Goal: Task Accomplishment & Management: Manage account settings

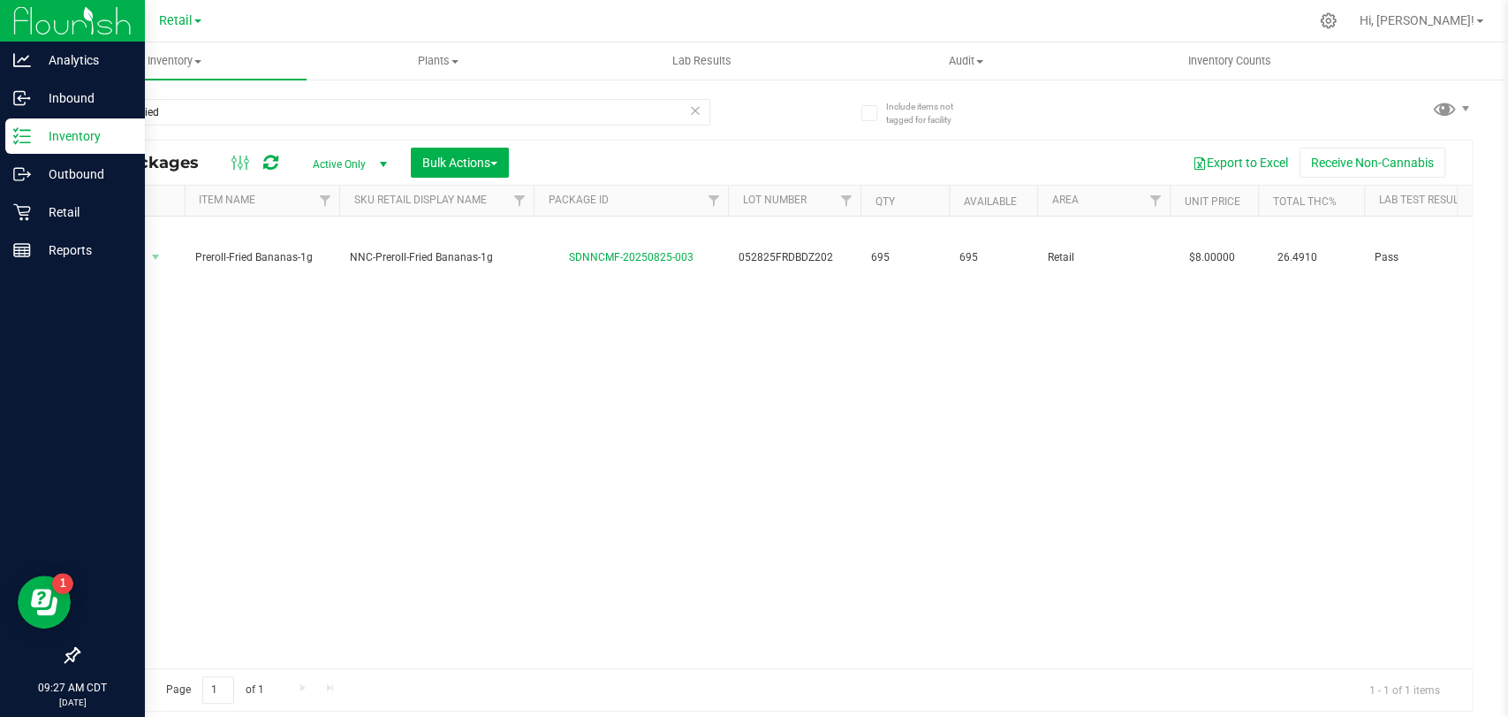
drag, startPoint x: 247, startPoint y: 118, endPoint x: 34, endPoint y: 121, distance: 212.1
click at [34, 121] on div "Analytics Inbound Inventory Outbound Retail Reports 09:27 AM CDT [DATE] 08/26 R…" at bounding box center [754, 358] width 1508 height 717
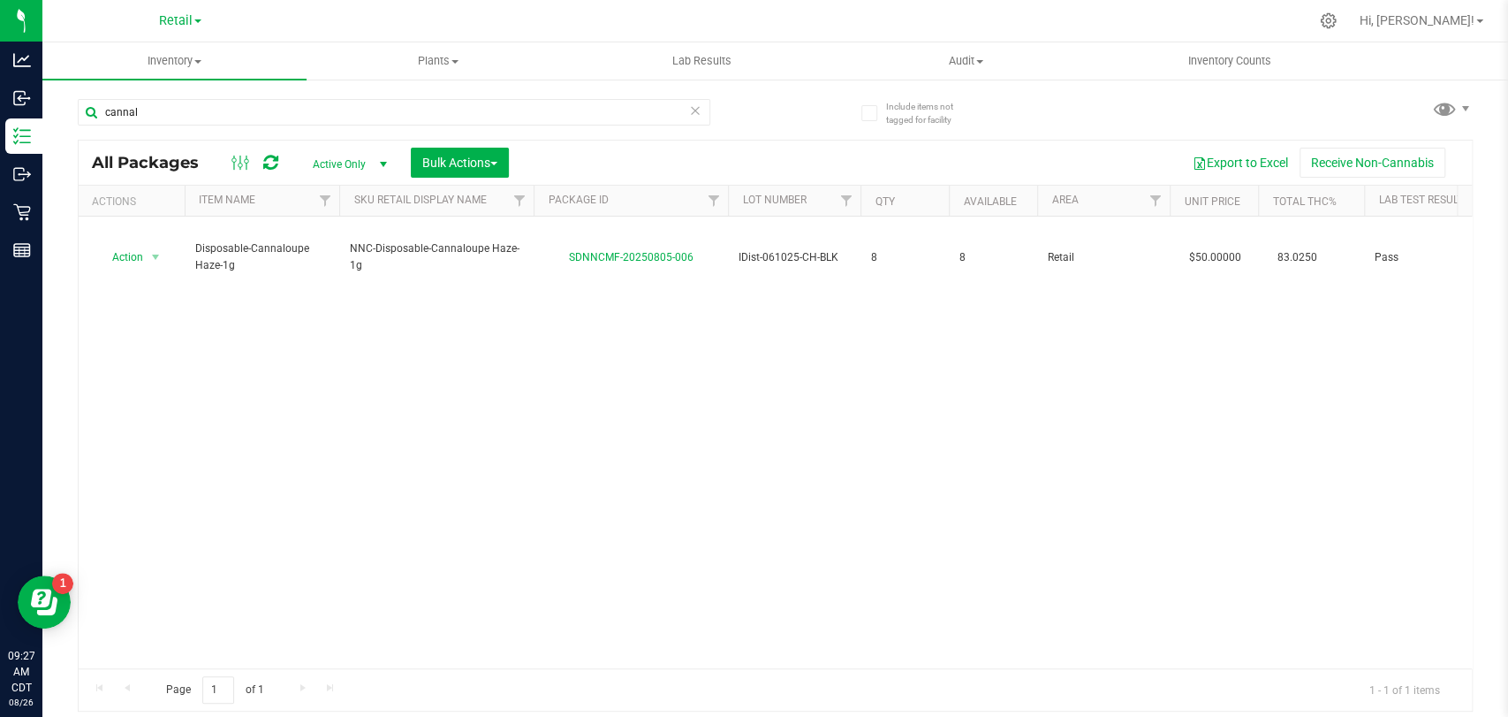
type input "cannal"
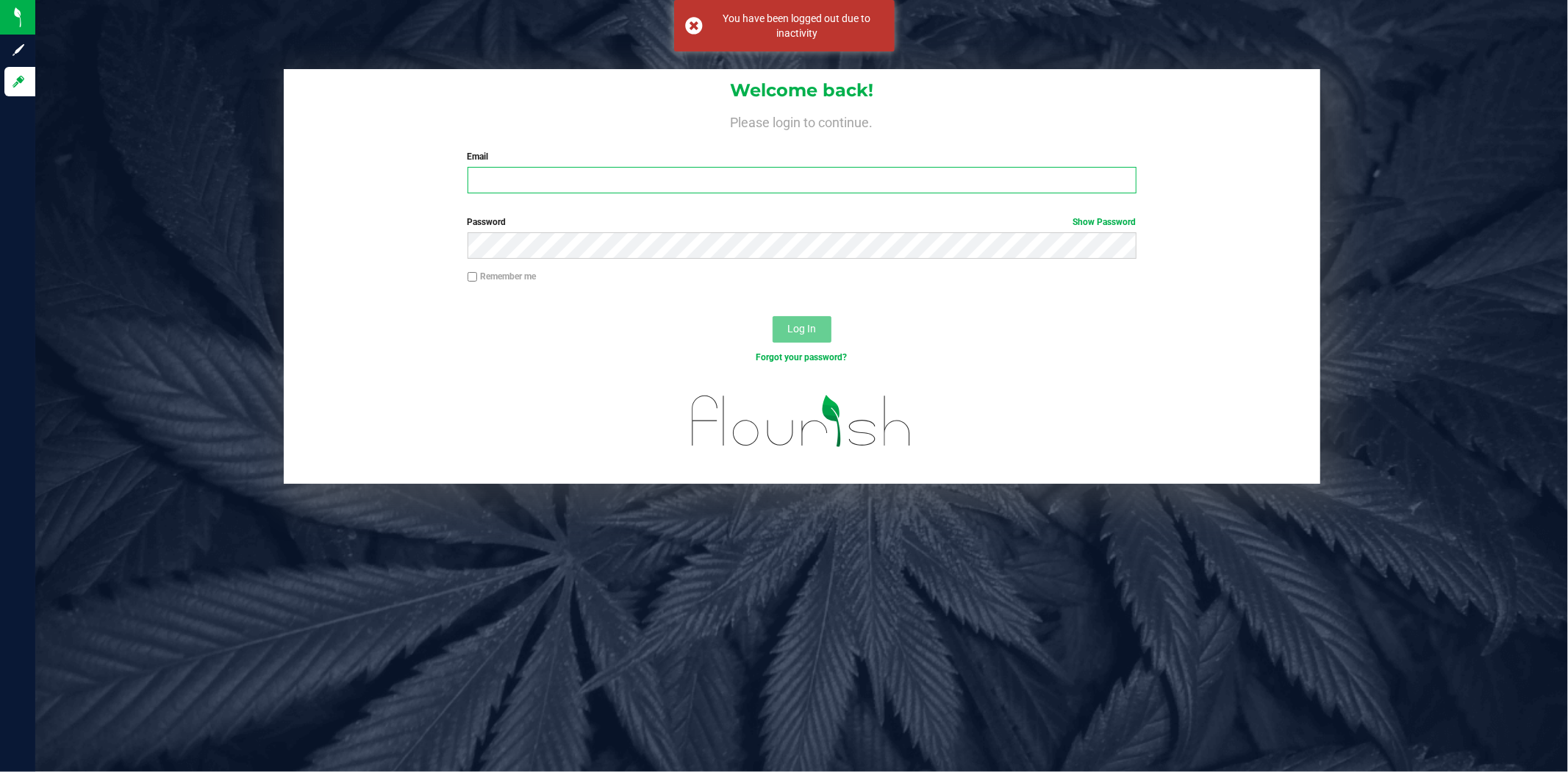
type input "[PERSON_NAME][EMAIL_ADDRESS][PERSON_NAME][DOMAIN_NAME]"
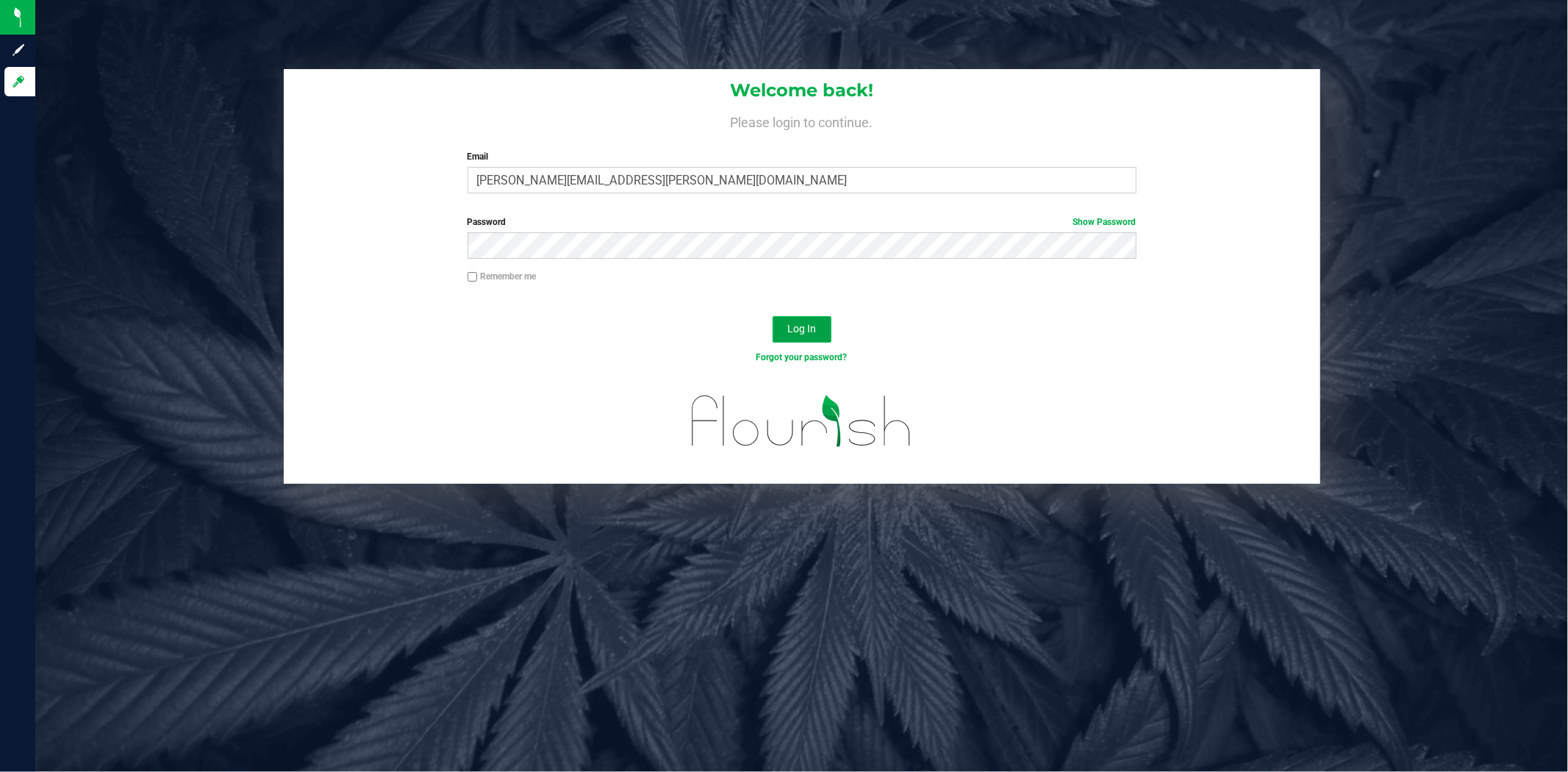
click at [787, 326] on button "Log In" at bounding box center [802, 329] width 59 height 27
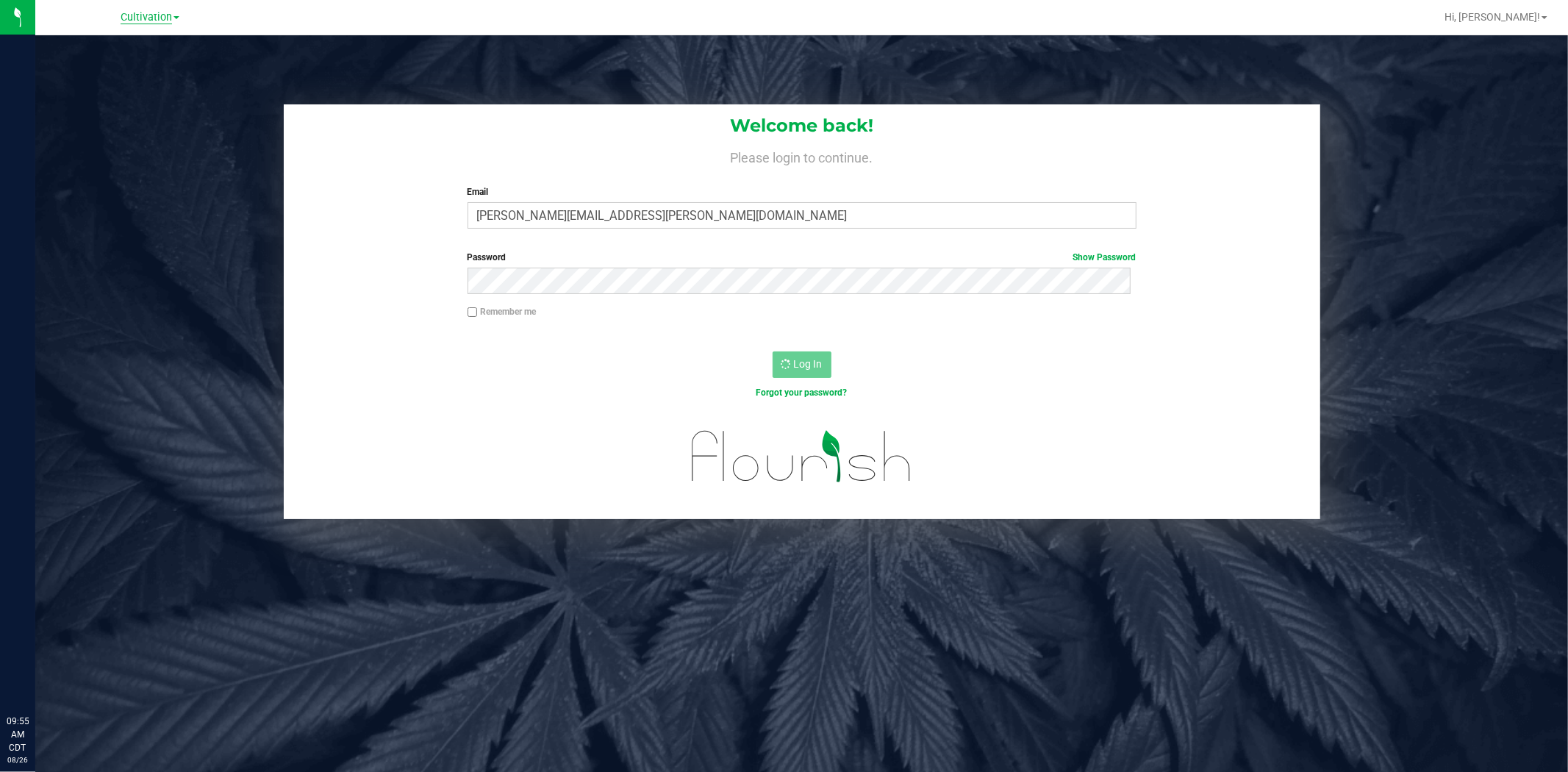
click at [133, 12] on span "Cultivation" at bounding box center [146, 17] width 52 height 13
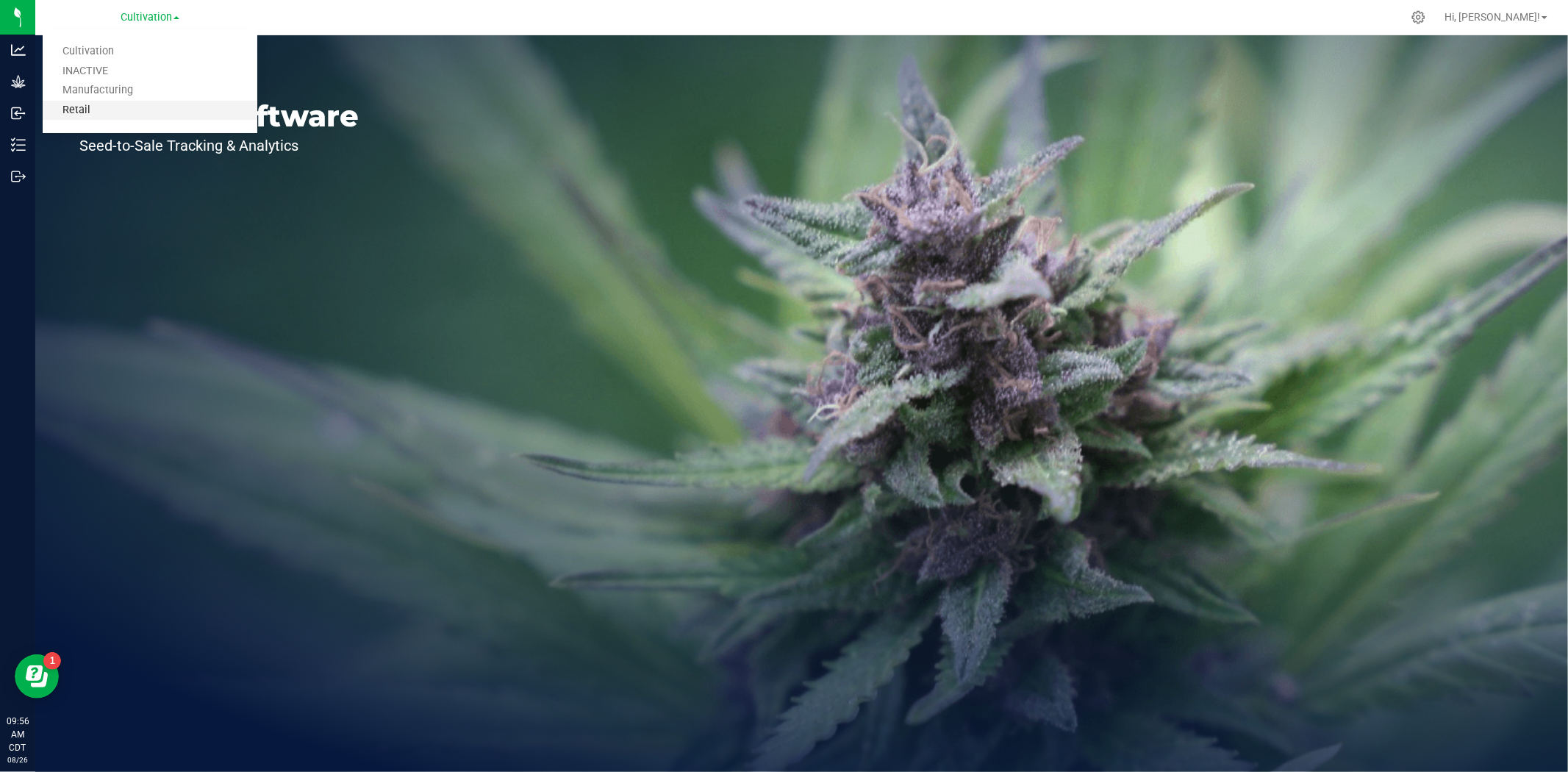
click at [106, 108] on link "Retail" at bounding box center [150, 111] width 215 height 20
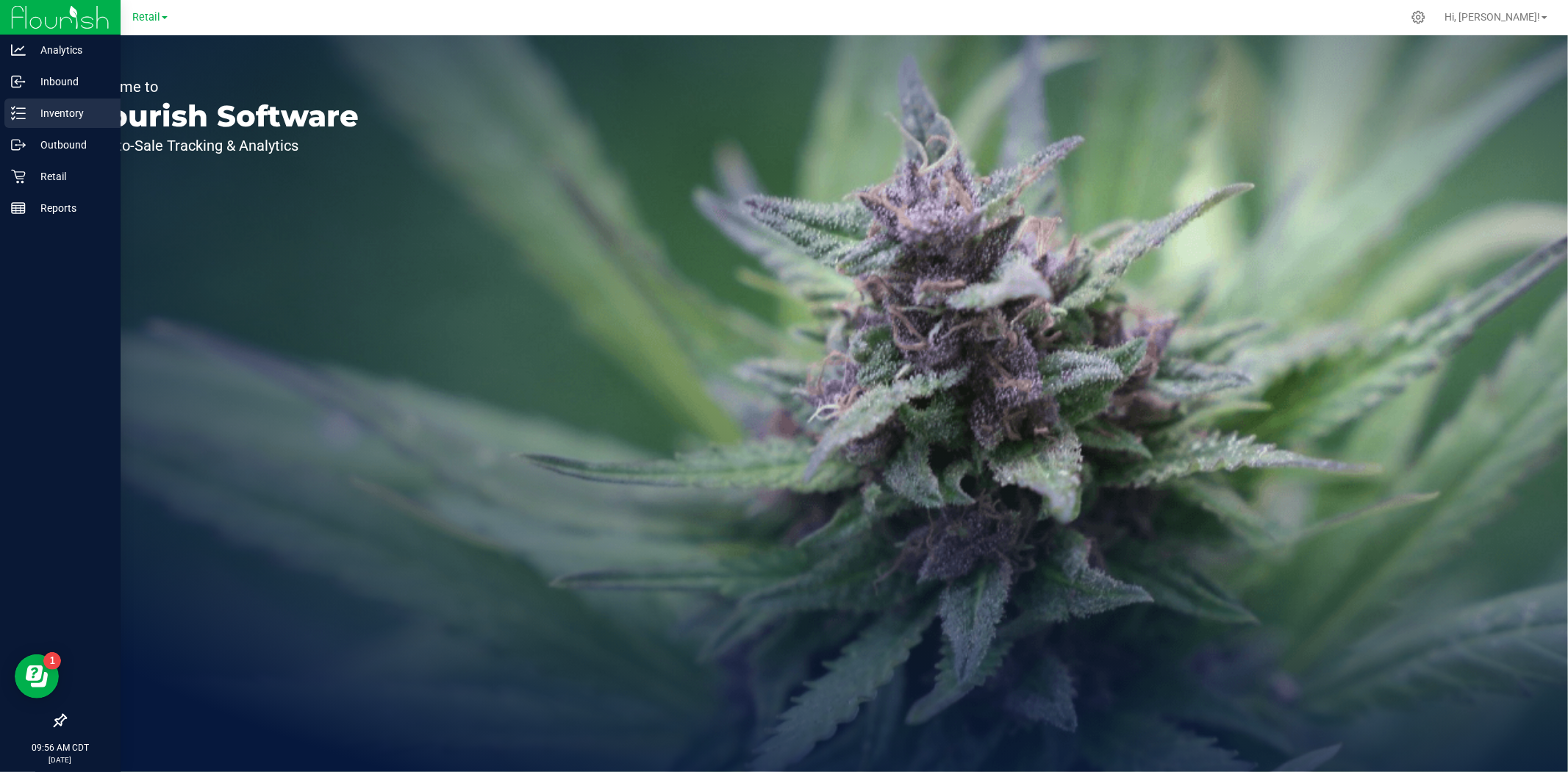
click at [17, 111] on icon at bounding box center [18, 113] width 15 height 15
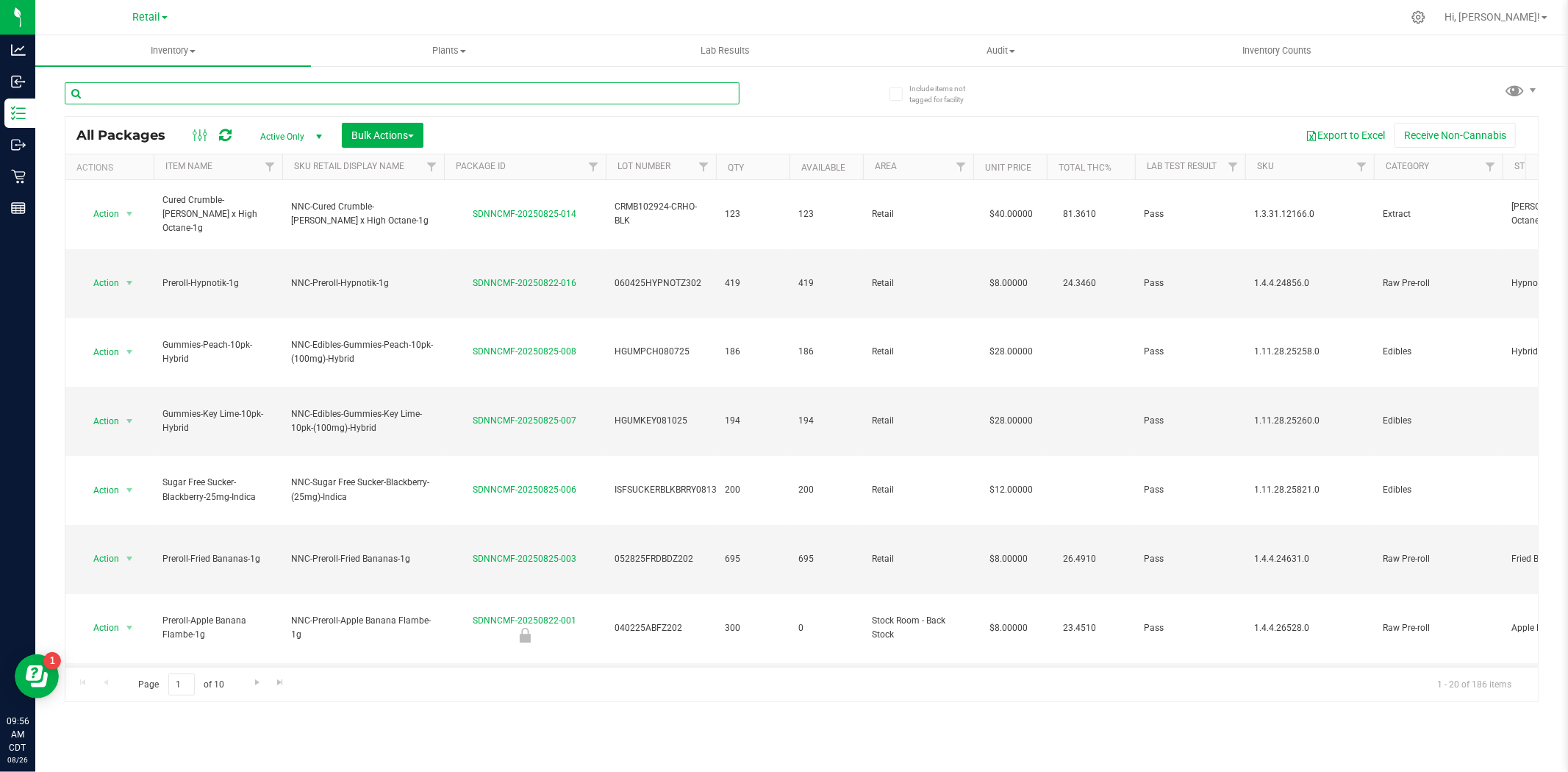
click at [239, 97] on input "text" at bounding box center [402, 93] width 675 height 22
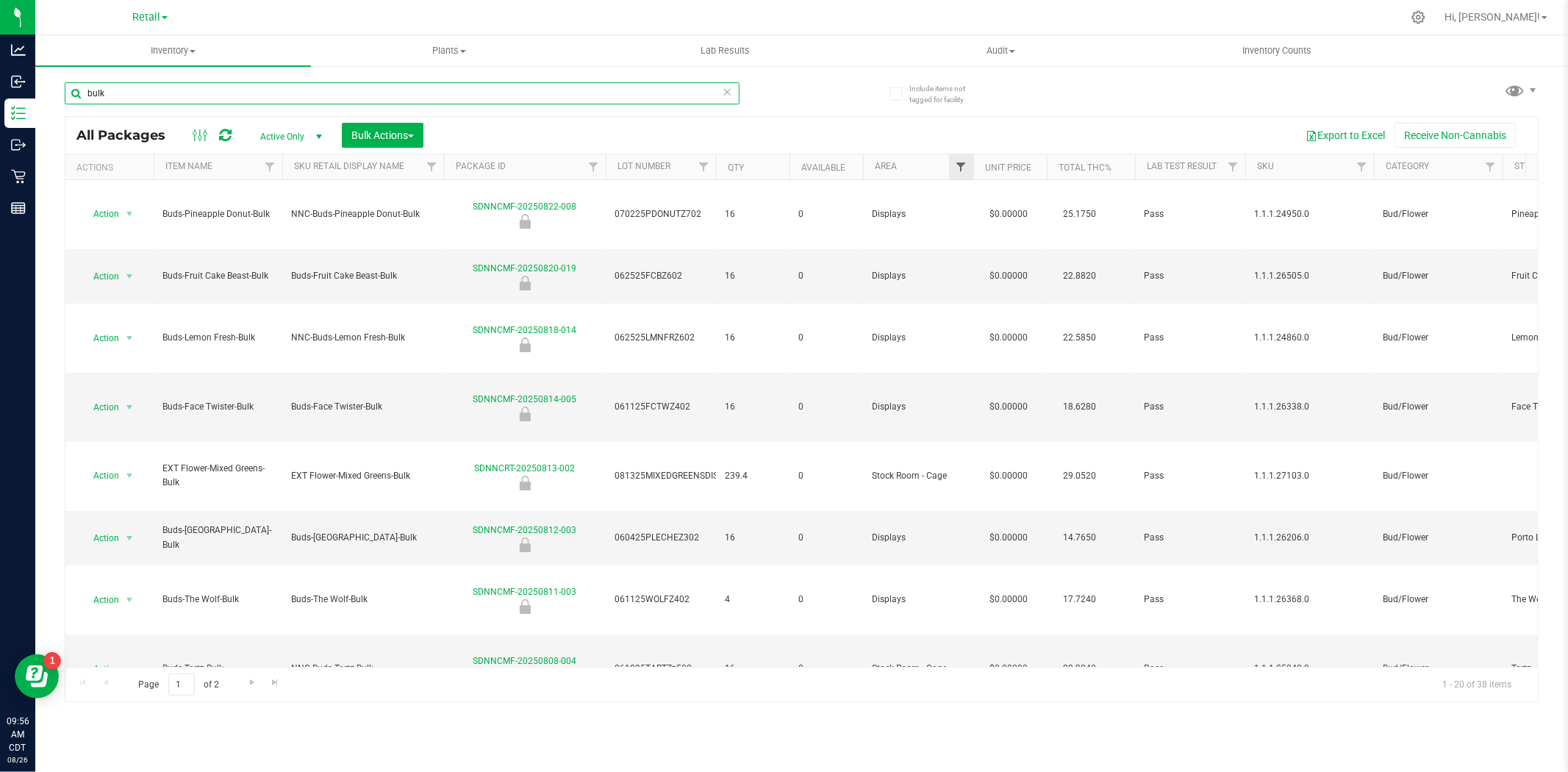
type input "bulk"
click at [964, 167] on span "Filter" at bounding box center [961, 167] width 12 height 12
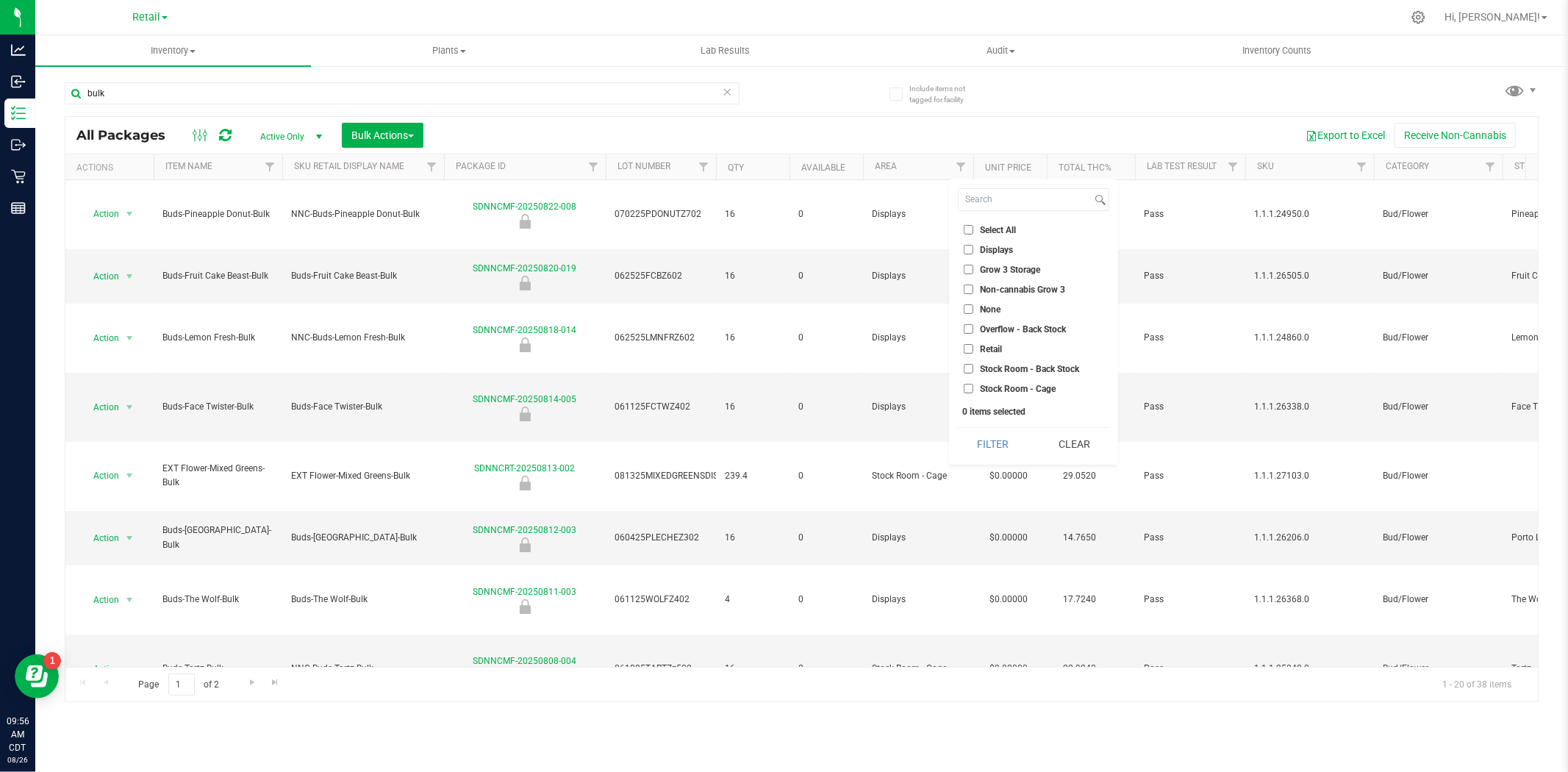
click at [989, 351] on span "Retail" at bounding box center [991, 349] width 22 height 9
click at [973, 351] on input "Retail" at bounding box center [968, 349] width 9 height 9
click at [1006, 439] on button "Filter" at bounding box center [992, 443] width 71 height 32
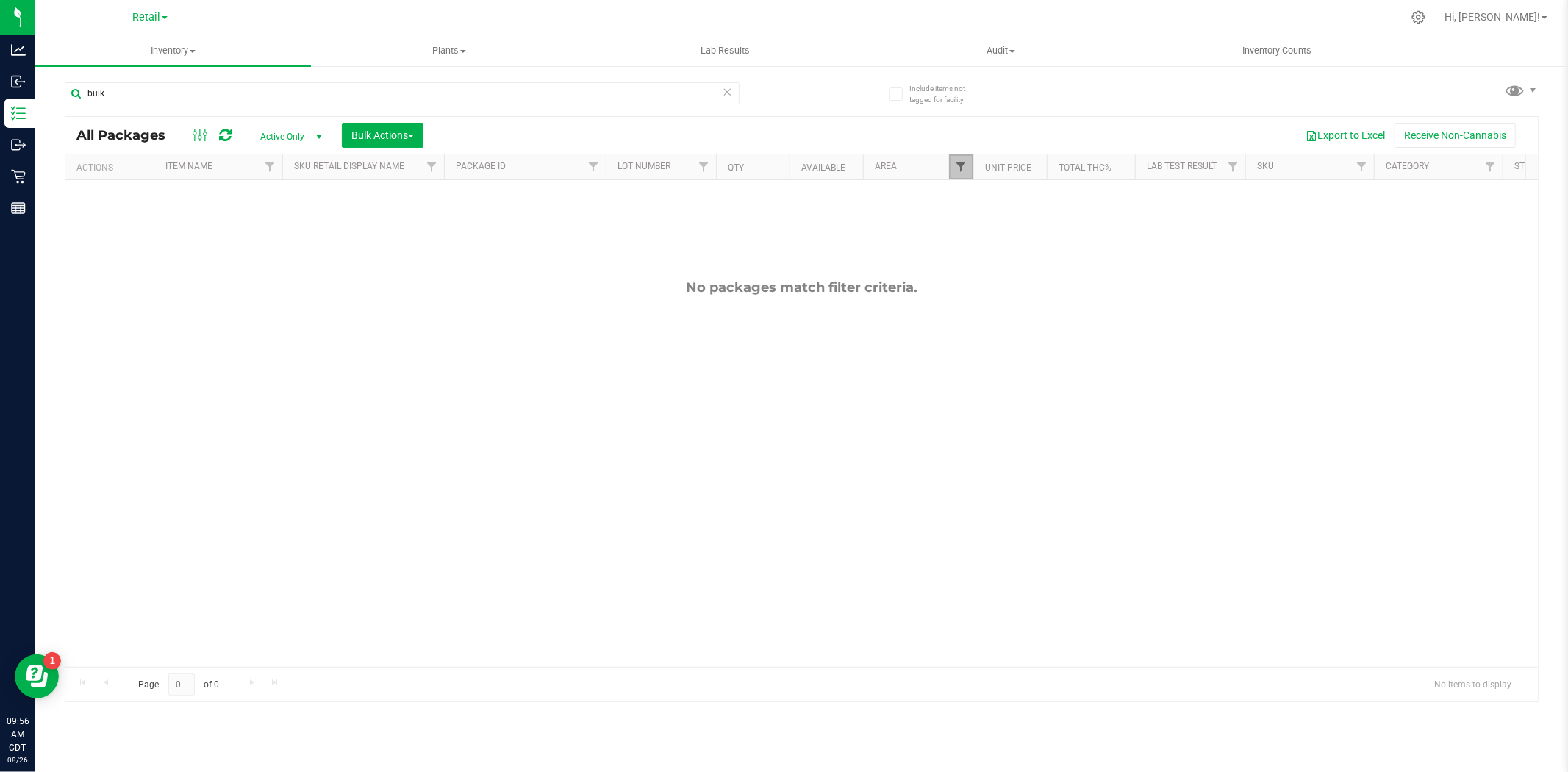
click at [958, 162] on span "Filter" at bounding box center [961, 167] width 12 height 12
click at [992, 349] on span "Retail" at bounding box center [991, 349] width 22 height 9
click at [973, 349] on input "Retail" at bounding box center [968, 349] width 9 height 9
checkbox input "false"
click at [876, 130] on div "Export to Excel Receive Non-Cannabis" at bounding box center [980, 136] width 1092 height 25
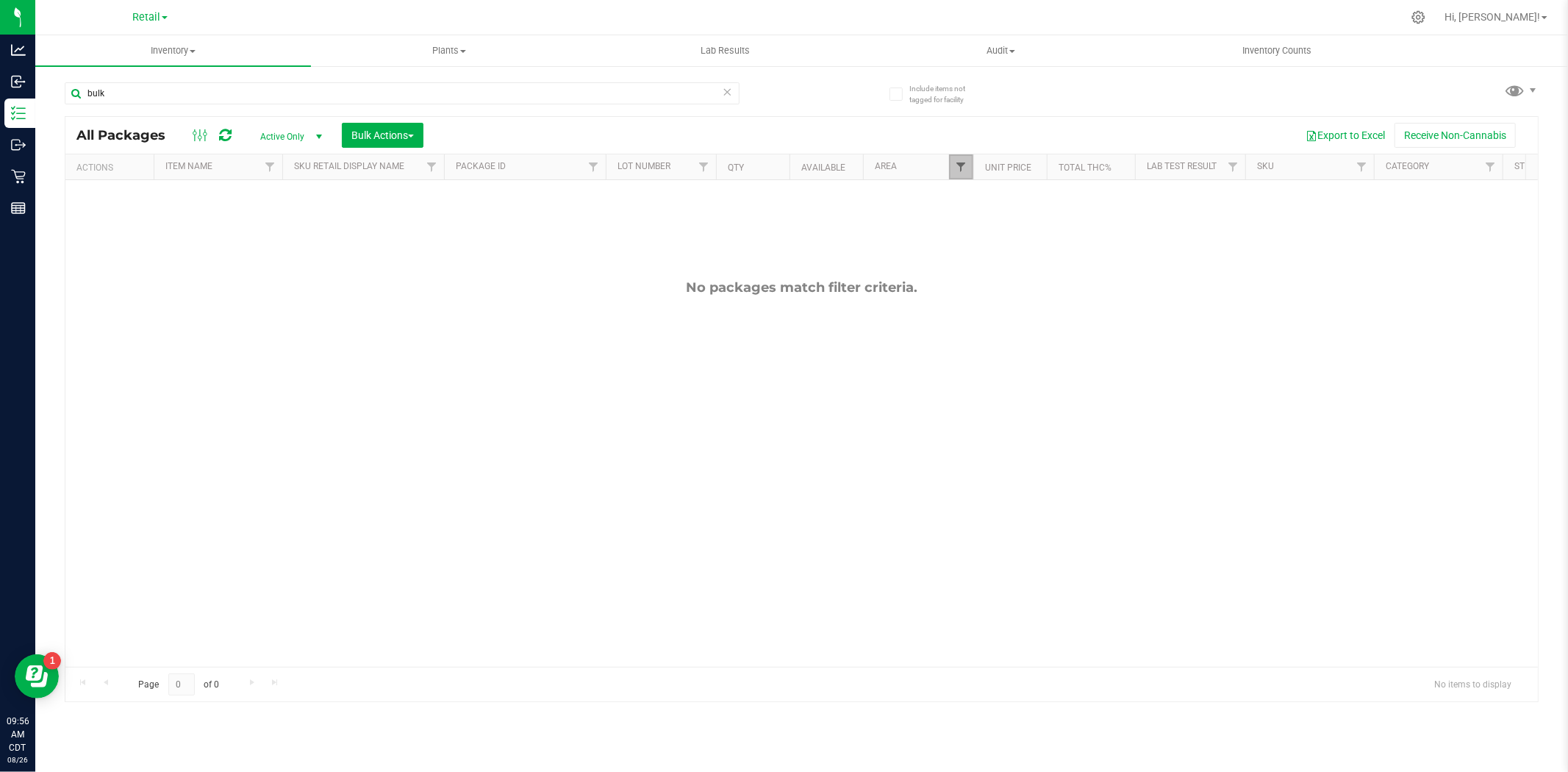
click at [956, 167] on span "Filter" at bounding box center [961, 167] width 12 height 12
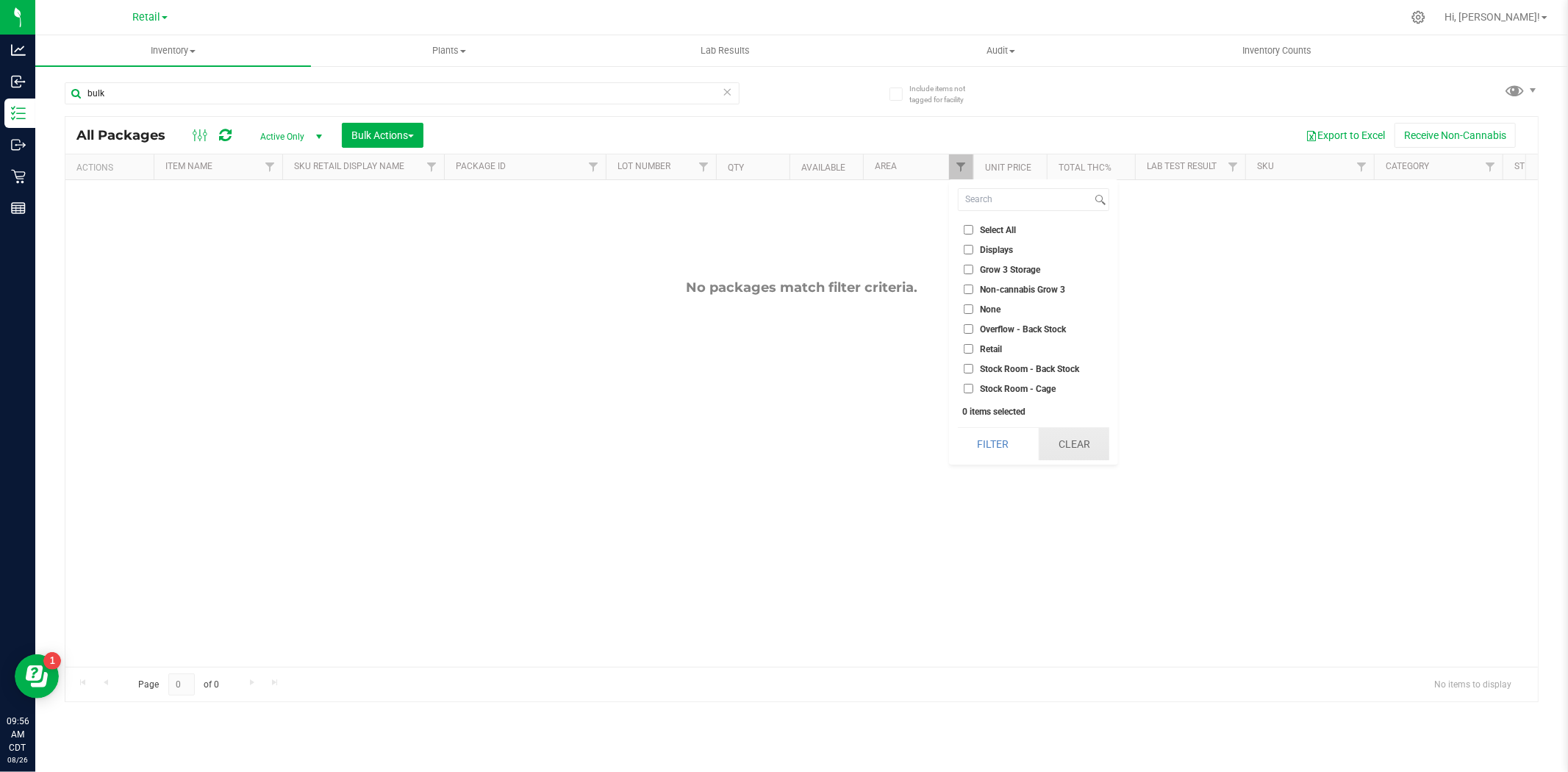
click at [1061, 443] on button "Clear" at bounding box center [1074, 443] width 71 height 32
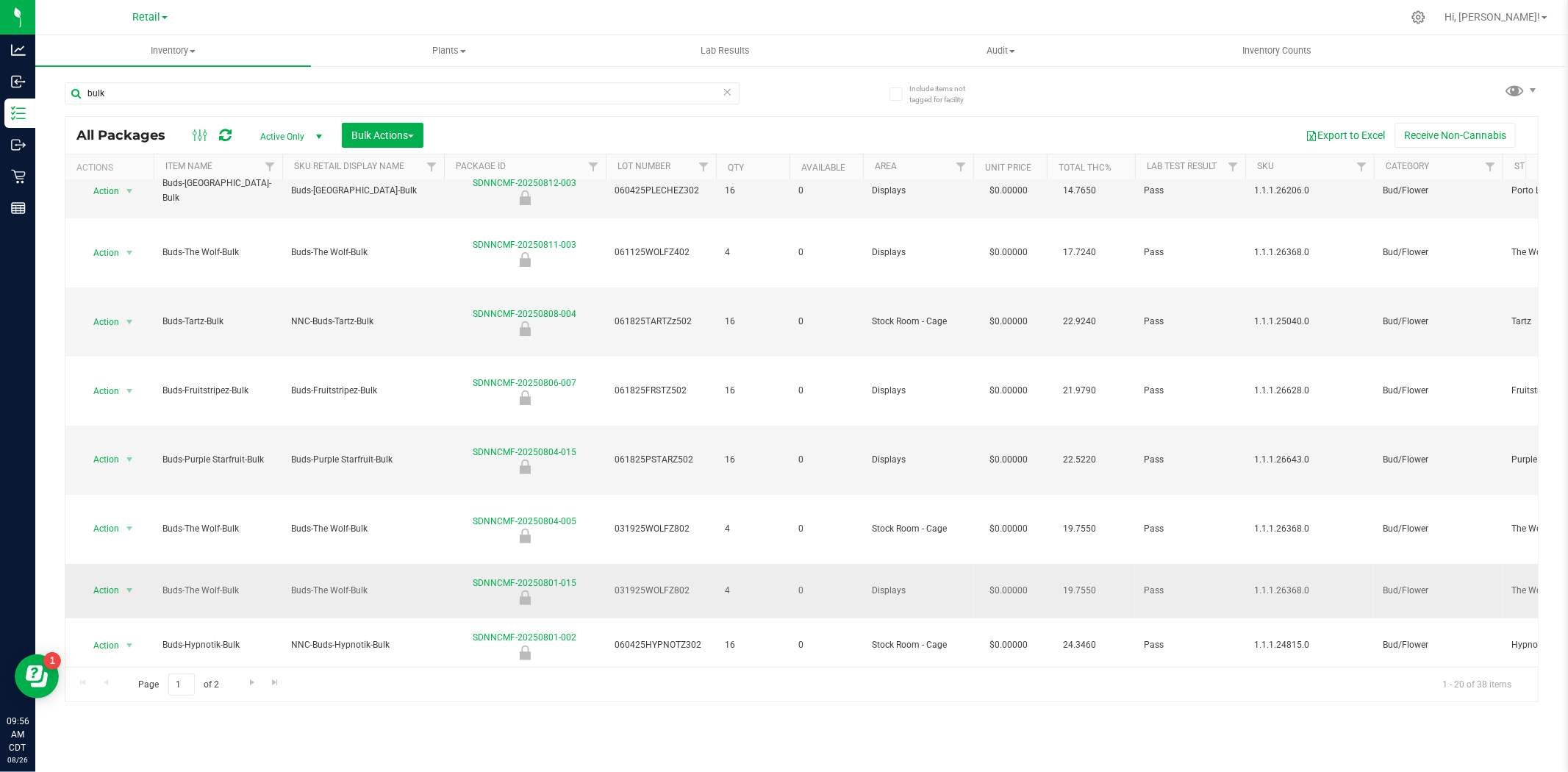
scroll to position [353, 0]
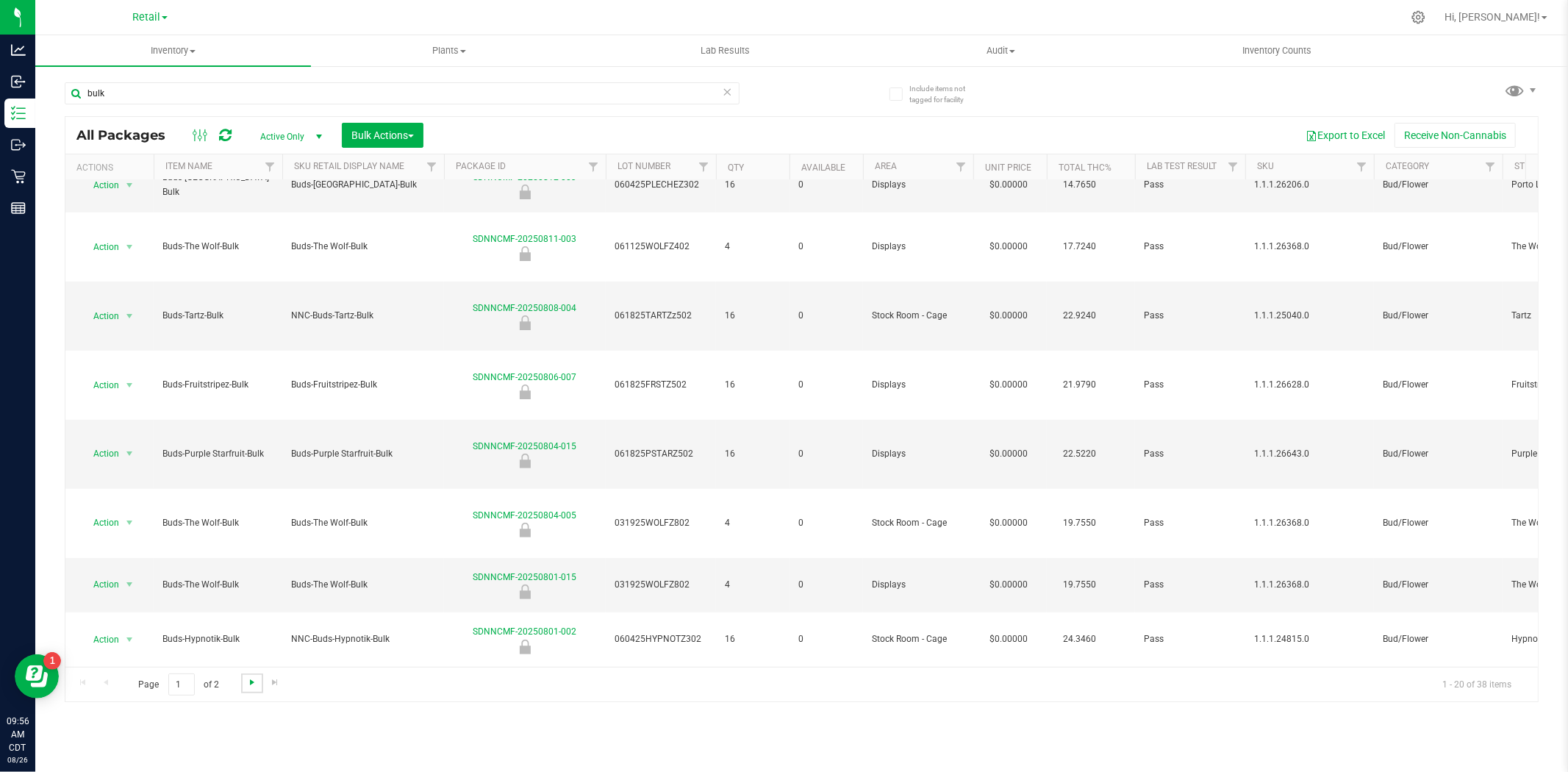
click at [251, 596] on span "Go to the next page" at bounding box center [252, 682] width 12 height 12
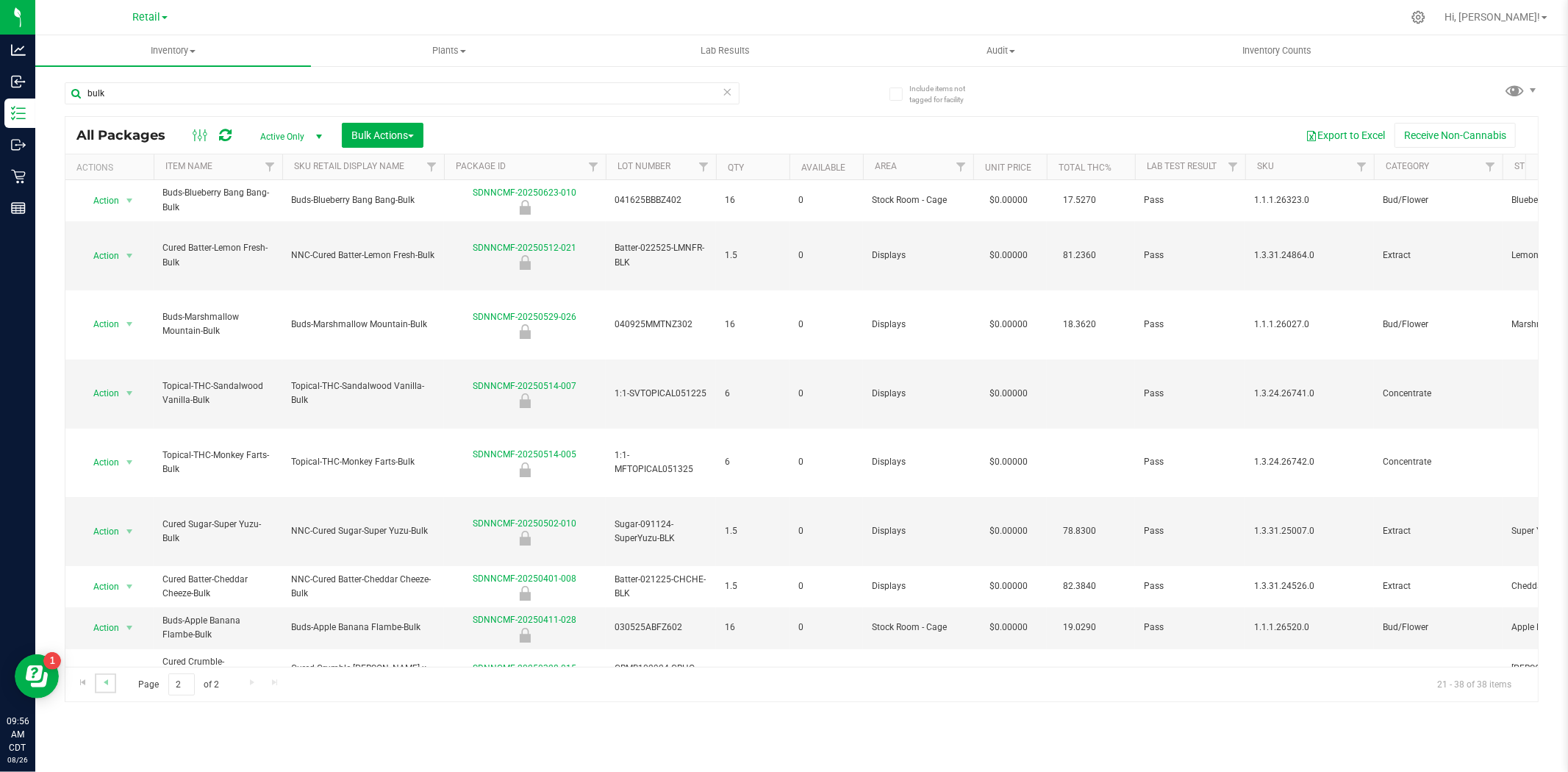
click at [111, 596] on link "Go to the previous page" at bounding box center [106, 683] width 22 height 20
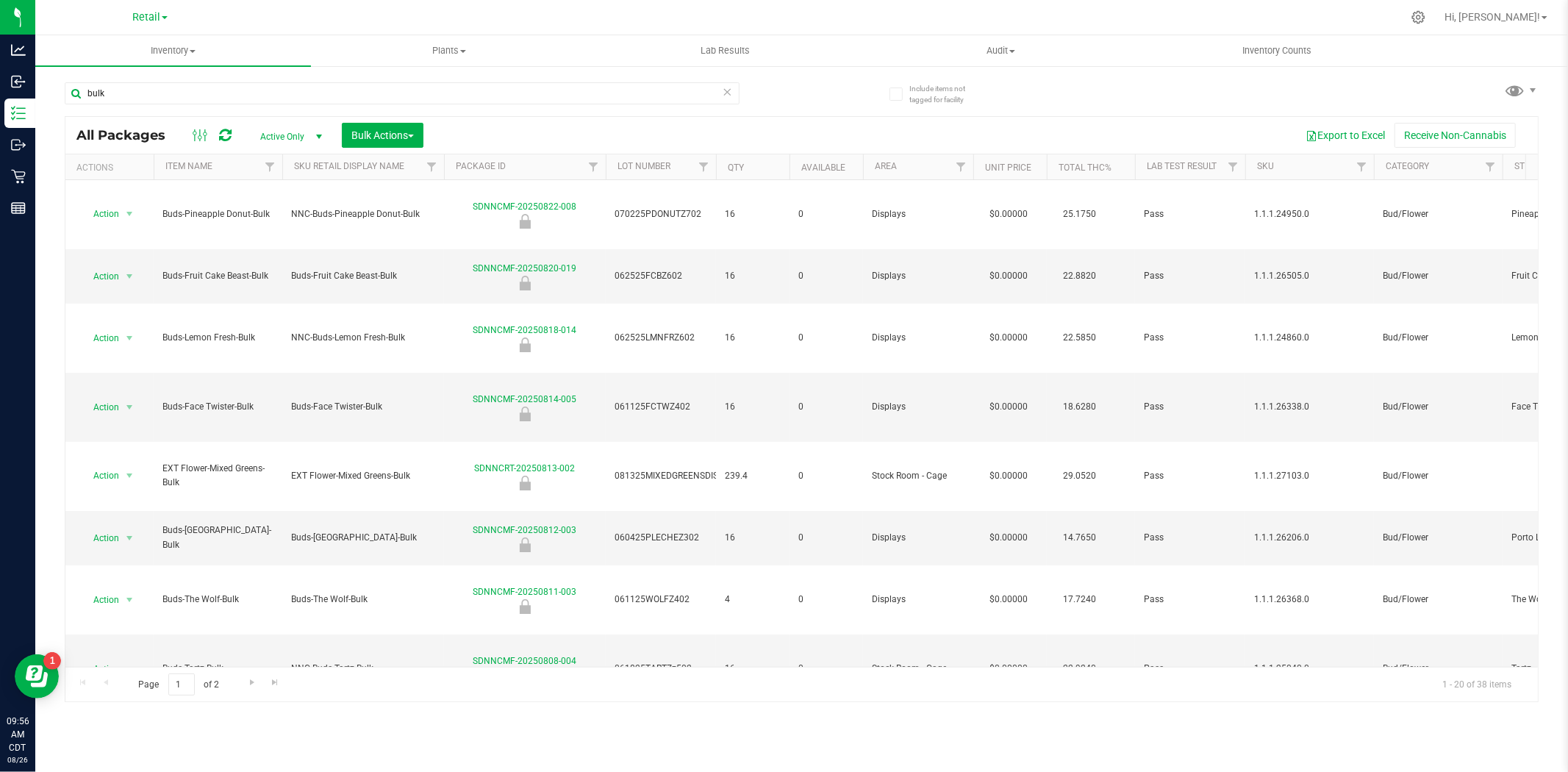
click at [673, 123] on div "Export to Excel Receive Non-Cannabis" at bounding box center [980, 136] width 1092 height 25
drag, startPoint x: 201, startPoint y: 97, endPoint x: 47, endPoint y: 104, distance: 154.2
click at [47, 104] on div "Include items not tagged for facility bulk All Packages Active Only Active Only…" at bounding box center [801, 289] width 1532 height 448
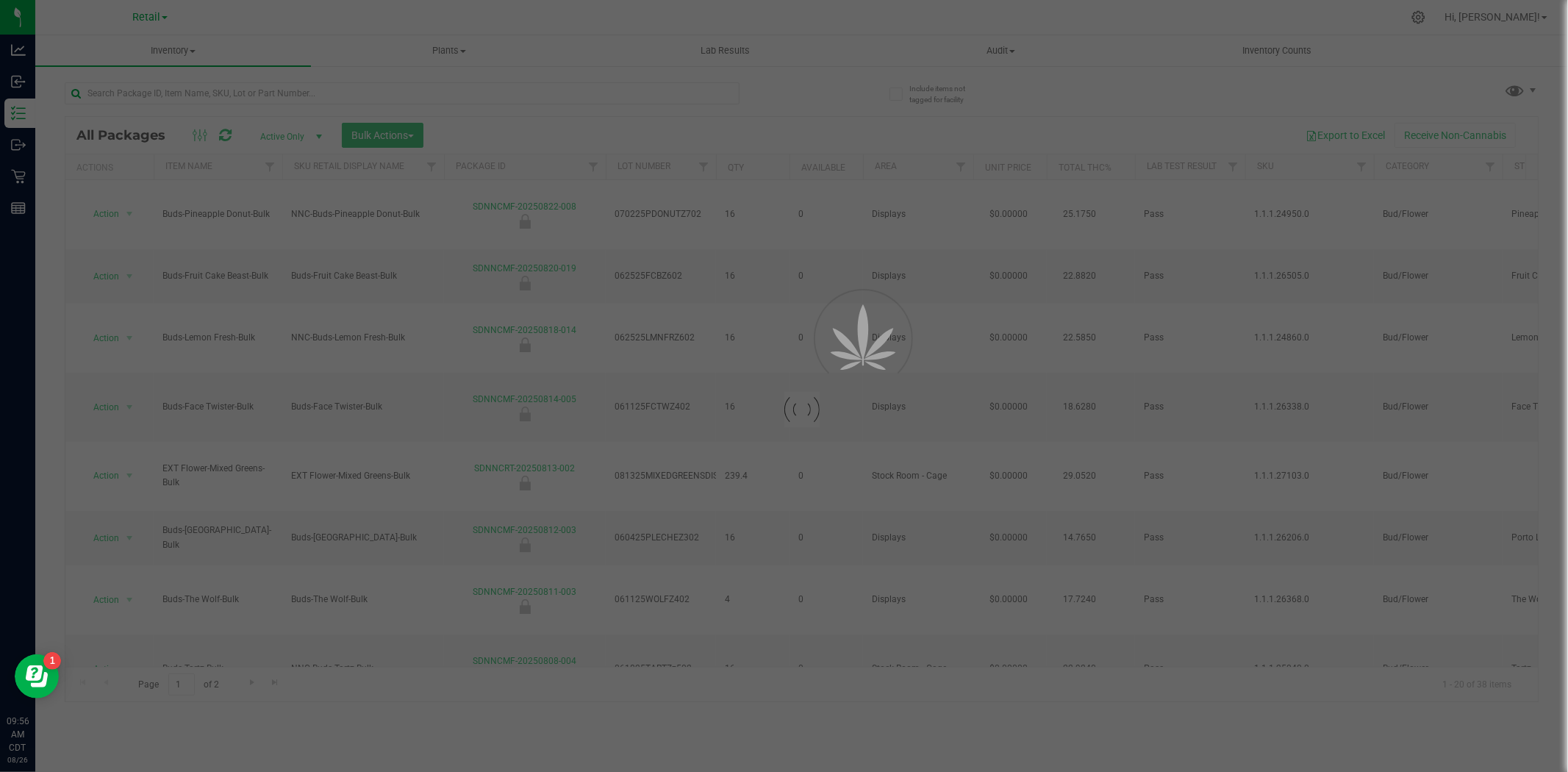
click at [732, 141] on div at bounding box center [784, 386] width 1568 height 772
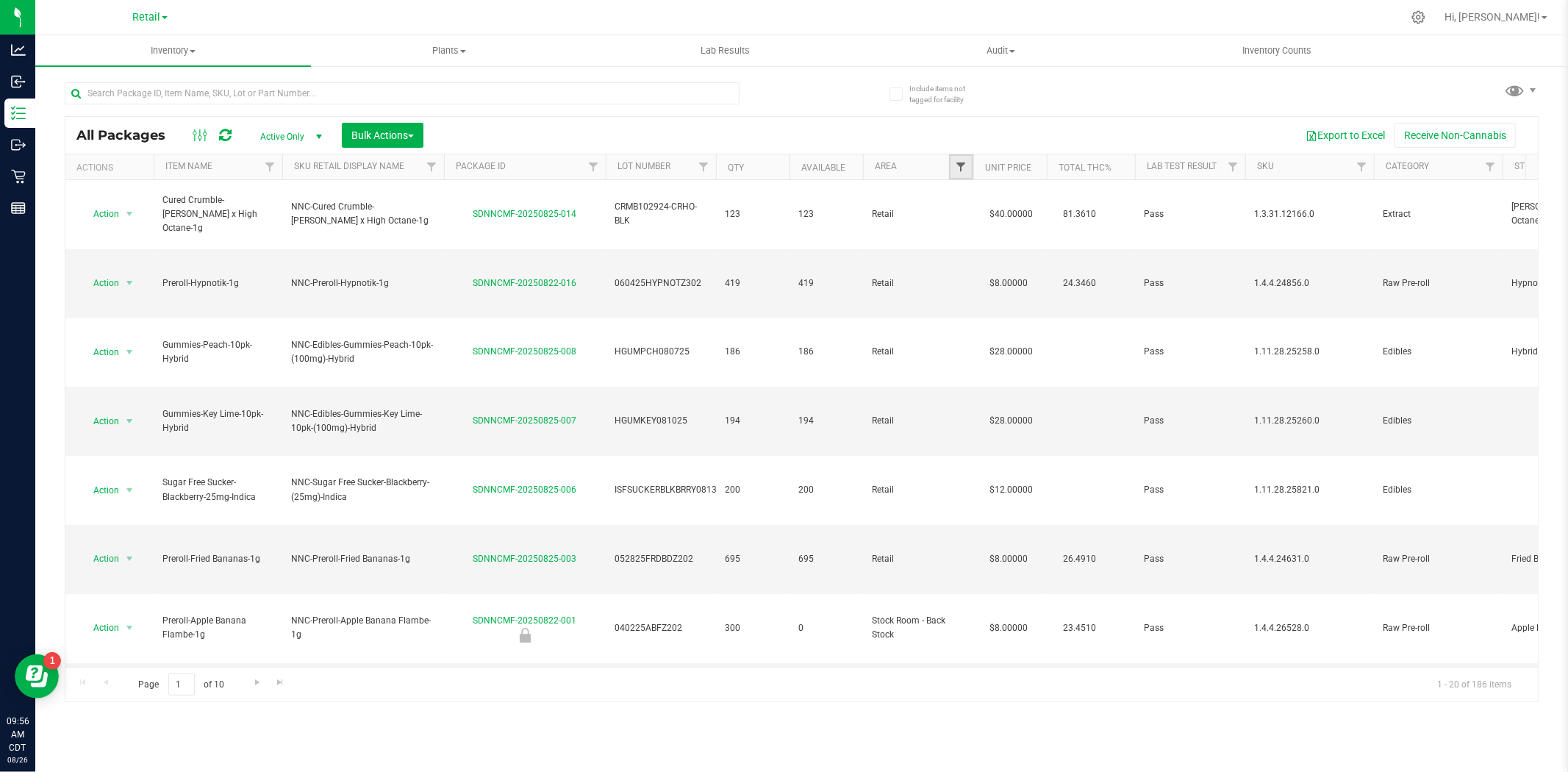
click at [957, 170] on span "Filter" at bounding box center [961, 167] width 12 height 12
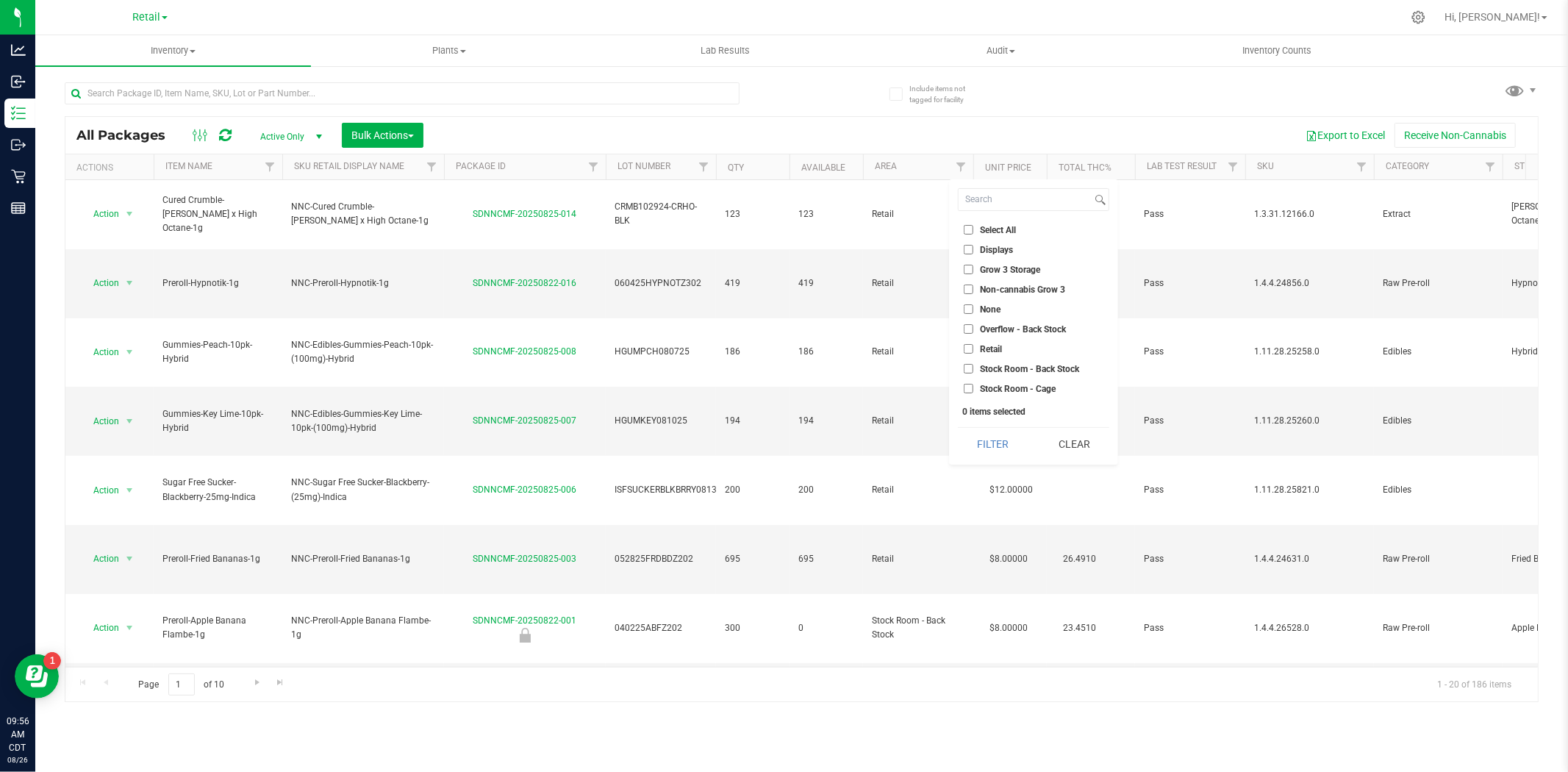
click at [1010, 379] on ul "Select All Displays Grow 3 Storage Non-cannabis Grow 3 None Overflow - Back Sto…" at bounding box center [1033, 309] width 151 height 174
click at [1010, 389] on span "Stock Room - Cage" at bounding box center [1017, 388] width 76 height 9
click at [973, 389] on input "Stock Room - Cage" at bounding box center [968, 388] width 9 height 9
checkbox input "true"
click at [1012, 447] on button "Filter" at bounding box center [992, 443] width 71 height 32
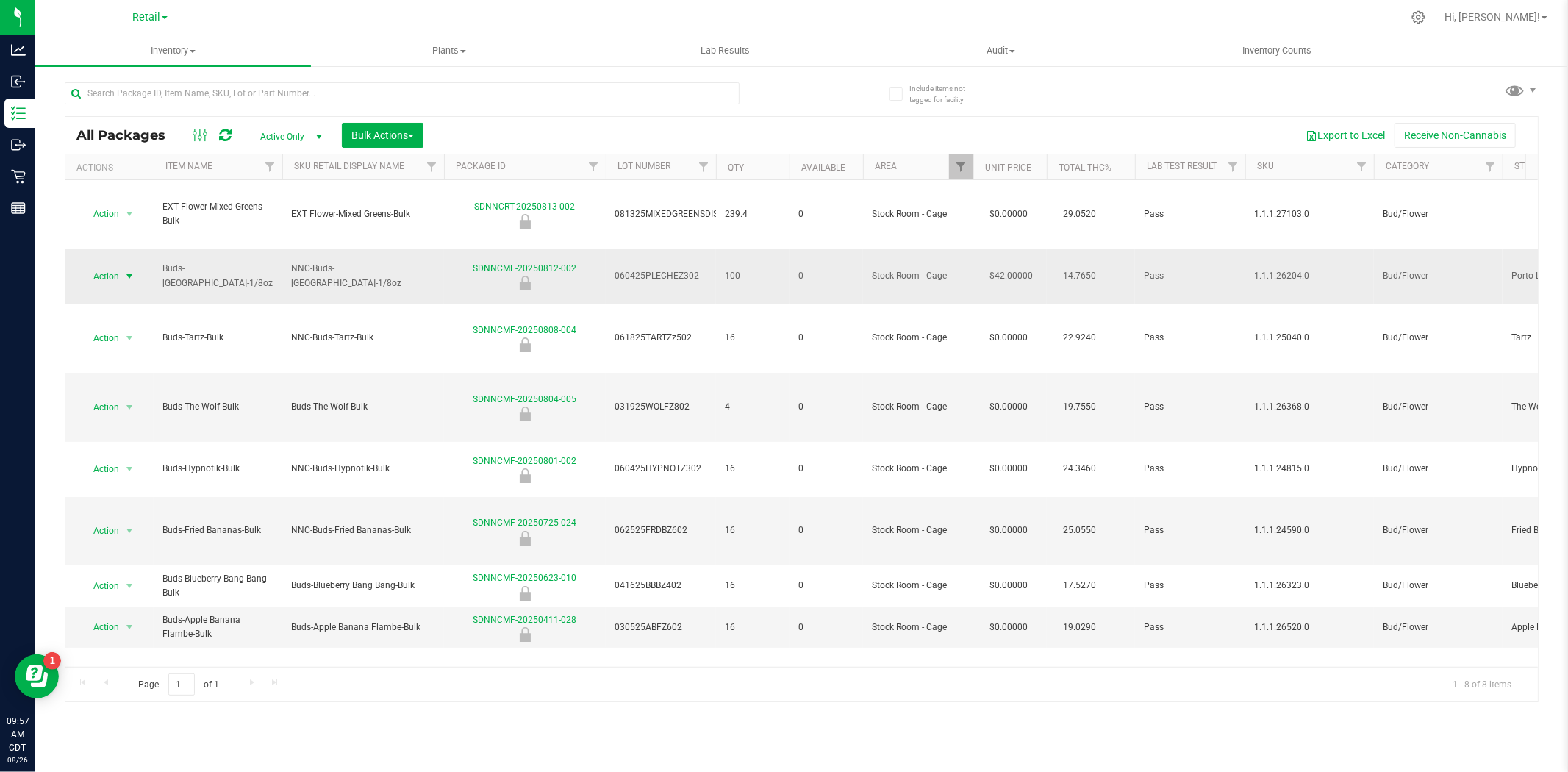
click at [115, 266] on span "Action" at bounding box center [100, 276] width 40 height 21
click at [130, 485] on li "Unlock package" at bounding box center [127, 482] width 94 height 22
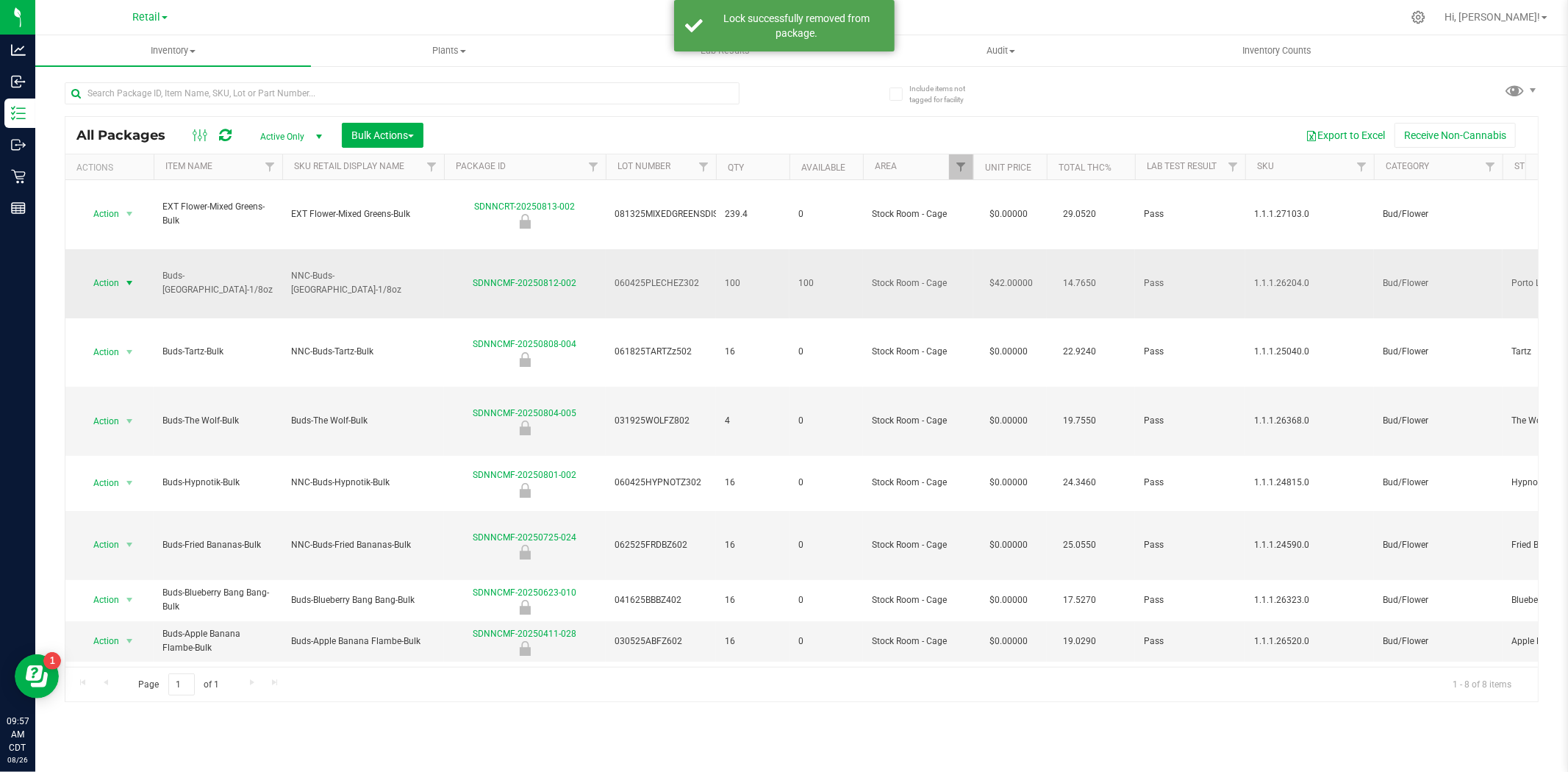
click at [122, 273] on span "select" at bounding box center [130, 283] width 18 height 21
click at [138, 349] on li "Locate package" at bounding box center [127, 350] width 94 height 22
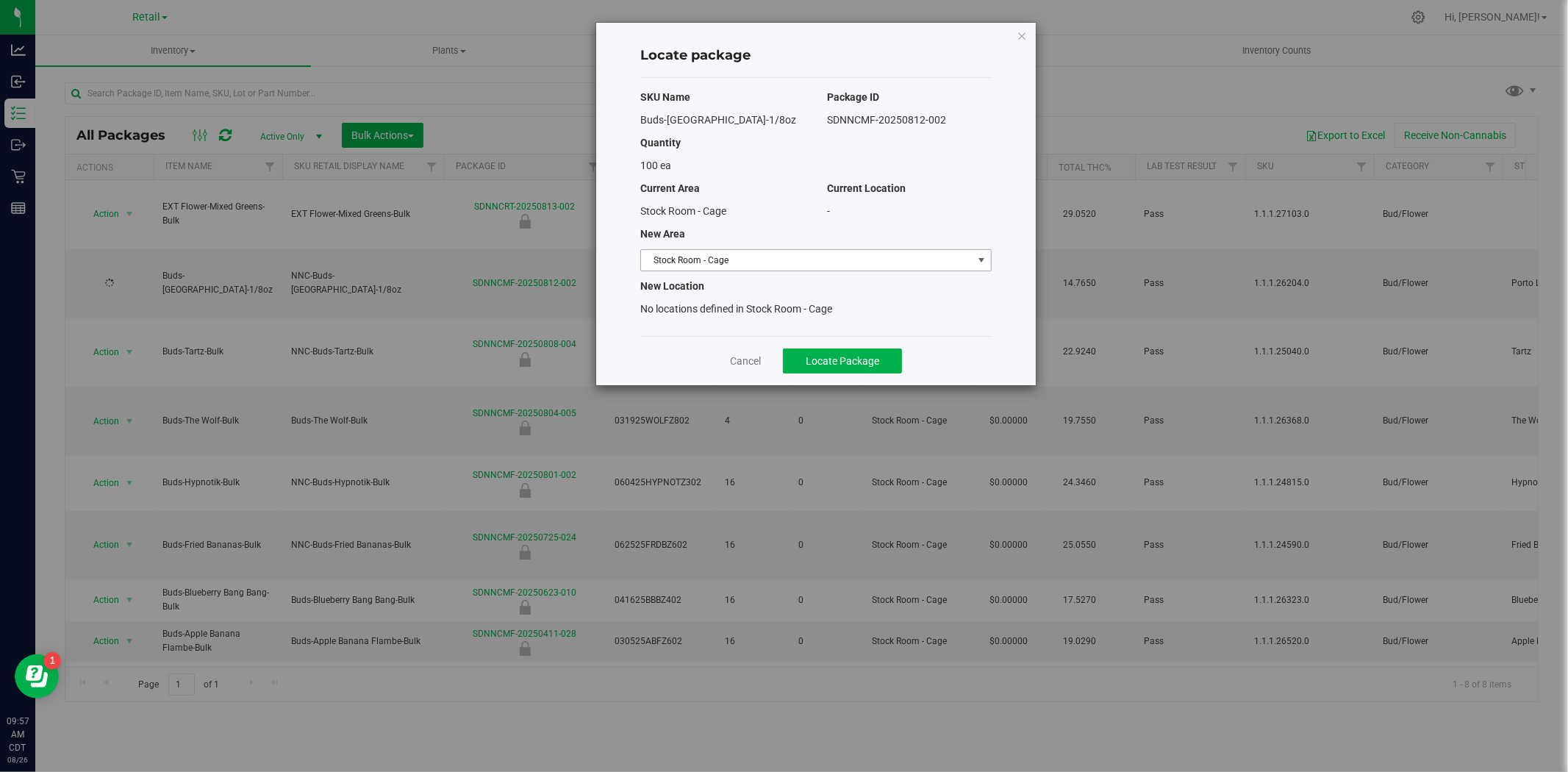
click at [799, 265] on span "Stock Room - Cage" at bounding box center [807, 260] width 332 height 21
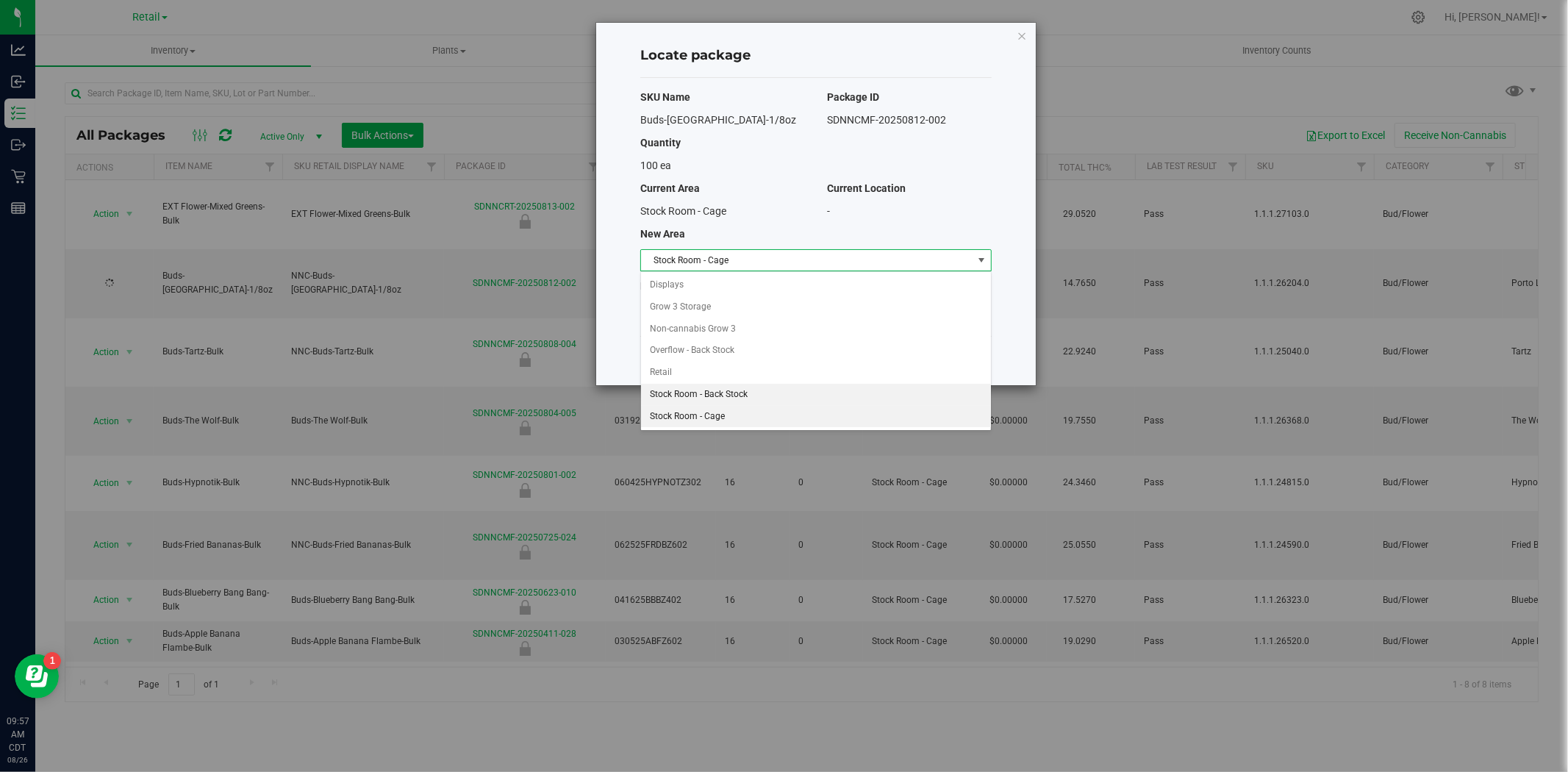
click at [718, 398] on li "Stock Room - Back Stock" at bounding box center [816, 394] width 350 height 22
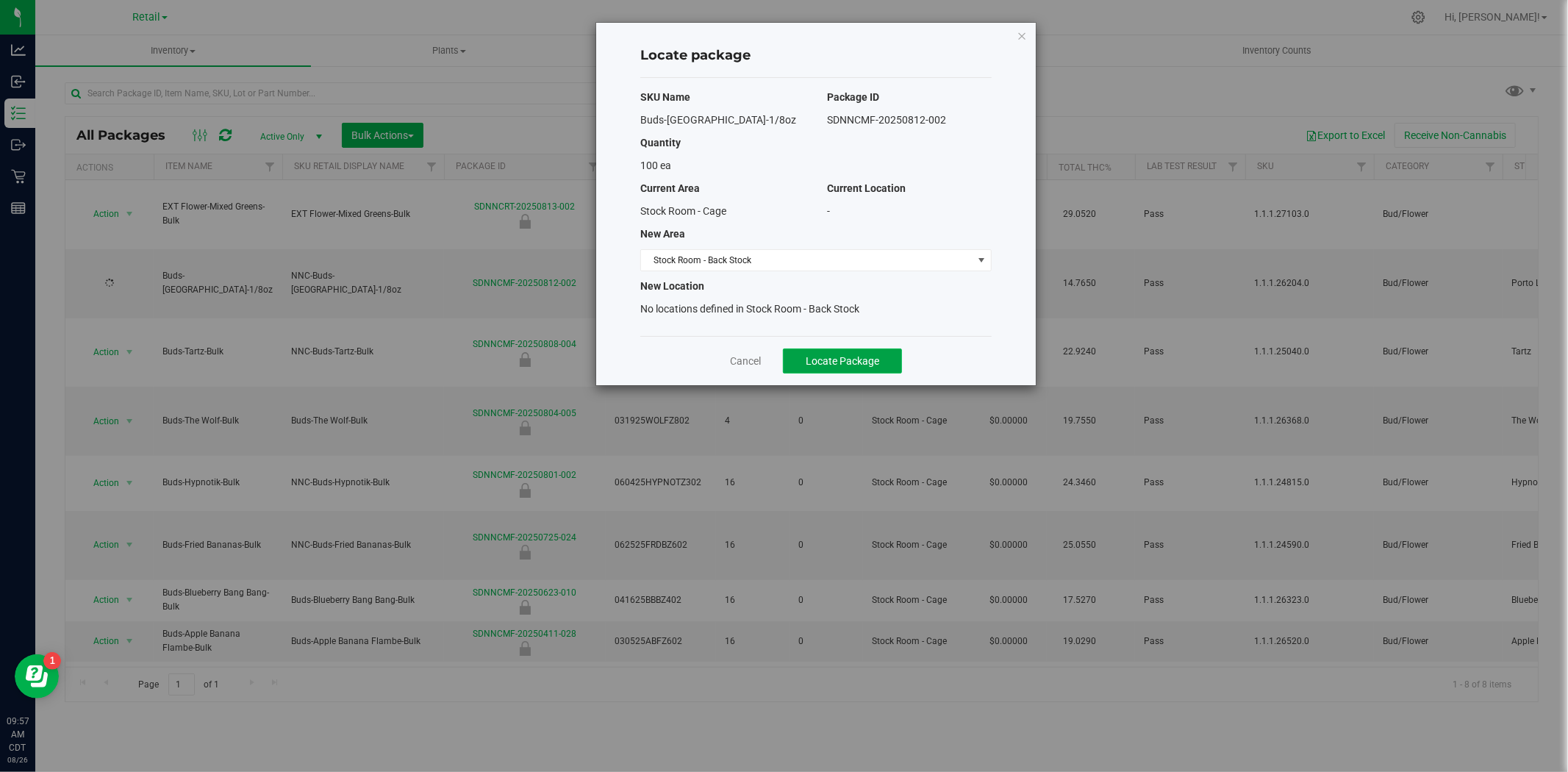
click at [850, 364] on span "Locate Package" at bounding box center [843, 361] width 73 height 12
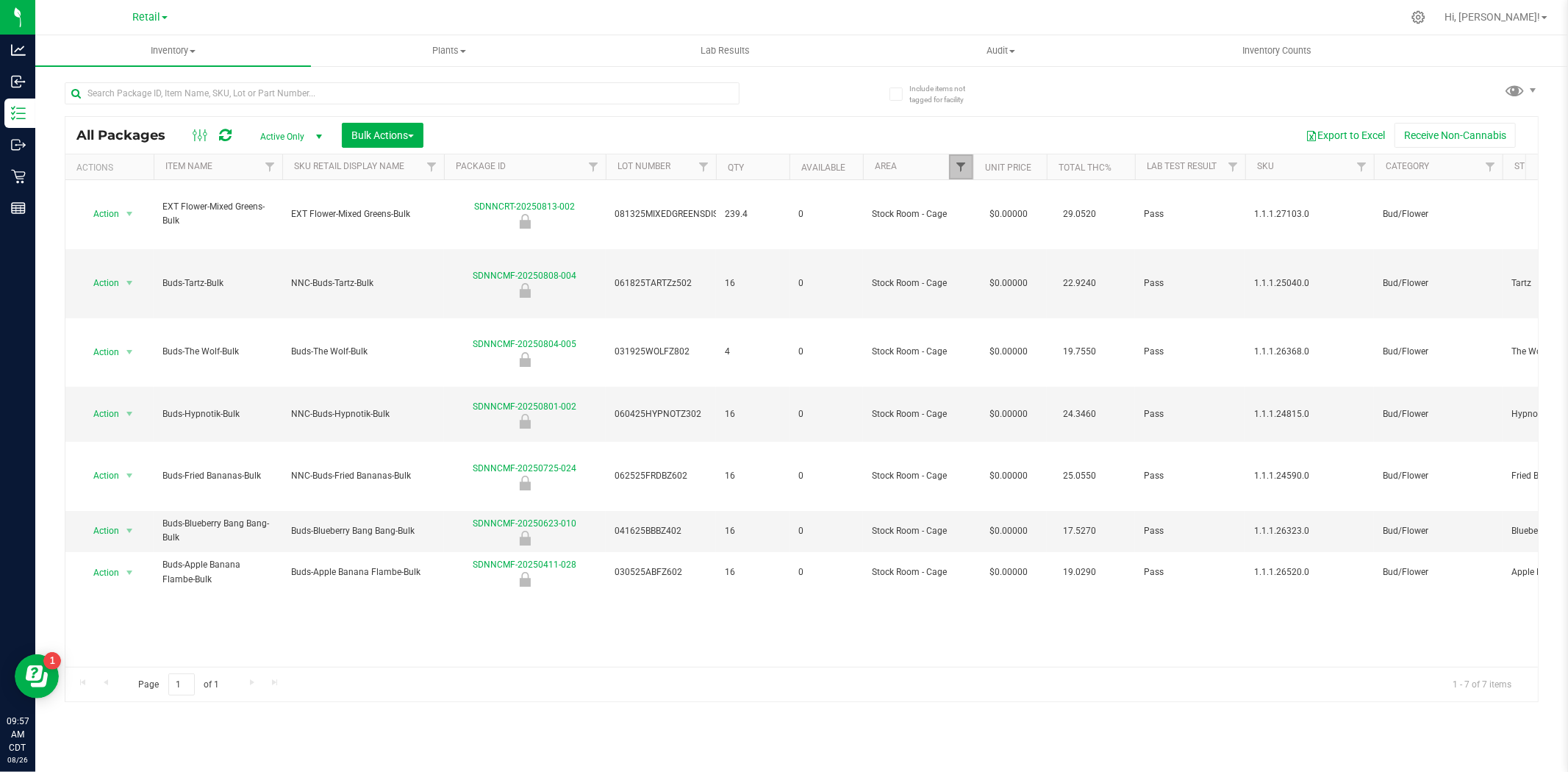
click at [962, 171] on span "Filter" at bounding box center [961, 167] width 12 height 12
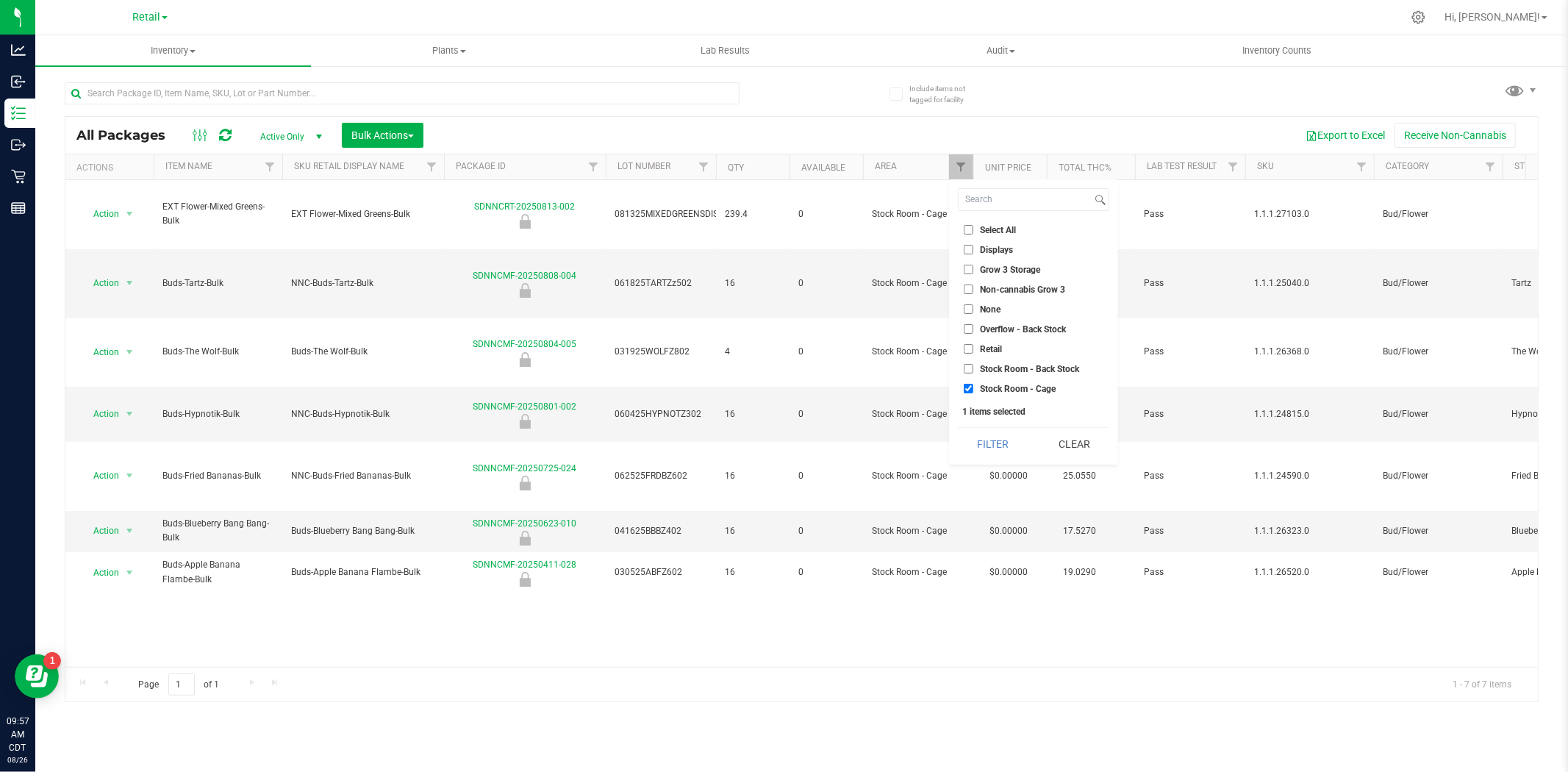
click at [1021, 368] on span "Stock Room - Back Stock" at bounding box center [1029, 369] width 99 height 9
click at [973, 368] on input "Stock Room - Back Stock" at bounding box center [968, 368] width 9 height 9
checkbox input "true"
click at [989, 446] on button "Filter" at bounding box center [992, 443] width 71 height 32
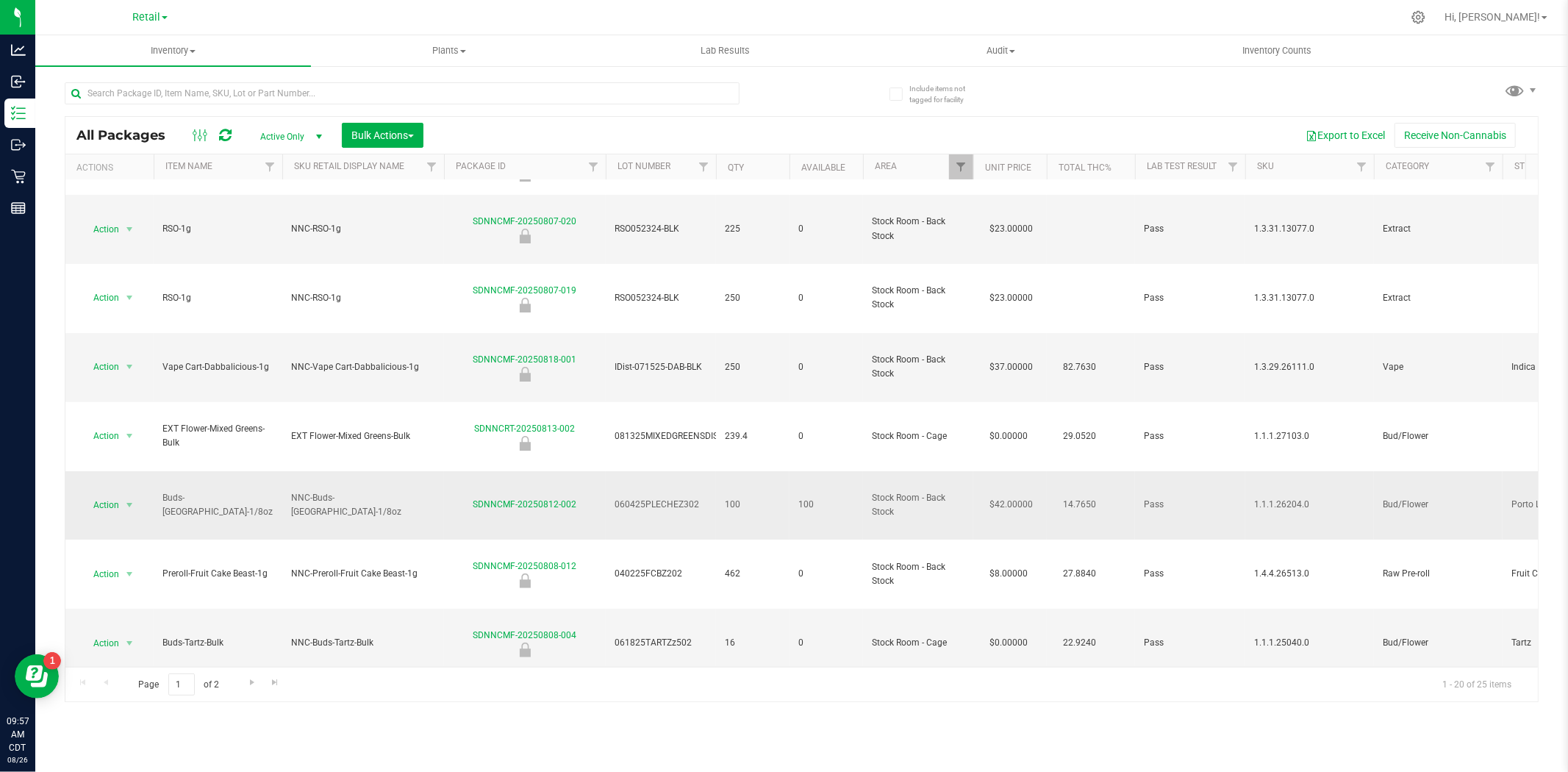
scroll to position [245, 0]
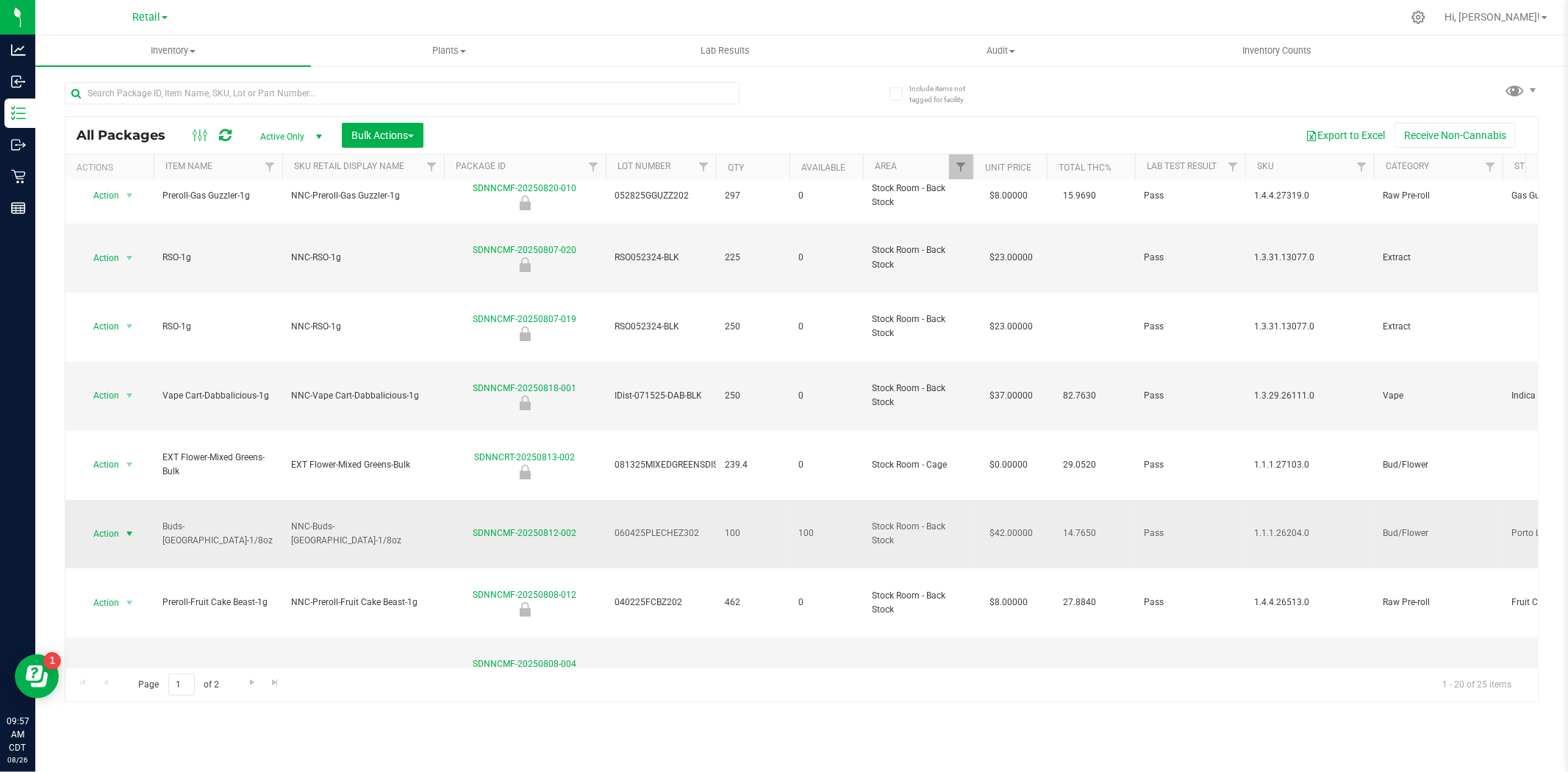
click at [115, 523] on span "Action" at bounding box center [100, 533] width 40 height 21
click at [141, 464] on li "Lock package" at bounding box center [127, 462] width 94 height 22
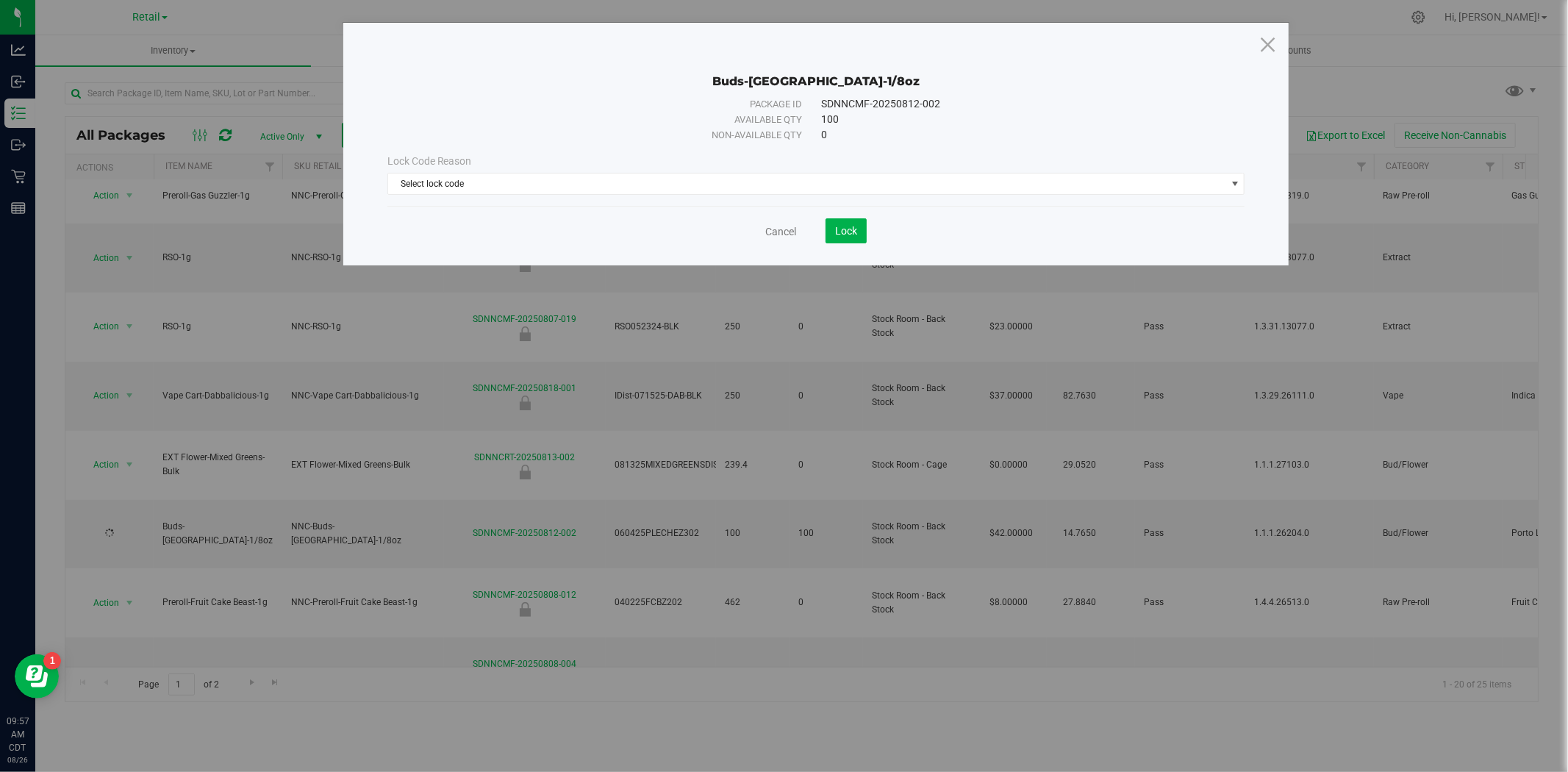
click at [641, 195] on div "Lock Code Reason Select lock code Select lock code Newly Received Quarantine Lo…" at bounding box center [816, 174] width 880 height 63
click at [640, 190] on span "Select lock code" at bounding box center [807, 184] width 838 height 21
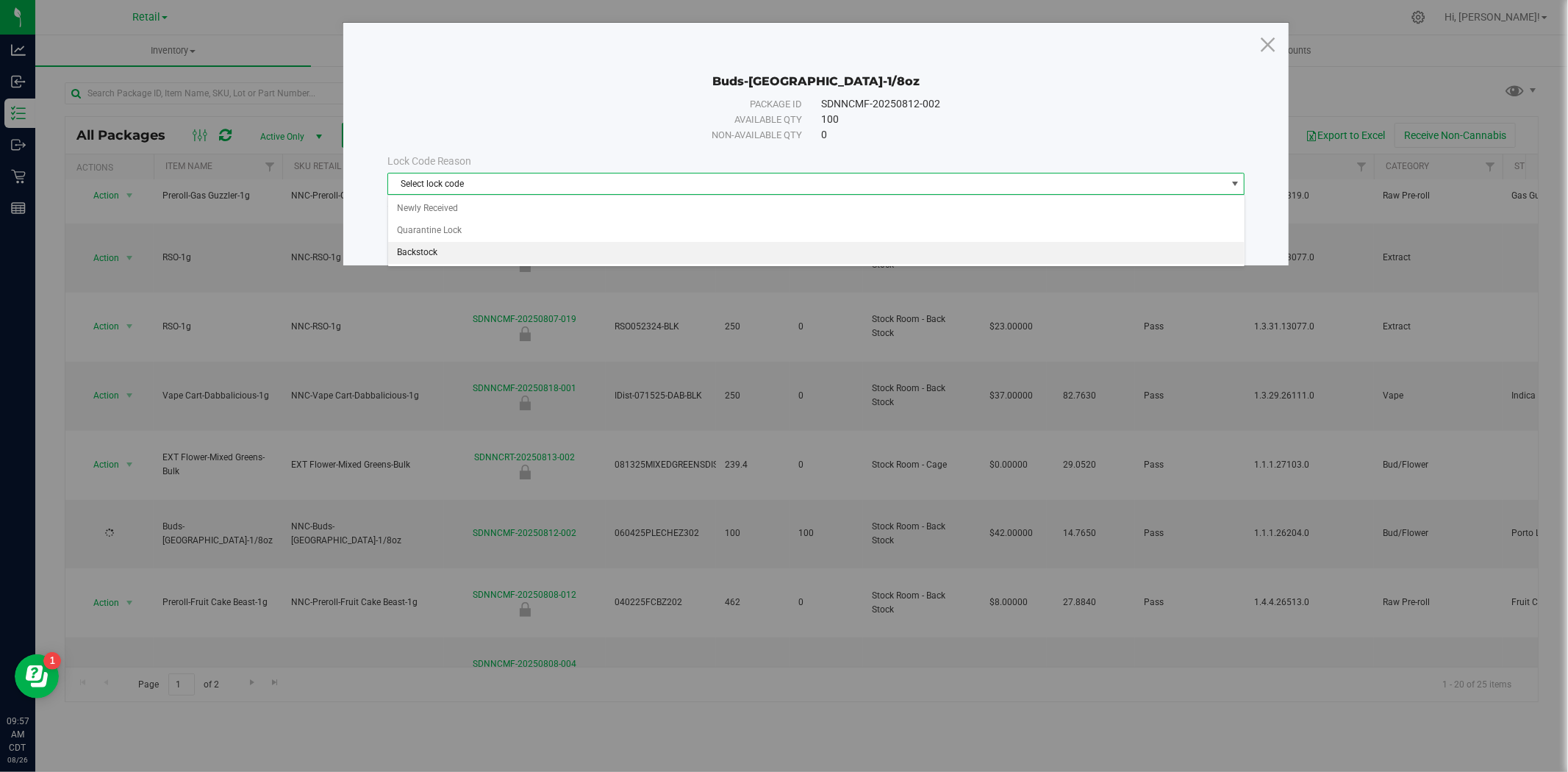
click at [467, 251] on li "Backstock" at bounding box center [816, 253] width 856 height 22
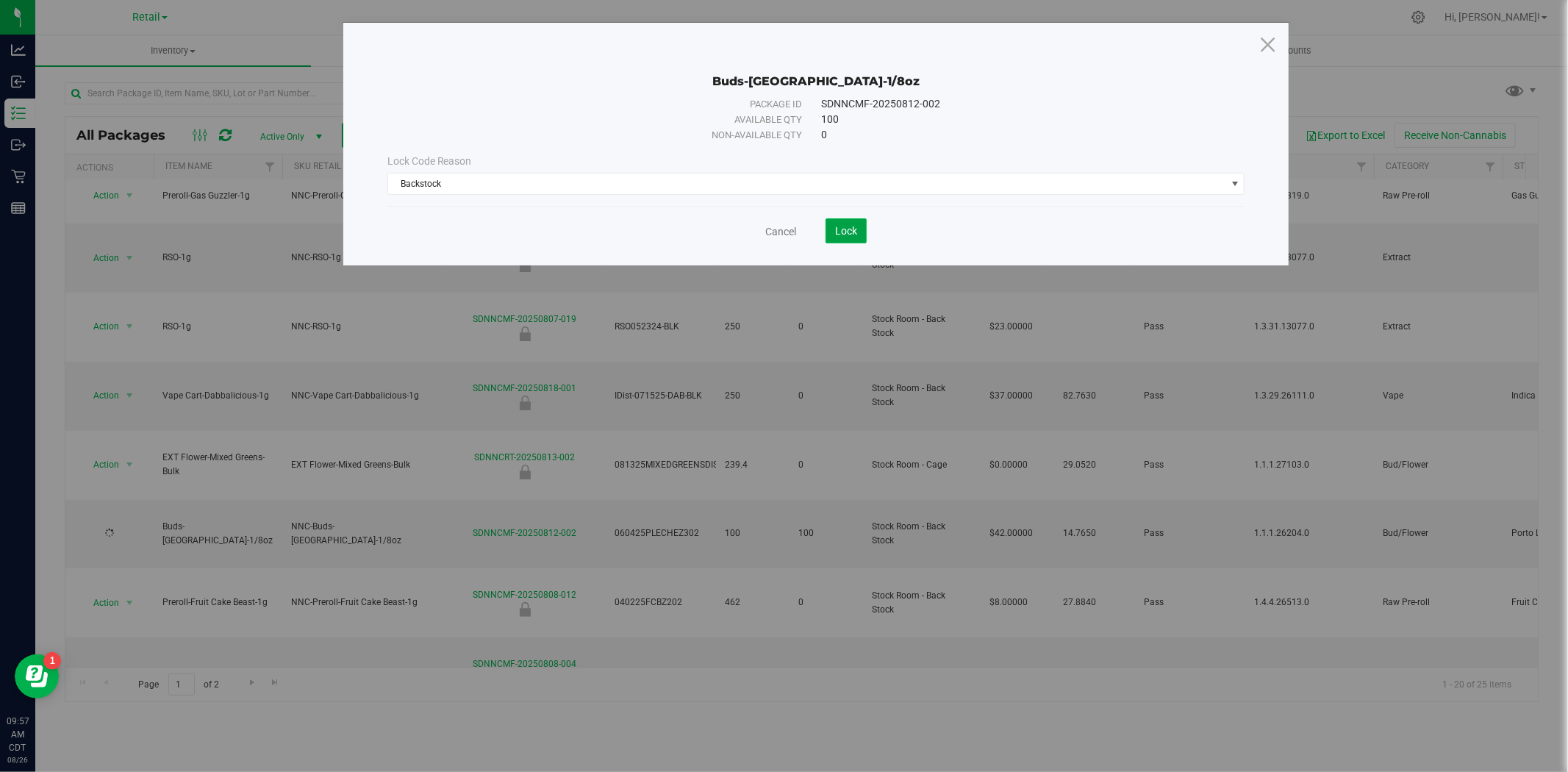
click at [863, 232] on button "Lock" at bounding box center [845, 230] width 41 height 25
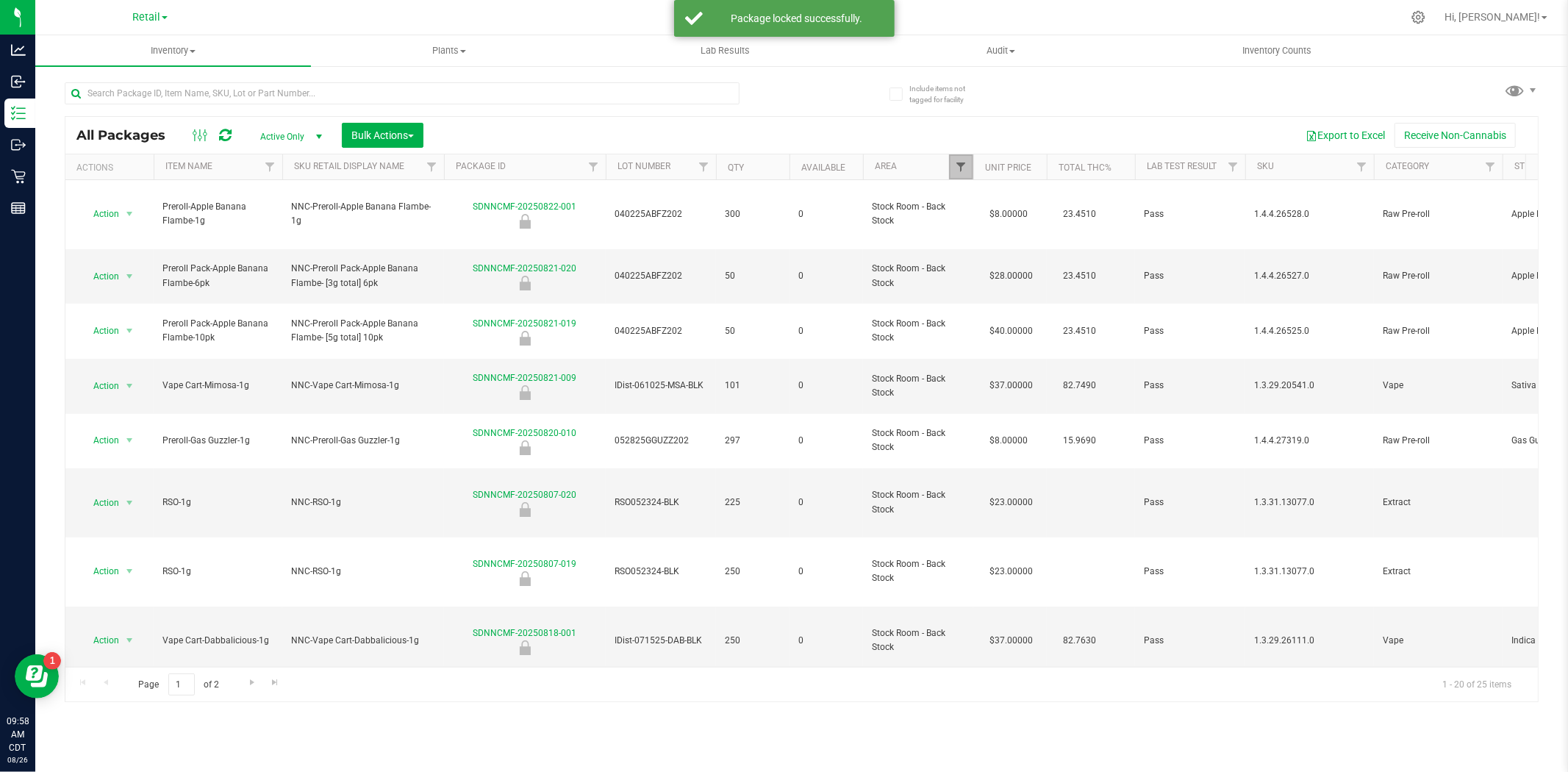
click at [957, 172] on span "Filter" at bounding box center [961, 167] width 12 height 12
click at [1019, 369] on span "Stock Room - Back Stock" at bounding box center [1029, 369] width 99 height 9
click at [973, 369] on input "Stock Room - Back Stock" at bounding box center [968, 368] width 9 height 9
checkbox input "false"
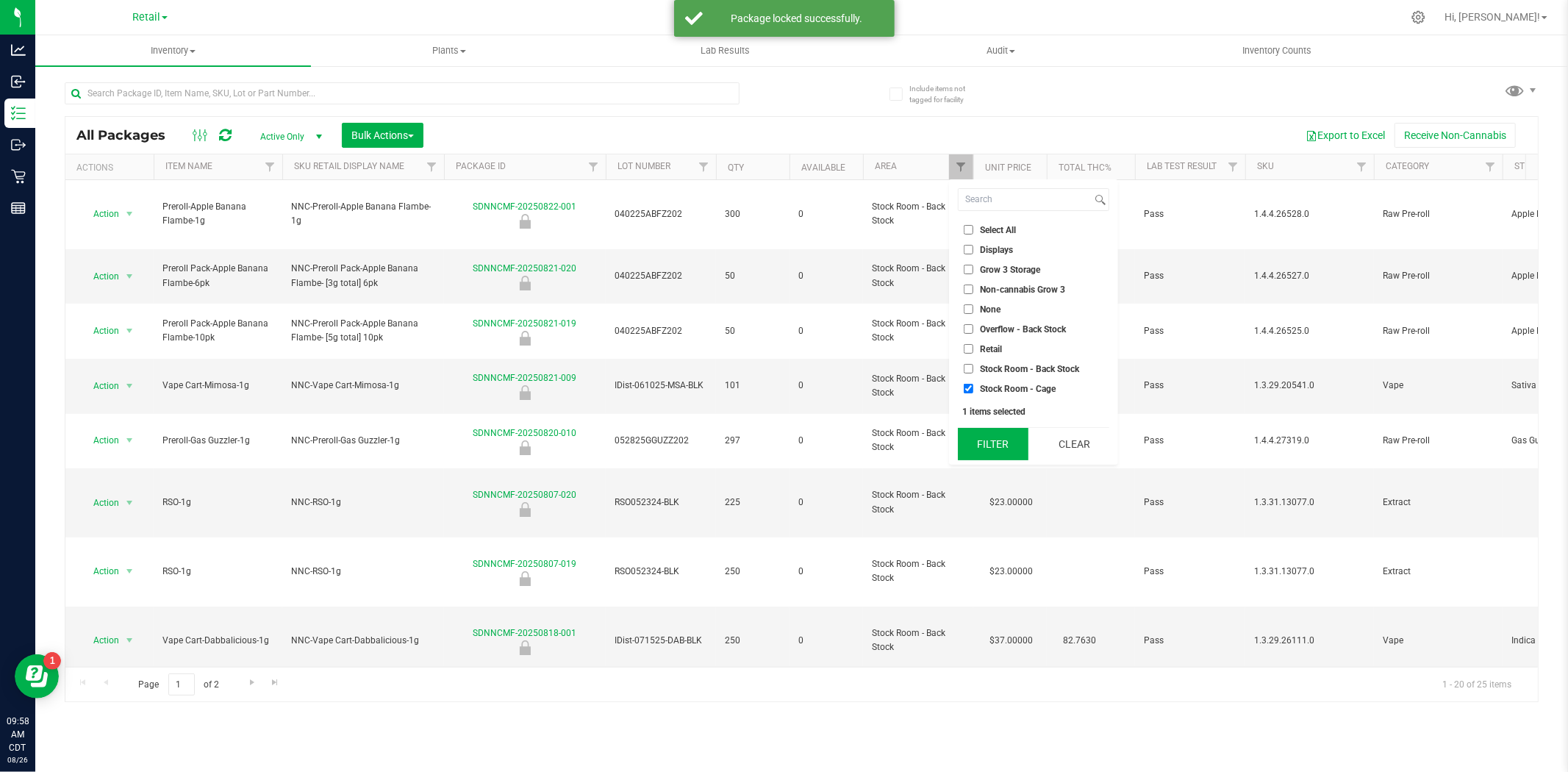
click at [1013, 444] on button "Filter" at bounding box center [992, 443] width 71 height 32
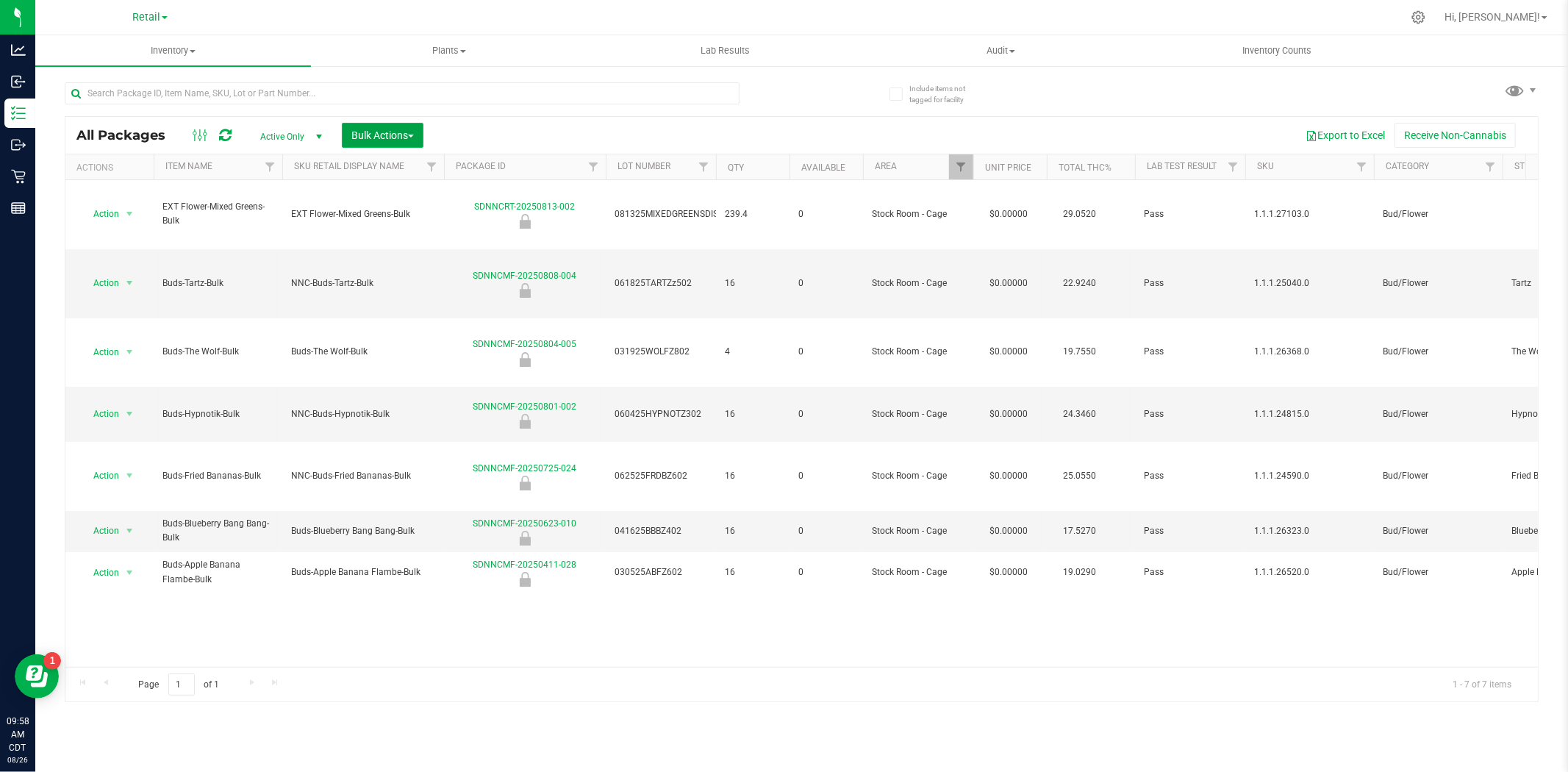
click at [408, 134] on span "Bulk Actions" at bounding box center [382, 136] width 62 height 12
click at [419, 247] on span "Lock/Unlock packages" at bounding box center [401, 249] width 101 height 12
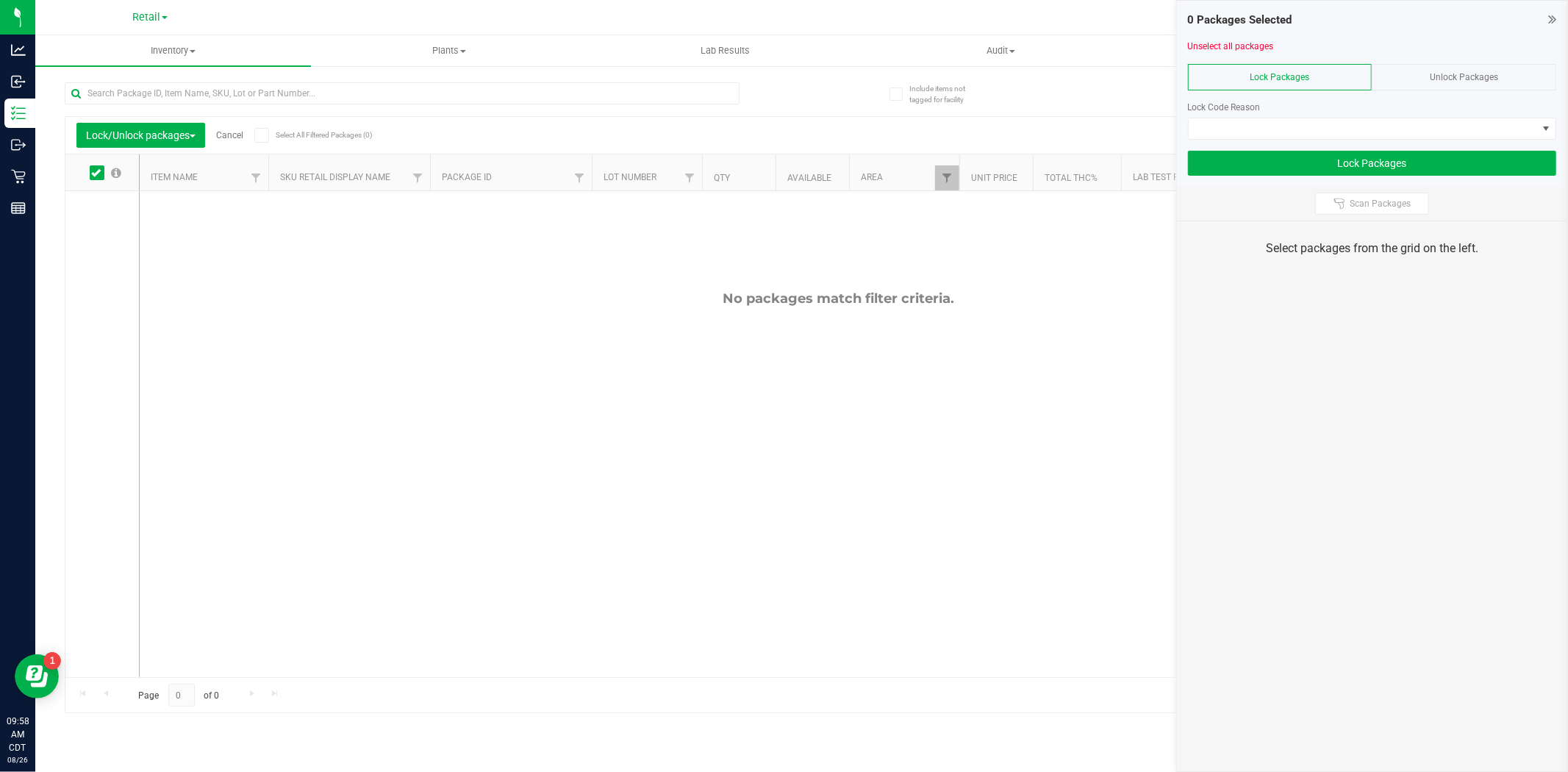
click at [1254, 72] on div "Unlock Packages" at bounding box center [1464, 77] width 185 height 27
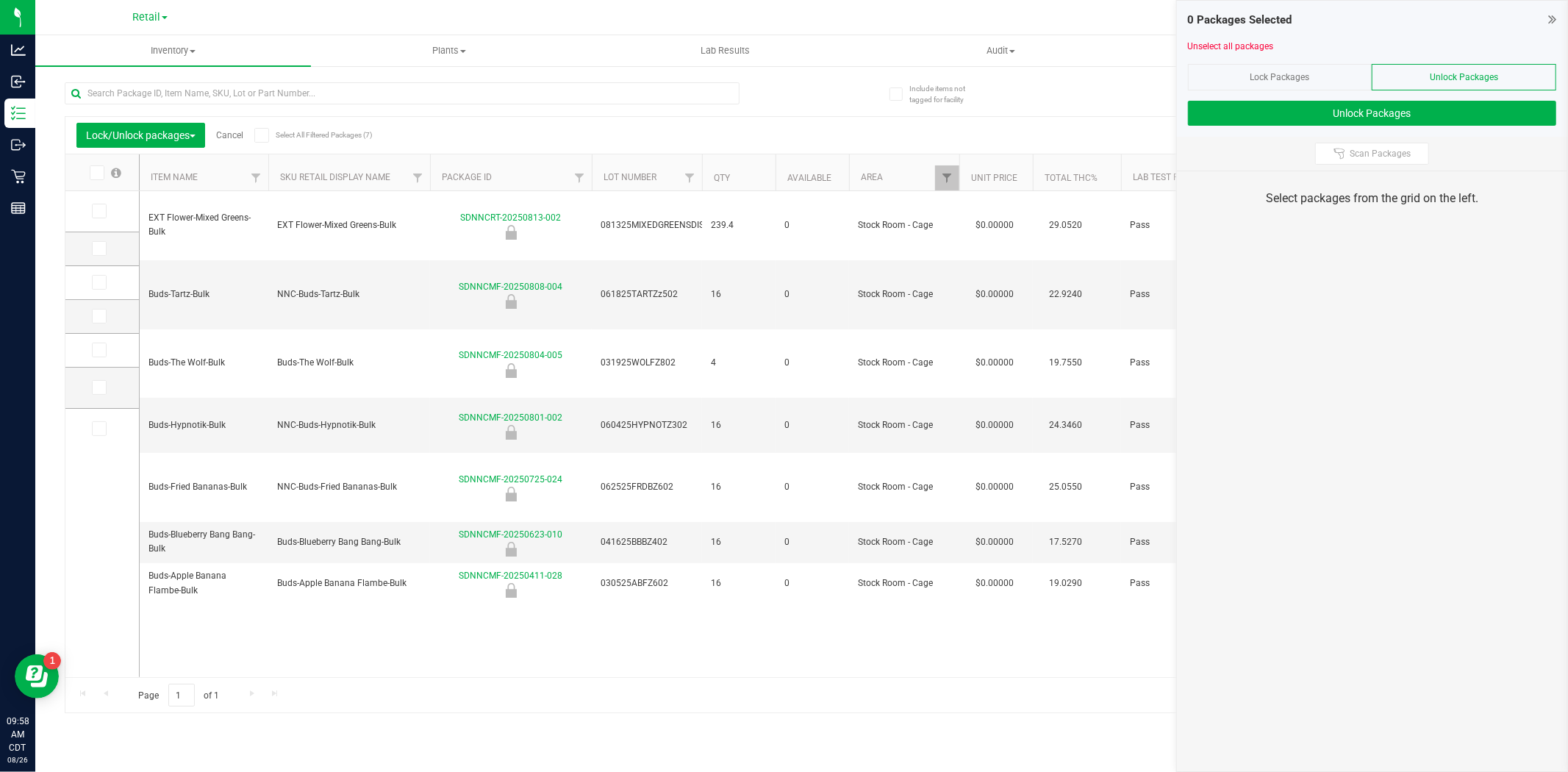
click at [262, 136] on icon at bounding box center [260, 136] width 9 height 0
click at [0, 0] on input "Select All Filtered Packages (7)" at bounding box center [0, 0] width 0 height 0
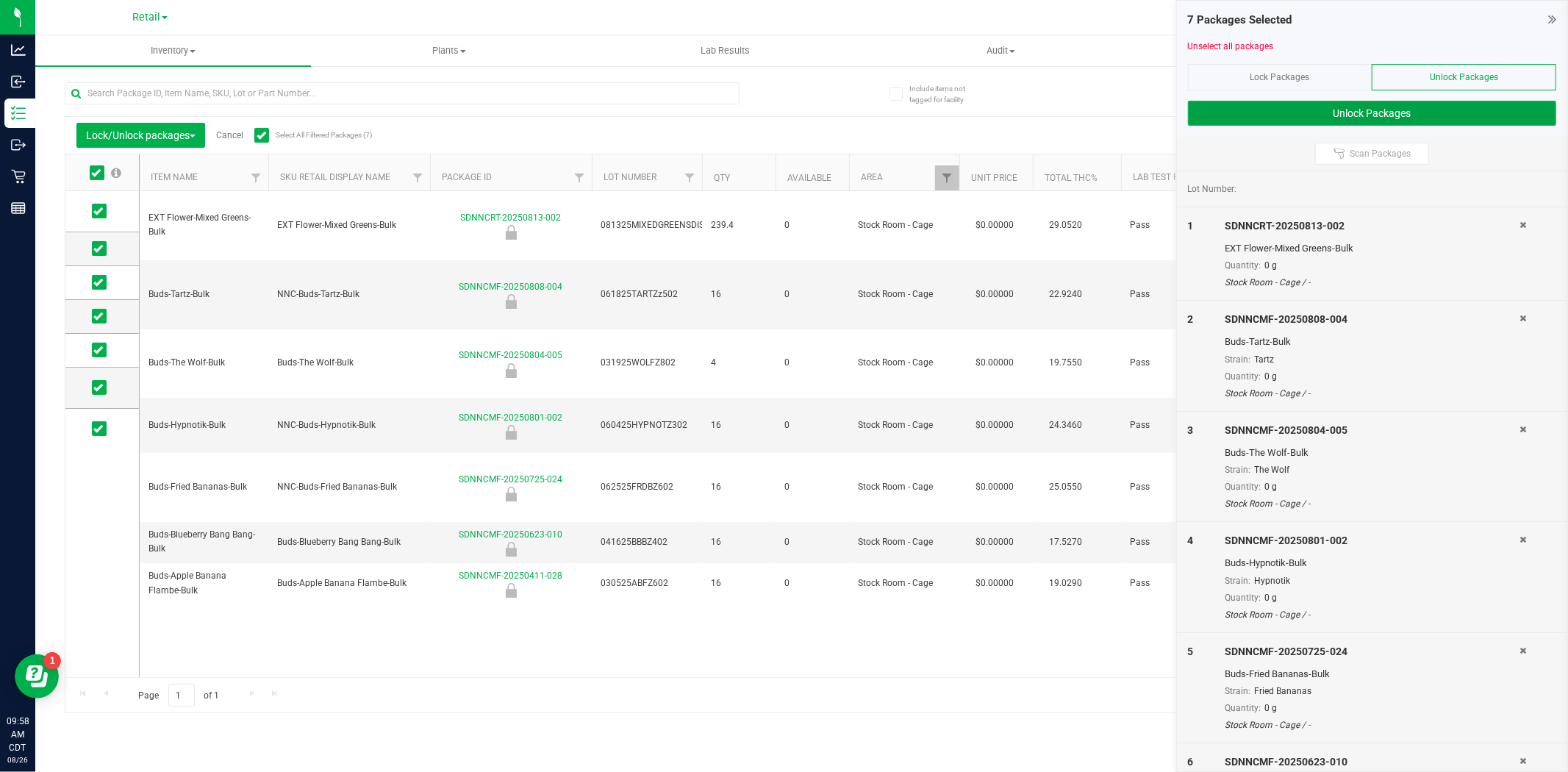
click at [1254, 108] on button "Unlock Packages" at bounding box center [1372, 113] width 369 height 25
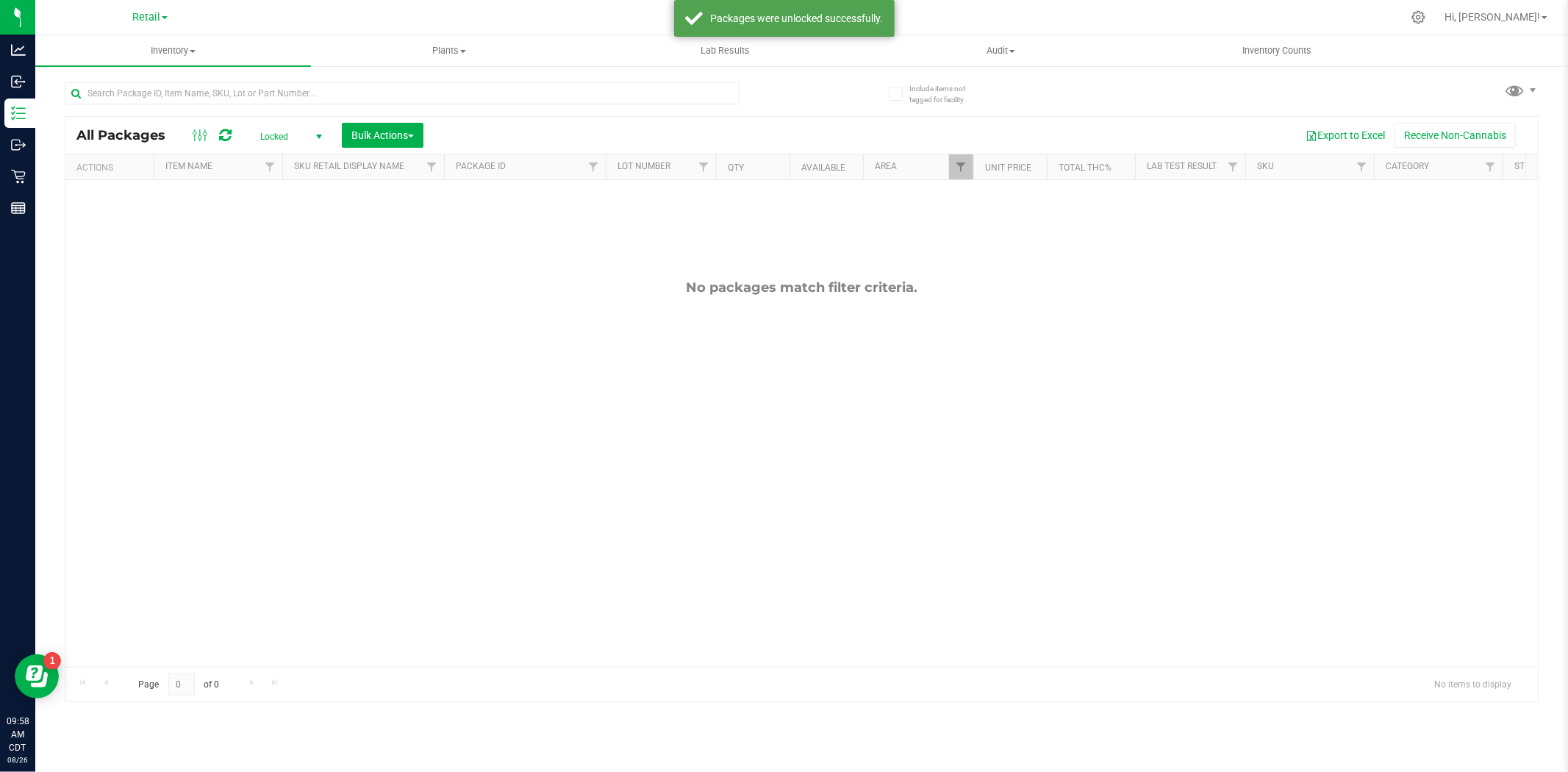
click at [275, 142] on span "Locked" at bounding box center [288, 136] width 81 height 21
click at [296, 169] on li "Active Only" at bounding box center [287, 161] width 79 height 22
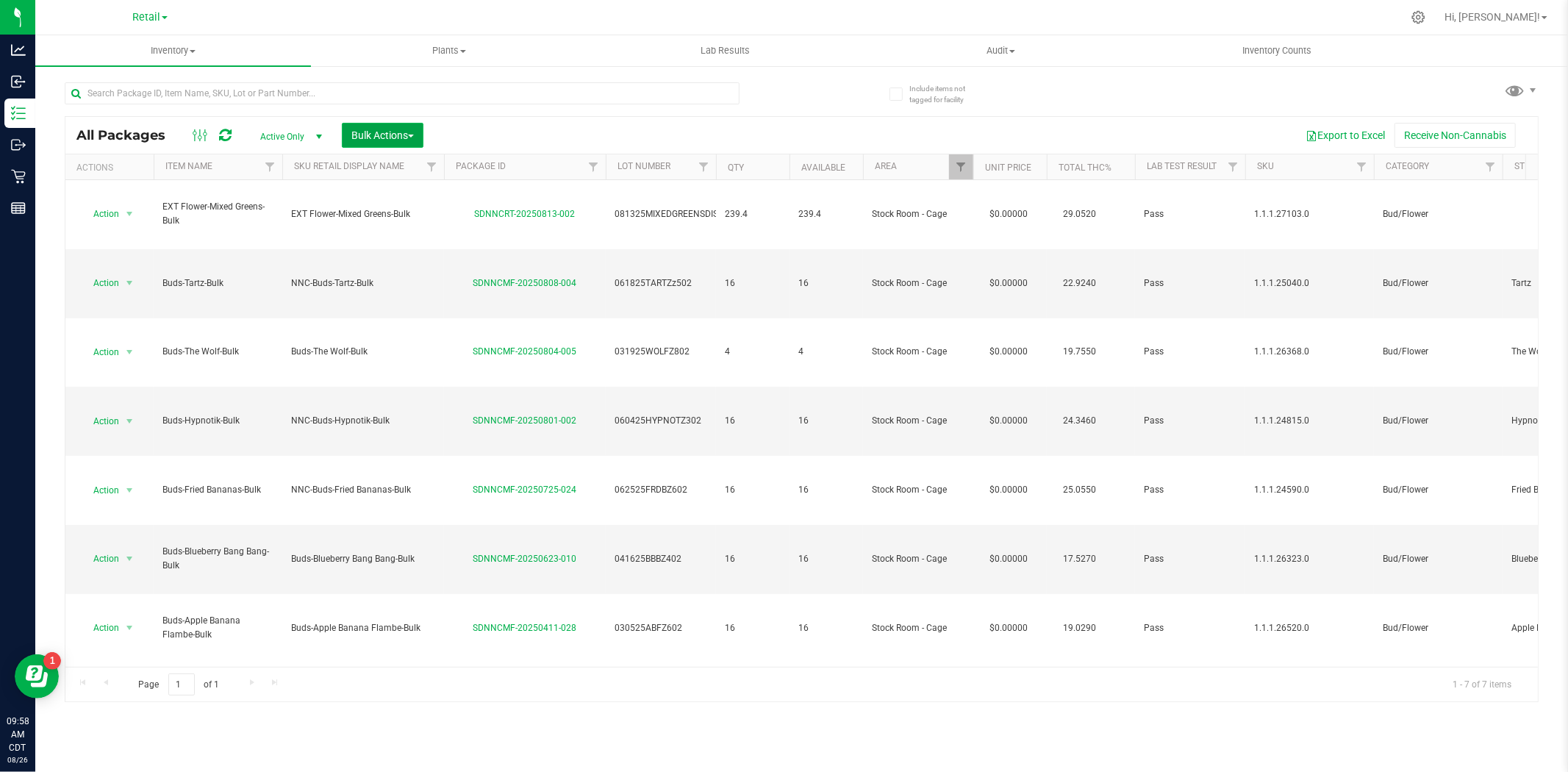
click at [408, 135] on span "Bulk Actions" at bounding box center [382, 136] width 62 height 12
click at [402, 171] on span "Add to outbound order" at bounding box center [401, 168] width 100 height 12
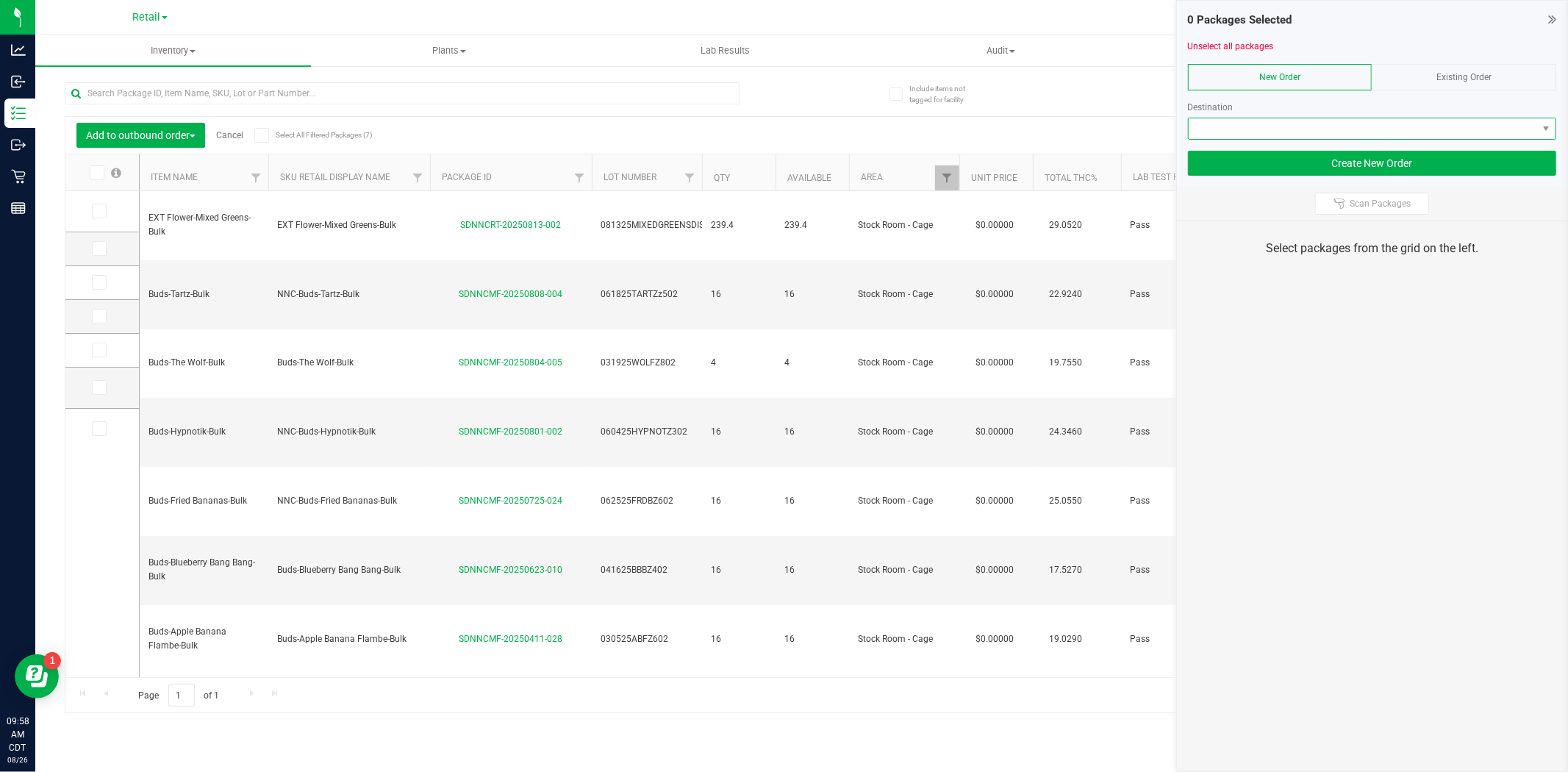
click at [1235, 126] on span at bounding box center [1363, 128] width 349 height 21
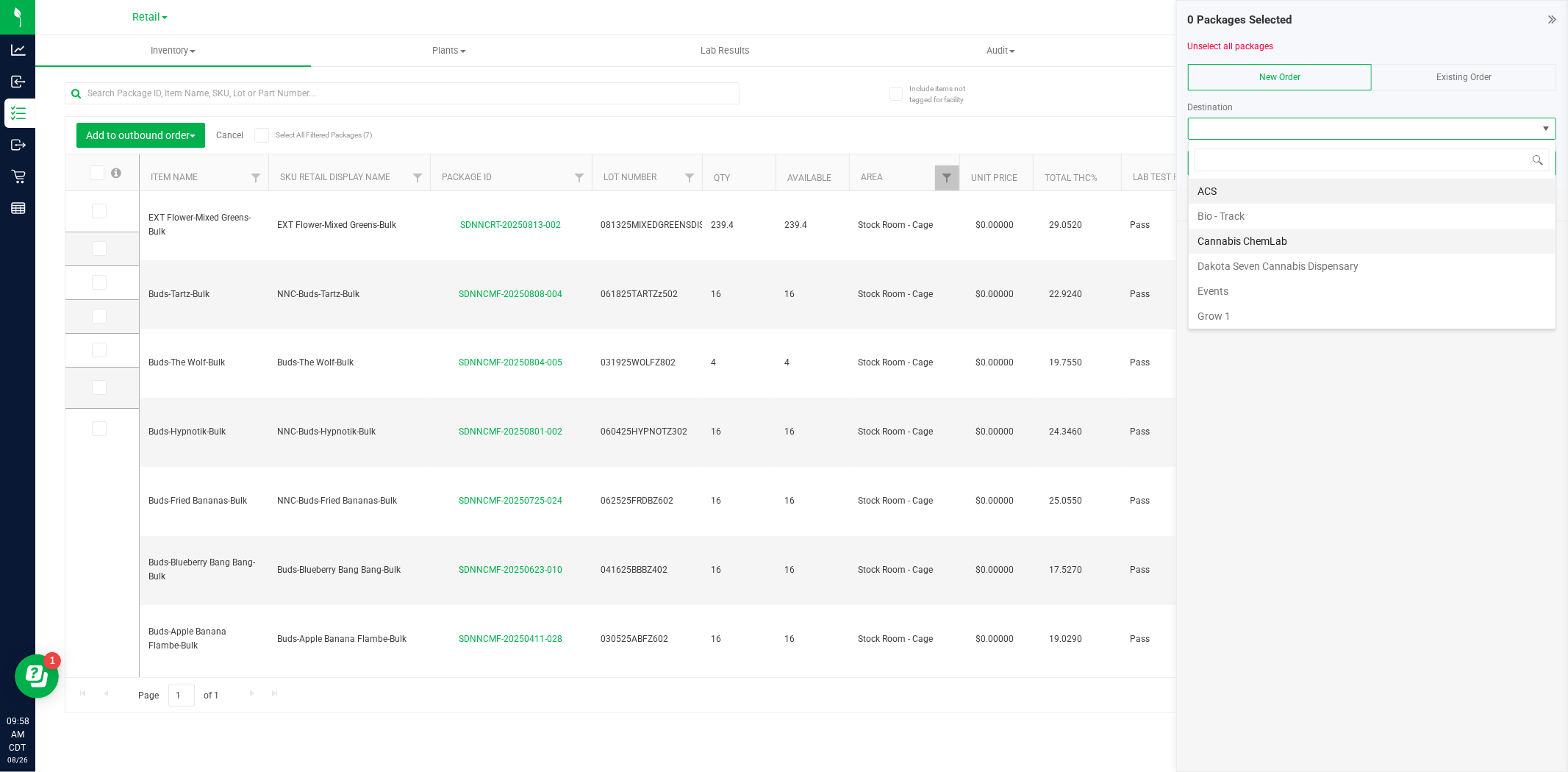
scroll to position [180, 0]
click at [1238, 249] on li "Manufacturing" at bounding box center [1372, 238] width 367 height 25
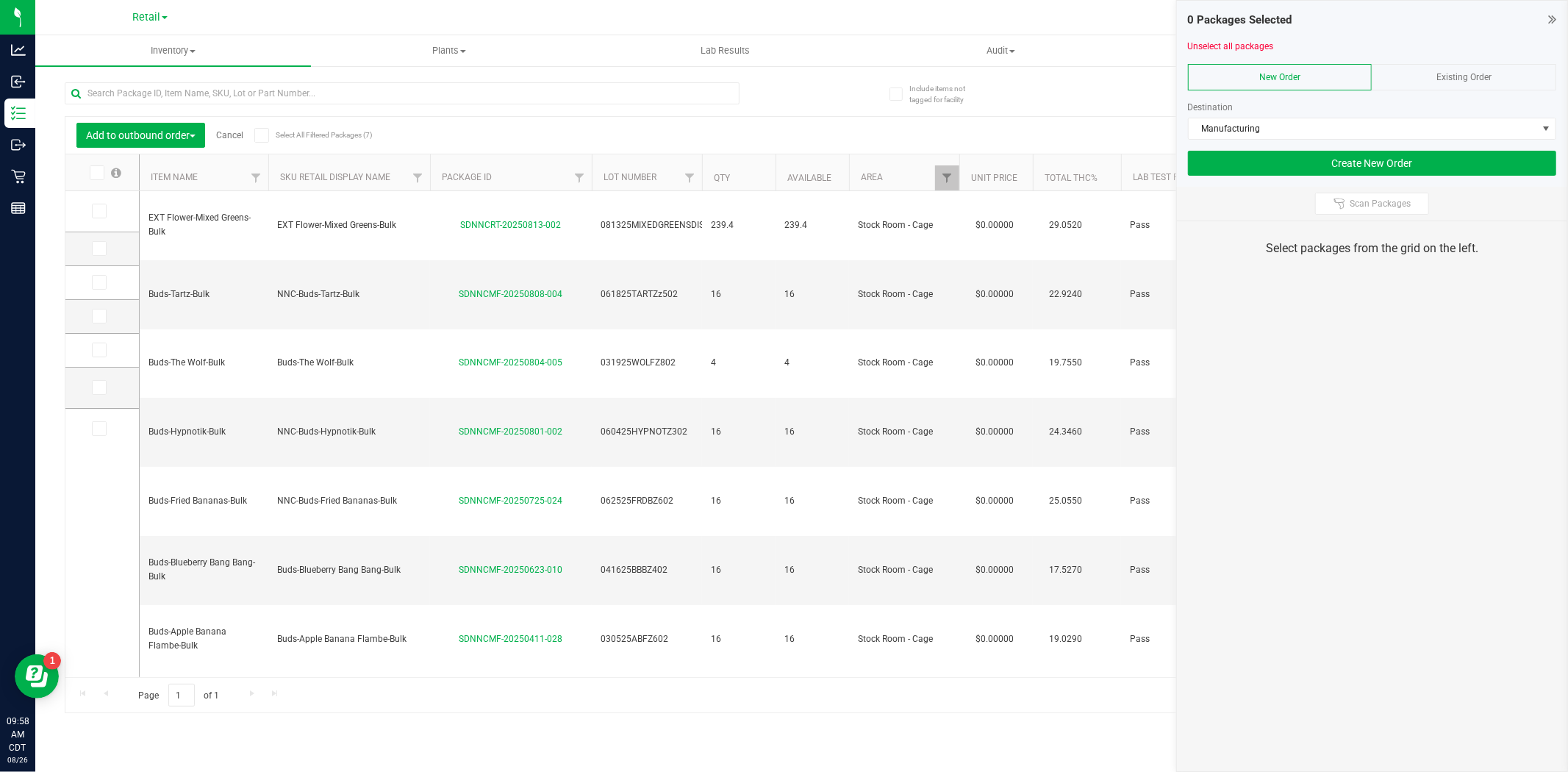
click at [92, 173] on icon at bounding box center [96, 173] width 9 height 0
click at [0, 0] on input "checkbox" at bounding box center [0, 0] width 0 height 0
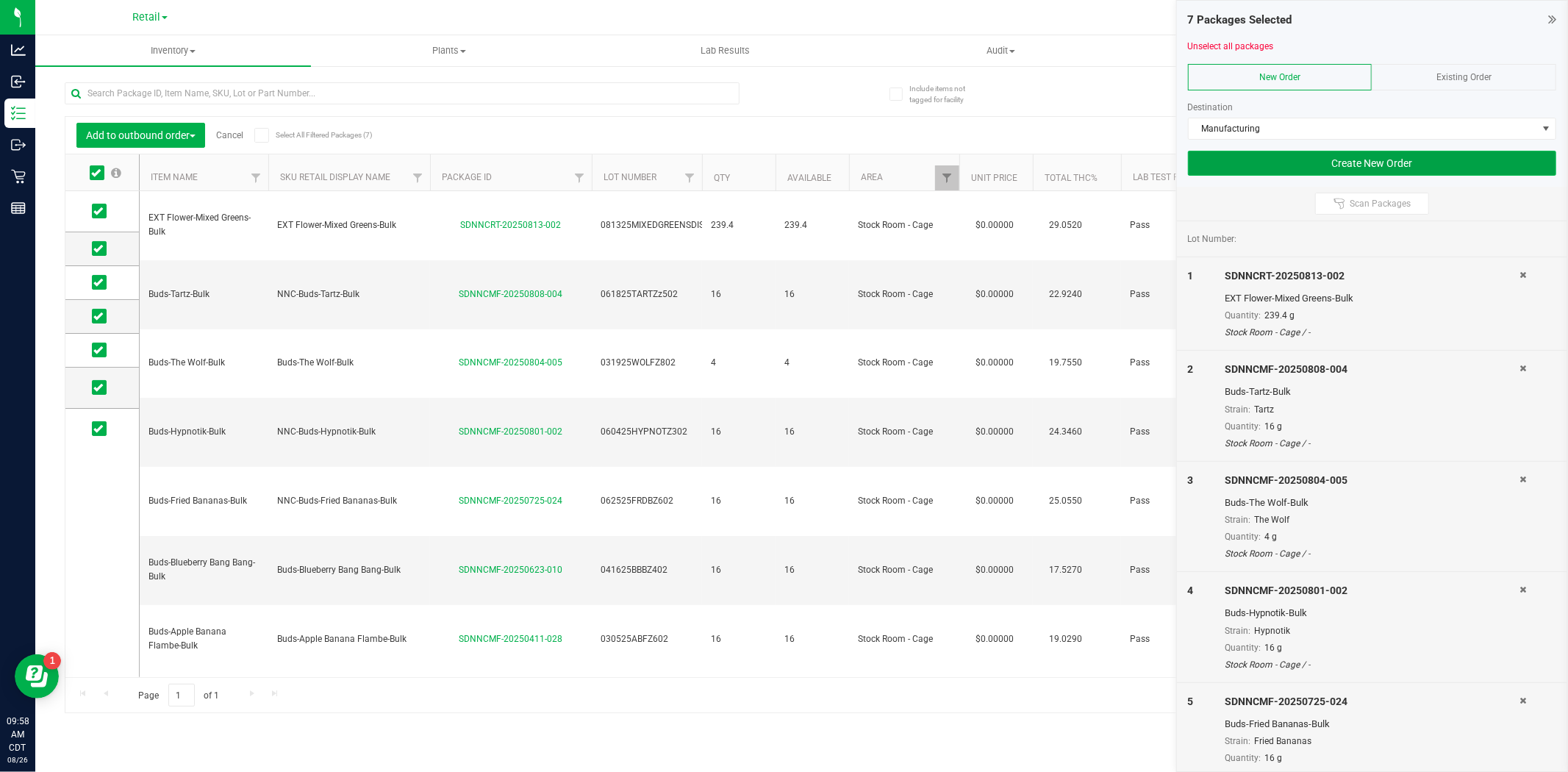
click at [1254, 164] on button "Create New Order" at bounding box center [1372, 163] width 369 height 25
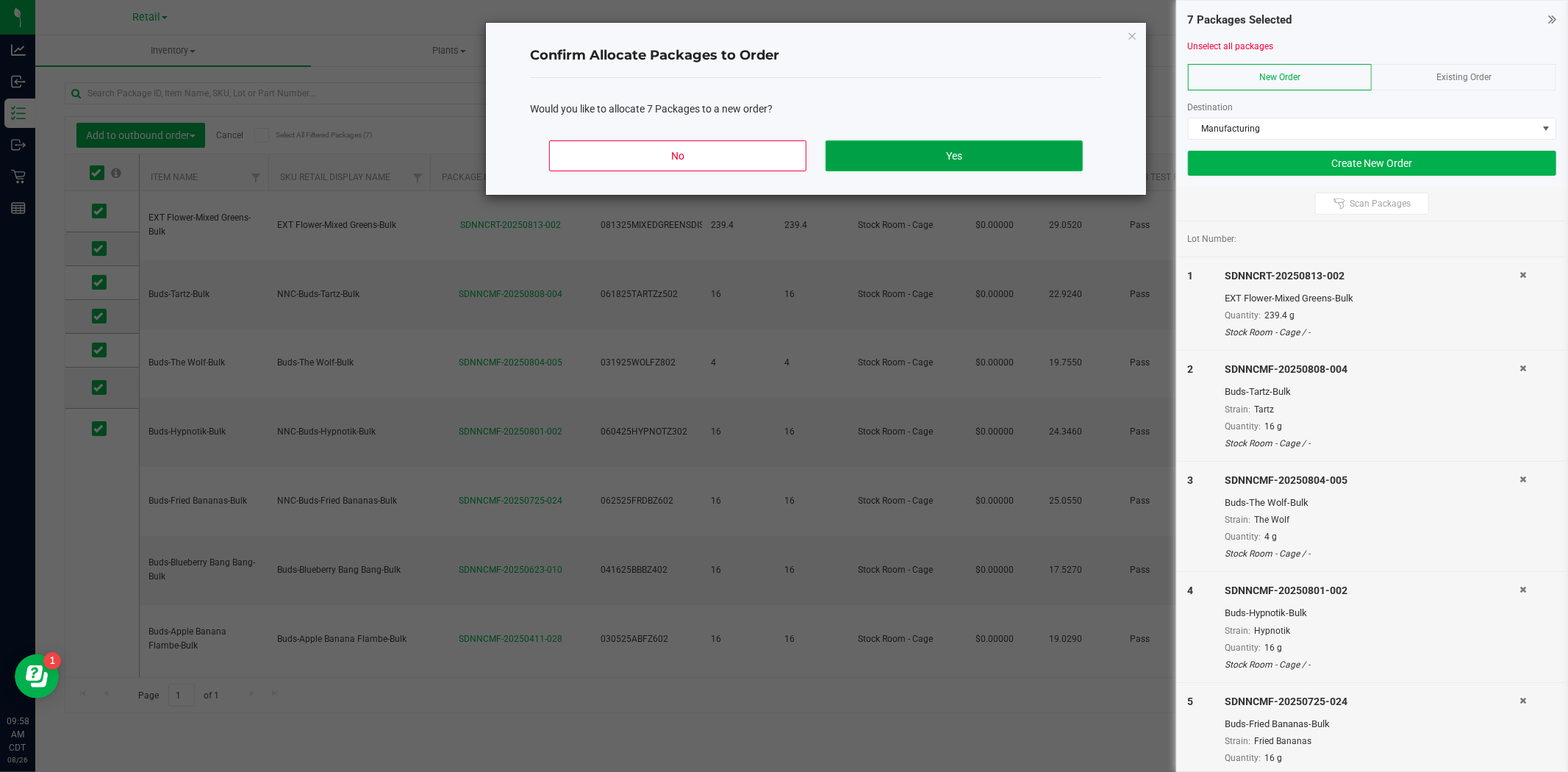
click at [1020, 153] on button "Yes" at bounding box center [953, 156] width 257 height 31
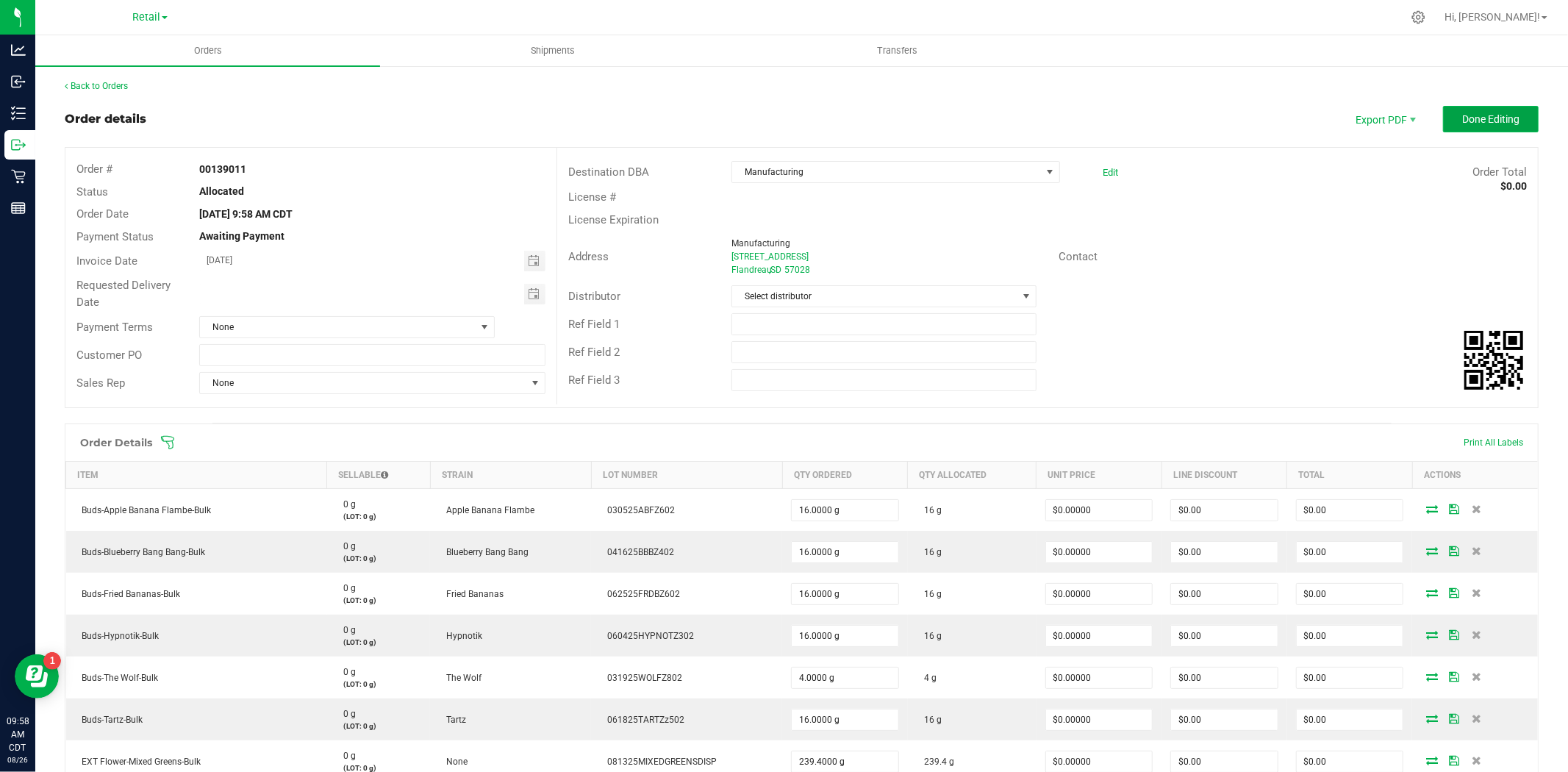
click at [1254, 120] on span "Done Editing" at bounding box center [1491, 119] width 57 height 12
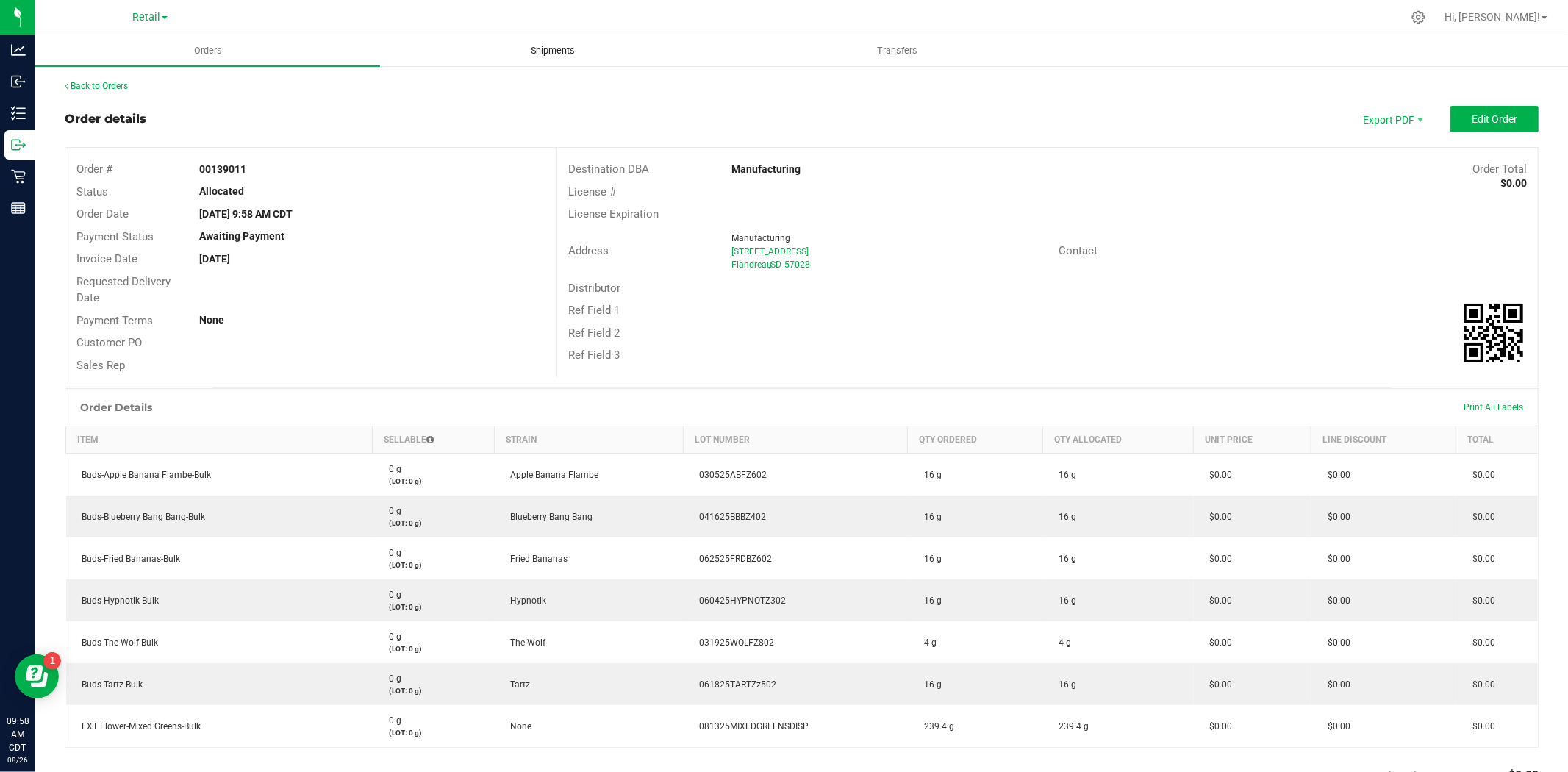
click at [546, 59] on uib-tab-heading "Shipments" at bounding box center [552, 50] width 344 height 29
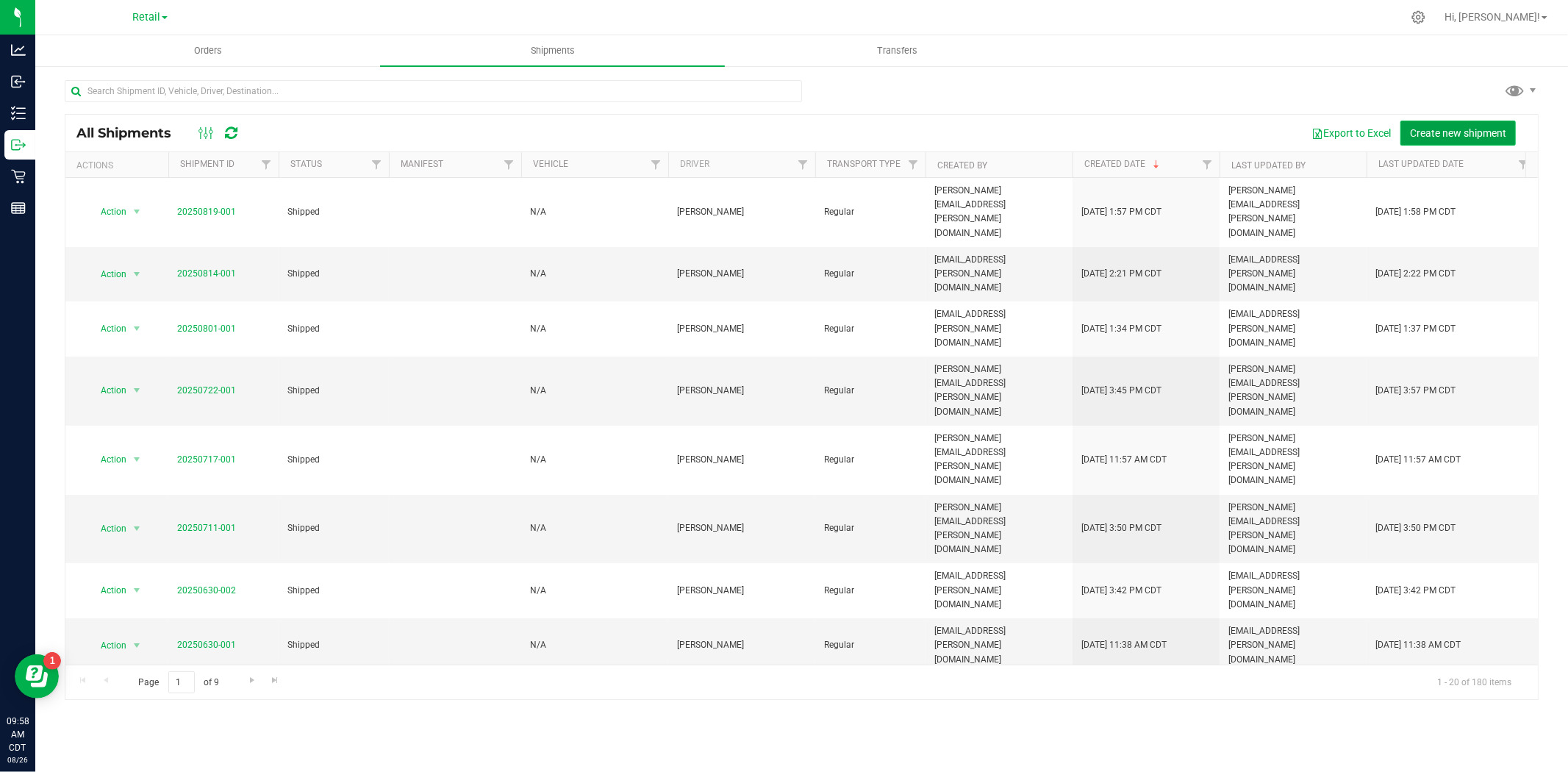
click at [1254, 138] on button "Create new shipment" at bounding box center [1457, 133] width 116 height 25
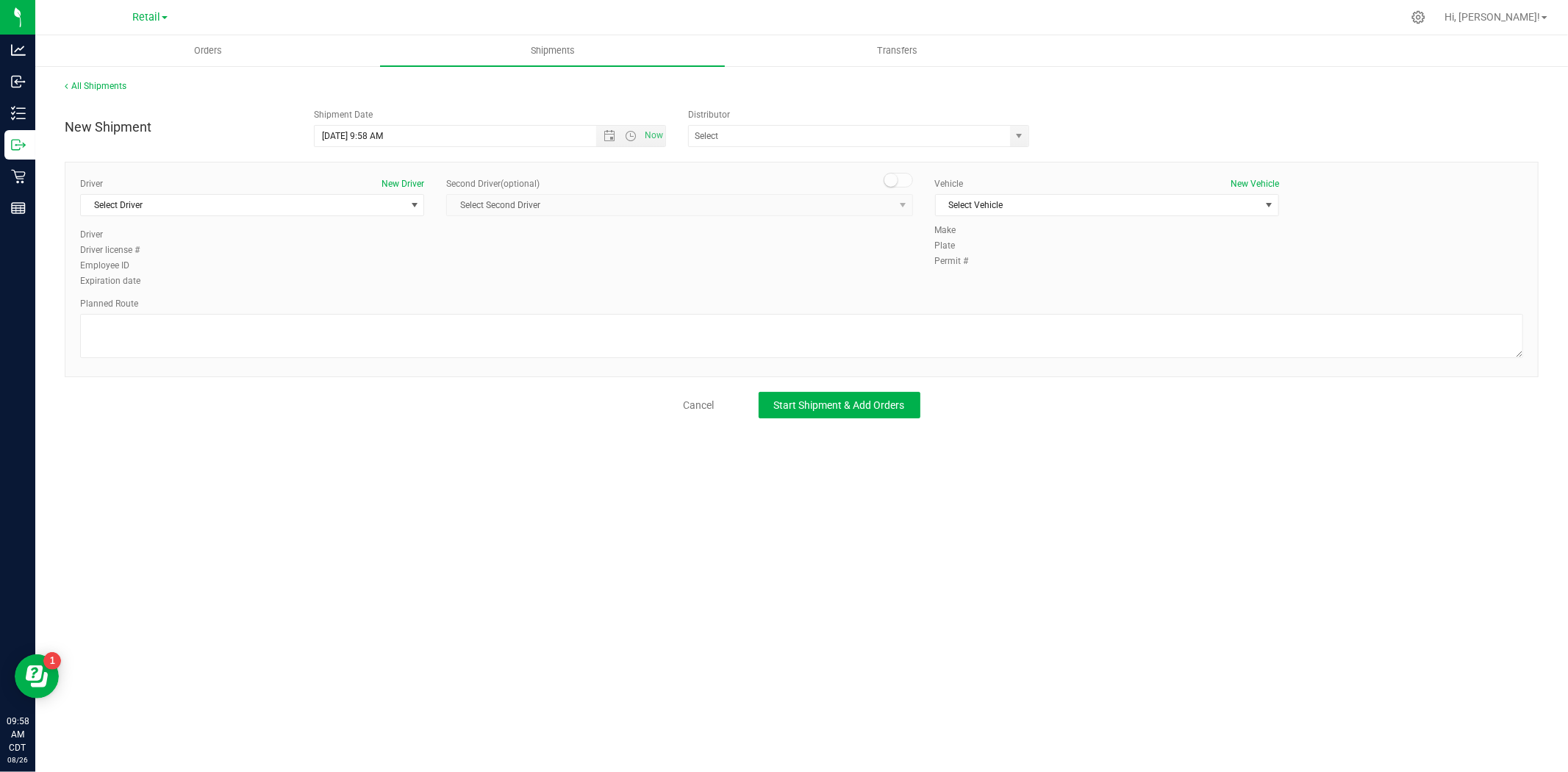
click at [359, 191] on div "Driver New Driver Select Driver Select Driver [PERSON_NAME] [PERSON_NAME] [PERS…" at bounding box center [252, 202] width 344 height 51
click at [355, 195] on span "Select Driver" at bounding box center [243, 205] width 324 height 21
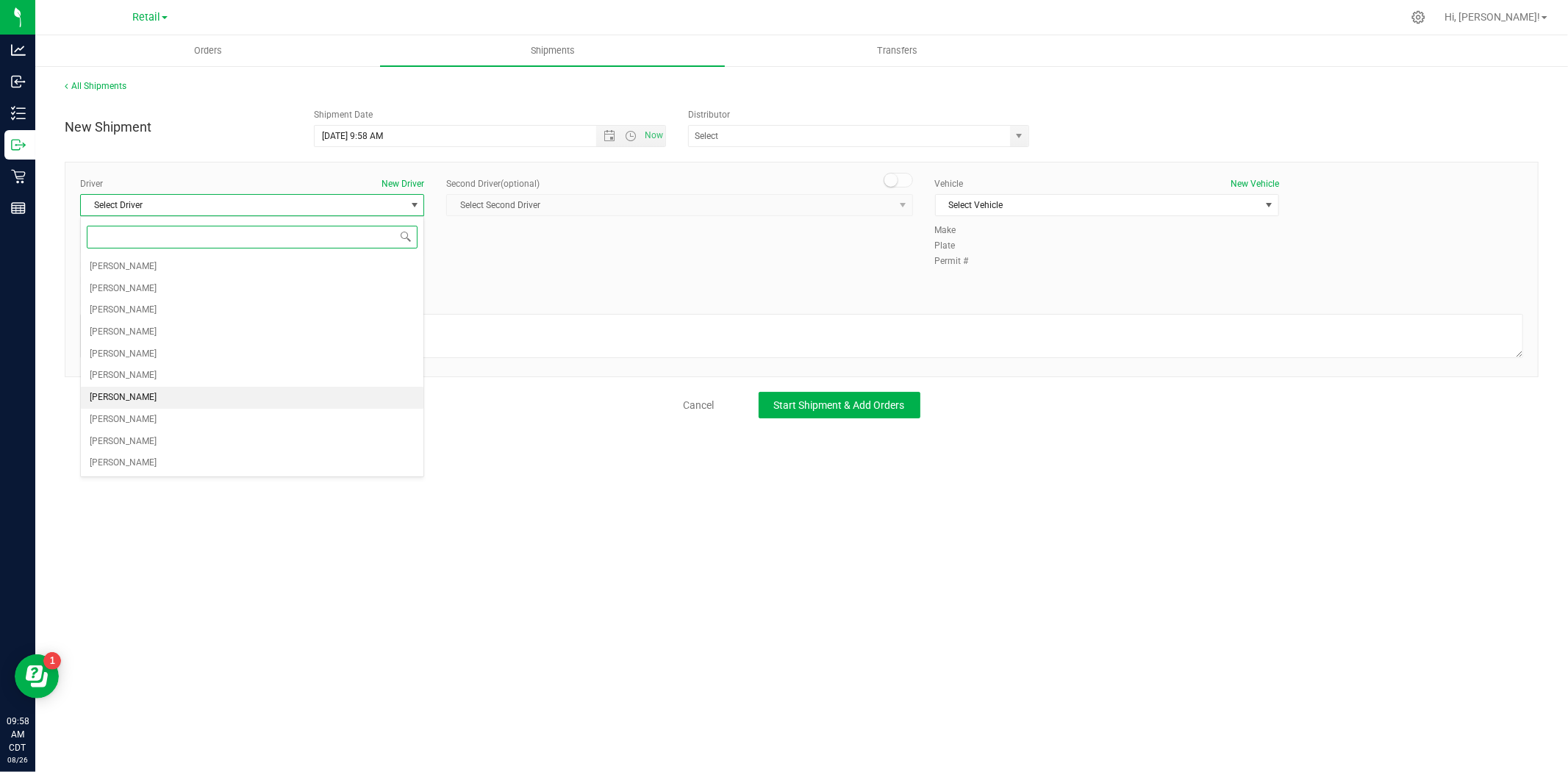
click at [152, 393] on li "[PERSON_NAME]" at bounding box center [252, 398] width 343 height 22
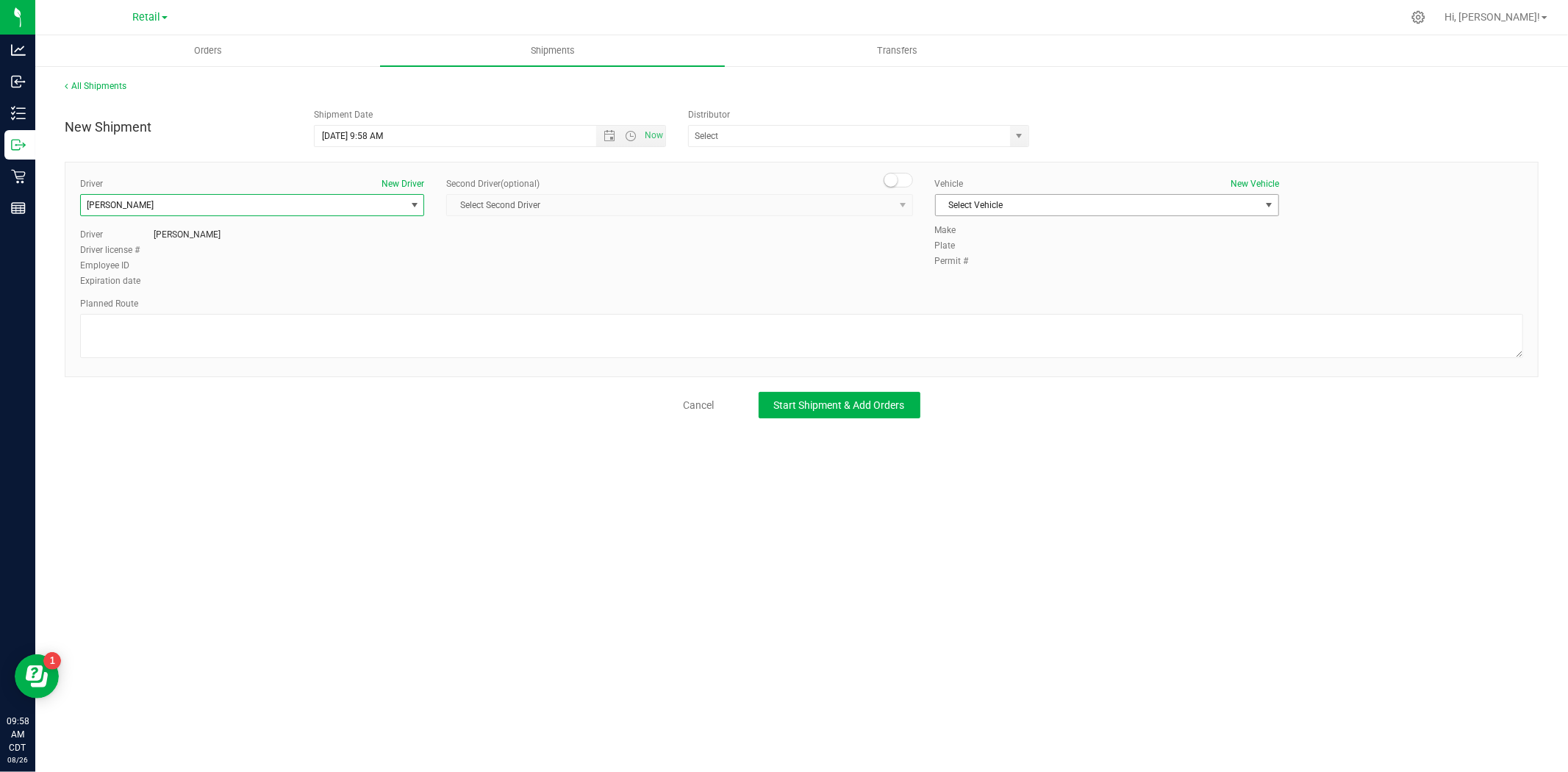
click at [982, 207] on span "Select Vehicle" at bounding box center [1098, 205] width 324 height 21
click at [982, 231] on li "N/A" at bounding box center [1107, 230] width 343 height 22
click at [425, 329] on textarea at bounding box center [801, 335] width 1443 height 44
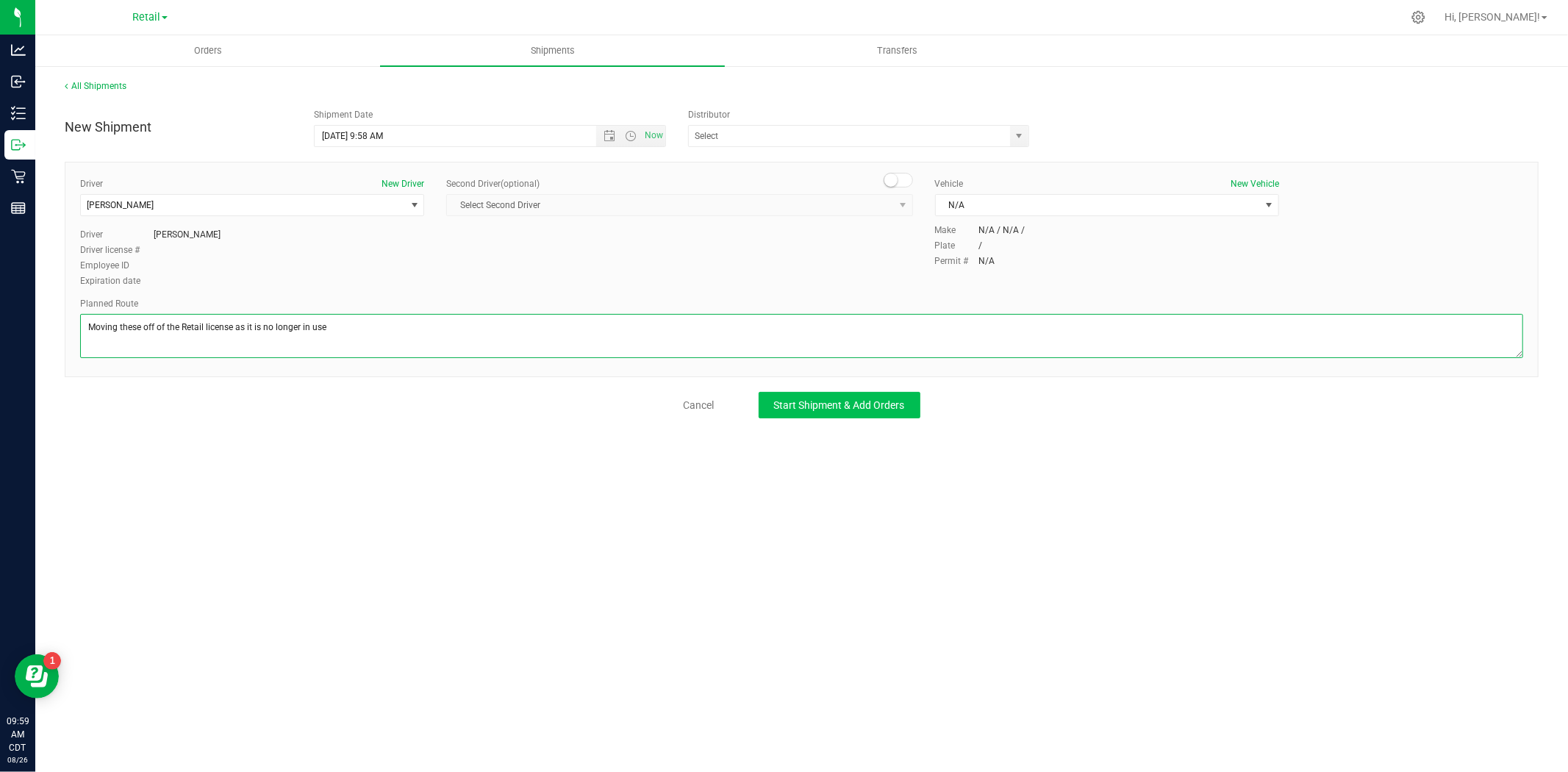
type textarea "Moving these off of the Retail license as it is no longer in use"
click at [792, 406] on span "Start Shipment & Add Orders" at bounding box center [839, 405] width 131 height 12
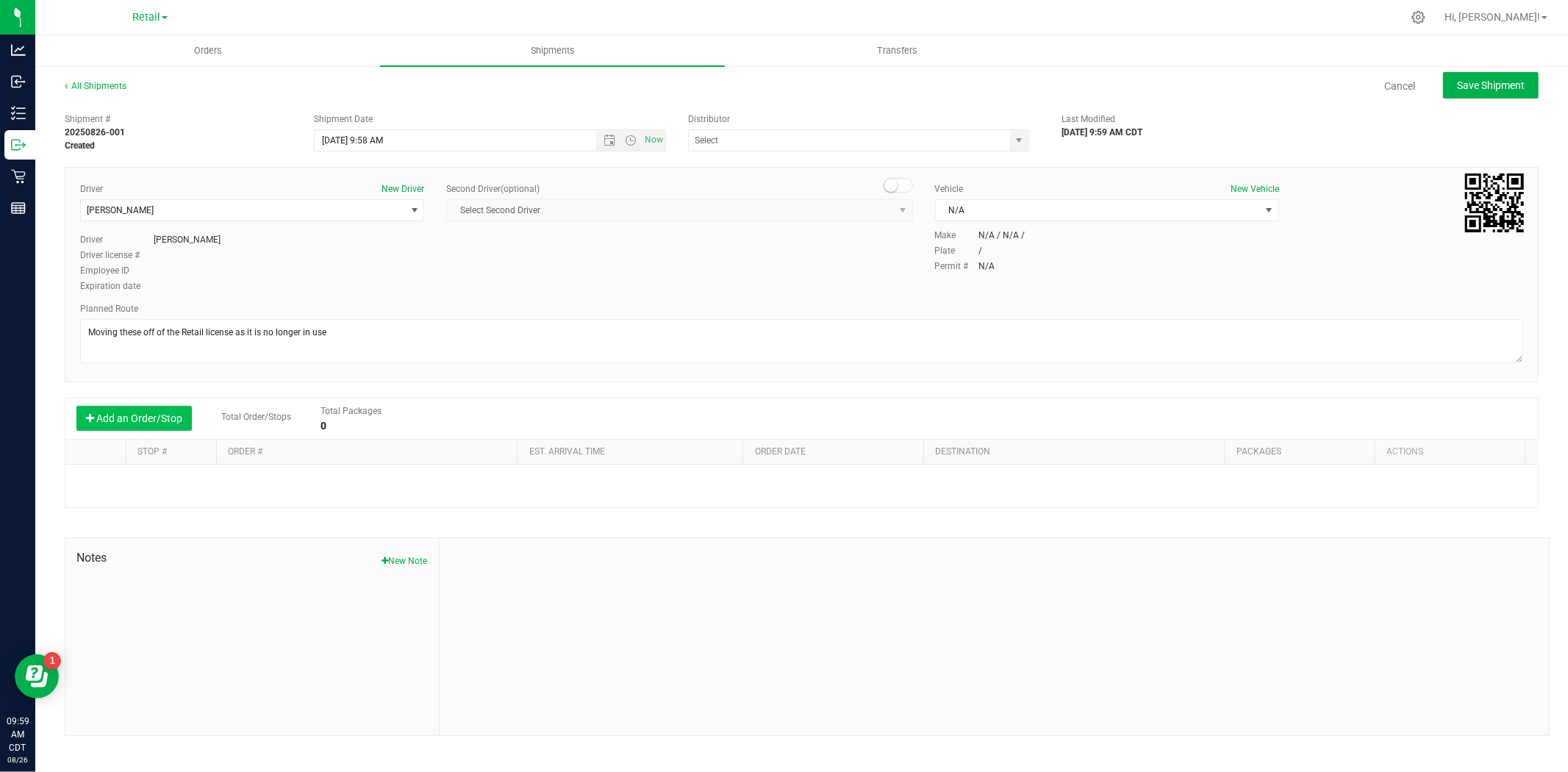
click at [128, 419] on button "Add an Order/Stop" at bounding box center [134, 418] width 116 height 25
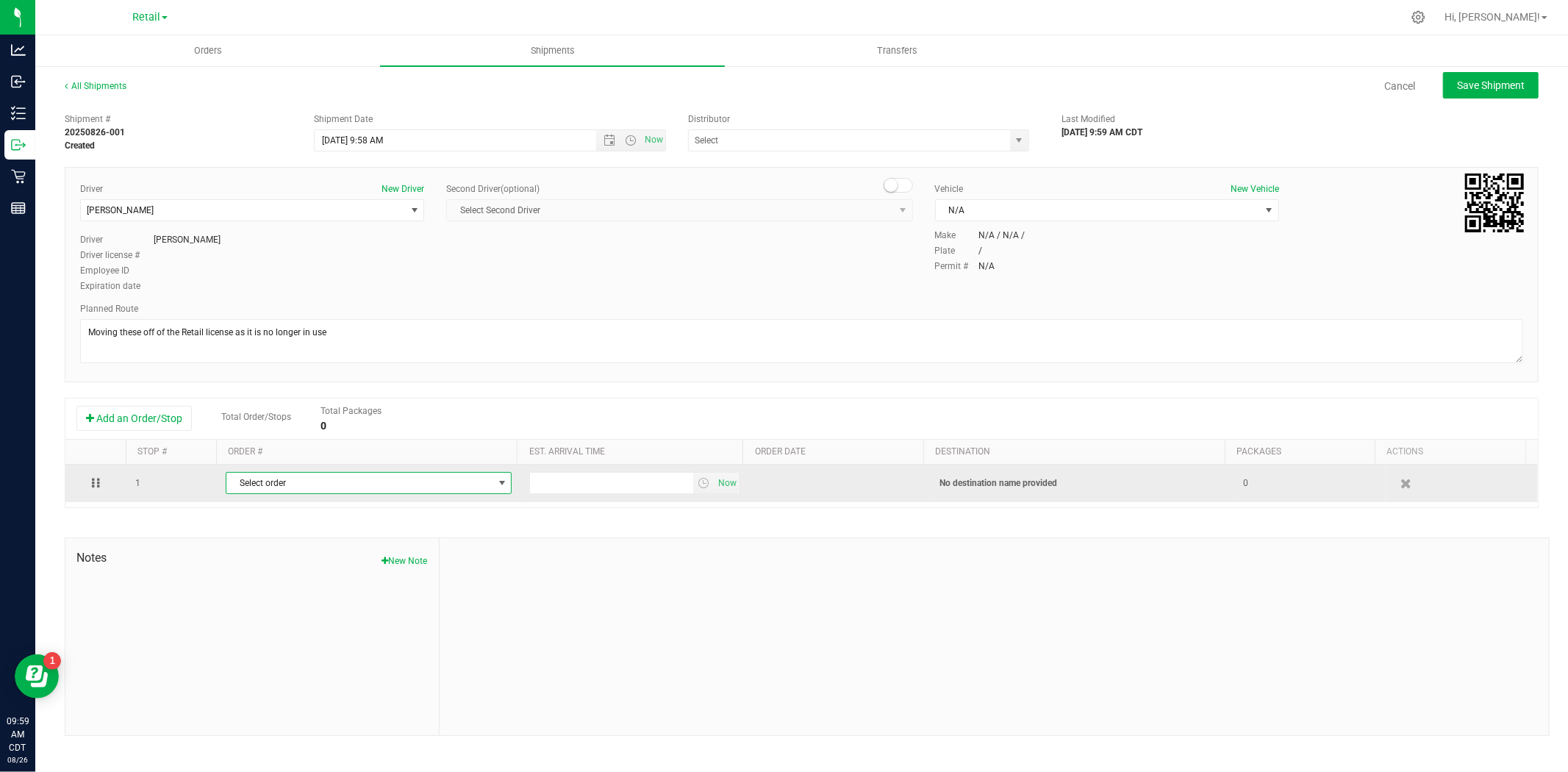
click at [400, 480] on span "Select order" at bounding box center [359, 482] width 266 height 21
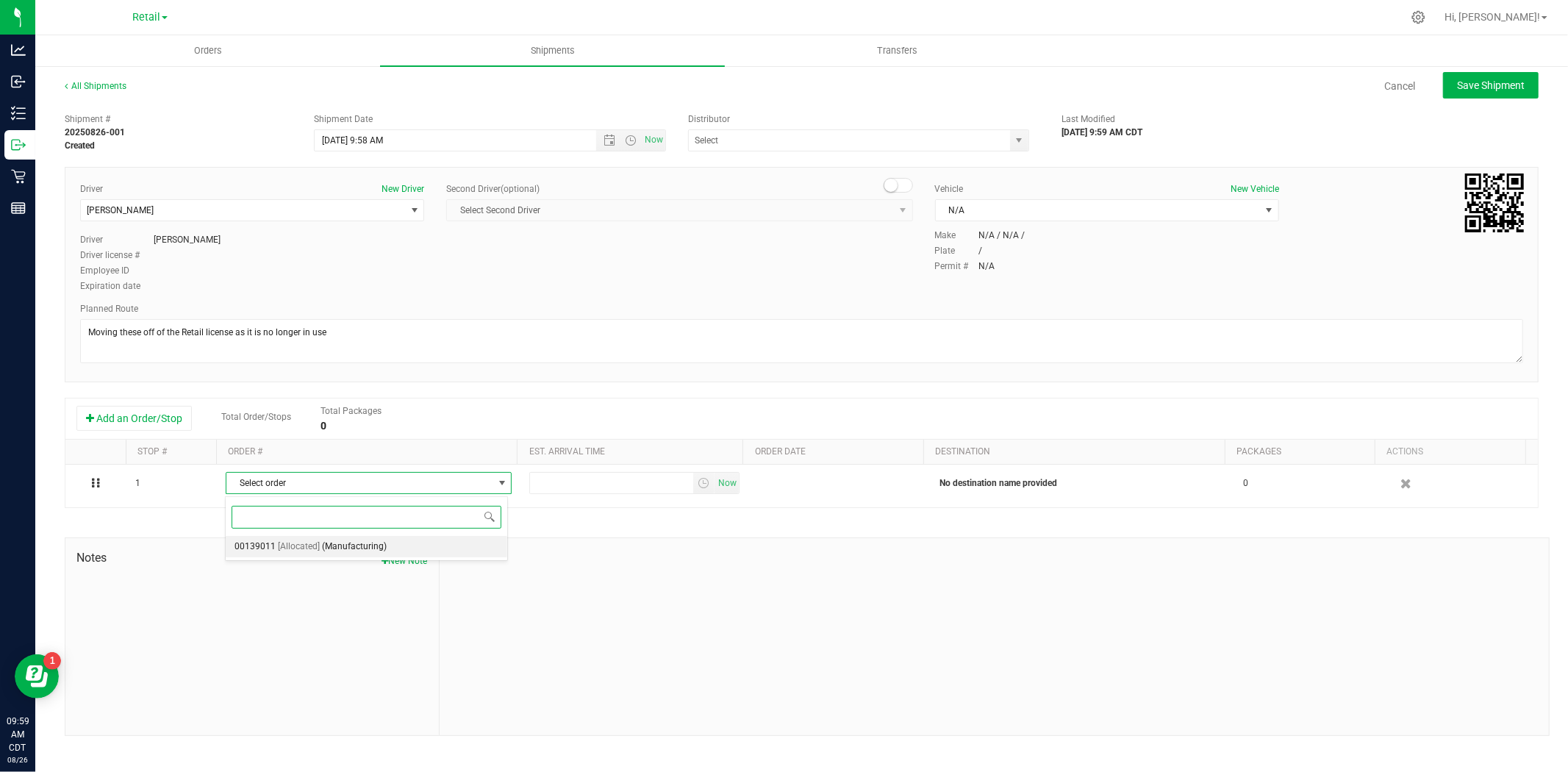
click at [319, 544] on li "00139011 [Allocated] (Manufacturing)" at bounding box center [366, 547] width 282 height 22
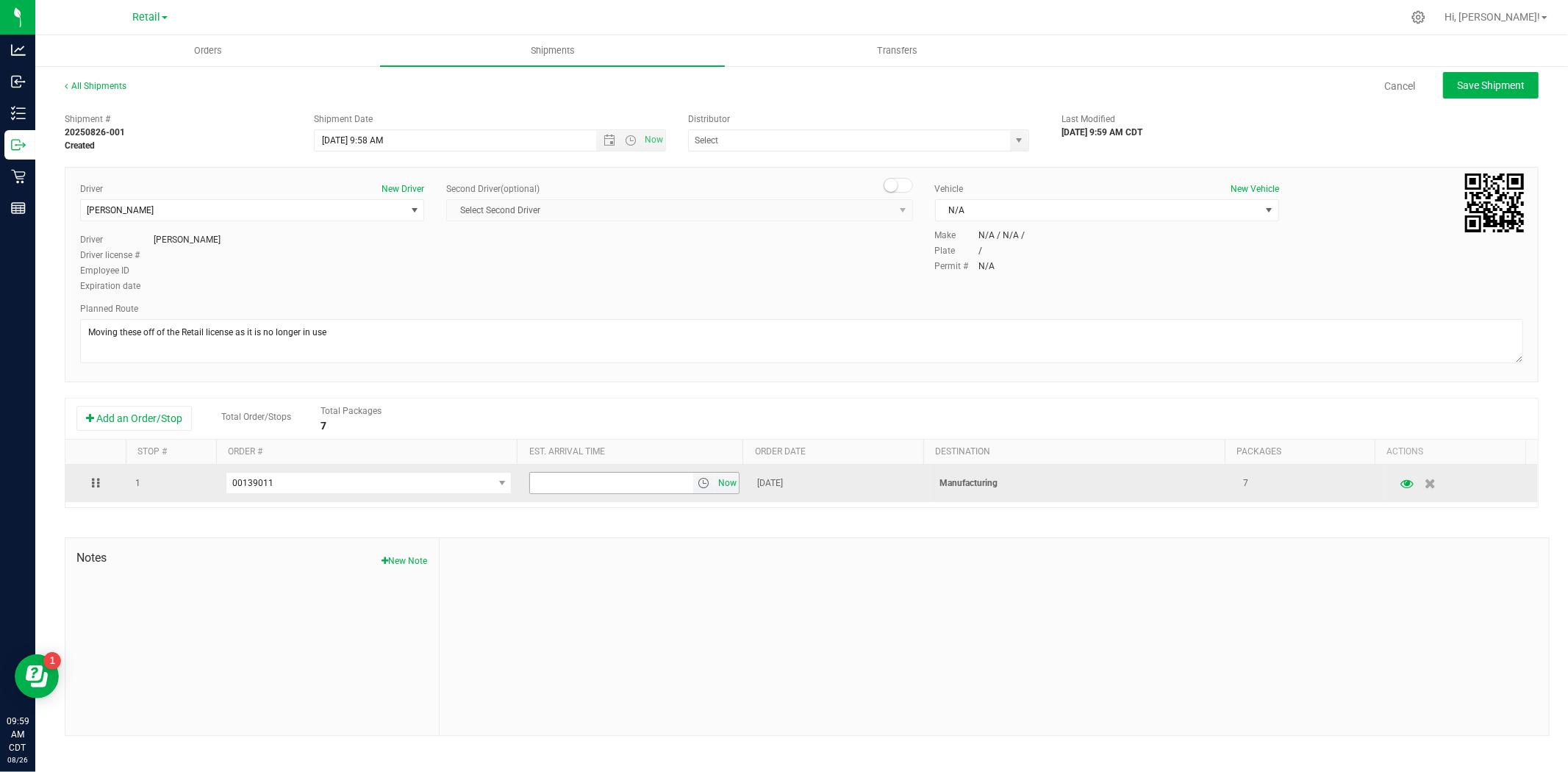
click at [726, 486] on span "Now" at bounding box center [728, 483] width 25 height 22
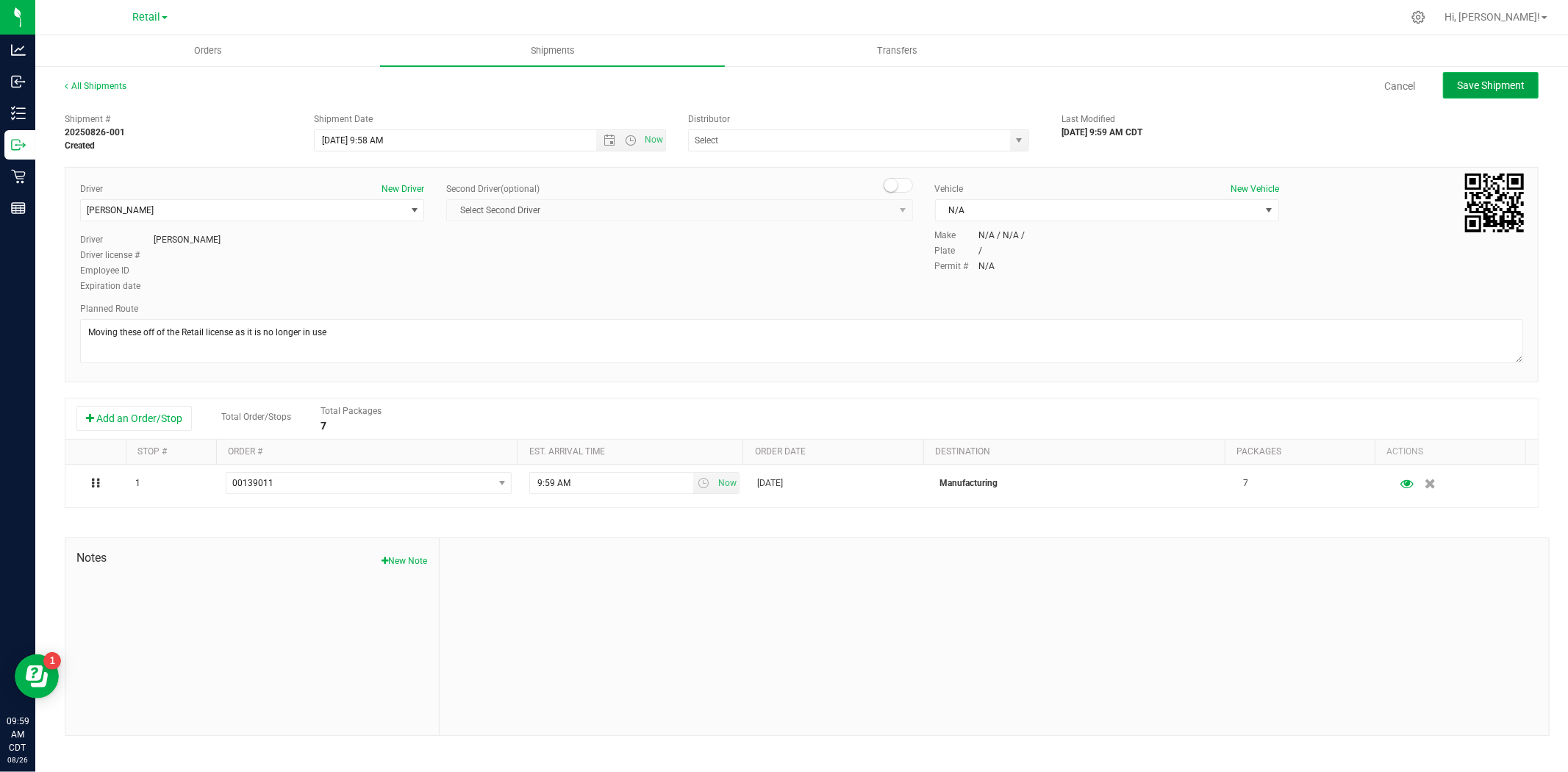
click at [1254, 92] on button "Save Shipment" at bounding box center [1491, 86] width 96 height 27
type input "[DATE] 2:58 PM"
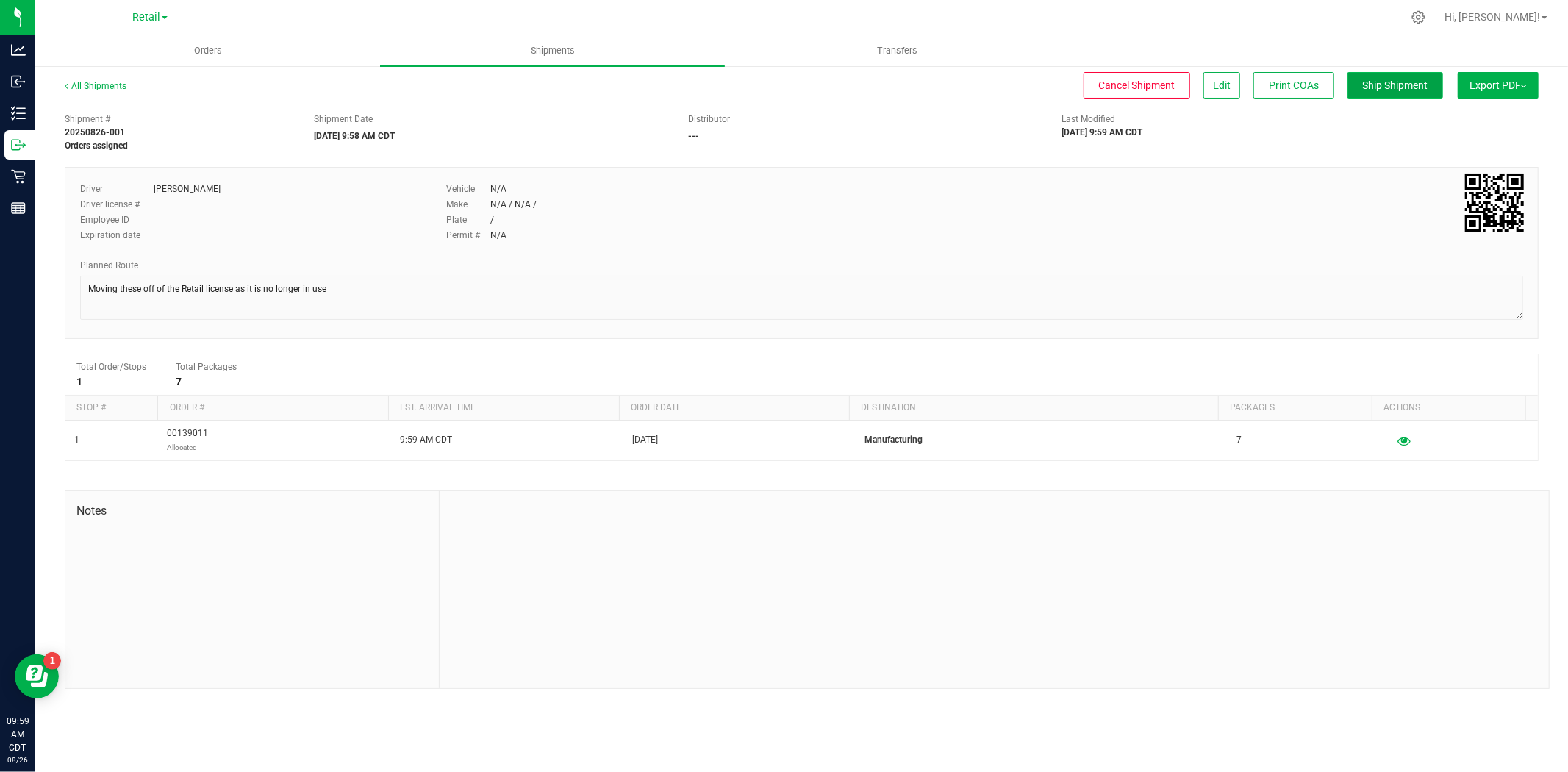
click at [1254, 89] on span "Ship Shipment" at bounding box center [1395, 85] width 66 height 12
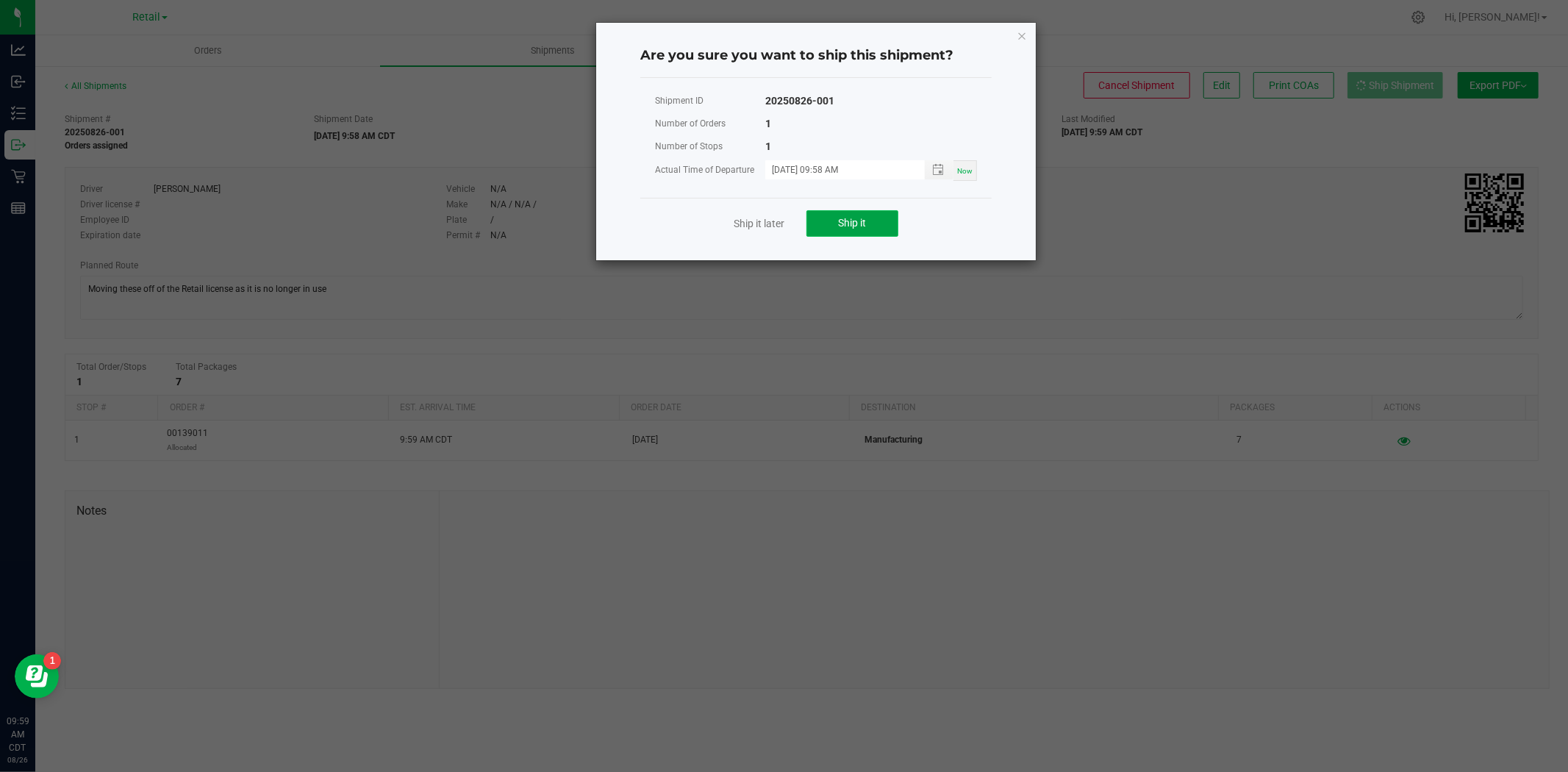
click at [855, 225] on span "Ship it" at bounding box center [853, 223] width 28 height 12
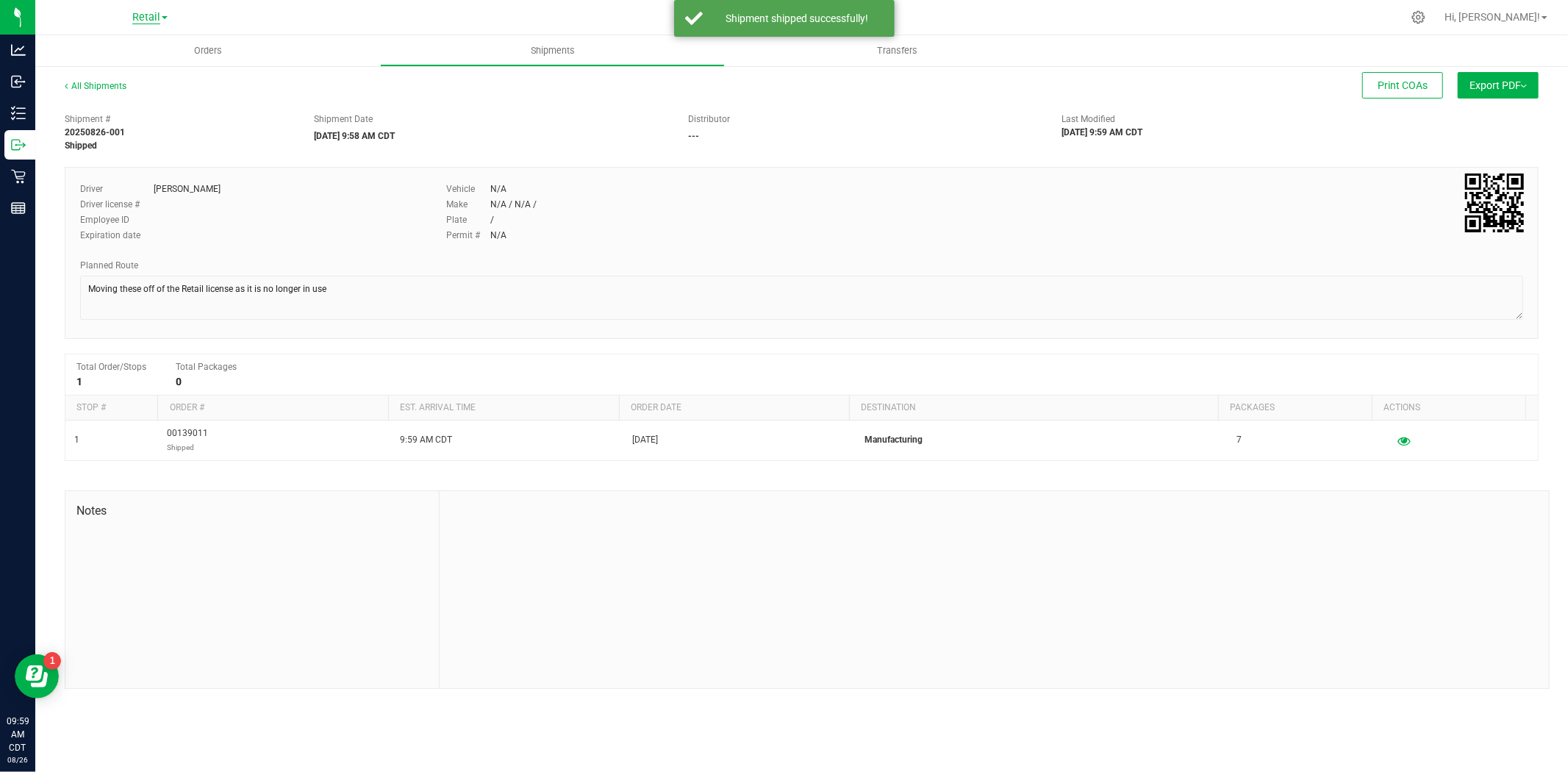
click at [151, 17] on span "Retail" at bounding box center [146, 17] width 28 height 13
click at [93, 86] on link "Manufacturing" at bounding box center [150, 91] width 215 height 20
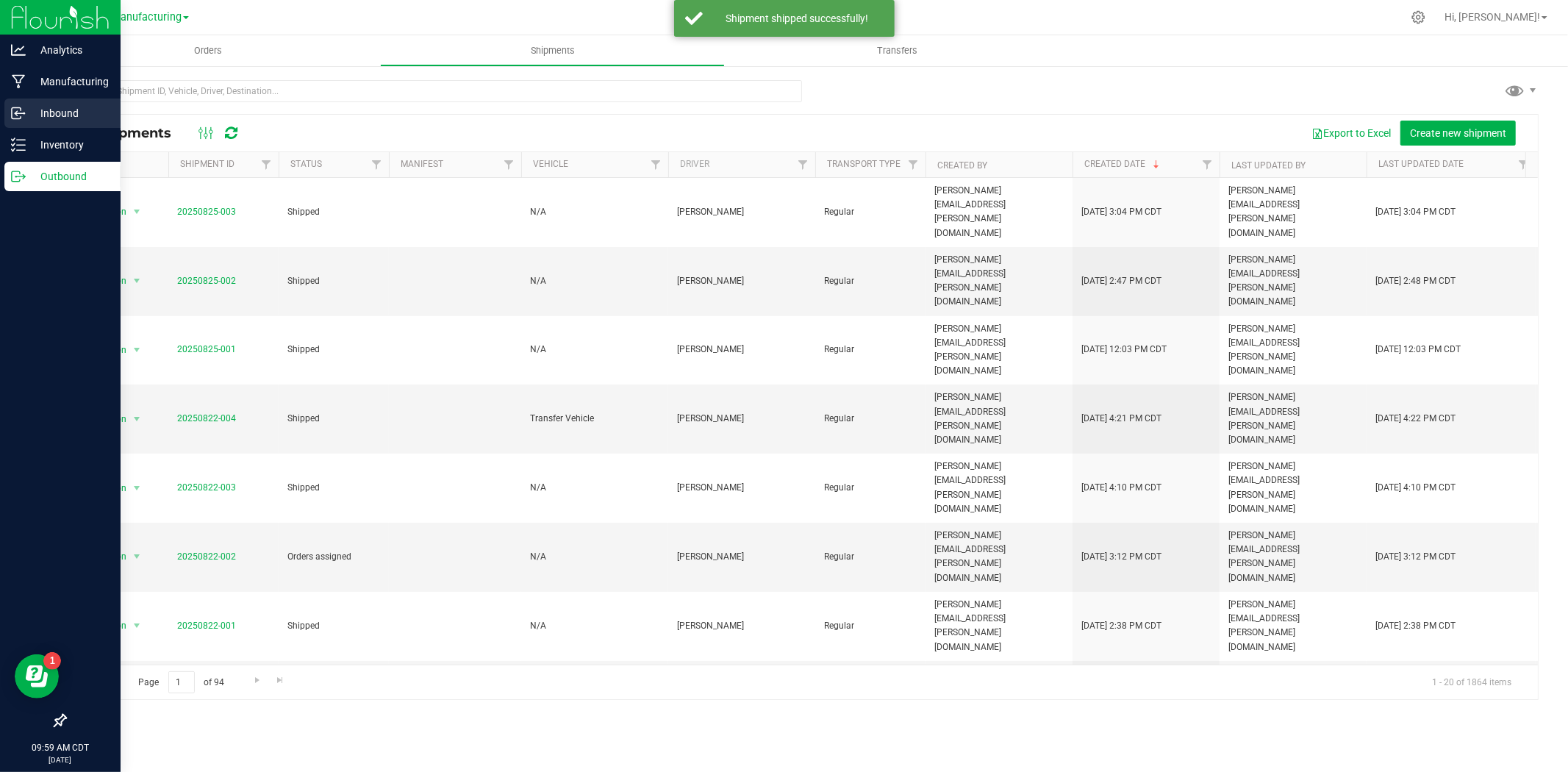
click at [81, 111] on p "Inbound" at bounding box center [70, 112] width 88 height 17
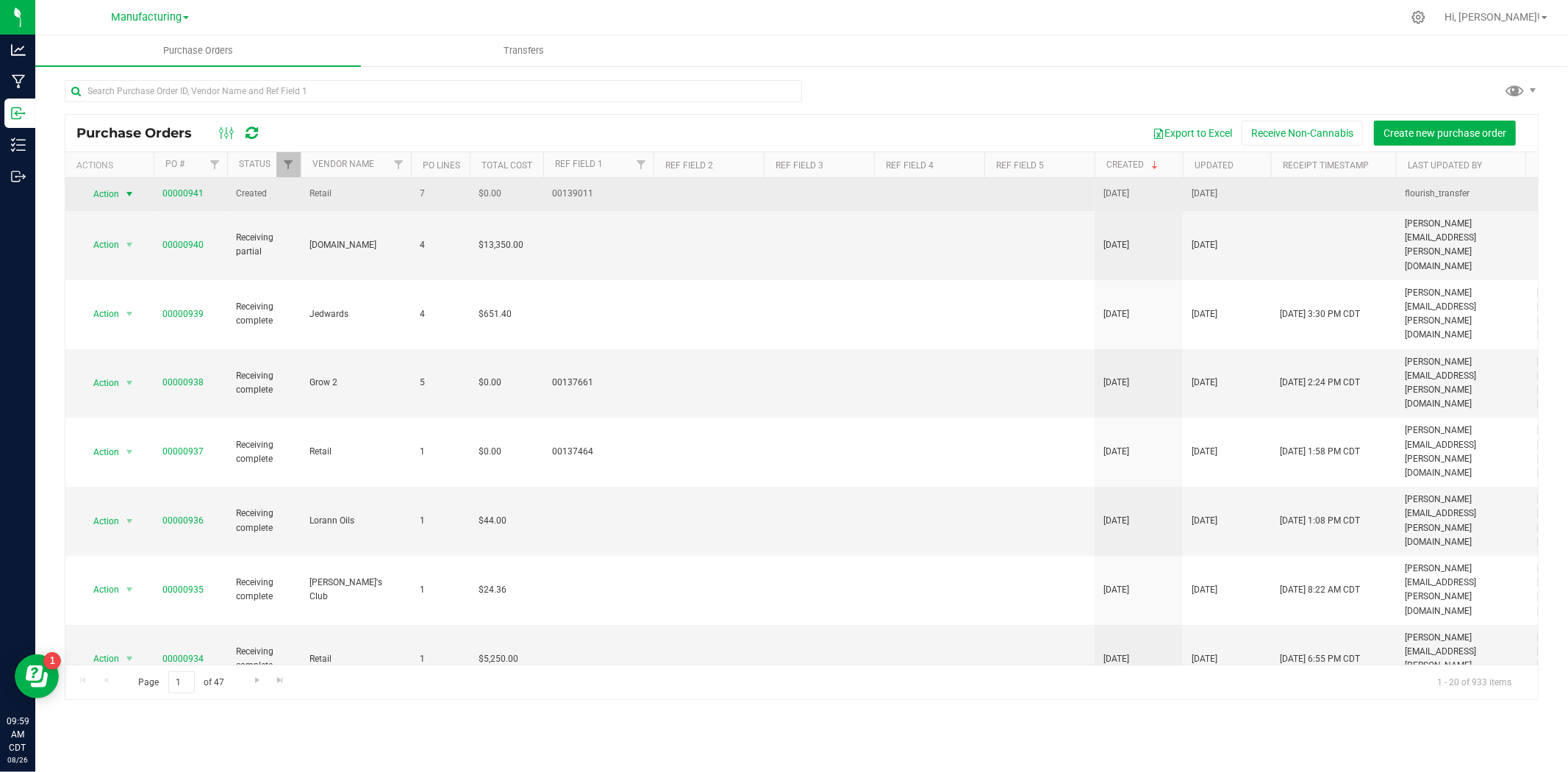
click at [123, 191] on span "select" at bounding box center [129, 194] width 12 height 12
click at [190, 192] on link "00000941" at bounding box center [182, 193] width 41 height 10
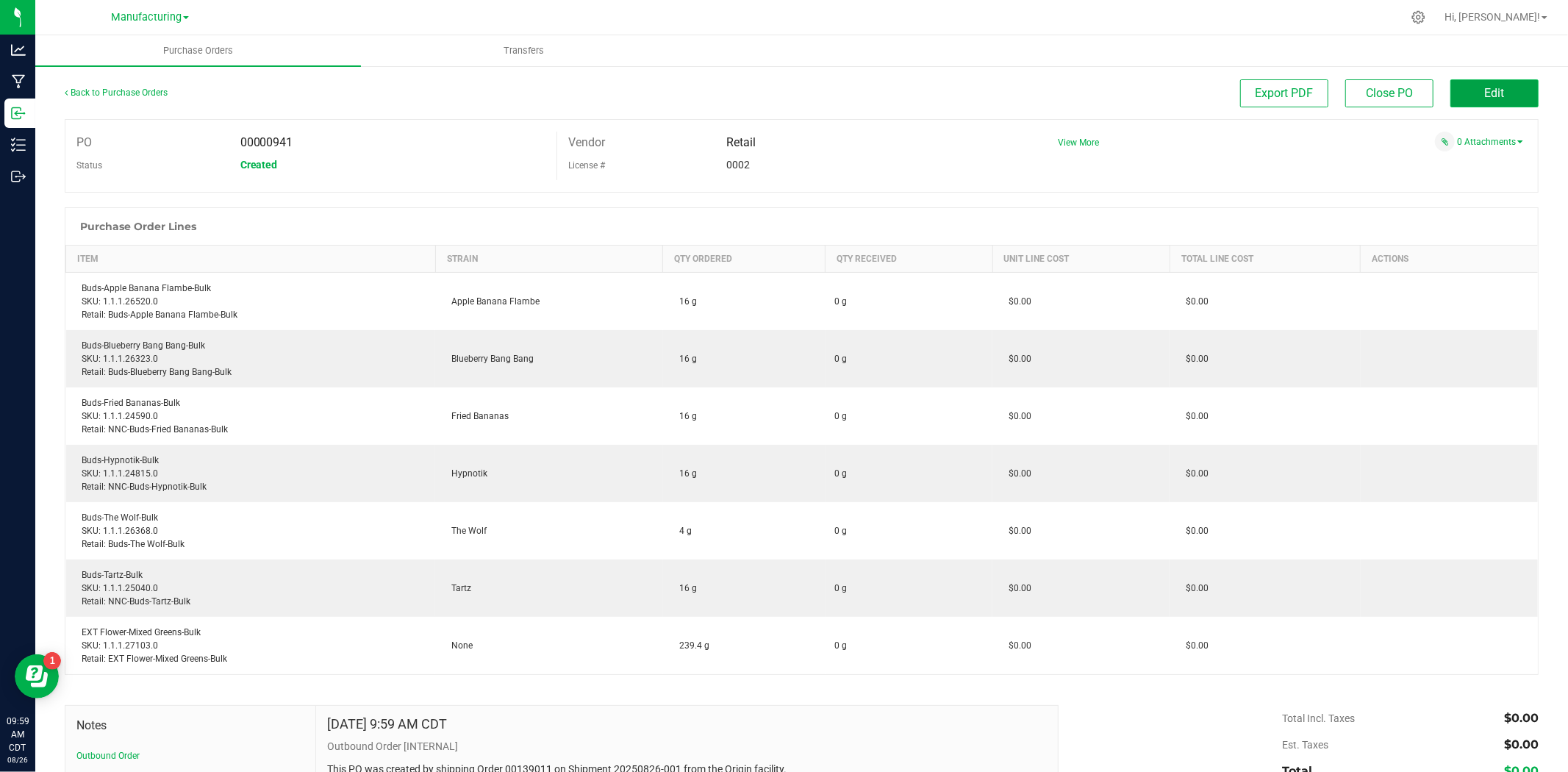
click at [1254, 88] on span "Edit" at bounding box center [1495, 92] width 20 height 14
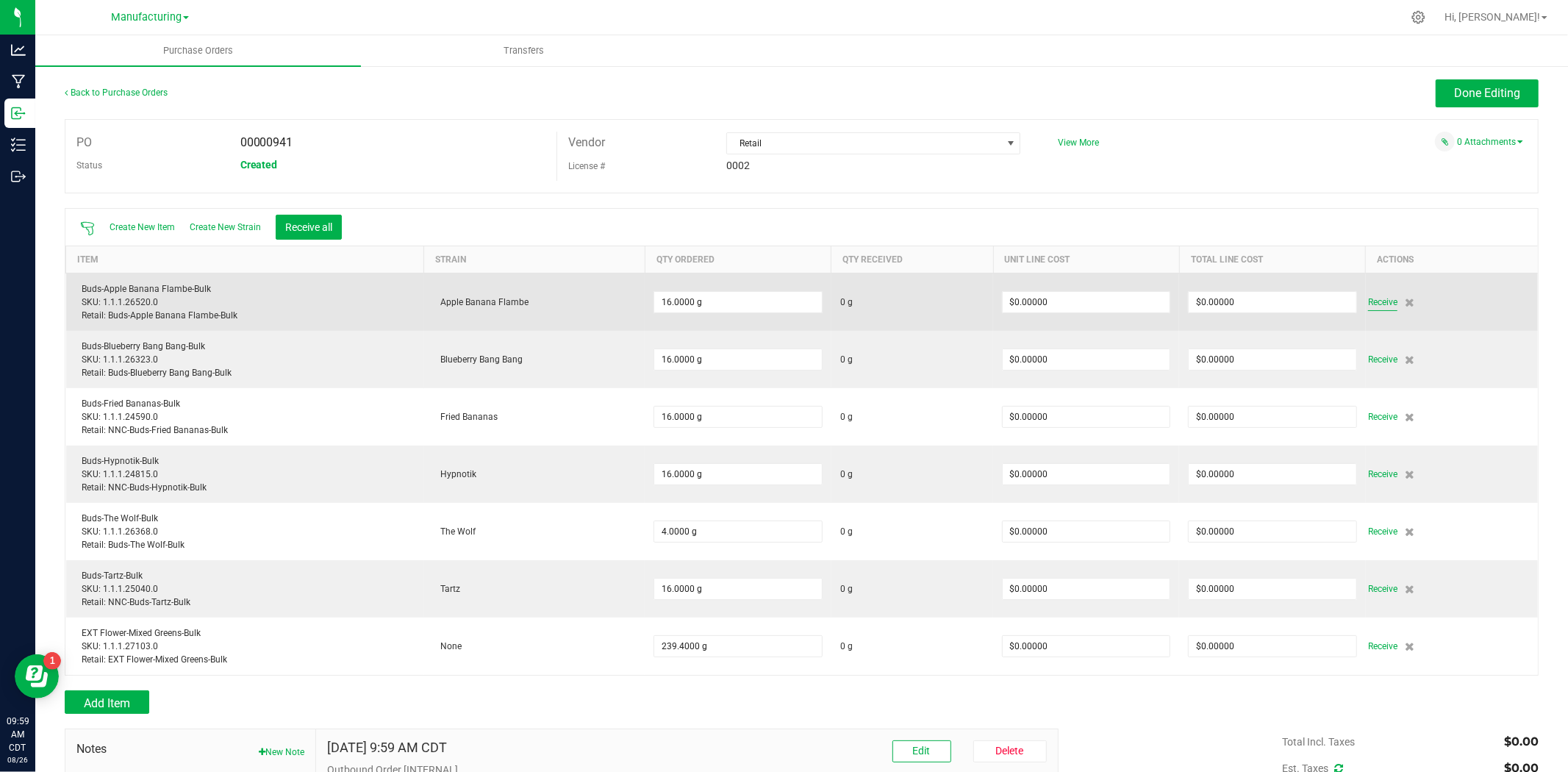
click at [1254, 302] on span "Receive" at bounding box center [1383, 302] width 29 height 17
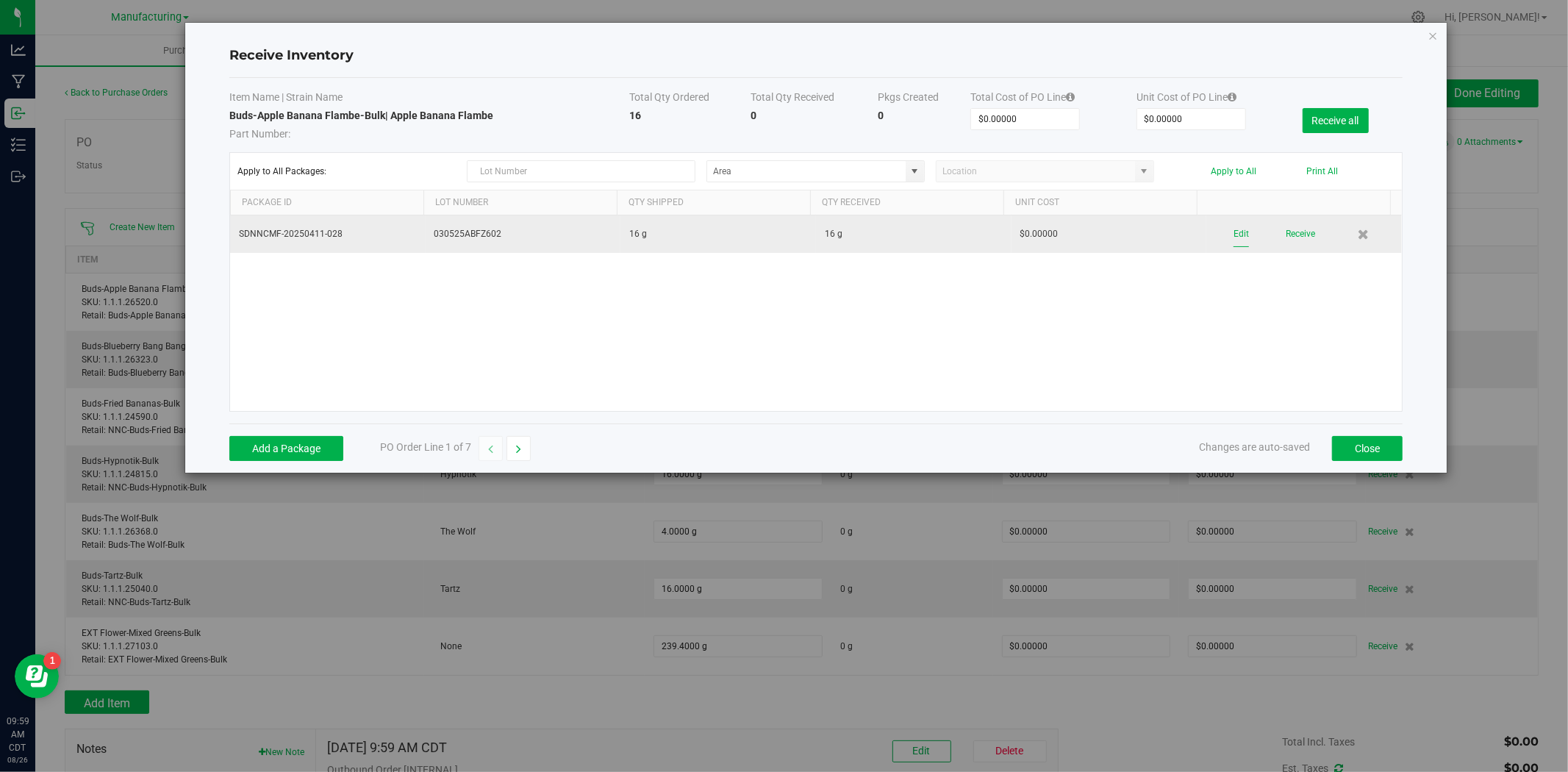
click at [1234, 237] on button "Edit" at bounding box center [1241, 234] width 16 height 26
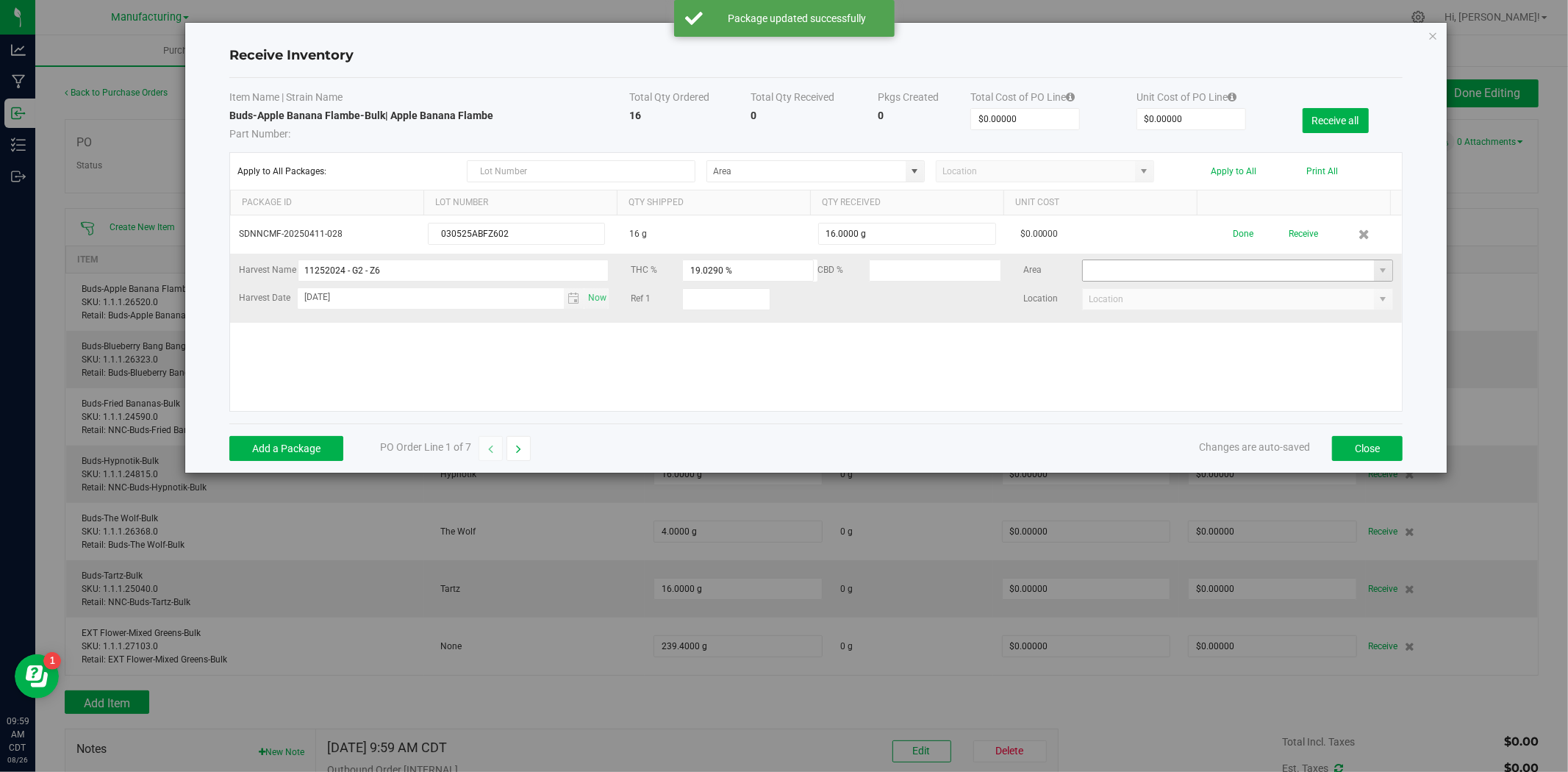
click at [1130, 273] on input at bounding box center [1229, 270] width 291 height 21
click at [1254, 273] on span at bounding box center [1383, 270] width 12 height 12
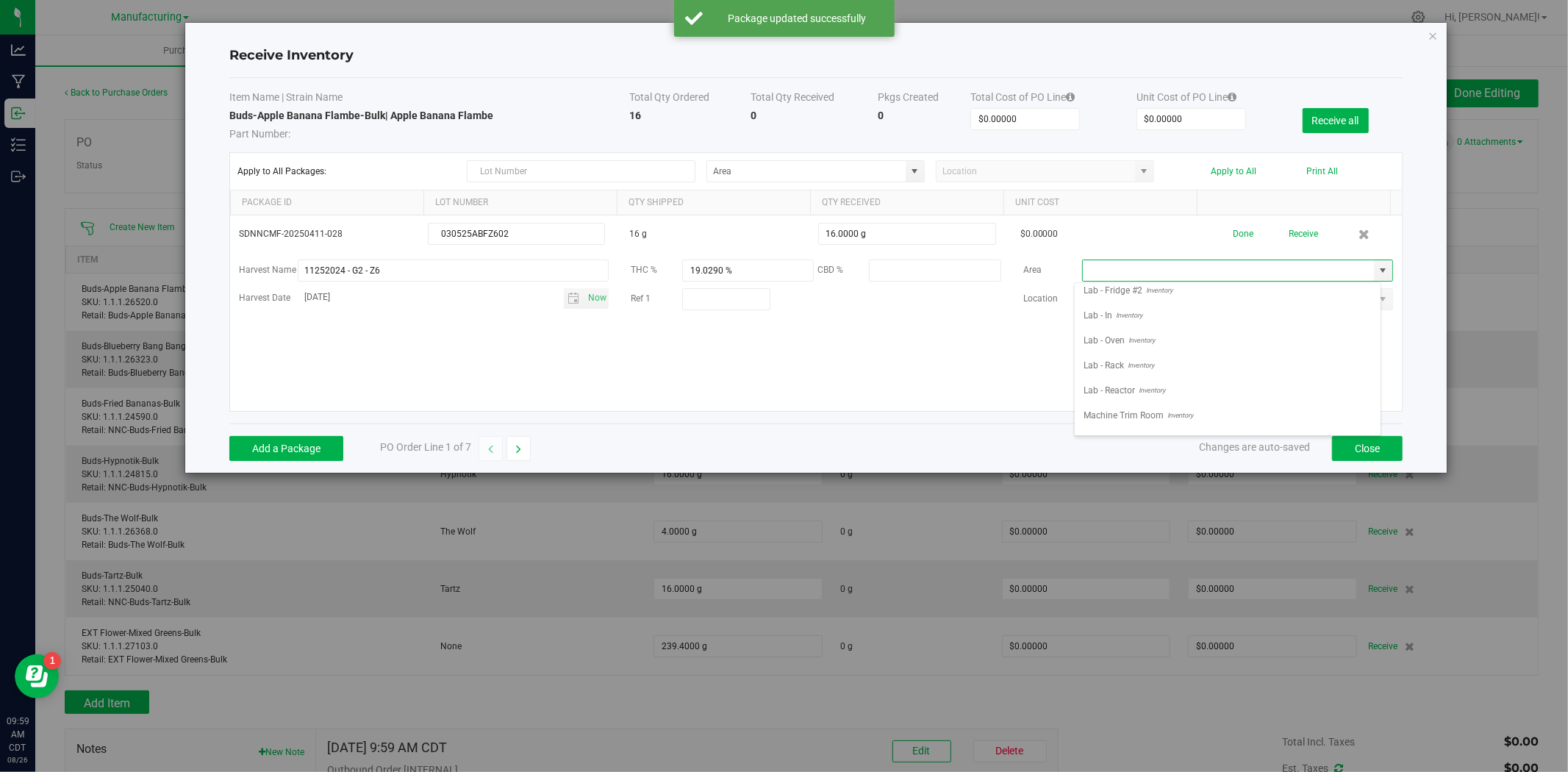
scroll to position [557, 0]
click at [994, 358] on div "SDNNCMF-20250411-028 030525ABFZ602 16 g 16.0000 g $0.00000 Done Receive Harvest…" at bounding box center [816, 313] width 1172 height 195
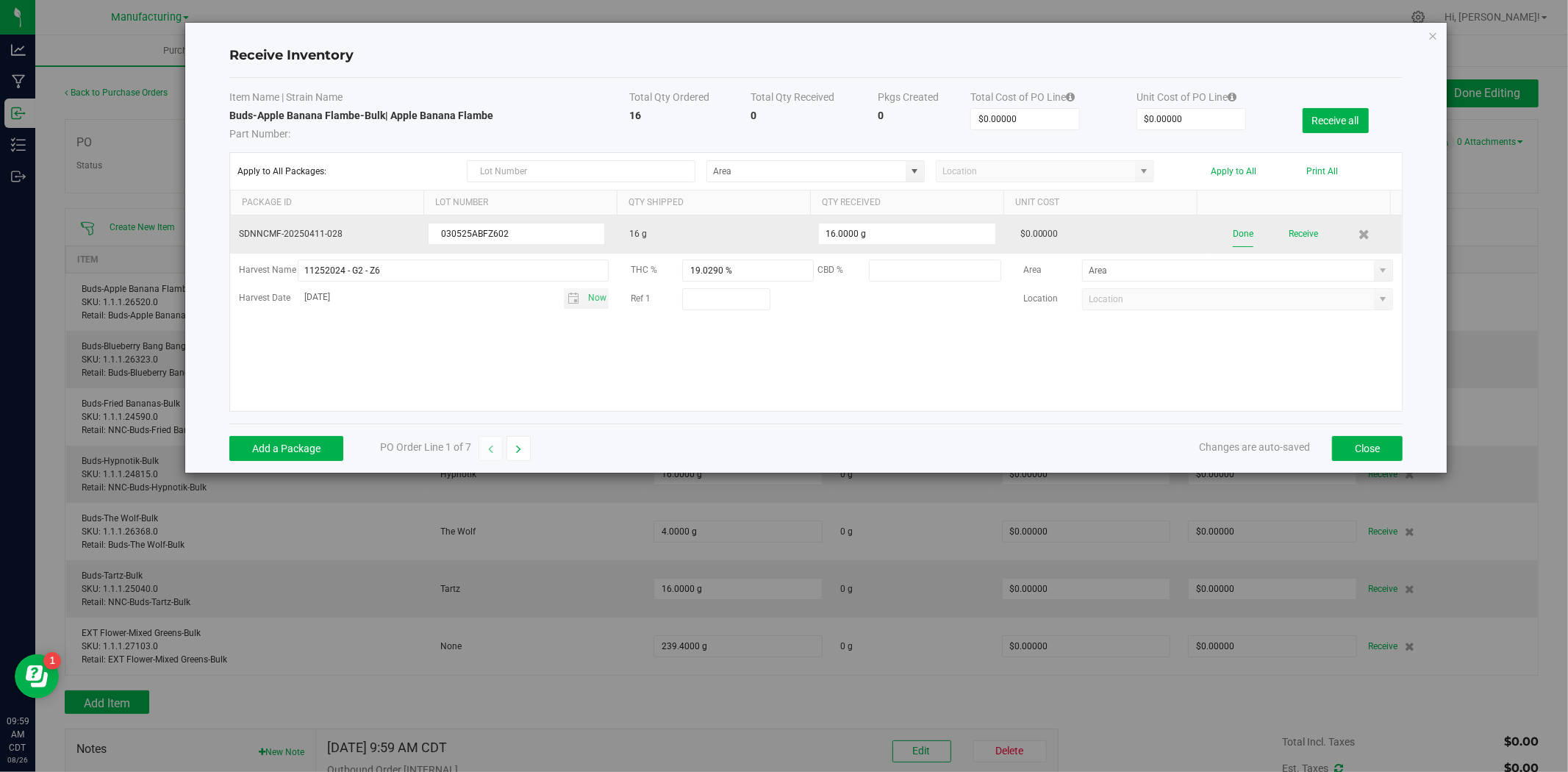
click at [1235, 231] on button "Done" at bounding box center [1243, 234] width 21 height 26
click at [1254, 244] on button "Receive" at bounding box center [1300, 234] width 29 height 26
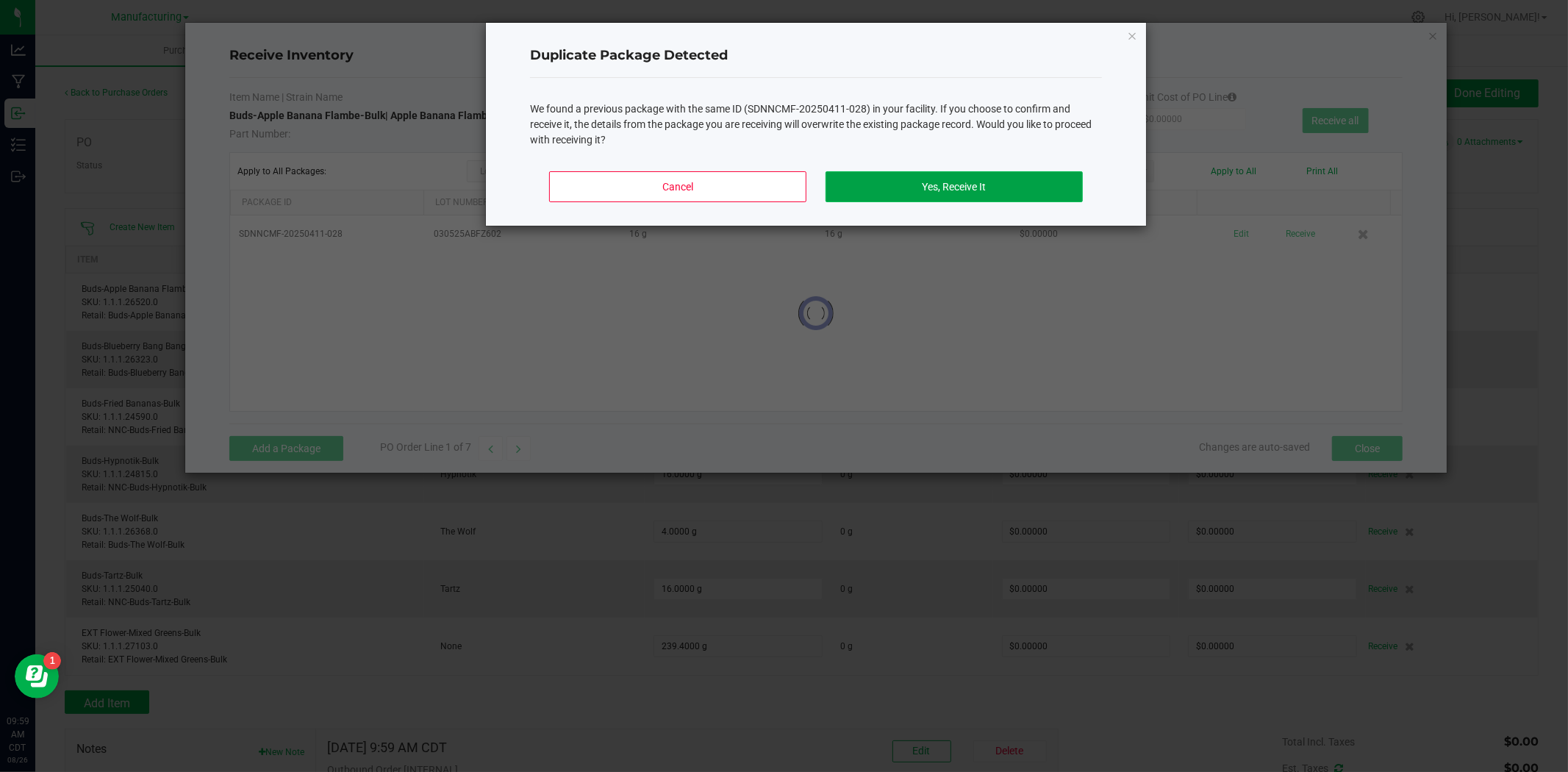
click at [909, 184] on button "Yes, Receive It" at bounding box center [953, 186] width 257 height 31
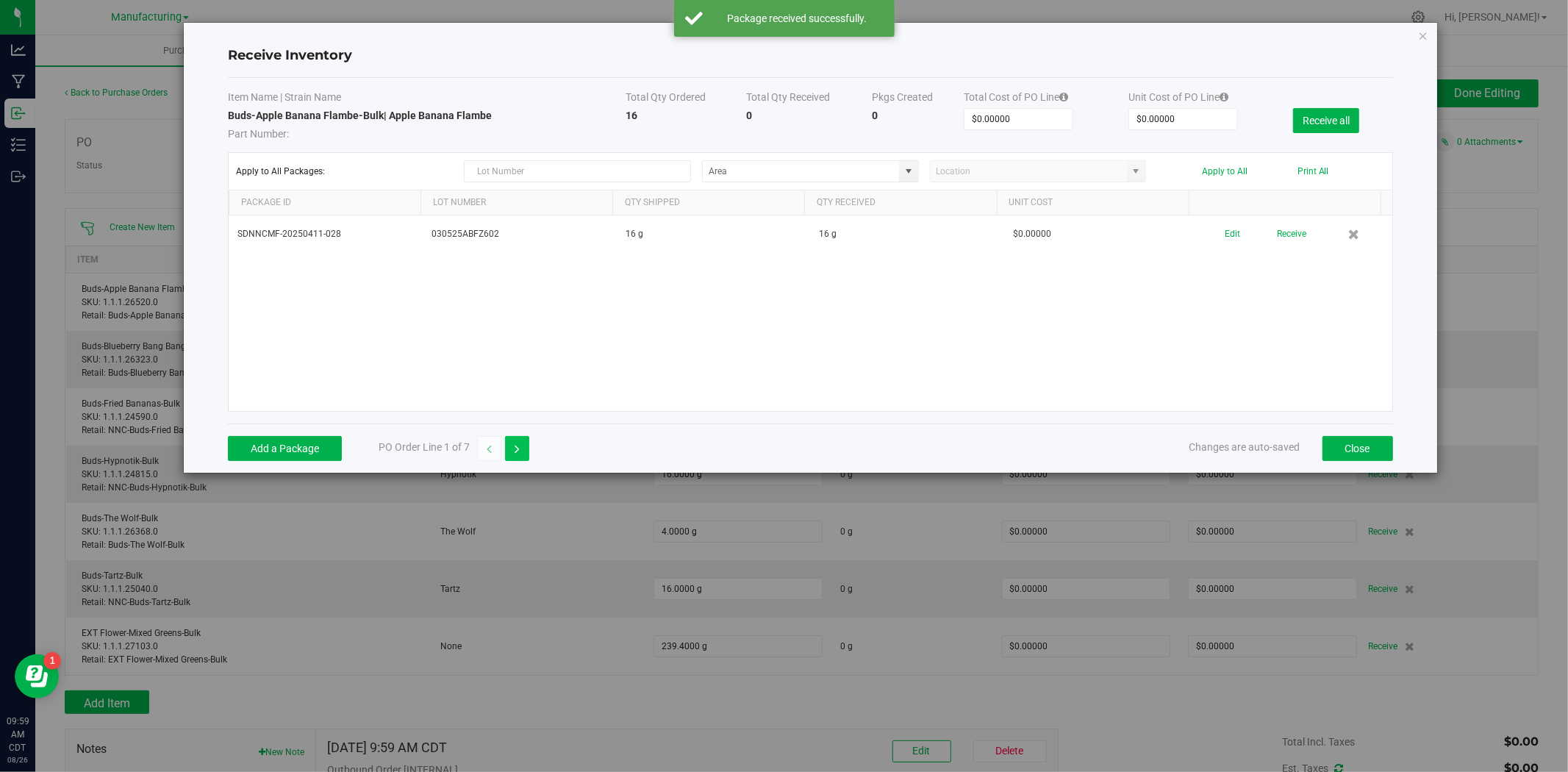
click at [517, 452] on icon "button" at bounding box center [517, 449] width 5 height 10
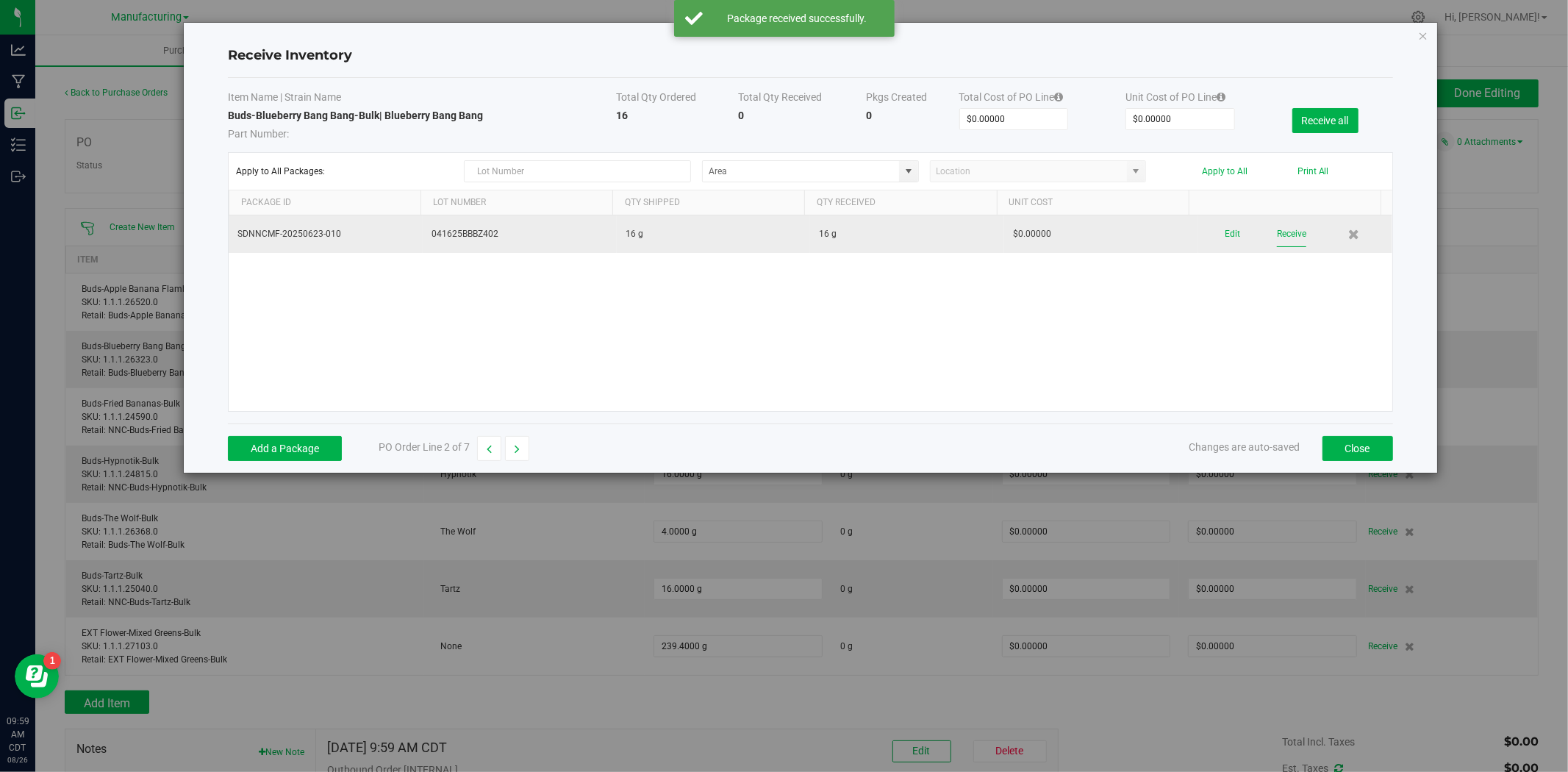
click at [1254, 235] on button "Receive" at bounding box center [1291, 234] width 29 height 26
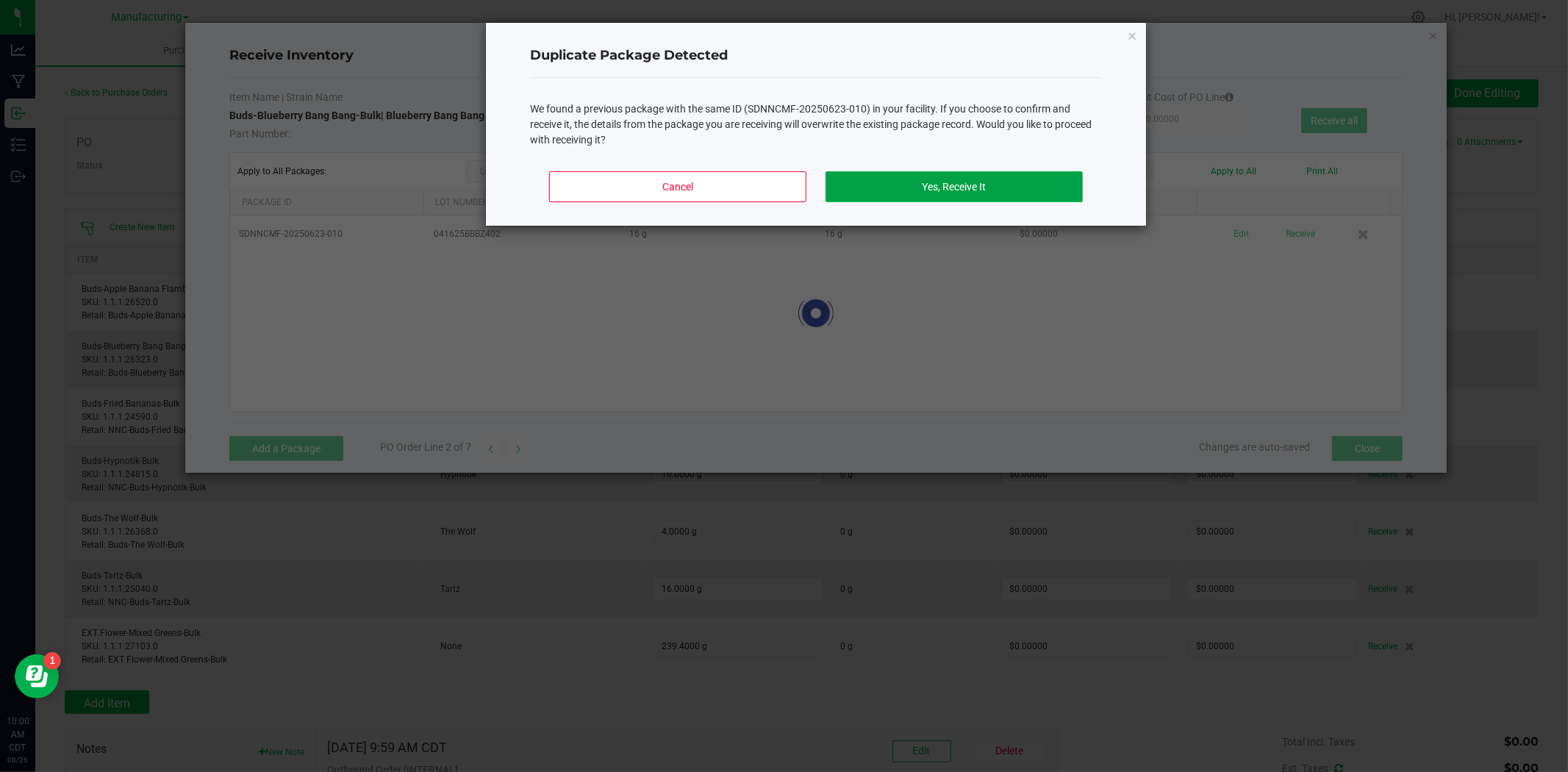
click at [967, 184] on button "Yes, Receive It" at bounding box center [953, 186] width 257 height 31
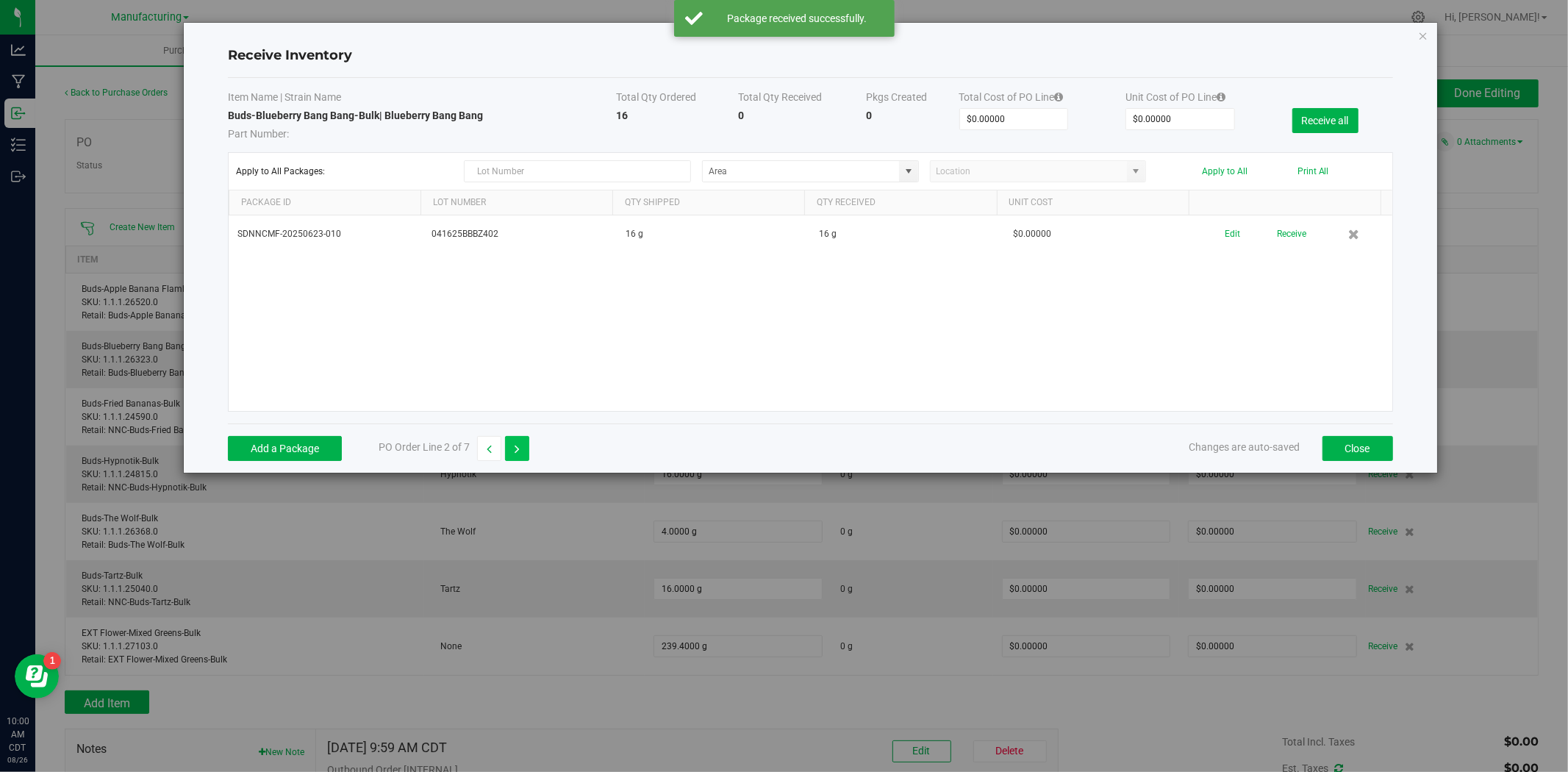
click at [515, 453] on icon "button" at bounding box center [517, 449] width 5 height 10
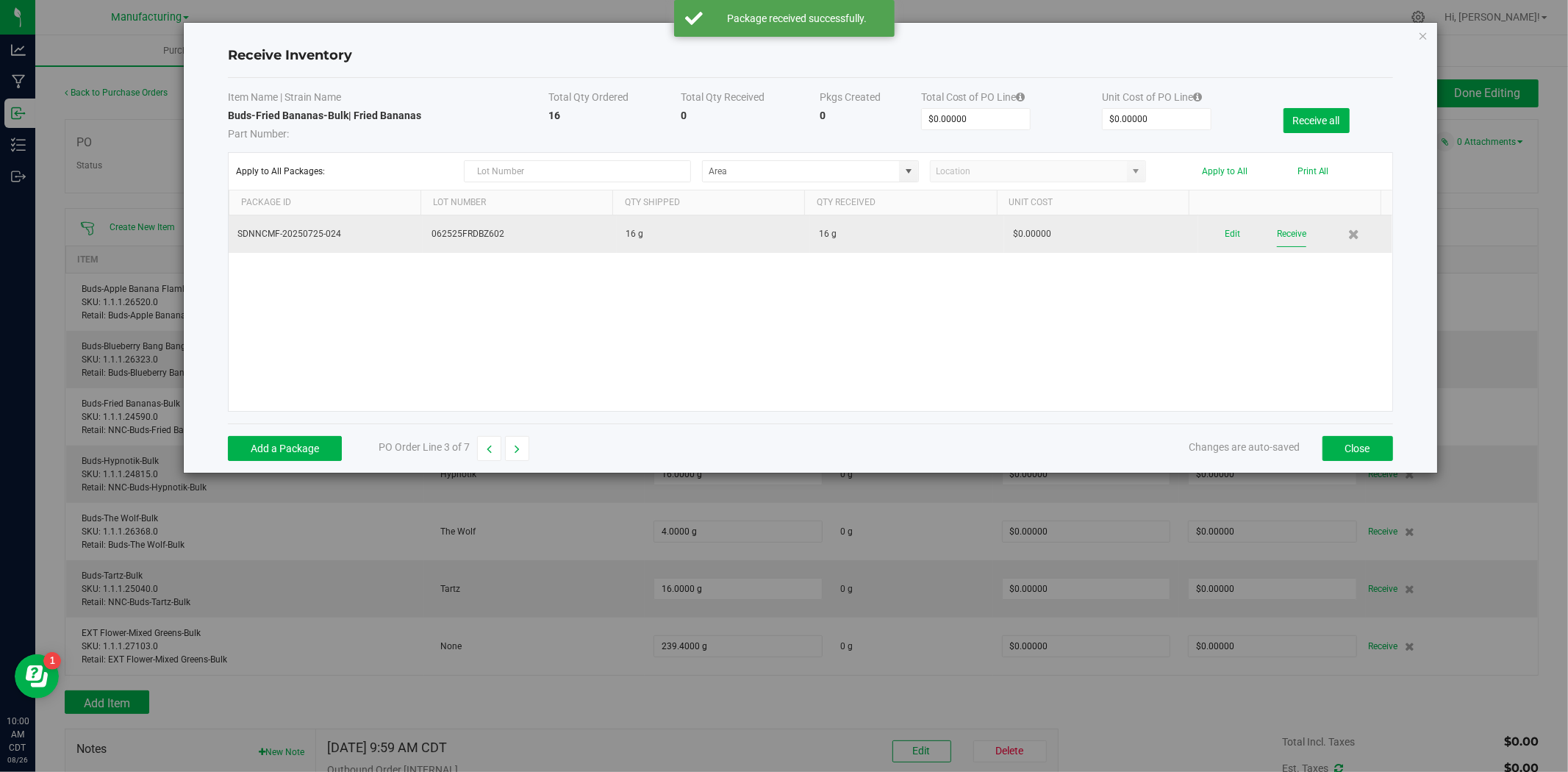
click at [1254, 243] on button "Receive" at bounding box center [1291, 234] width 29 height 26
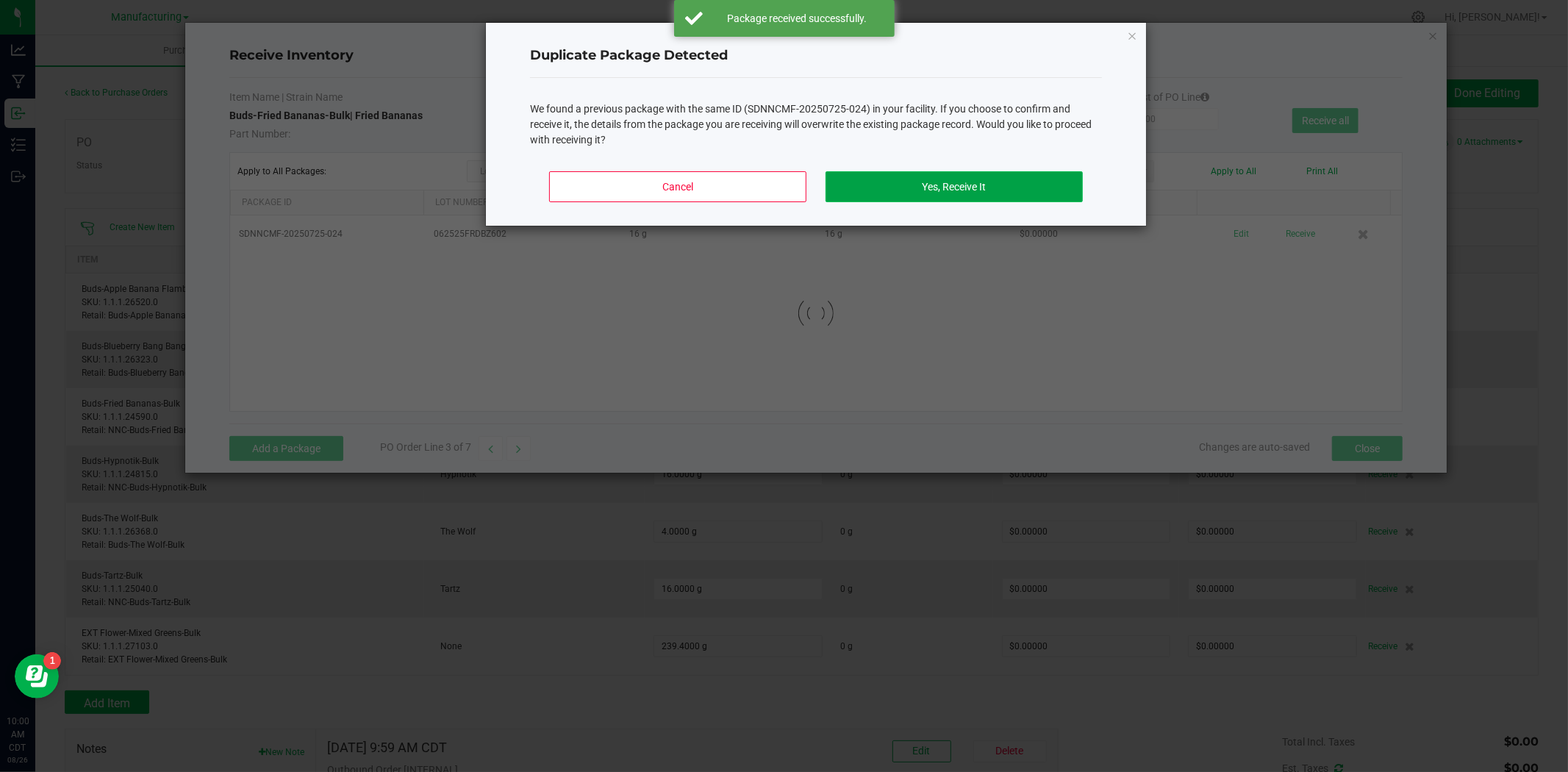
click at [982, 182] on button "Yes, Receive It" at bounding box center [953, 186] width 257 height 31
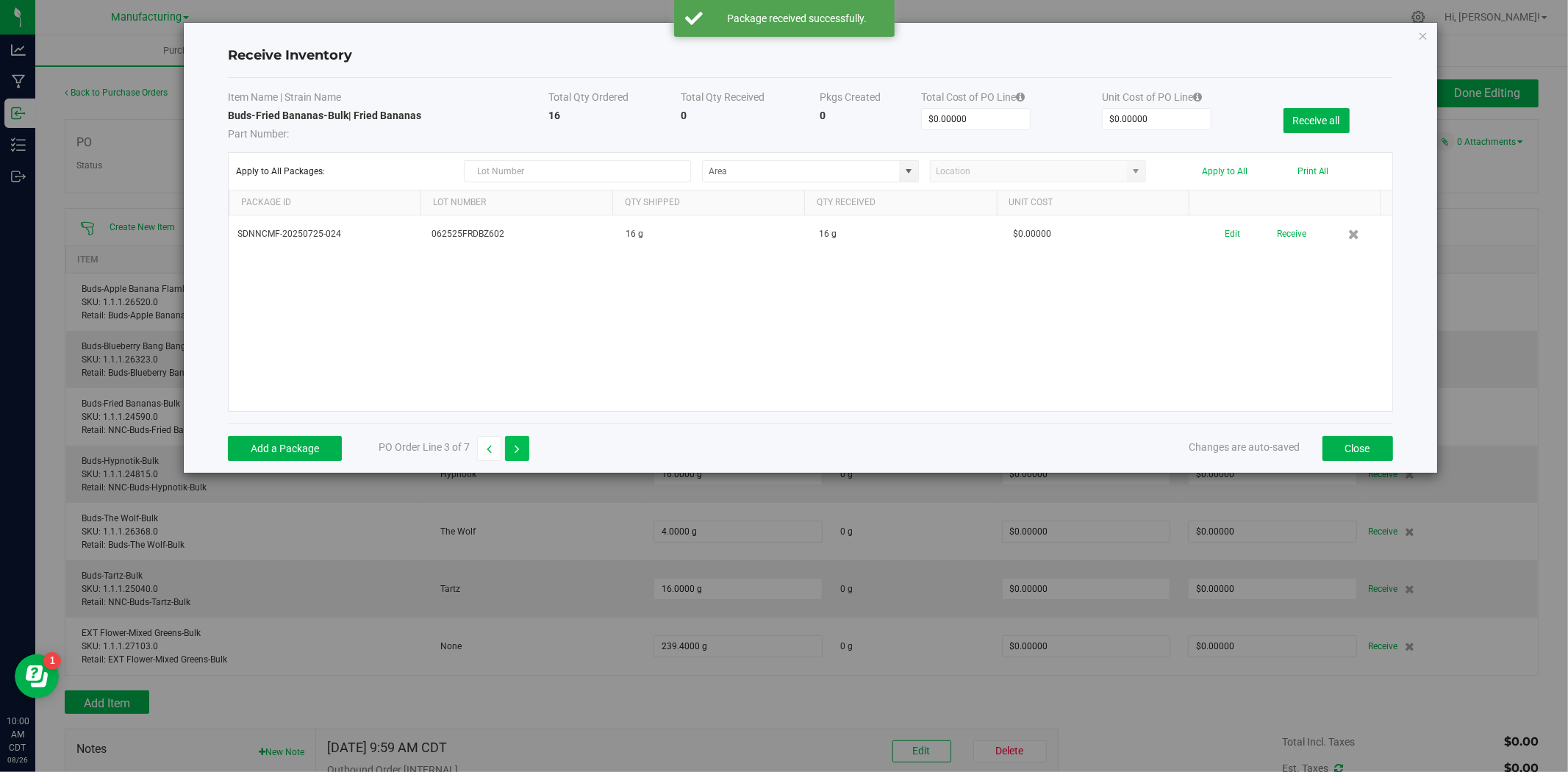
click at [522, 454] on button "button" at bounding box center [517, 448] width 24 height 25
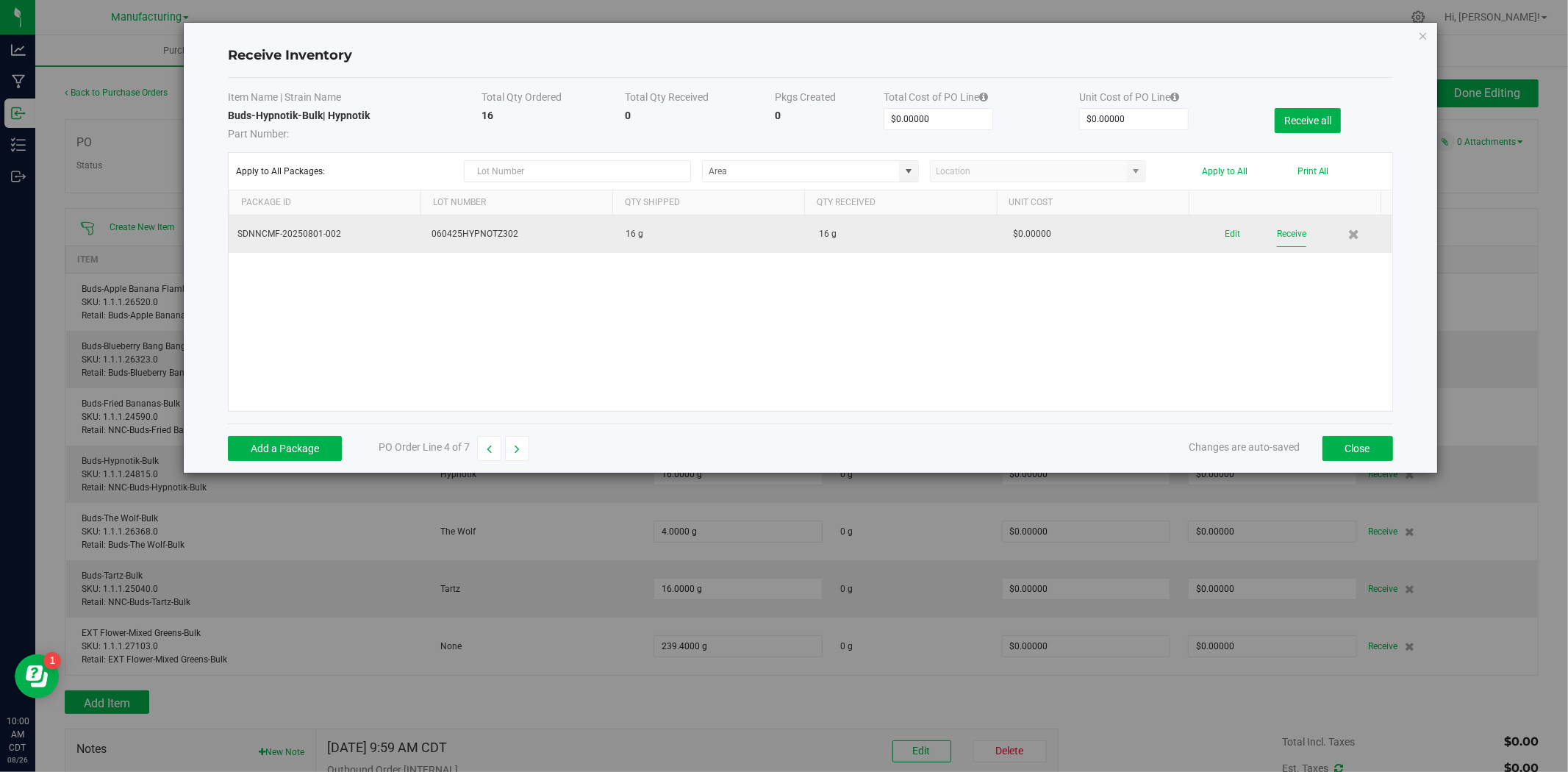
click at [1254, 239] on button "Receive" at bounding box center [1291, 234] width 29 height 26
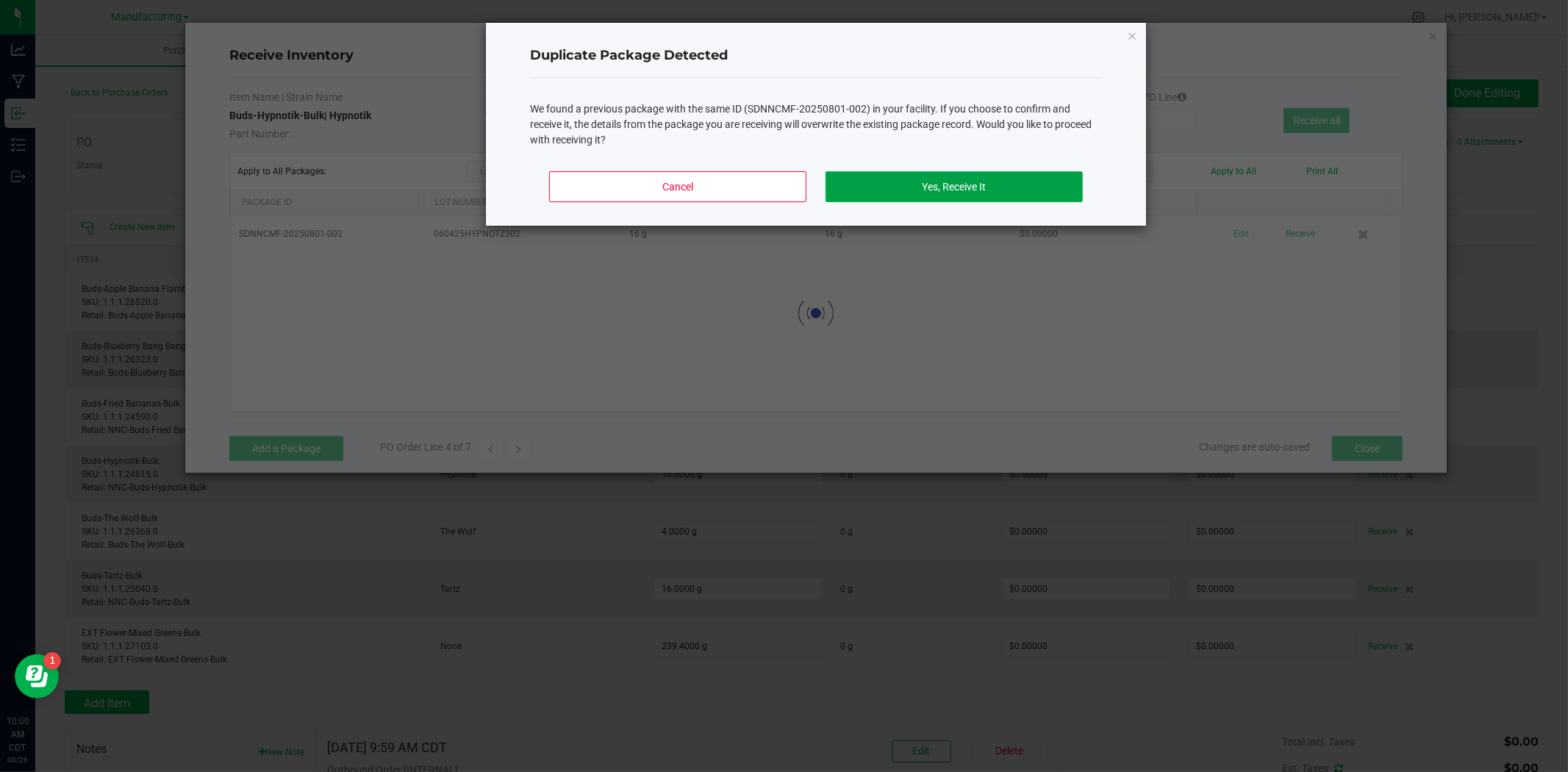
click at [997, 186] on button "Yes, Receive It" at bounding box center [953, 186] width 257 height 31
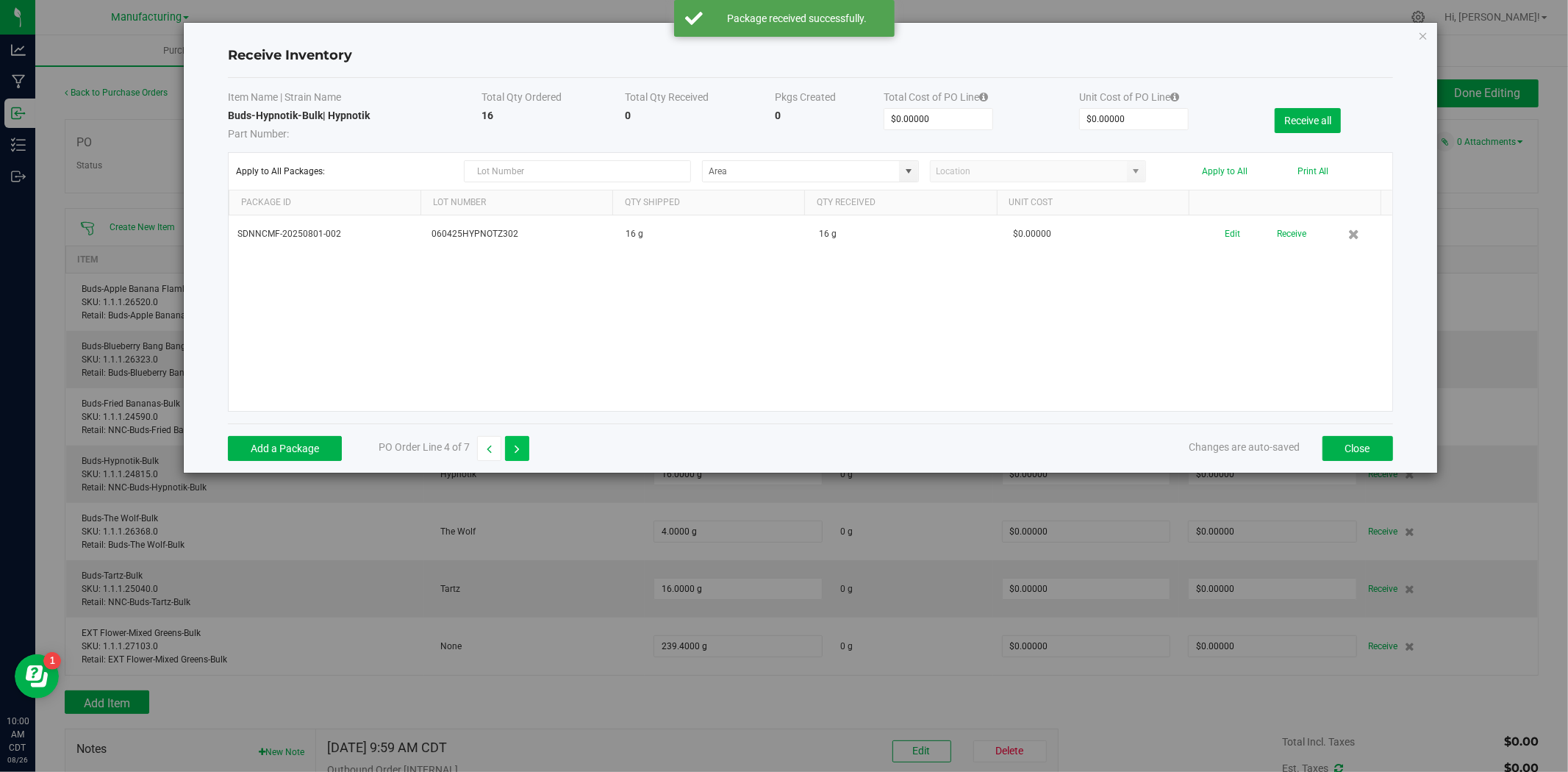
click at [512, 451] on button "button" at bounding box center [517, 448] width 24 height 25
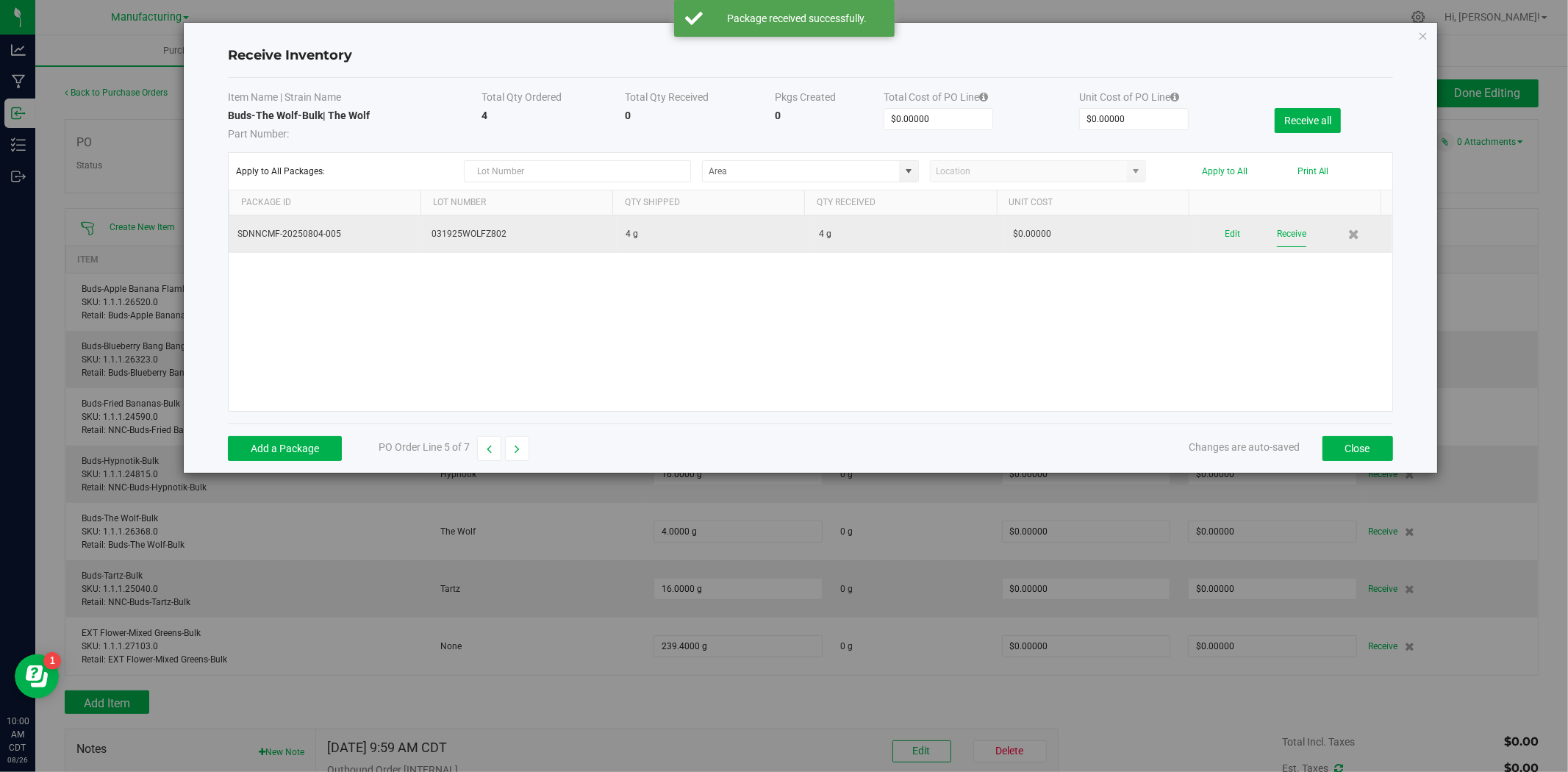
click at [1254, 240] on button "Receive" at bounding box center [1291, 234] width 29 height 26
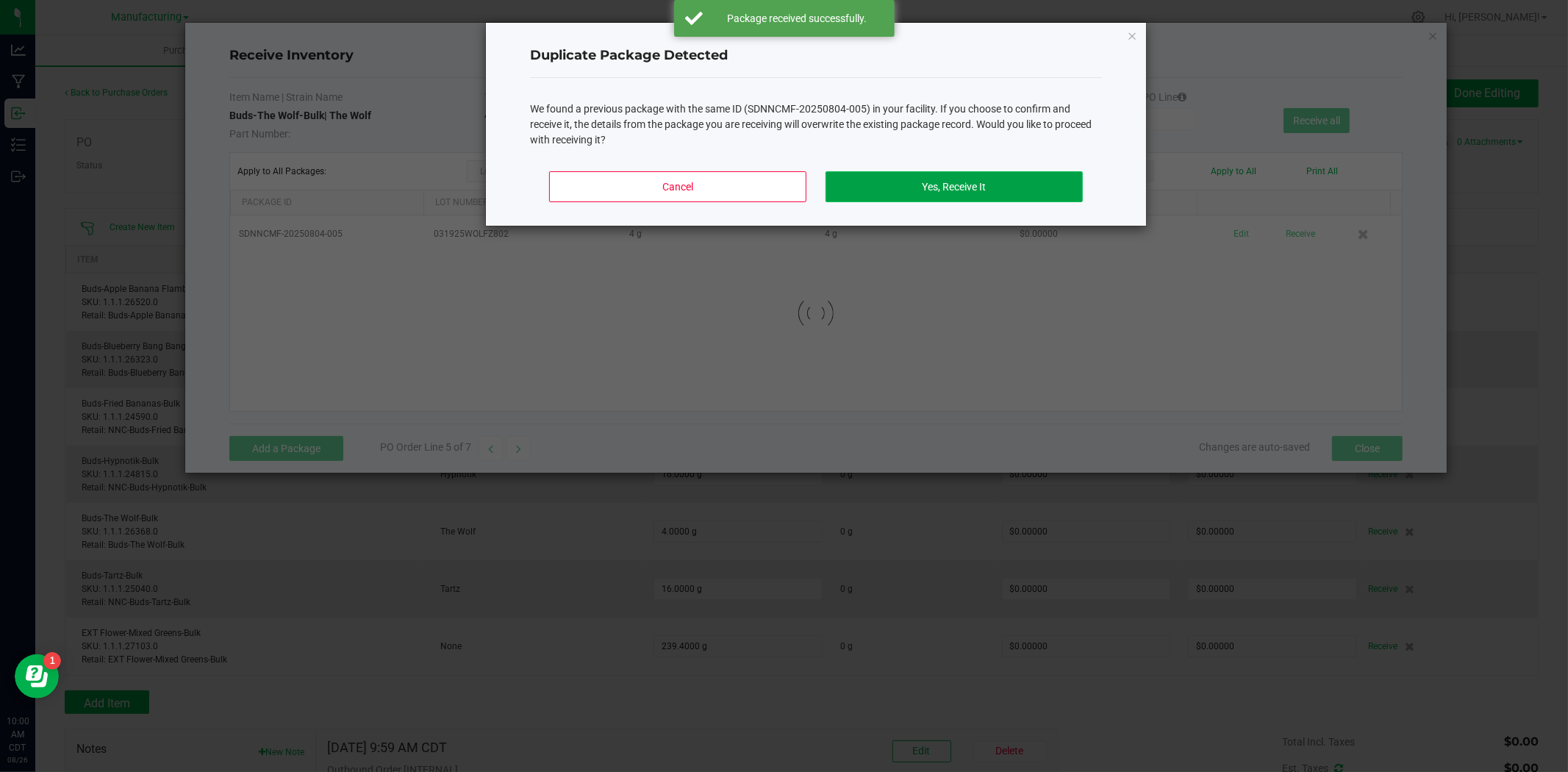
click at [964, 181] on button "Yes, Receive It" at bounding box center [953, 186] width 257 height 31
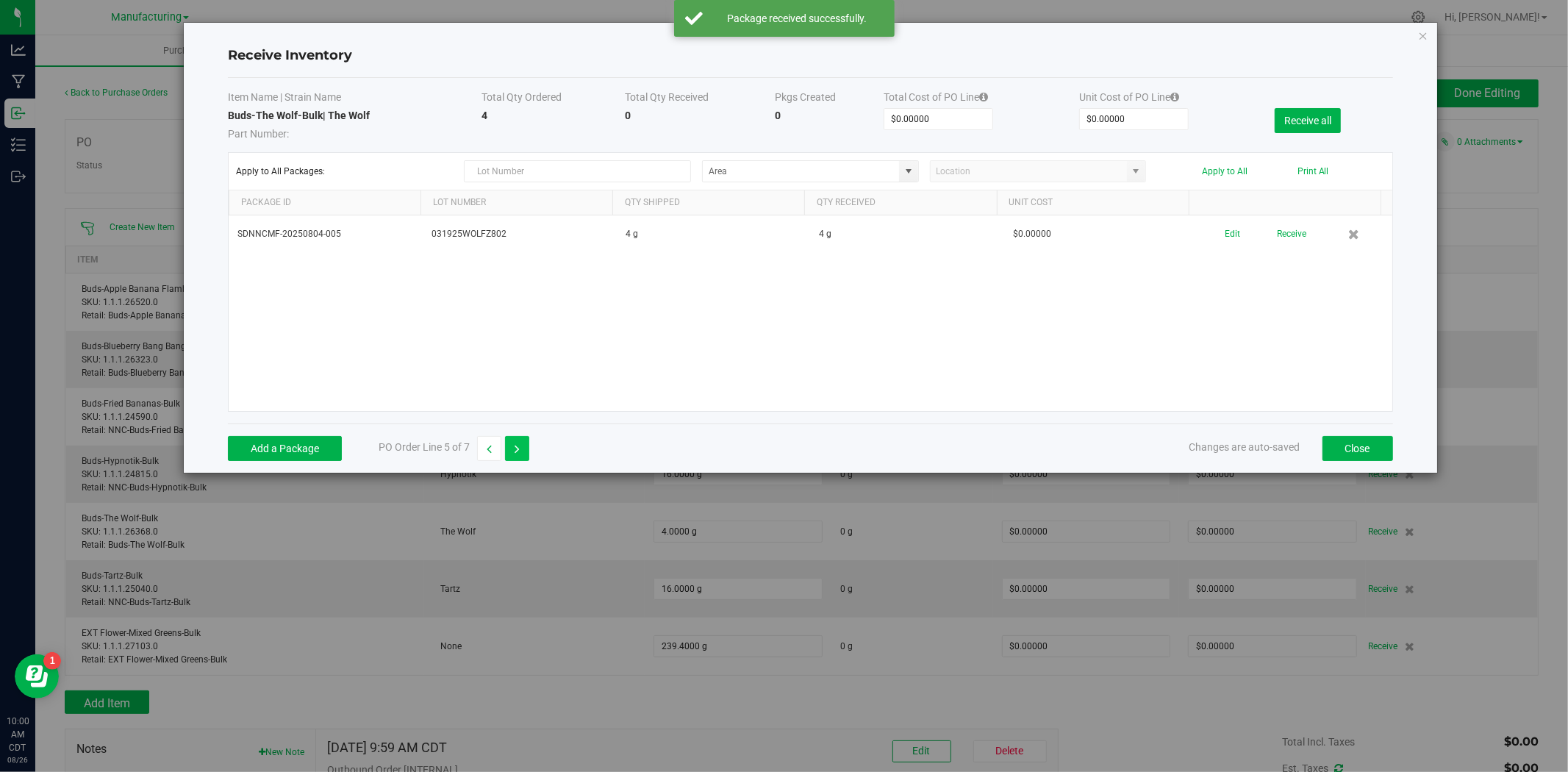
click at [510, 445] on button "button" at bounding box center [517, 448] width 24 height 25
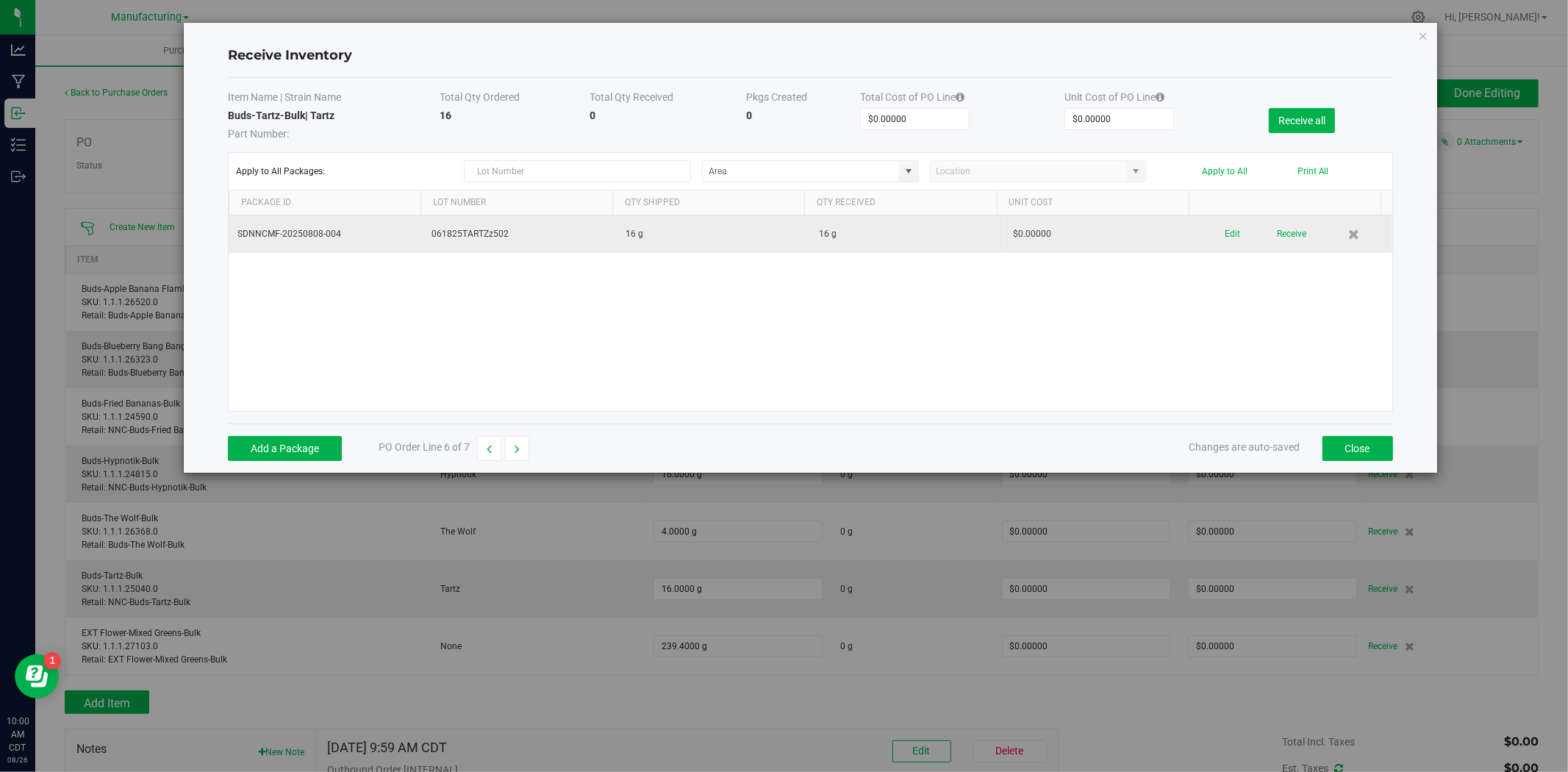
click at [1254, 234] on div "Edit Receive" at bounding box center [1295, 234] width 176 height 26
drag, startPoint x: 1296, startPoint y: 234, endPoint x: 1289, endPoint y: 239, distance: 8.6
click at [1254, 235] on div "Edit Receive" at bounding box center [1295, 234] width 176 height 26
click at [1254, 239] on button "Receive" at bounding box center [1291, 234] width 29 height 26
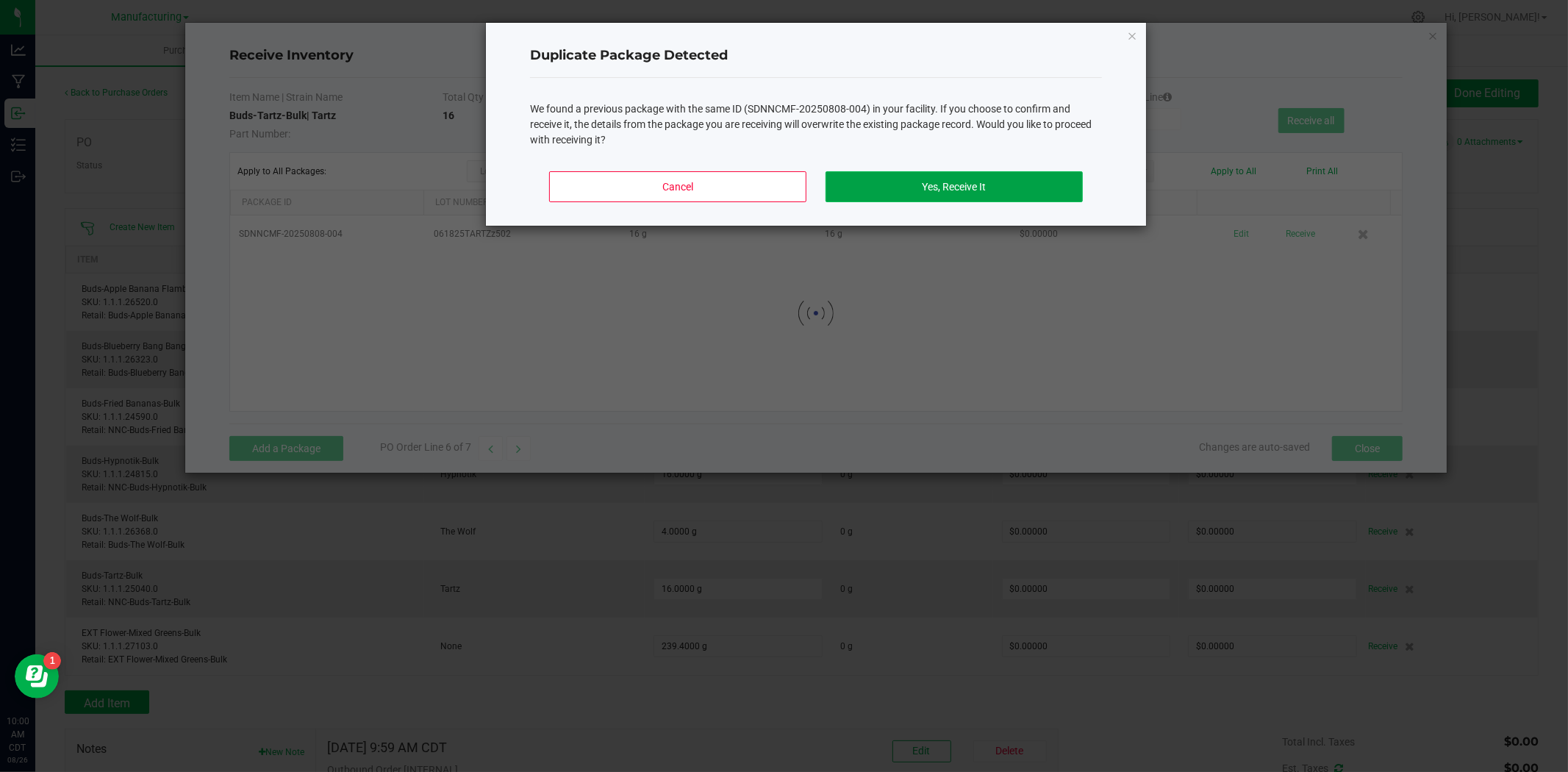
click at [942, 194] on button "Yes, Receive It" at bounding box center [953, 186] width 257 height 31
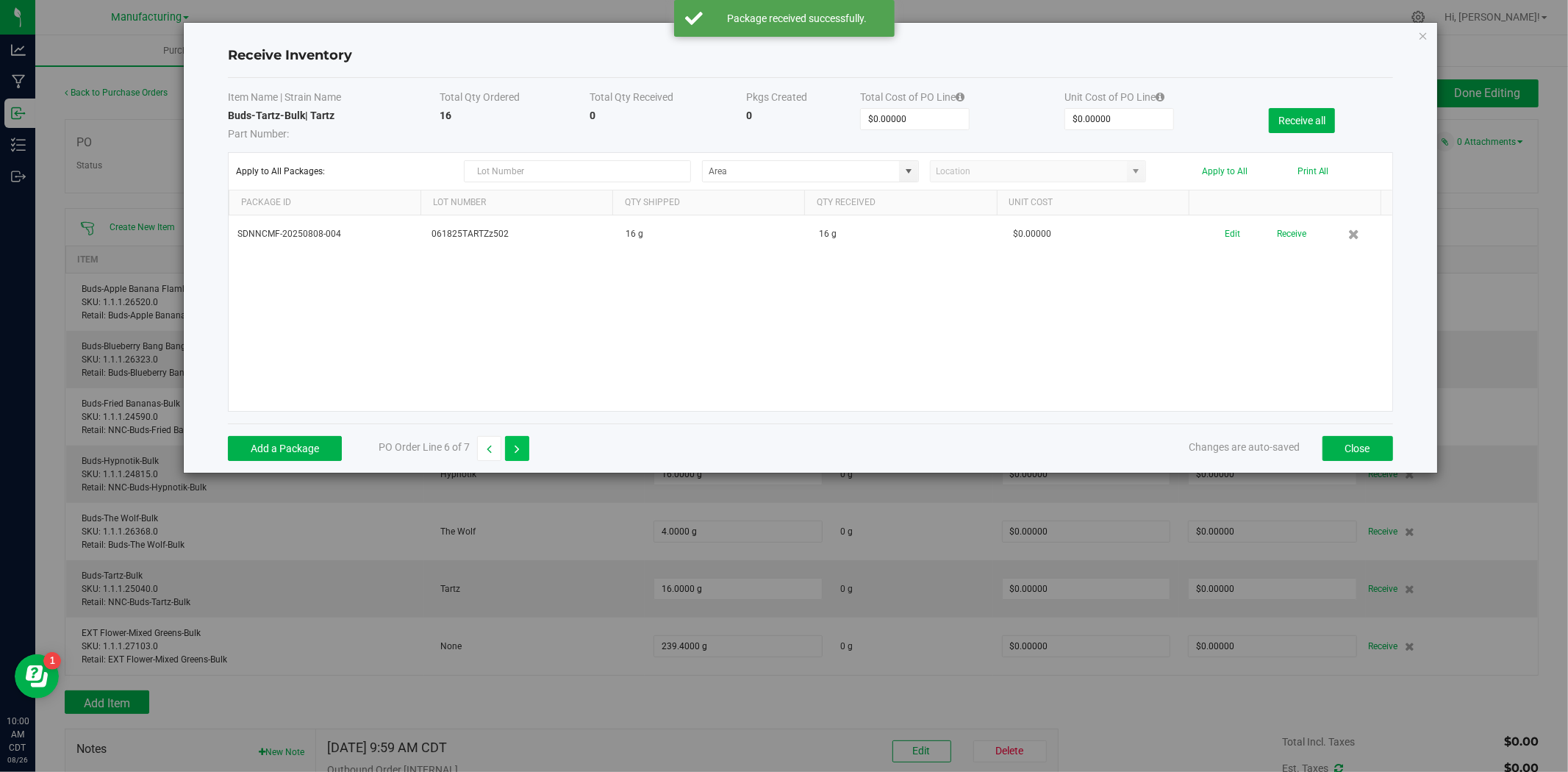
click at [515, 450] on button "button" at bounding box center [517, 448] width 24 height 25
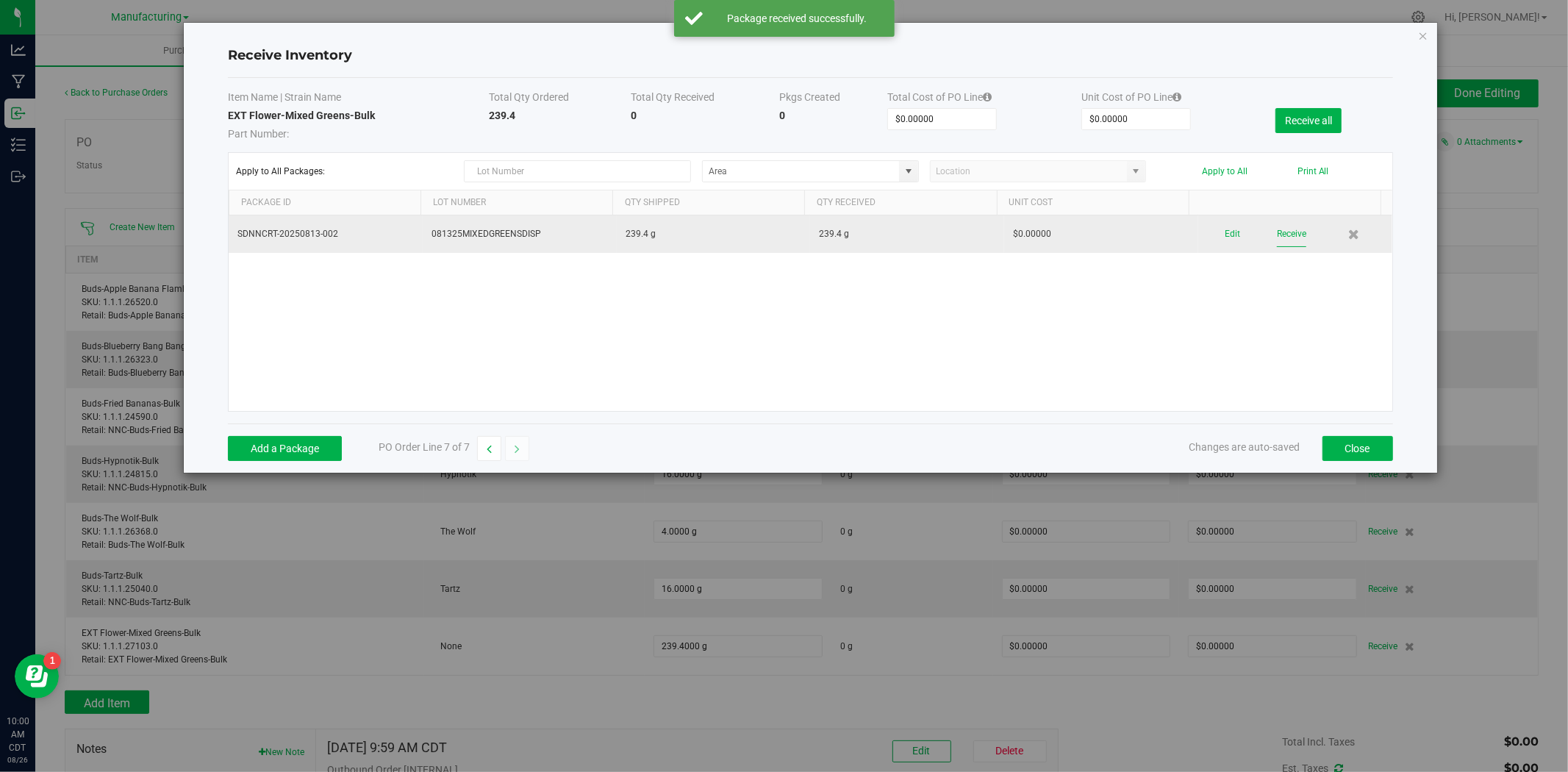
click at [1254, 234] on button "Receive" at bounding box center [1291, 234] width 29 height 26
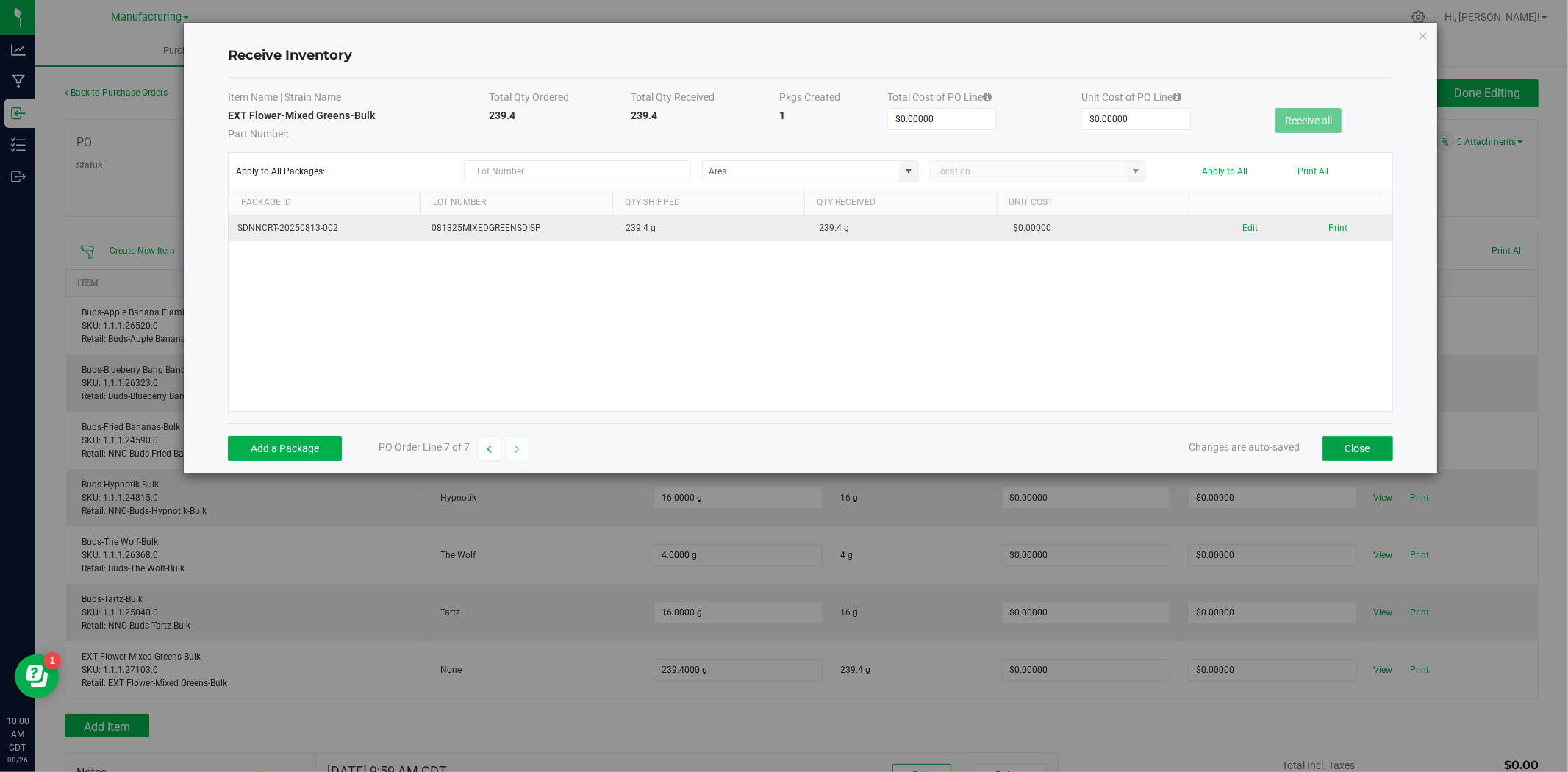
click at [1254, 446] on button "Close" at bounding box center [1358, 448] width 71 height 25
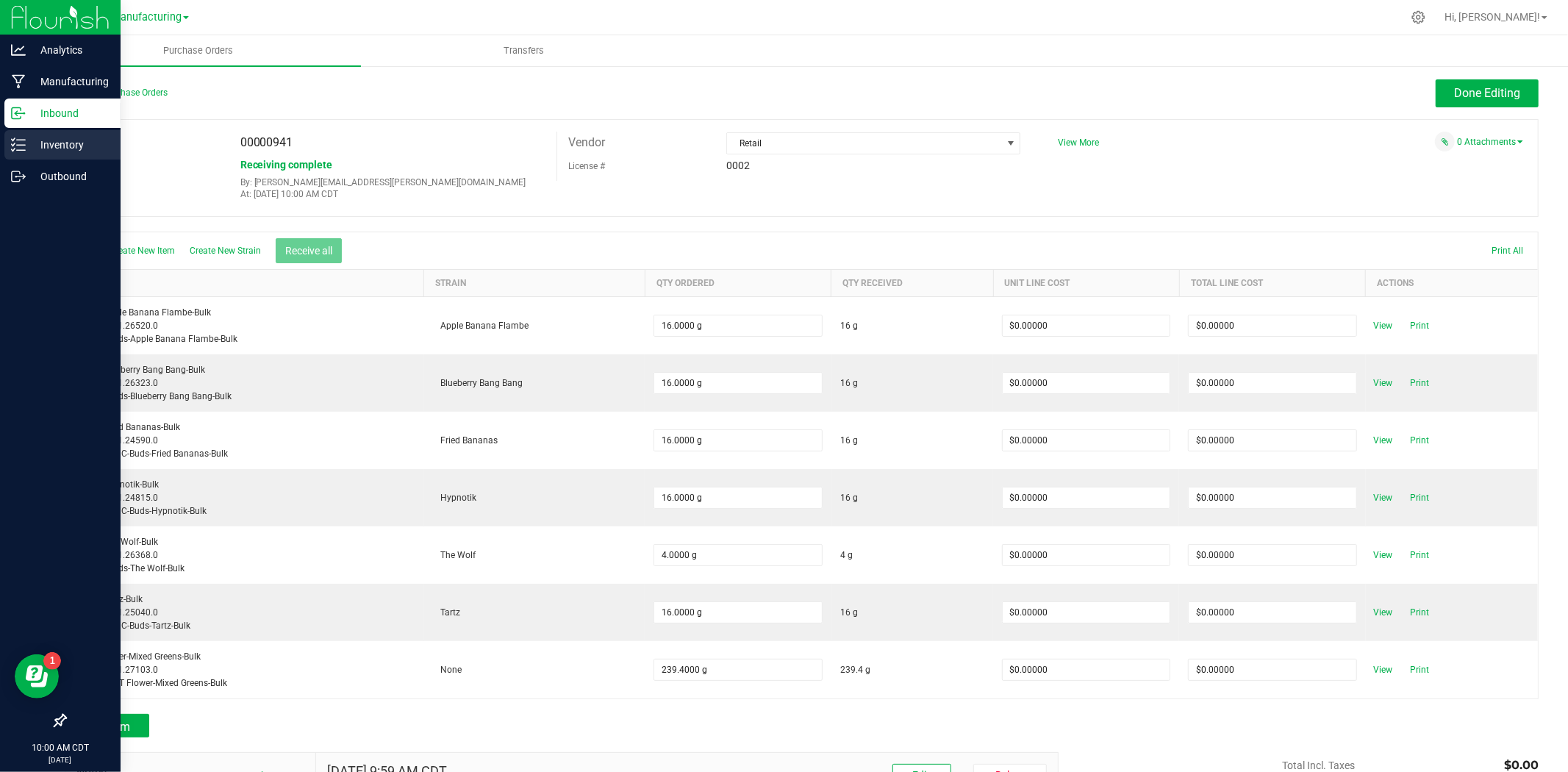
click at [41, 146] on p "Inventory" at bounding box center [70, 144] width 88 height 17
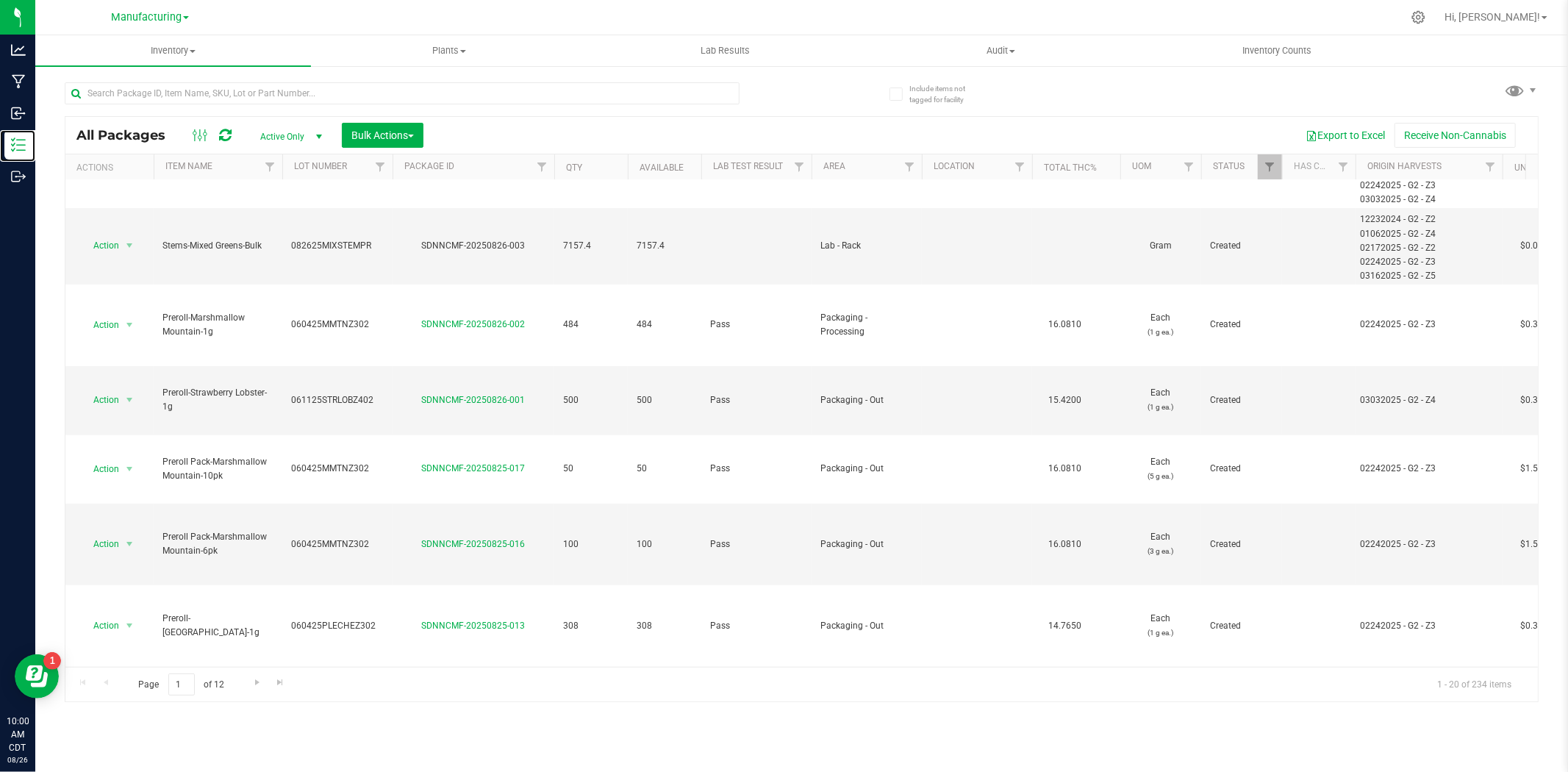
scroll to position [357, 0]
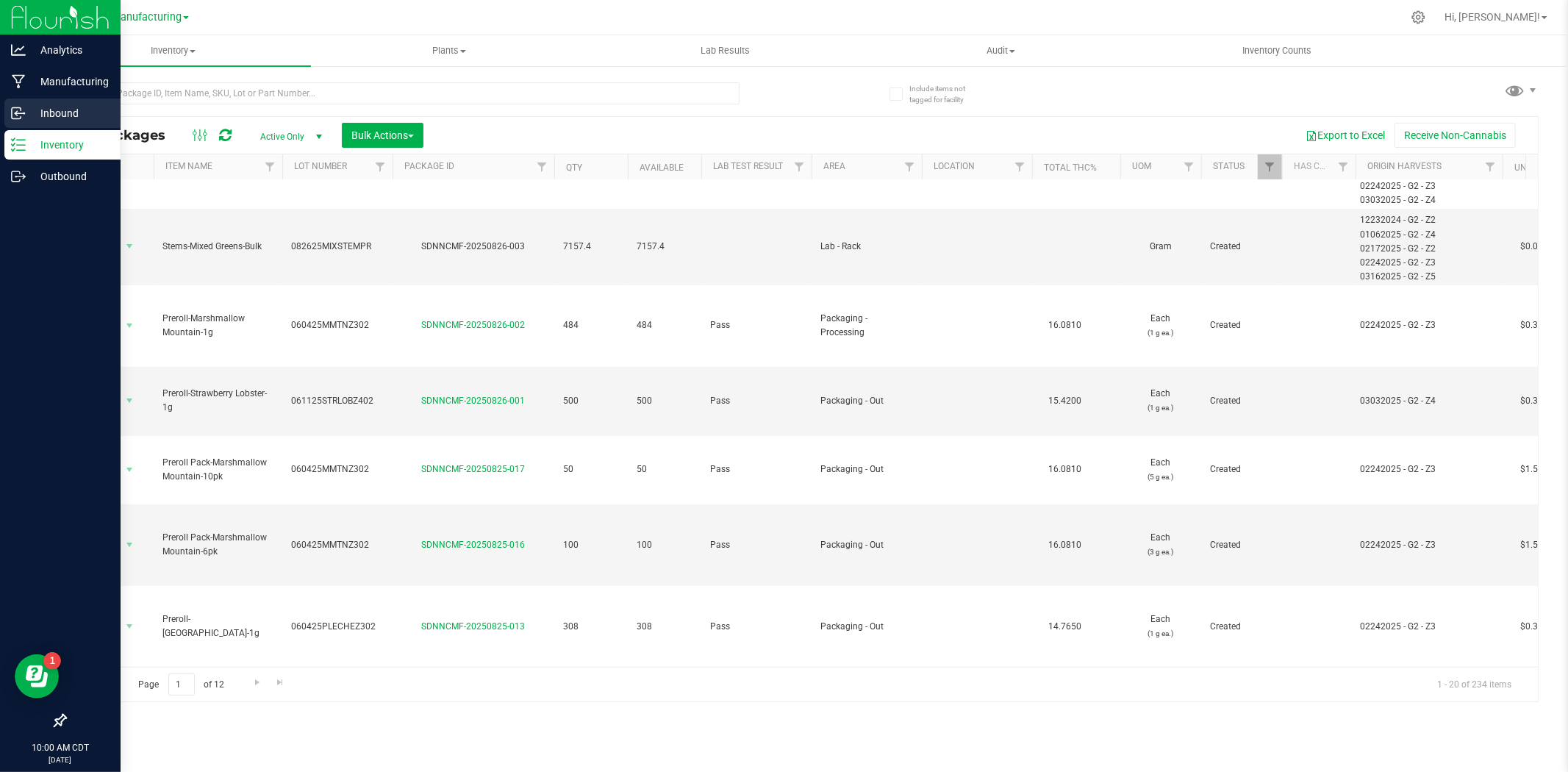
click at [31, 121] on p "Inbound" at bounding box center [70, 112] width 88 height 17
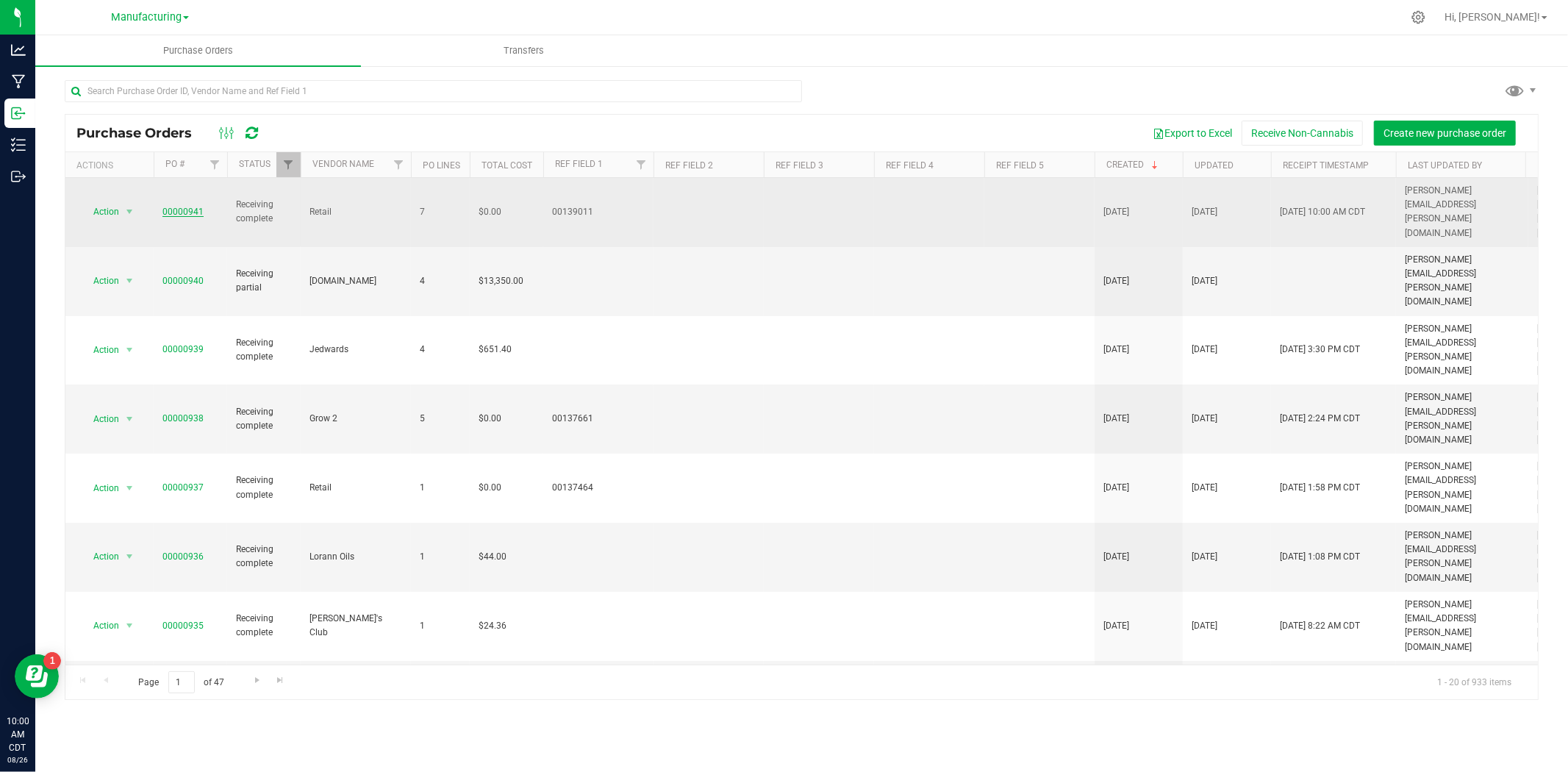
click at [181, 206] on link "00000941" at bounding box center [182, 211] width 41 height 10
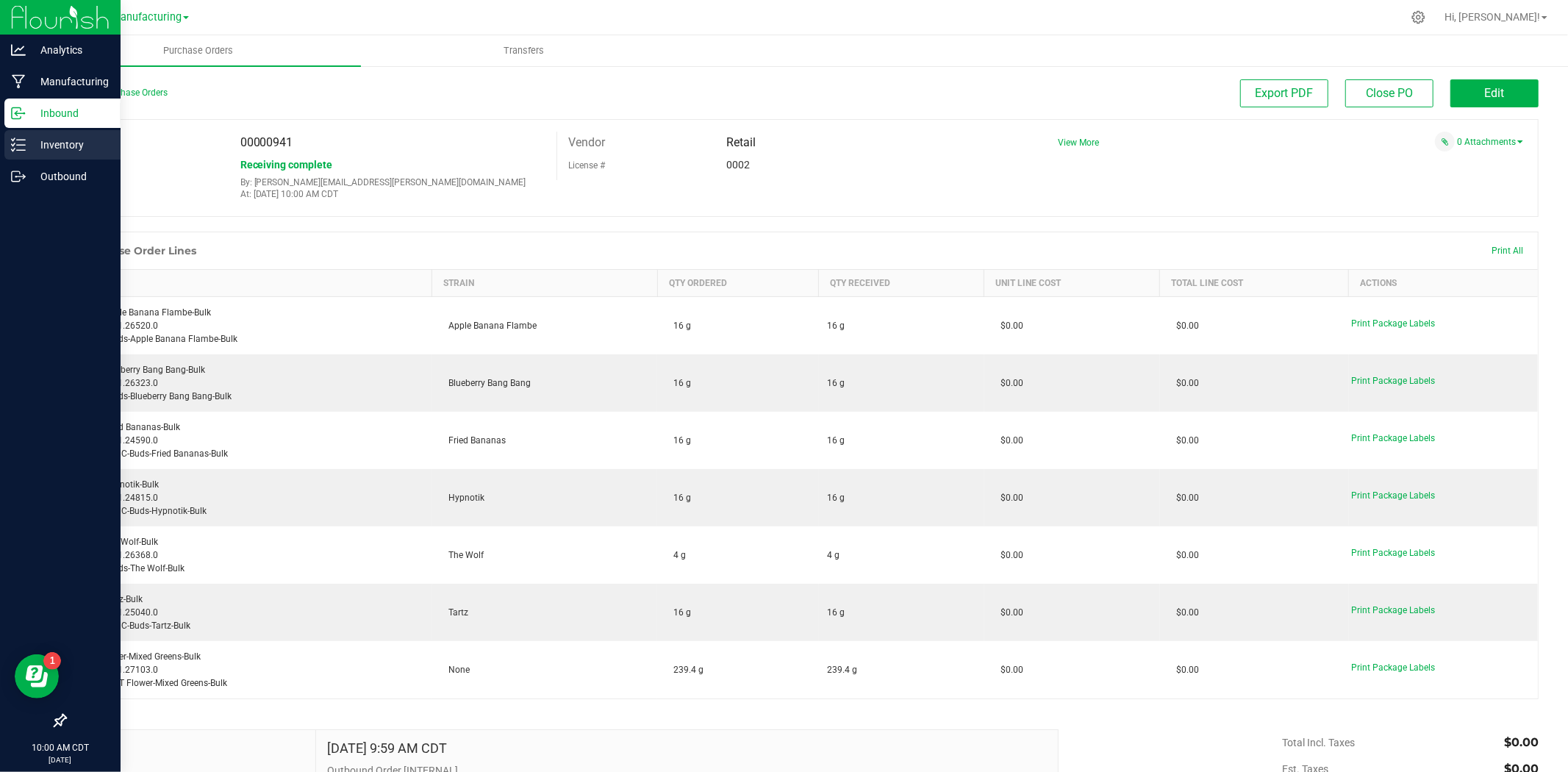
click at [49, 144] on p "Inventory" at bounding box center [70, 144] width 88 height 17
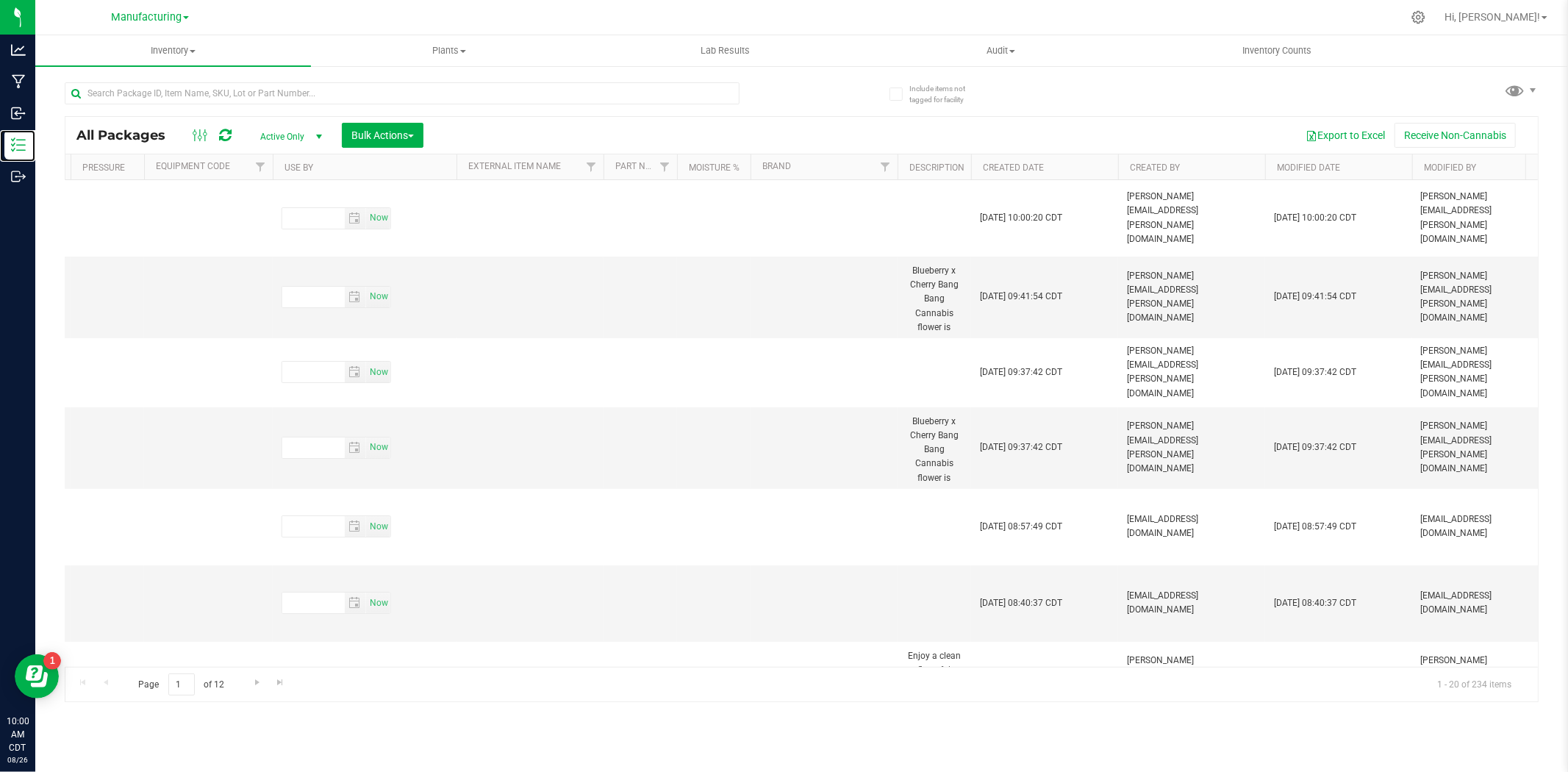
scroll to position [0, 5765]
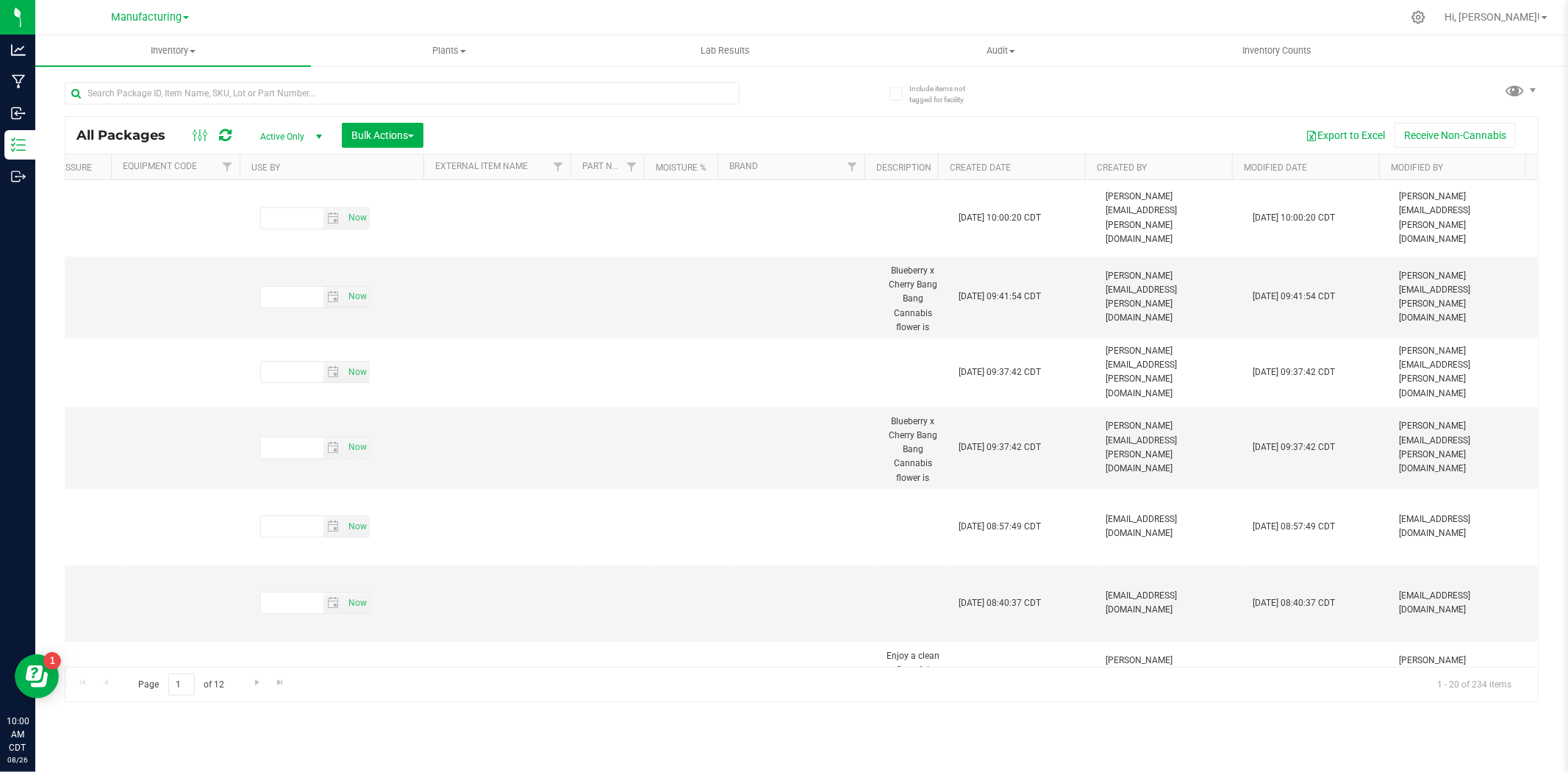
click at [1254, 167] on th "Modified Date" at bounding box center [1305, 167] width 147 height 26
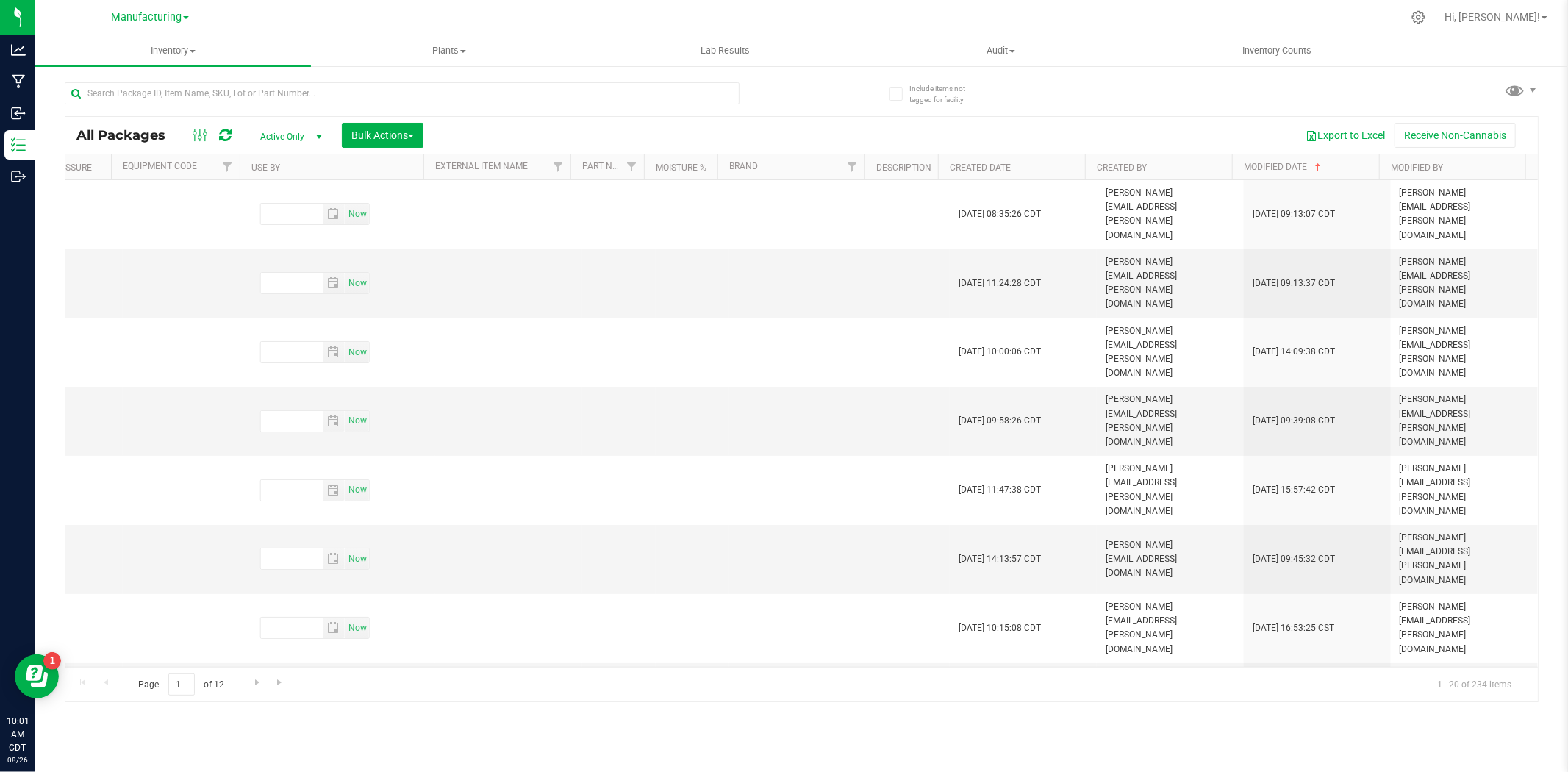
click at [1254, 166] on th "Modified Date" at bounding box center [1305, 167] width 147 height 26
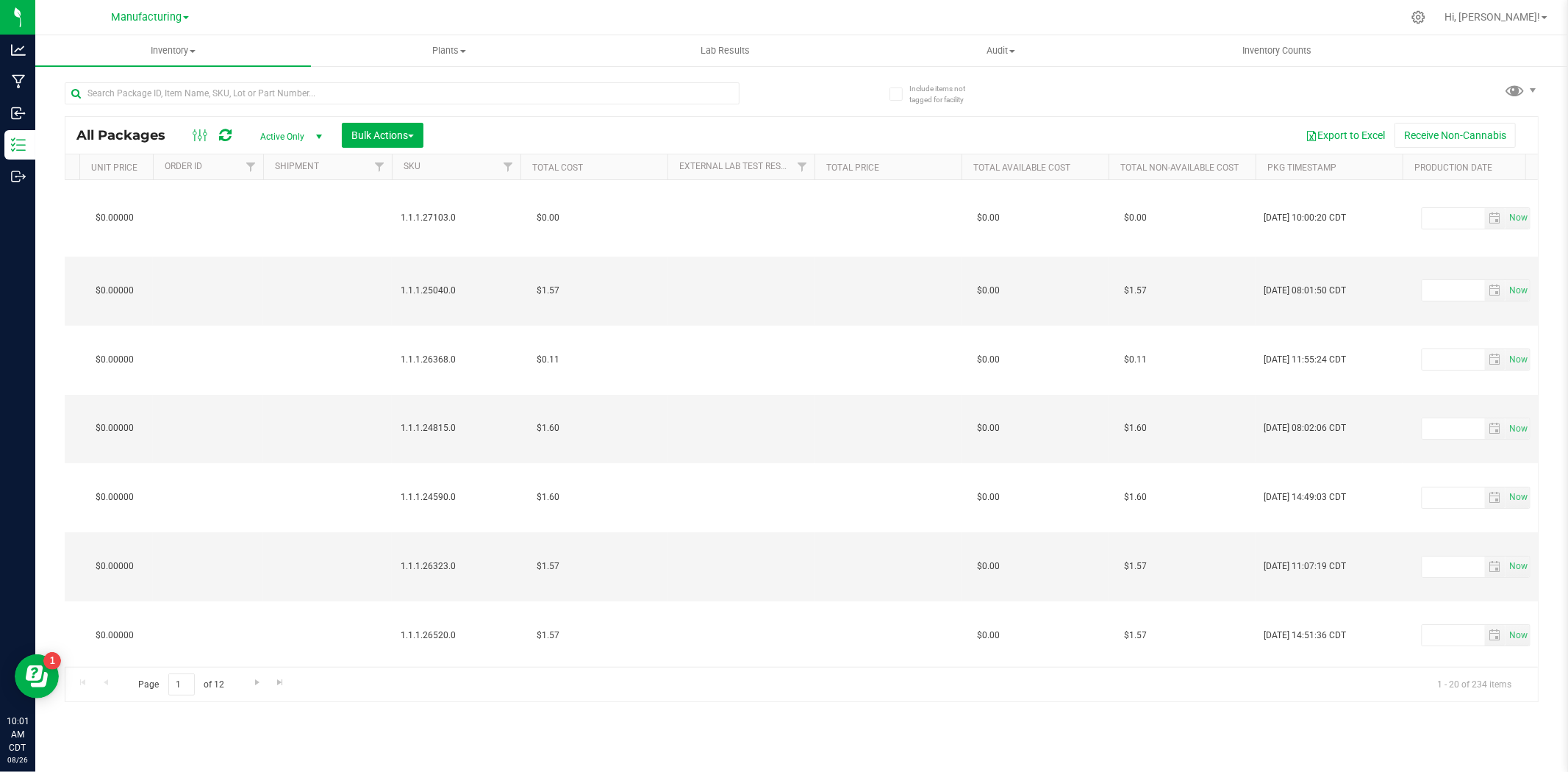
scroll to position [0, 0]
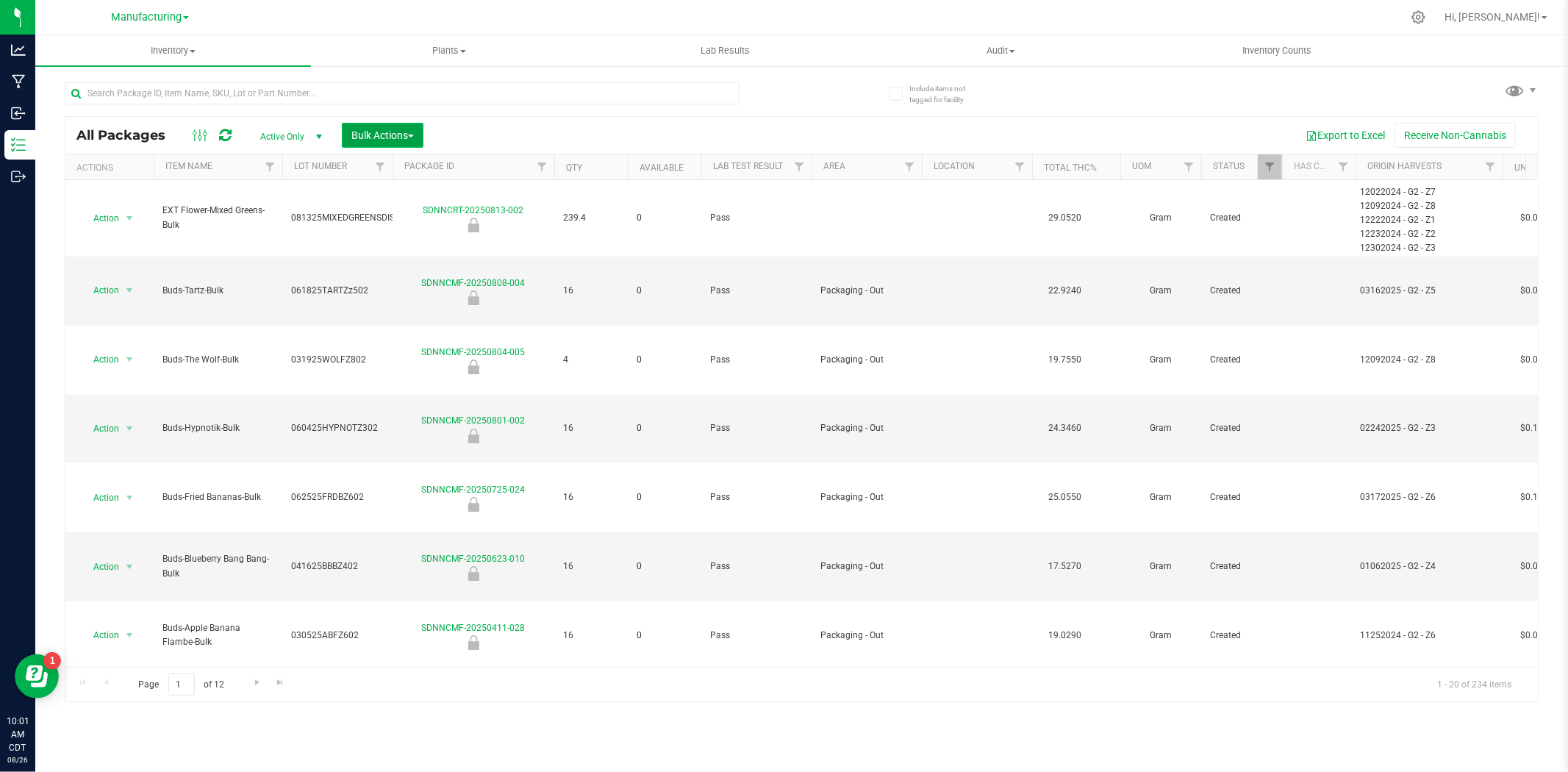
click at [383, 134] on span "Bulk Actions" at bounding box center [382, 136] width 62 height 12
click at [414, 270] on span "Lock/Unlock packages" at bounding box center [401, 276] width 101 height 12
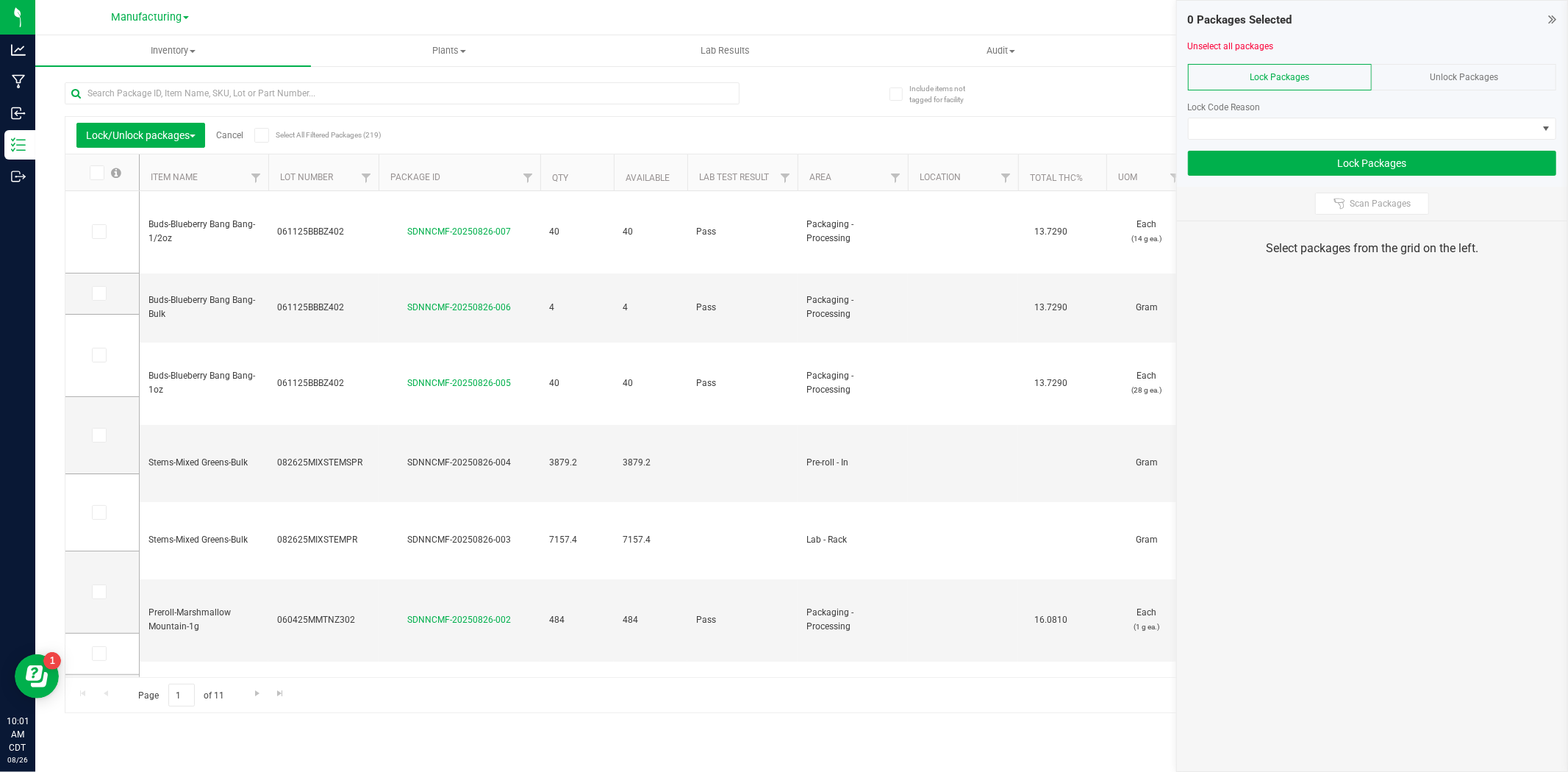
click at [1254, 82] on span "Unlock Packages" at bounding box center [1464, 77] width 68 height 10
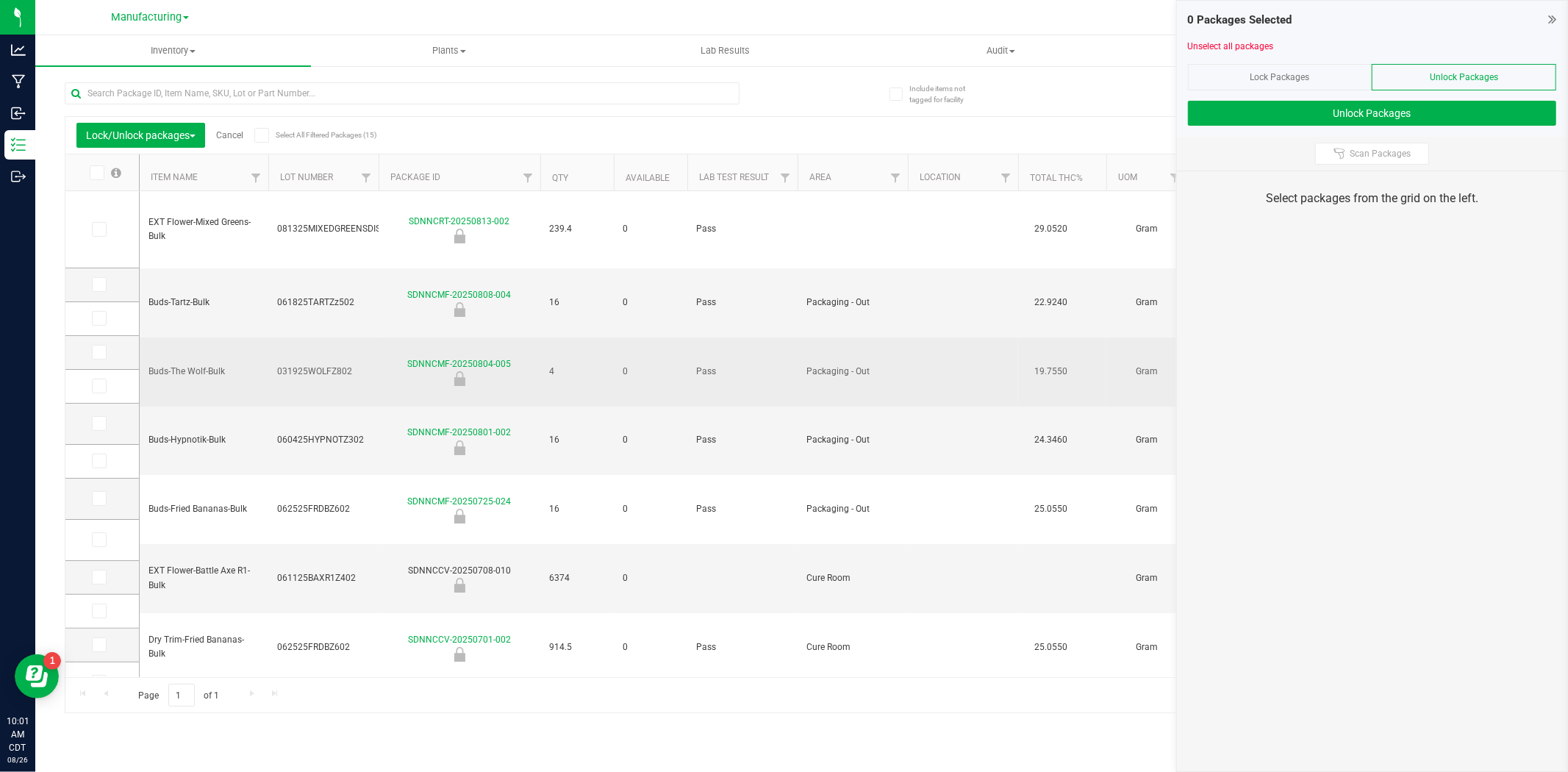
type input "[DATE]"
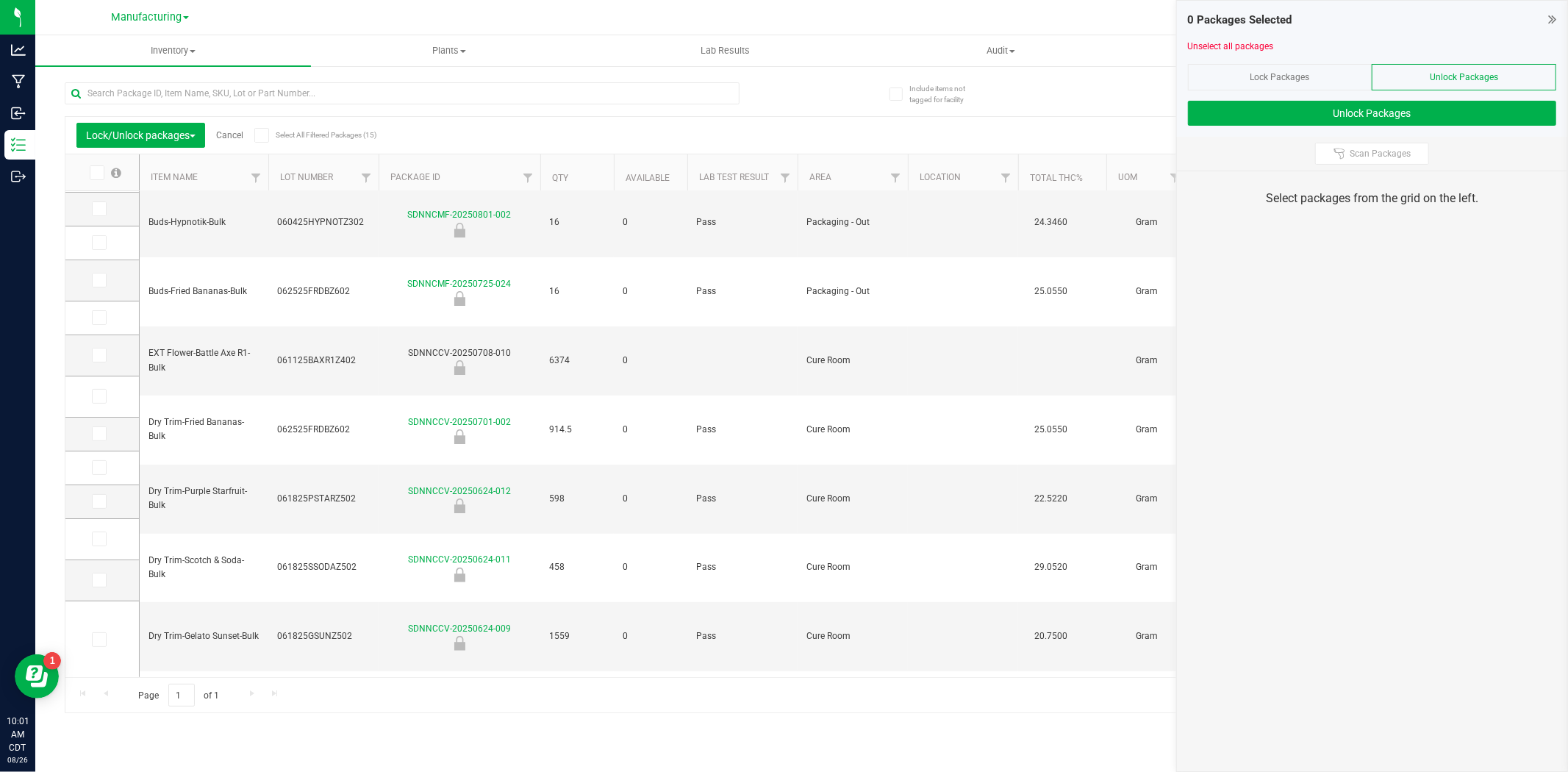
drag, startPoint x: 299, startPoint y: 679, endPoint x: 359, endPoint y: 632, distance: 76.2
click at [349, 596] on div "Lock/Unlock packages Cancel Select All Filtered Packages (15) Add to manufactur…" at bounding box center [802, 415] width 1474 height 597
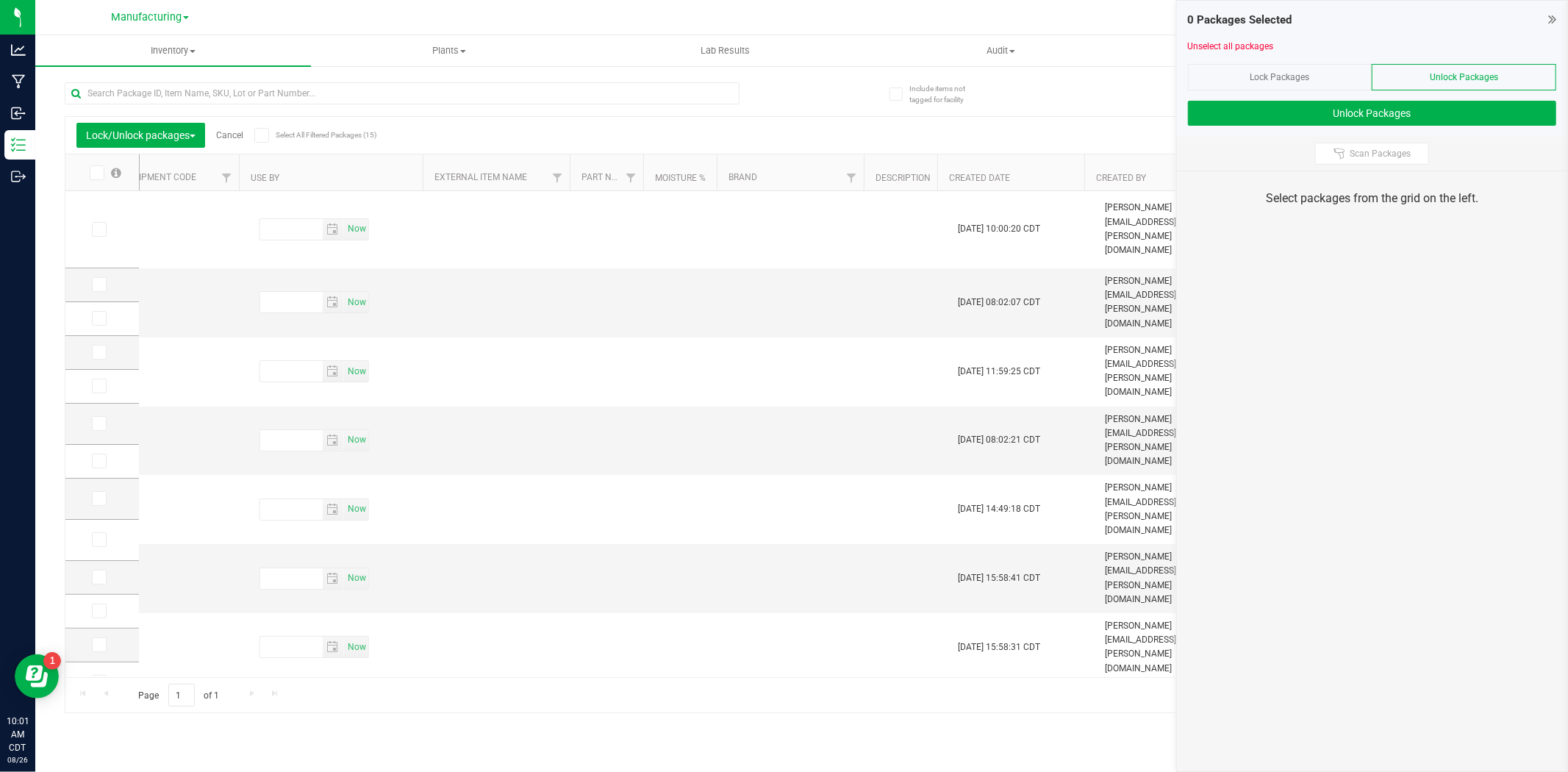
click at [230, 130] on link "Cancel" at bounding box center [230, 135] width 27 height 10
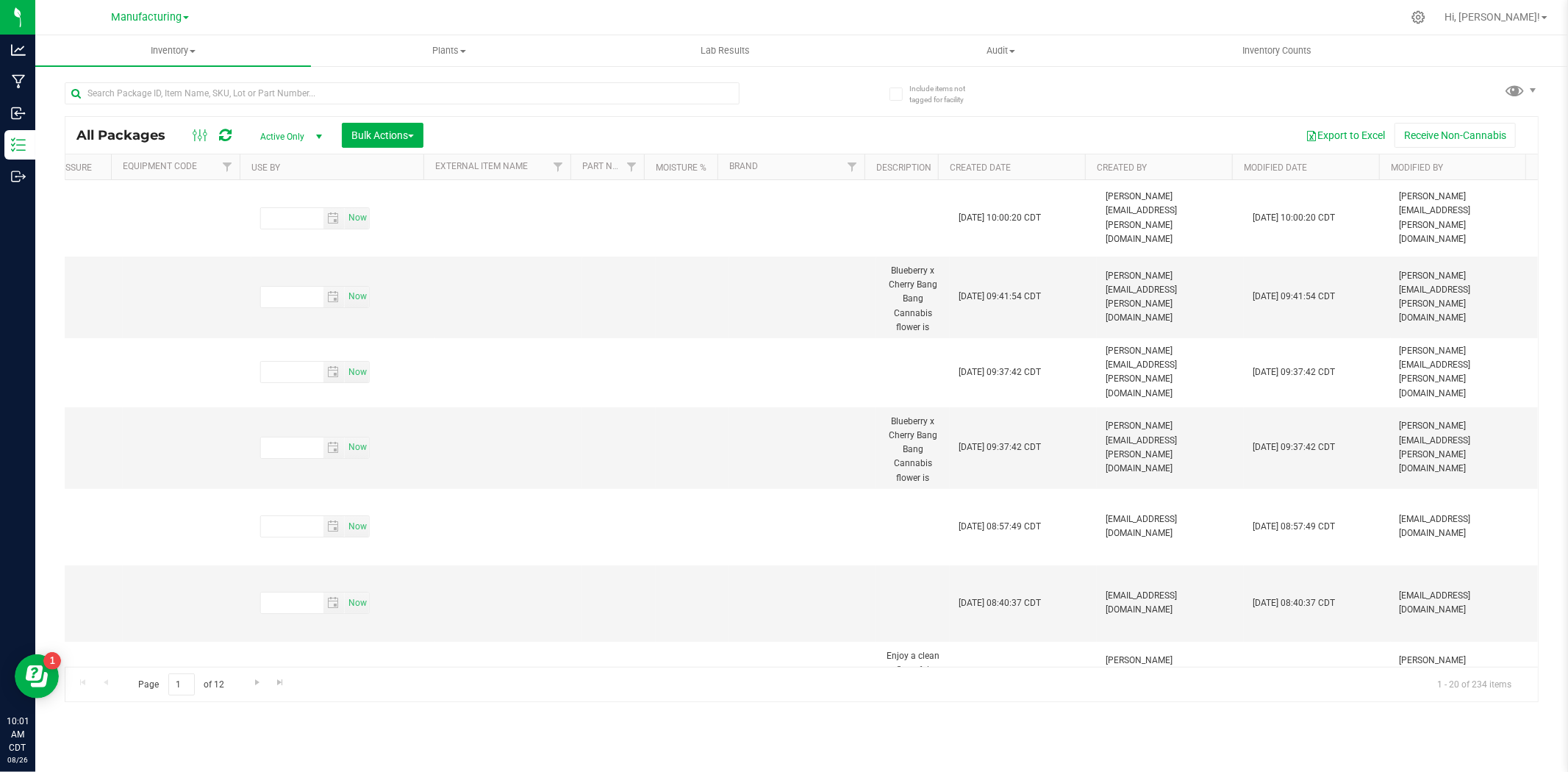
click at [1254, 167] on th "Modified Date" at bounding box center [1305, 167] width 147 height 26
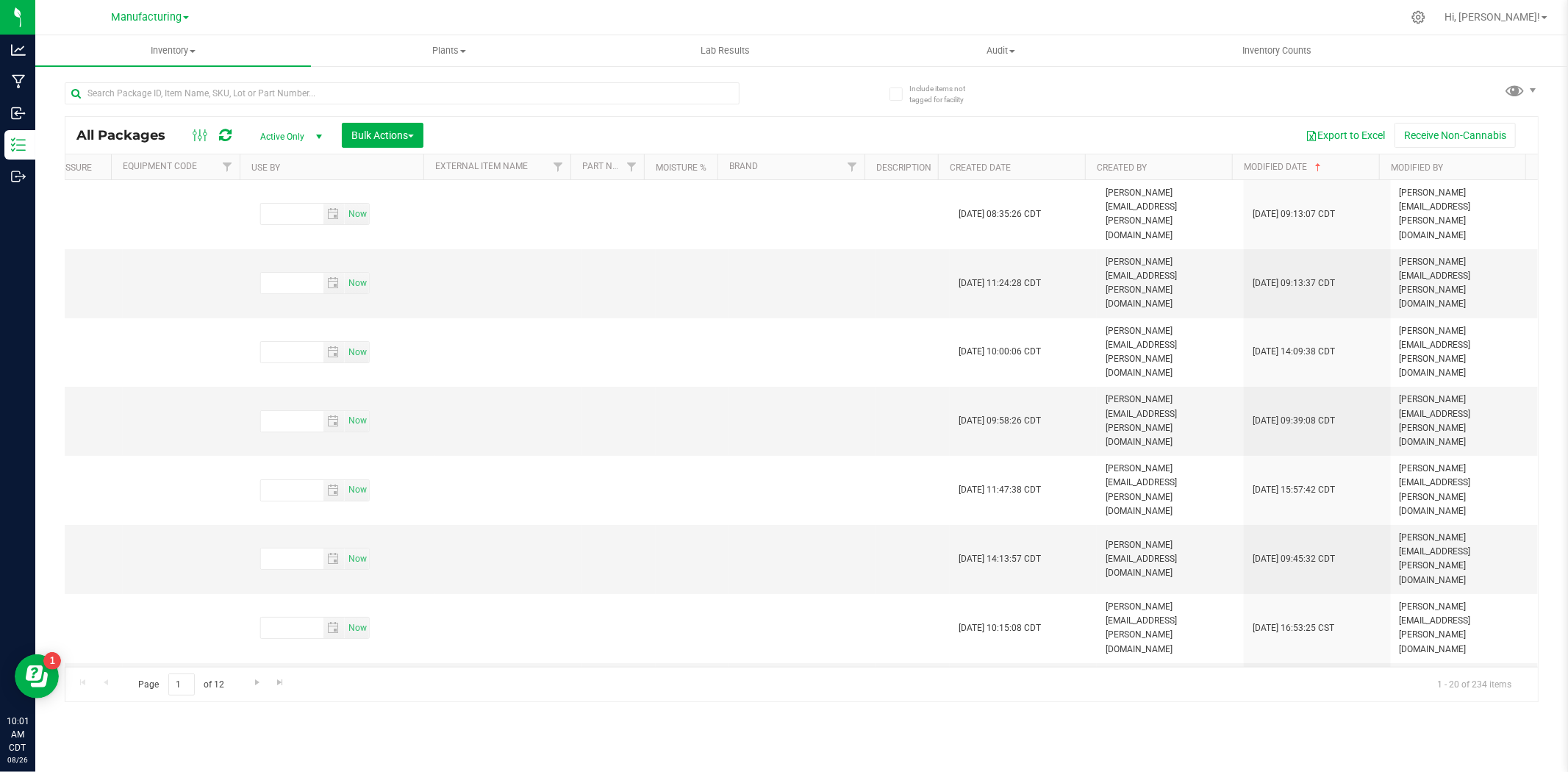
click at [1254, 167] on th "Modified Date" at bounding box center [1305, 167] width 147 height 26
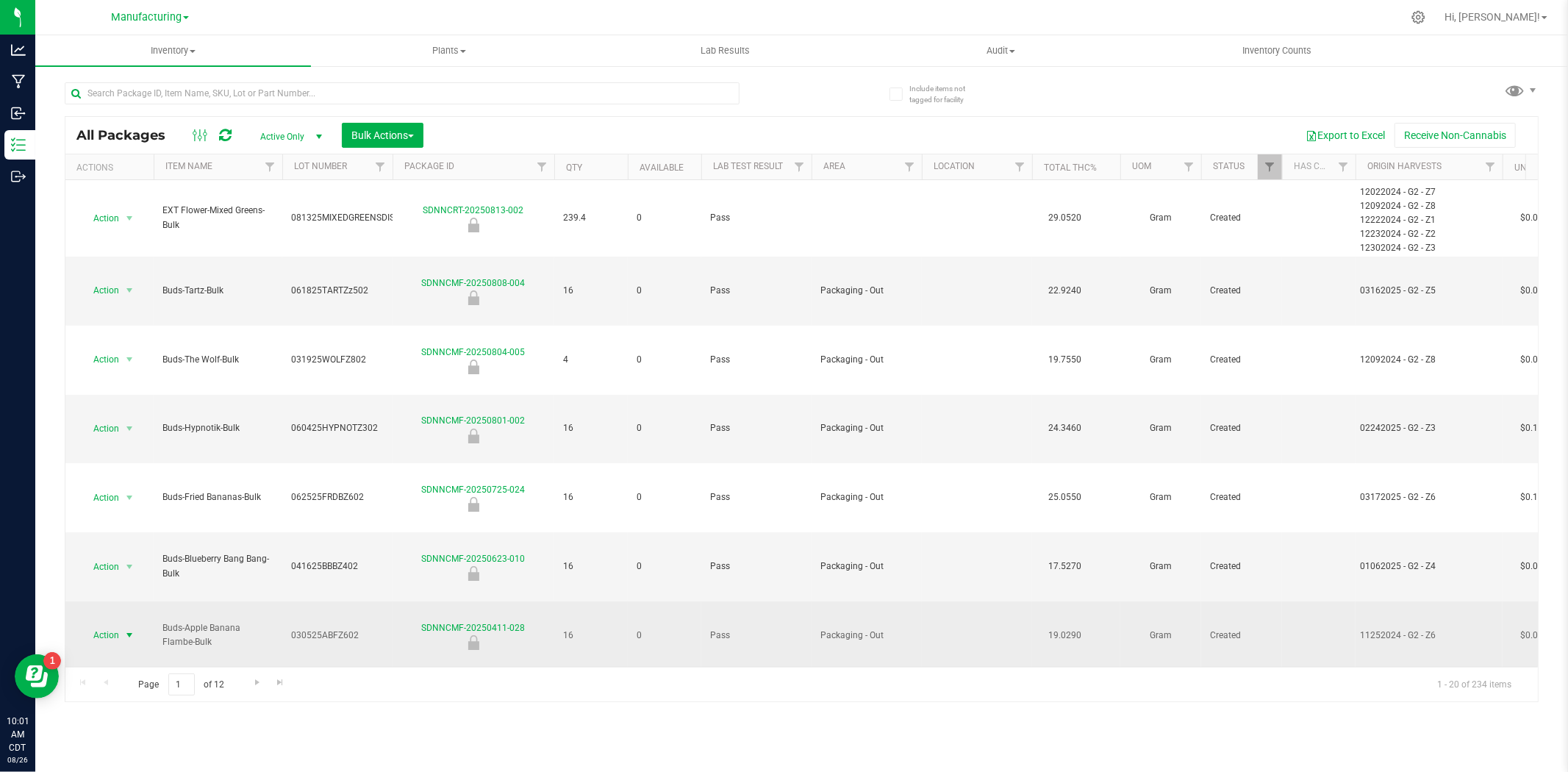
click at [121, 596] on span "select" at bounding box center [130, 635] width 18 height 21
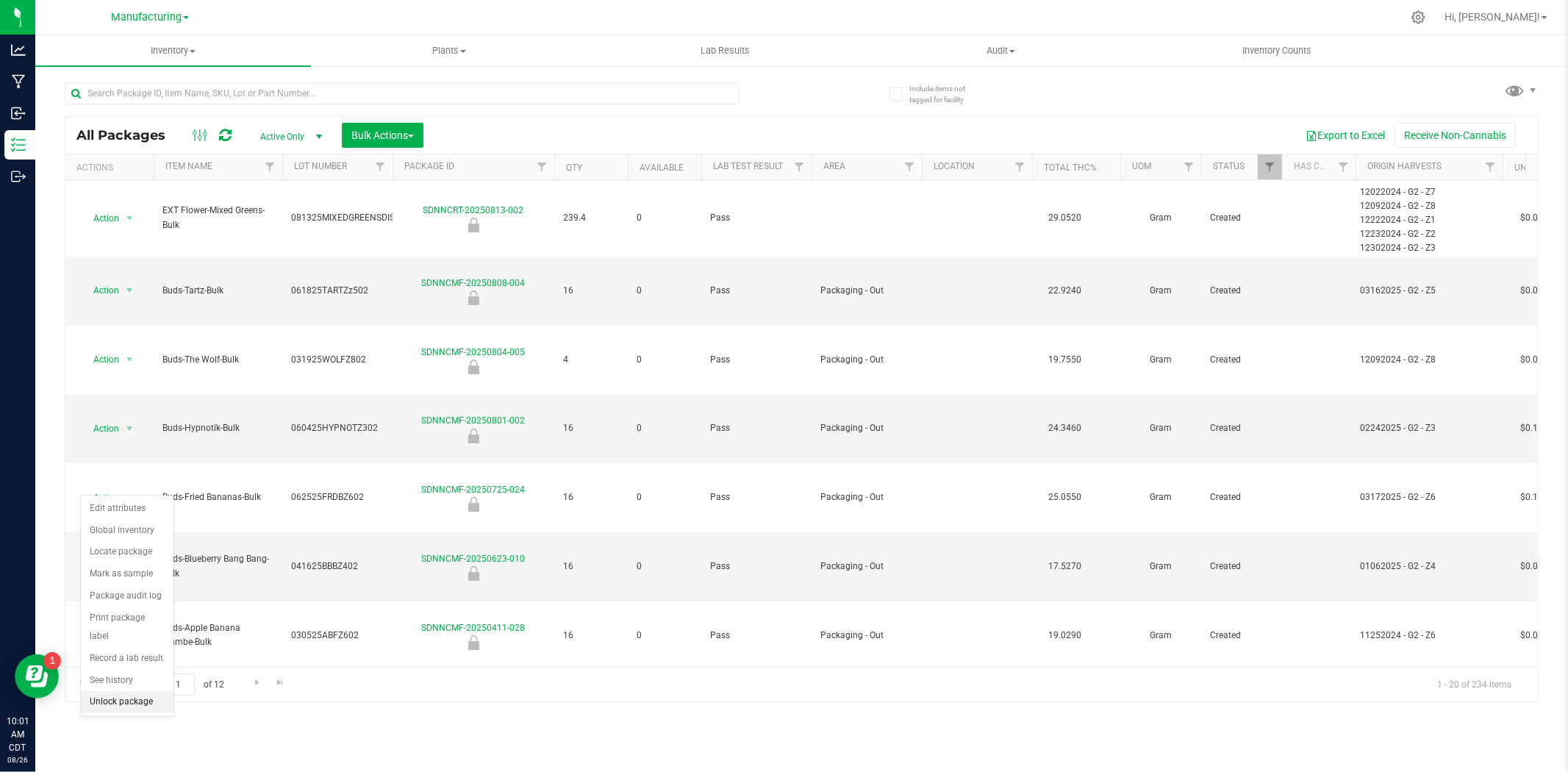
click at [126, 596] on li "Unlock package" at bounding box center [126, 702] width 92 height 22
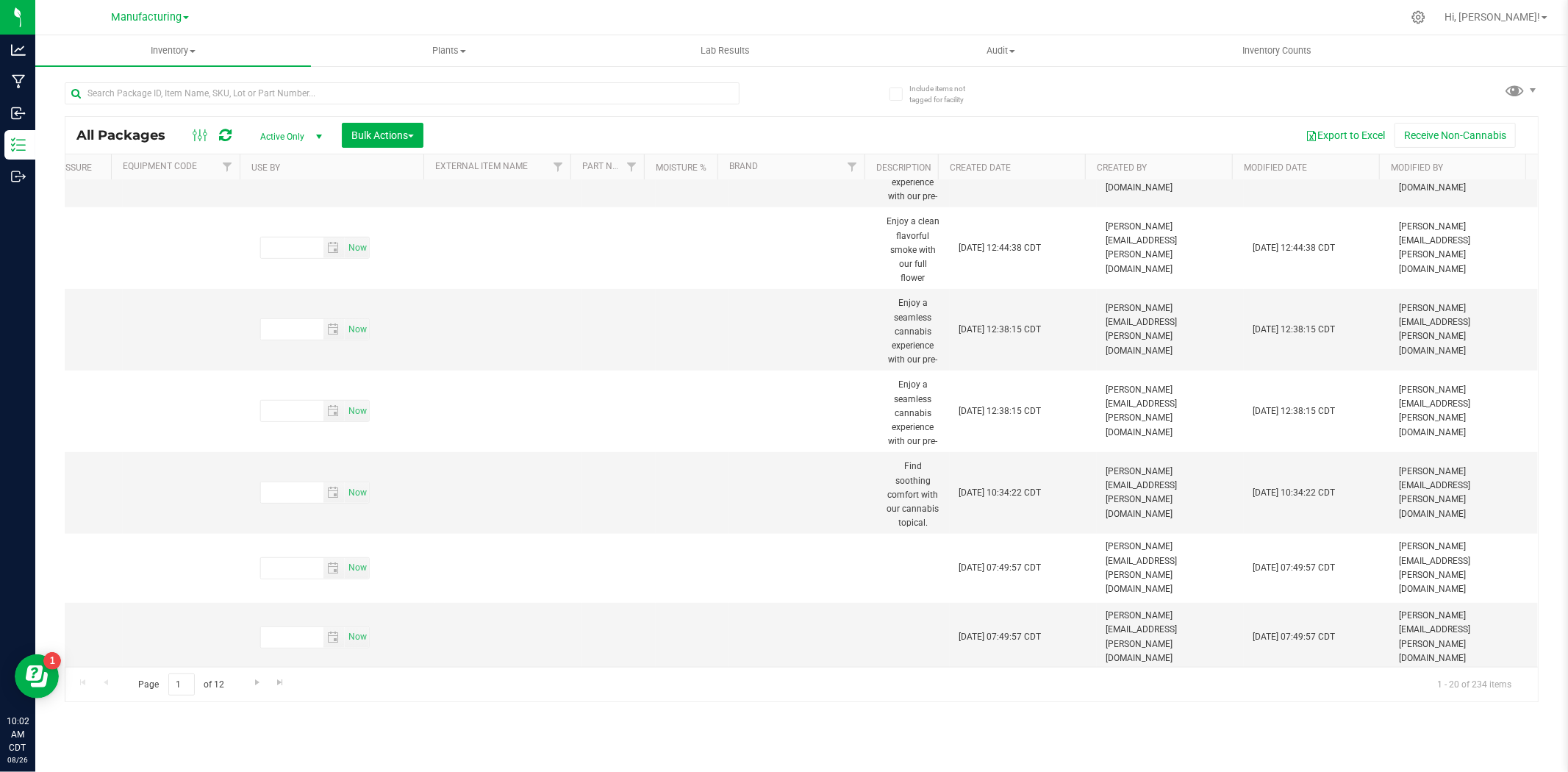
click at [1254, 177] on th "Modified Date" at bounding box center [1305, 167] width 147 height 26
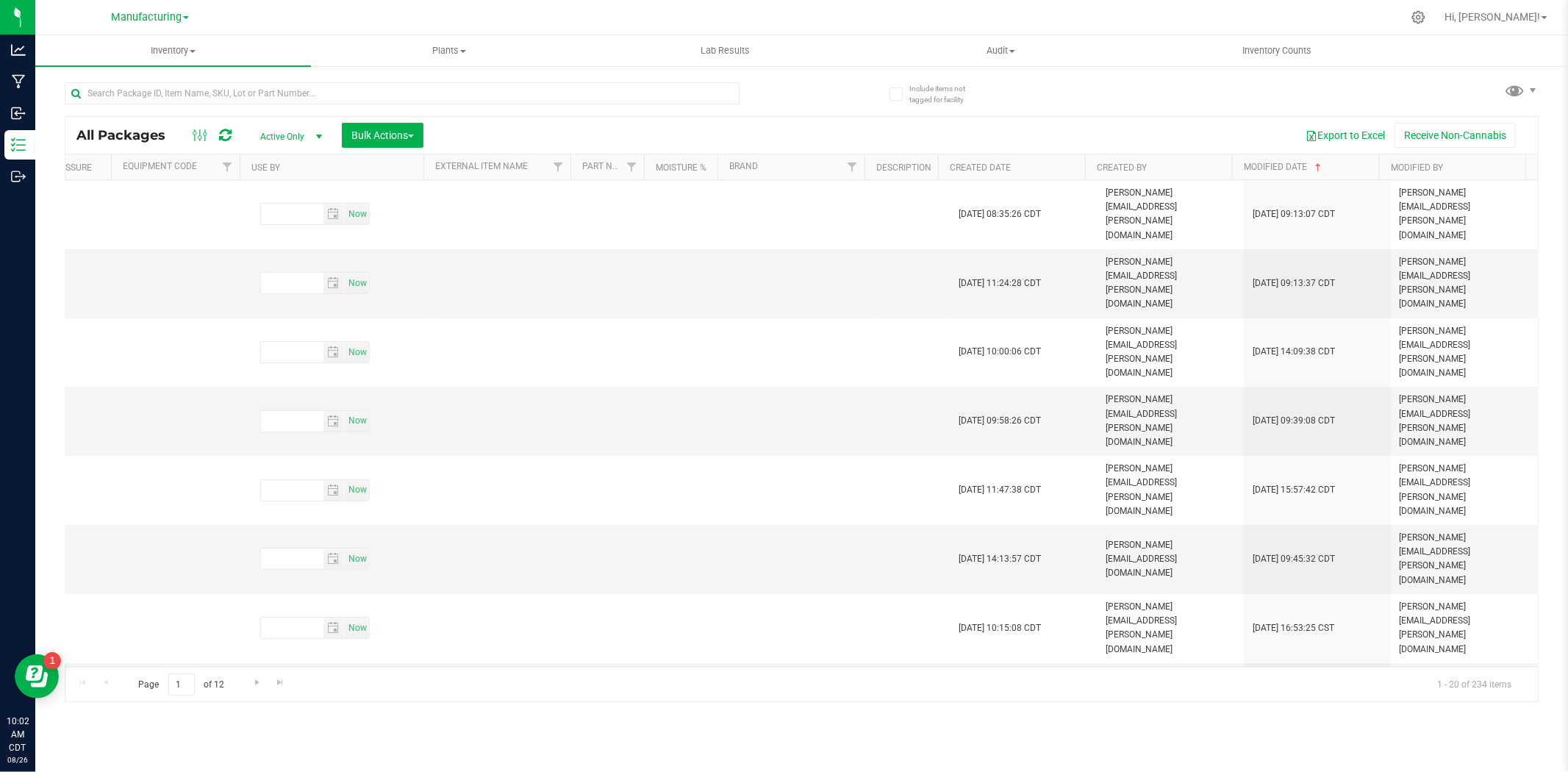
click at [1254, 169] on th "Modified Date" at bounding box center [1305, 167] width 147 height 26
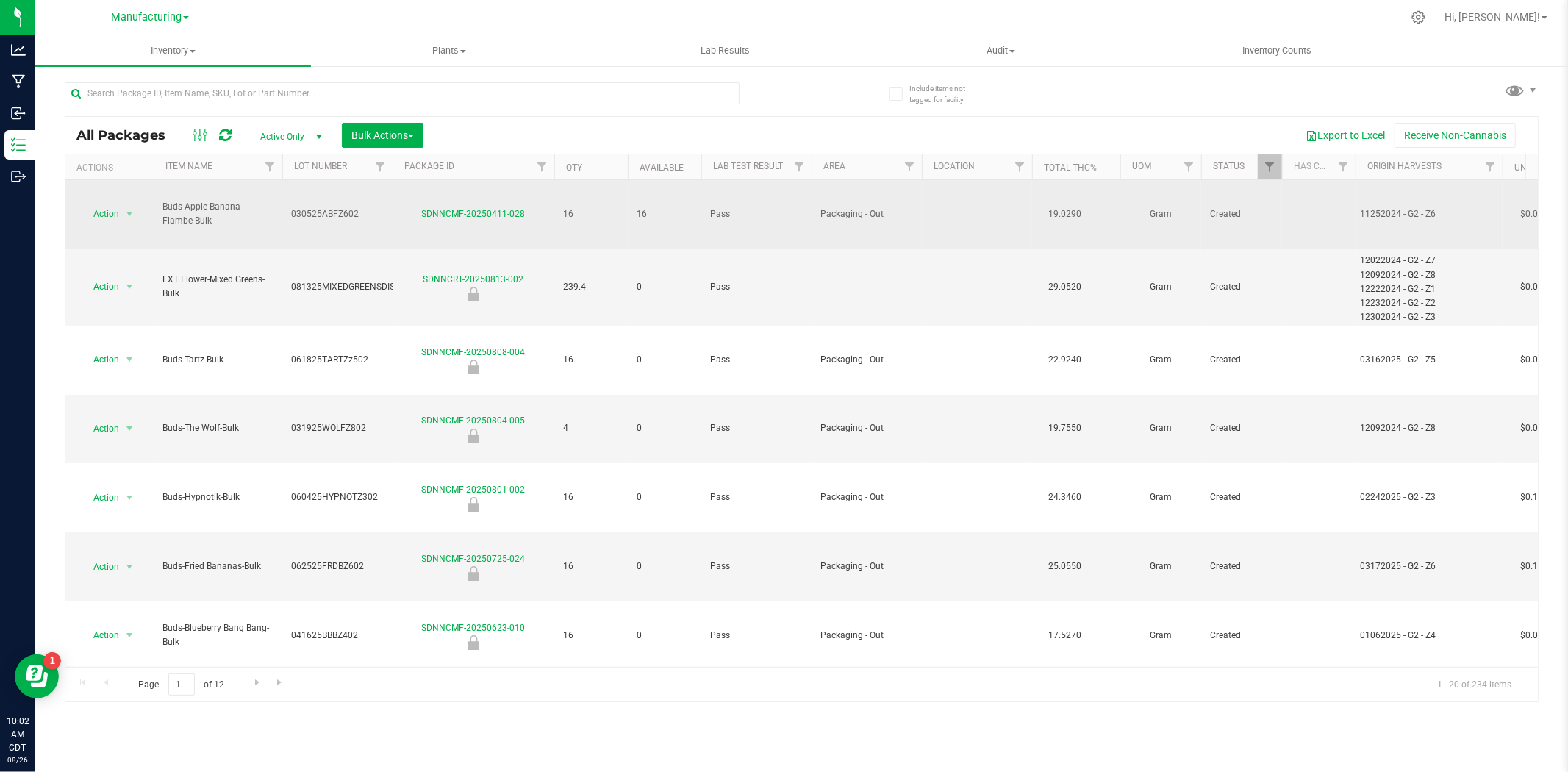
click at [120, 181] on td "Action Action Adjust qty Create package Edit attributes Global inventory Locate…" at bounding box center [110, 215] width 88 height 69
click at [111, 204] on span "Action" at bounding box center [100, 214] width 40 height 21
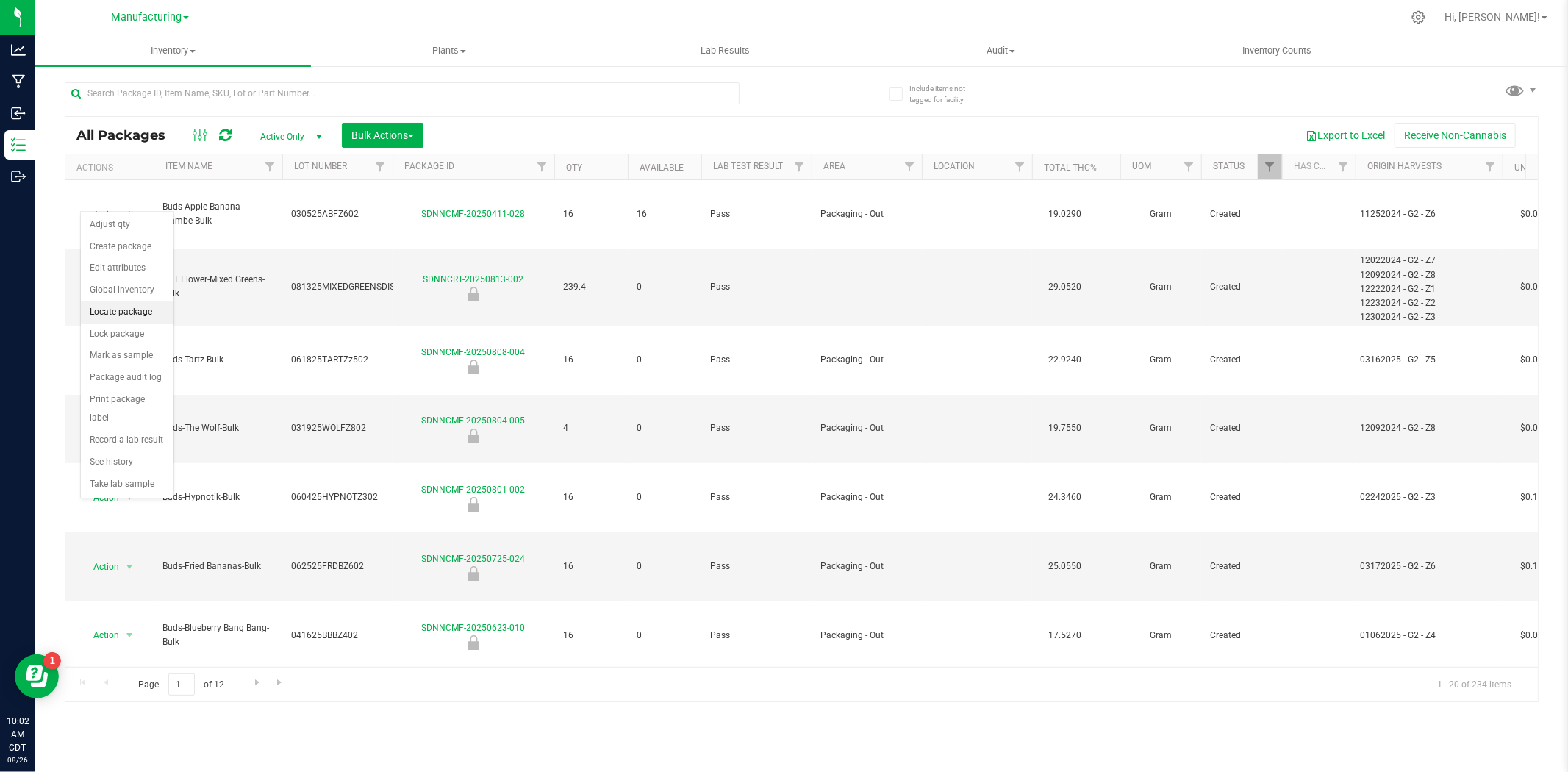
click at [126, 311] on li "Locate package" at bounding box center [126, 312] width 92 height 22
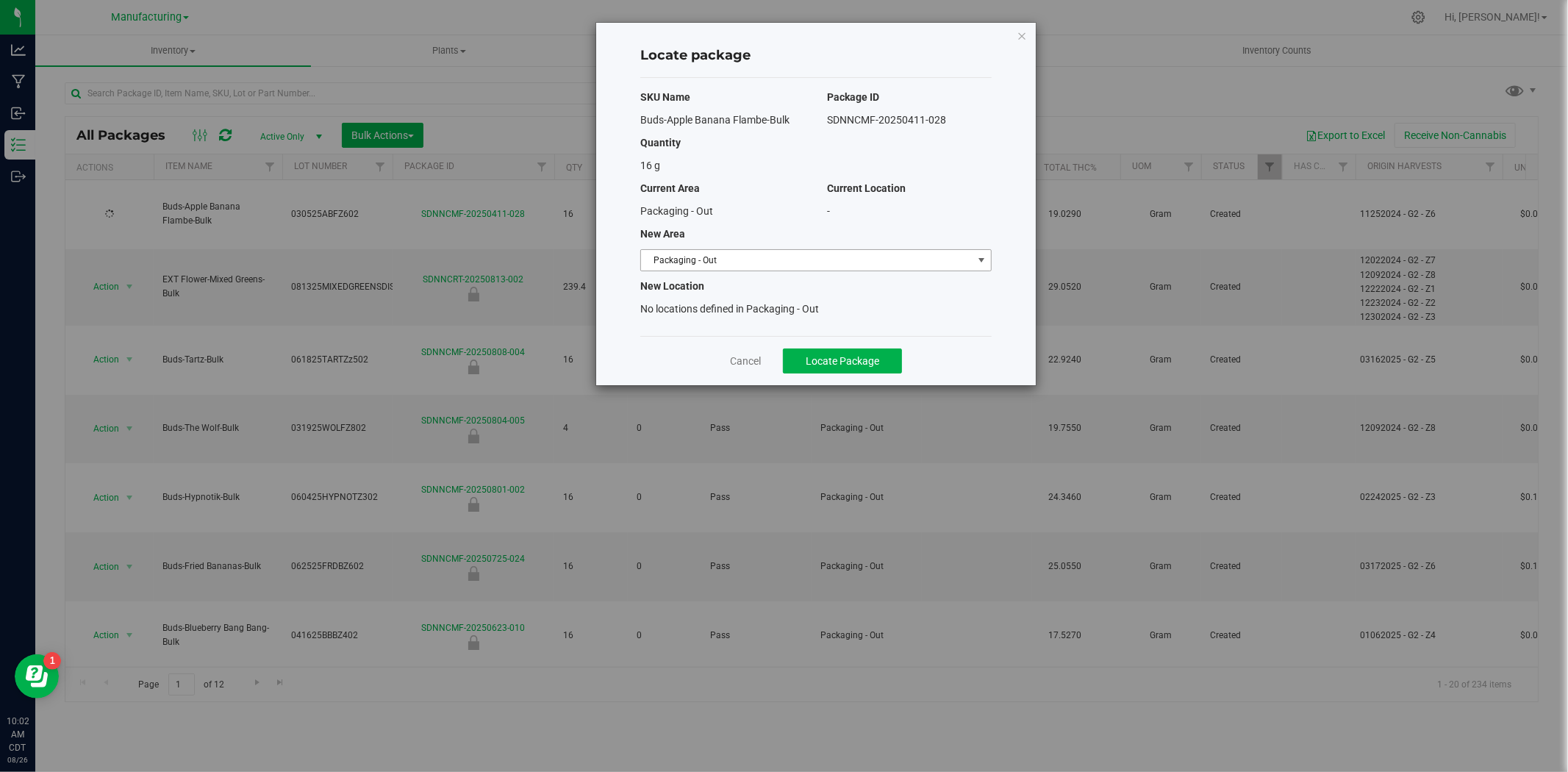
click at [797, 263] on span "Packaging - Out" at bounding box center [807, 260] width 332 height 21
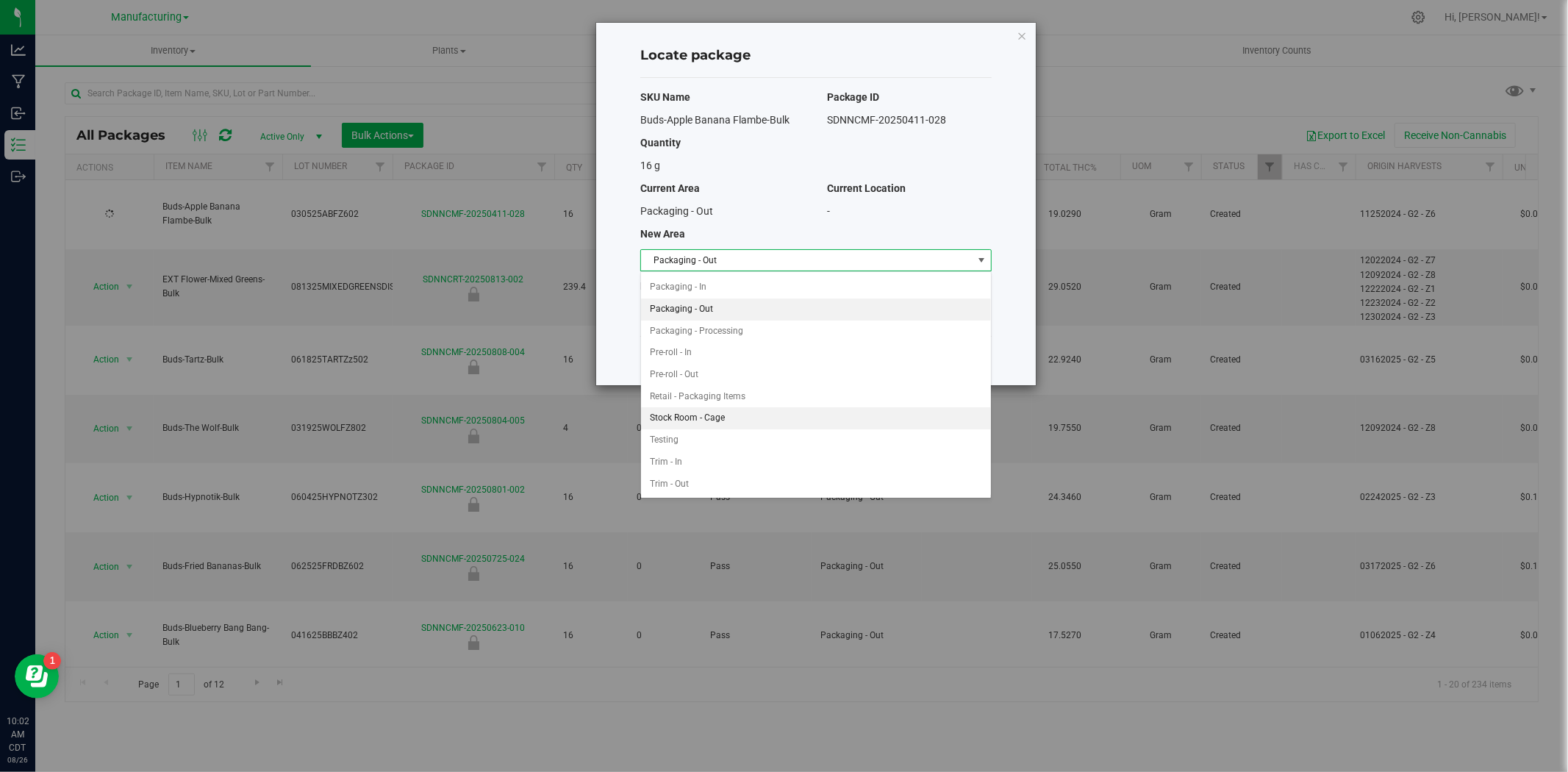
click at [714, 420] on li "Stock Room - Cage" at bounding box center [816, 418] width 350 height 22
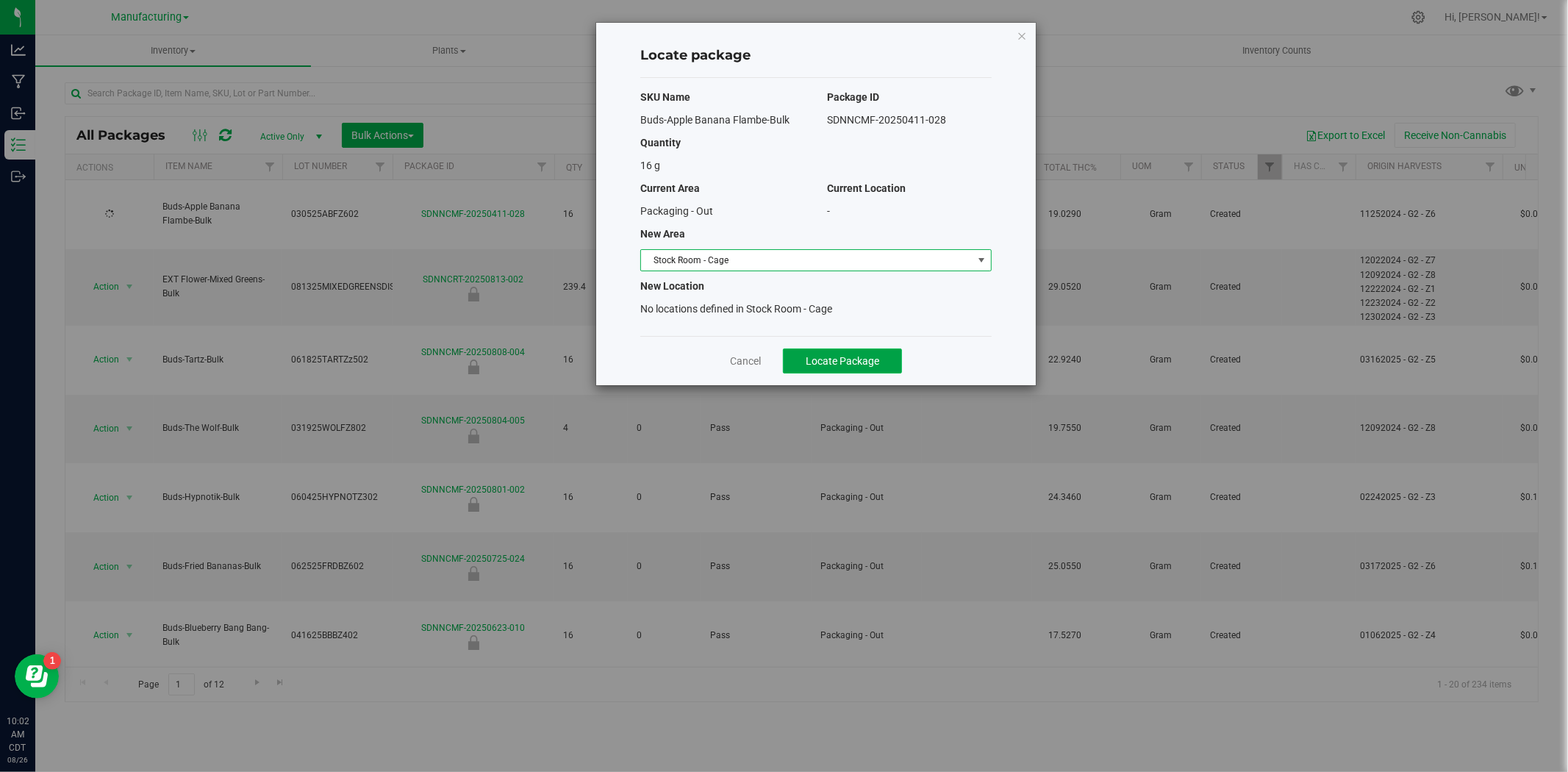
click at [858, 355] on span "Locate Package" at bounding box center [843, 361] width 73 height 12
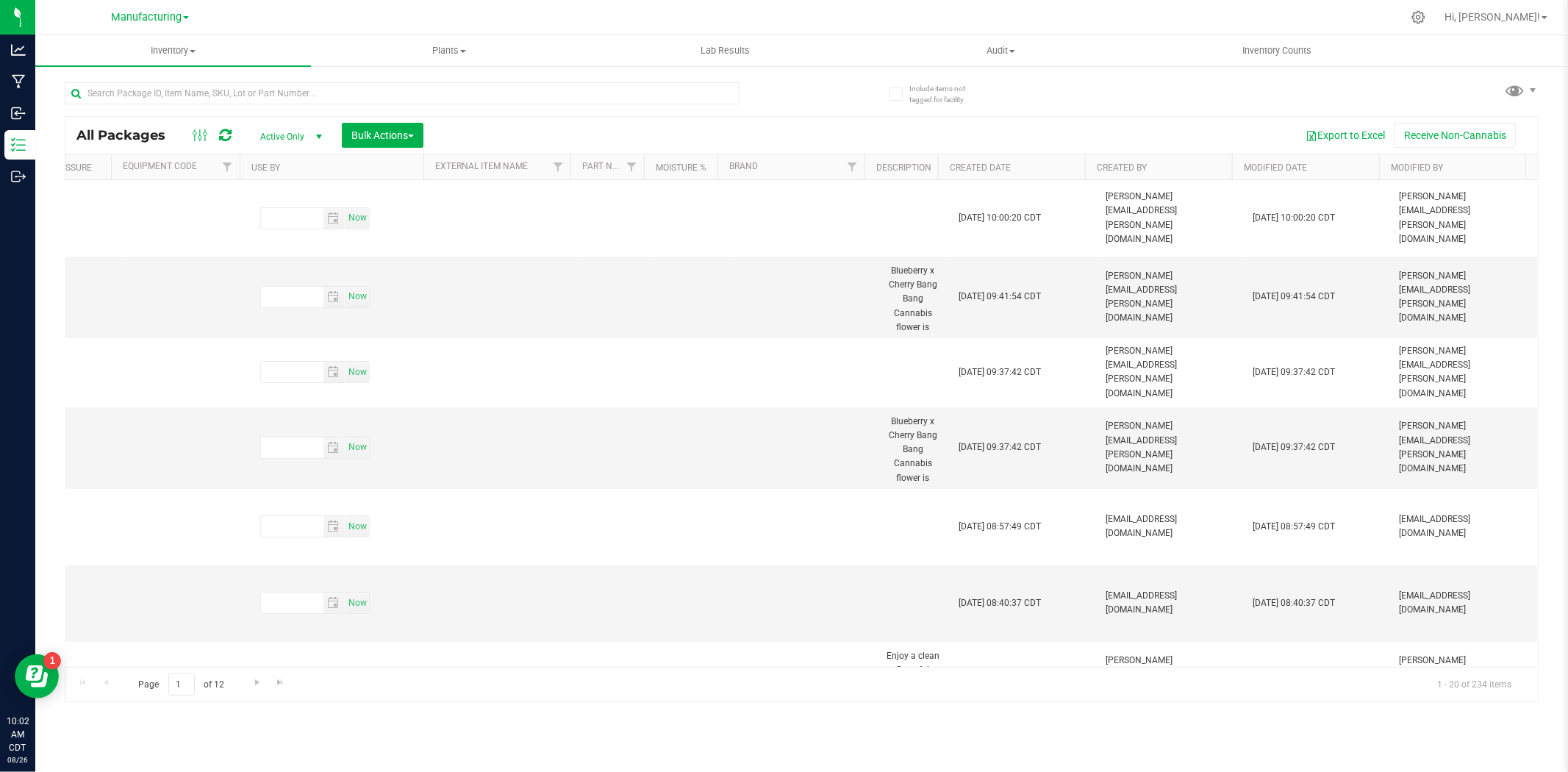
click at [1254, 158] on th "Modified Date" at bounding box center [1305, 167] width 147 height 26
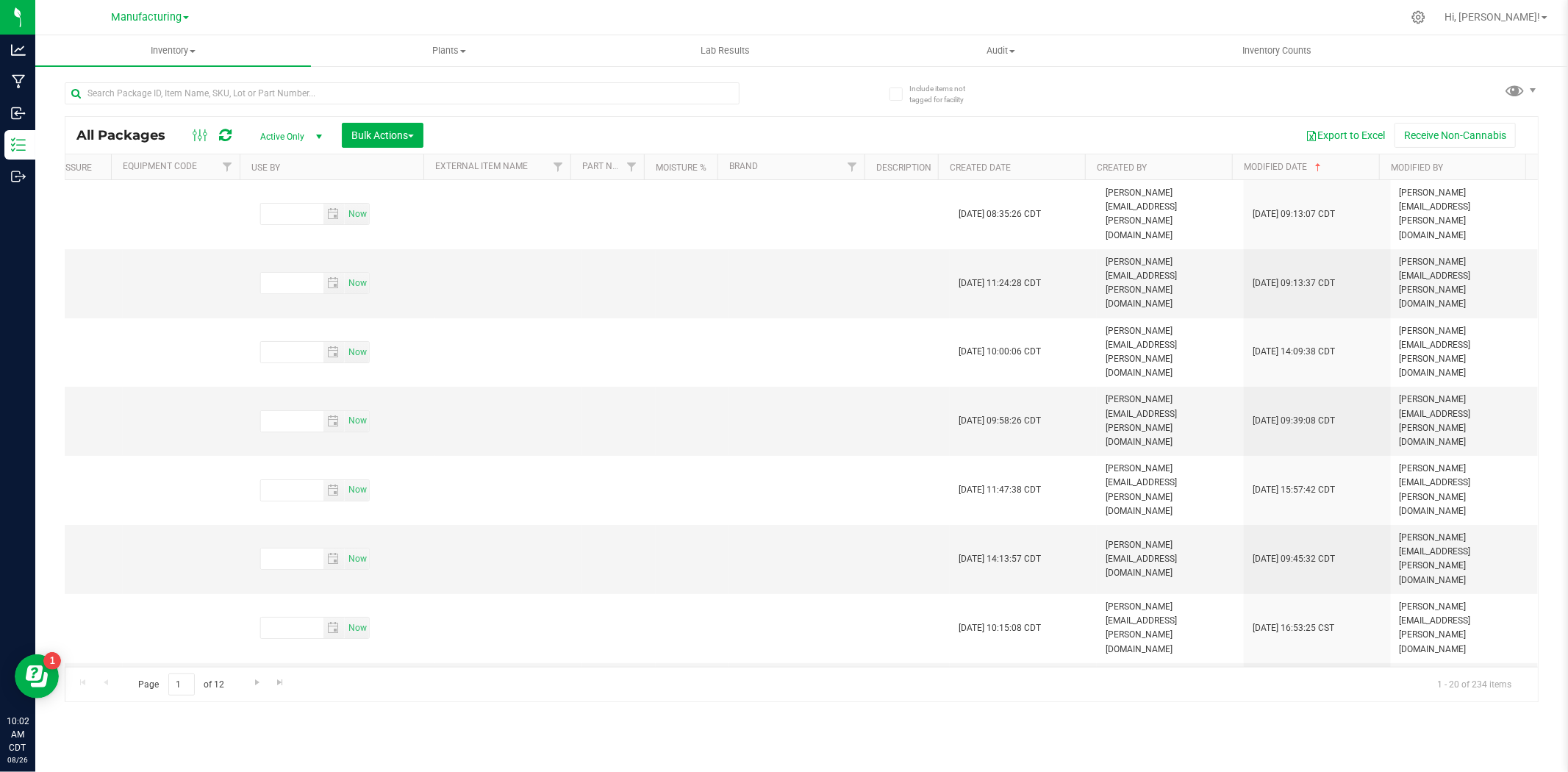
click at [1254, 162] on th "Modified Date" at bounding box center [1305, 167] width 147 height 26
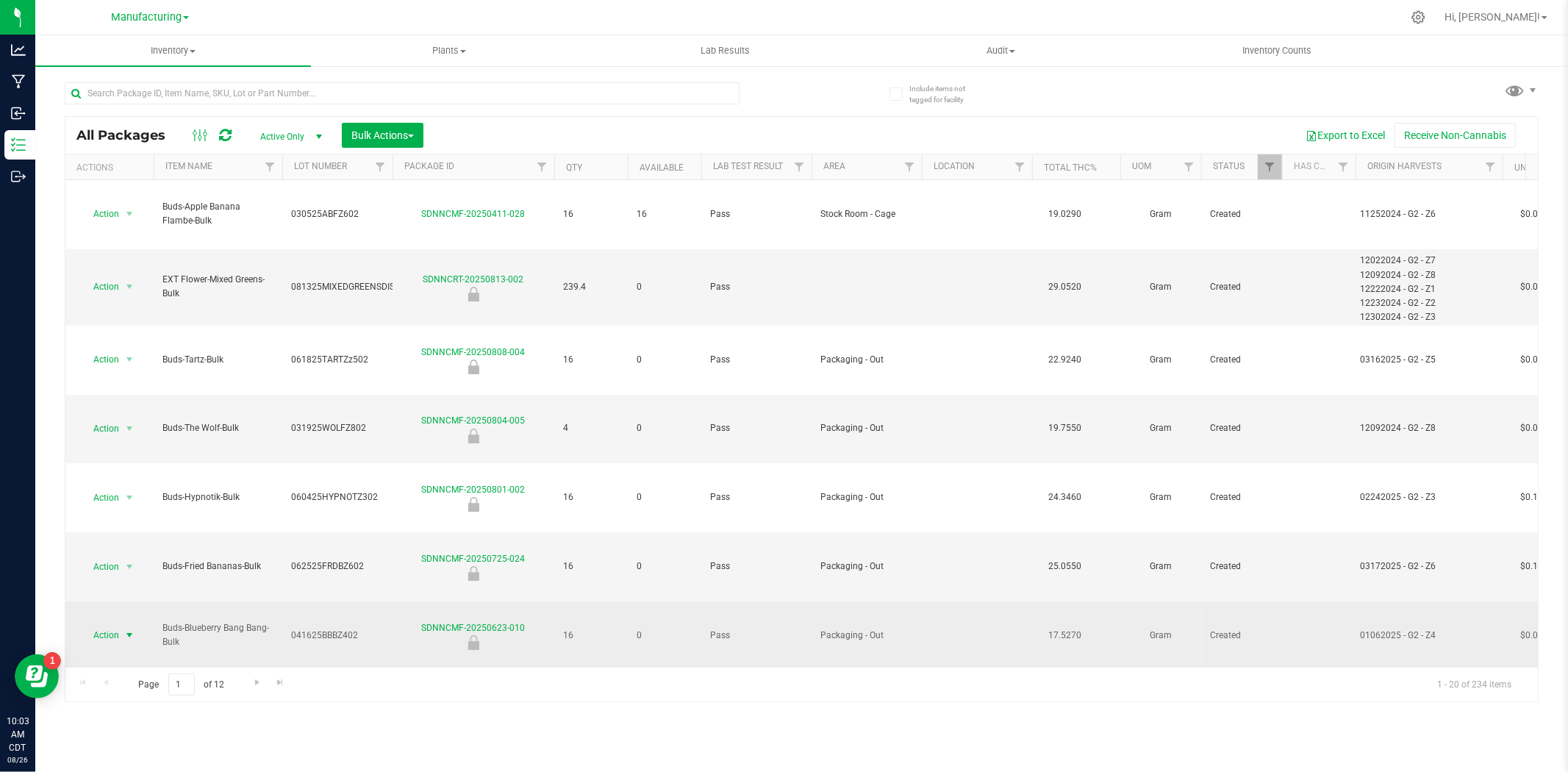
click at [118, 596] on span "Action" at bounding box center [100, 635] width 40 height 21
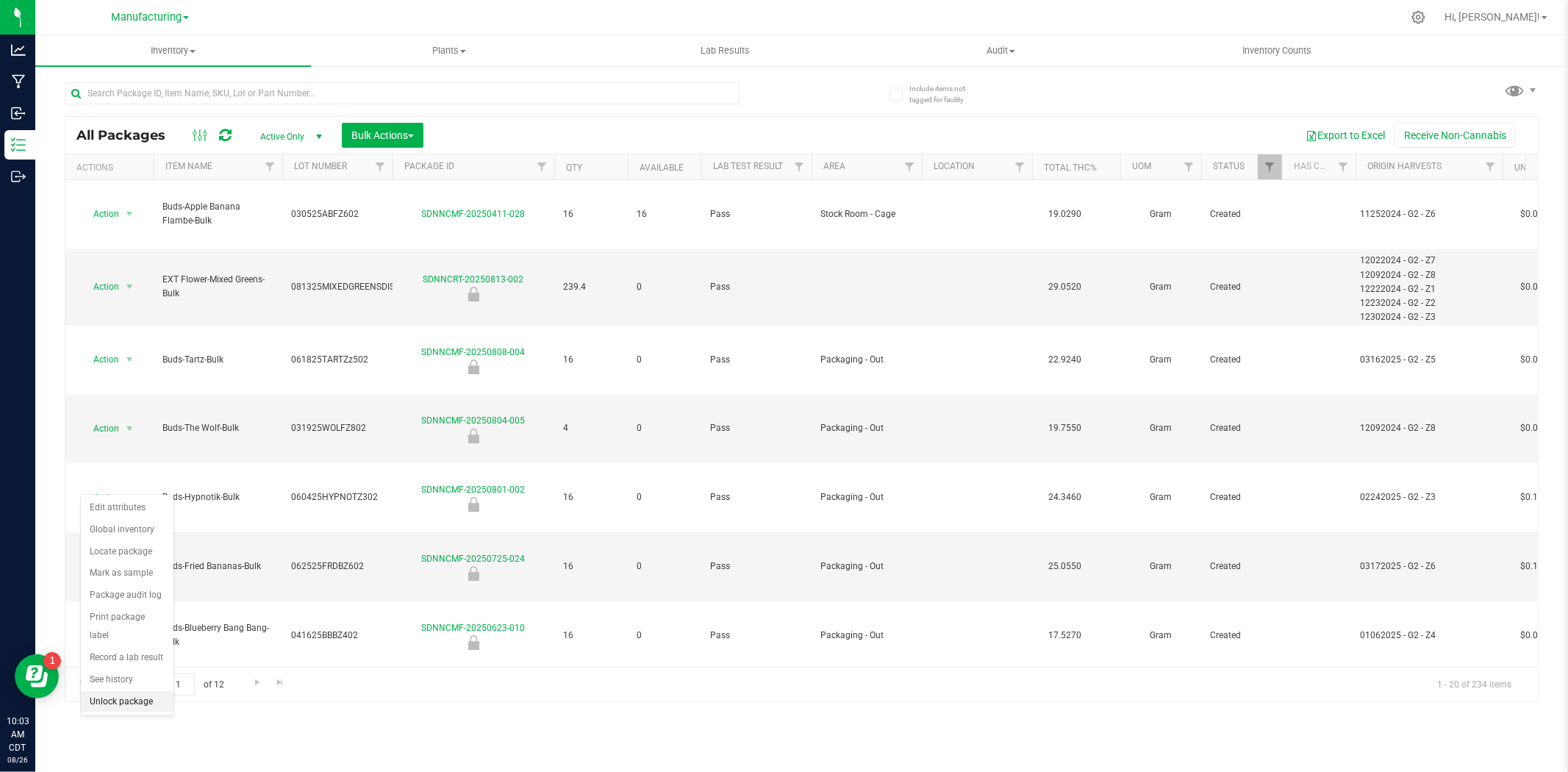
click at [119, 596] on li "Unlock package" at bounding box center [126, 702] width 92 height 22
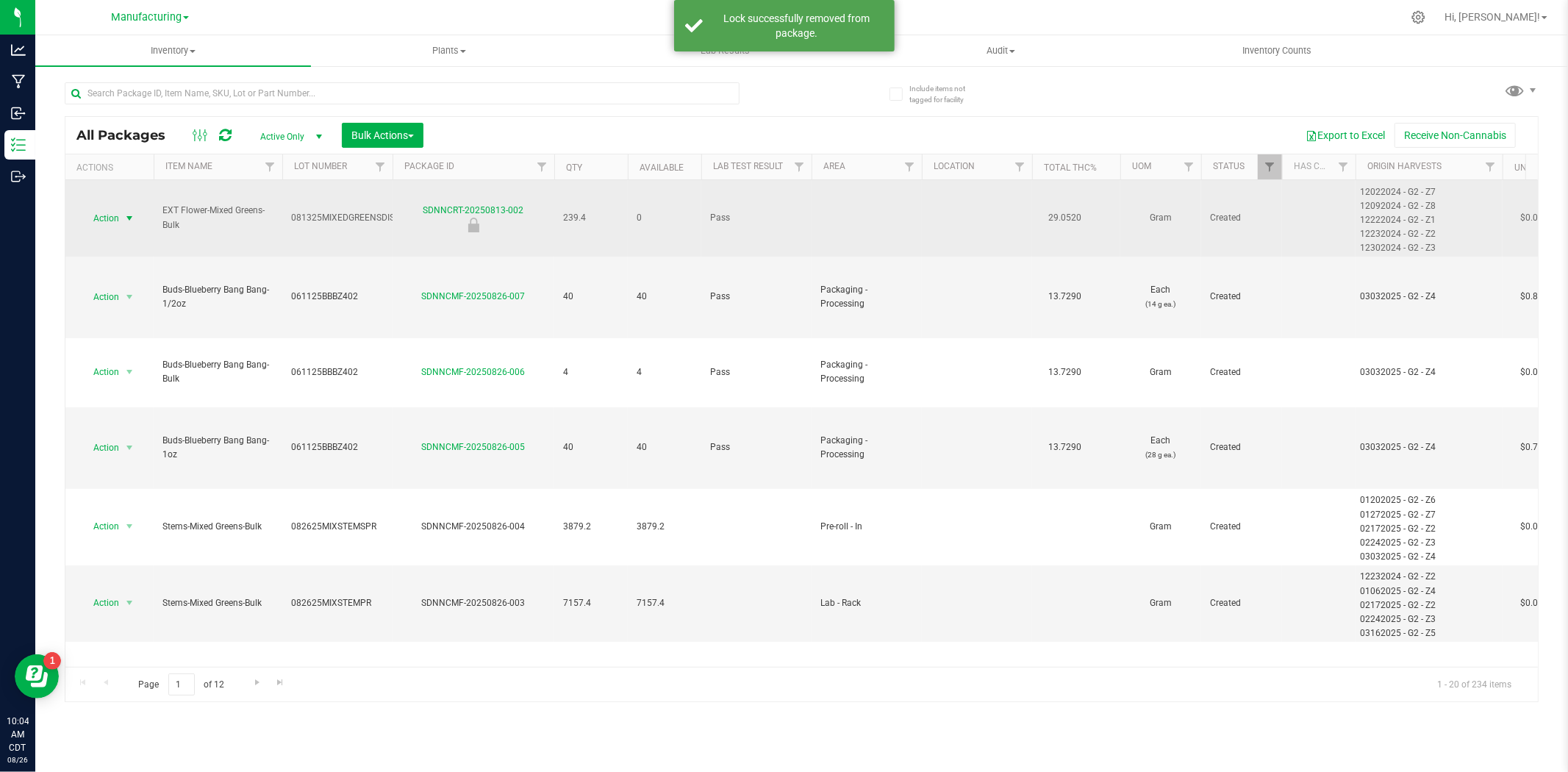
click at [134, 215] on span "select" at bounding box center [129, 218] width 12 height 12
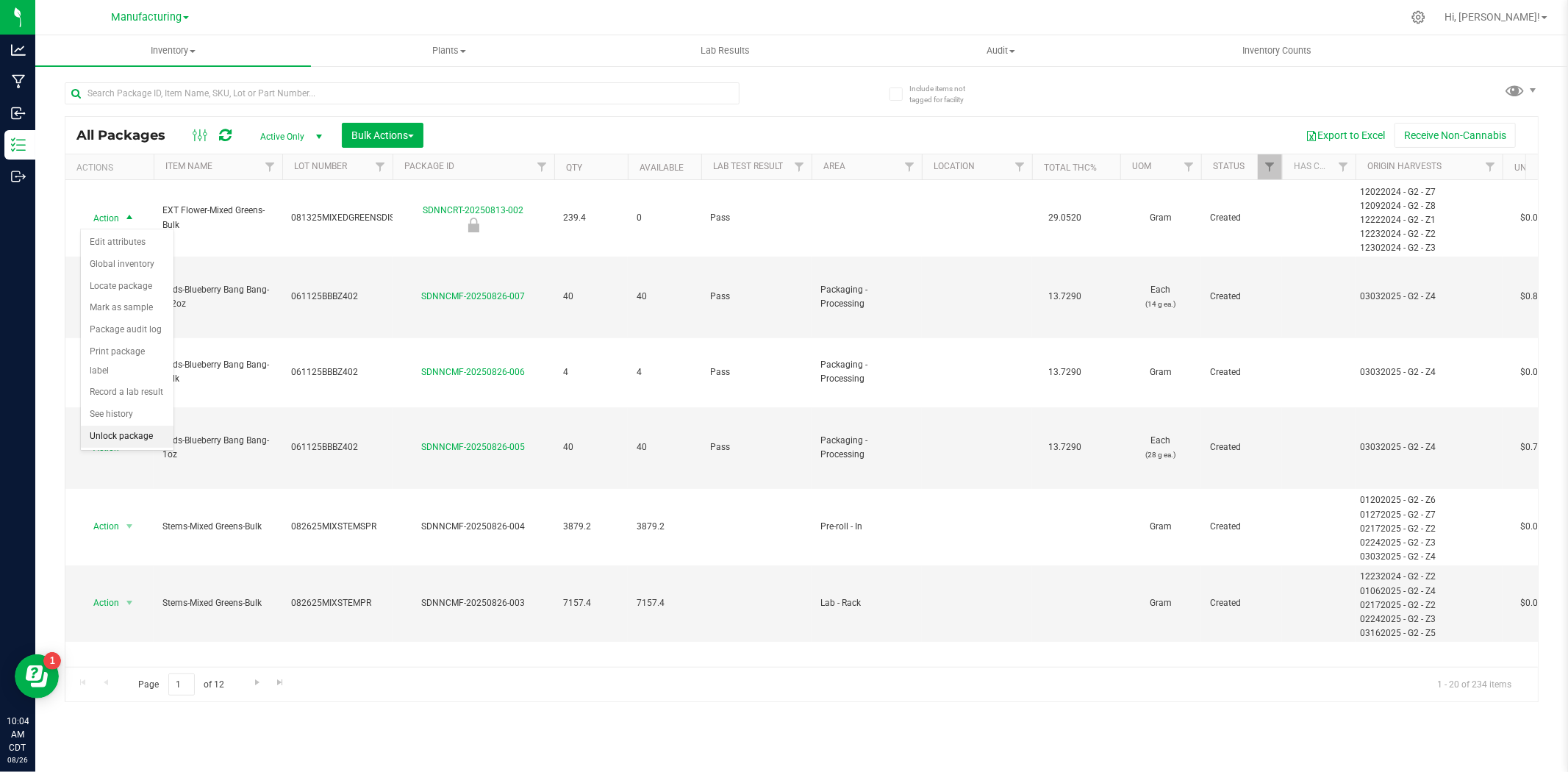
click at [116, 439] on li "Unlock package" at bounding box center [126, 437] width 92 height 22
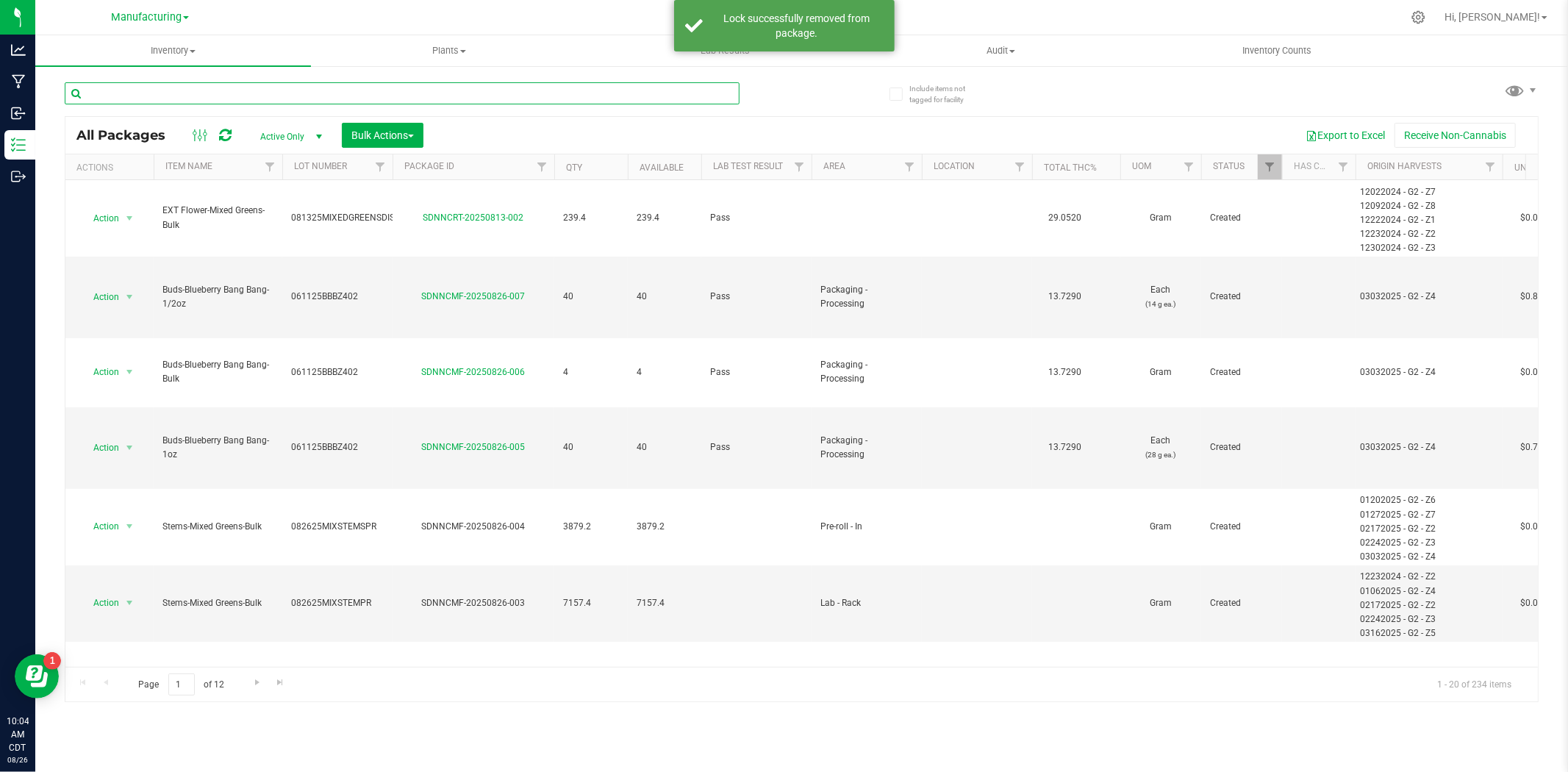
click at [247, 96] on input "text" at bounding box center [402, 93] width 675 height 22
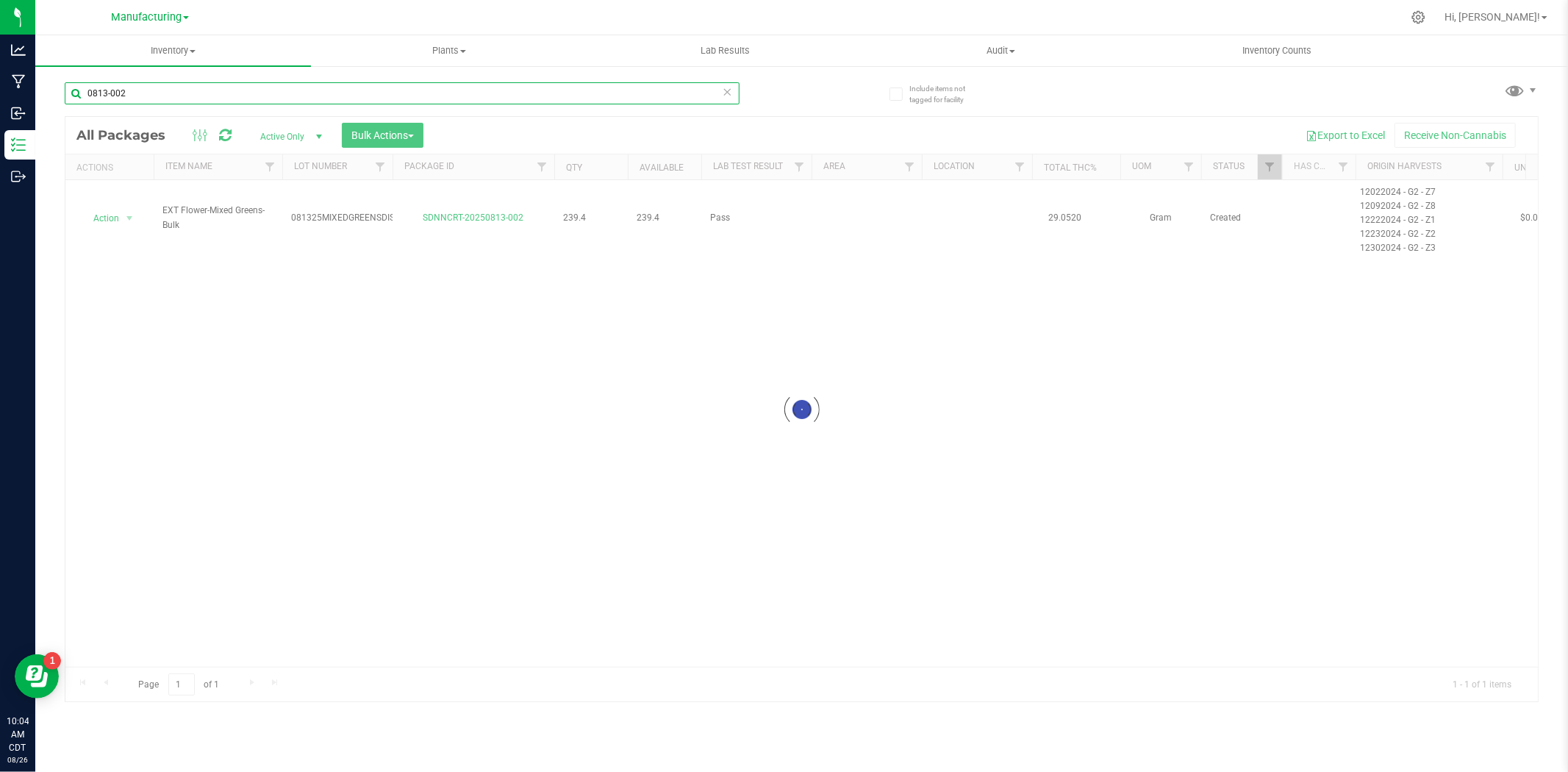
type input "0813-002"
click at [125, 218] on div at bounding box center [802, 409] width 1472 height 585
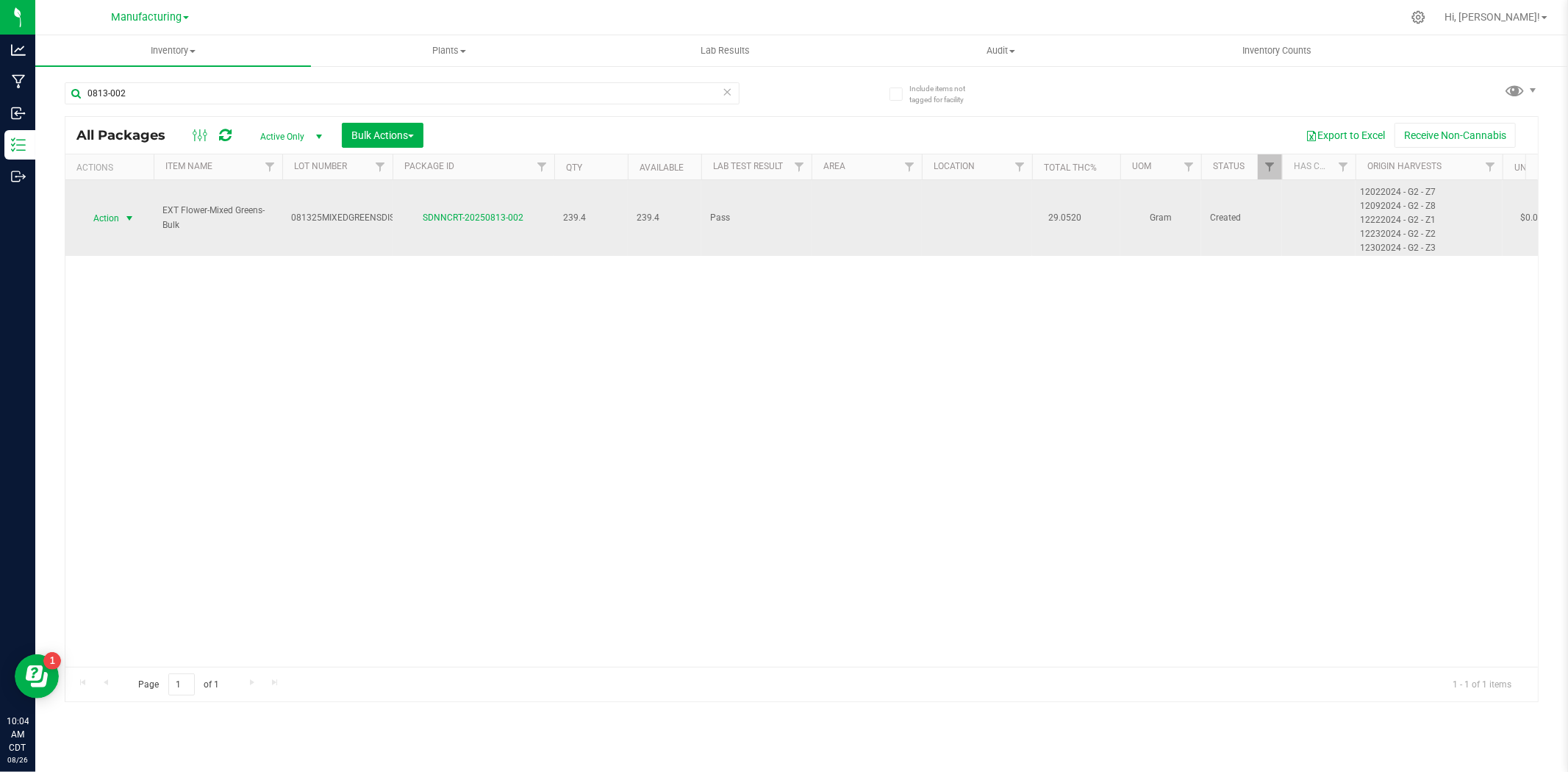
click at [121, 219] on span "select" at bounding box center [130, 218] width 18 height 21
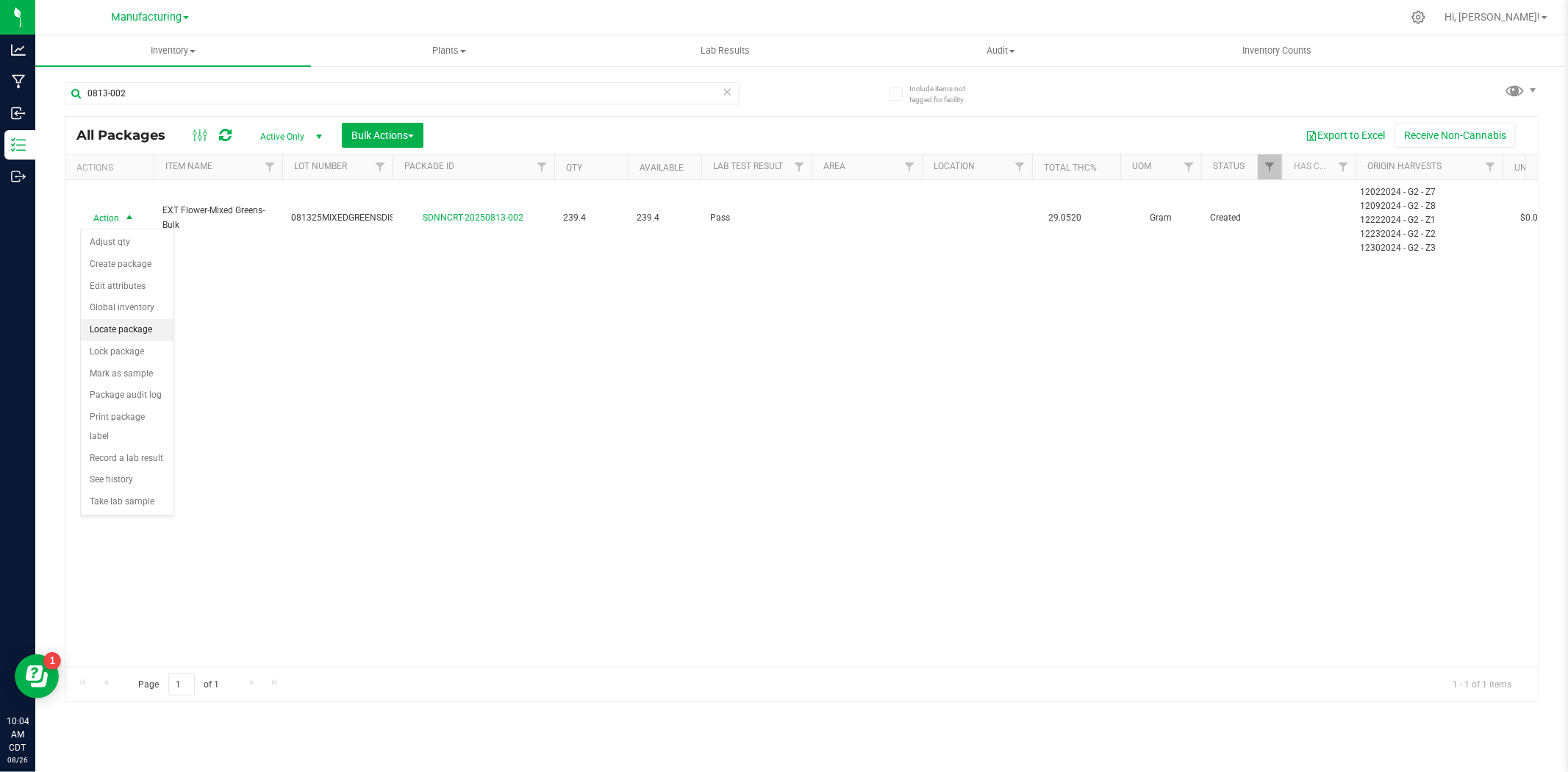
click at [125, 335] on li "Locate package" at bounding box center [126, 330] width 92 height 22
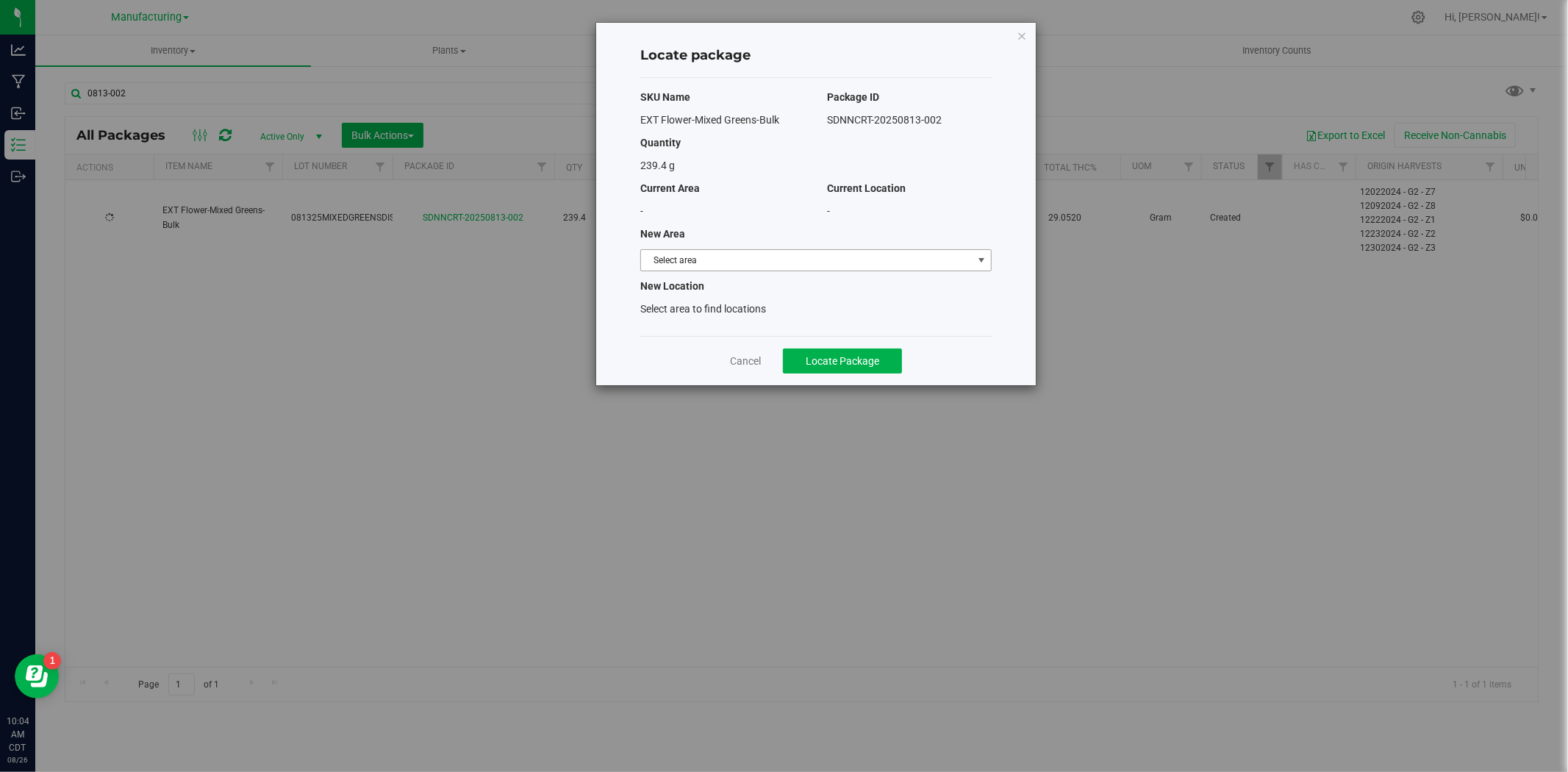
click at [763, 262] on span "Select area" at bounding box center [807, 260] width 332 height 21
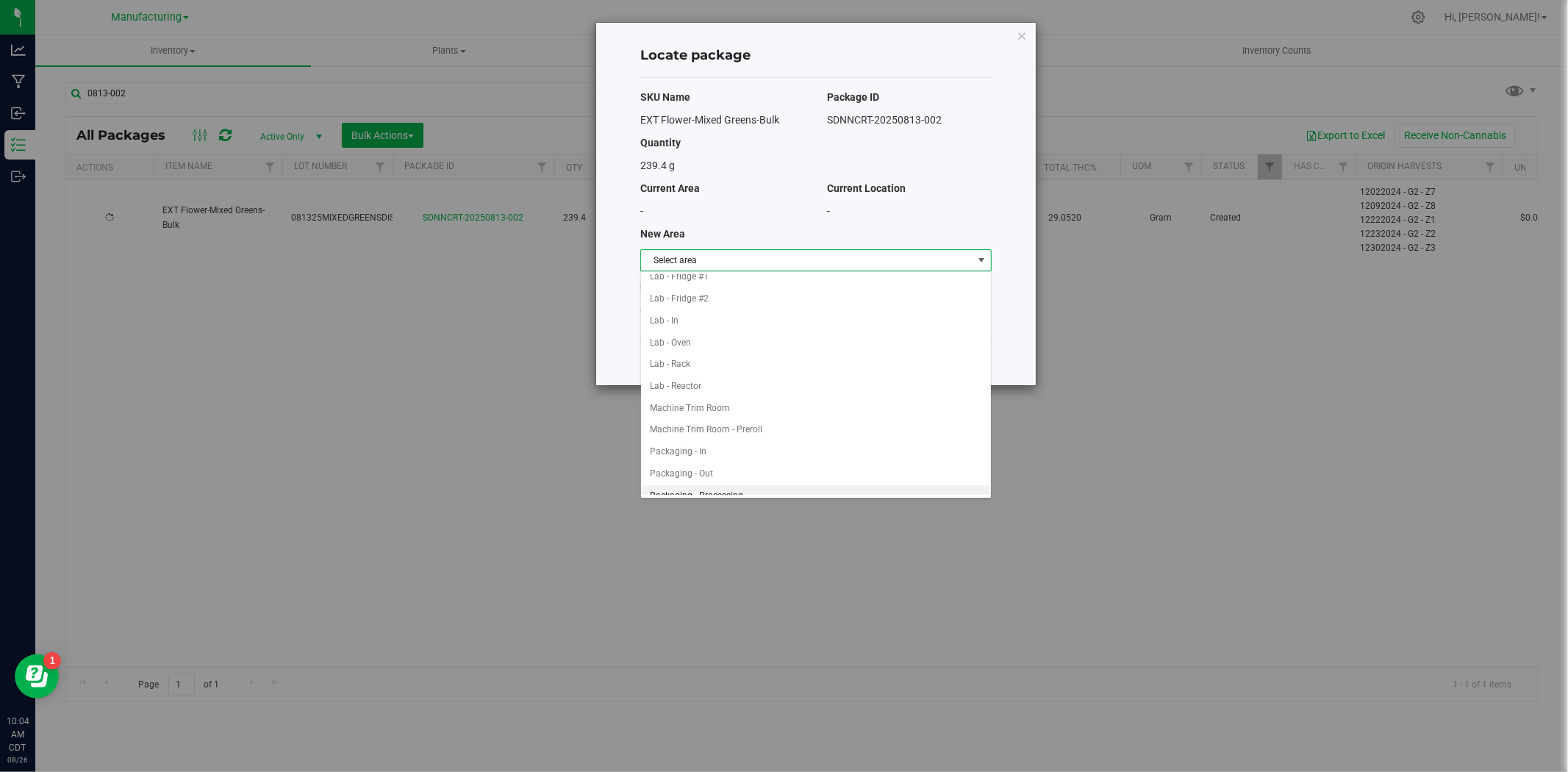
scroll to position [395, 0]
click at [718, 414] on li "Stock Room - Cage" at bounding box center [816, 418] width 350 height 22
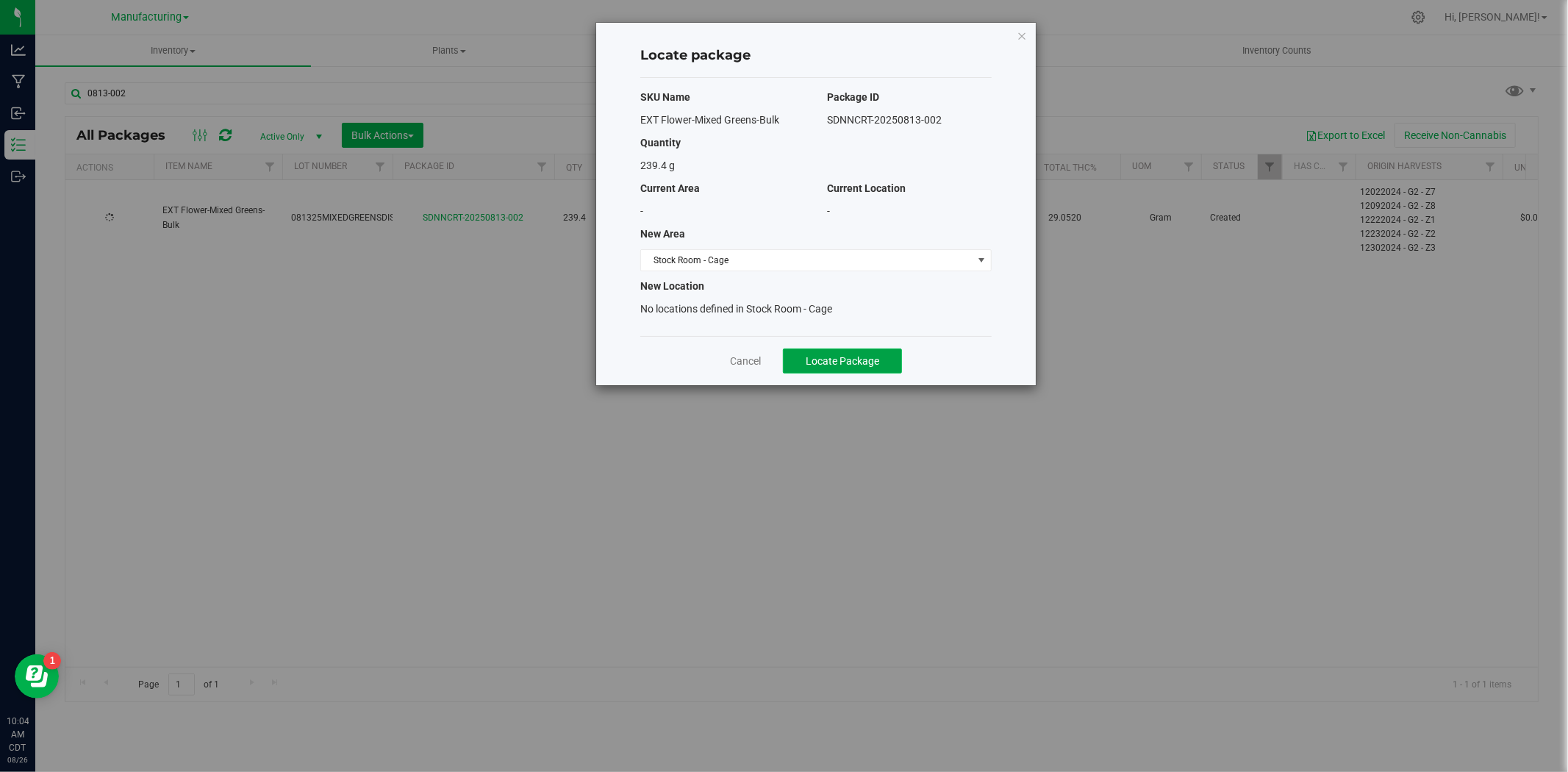
click at [834, 370] on button "Locate Package" at bounding box center [842, 361] width 119 height 25
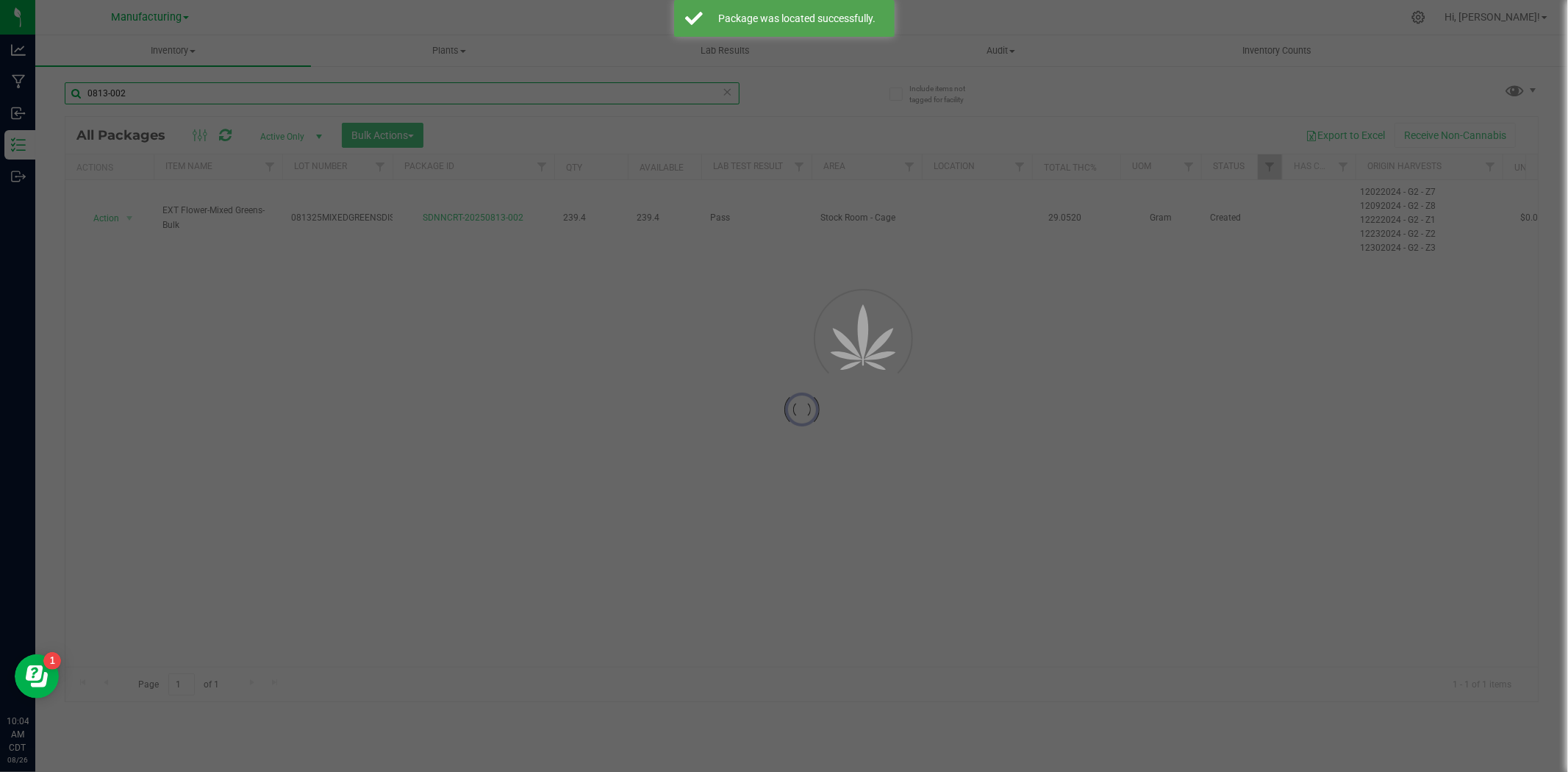
click at [137, 97] on input "0813-002" at bounding box center [402, 93] width 675 height 22
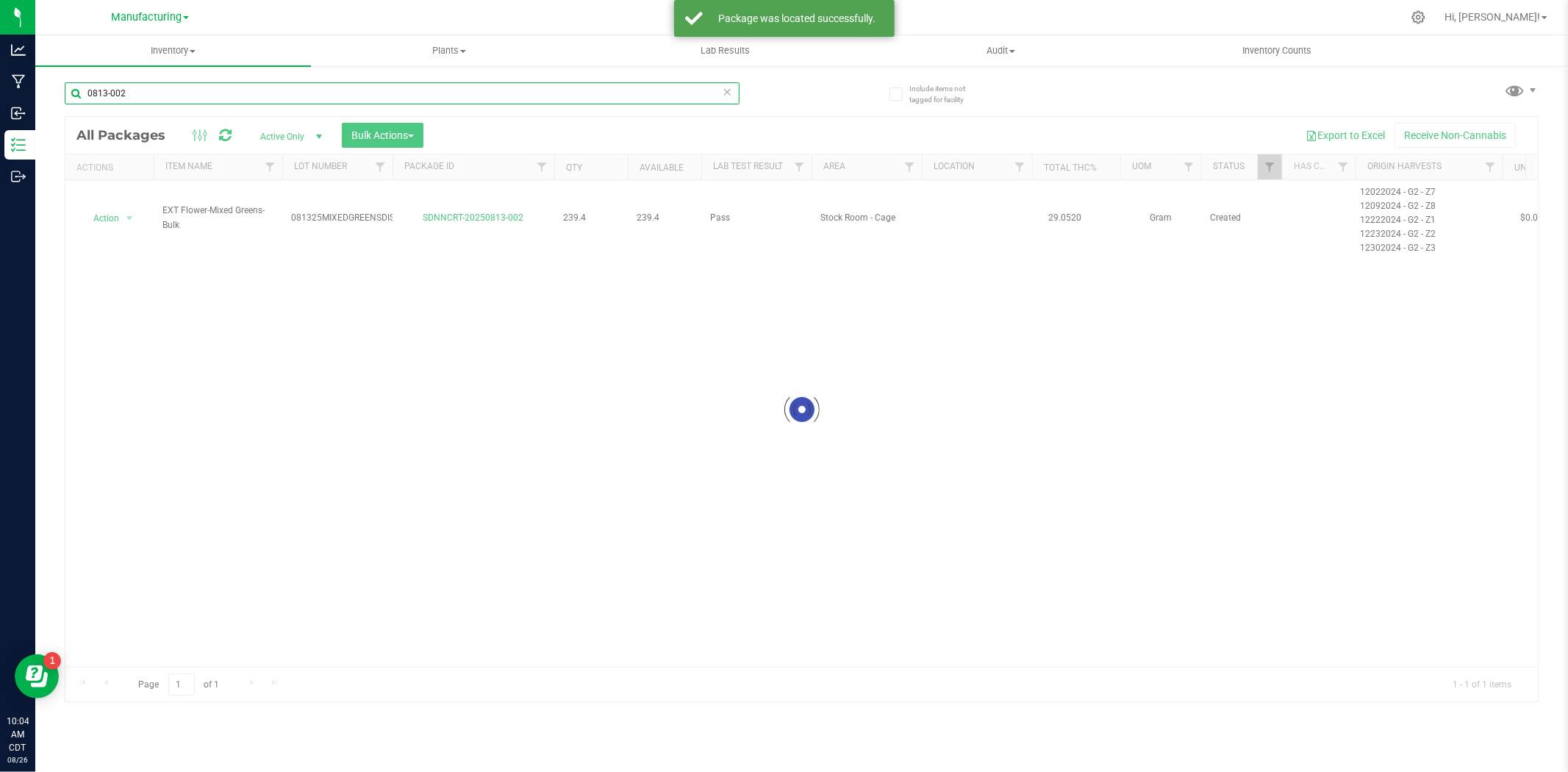
click at [137, 97] on input "0813-002" at bounding box center [402, 93] width 675 height 22
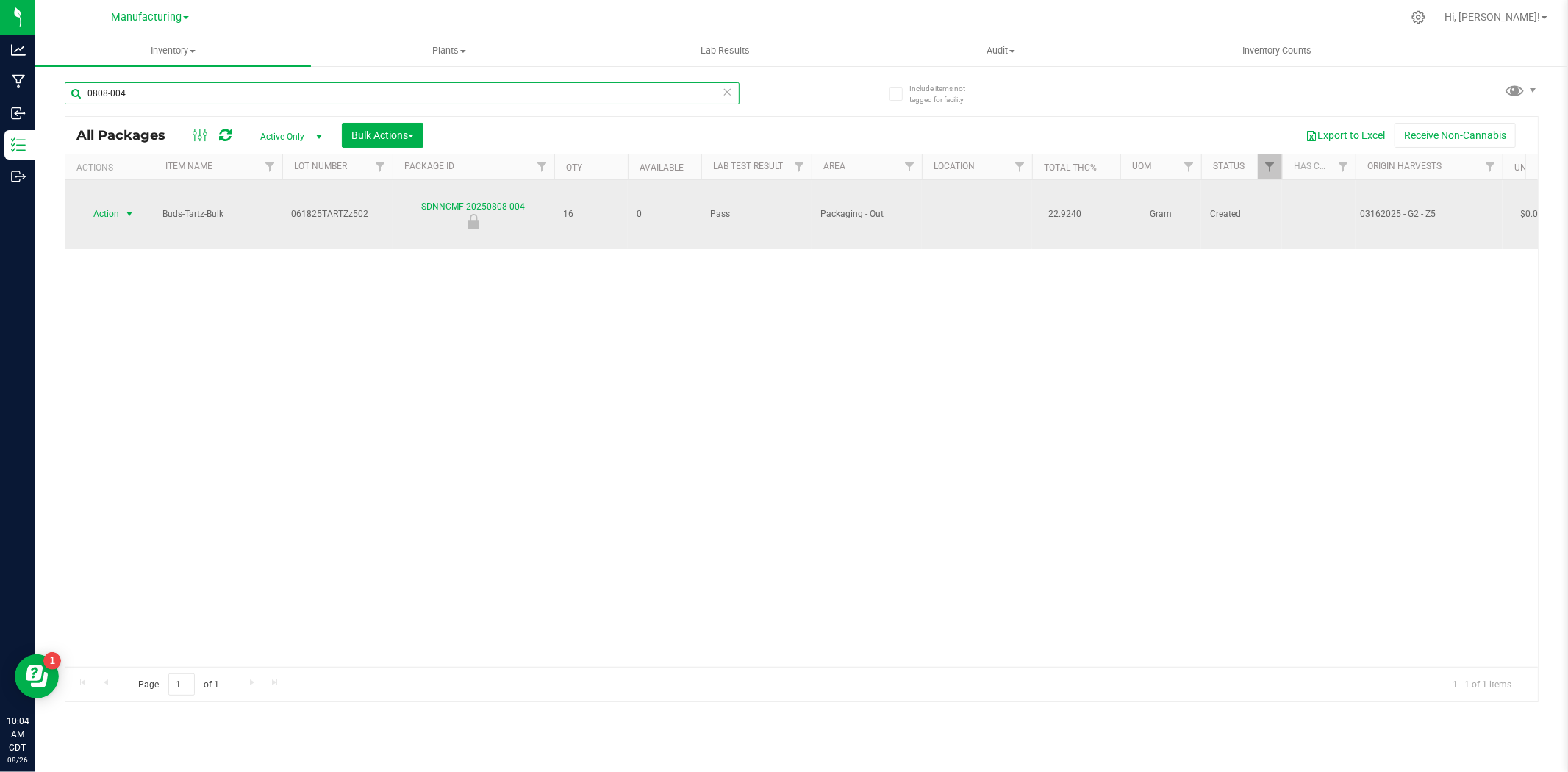
type input "0808-004"
click at [111, 204] on span "Action" at bounding box center [100, 214] width 40 height 21
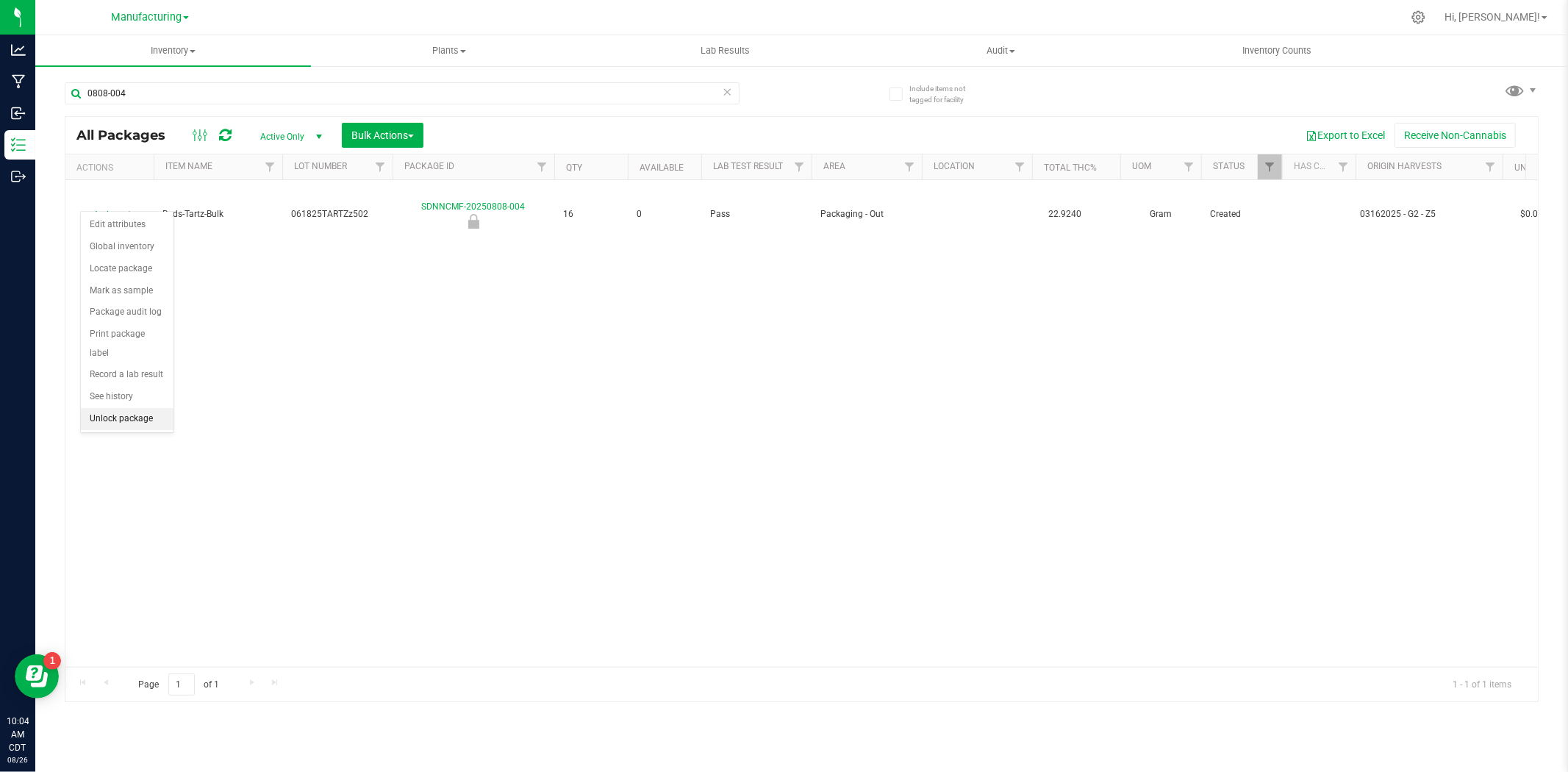
click at [127, 417] on li "Unlock package" at bounding box center [126, 418] width 92 height 22
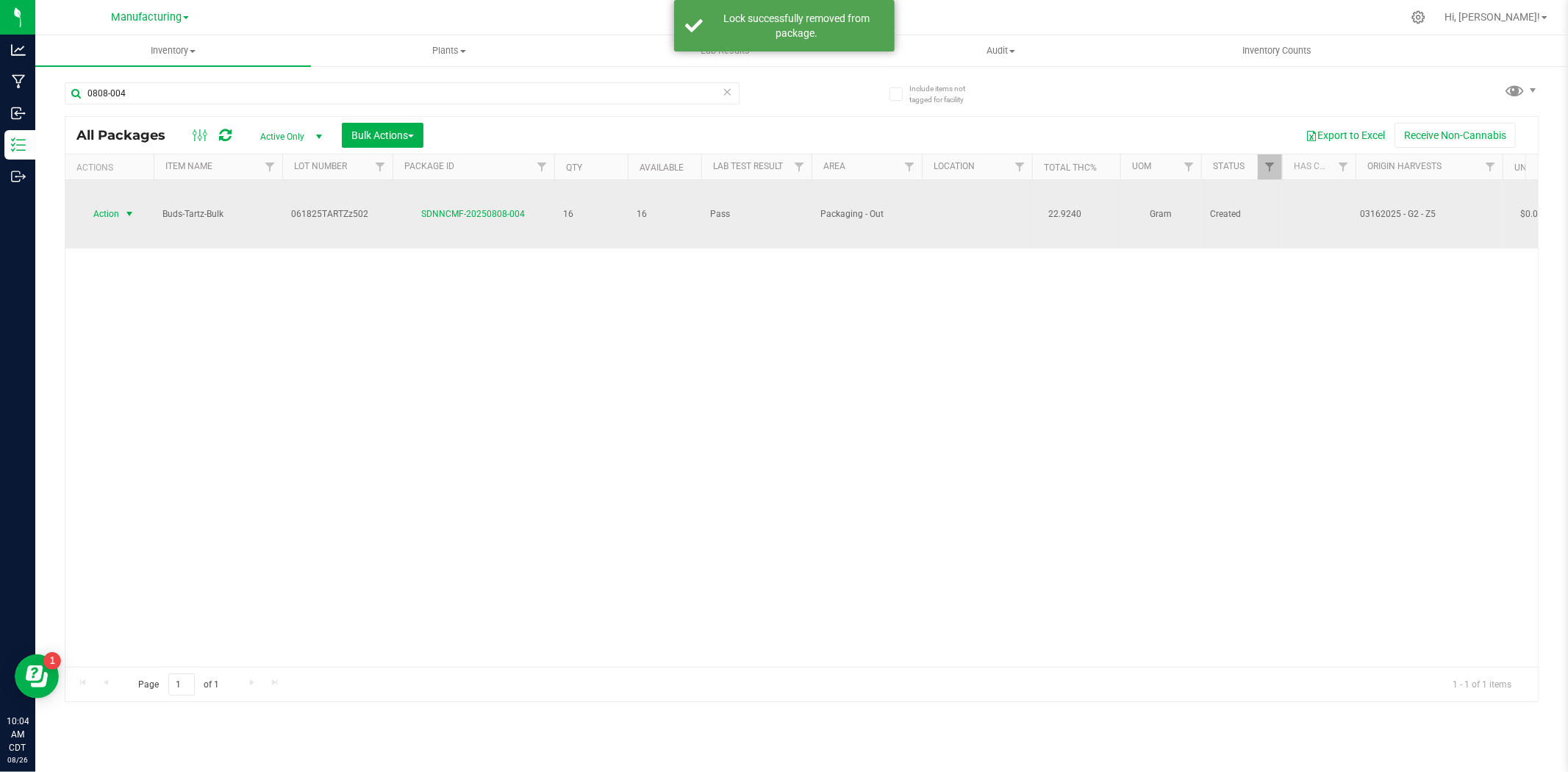
click at [105, 204] on span "Action" at bounding box center [100, 214] width 40 height 21
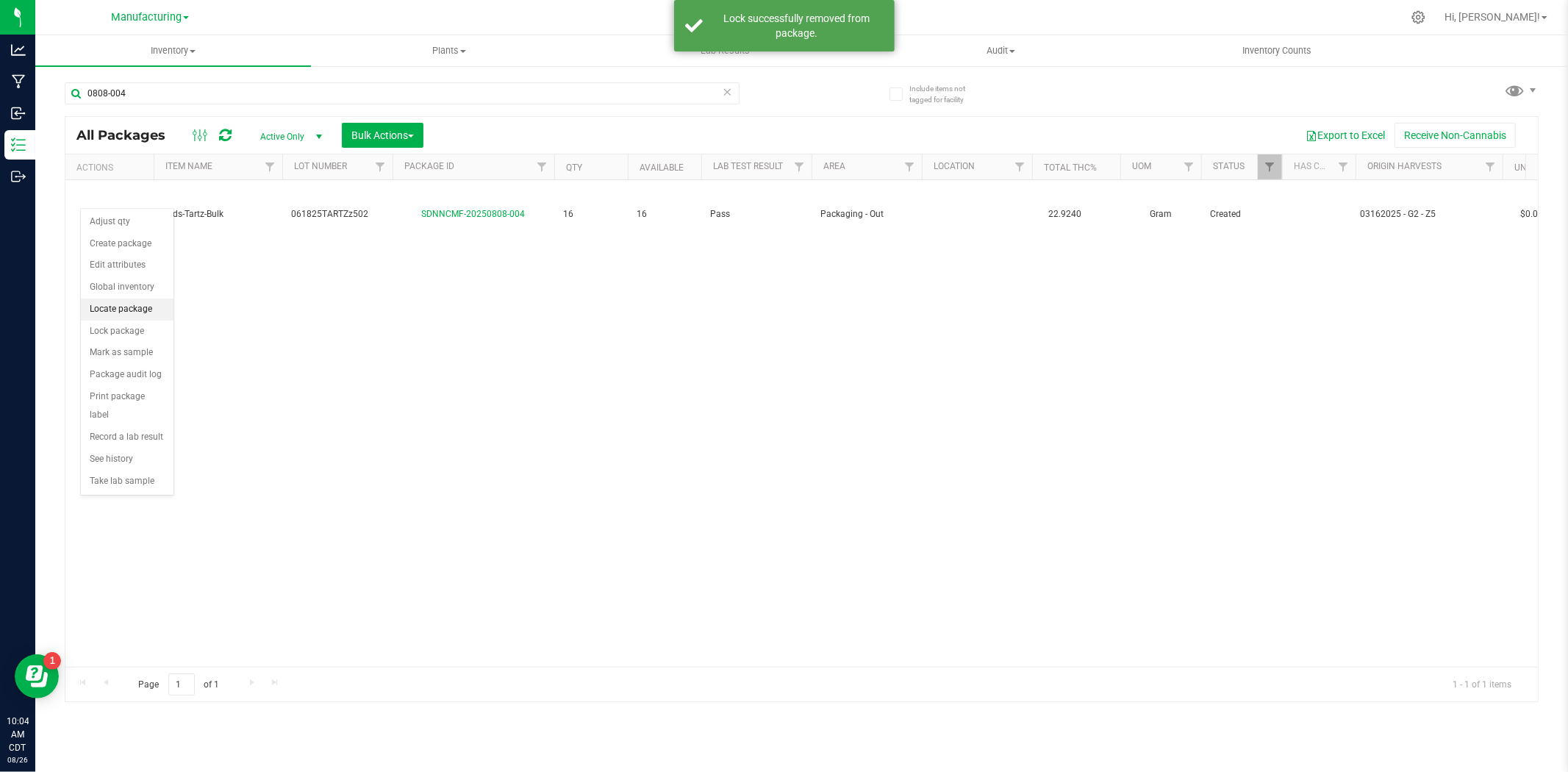
click at [129, 305] on li "Locate package" at bounding box center [126, 309] width 92 height 22
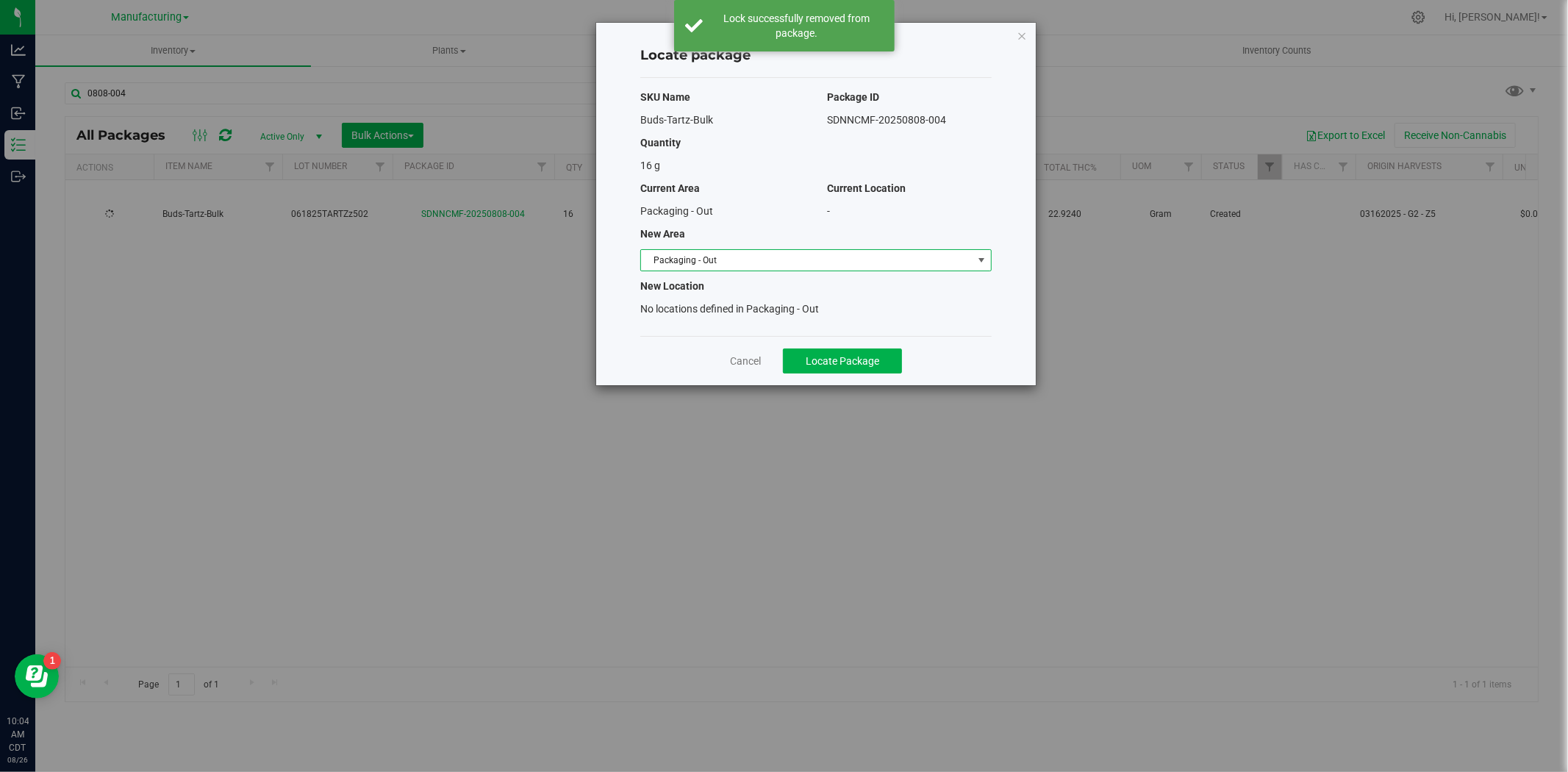
click at [750, 254] on span "Packaging - Out" at bounding box center [807, 260] width 332 height 21
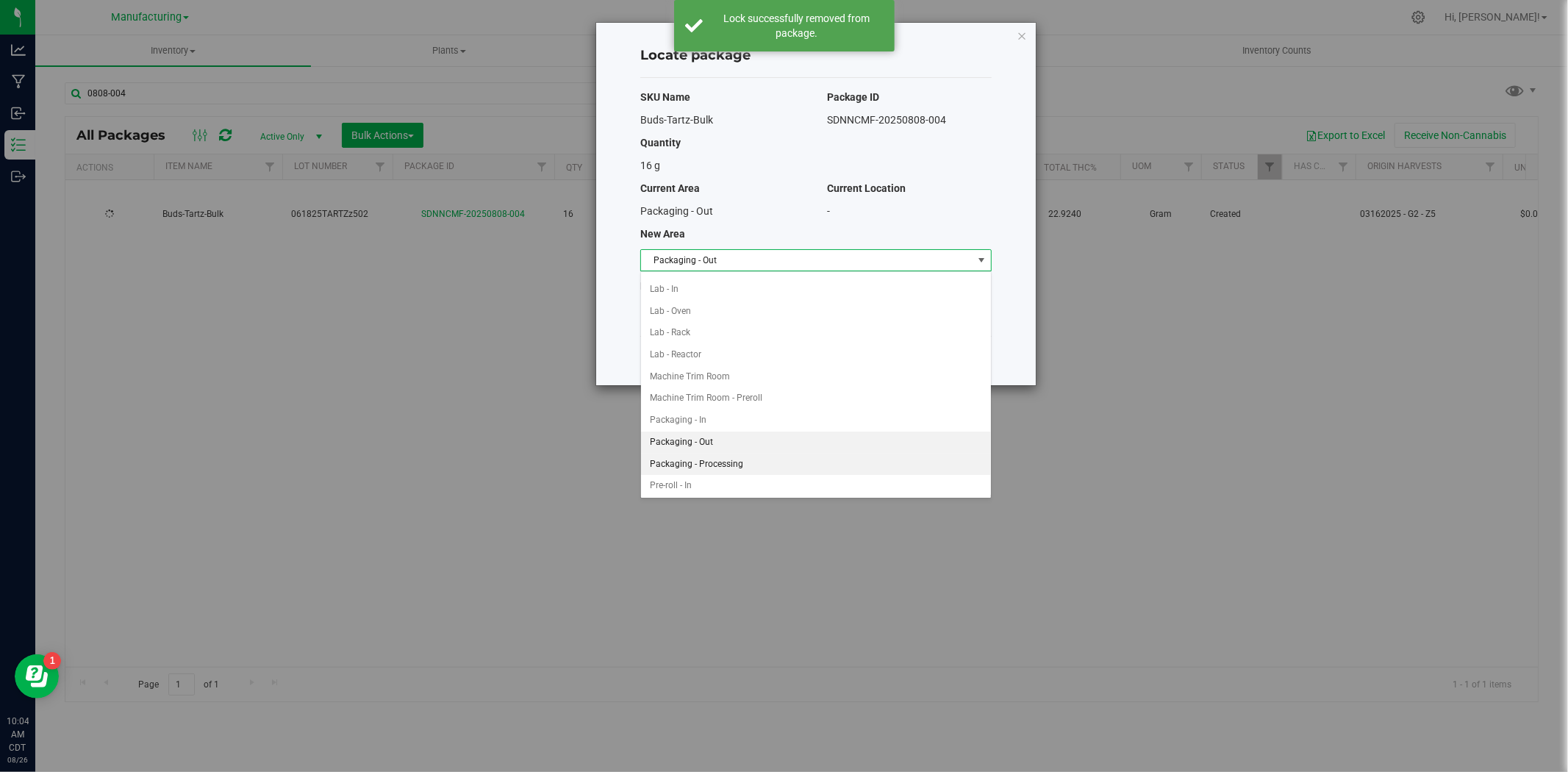
scroll to position [395, 0]
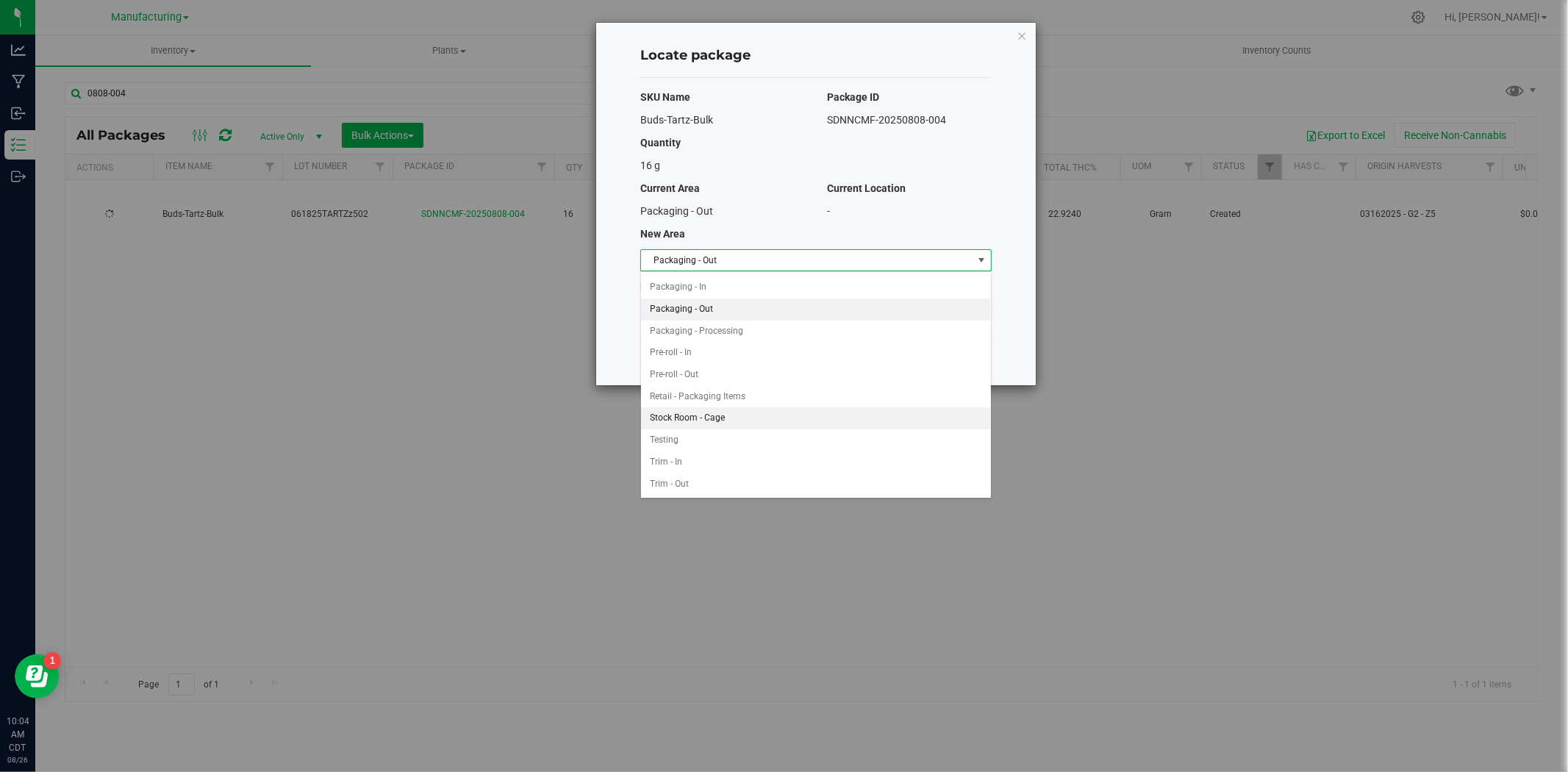
click at [714, 414] on li "Stock Room - Cage" at bounding box center [816, 418] width 350 height 22
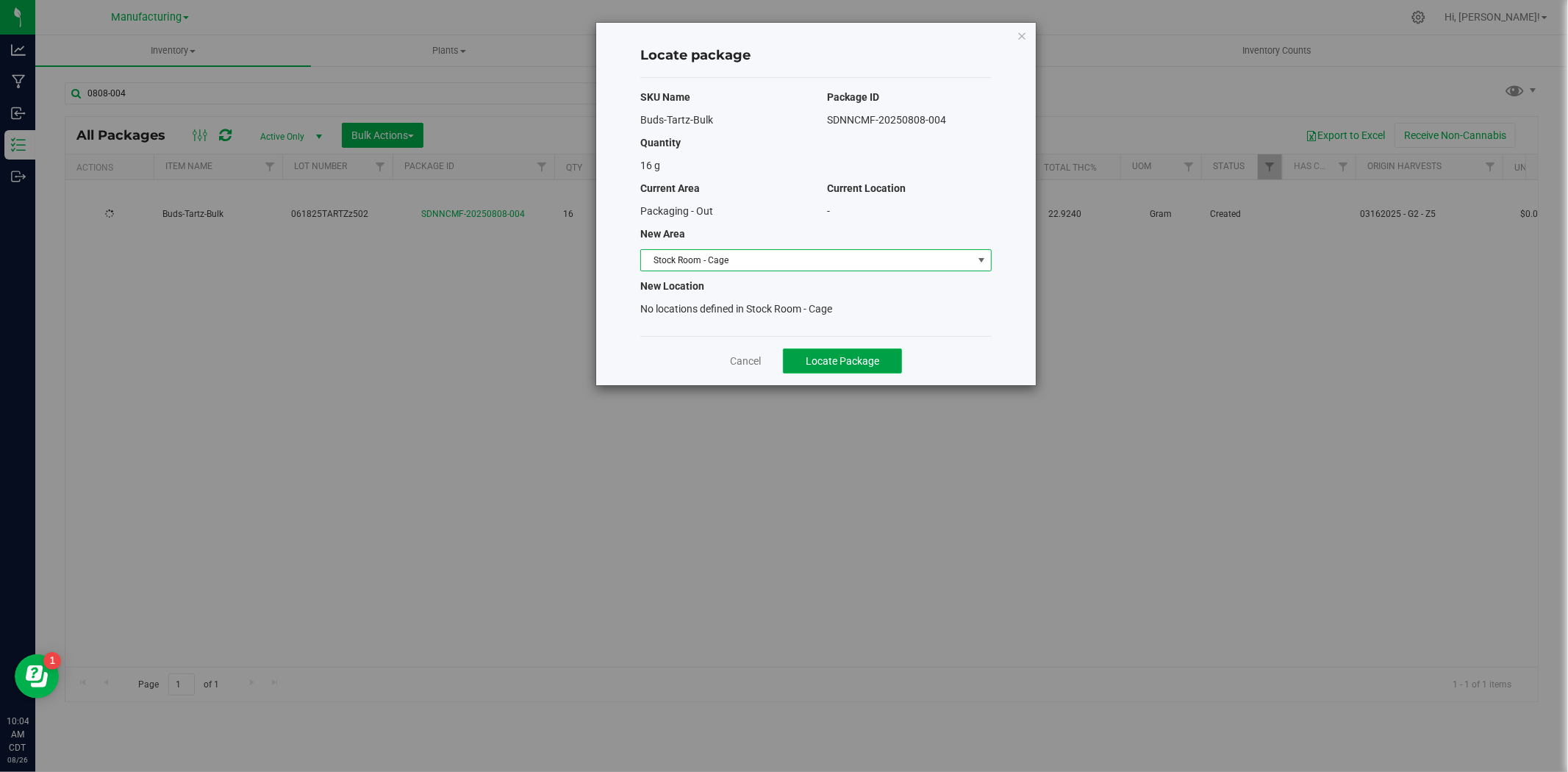
click at [846, 361] on span "Locate Package" at bounding box center [843, 361] width 73 height 12
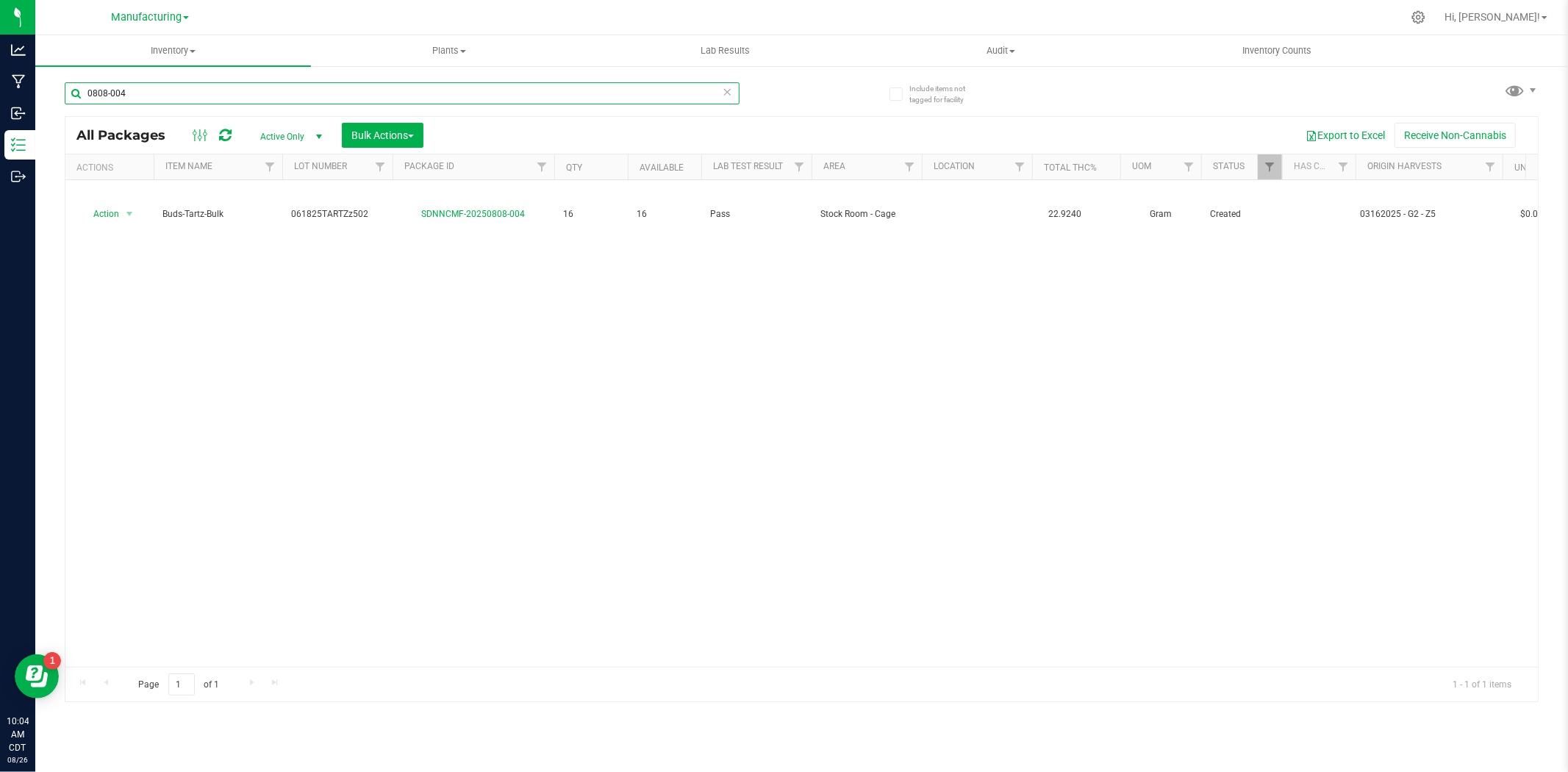
drag, startPoint x: 174, startPoint y: 98, endPoint x: 42, endPoint y: 121, distance: 134.0
click at [42, 121] on div "Include items not tagged for facility 0808-004 All Packages Active Only Active …" at bounding box center [801, 289] width 1532 height 448
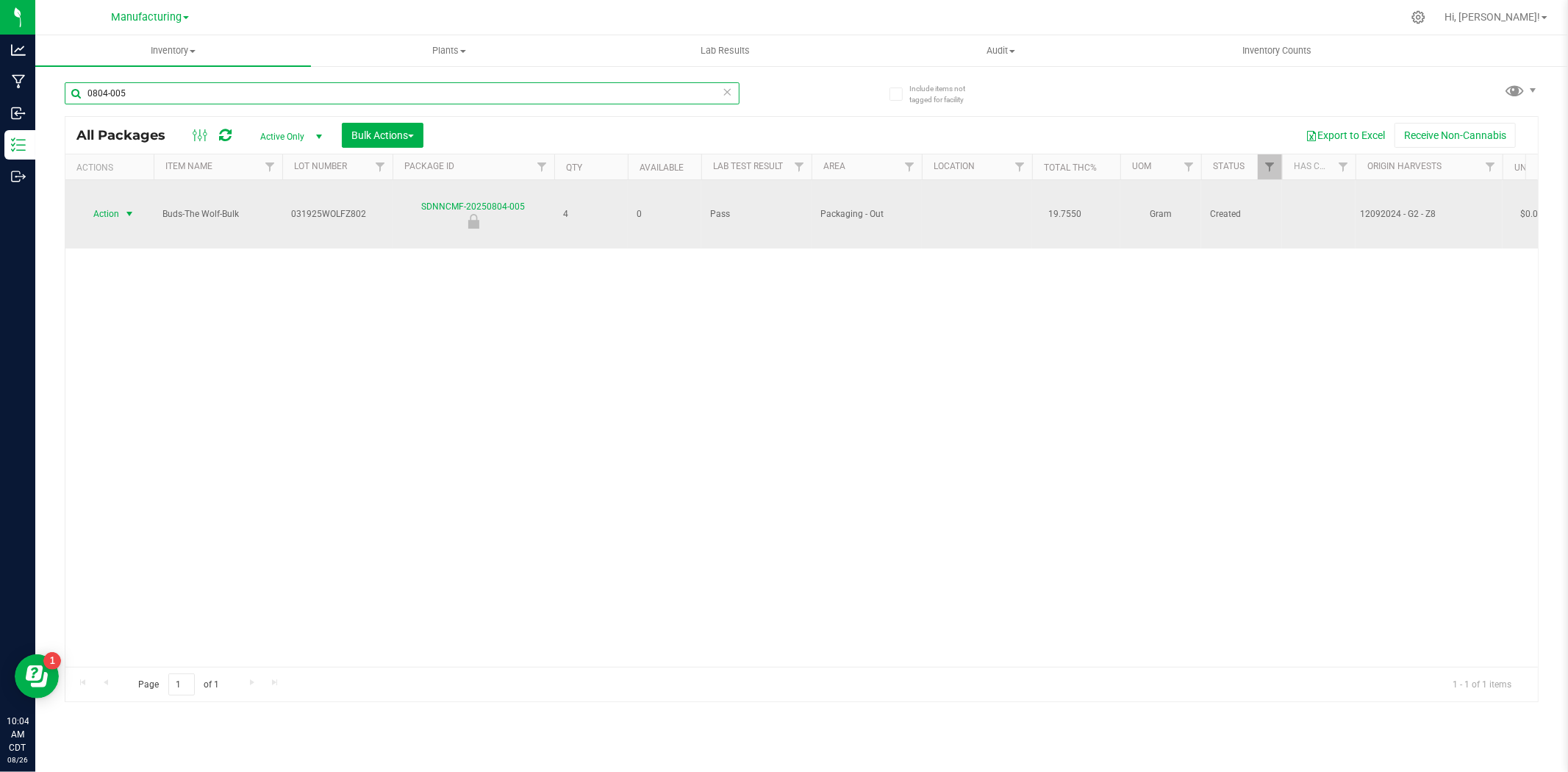
type input "0804-005"
click at [111, 204] on span "Action" at bounding box center [100, 214] width 40 height 21
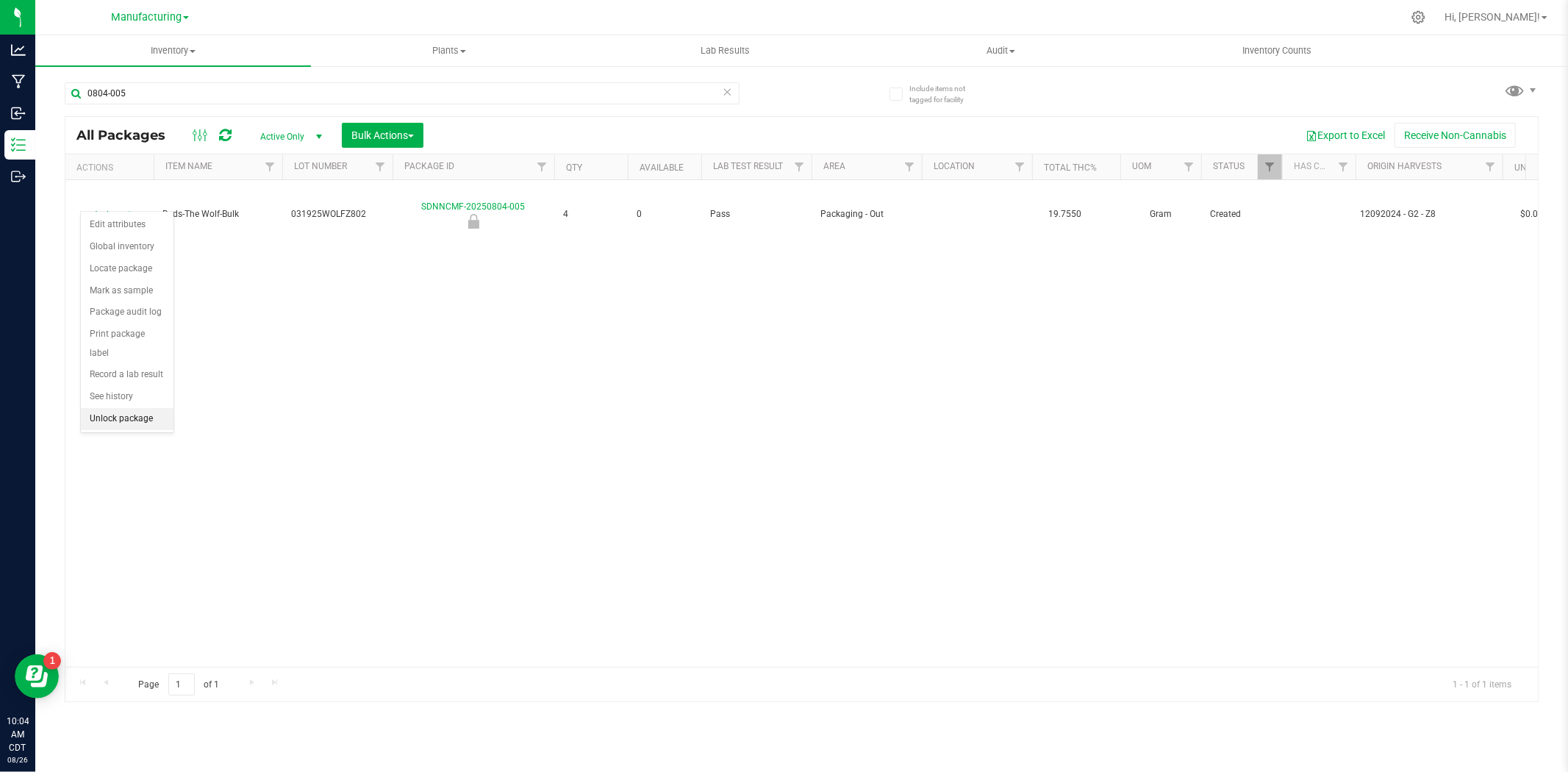
click at [116, 414] on li "Unlock package" at bounding box center [126, 418] width 92 height 22
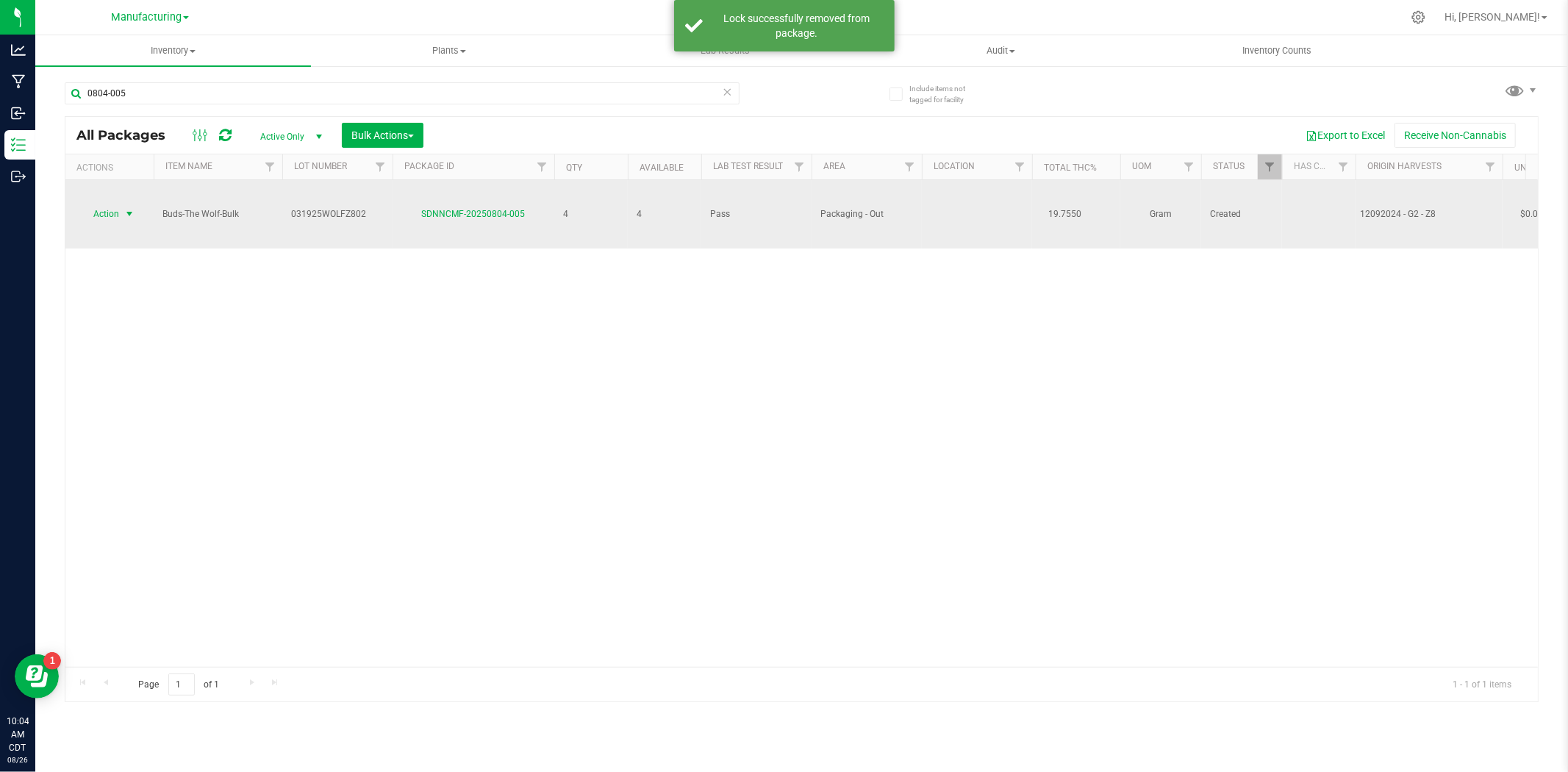
click at [121, 204] on span "select" at bounding box center [130, 214] width 18 height 21
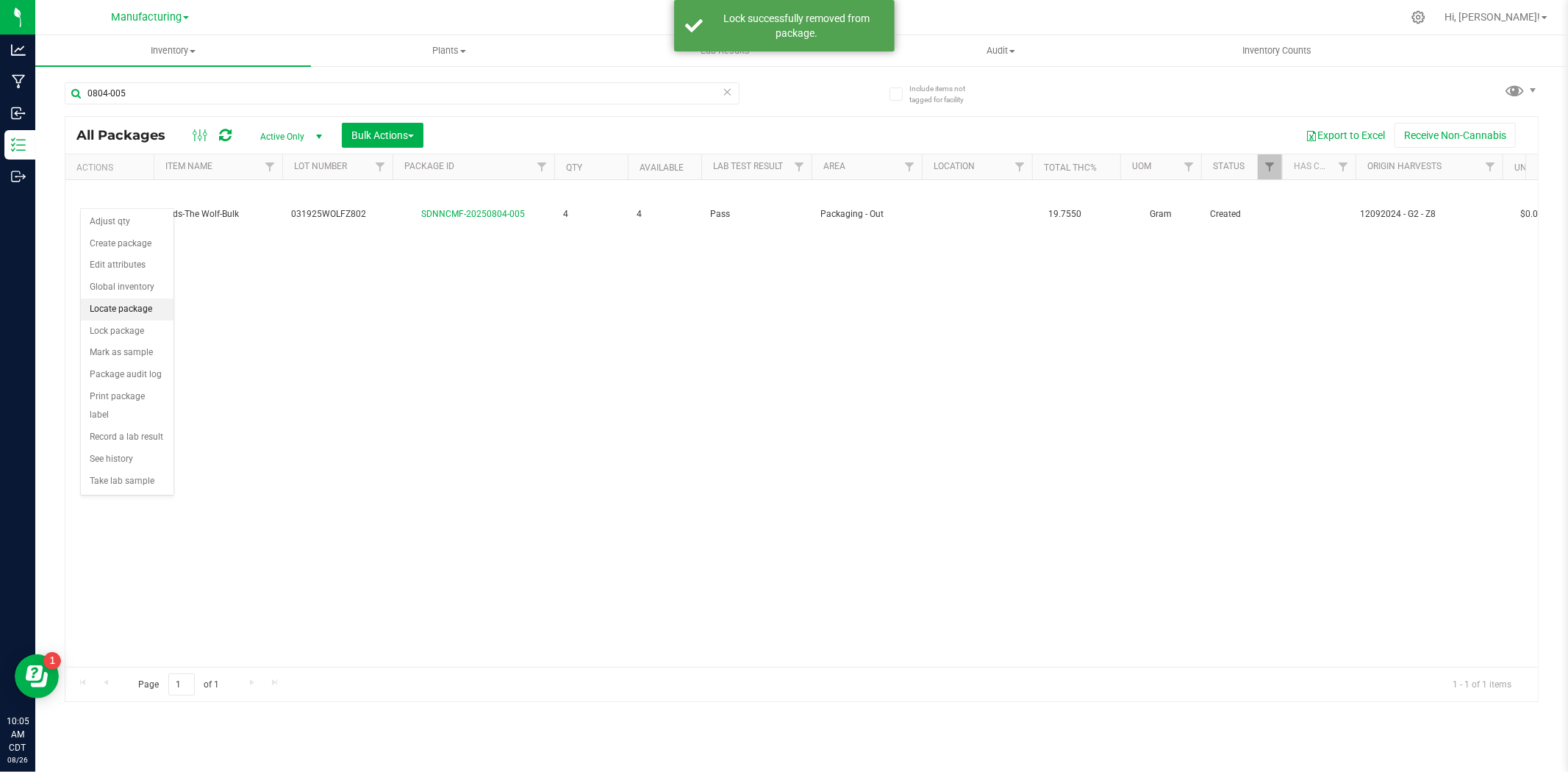
click at [130, 309] on li "Locate package" at bounding box center [126, 309] width 92 height 22
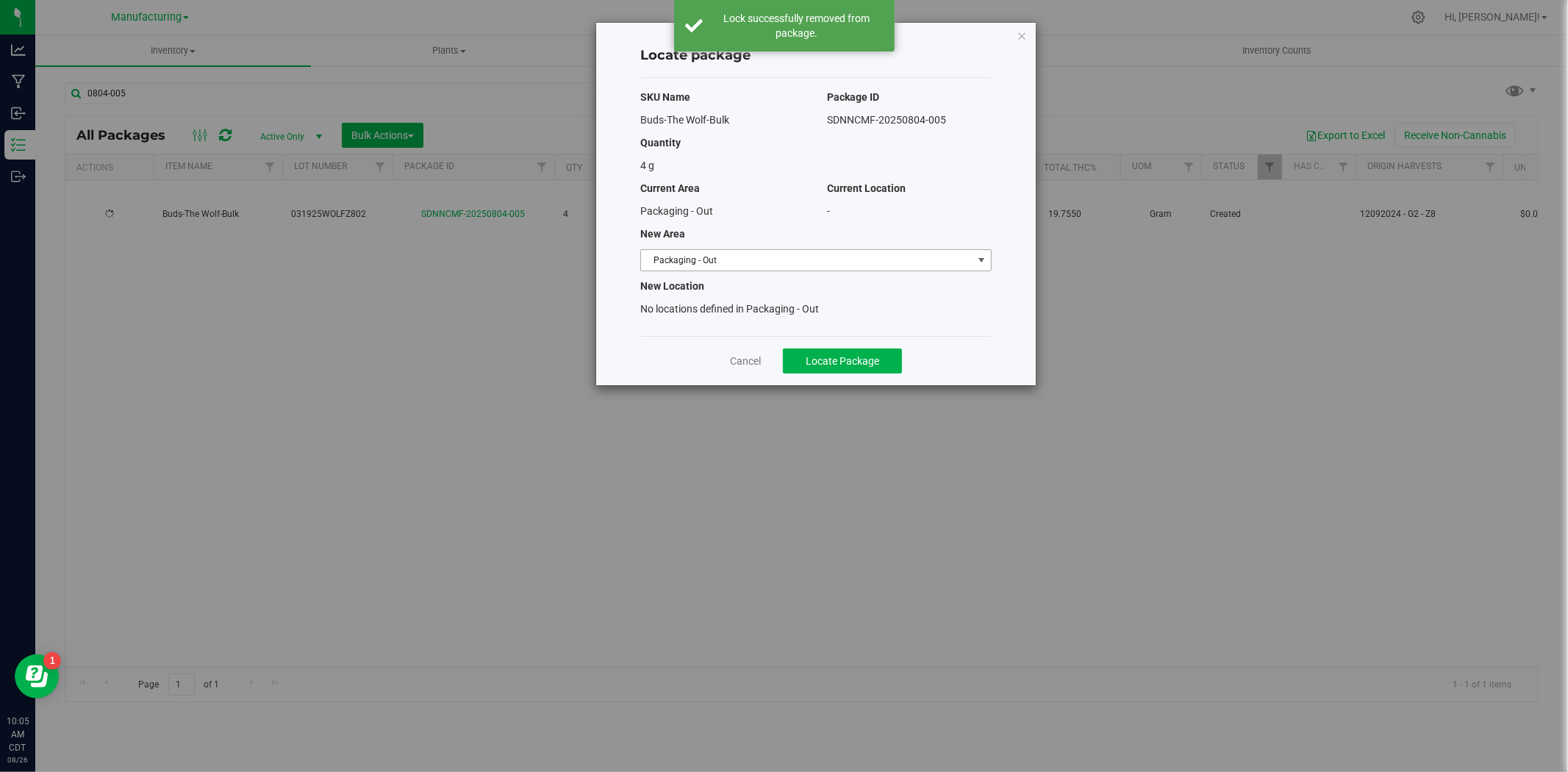
click at [713, 262] on span "Packaging - Out" at bounding box center [807, 260] width 332 height 21
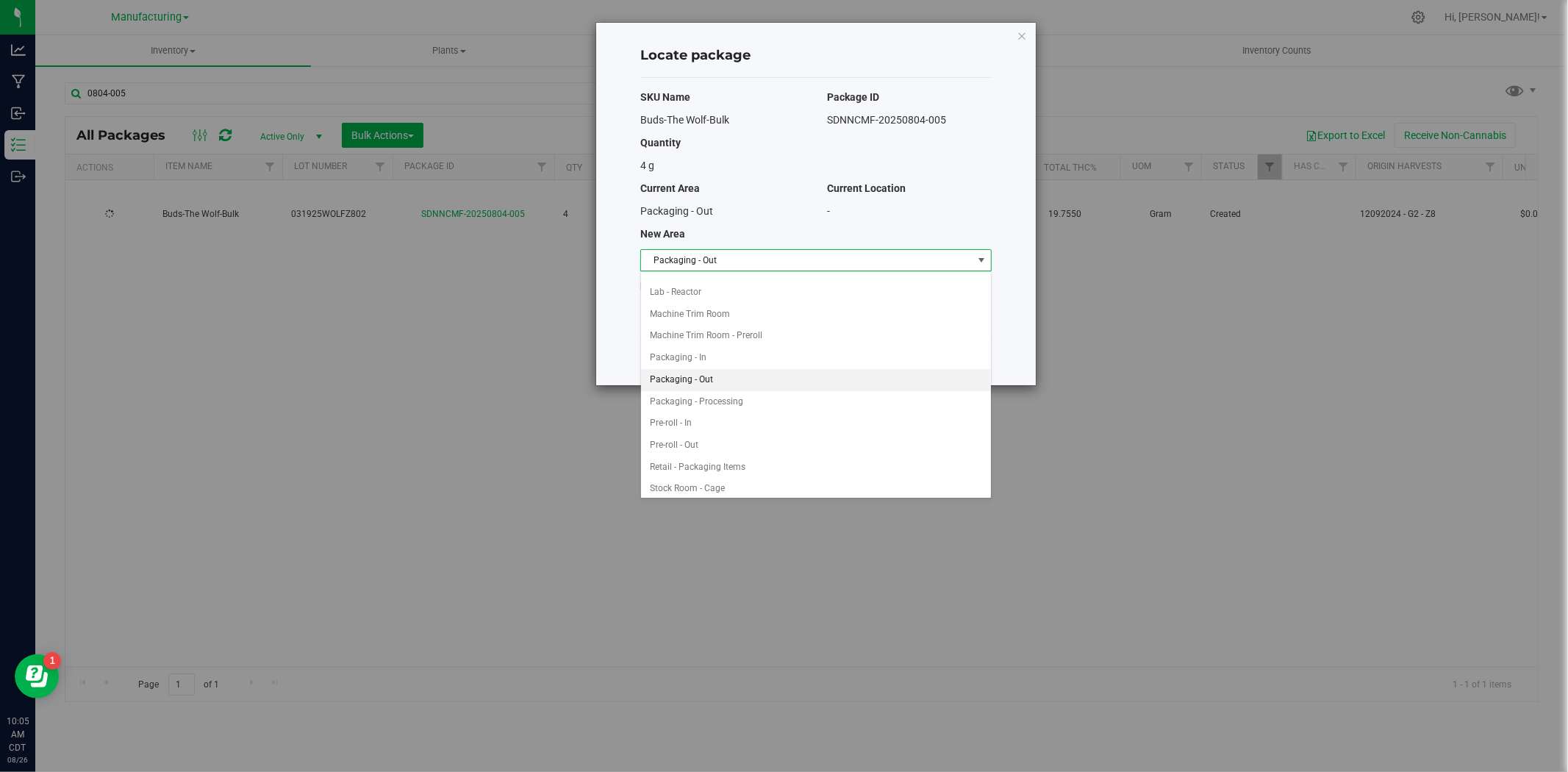
scroll to position [395, 0]
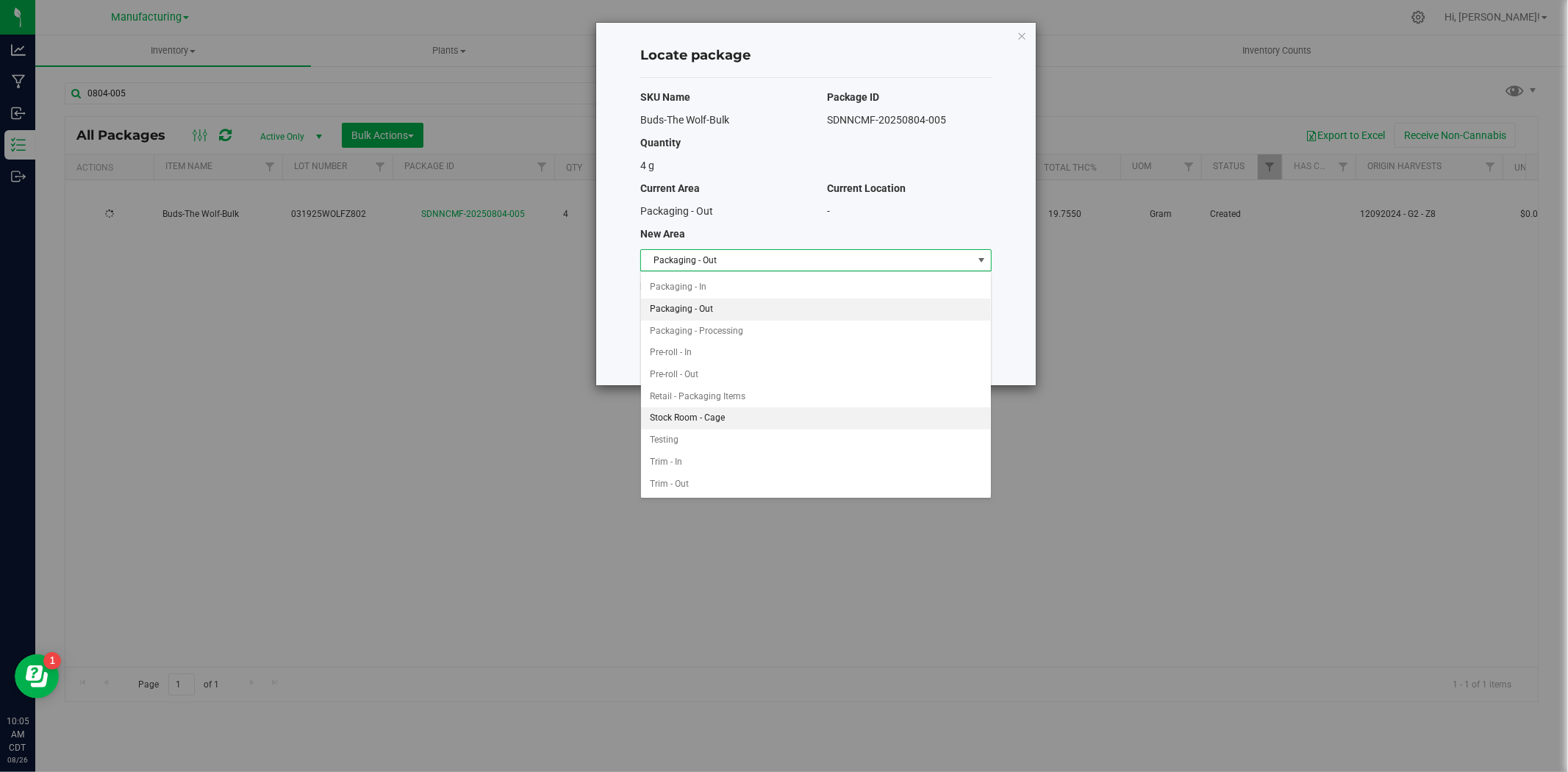
click at [724, 420] on li "Stock Room - Cage" at bounding box center [816, 418] width 350 height 22
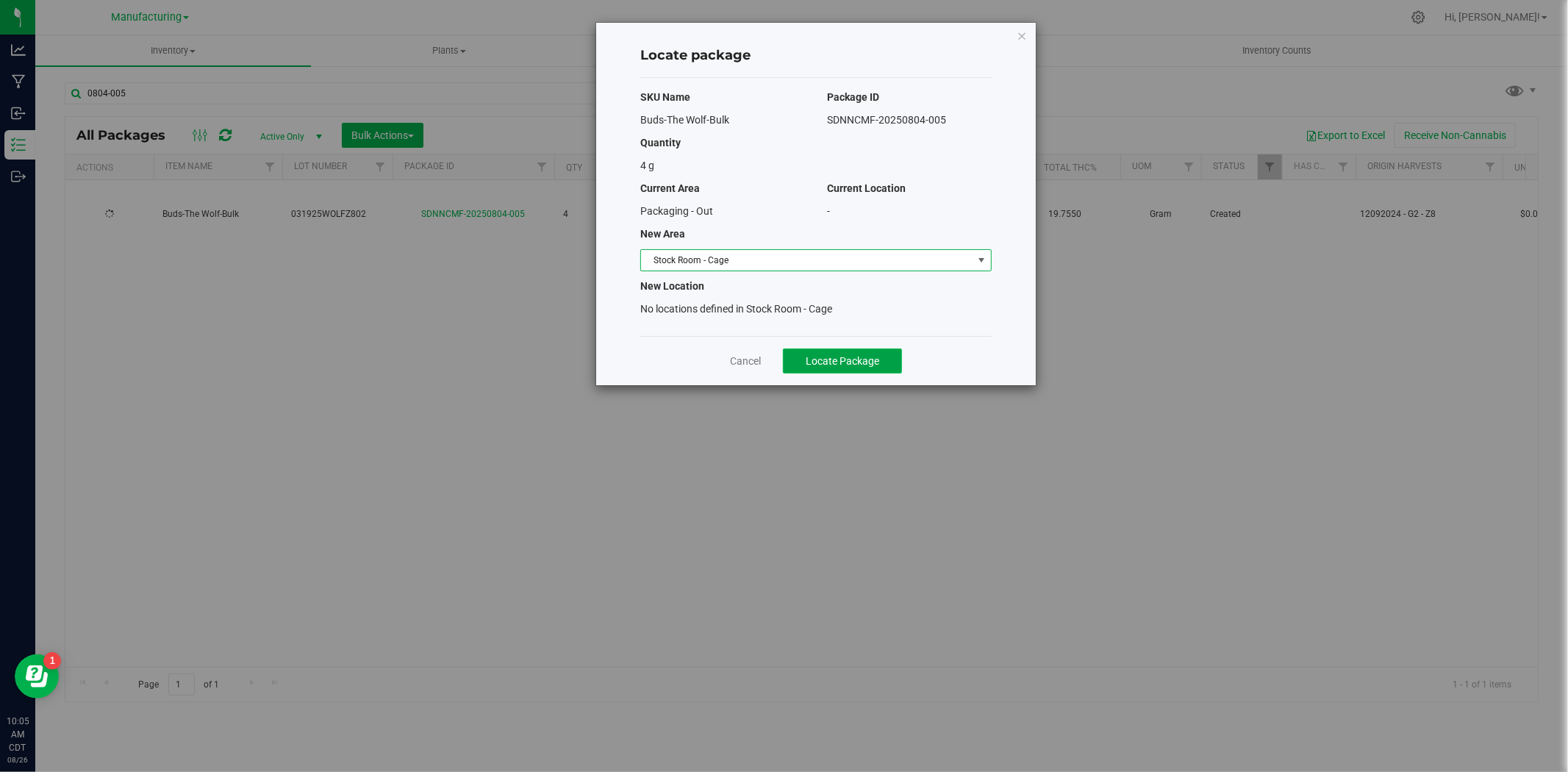
click at [886, 357] on button "Locate Package" at bounding box center [842, 361] width 119 height 25
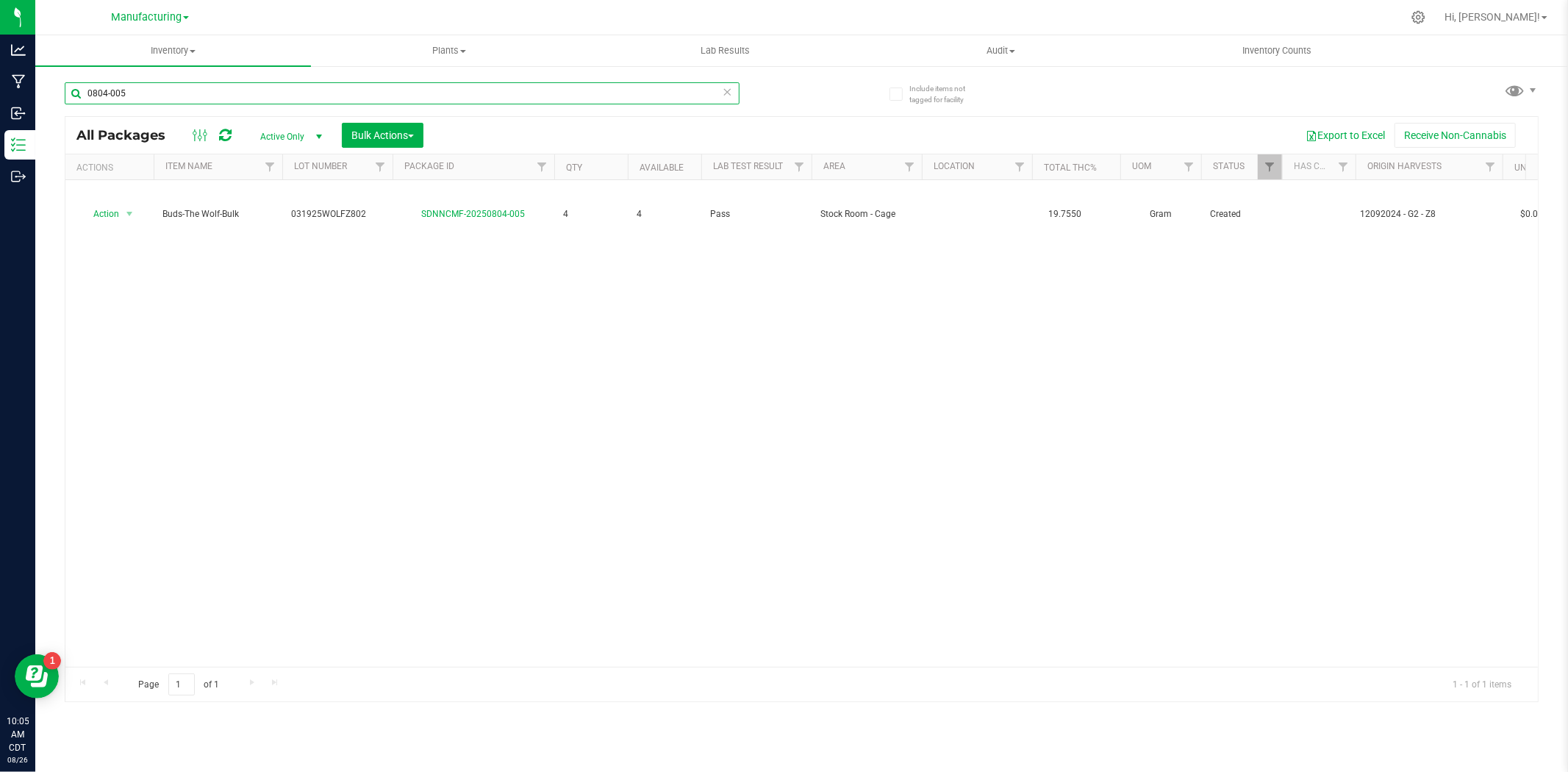
drag, startPoint x: 160, startPoint y: 98, endPoint x: 48, endPoint y: 108, distance: 112.4
click at [48, 108] on div "Include items not tagged for facility 0804-005 All Packages Active Only Active …" at bounding box center [801, 289] width 1532 height 448
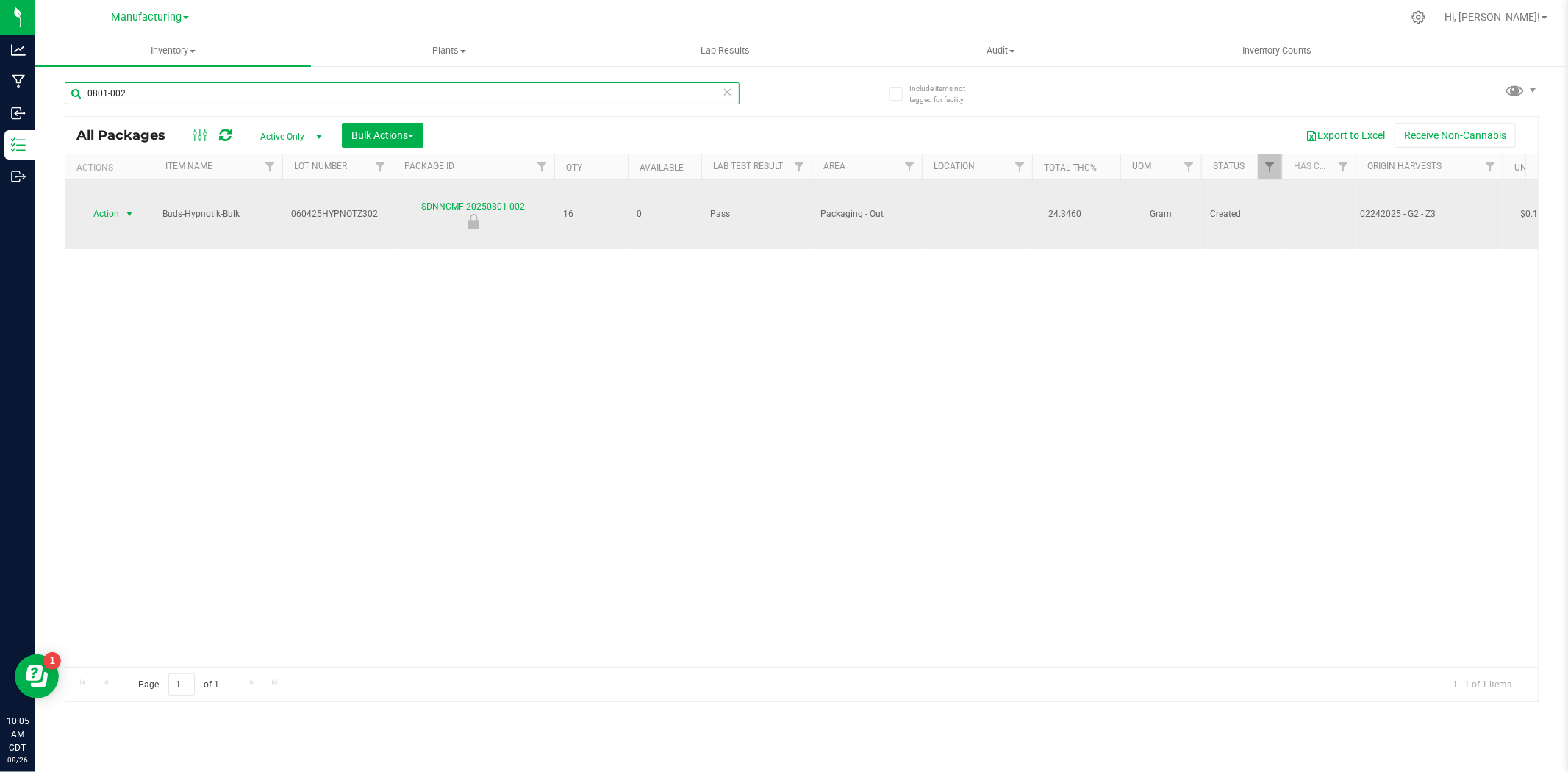
type input "0801-002"
click at [118, 204] on span "Action" at bounding box center [100, 214] width 40 height 21
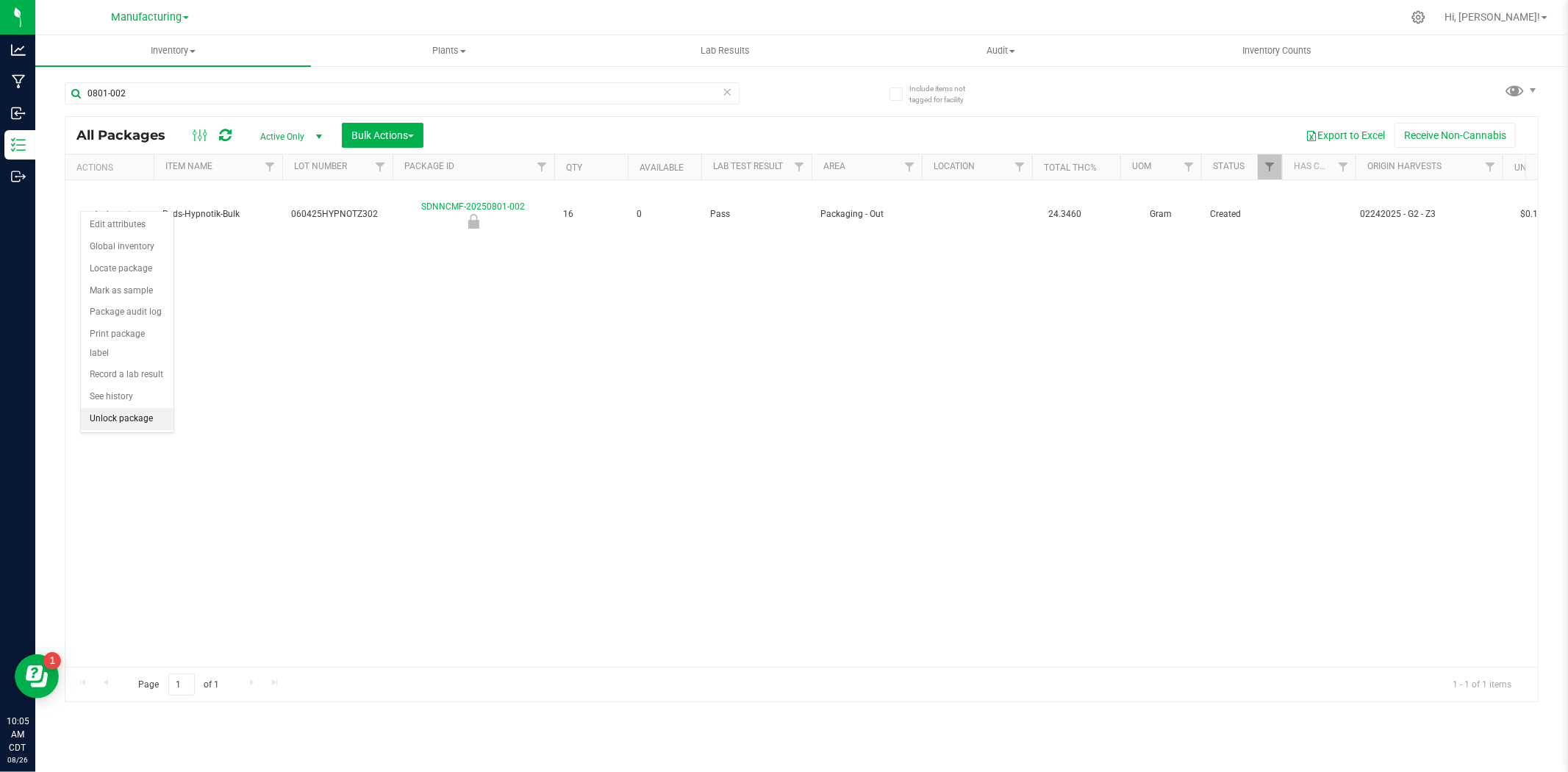
click at [114, 425] on li "Unlock package" at bounding box center [126, 418] width 92 height 22
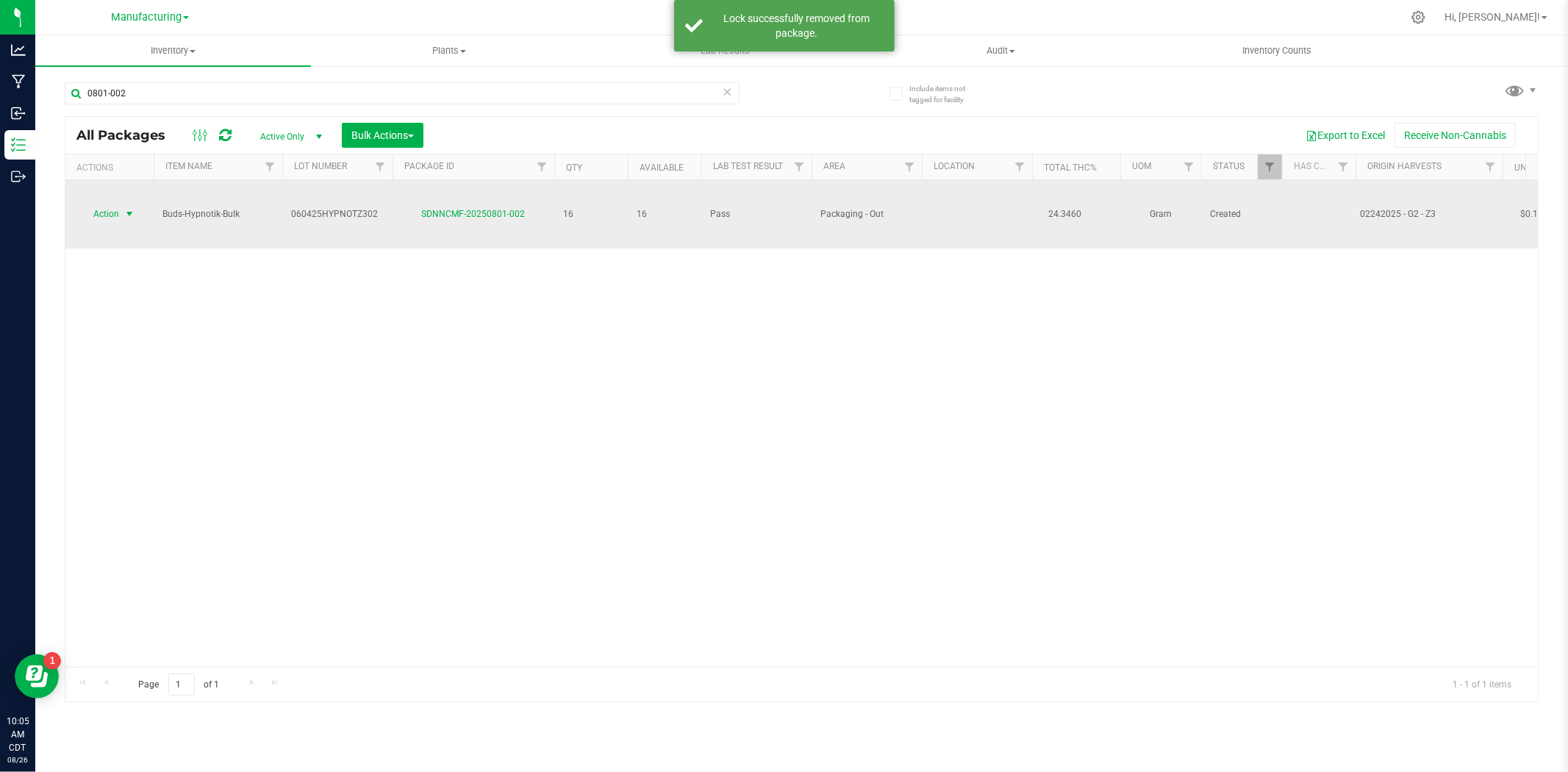
click at [114, 204] on span "Action" at bounding box center [100, 214] width 40 height 21
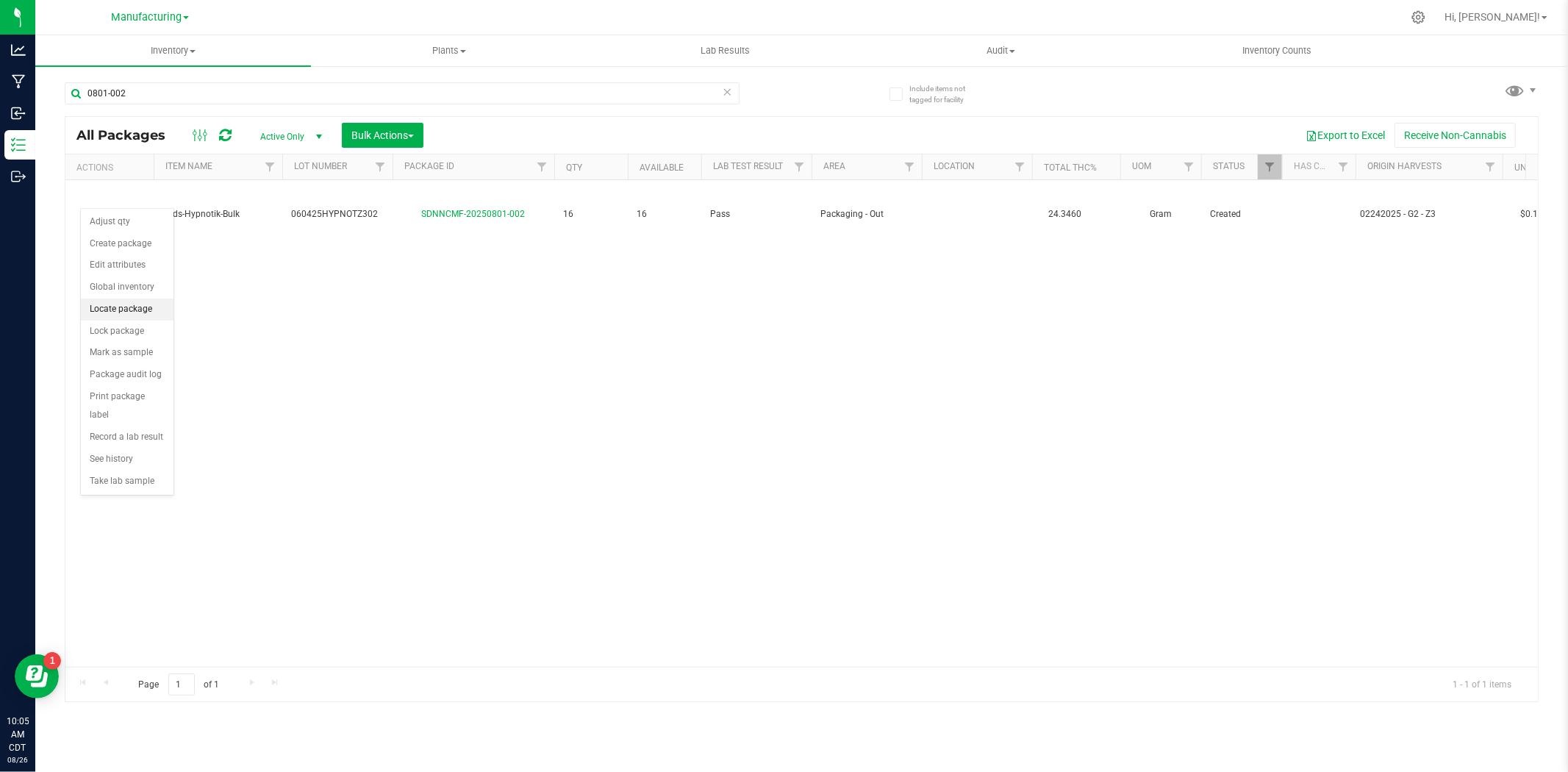
click at [126, 318] on li "Locate package" at bounding box center [126, 309] width 92 height 22
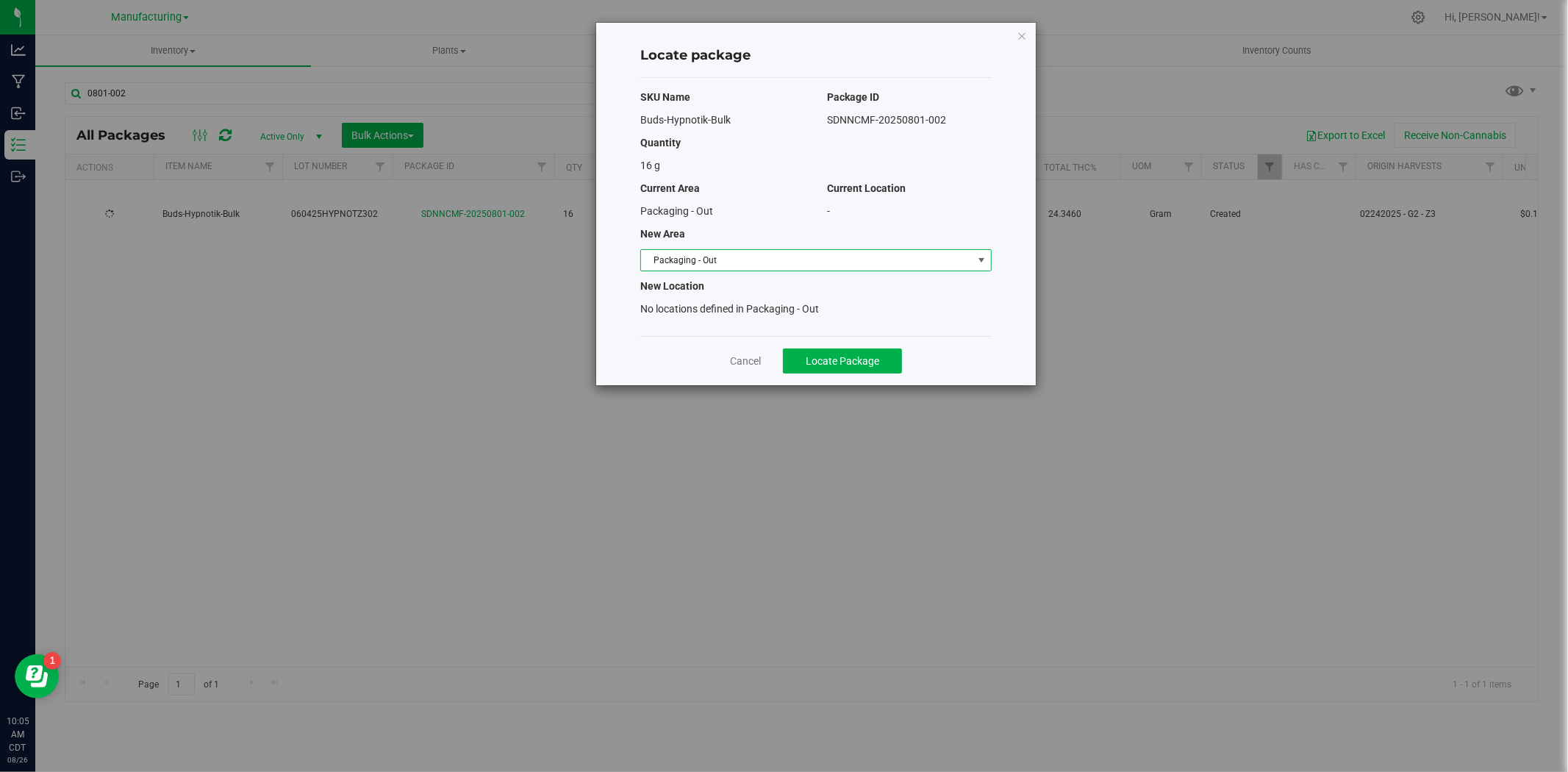
click at [718, 267] on span "Packaging - Out" at bounding box center [807, 260] width 332 height 21
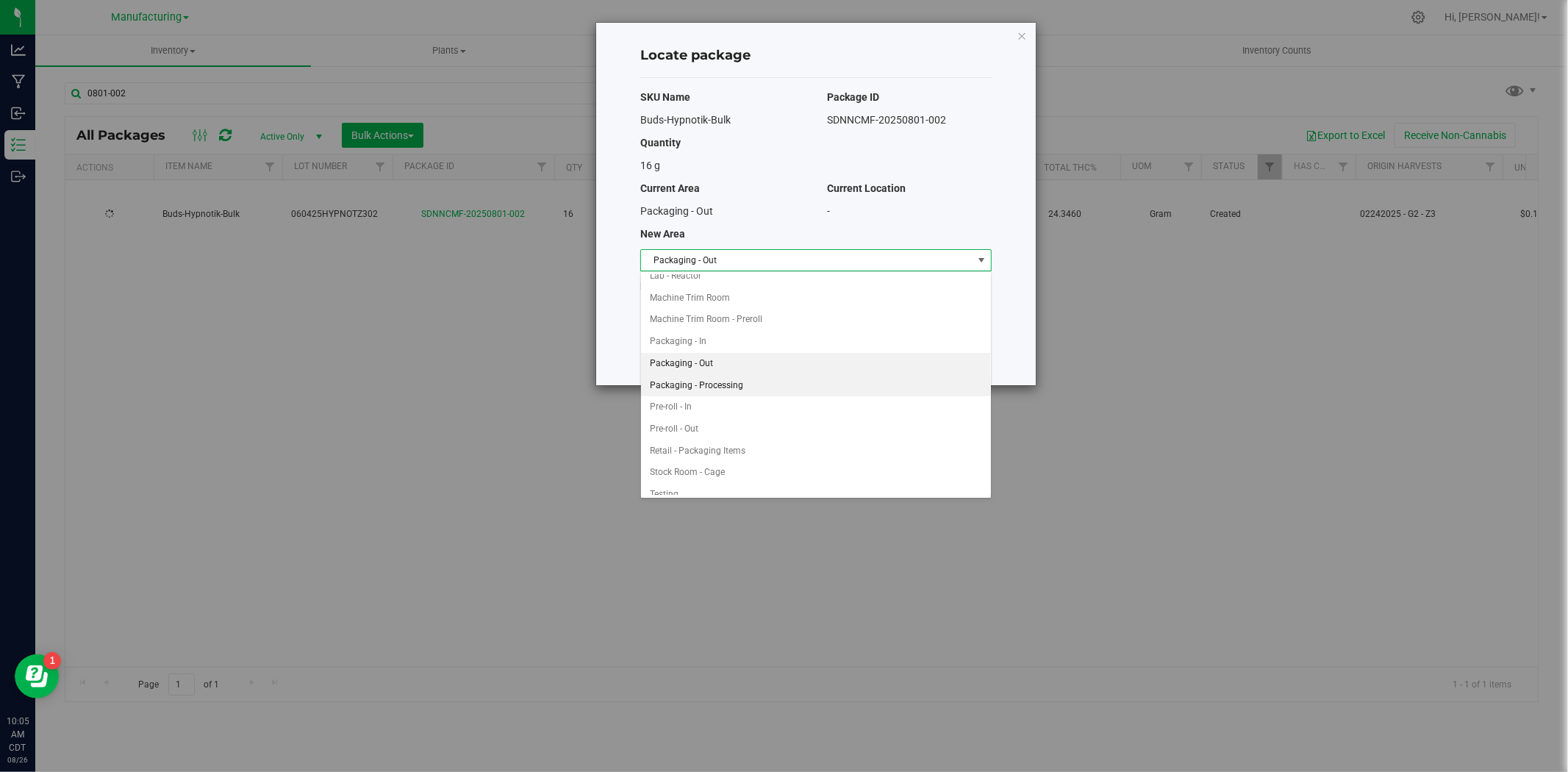
scroll to position [395, 0]
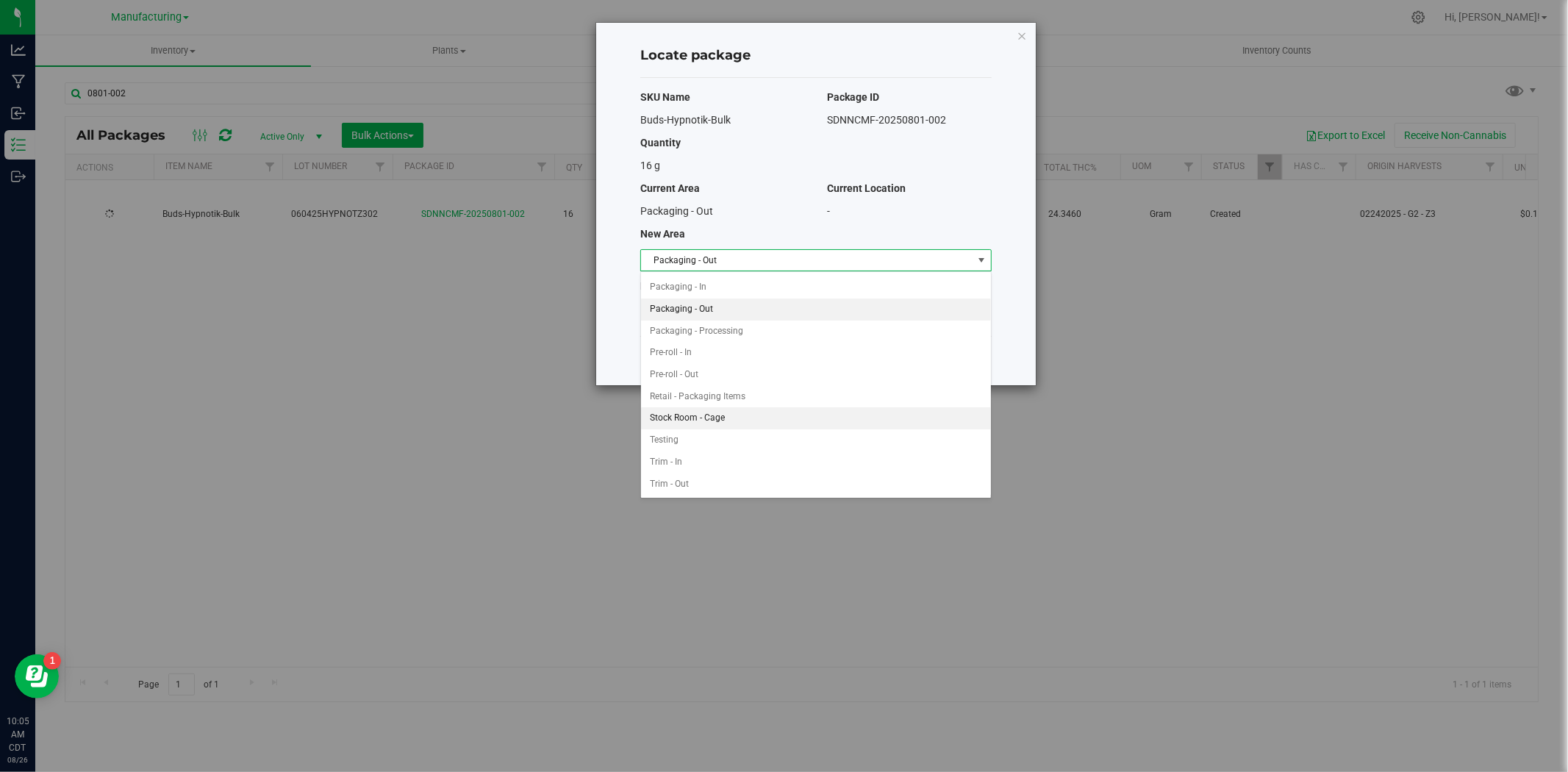
click at [725, 427] on li "Stock Room - Cage" at bounding box center [816, 418] width 350 height 22
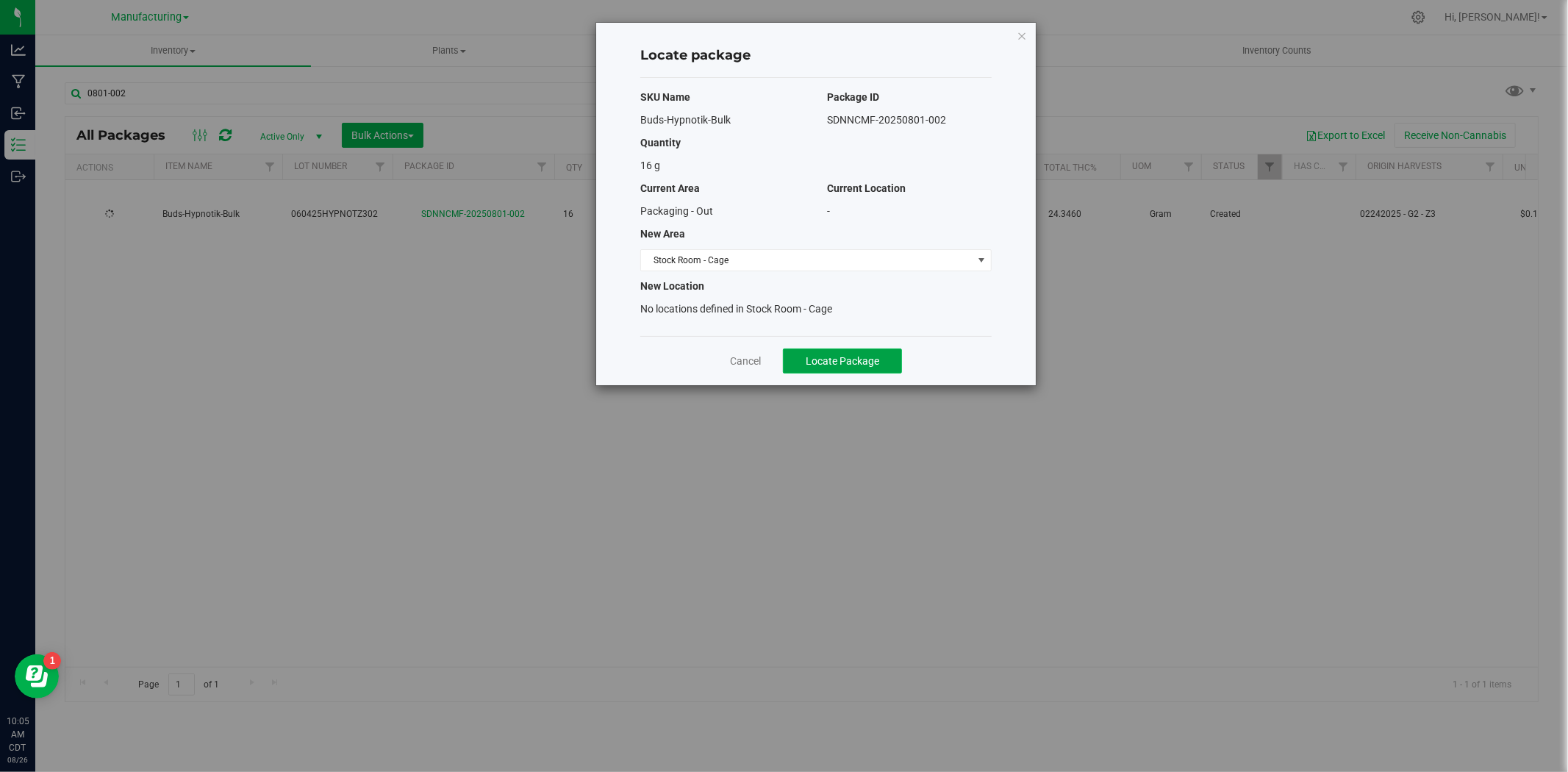
click at [862, 364] on span "Locate Package" at bounding box center [843, 361] width 73 height 12
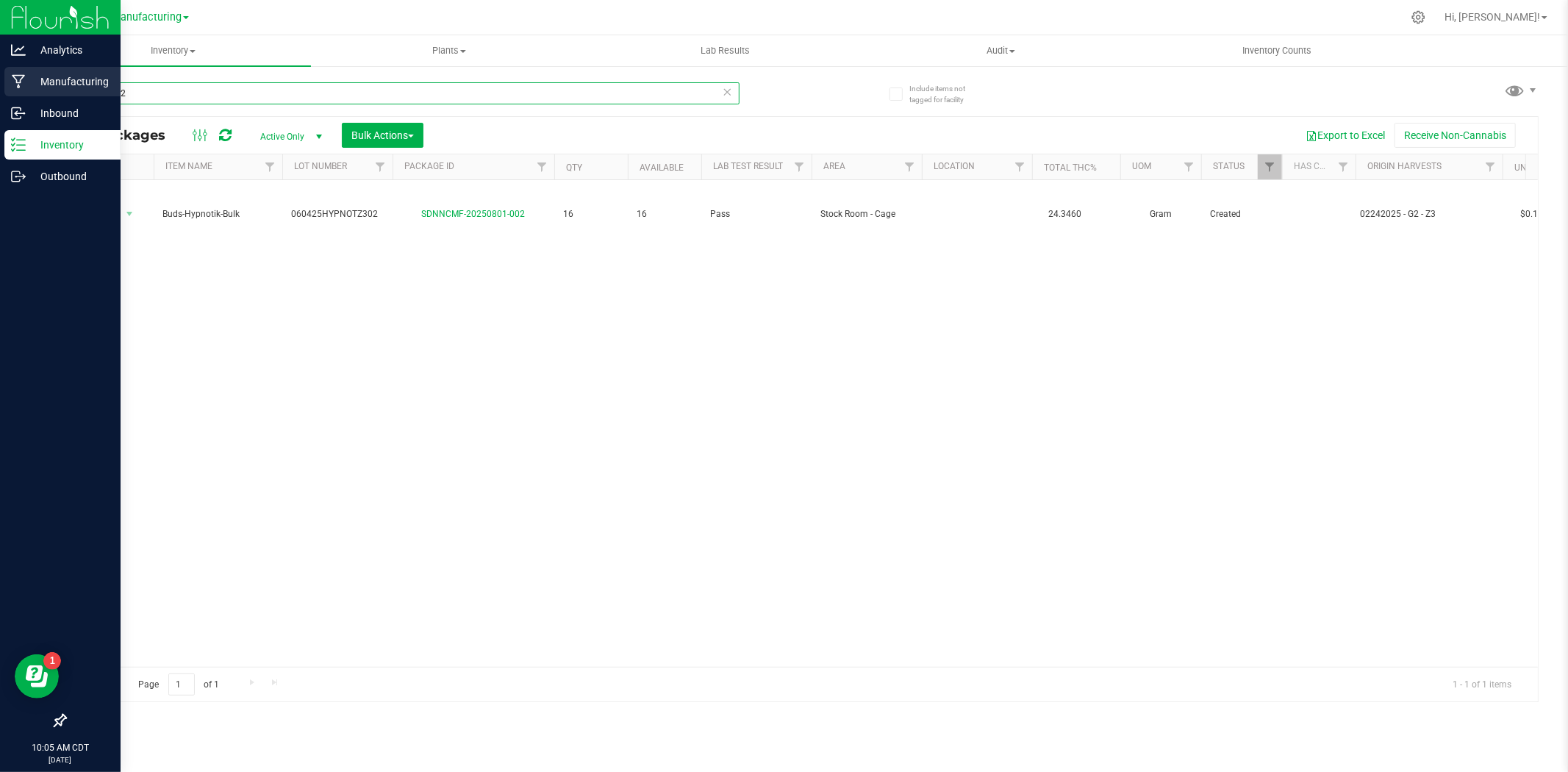
drag, startPoint x: 161, startPoint y: 96, endPoint x: 17, endPoint y: 92, distance: 144.1
click at [19, 92] on div "Analytics Manufacturing Inbound Inventory Outbound 10:05 AM CDT [DATE] 08/26 Ma…" at bounding box center [784, 386] width 1568 height 772
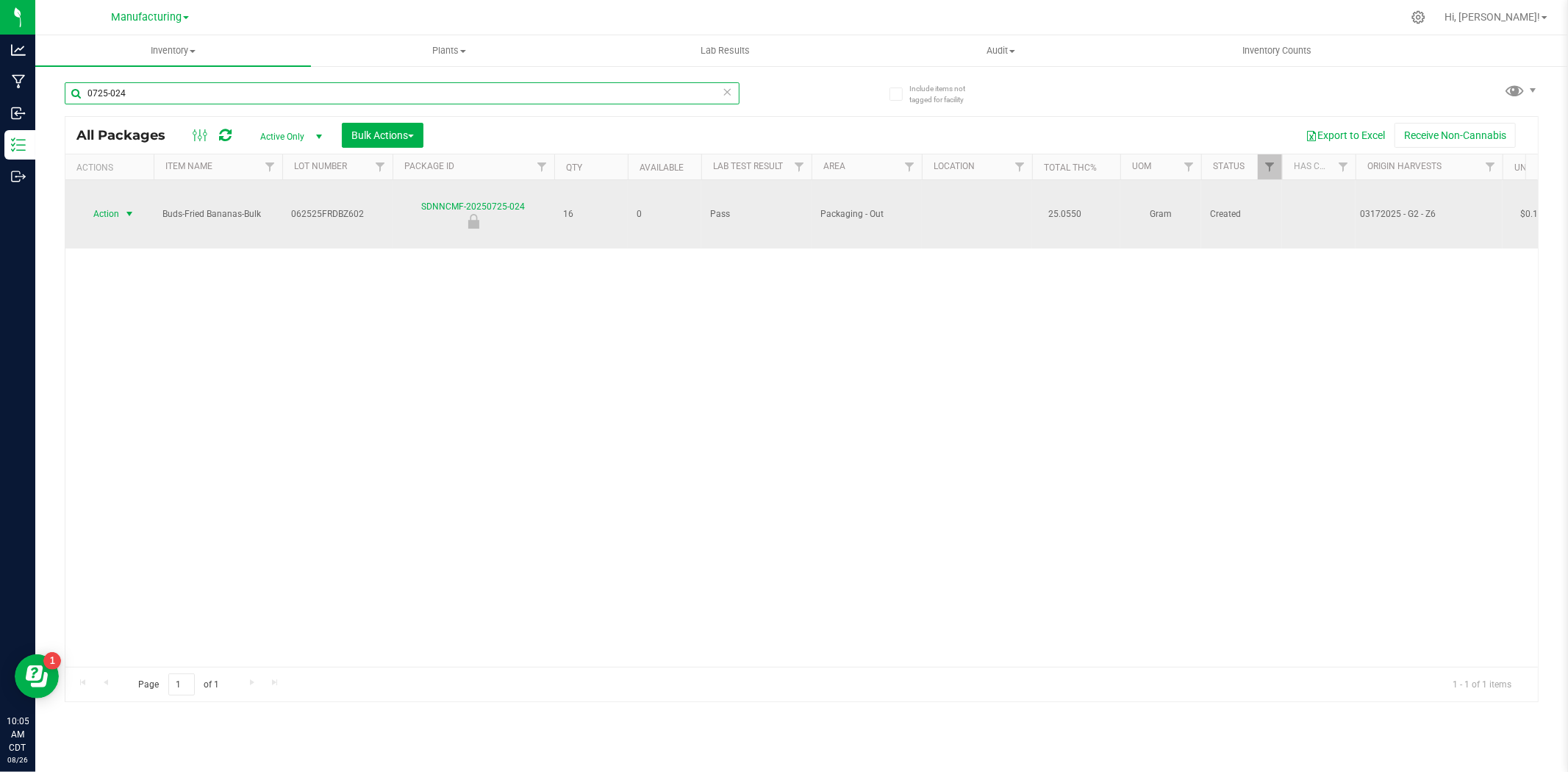
type input "0725-024"
click at [123, 208] on span "select" at bounding box center [129, 214] width 12 height 12
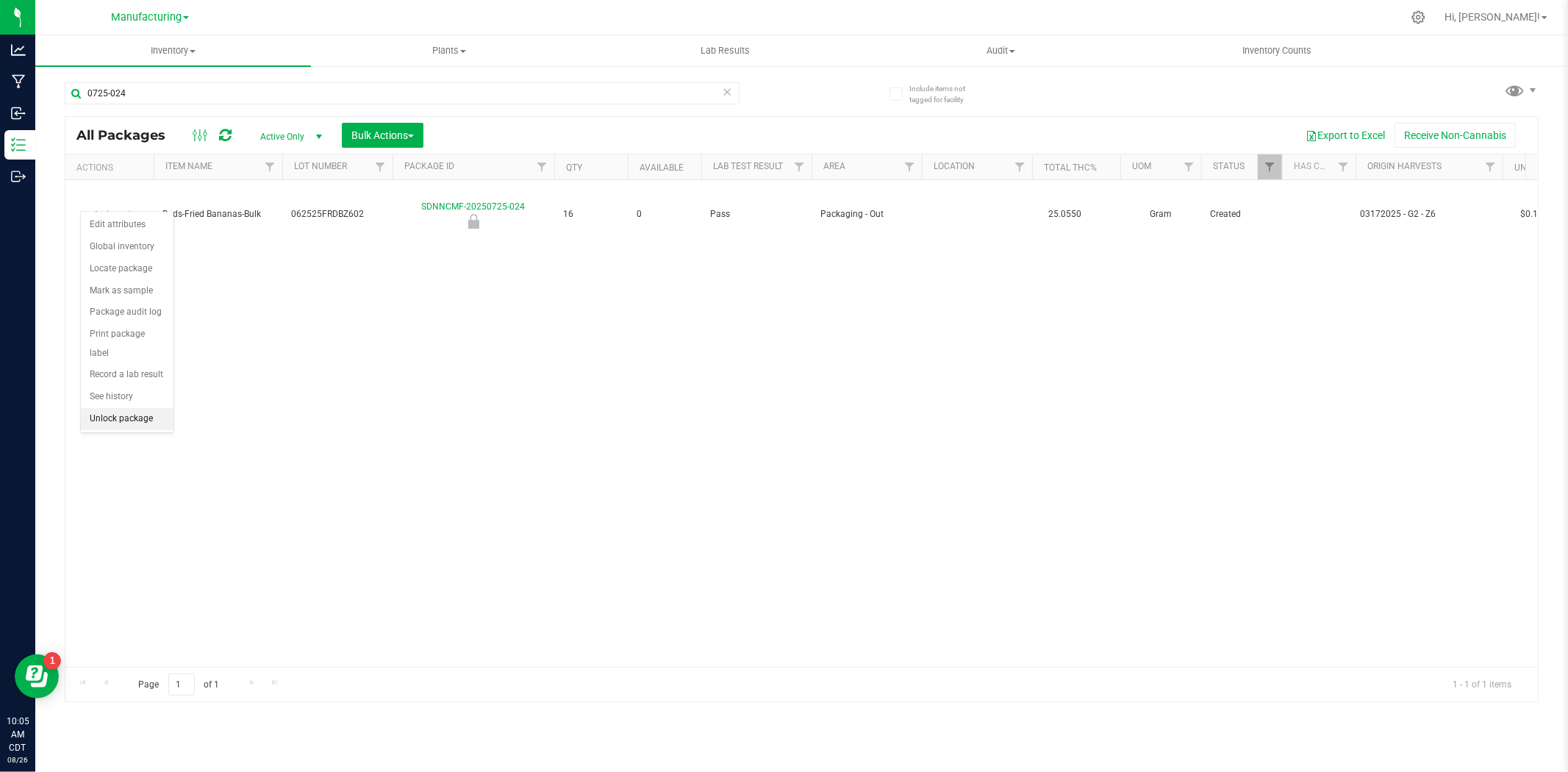
click at [117, 425] on li "Unlock package" at bounding box center [126, 418] width 92 height 22
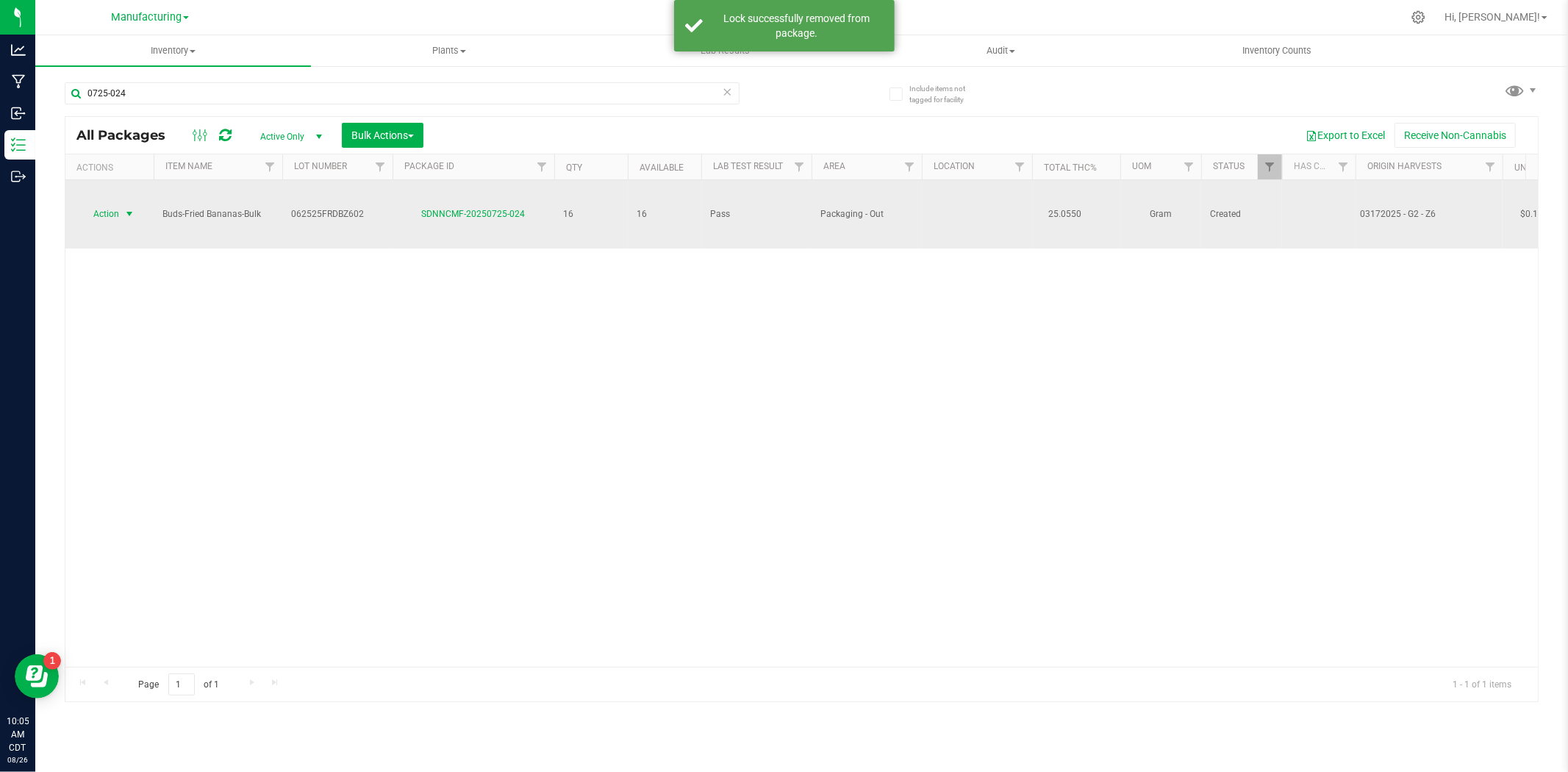
click at [122, 204] on span "select" at bounding box center [130, 214] width 18 height 21
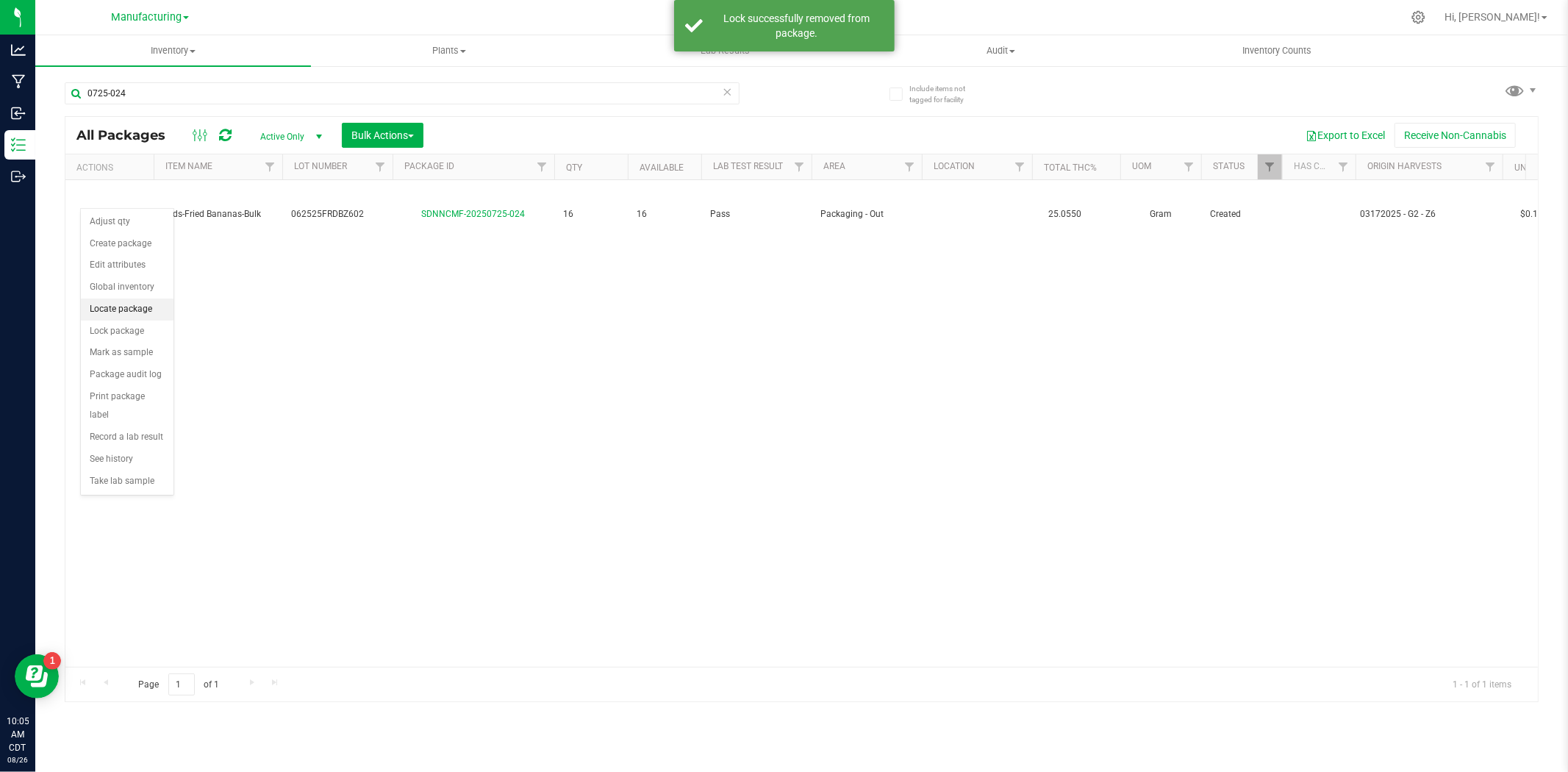
click at [132, 301] on li "Locate package" at bounding box center [126, 309] width 92 height 22
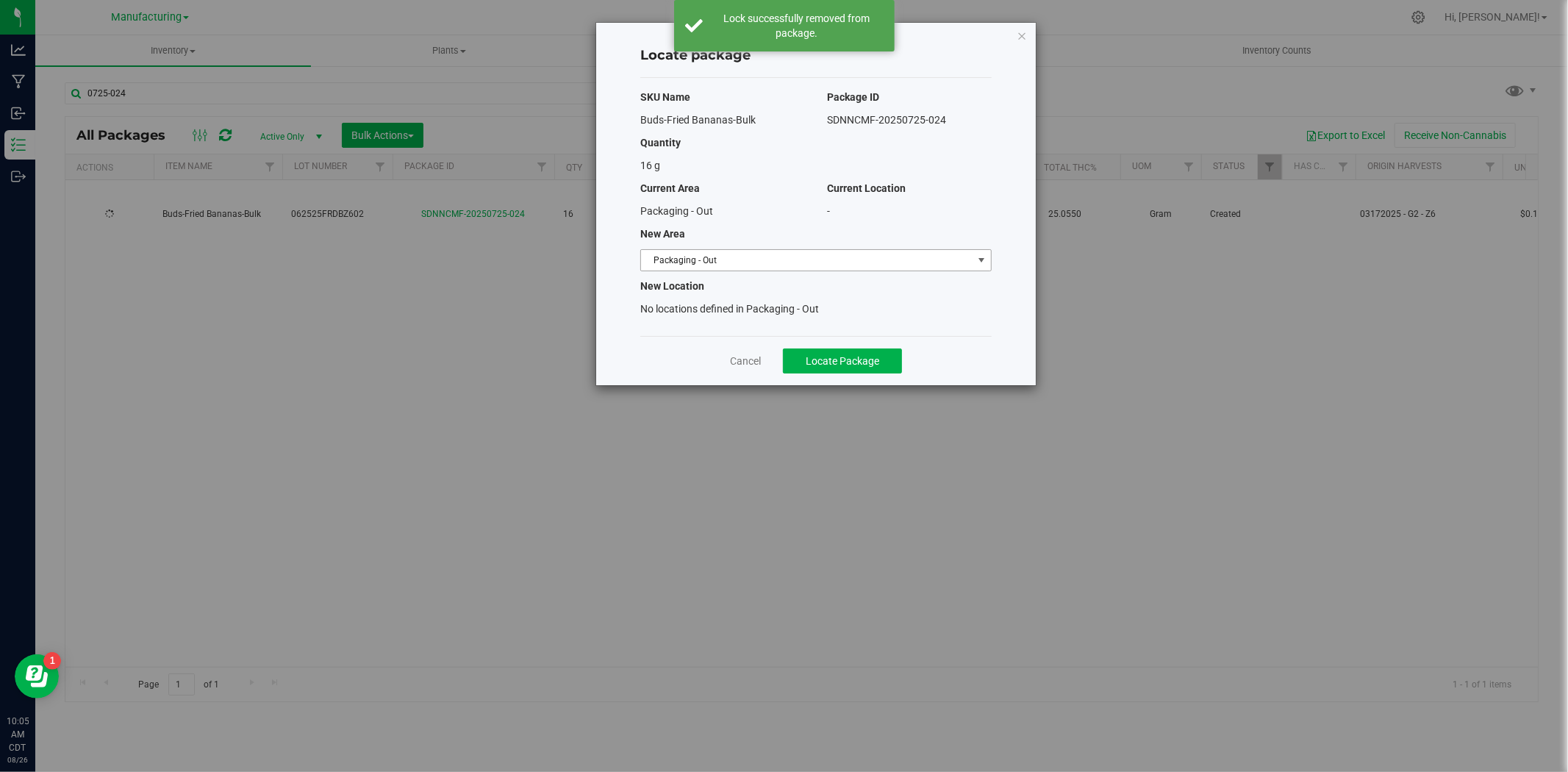
click at [789, 260] on span "Packaging - Out" at bounding box center [807, 260] width 332 height 21
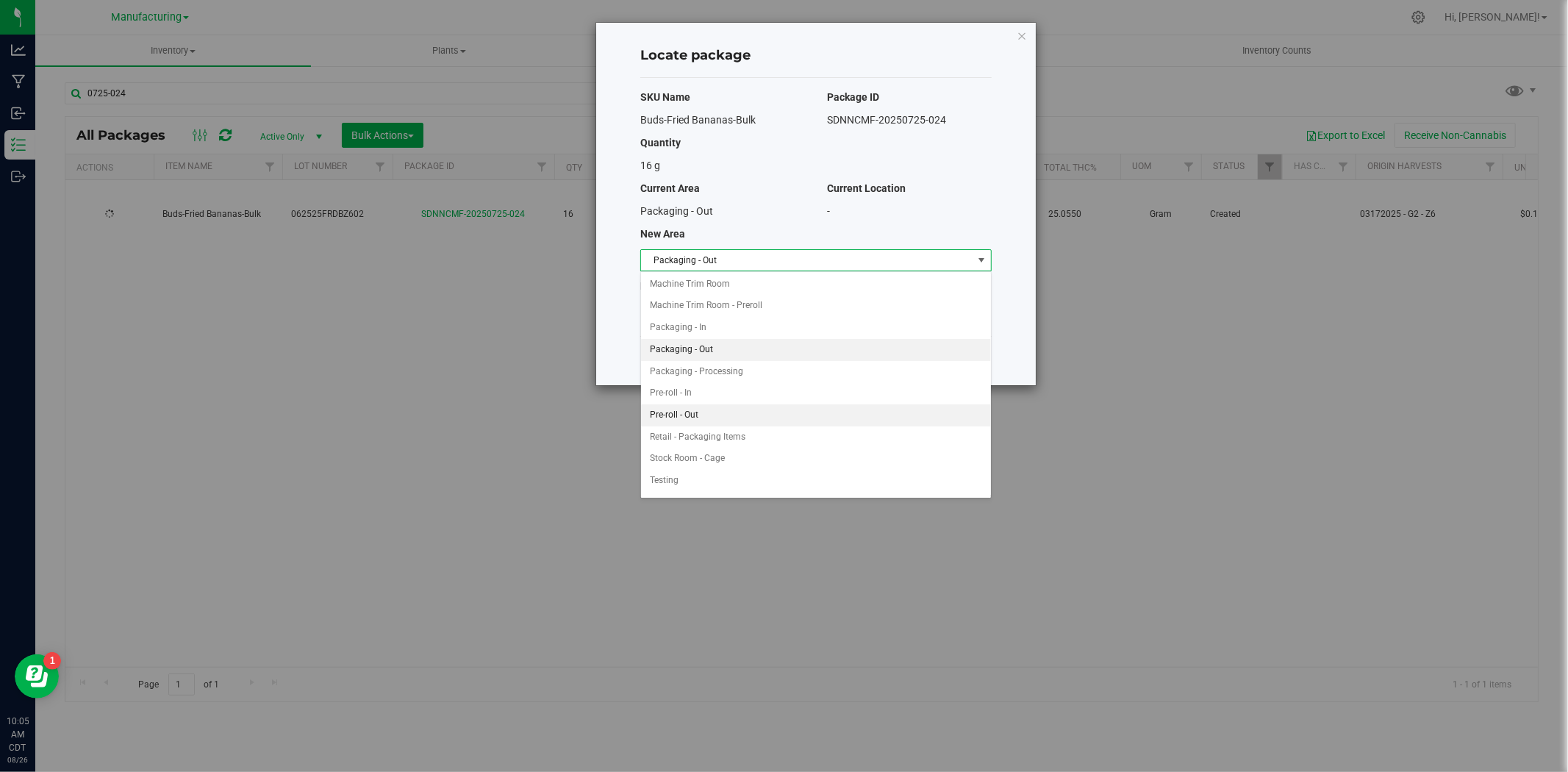
scroll to position [395, 0]
click at [710, 414] on li "Stock Room - Cage" at bounding box center [816, 418] width 350 height 22
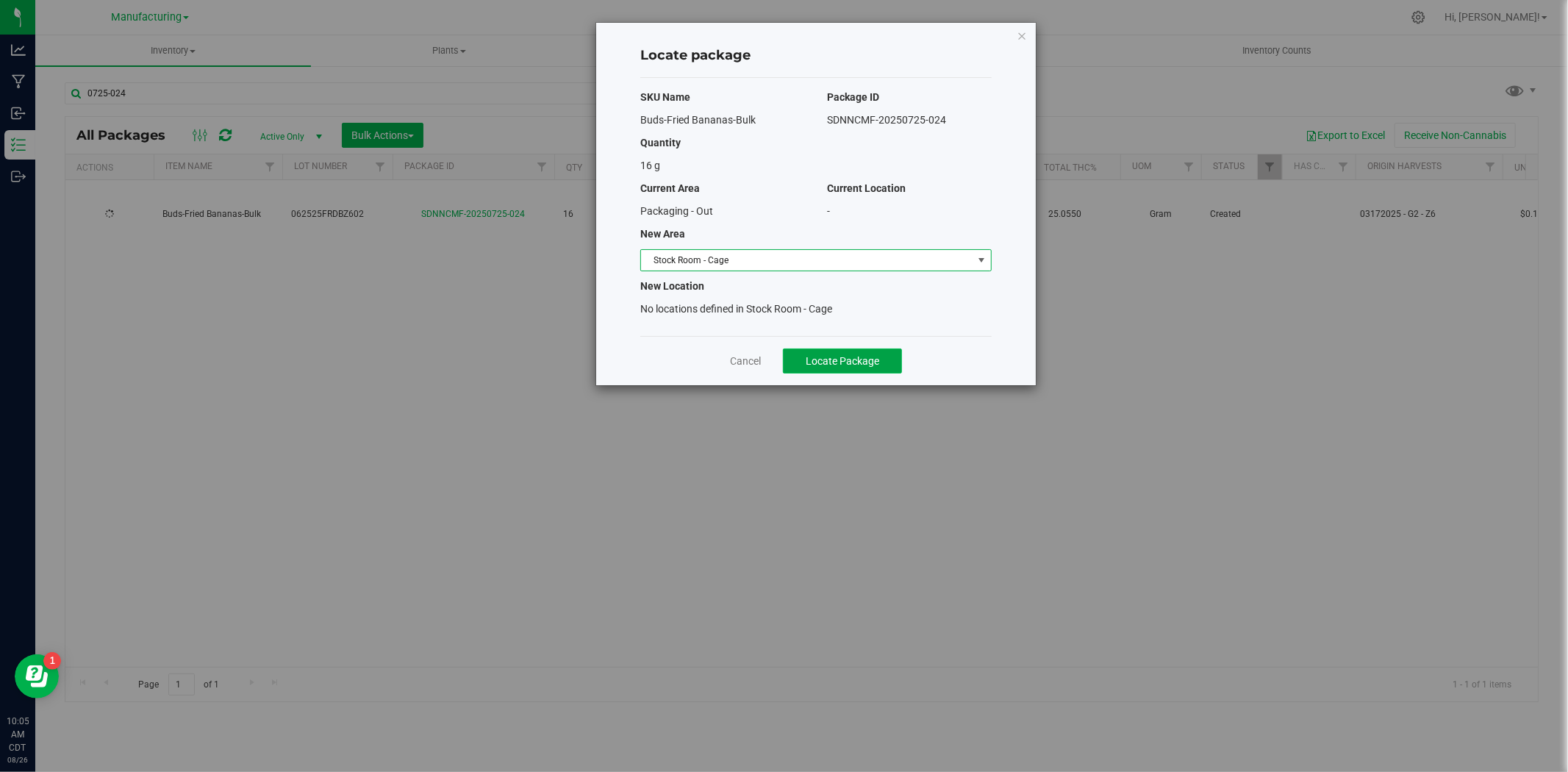
click at [838, 365] on span "Locate Package" at bounding box center [843, 361] width 73 height 12
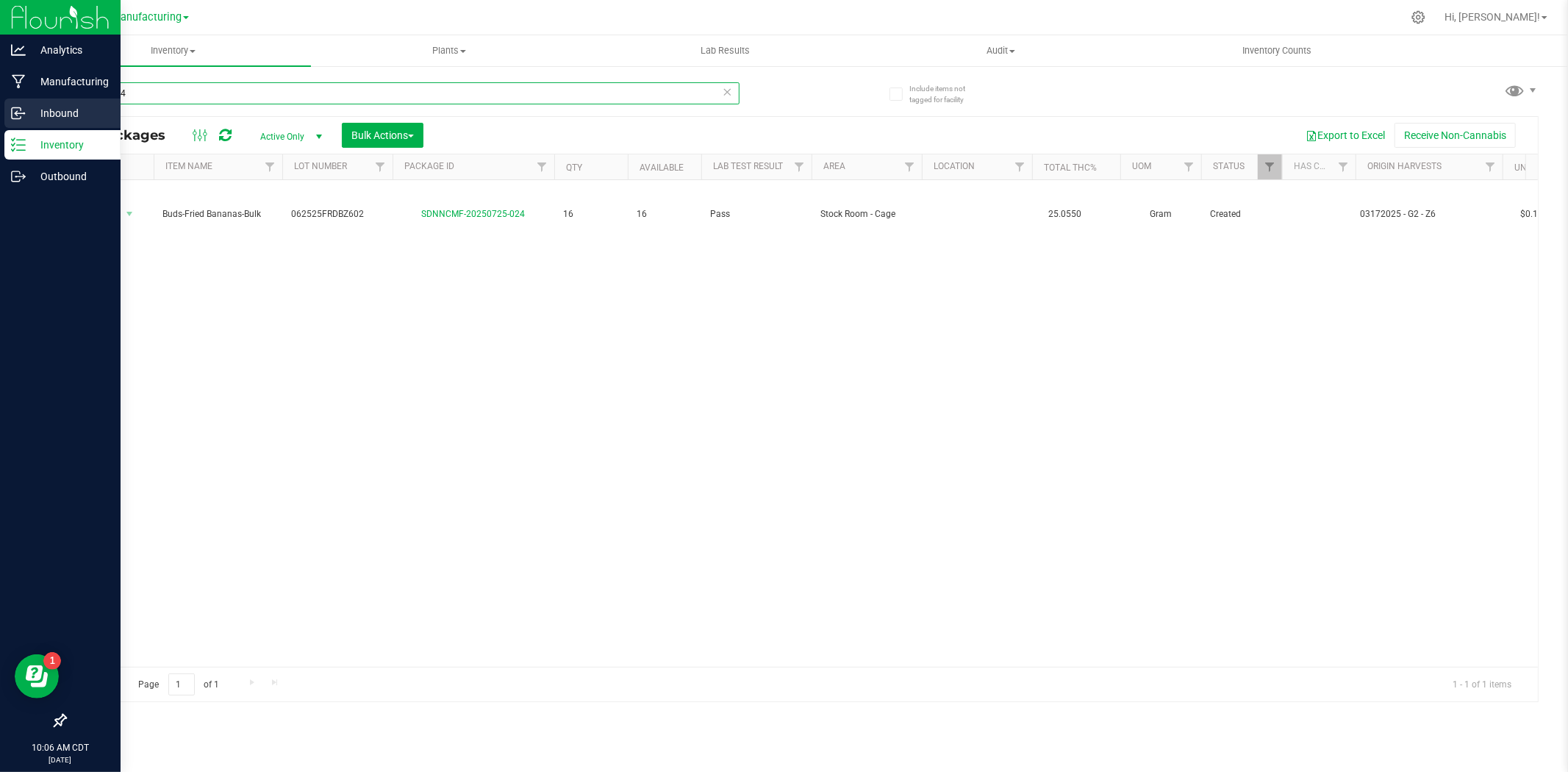
drag, startPoint x: 165, startPoint y: 103, endPoint x: 19, endPoint y: 101, distance: 146.0
click at [19, 101] on div "Analytics Manufacturing Inbound Inventory Outbound 10:06 AM CDT [DATE] 08/26 Ma…" at bounding box center [784, 386] width 1568 height 772
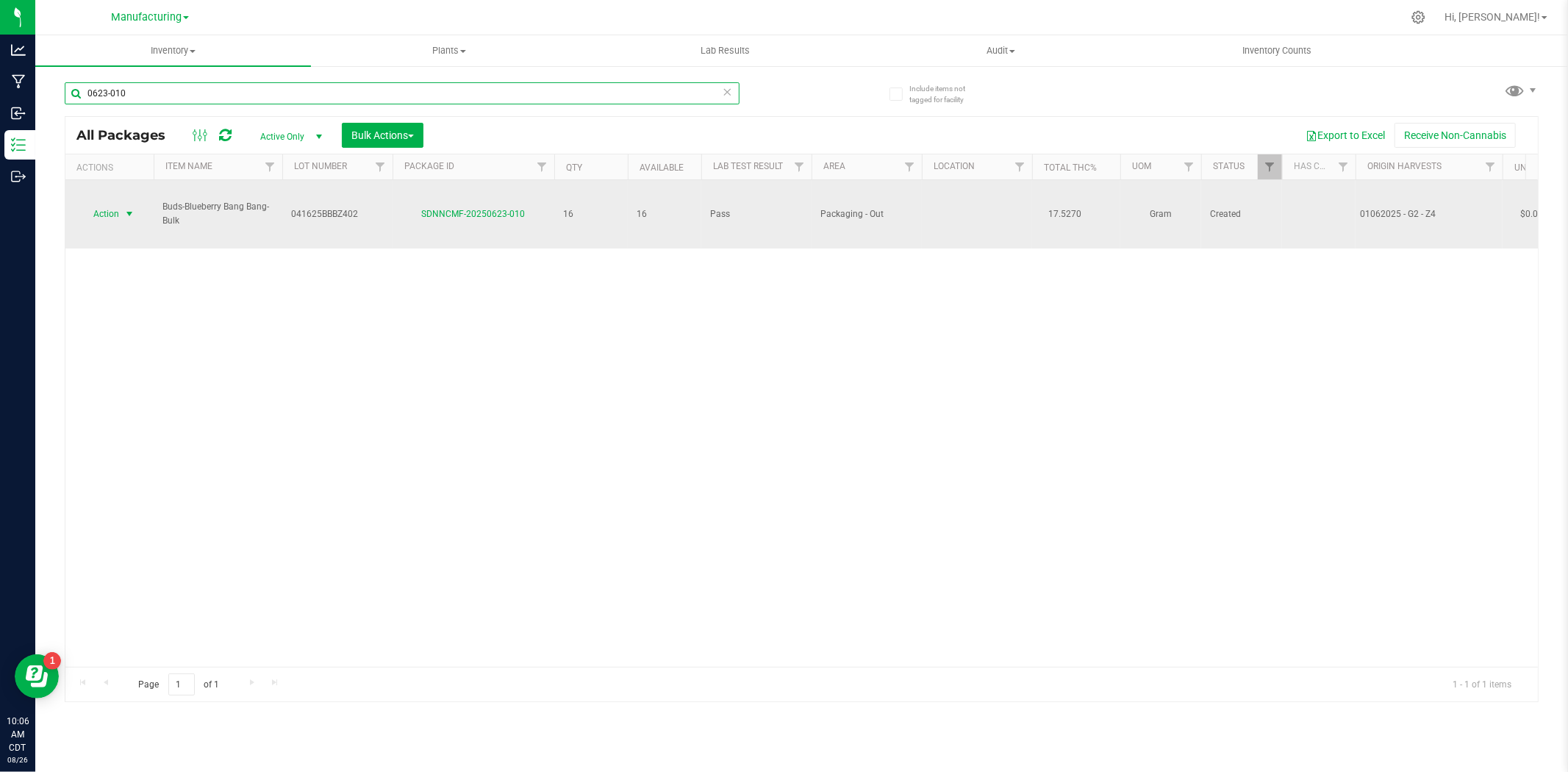
type input "0623-010"
click at [123, 208] on span "select" at bounding box center [129, 214] width 12 height 12
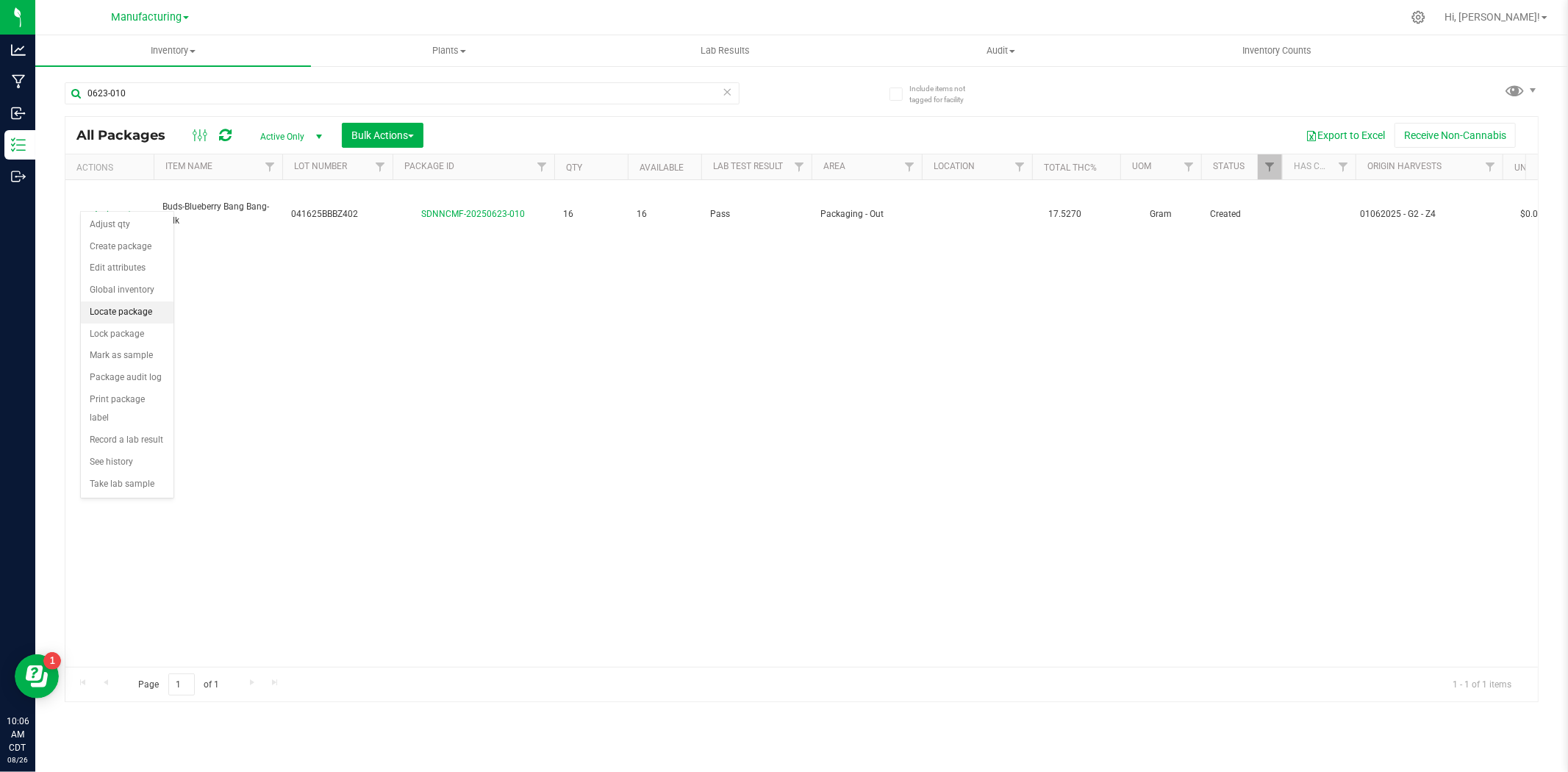
click at [133, 318] on li "Locate package" at bounding box center [126, 312] width 92 height 22
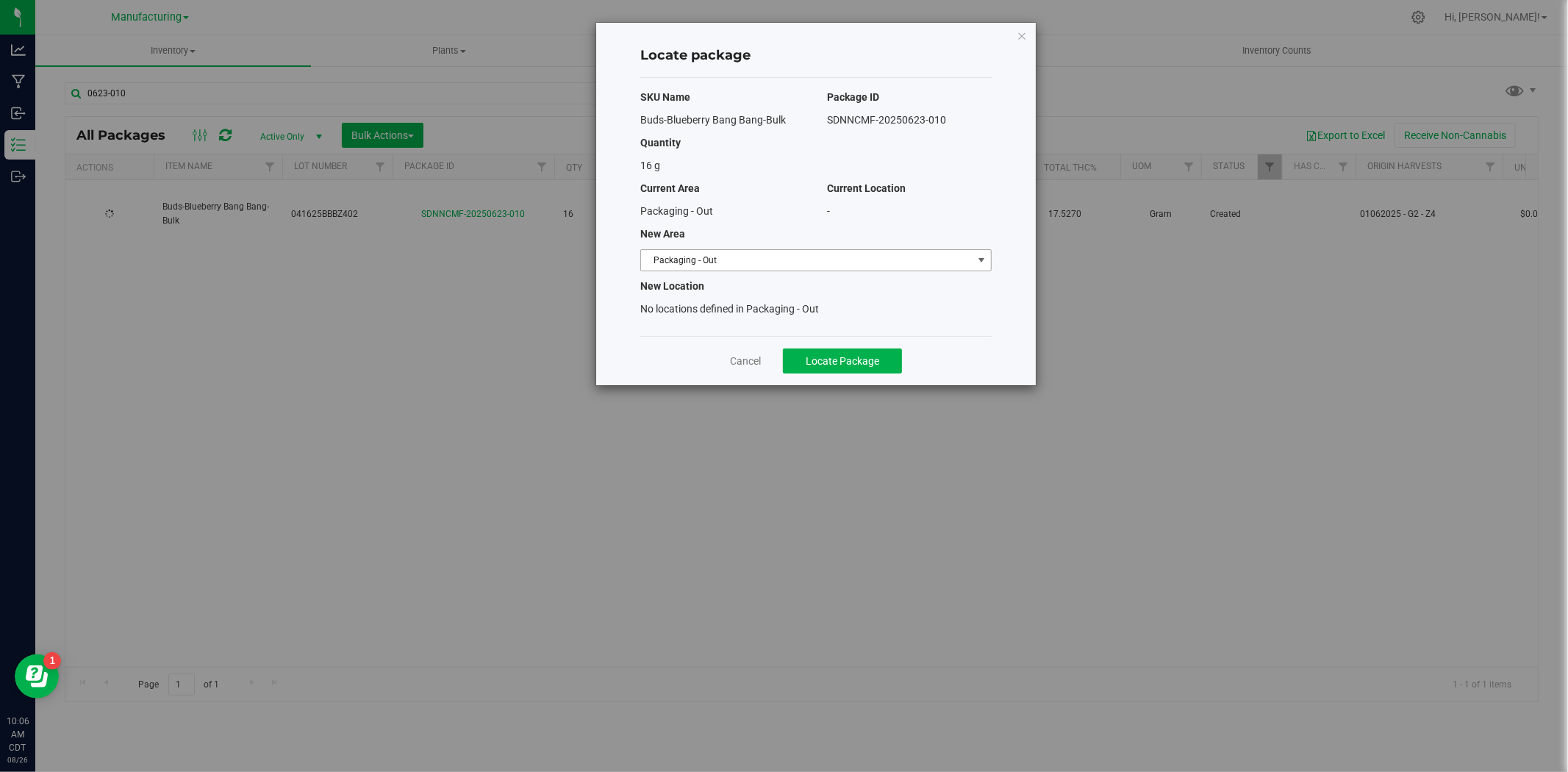
click at [692, 256] on span "Packaging - Out" at bounding box center [807, 260] width 332 height 21
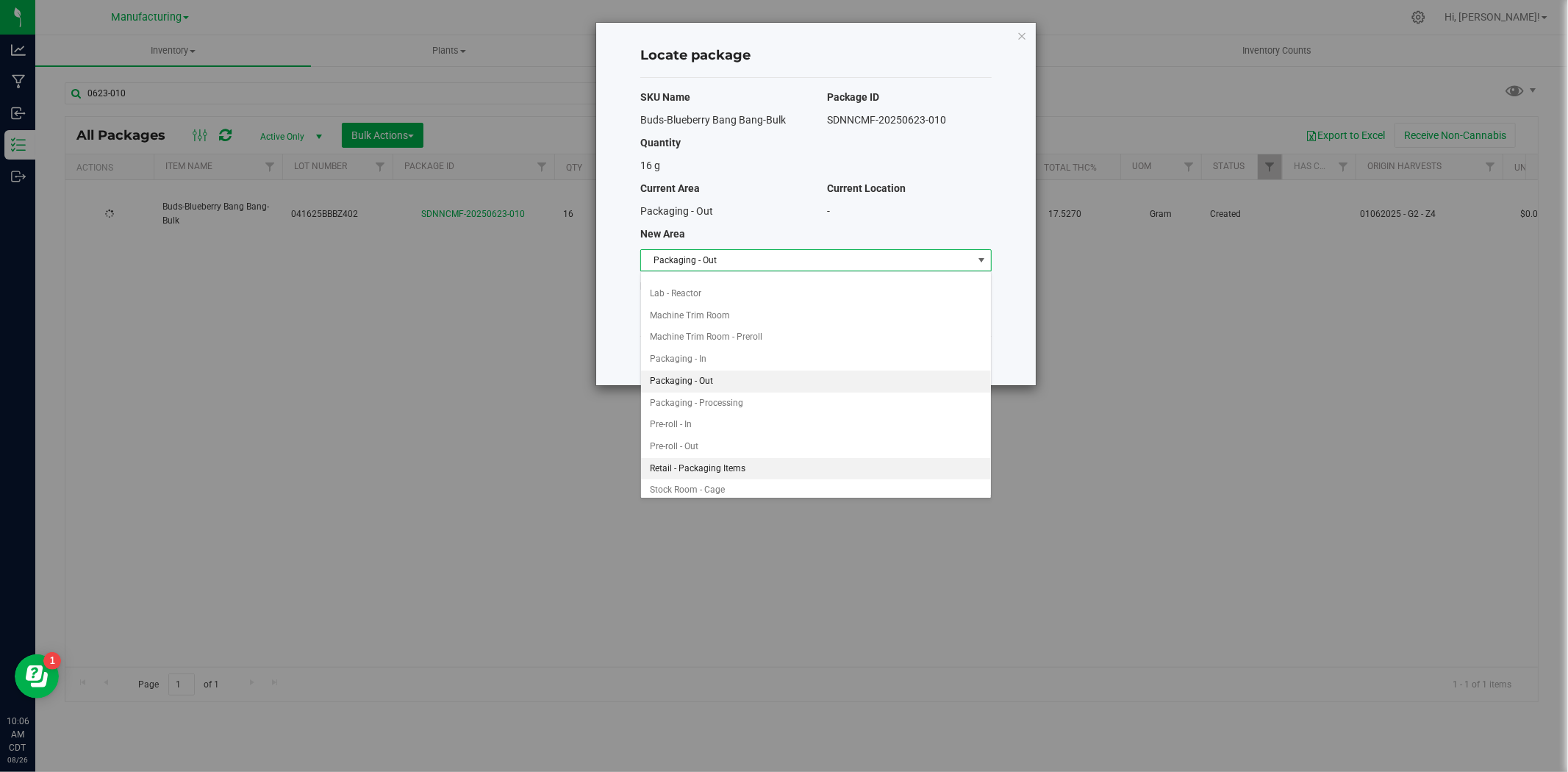
scroll to position [395, 0]
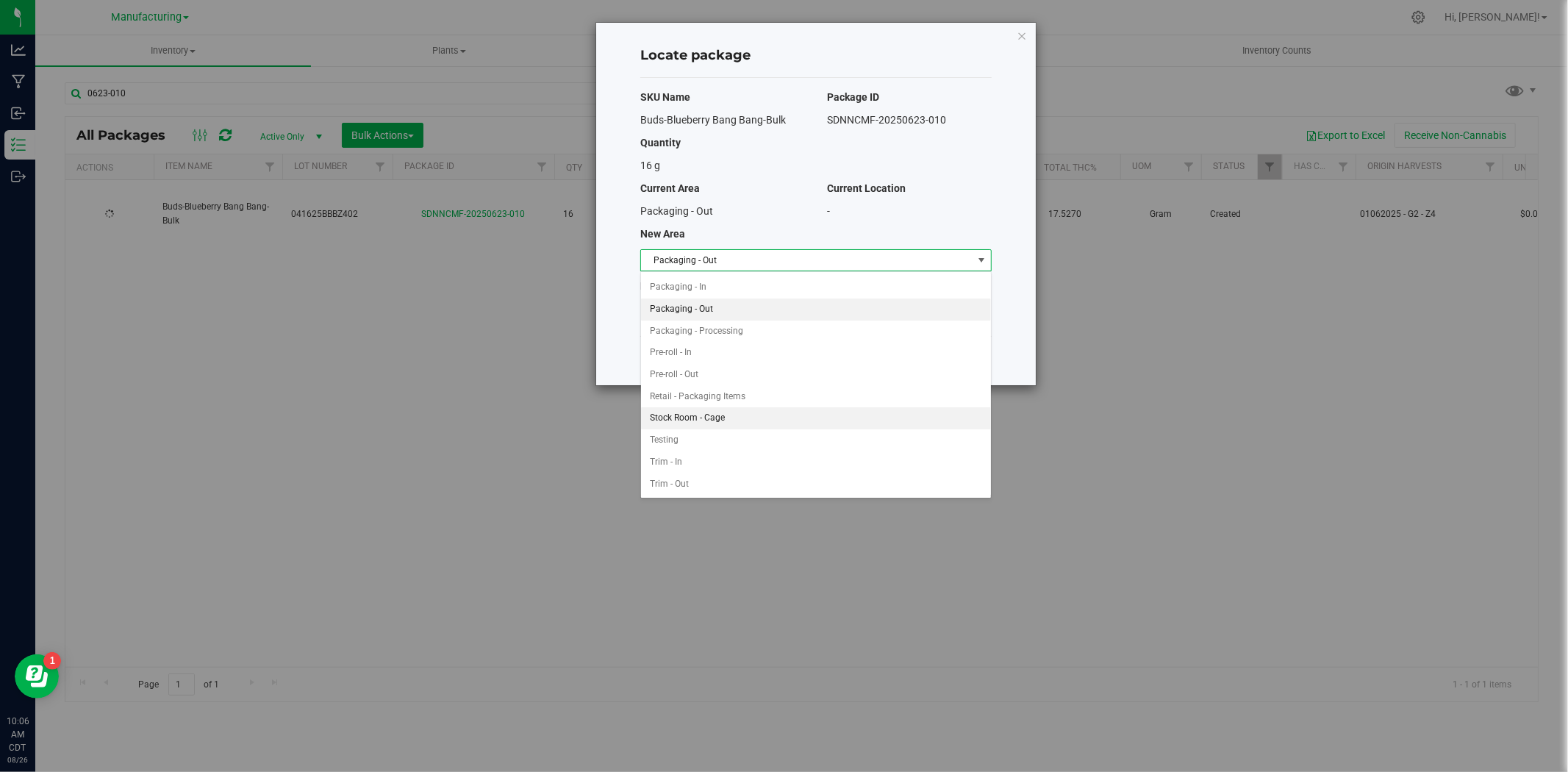
click at [696, 416] on li "Stock Room - Cage" at bounding box center [816, 418] width 350 height 22
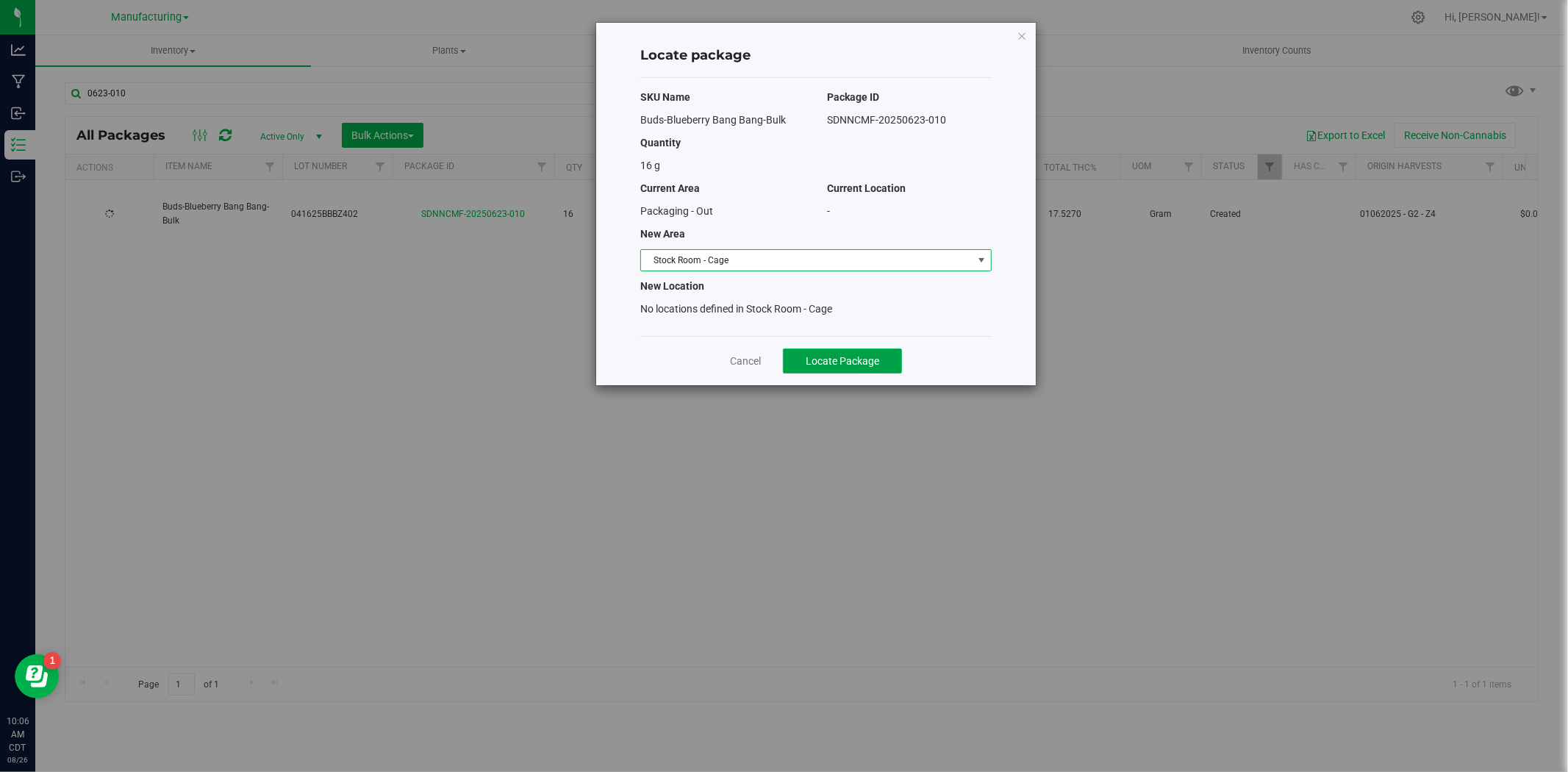
click at [882, 364] on button "Locate Package" at bounding box center [842, 361] width 119 height 25
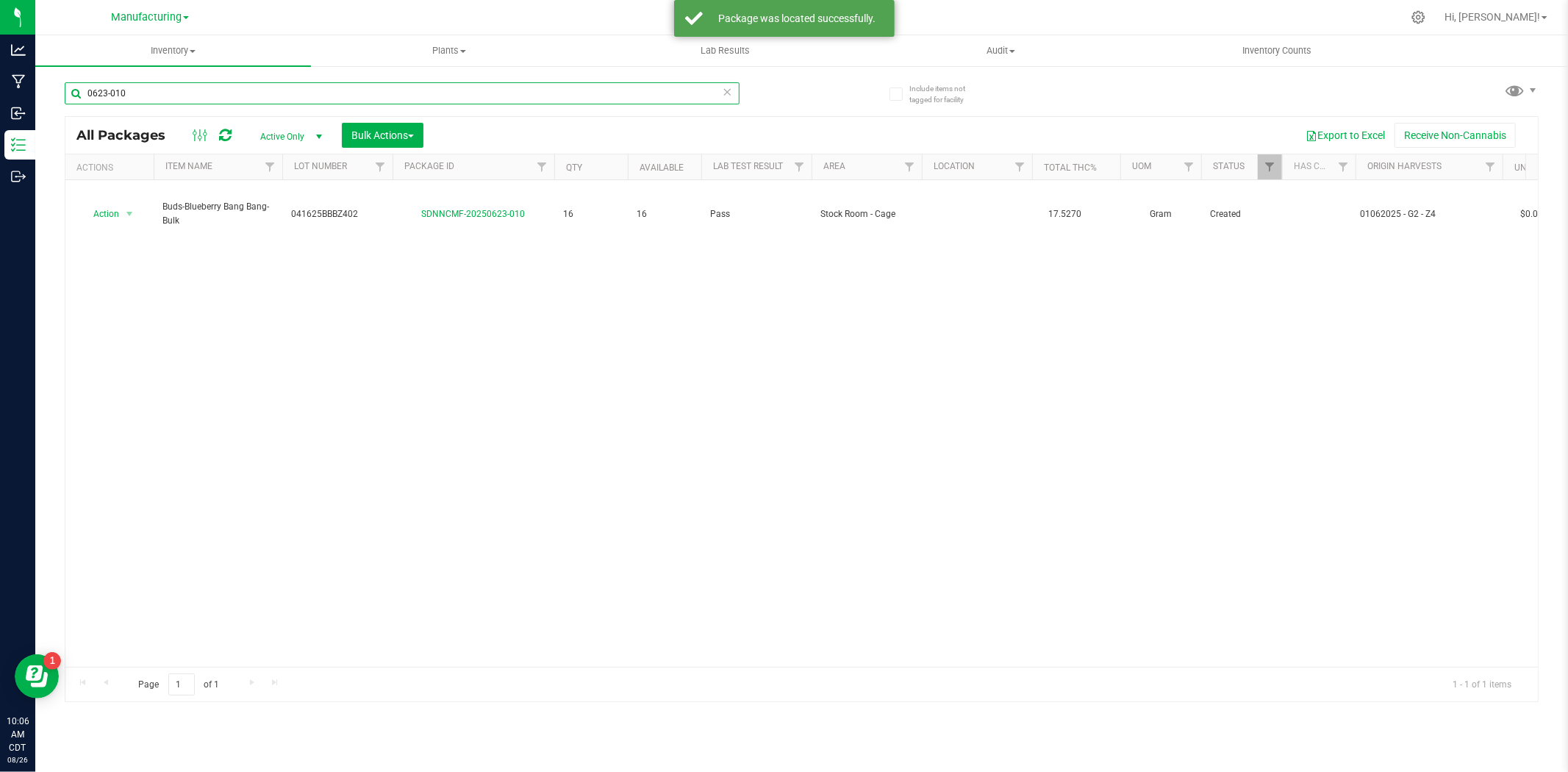
drag, startPoint x: 207, startPoint y: 93, endPoint x: -27, endPoint y: 88, distance: 234.1
click at [0, 88] on html "Analytics Manufacturing Inbound Inventory Outbound 10:06 AM CDT [DATE] 08/26 Ma…" at bounding box center [784, 386] width 1568 height 772
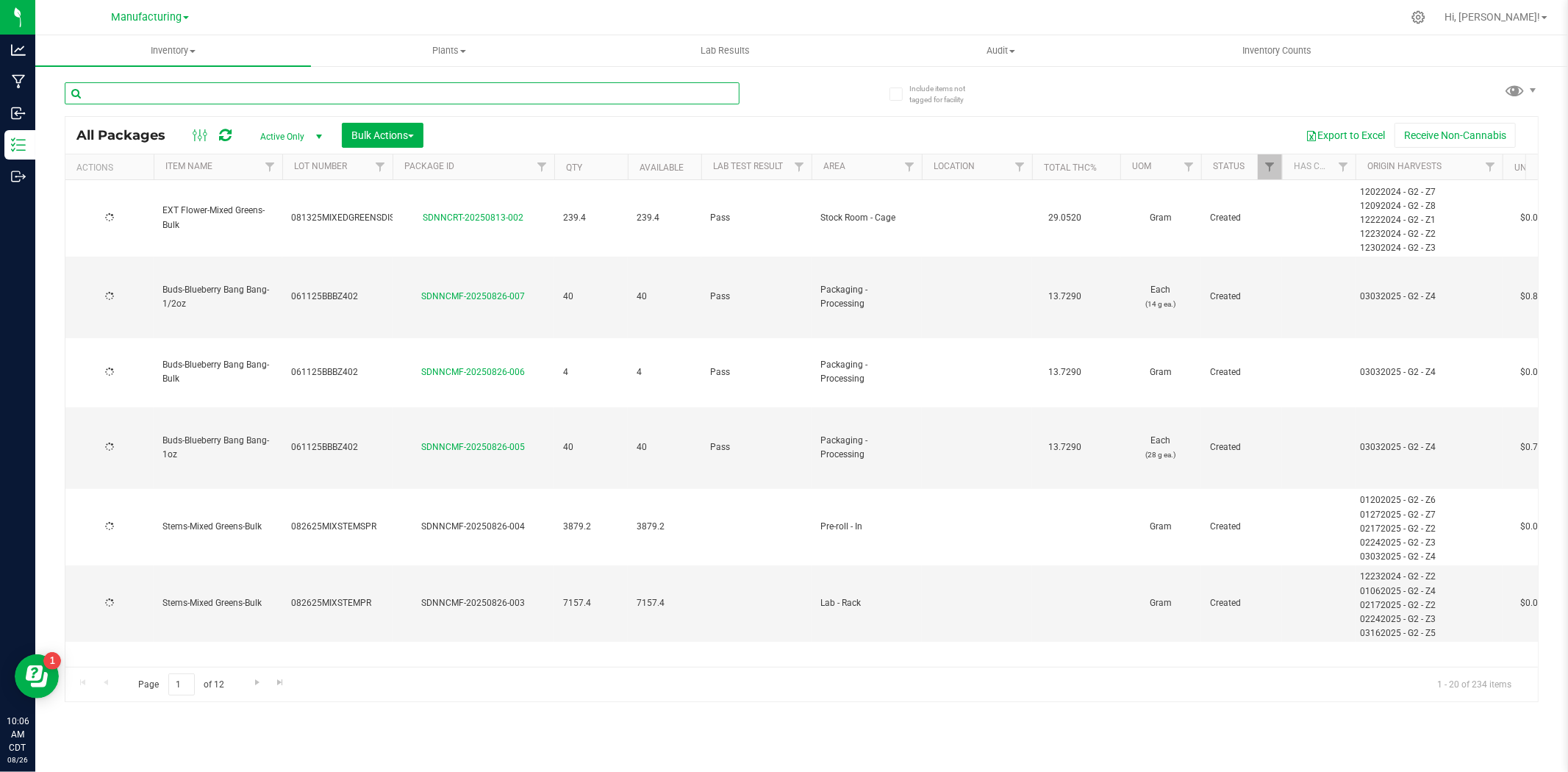
type input "[DATE]"
click at [900, 166] on link "Filter" at bounding box center [909, 167] width 24 height 25
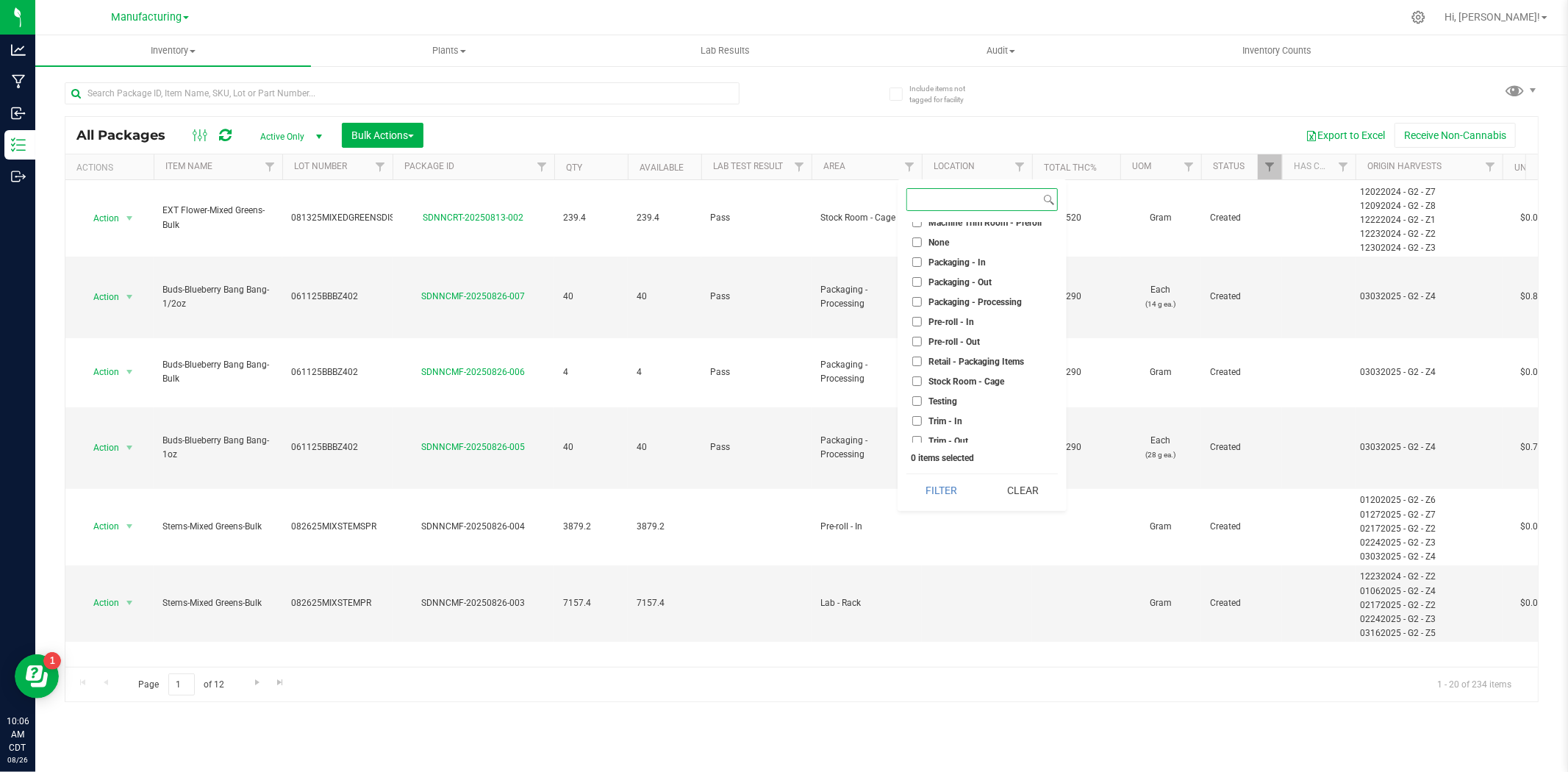
scroll to position [389, 0]
click at [971, 372] on span "Stock Room - Cage" at bounding box center [966, 376] width 76 height 9
click at [922, 371] on input "Stock Room - Cage" at bounding box center [917, 375] width 9 height 9
checkbox input "true"
click at [938, 498] on button "Filter" at bounding box center [942, 490] width 71 height 32
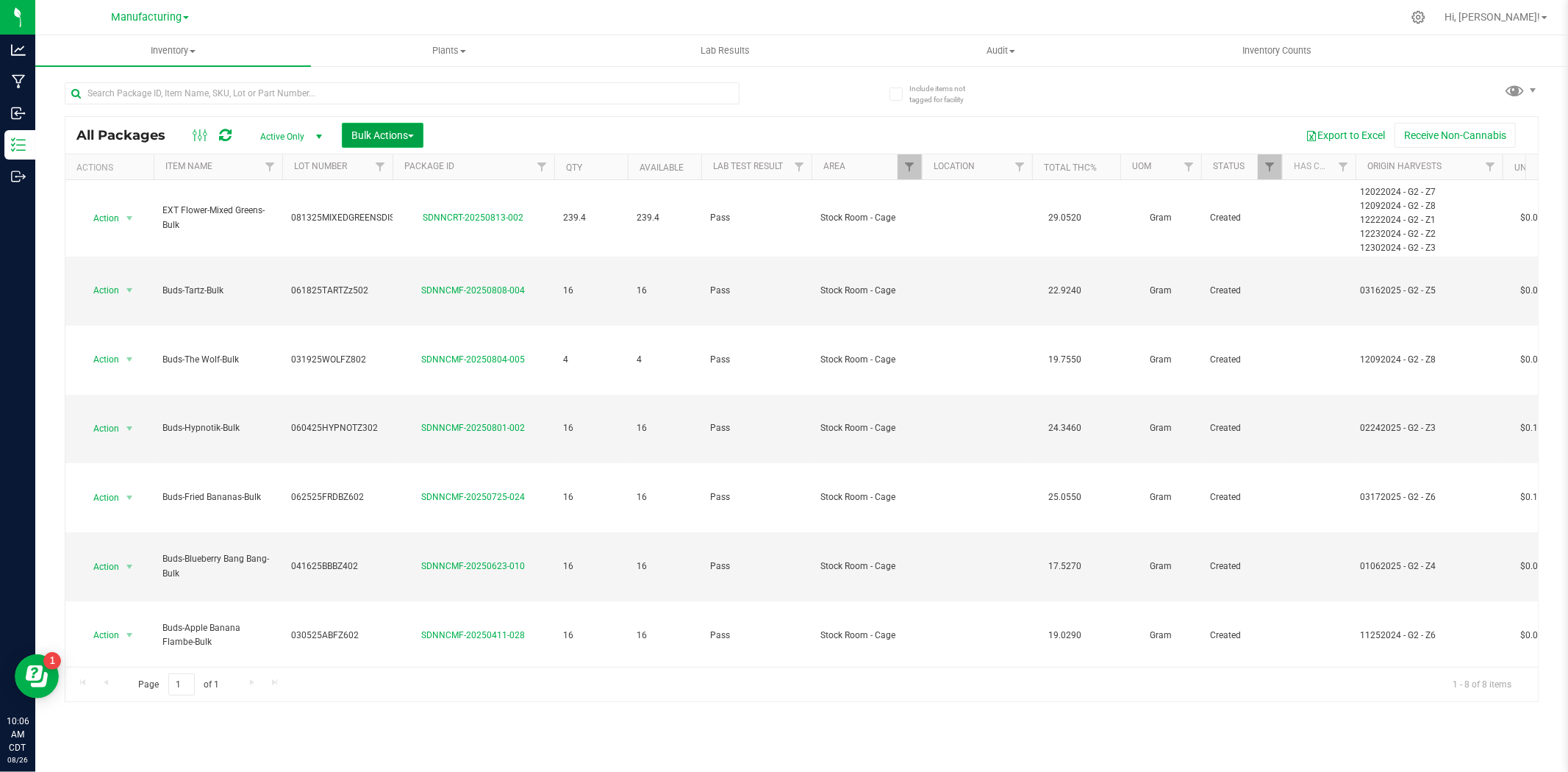
click at [371, 136] on span "Bulk Actions" at bounding box center [382, 136] width 62 height 12
click at [395, 281] on span "Lock/Unlock packages" at bounding box center [401, 276] width 101 height 12
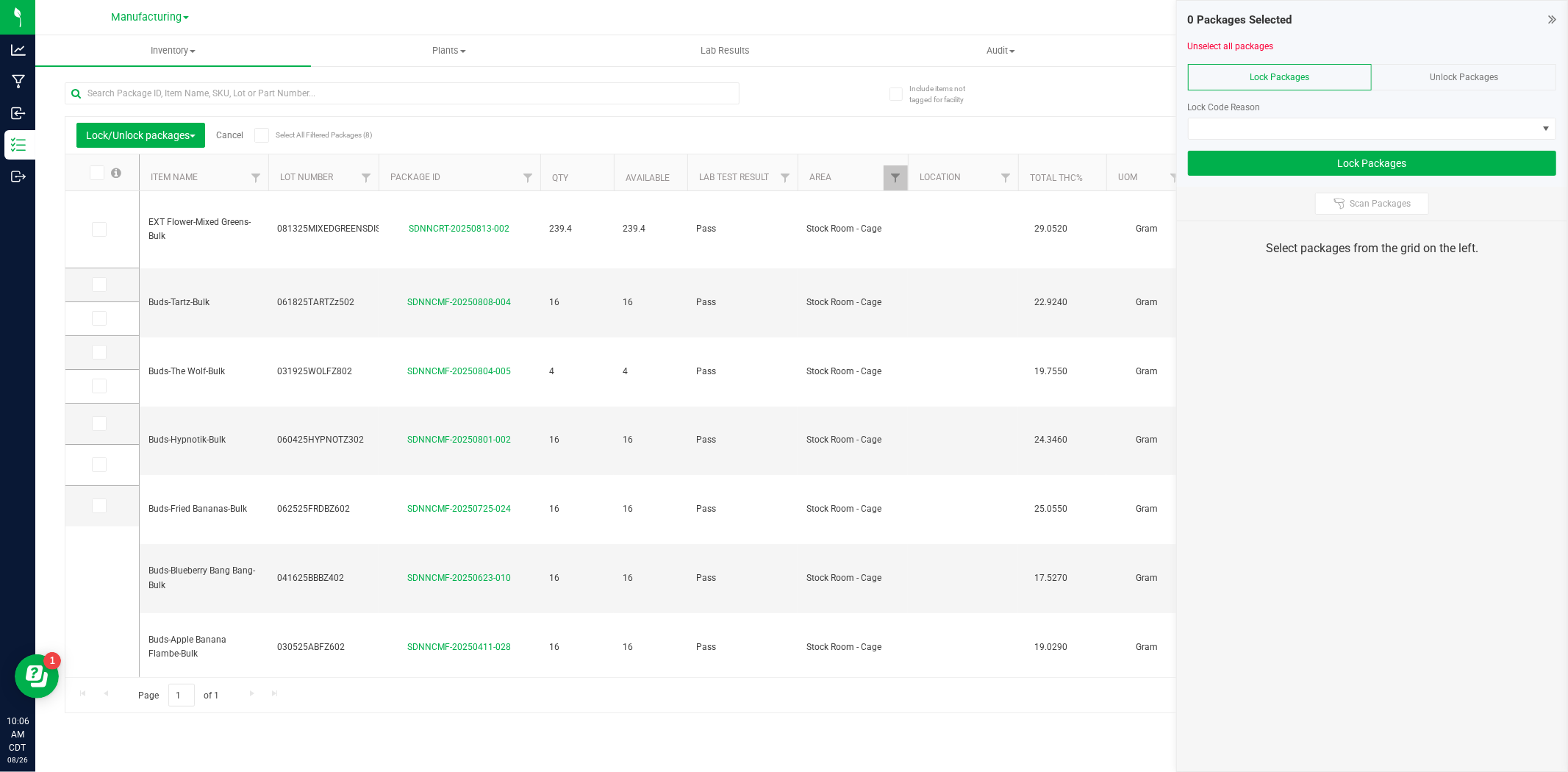
click at [263, 136] on icon at bounding box center [260, 136] width 9 height 0
click at [0, 0] on input "Select All Filtered Packages (8)" at bounding box center [0, 0] width 0 height 0
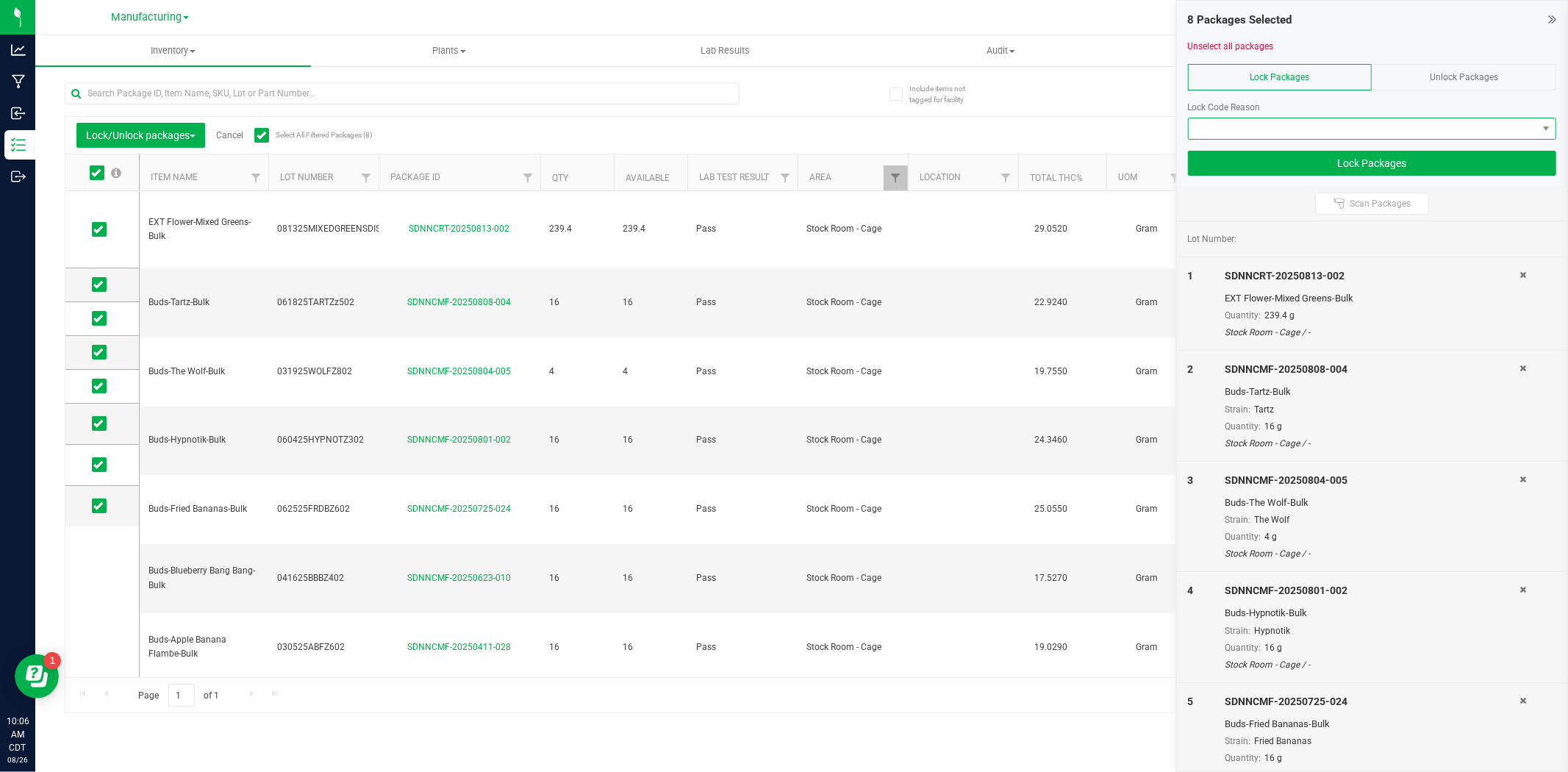
click at [1254, 130] on span at bounding box center [1363, 128] width 349 height 21
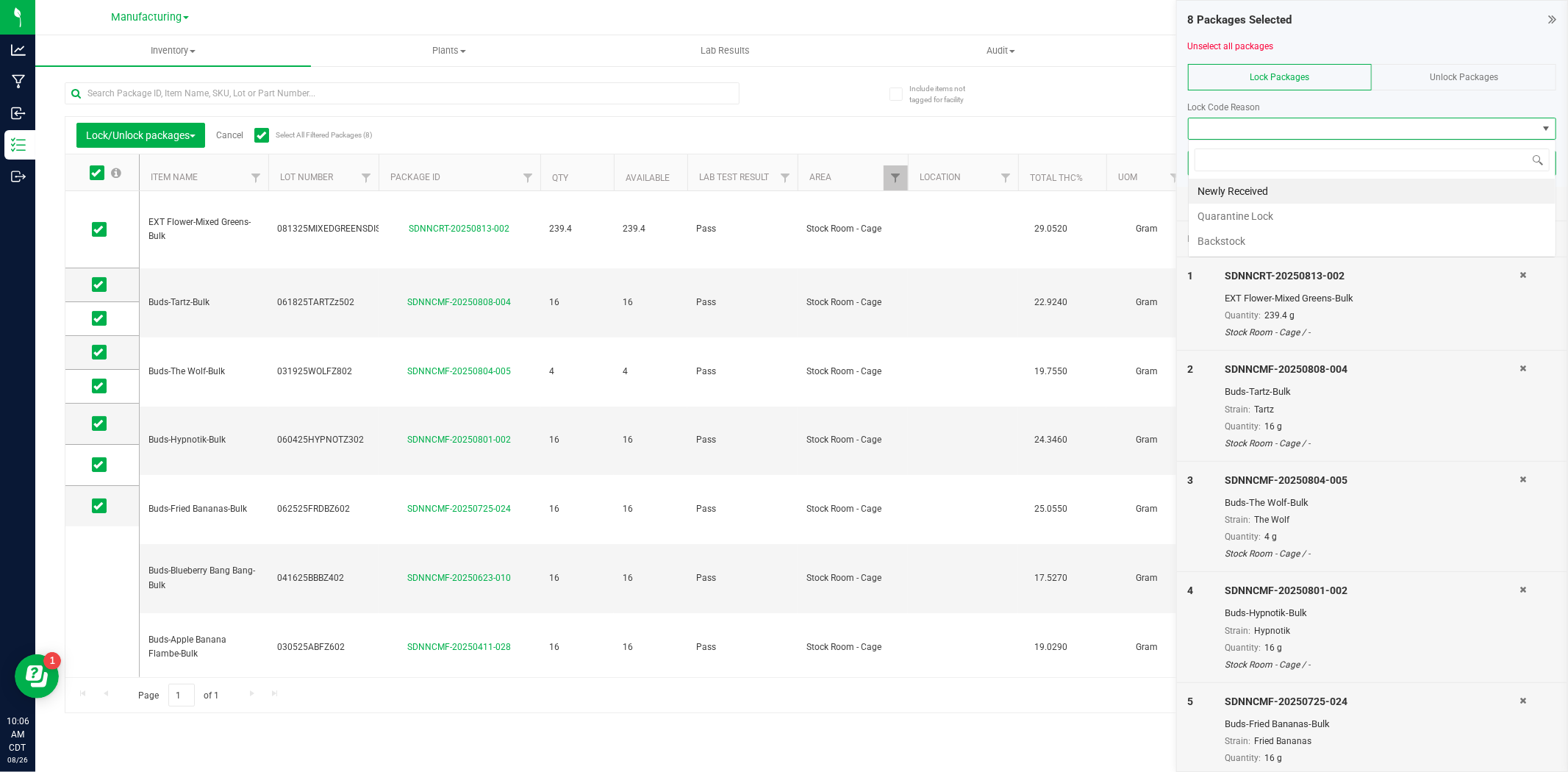
scroll to position [22, 369]
click at [1237, 249] on li "Backstock" at bounding box center [1372, 241] width 367 height 25
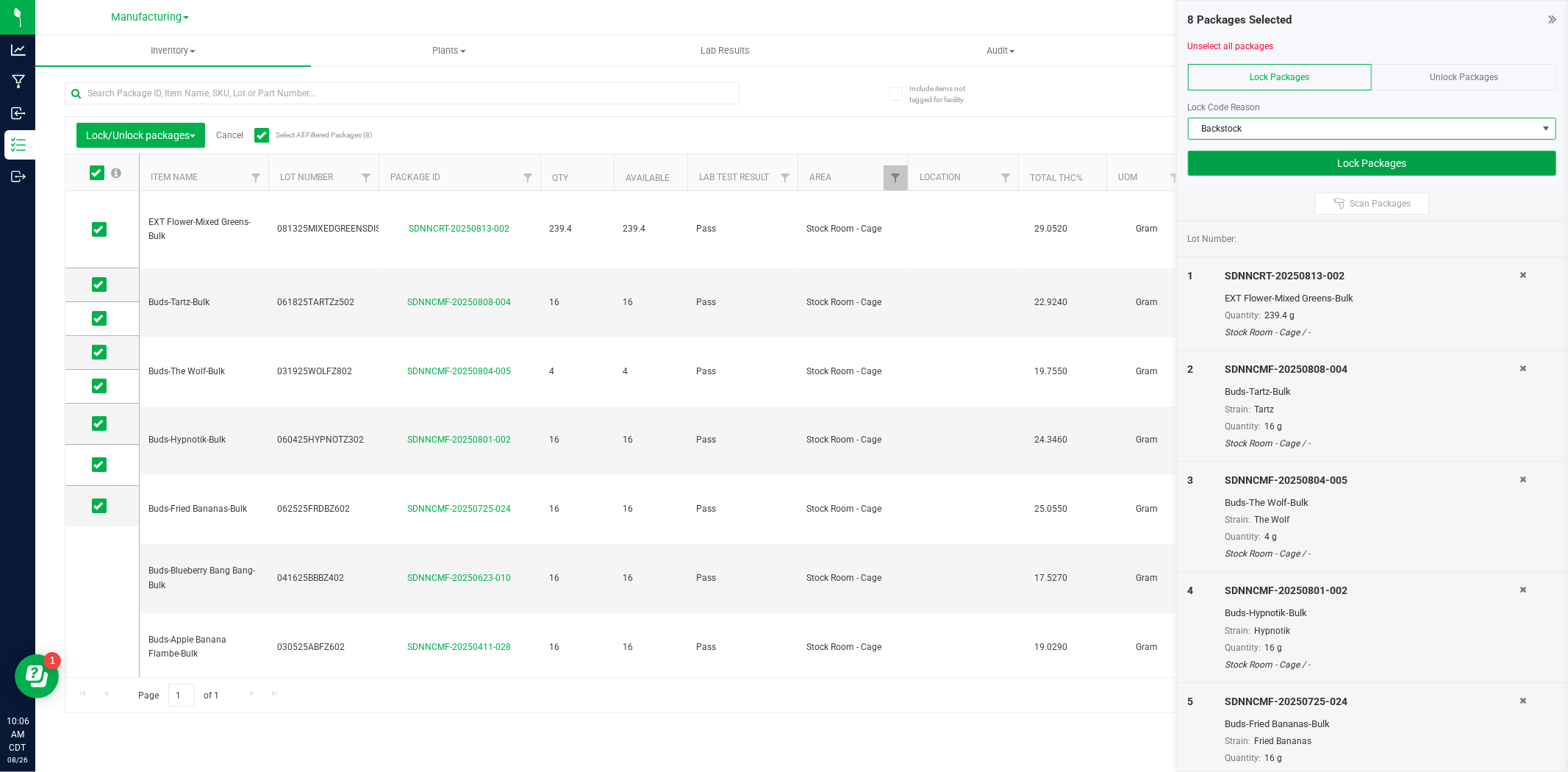
click at [1254, 170] on button "Lock Packages" at bounding box center [1372, 163] width 369 height 25
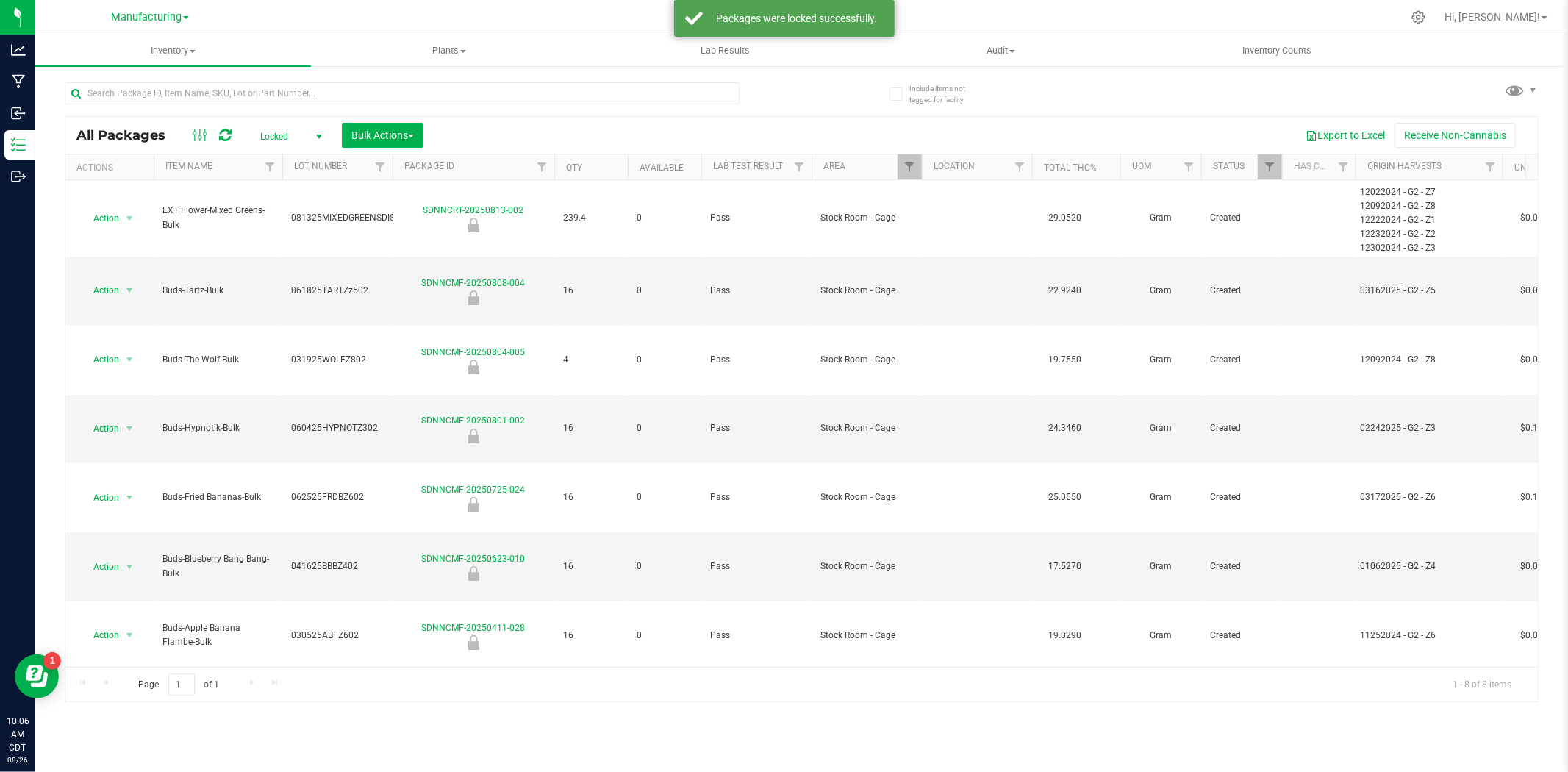
click at [289, 130] on span "Locked" at bounding box center [288, 136] width 81 height 21
click at [275, 155] on li "Active Only" at bounding box center [287, 161] width 79 height 22
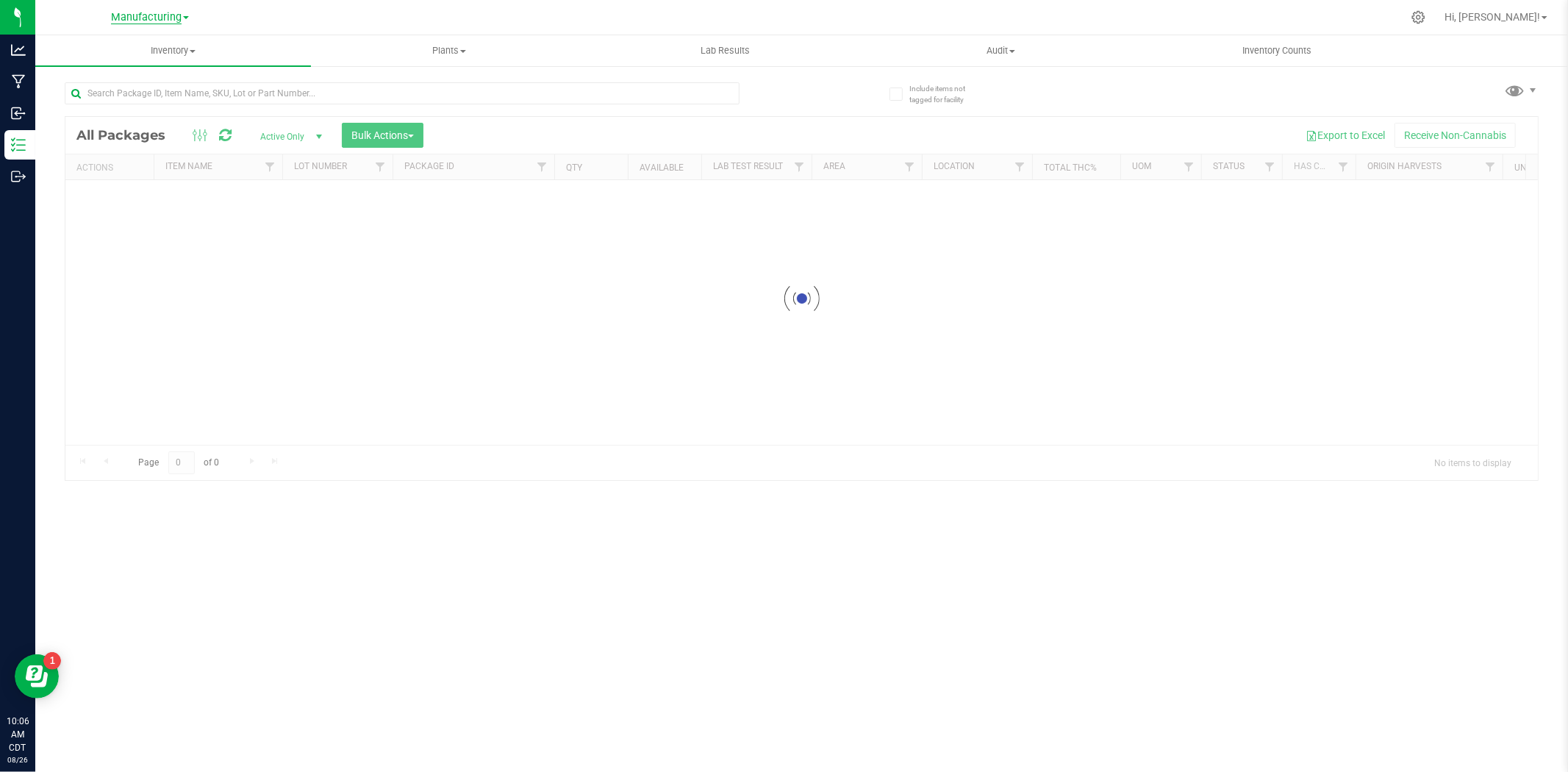
click at [150, 15] on span "Manufacturing" at bounding box center [146, 17] width 71 height 13
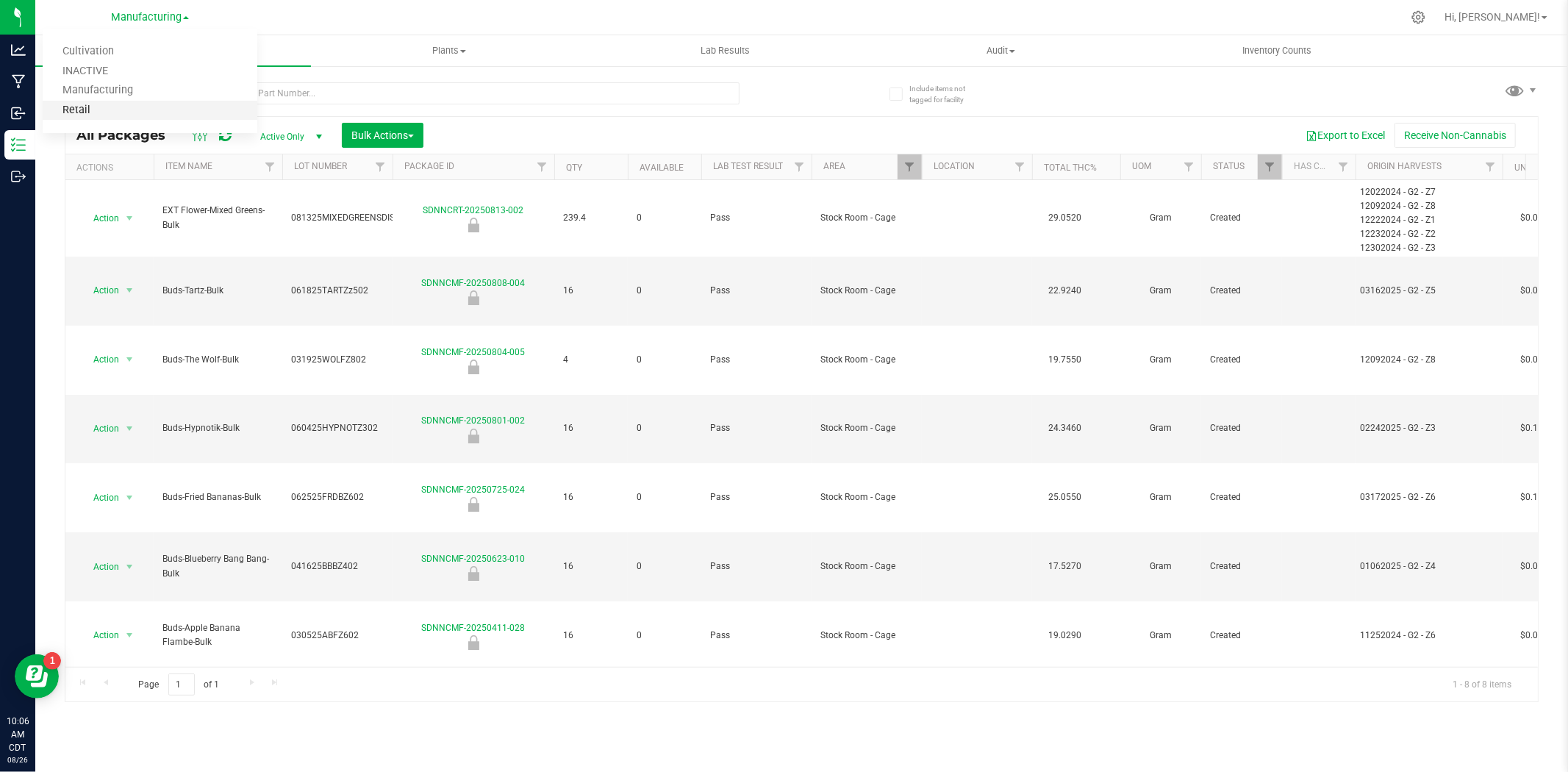
click at [99, 105] on link "Retail" at bounding box center [150, 111] width 215 height 20
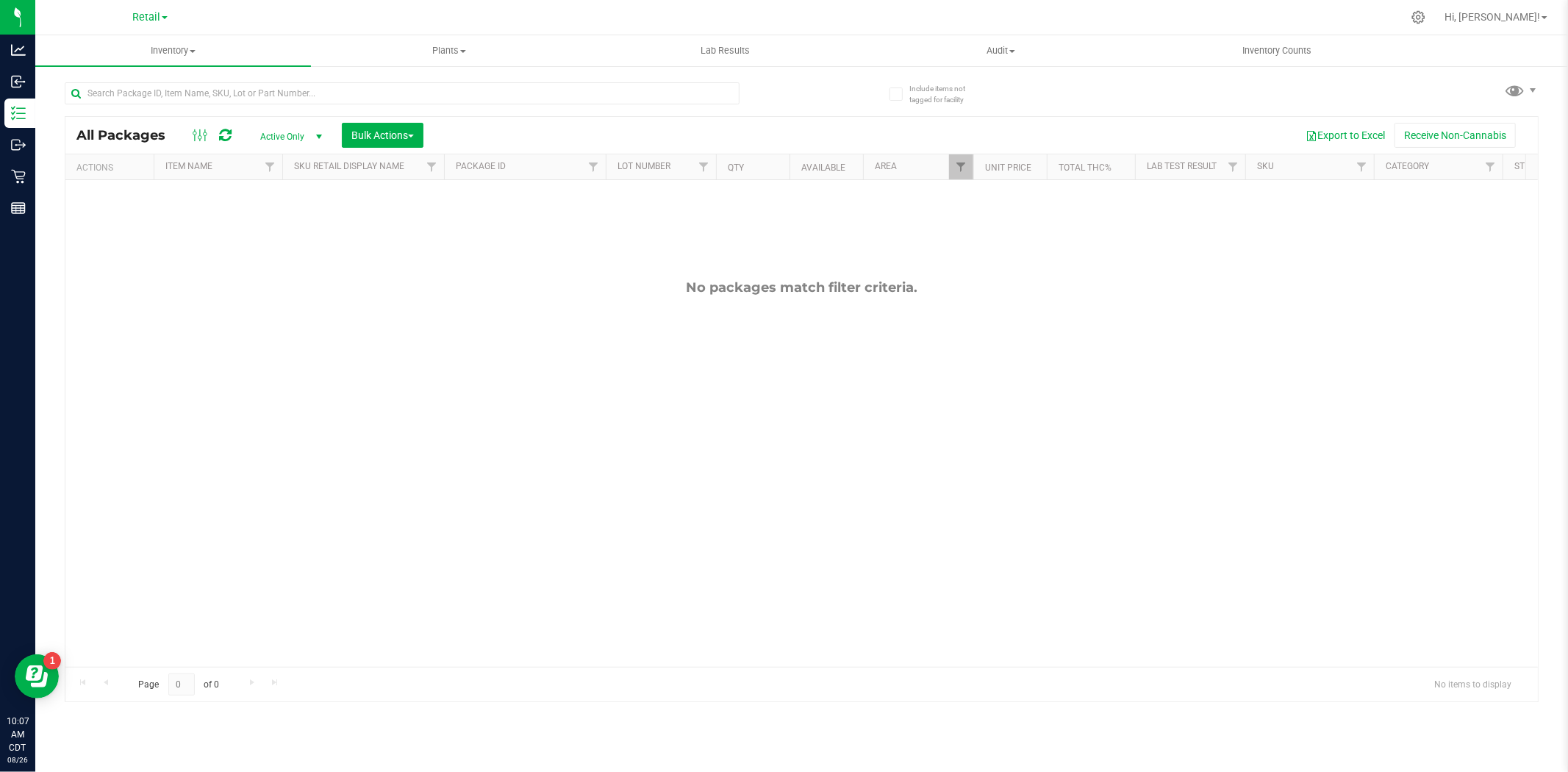
click at [1254, 87] on div "Include items not tagged for facility All Packages Active Only Active Only Lab …" at bounding box center [801, 289] width 1532 height 448
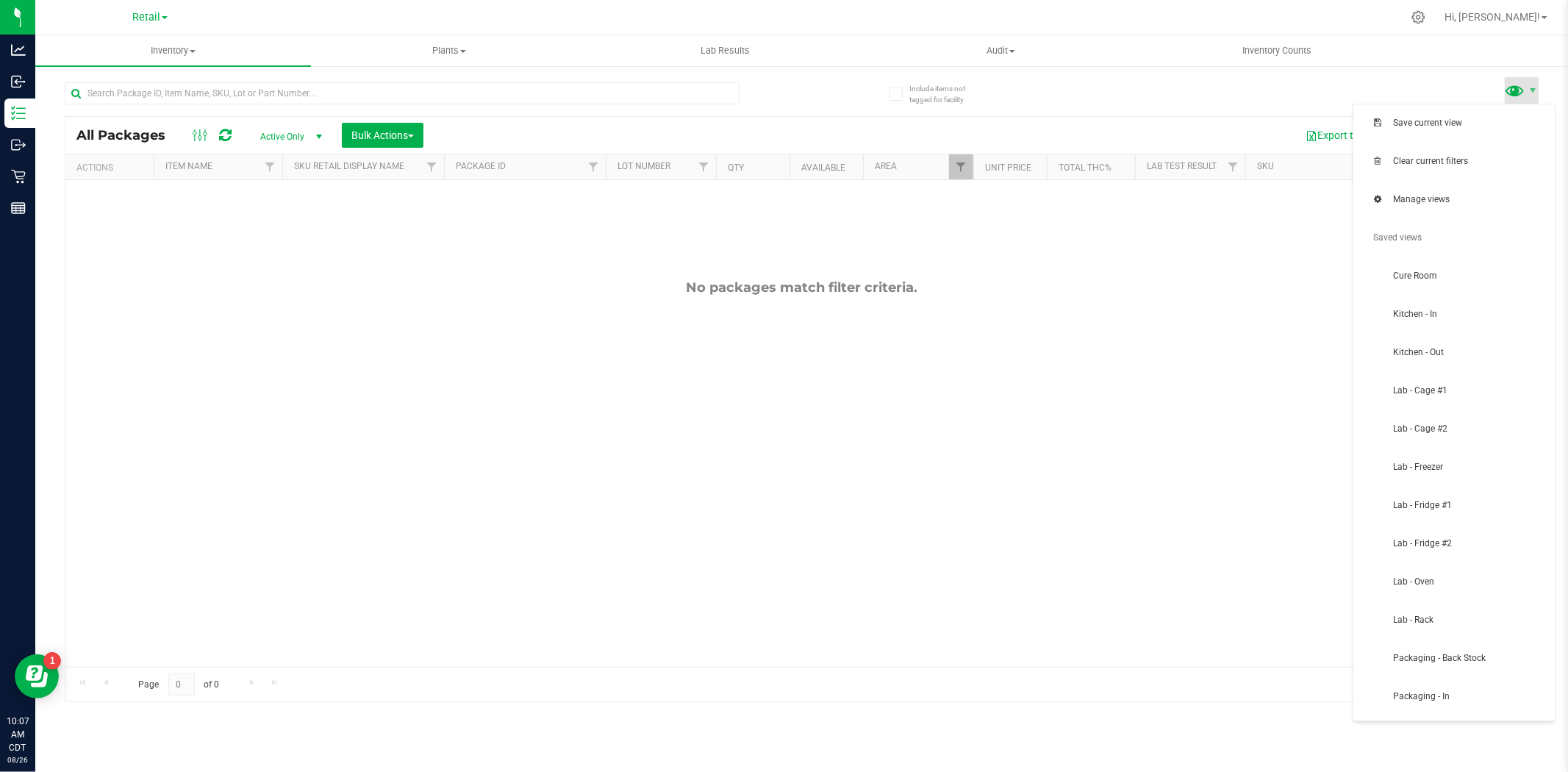
click at [1254, 93] on span at bounding box center [1516, 90] width 22 height 22
click at [1254, 155] on span "Clear current filters" at bounding box center [1453, 161] width 184 height 29
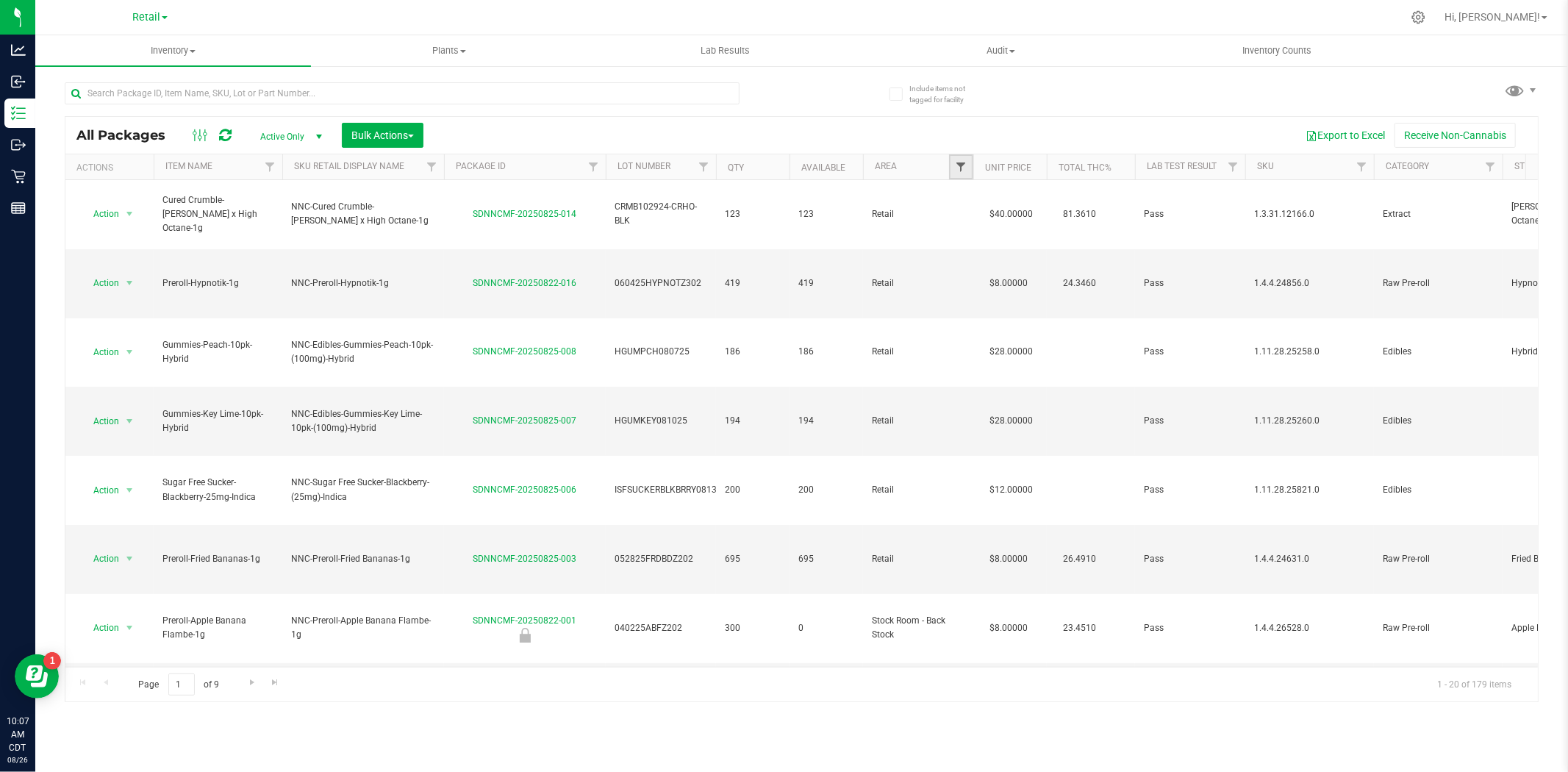
click at [964, 166] on span "Filter" at bounding box center [961, 167] width 12 height 12
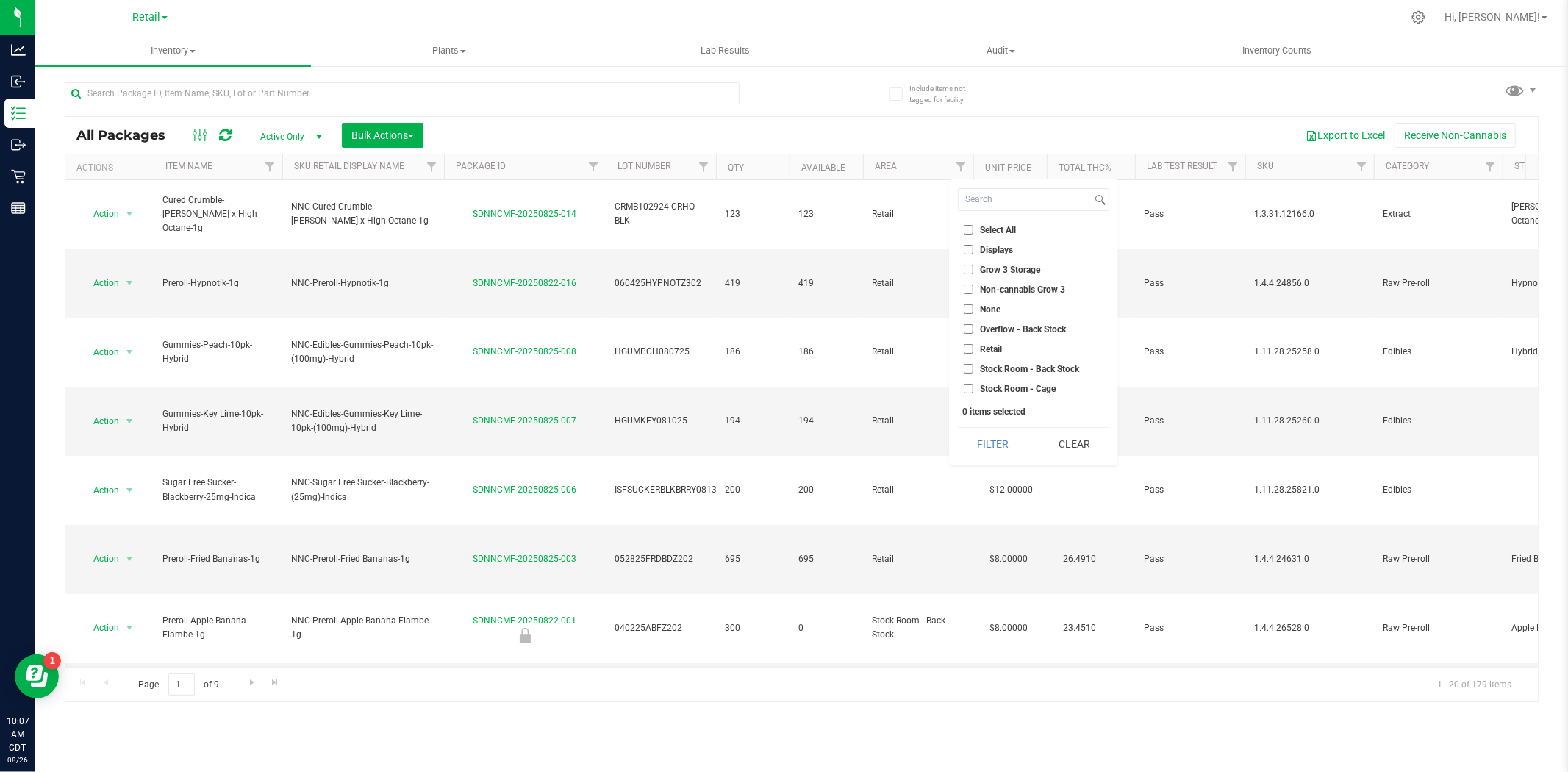
click at [972, 247] on input "Displays" at bounding box center [968, 249] width 9 height 9
checkbox input "true"
click at [997, 445] on button "Filter" at bounding box center [992, 443] width 71 height 32
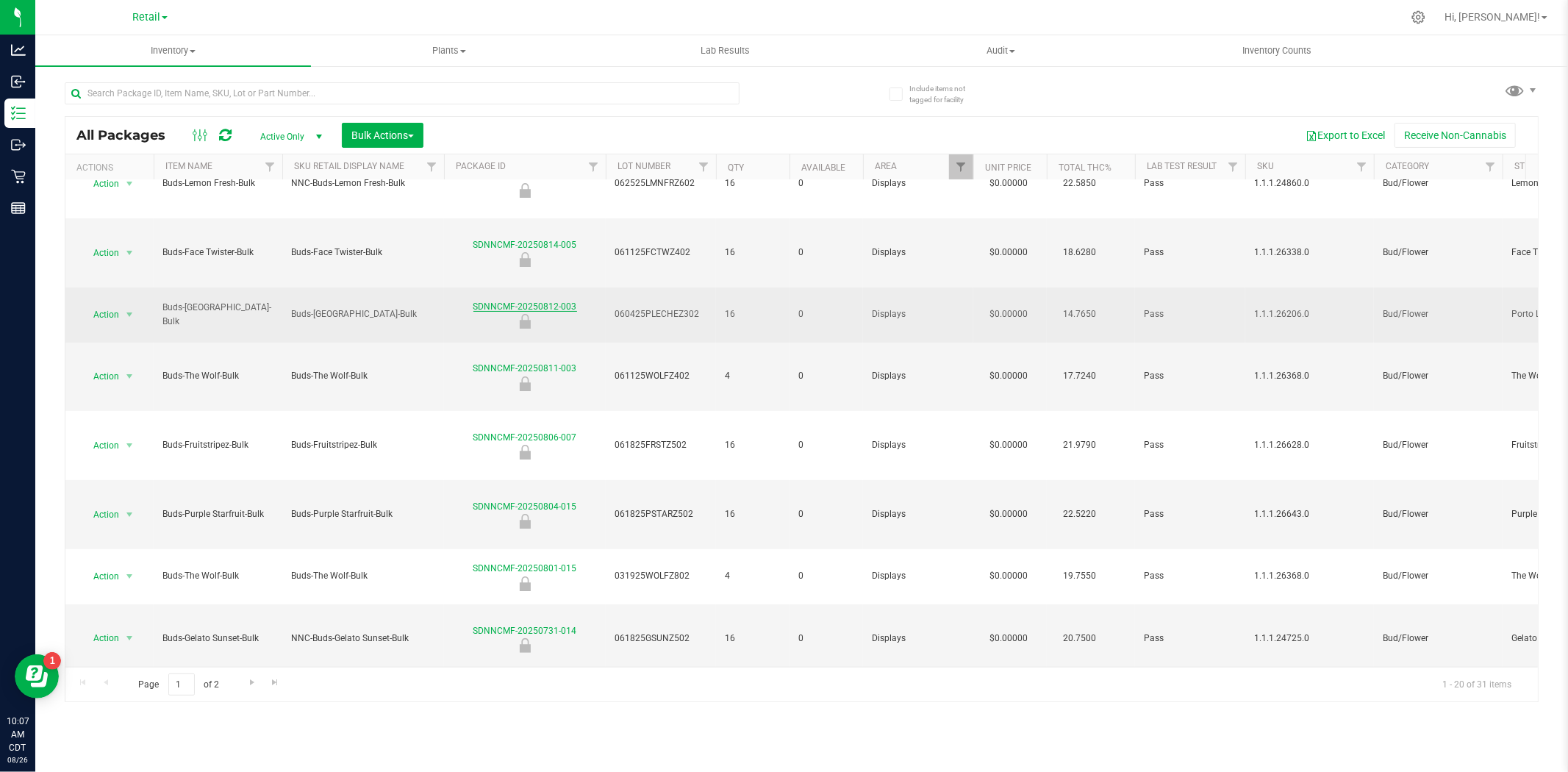
scroll to position [353, 0]
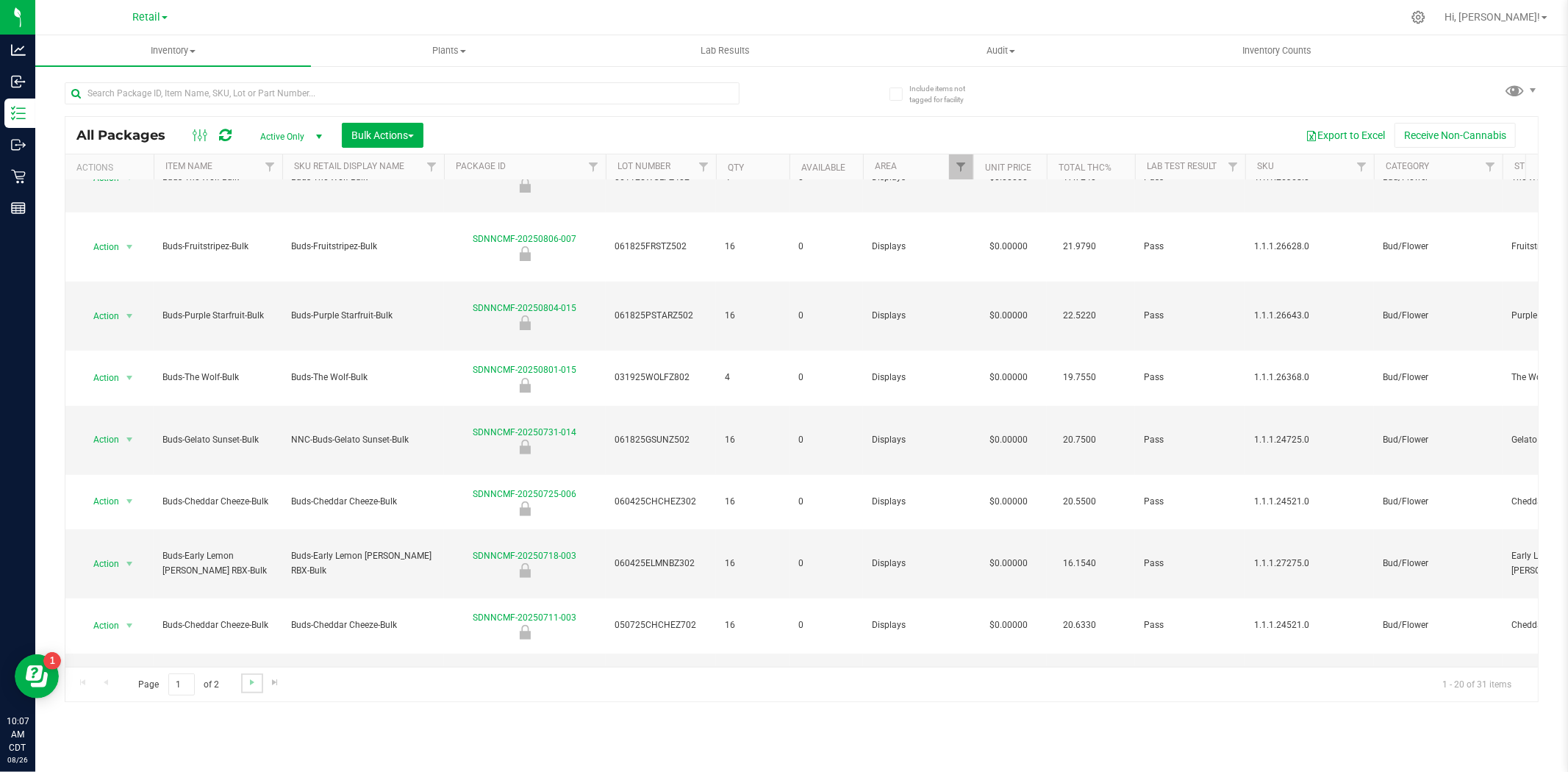
click at [244, 596] on link "Go to the next page" at bounding box center [252, 683] width 22 height 20
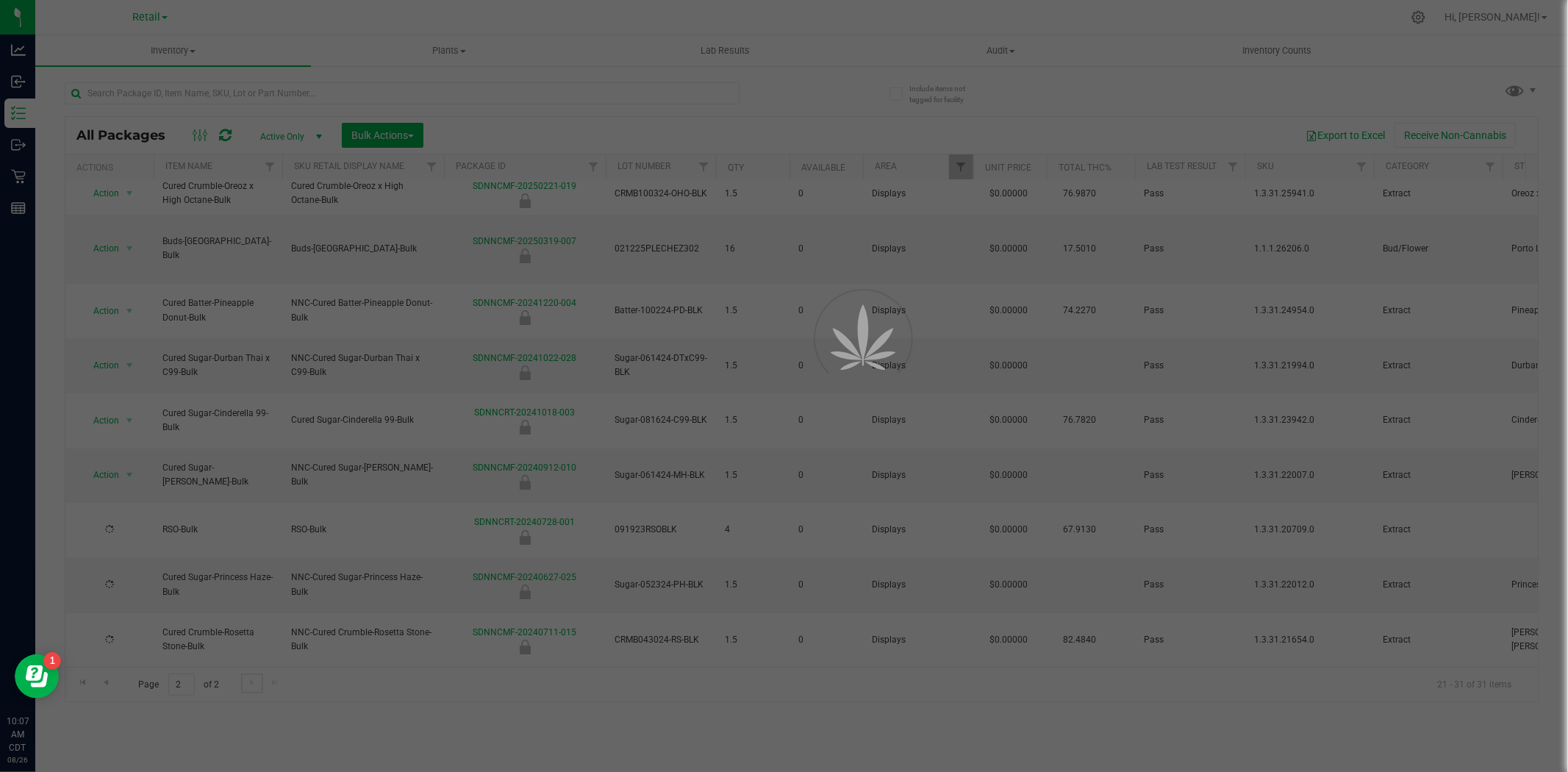
scroll to position [0, 0]
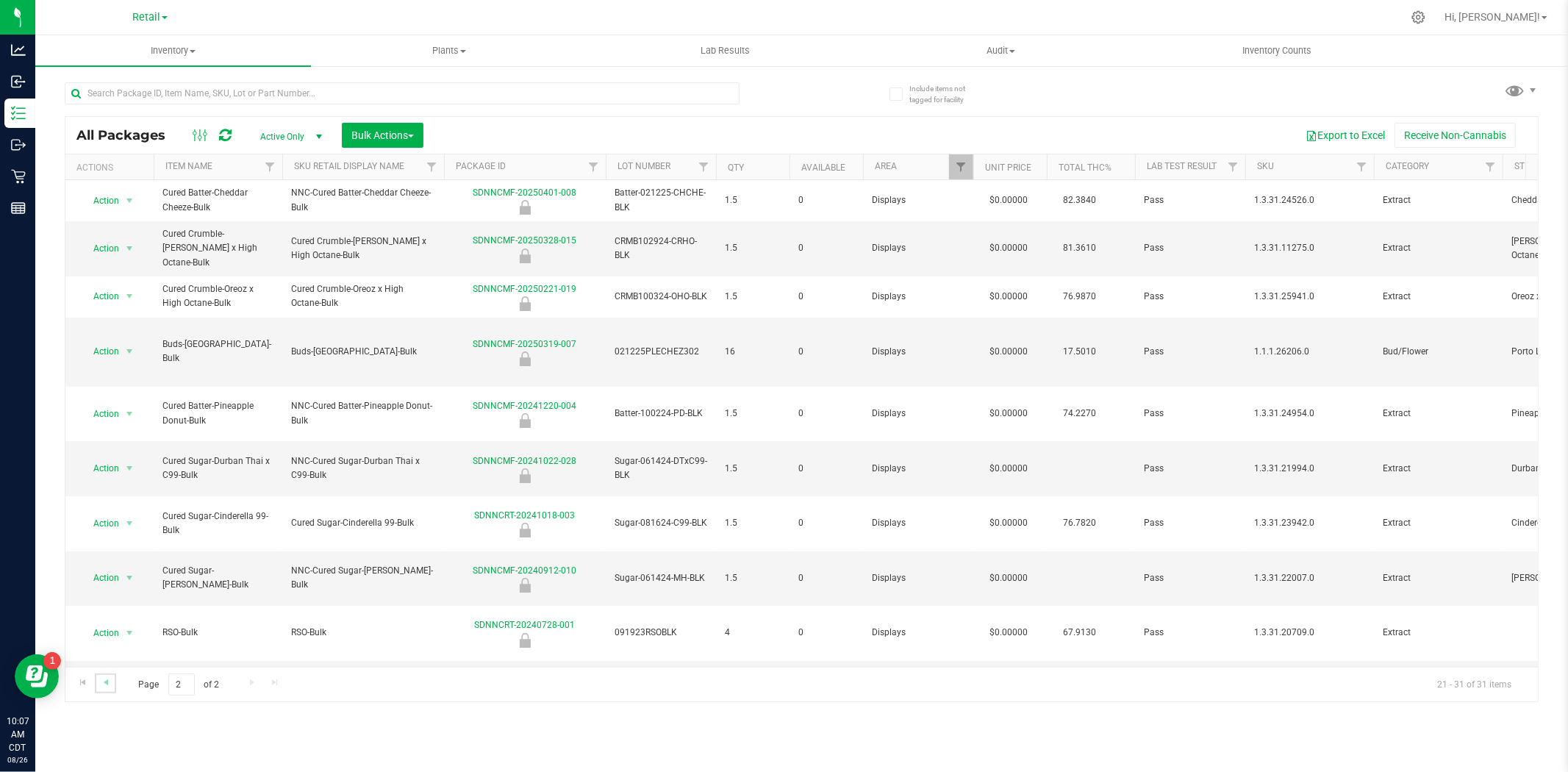
click at [98, 596] on link "Go to the previous page" at bounding box center [106, 683] width 22 height 20
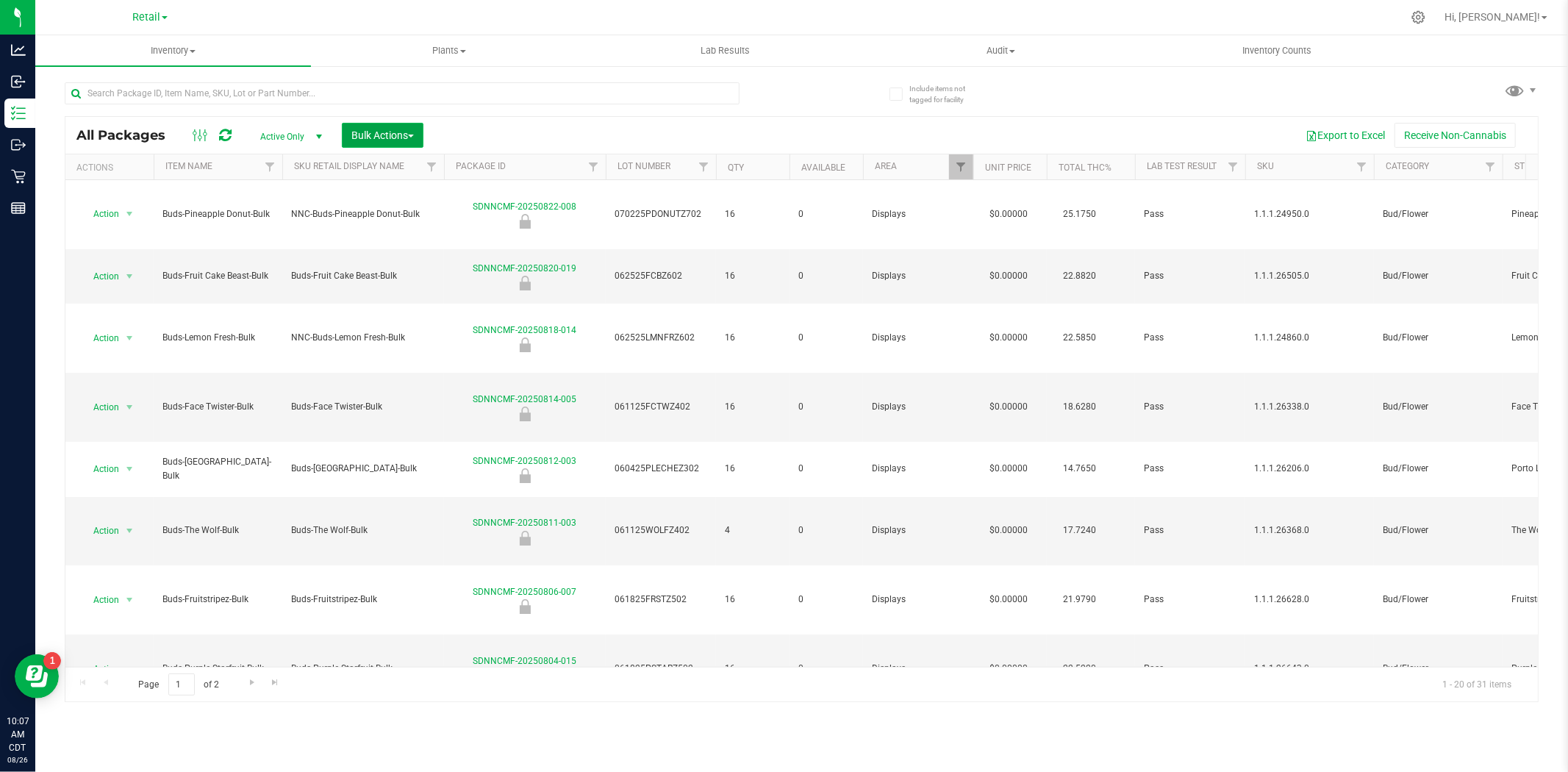
click at [394, 136] on span "Bulk Actions" at bounding box center [382, 136] width 62 height 12
click at [405, 172] on span "Add to outbound order" at bounding box center [401, 168] width 100 height 12
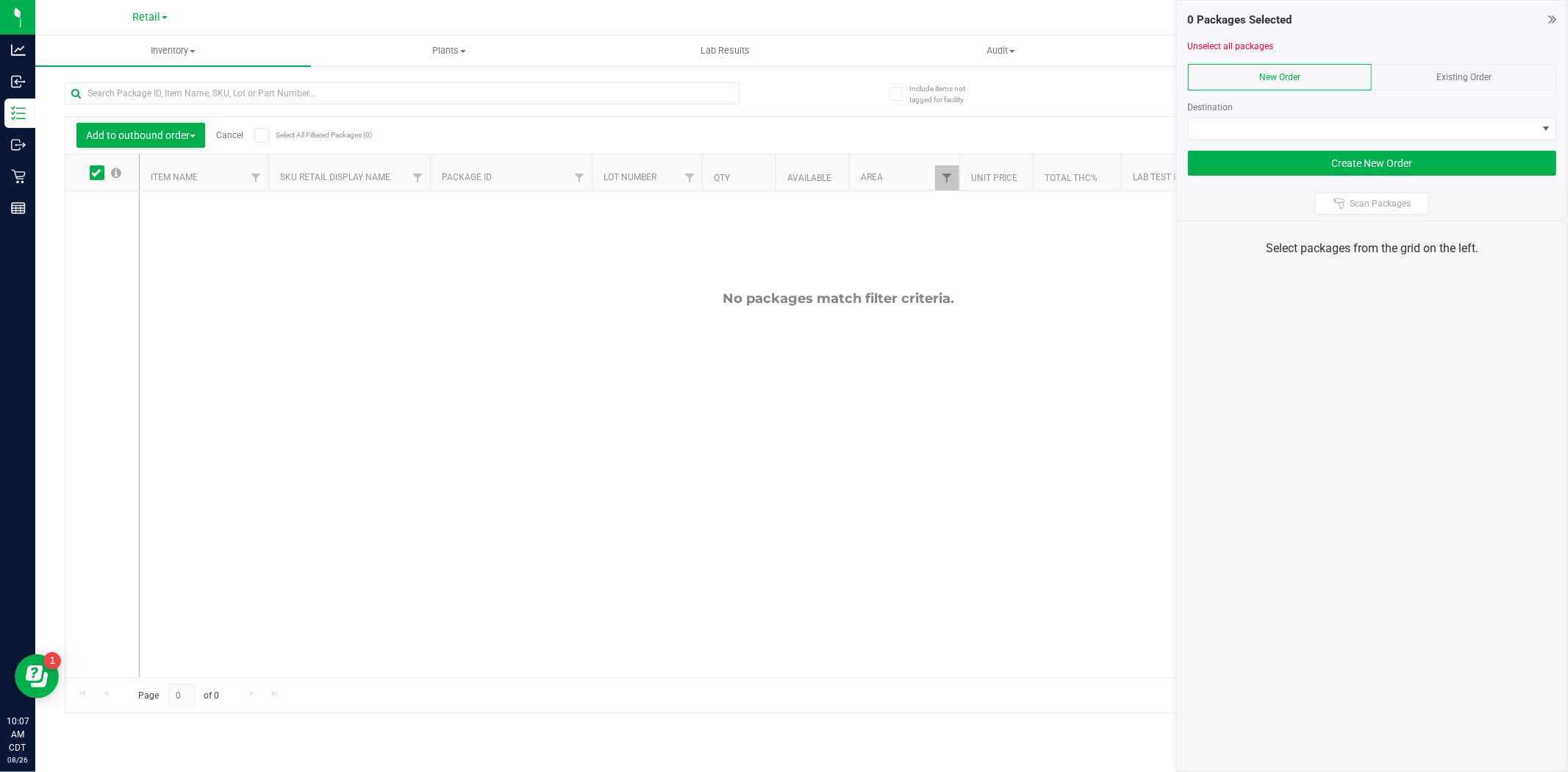
click at [228, 136] on link "Cancel" at bounding box center [230, 135] width 27 height 10
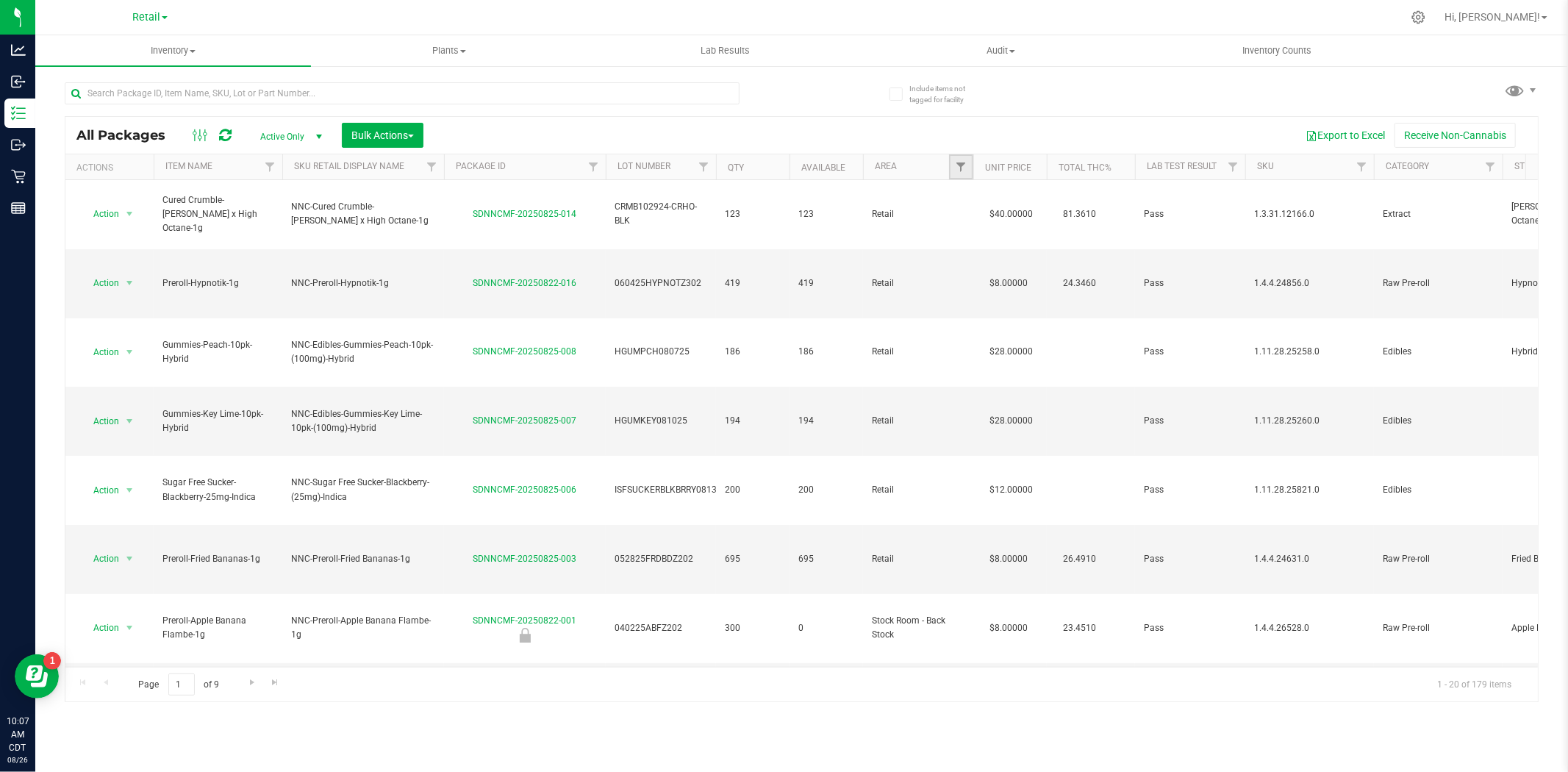
click at [951, 166] on link "Filter" at bounding box center [961, 167] width 24 height 25
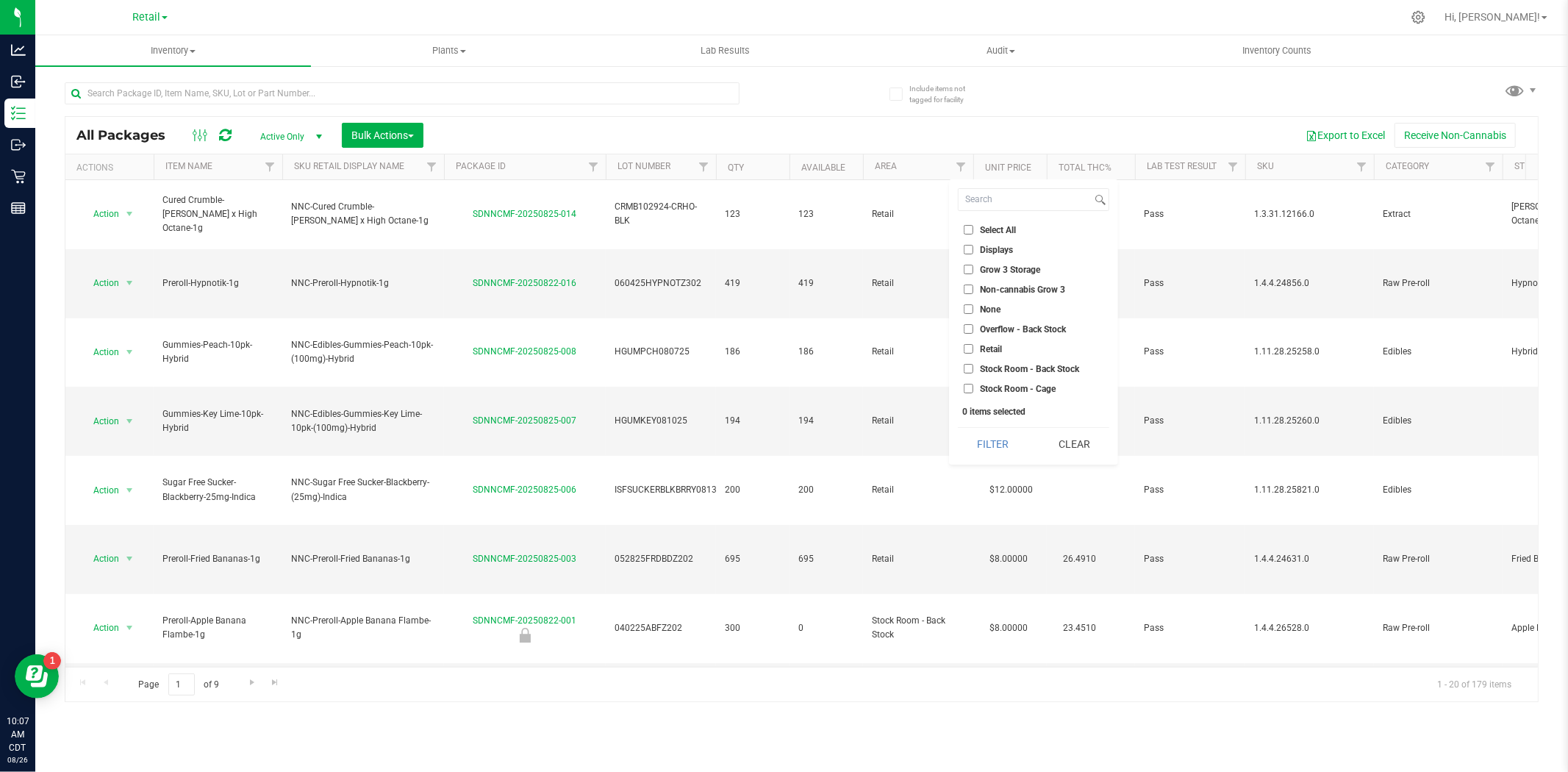
click at [1000, 246] on span "Displays" at bounding box center [997, 250] width 33 height 9
click at [973, 246] on input "Displays" at bounding box center [968, 249] width 9 height 9
checkbox input "true"
click at [1000, 439] on button "Filter" at bounding box center [992, 443] width 71 height 32
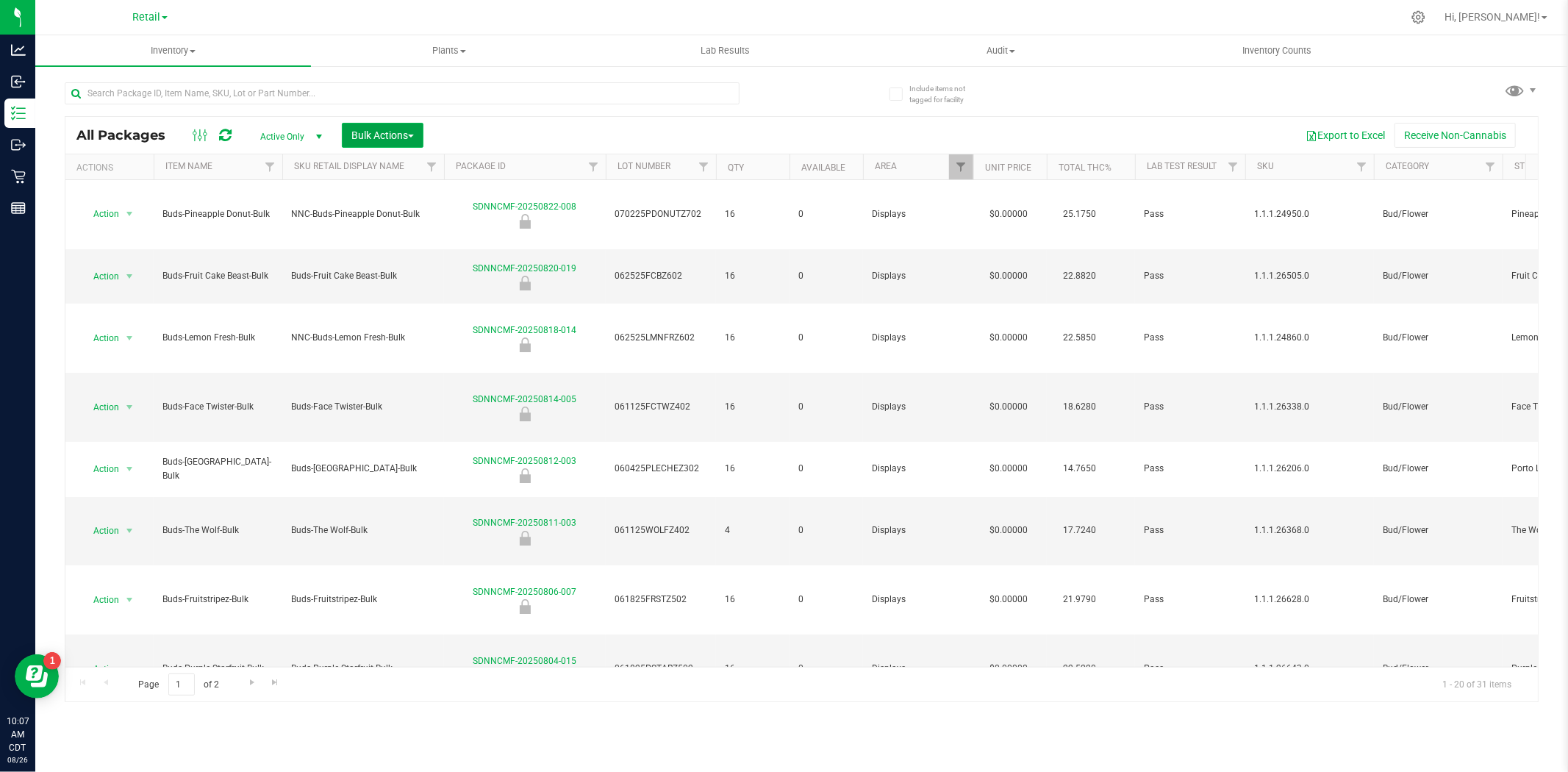
click at [407, 130] on span "Bulk Actions" at bounding box center [382, 136] width 62 height 12
click at [399, 249] on span "Lock/Unlock packages" at bounding box center [401, 249] width 101 height 12
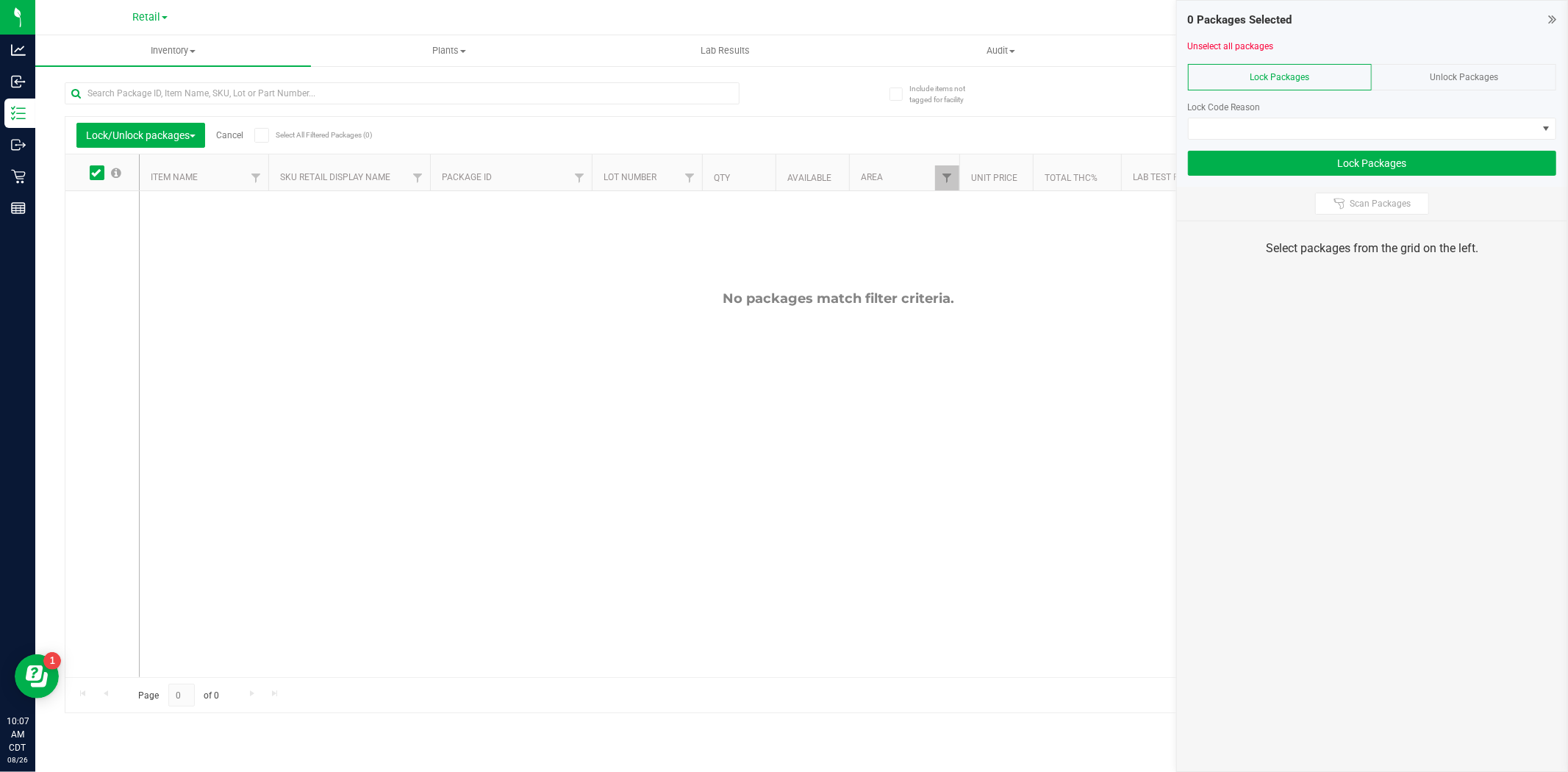
click at [1254, 91] on div at bounding box center [1372, 95] width 369 height 11
click at [1254, 81] on span "Unlock Packages" at bounding box center [1464, 77] width 68 height 10
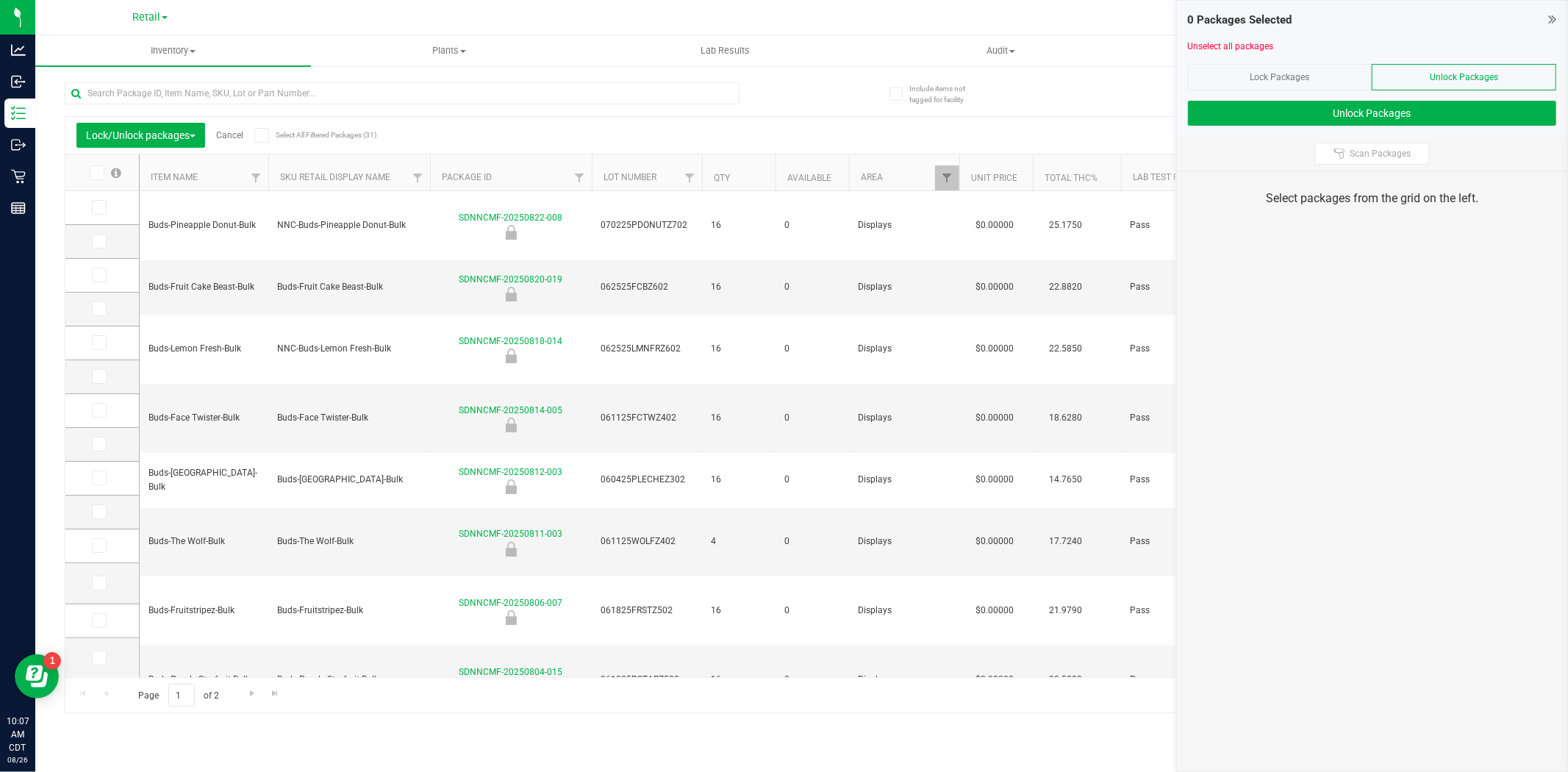
click at [269, 136] on span at bounding box center [262, 136] width 15 height 15
click at [0, 0] on input "Select All Filtered Packages (31)" at bounding box center [0, 0] width 0 height 0
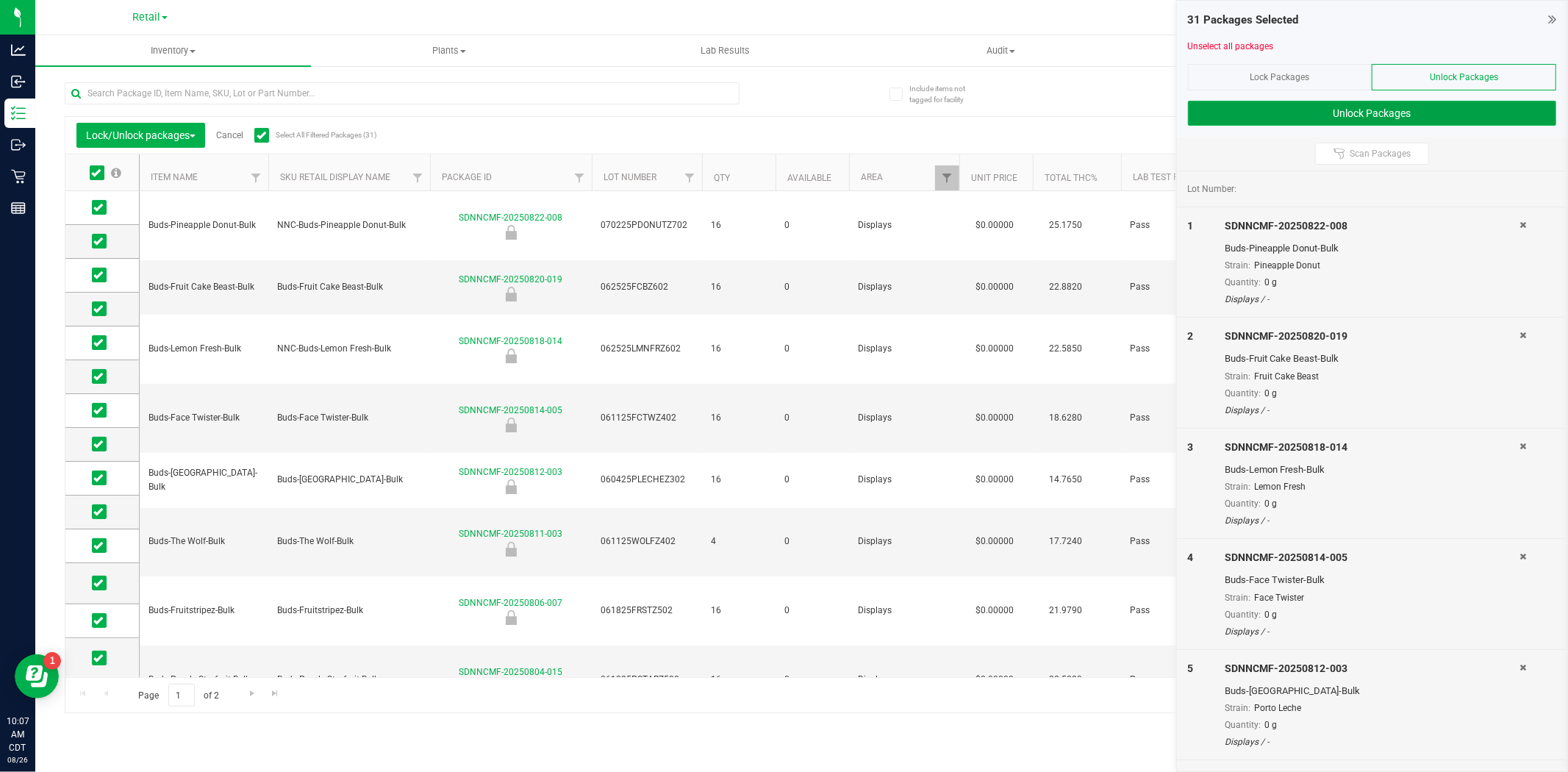
click at [1254, 116] on button "Unlock Packages" at bounding box center [1372, 113] width 369 height 25
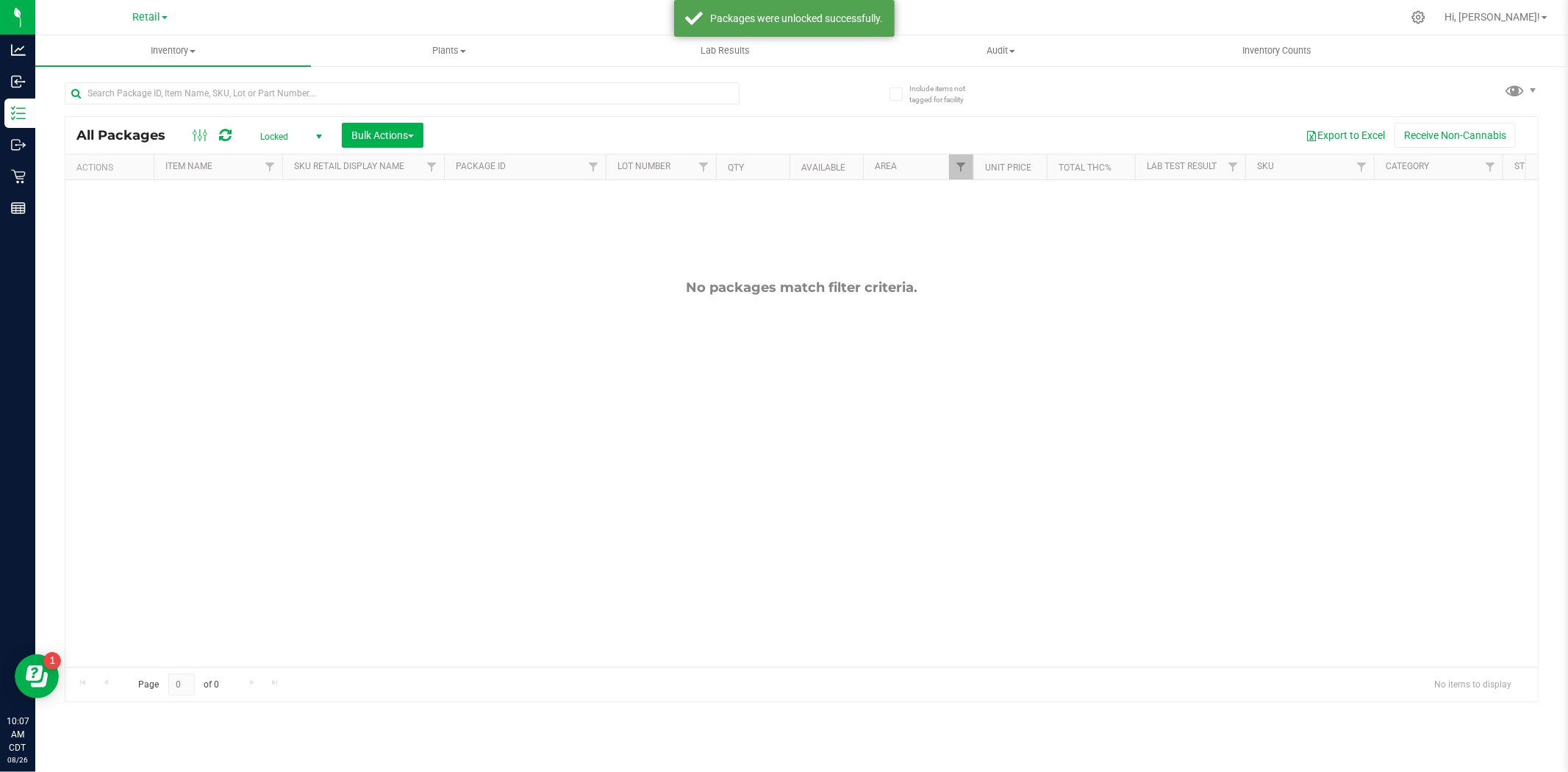
click at [285, 136] on span "Locked" at bounding box center [288, 136] width 81 height 21
click at [273, 159] on li "Active Only" at bounding box center [287, 161] width 79 height 22
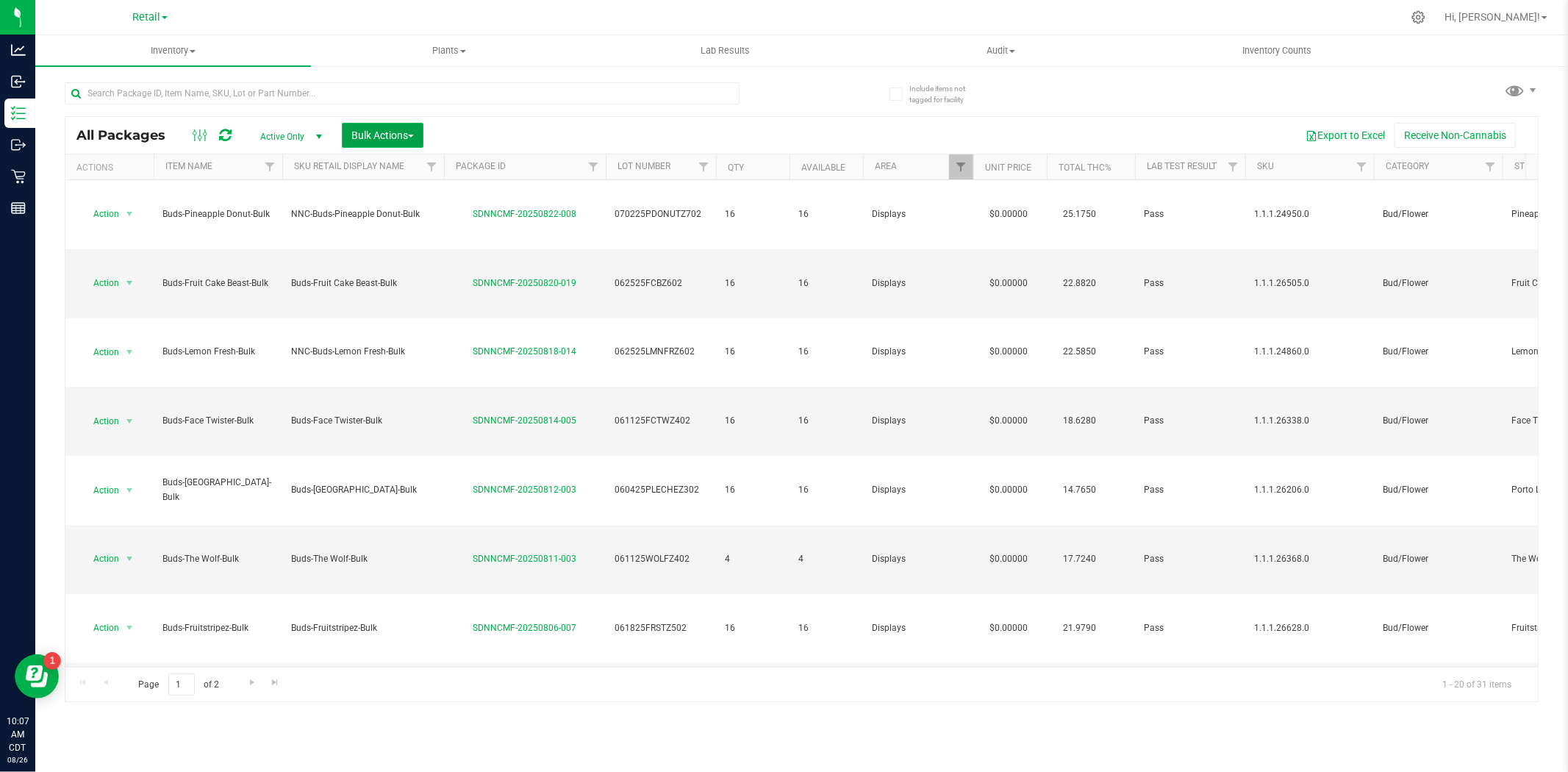
click at [398, 142] on button "Bulk Actions" at bounding box center [383, 136] width 82 height 25
click at [398, 175] on div "Add to outbound order" at bounding box center [411, 171] width 120 height 23
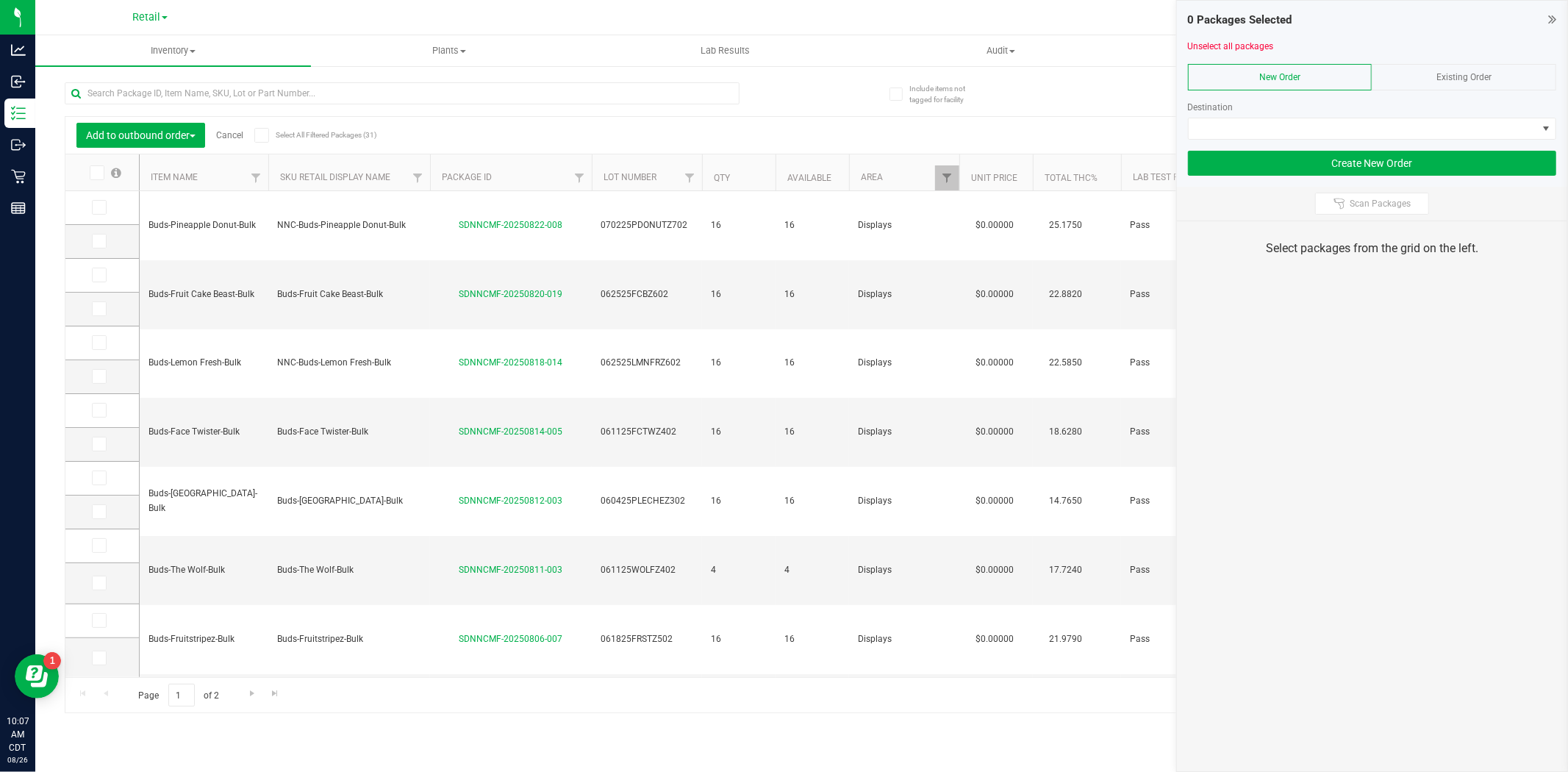
click at [263, 136] on icon at bounding box center [260, 136] width 9 height 0
click at [0, 0] on input "Select All Filtered Packages (31)" at bounding box center [0, 0] width 0 height 0
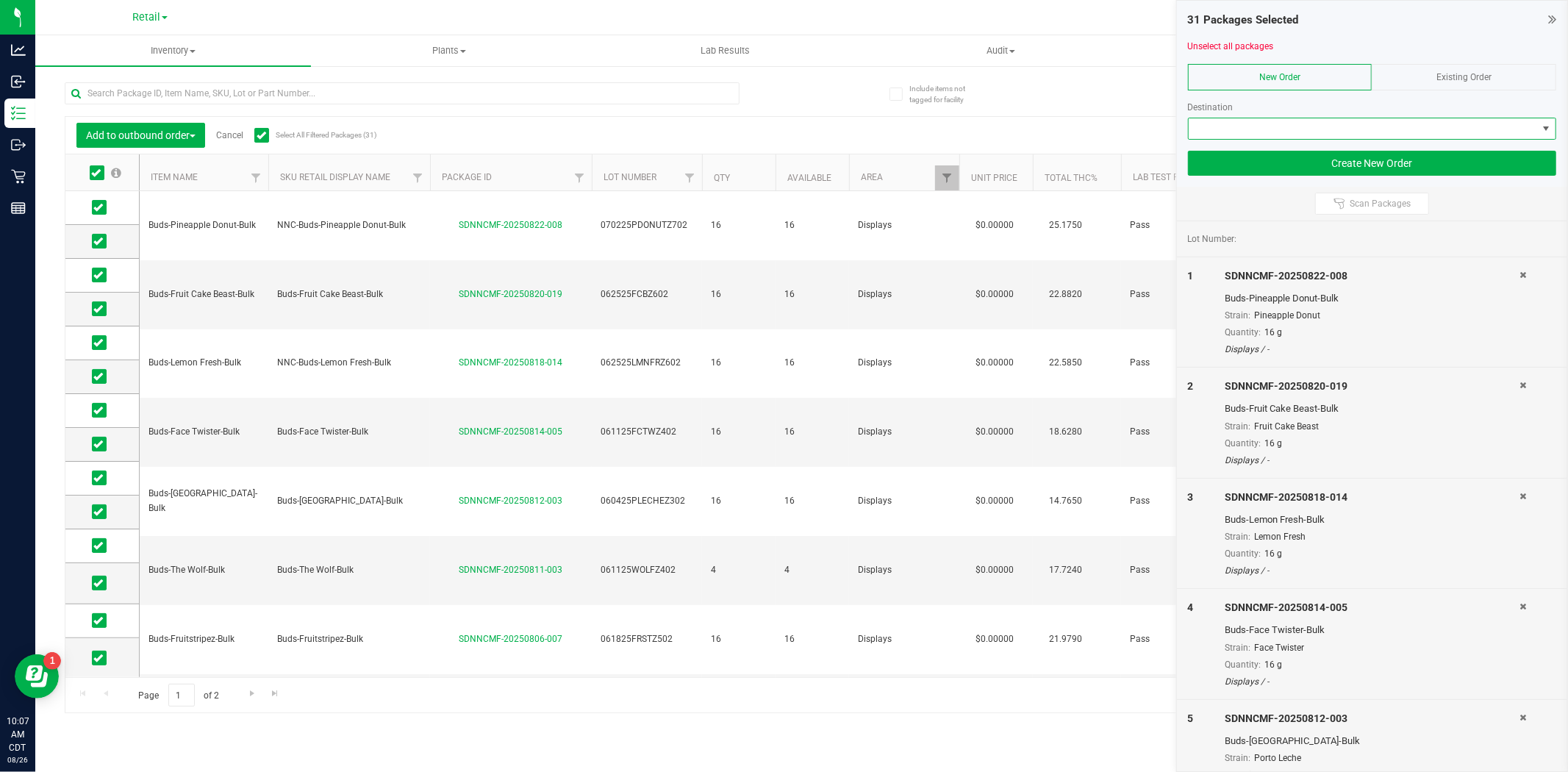
click at [1254, 129] on span at bounding box center [1363, 128] width 349 height 21
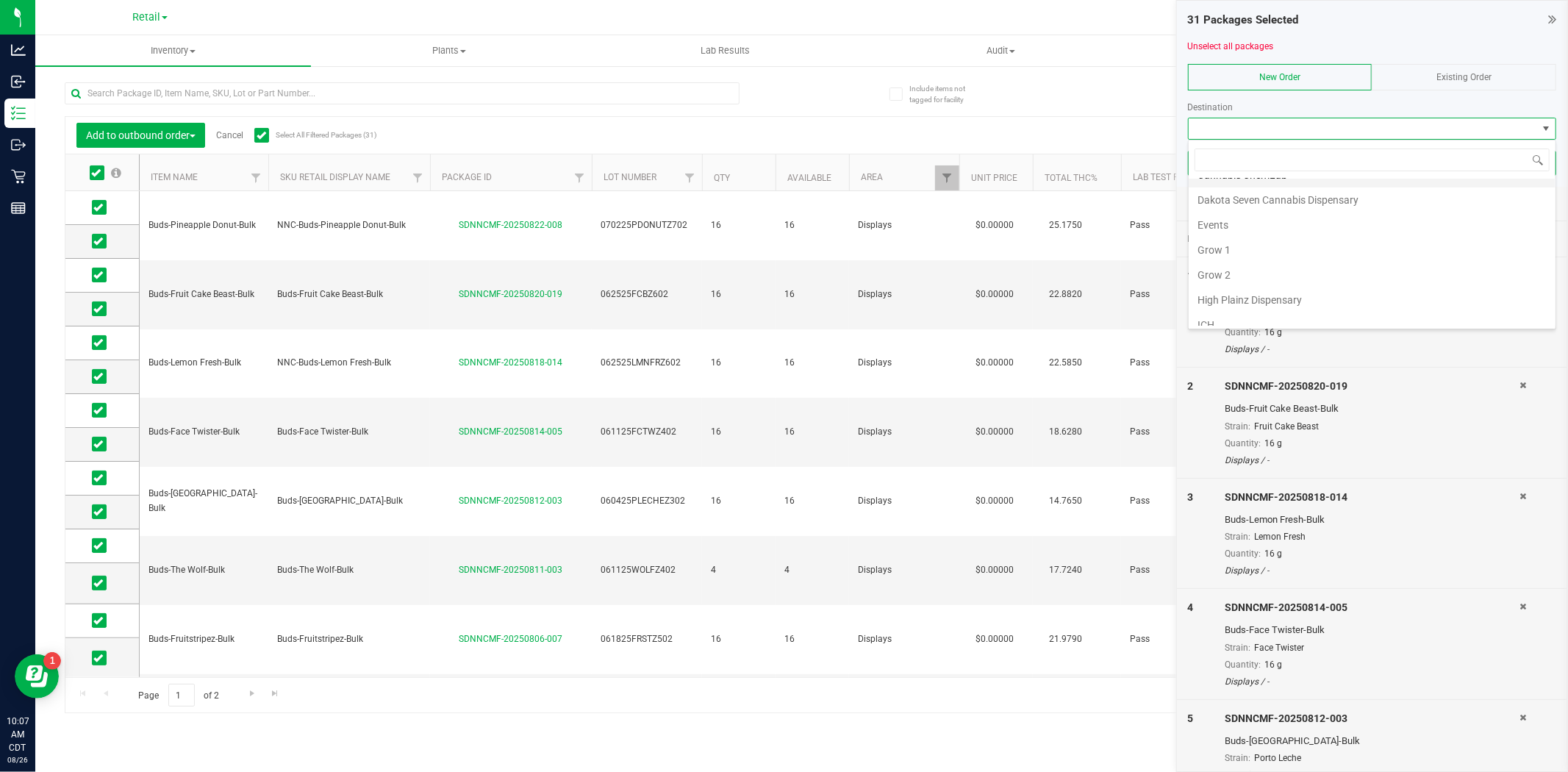
scroll to position [180, 0]
click at [1254, 230] on li "Manufacturing" at bounding box center [1372, 238] width 367 height 25
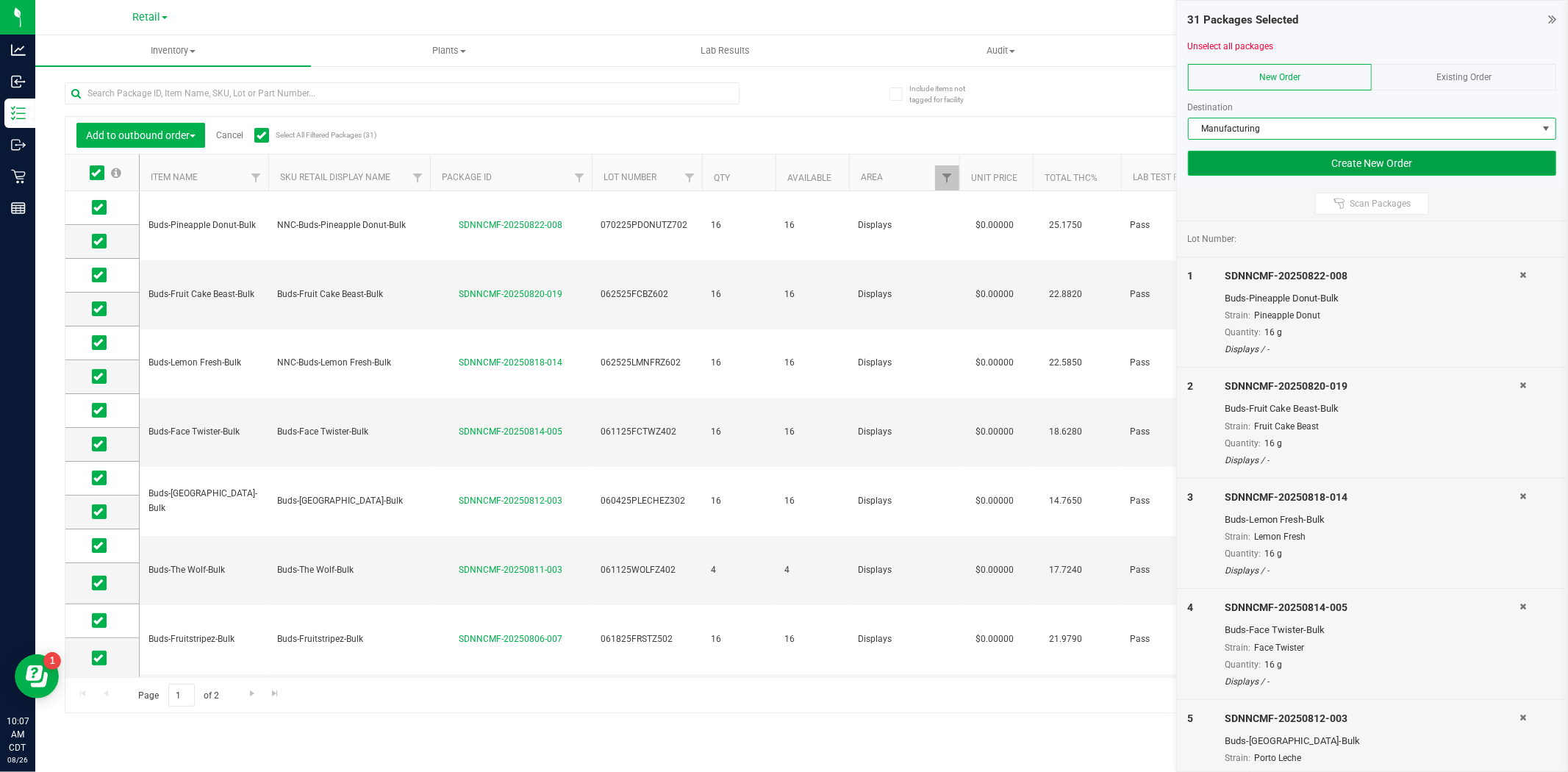
click at [1254, 156] on button "Create New Order" at bounding box center [1372, 163] width 369 height 25
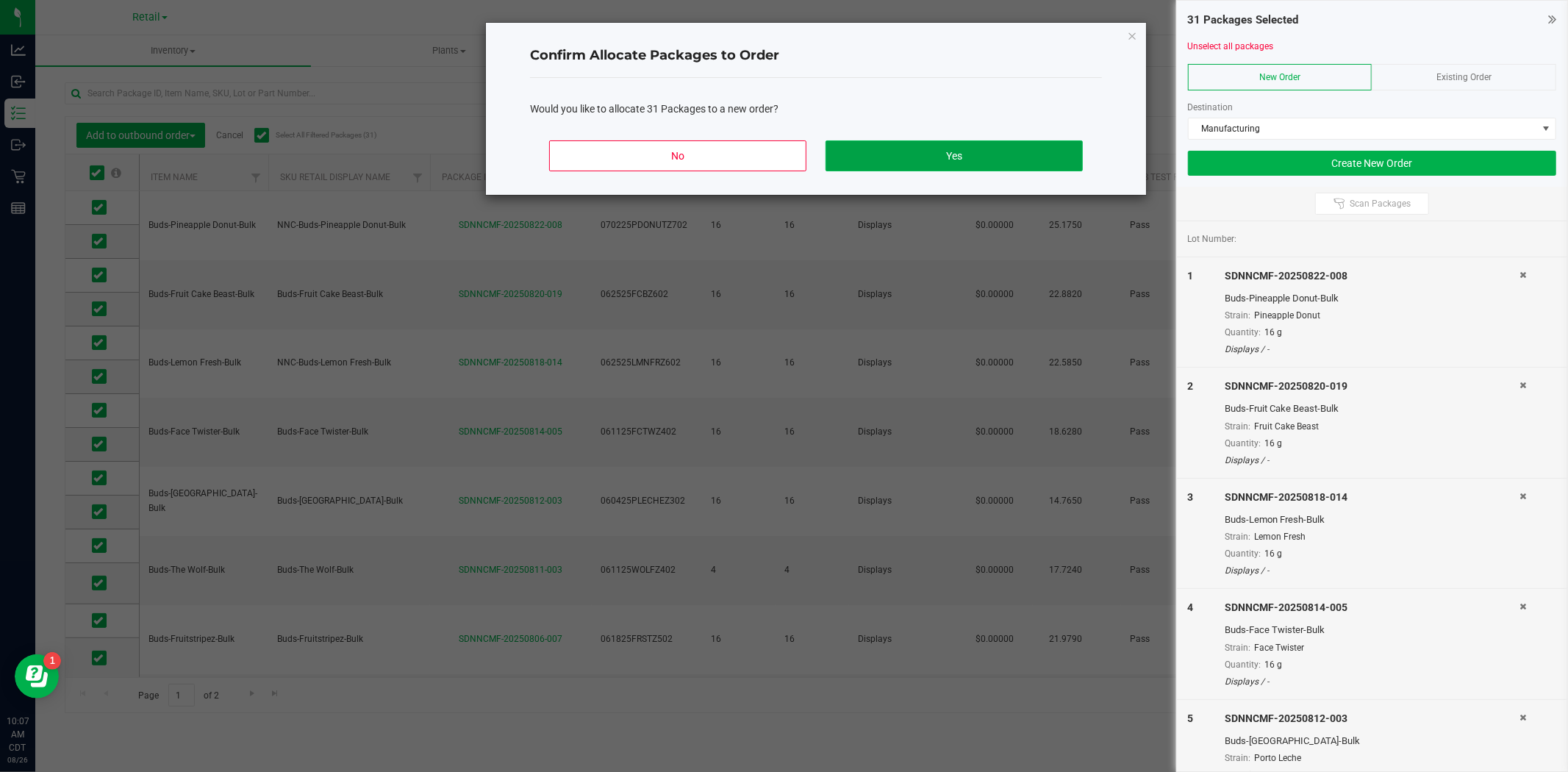
click at [1016, 155] on button "Yes" at bounding box center [953, 156] width 257 height 31
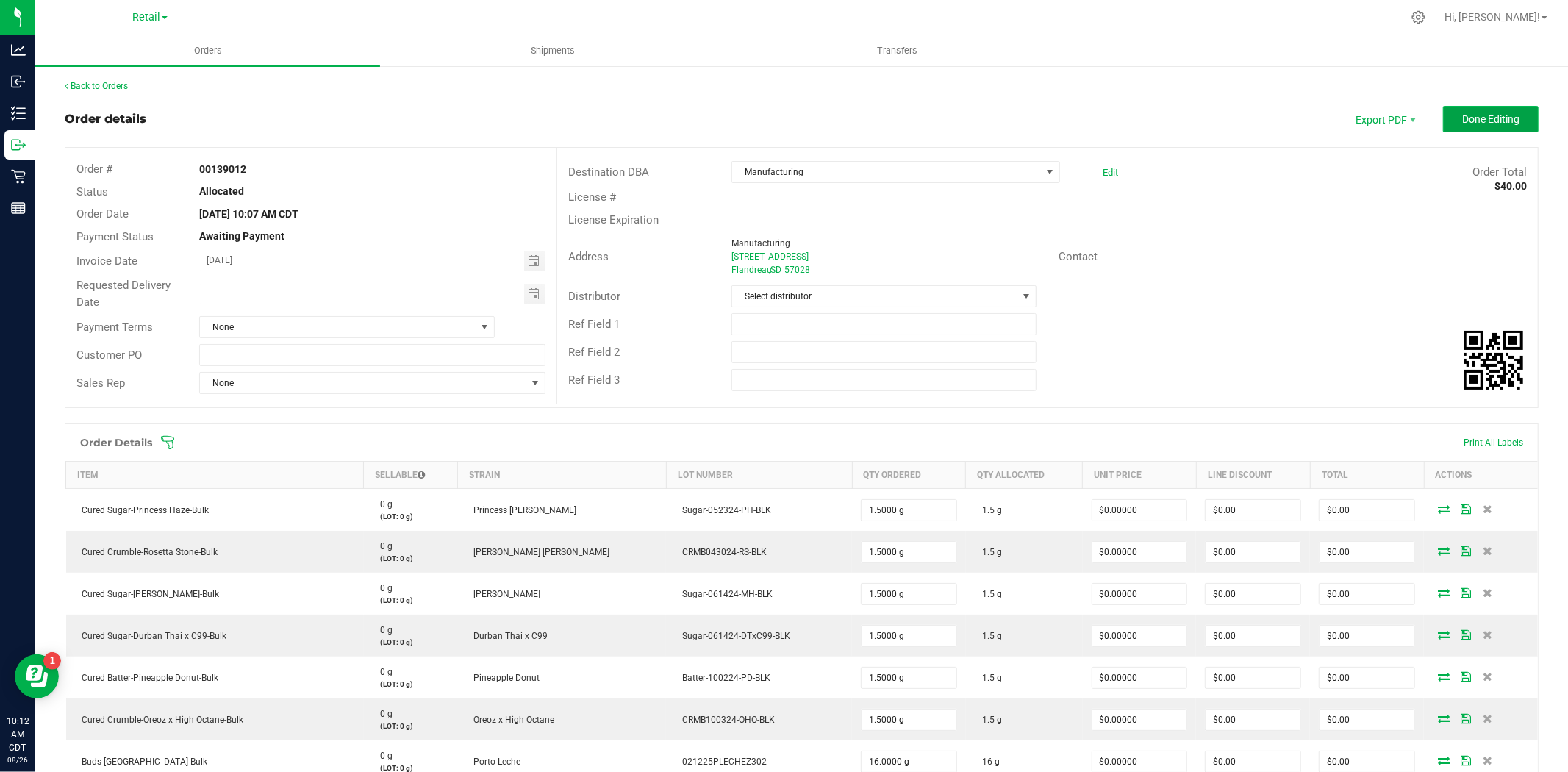
click at [1254, 127] on button "Done Editing" at bounding box center [1491, 119] width 96 height 27
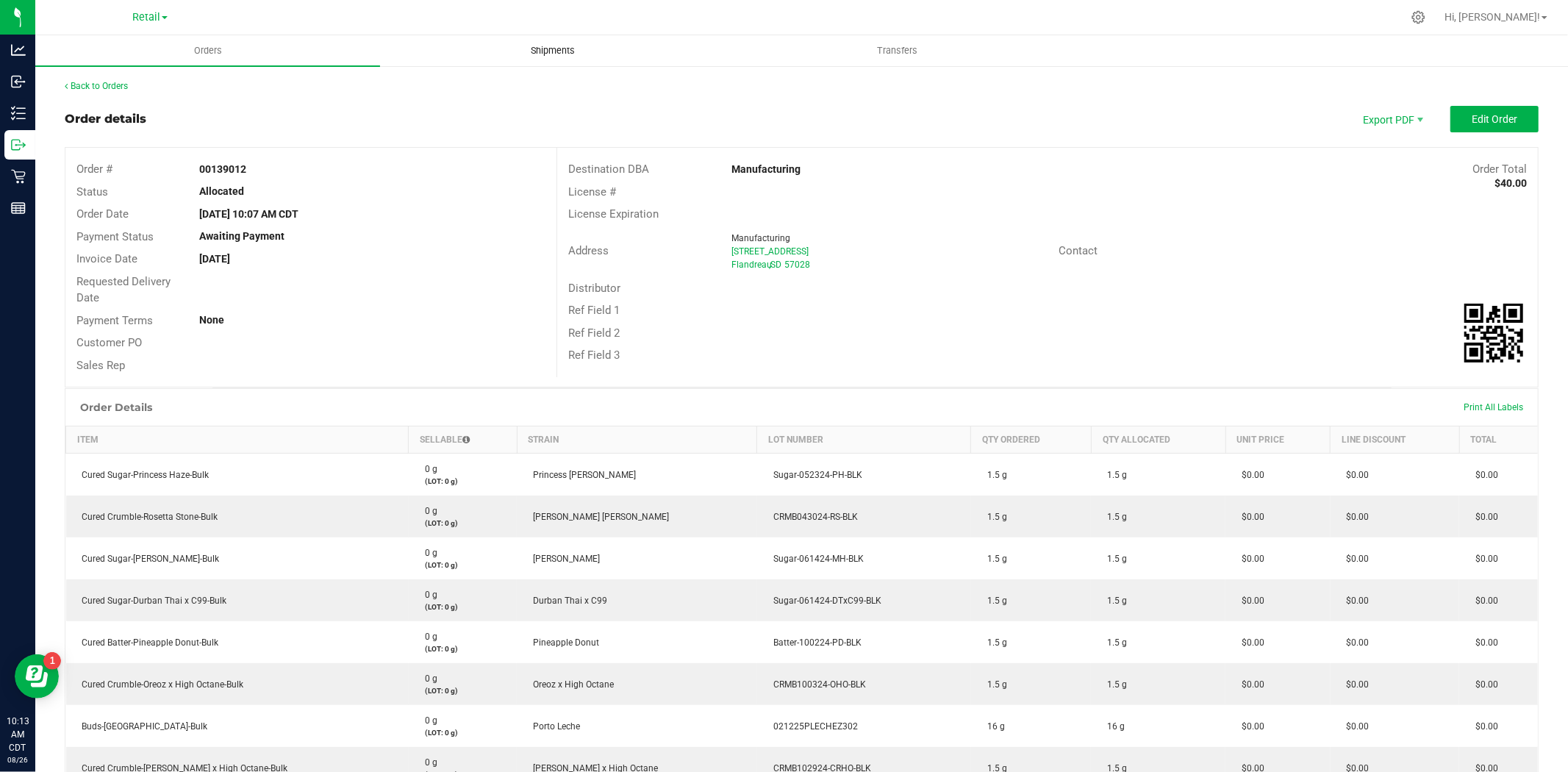
click at [548, 48] on span "Shipments" at bounding box center [552, 51] width 84 height 13
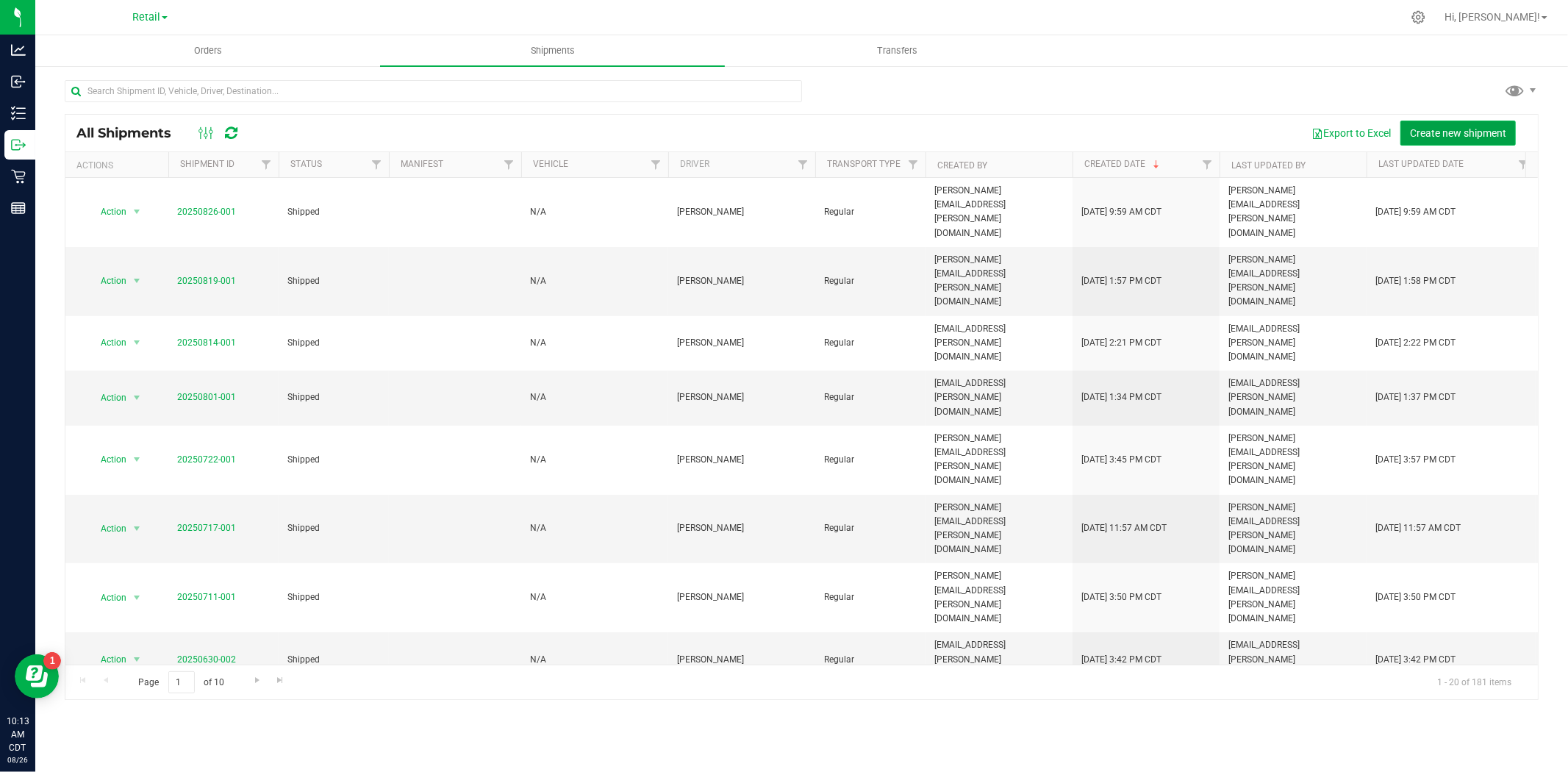
click at [1254, 138] on button "Create new shipment" at bounding box center [1457, 133] width 116 height 25
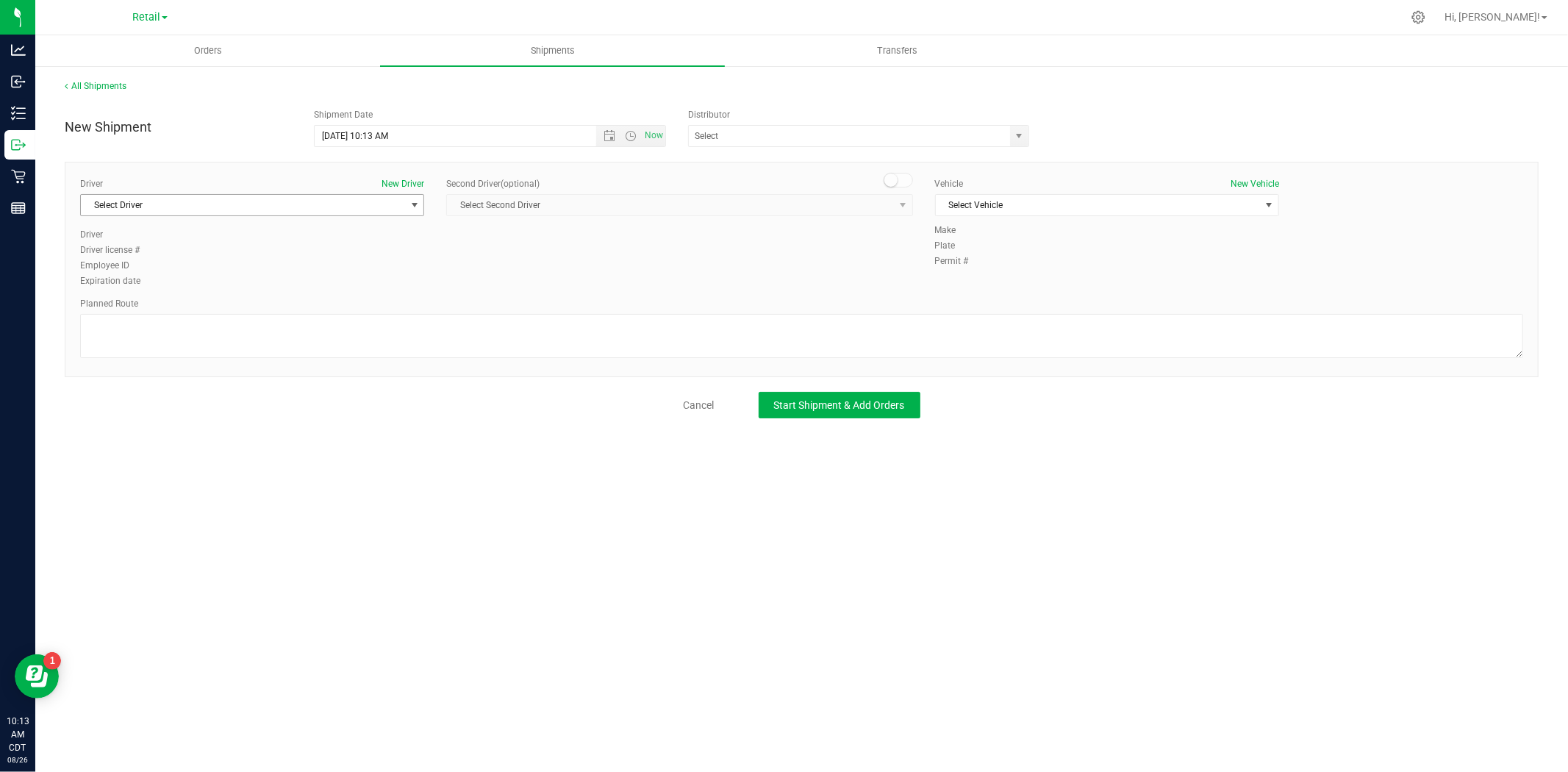
click at [336, 209] on span "Select Driver" at bounding box center [243, 205] width 324 height 21
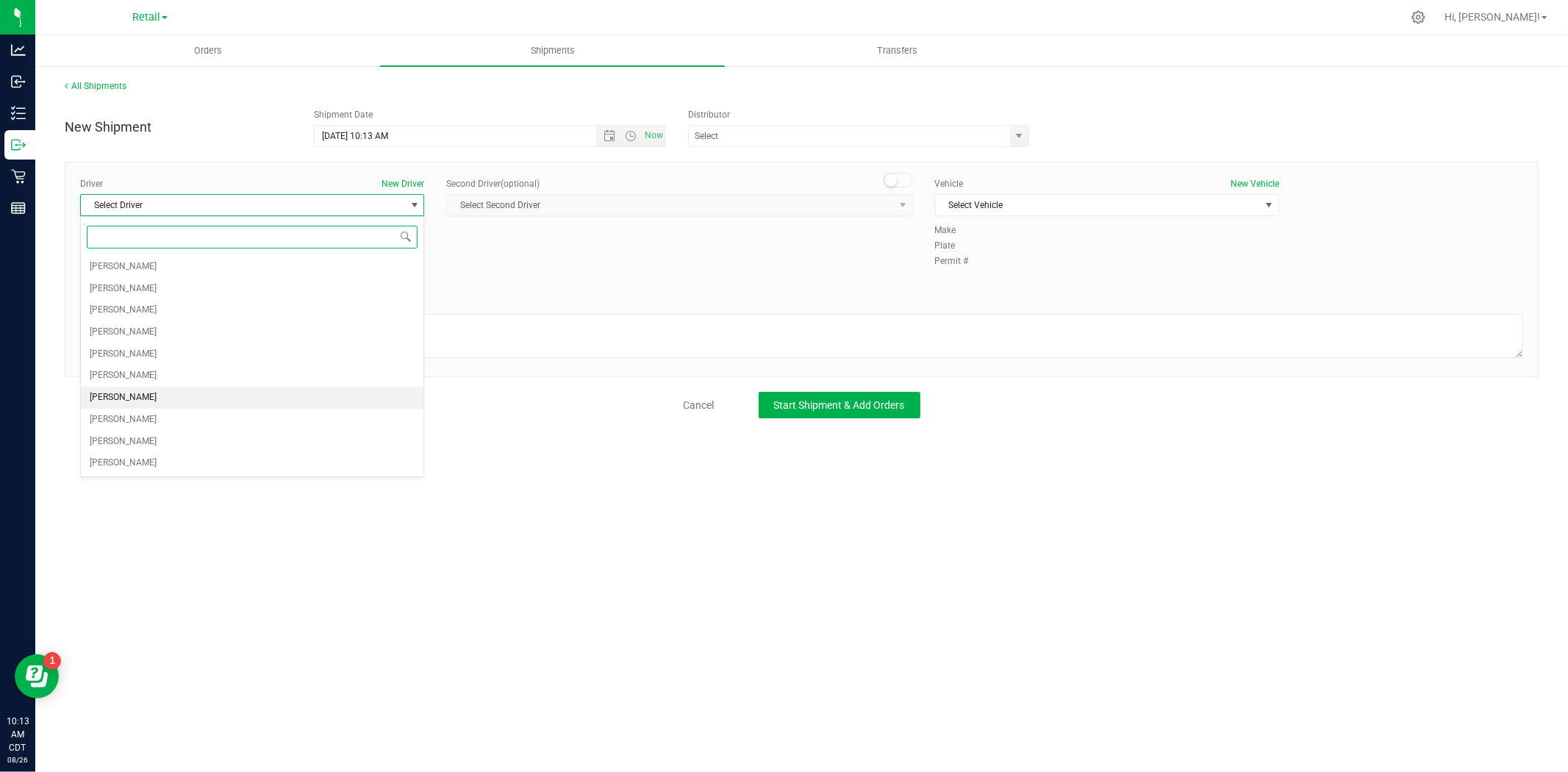
click at [126, 391] on span "[PERSON_NAME]" at bounding box center [123, 398] width 67 height 19
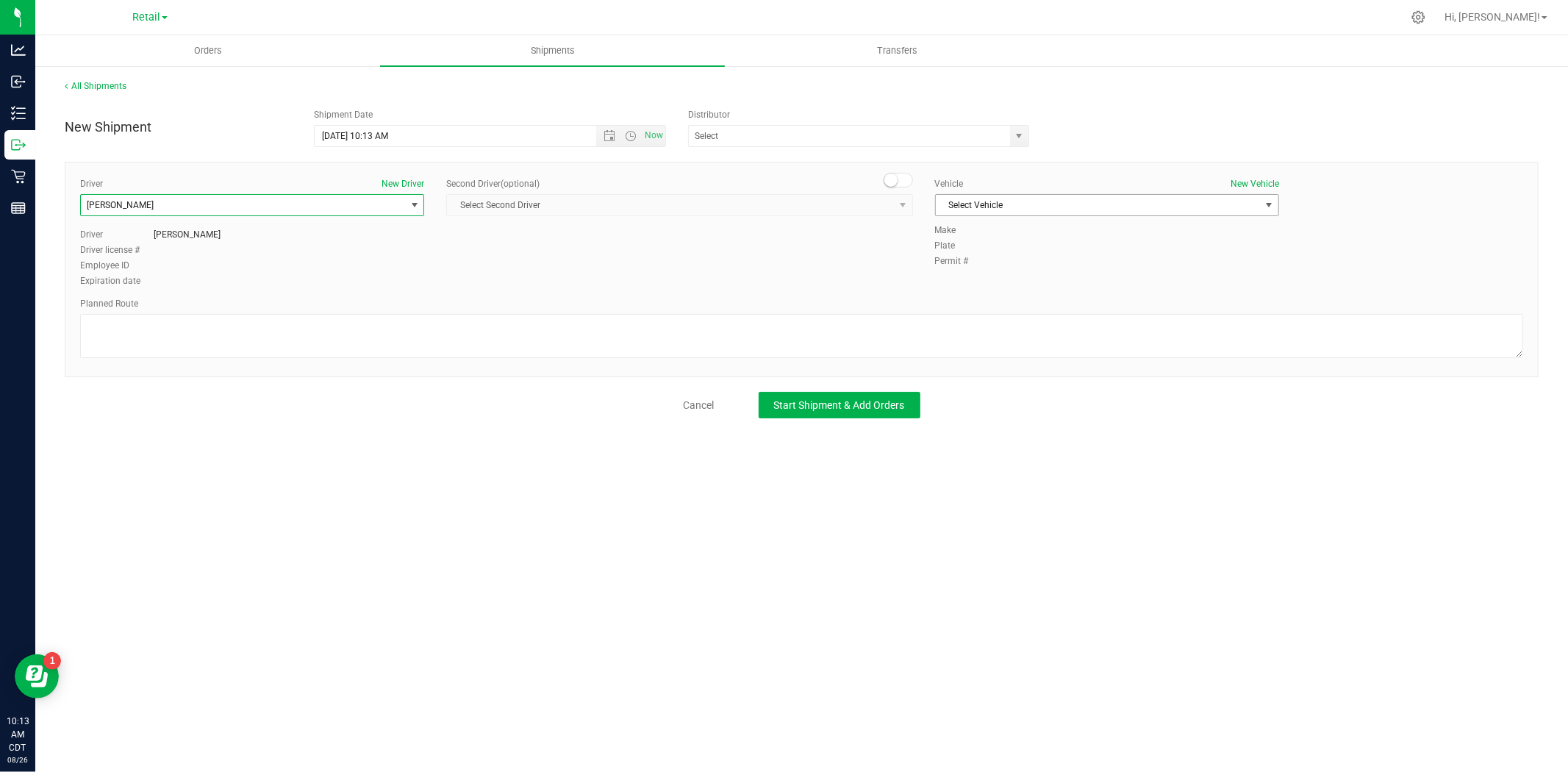
click at [957, 206] on span "Select Vehicle" at bounding box center [1098, 205] width 324 height 21
click at [965, 230] on li "N/A" at bounding box center [1107, 230] width 343 height 22
click at [280, 334] on textarea at bounding box center [801, 335] width 1443 height 44
type textarea "Moving off of Retail license as it is no longer being used"
click at [775, 417] on button "Start Shipment & Add Orders" at bounding box center [839, 405] width 161 height 27
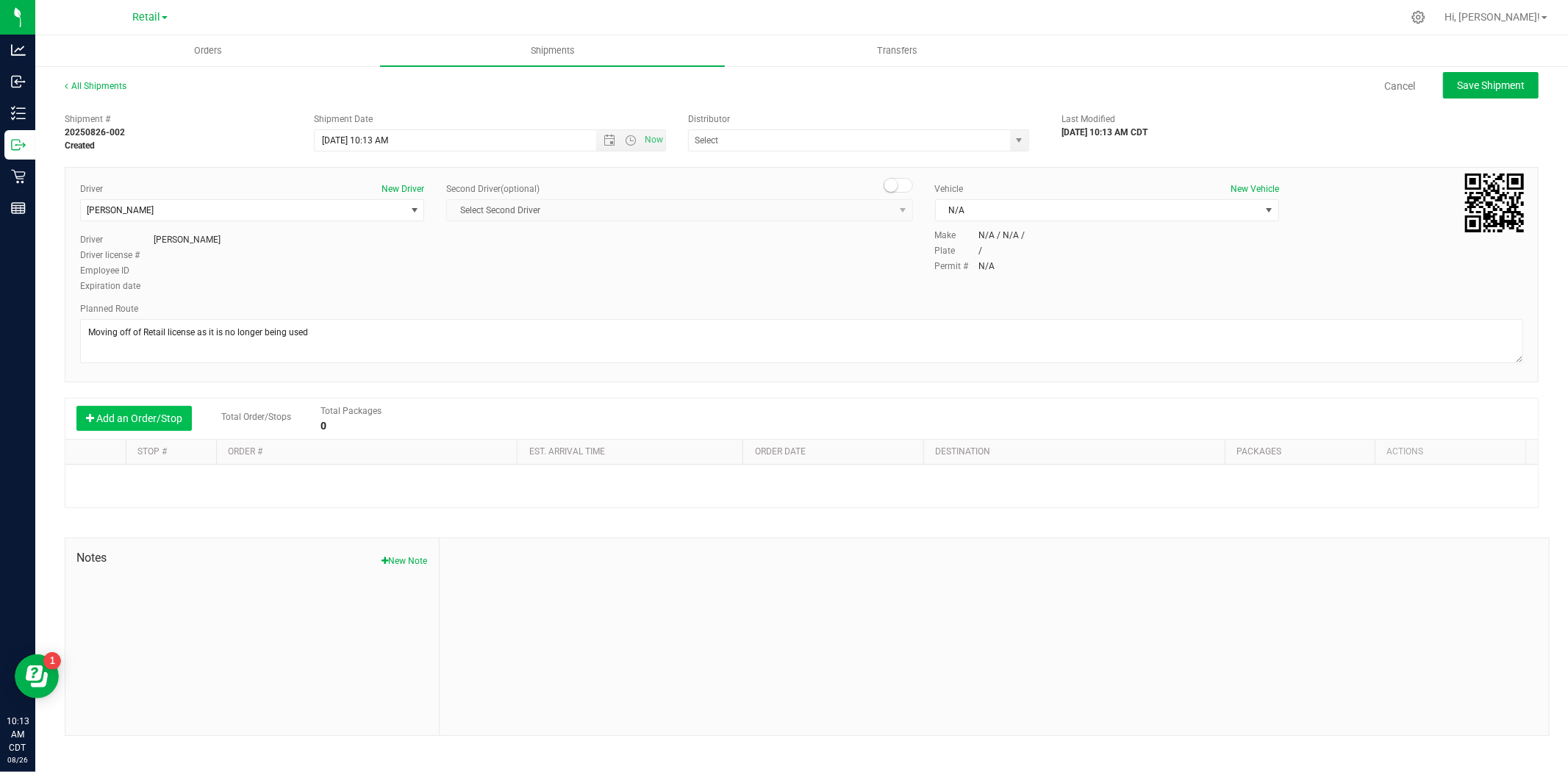
click at [123, 410] on button "Add an Order/Stop" at bounding box center [134, 418] width 116 height 25
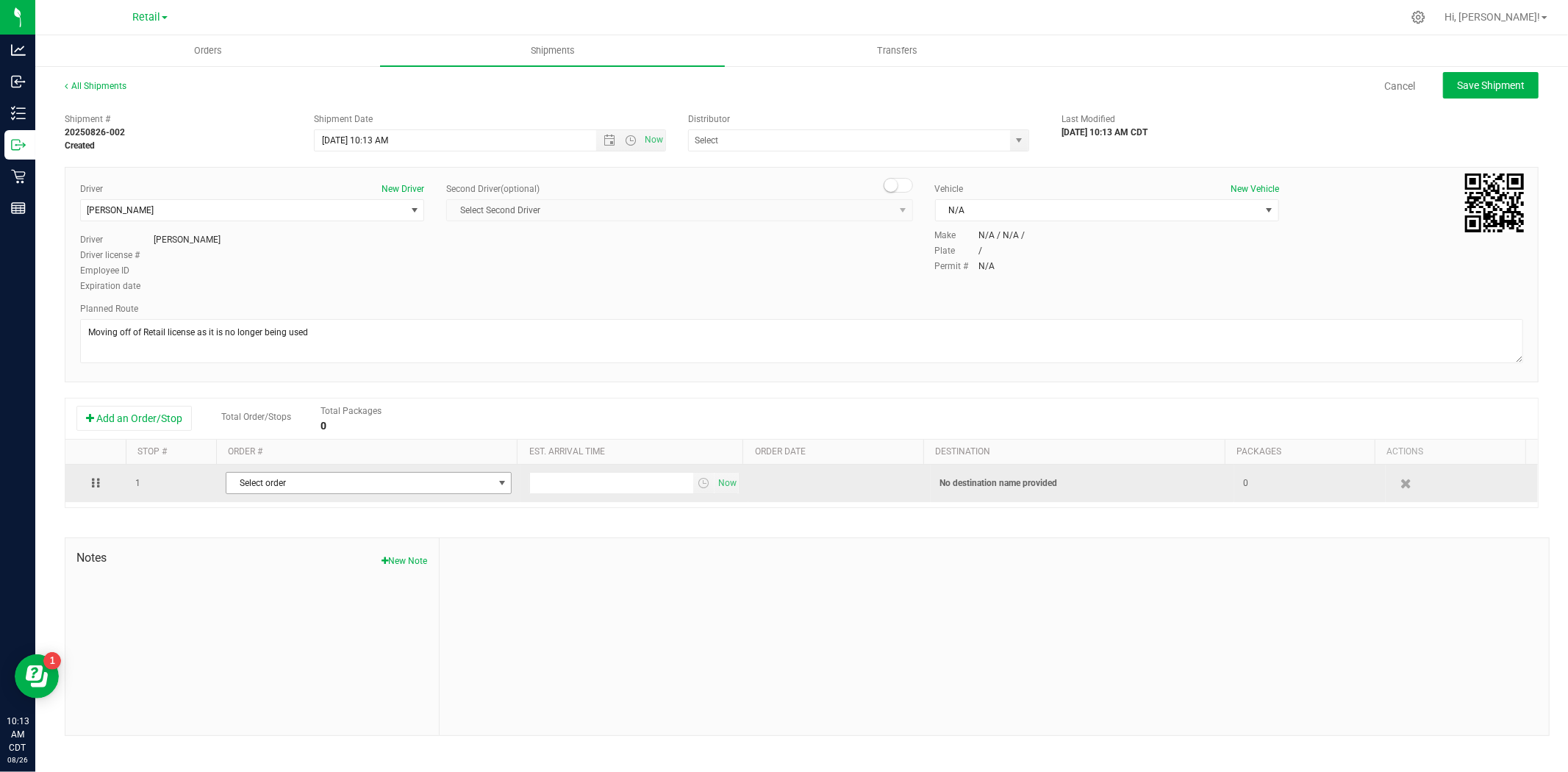
click at [334, 482] on span "Select order" at bounding box center [359, 482] width 266 height 21
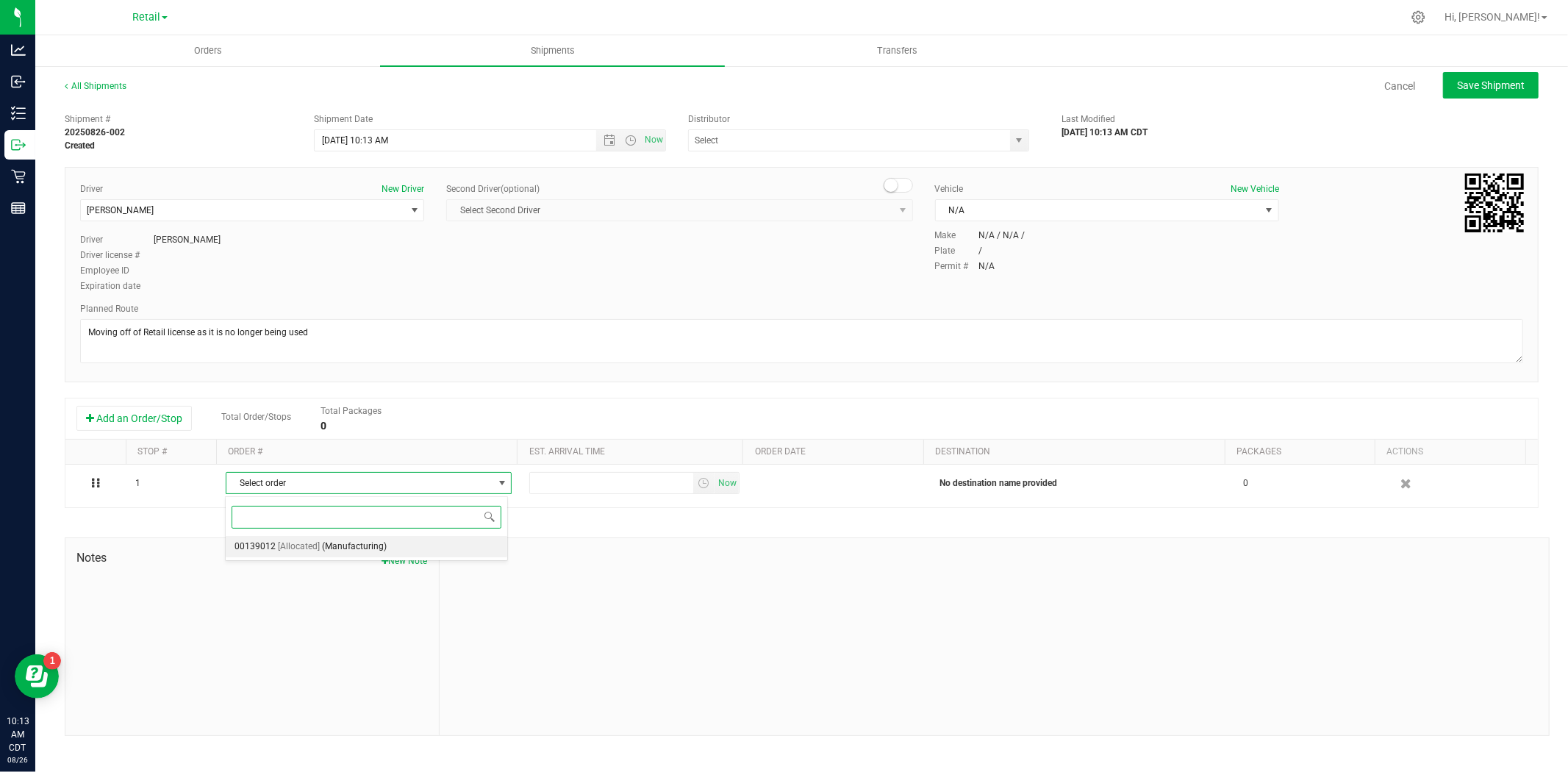
click at [311, 545] on span "[Allocated]" at bounding box center [299, 547] width 42 height 19
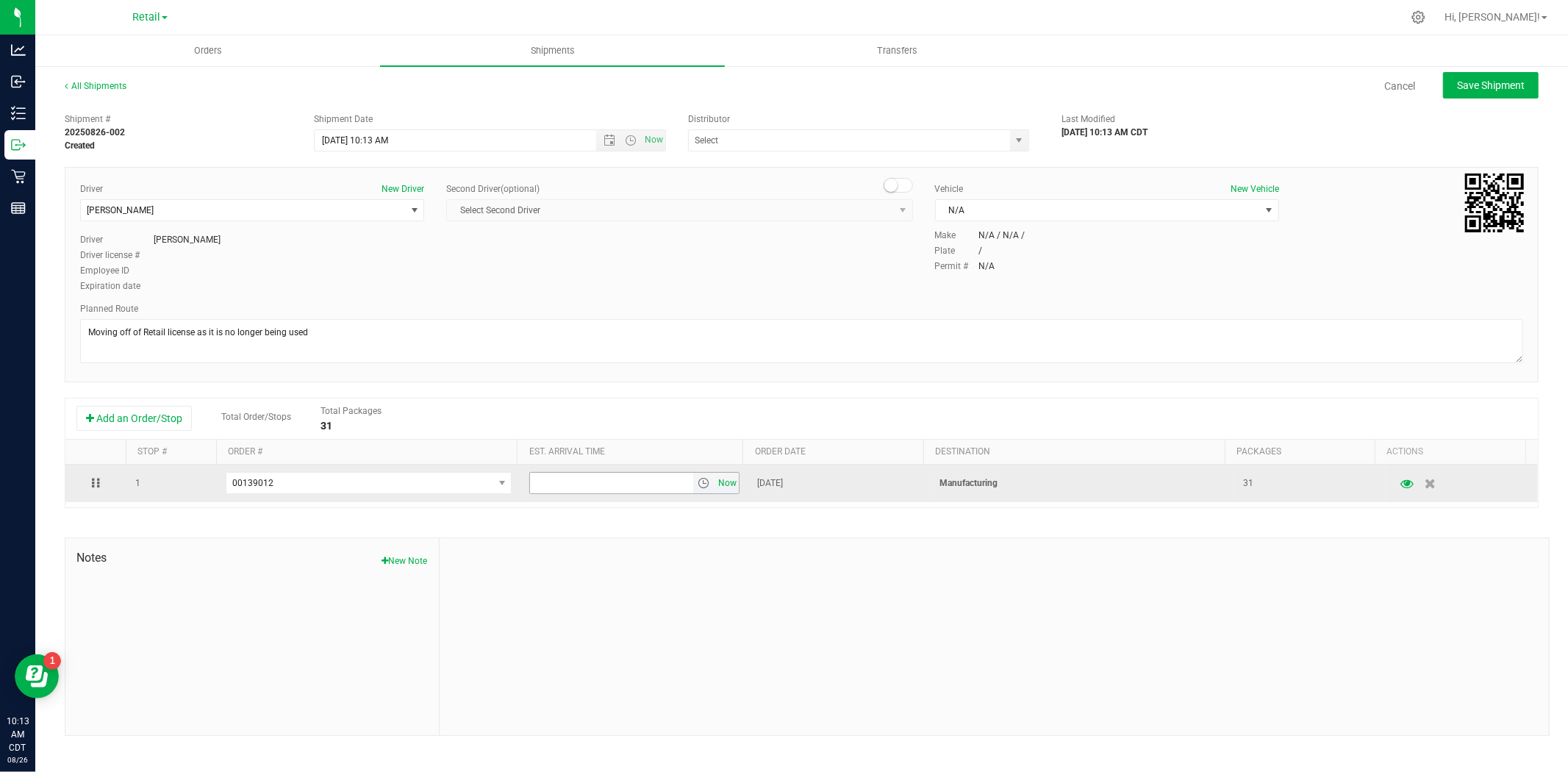
click at [731, 476] on span "Now" at bounding box center [728, 483] width 25 height 22
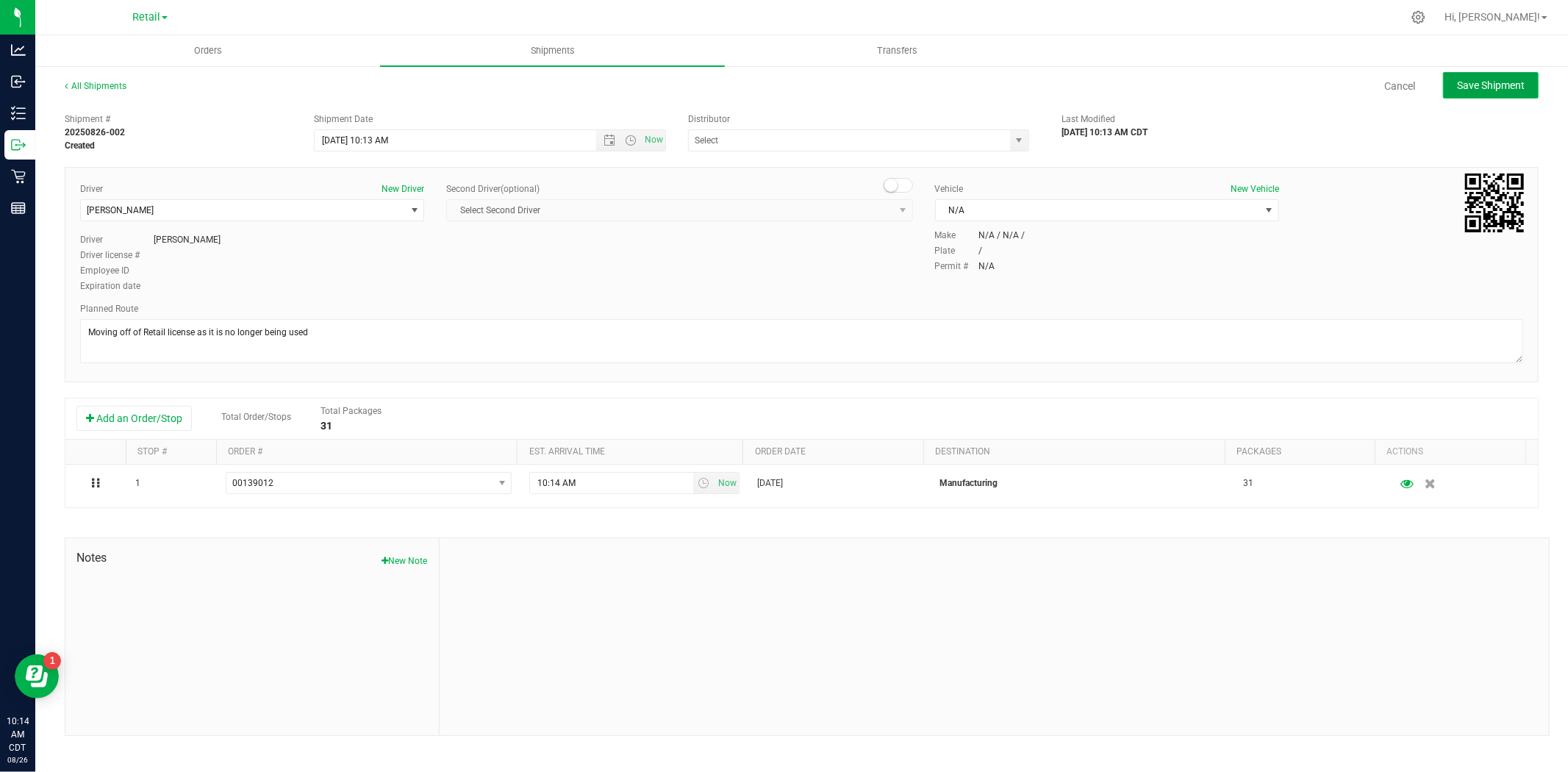
click at [1254, 97] on button "Save Shipment" at bounding box center [1491, 86] width 96 height 27
type input "[DATE] 3:13 PM"
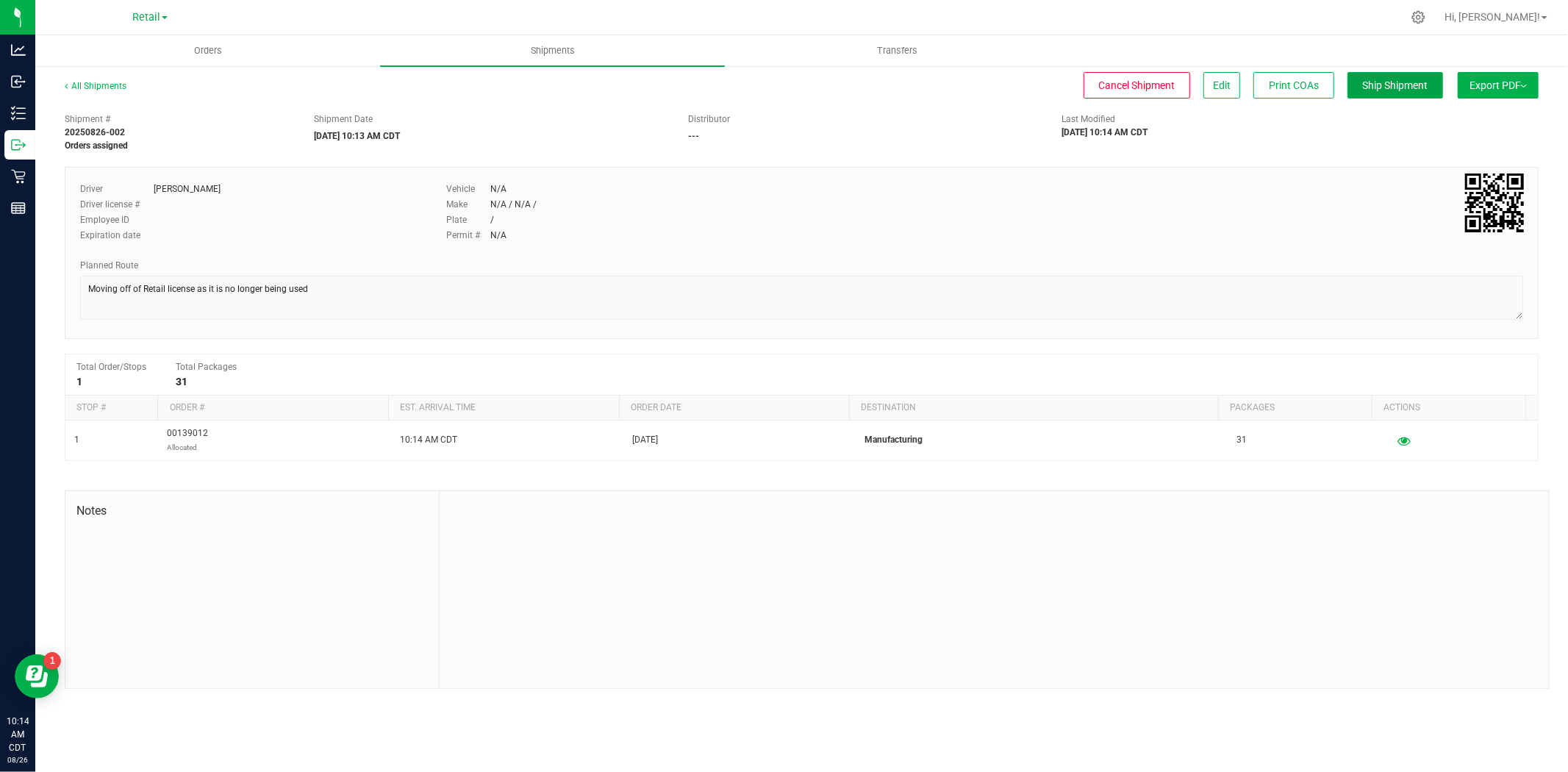
click at [1254, 90] on span "Ship Shipment" at bounding box center [1395, 85] width 66 height 12
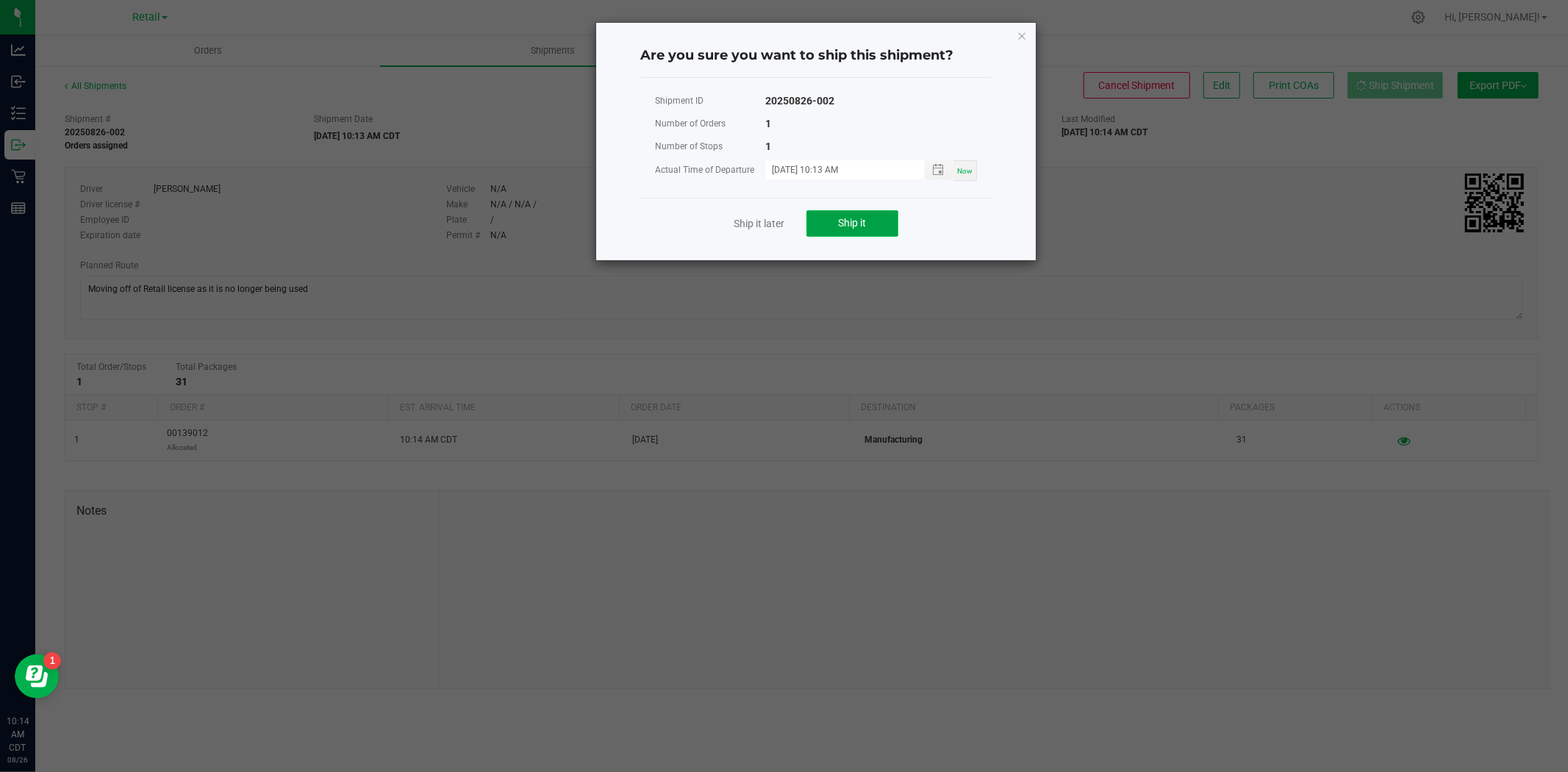
click at [871, 222] on button "Ship it" at bounding box center [852, 224] width 92 height 27
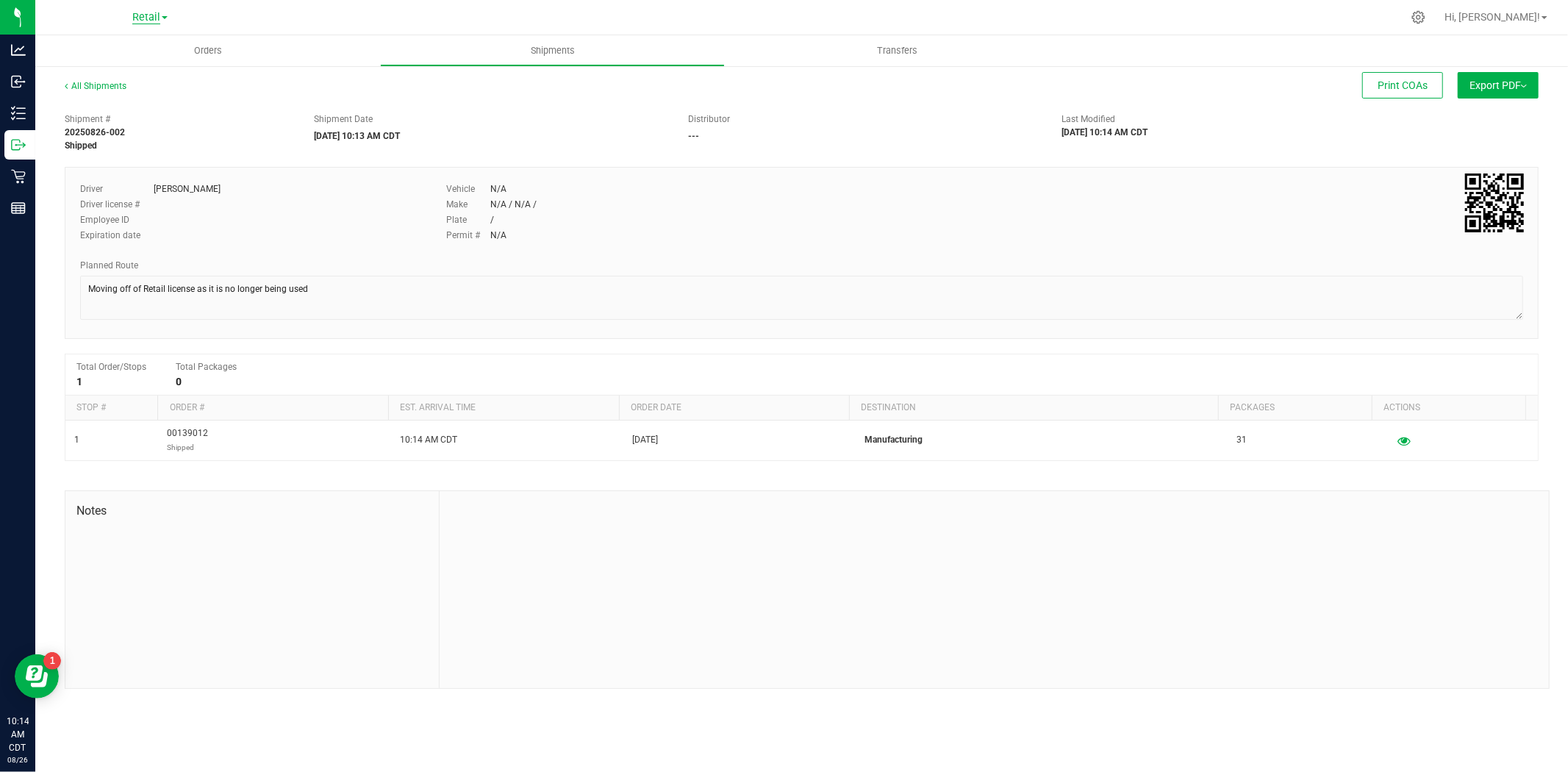
click at [135, 16] on span "Retail" at bounding box center [146, 17] width 28 height 13
click at [121, 89] on link "Manufacturing" at bounding box center [150, 91] width 215 height 20
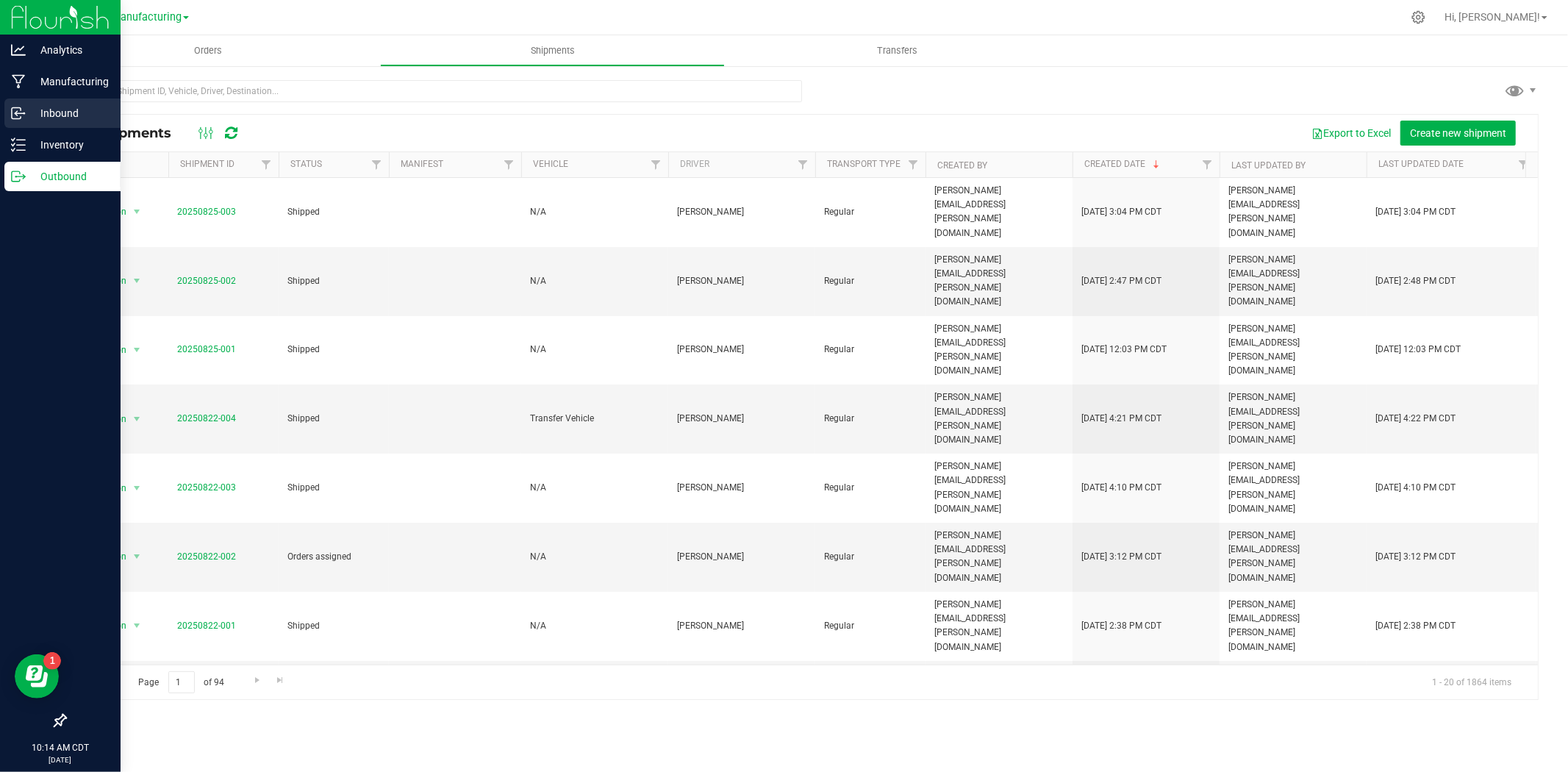
click at [62, 111] on p "Inbound" at bounding box center [70, 112] width 88 height 17
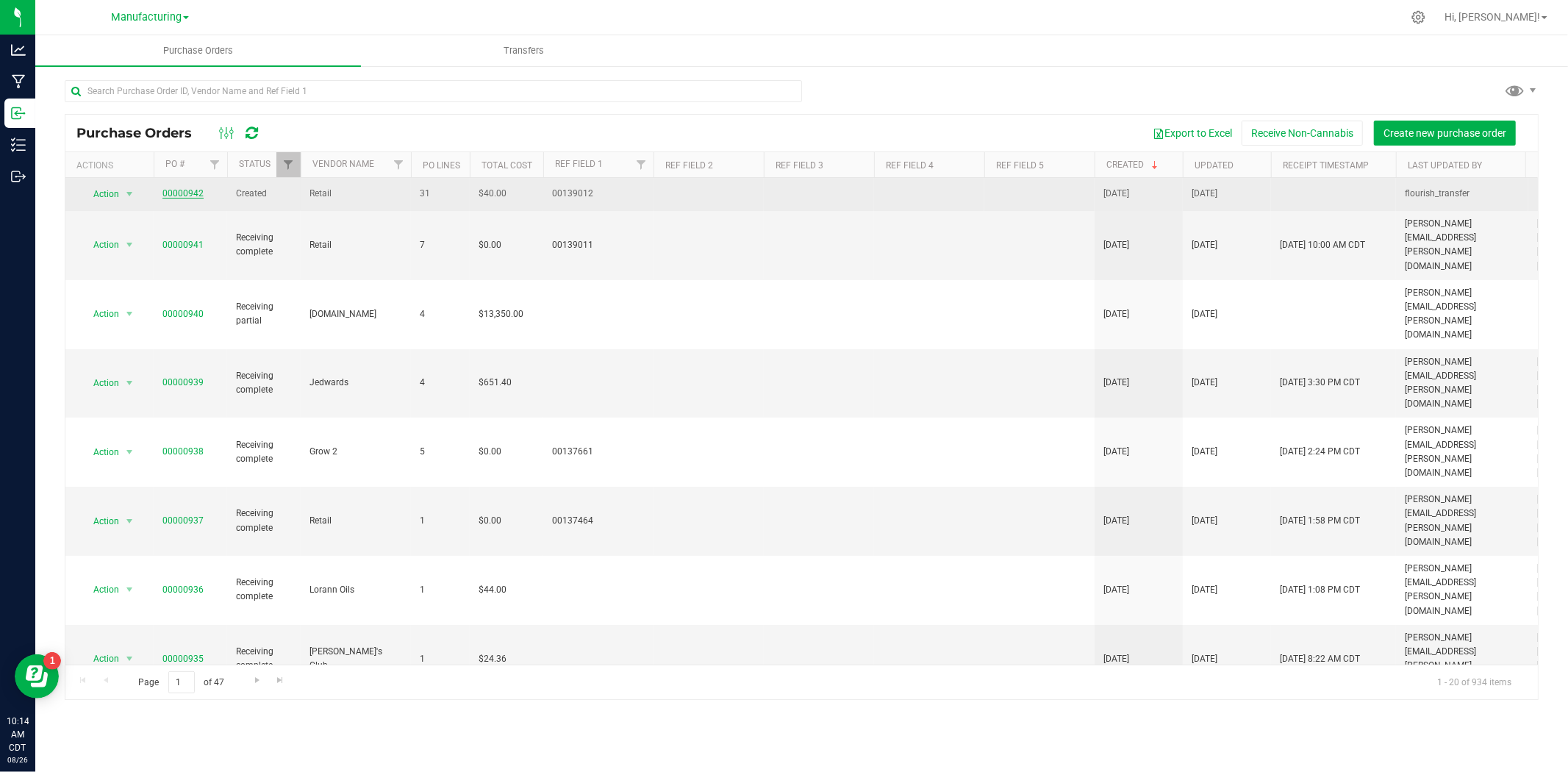
click at [182, 194] on link "00000942" at bounding box center [182, 193] width 41 height 10
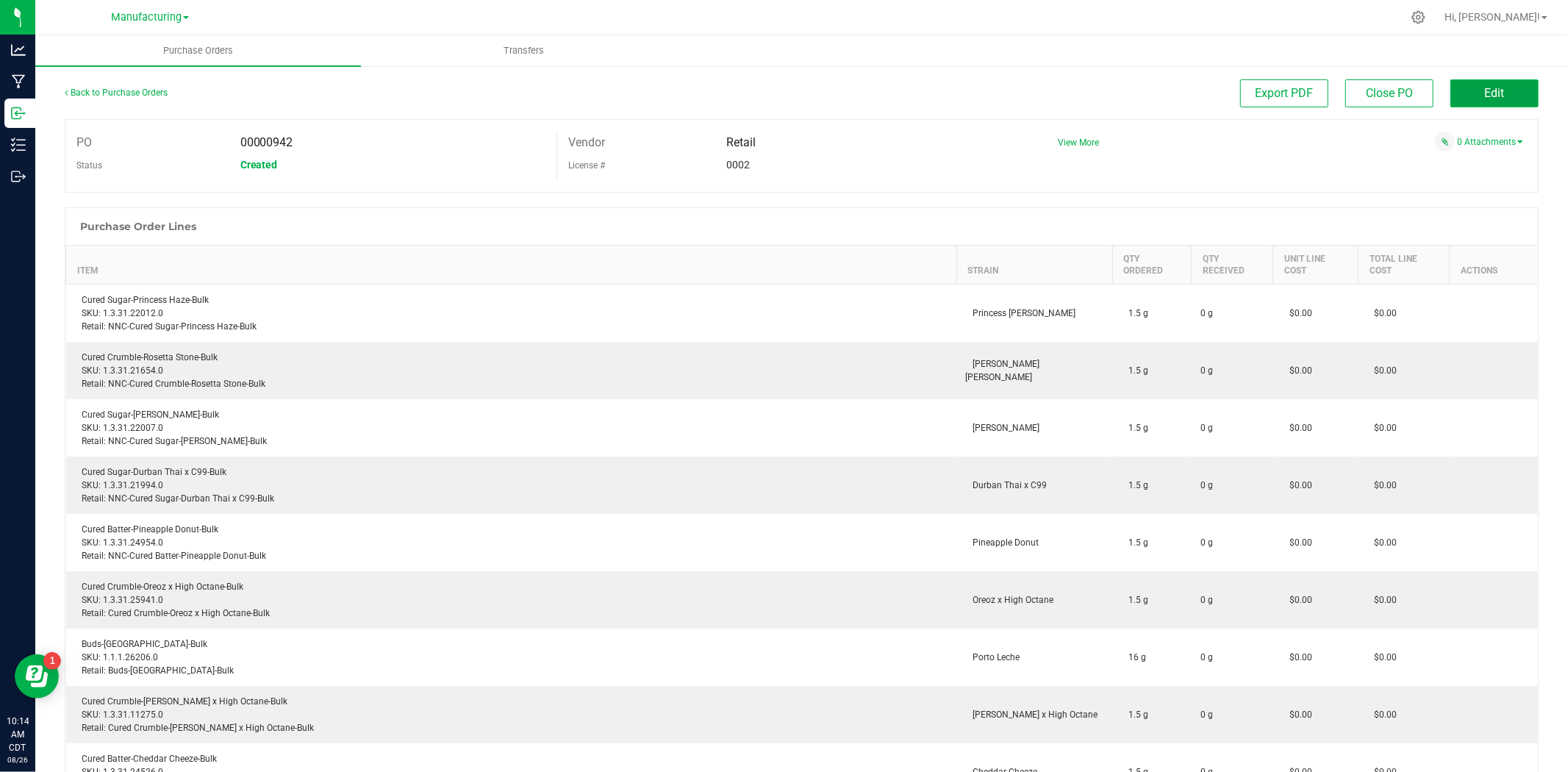
click at [1254, 100] on span "Edit" at bounding box center [1495, 92] width 20 height 14
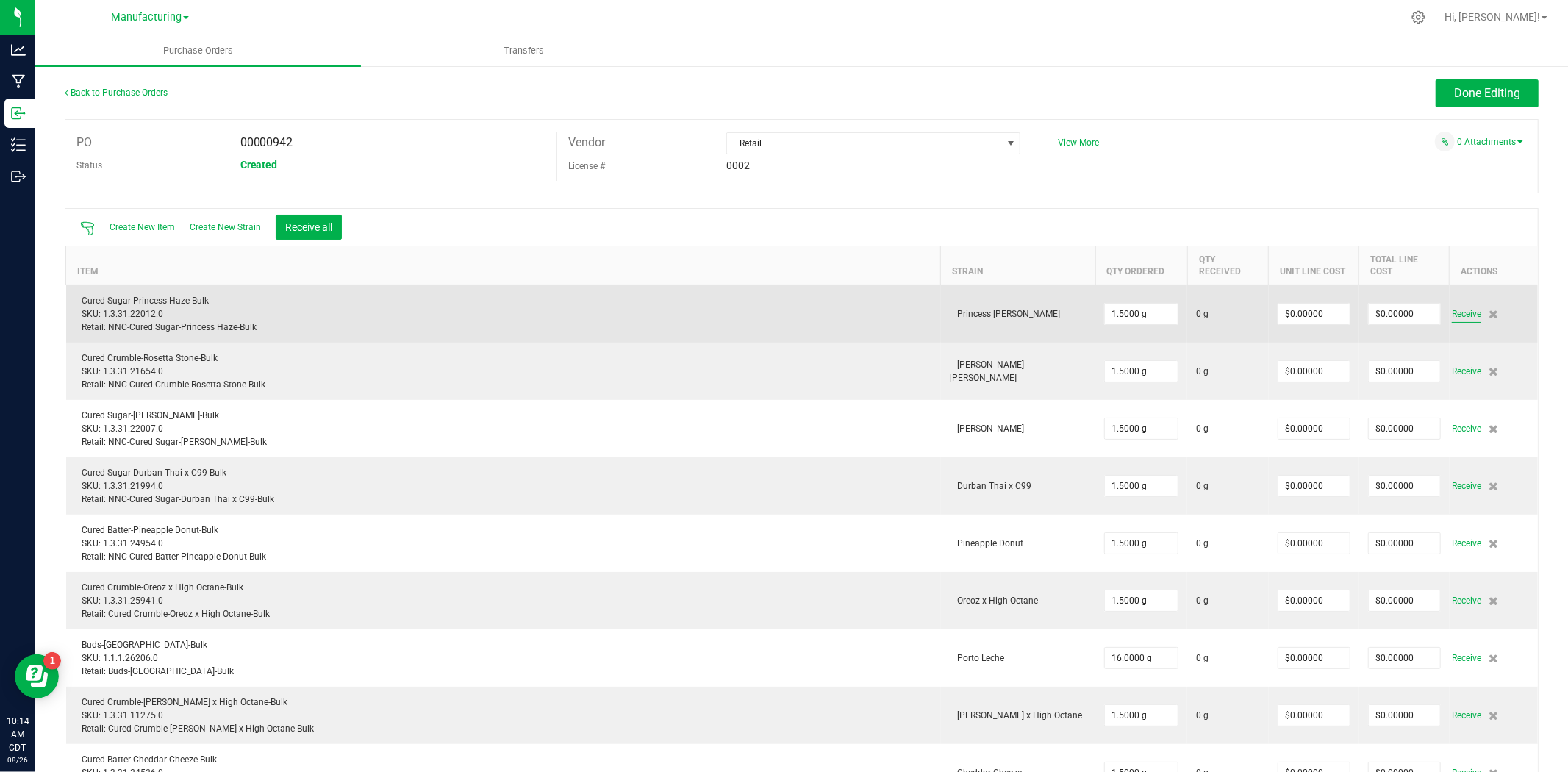
click at [1254, 319] on span "Receive" at bounding box center [1466, 314] width 29 height 17
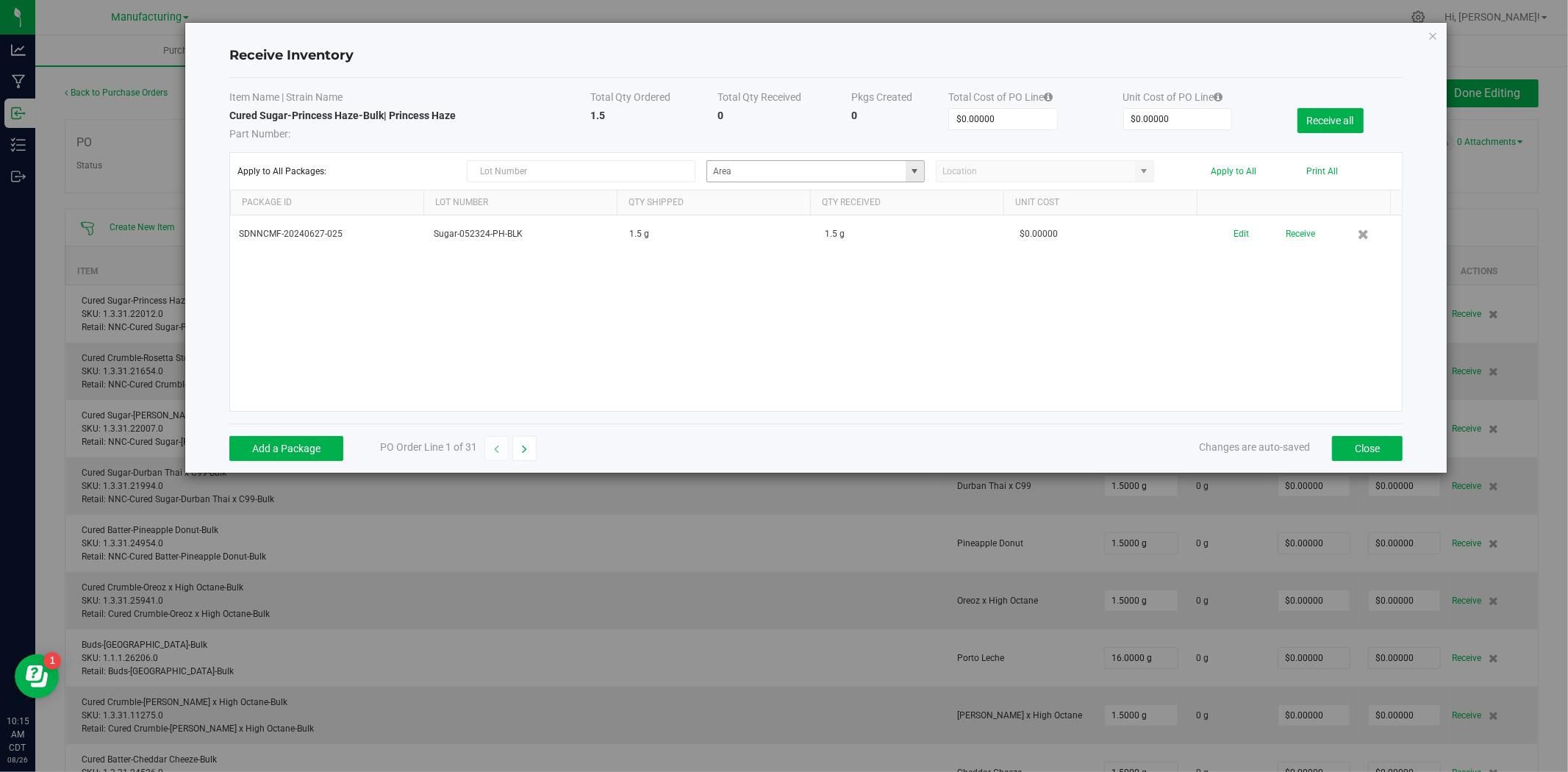
click at [914, 170] on span at bounding box center [915, 171] width 12 height 12
click at [792, 247] on span "Inventory" at bounding box center [807, 245] width 30 height 22
type input "Stock Room - Cage"
click at [1216, 166] on button "Apply to All" at bounding box center [1233, 171] width 46 height 10
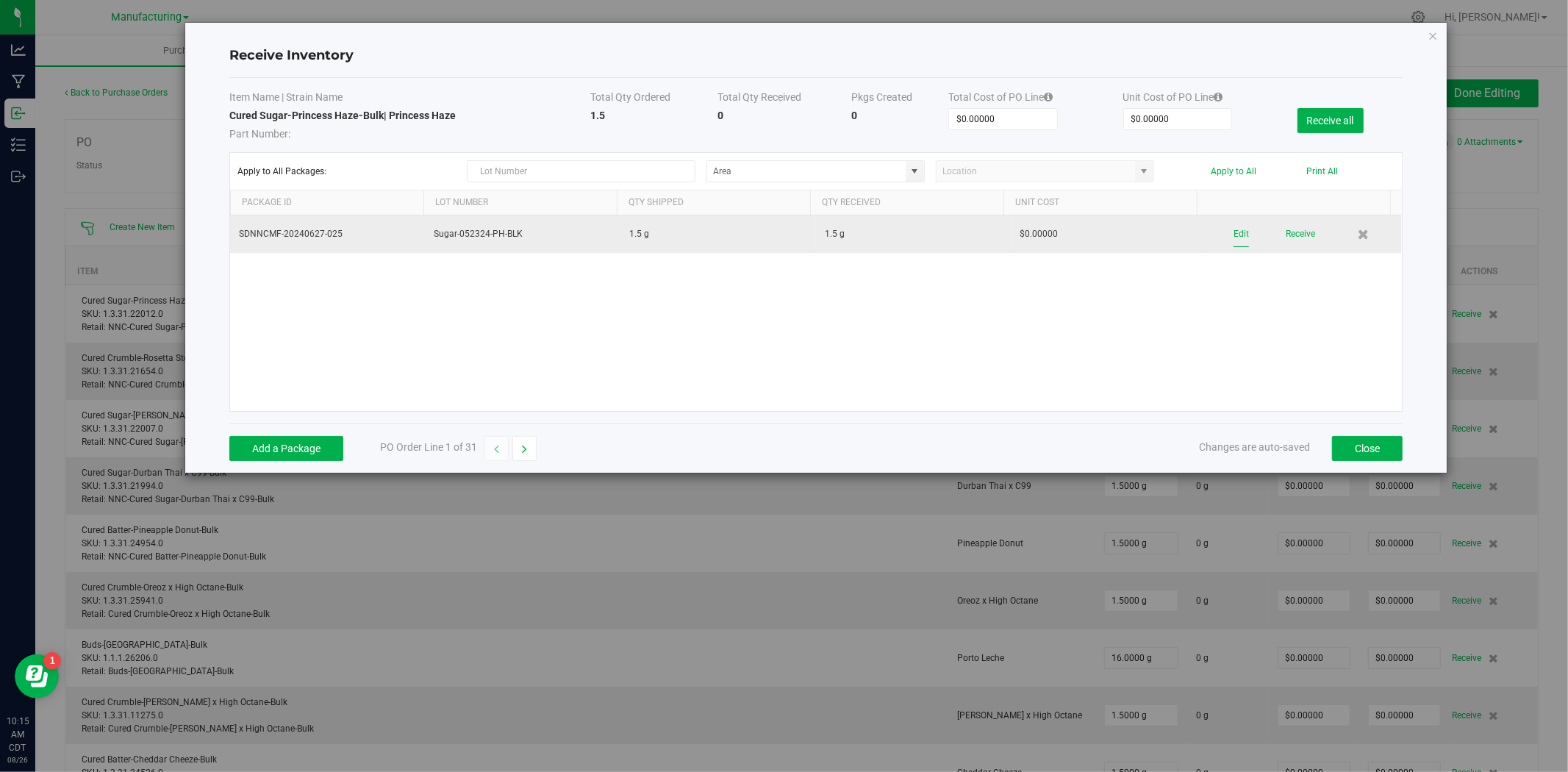
click at [1234, 237] on button "Edit" at bounding box center [1241, 234] width 16 height 26
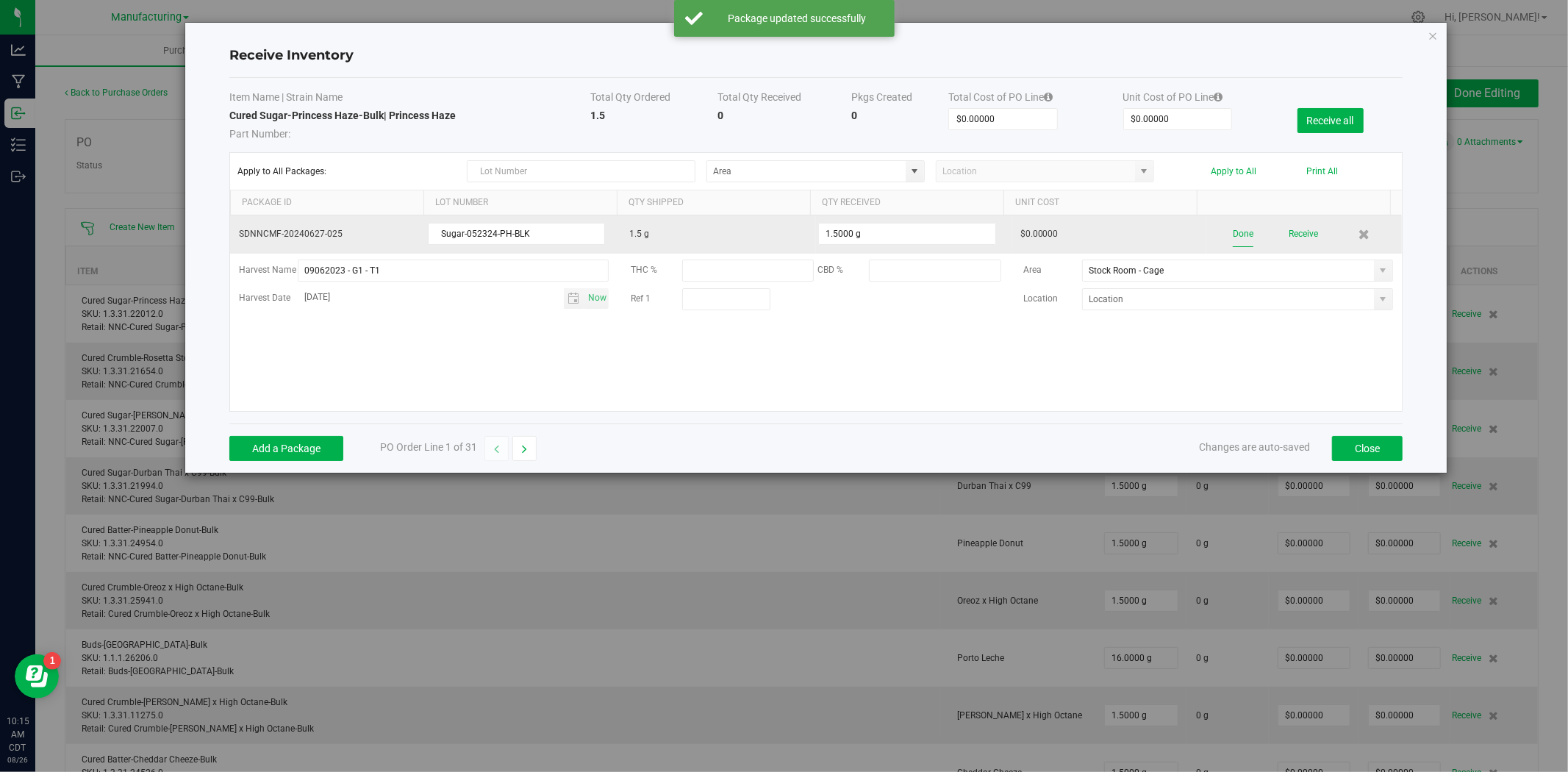
click at [1233, 234] on button "Done" at bounding box center [1243, 234] width 21 height 26
click at [1254, 234] on button "Receive" at bounding box center [1300, 234] width 29 height 26
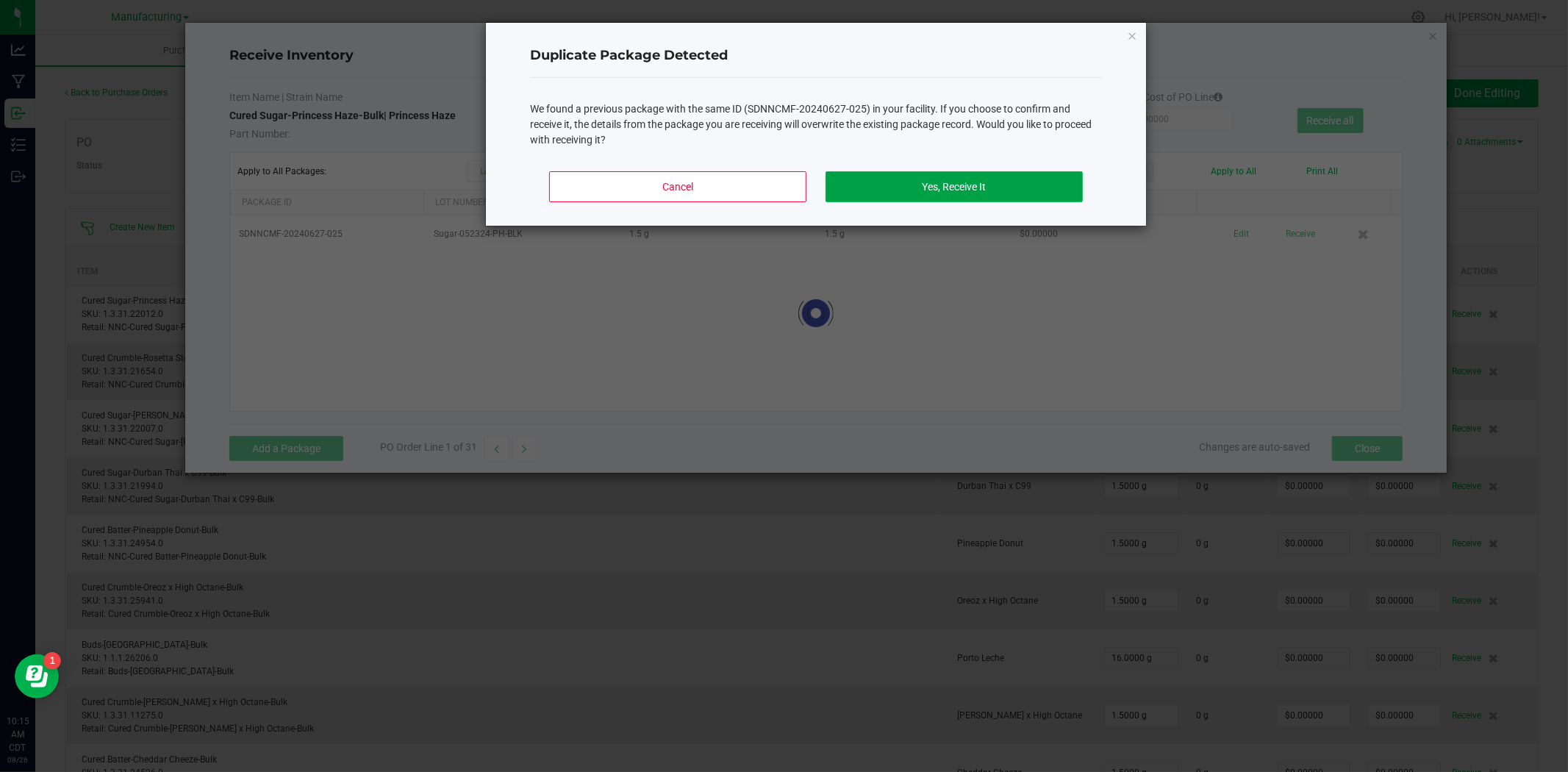
click at [926, 193] on button "Yes, Receive It" at bounding box center [953, 186] width 257 height 31
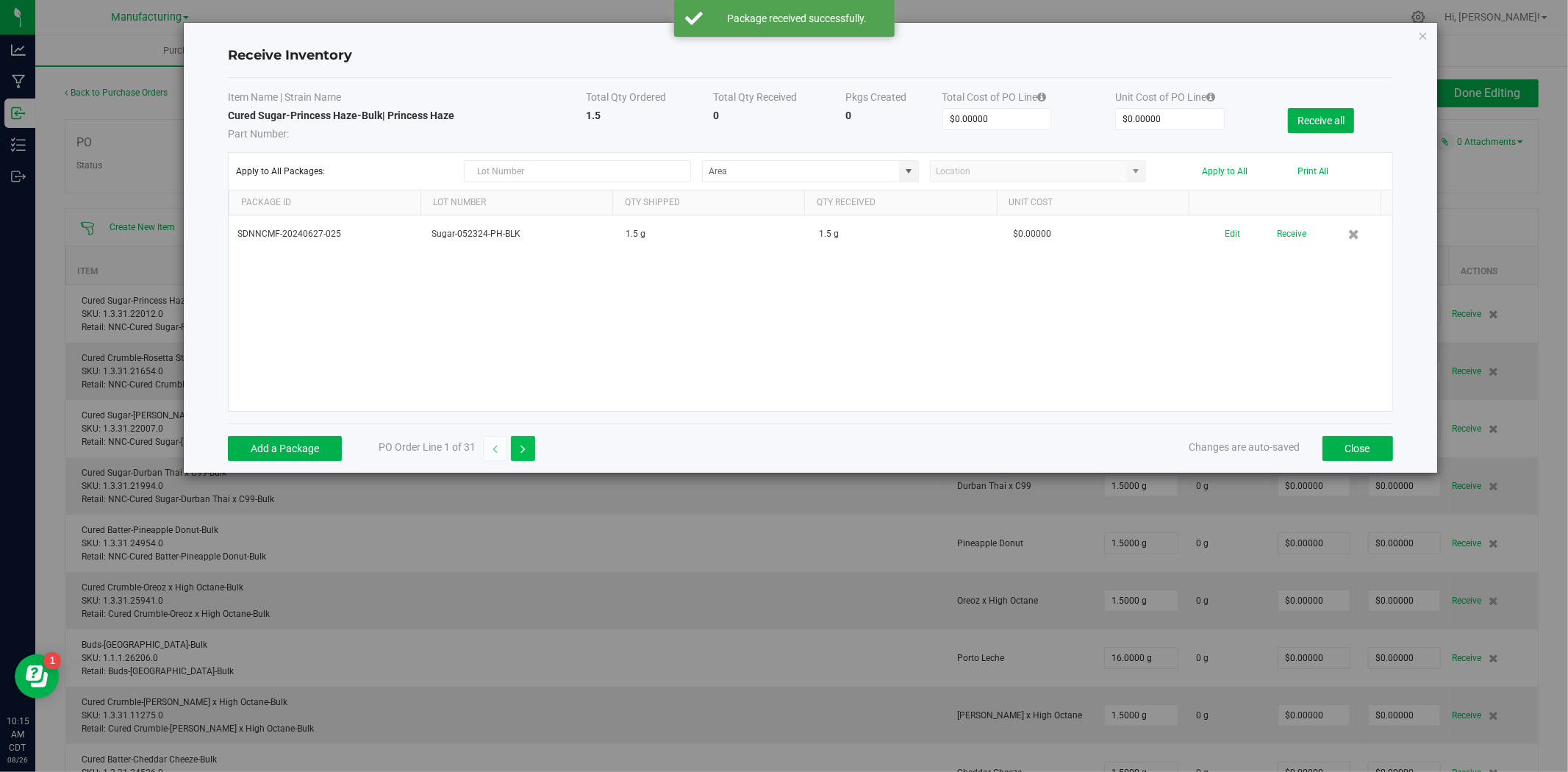
click at [529, 449] on button "button" at bounding box center [522, 448] width 24 height 25
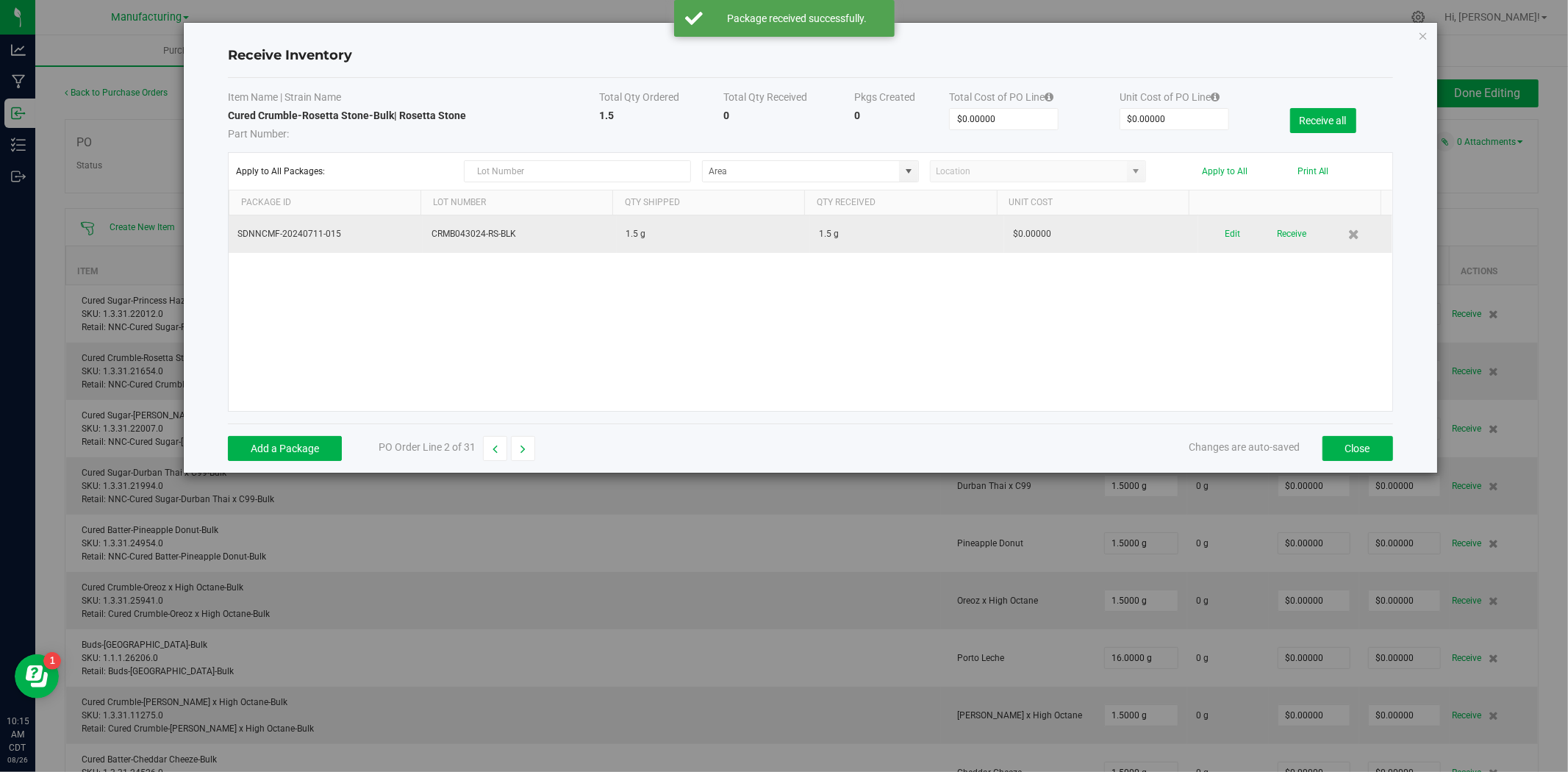
click at [1213, 239] on div "Edit Receive" at bounding box center [1295, 234] width 176 height 26
click at [1225, 239] on button "Edit" at bounding box center [1233, 234] width 16 height 26
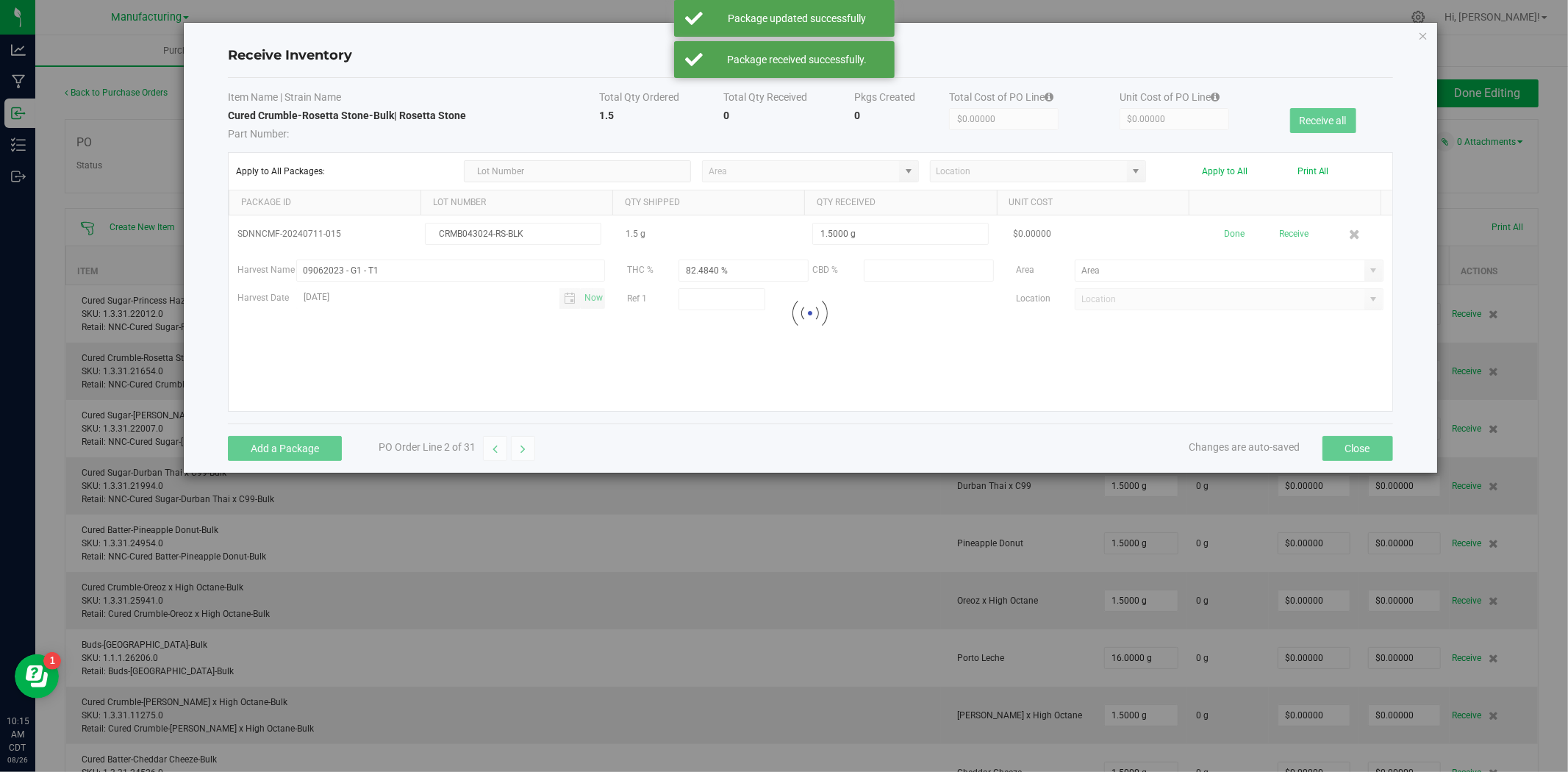
click at [1220, 237] on div at bounding box center [810, 313] width 1163 height 195
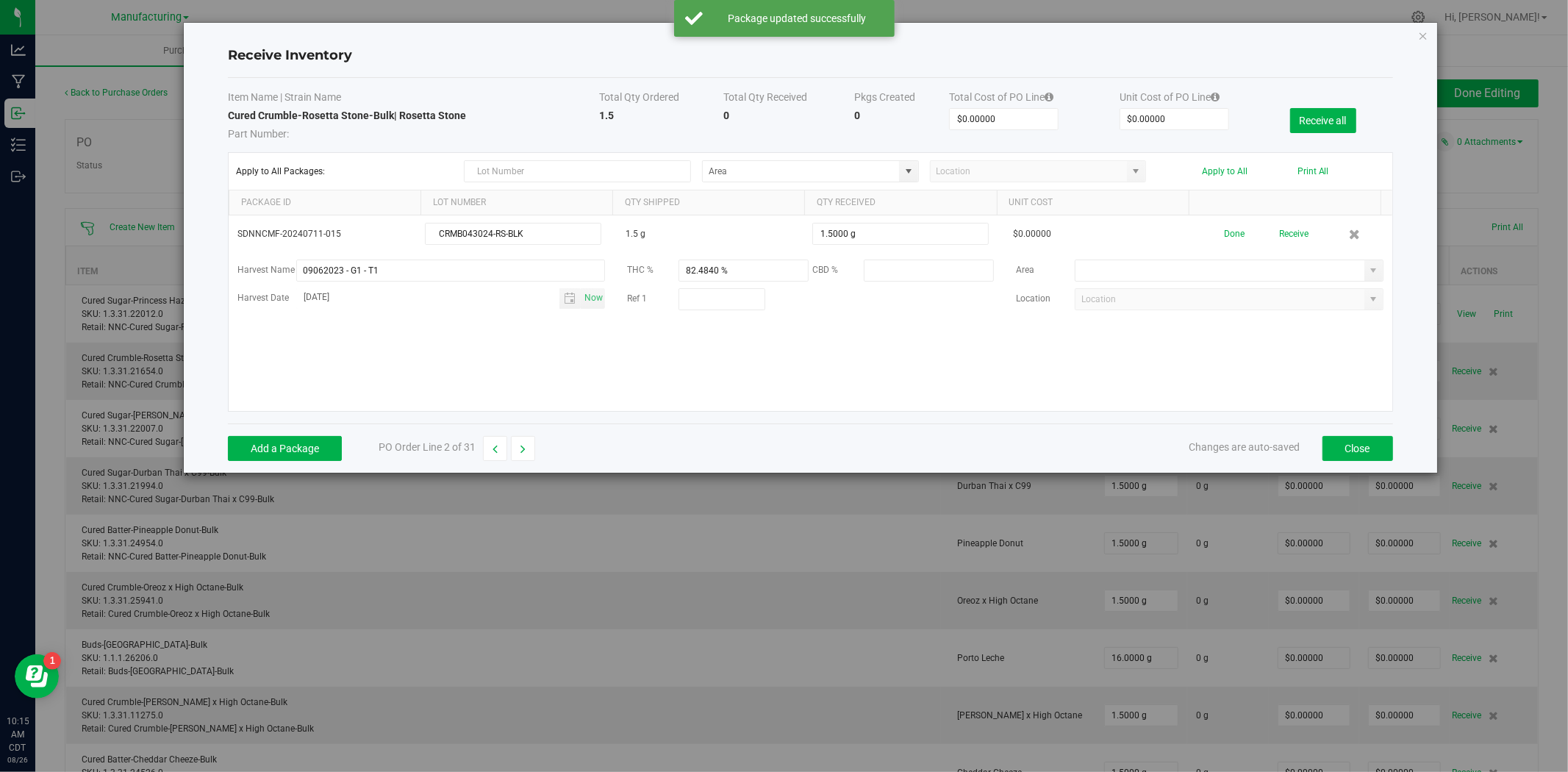
click at [1111, 281] on input at bounding box center [1219, 270] width 288 height 21
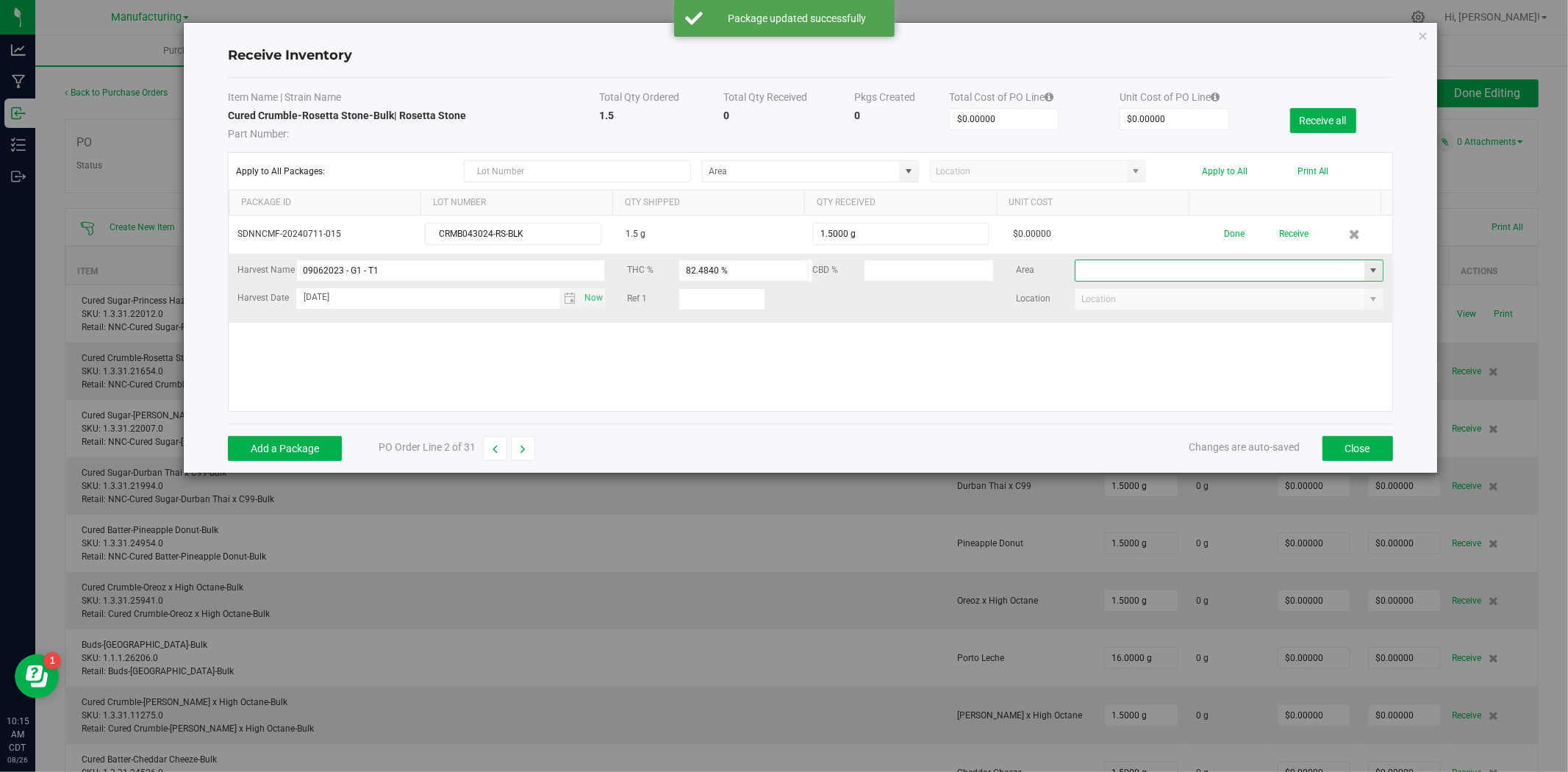
click at [1254, 275] on span at bounding box center [1373, 270] width 12 height 12
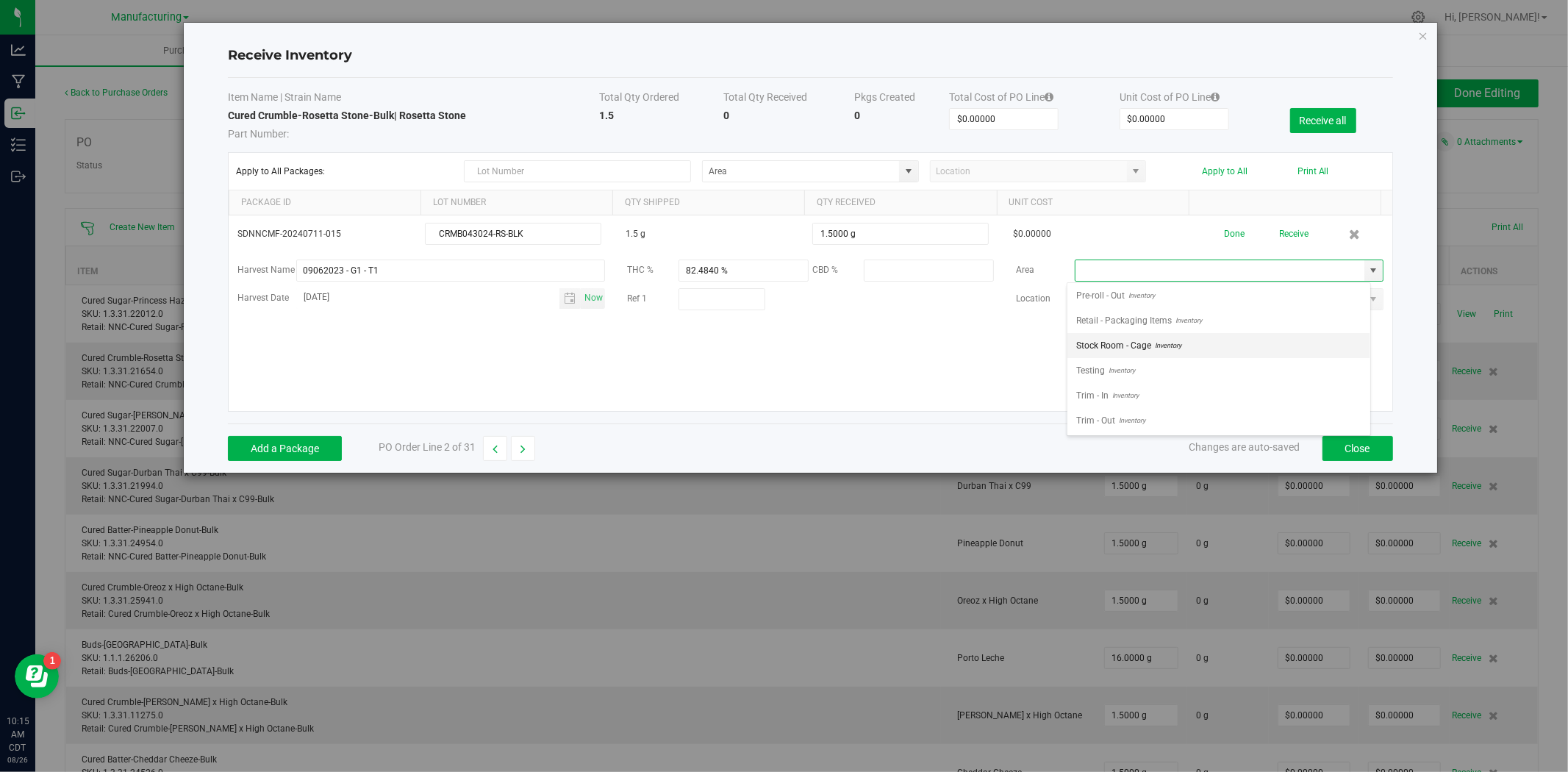
click at [1155, 339] on span "Inventory" at bounding box center [1166, 345] width 30 height 22
type input "Stock Room - Cage"
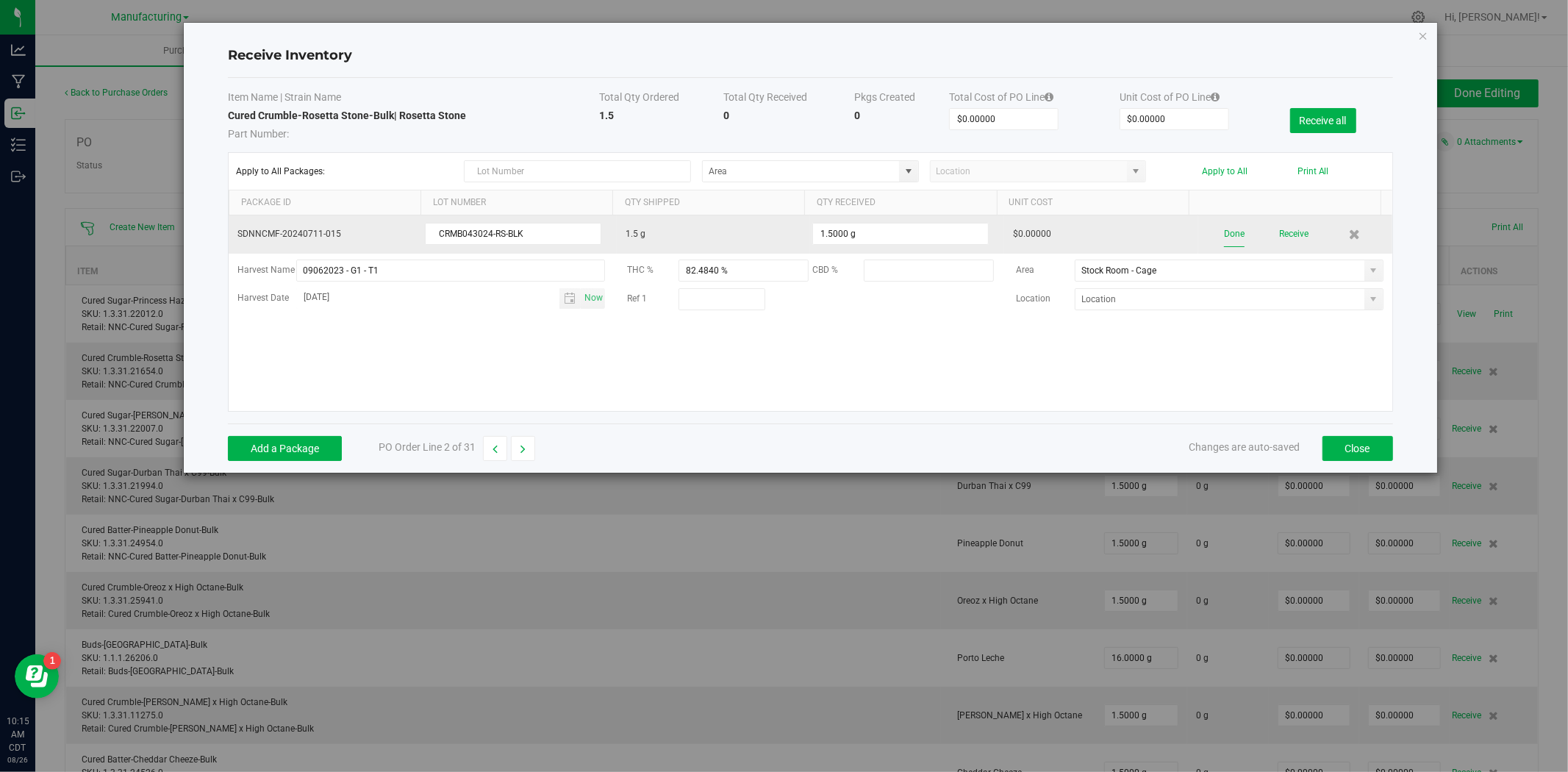
click at [1228, 241] on button "Done" at bounding box center [1234, 234] width 21 height 26
click at [1254, 237] on div "Edit Receive" at bounding box center [1295, 234] width 176 height 26
click at [1254, 236] on button "Receive" at bounding box center [1291, 234] width 29 height 26
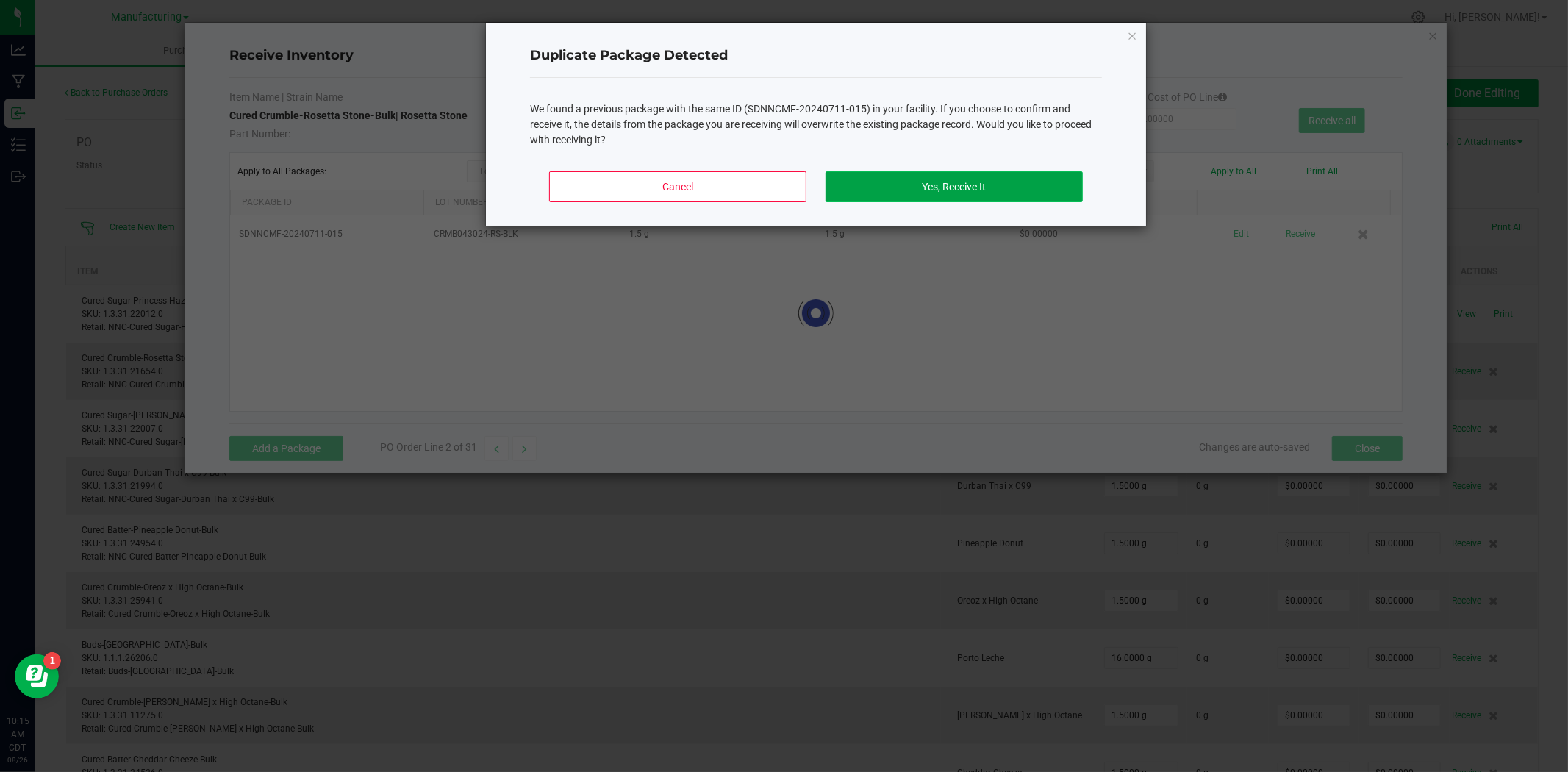
click at [873, 195] on button "Yes, Receive It" at bounding box center [953, 186] width 257 height 31
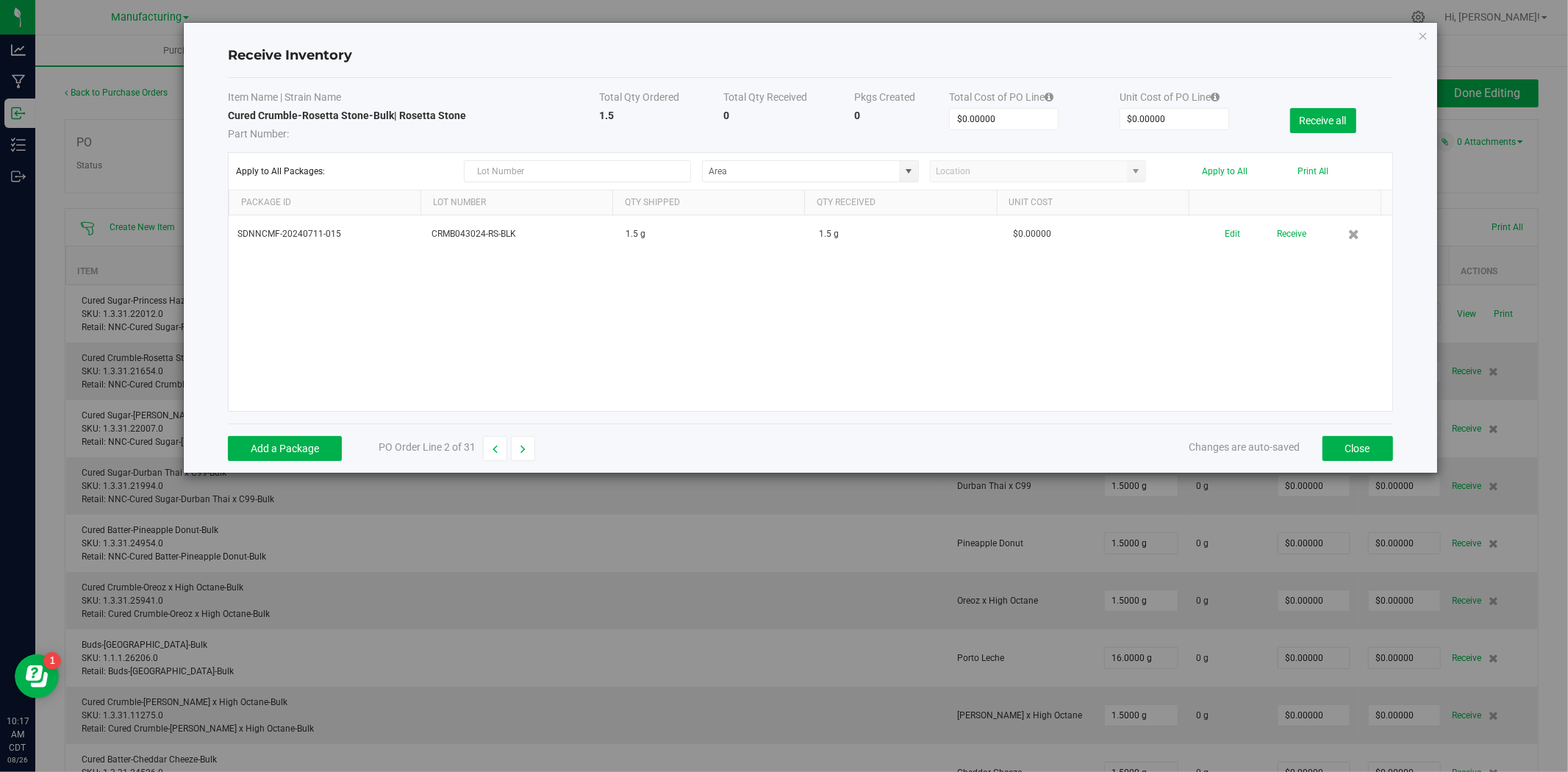
click at [522, 462] on div "Add a Package PO Order Line 2 of 31 Changes are auto-saved Close" at bounding box center [810, 448] width 1165 height 49
click at [522, 452] on icon "button" at bounding box center [523, 449] width 5 height 10
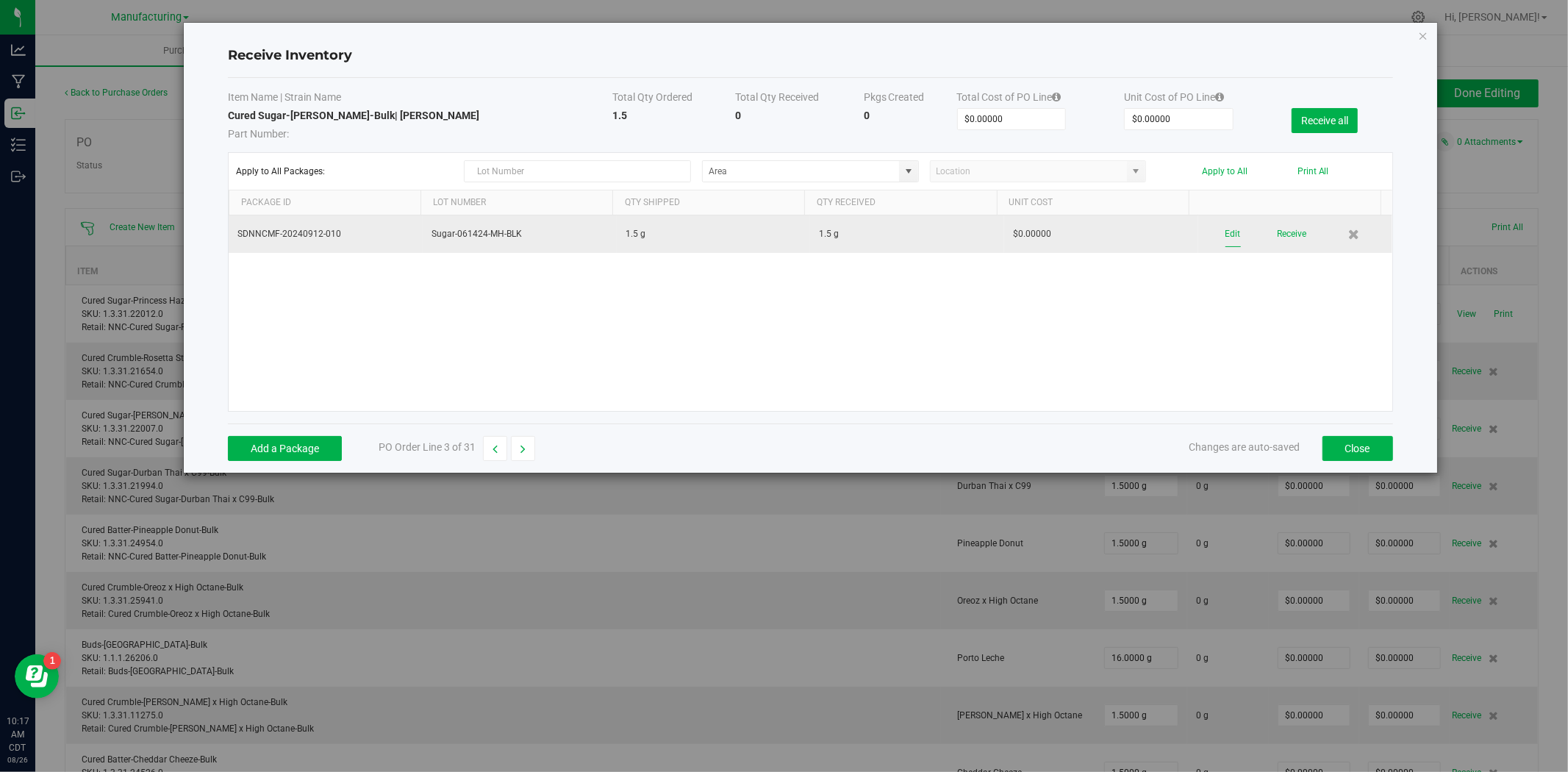
click at [1225, 230] on button "Edit" at bounding box center [1233, 234] width 16 height 26
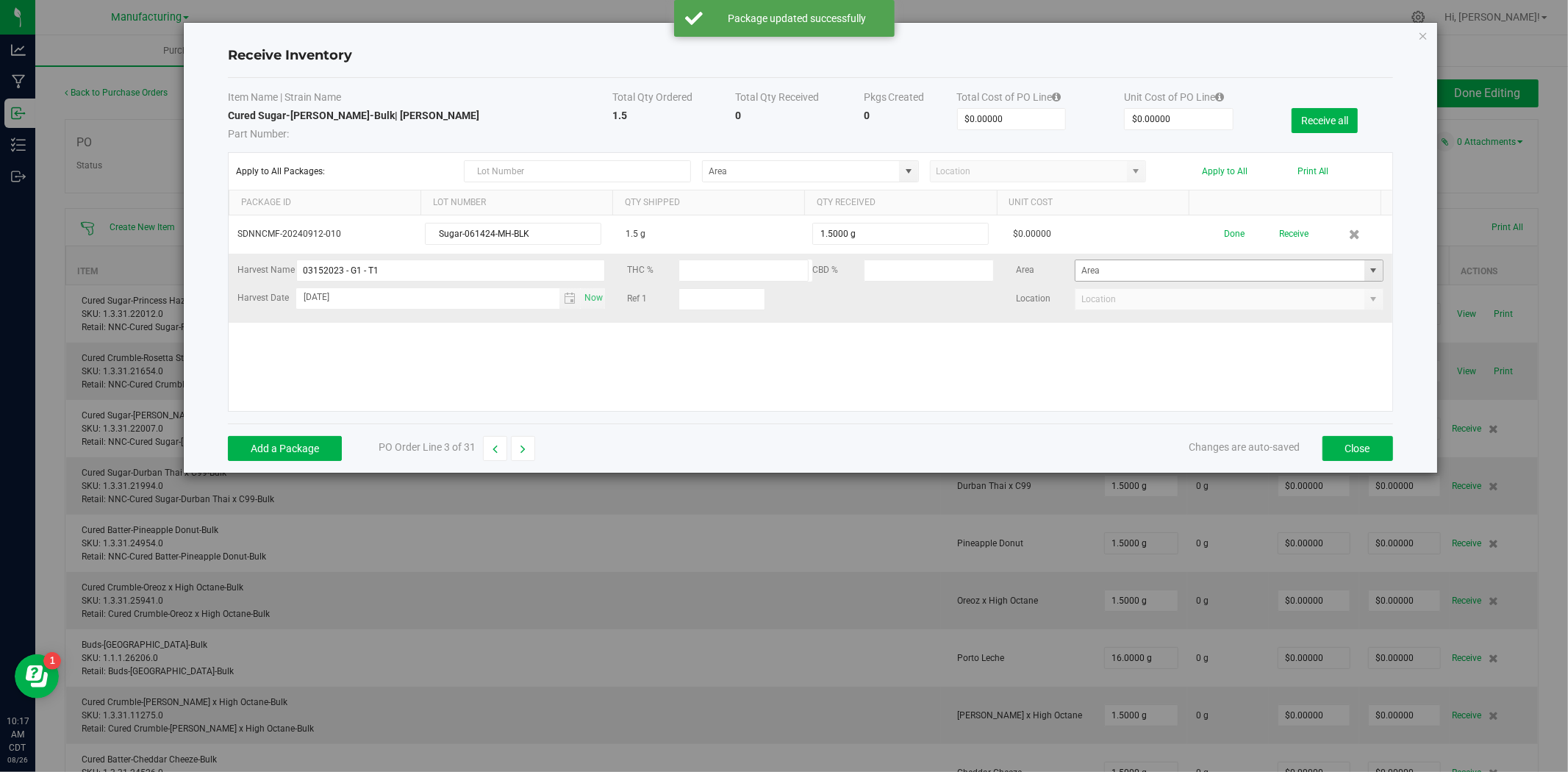
click at [1254, 267] on span at bounding box center [1373, 270] width 12 height 12
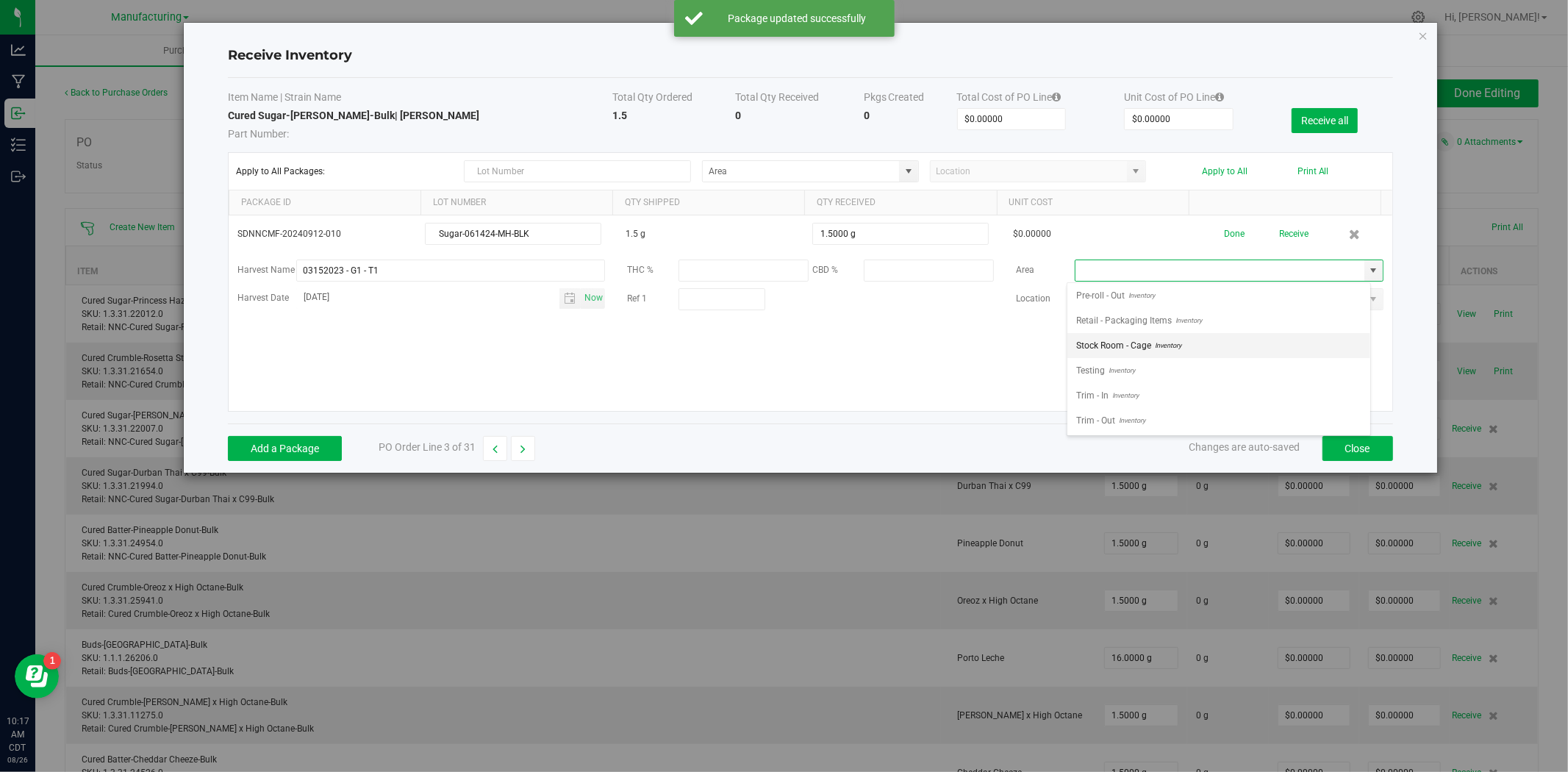
click at [1150, 349] on span "Stock Room - Cage" at bounding box center [1114, 345] width 75 height 22
type input "Stock Room - Cage"
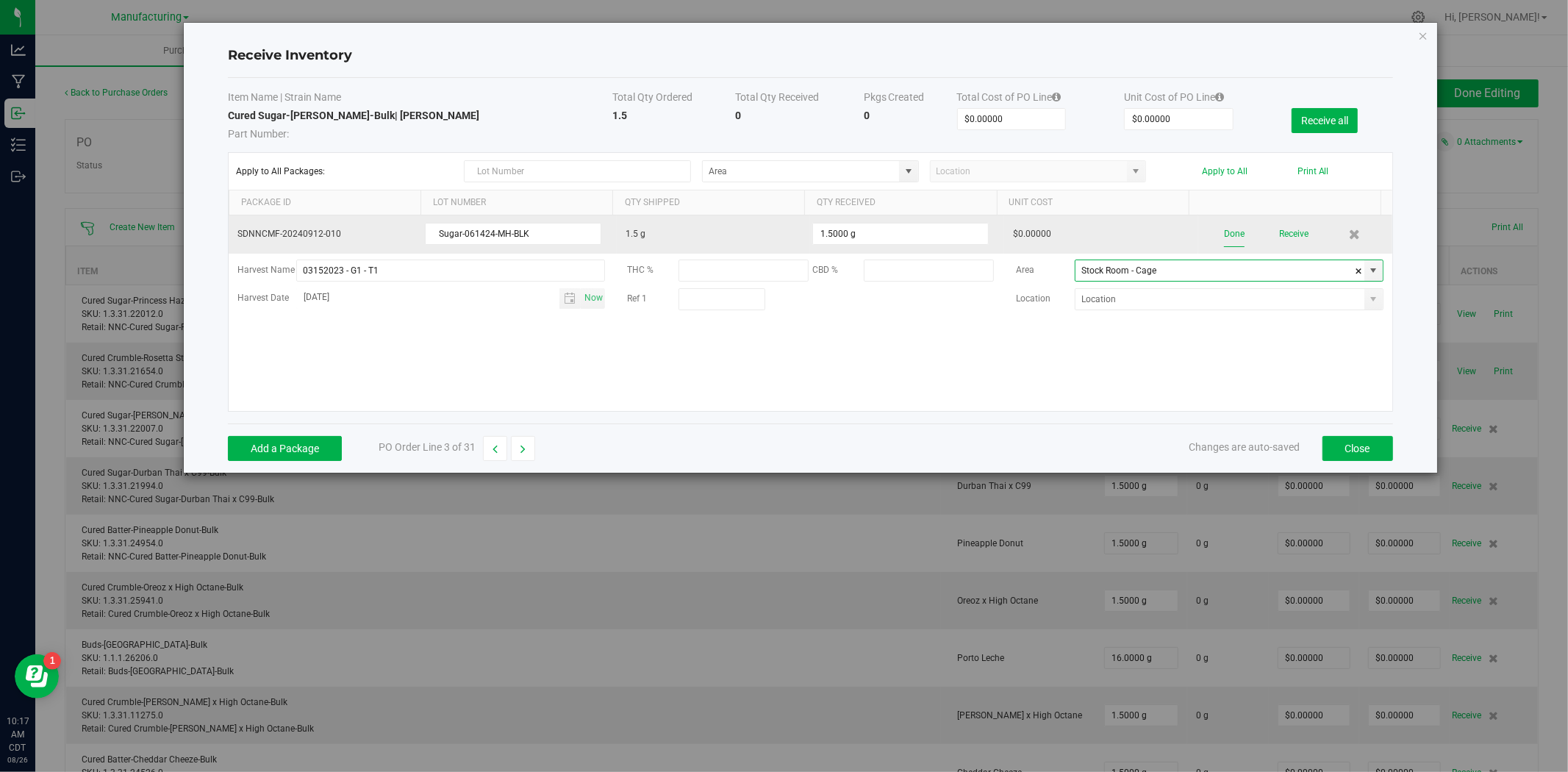
click at [1224, 237] on button "Done" at bounding box center [1234, 234] width 21 height 26
click at [1279, 235] on button "Receive" at bounding box center [1291, 234] width 29 height 26
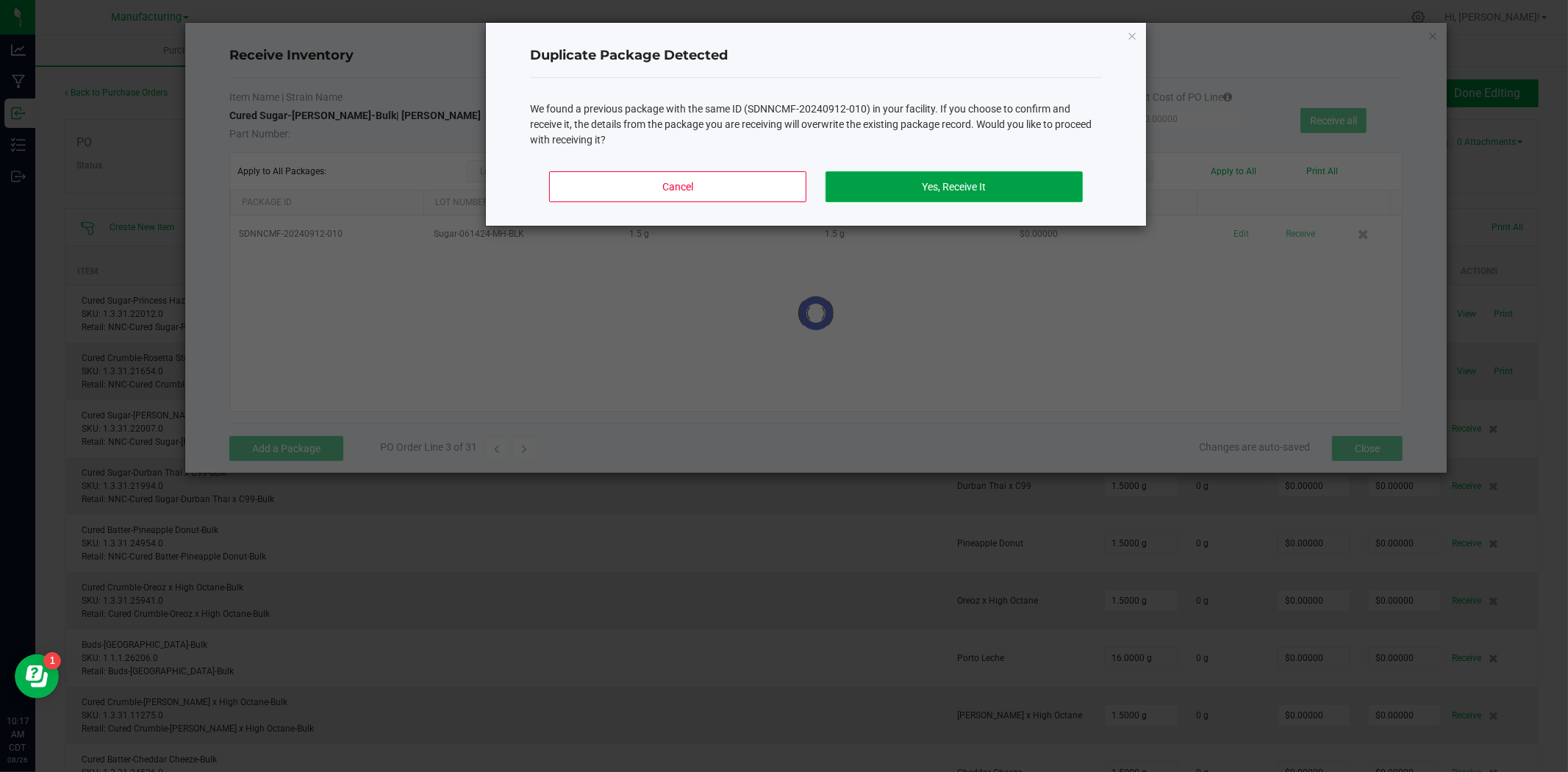
click at [1006, 193] on button "Yes, Receive It" at bounding box center [953, 186] width 257 height 31
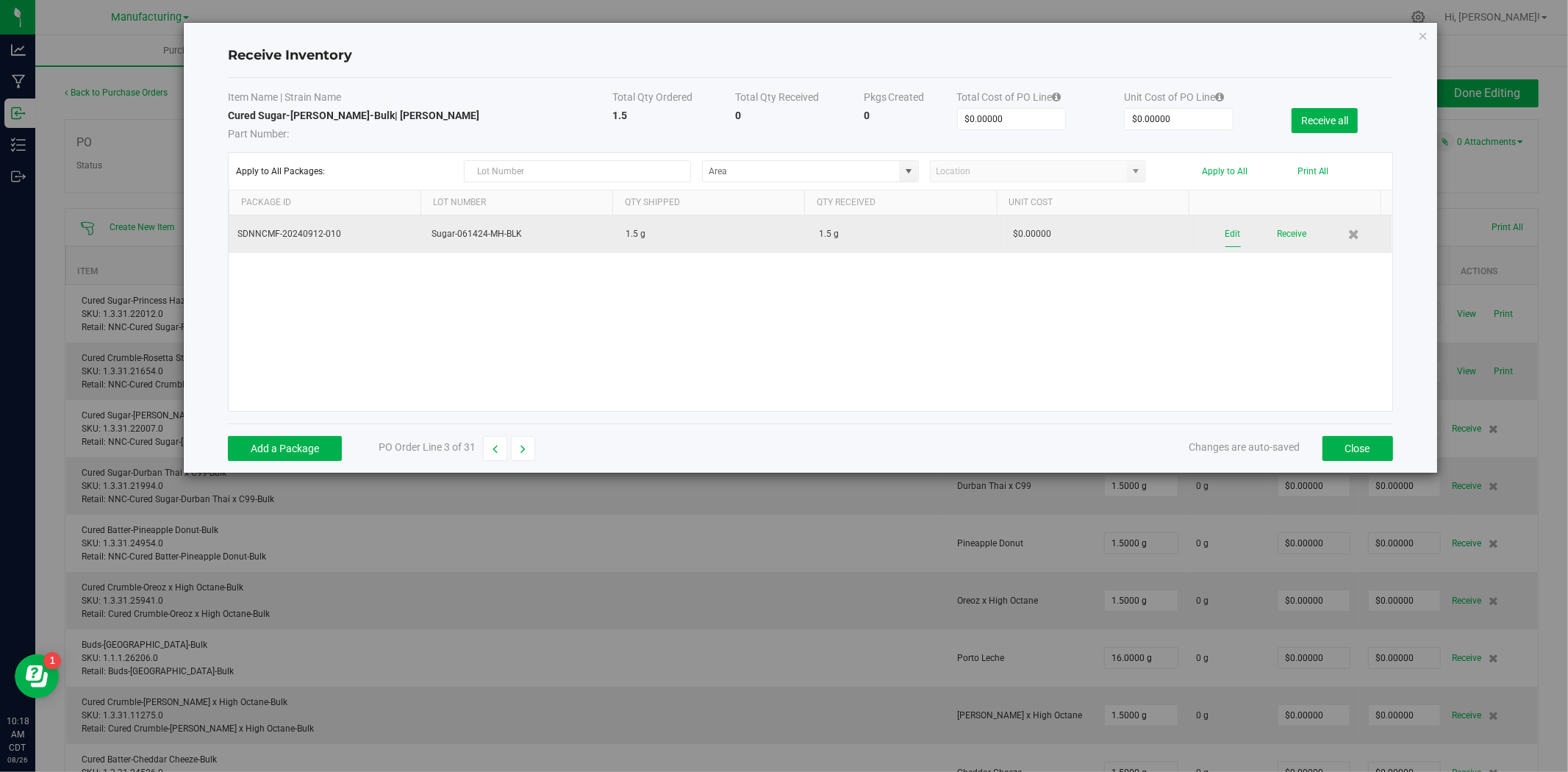
click at [1229, 225] on button "Edit" at bounding box center [1233, 234] width 16 height 26
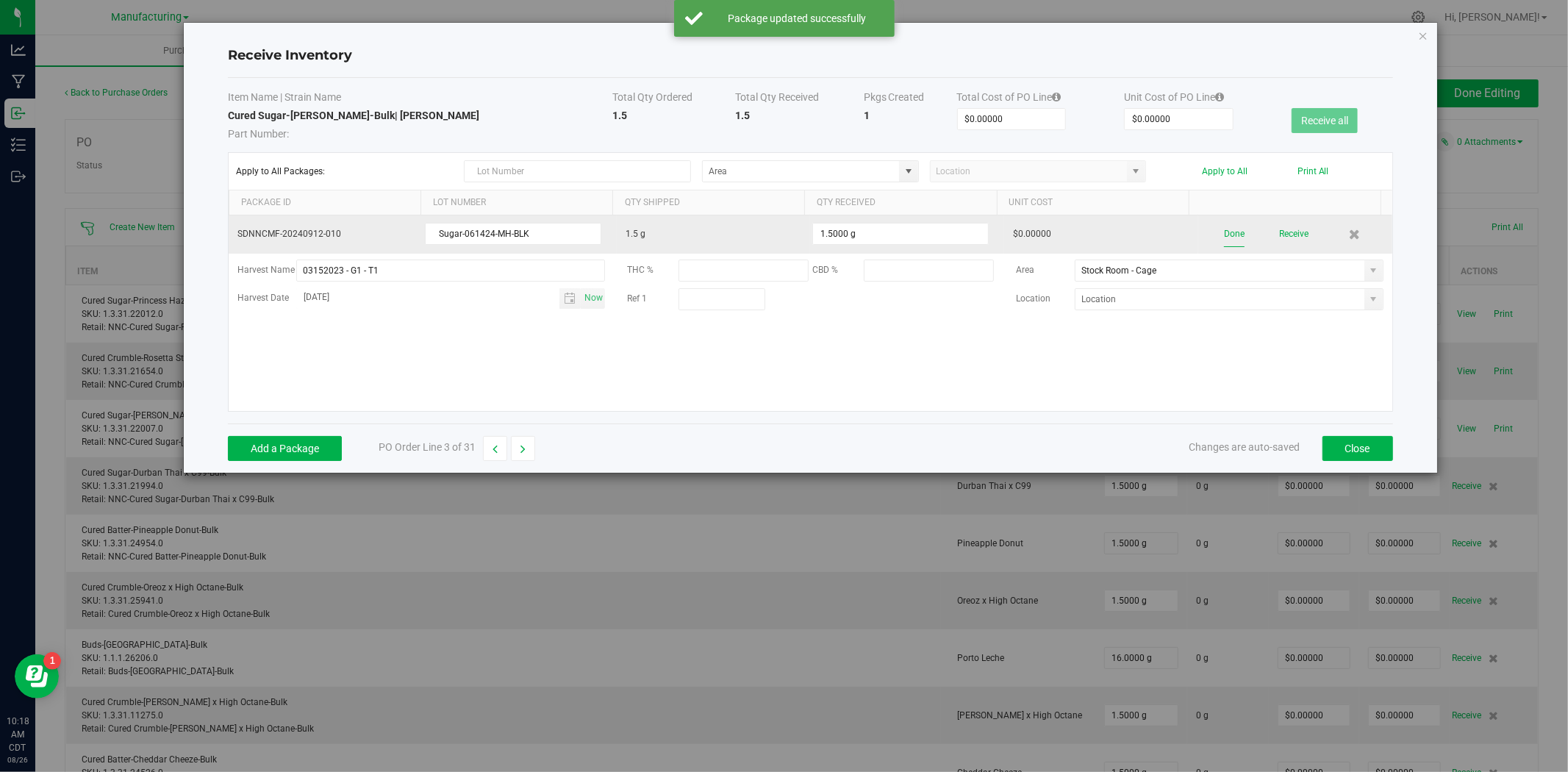
click at [1228, 235] on button "Done" at bounding box center [1234, 234] width 21 height 26
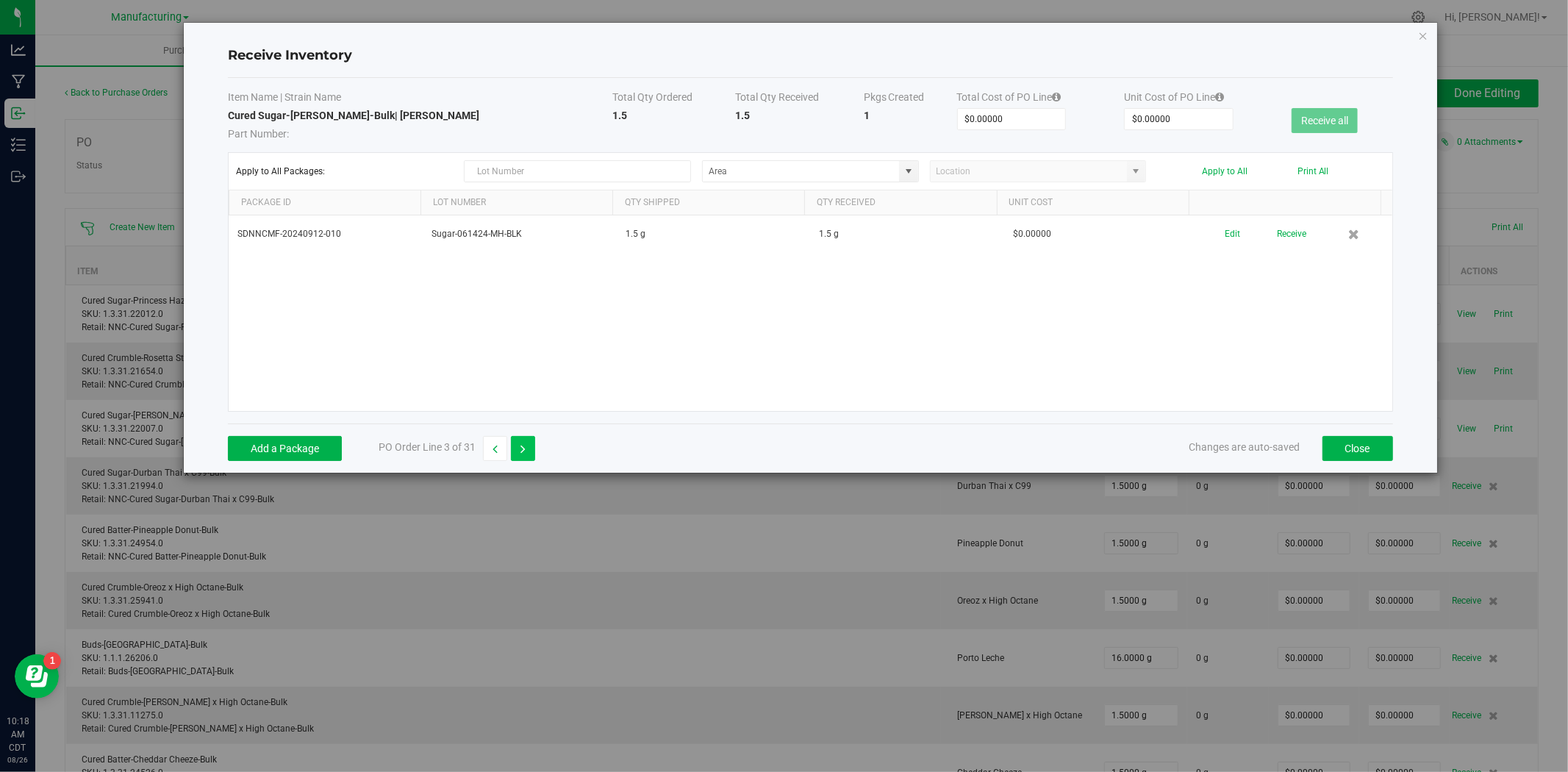
click at [529, 445] on button "button" at bounding box center [522, 448] width 24 height 25
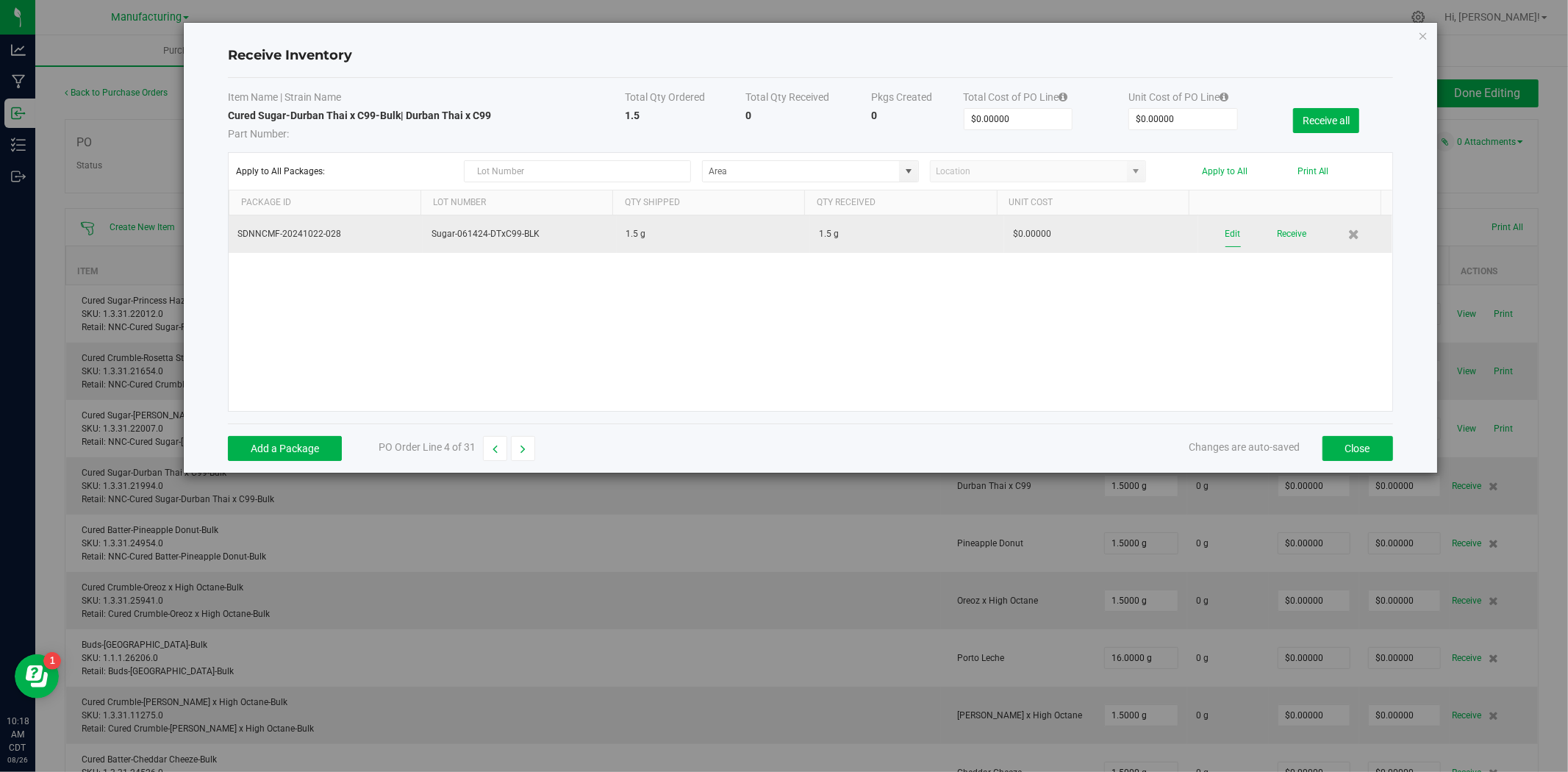
click at [1225, 235] on button "Edit" at bounding box center [1233, 234] width 16 height 26
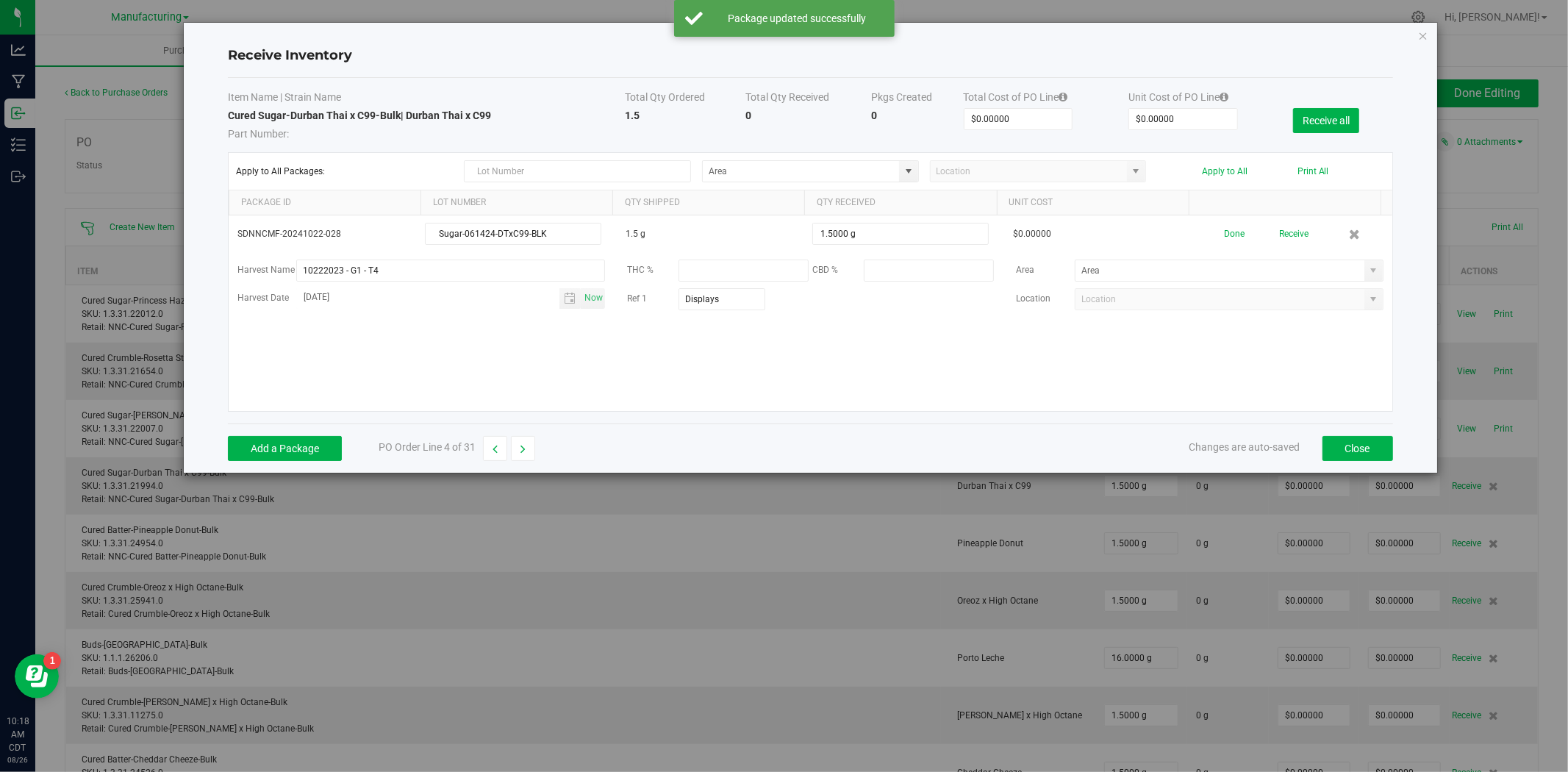
click at [1368, 269] on span at bounding box center [1373, 270] width 12 height 12
click at [1140, 354] on span "Stock Room - Cage" at bounding box center [1114, 345] width 75 height 22
type input "Stock Room - Cage"
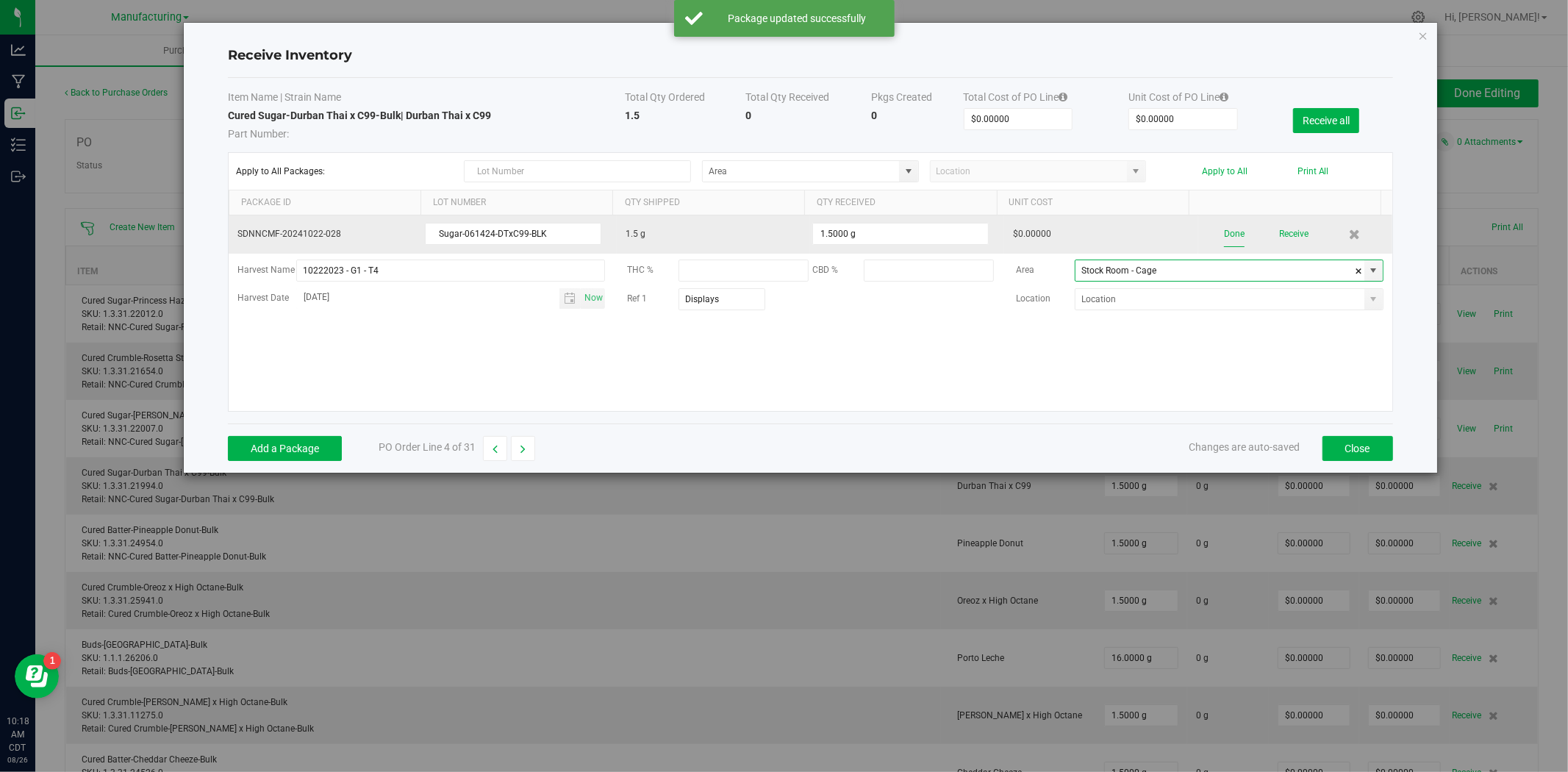
click at [1224, 229] on button "Done" at bounding box center [1234, 234] width 21 height 26
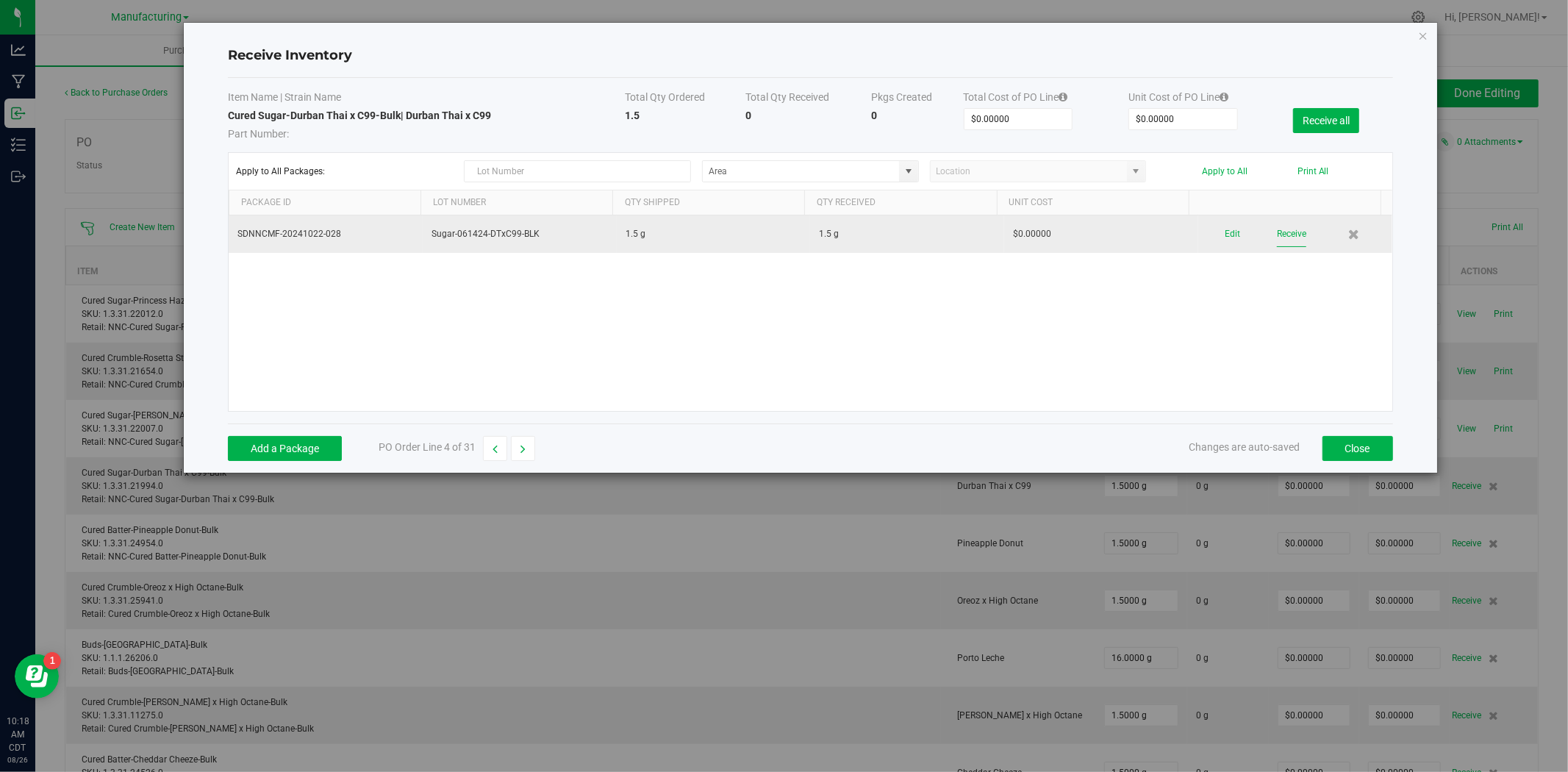
click at [1277, 230] on button "Receive" at bounding box center [1291, 234] width 29 height 26
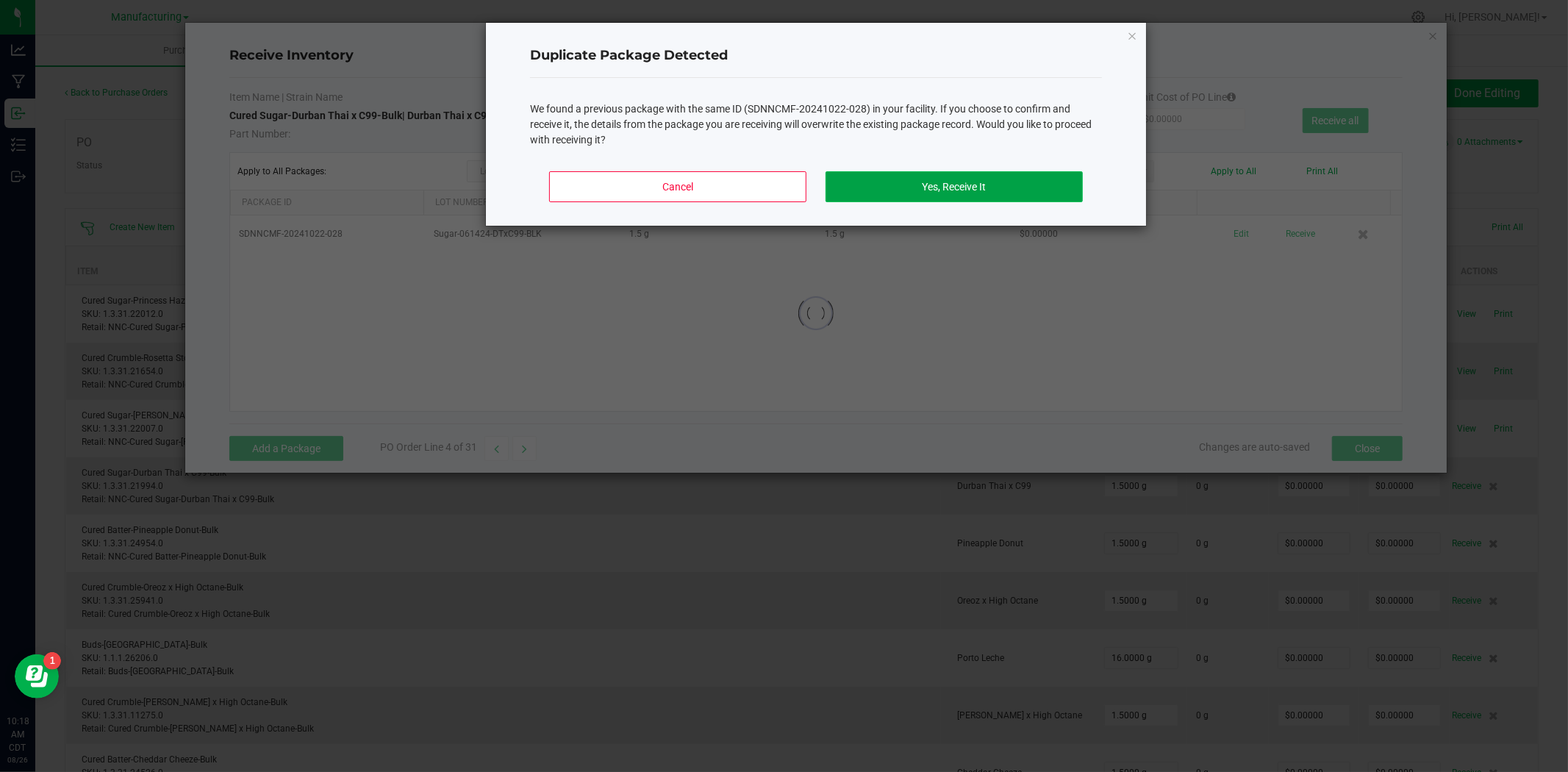
click at [923, 193] on button "Yes, Receive It" at bounding box center [953, 186] width 257 height 31
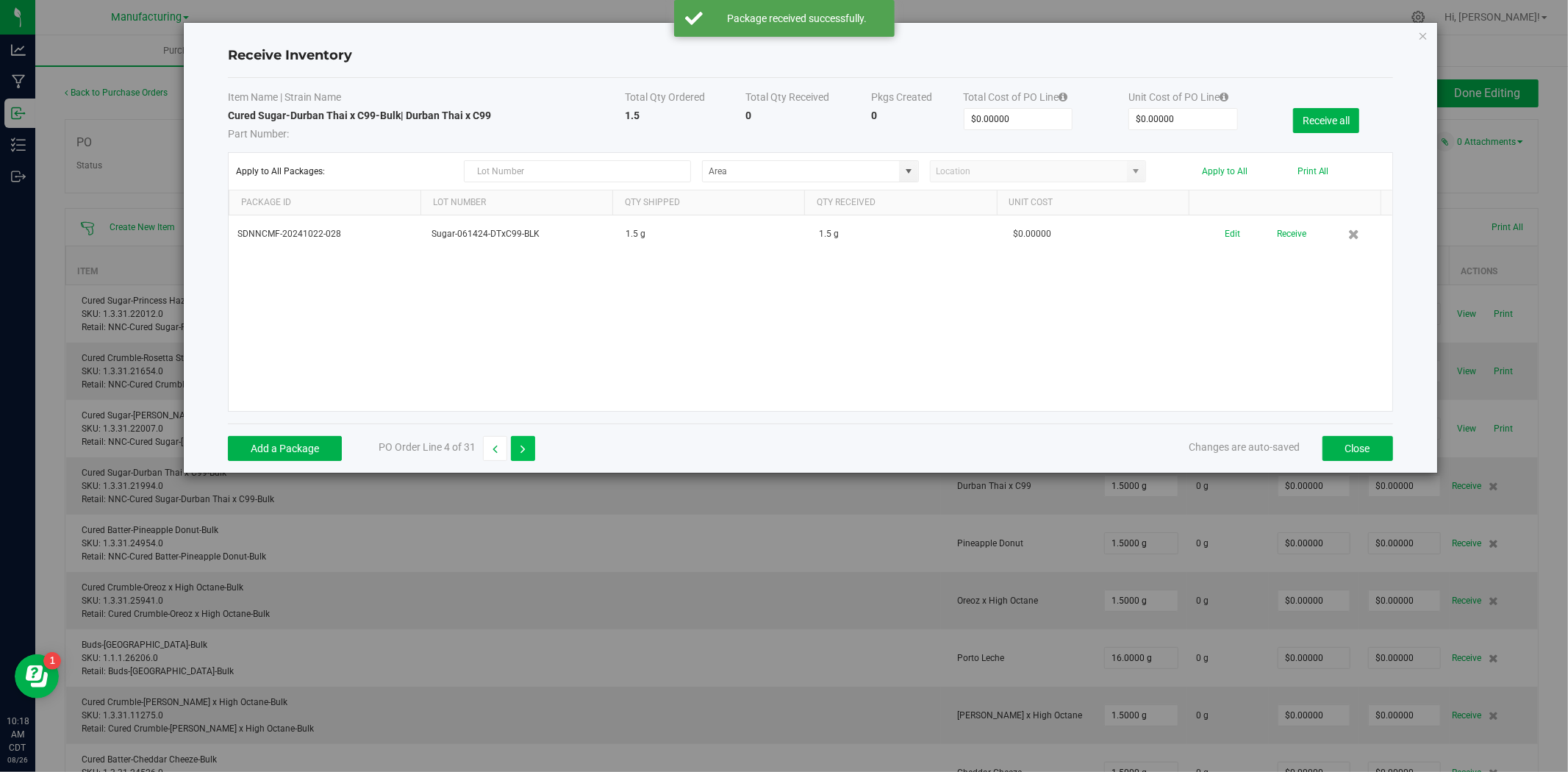
click at [530, 446] on button "button" at bounding box center [522, 448] width 24 height 25
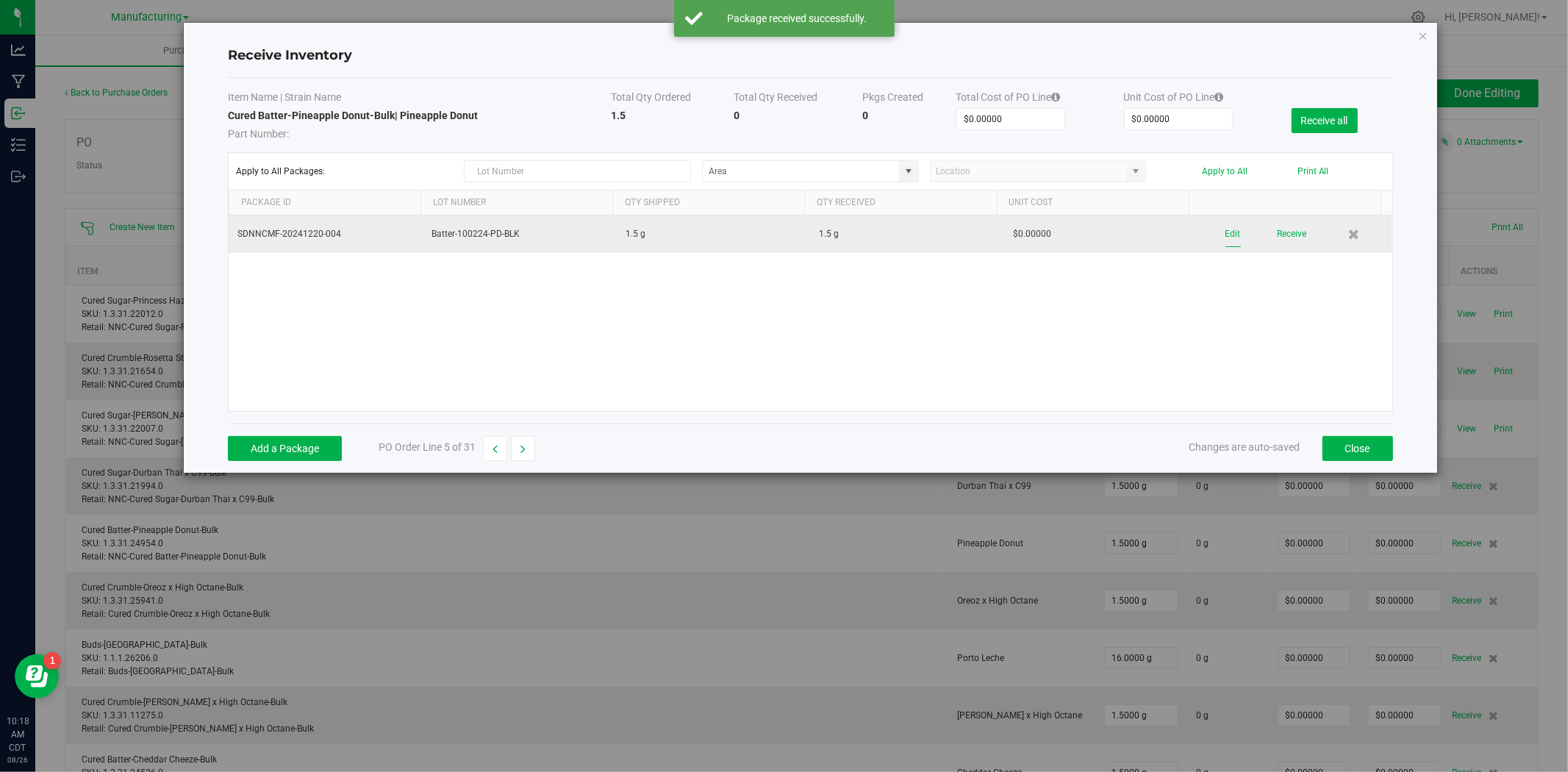
click at [1225, 232] on button "Edit" at bounding box center [1233, 234] width 16 height 26
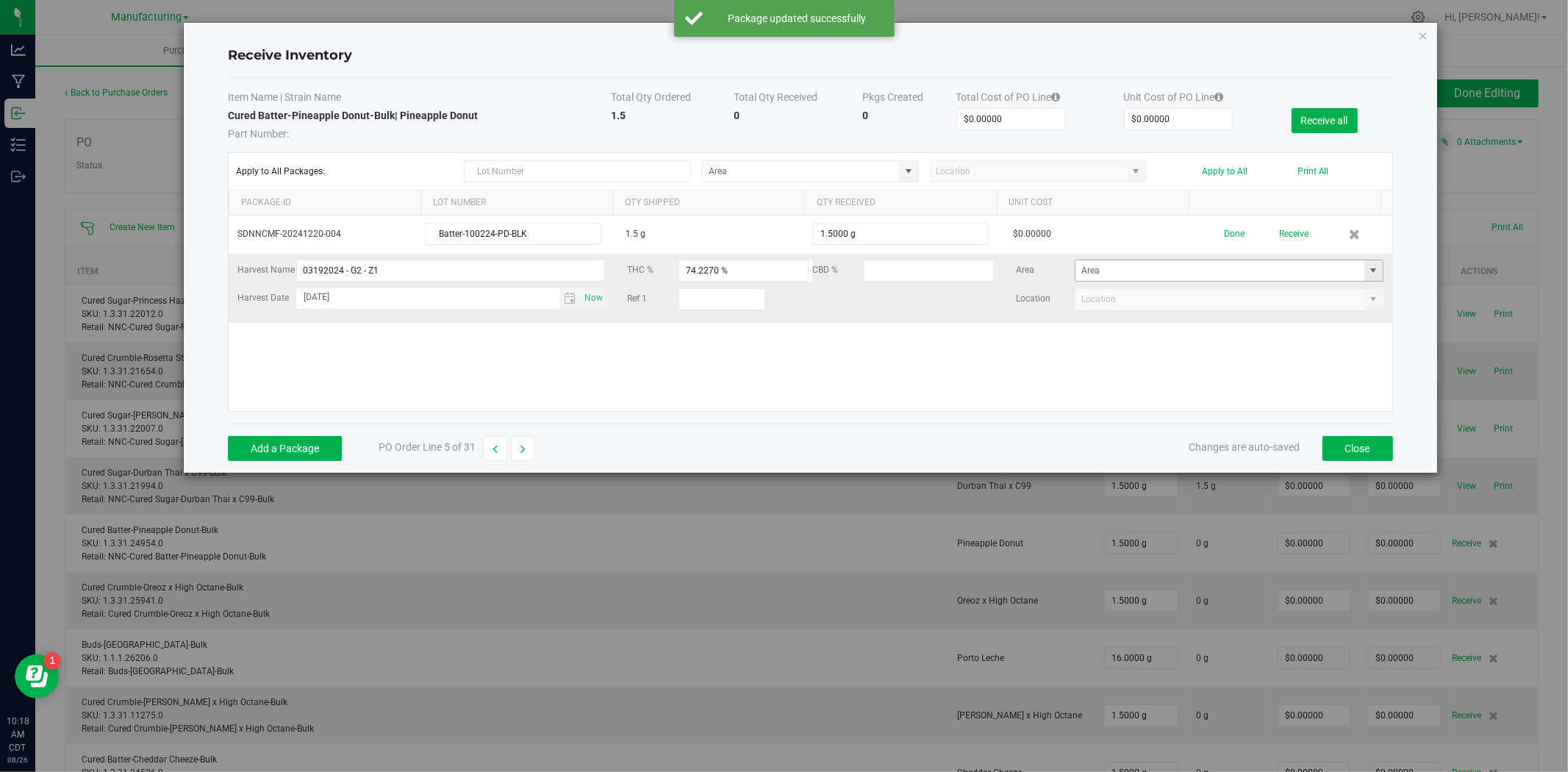
click at [1368, 275] on span at bounding box center [1373, 270] width 12 height 12
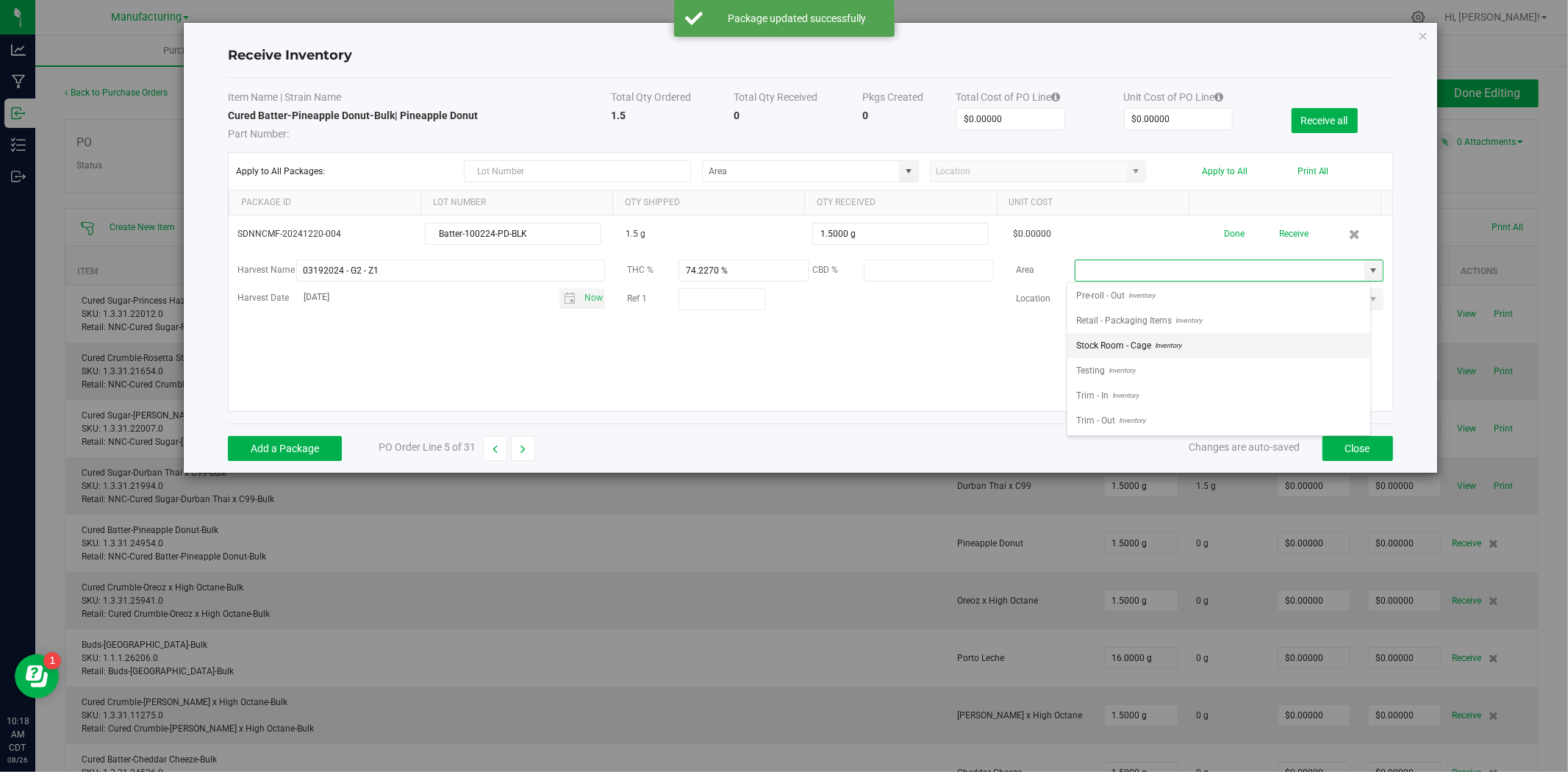
click at [1155, 337] on span "Inventory" at bounding box center [1166, 345] width 30 height 22
type input "Stock Room - Cage"
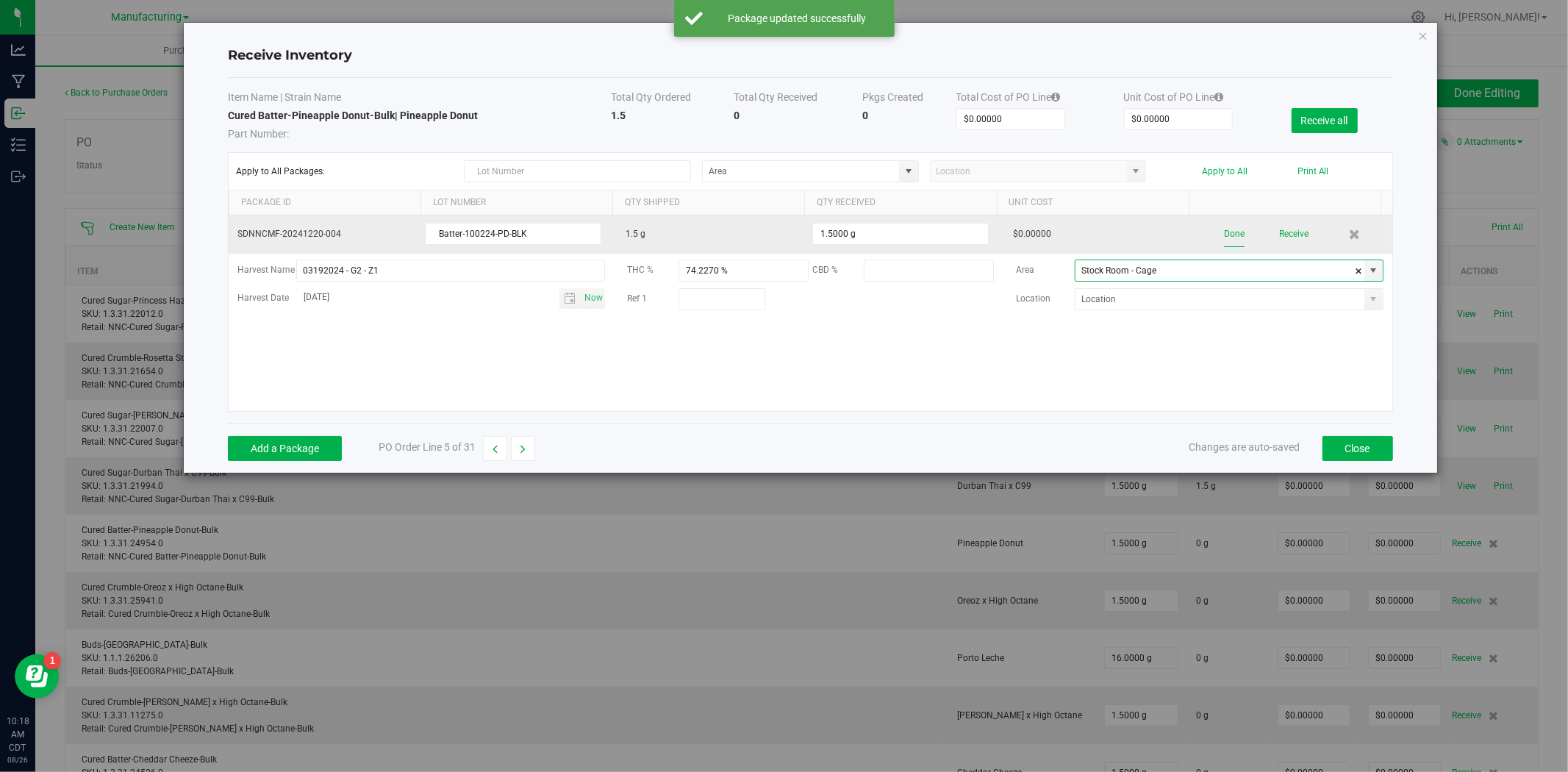
click at [1228, 234] on button "Done" at bounding box center [1234, 234] width 21 height 26
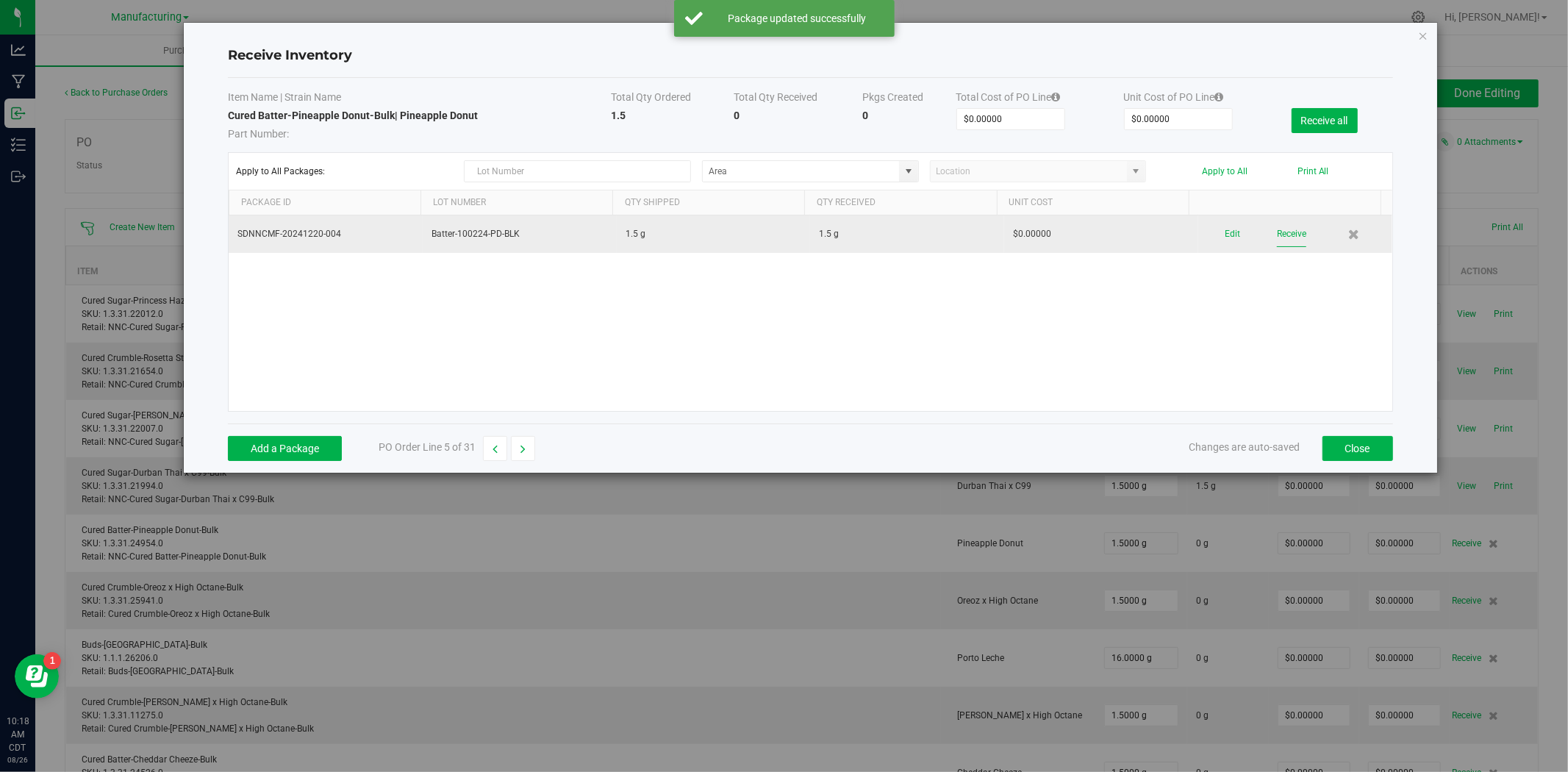
click at [1277, 232] on button "Receive" at bounding box center [1291, 234] width 29 height 26
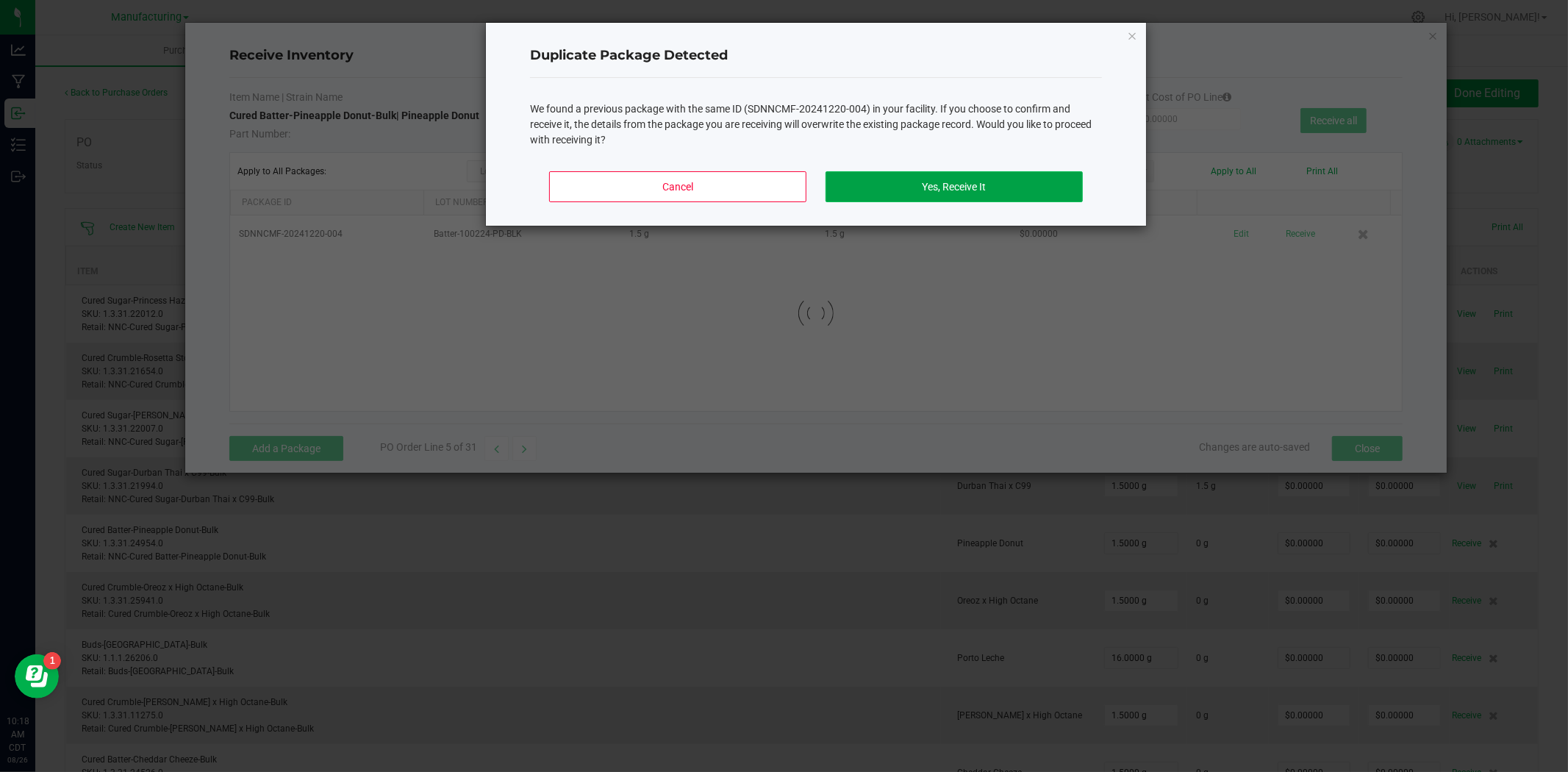
click at [1016, 188] on button "Yes, Receive It" at bounding box center [953, 186] width 257 height 31
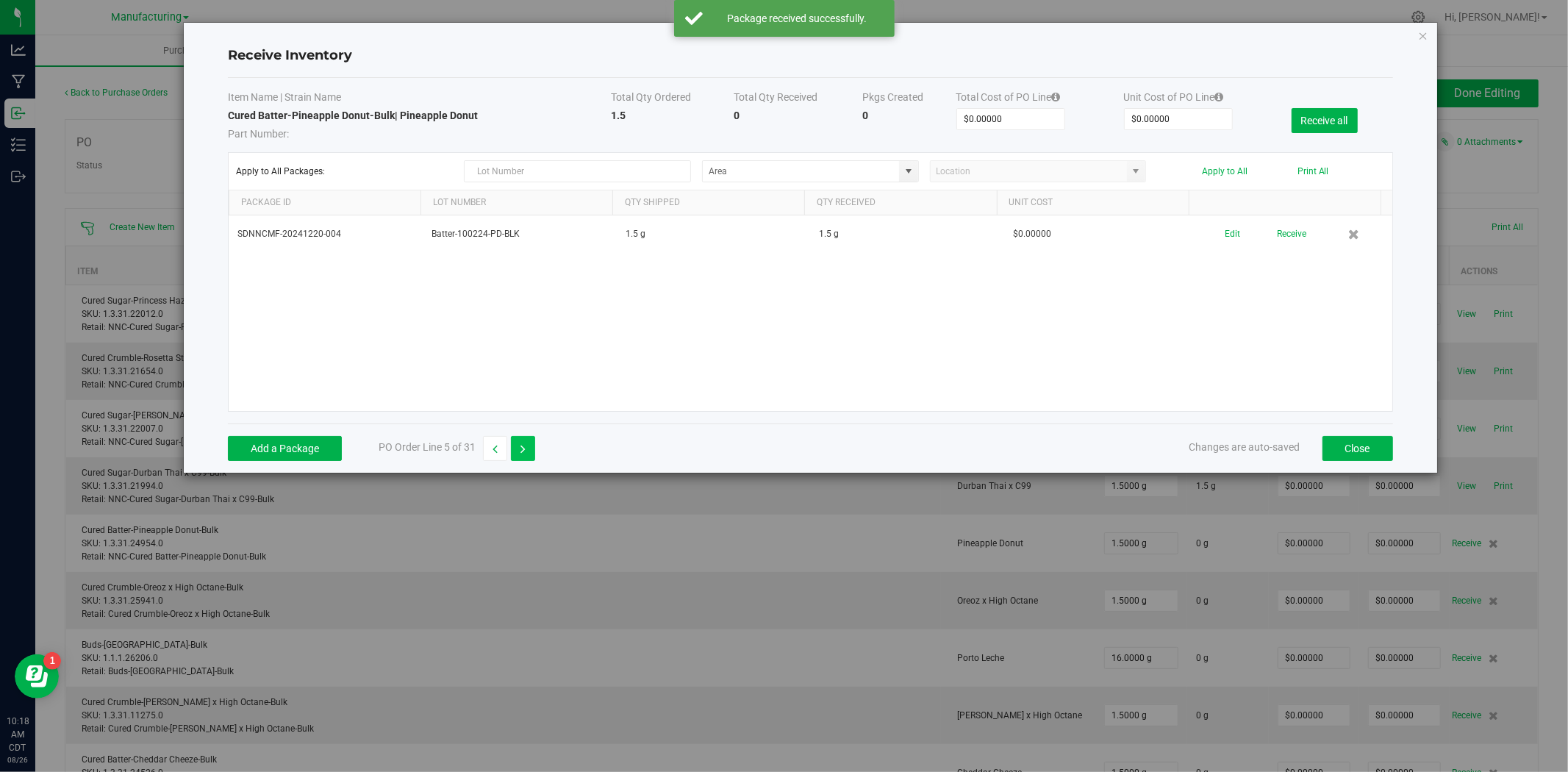
click at [523, 448] on icon "button" at bounding box center [523, 449] width 5 height 10
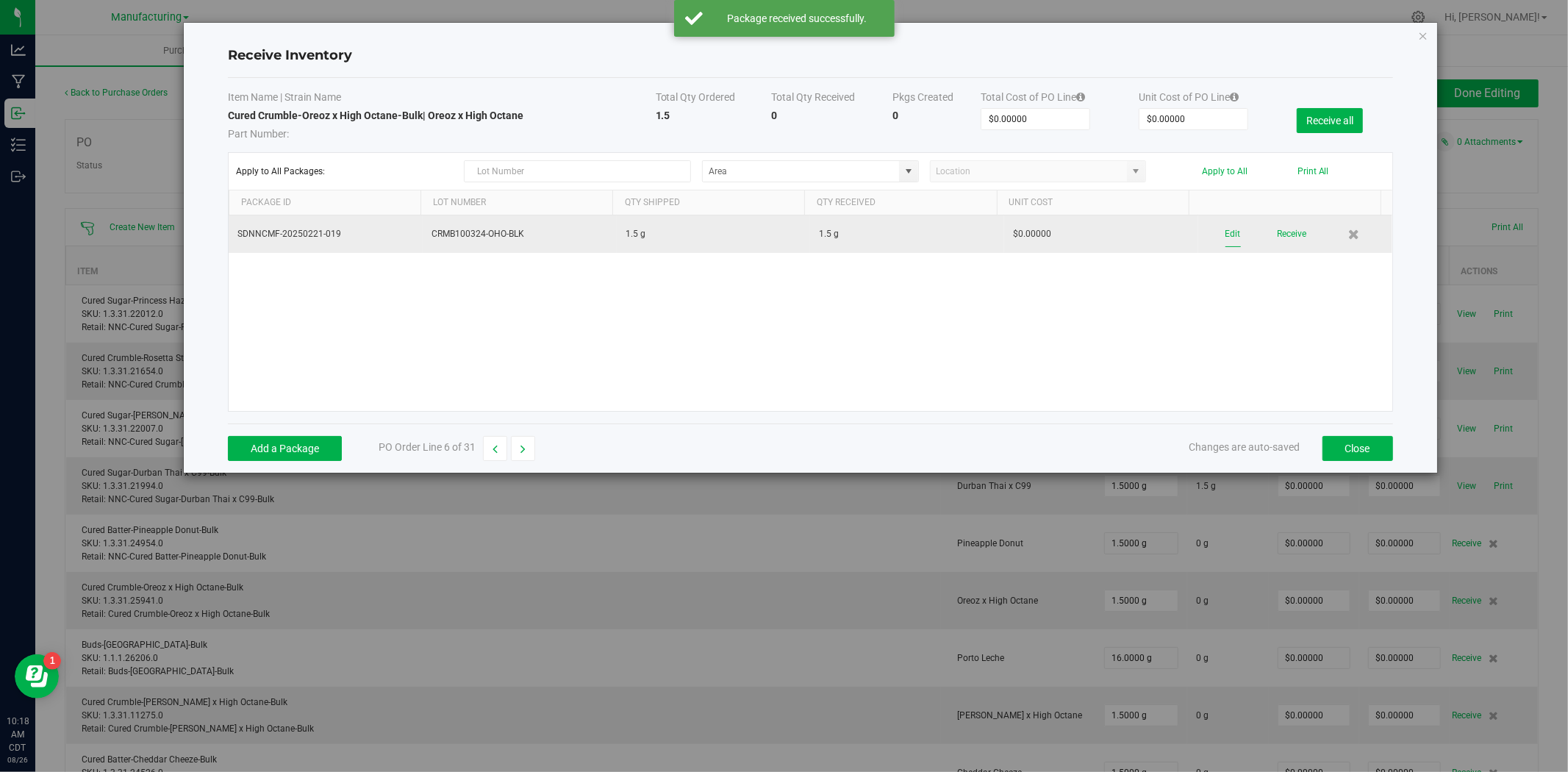
click at [1225, 230] on button "Edit" at bounding box center [1233, 234] width 16 height 26
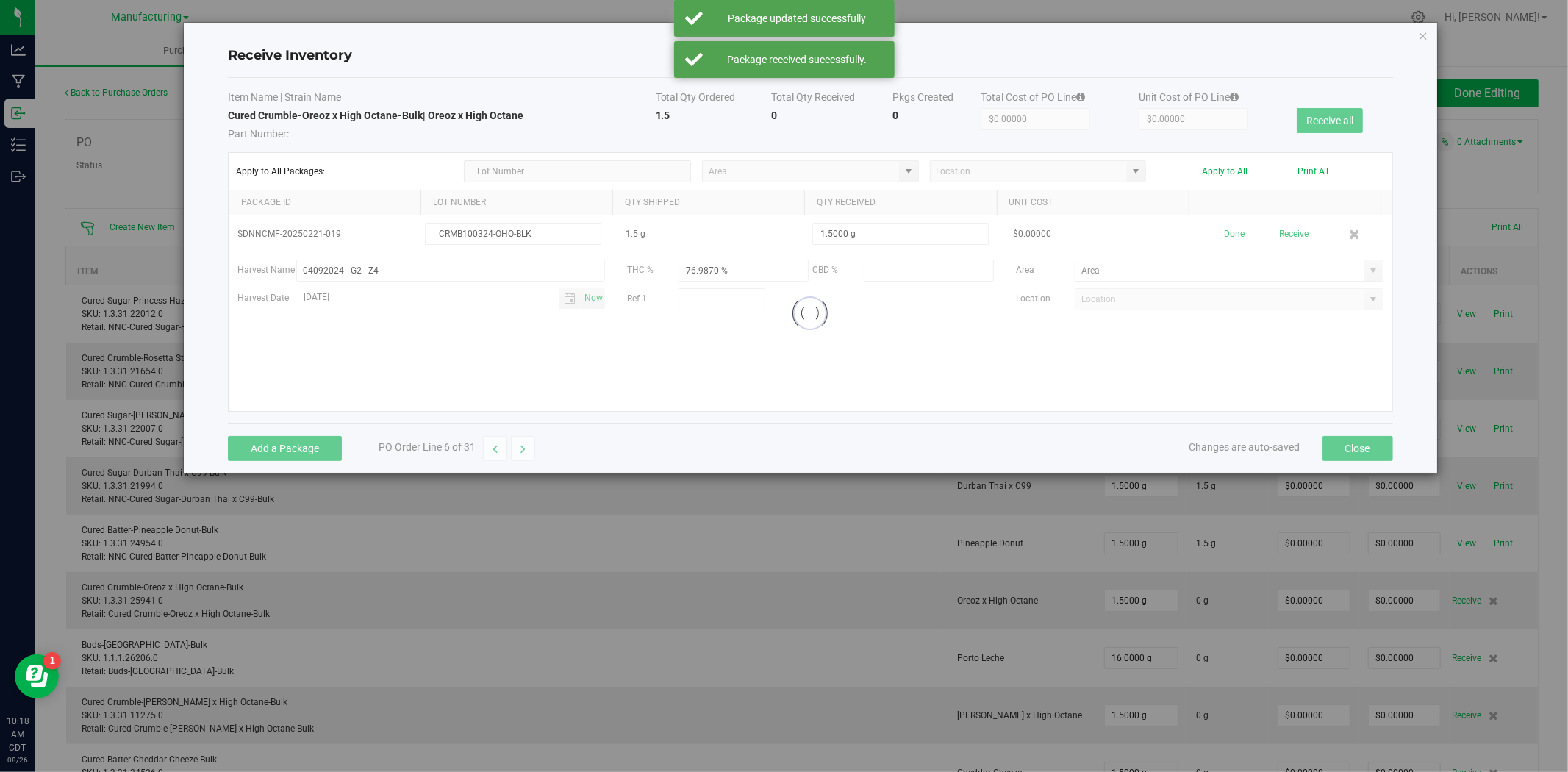
click at [1362, 270] on div at bounding box center [810, 313] width 1163 height 195
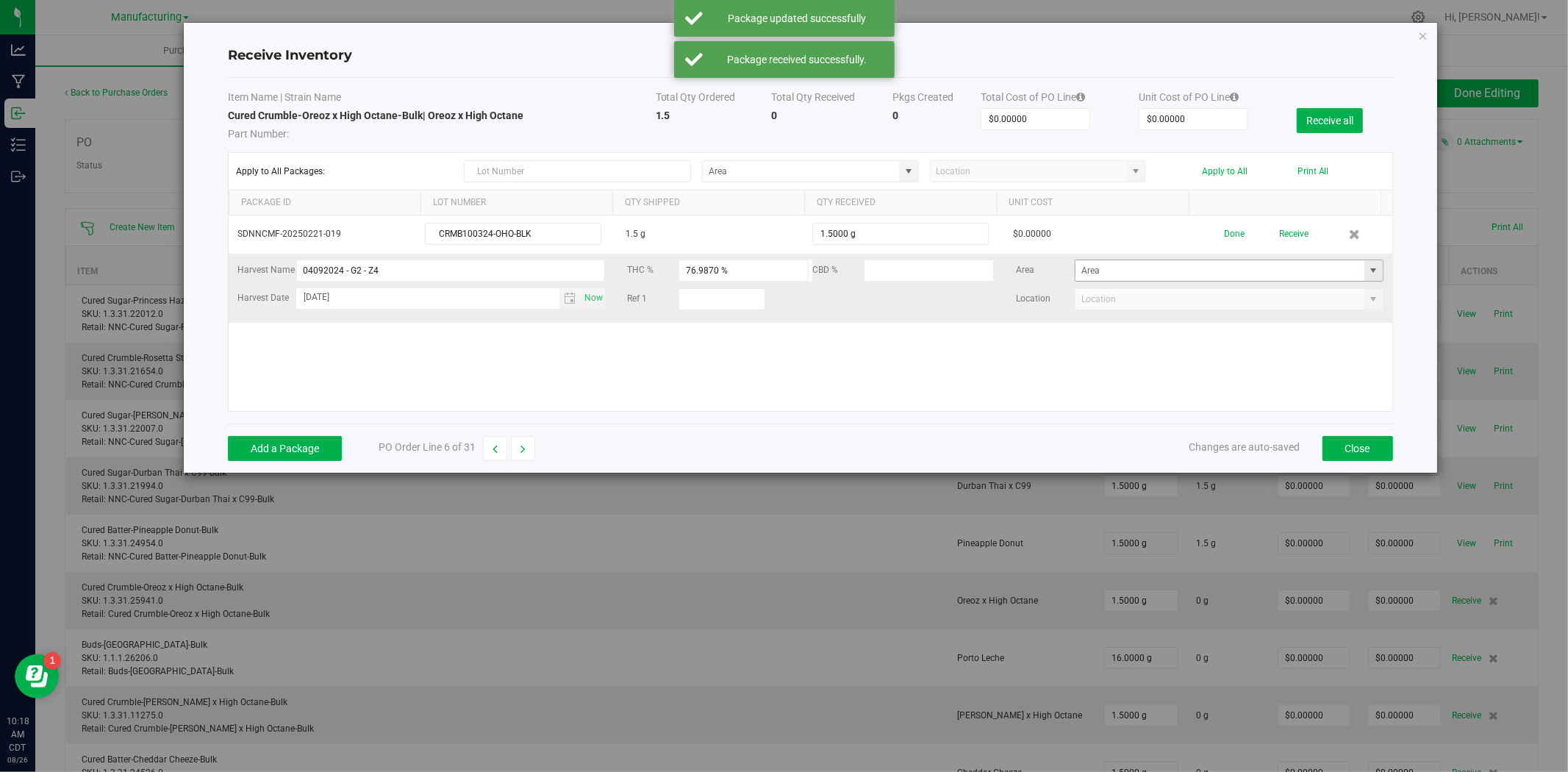
click at [1368, 270] on span at bounding box center [1373, 270] width 12 height 12
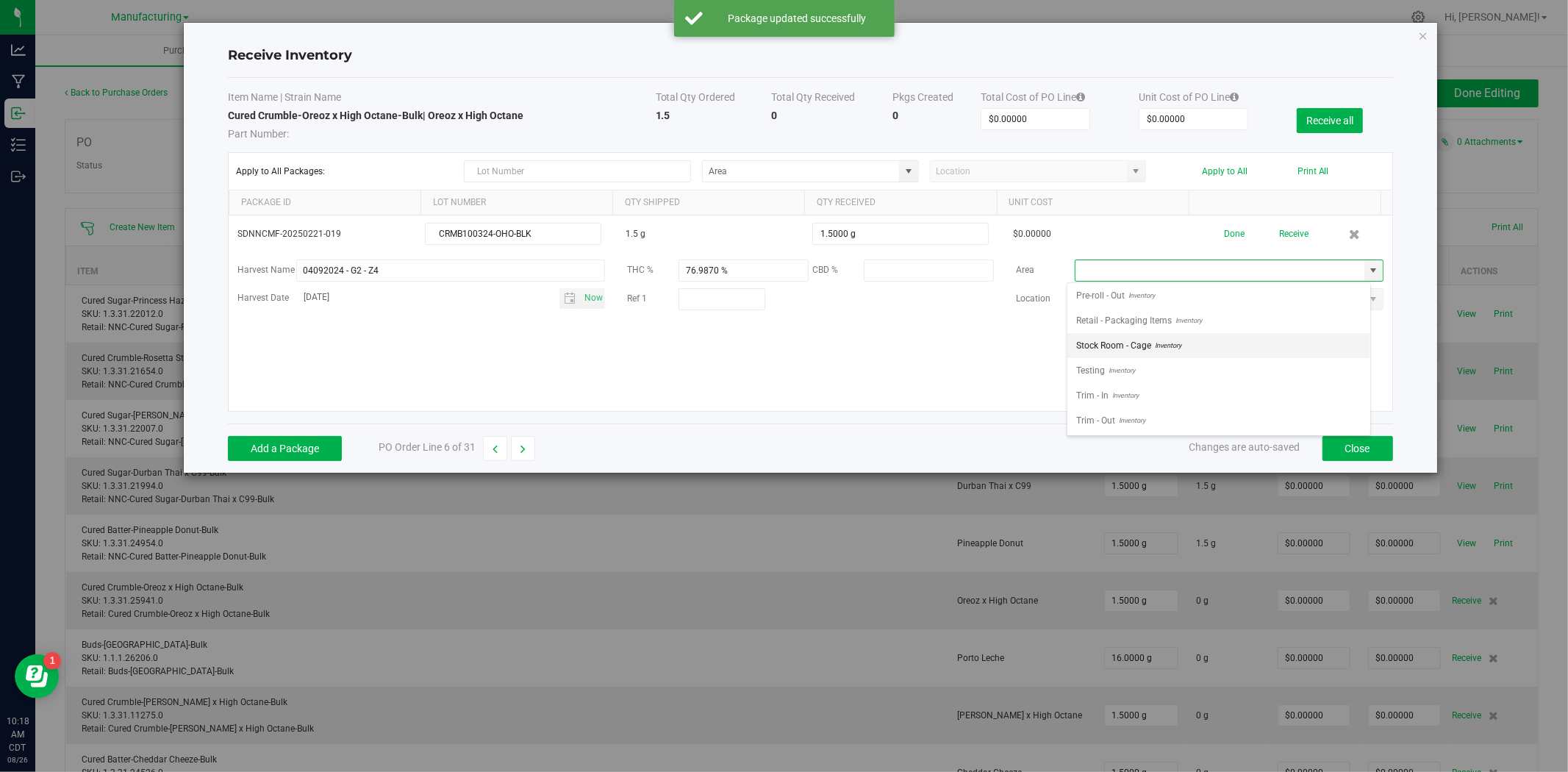
click at [1164, 343] on span "Inventory" at bounding box center [1166, 345] width 30 height 22
type input "Stock Room - Cage"
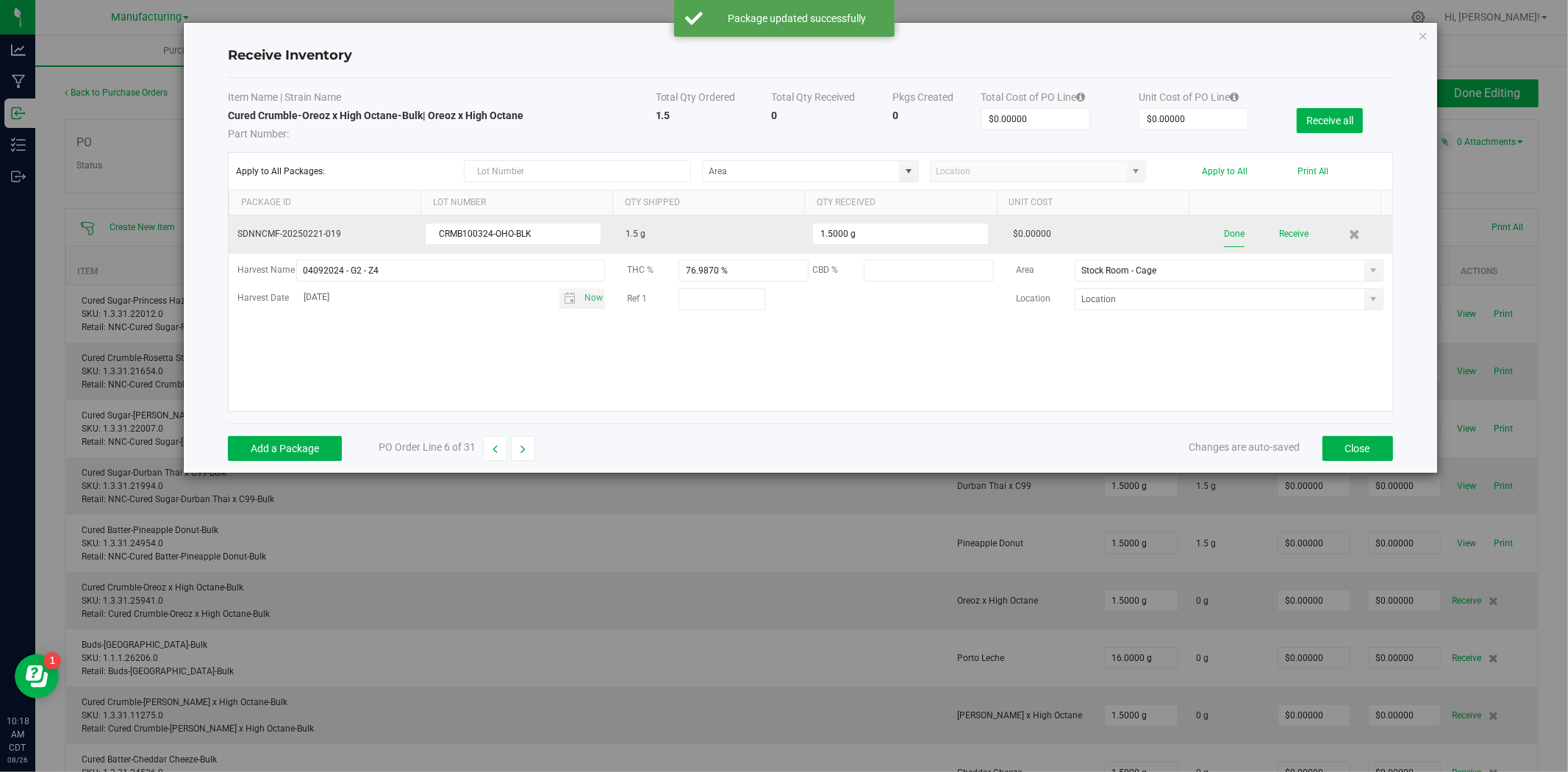
click at [1225, 240] on button "Done" at bounding box center [1234, 234] width 21 height 26
click at [1286, 232] on button "Receive" at bounding box center [1291, 234] width 29 height 26
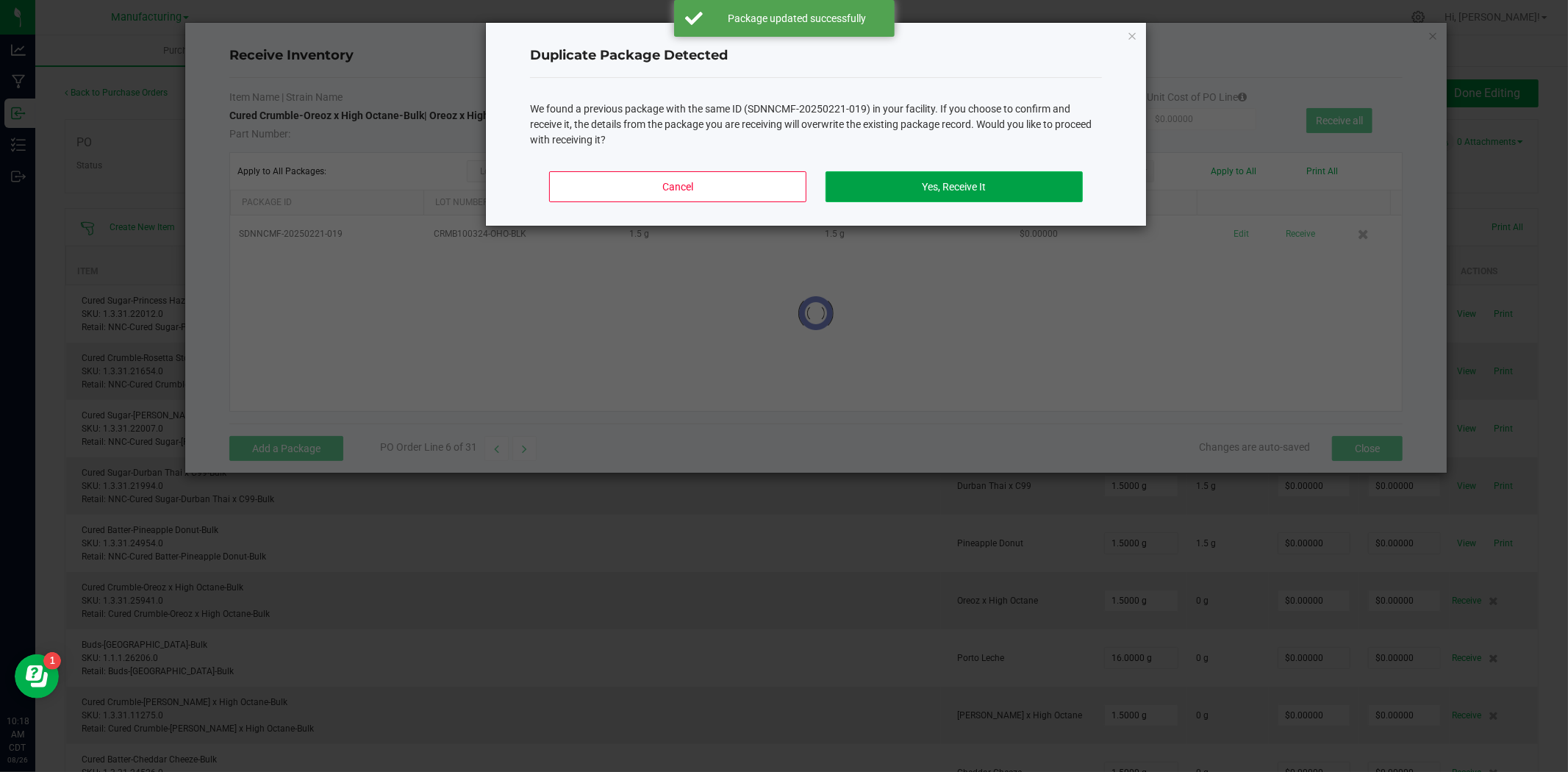
click at [1011, 197] on button "Yes, Receive It" at bounding box center [953, 186] width 257 height 31
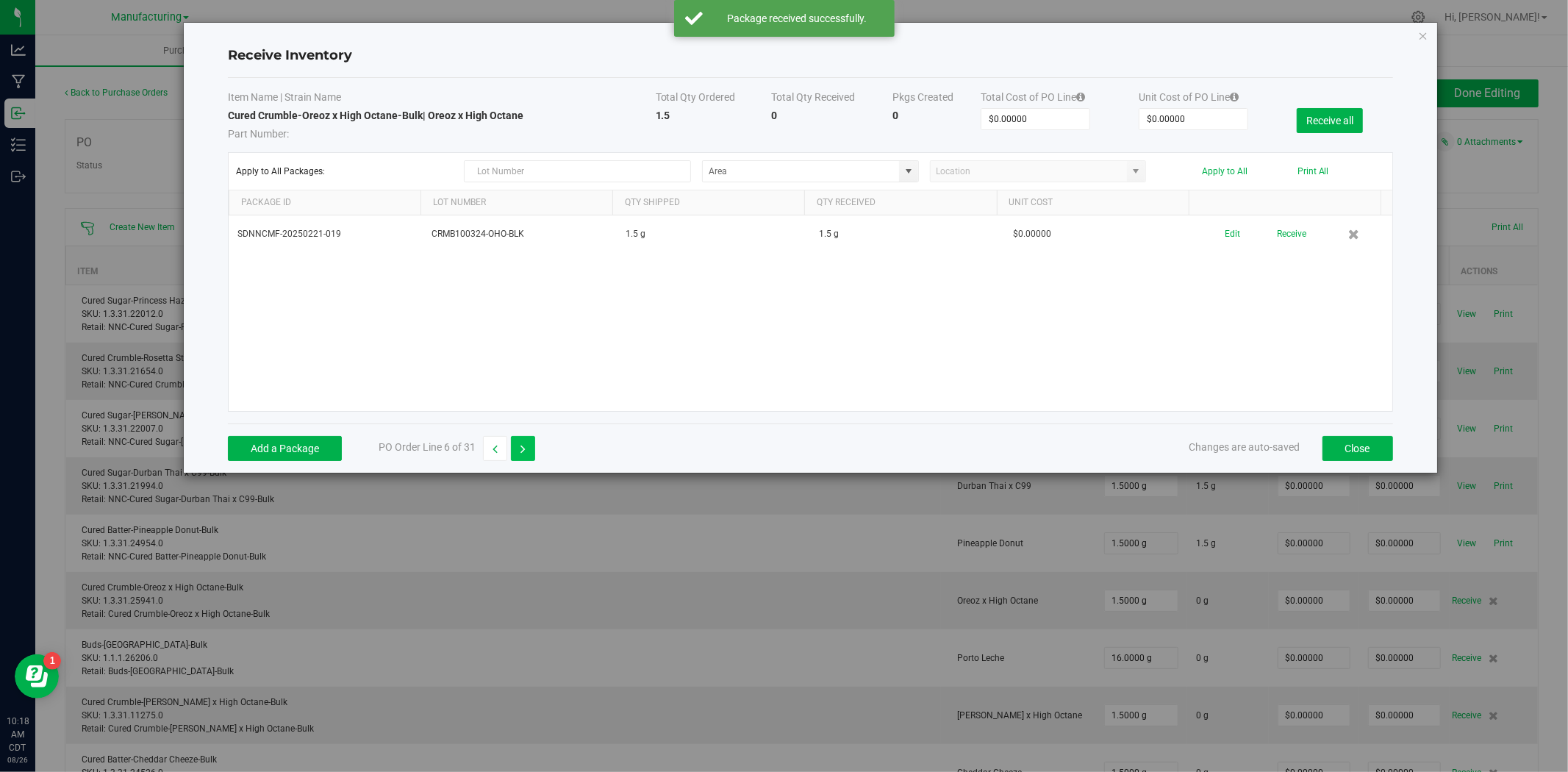
click at [512, 443] on button "button" at bounding box center [522, 448] width 24 height 25
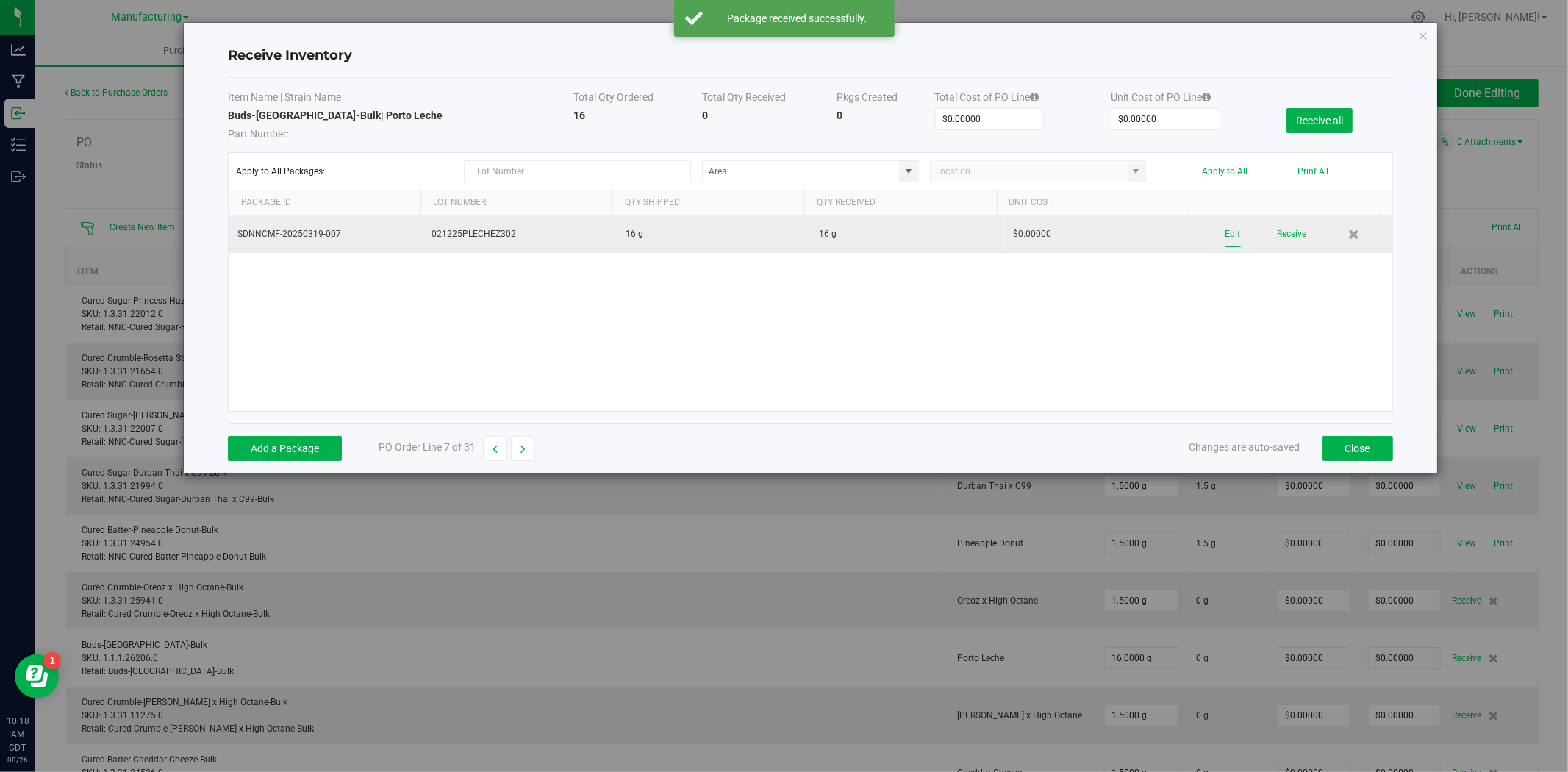
click at [1225, 236] on button "Edit" at bounding box center [1233, 234] width 16 height 26
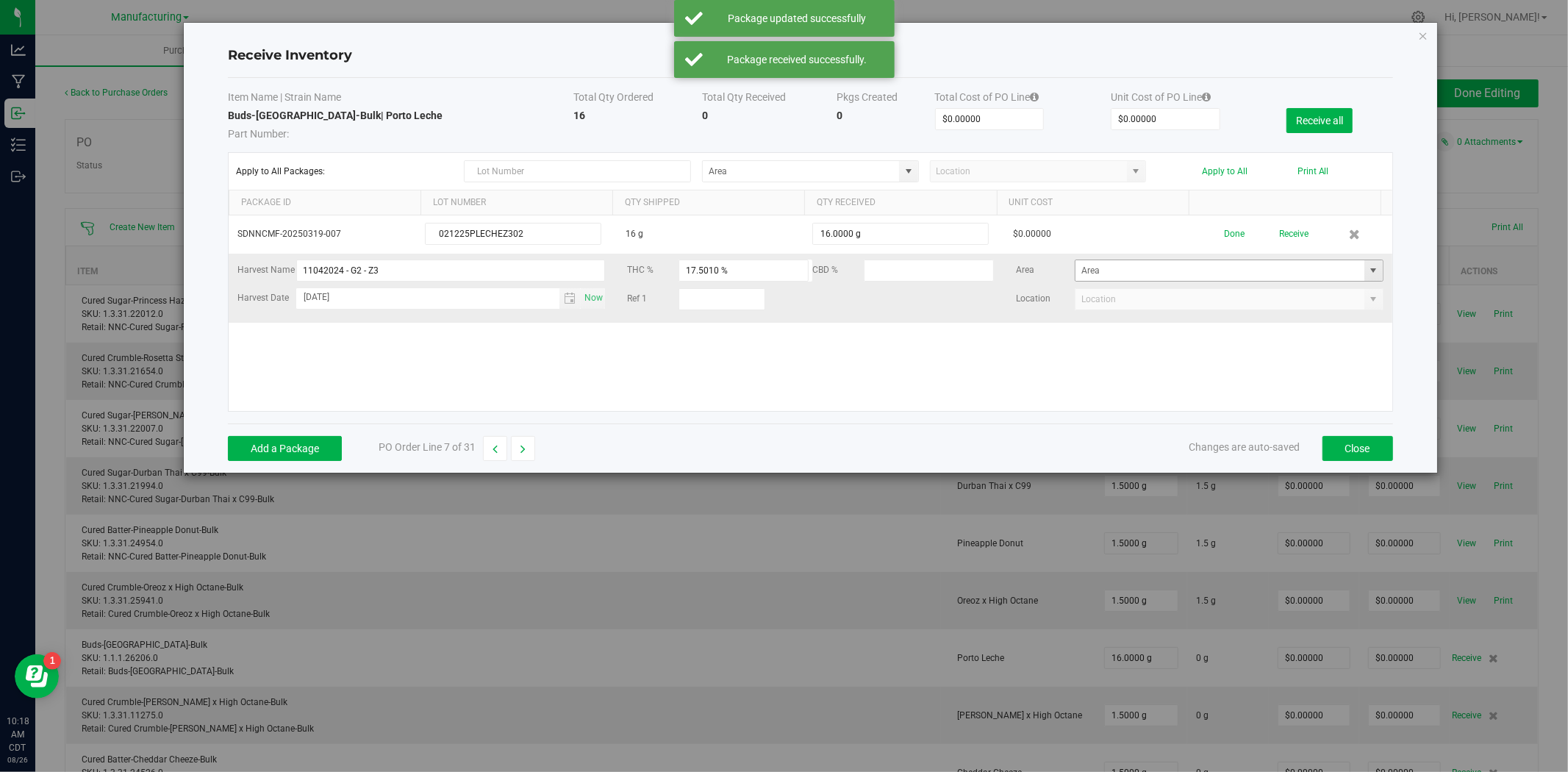
click at [1368, 272] on span at bounding box center [1373, 270] width 12 height 12
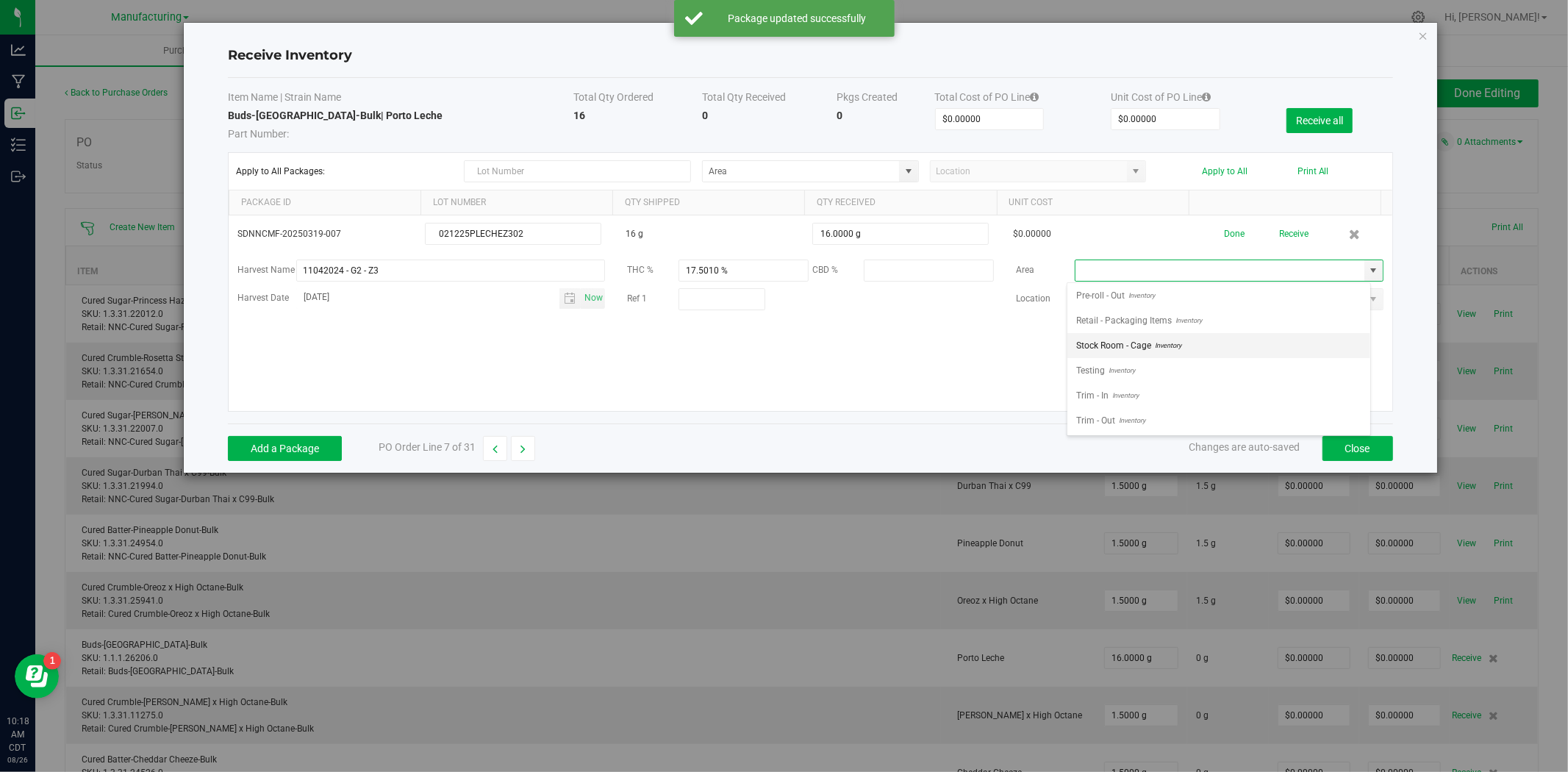
click at [1140, 341] on span "Stock Room - Cage" at bounding box center [1114, 345] width 75 height 22
type input "Stock Room - Cage"
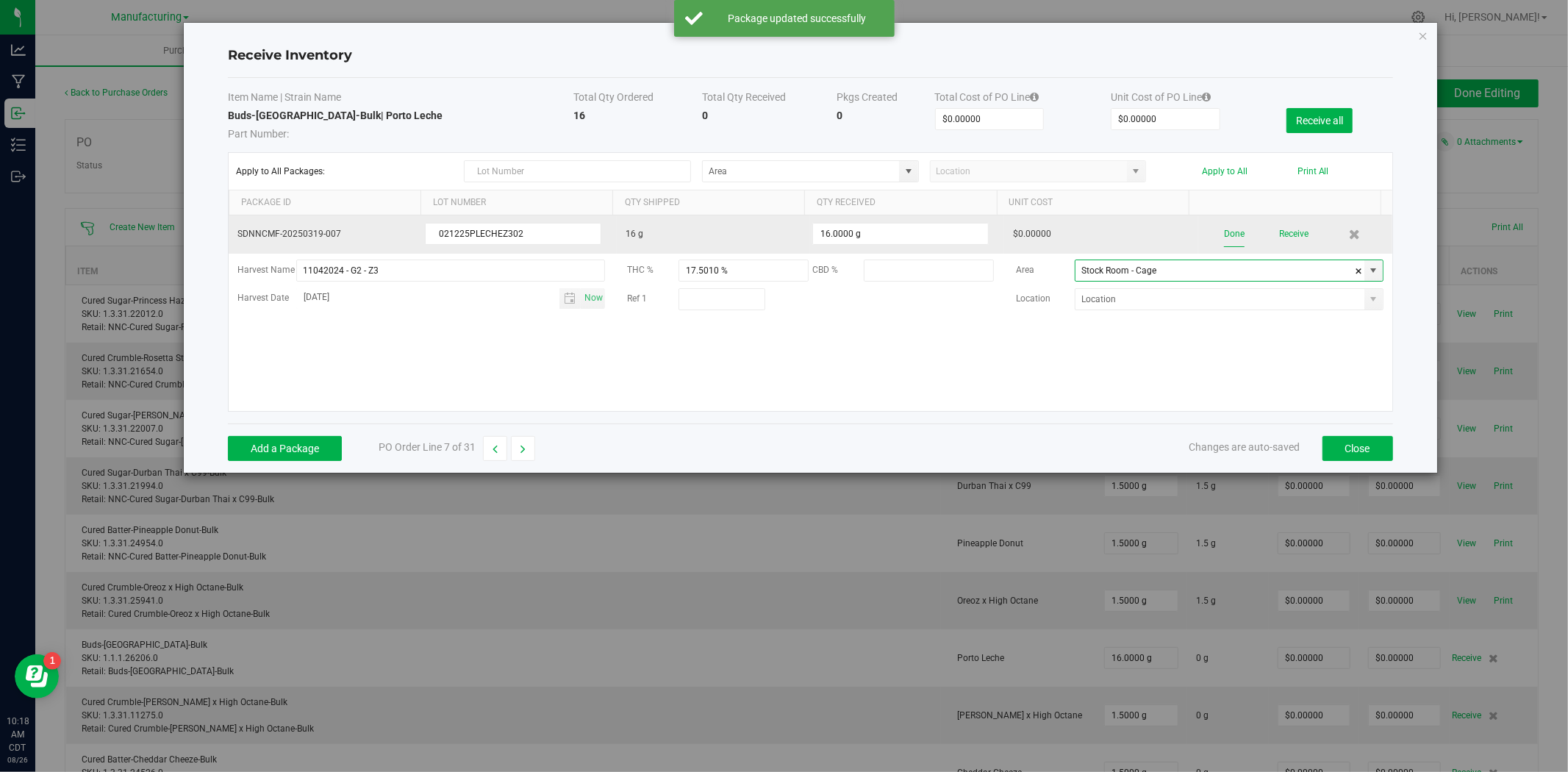
click at [1224, 237] on button "Done" at bounding box center [1234, 234] width 21 height 26
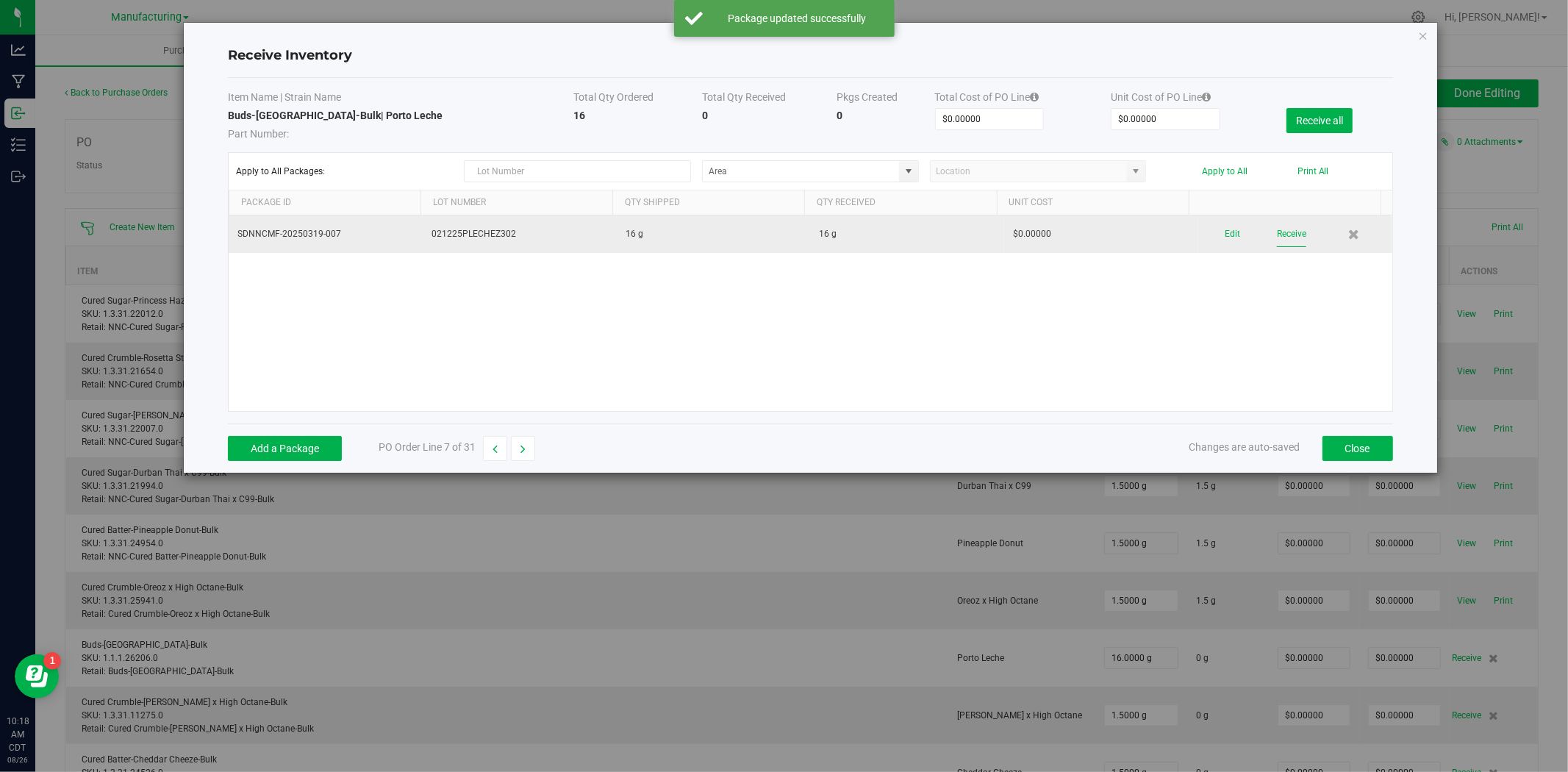
click at [1279, 237] on button "Receive" at bounding box center [1291, 234] width 29 height 26
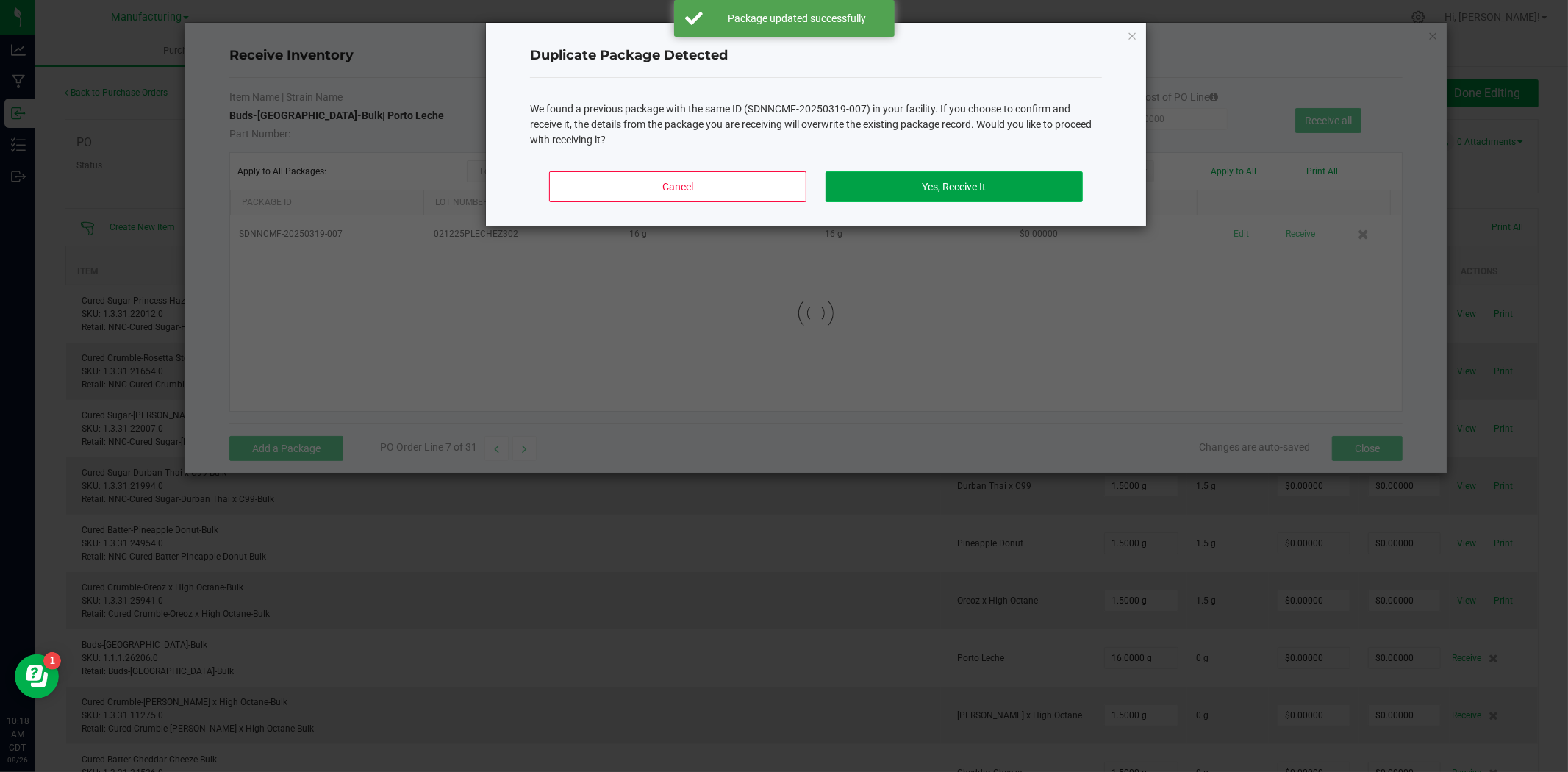
click at [1059, 195] on button "Yes, Receive It" at bounding box center [953, 186] width 257 height 31
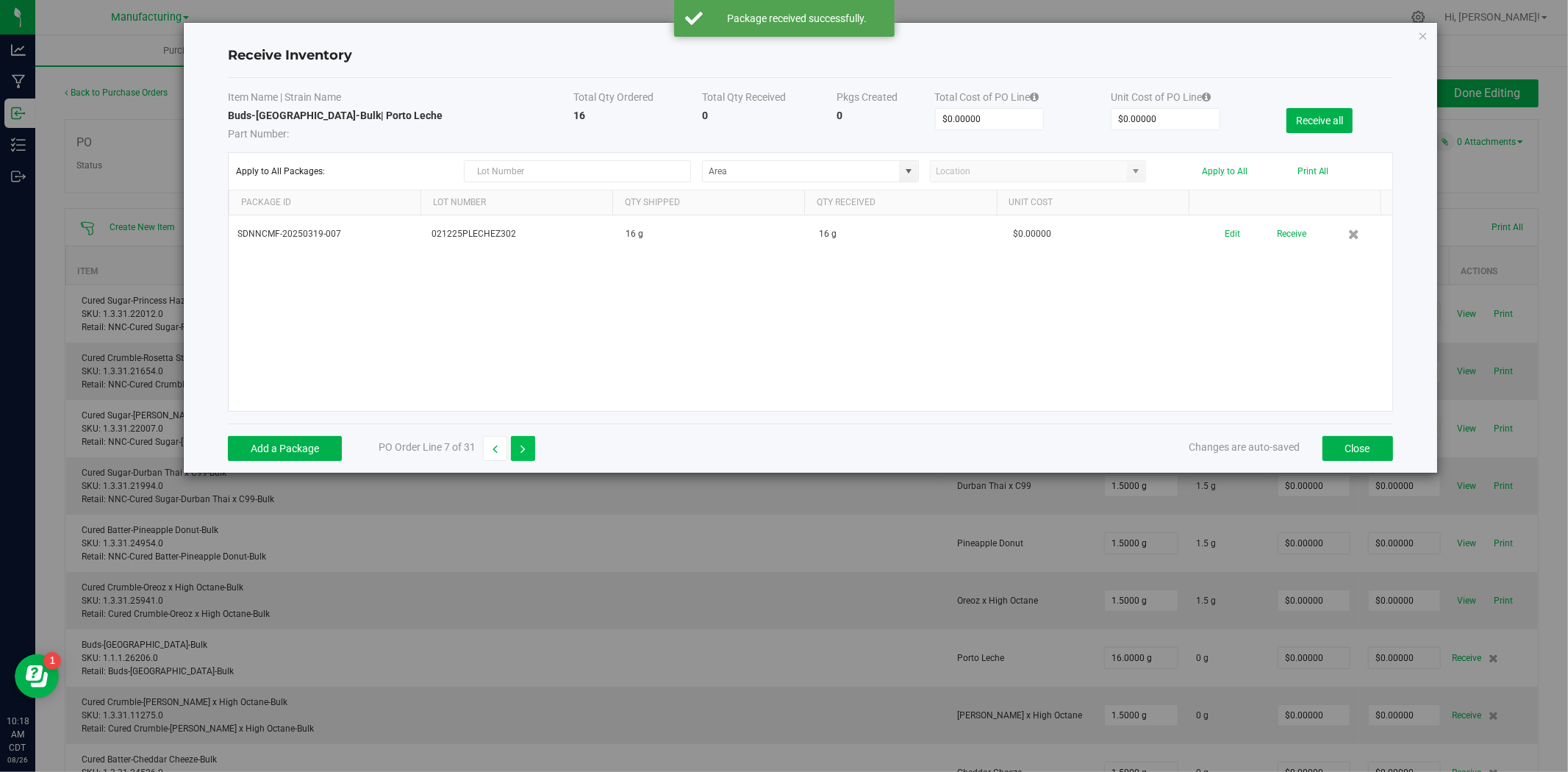
click at [519, 456] on button "button" at bounding box center [522, 448] width 24 height 25
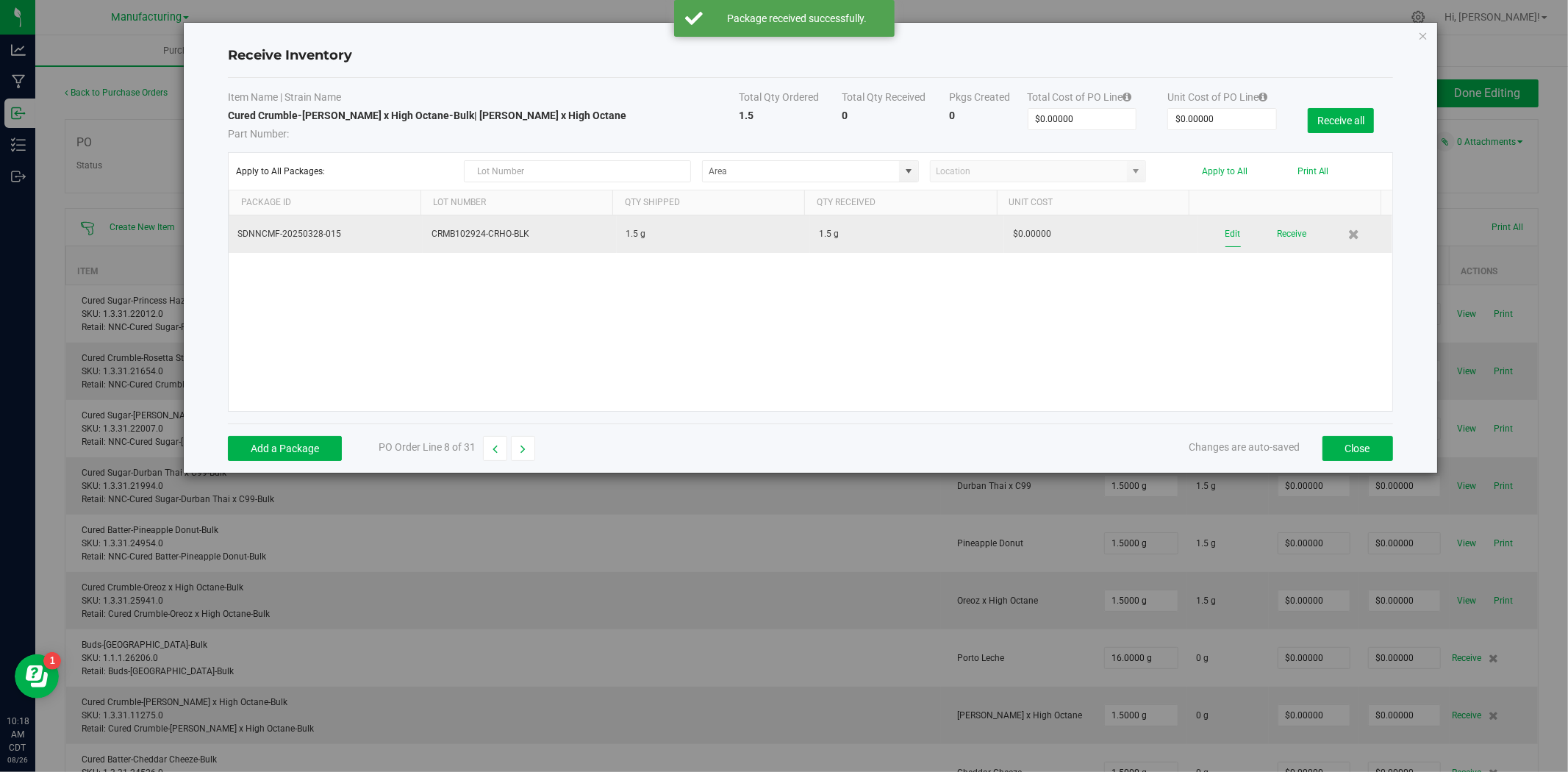
click at [1225, 233] on button "Edit" at bounding box center [1233, 234] width 16 height 26
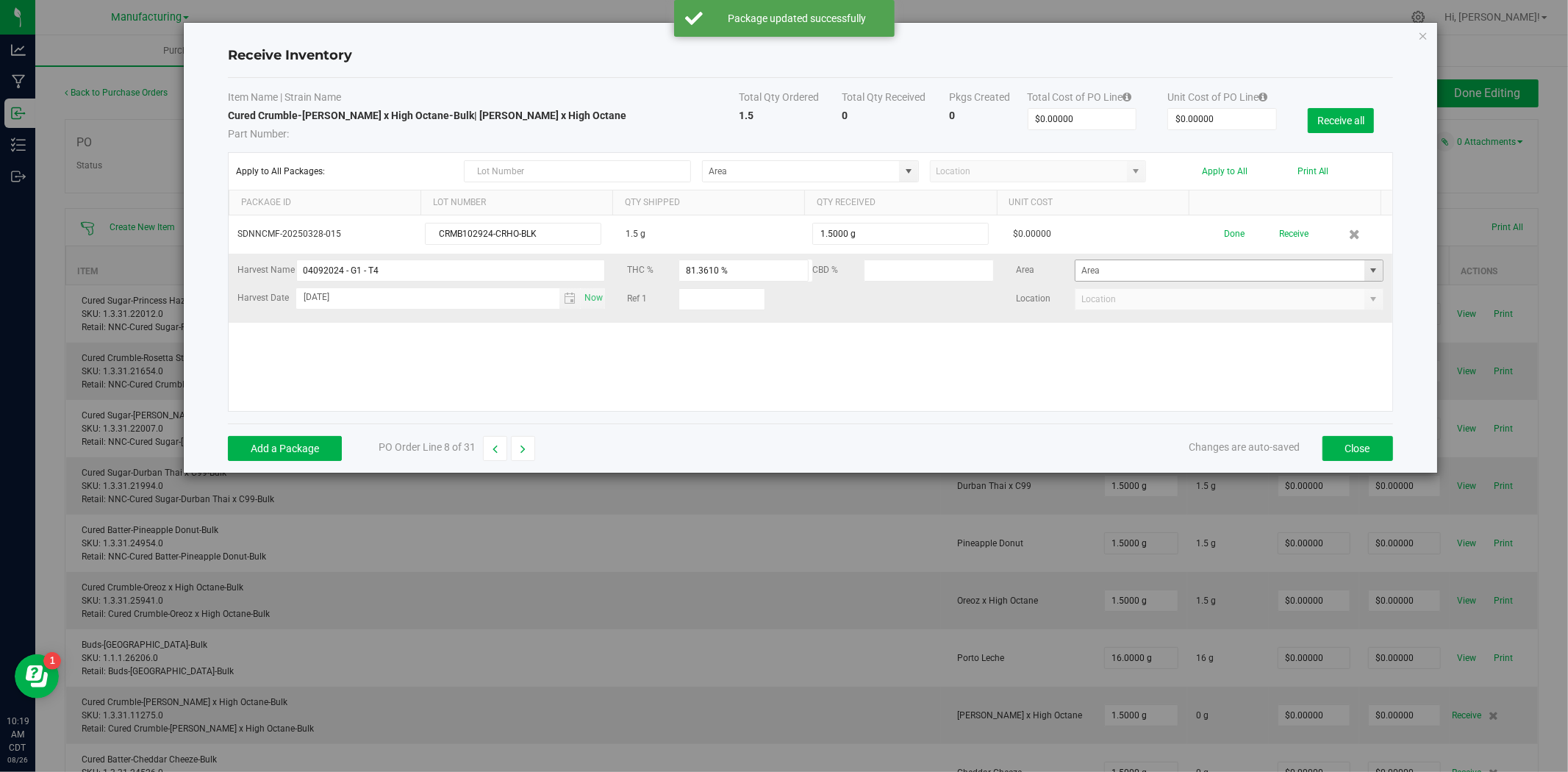
click at [1368, 272] on span at bounding box center [1373, 270] width 12 height 12
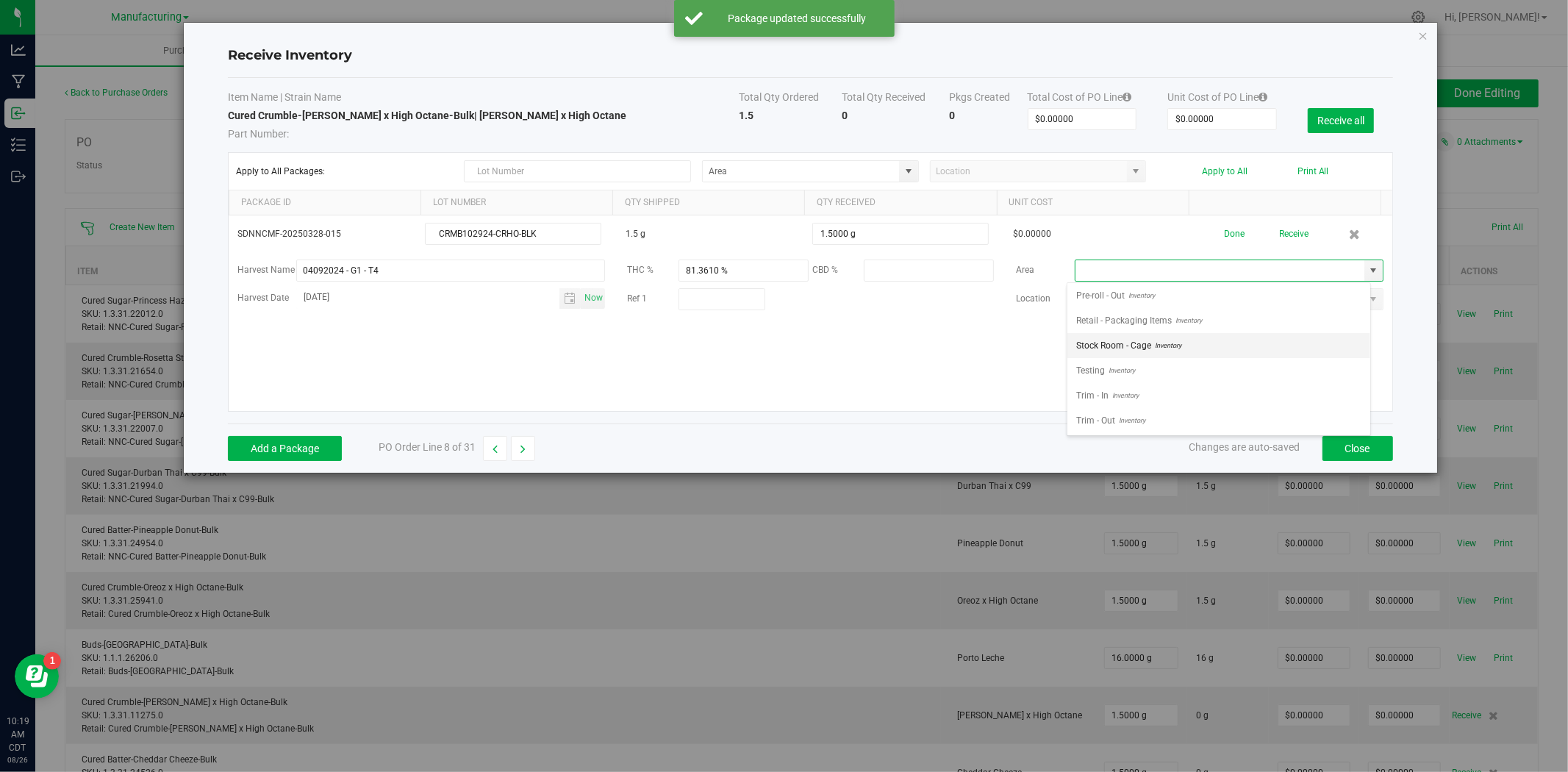
click at [1172, 340] on span "Inventory" at bounding box center [1166, 345] width 30 height 22
type input "Stock Room - Cage"
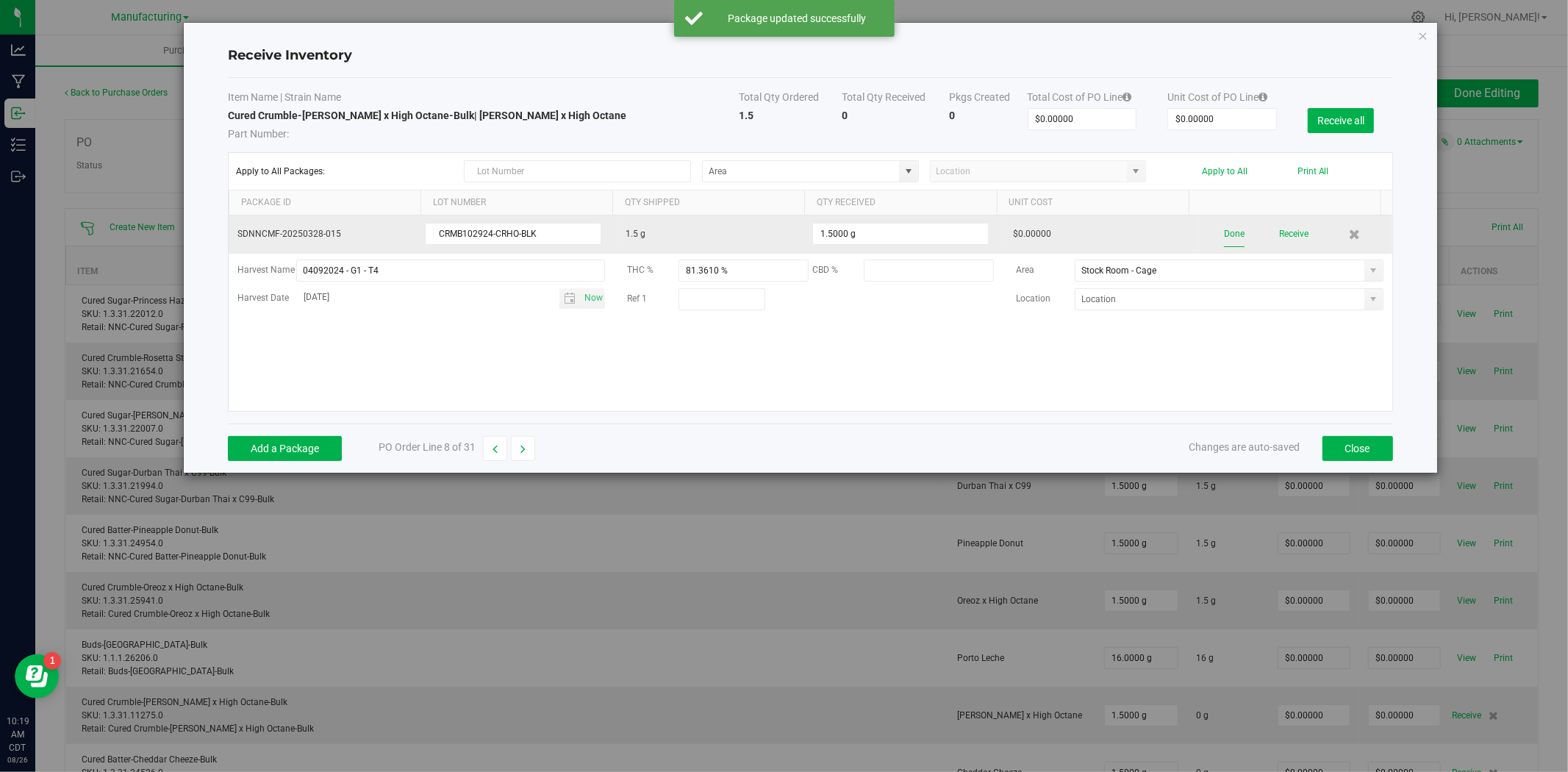
click at [1232, 237] on button "Done" at bounding box center [1234, 234] width 21 height 26
click at [1285, 236] on button "Receive" at bounding box center [1291, 234] width 29 height 26
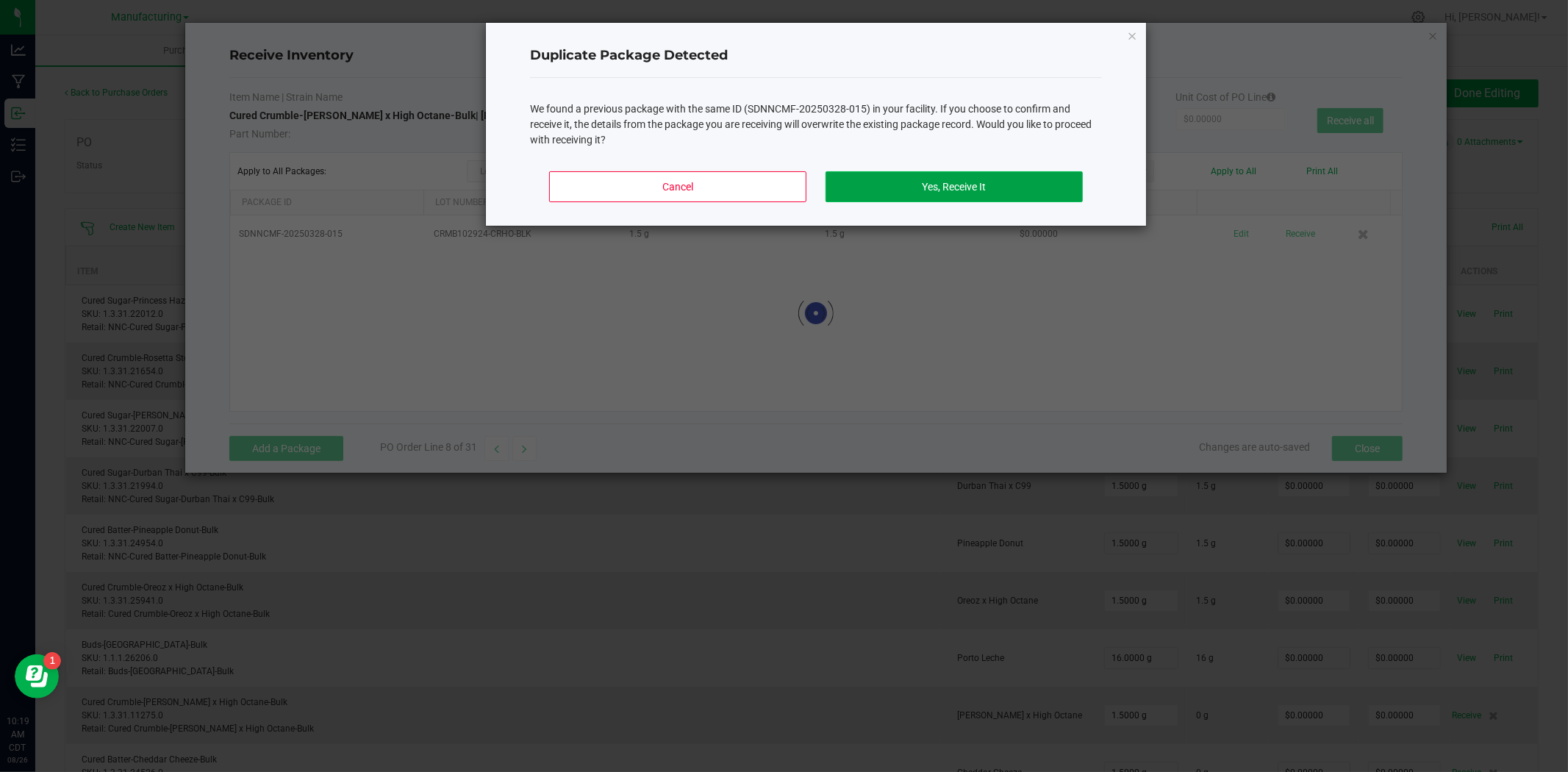
click at [947, 186] on button "Yes, Receive It" at bounding box center [953, 186] width 257 height 31
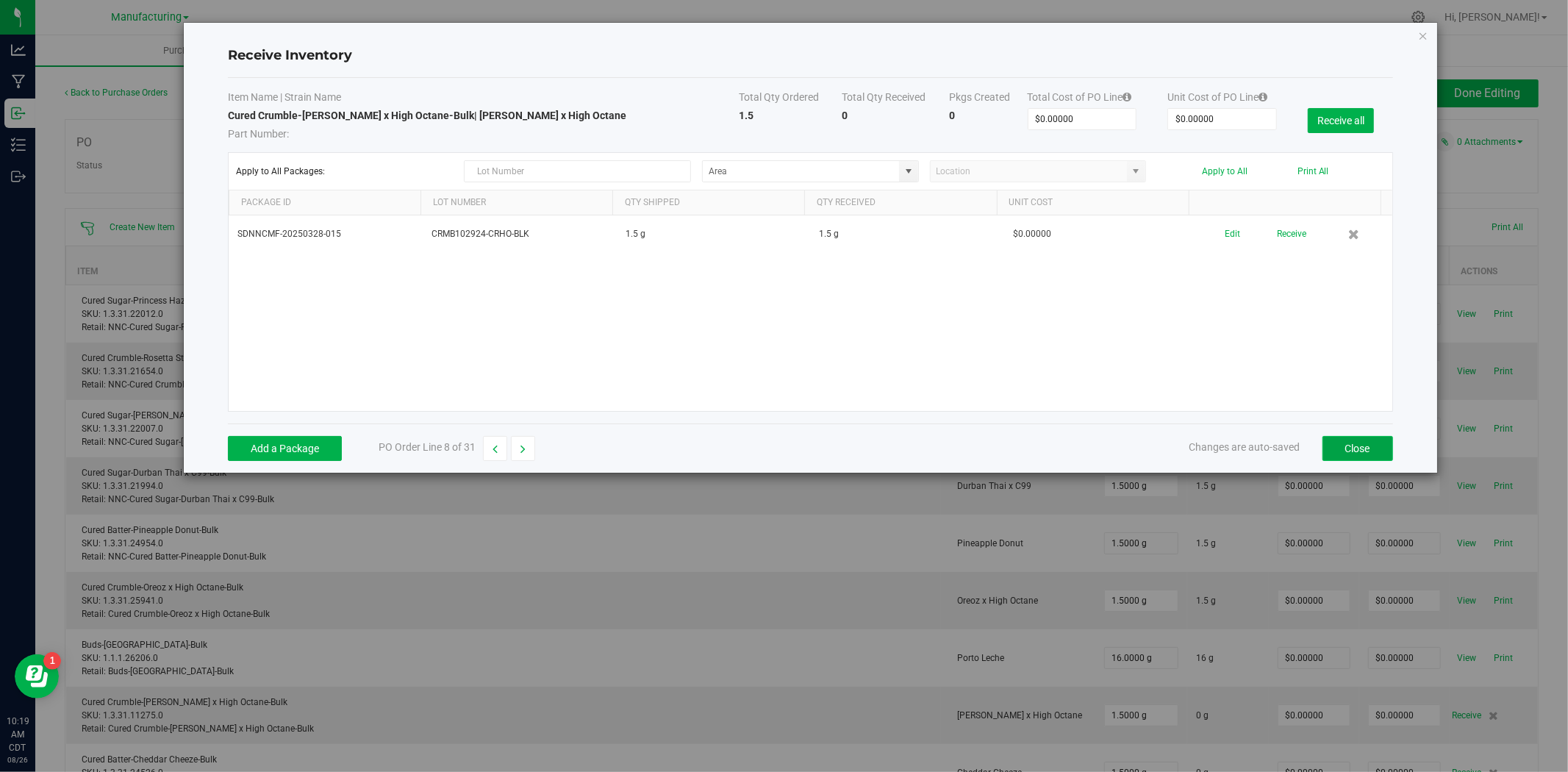
click at [1354, 443] on button "Close" at bounding box center [1358, 448] width 71 height 25
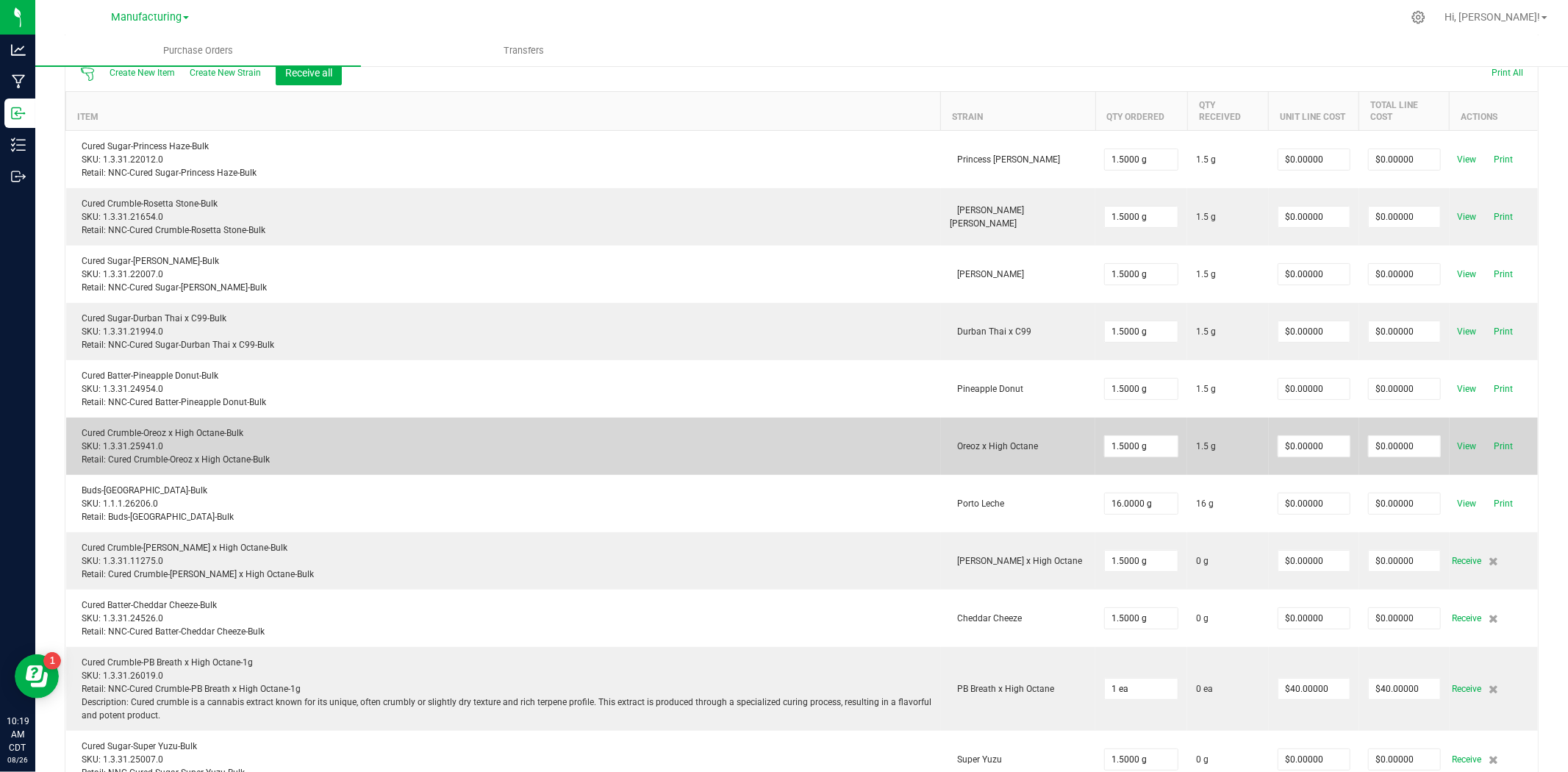
scroll to position [163, 0]
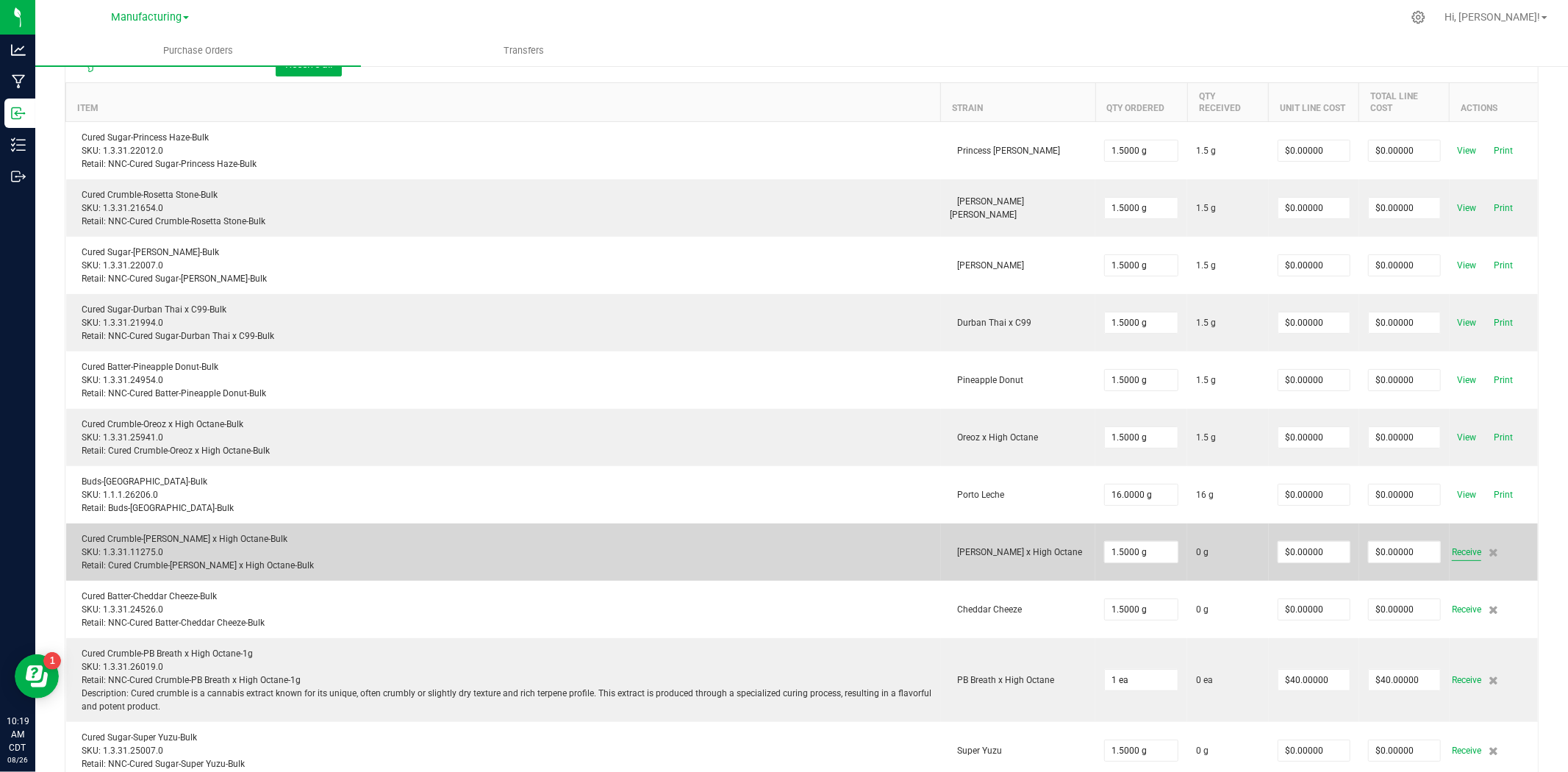
click at [1457, 553] on span "Receive" at bounding box center [1466, 552] width 29 height 17
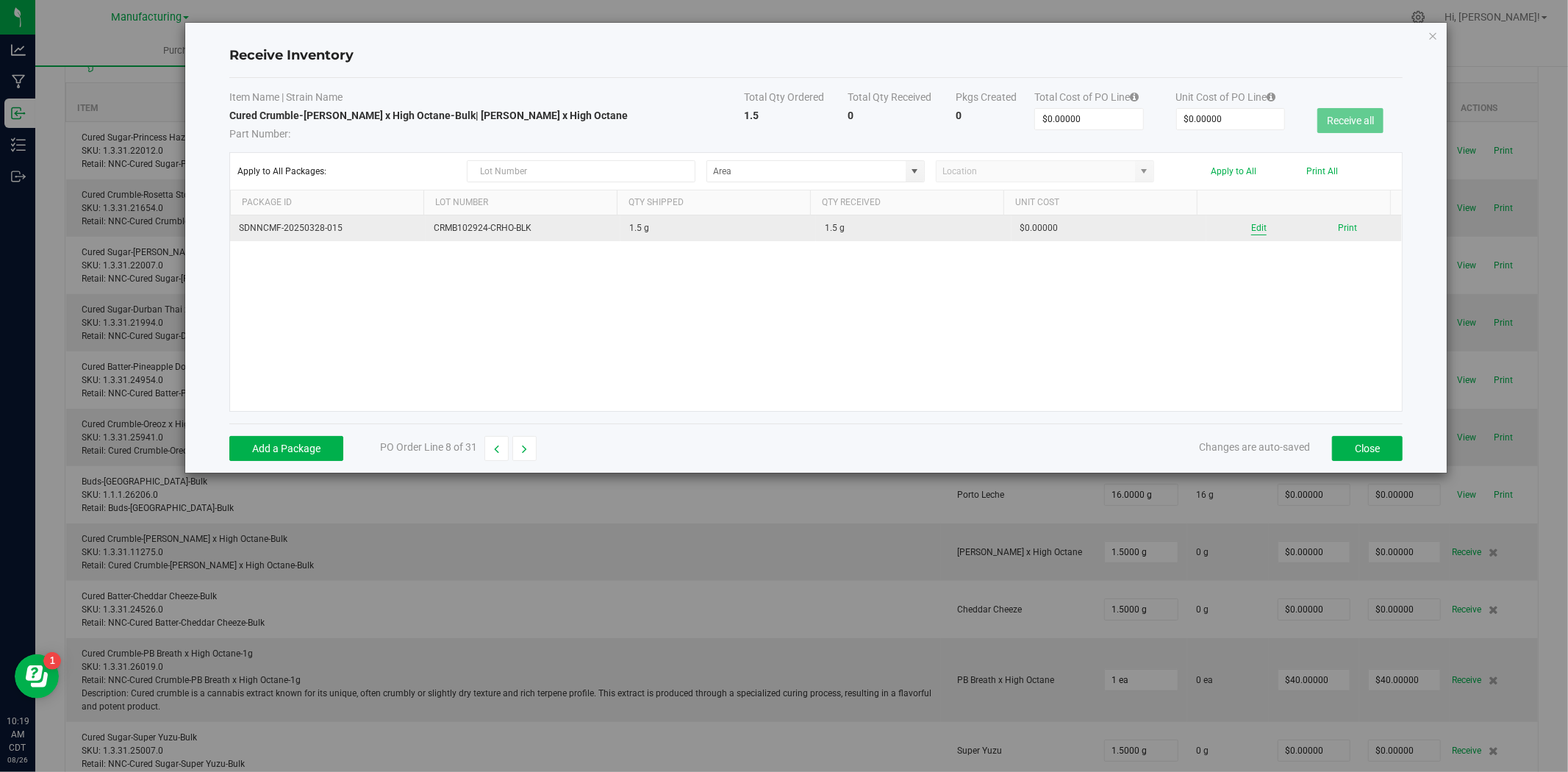
click at [1254, 225] on button "Edit" at bounding box center [1259, 228] width 16 height 14
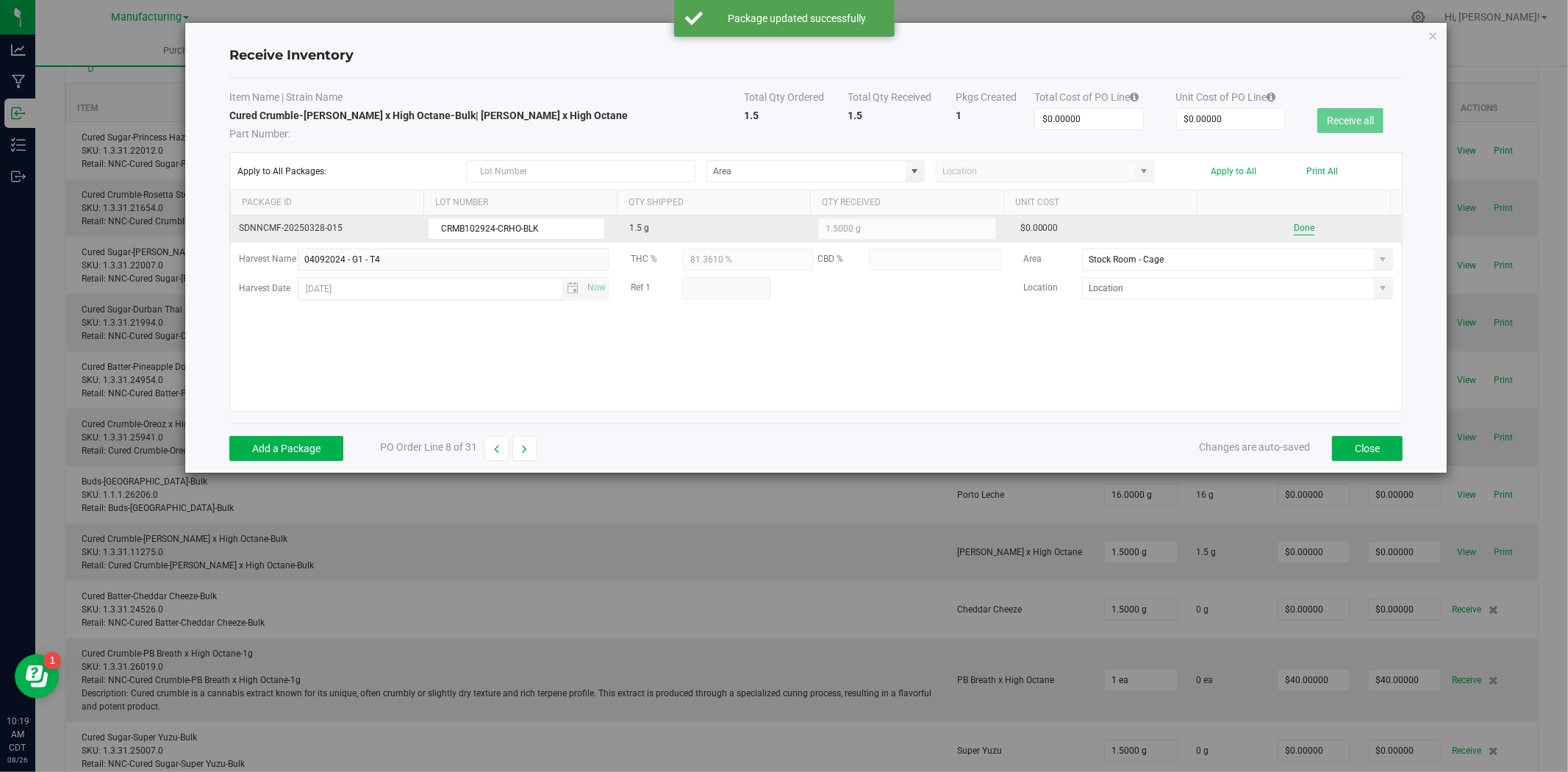
click at [1295, 230] on button "Done" at bounding box center [1303, 228] width 21 height 14
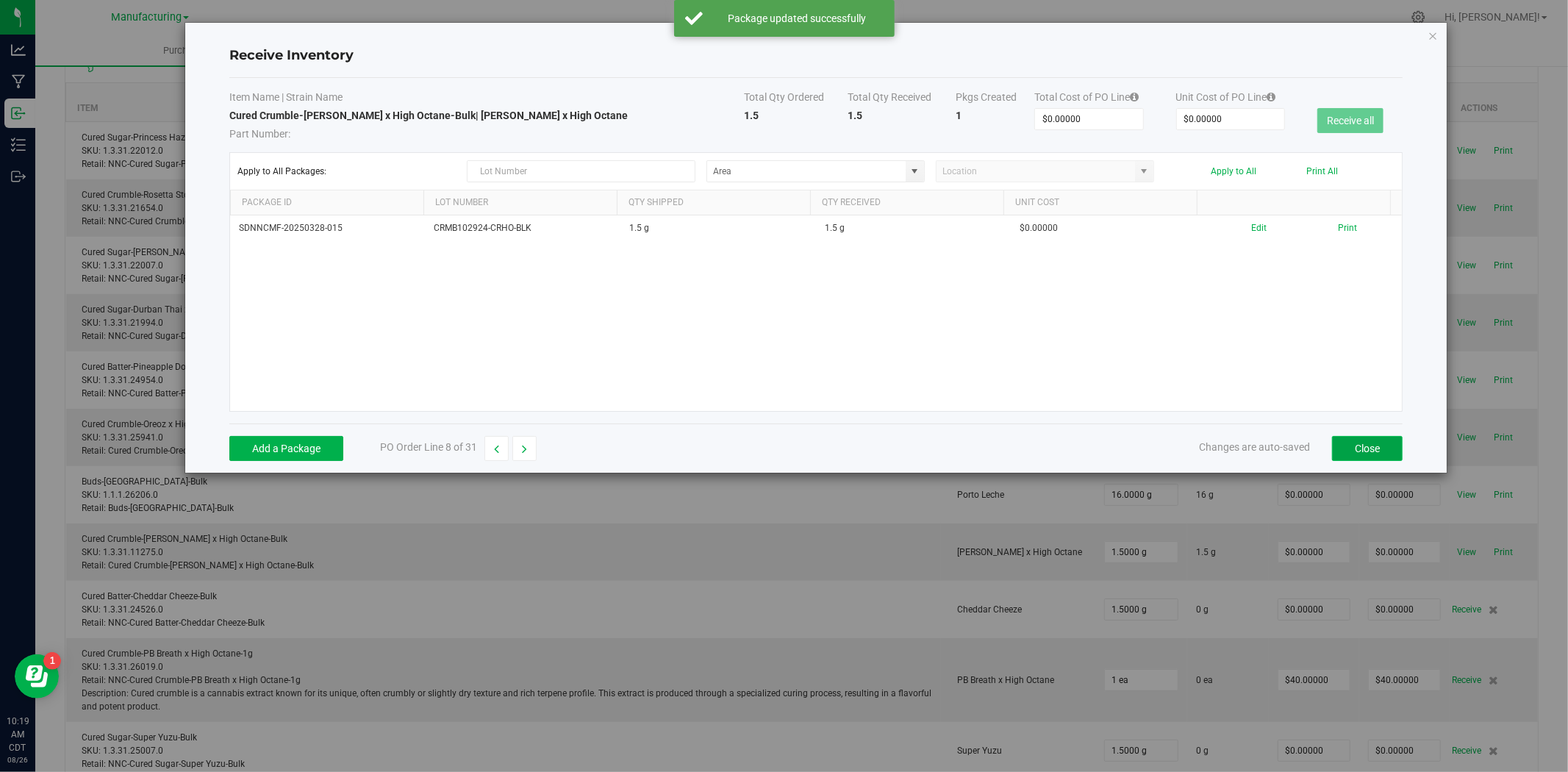
click at [1350, 456] on button "Close" at bounding box center [1367, 448] width 71 height 25
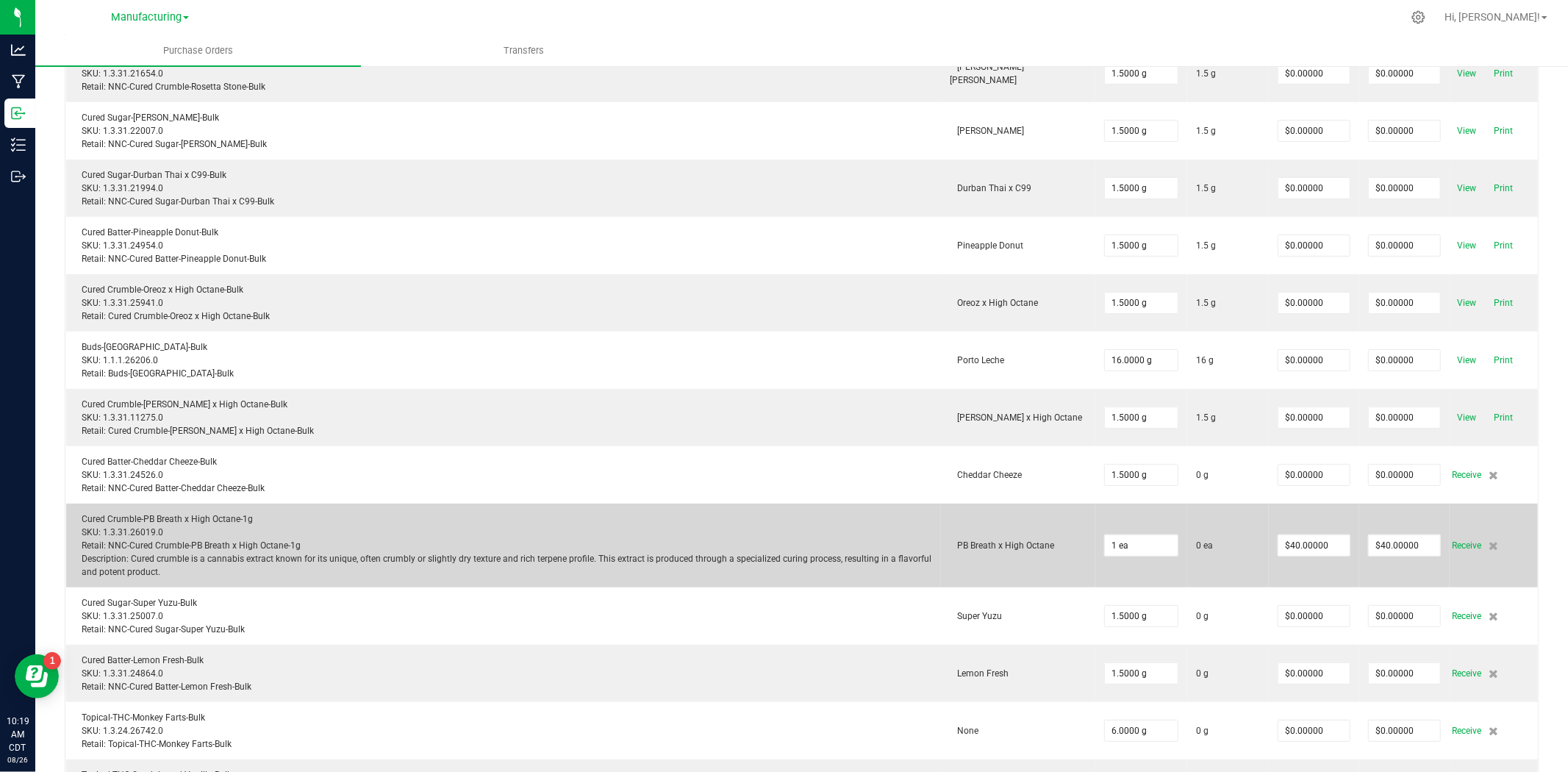
scroll to position [326, 0]
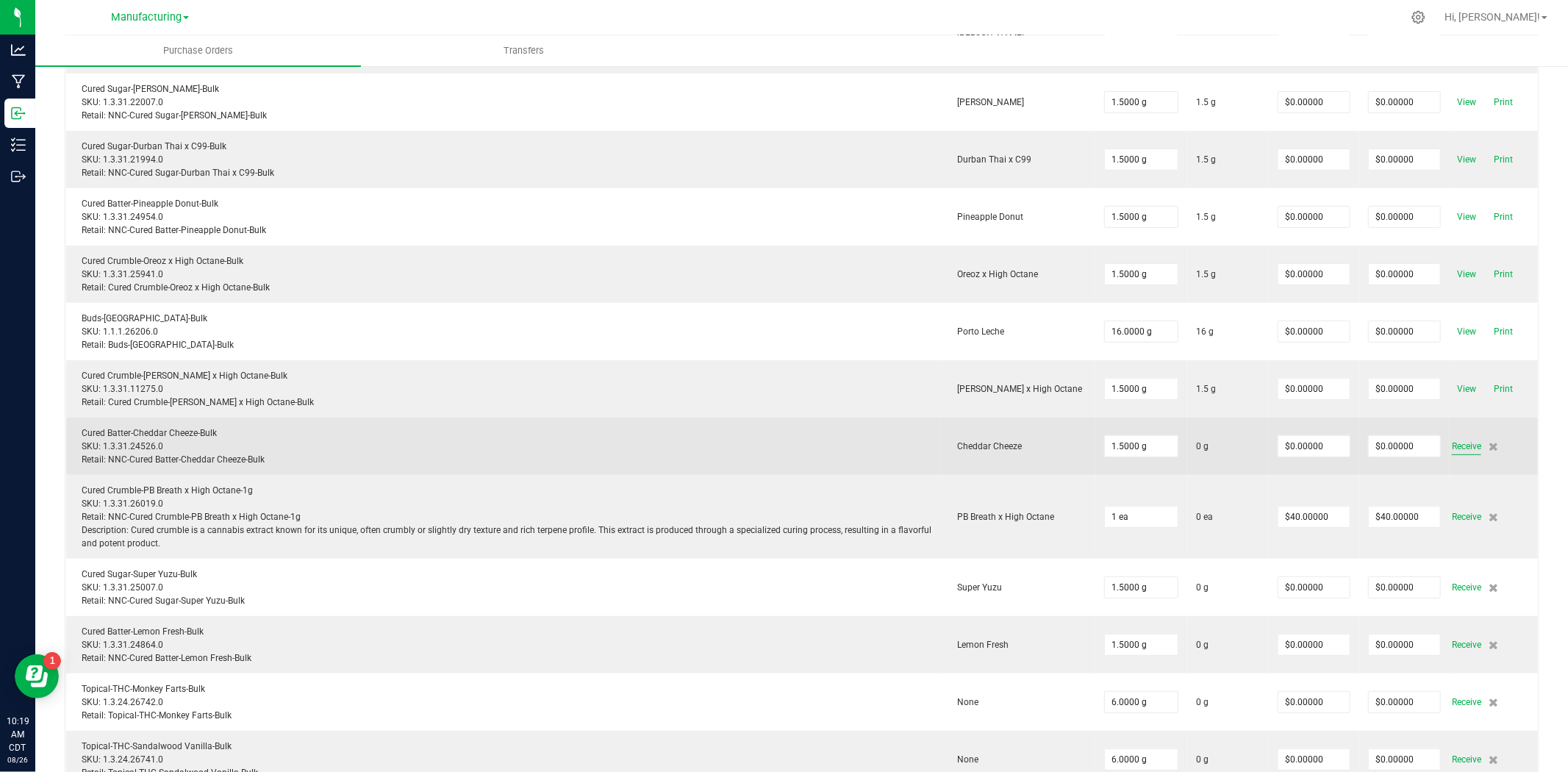
click at [1464, 446] on span "Receive" at bounding box center [1466, 446] width 29 height 17
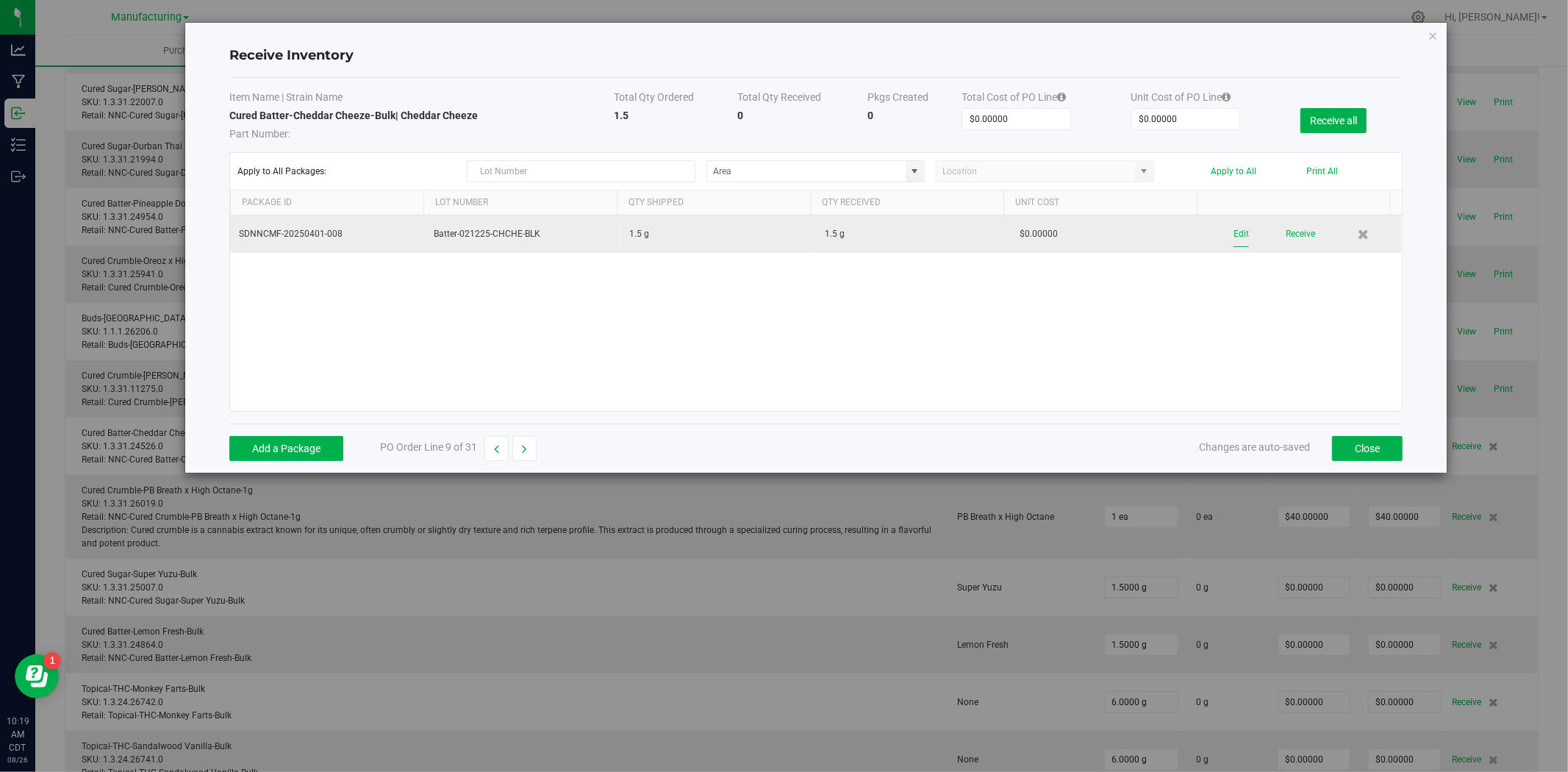
click at [1234, 240] on button "Edit" at bounding box center [1241, 234] width 16 height 26
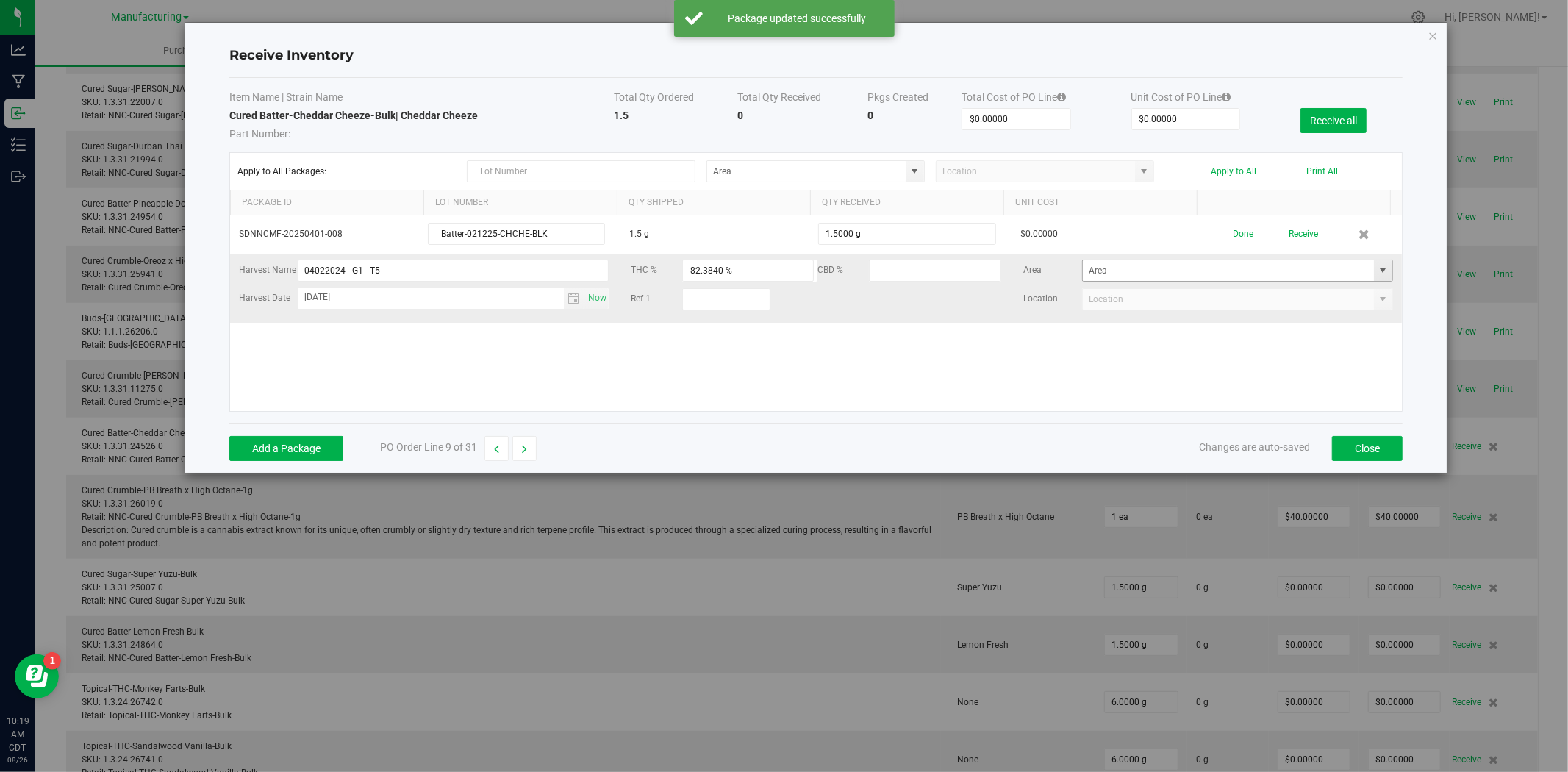
click at [1378, 269] on span at bounding box center [1383, 270] width 12 height 12
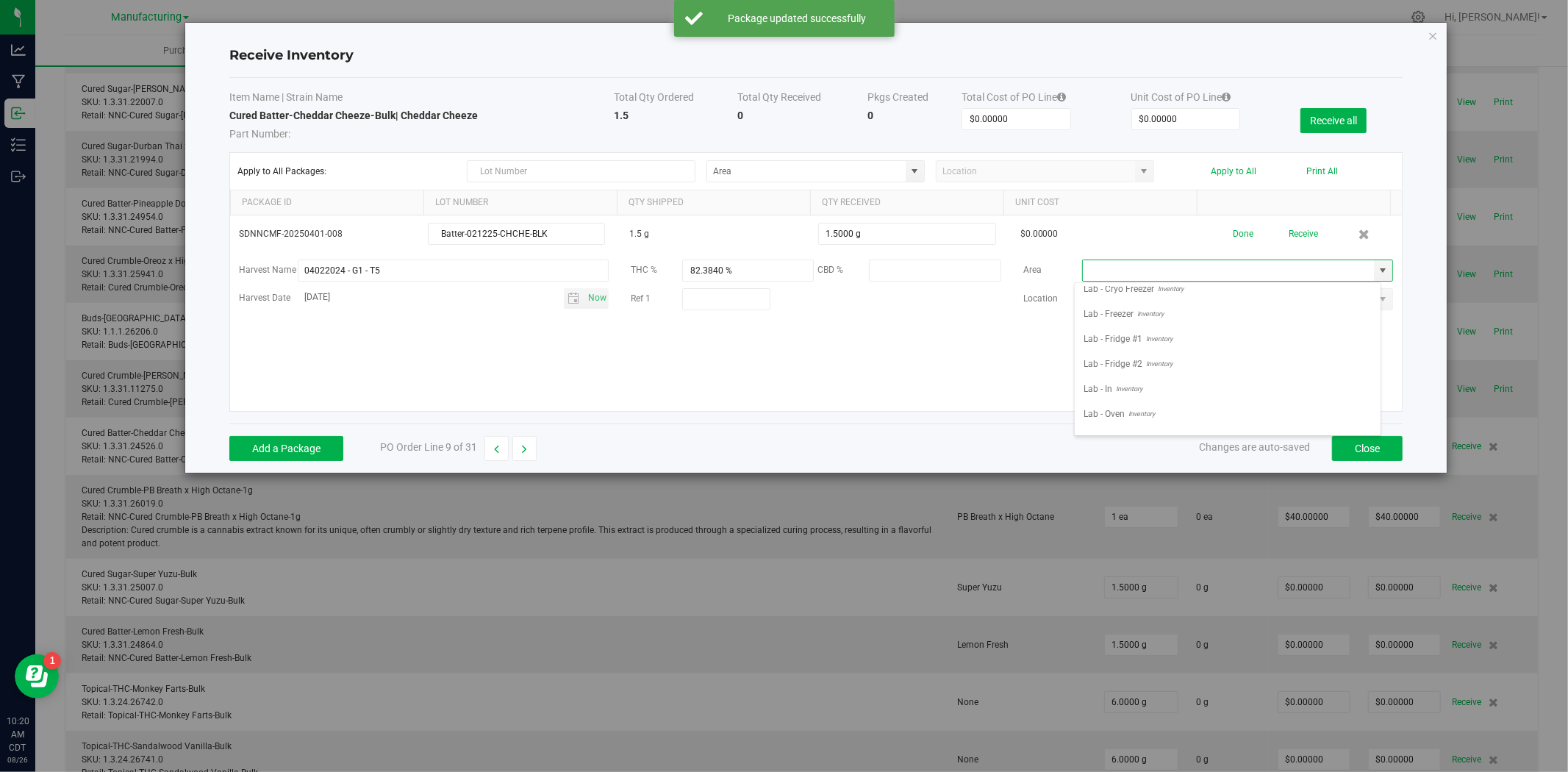
scroll to position [557, 0]
click at [1156, 340] on span "Stock Room - Cage" at bounding box center [1121, 345] width 75 height 22
type input "Stock Room - Cage"
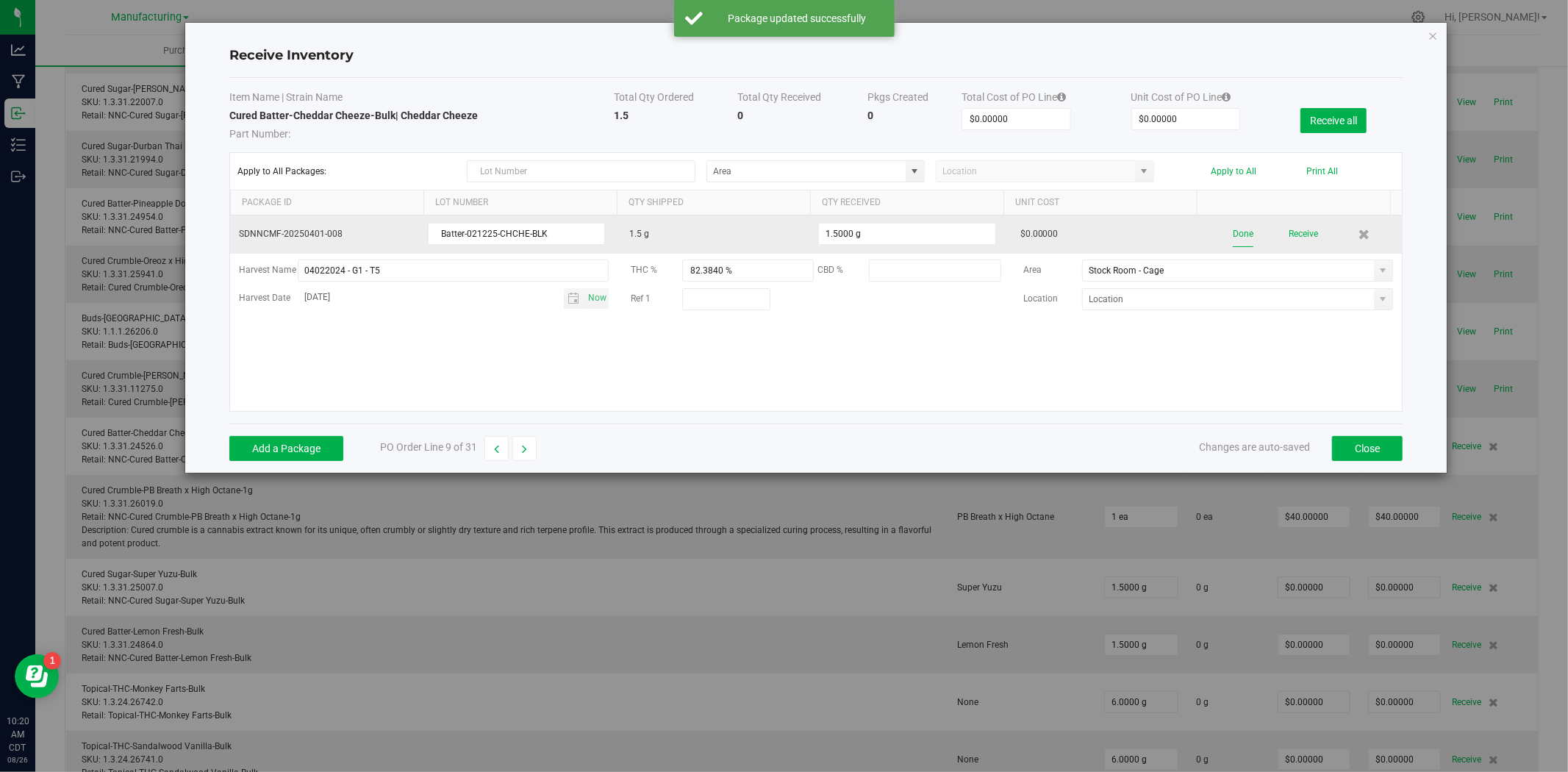
click at [1235, 238] on button "Done" at bounding box center [1243, 234] width 21 height 26
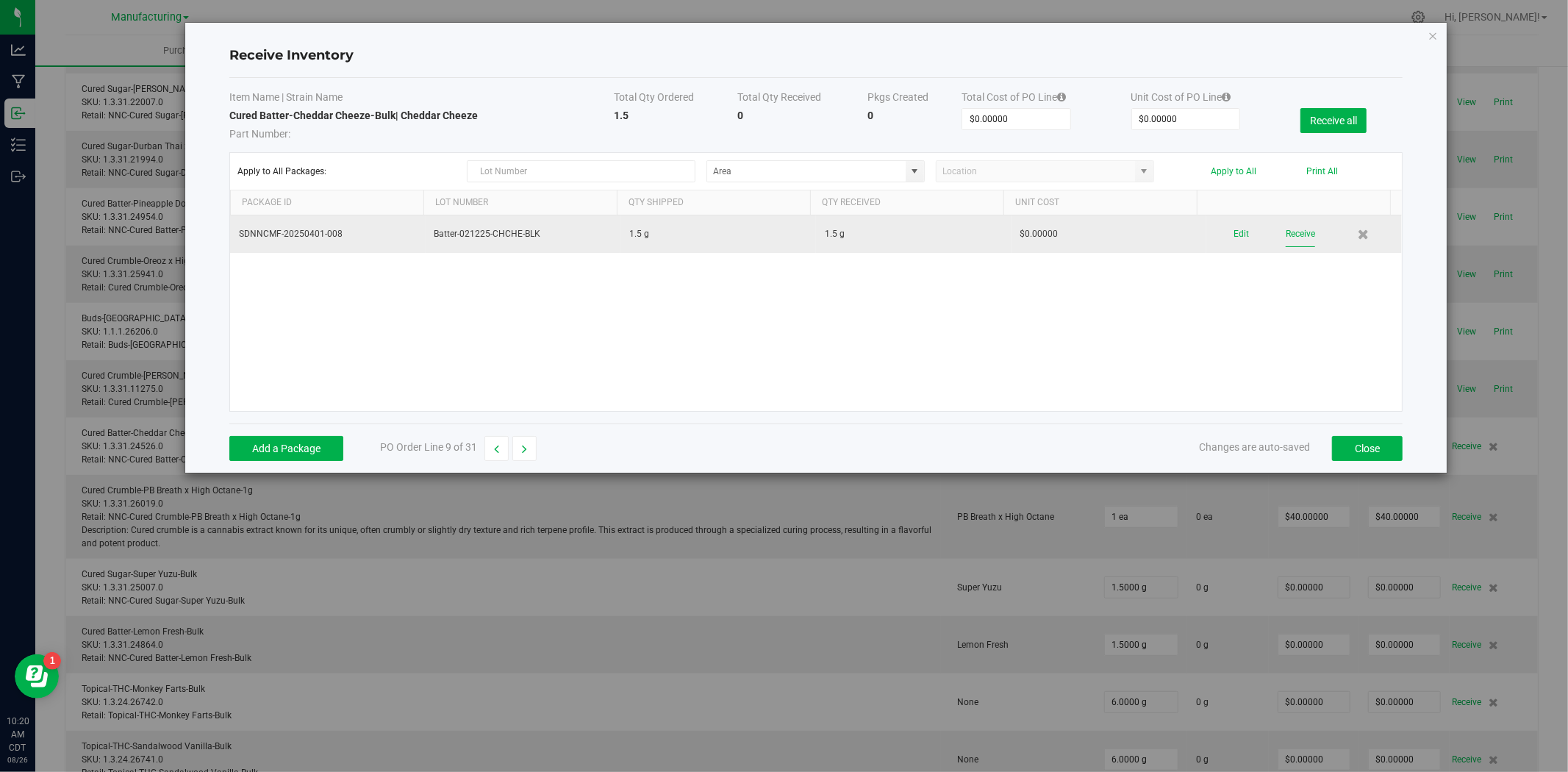
click at [1292, 240] on button "Receive" at bounding box center [1300, 234] width 29 height 26
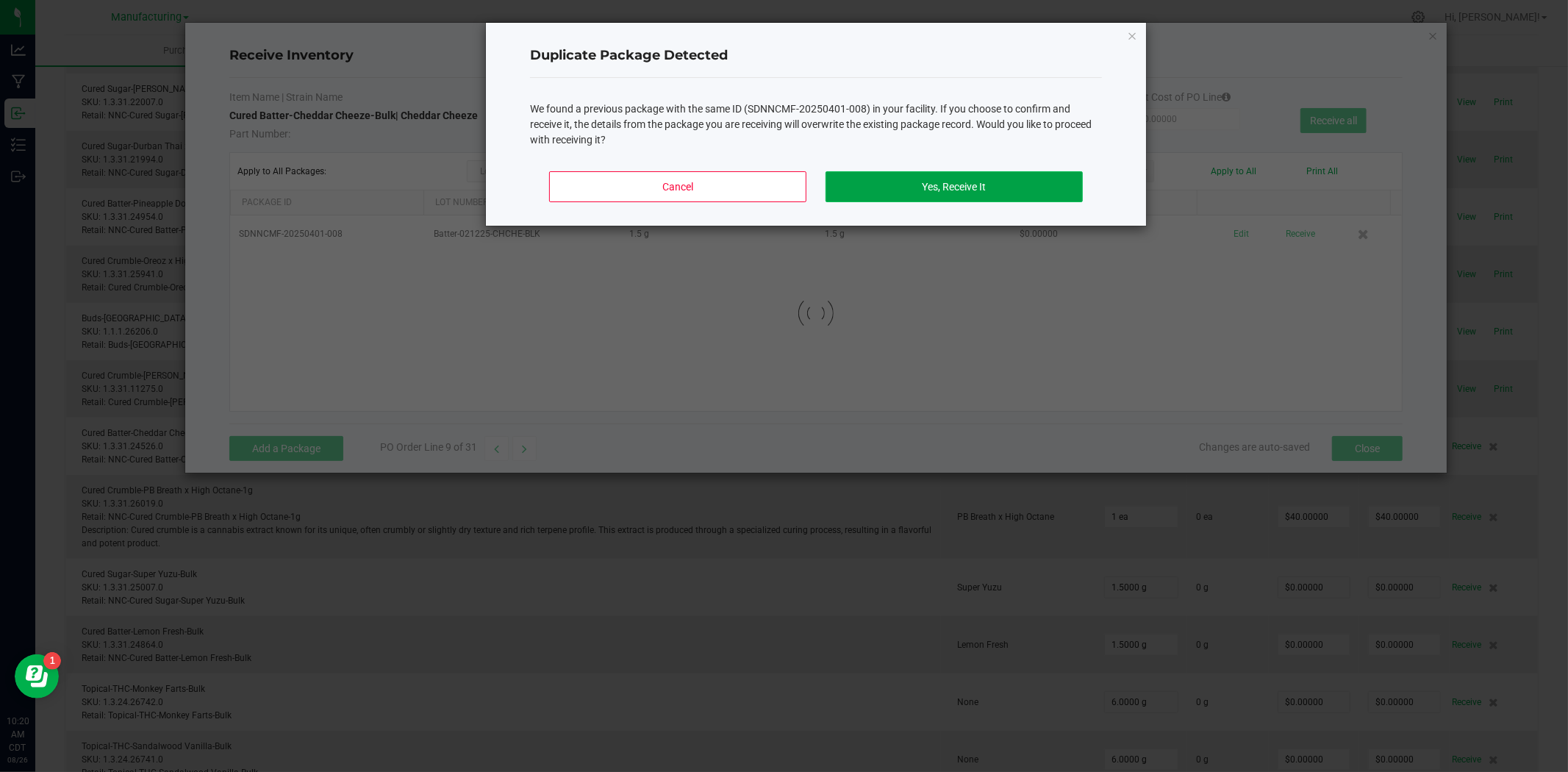
click at [954, 186] on button "Yes, Receive It" at bounding box center [953, 186] width 257 height 31
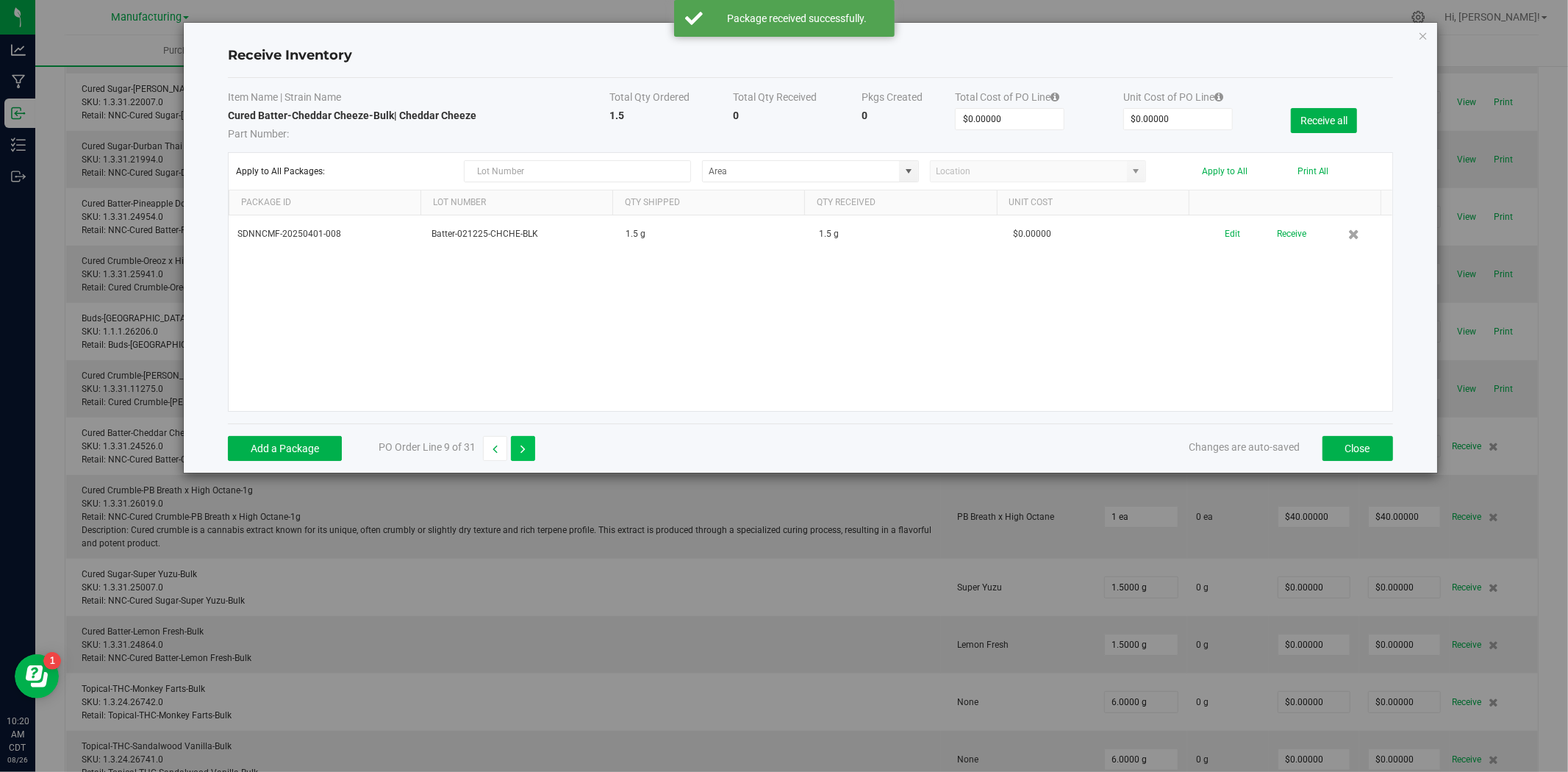
click at [521, 452] on icon "button" at bounding box center [523, 449] width 5 height 10
type input "$40.00000"
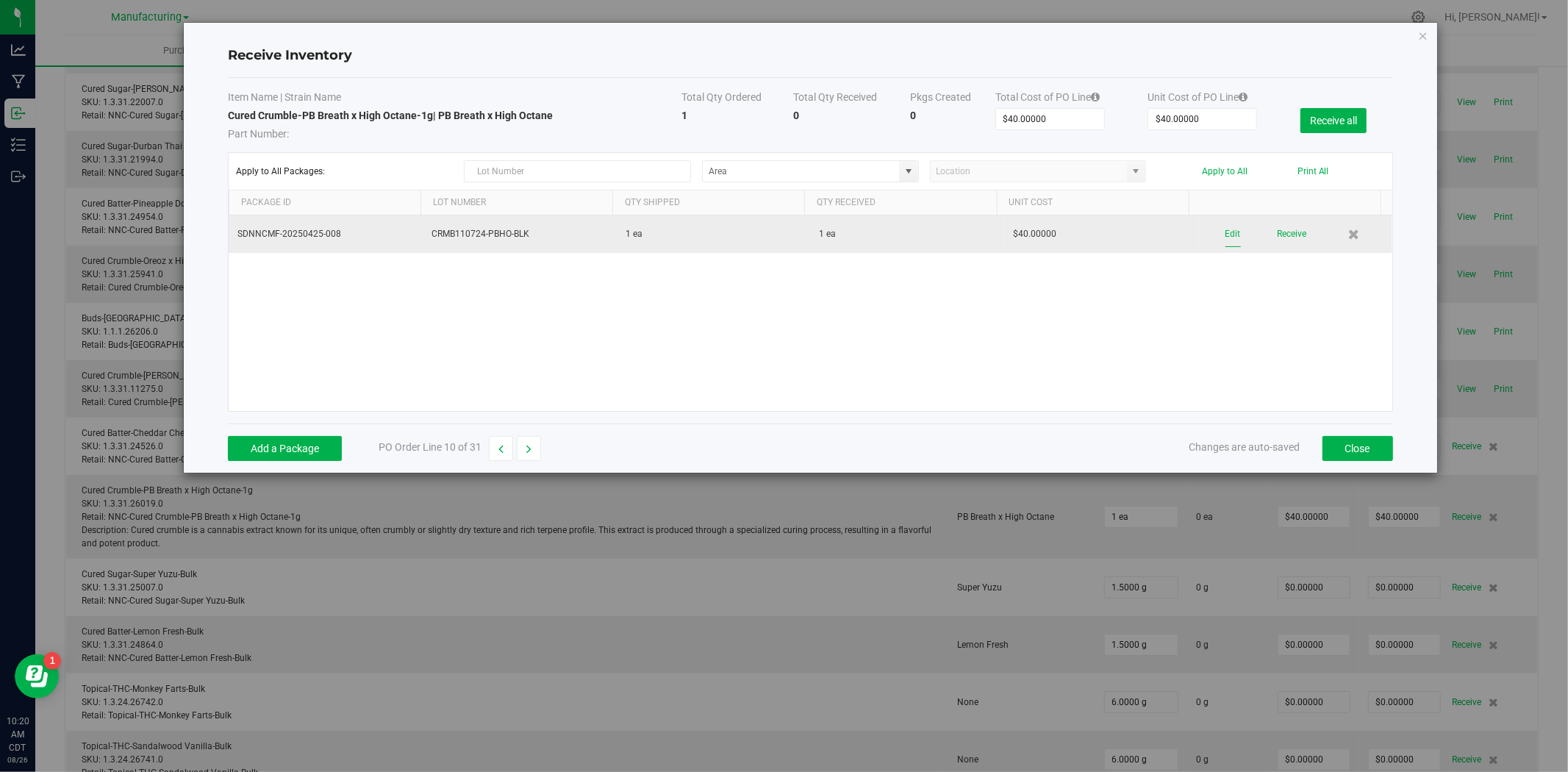
click at [1225, 236] on button "Edit" at bounding box center [1233, 234] width 16 height 26
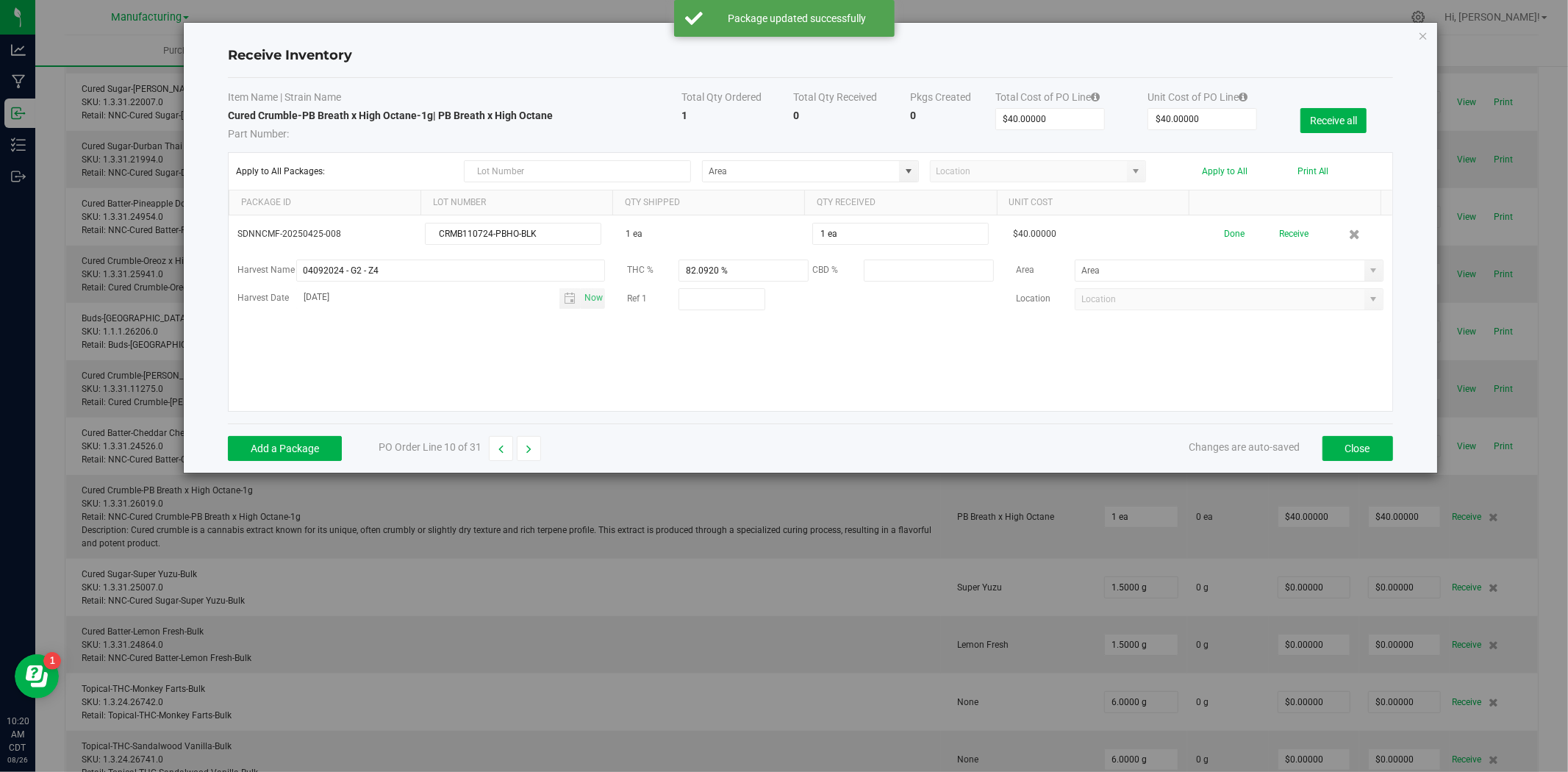
click at [1368, 272] on span at bounding box center [1373, 270] width 12 height 12
click at [1120, 349] on span "Stock Room - Cage" at bounding box center [1114, 345] width 75 height 22
type input "Stock Room - Cage"
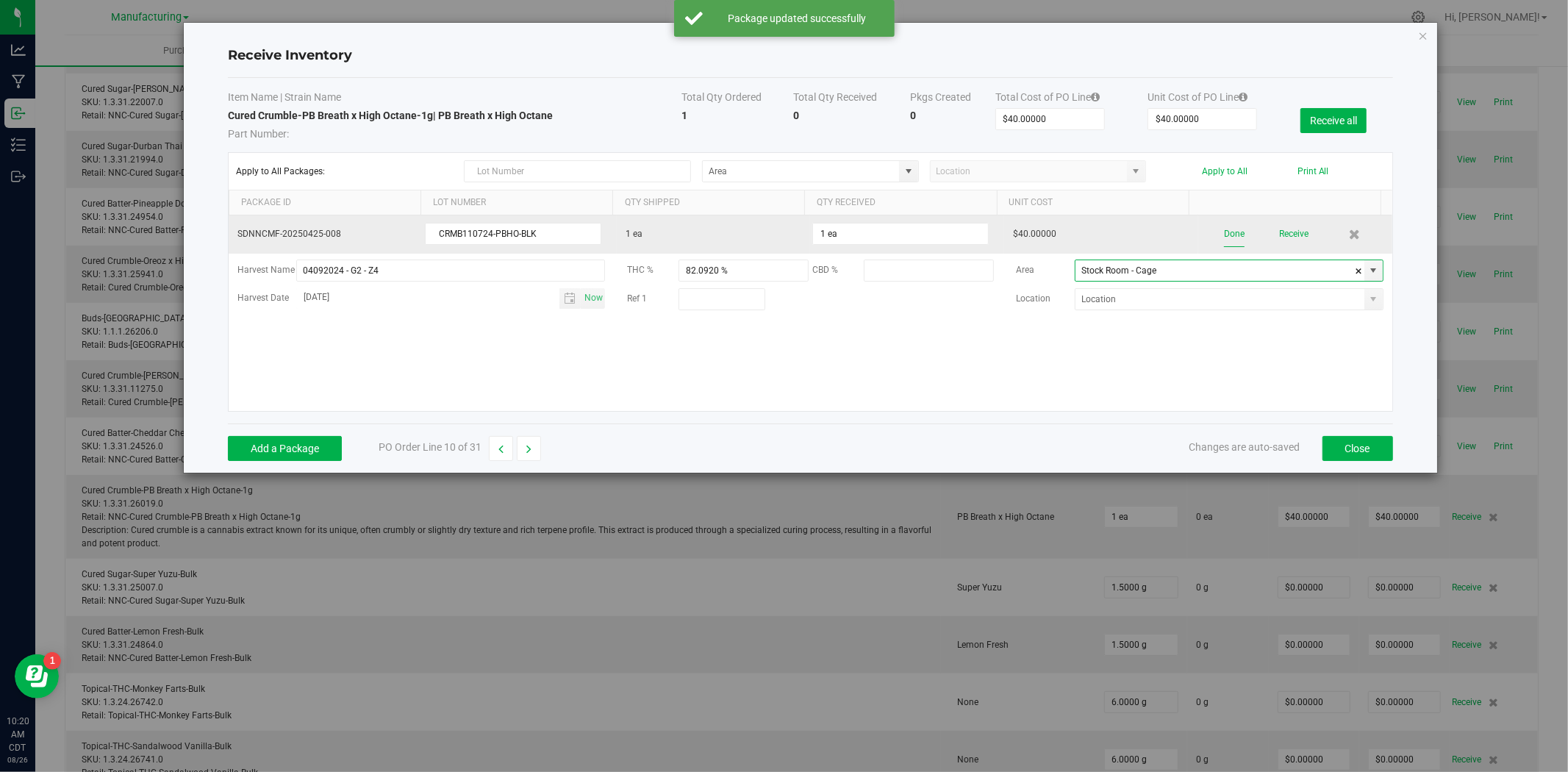
click at [1224, 236] on button "Done" at bounding box center [1234, 234] width 21 height 26
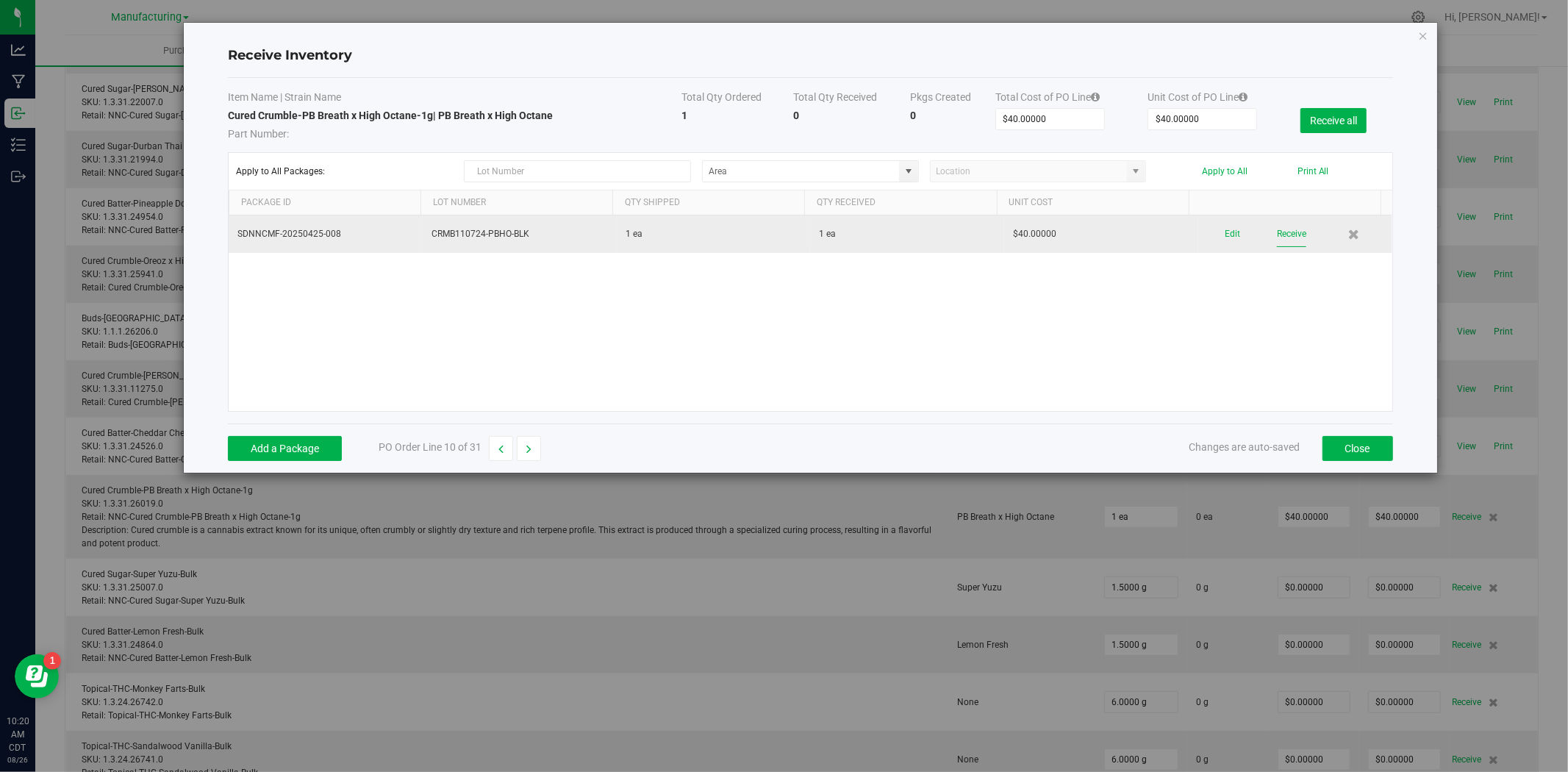
click at [1279, 234] on button "Receive" at bounding box center [1291, 234] width 29 height 26
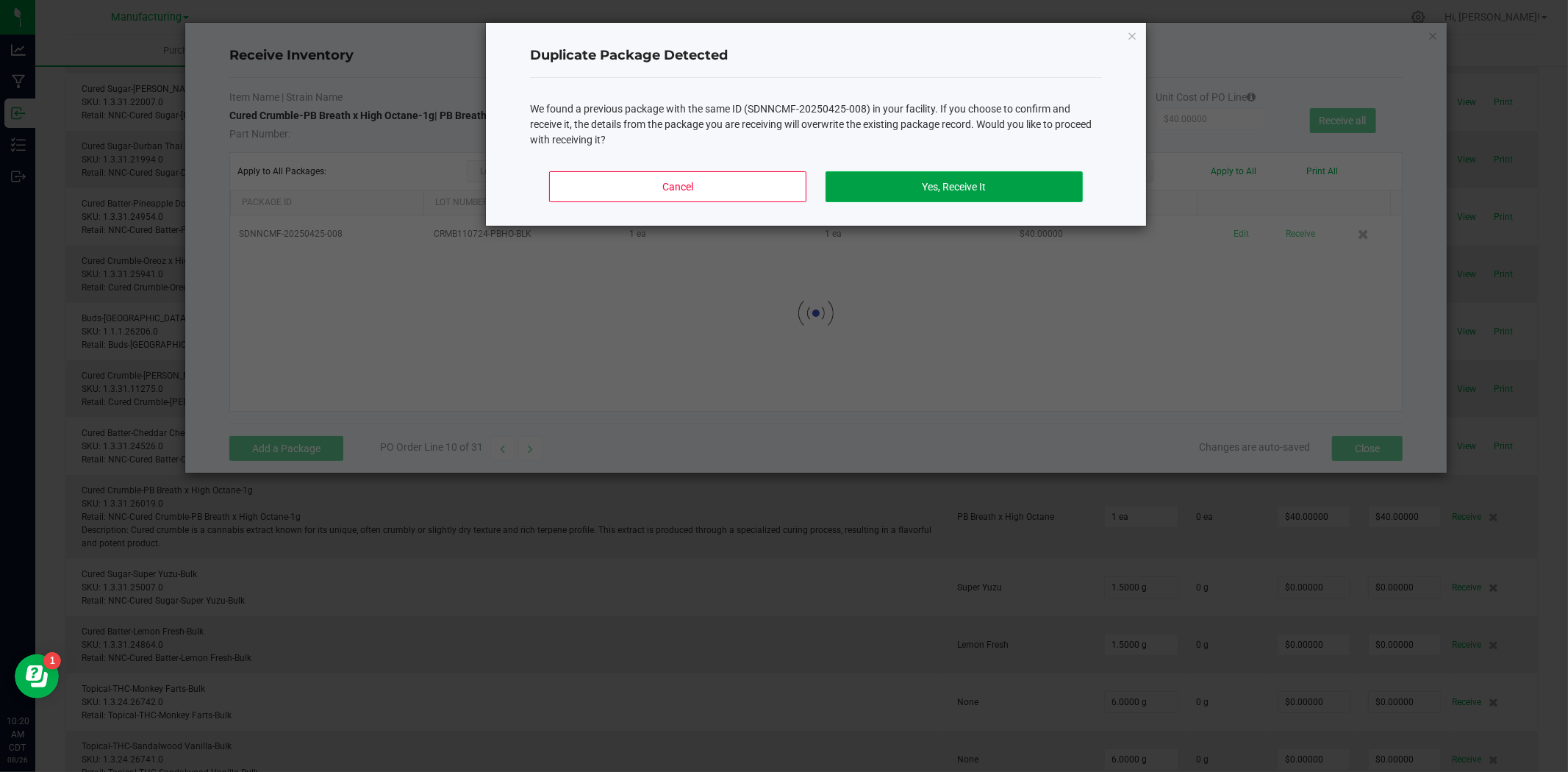
click at [1029, 181] on button "Yes, Receive It" at bounding box center [953, 186] width 257 height 31
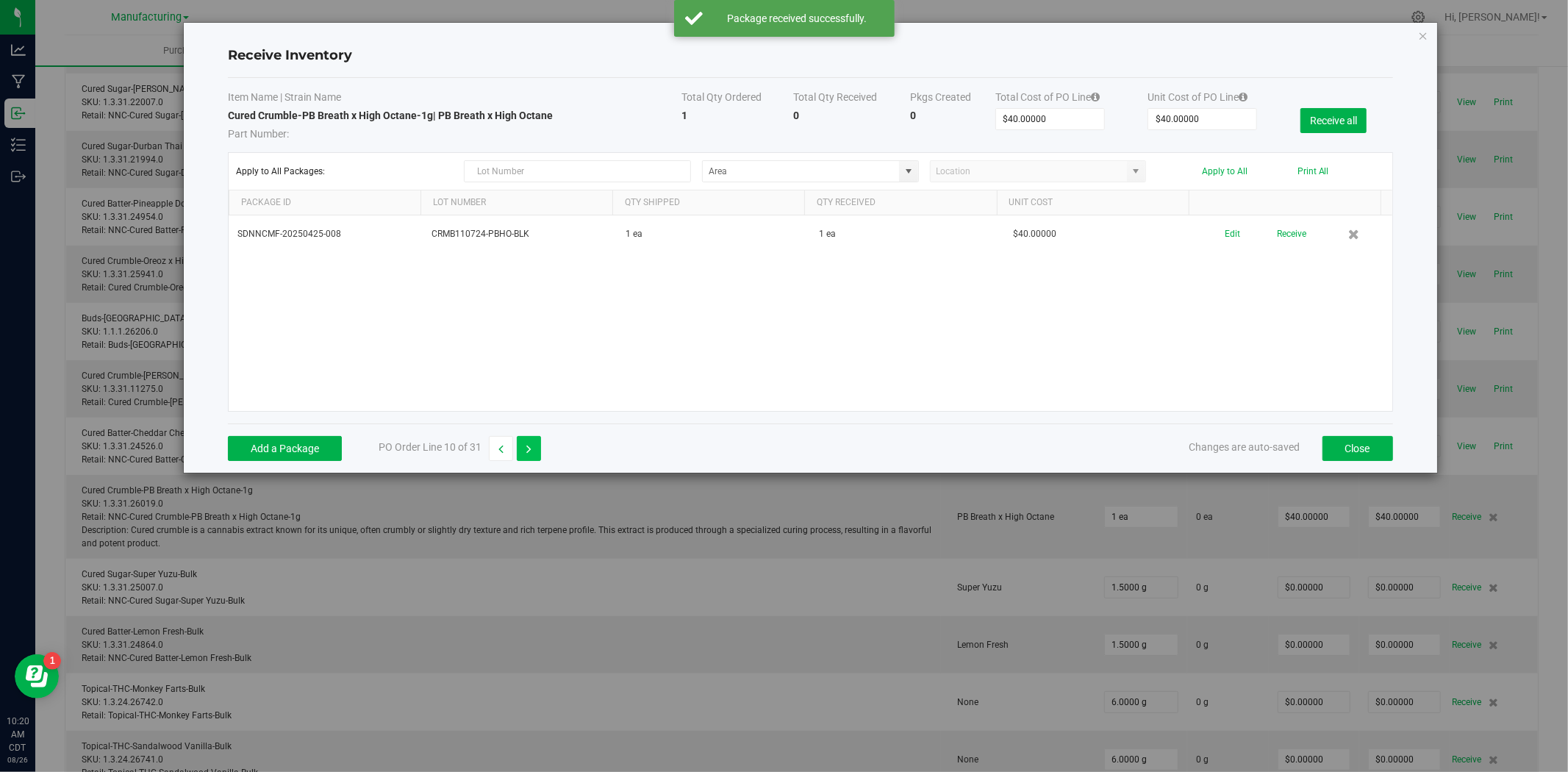
click at [527, 444] on icon "button" at bounding box center [529, 449] width 5 height 10
type input "$0.00000"
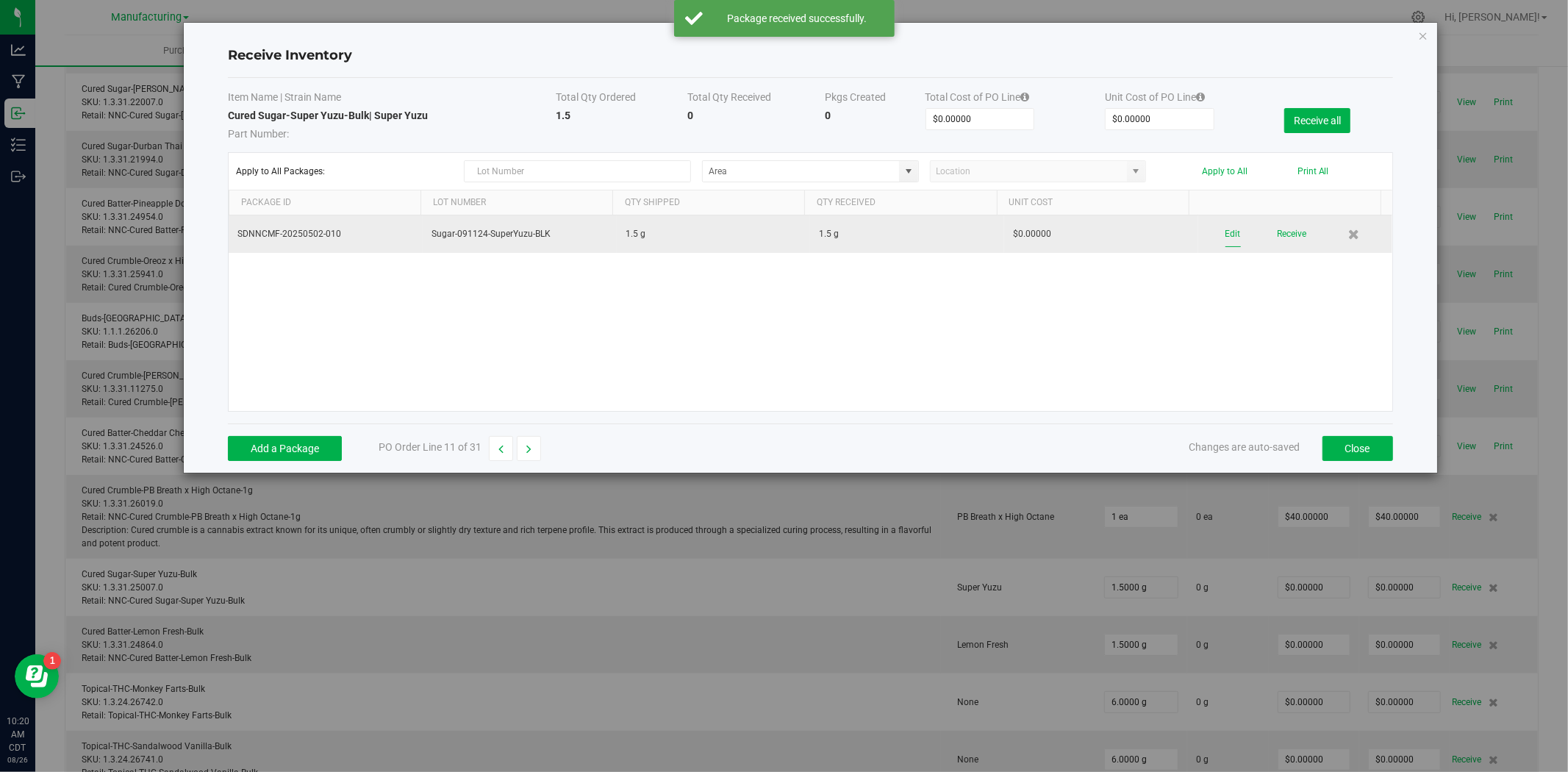
click at [1225, 235] on button "Edit" at bounding box center [1233, 234] width 16 height 26
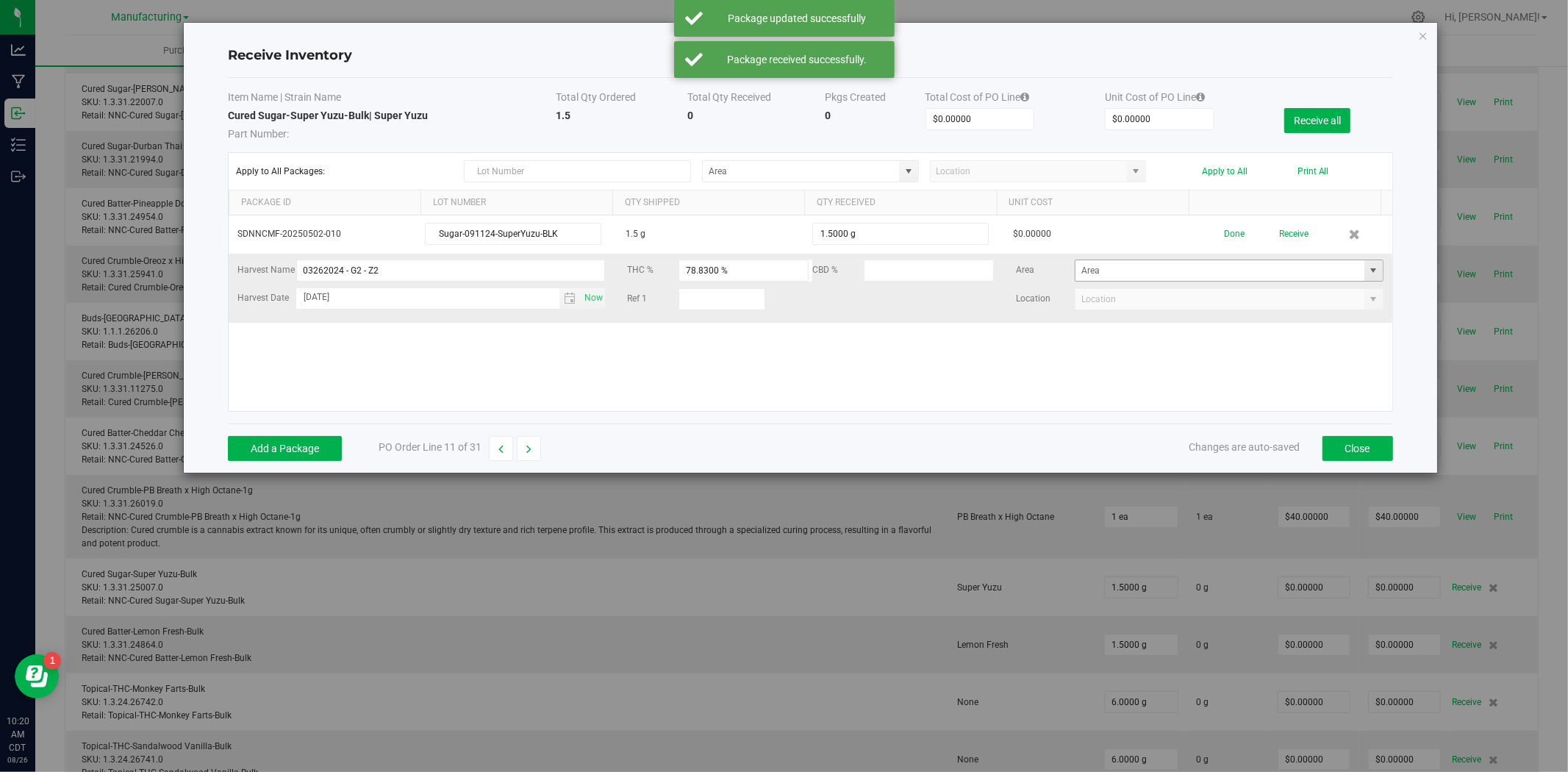
click at [1368, 269] on span at bounding box center [1373, 270] width 12 height 12
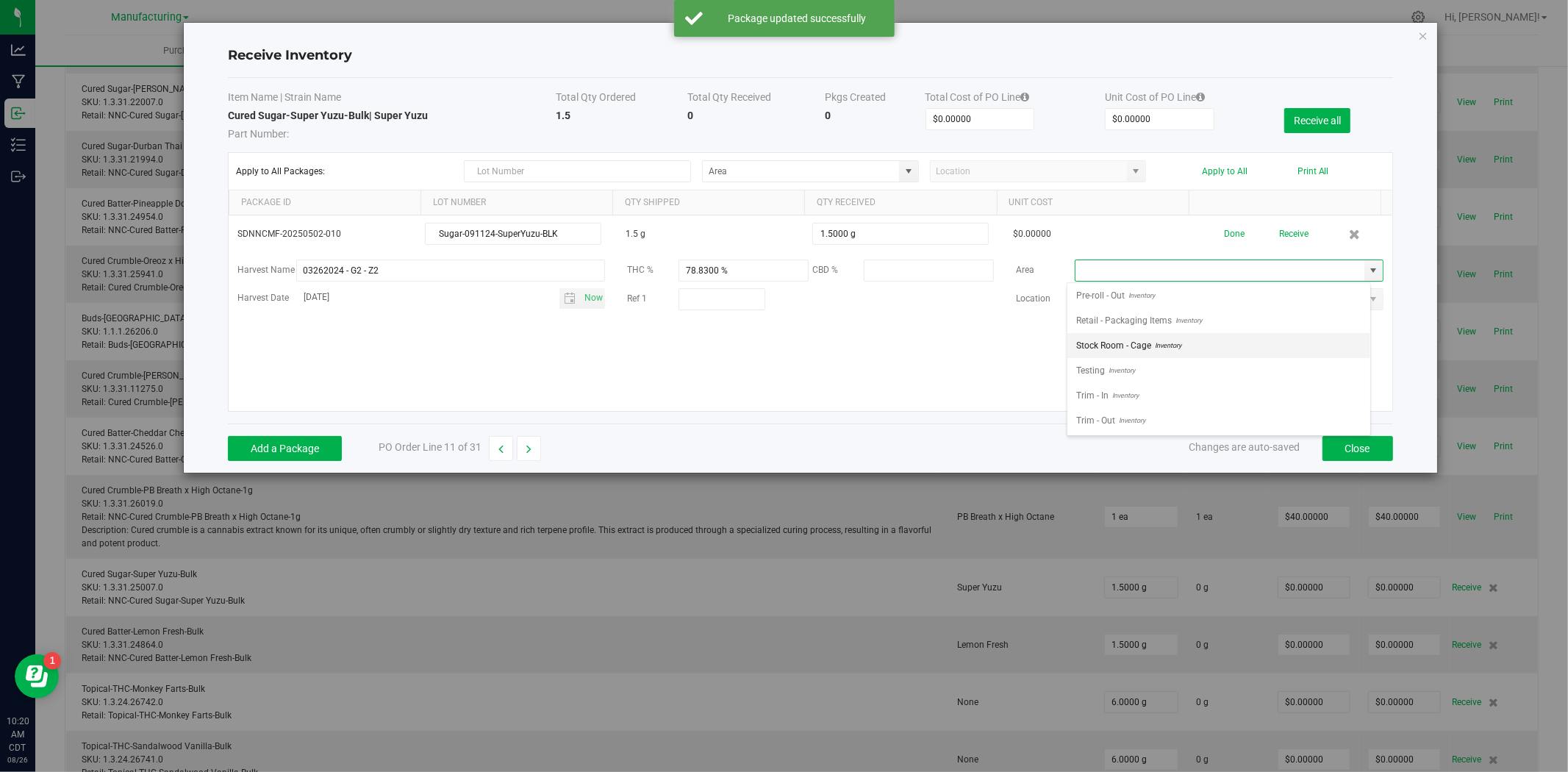
click at [1129, 346] on span "Stock Room - Cage" at bounding box center [1114, 345] width 75 height 22
type input "Stock Room - Cage"
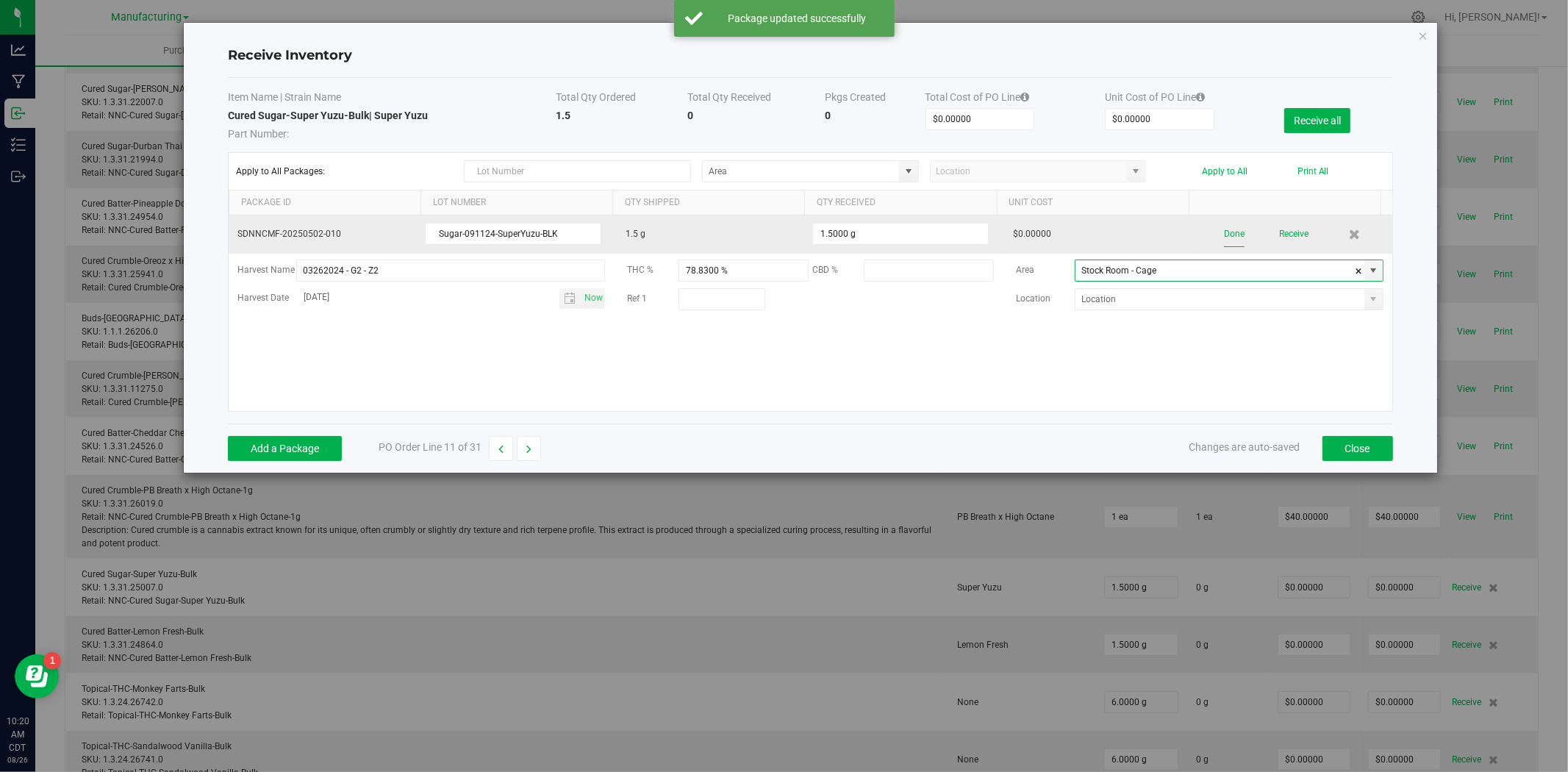
click at [1224, 233] on button "Done" at bounding box center [1234, 234] width 21 height 26
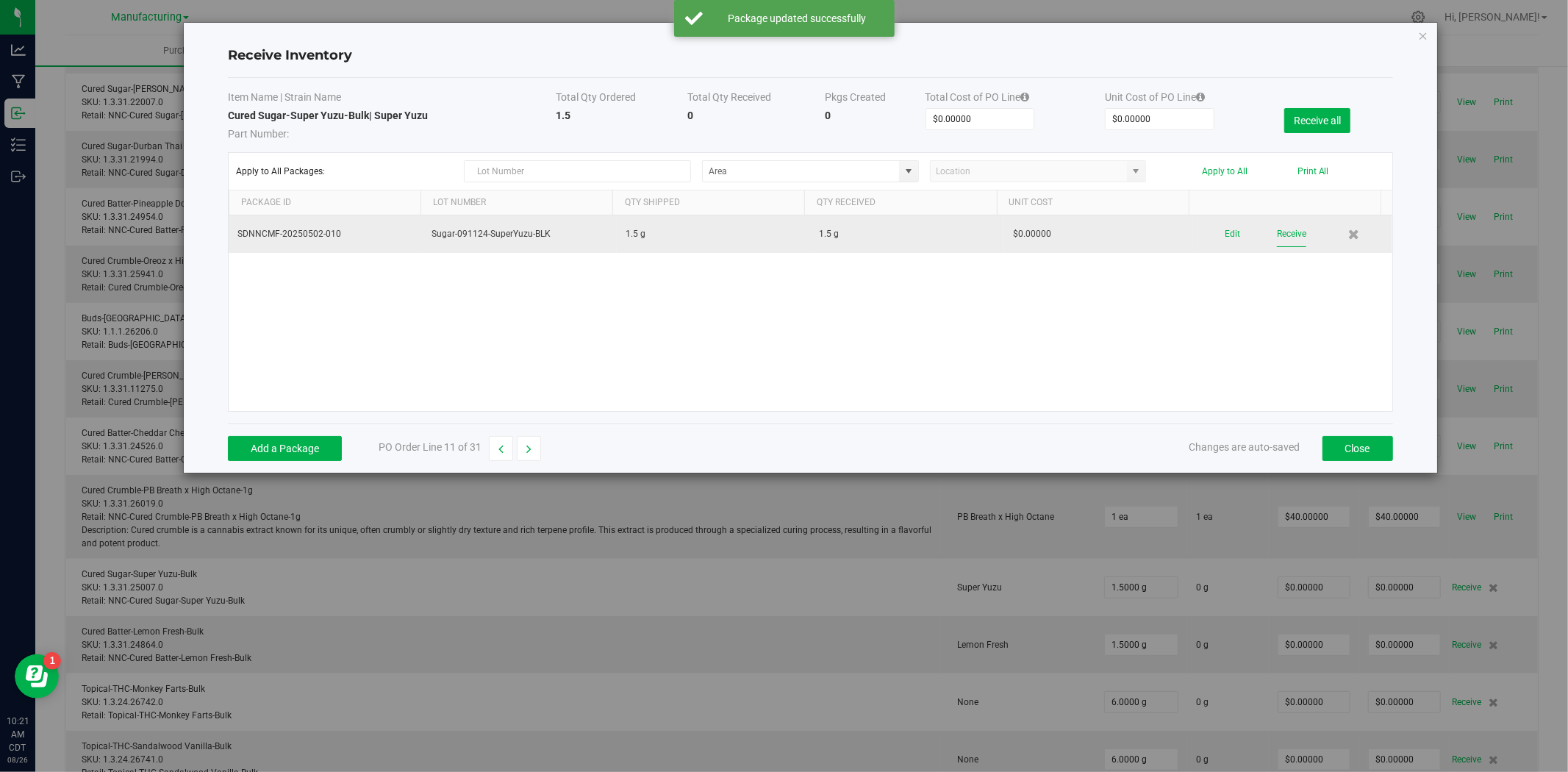
click at [1293, 241] on button "Receive" at bounding box center [1291, 234] width 29 height 26
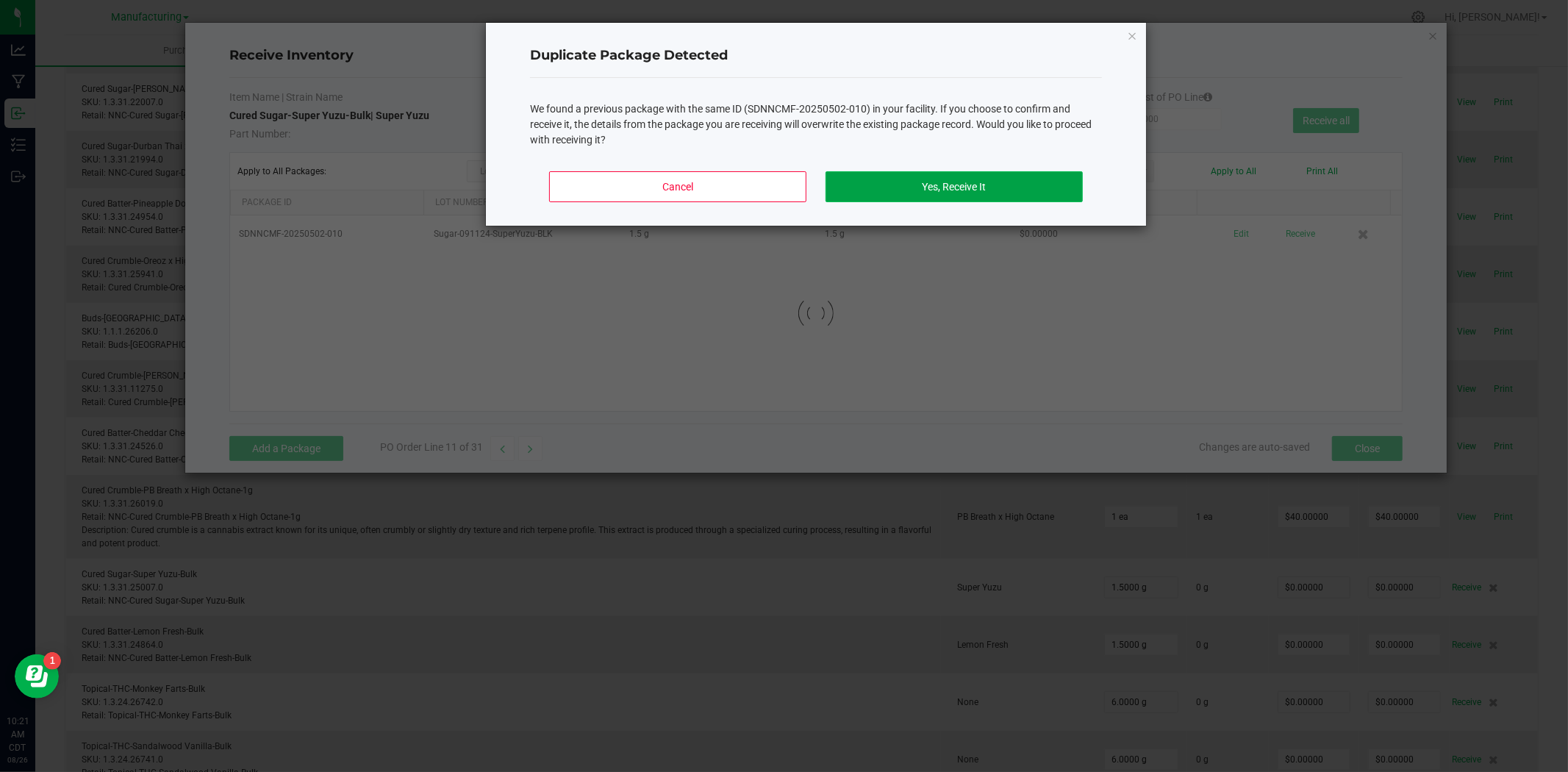
click at [894, 189] on button "Yes, Receive It" at bounding box center [953, 186] width 257 height 31
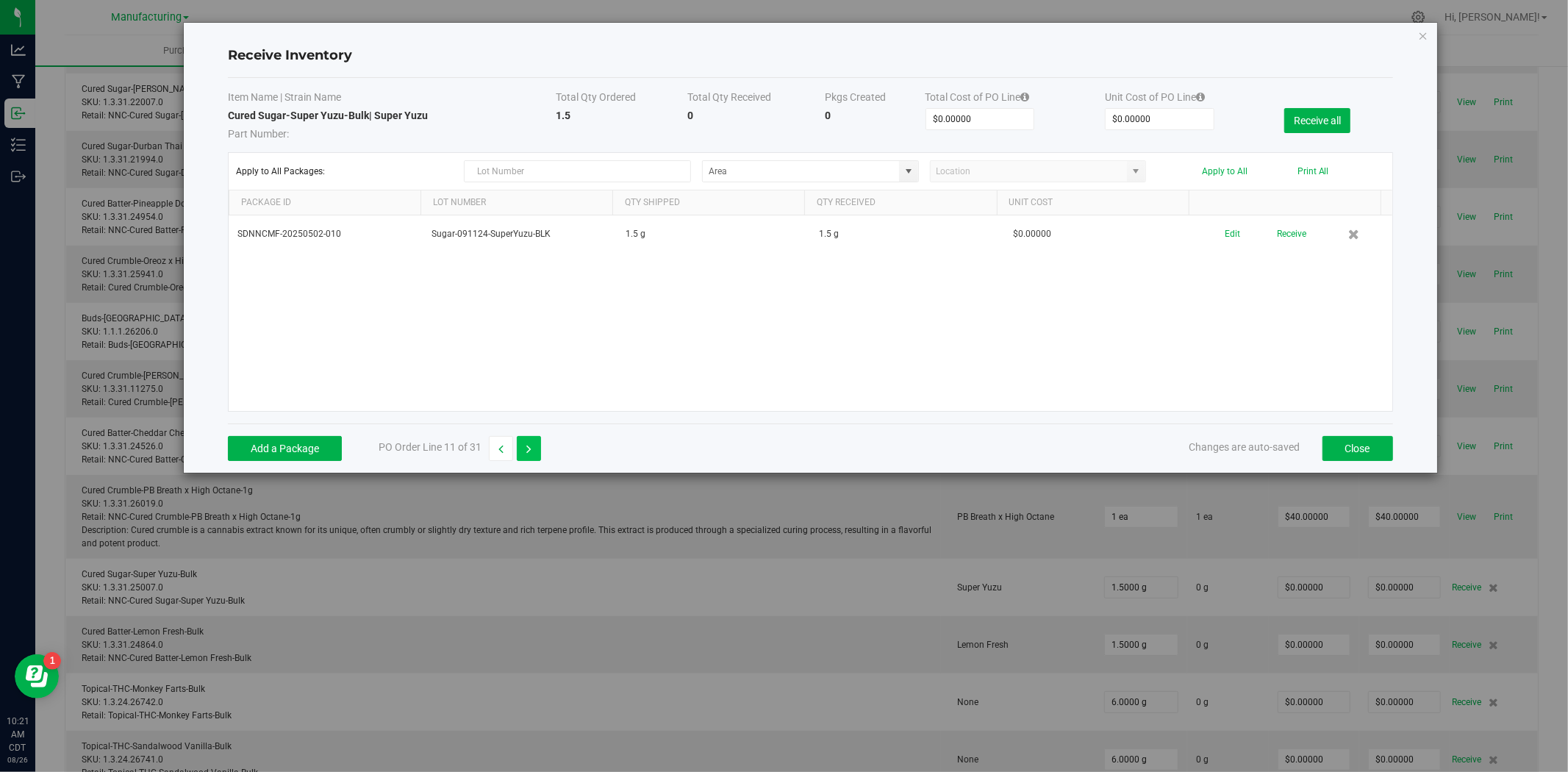
click at [532, 451] on button "button" at bounding box center [528, 448] width 24 height 25
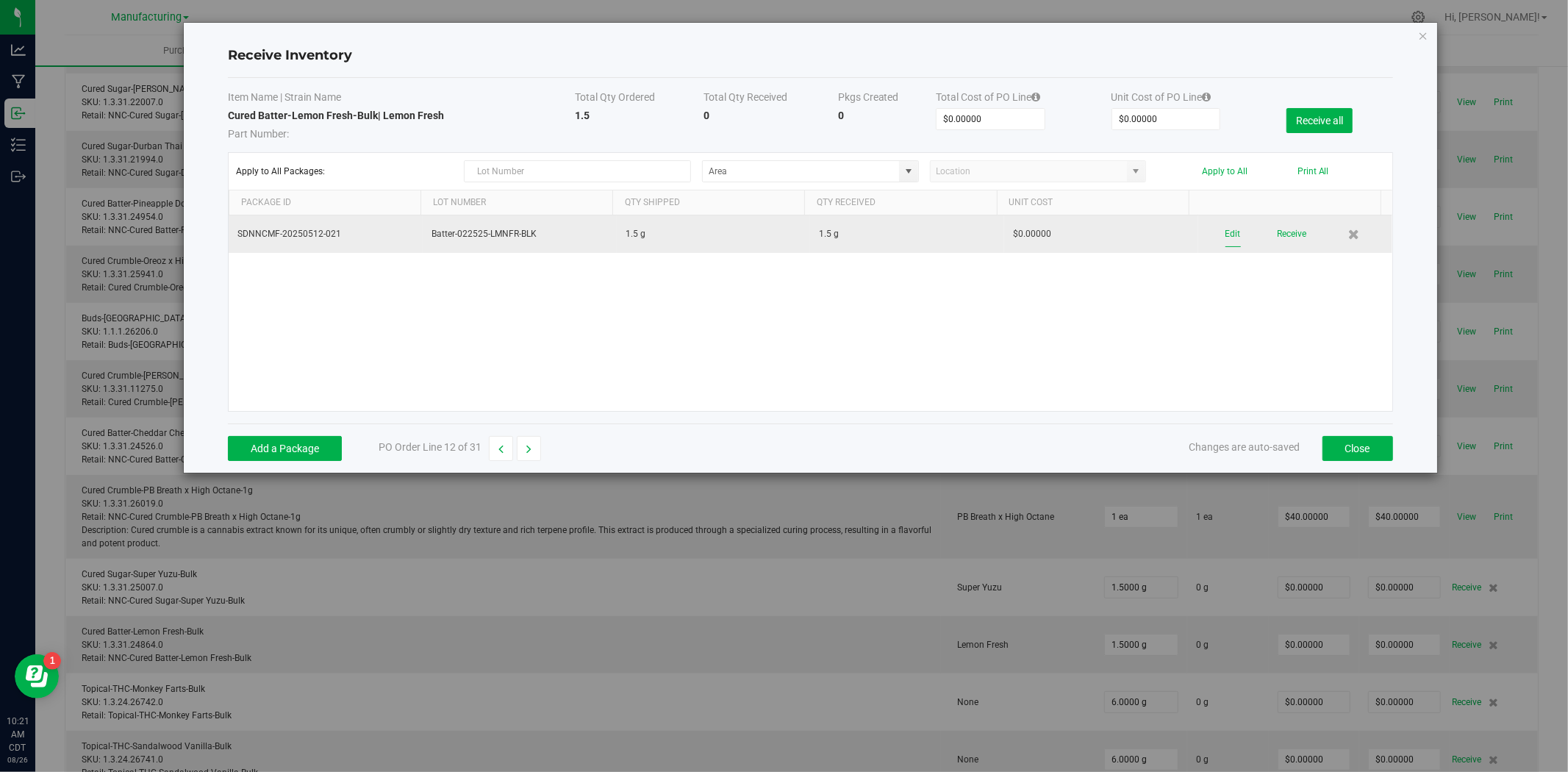
click at [1225, 235] on button "Edit" at bounding box center [1233, 234] width 16 height 26
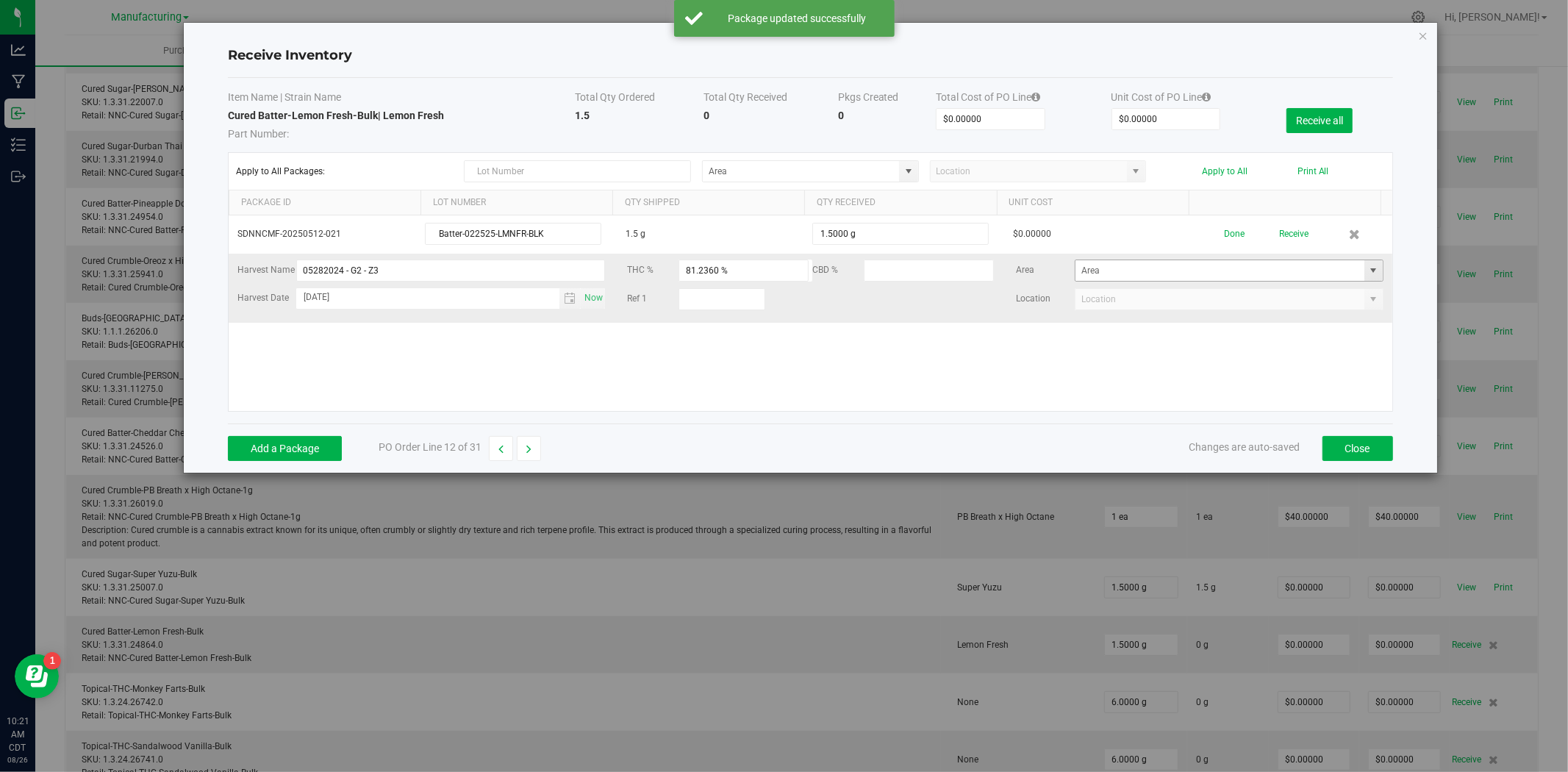
click at [1368, 270] on span at bounding box center [1373, 270] width 12 height 12
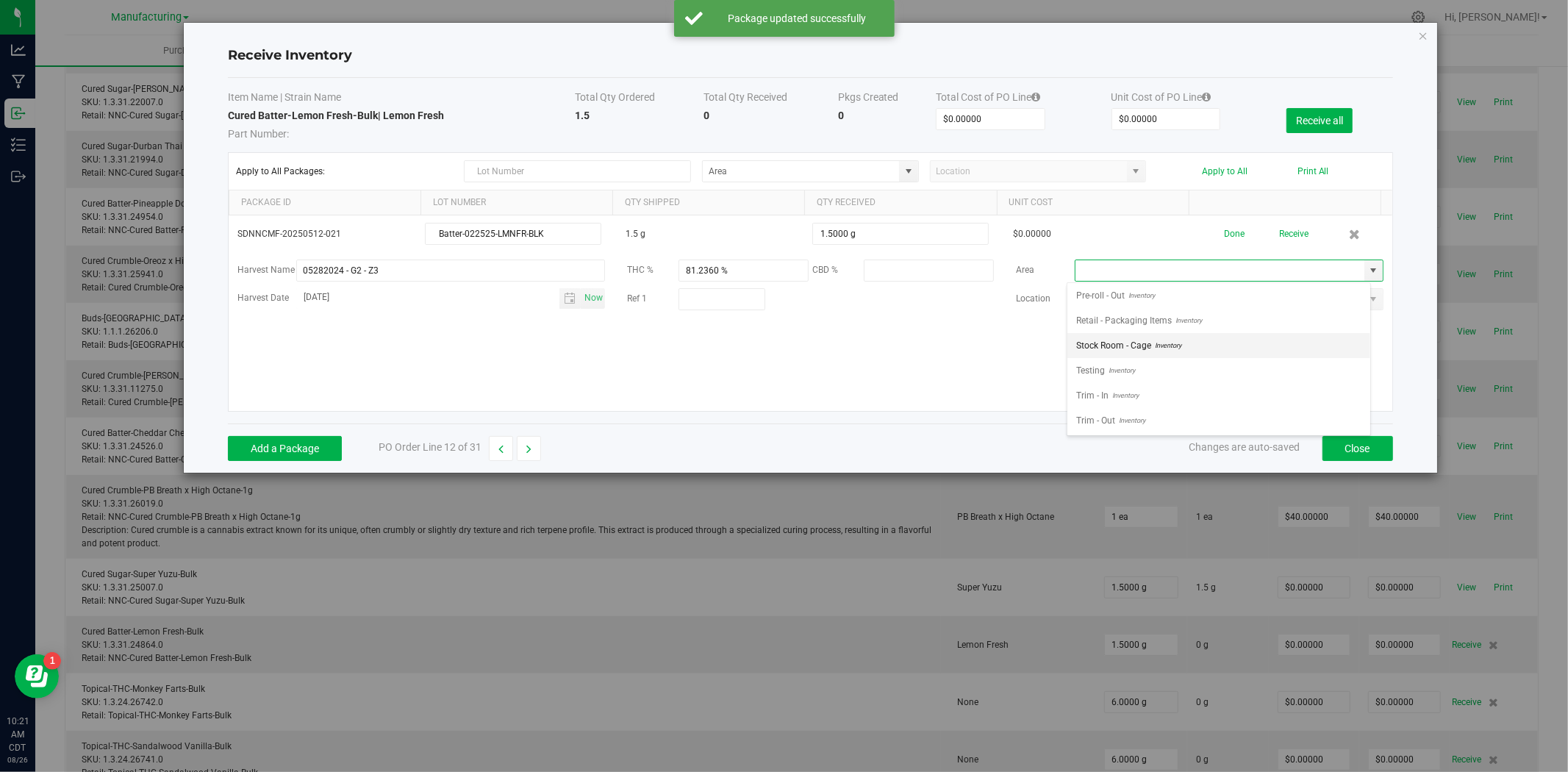
click at [1135, 339] on span "Stock Room - Cage" at bounding box center [1114, 345] width 75 height 22
type input "Stock Room - Cage"
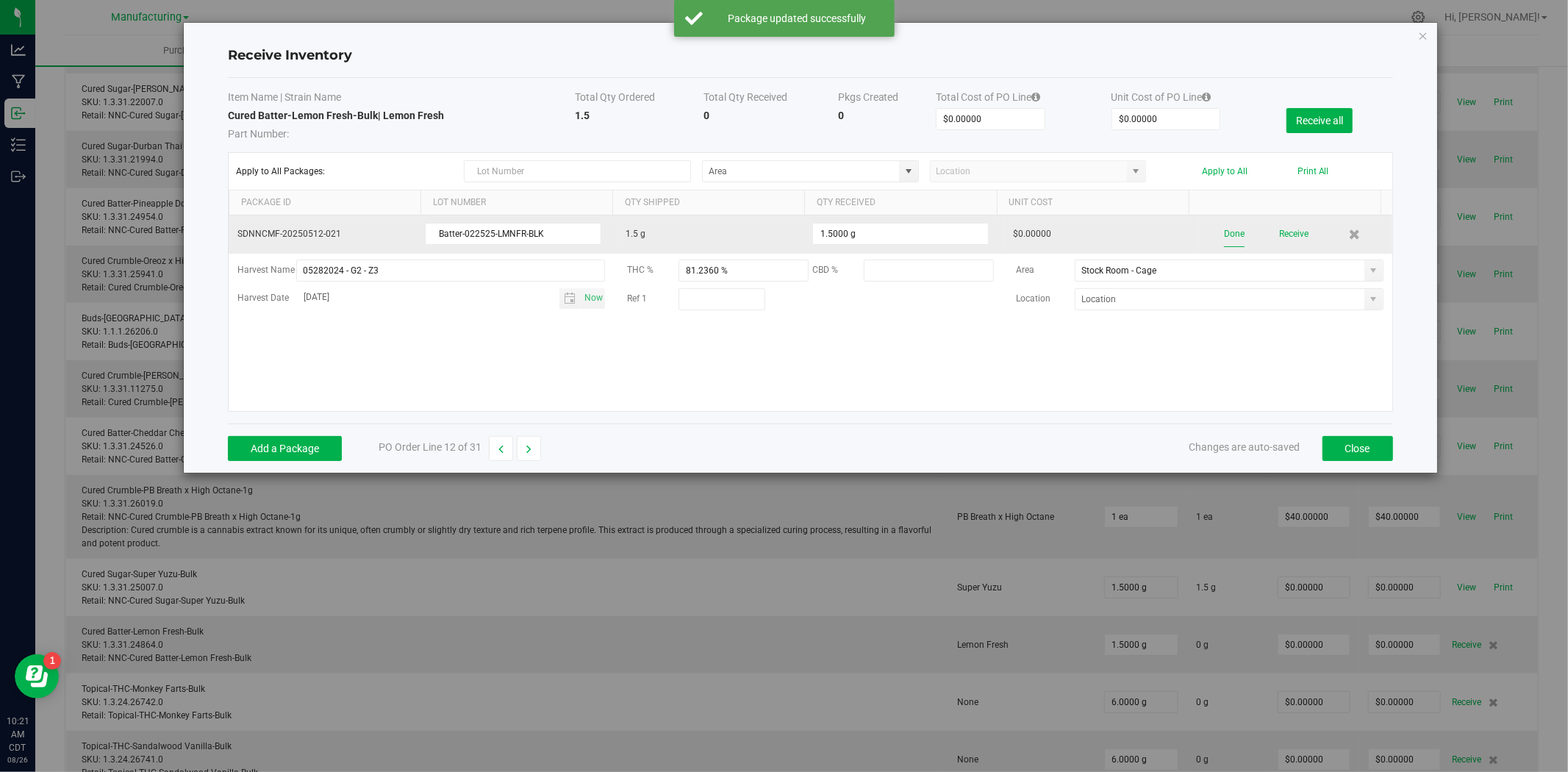
click at [1225, 233] on button "Done" at bounding box center [1234, 234] width 21 height 26
click at [1289, 233] on button "Receive" at bounding box center [1291, 234] width 29 height 26
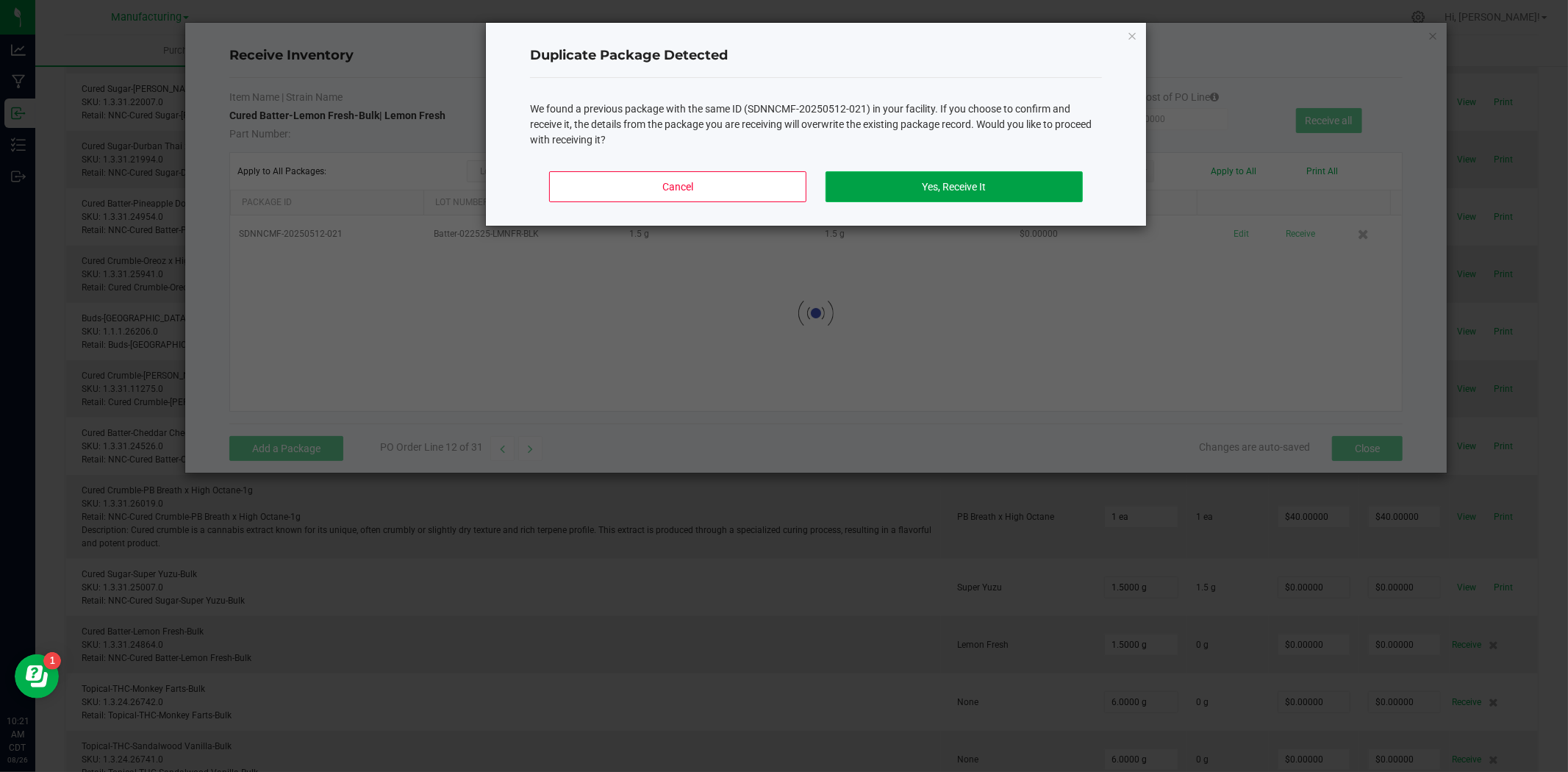
click at [982, 180] on button "Yes, Receive It" at bounding box center [953, 186] width 257 height 31
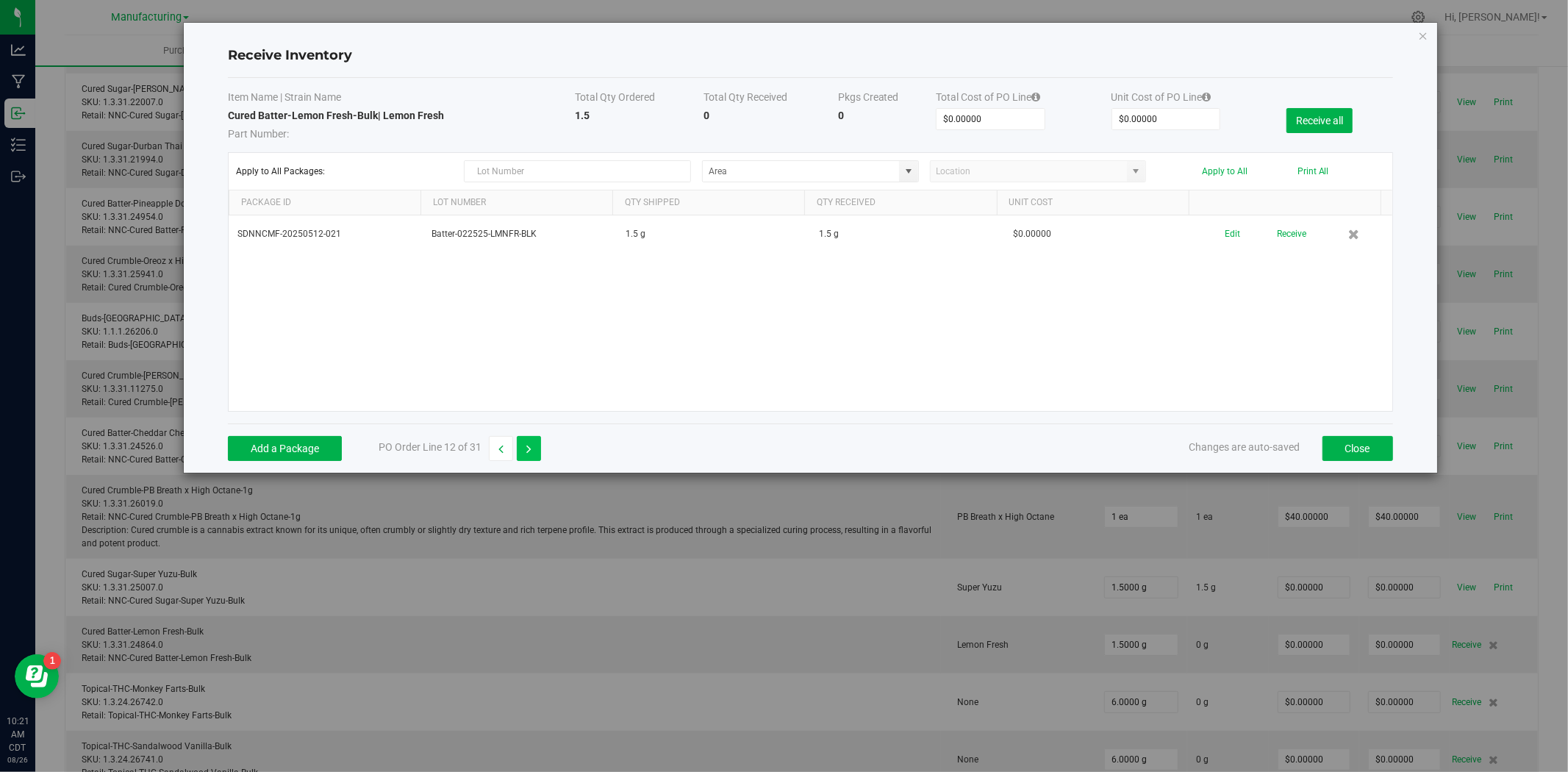
click at [527, 447] on icon "button" at bounding box center [529, 449] width 5 height 10
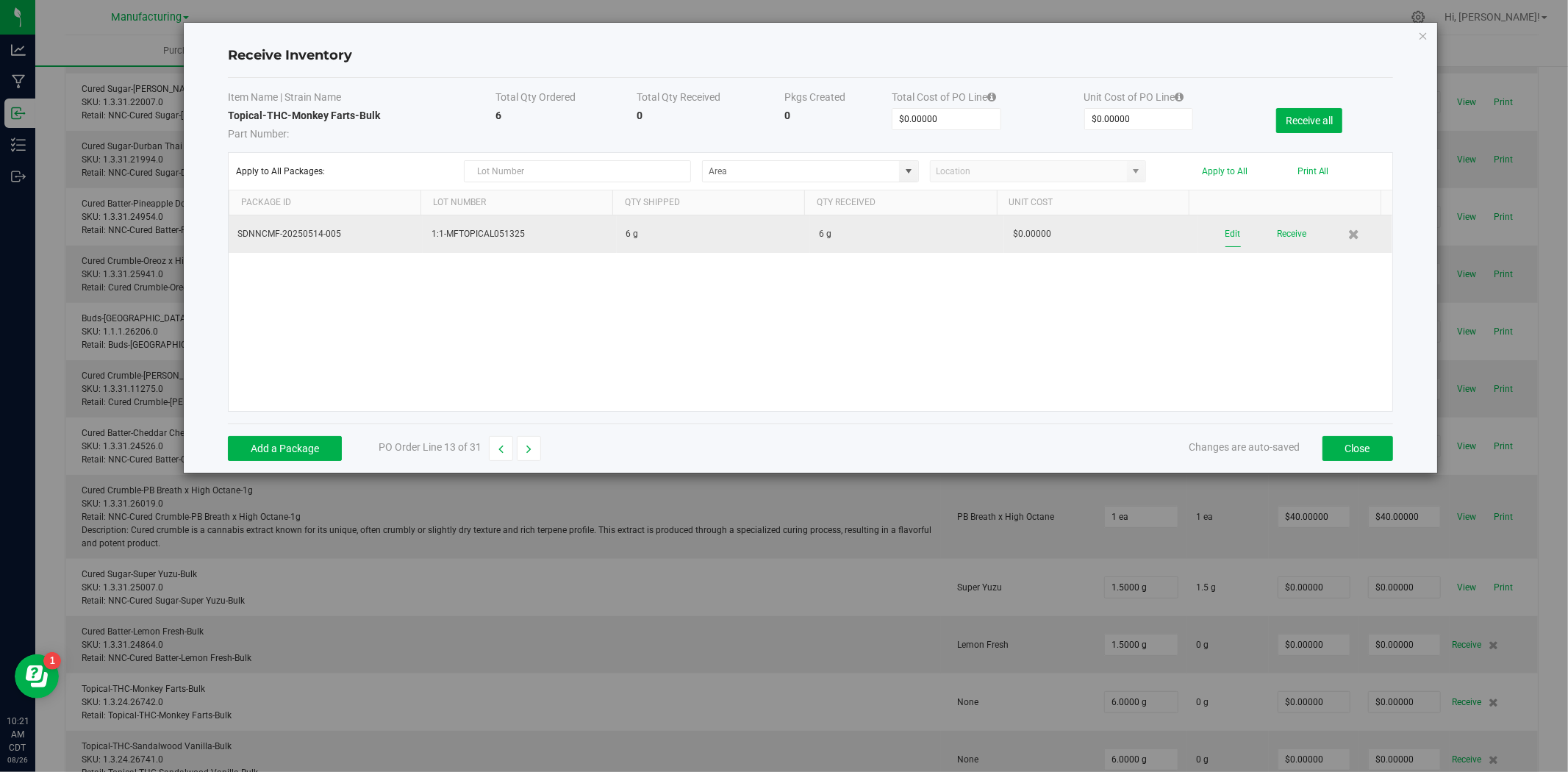
click at [1228, 231] on button "Edit" at bounding box center [1233, 234] width 16 height 26
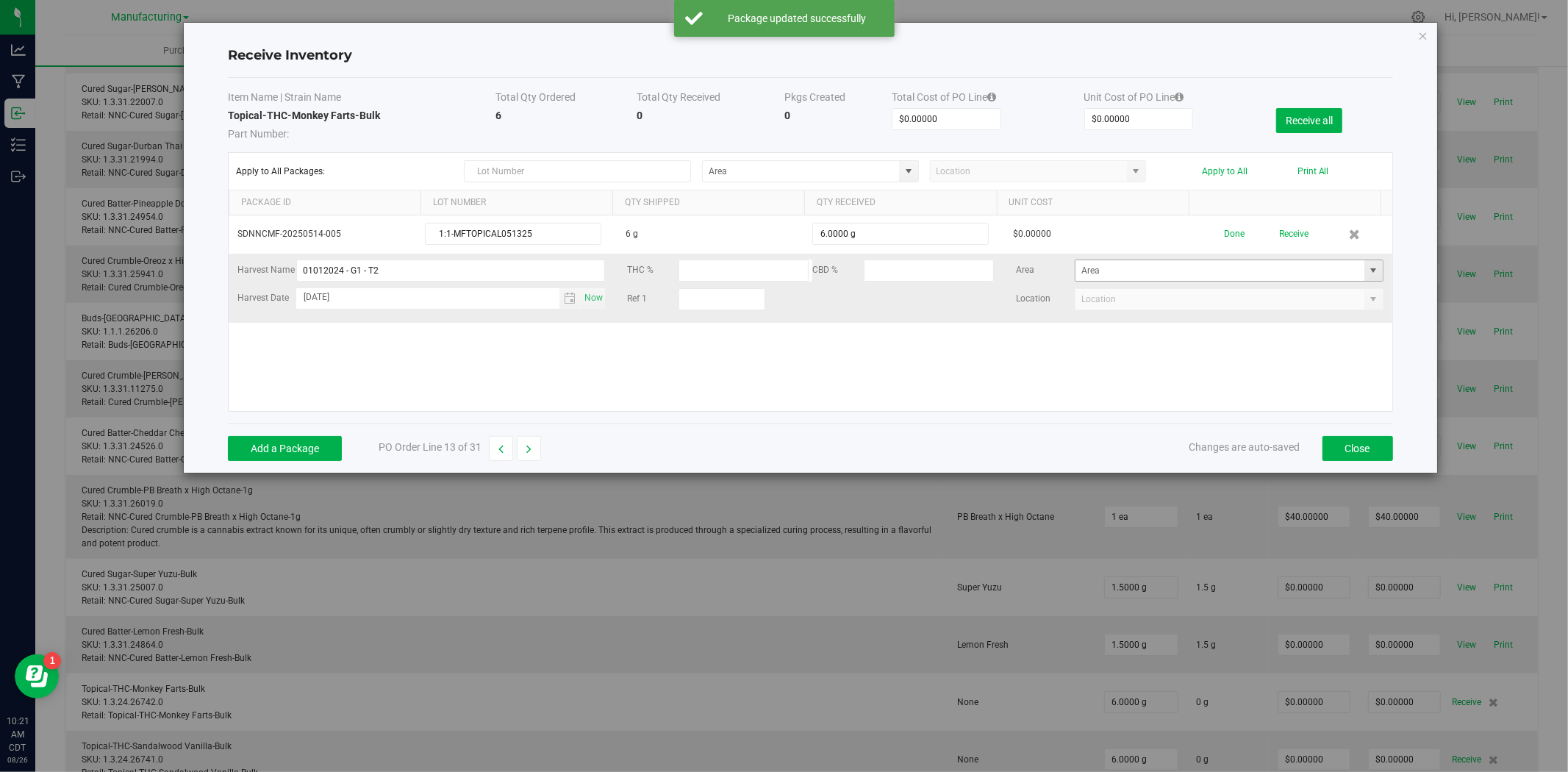
click at [1368, 270] on span at bounding box center [1373, 270] width 12 height 12
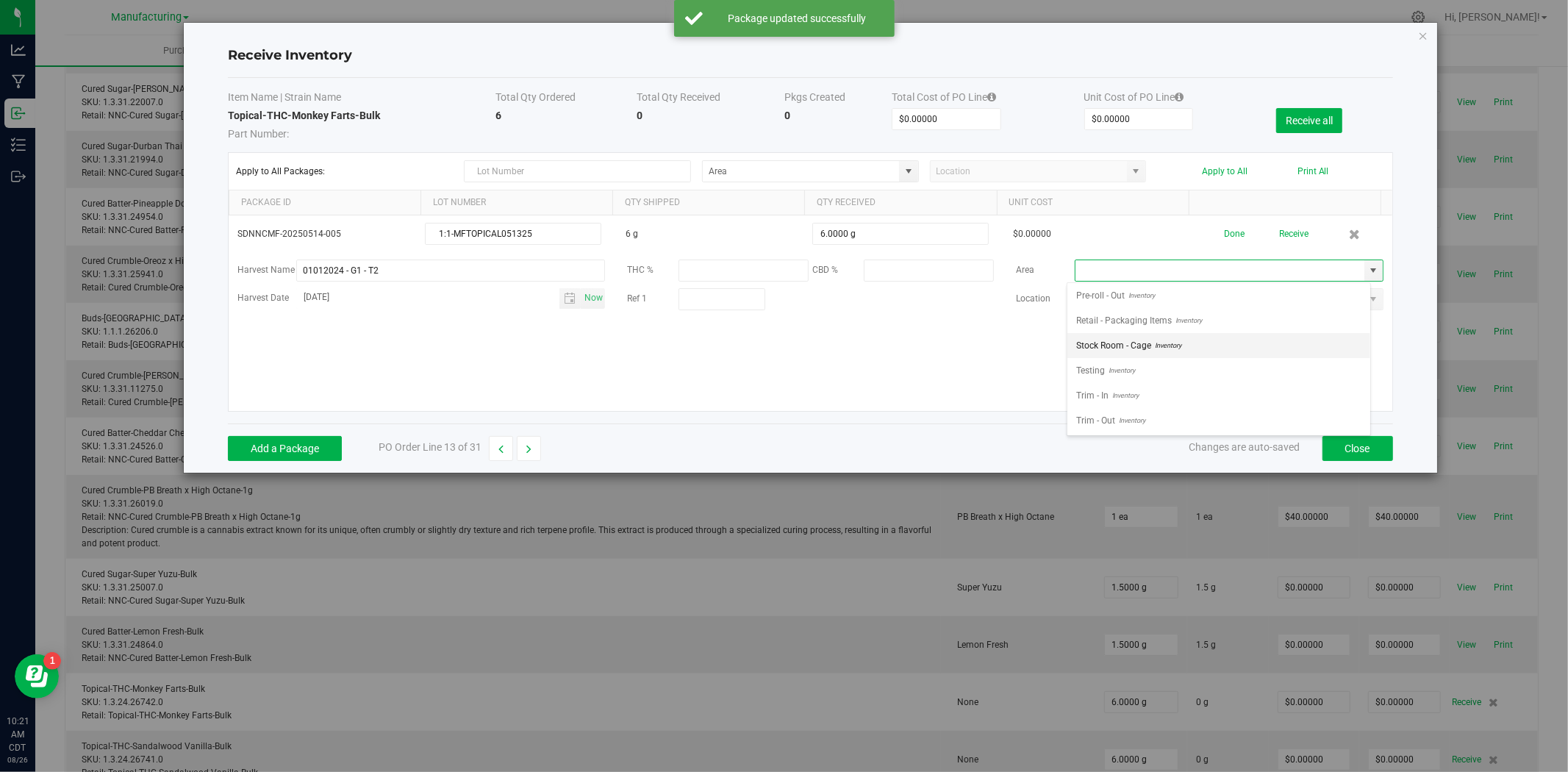
click at [1138, 337] on span "Stock Room - Cage" at bounding box center [1114, 345] width 75 height 22
type input "Stock Room - Cage"
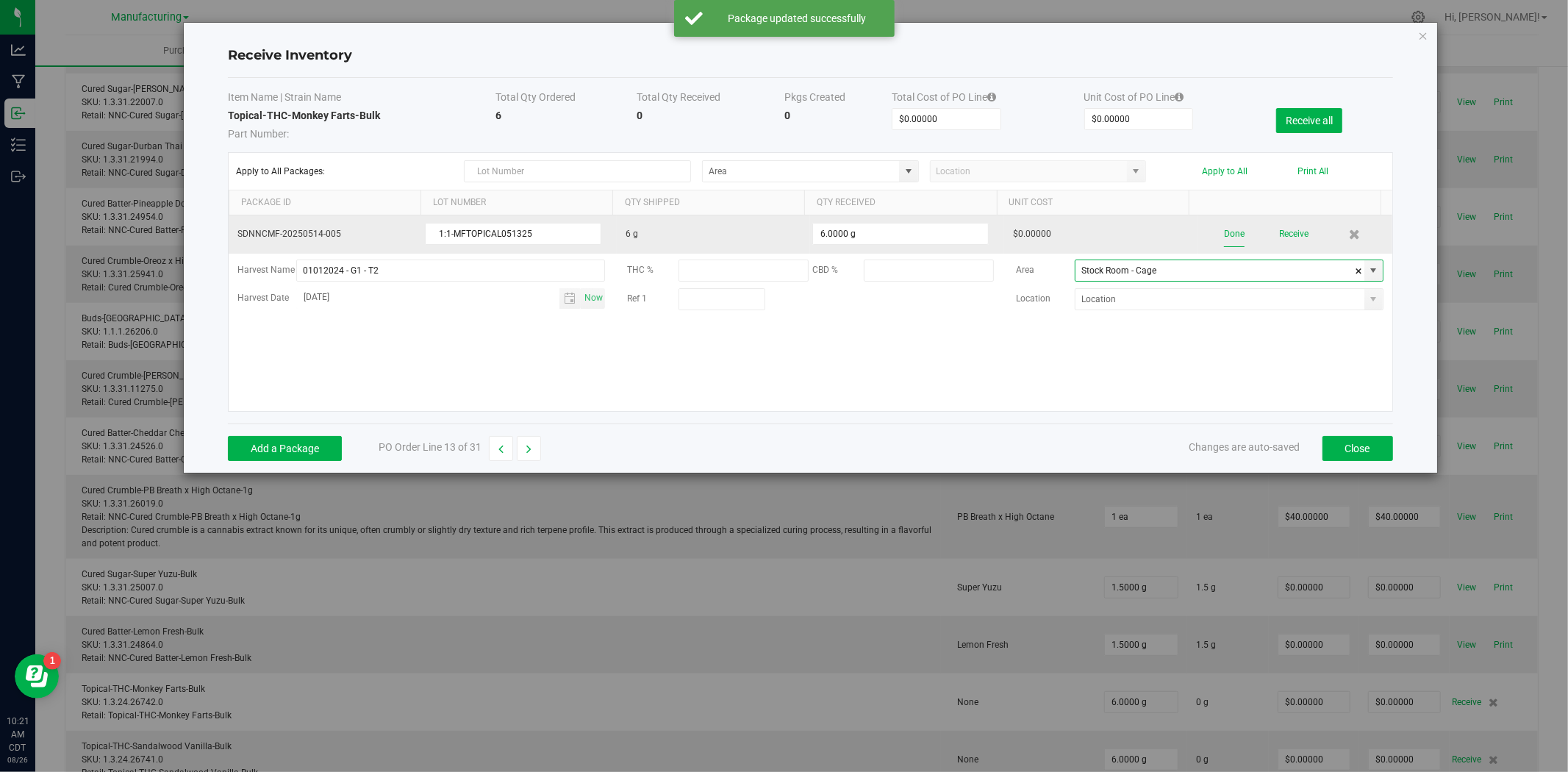
click at [1226, 237] on button "Done" at bounding box center [1234, 234] width 21 height 26
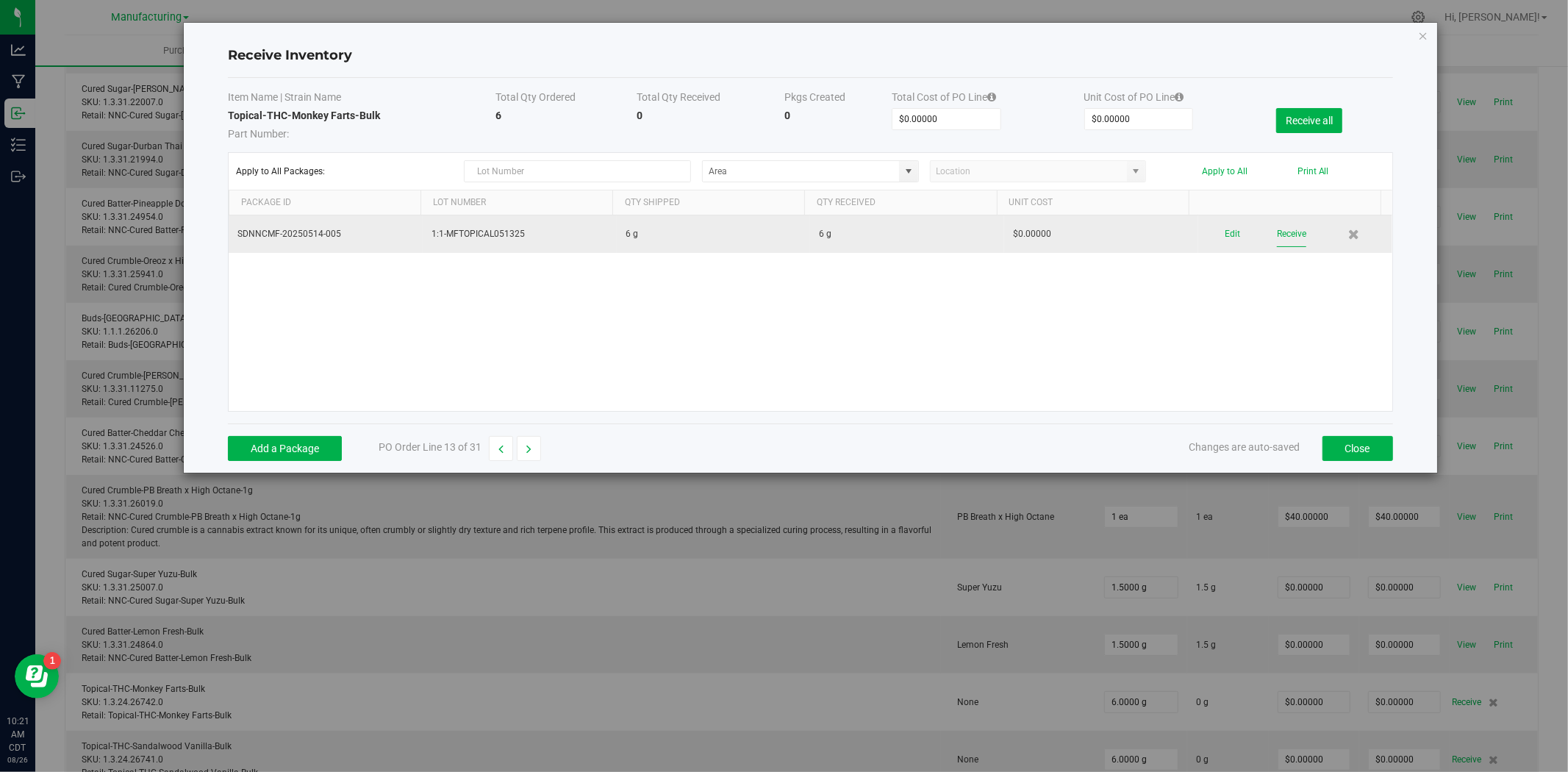
click at [1277, 237] on button "Receive" at bounding box center [1291, 234] width 29 height 26
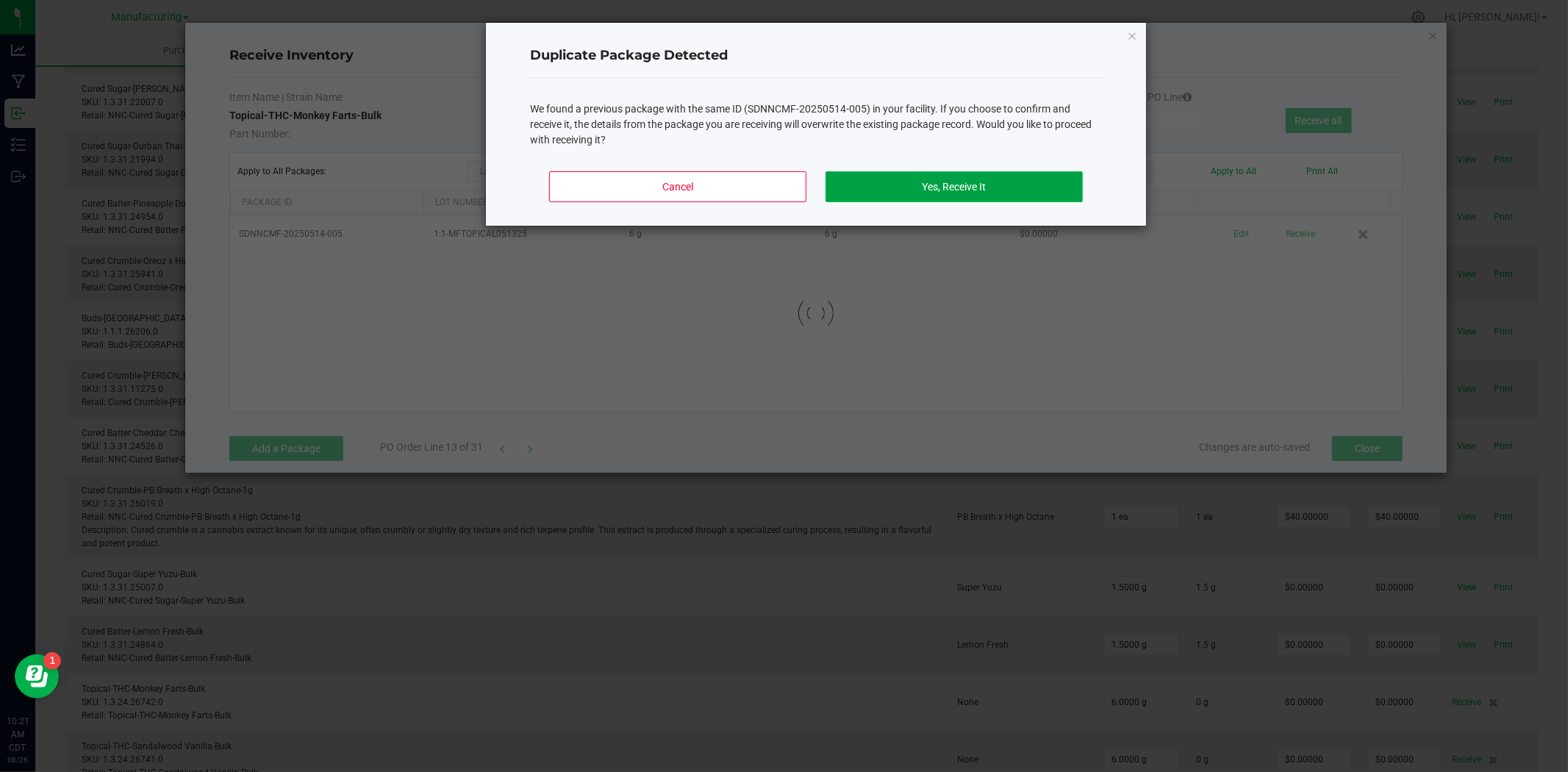
click at [976, 190] on button "Yes, Receive It" at bounding box center [953, 186] width 257 height 31
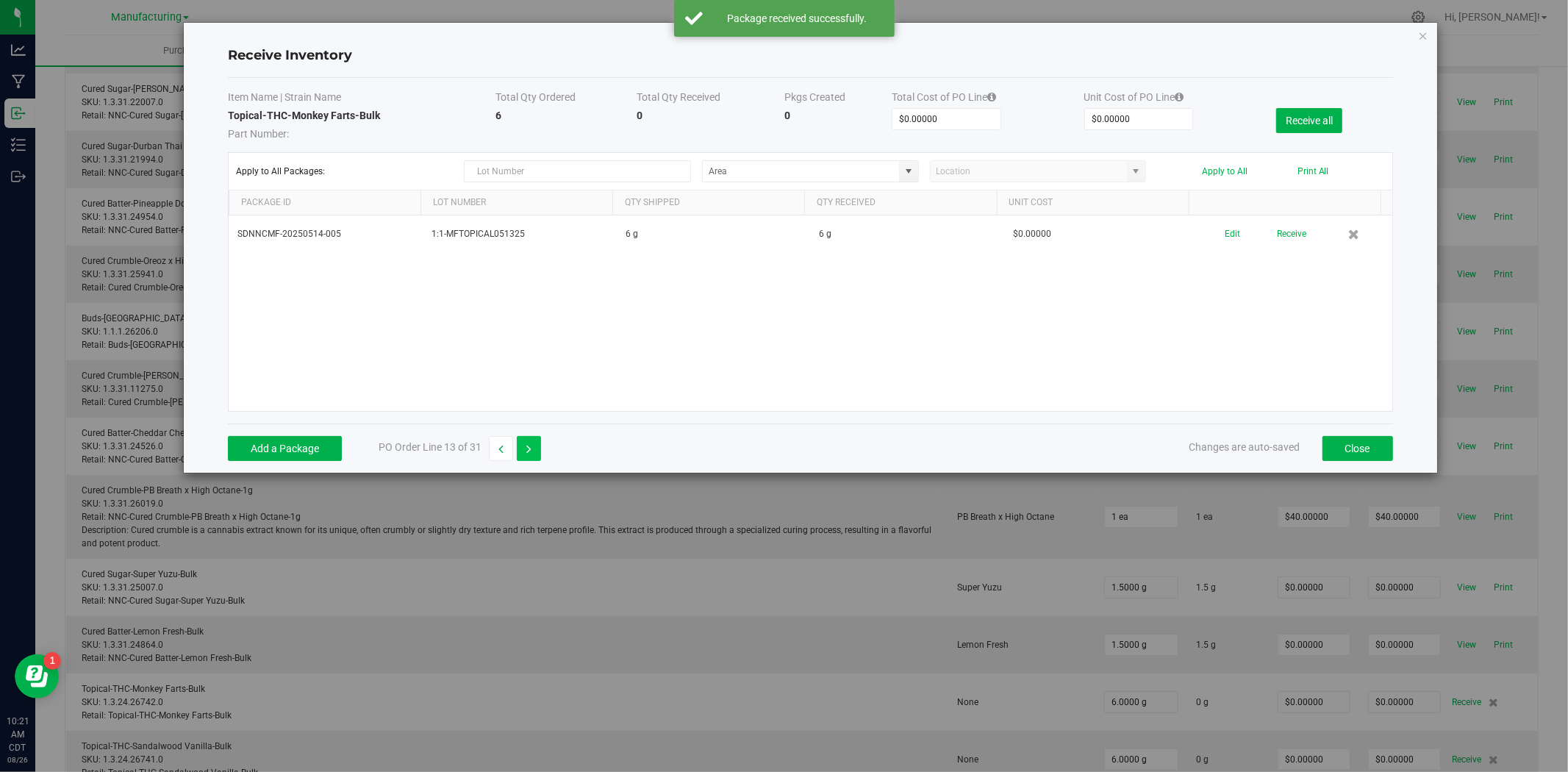
click at [529, 453] on icon "button" at bounding box center [529, 449] width 5 height 10
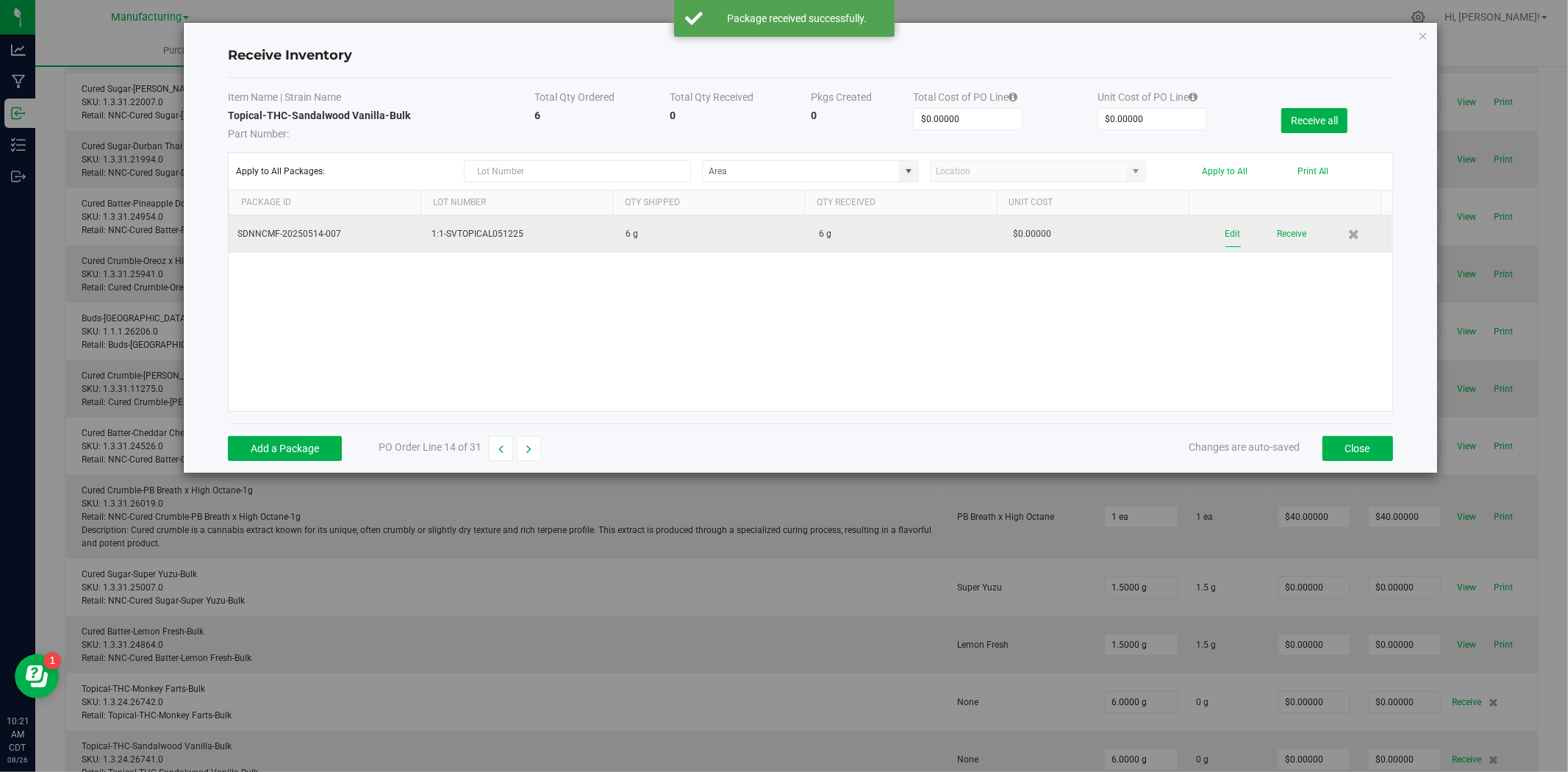
click at [1225, 235] on button "Edit" at bounding box center [1233, 234] width 16 height 26
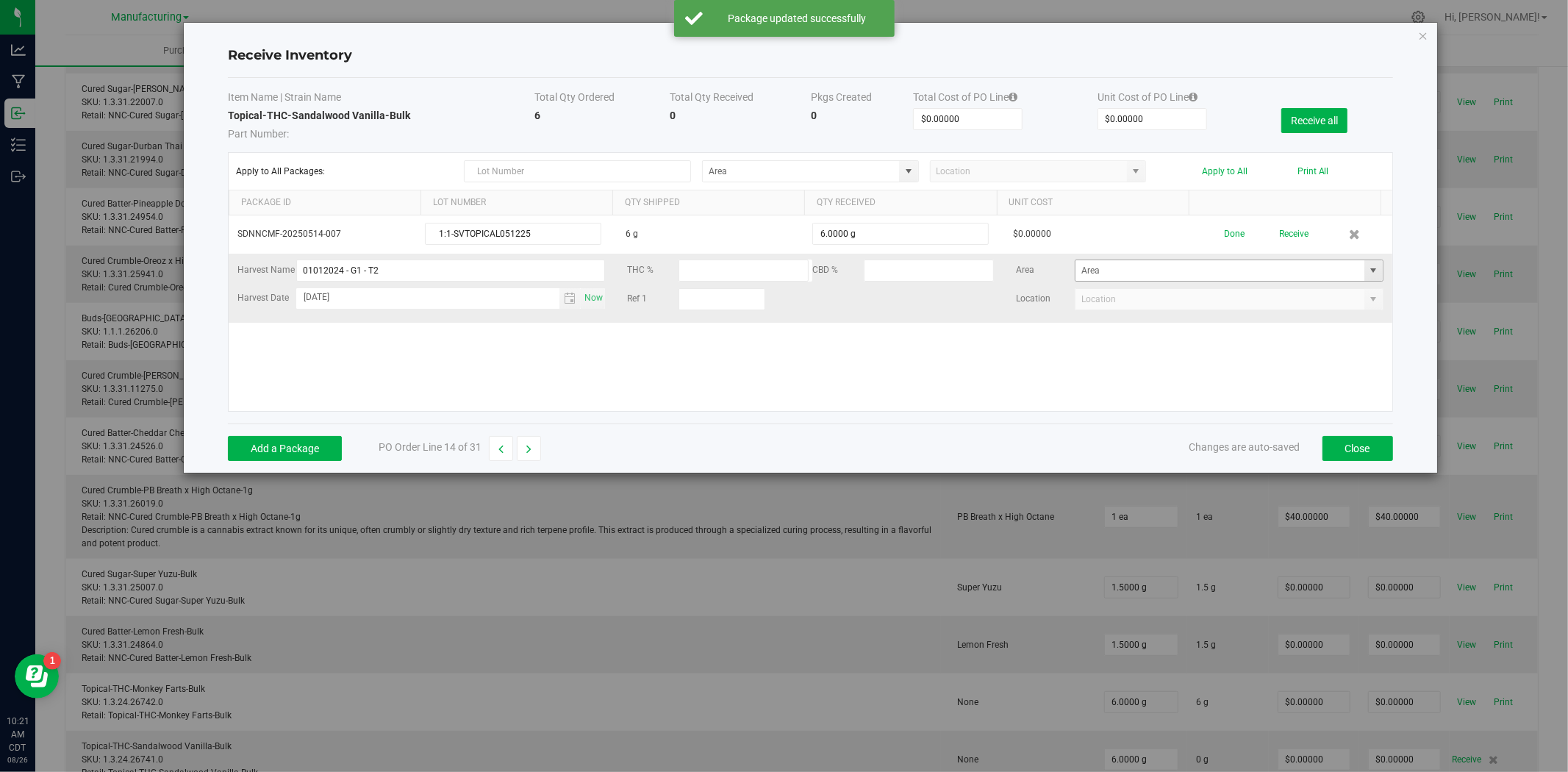
click at [1368, 269] on span at bounding box center [1373, 270] width 12 height 12
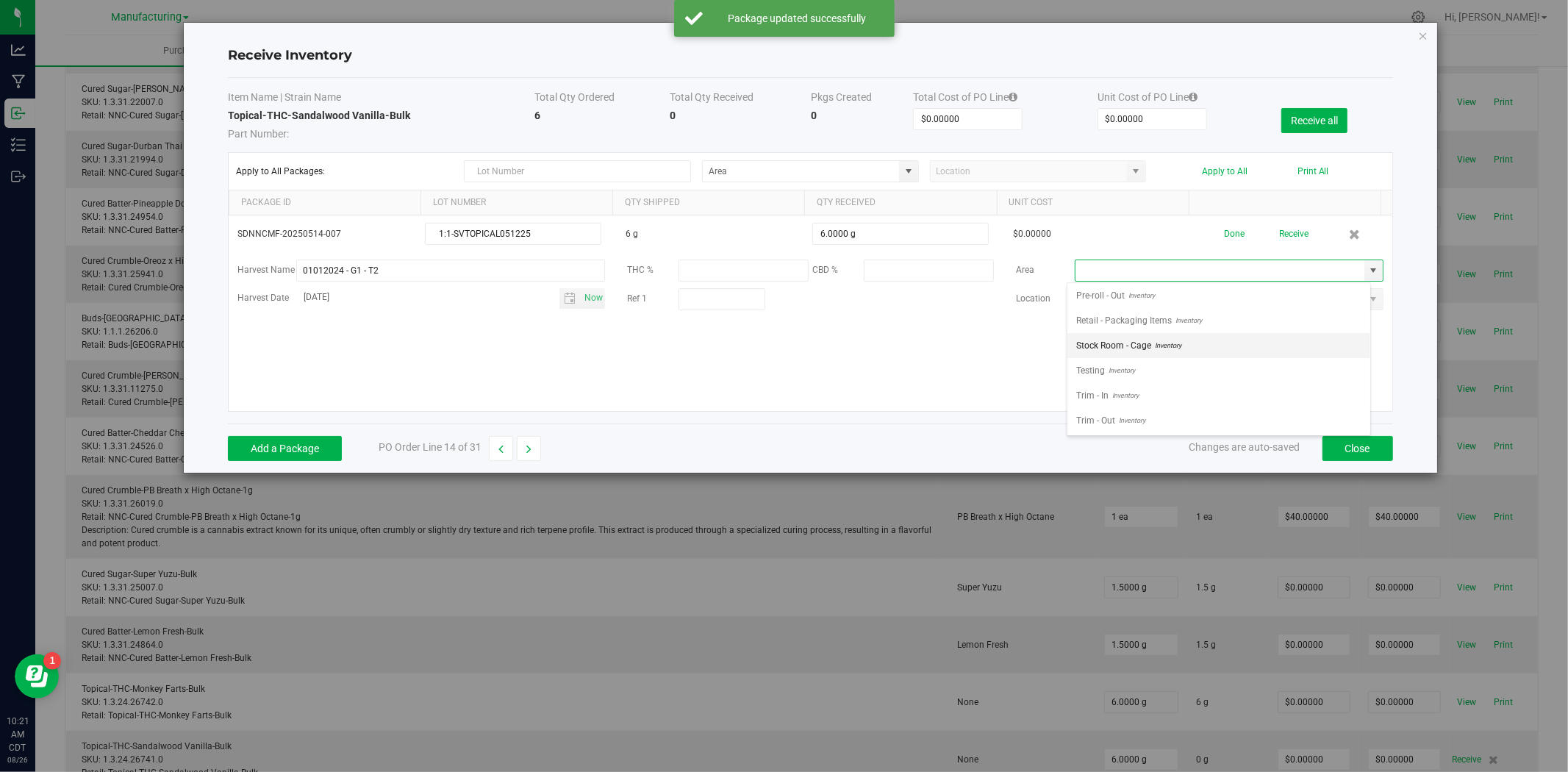
click at [1150, 344] on span "Stock Room - Cage" at bounding box center [1114, 345] width 75 height 22
type input "Stock Room - Cage"
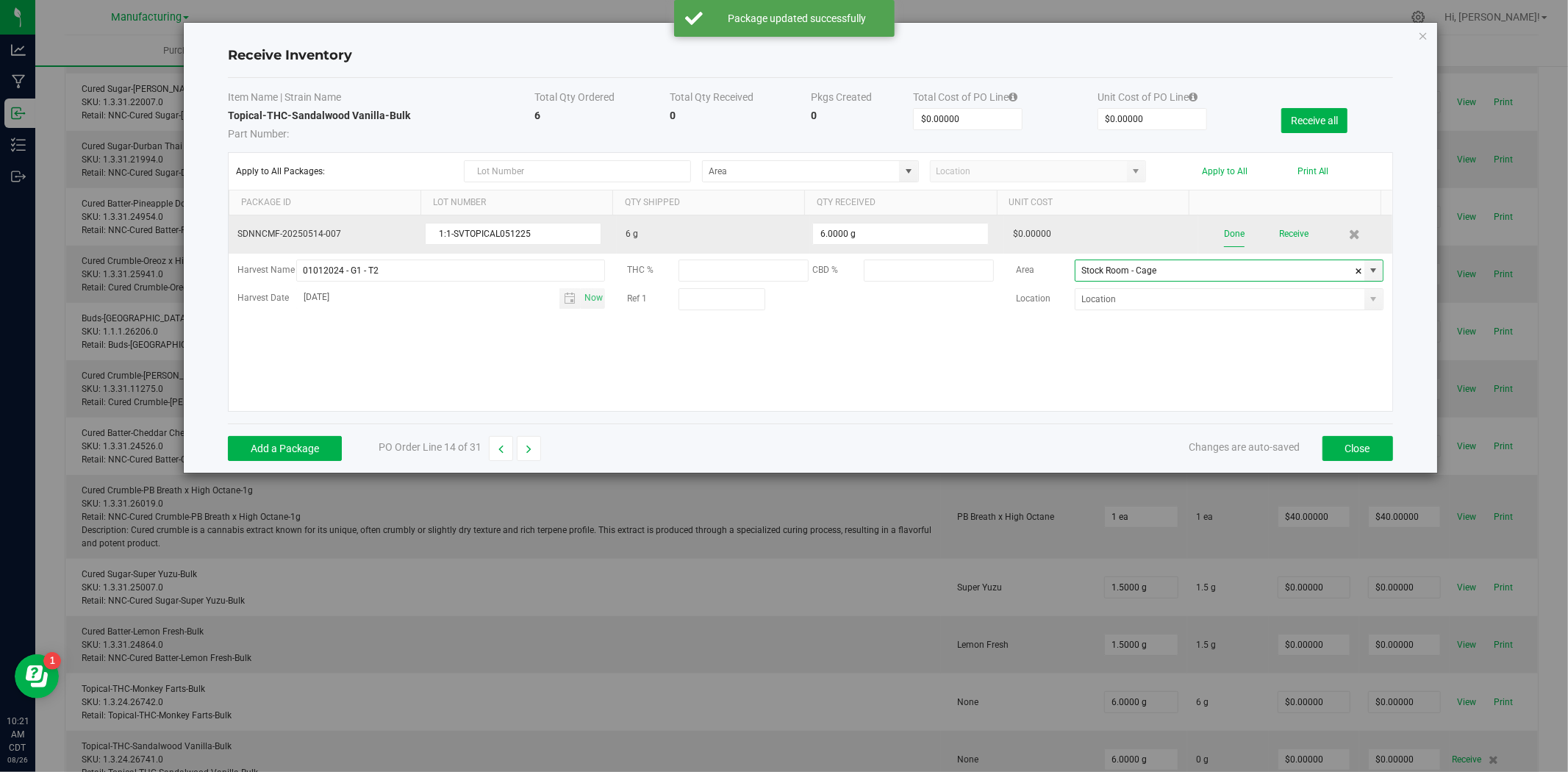
click at [1226, 238] on button "Done" at bounding box center [1234, 234] width 21 height 26
click at [1278, 241] on button "Receive" at bounding box center [1291, 234] width 29 height 26
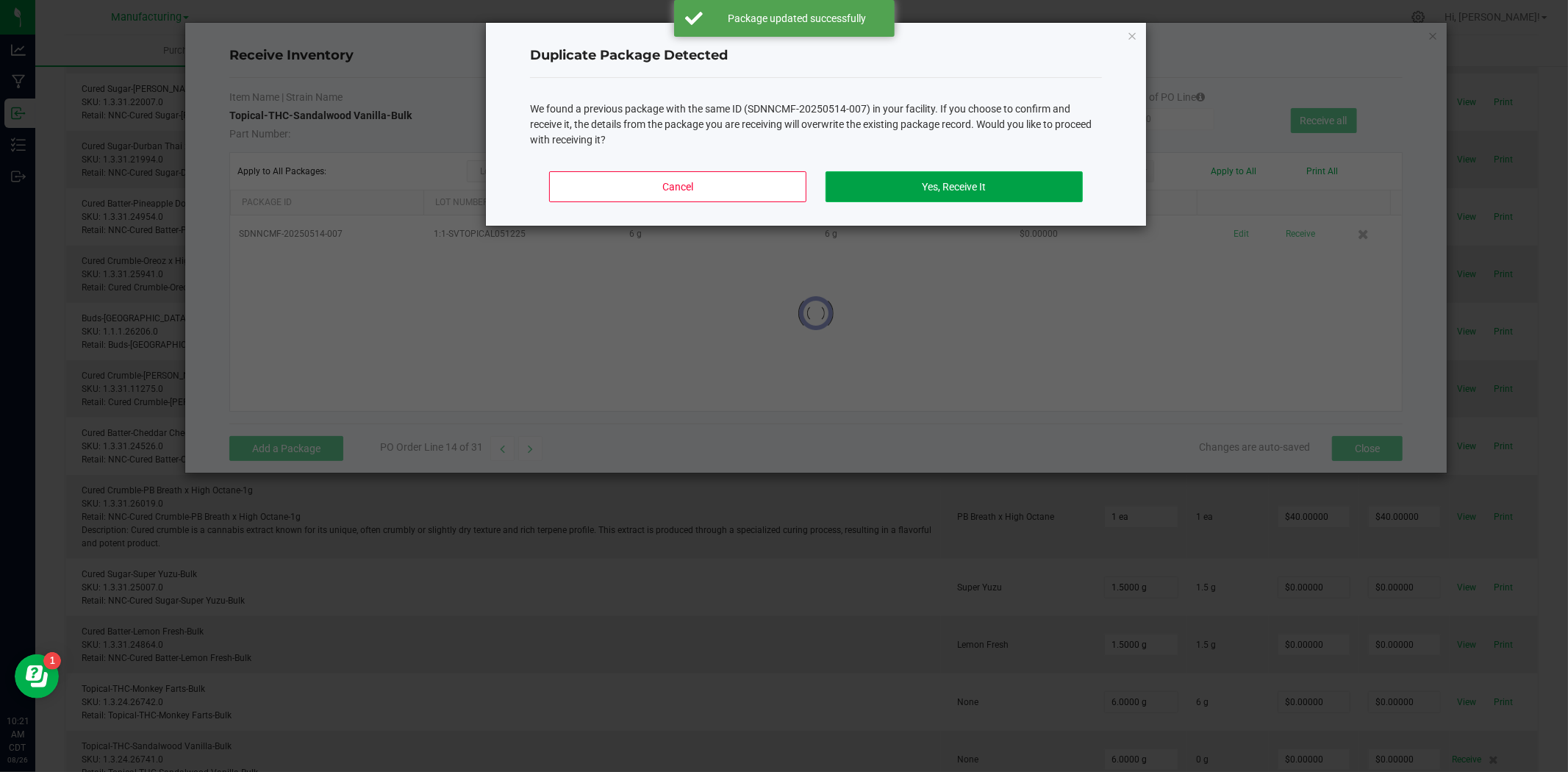
click at [931, 181] on button "Yes, Receive It" at bounding box center [953, 186] width 257 height 31
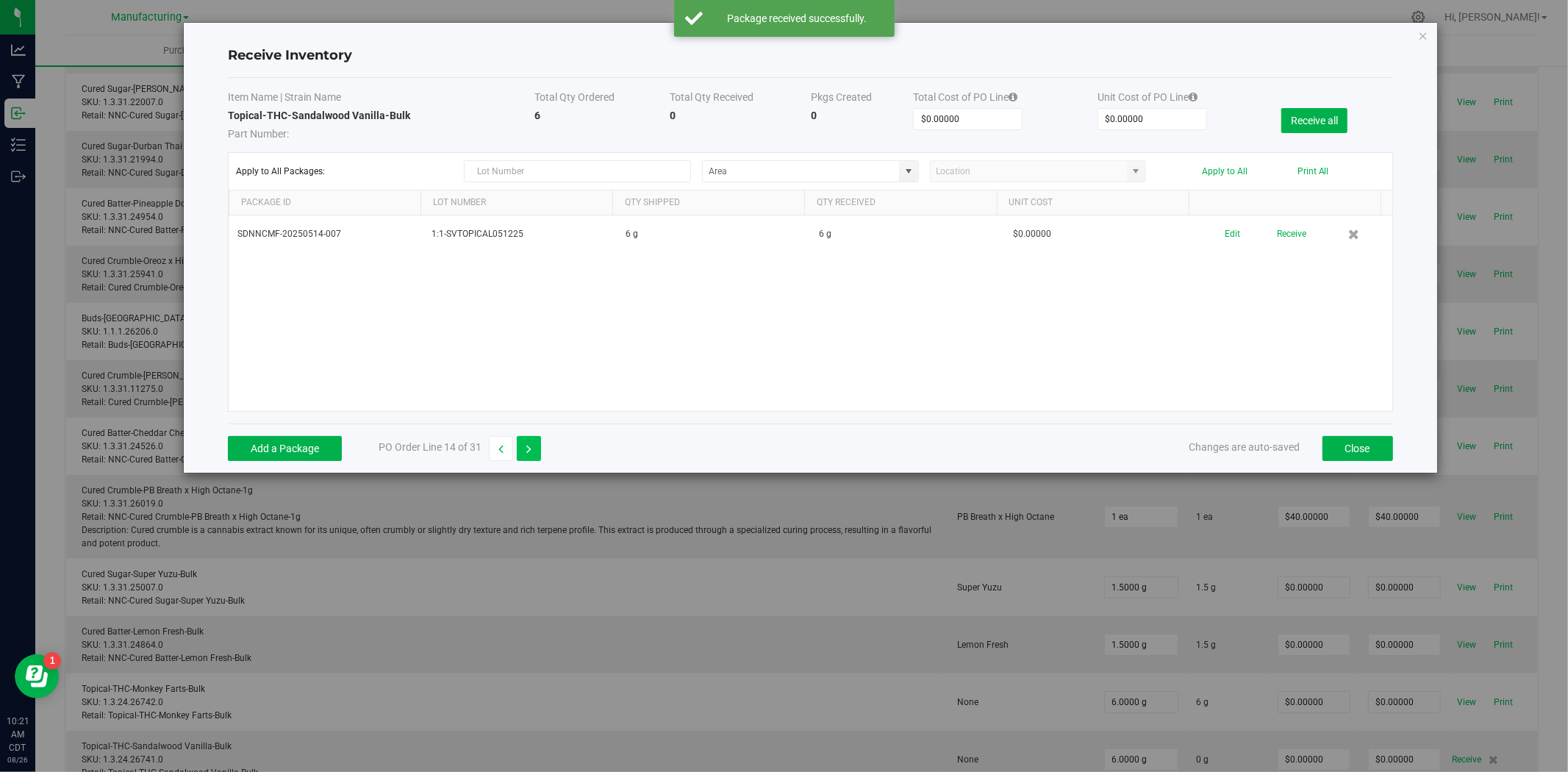
click at [527, 446] on icon "button" at bounding box center [529, 449] width 5 height 10
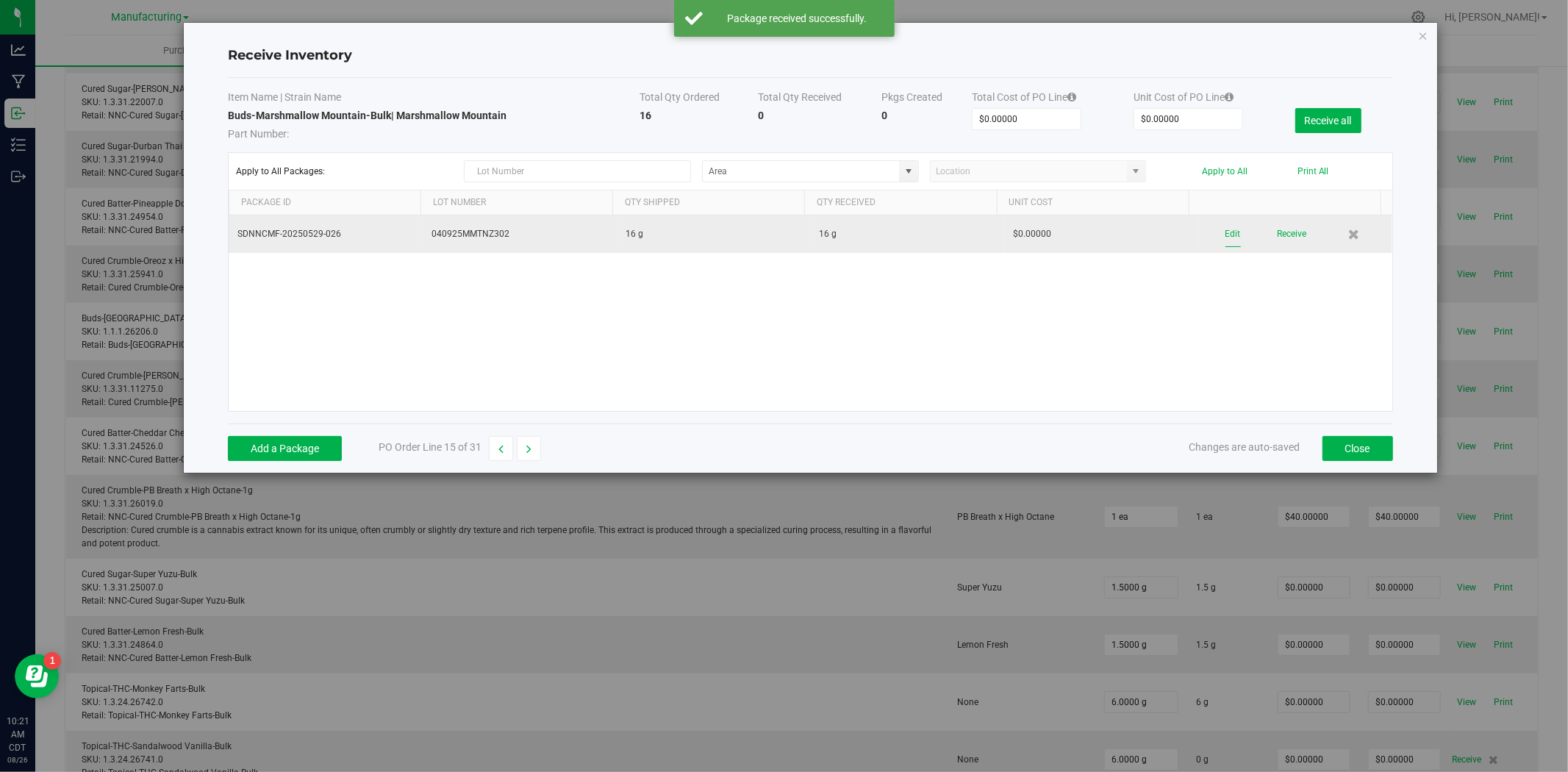
click at [1225, 236] on button "Edit" at bounding box center [1233, 234] width 16 height 26
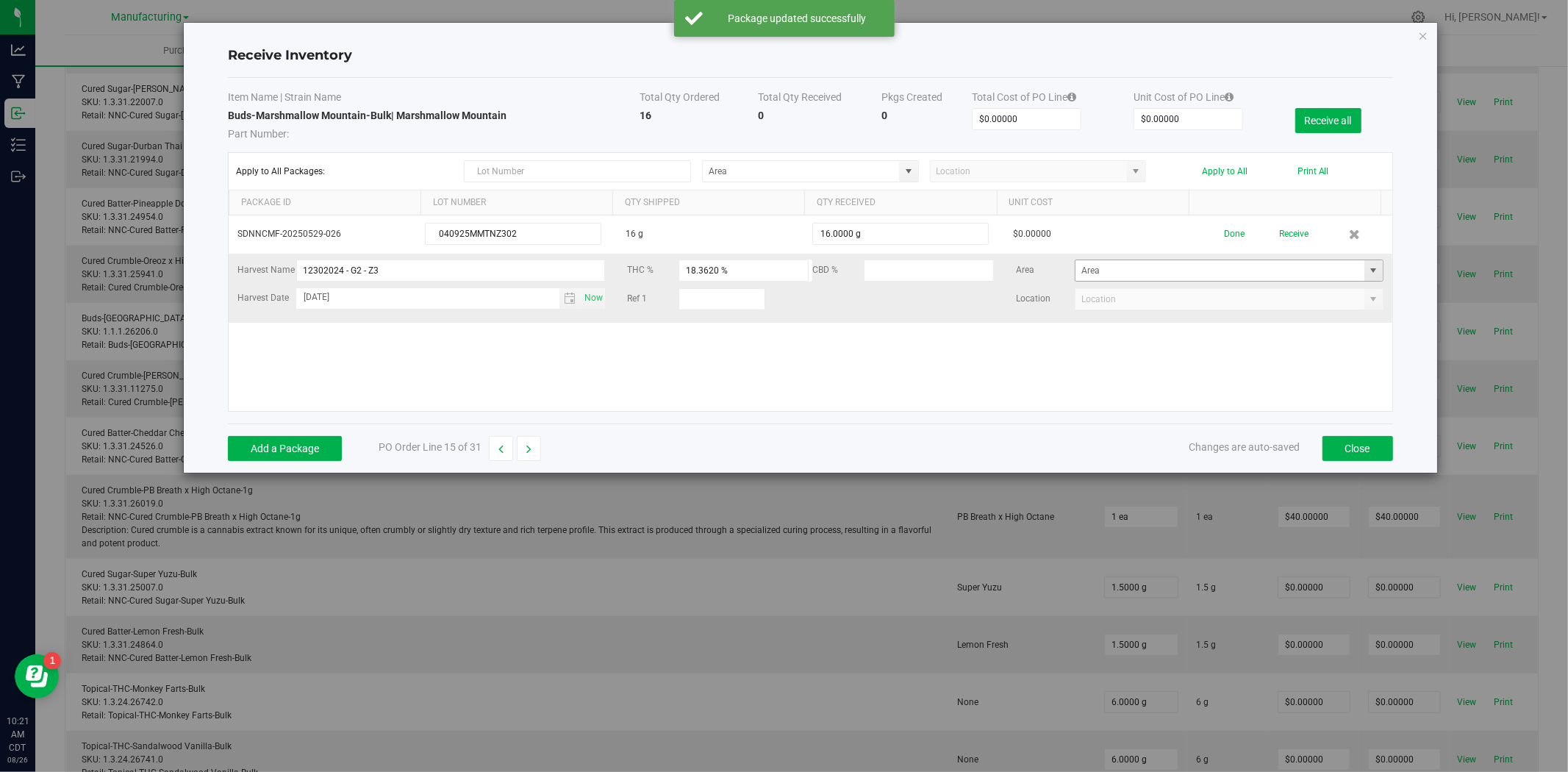
click at [1368, 268] on span at bounding box center [1373, 270] width 12 height 12
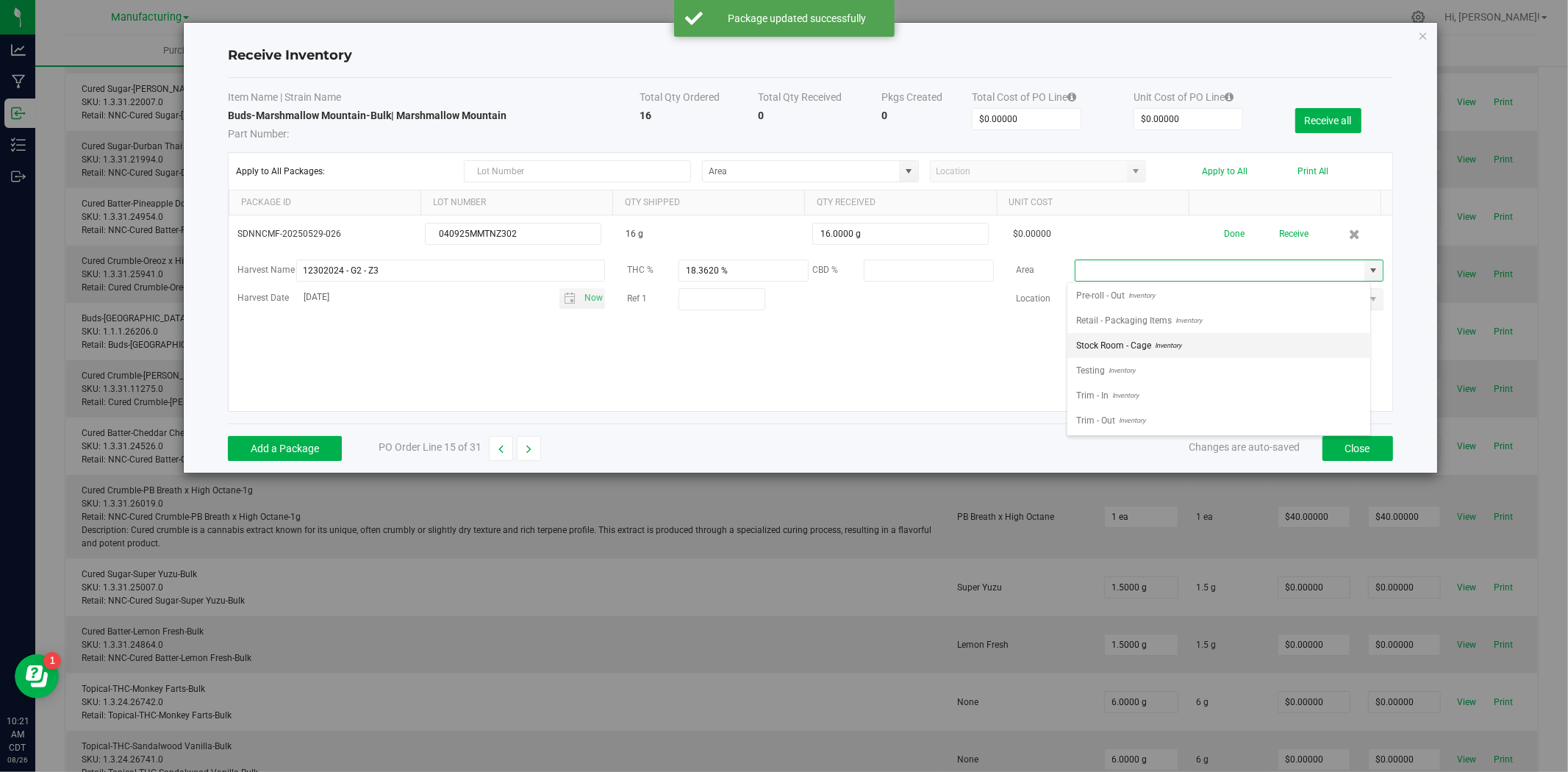
click at [1149, 348] on span "Stock Room - Cage" at bounding box center [1114, 345] width 75 height 22
type input "Stock Room - Cage"
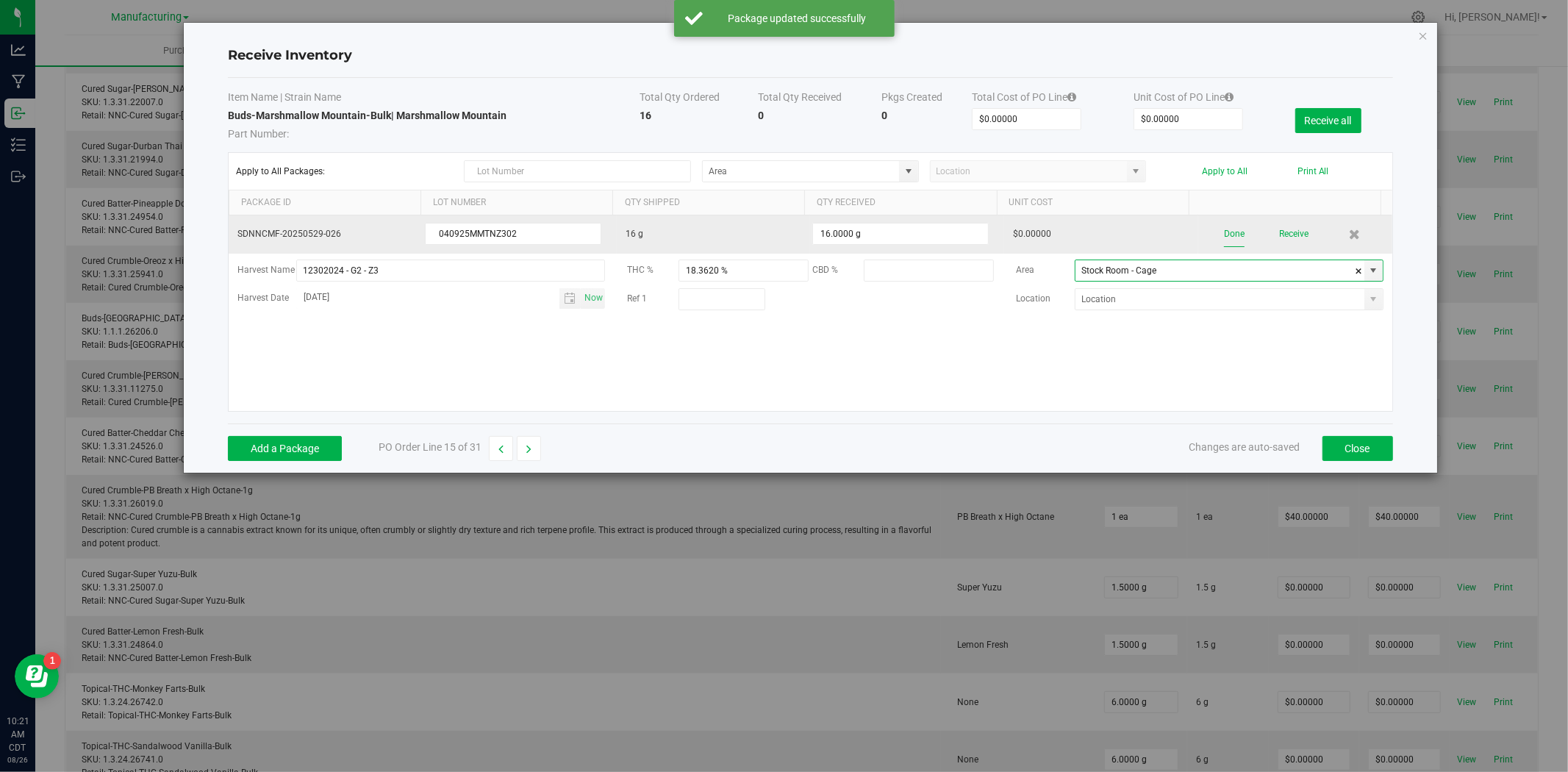
click at [1225, 237] on button "Done" at bounding box center [1234, 234] width 21 height 26
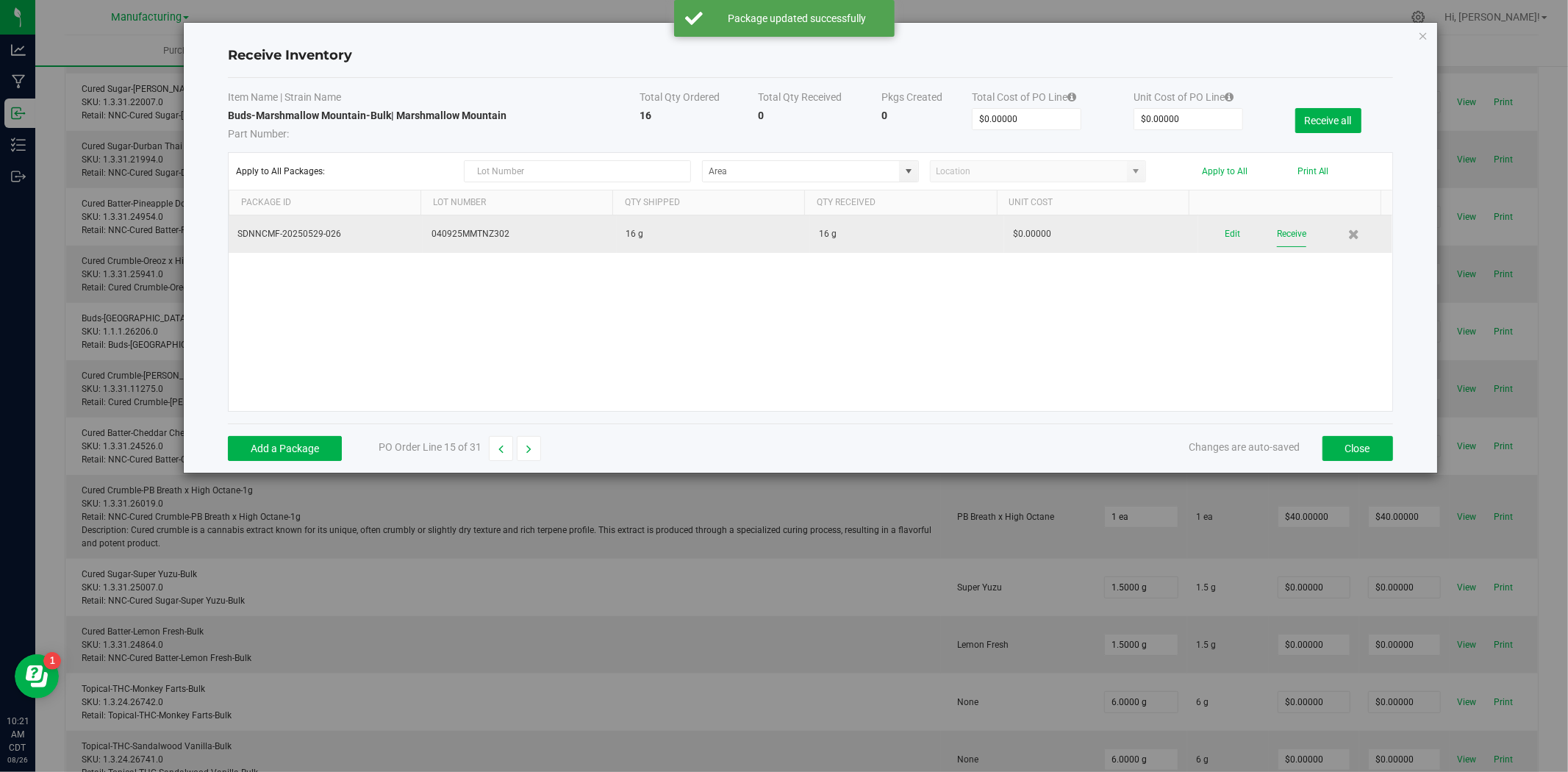
click at [1280, 237] on button "Receive" at bounding box center [1291, 234] width 29 height 26
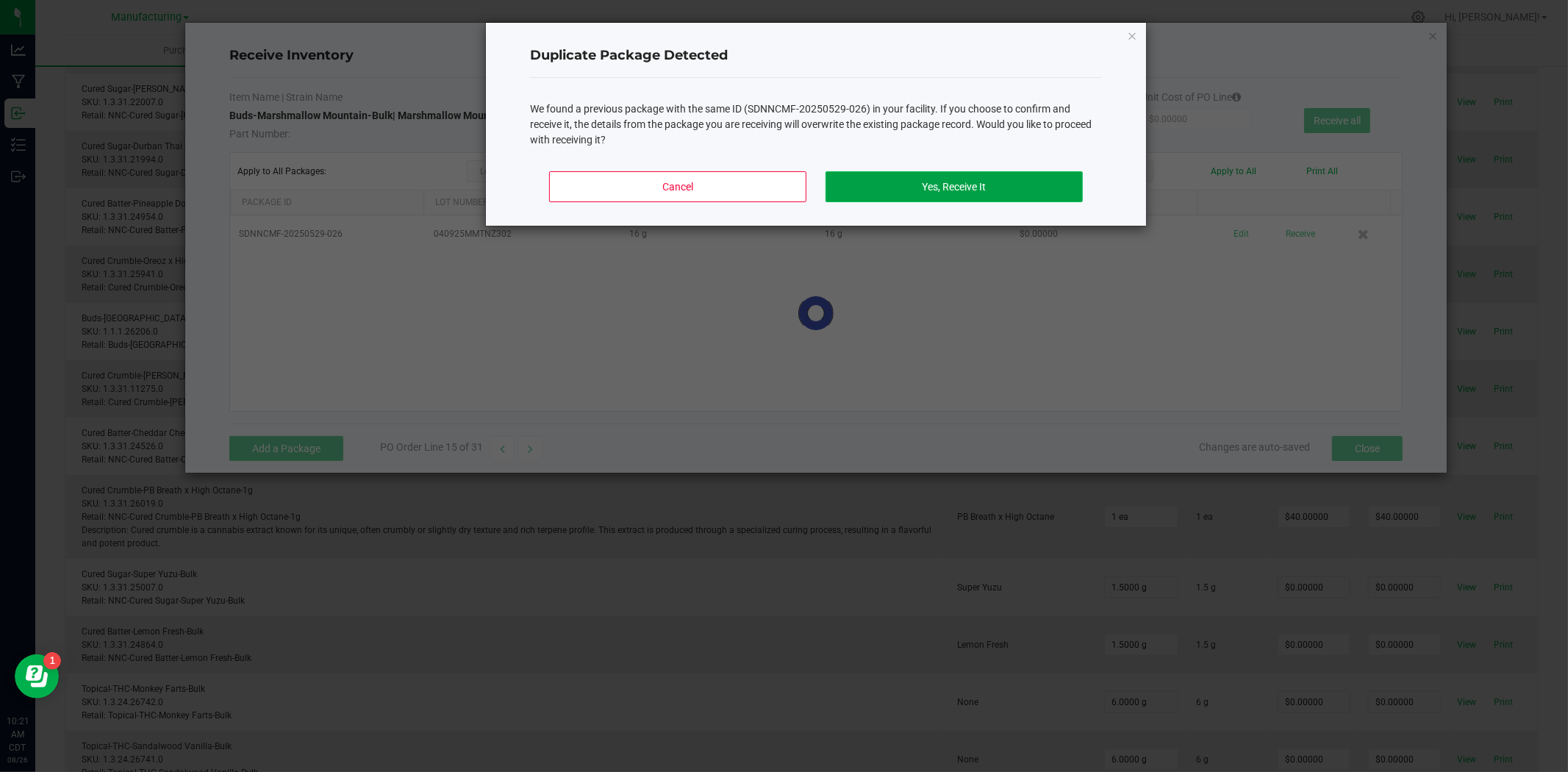
click at [970, 181] on button "Yes, Receive It" at bounding box center [953, 186] width 257 height 31
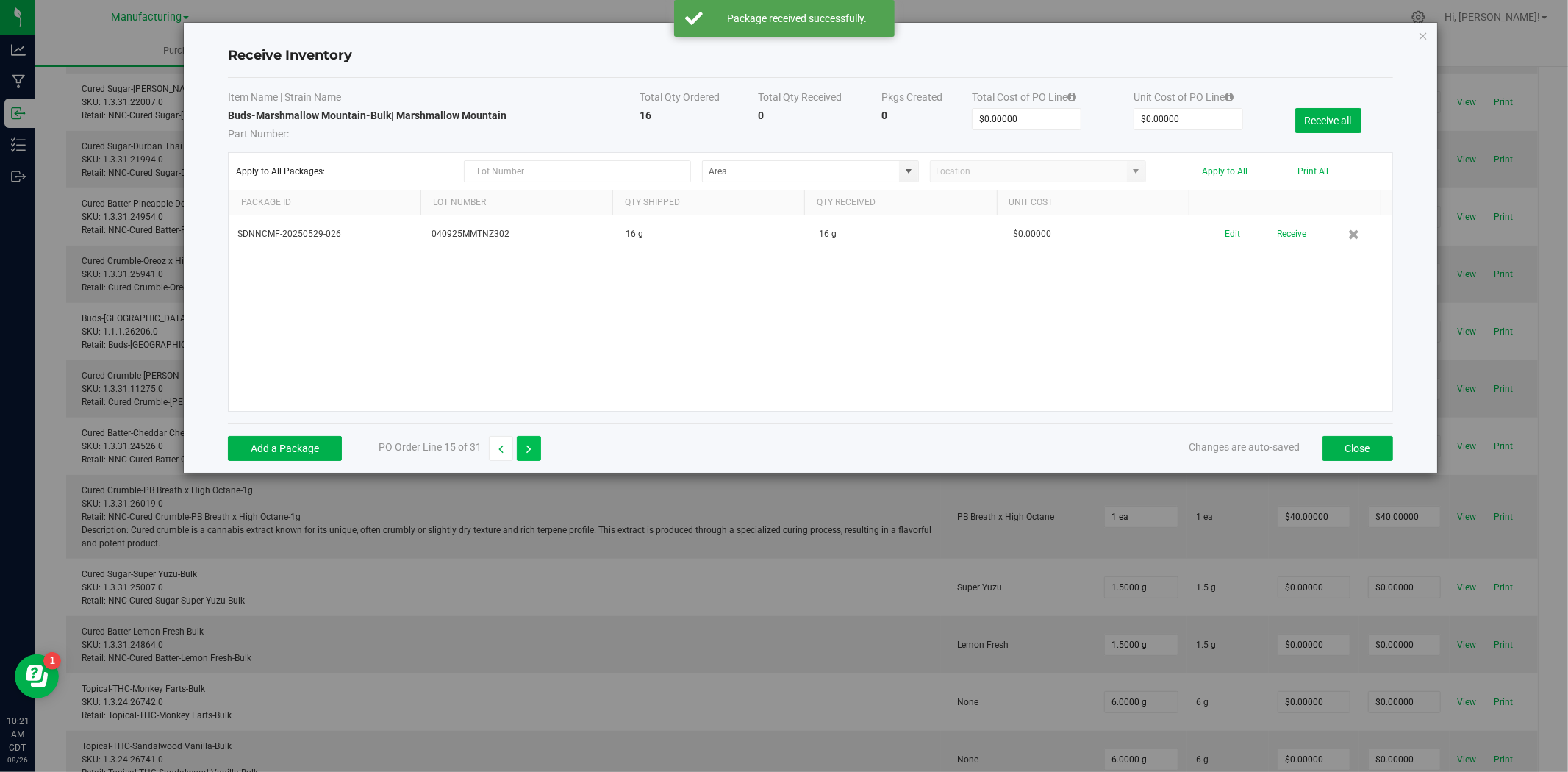
click at [525, 452] on button "button" at bounding box center [528, 448] width 24 height 25
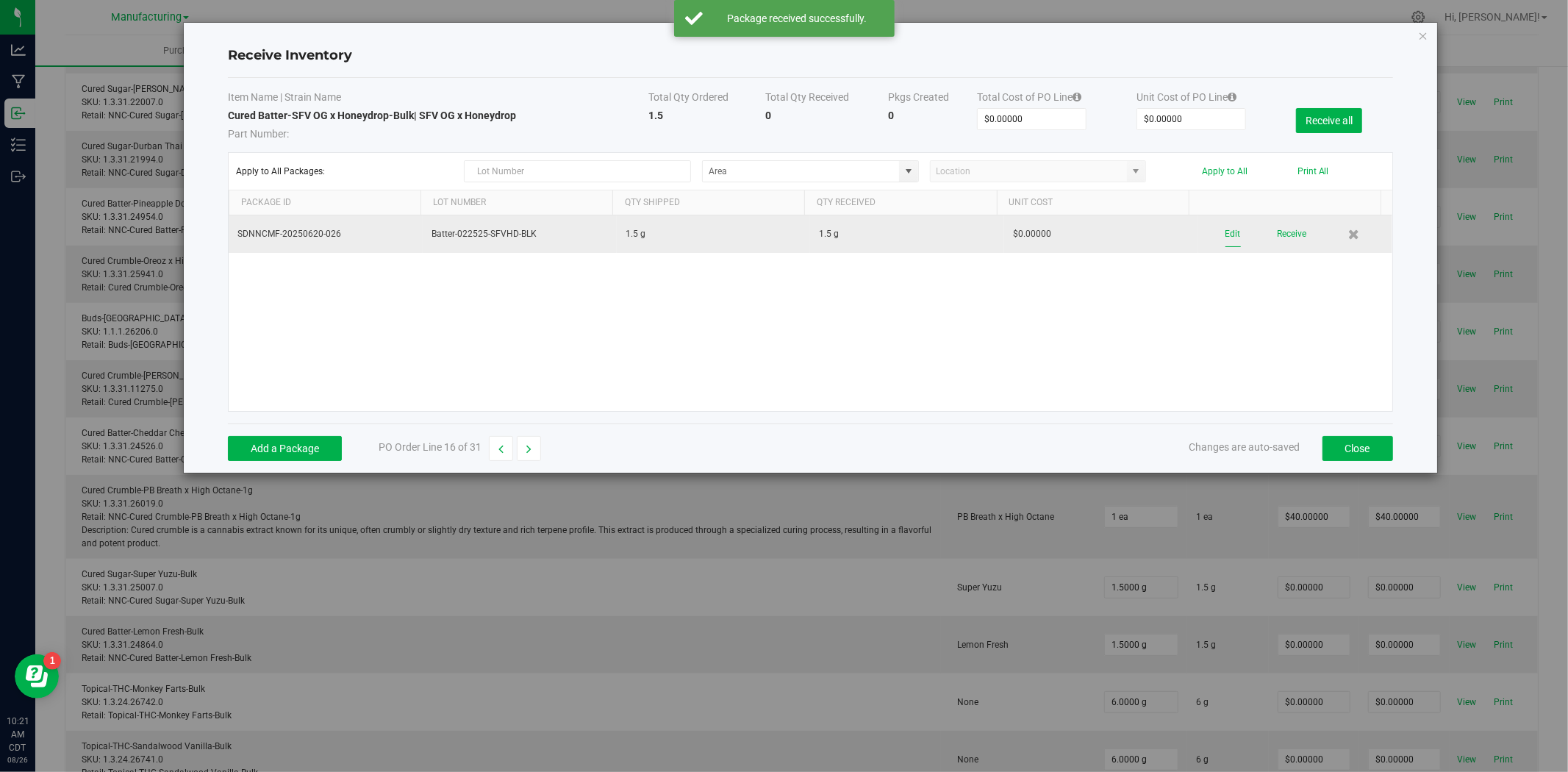
click at [1229, 230] on button "Edit" at bounding box center [1233, 234] width 16 height 26
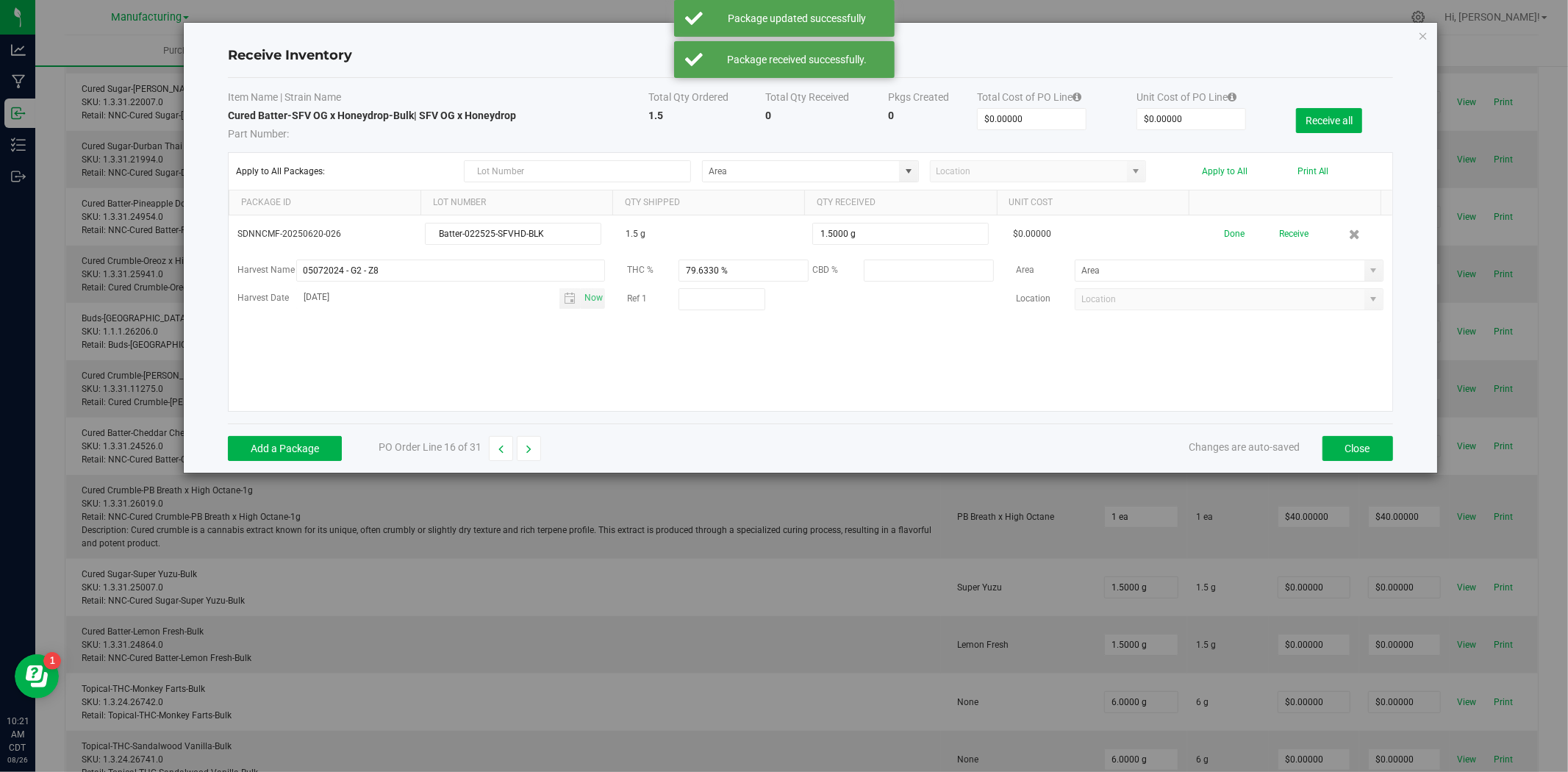
click at [1368, 274] on span at bounding box center [1373, 270] width 12 height 12
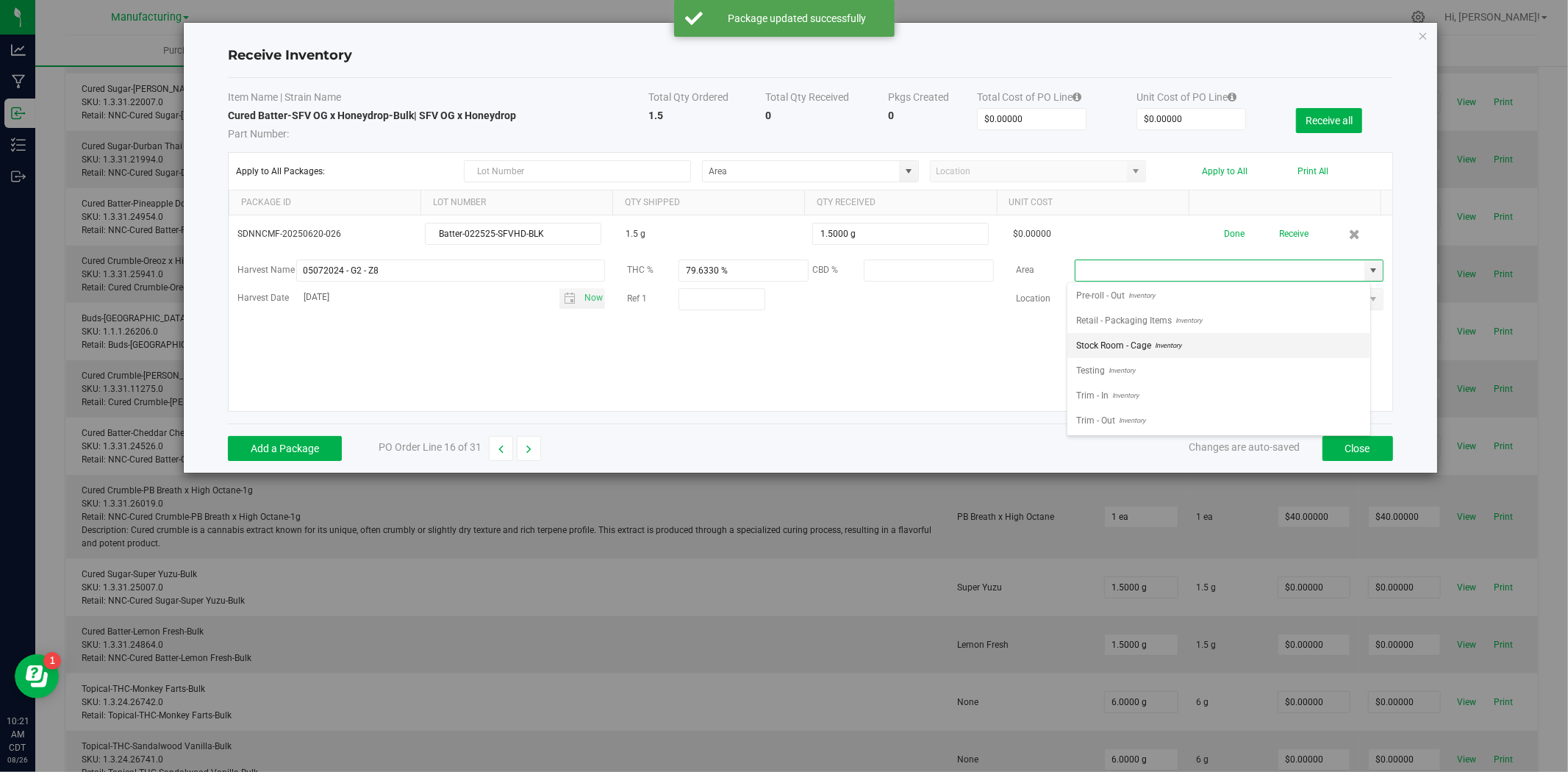
click at [1163, 345] on span "Inventory" at bounding box center [1166, 345] width 30 height 22
type input "Stock Room - Cage"
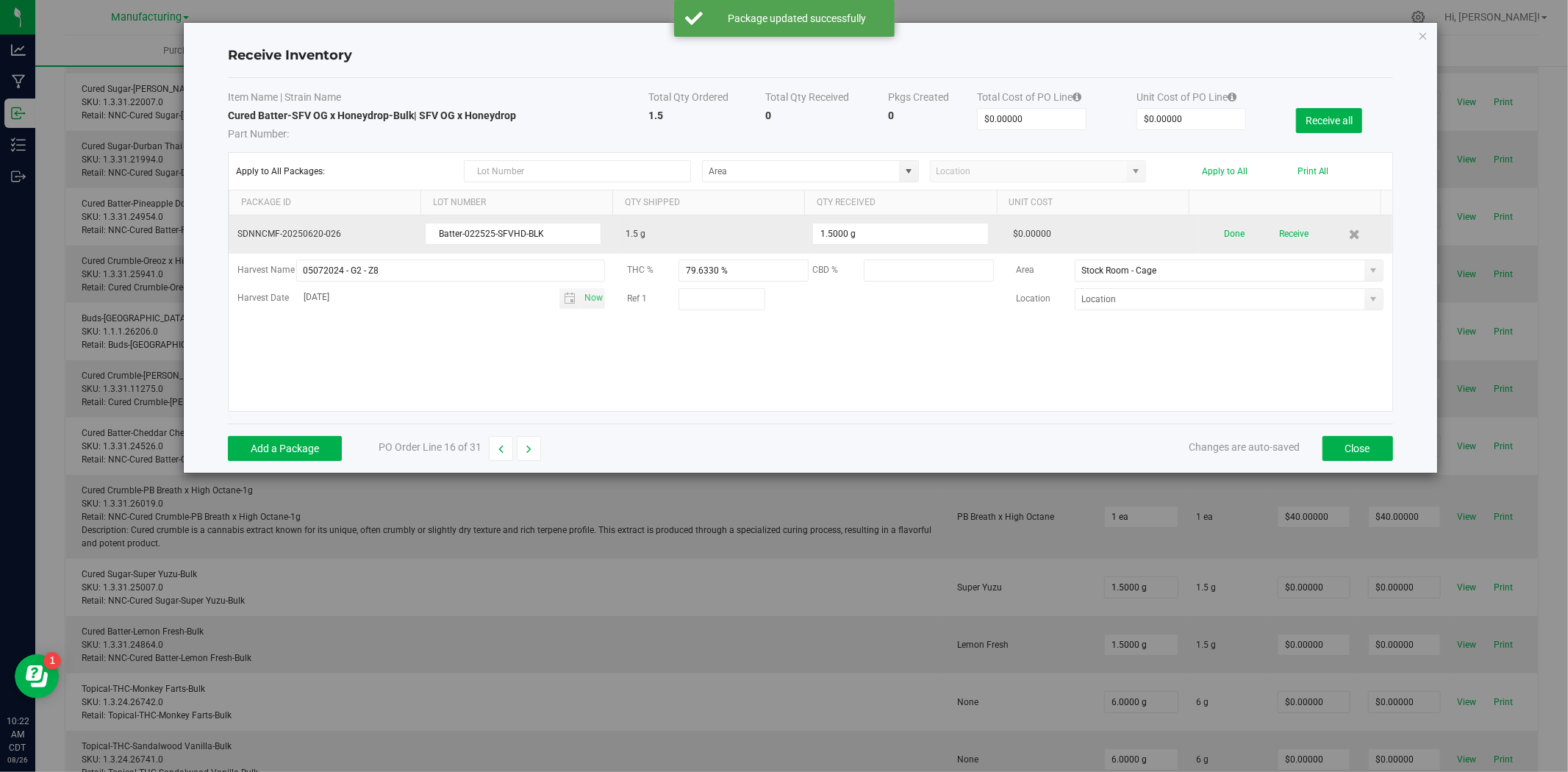
click at [1239, 230] on div "Done Receive" at bounding box center [1295, 234] width 176 height 26
click at [1228, 236] on button "Done" at bounding box center [1234, 234] width 21 height 26
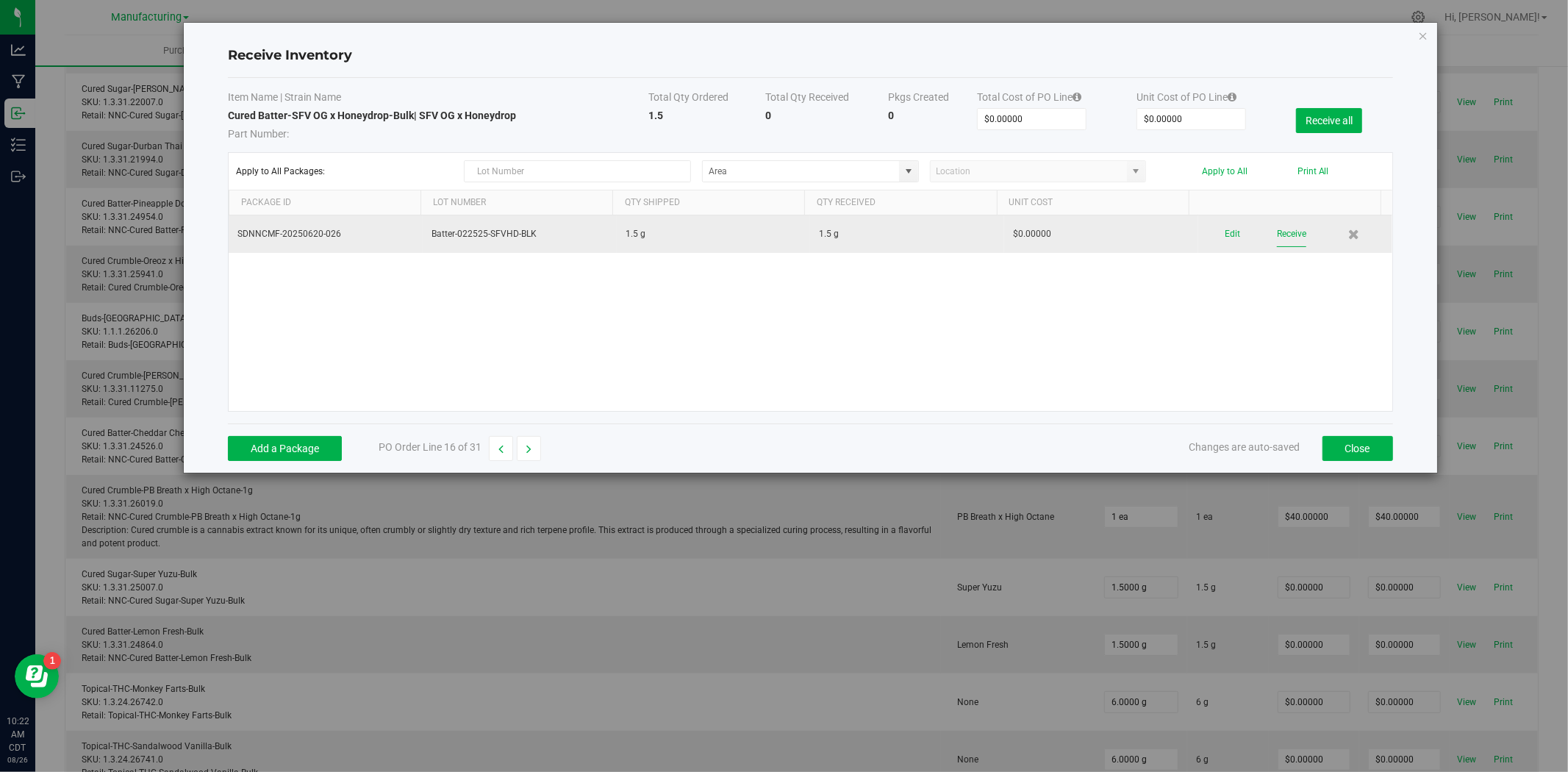
click at [1280, 237] on button "Receive" at bounding box center [1291, 234] width 29 height 26
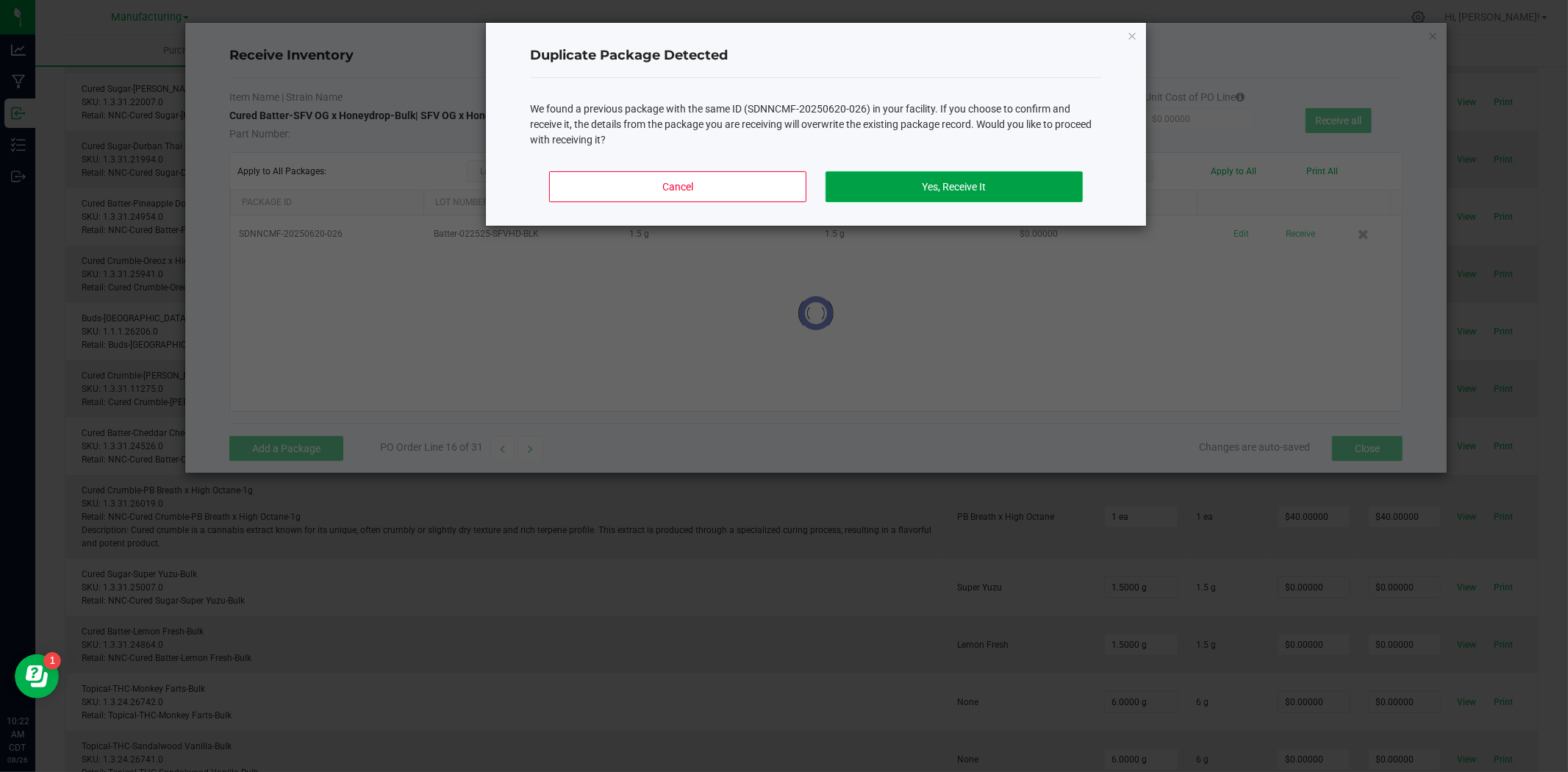
click at [944, 185] on button "Yes, Receive It" at bounding box center [953, 186] width 257 height 31
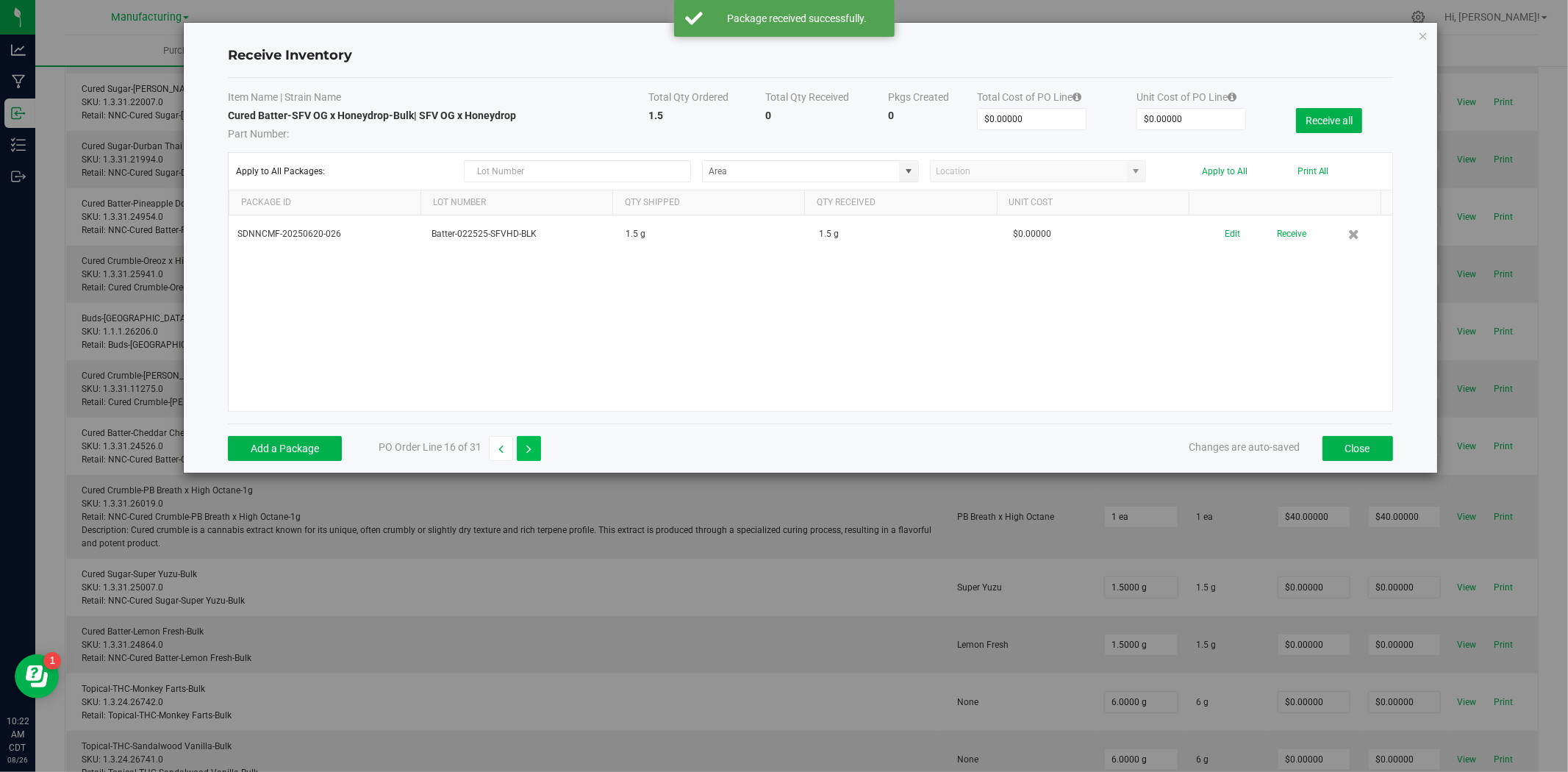
click at [524, 450] on button "button" at bounding box center [528, 448] width 24 height 25
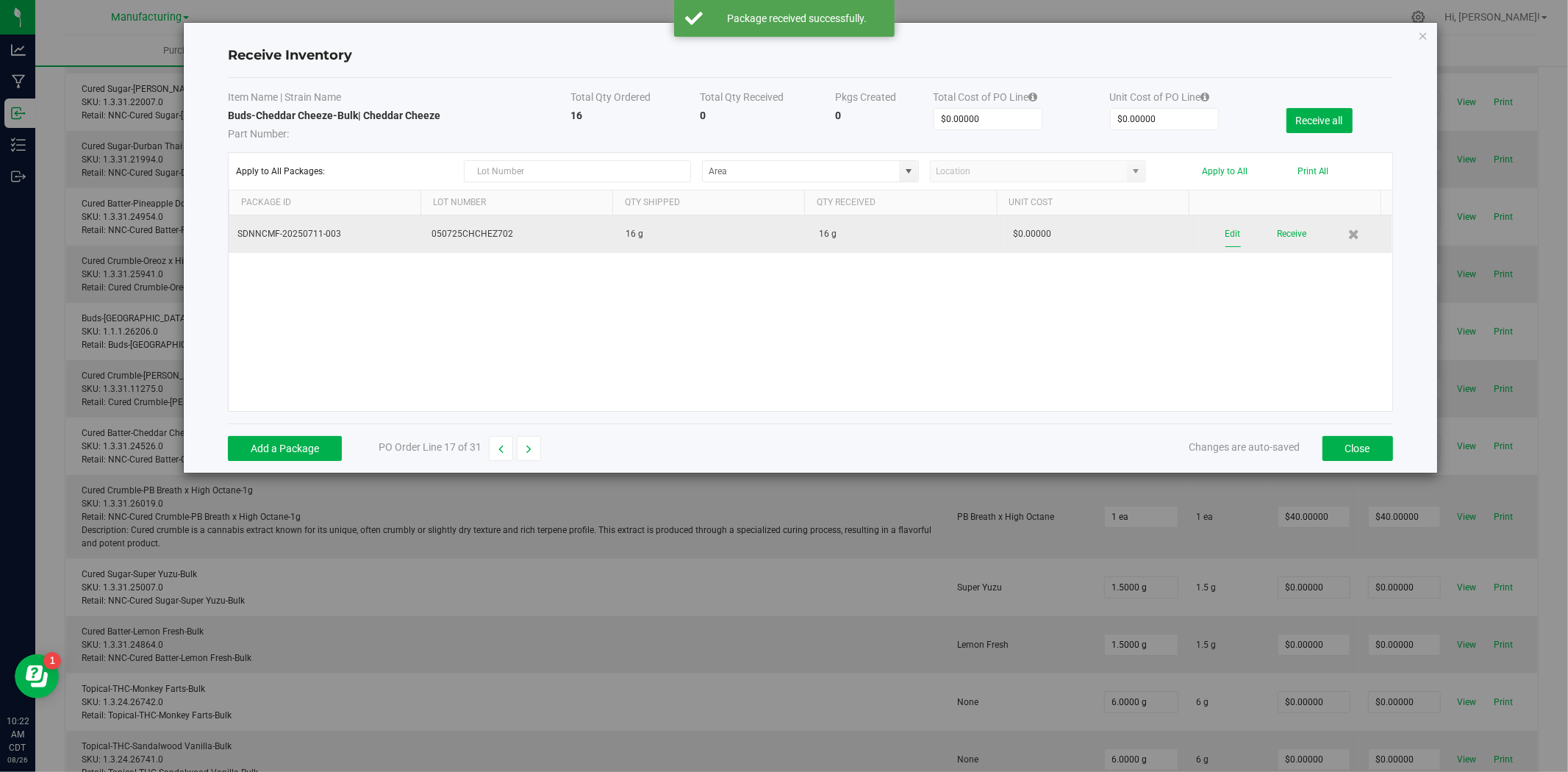
click at [1225, 234] on button "Edit" at bounding box center [1233, 234] width 16 height 26
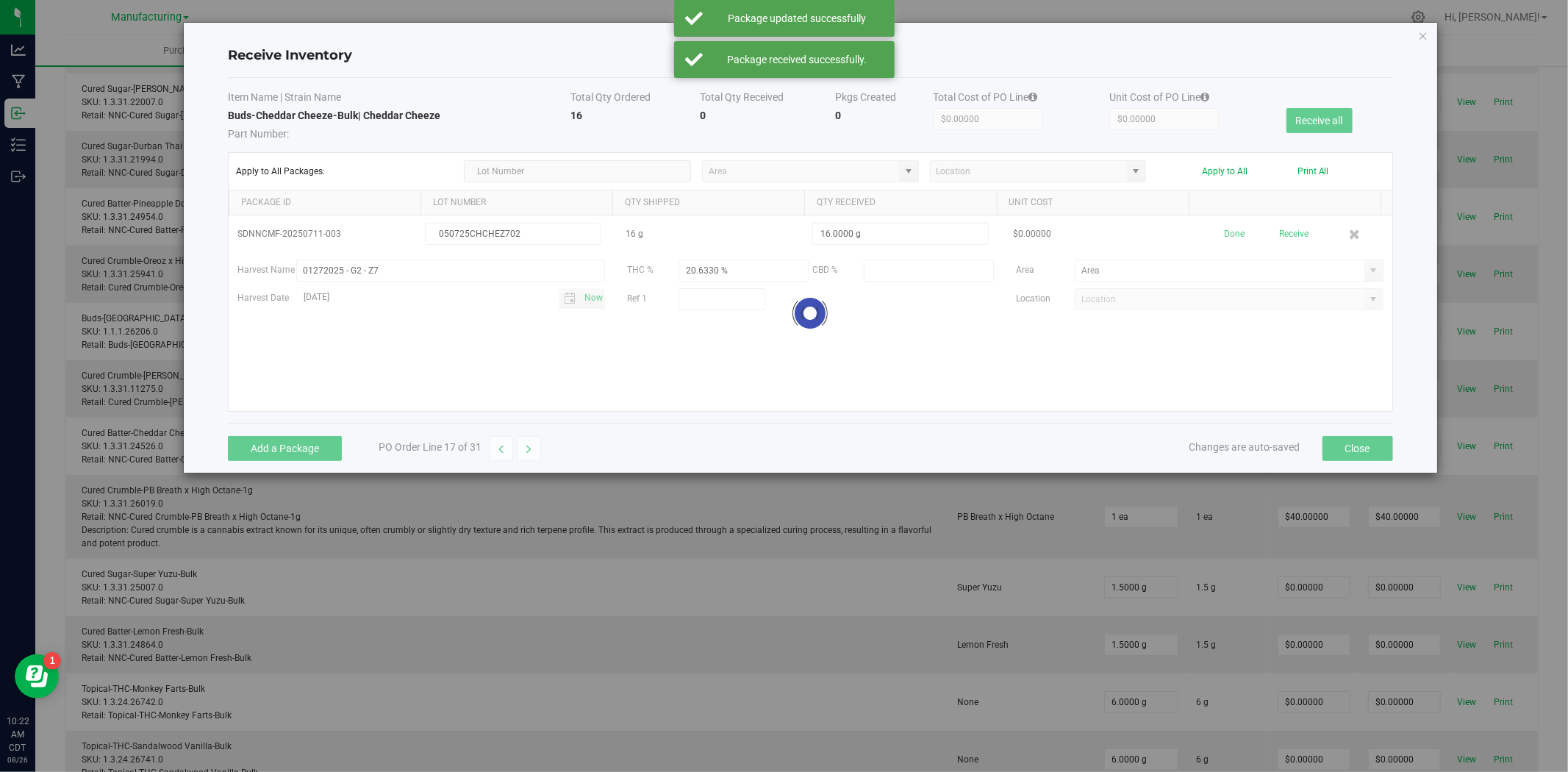
click at [1362, 269] on div at bounding box center [810, 313] width 1163 height 195
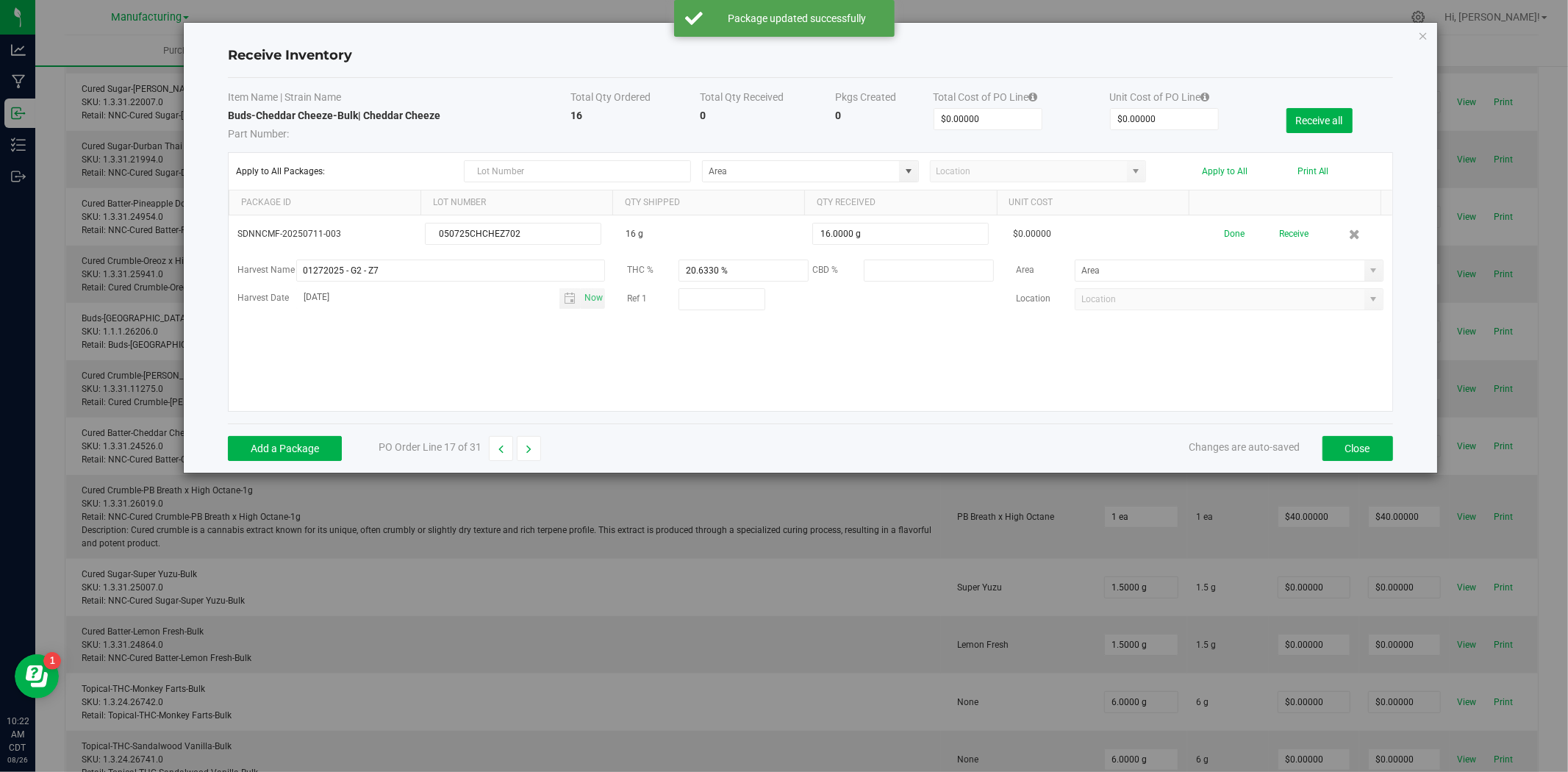
click at [1368, 270] on span at bounding box center [1373, 270] width 12 height 12
click at [1136, 348] on span "Stock Room - Cage" at bounding box center [1114, 345] width 75 height 22
type input "Stock Room - Cage"
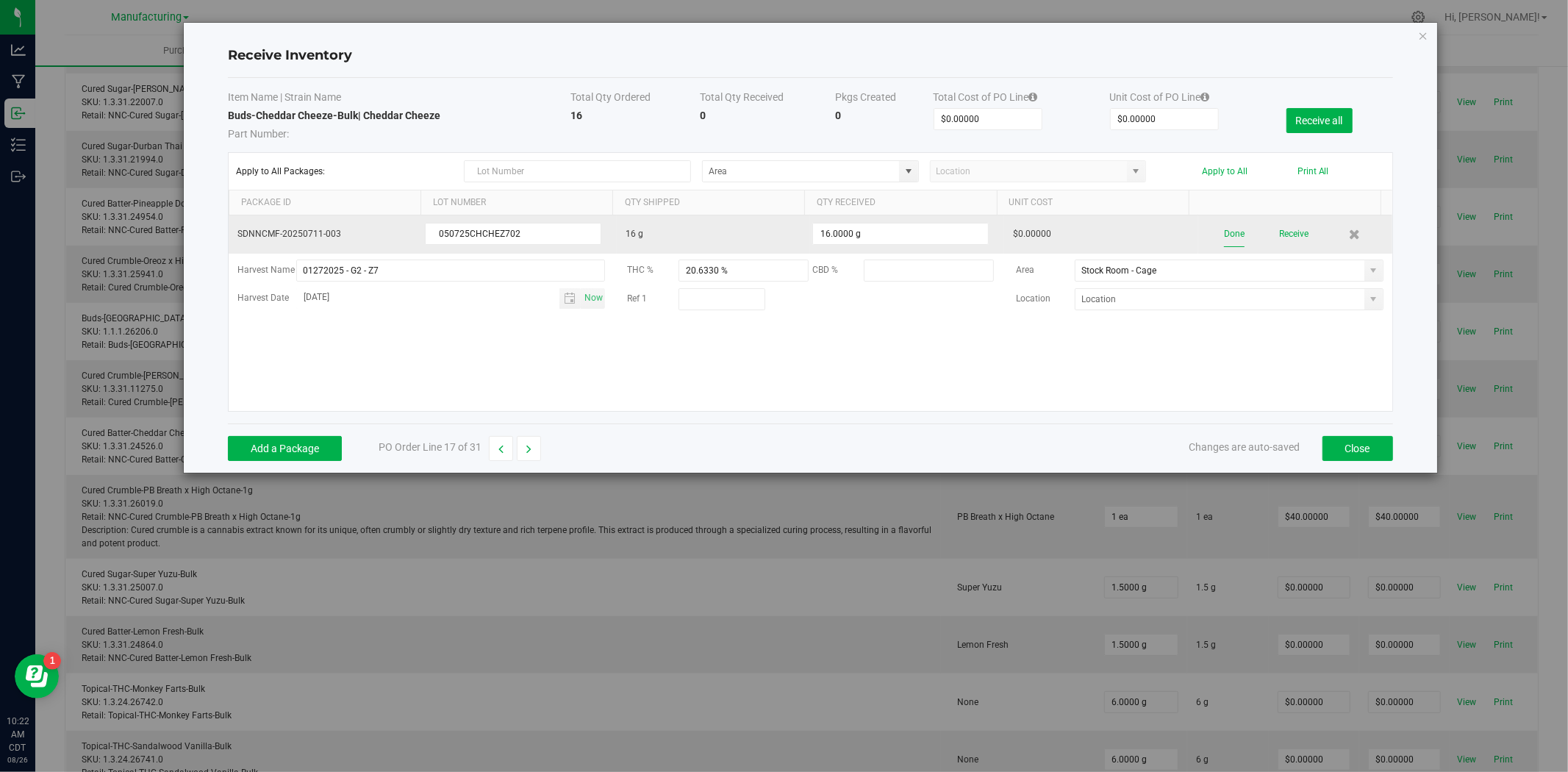
click at [1210, 237] on div "Done Receive" at bounding box center [1295, 234] width 176 height 26
click at [1232, 240] on button "Done" at bounding box center [1234, 234] width 21 height 26
click at [1279, 237] on button "Receive" at bounding box center [1291, 234] width 29 height 26
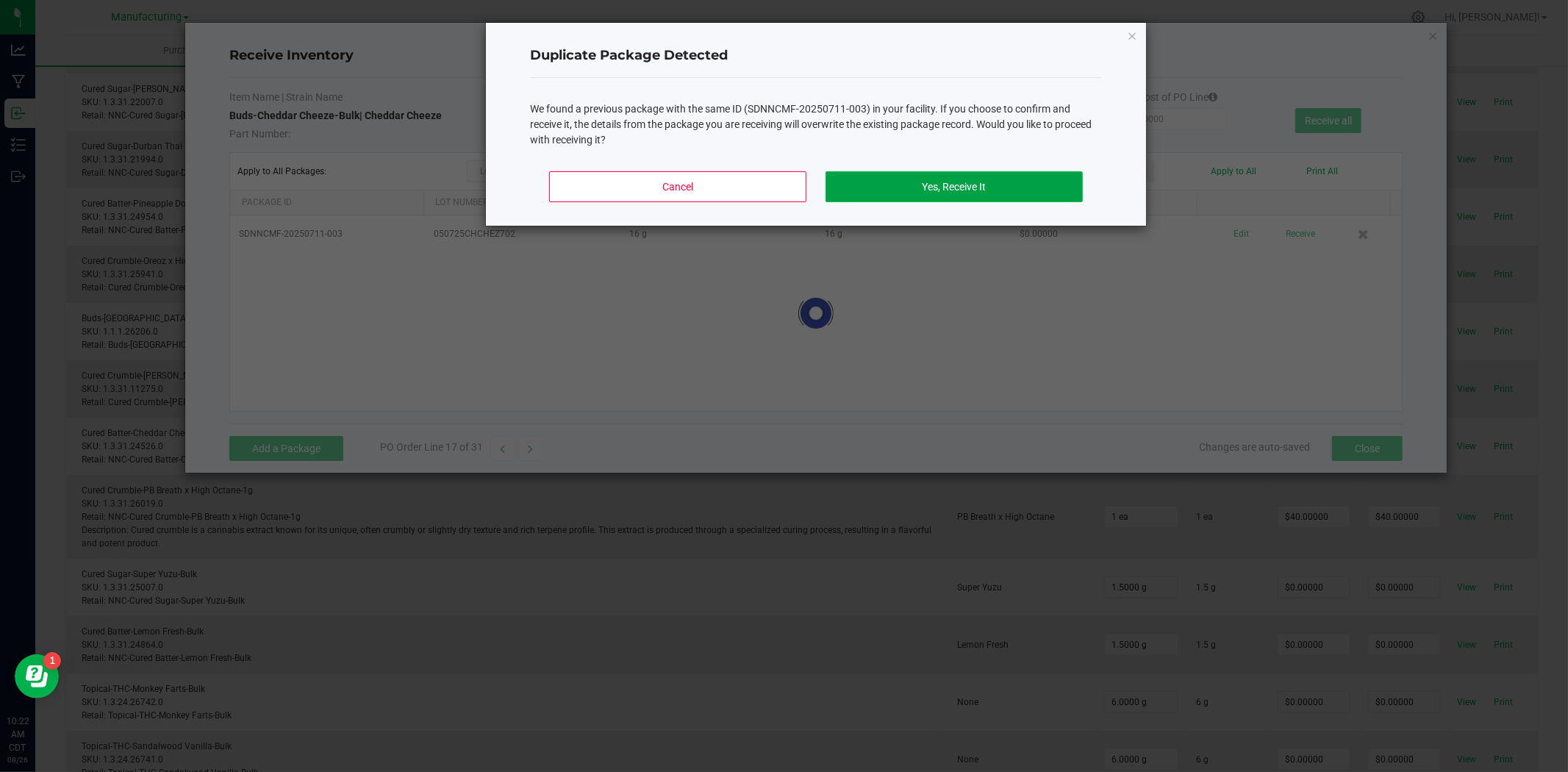
click at [957, 189] on button "Yes, Receive It" at bounding box center [953, 186] width 257 height 31
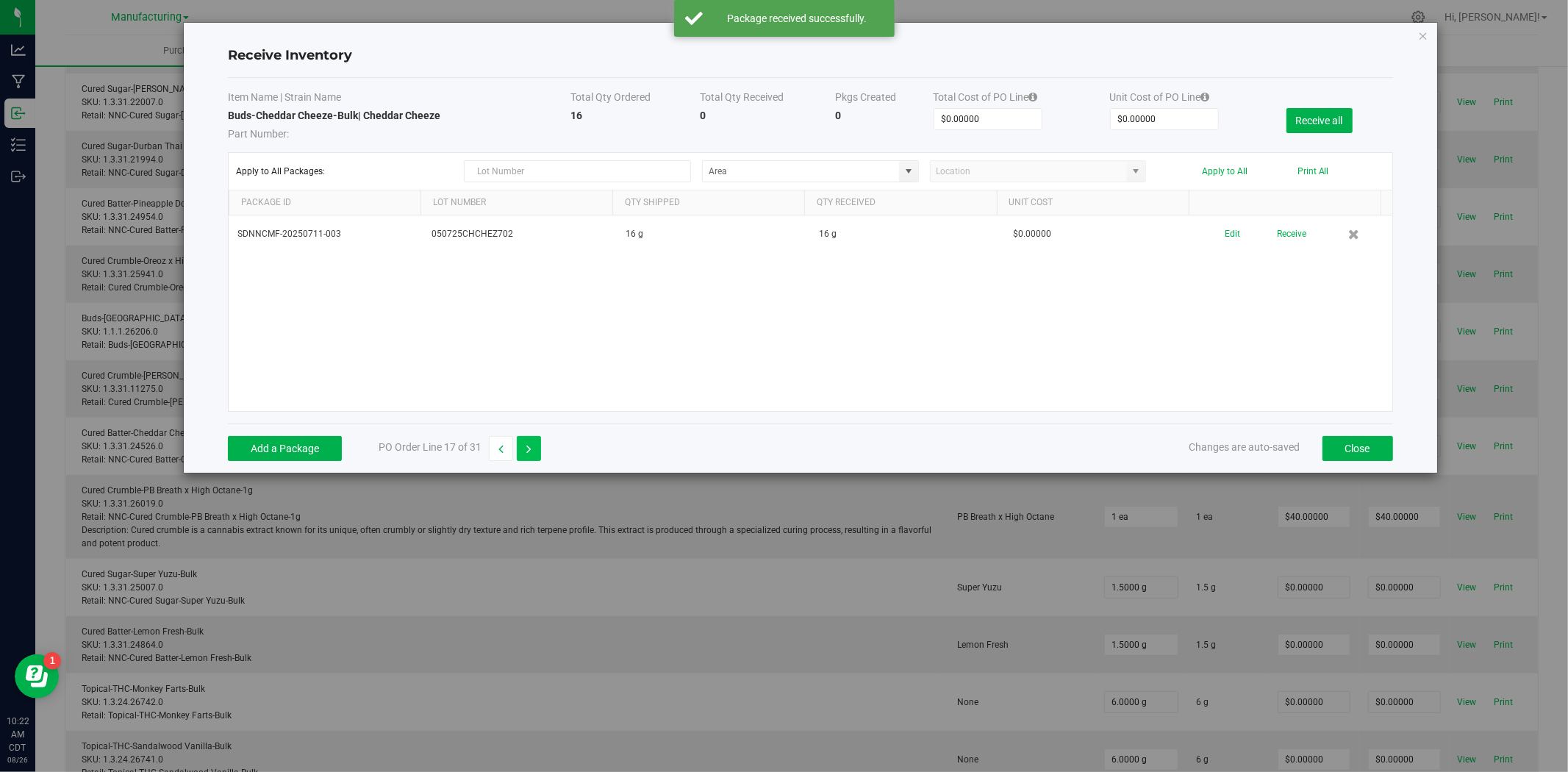
click at [530, 449] on icon "button" at bounding box center [529, 449] width 5 height 10
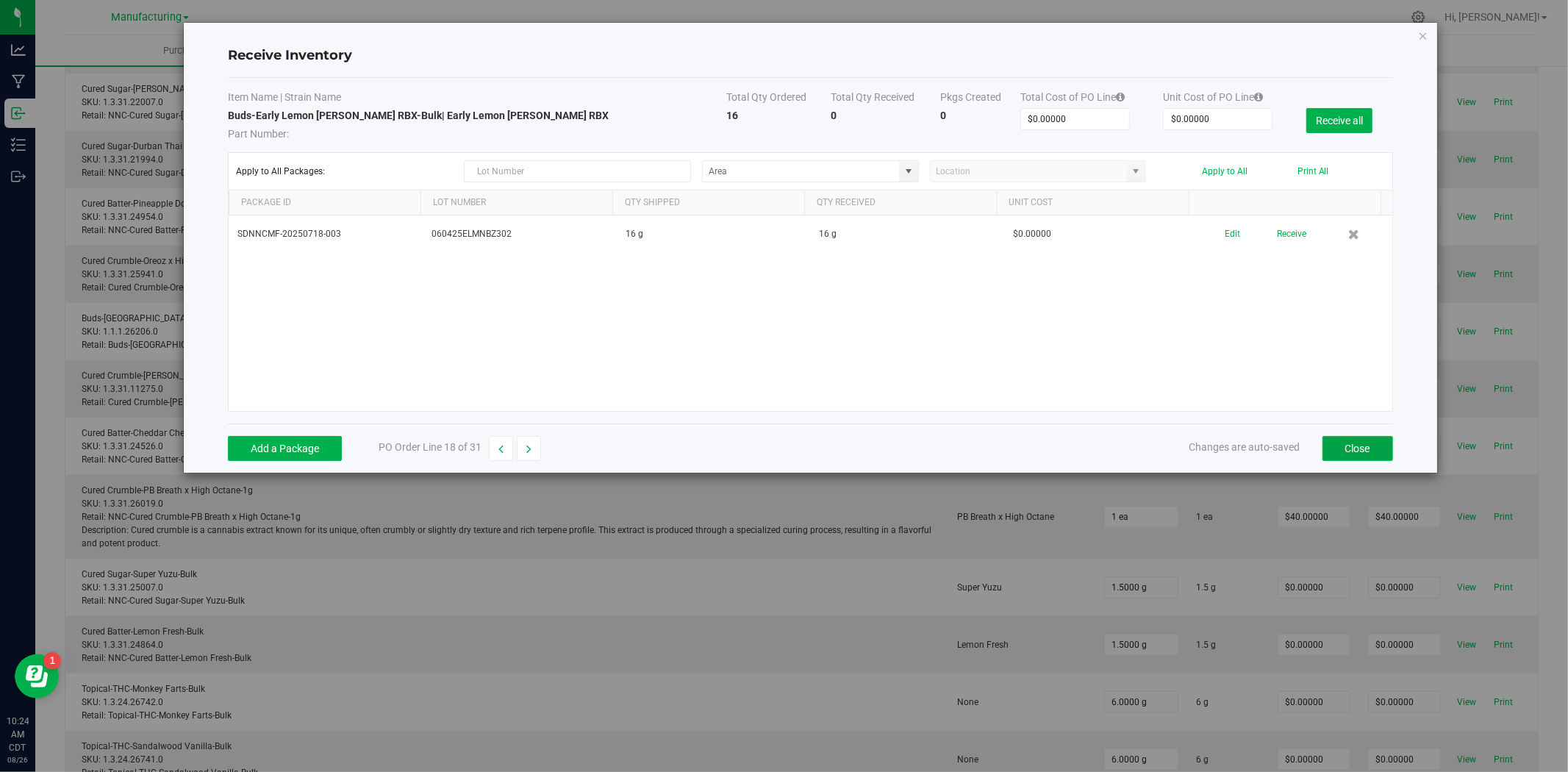
click at [1349, 449] on button "Close" at bounding box center [1358, 448] width 71 height 25
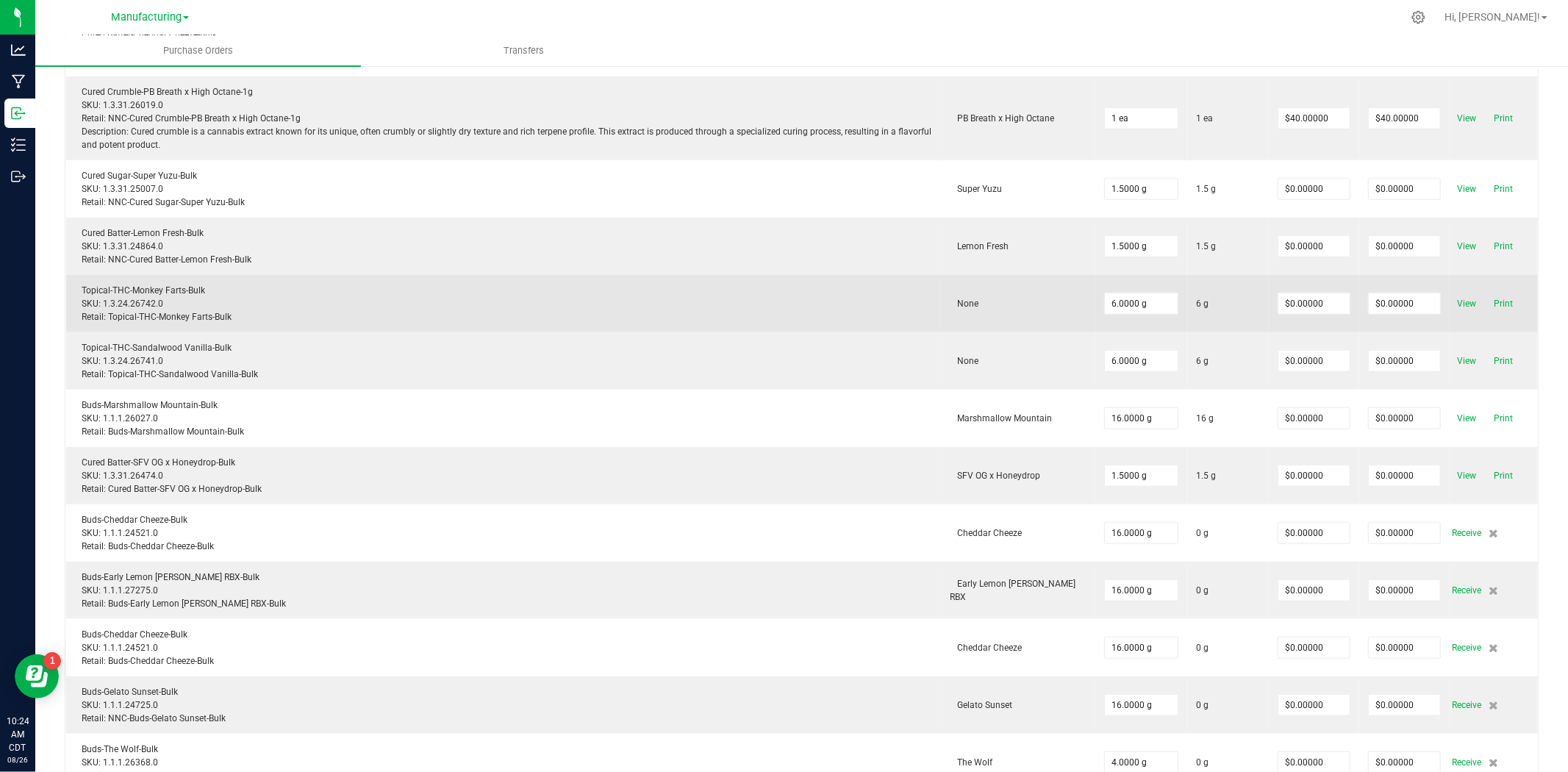
scroll to position [735, 0]
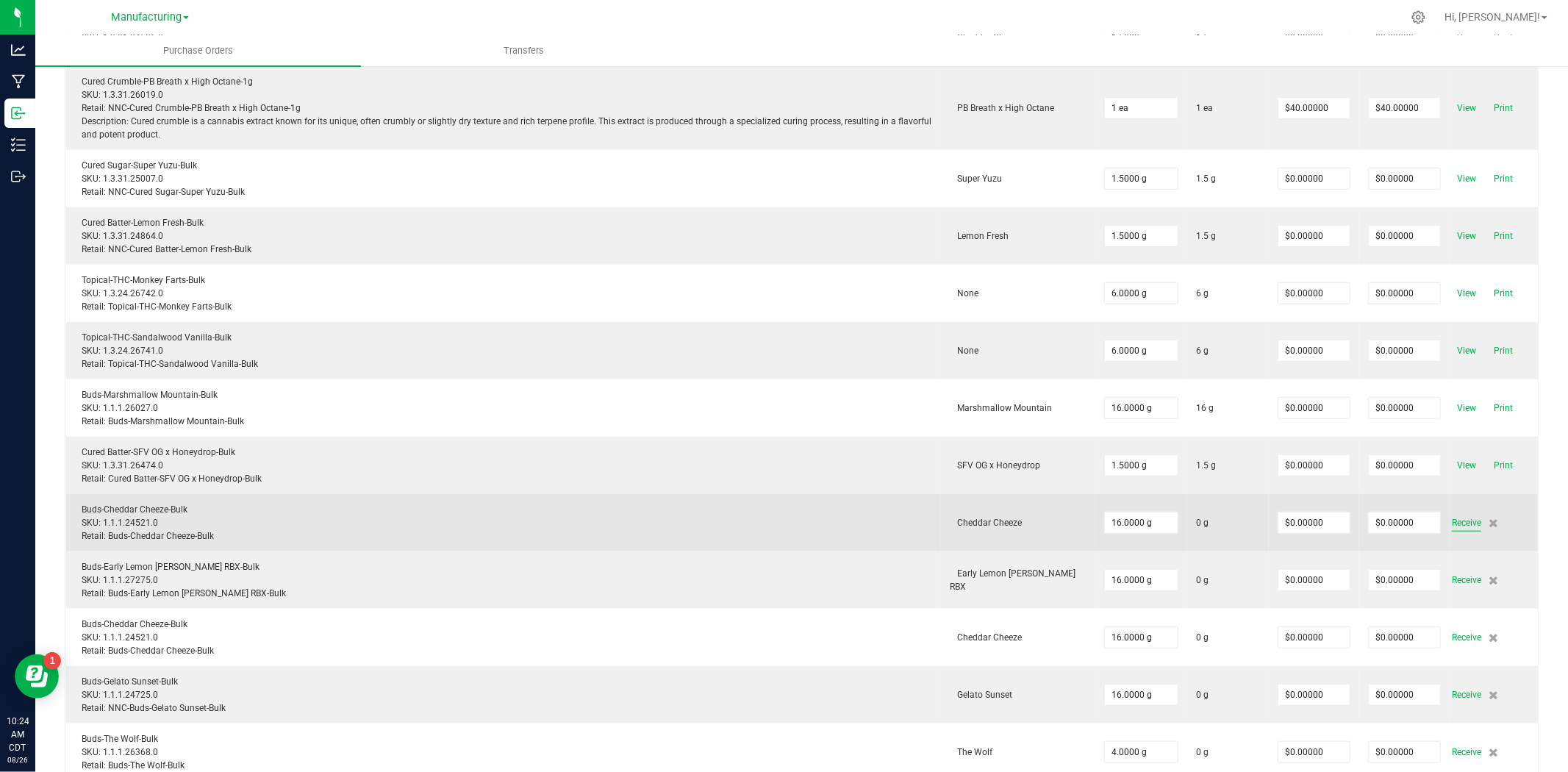
click at [1452, 521] on span "Receive" at bounding box center [1466, 522] width 29 height 17
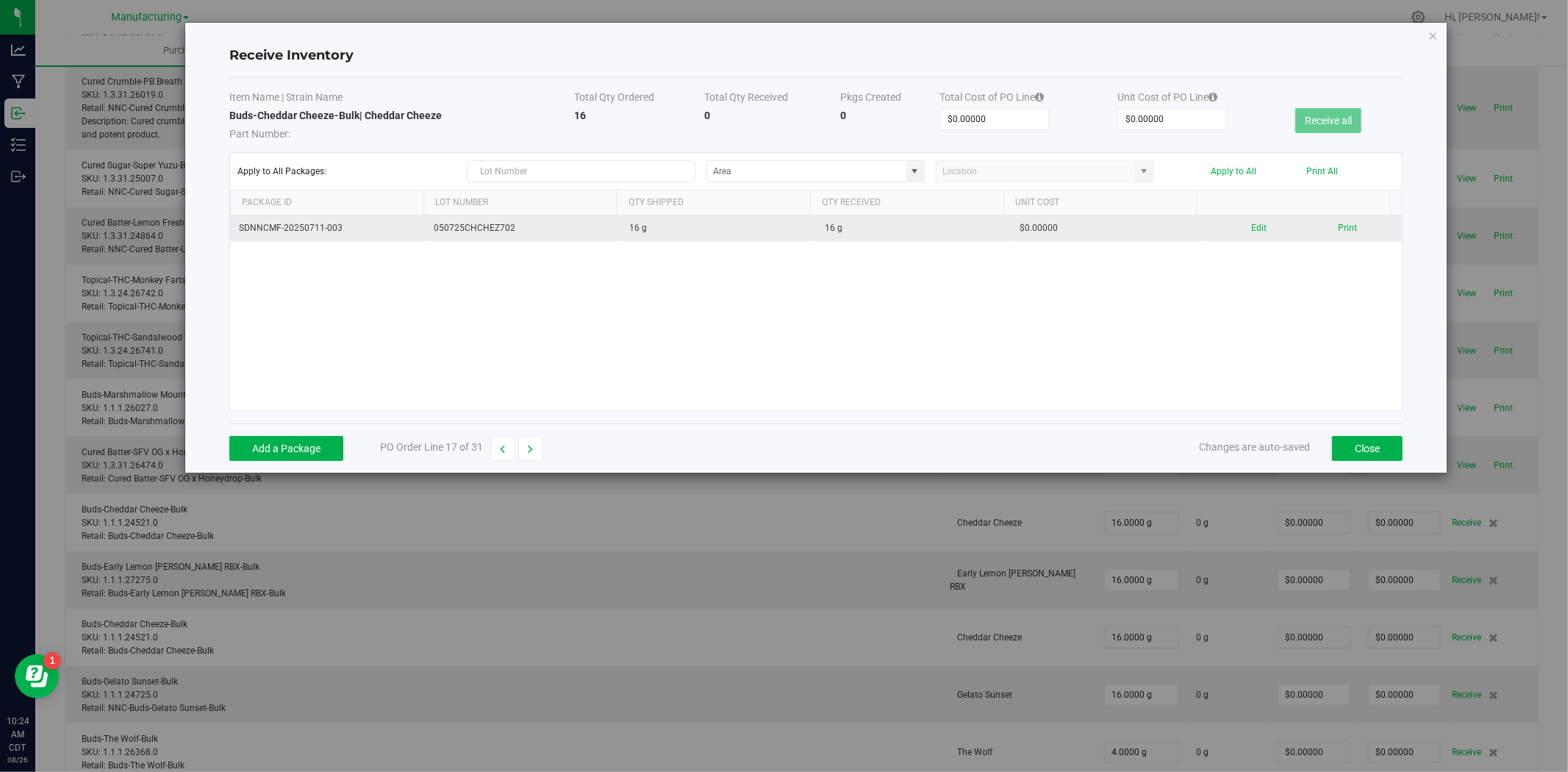
click at [1239, 232] on div "Edit Print" at bounding box center [1304, 228] width 178 height 14
click at [1251, 232] on button "Edit" at bounding box center [1259, 228] width 16 height 14
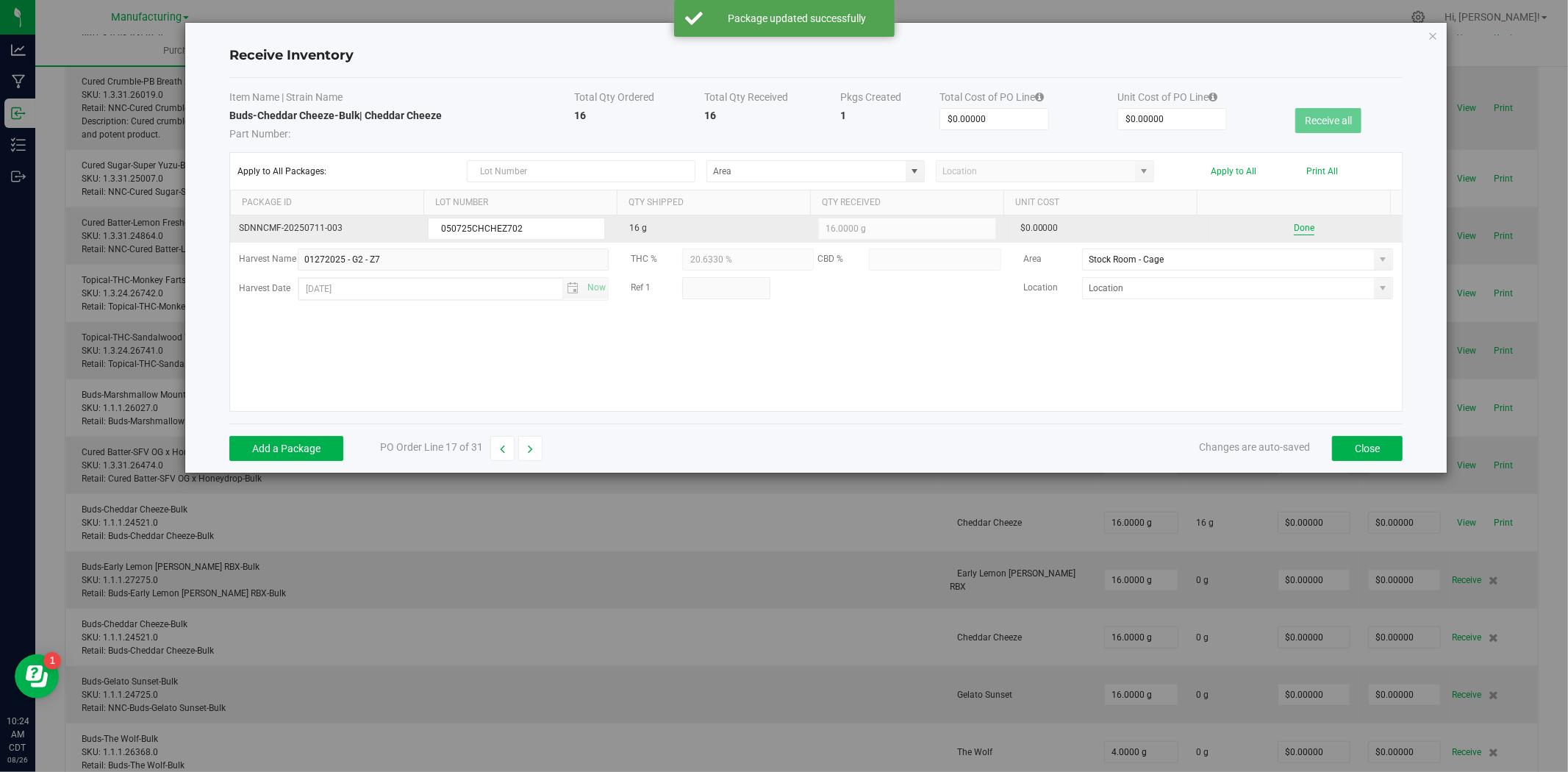
click at [1297, 230] on button "Done" at bounding box center [1303, 228] width 21 height 14
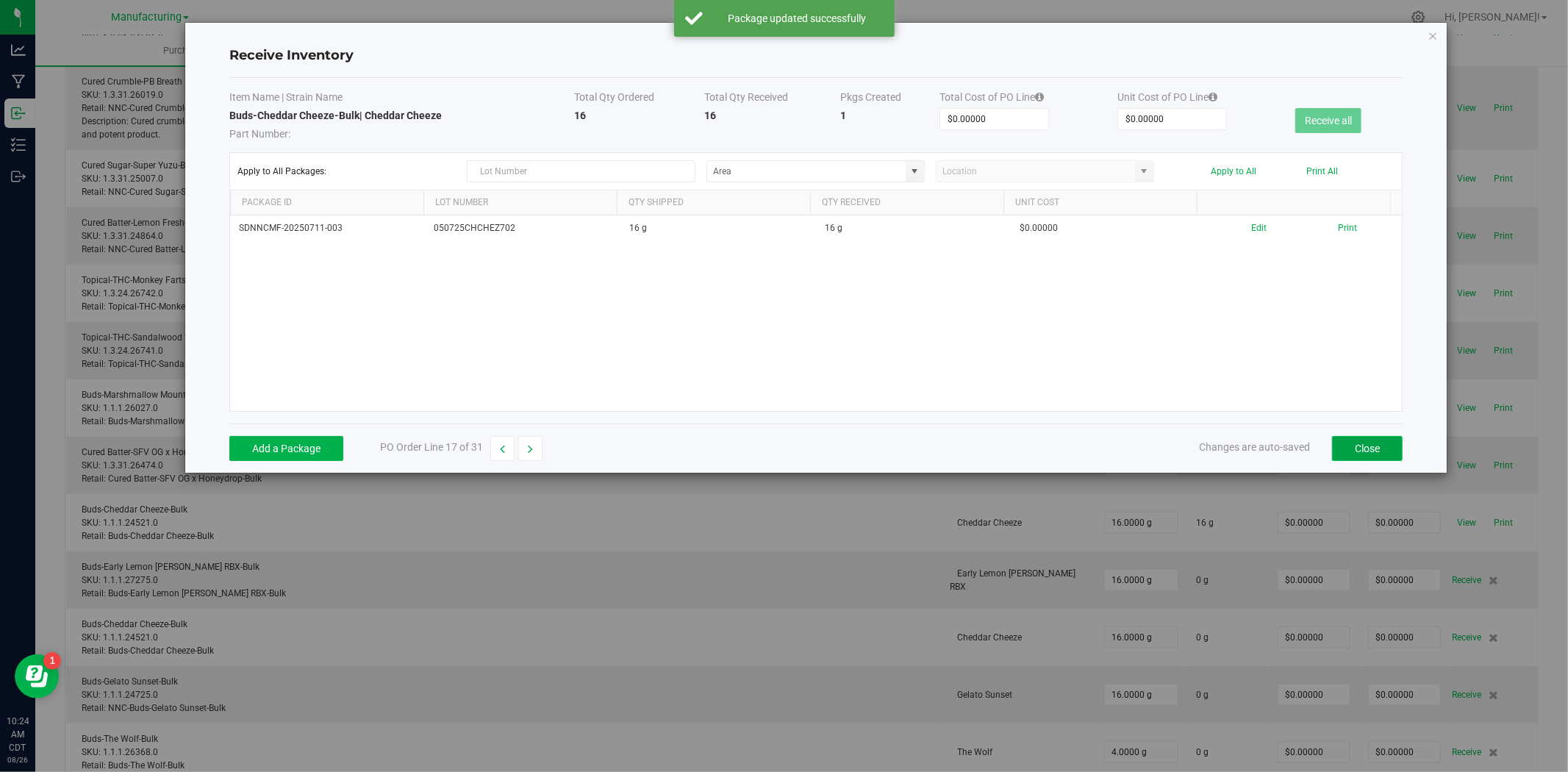
click at [1360, 448] on button "Close" at bounding box center [1367, 448] width 71 height 25
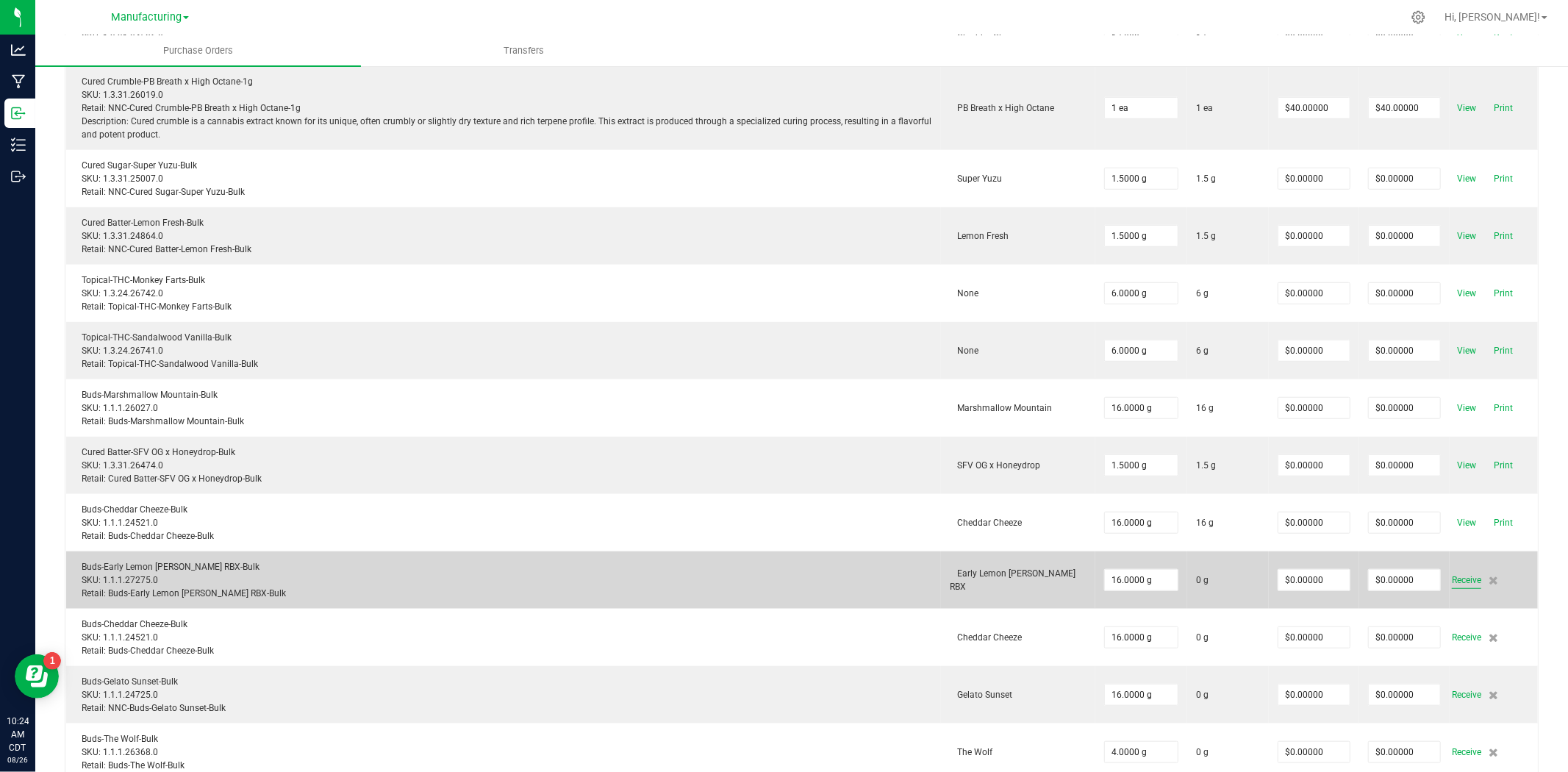
click at [1452, 581] on span "Receive" at bounding box center [1466, 580] width 29 height 17
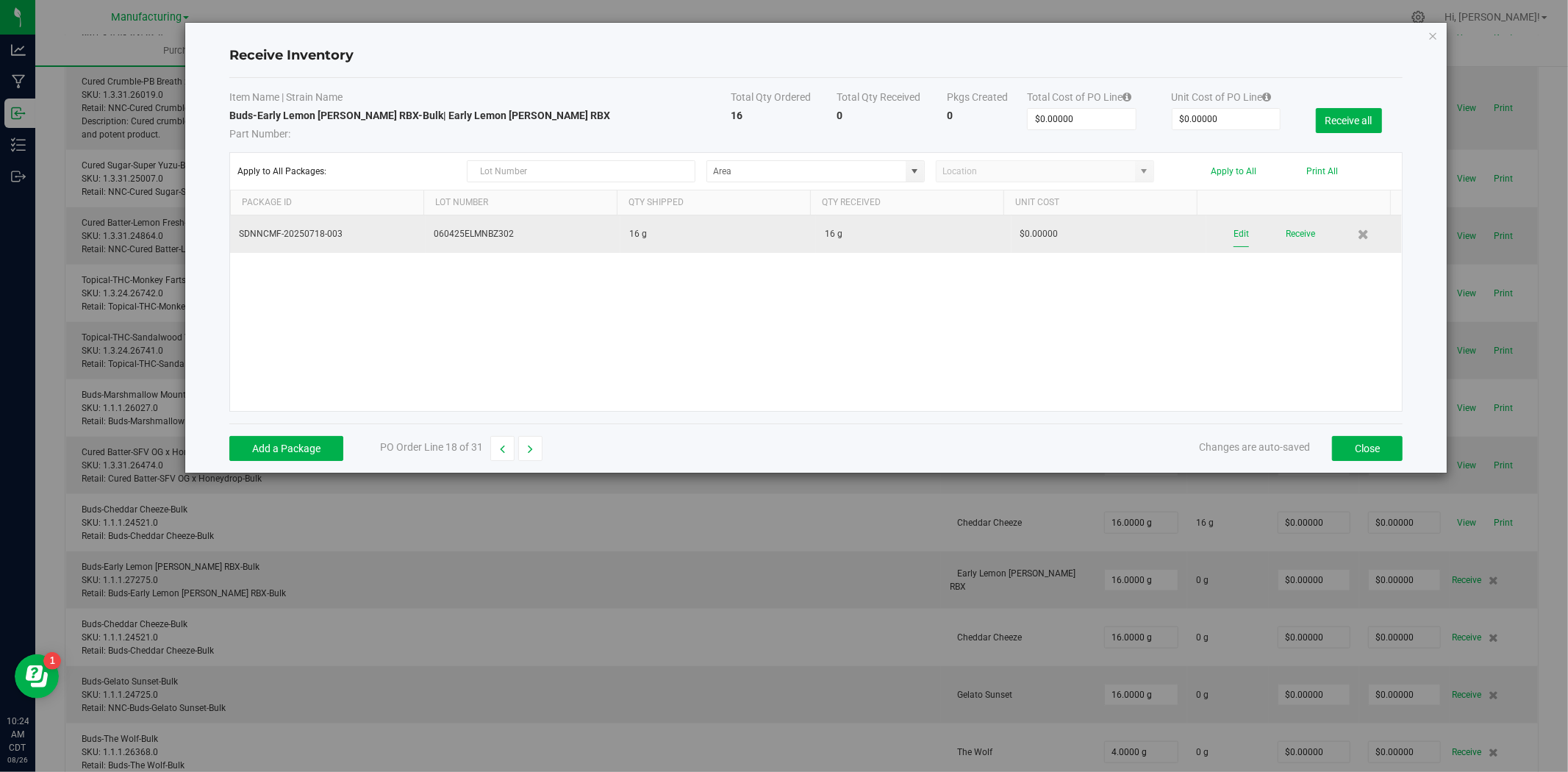
click at [1237, 239] on button "Edit" at bounding box center [1241, 234] width 16 height 26
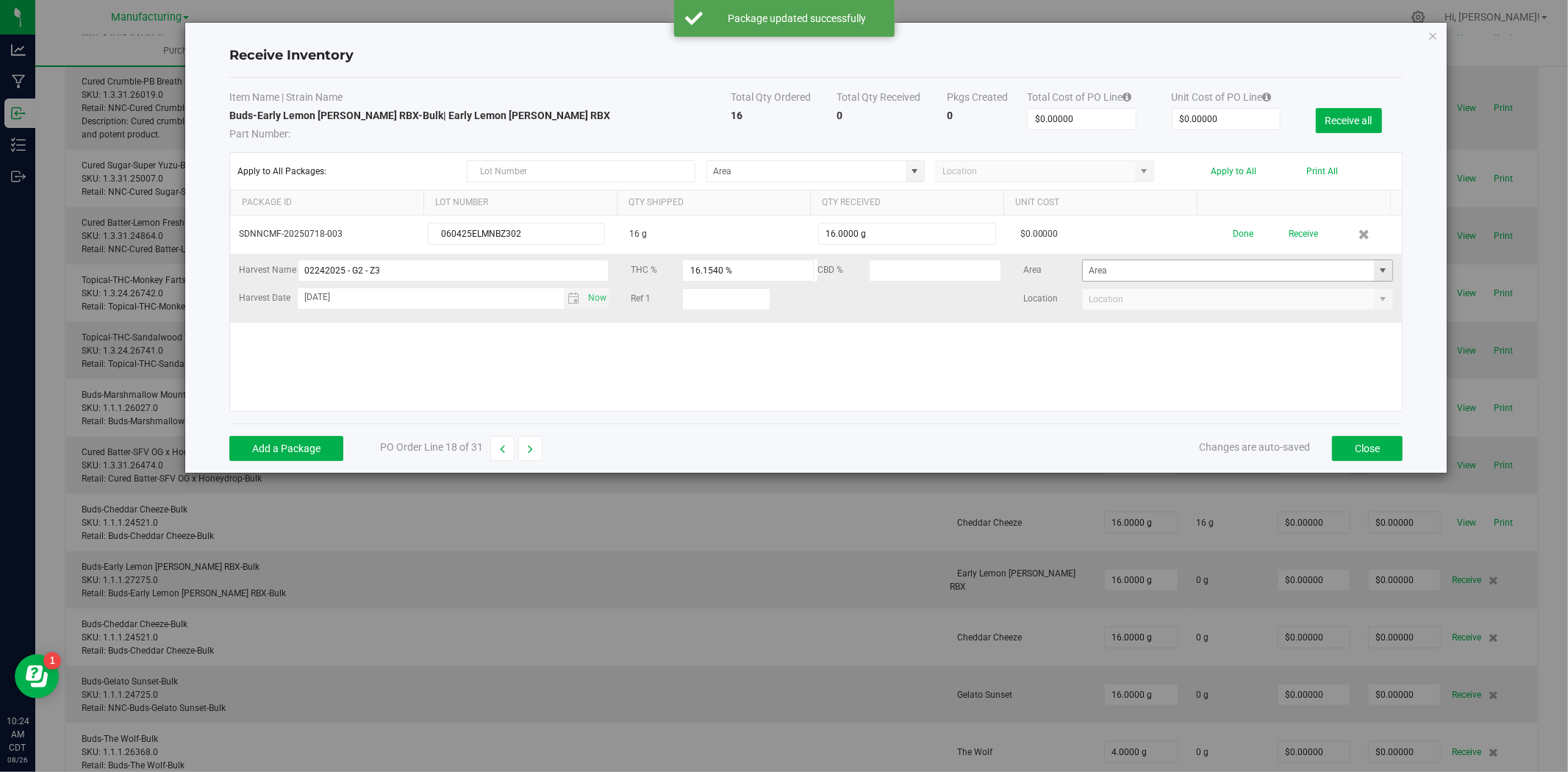
click at [1378, 275] on span at bounding box center [1383, 270] width 12 height 12
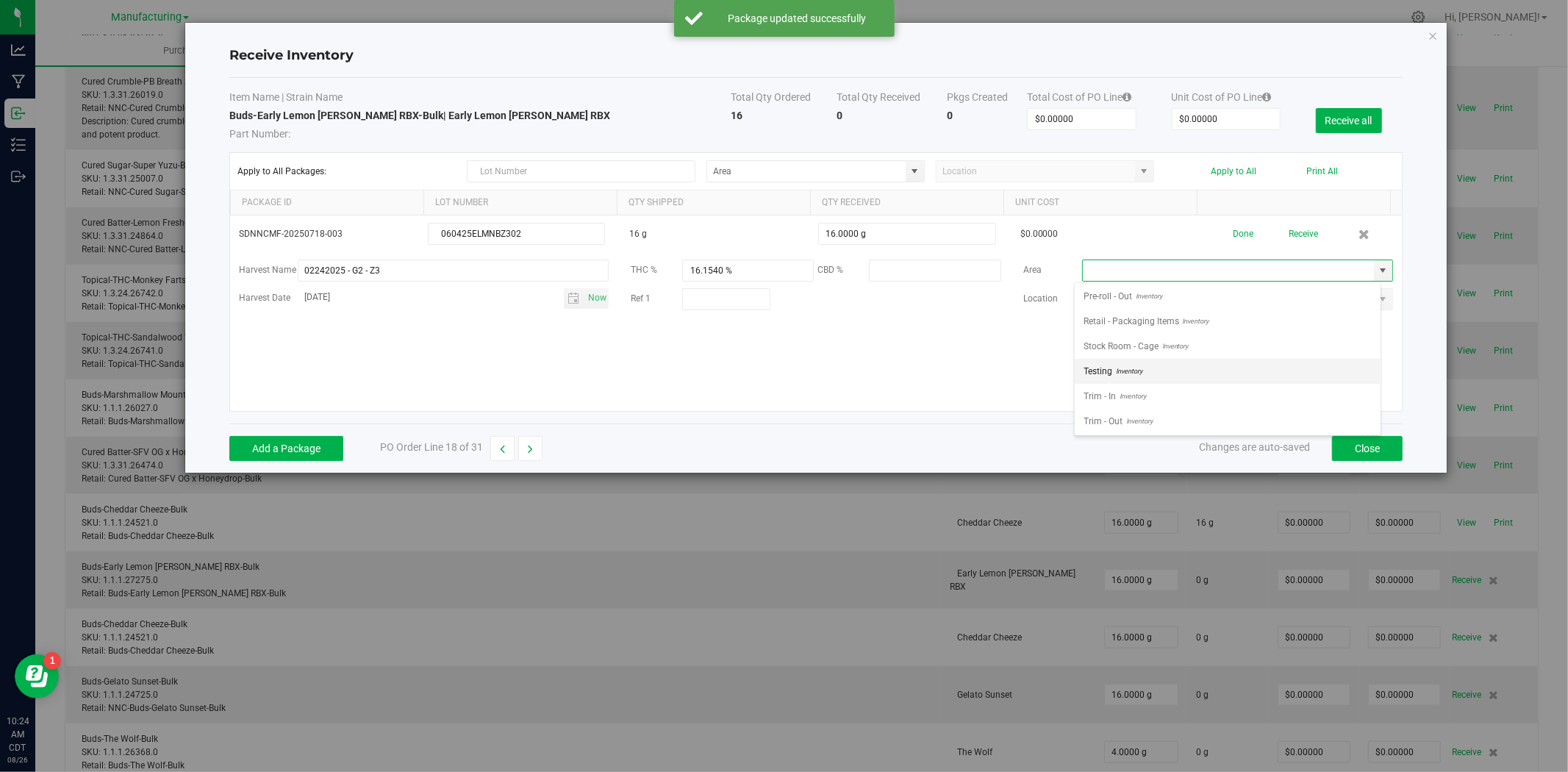
scroll to position [557, 0]
click at [1161, 335] on span "Inventory" at bounding box center [1174, 345] width 30 height 22
type input "Stock Room - Cage"
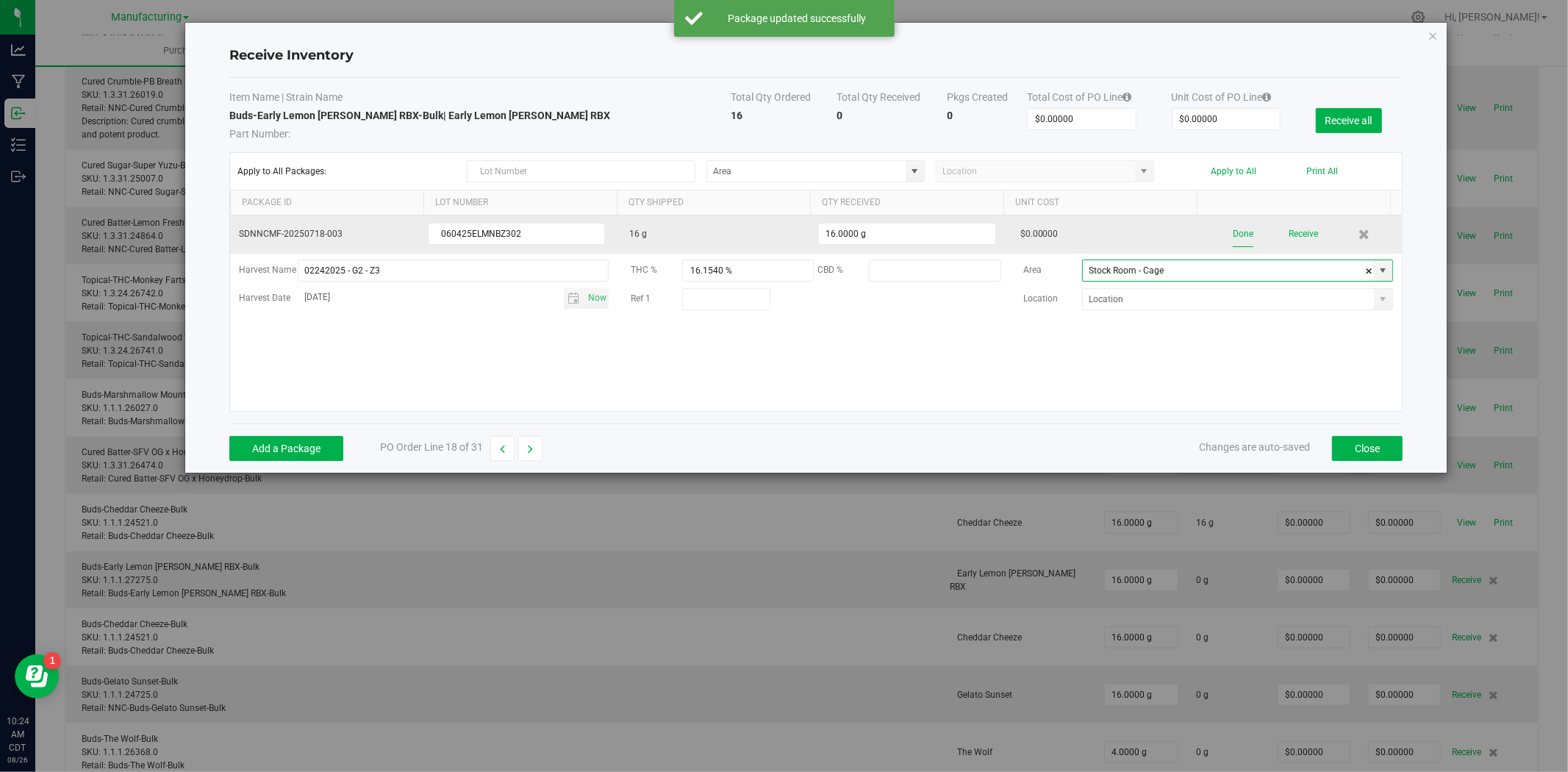
click at [1238, 230] on button "Done" at bounding box center [1243, 234] width 21 height 26
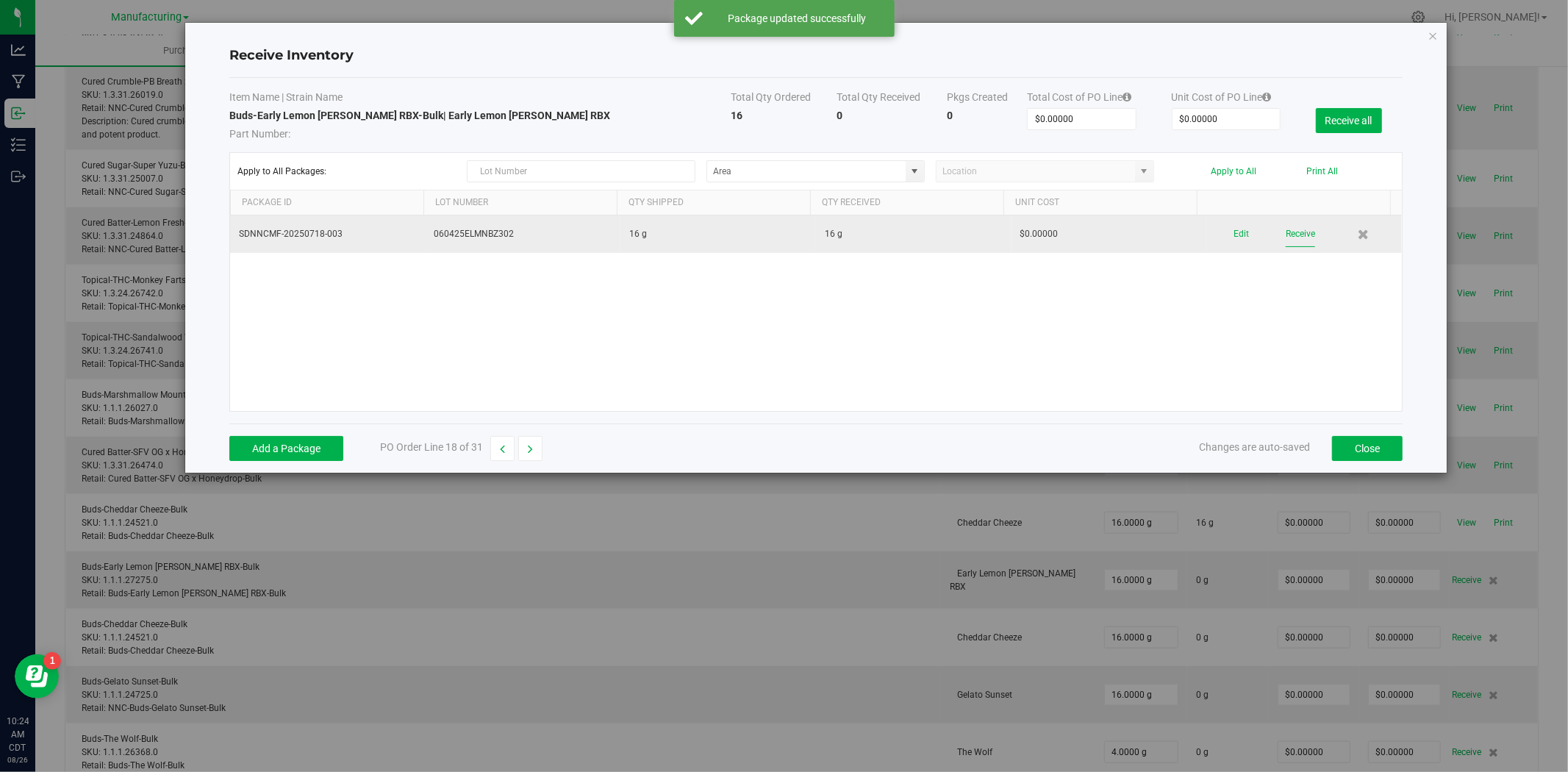
click at [1293, 237] on button "Receive" at bounding box center [1300, 234] width 29 height 26
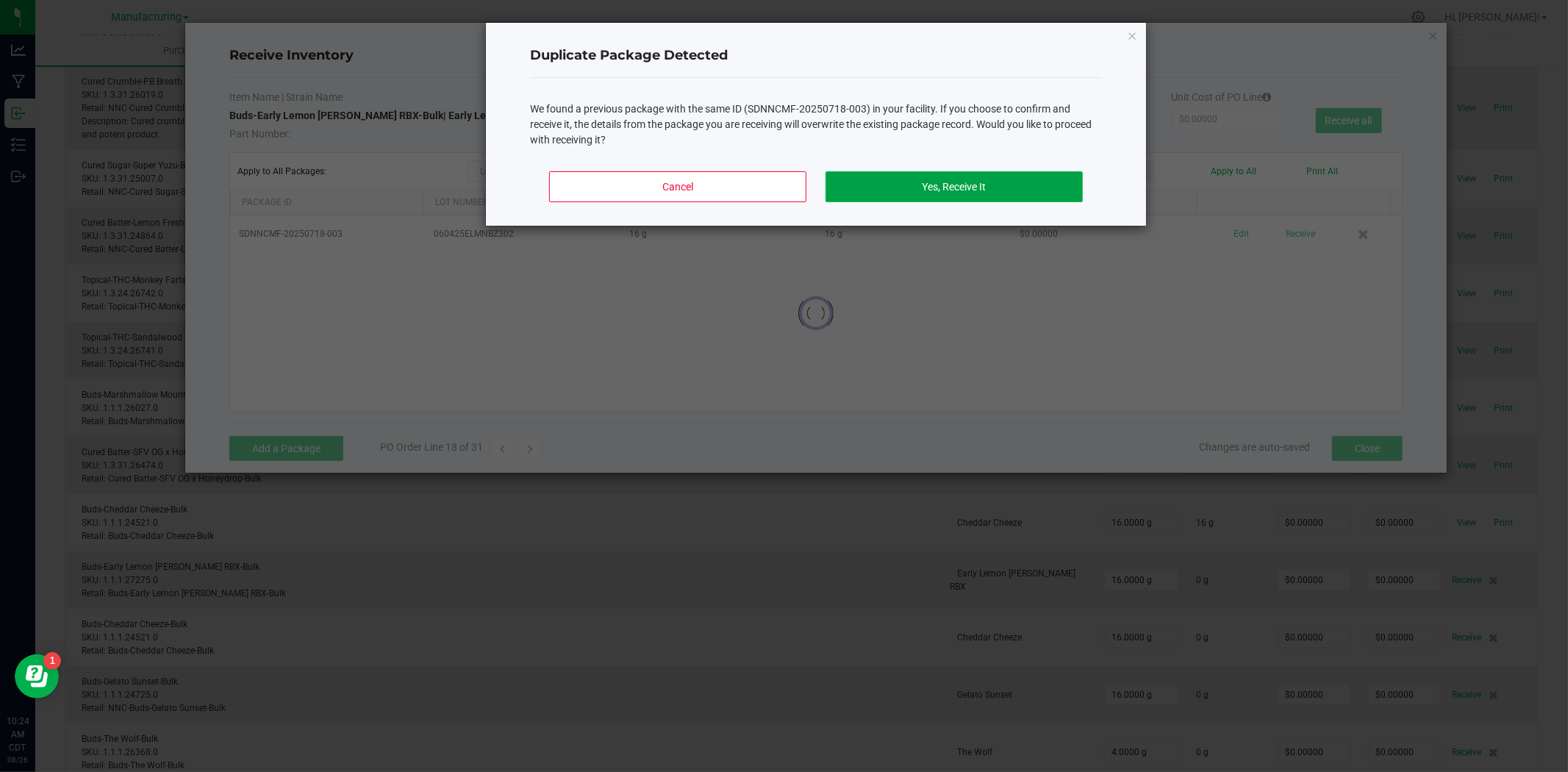
click at [921, 185] on button "Yes, Receive It" at bounding box center [953, 186] width 257 height 31
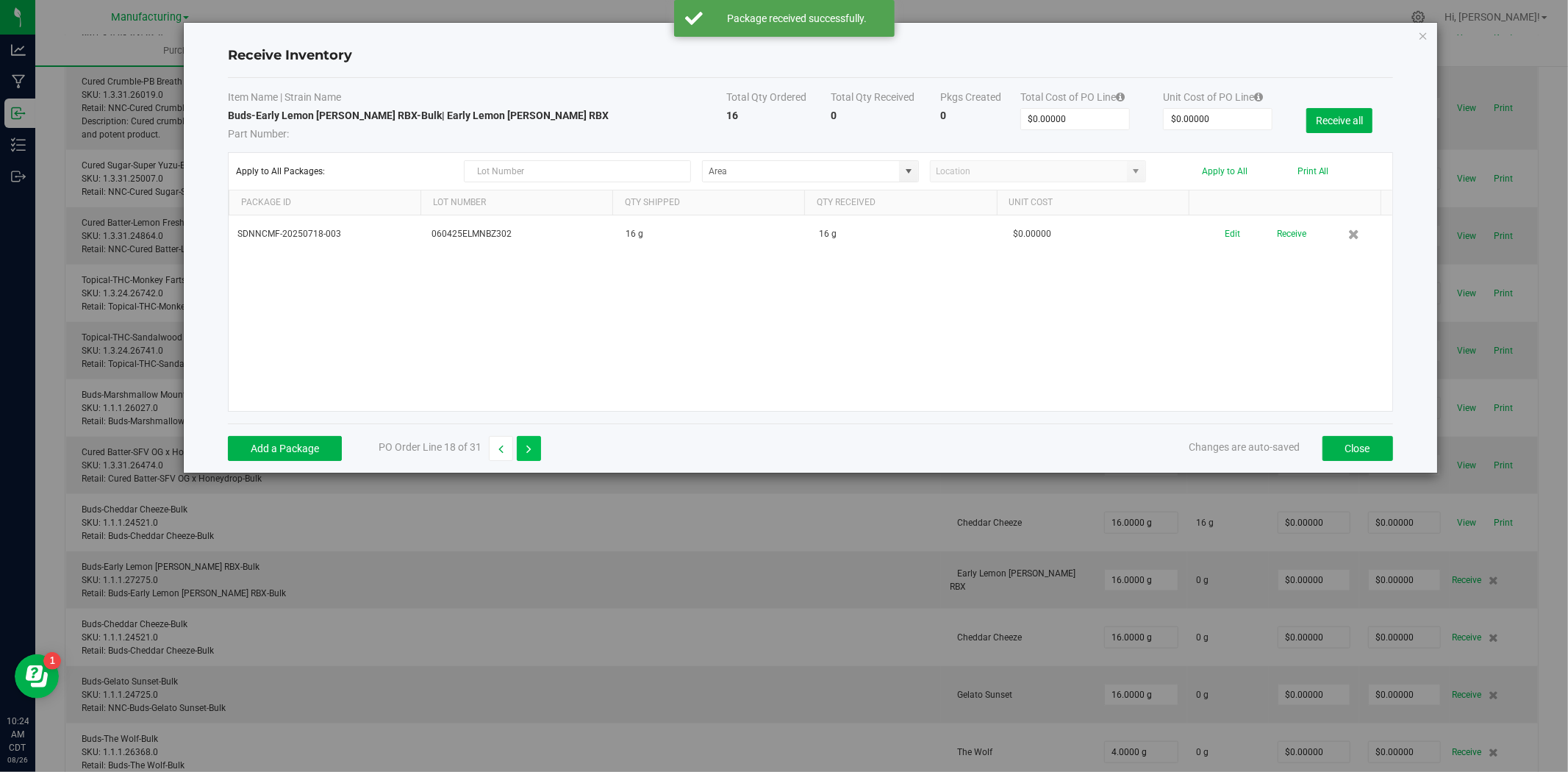
click at [537, 451] on button "button" at bounding box center [528, 448] width 24 height 25
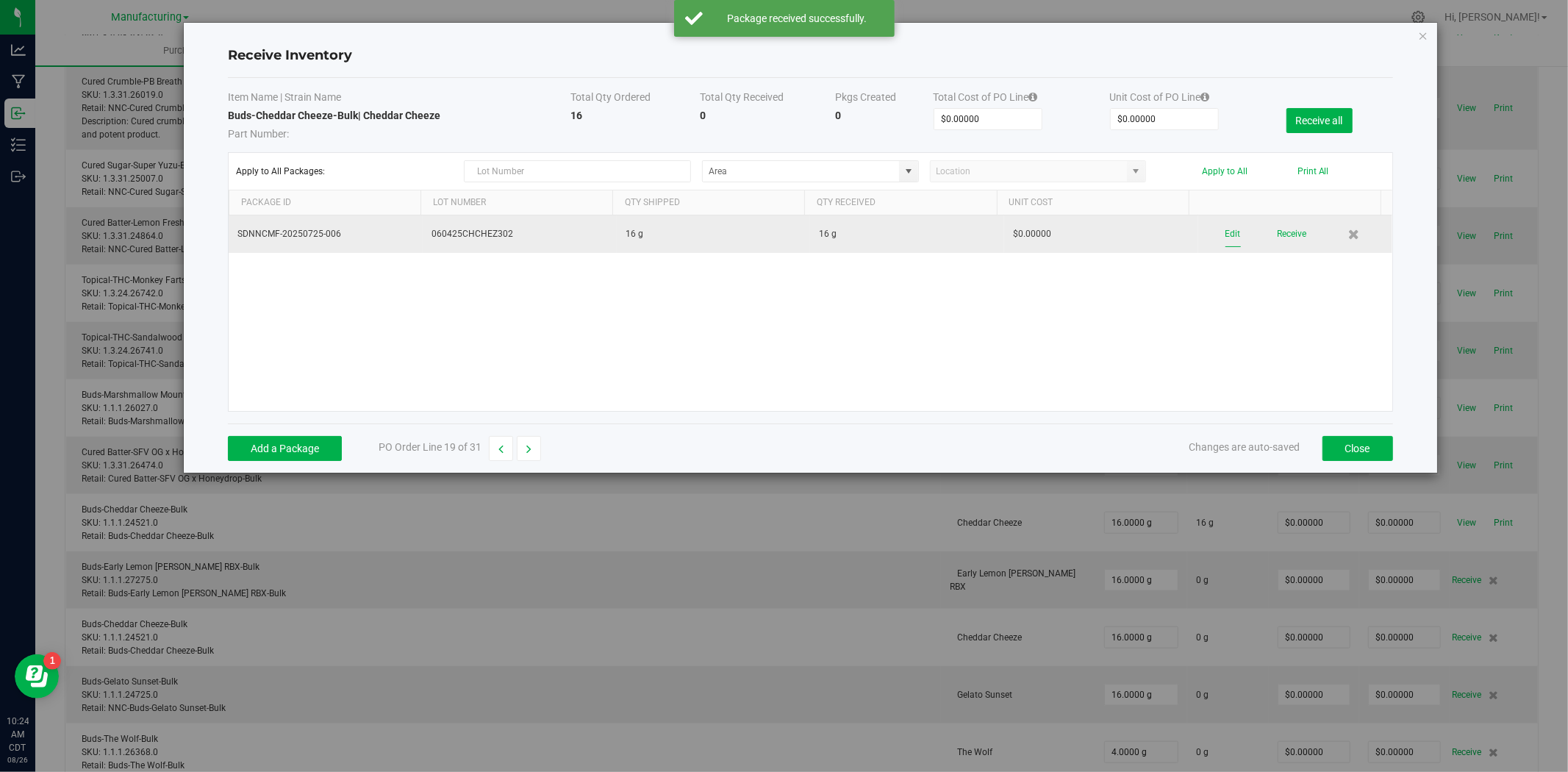
click at [1225, 233] on button "Edit" at bounding box center [1233, 234] width 16 height 26
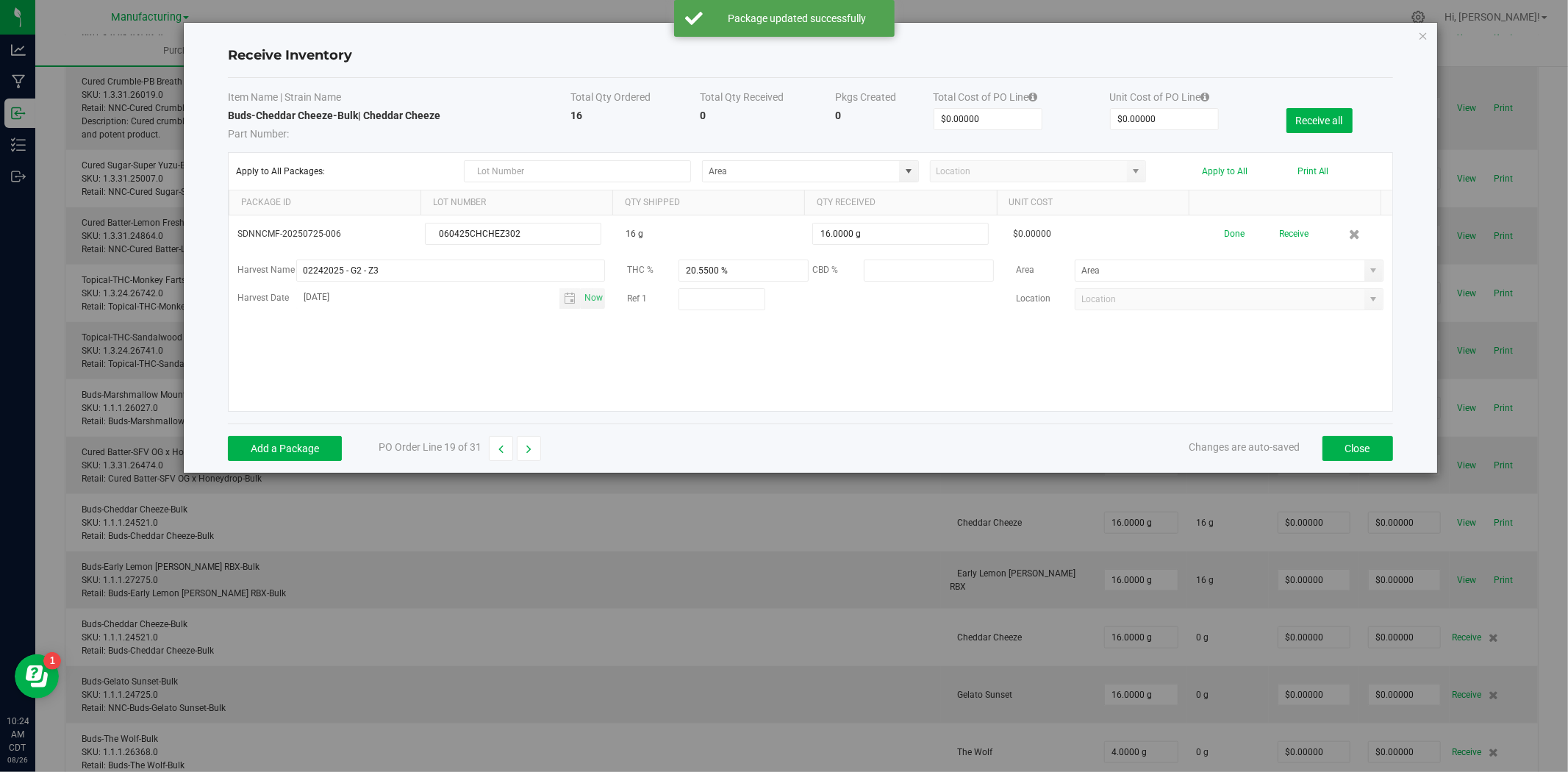
click at [1368, 267] on span at bounding box center [1373, 270] width 12 height 12
click at [1154, 343] on span "Inventory" at bounding box center [1166, 345] width 30 height 22
type input "Stock Room - Cage"
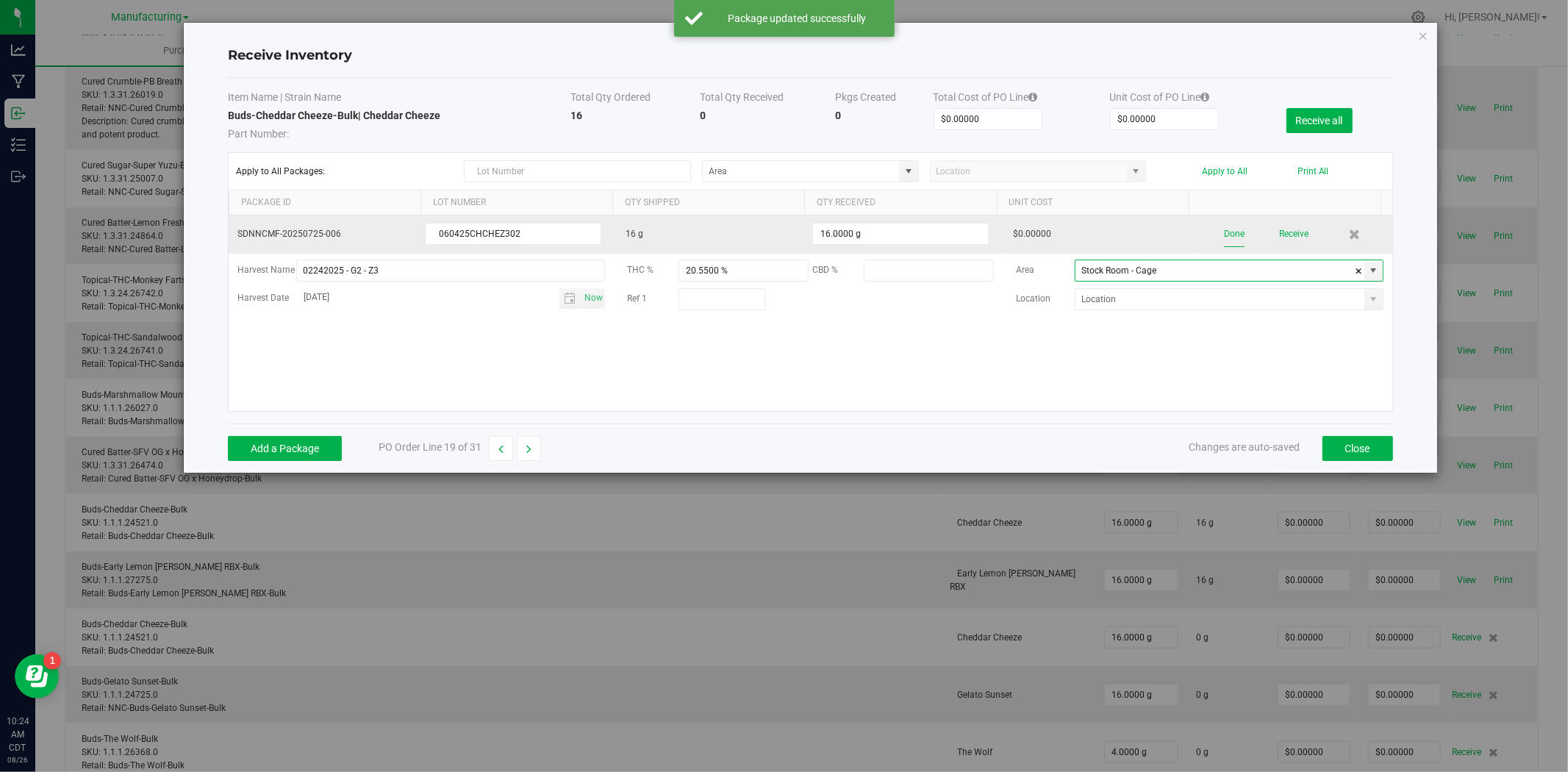
click at [1229, 232] on button "Done" at bounding box center [1234, 234] width 21 height 26
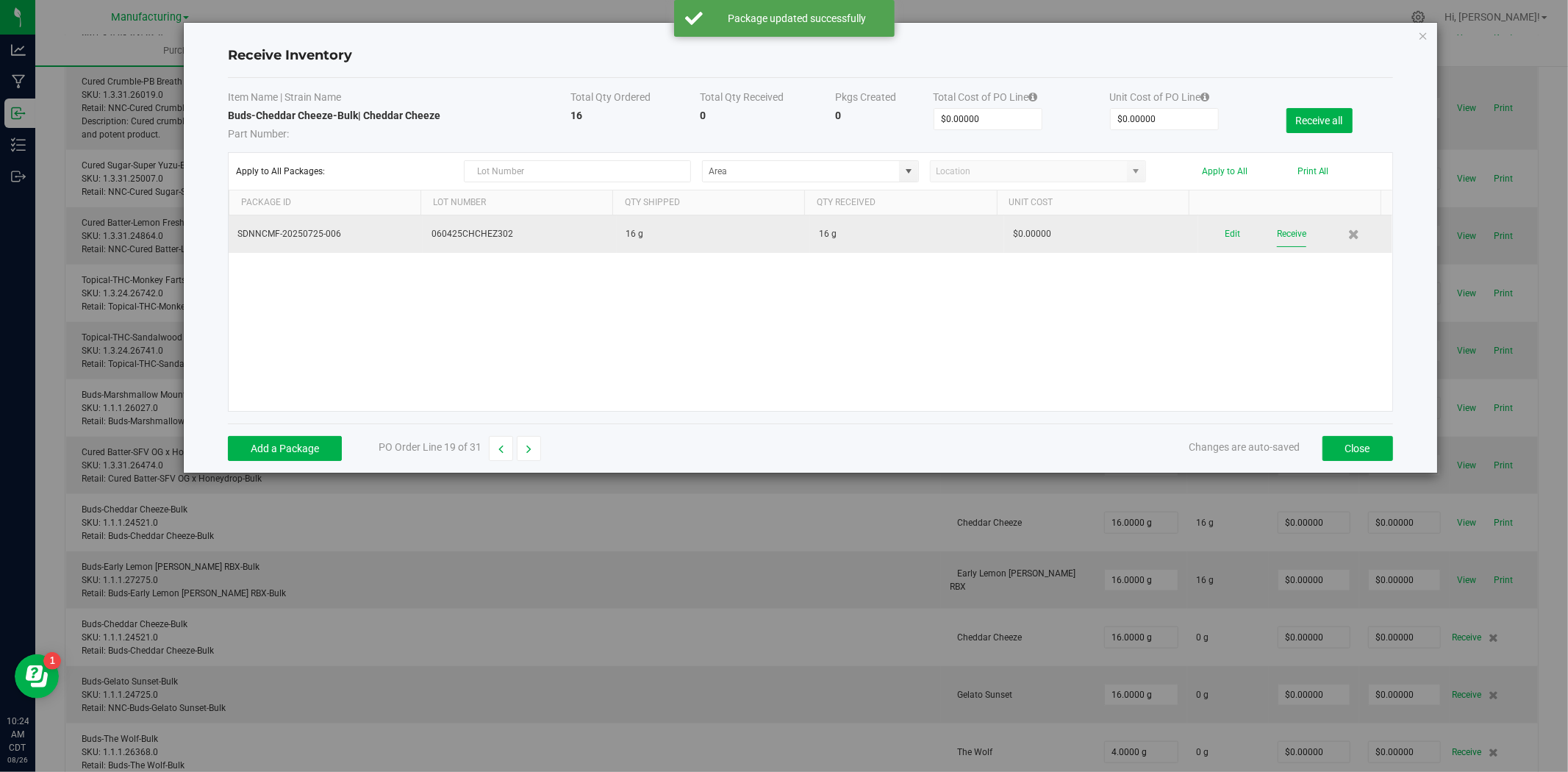
click at [1277, 231] on button "Receive" at bounding box center [1291, 234] width 29 height 26
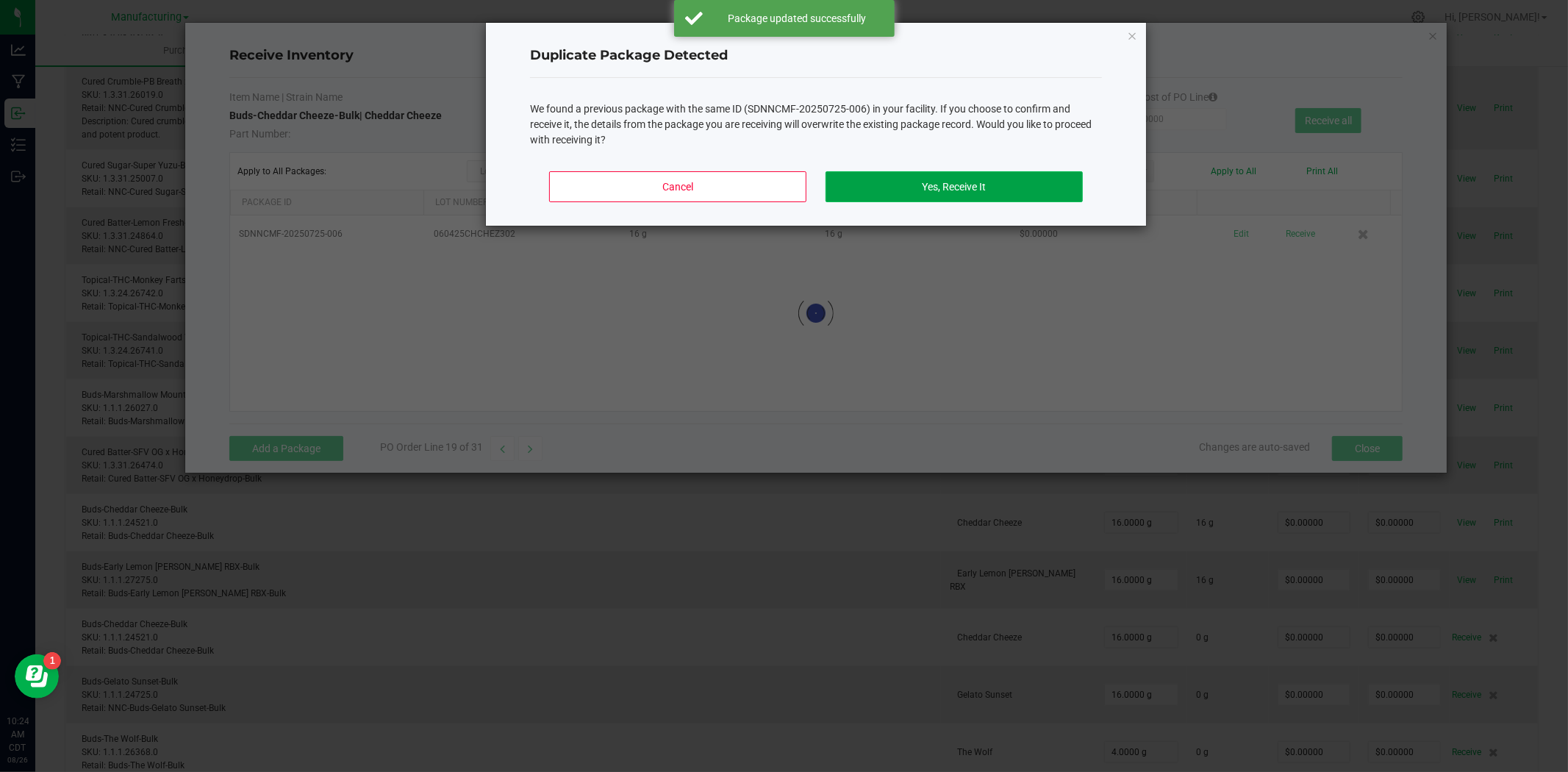
click at [948, 181] on button "Yes, Receive It" at bounding box center [953, 186] width 257 height 31
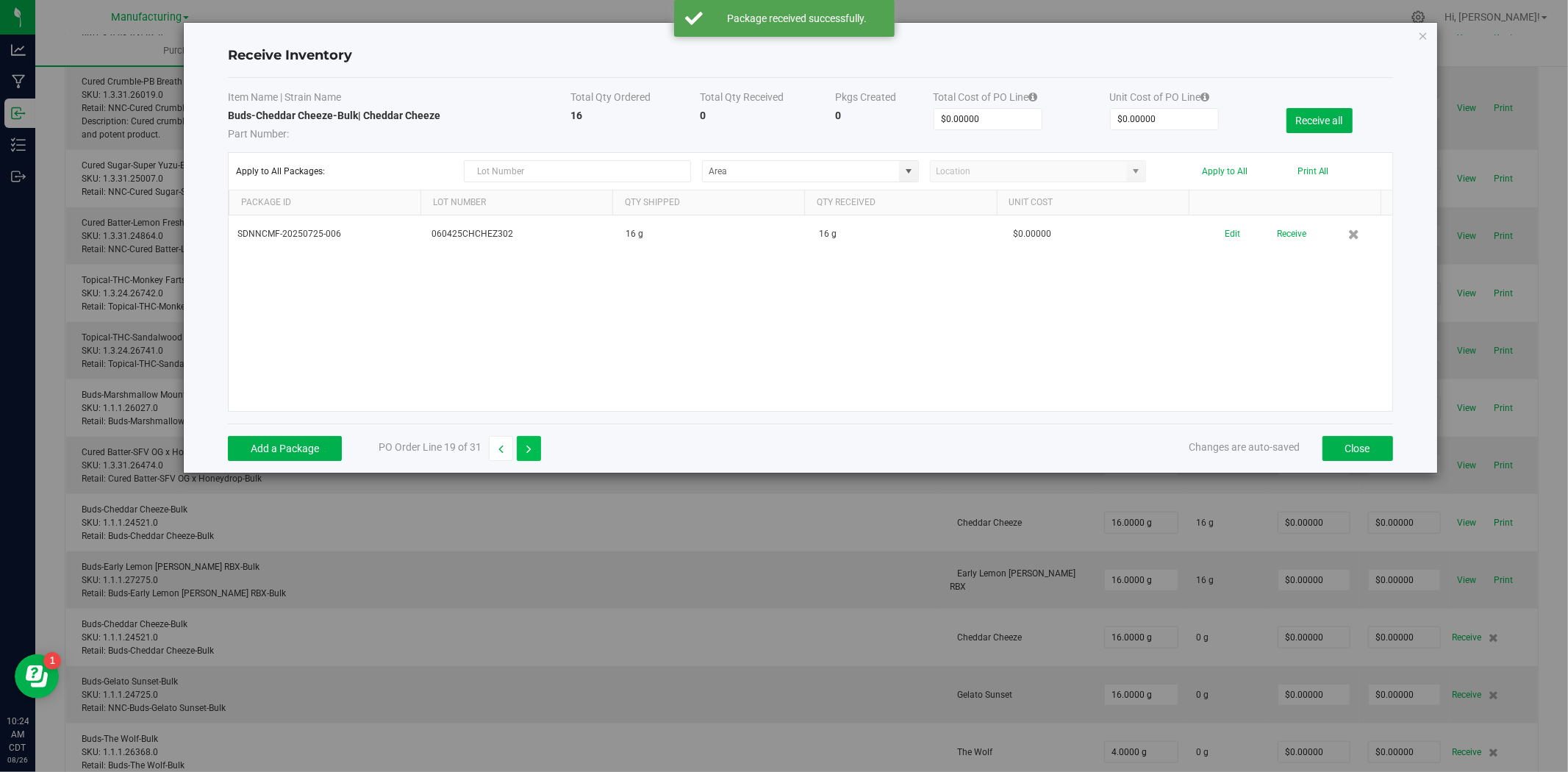
click at [539, 449] on button "button" at bounding box center [528, 448] width 24 height 25
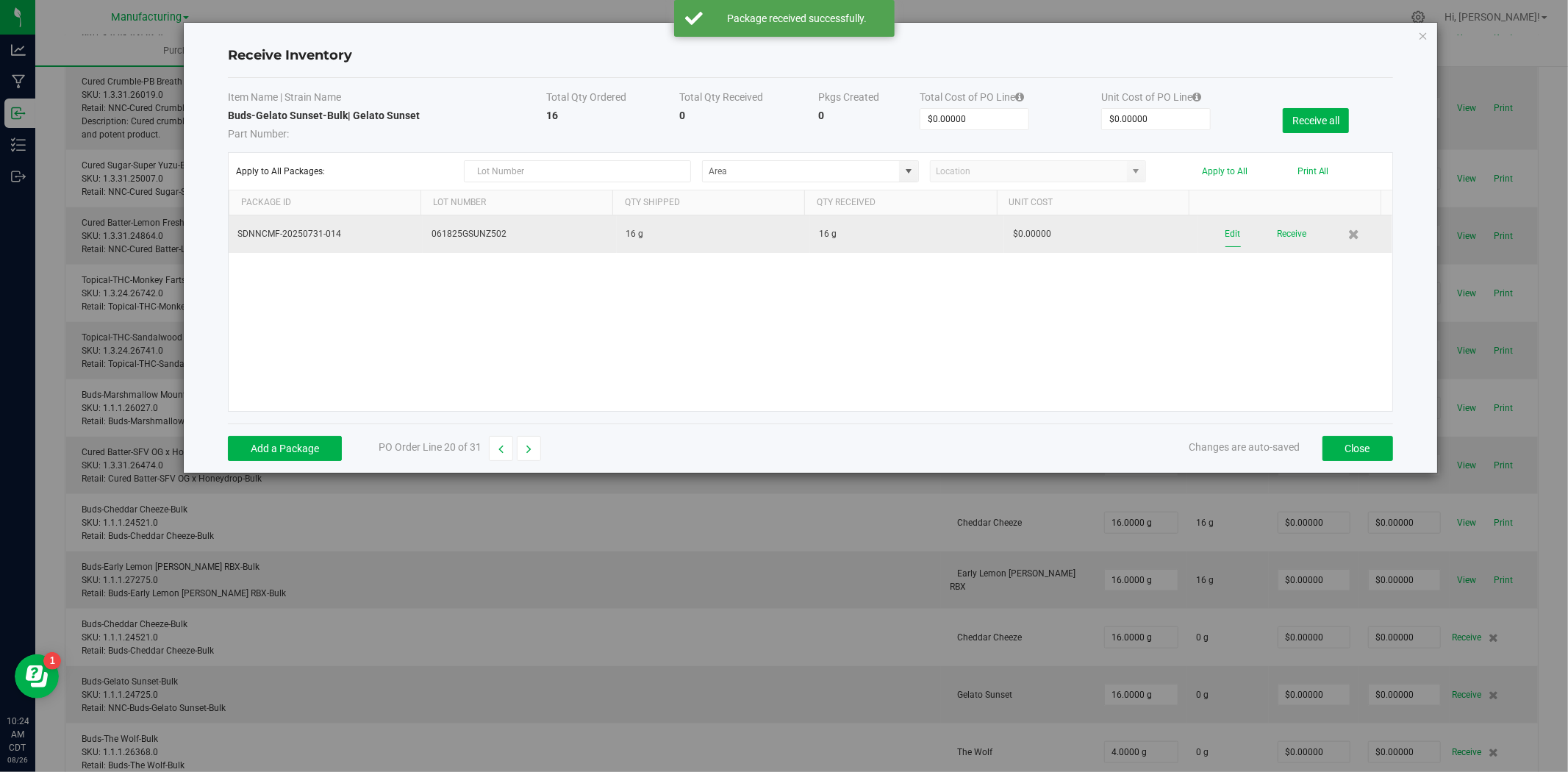
click at [1225, 231] on button "Edit" at bounding box center [1233, 234] width 16 height 26
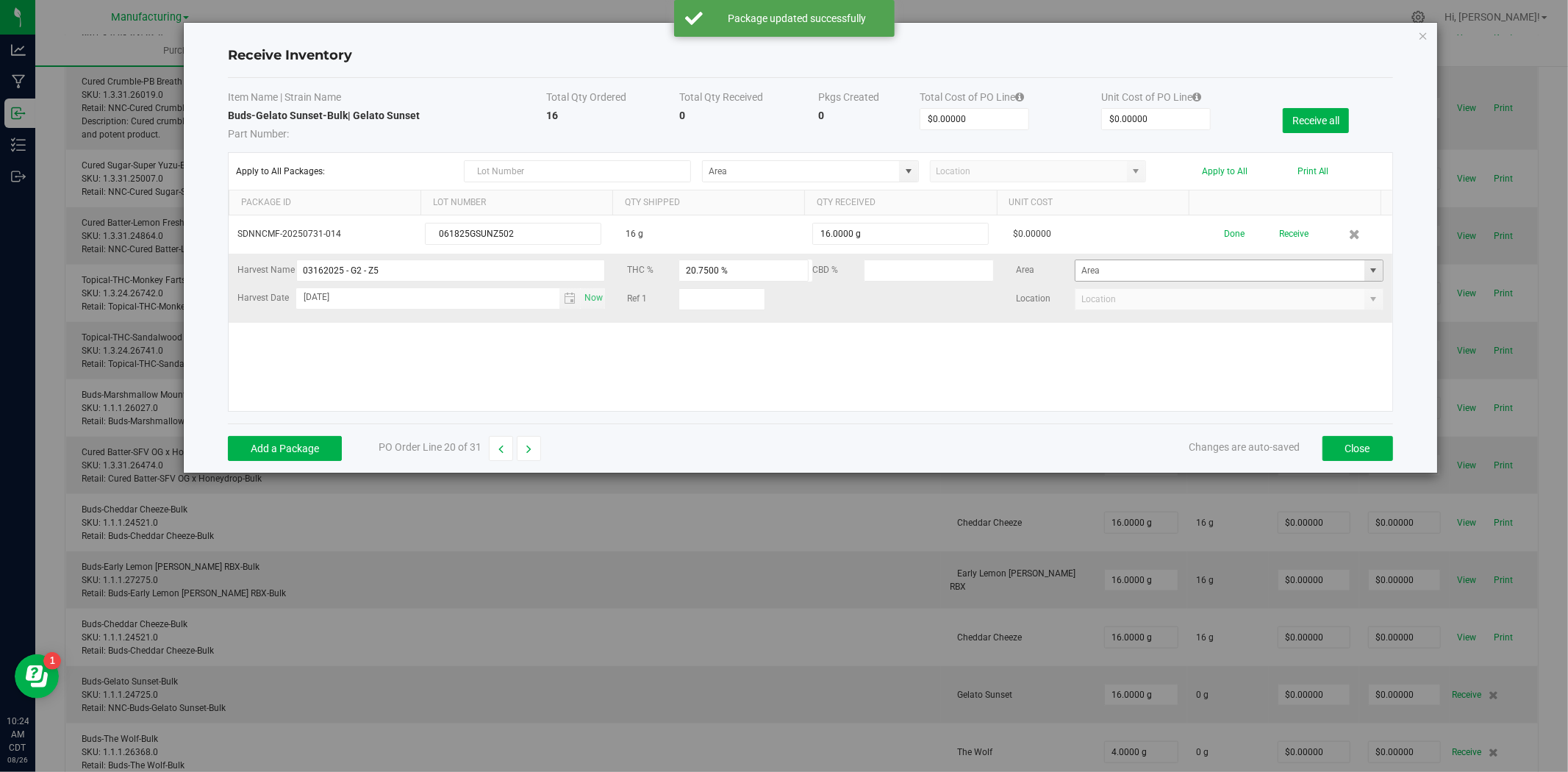
click at [1368, 272] on span at bounding box center [1373, 270] width 12 height 12
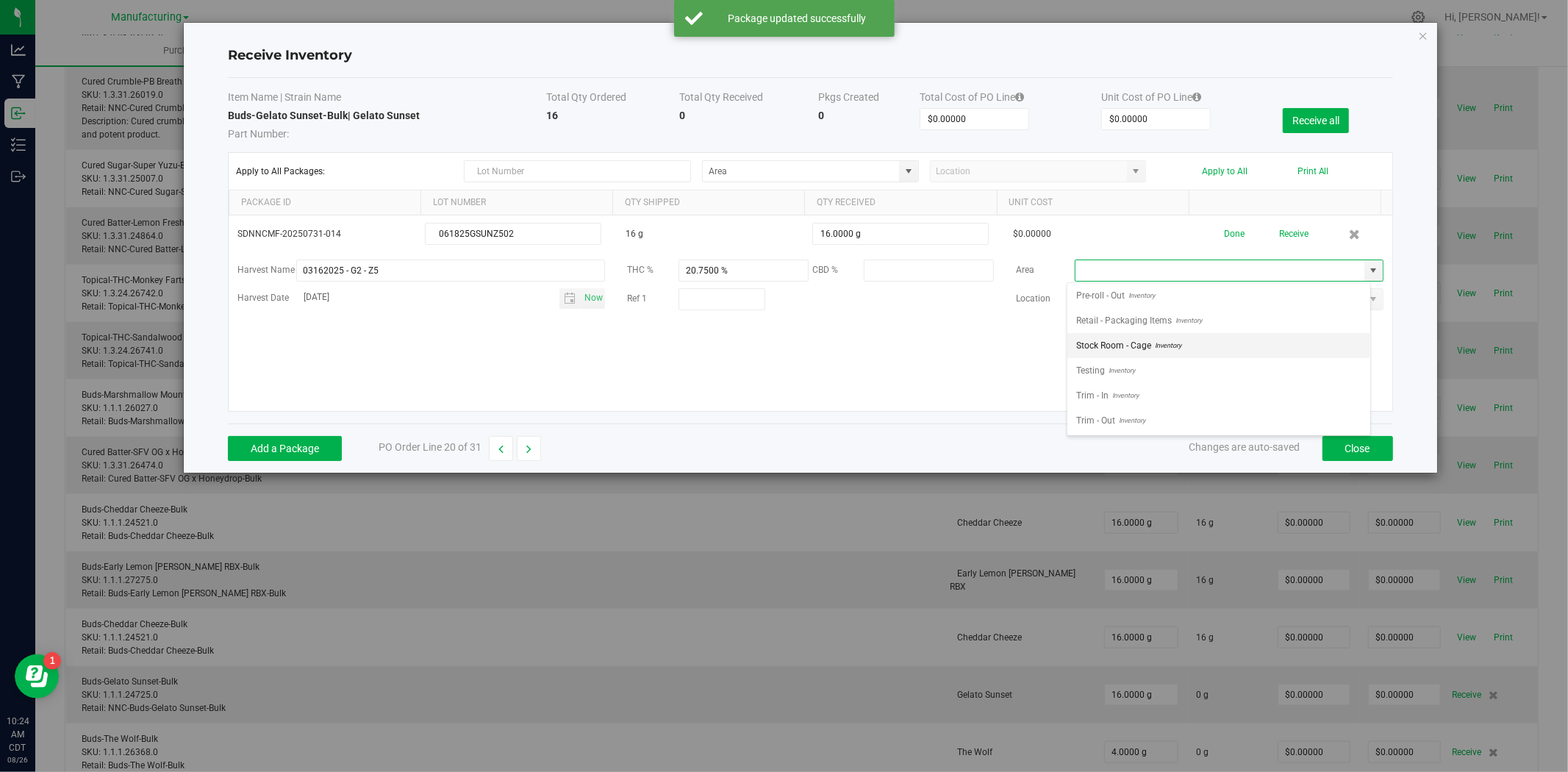
click at [1106, 348] on span "Stock Room - Cage" at bounding box center [1114, 345] width 75 height 22
type input "Stock Room - Cage"
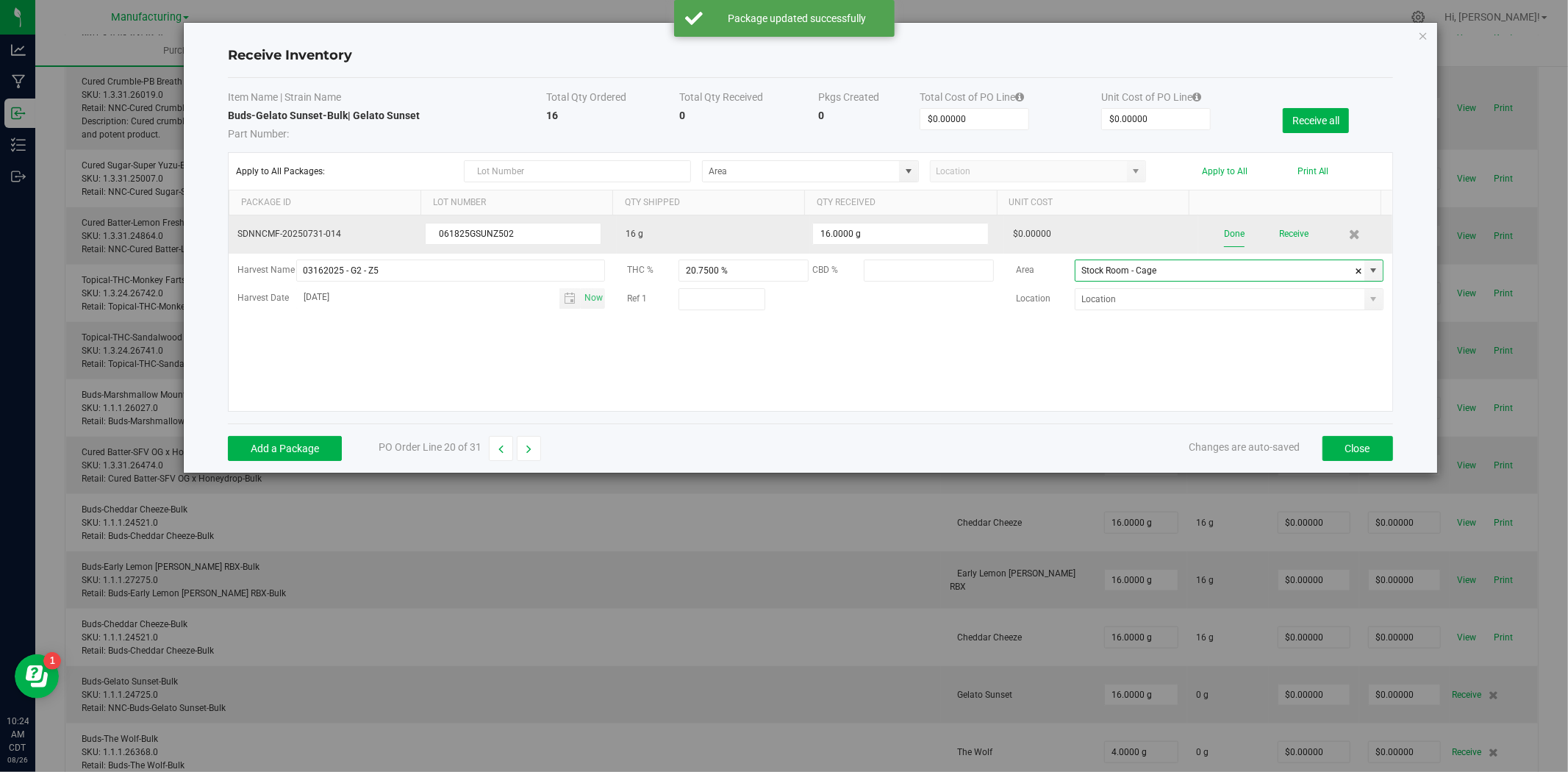
click at [1224, 234] on button "Done" at bounding box center [1234, 234] width 21 height 26
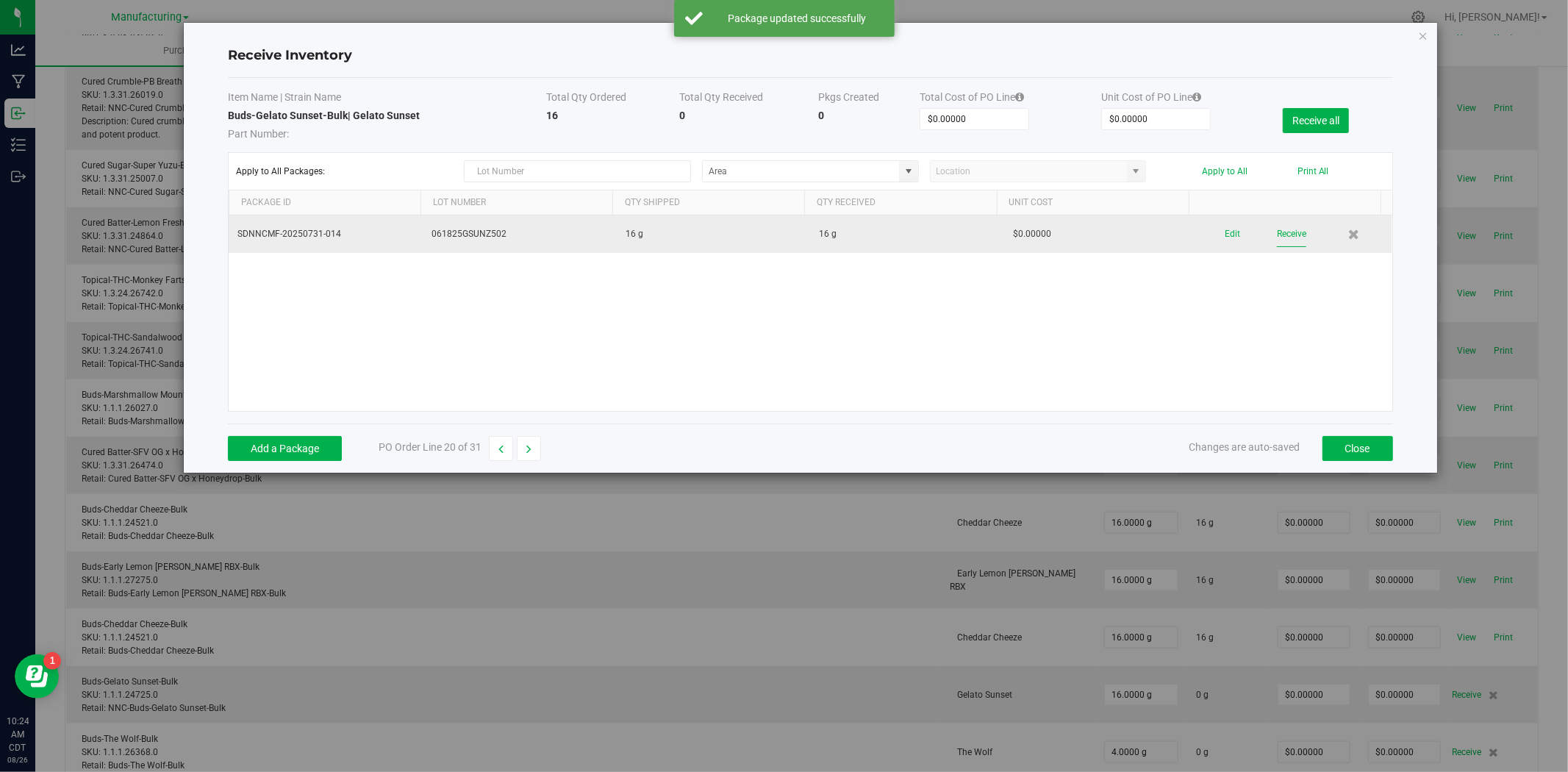
click at [1288, 233] on button "Receive" at bounding box center [1291, 234] width 29 height 26
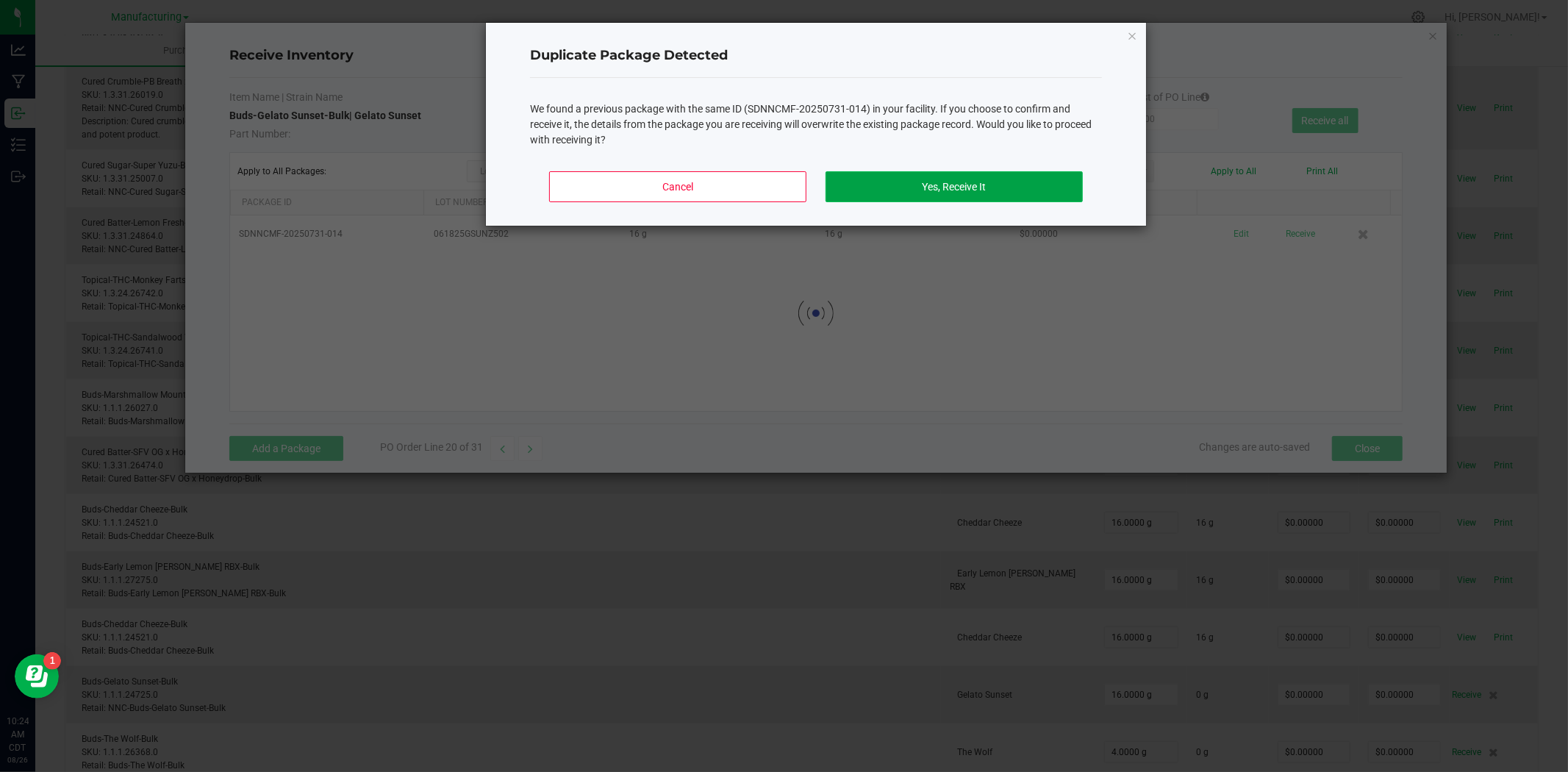
click at [1008, 195] on button "Yes, Receive It" at bounding box center [953, 186] width 257 height 31
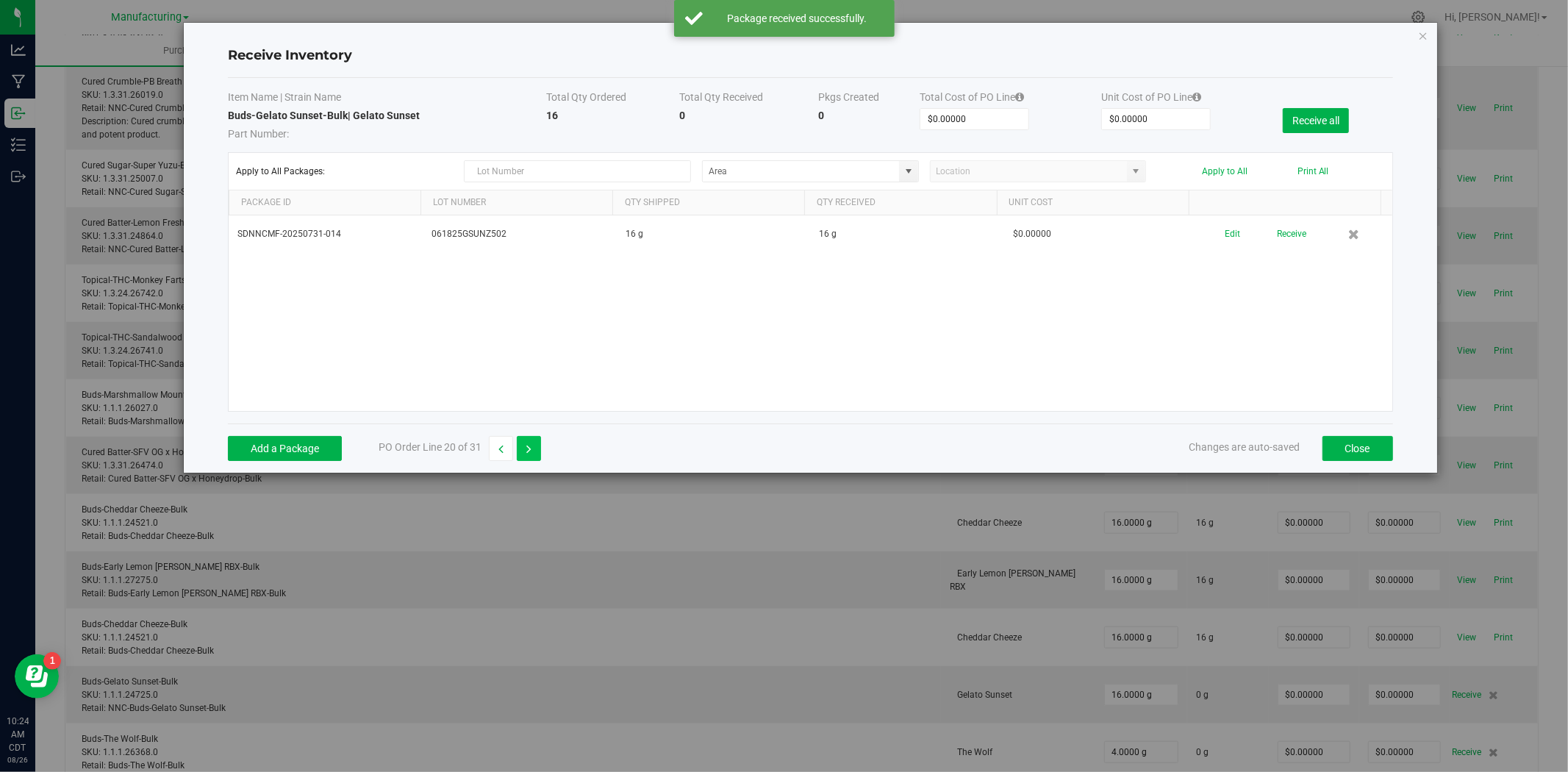
click at [526, 449] on button "button" at bounding box center [528, 448] width 24 height 25
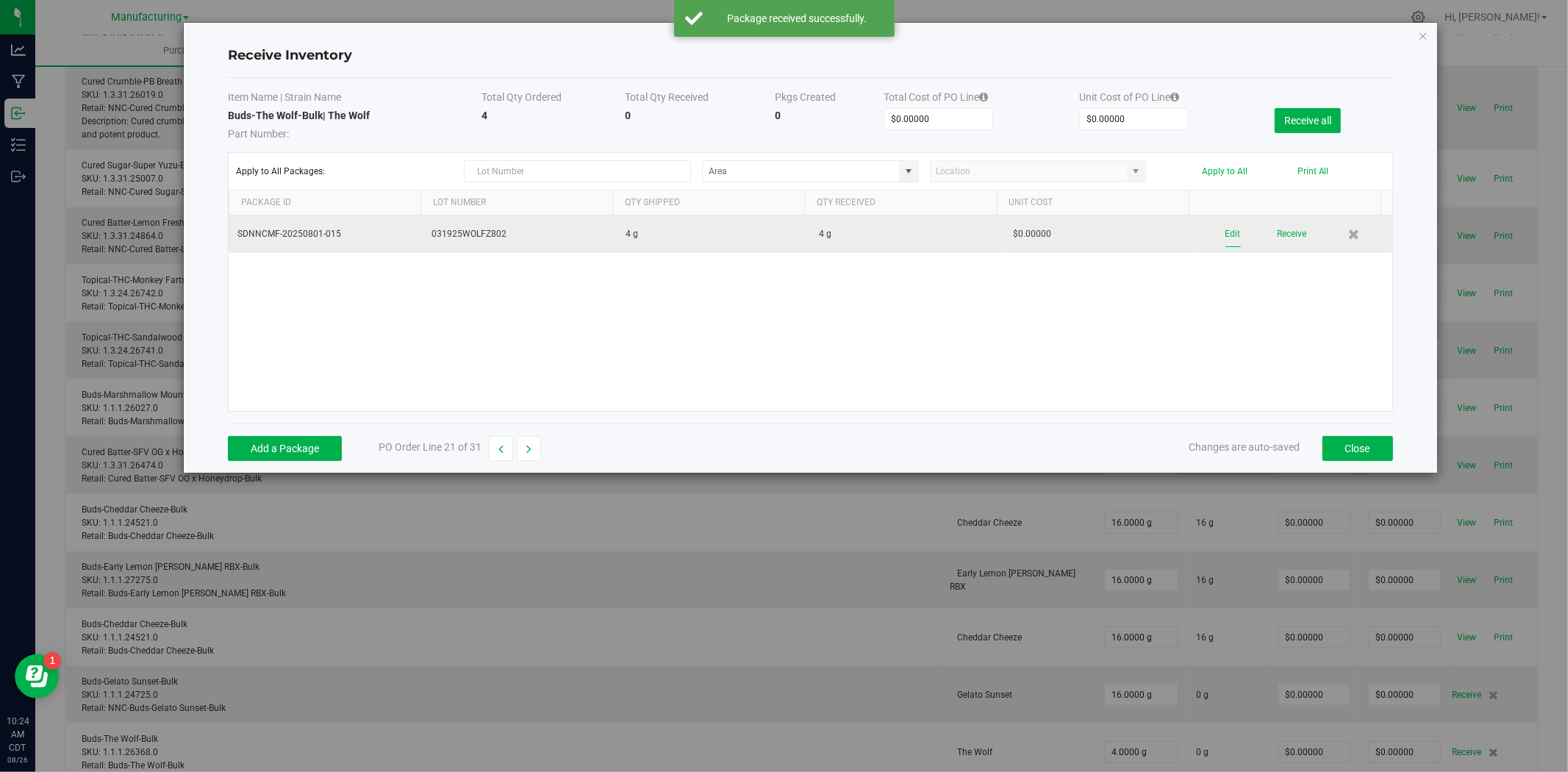
click at [1225, 239] on button "Edit" at bounding box center [1233, 234] width 16 height 26
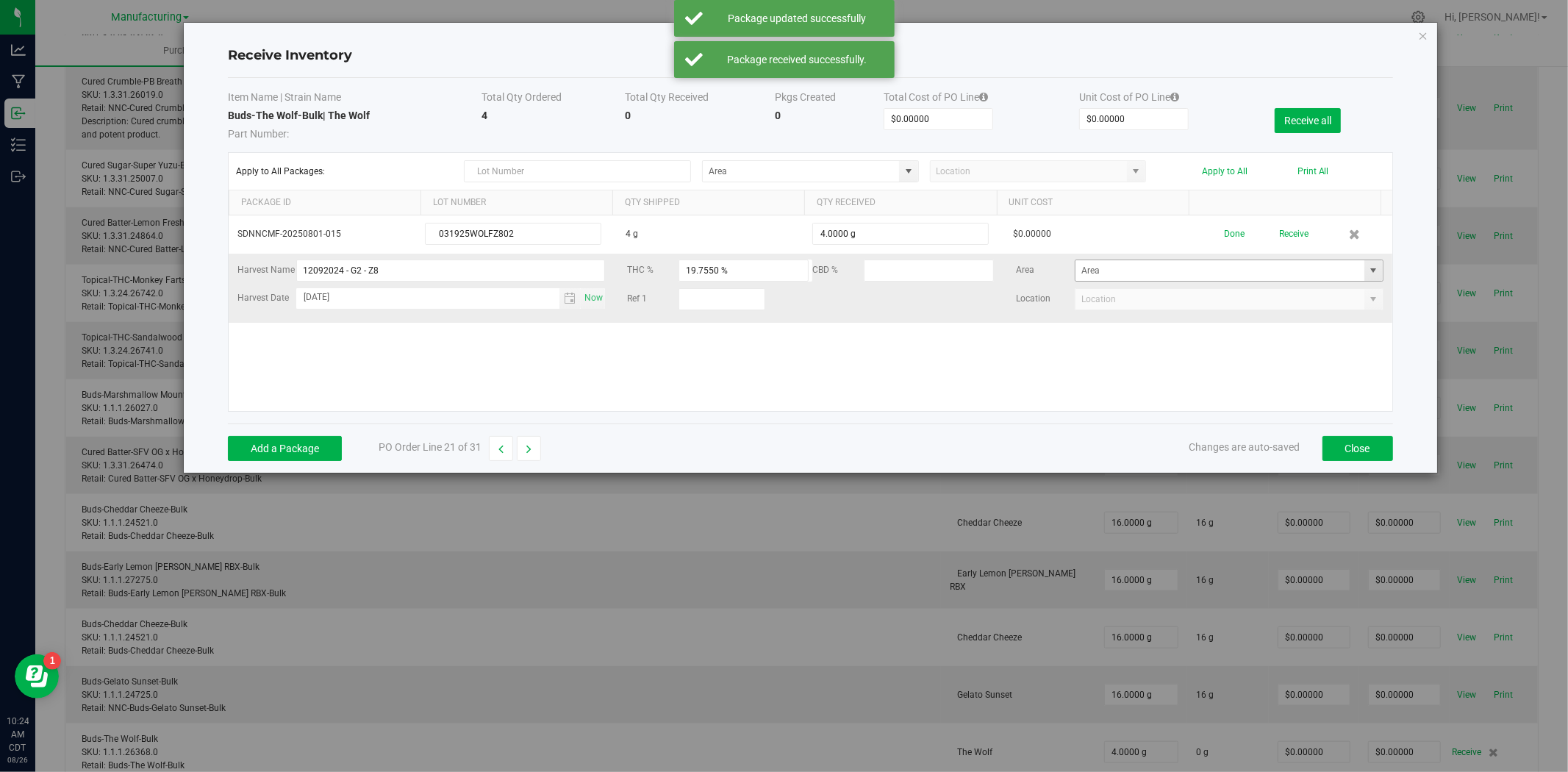
click at [1368, 273] on span at bounding box center [1373, 270] width 12 height 12
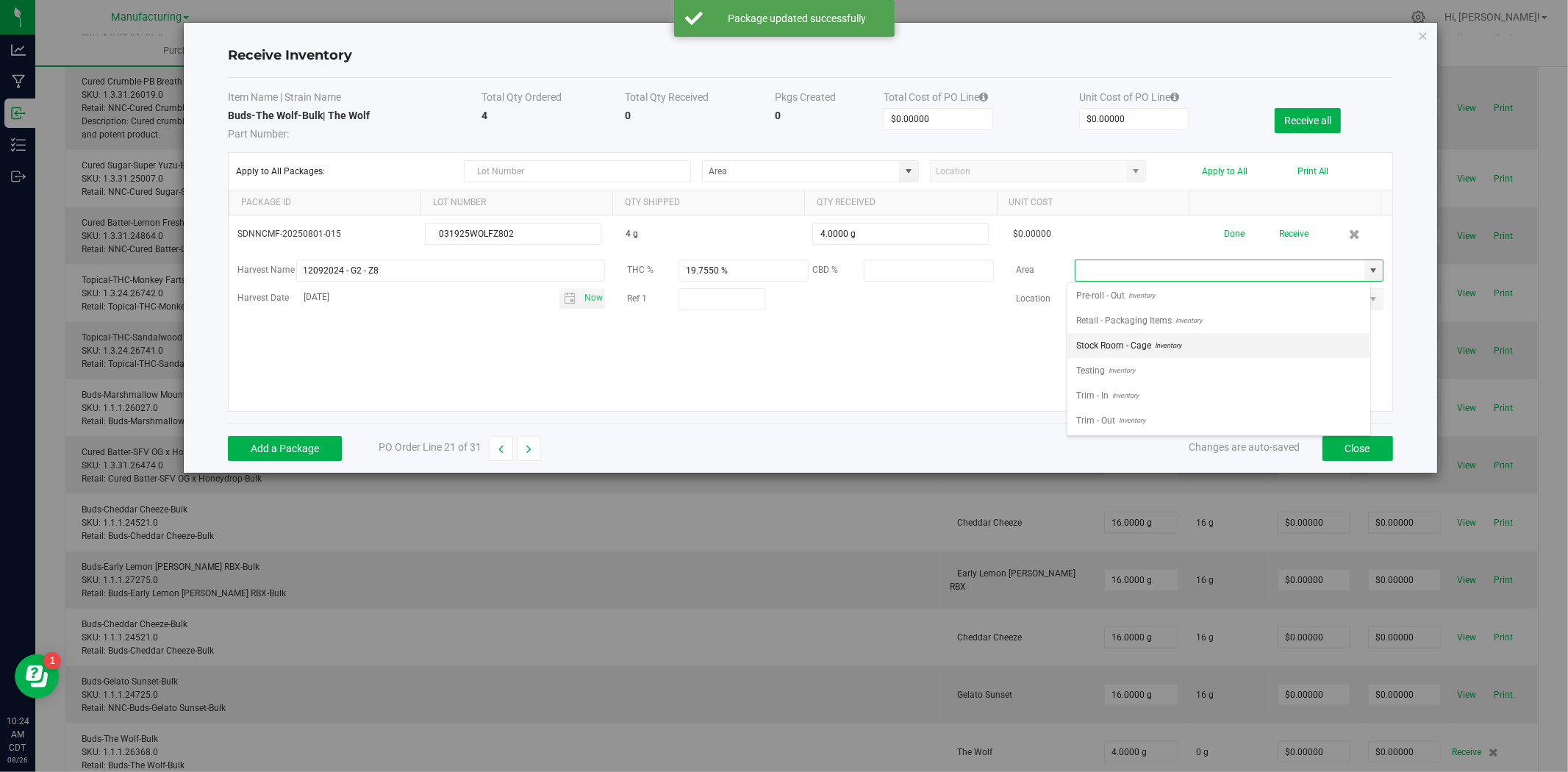
click at [1121, 344] on span "Stock Room - Cage" at bounding box center [1114, 345] width 75 height 22
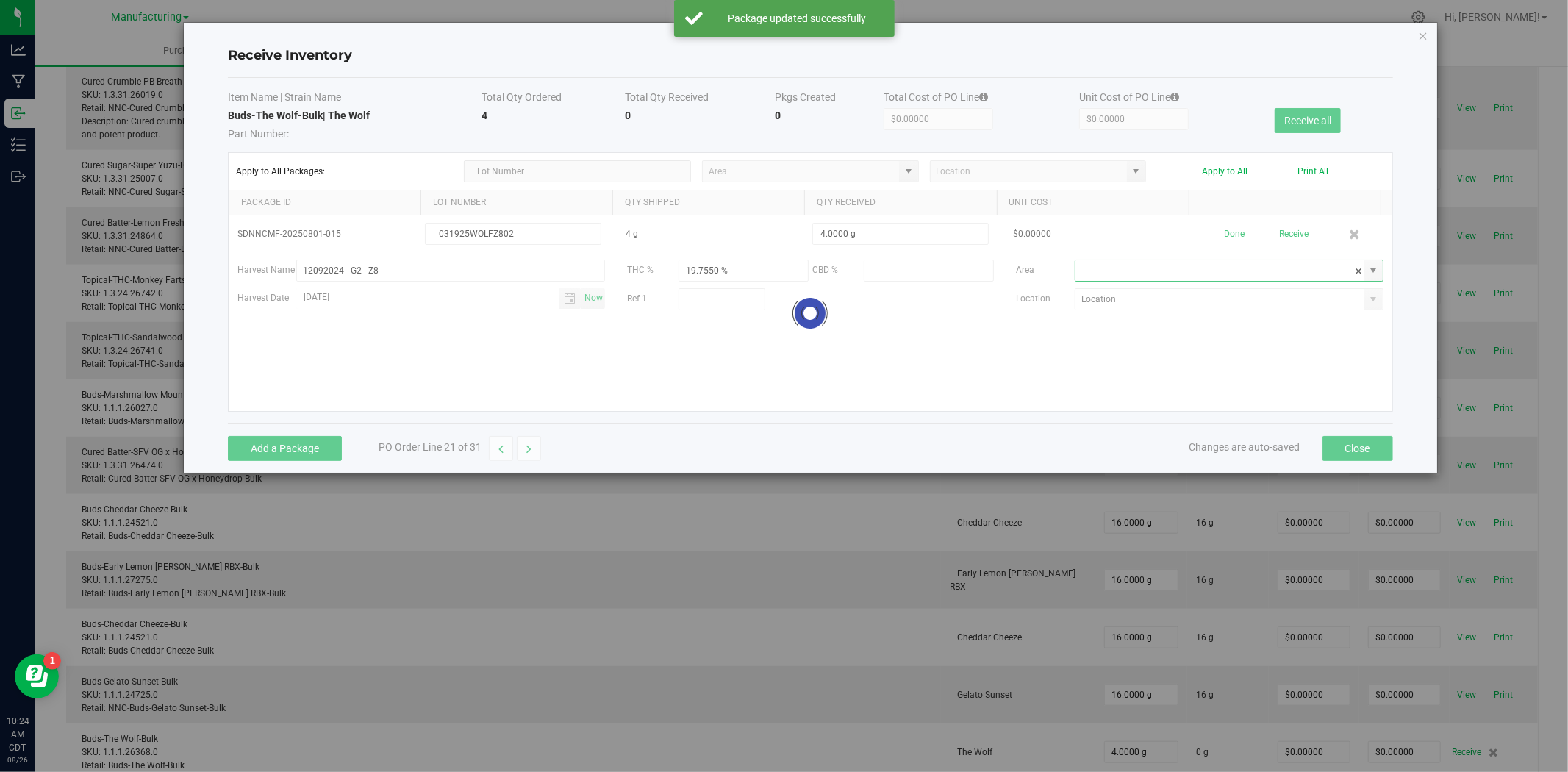
type input "Stock Room - Cage"
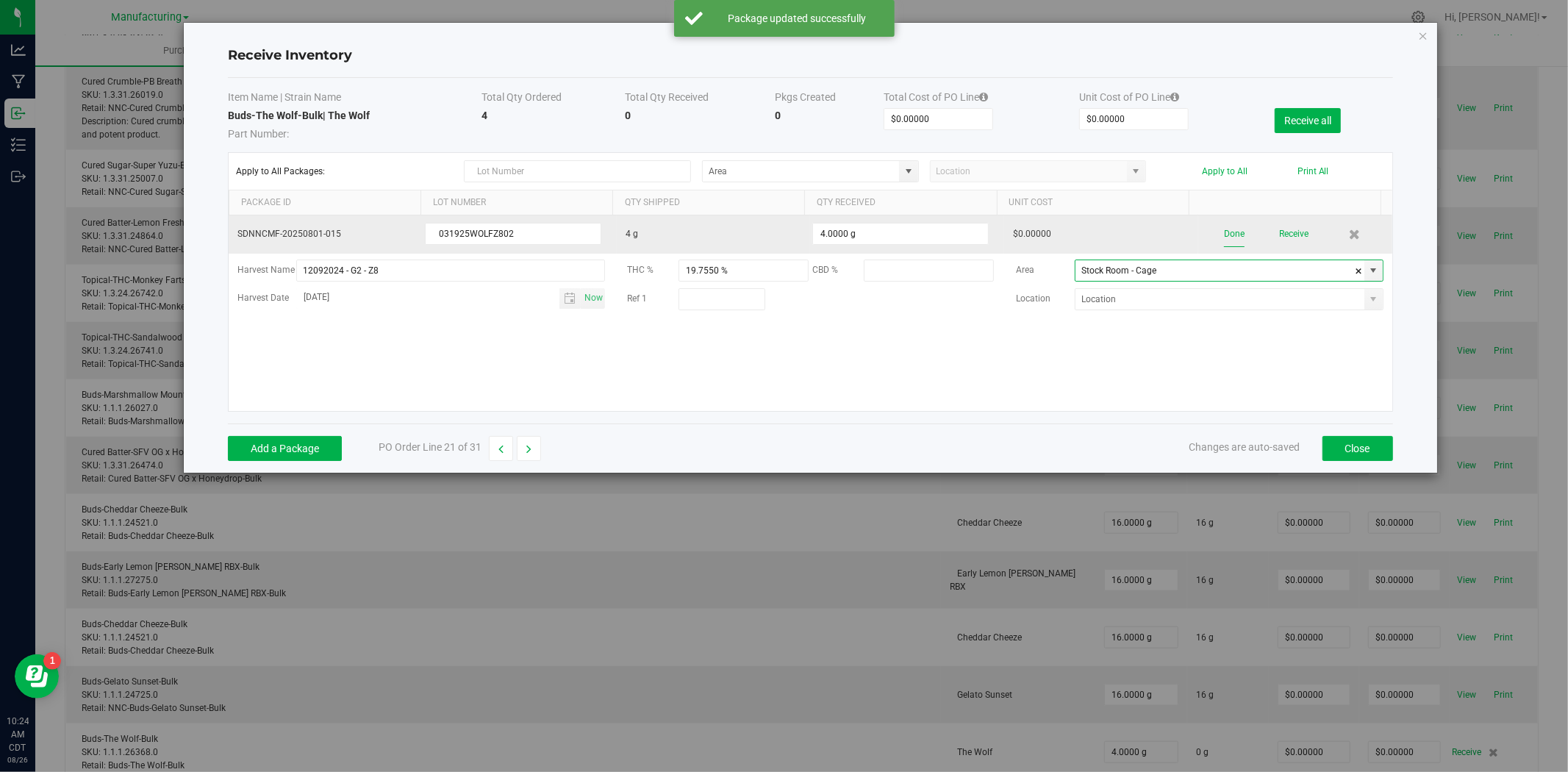
click at [1229, 234] on button "Done" at bounding box center [1234, 234] width 21 height 26
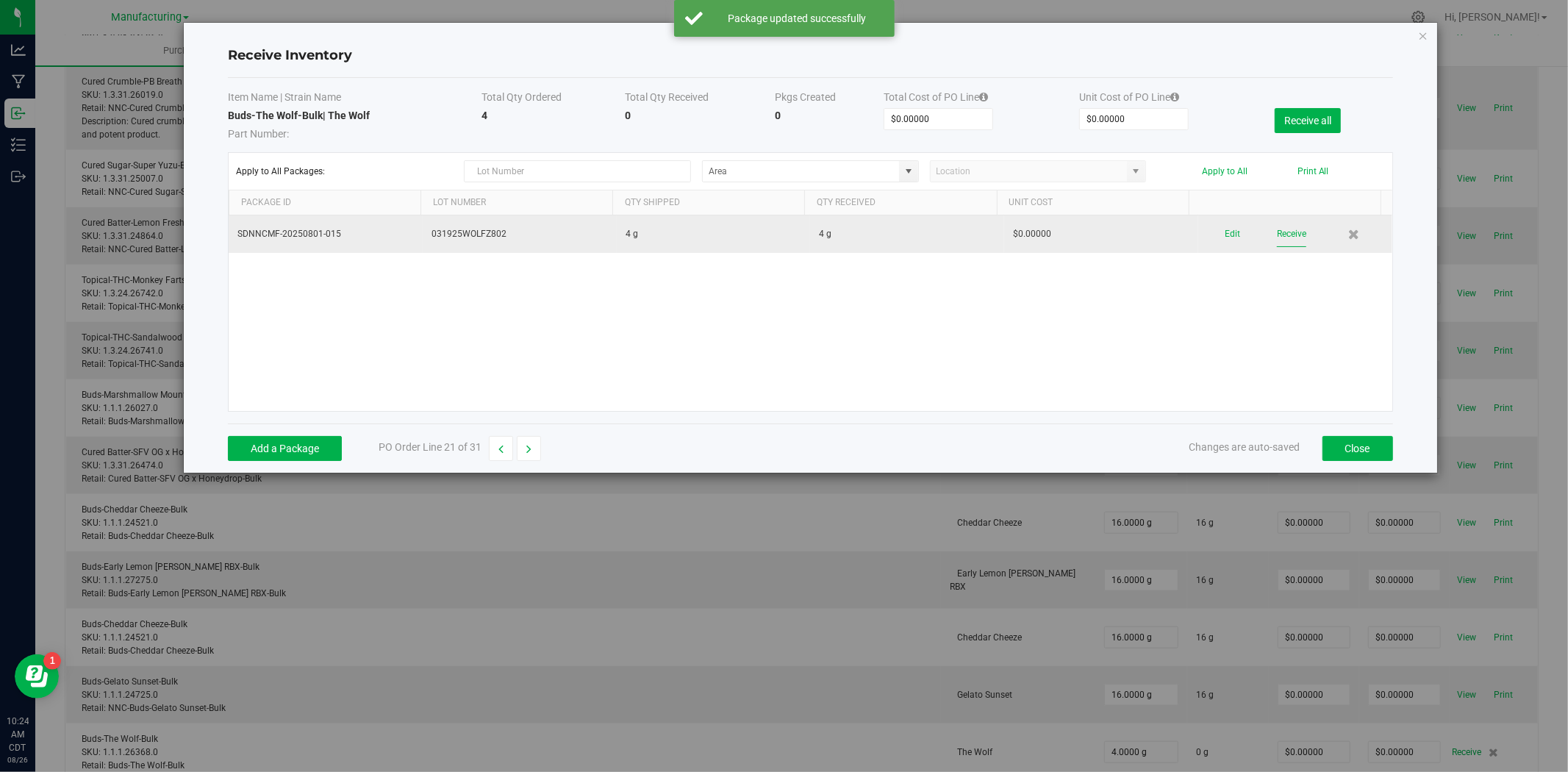
click at [1277, 237] on button "Receive" at bounding box center [1291, 234] width 29 height 26
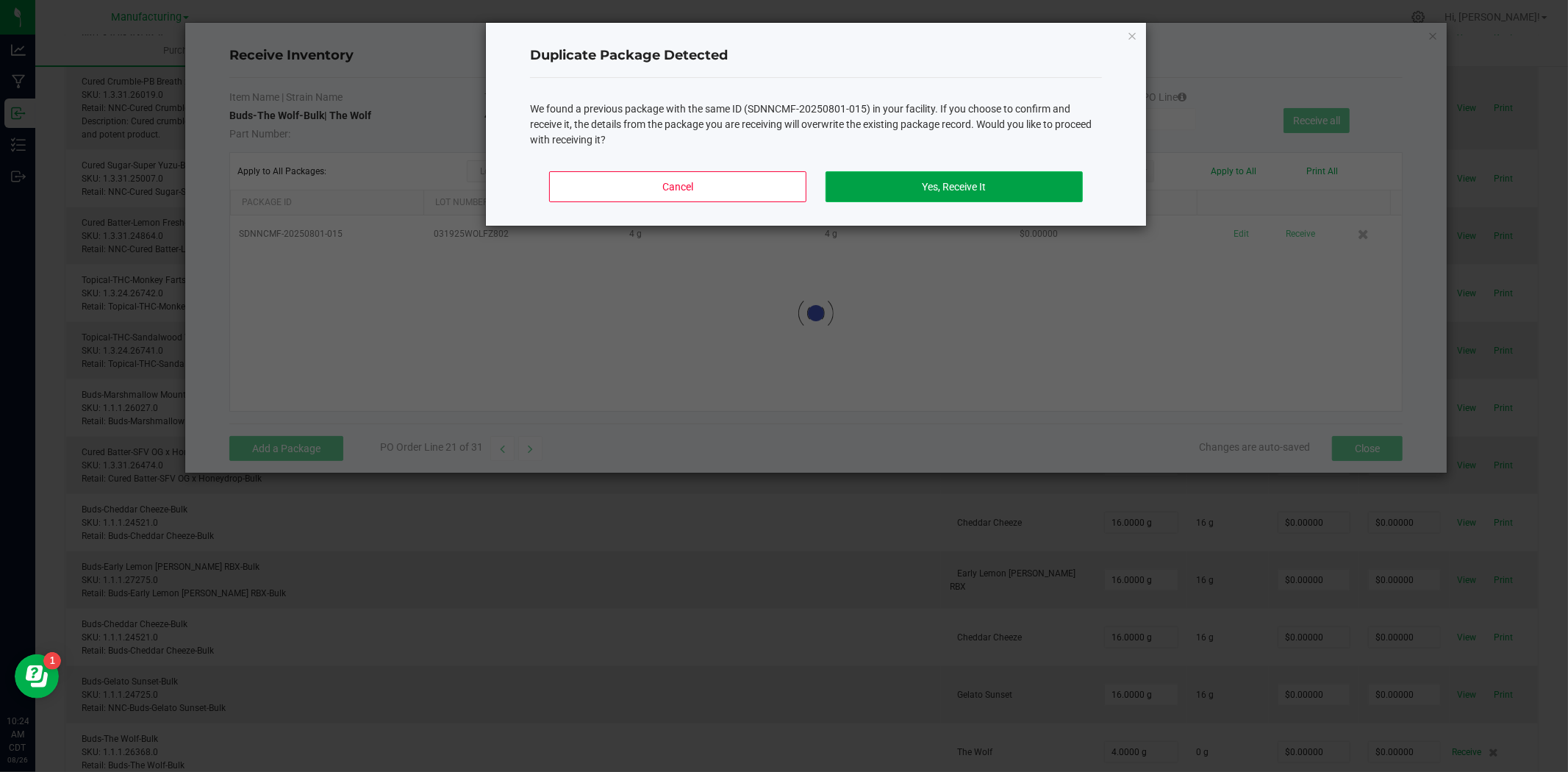
click at [1008, 187] on button "Yes, Receive It" at bounding box center [953, 186] width 257 height 31
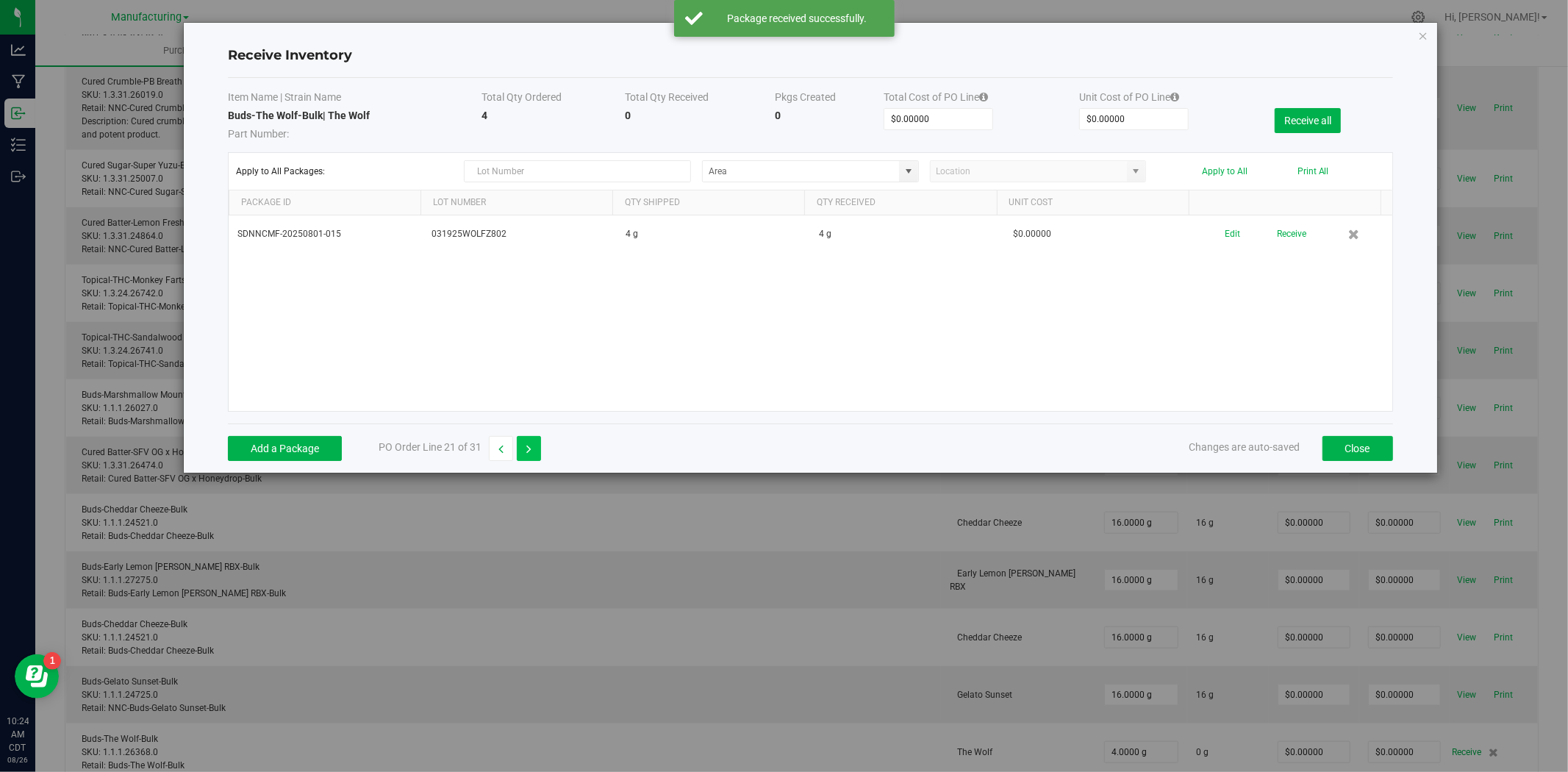
click at [522, 447] on button "button" at bounding box center [528, 448] width 24 height 25
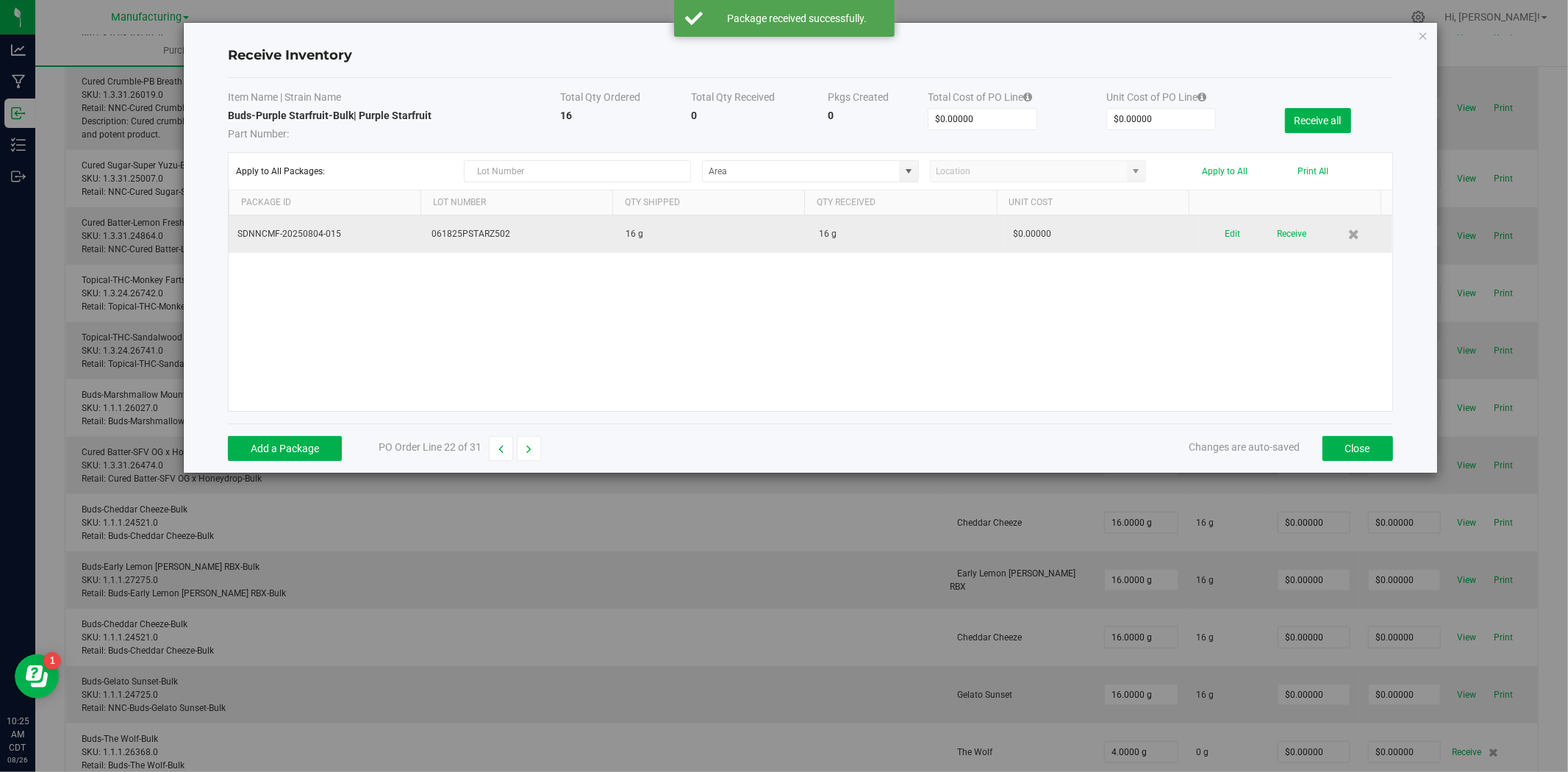
click at [1214, 237] on div "Edit Receive" at bounding box center [1295, 234] width 176 height 26
click at [1229, 235] on button "Edit" at bounding box center [1233, 234] width 16 height 26
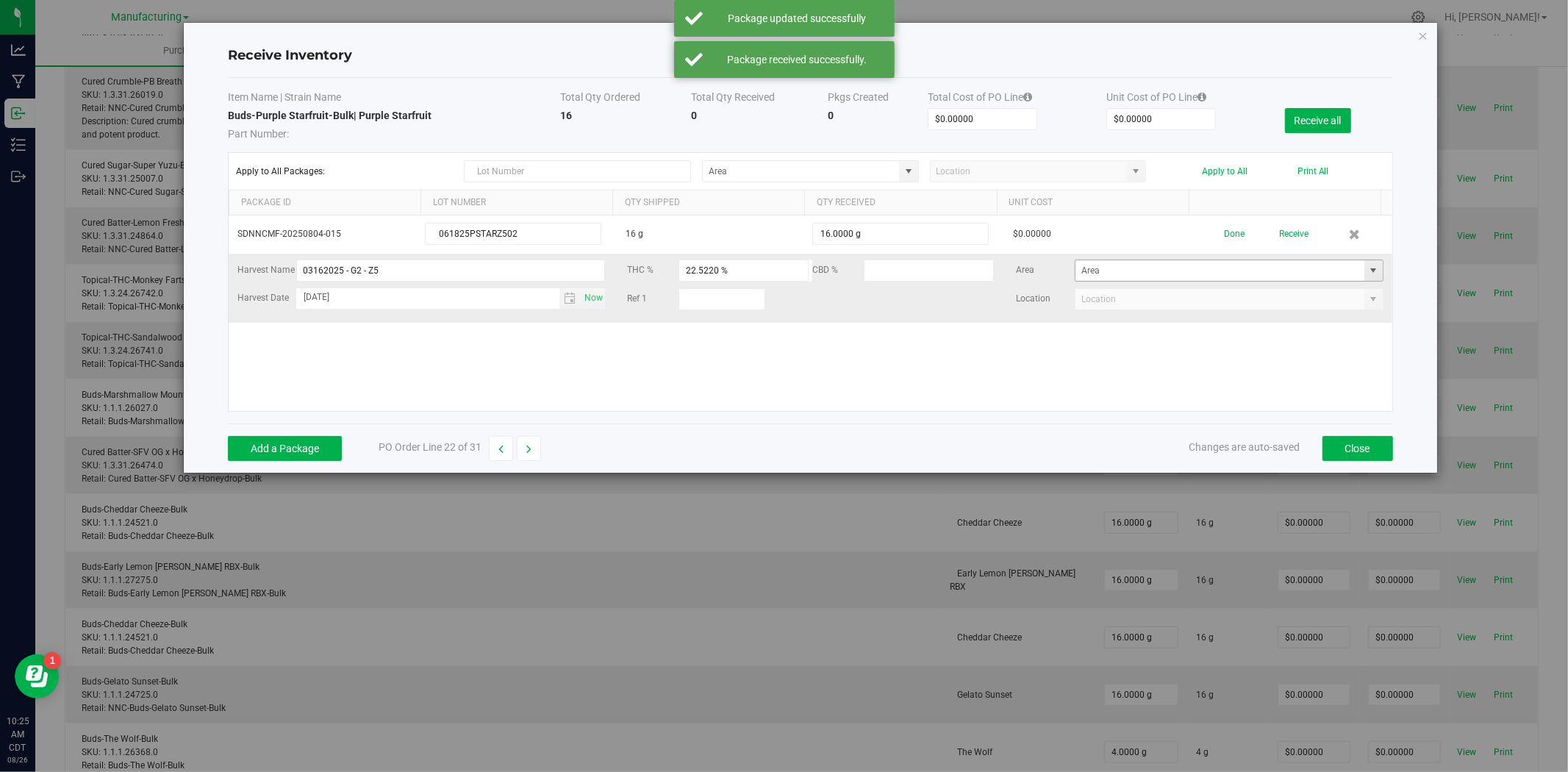
click at [1368, 275] on span at bounding box center [1373, 270] width 12 height 12
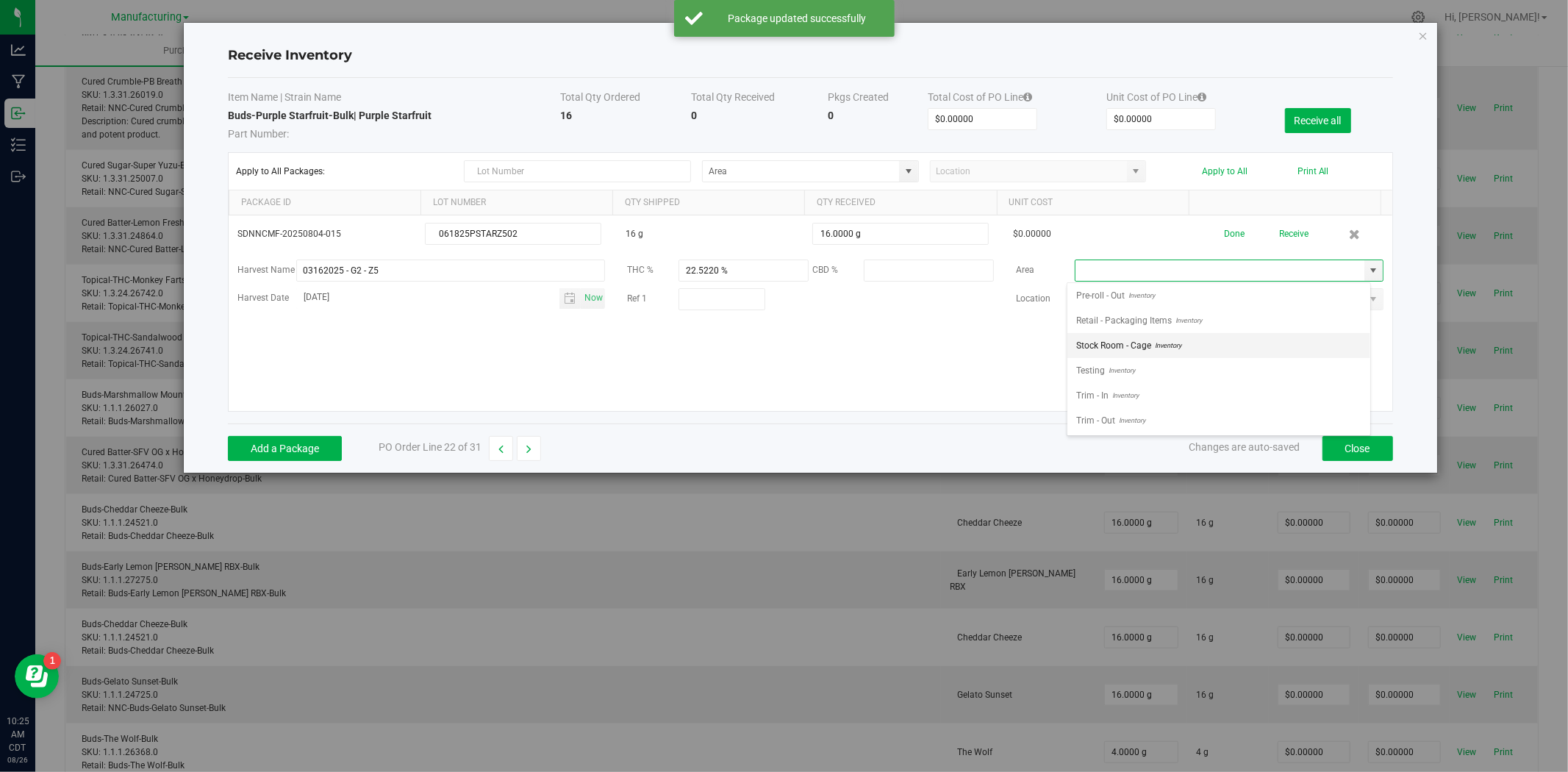
click at [1147, 343] on span "Stock Room - Cage" at bounding box center [1114, 345] width 75 height 22
type input "Stock Room - Cage"
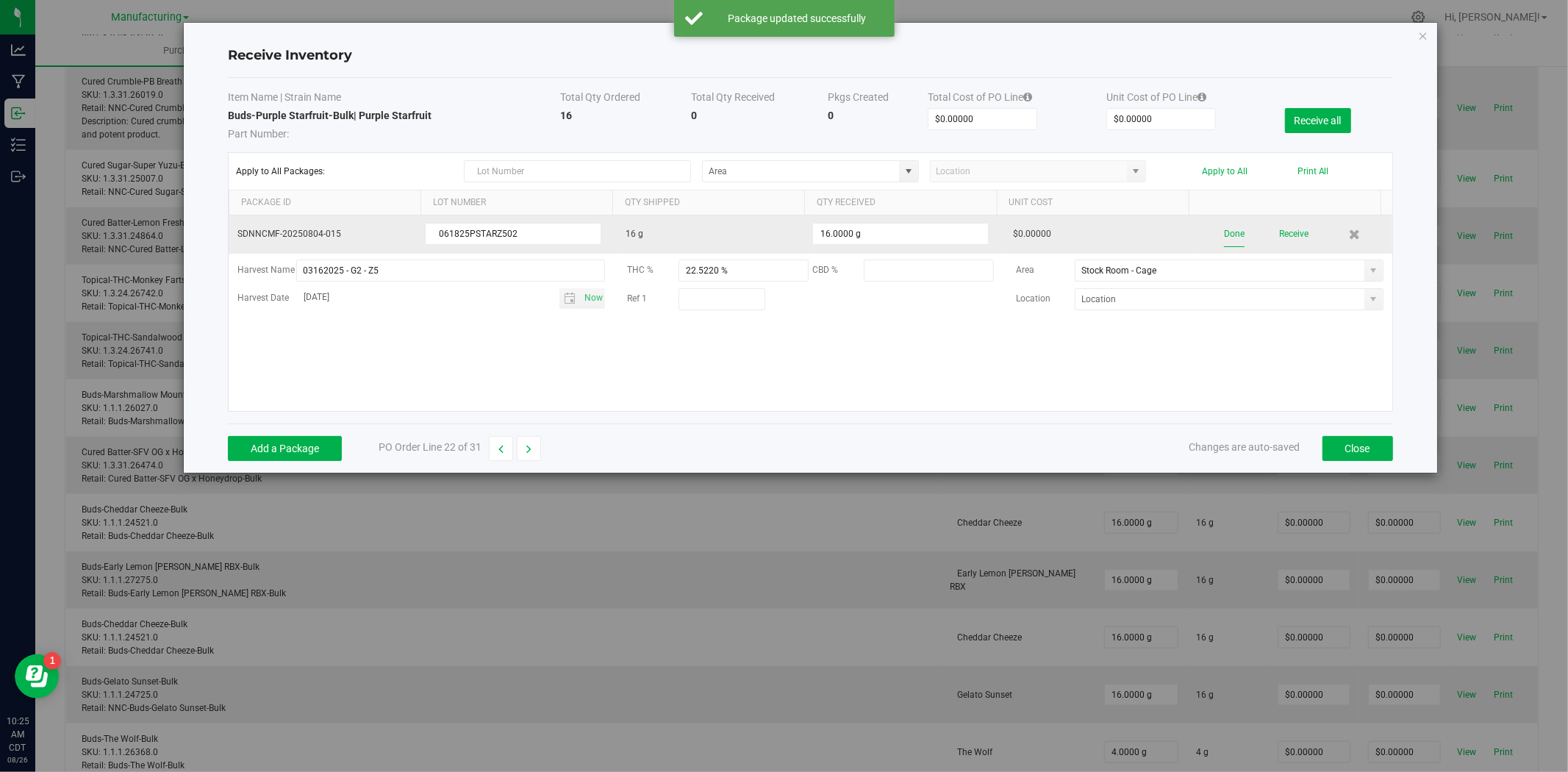
click at [1224, 234] on button "Done" at bounding box center [1234, 234] width 21 height 26
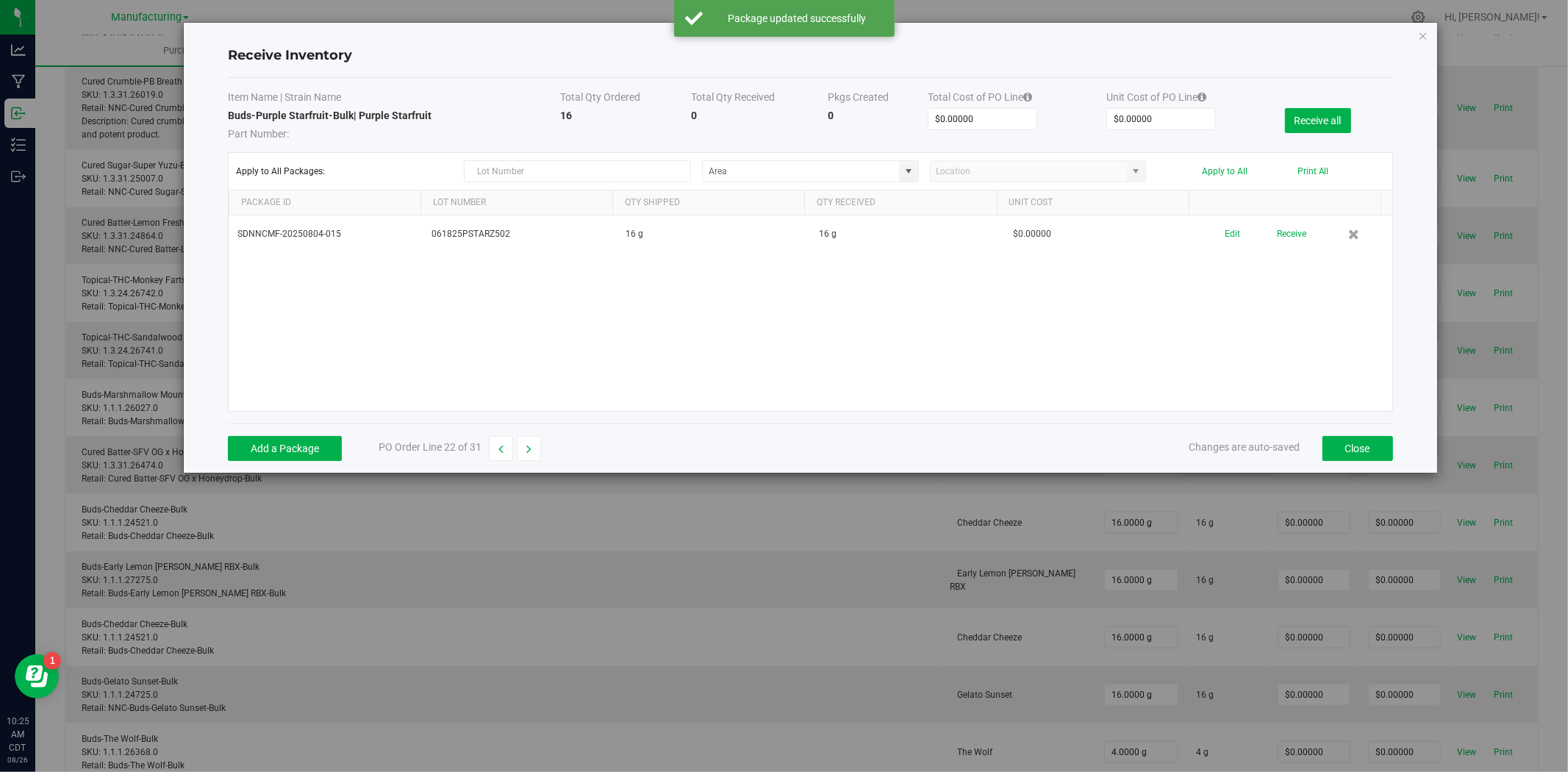
click at [1277, 241] on button "Receive" at bounding box center [1291, 234] width 29 height 26
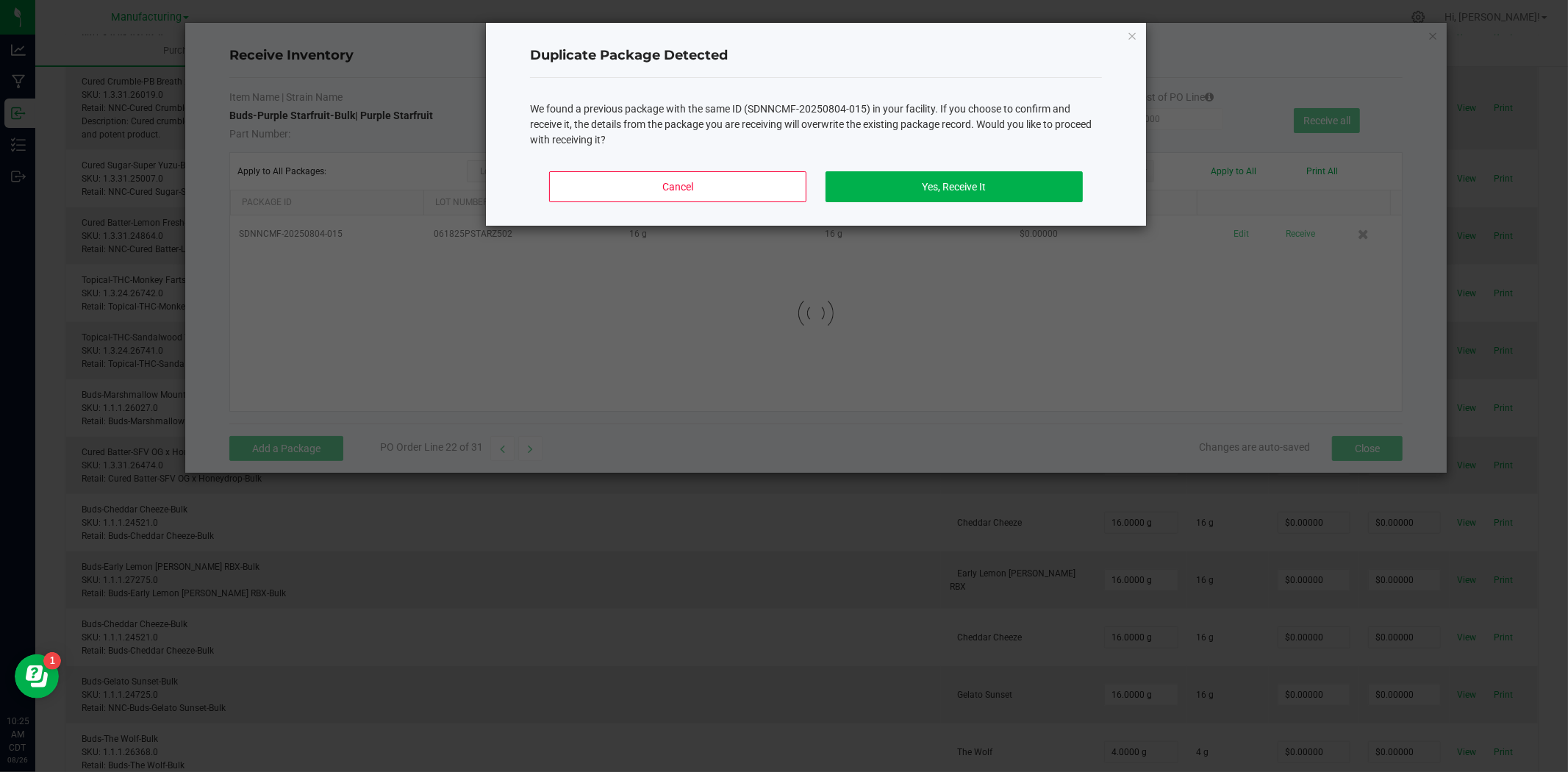
click at [929, 202] on div "Cancel Yes, Receive It" at bounding box center [816, 193] width 572 height 67
click at [929, 193] on button "Yes, Receive It" at bounding box center [953, 186] width 257 height 31
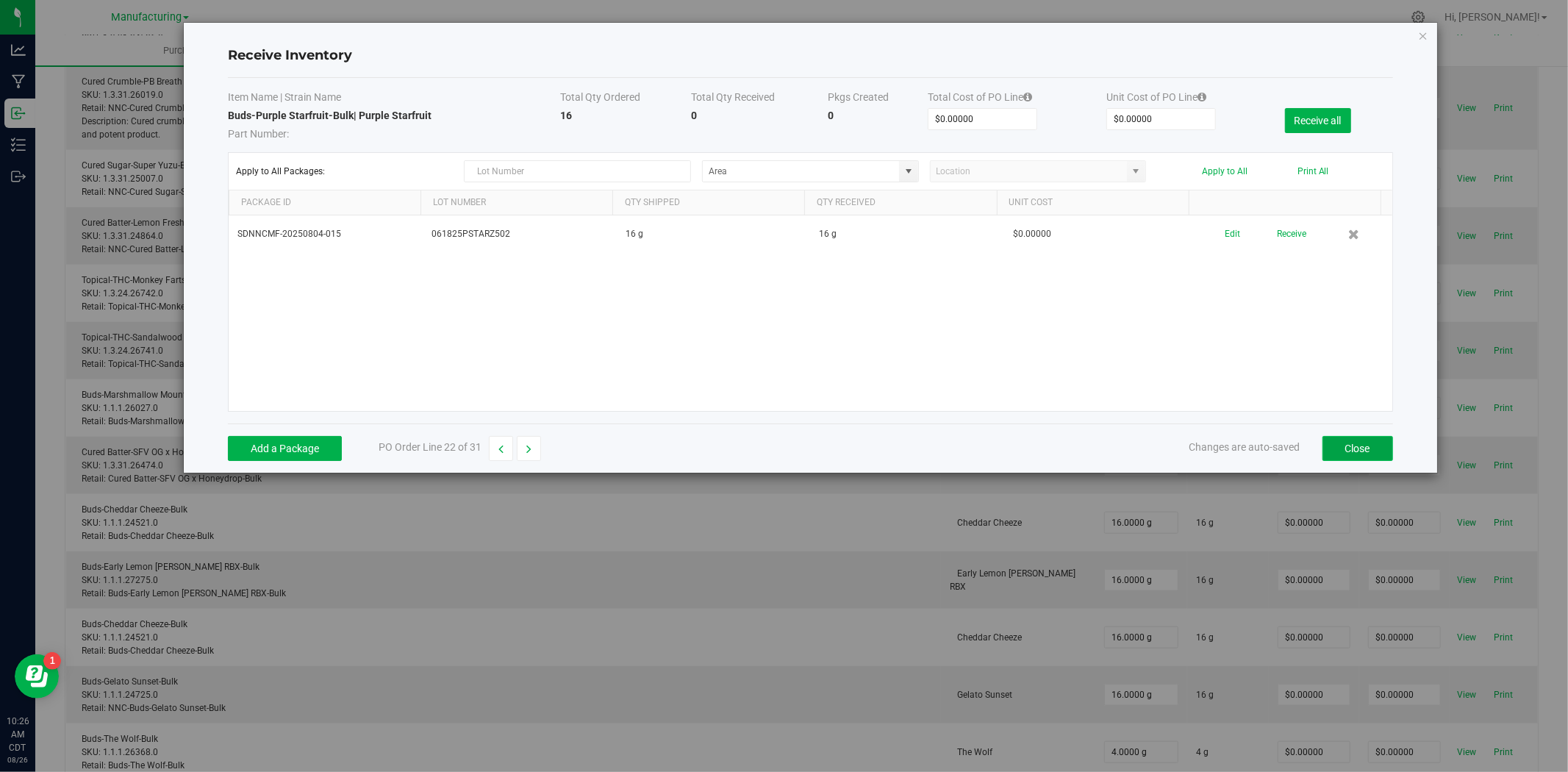
click at [1349, 446] on button "Close" at bounding box center [1358, 448] width 71 height 25
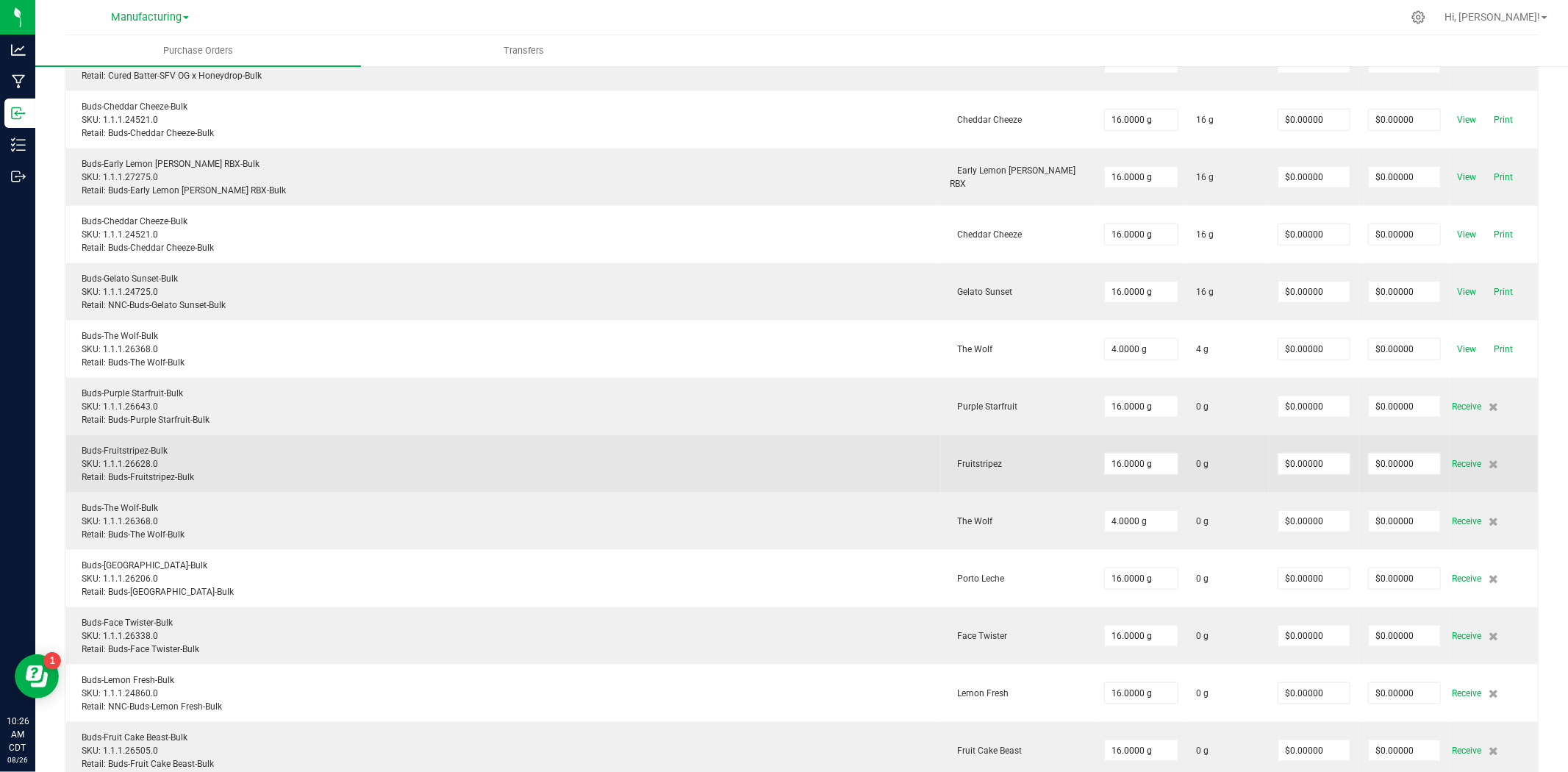
scroll to position [1143, 0]
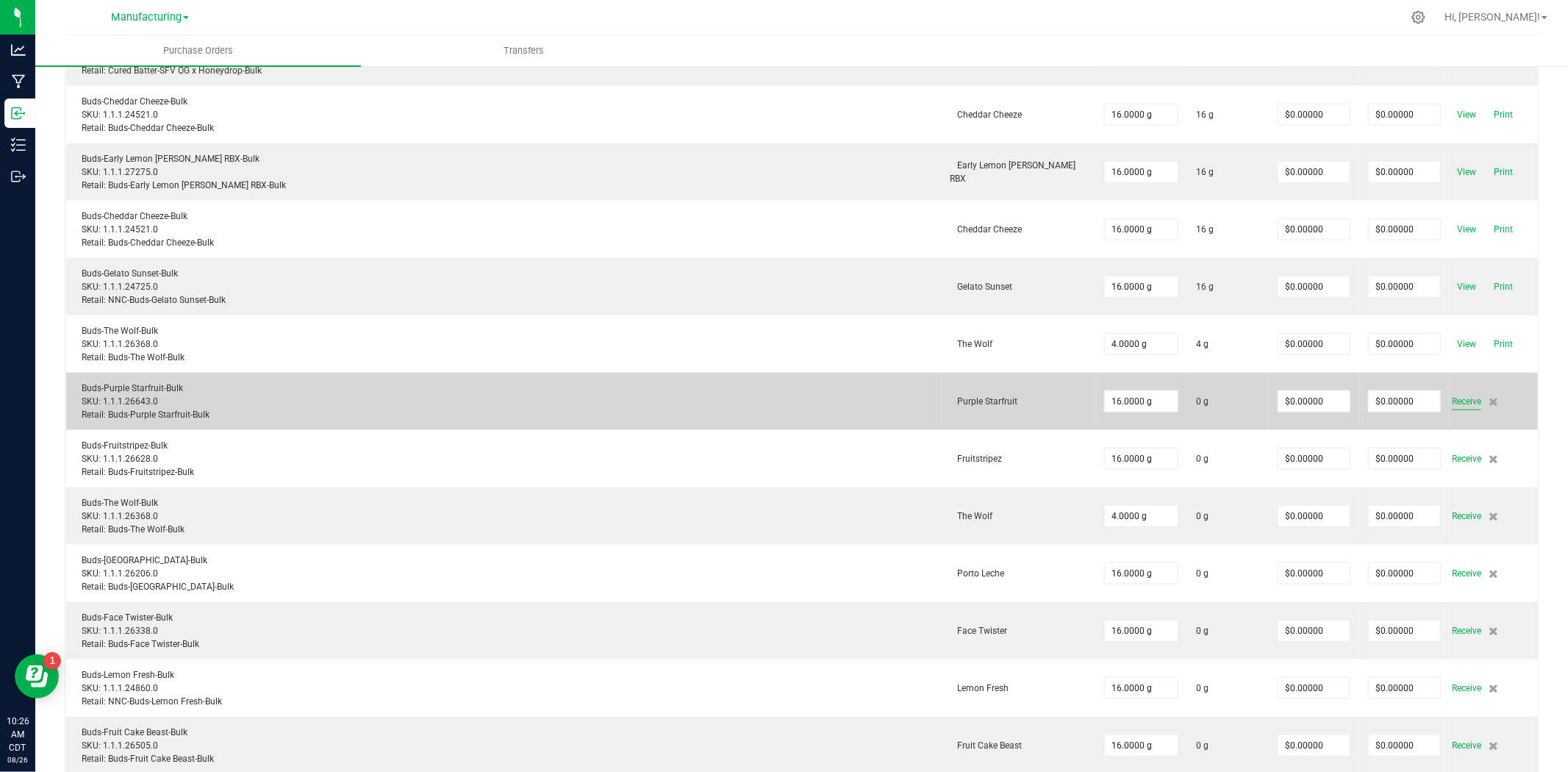
click at [1457, 404] on span "Receive" at bounding box center [1466, 401] width 29 height 17
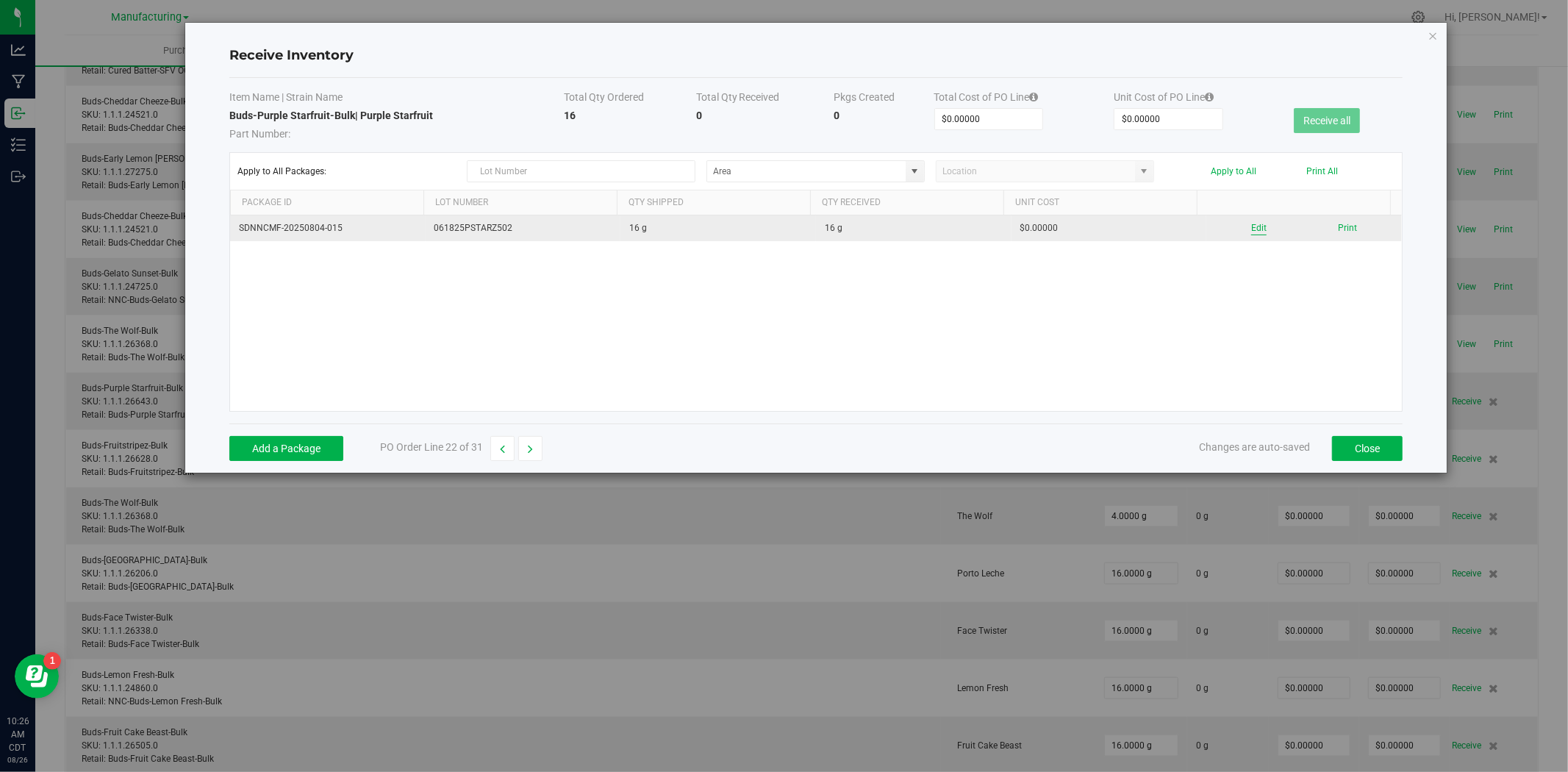
click at [1251, 230] on button "Edit" at bounding box center [1259, 228] width 16 height 14
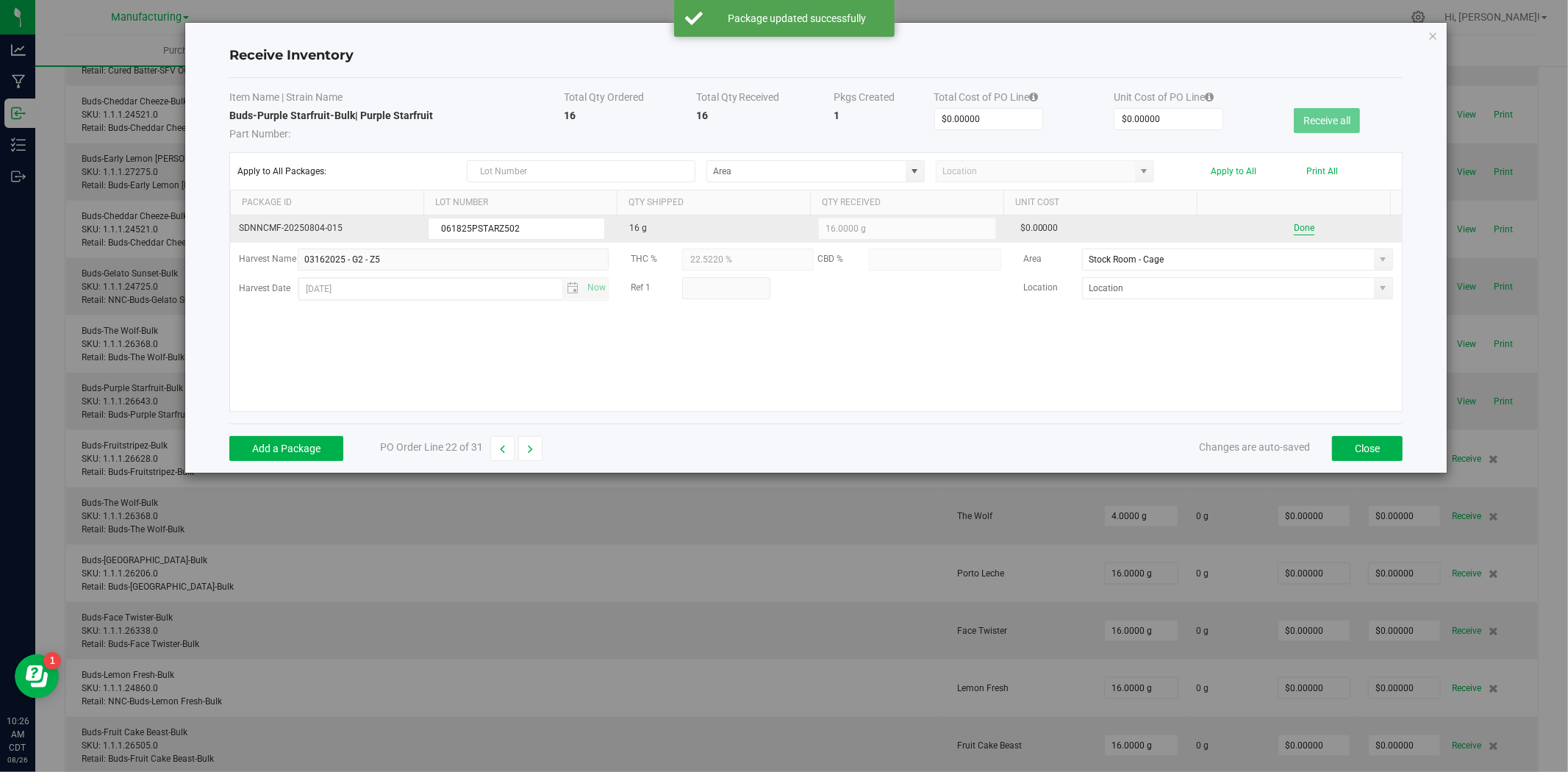
click at [1294, 226] on button "Done" at bounding box center [1303, 228] width 21 height 14
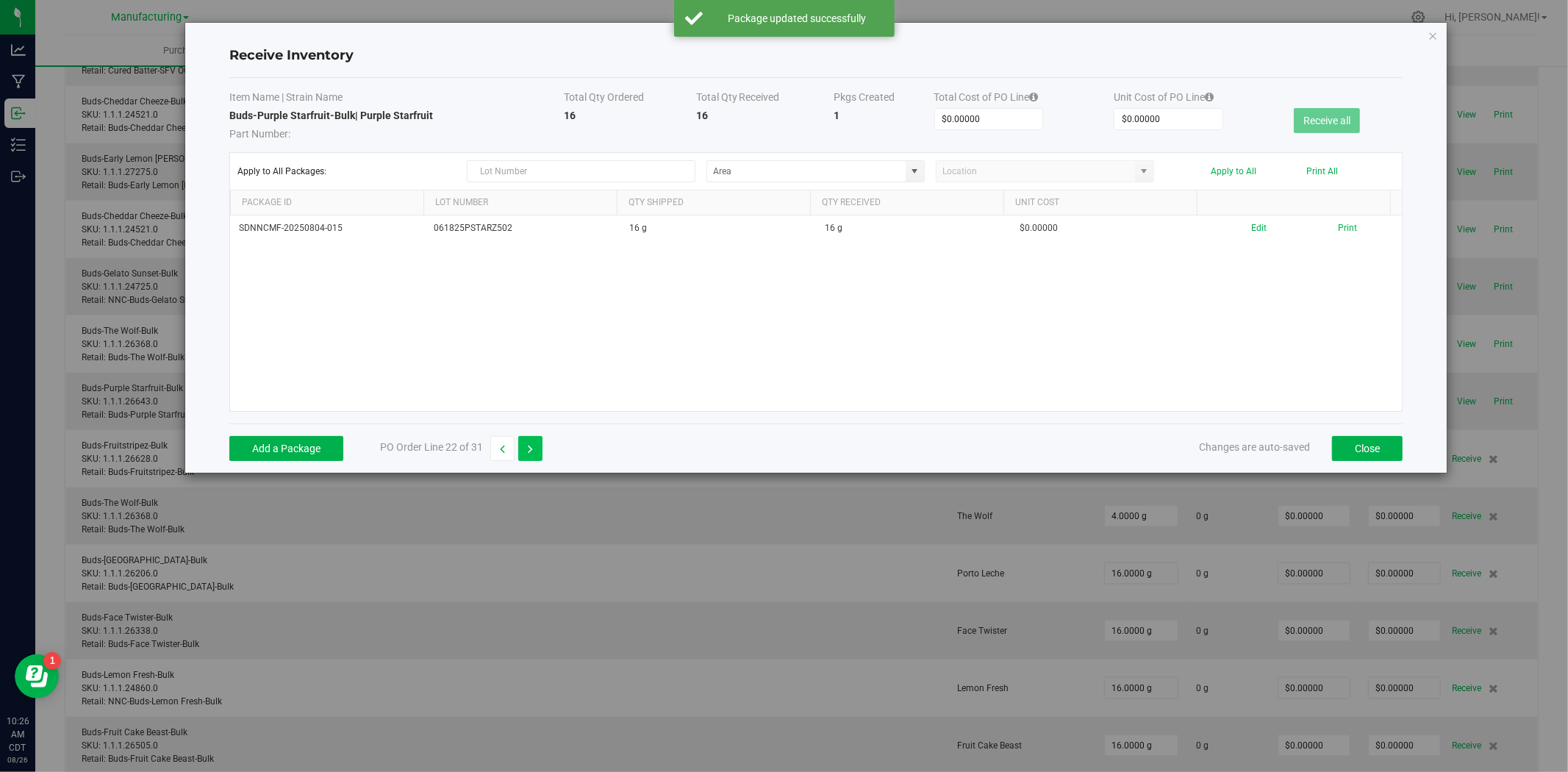
click at [524, 449] on button "button" at bounding box center [530, 448] width 24 height 25
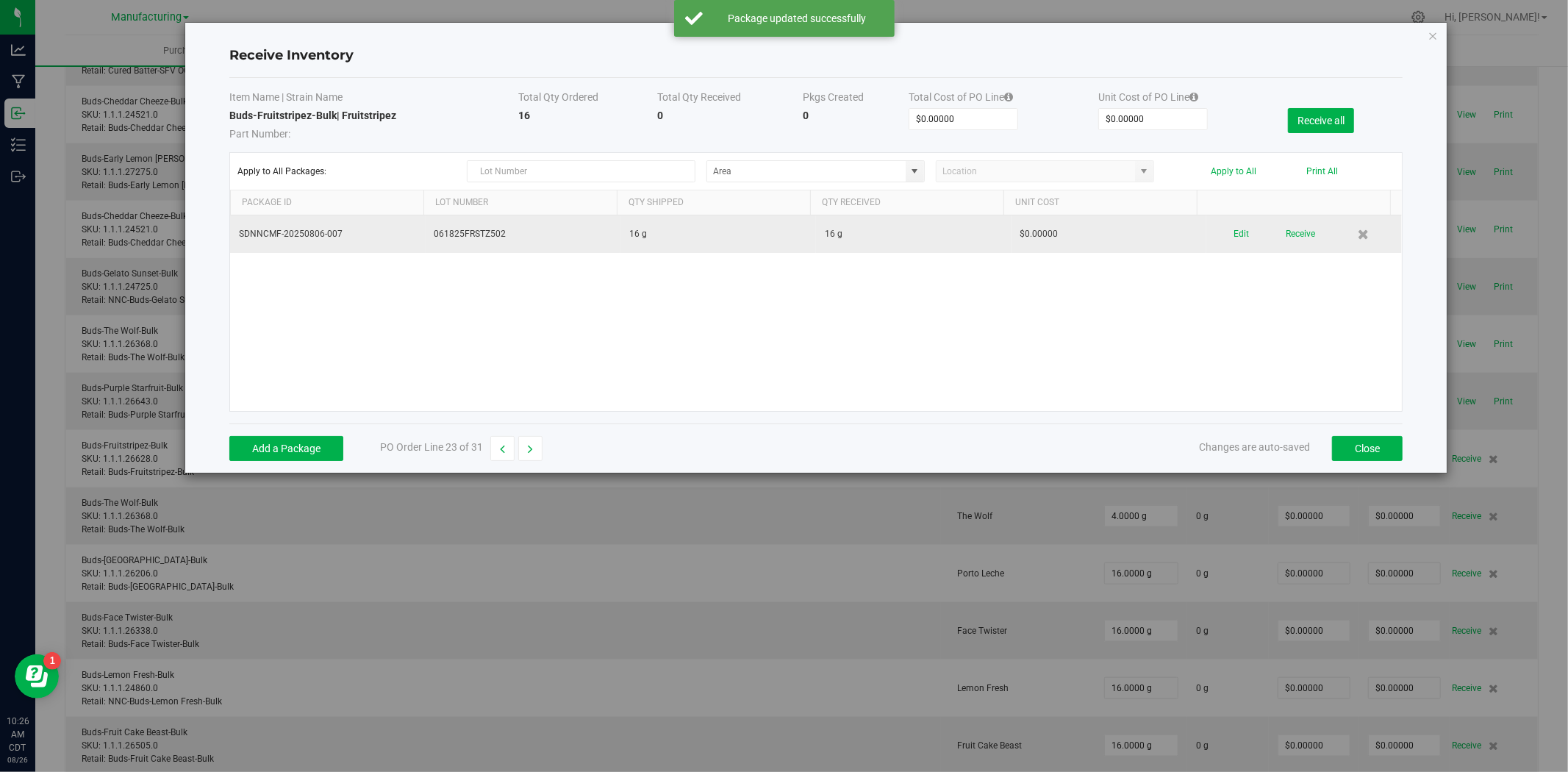
click at [1239, 230] on div "Edit Receive" at bounding box center [1304, 234] width 178 height 26
click at [1235, 236] on button "Edit" at bounding box center [1241, 234] width 16 height 26
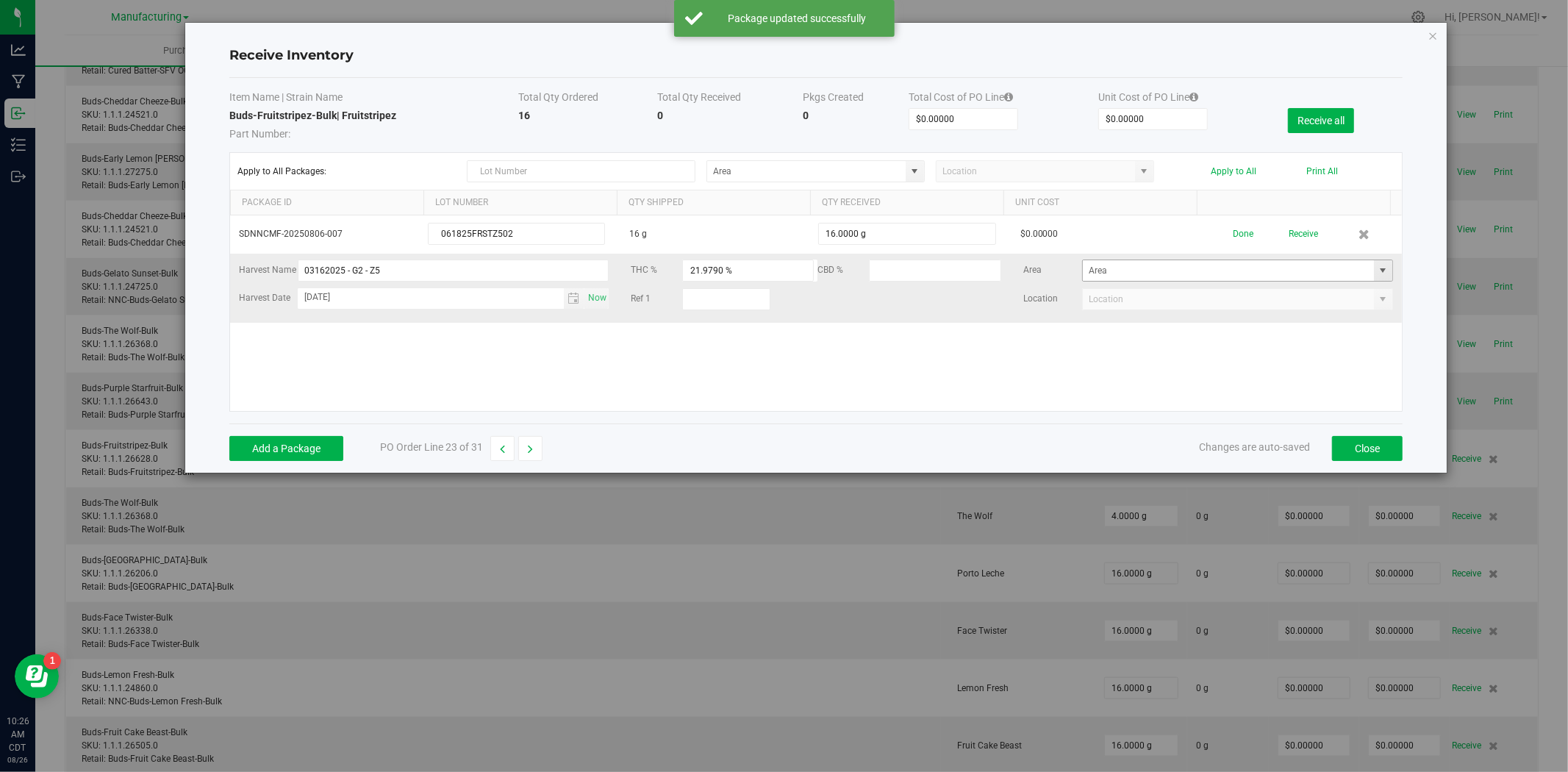
click at [1378, 269] on span at bounding box center [1383, 270] width 12 height 12
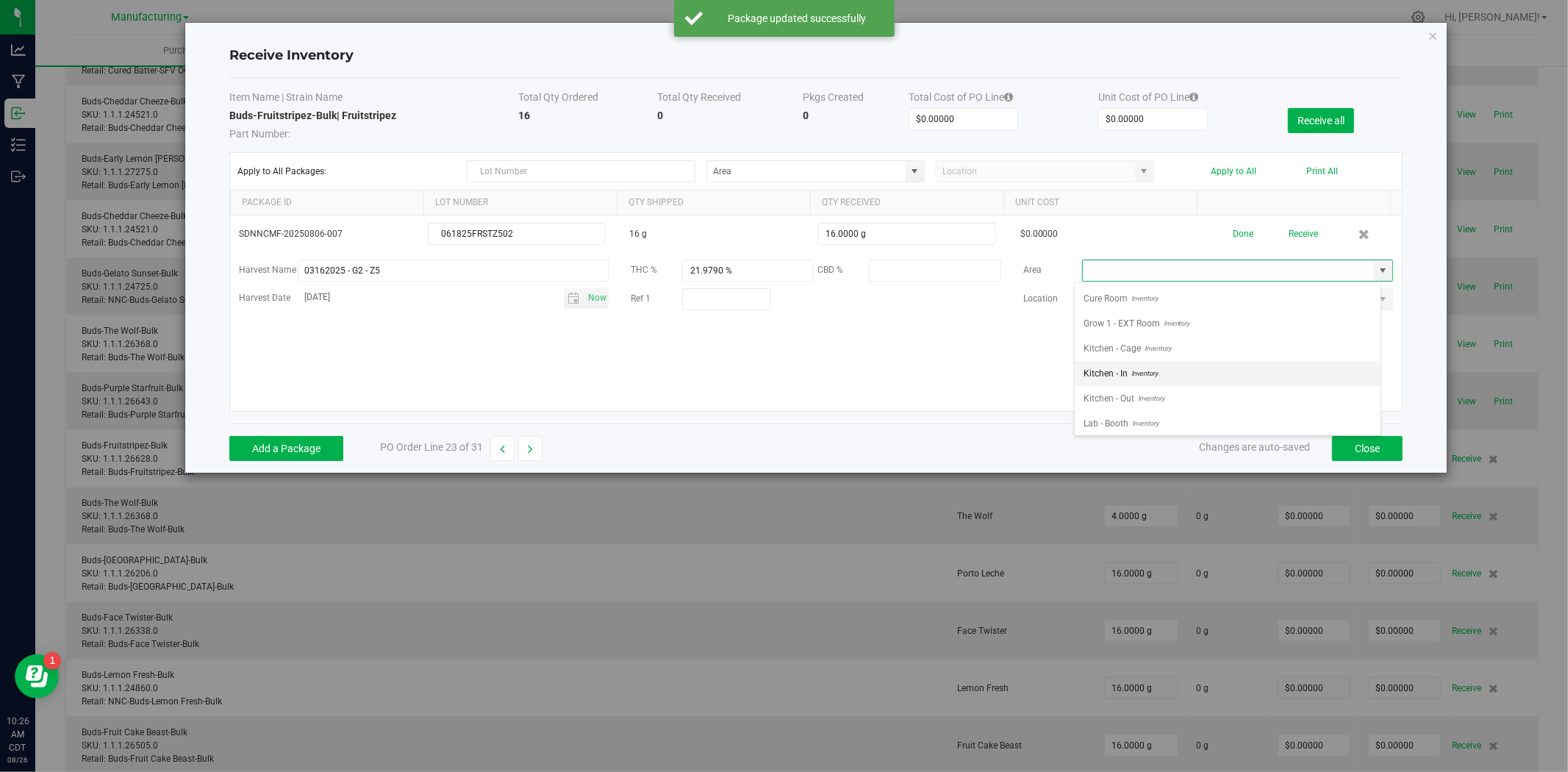
scroll to position [557, 0]
click at [1178, 342] on span "Inventory" at bounding box center [1174, 345] width 30 height 22
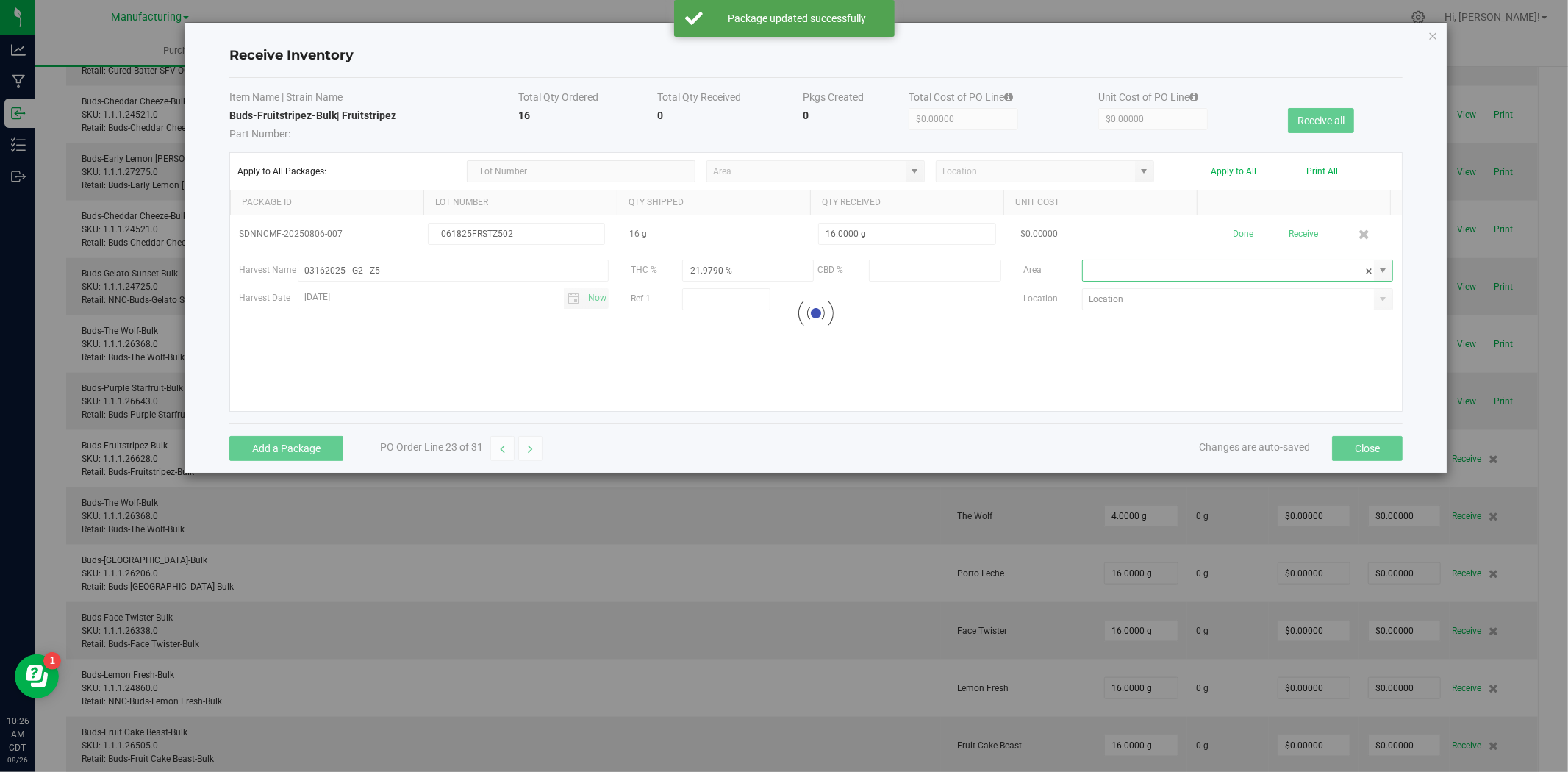
type input "Stock Room - Cage"
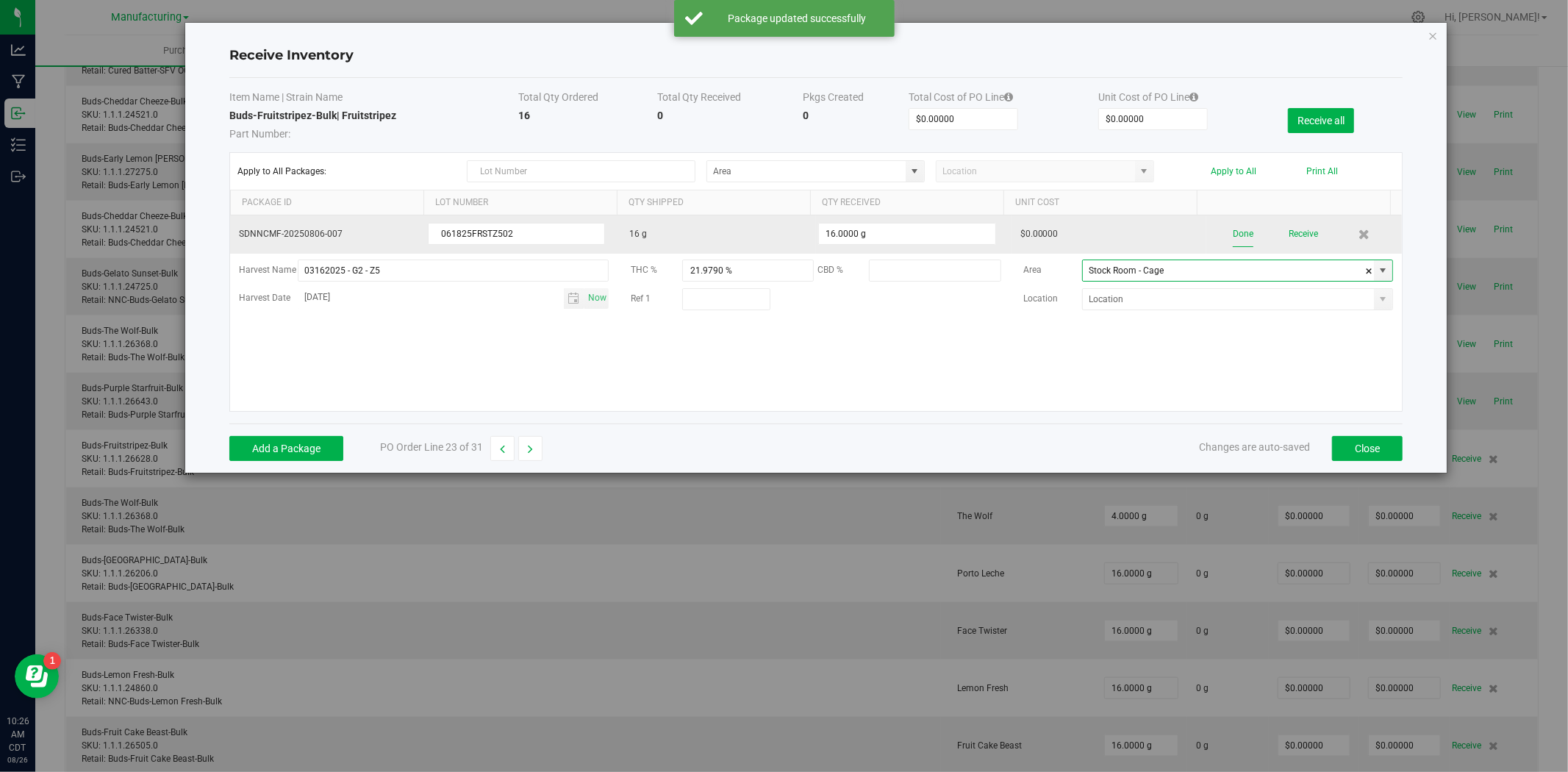
click at [1233, 234] on button "Done" at bounding box center [1243, 234] width 21 height 26
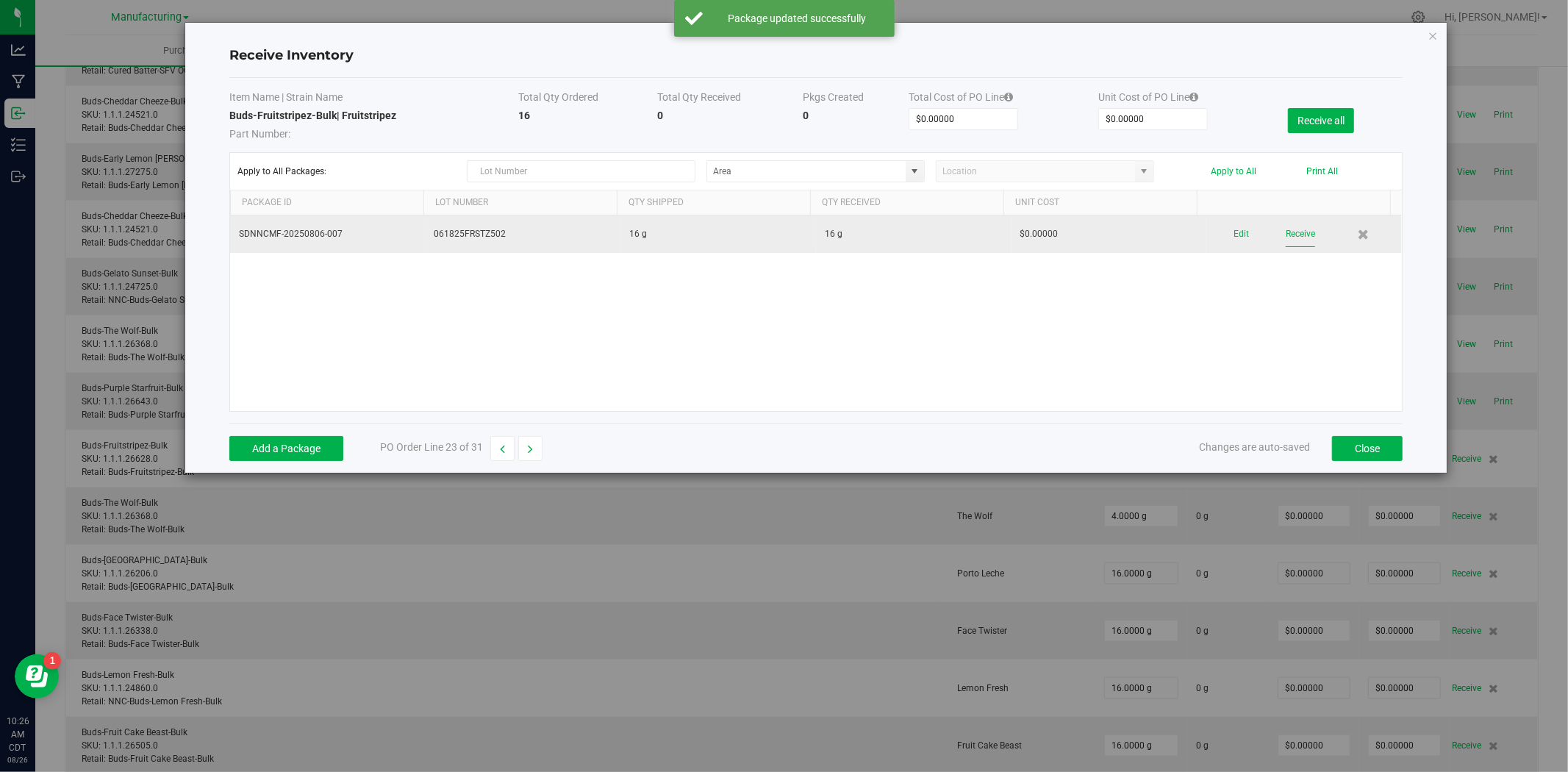
click at [1286, 234] on button "Receive" at bounding box center [1300, 234] width 29 height 26
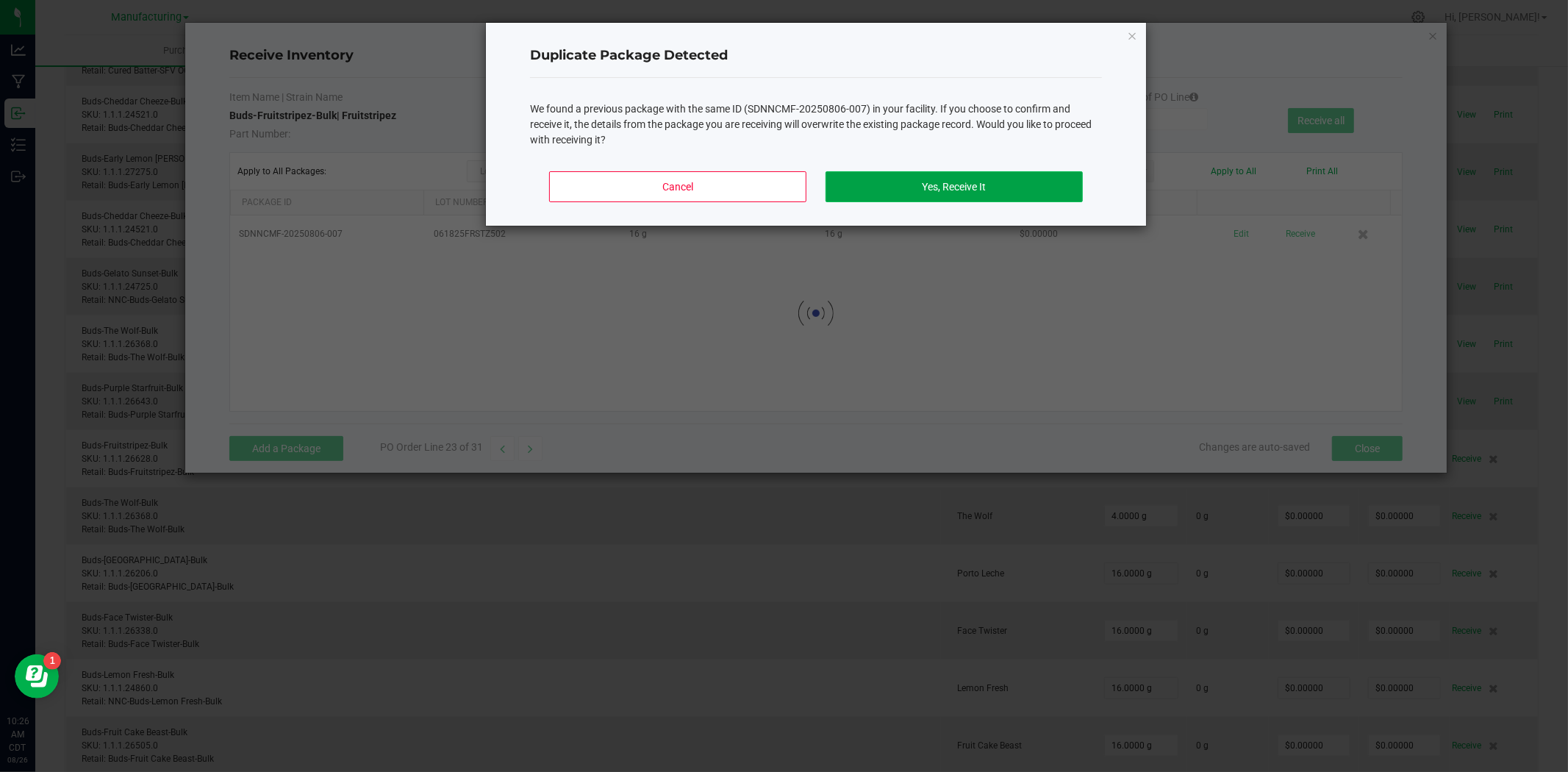
click at [919, 199] on button "Yes, Receive It" at bounding box center [953, 186] width 257 height 31
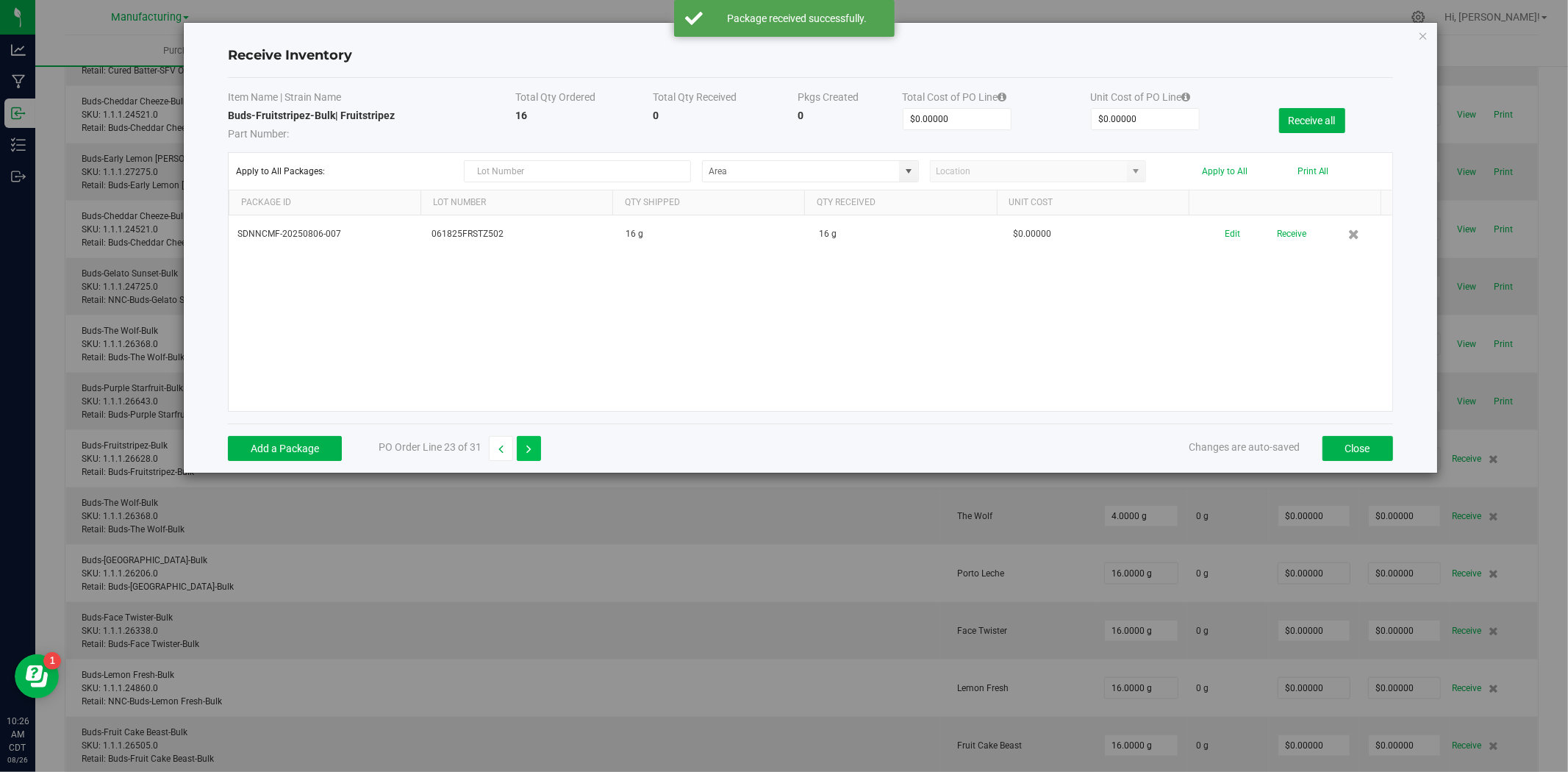
click at [518, 449] on button "button" at bounding box center [528, 448] width 24 height 25
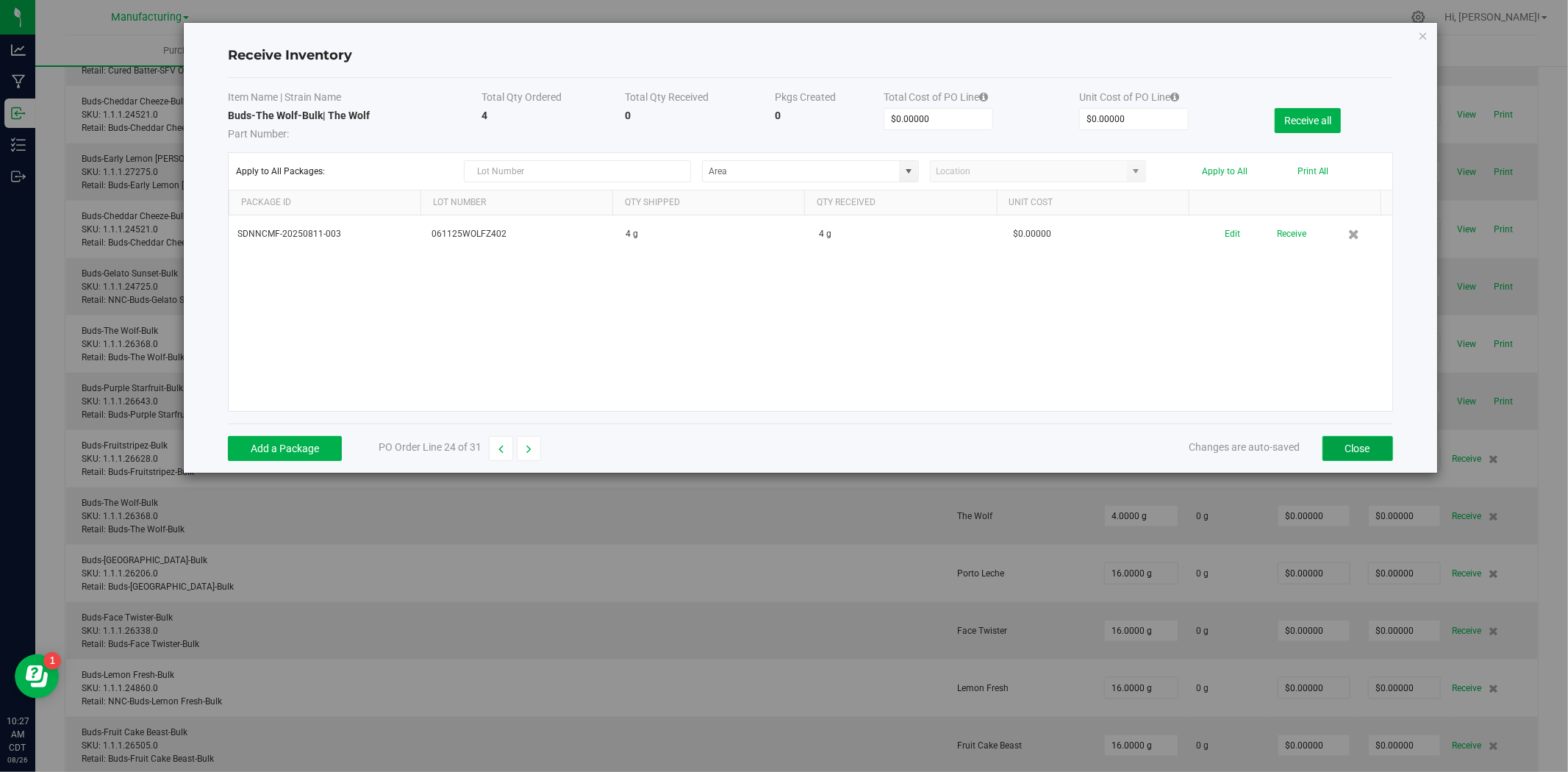
click at [1356, 448] on button "Close" at bounding box center [1358, 448] width 71 height 25
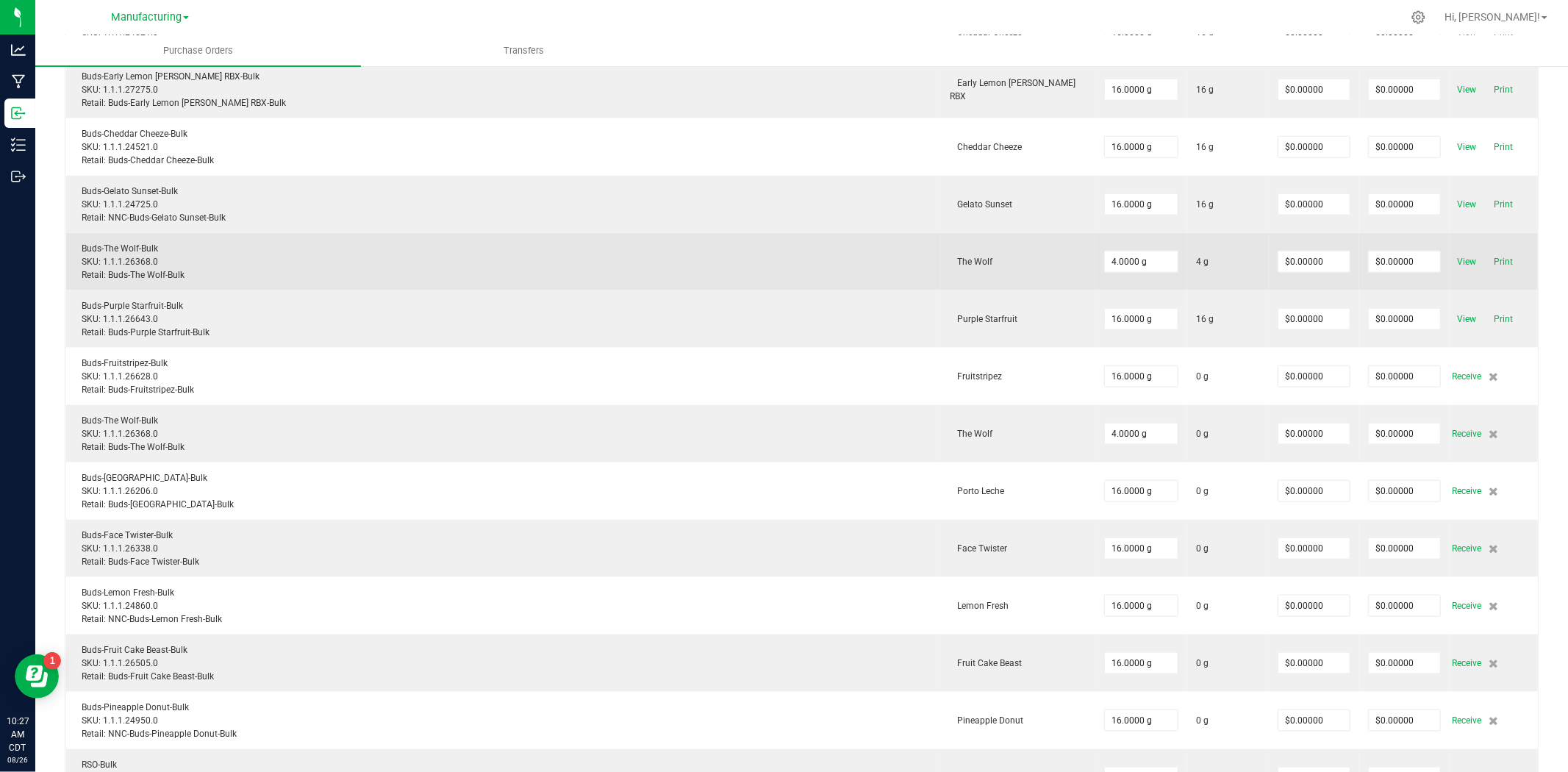
scroll to position [1225, 0]
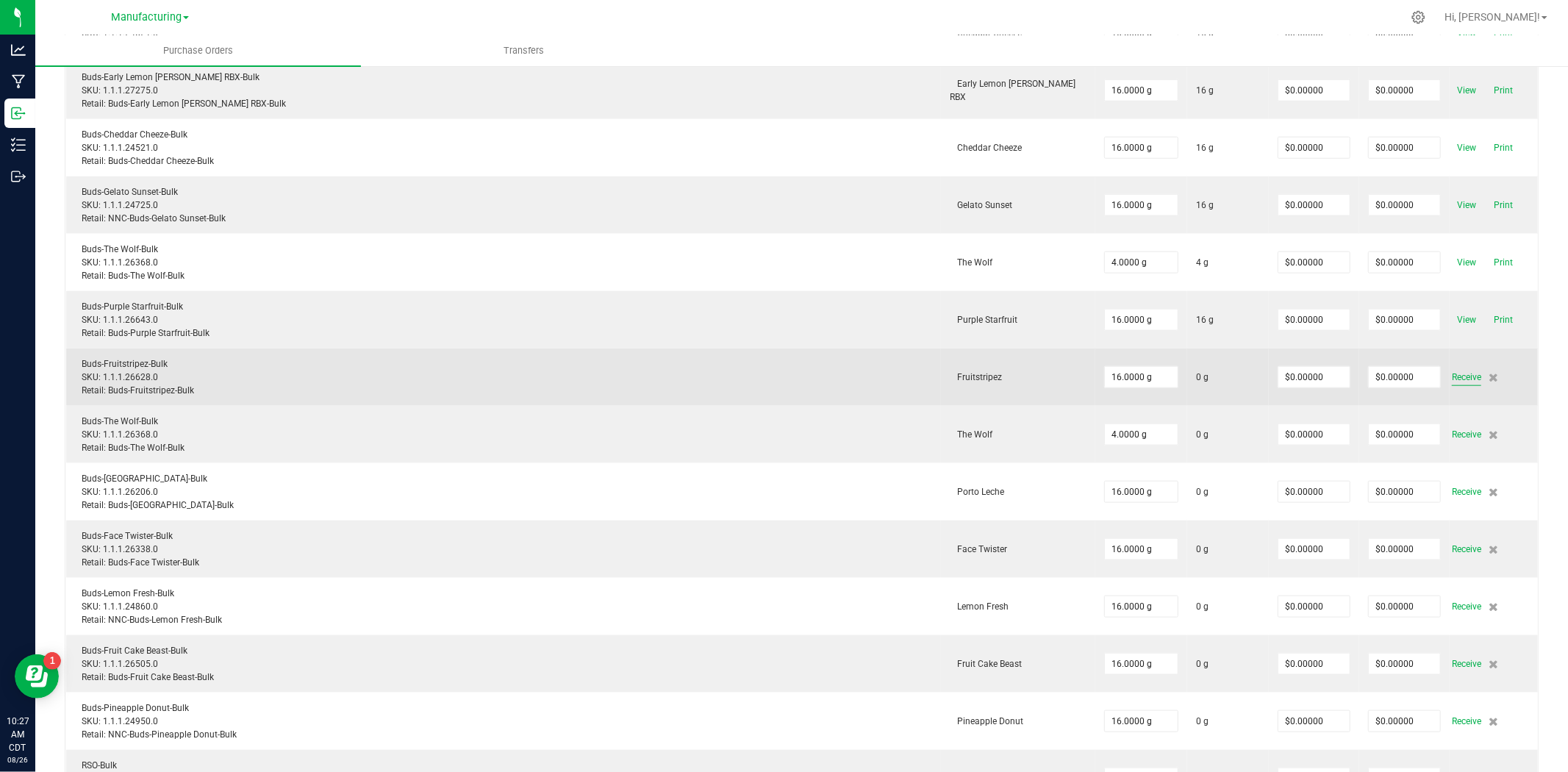
click at [1452, 383] on span "Receive" at bounding box center [1466, 377] width 29 height 17
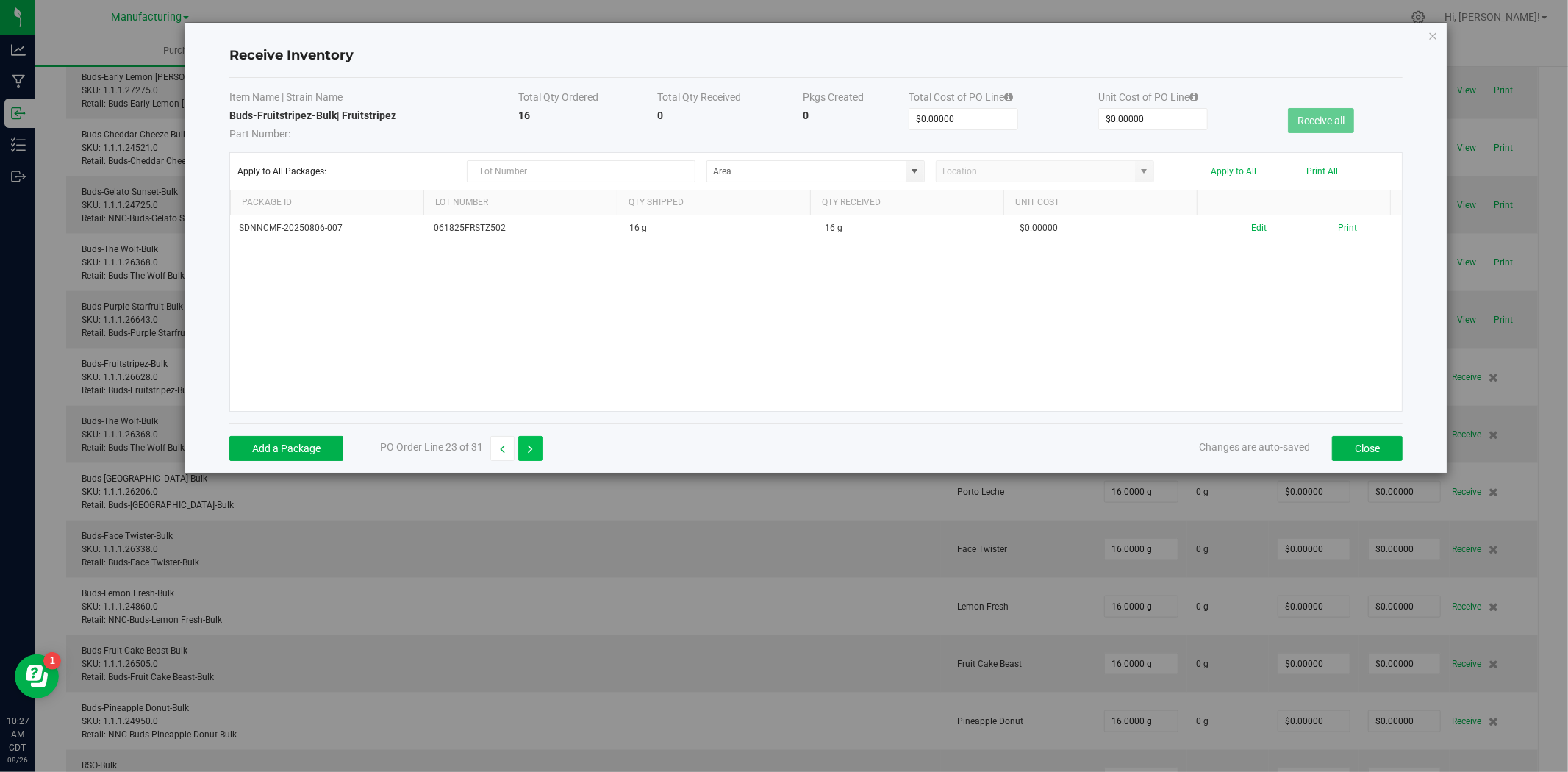
click at [529, 454] on button "button" at bounding box center [530, 448] width 24 height 25
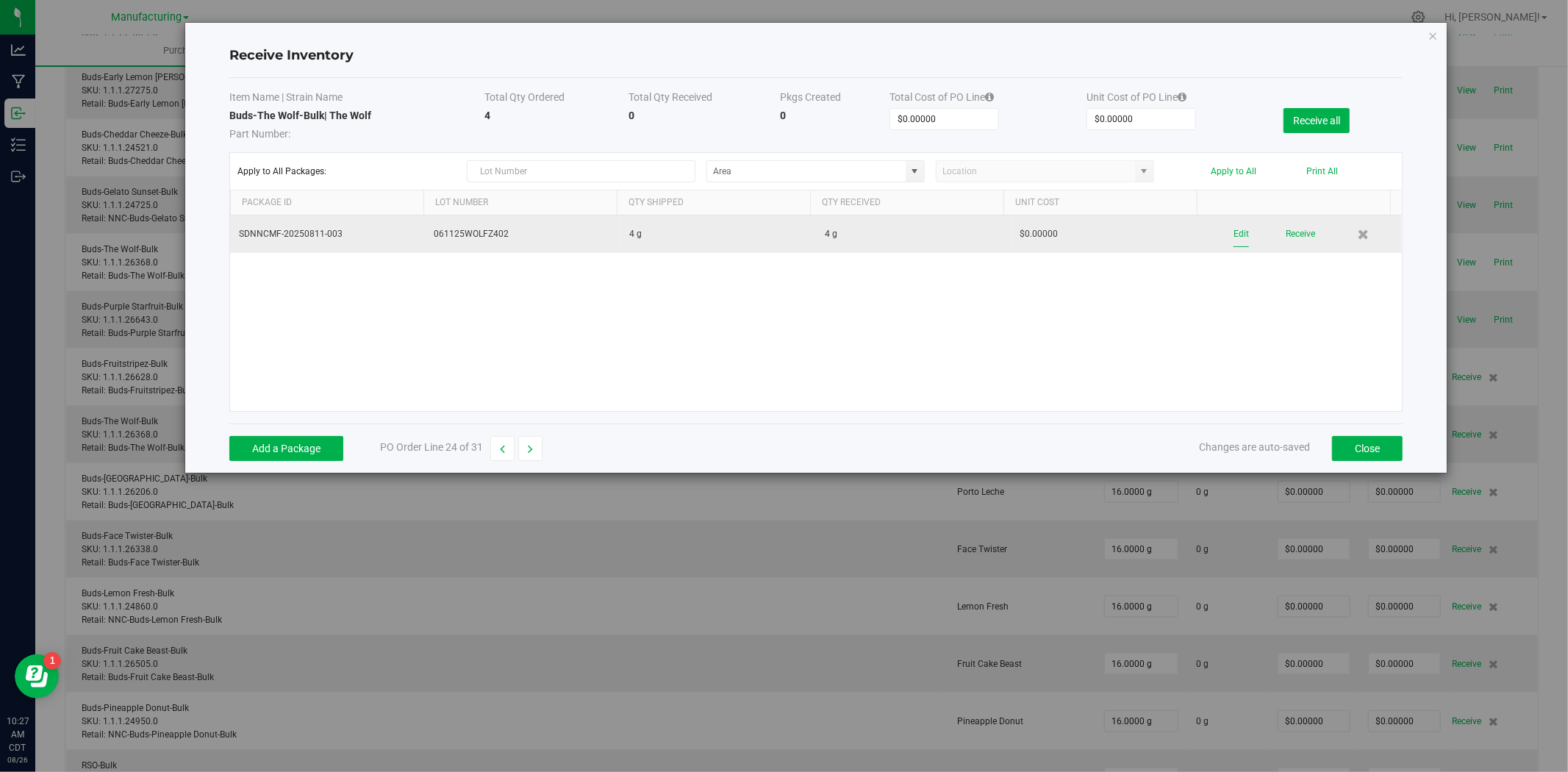
click at [1234, 236] on button "Edit" at bounding box center [1241, 234] width 16 height 26
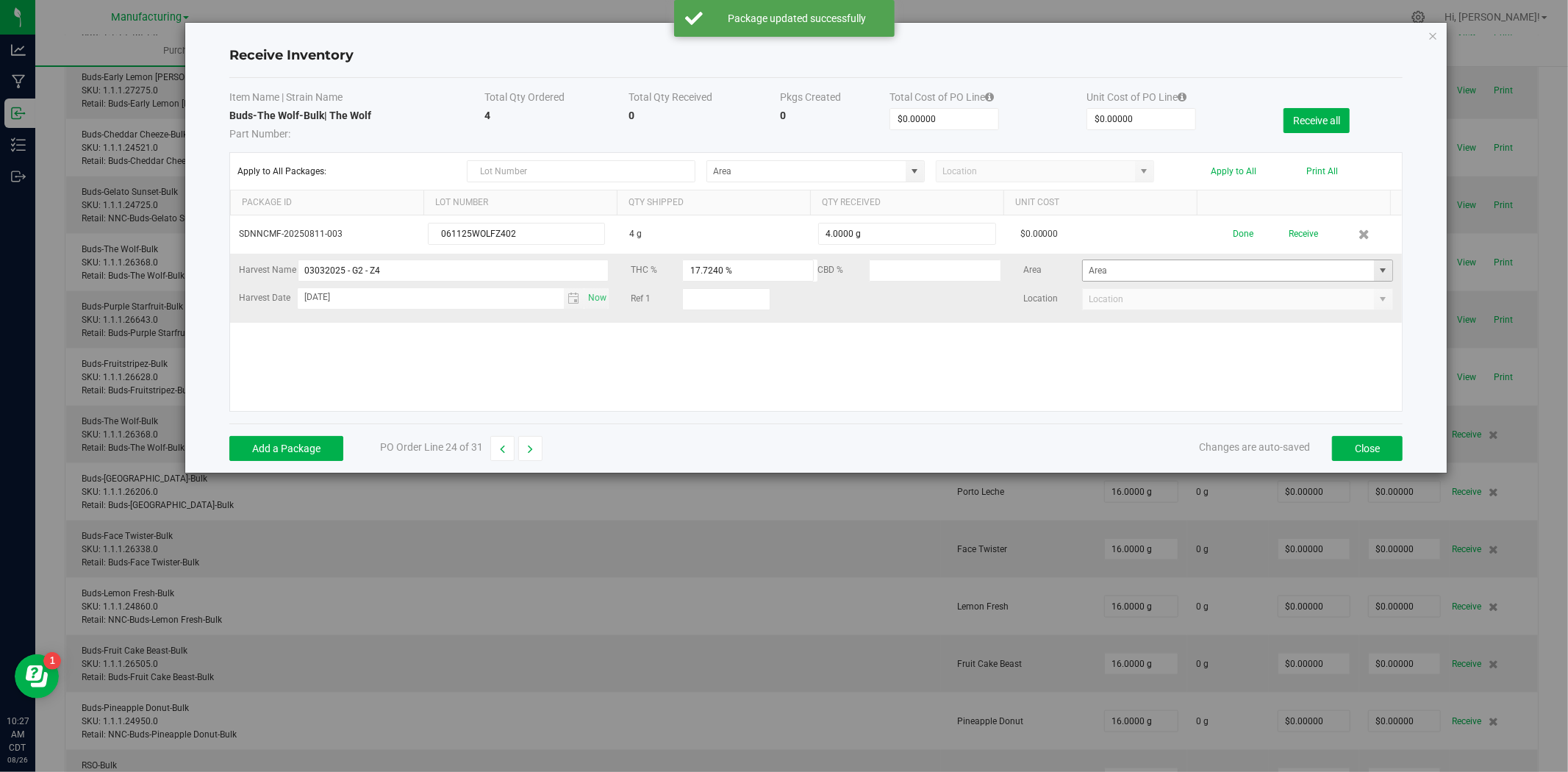
click at [1378, 270] on span at bounding box center [1383, 270] width 12 height 12
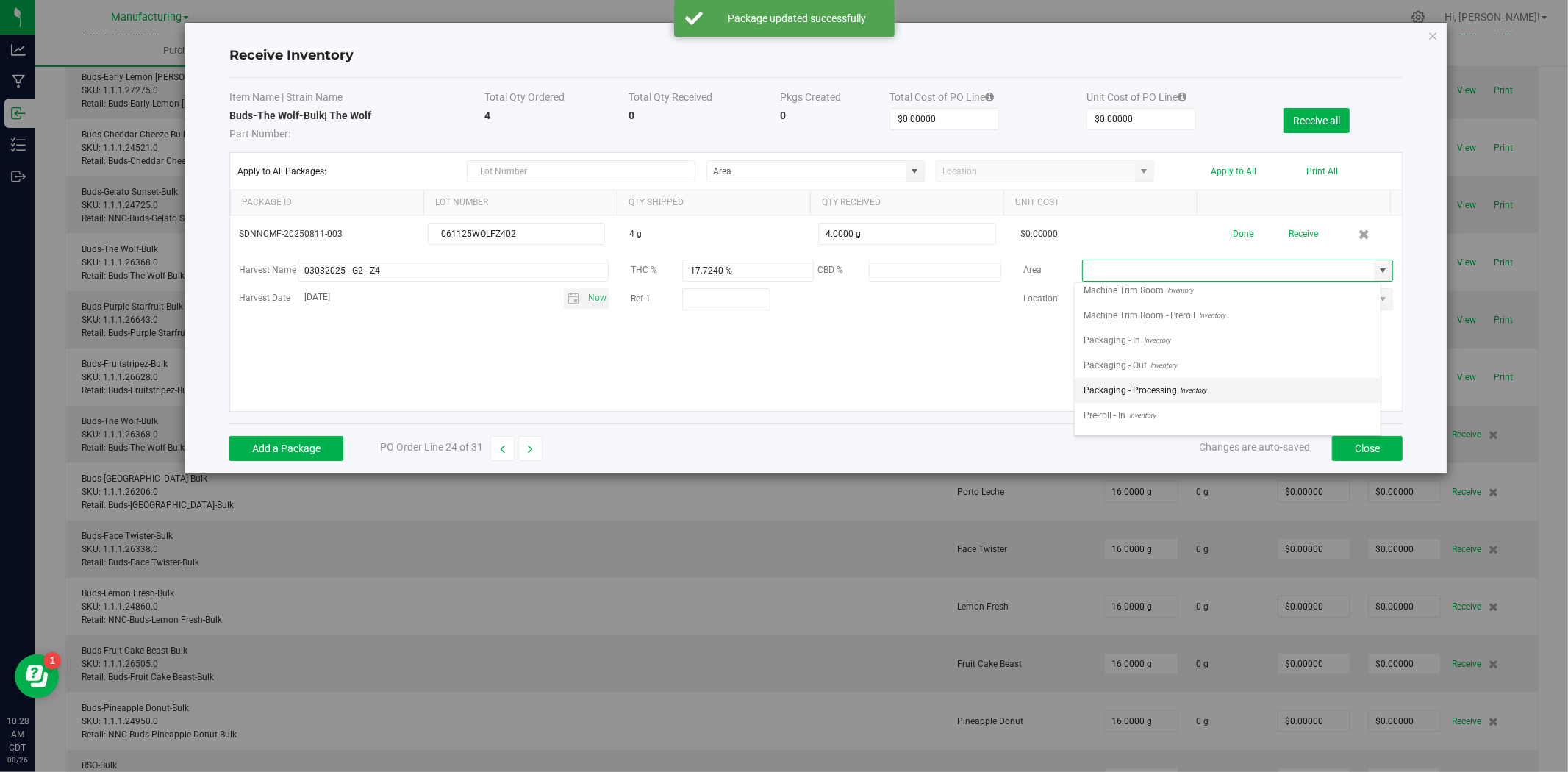
scroll to position [557, 0]
click at [1142, 344] on span "Stock Room - Cage" at bounding box center [1121, 345] width 75 height 22
type input "Stock Room - Cage"
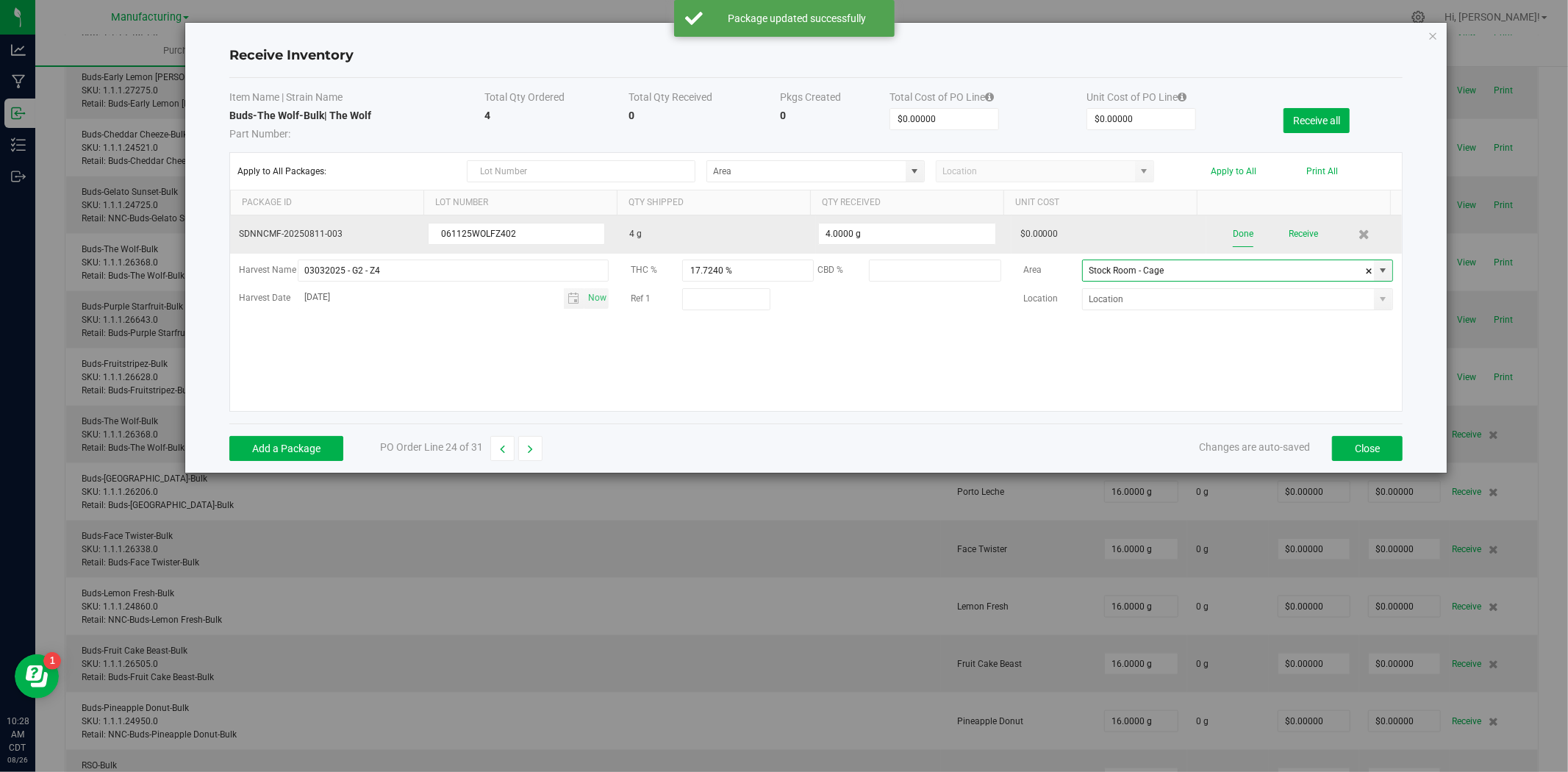
click at [1238, 237] on button "Done" at bounding box center [1243, 234] width 21 height 26
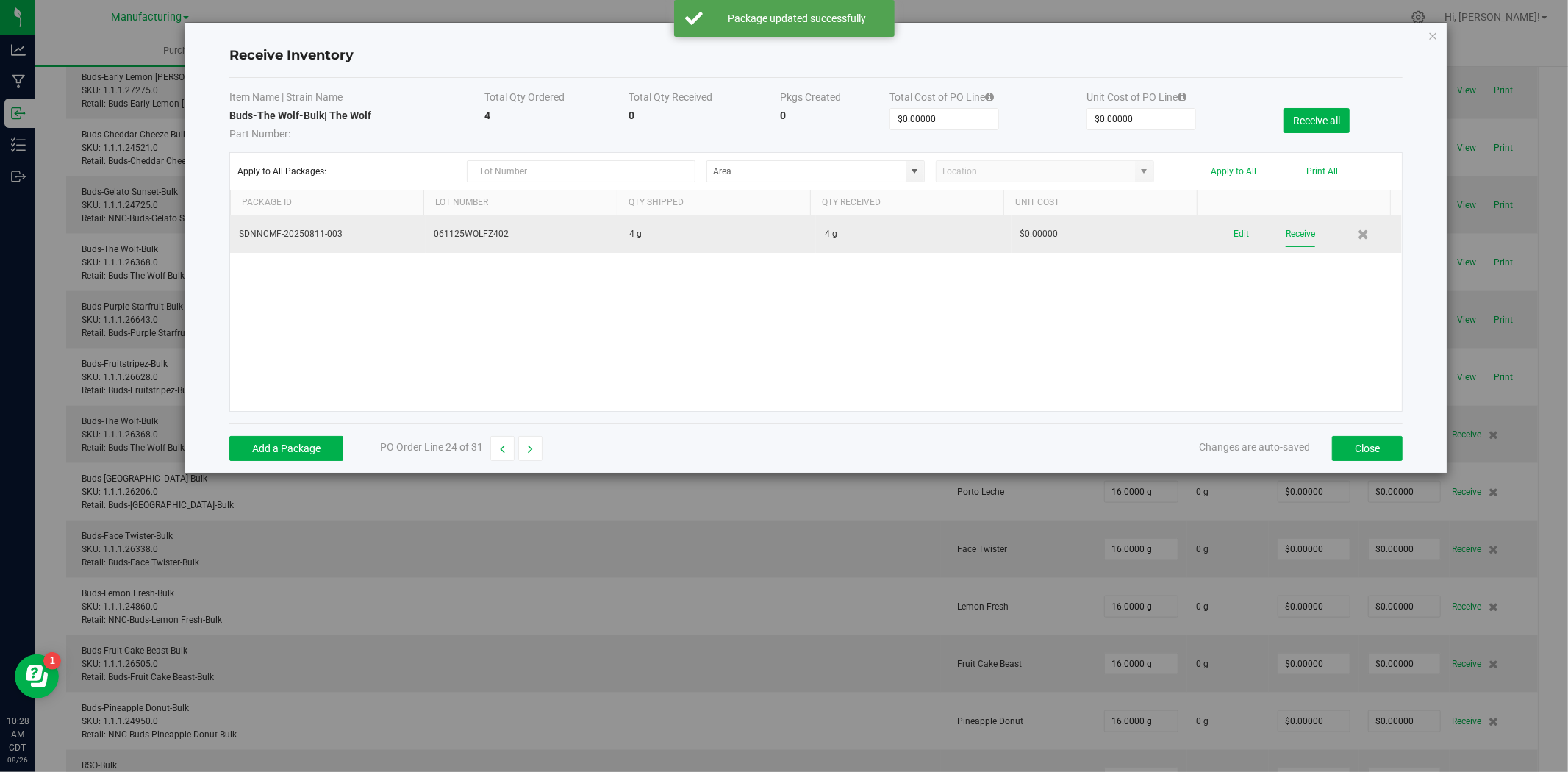
click at [1287, 237] on button "Receive" at bounding box center [1300, 234] width 29 height 26
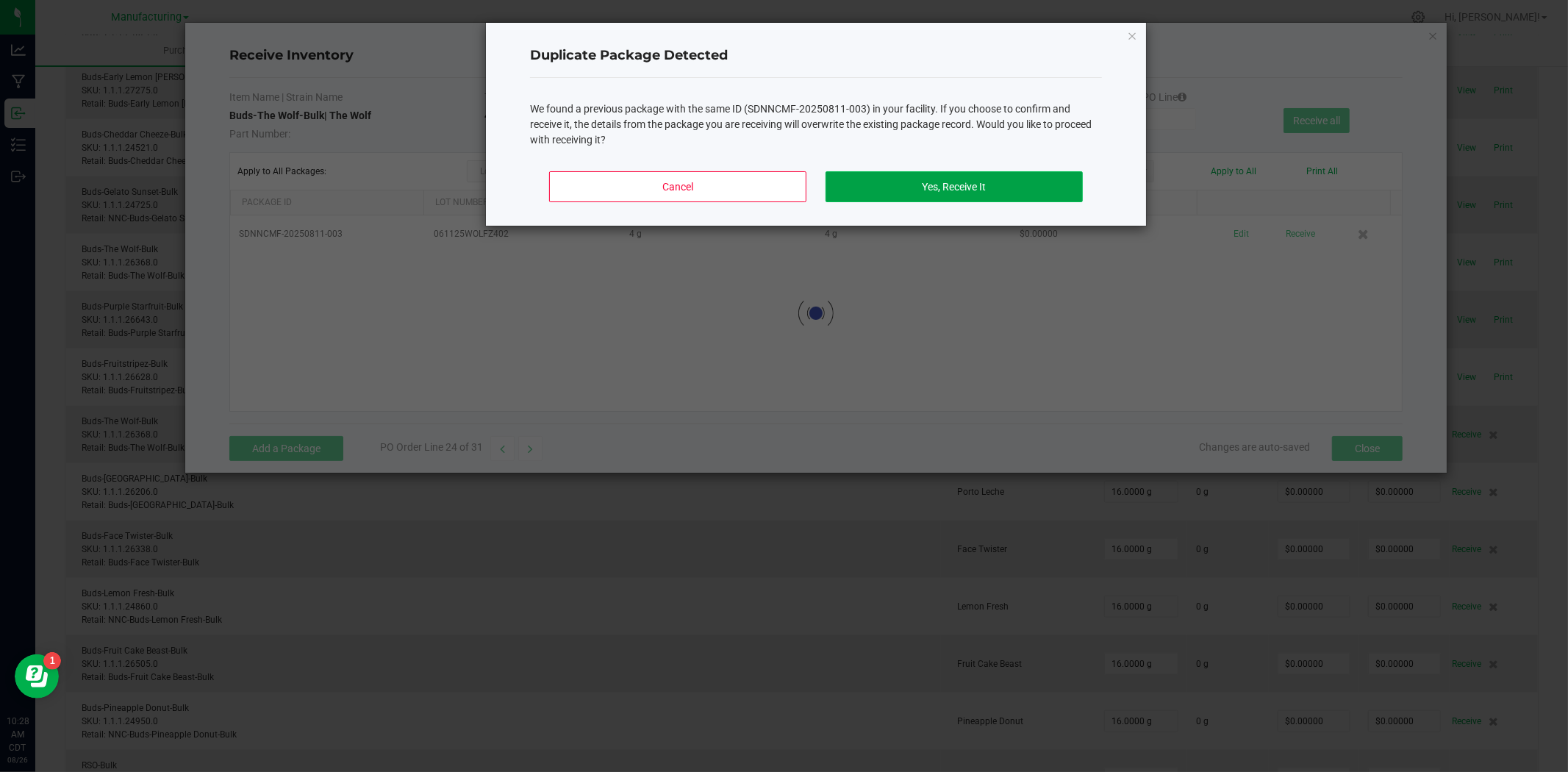
click at [1071, 195] on button "Yes, Receive It" at bounding box center [953, 186] width 257 height 31
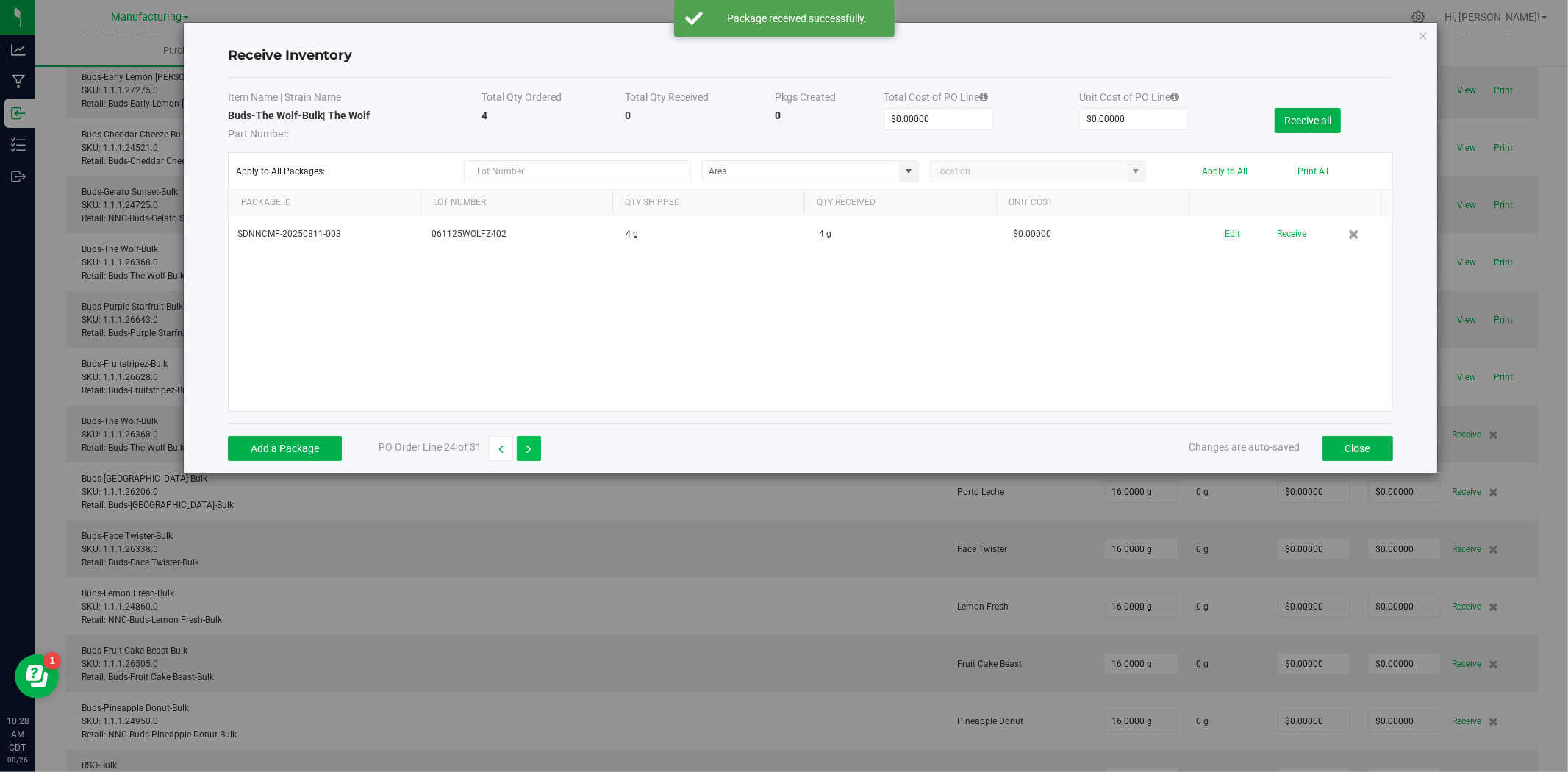
click at [526, 453] on button "button" at bounding box center [528, 448] width 24 height 25
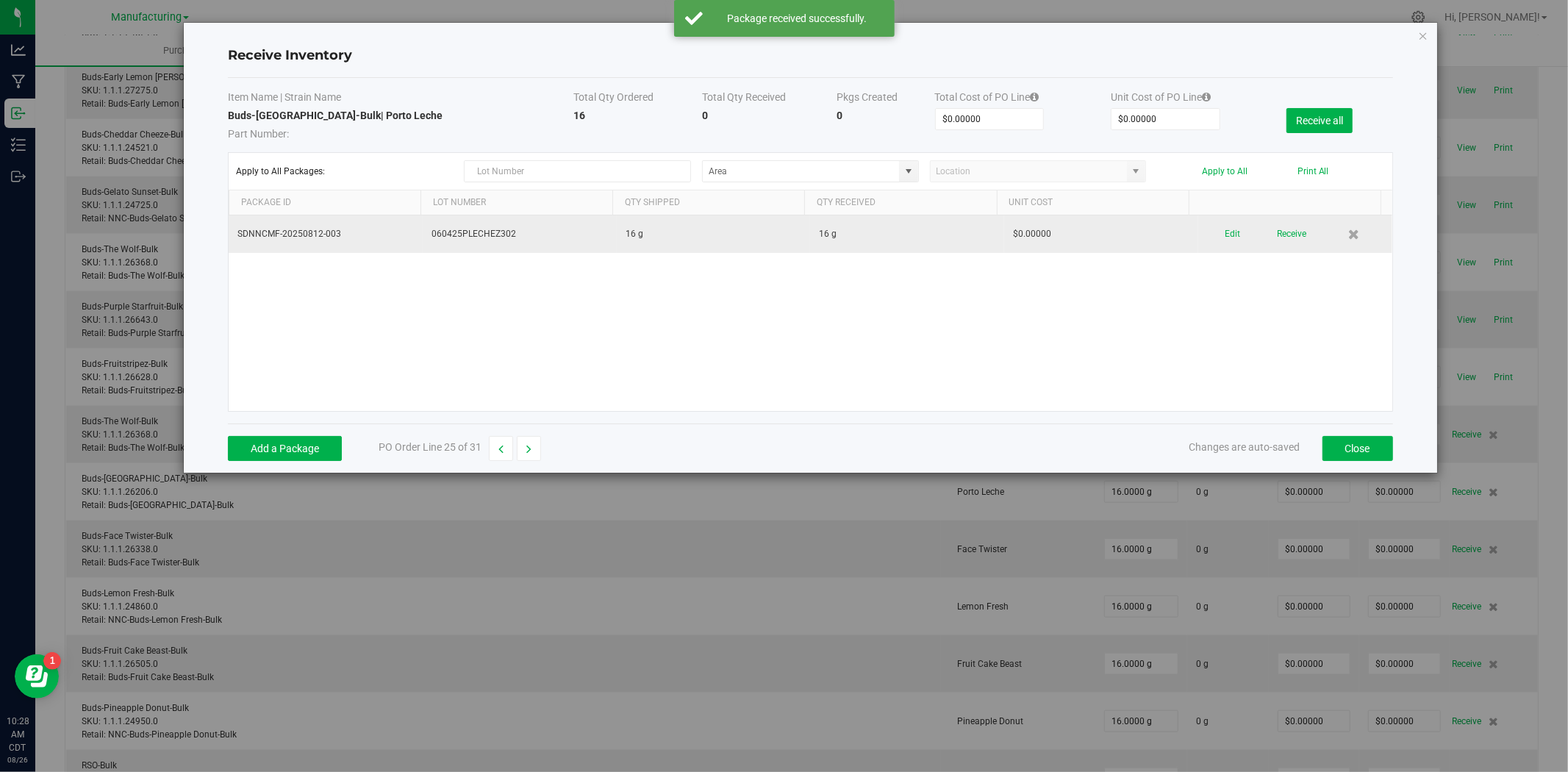
click at [1229, 240] on div "Edit Receive" at bounding box center [1295, 234] width 176 height 26
click at [1225, 233] on button "Edit" at bounding box center [1233, 234] width 16 height 26
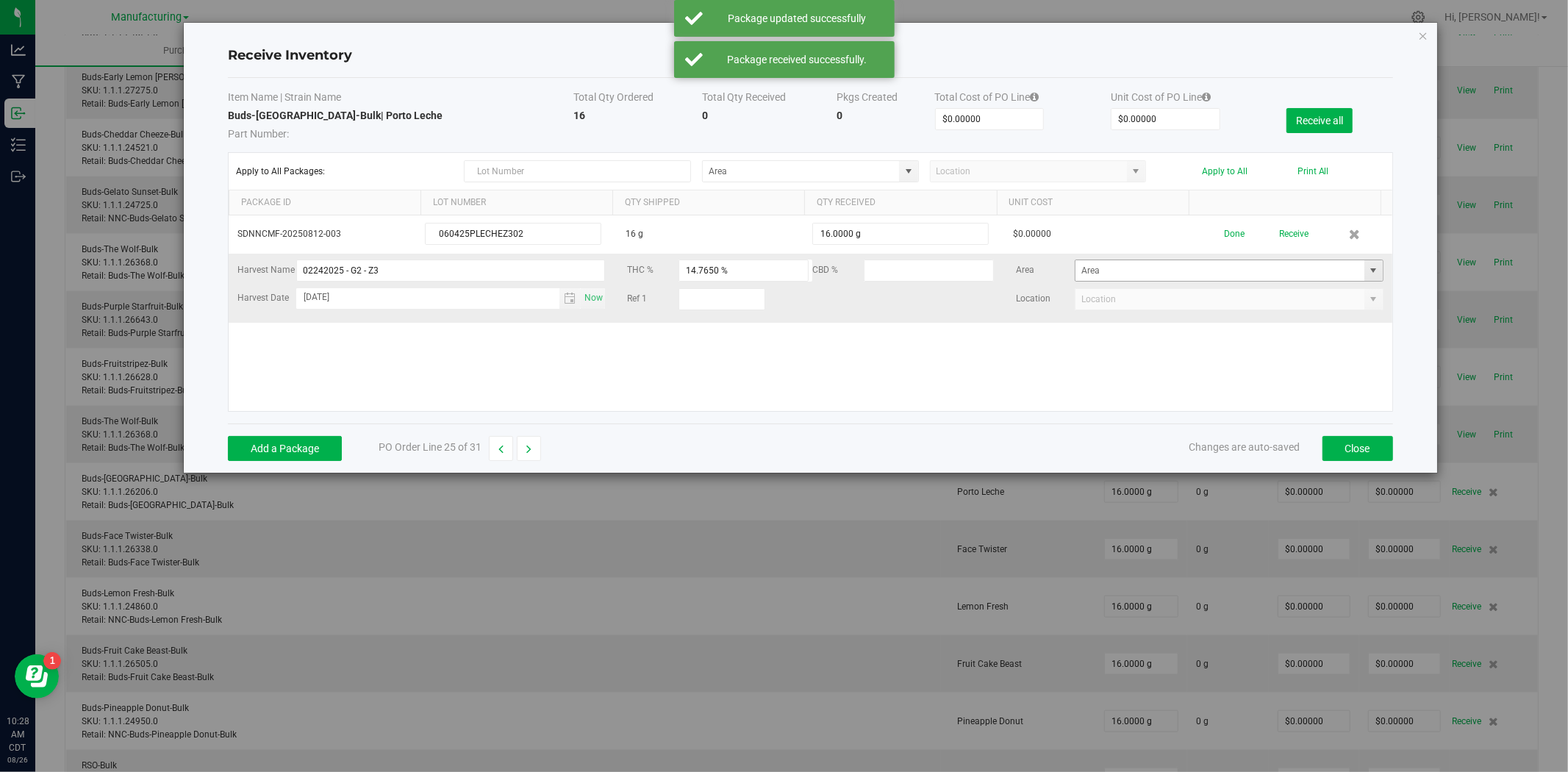
click at [1368, 267] on span at bounding box center [1373, 270] width 12 height 12
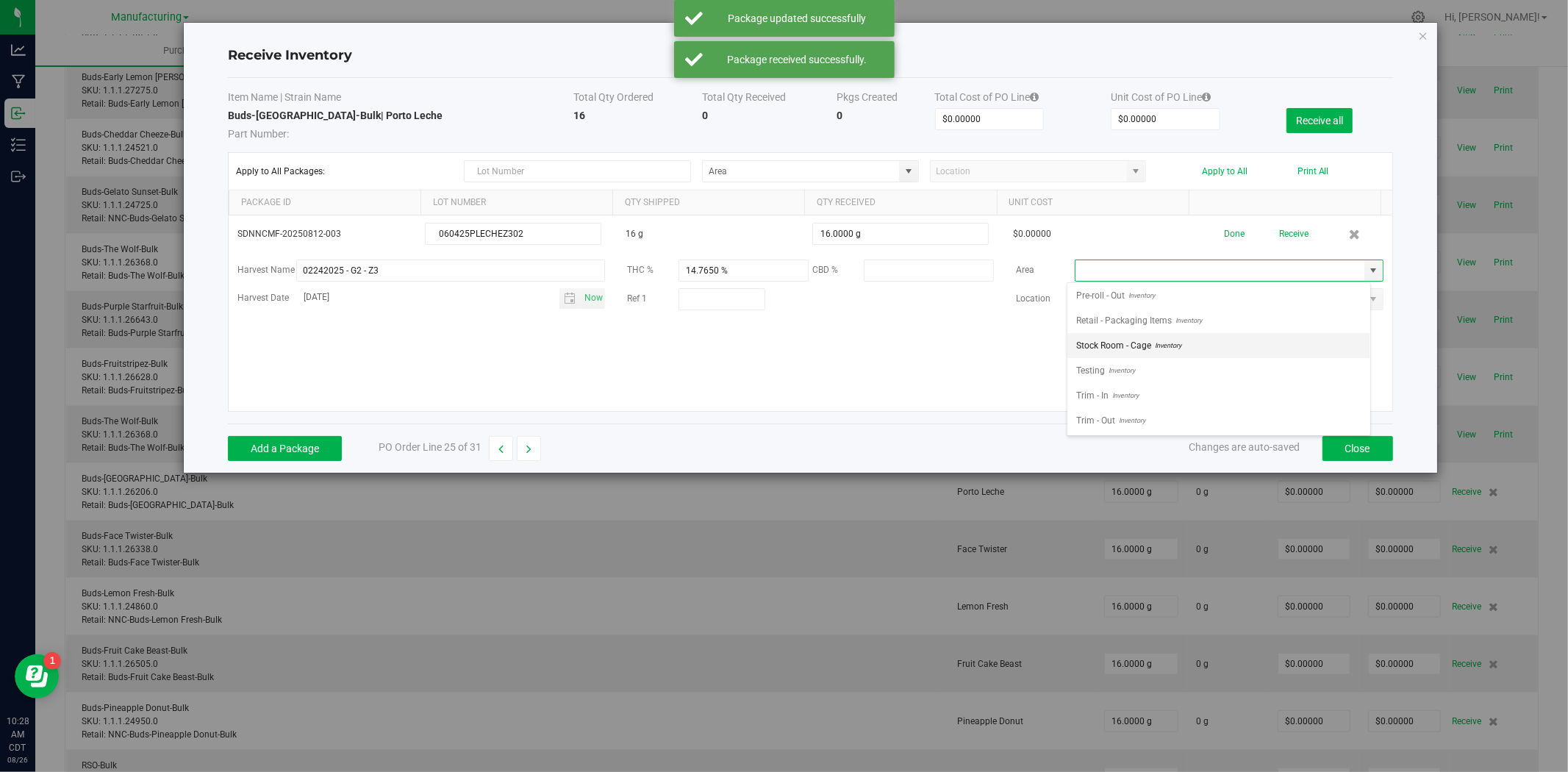
click at [1132, 337] on span "Stock Room - Cage" at bounding box center [1114, 345] width 75 height 22
type input "Stock Room - Cage"
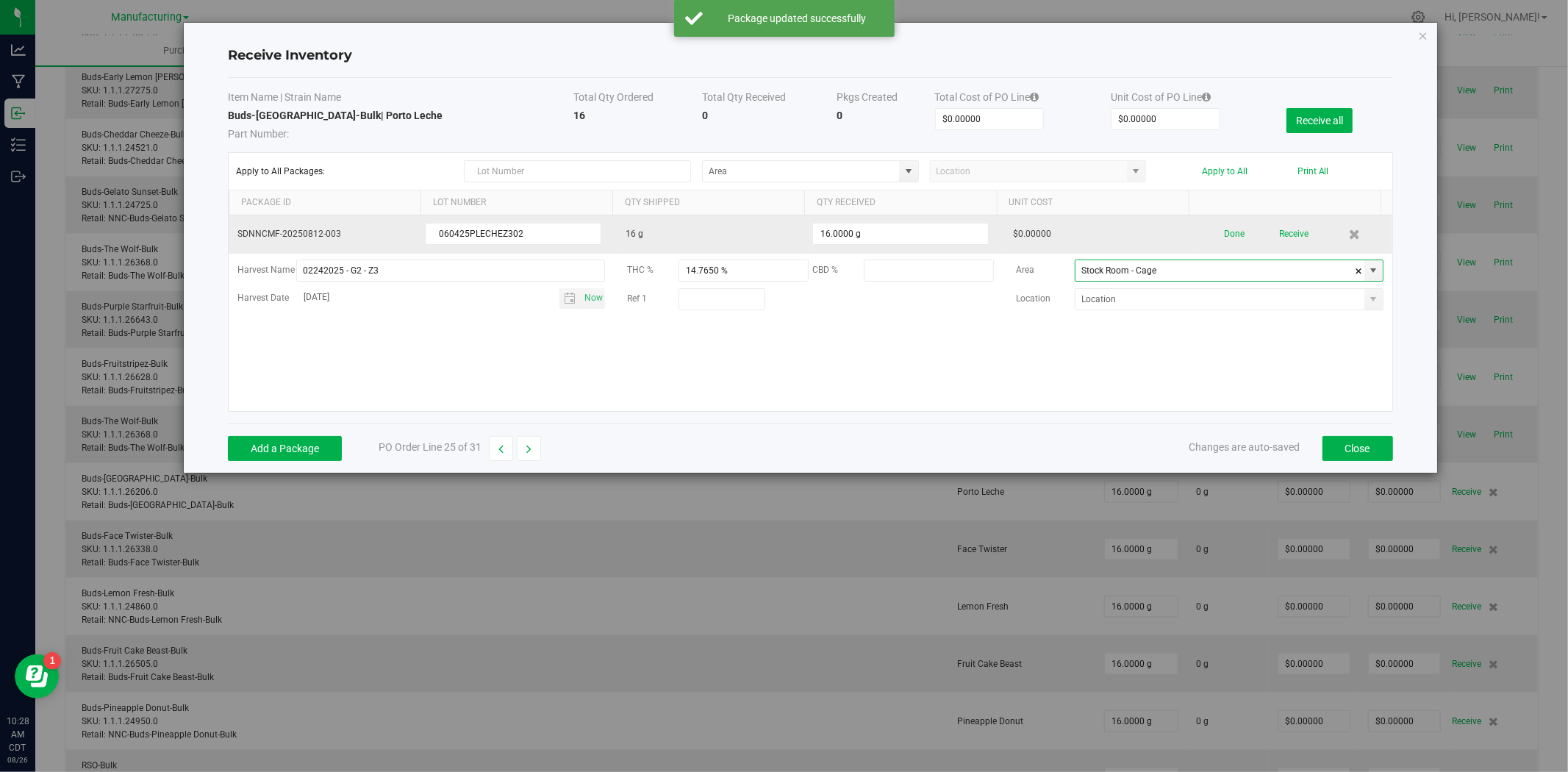
click at [1239, 234] on div "Done Receive" at bounding box center [1295, 234] width 176 height 26
click at [1234, 232] on div "Done Receive" at bounding box center [1295, 234] width 176 height 26
click at [1224, 239] on button "Done" at bounding box center [1234, 234] width 21 height 26
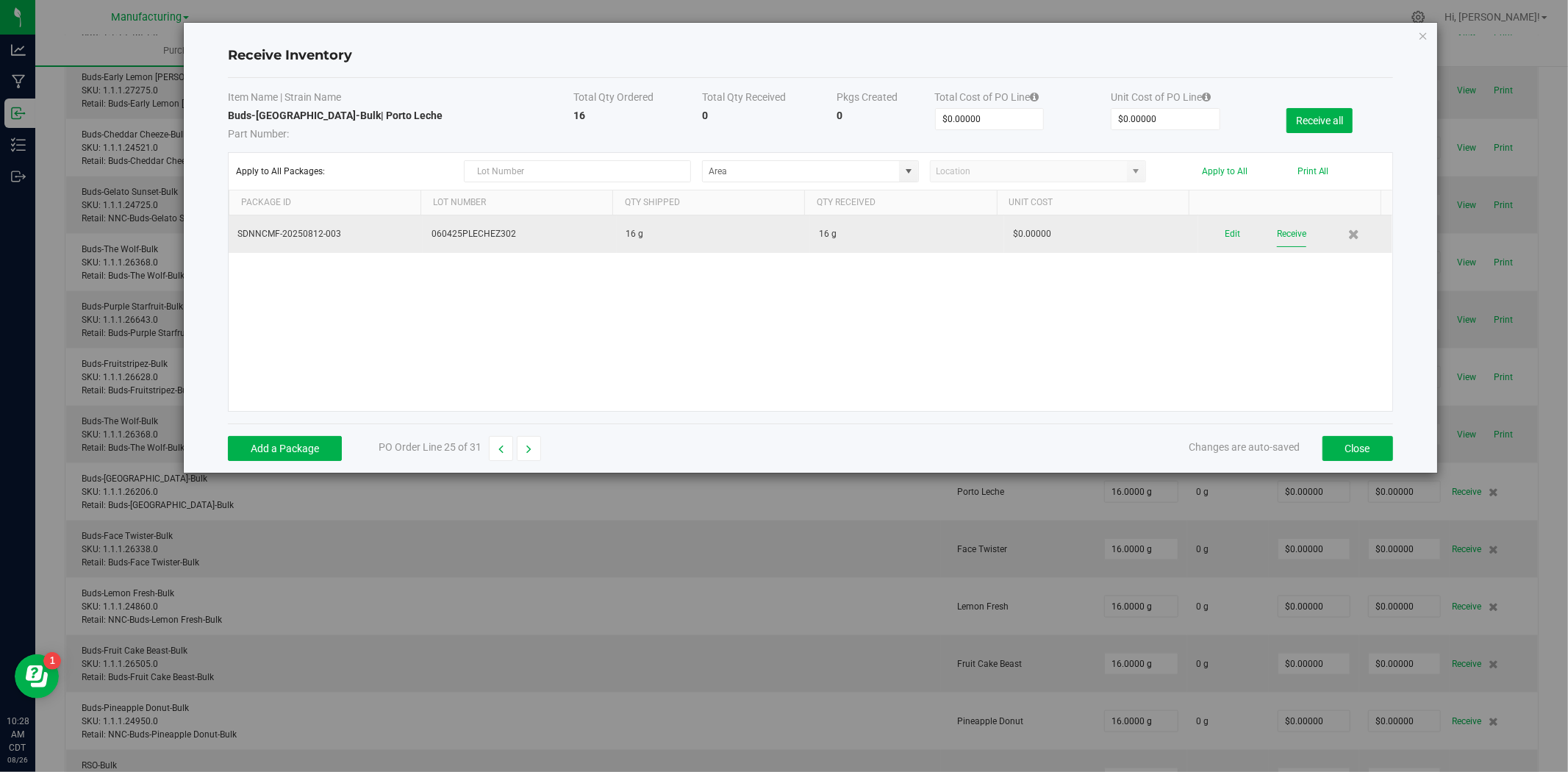
click at [1279, 237] on button "Receive" at bounding box center [1291, 234] width 29 height 26
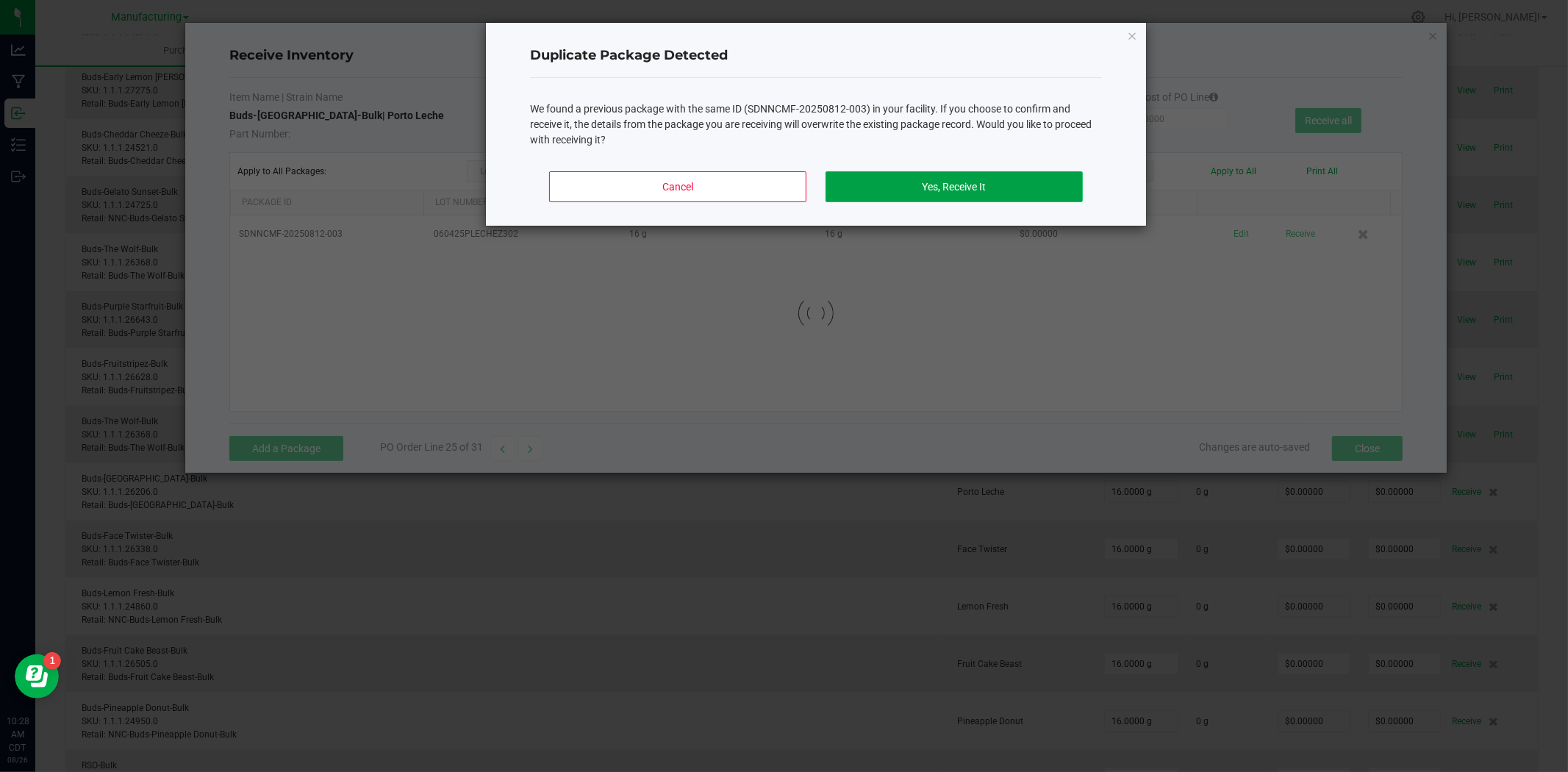
click at [869, 184] on button "Yes, Receive It" at bounding box center [953, 186] width 257 height 31
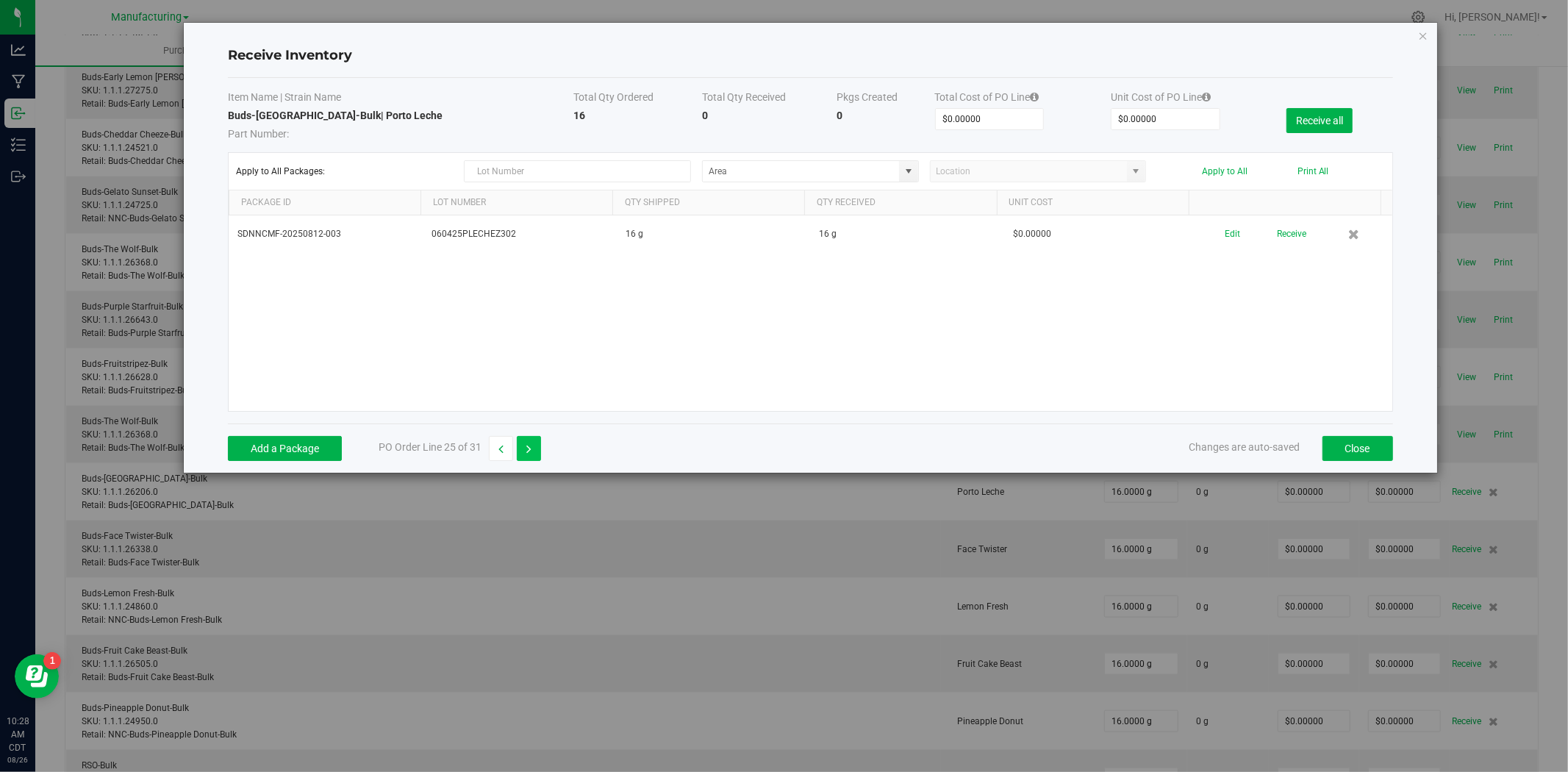
click at [531, 449] on icon "button" at bounding box center [529, 449] width 5 height 10
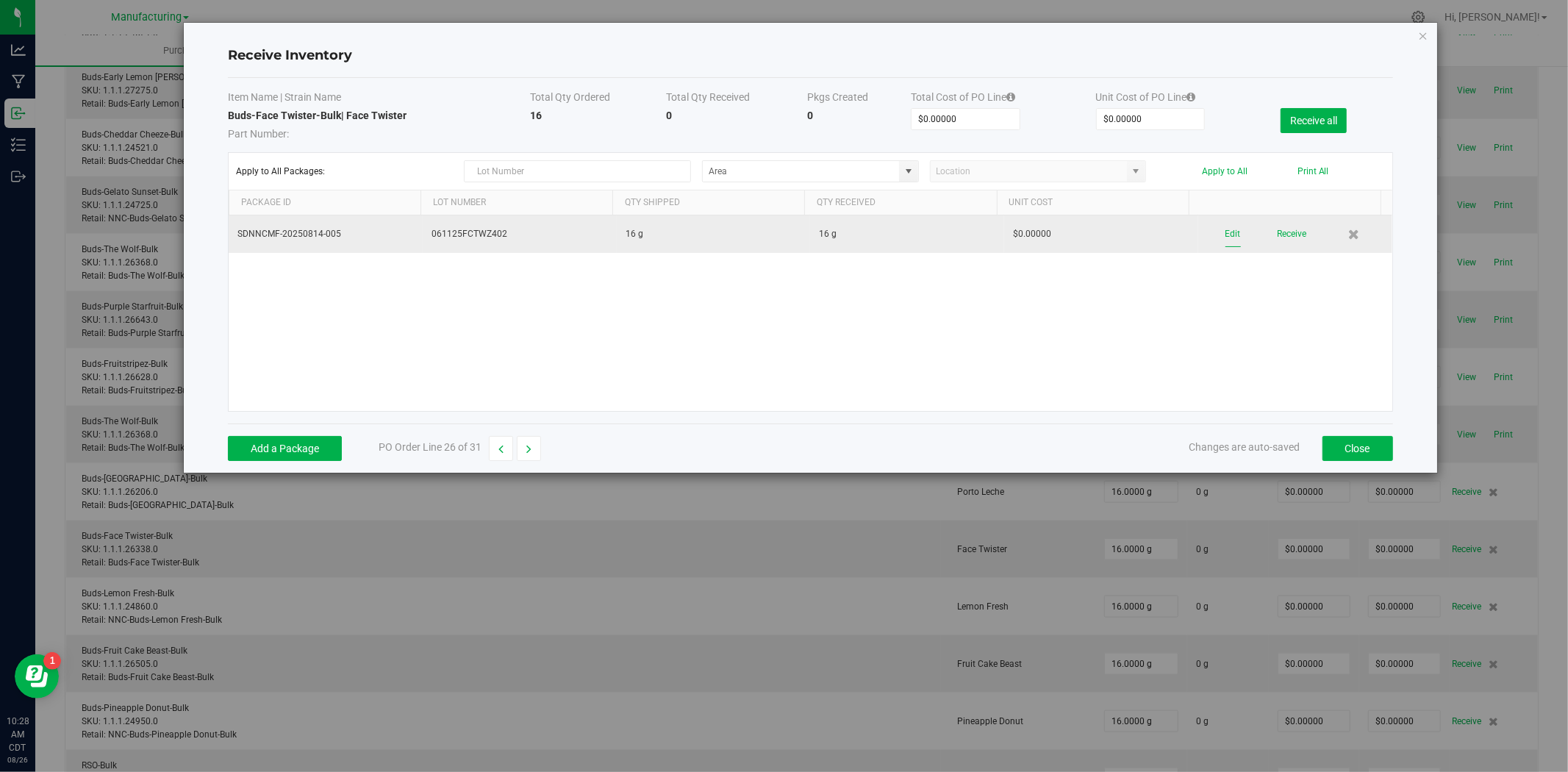
click at [1228, 234] on button "Edit" at bounding box center [1233, 234] width 16 height 26
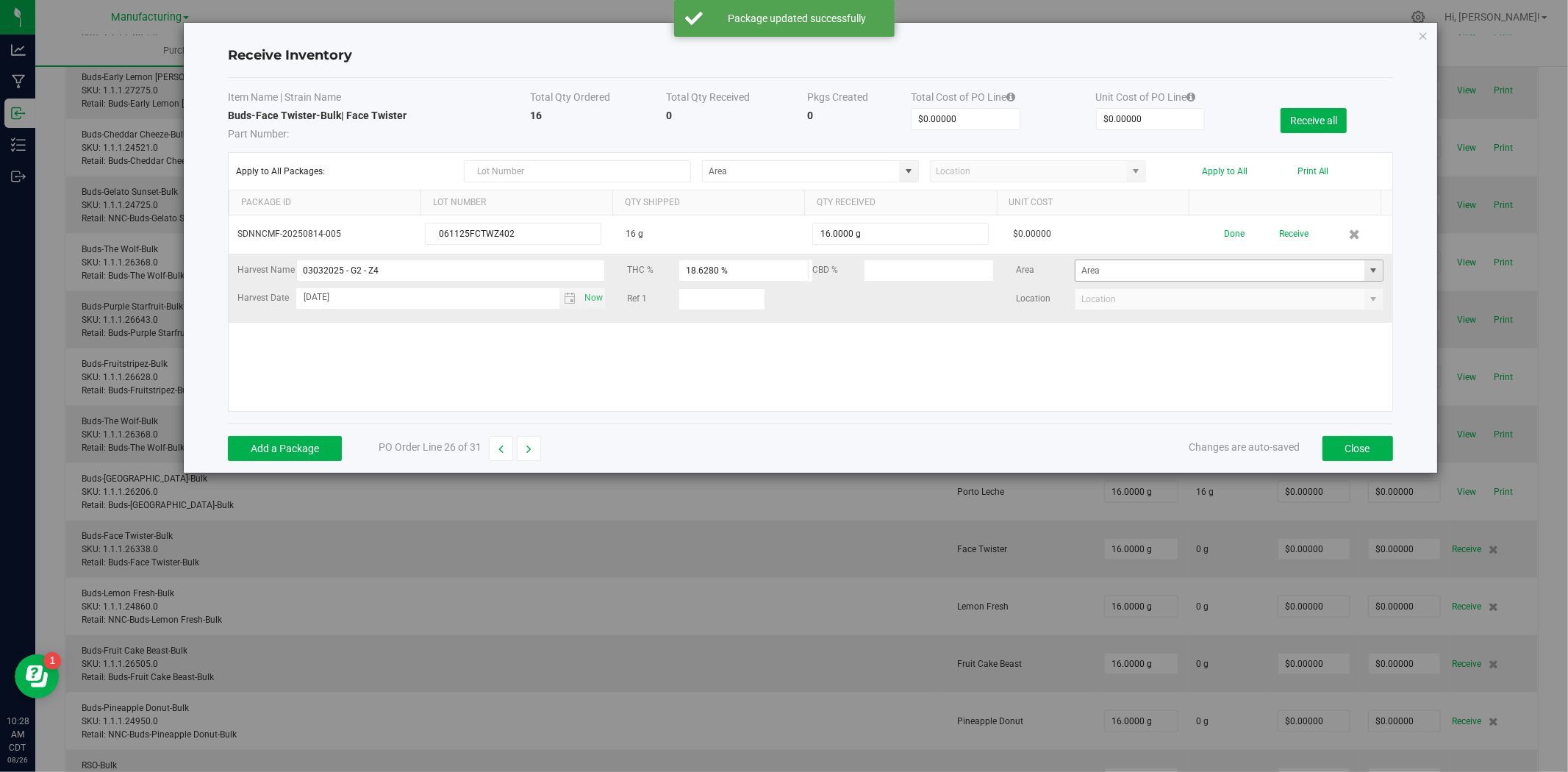
click at [1368, 269] on span at bounding box center [1373, 270] width 12 height 12
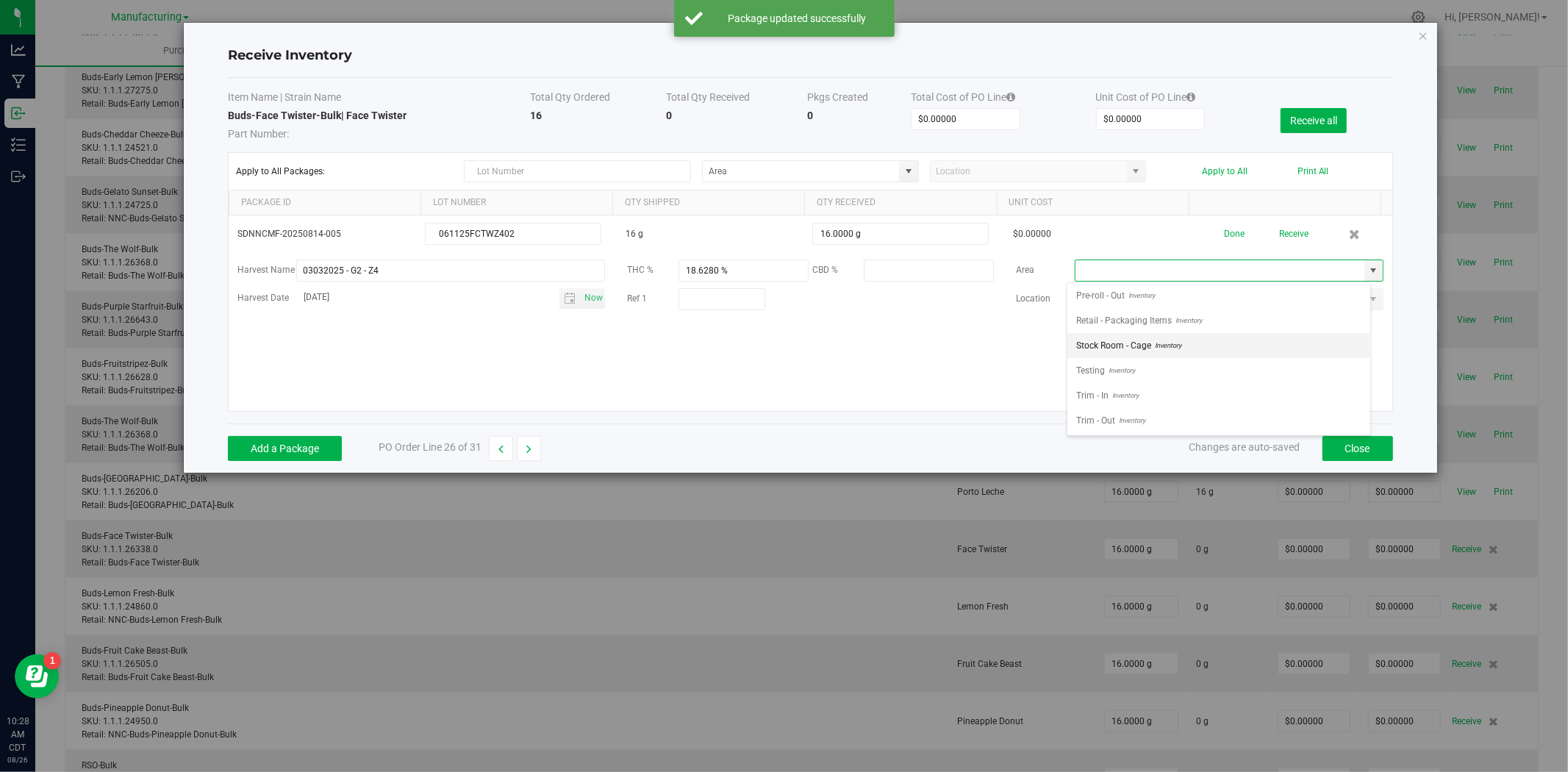
click at [1126, 346] on span "Stock Room - Cage" at bounding box center [1114, 345] width 75 height 22
type input "Stock Room - Cage"
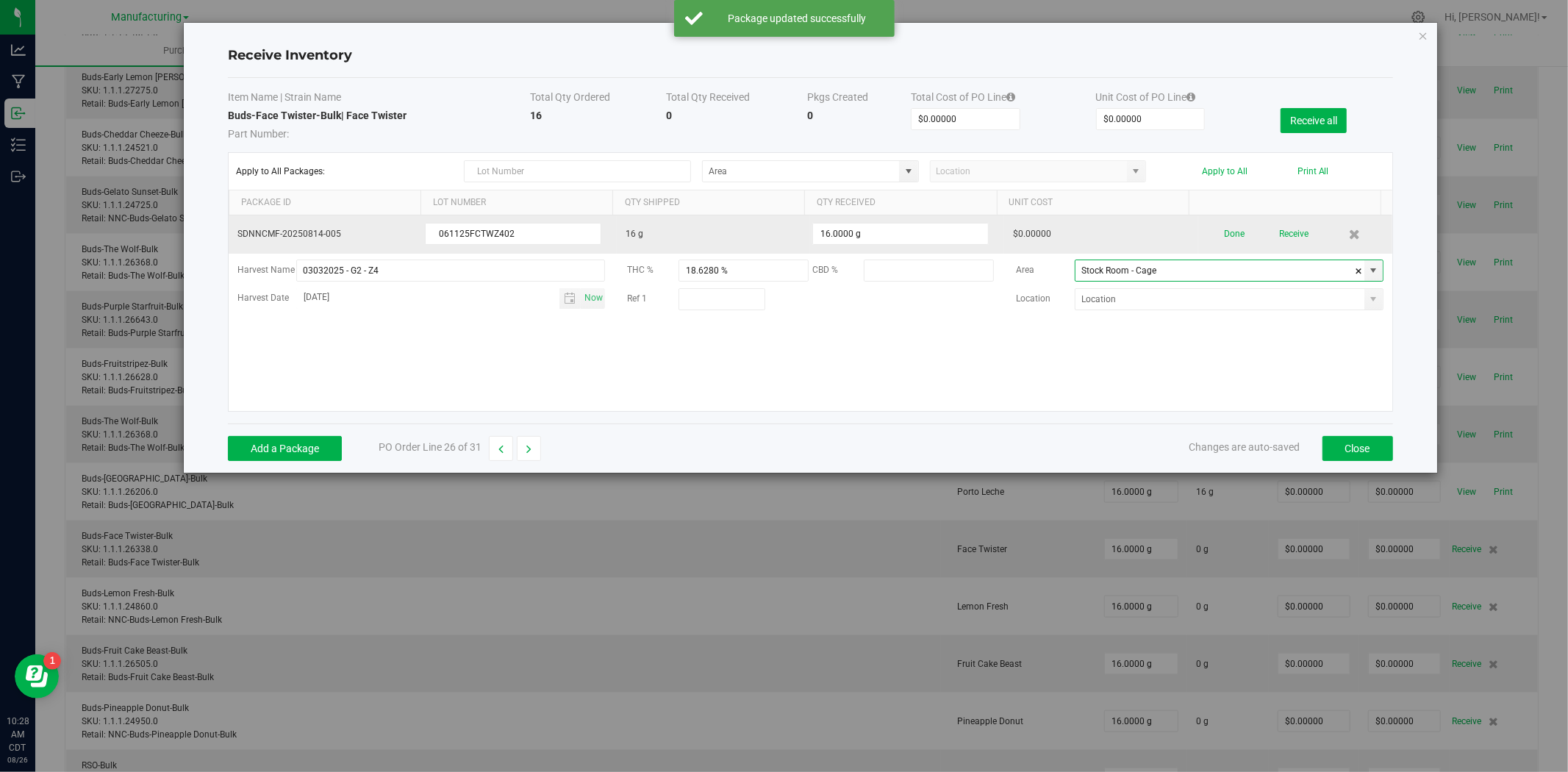
click at [1234, 225] on div "Done Receive" at bounding box center [1295, 234] width 176 height 26
click at [1230, 231] on button "Done" at bounding box center [1234, 234] width 21 height 26
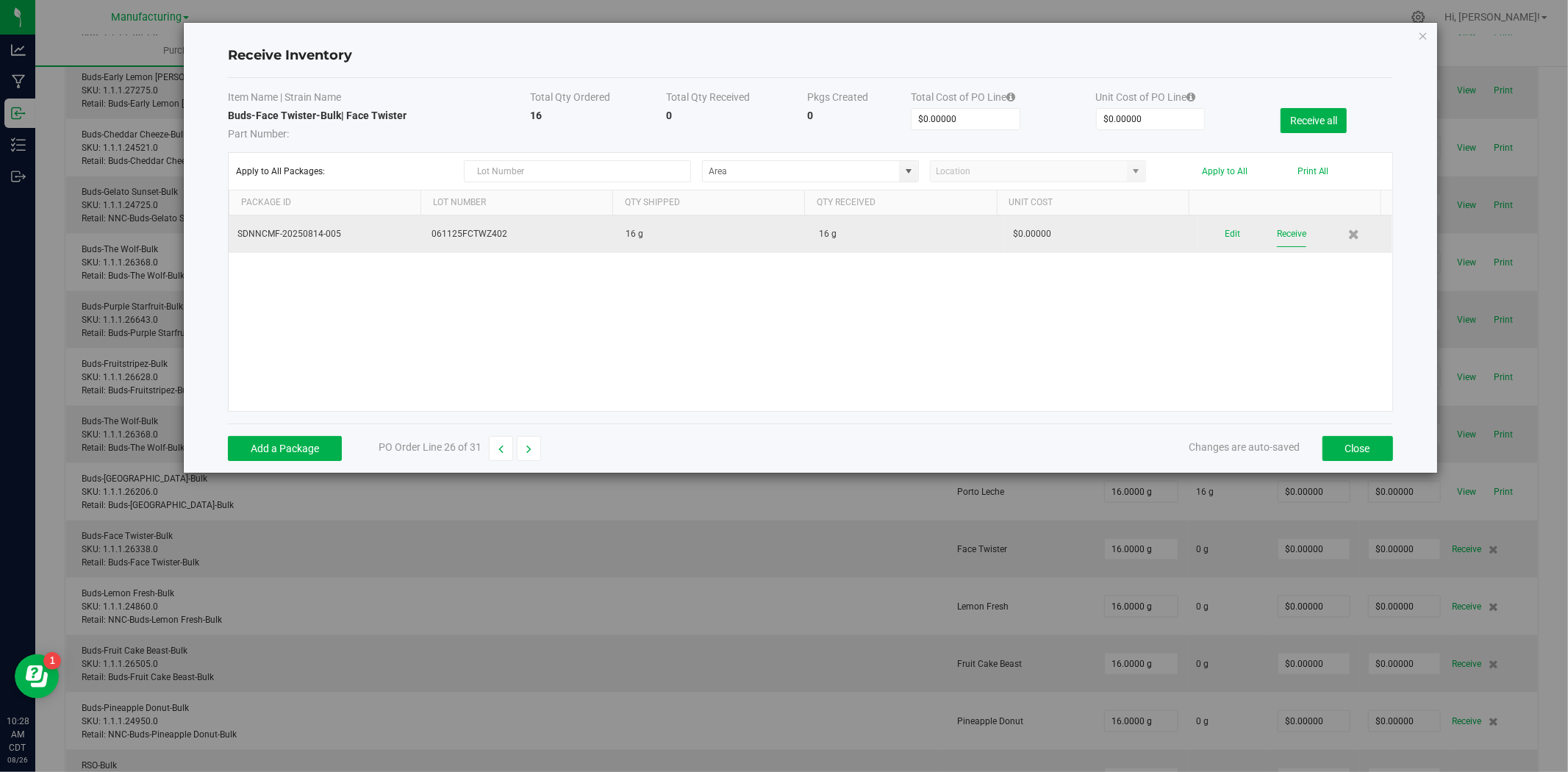
click at [1284, 234] on button "Receive" at bounding box center [1291, 234] width 29 height 26
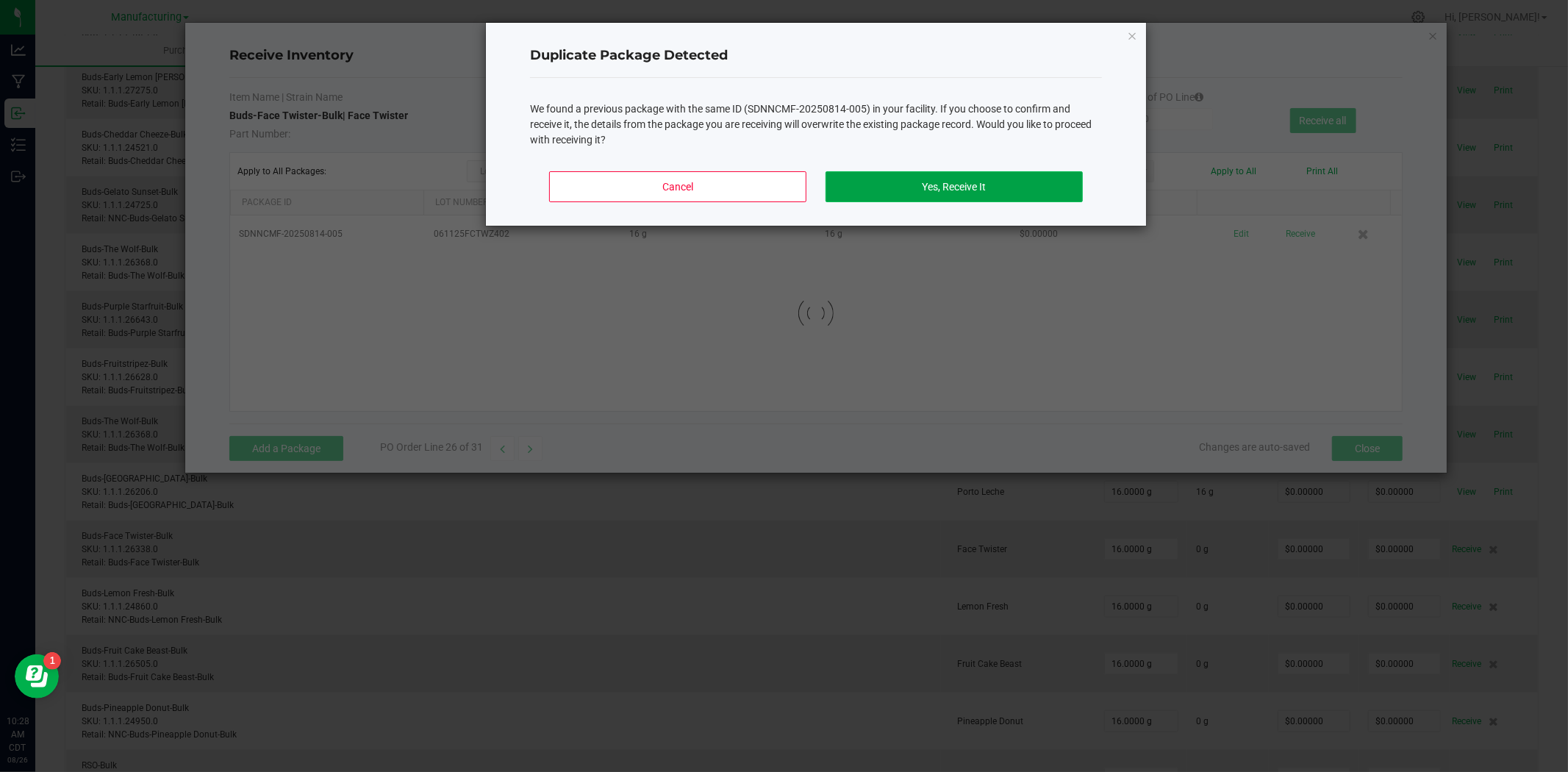
click at [1002, 181] on button "Yes, Receive It" at bounding box center [953, 186] width 257 height 31
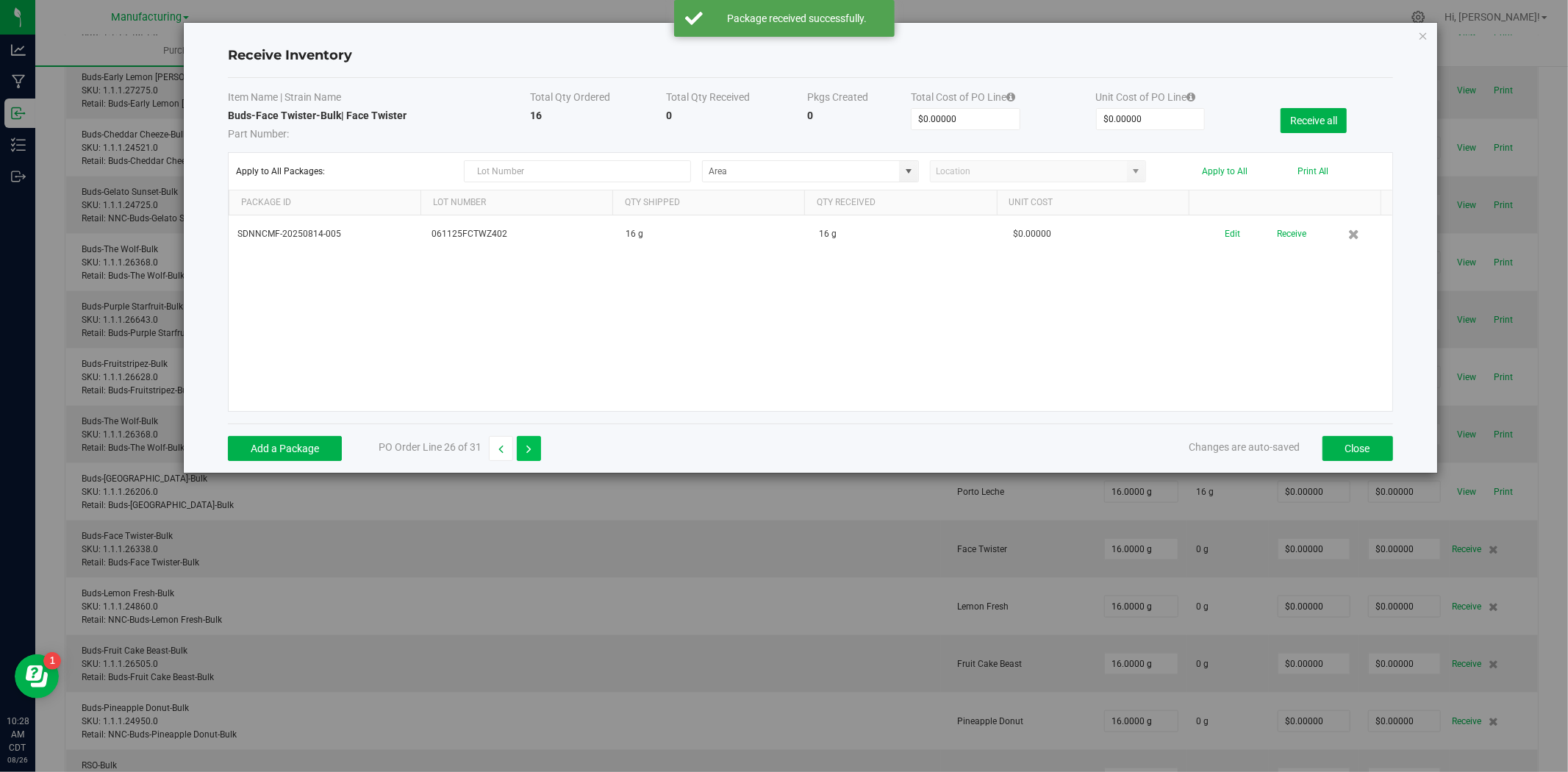
click at [539, 446] on button "button" at bounding box center [528, 448] width 24 height 25
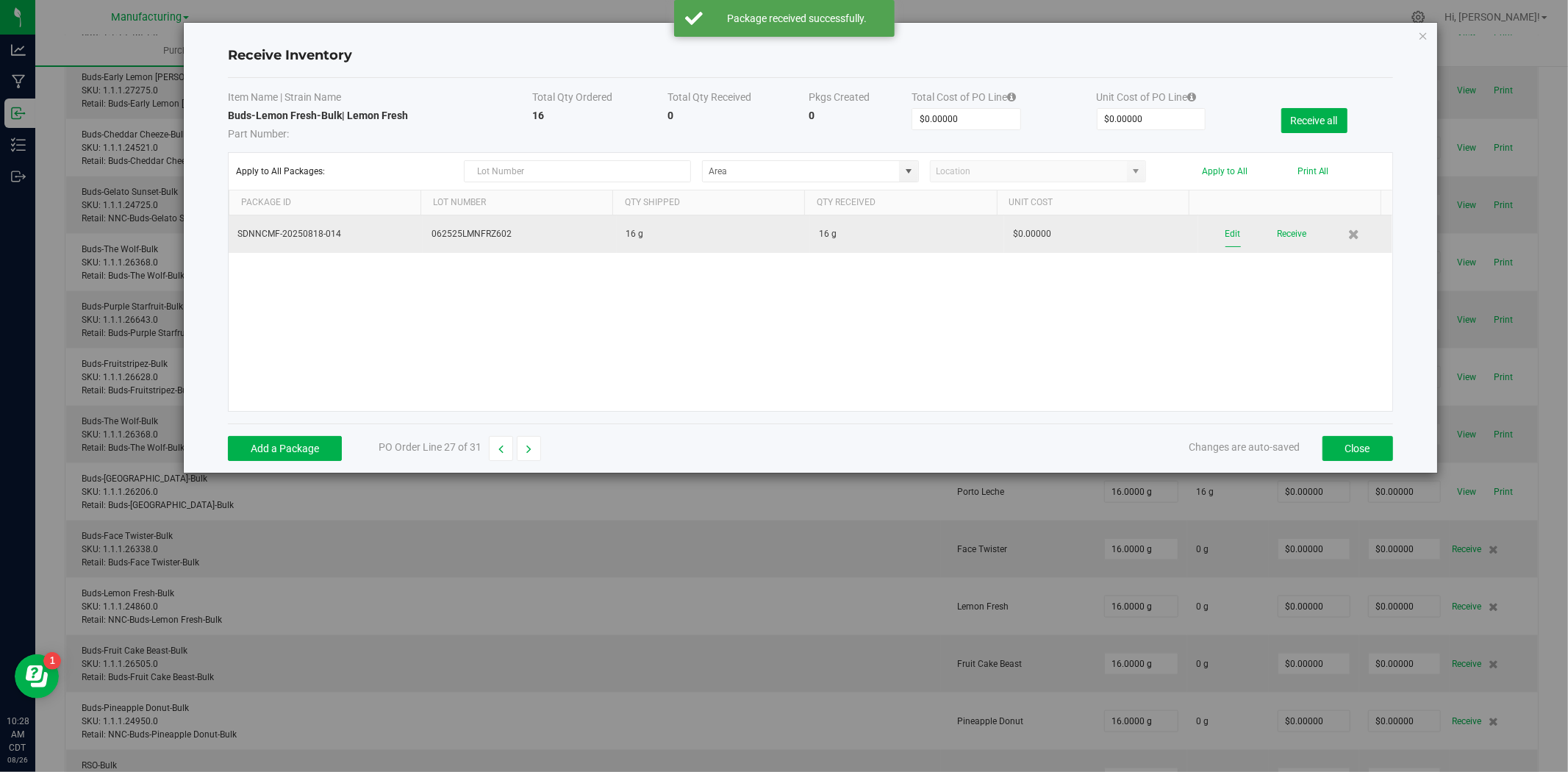
click at [1225, 230] on button "Edit" at bounding box center [1233, 234] width 16 height 26
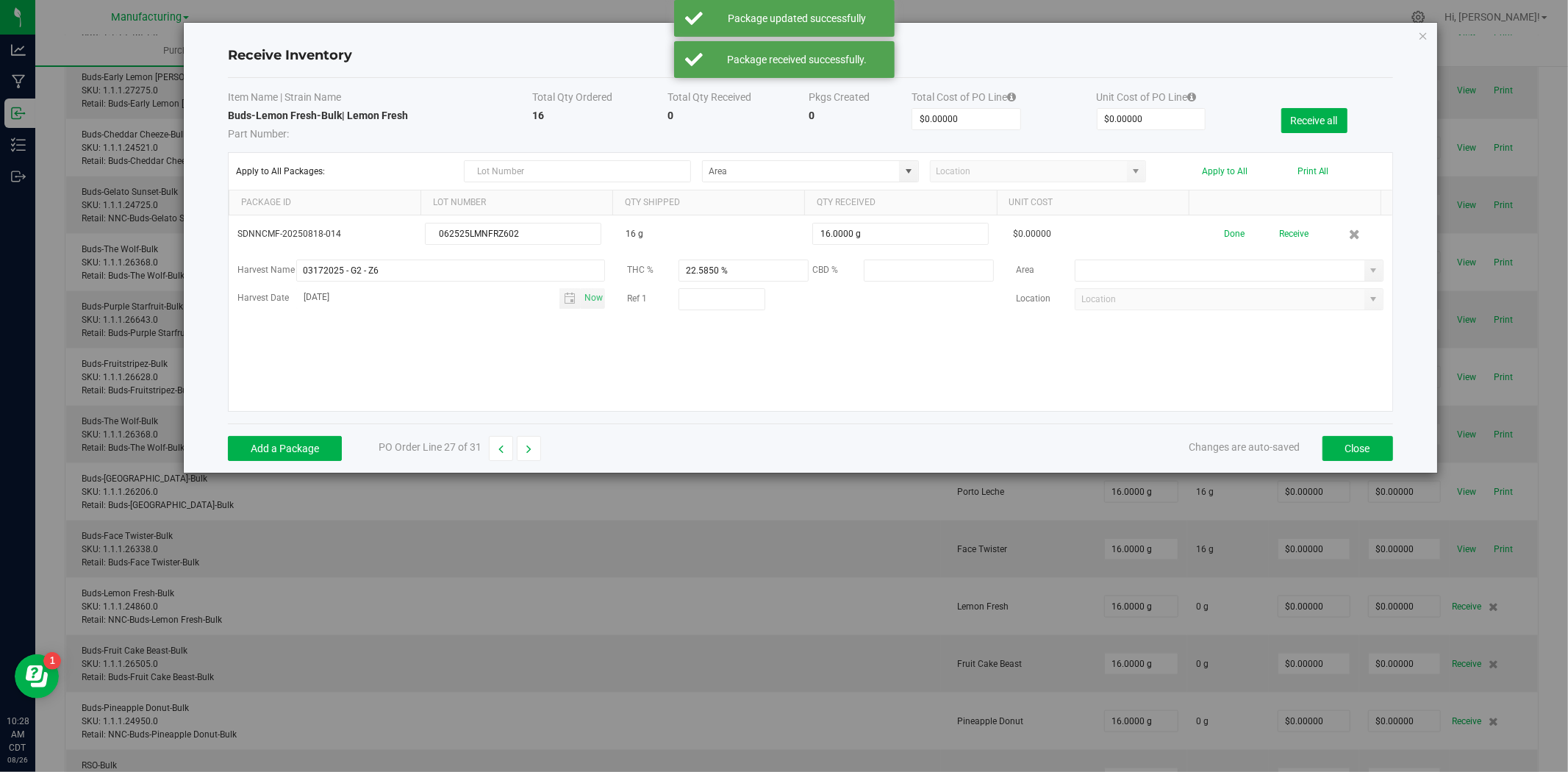
click at [1150, 270] on input at bounding box center [1219, 270] width 288 height 21
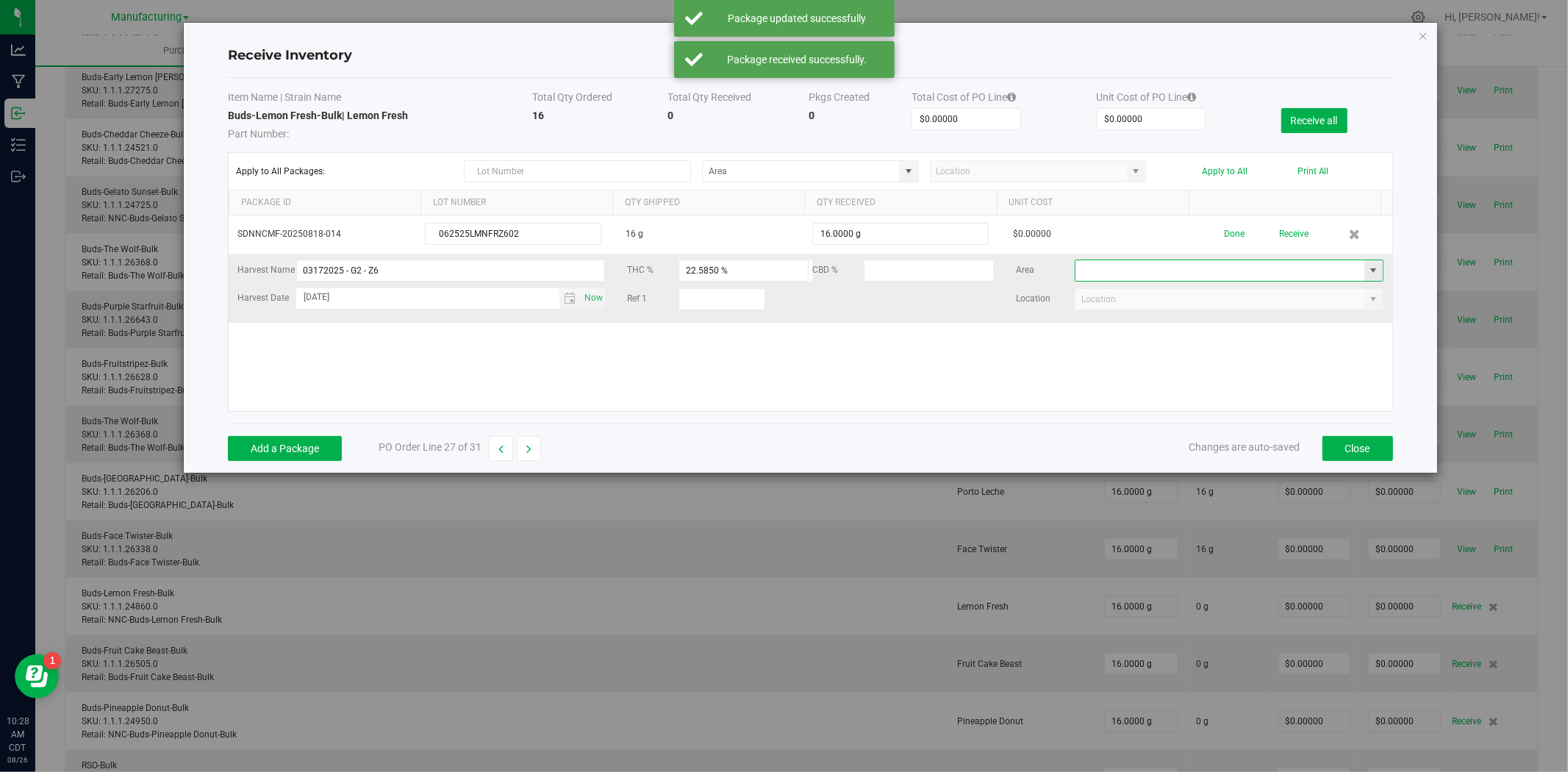
click at [1368, 269] on span at bounding box center [1373, 270] width 12 height 12
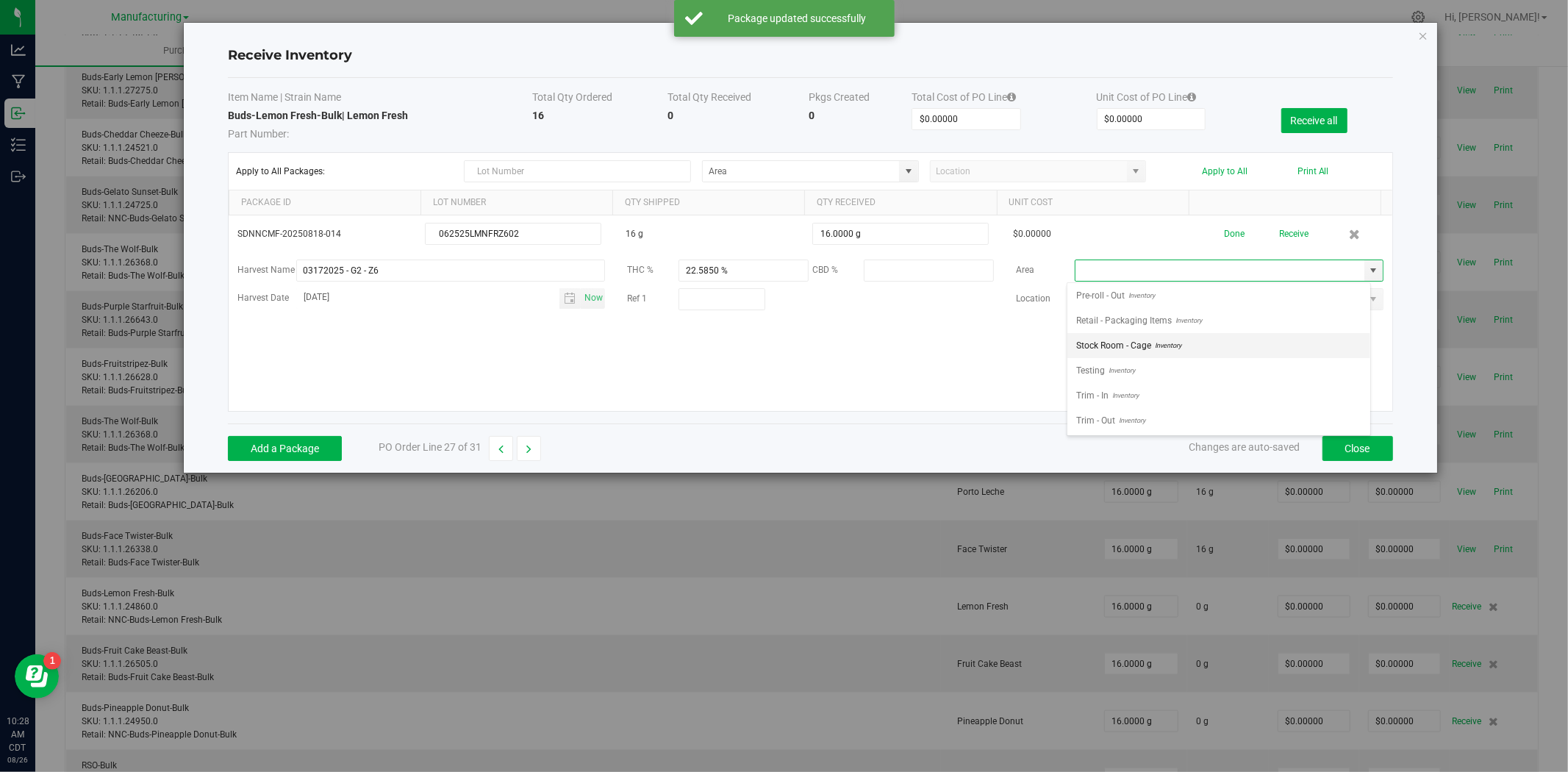
click at [1140, 345] on span "Stock Room - Cage" at bounding box center [1114, 345] width 75 height 22
type input "Stock Room - Cage"
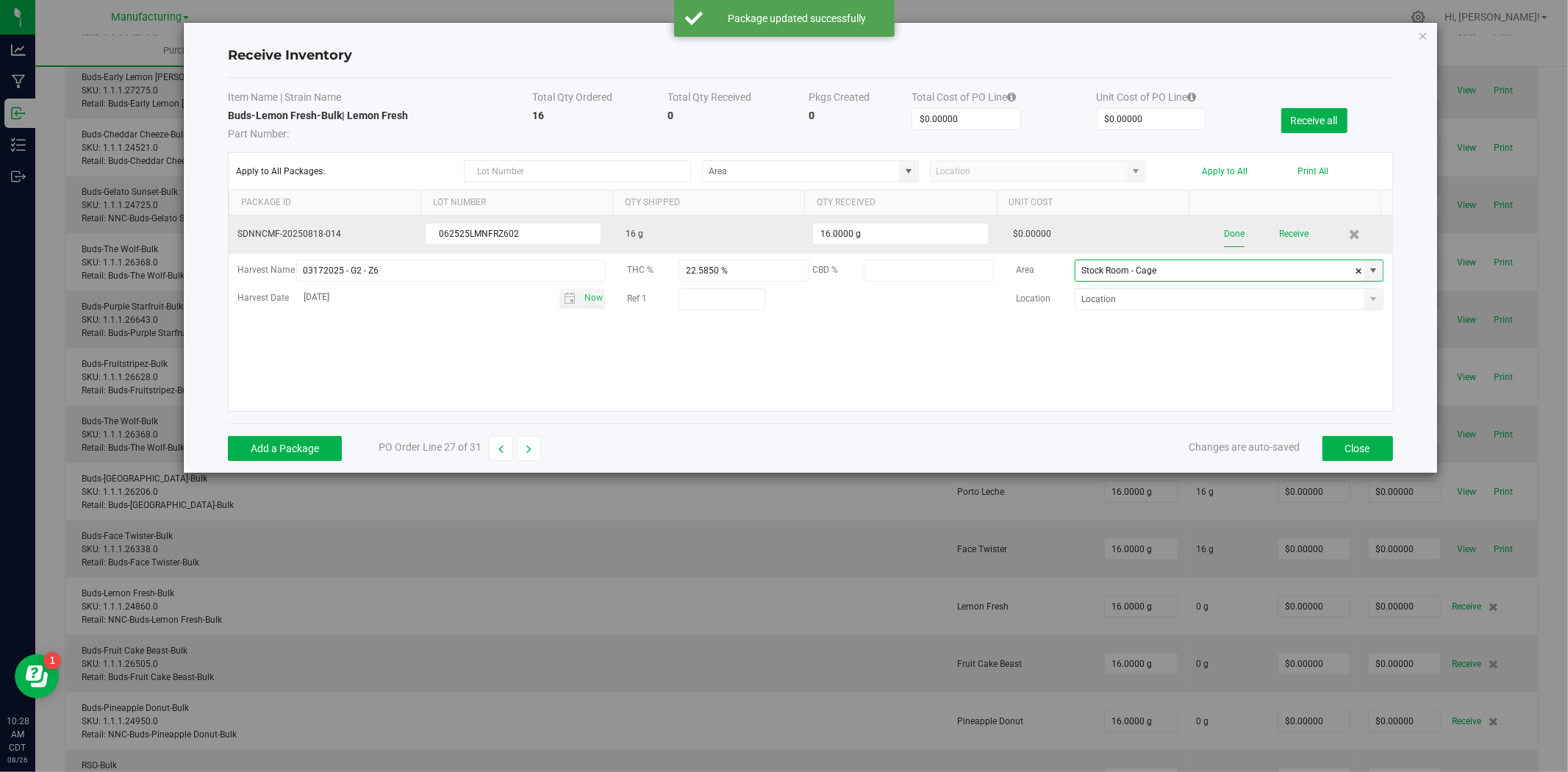
click at [1226, 237] on button "Done" at bounding box center [1234, 234] width 21 height 26
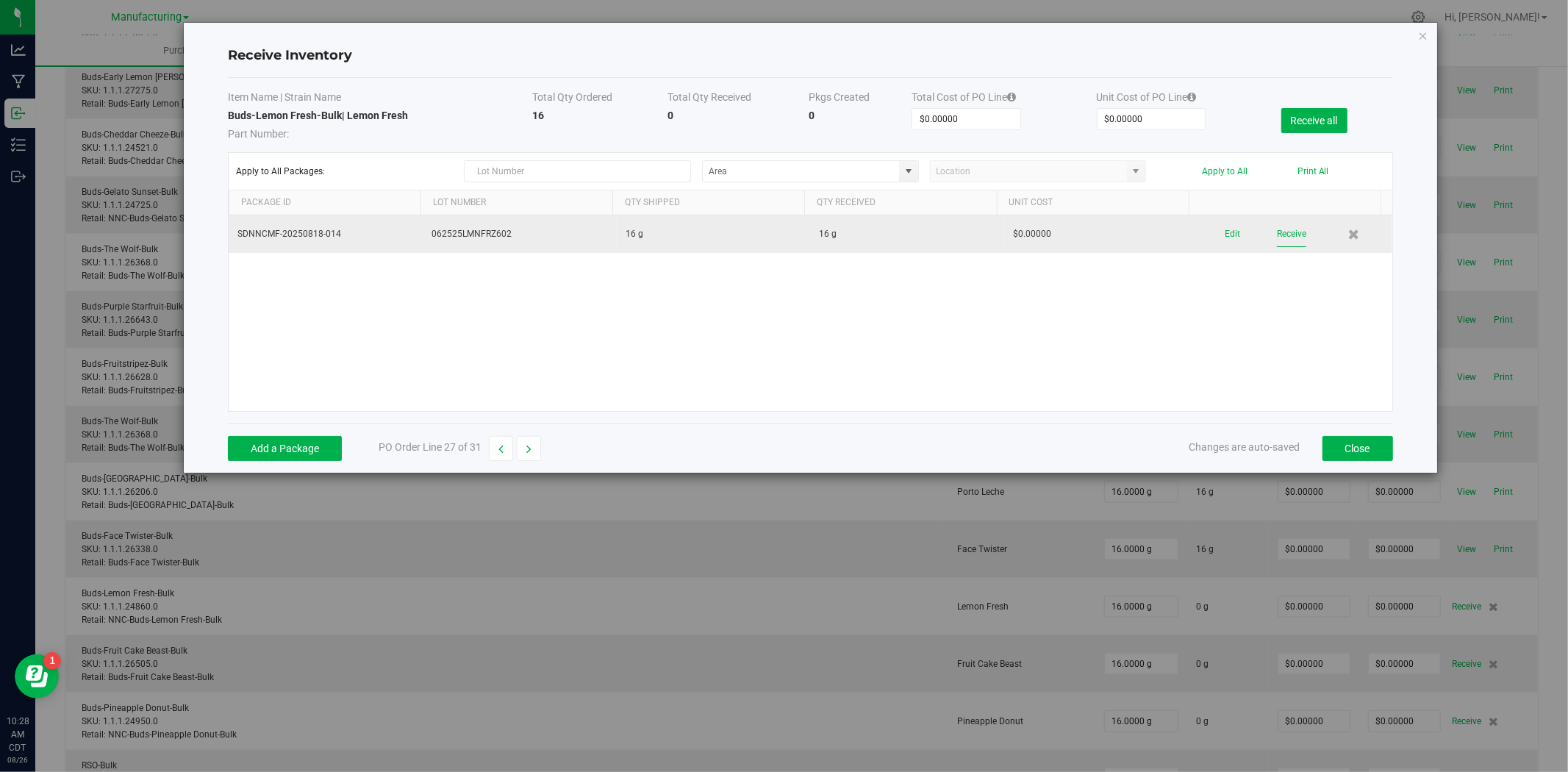
click at [1277, 236] on button "Receive" at bounding box center [1291, 234] width 29 height 26
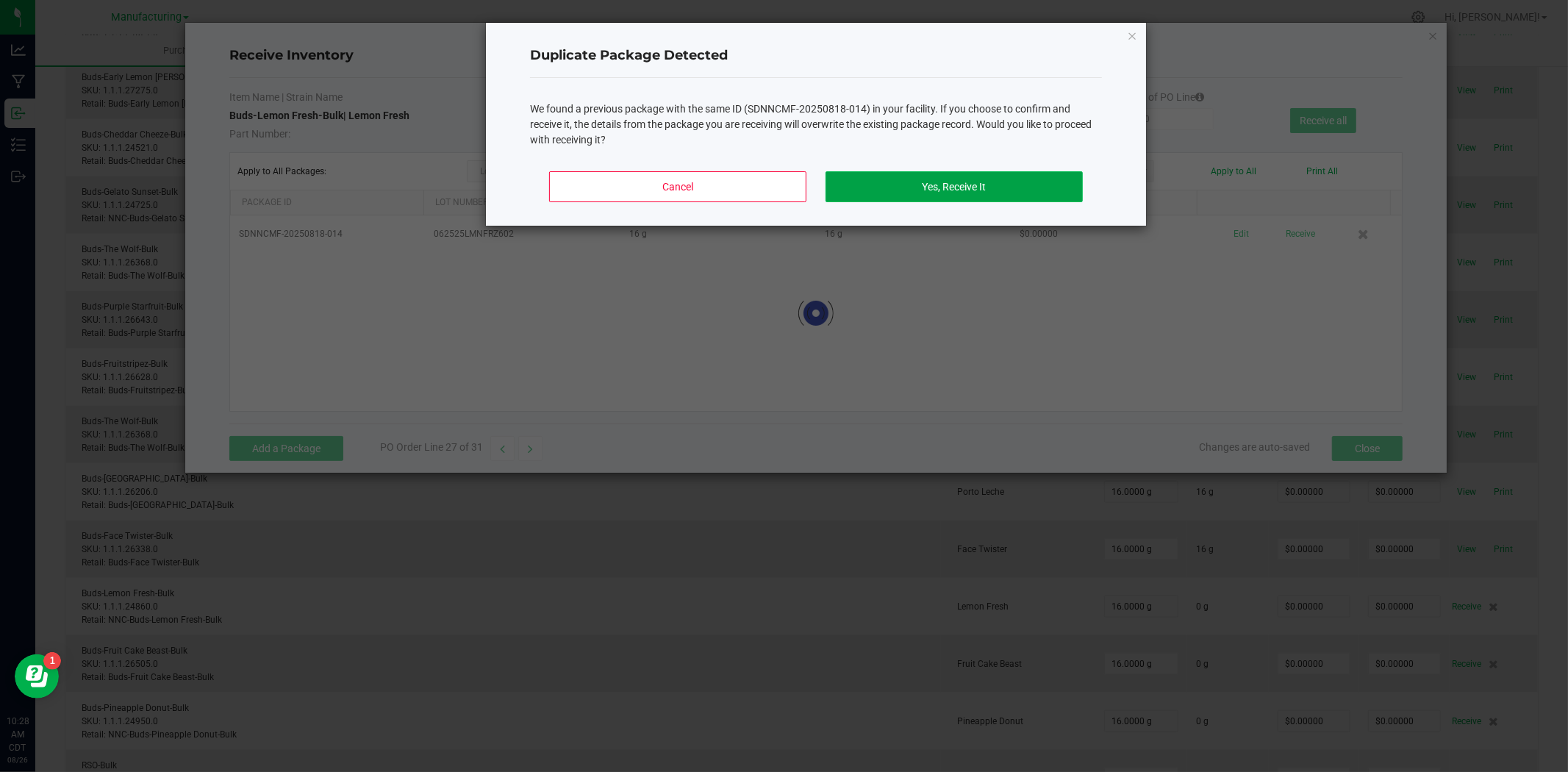
click at [952, 199] on button "Yes, Receive It" at bounding box center [953, 186] width 257 height 31
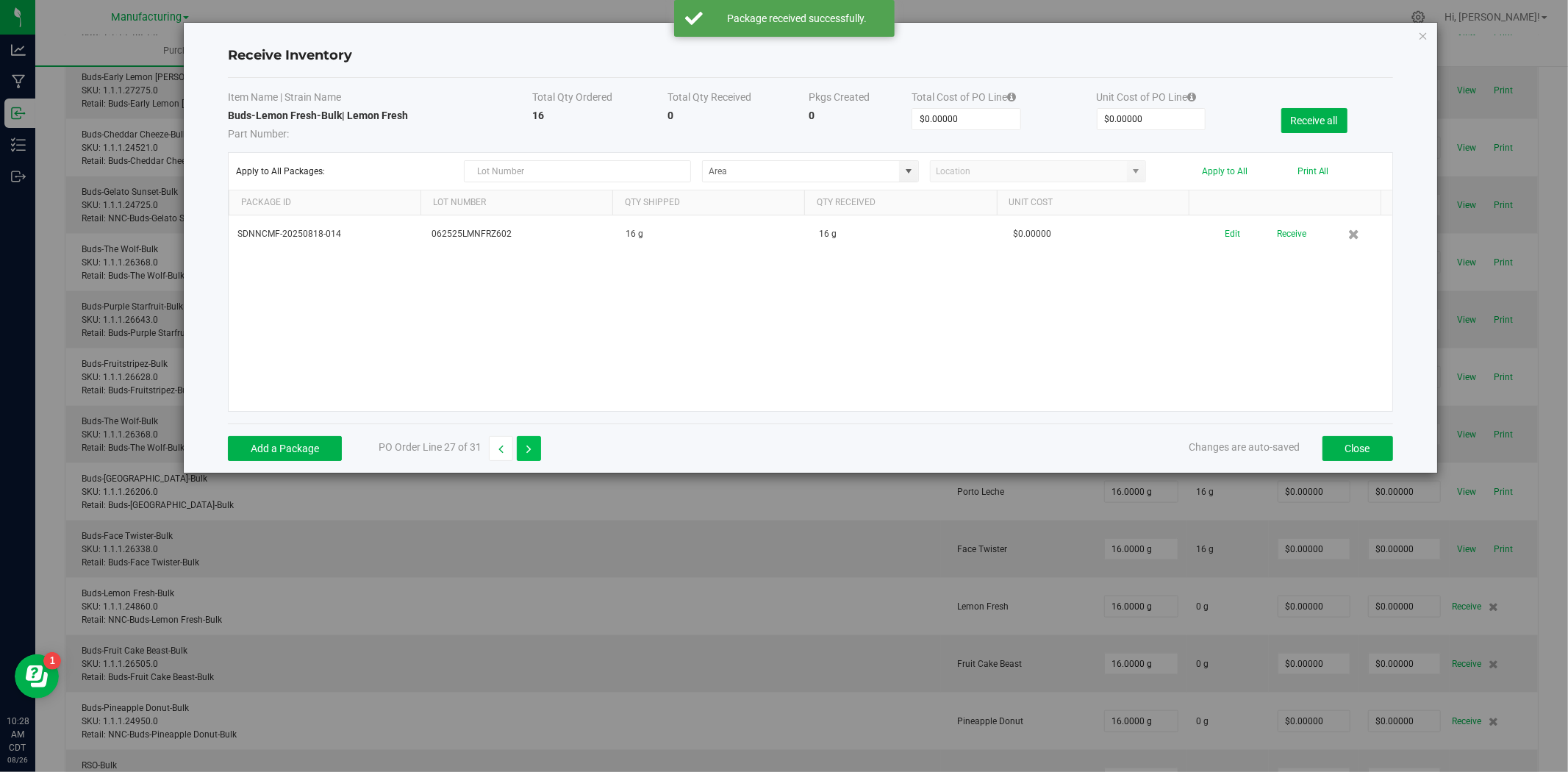
click at [534, 450] on button "button" at bounding box center [528, 448] width 24 height 25
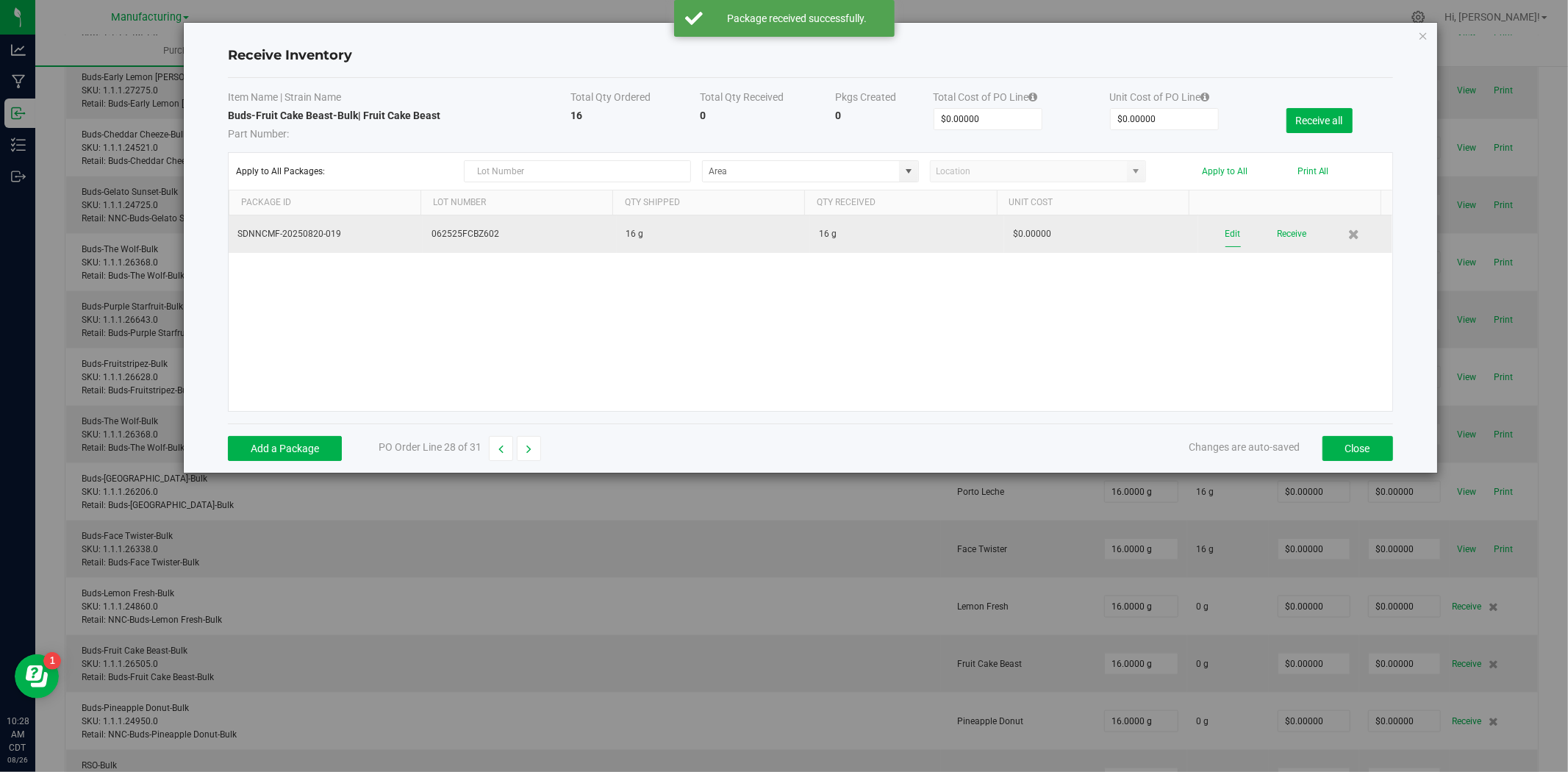
click at [1225, 232] on button "Edit" at bounding box center [1233, 234] width 16 height 26
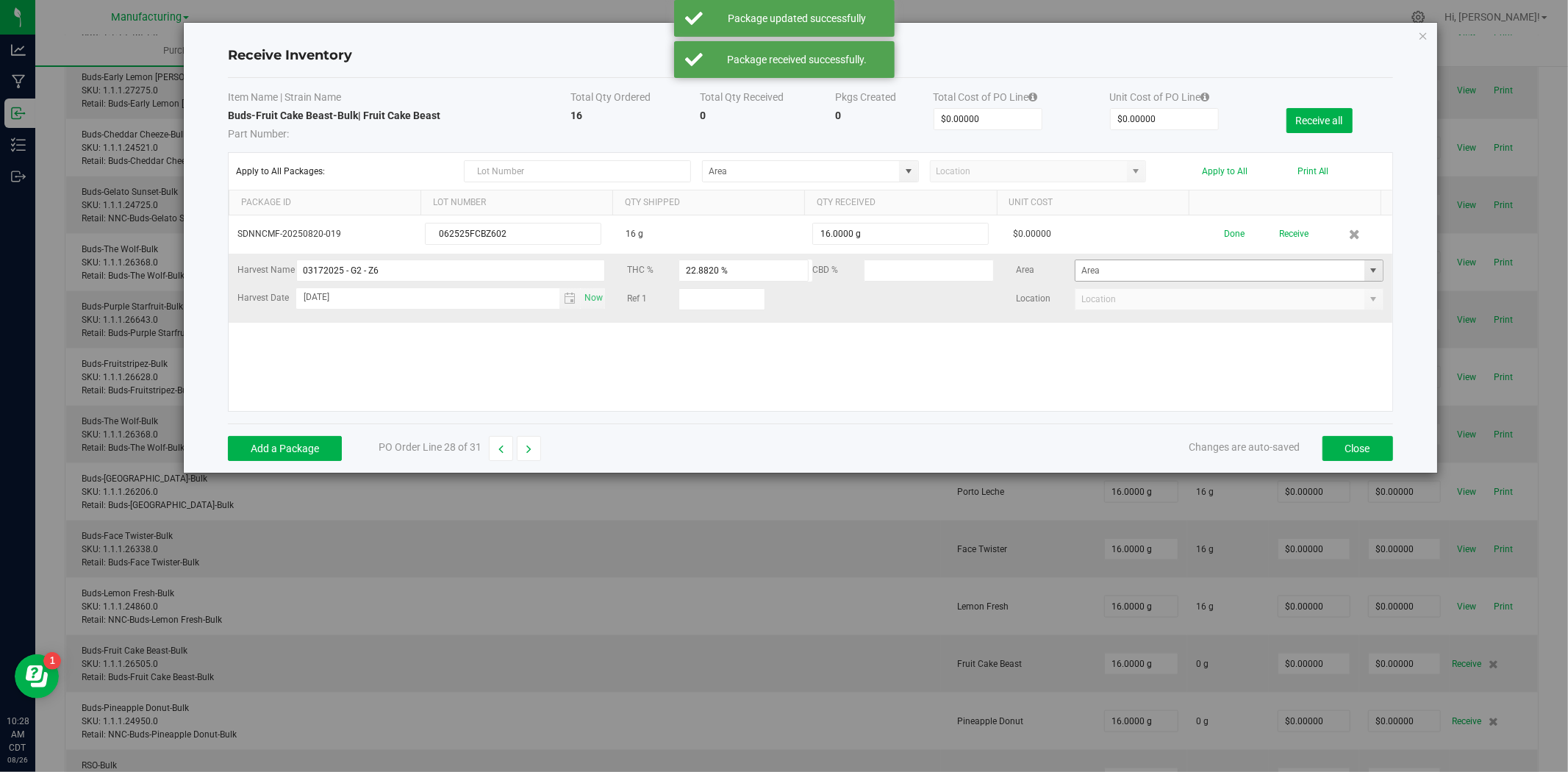
click at [1368, 274] on span at bounding box center [1373, 270] width 12 height 12
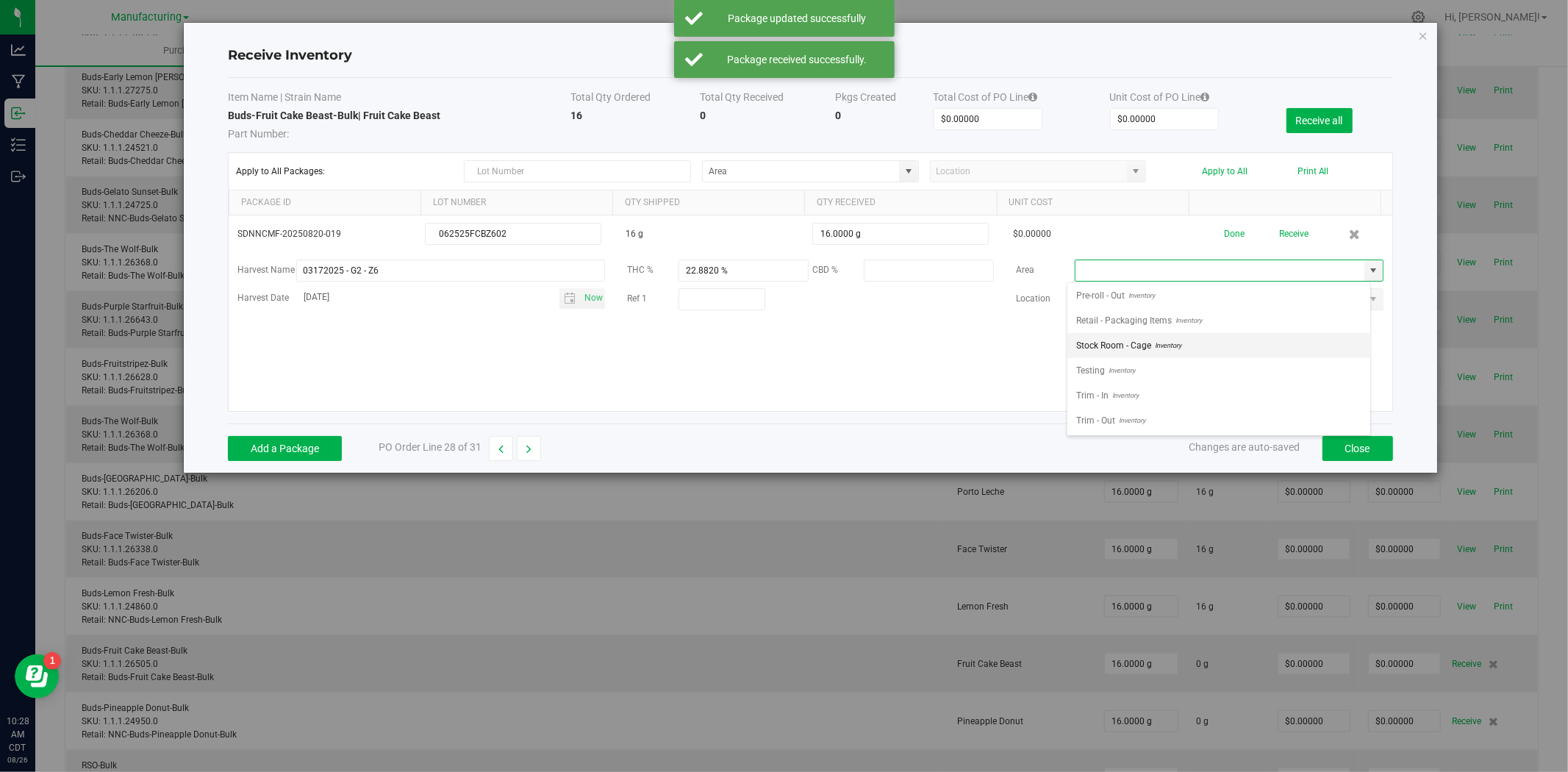
click at [1150, 335] on span "Stock Room - Cage" at bounding box center [1114, 345] width 75 height 22
type input "Stock Room - Cage"
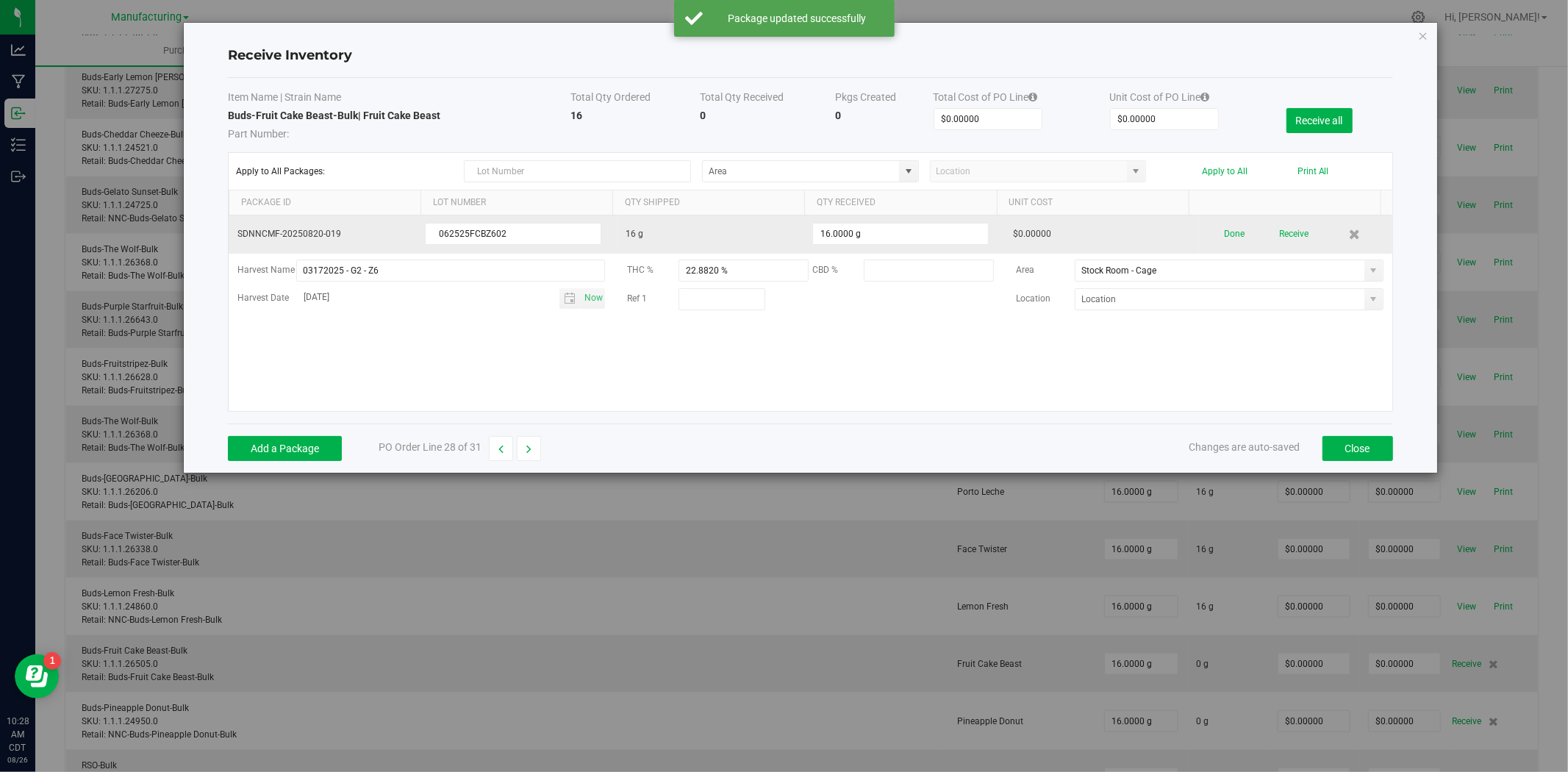
click at [1235, 233] on div "Done Receive" at bounding box center [1295, 234] width 176 height 26
click at [1229, 235] on button "Done" at bounding box center [1234, 234] width 21 height 26
click at [1277, 236] on button "Receive" at bounding box center [1291, 234] width 29 height 26
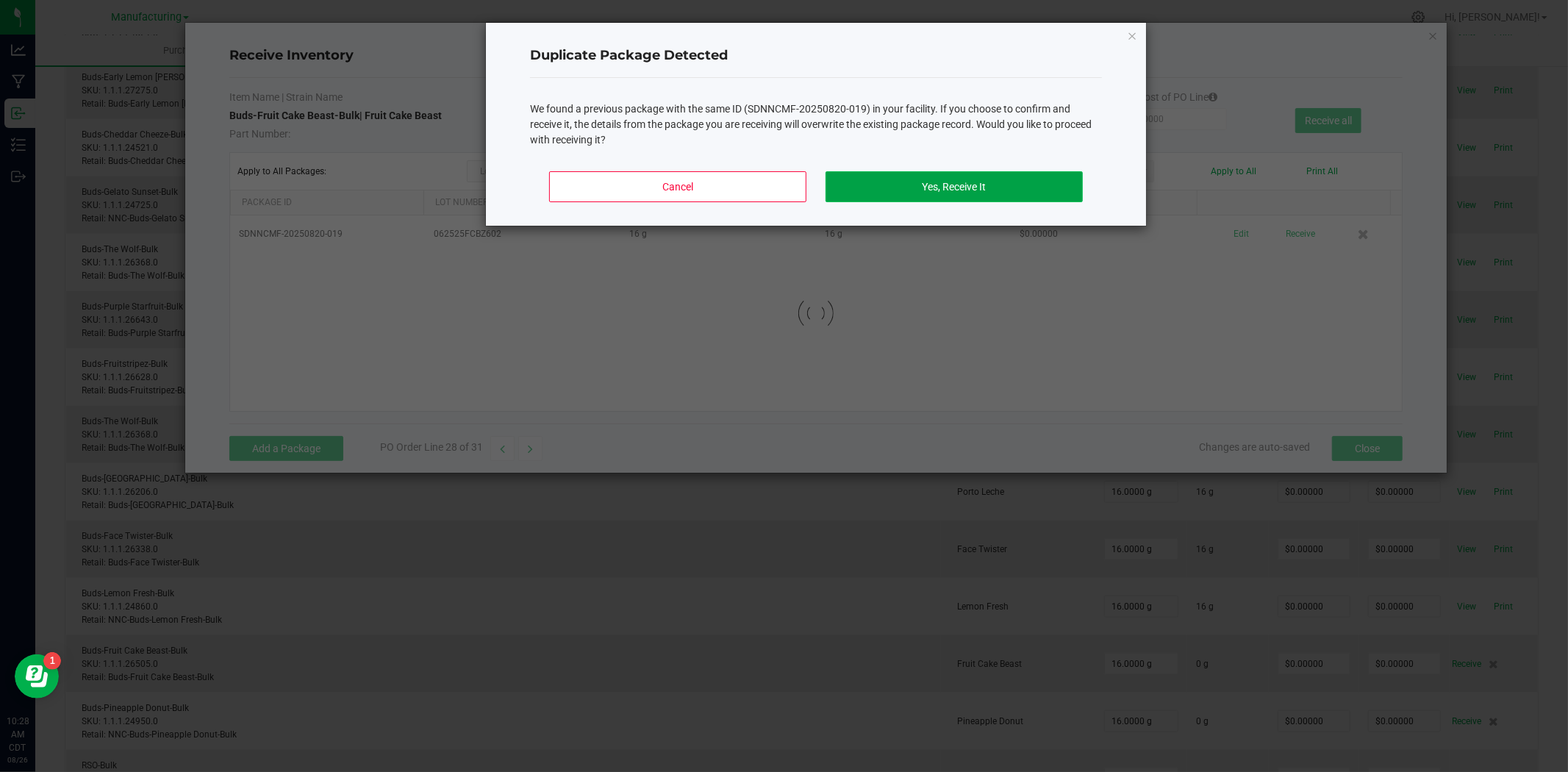
click at [1024, 191] on button "Yes, Receive It" at bounding box center [953, 186] width 257 height 31
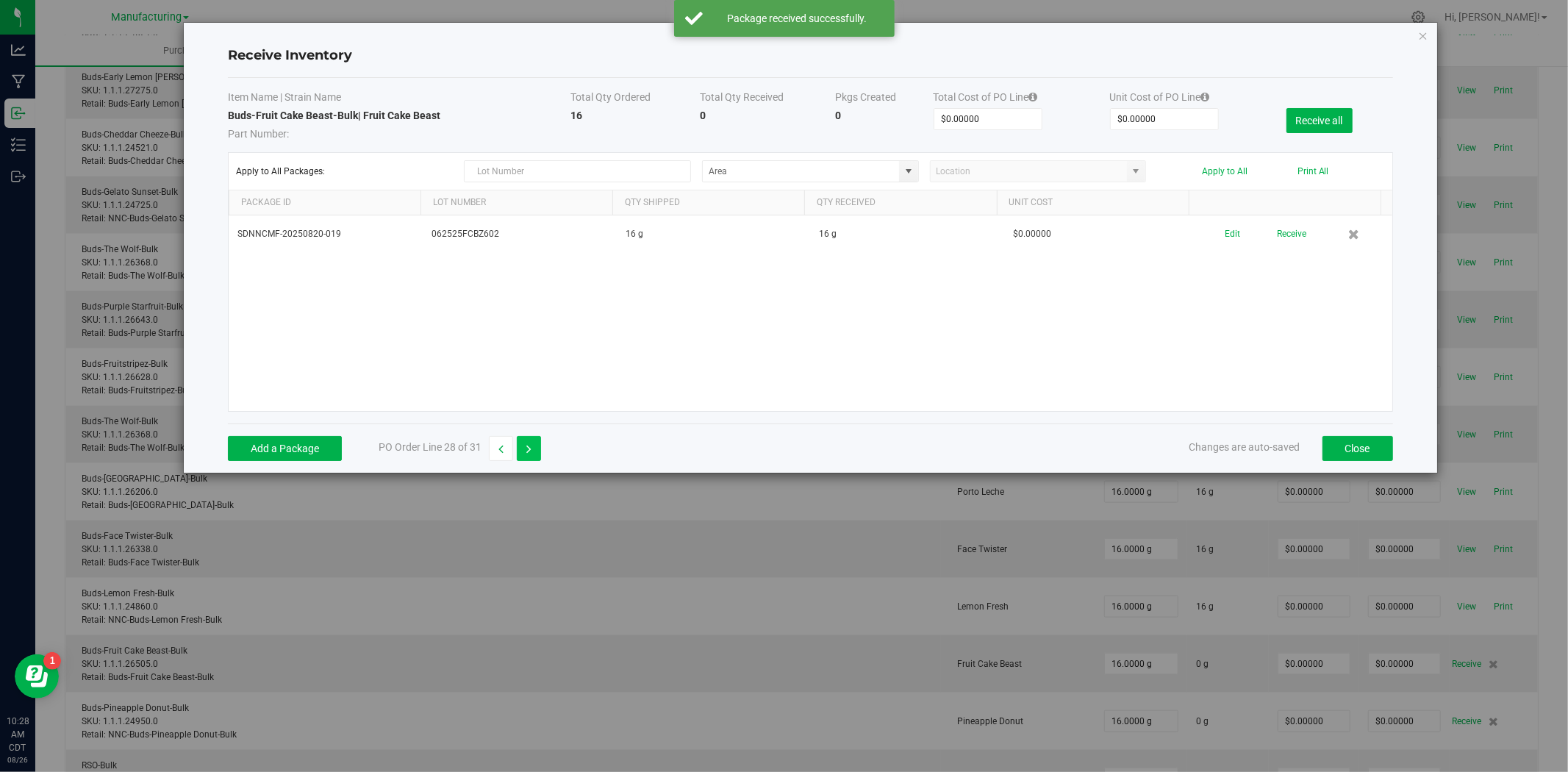
click at [527, 446] on icon "button" at bounding box center [529, 449] width 5 height 10
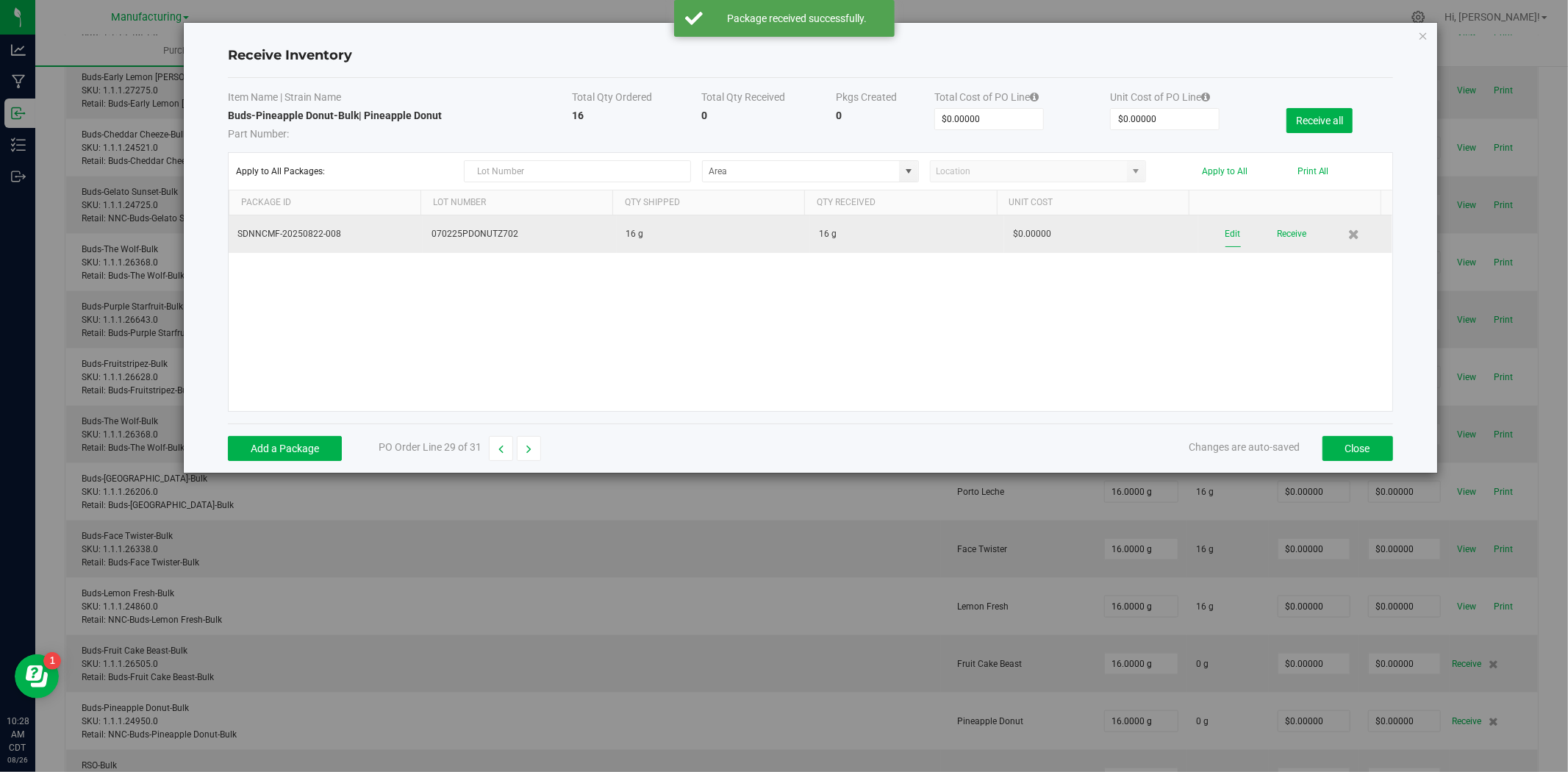
click at [1225, 237] on button "Edit" at bounding box center [1233, 234] width 16 height 26
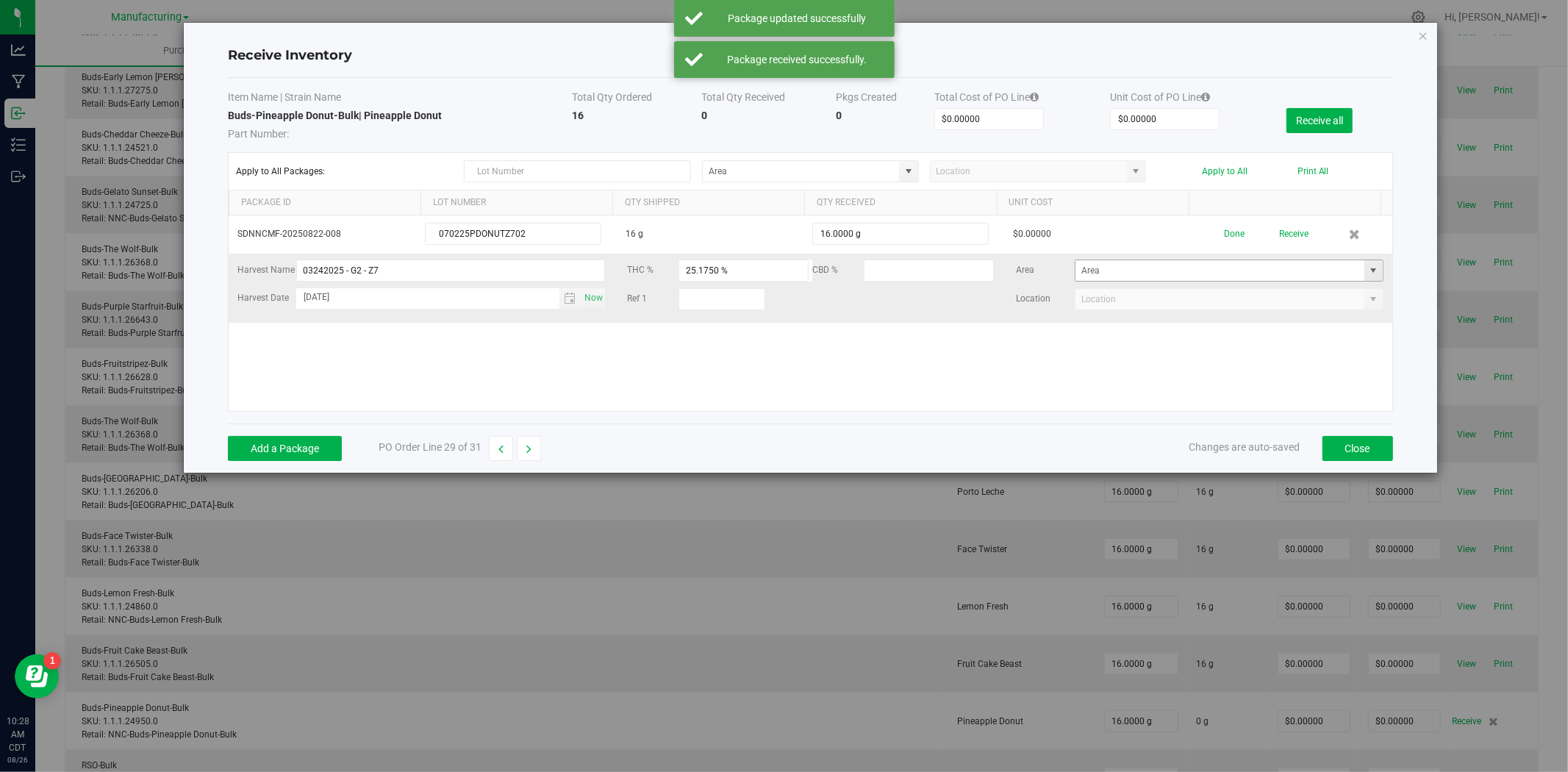
click at [1368, 270] on span at bounding box center [1373, 270] width 12 height 12
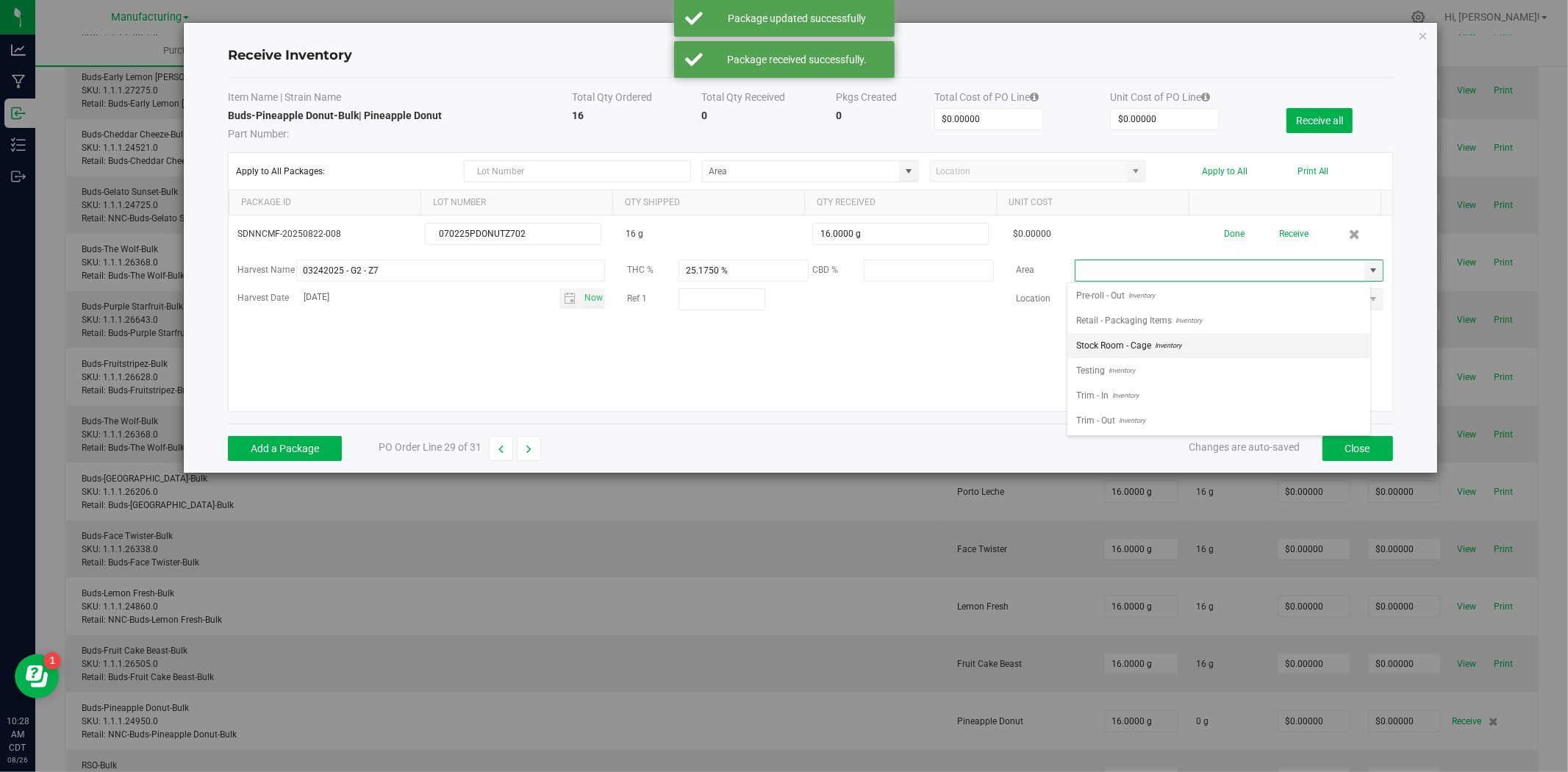
click at [1121, 344] on span "Stock Room - Cage" at bounding box center [1114, 345] width 75 height 22
type input "Stock Room - Cage"
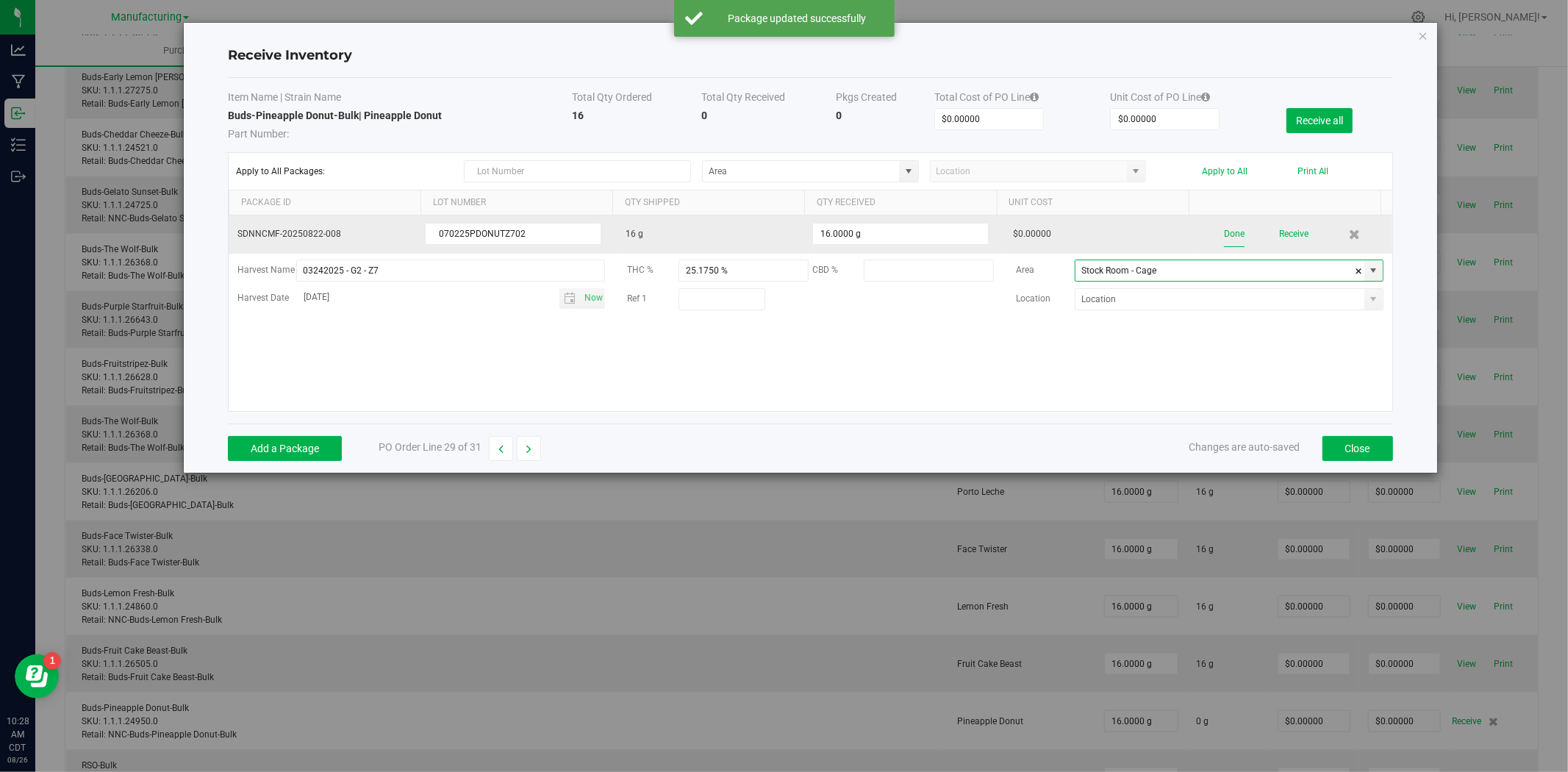
click at [1231, 235] on button "Done" at bounding box center [1234, 234] width 21 height 26
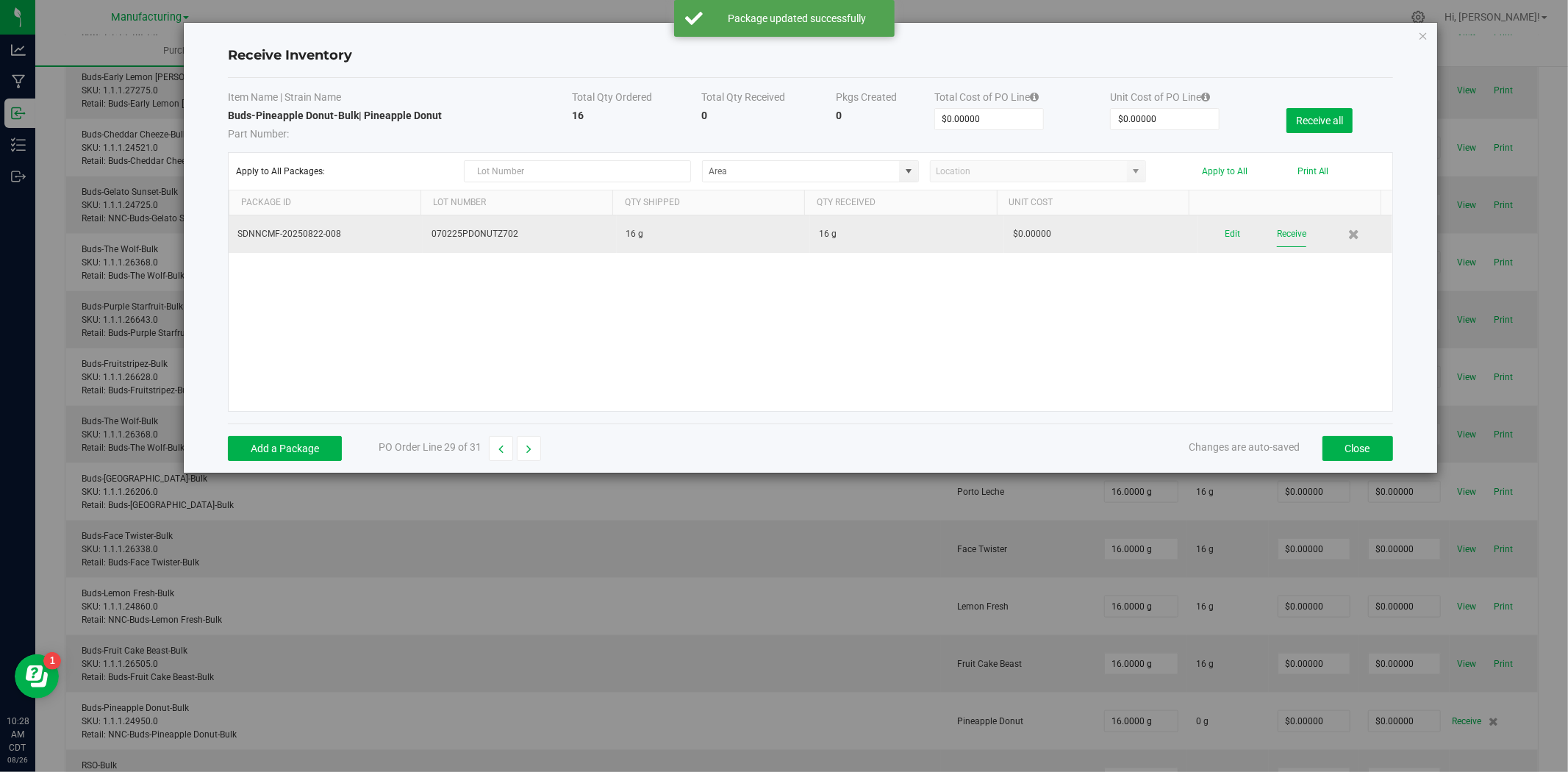
click at [1281, 235] on button "Receive" at bounding box center [1291, 234] width 29 height 26
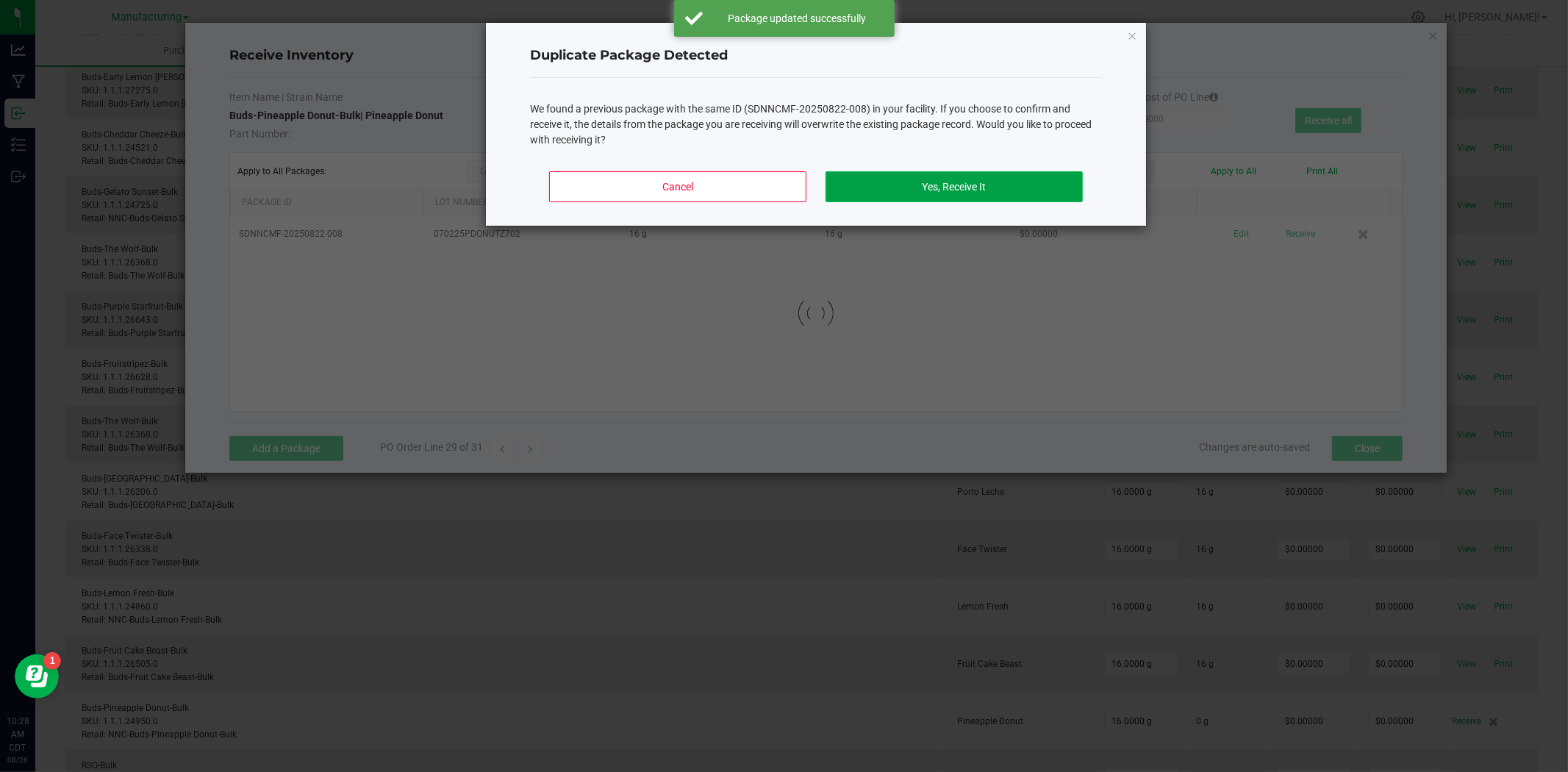
click at [982, 184] on button "Yes, Receive It" at bounding box center [953, 186] width 257 height 31
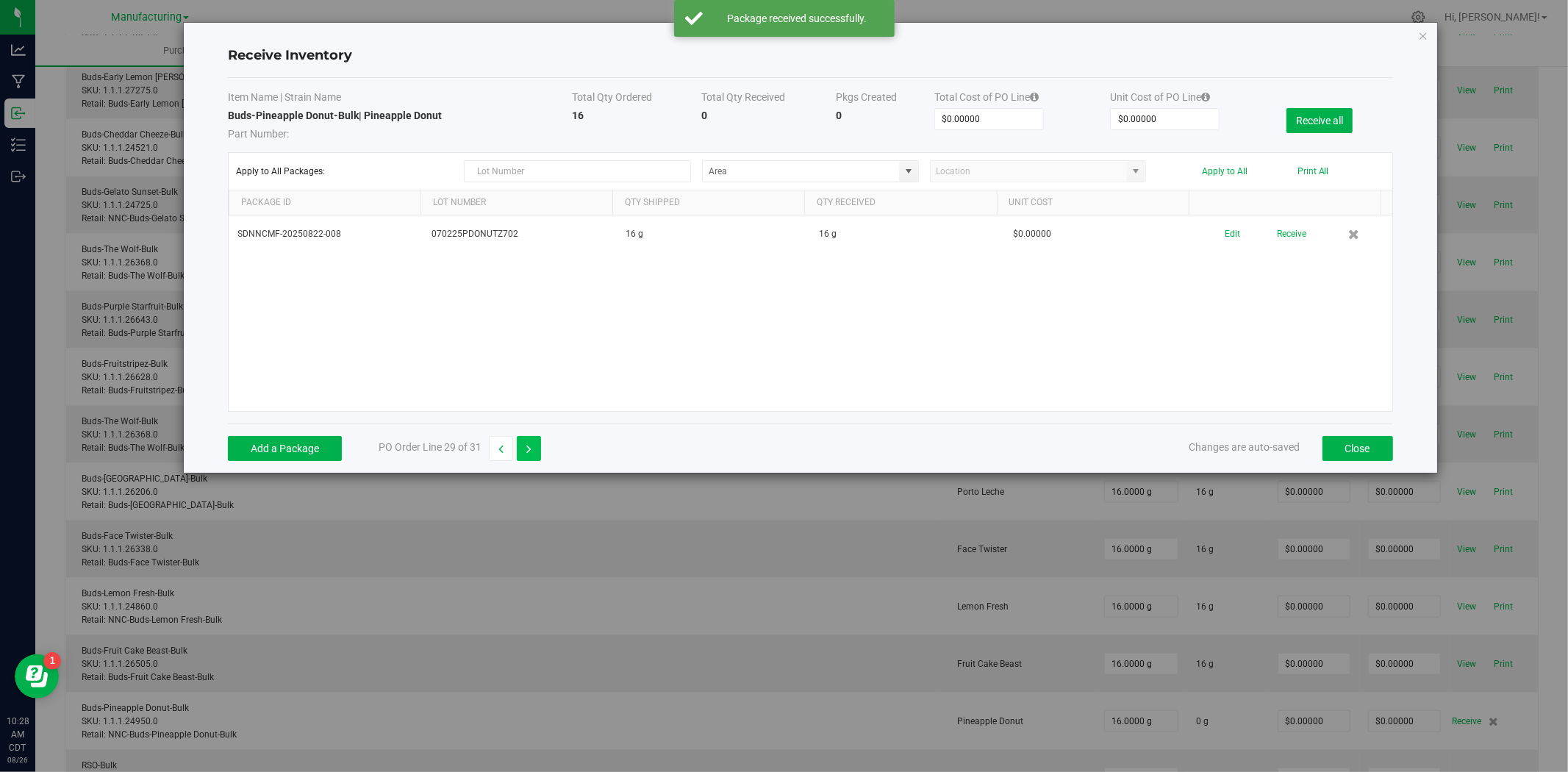
click at [530, 454] on button "button" at bounding box center [528, 448] width 24 height 25
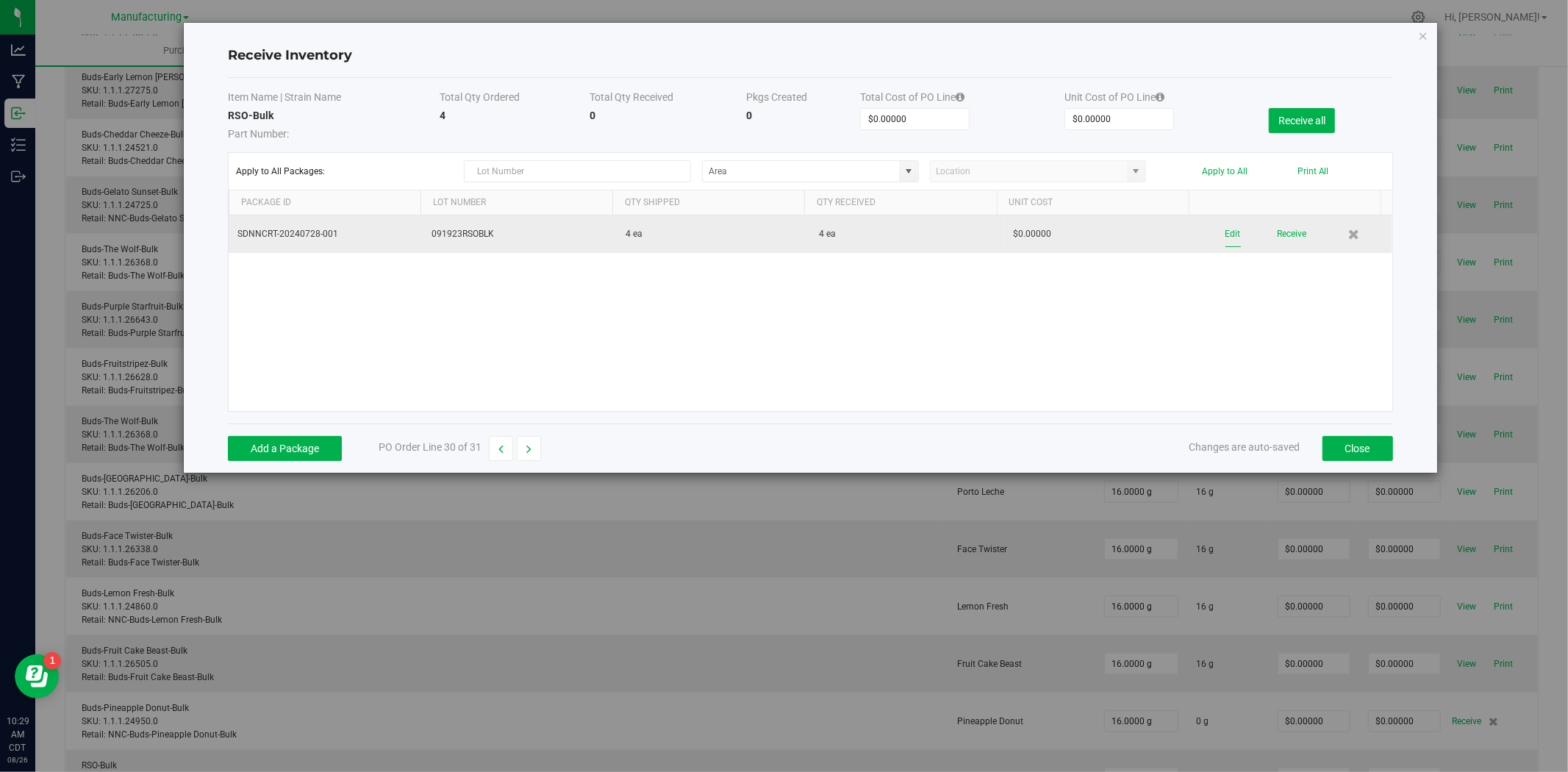
click at [1226, 235] on button "Edit" at bounding box center [1233, 234] width 16 height 26
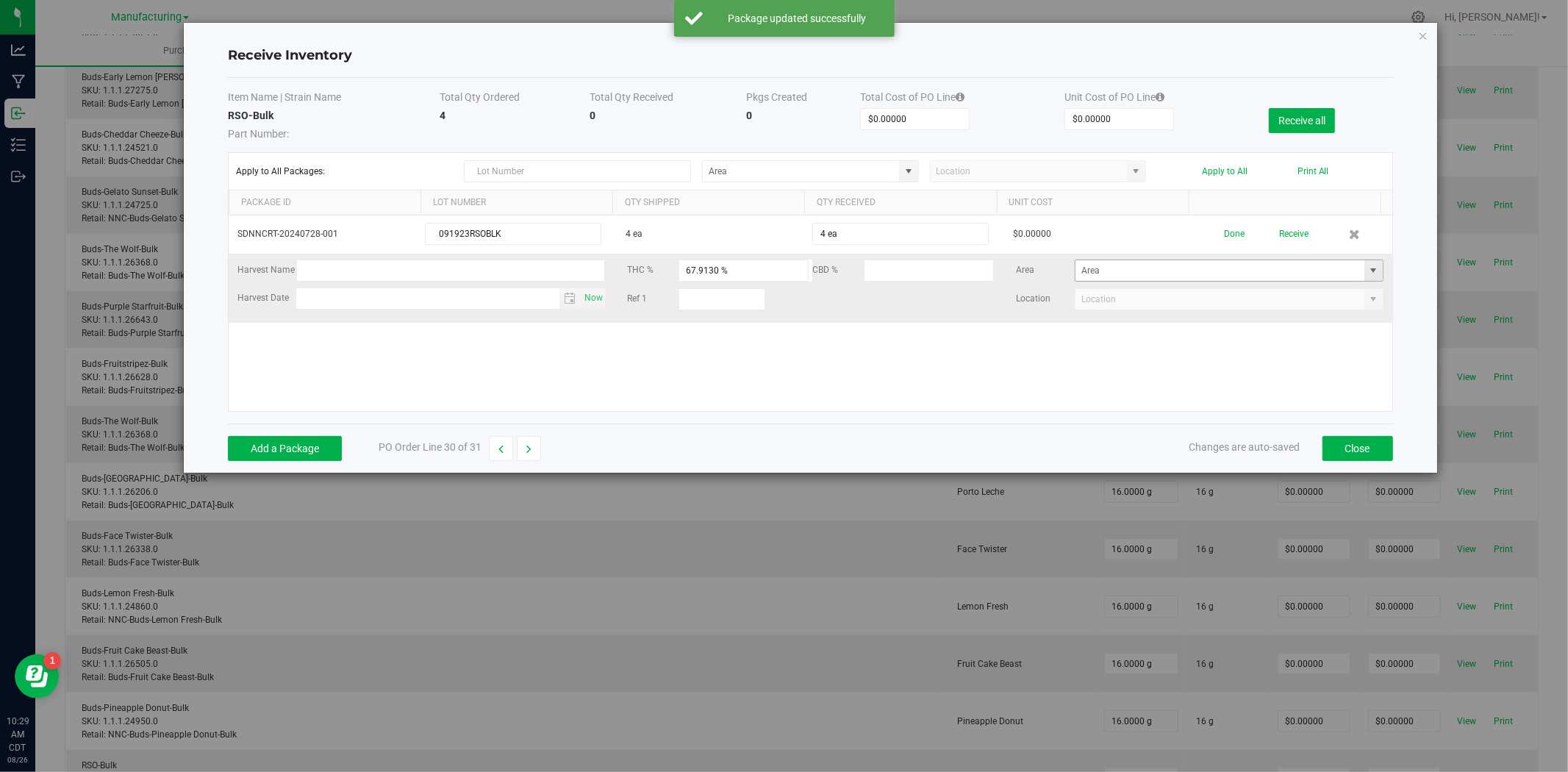
click at [1368, 268] on span at bounding box center [1373, 270] width 12 height 12
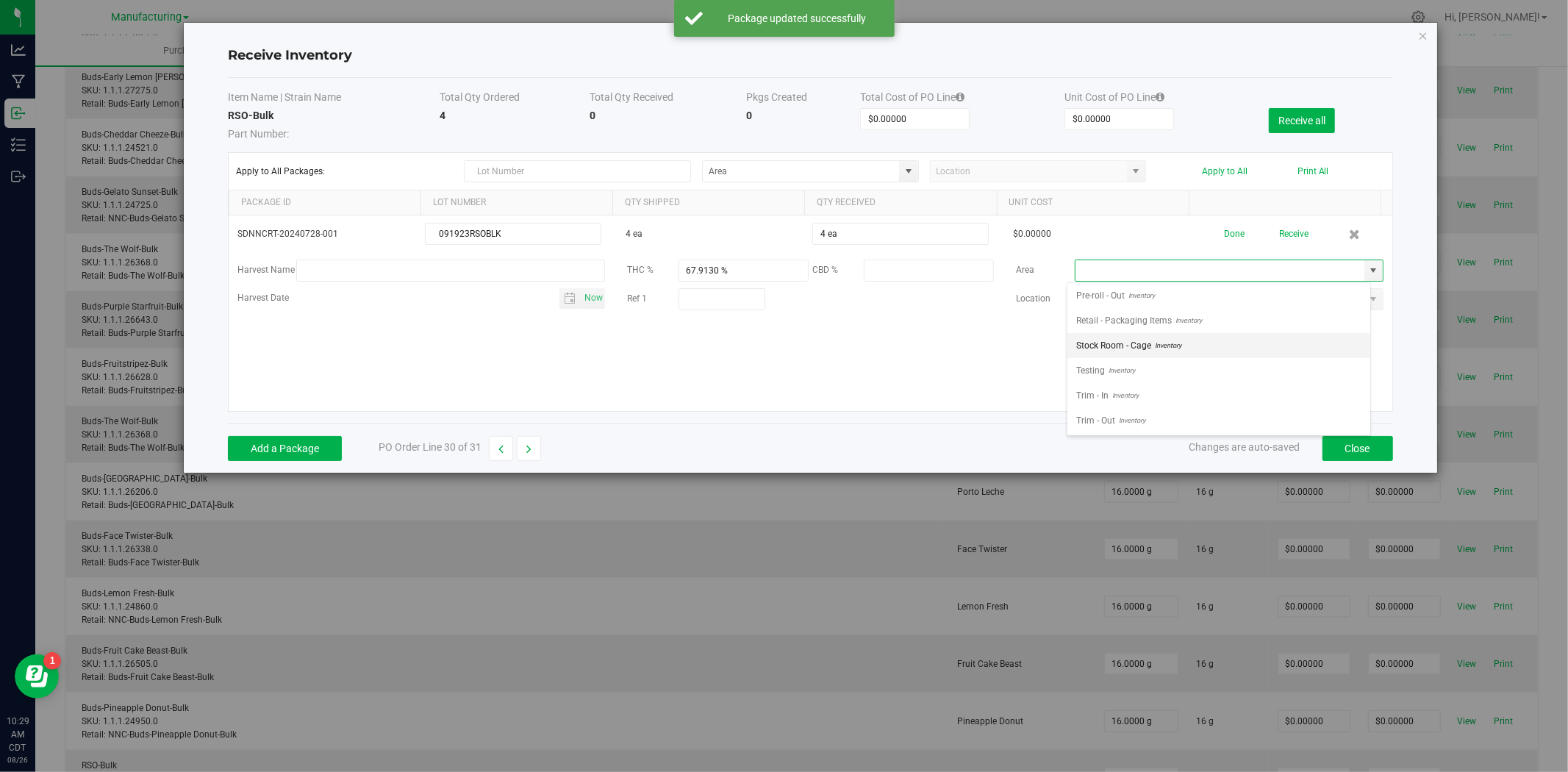
click at [1144, 341] on span "Stock Room - Cage" at bounding box center [1114, 345] width 75 height 22
type input "Stock Room - Cage"
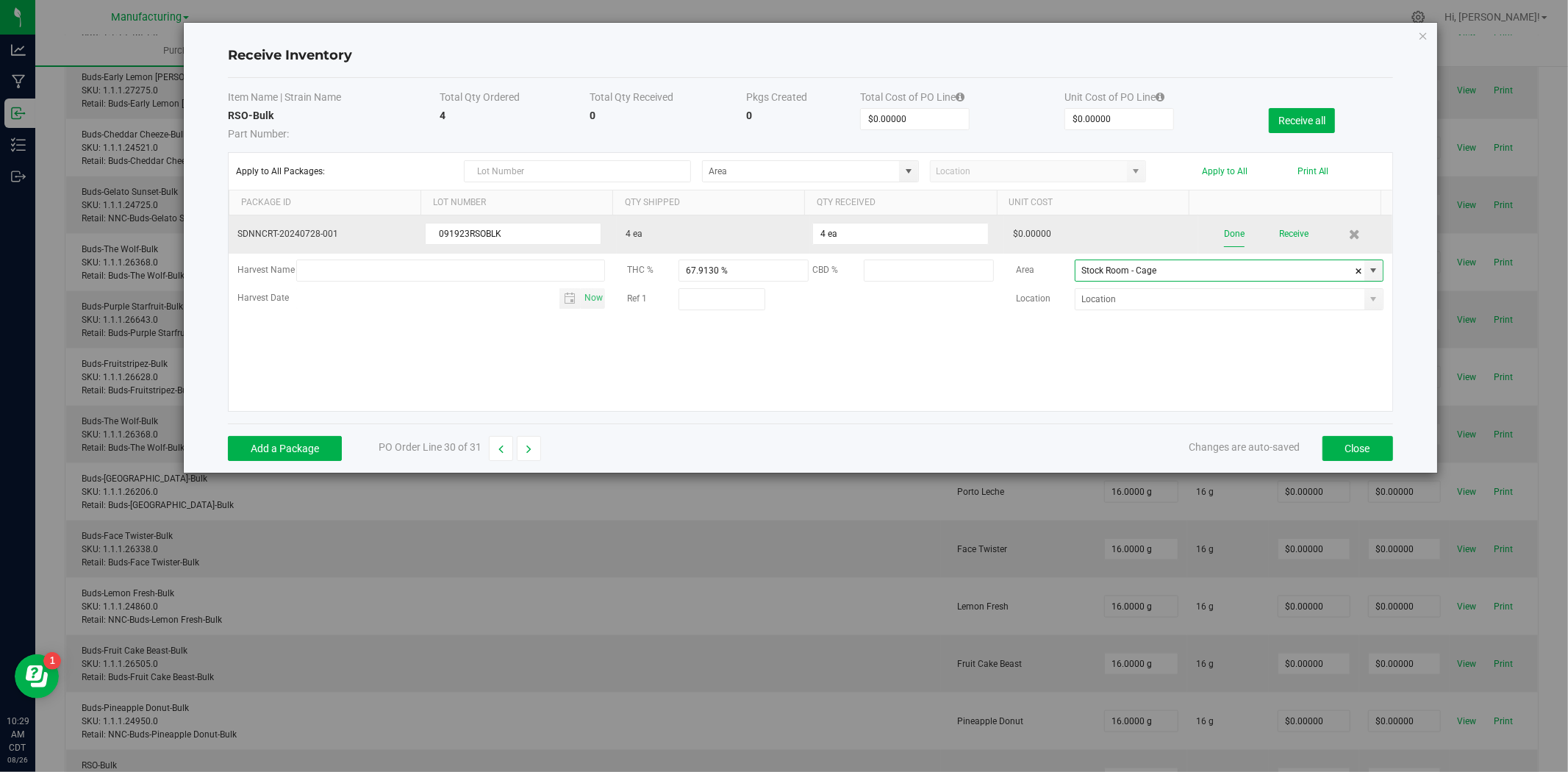
click at [1224, 239] on button "Done" at bounding box center [1234, 234] width 21 height 26
click at [1277, 237] on button "Receive" at bounding box center [1291, 234] width 29 height 26
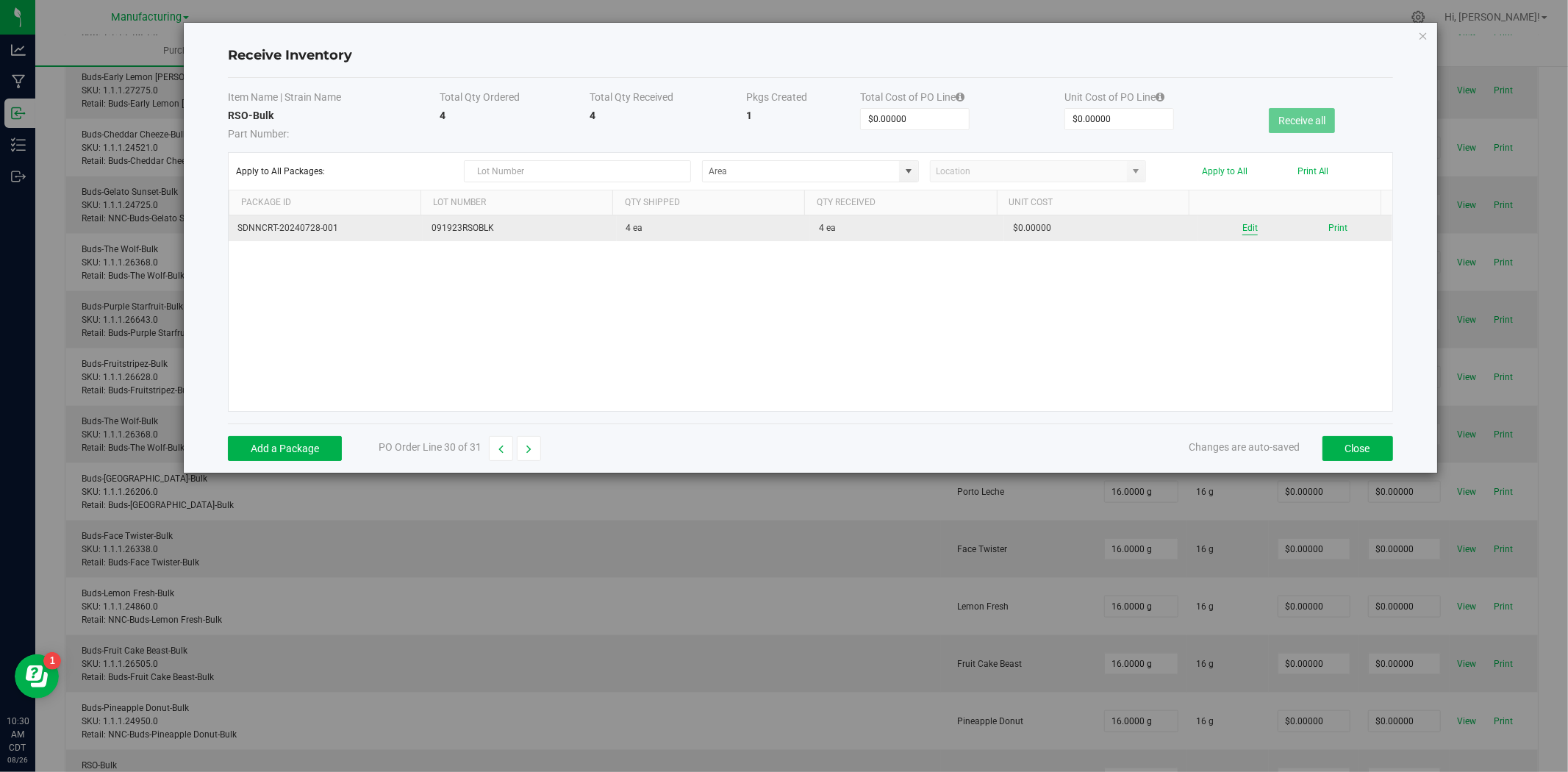
click at [1243, 228] on button "Edit" at bounding box center [1249, 228] width 16 height 14
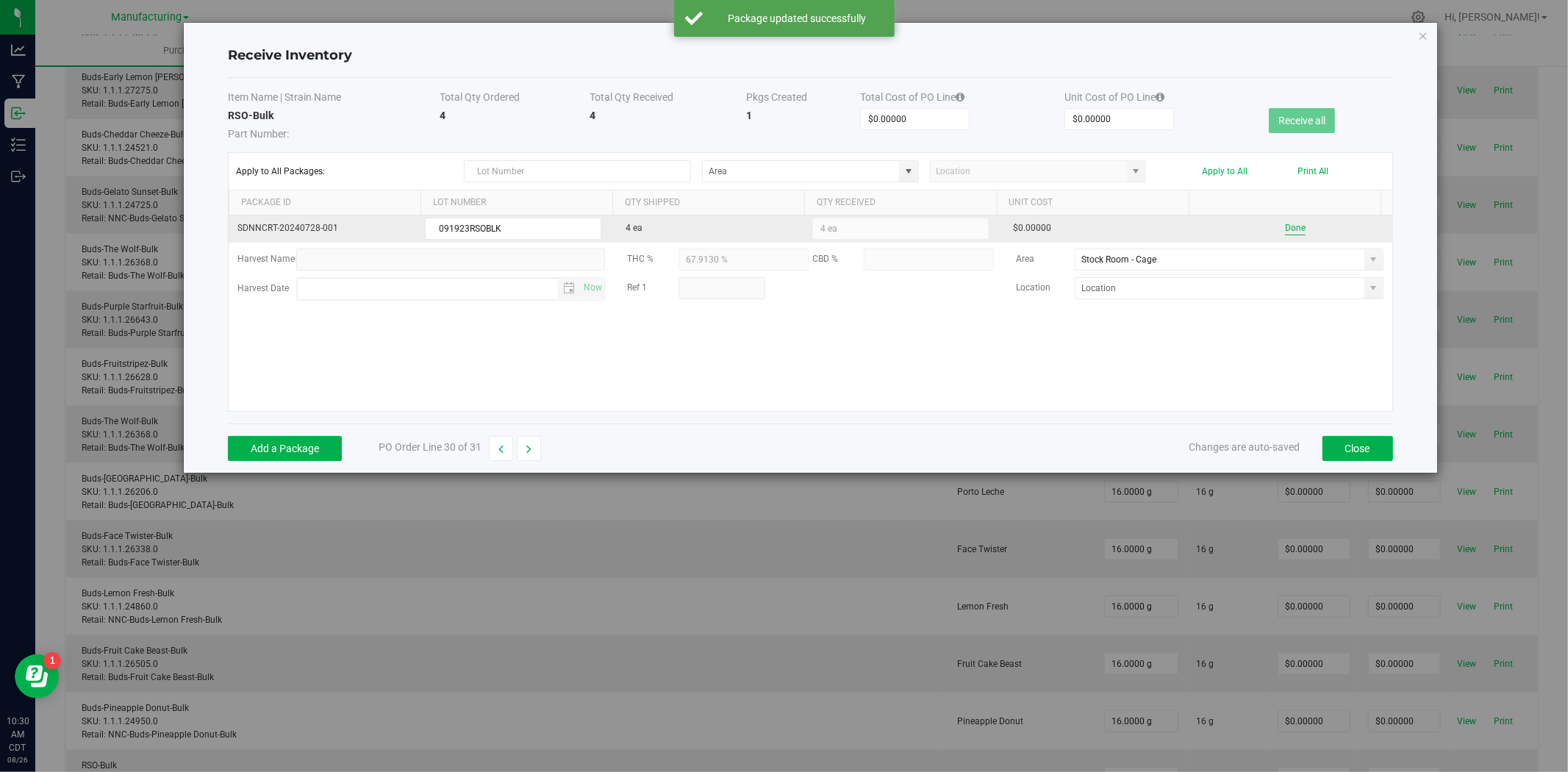
click at [1285, 225] on button "Done" at bounding box center [1295, 228] width 21 height 14
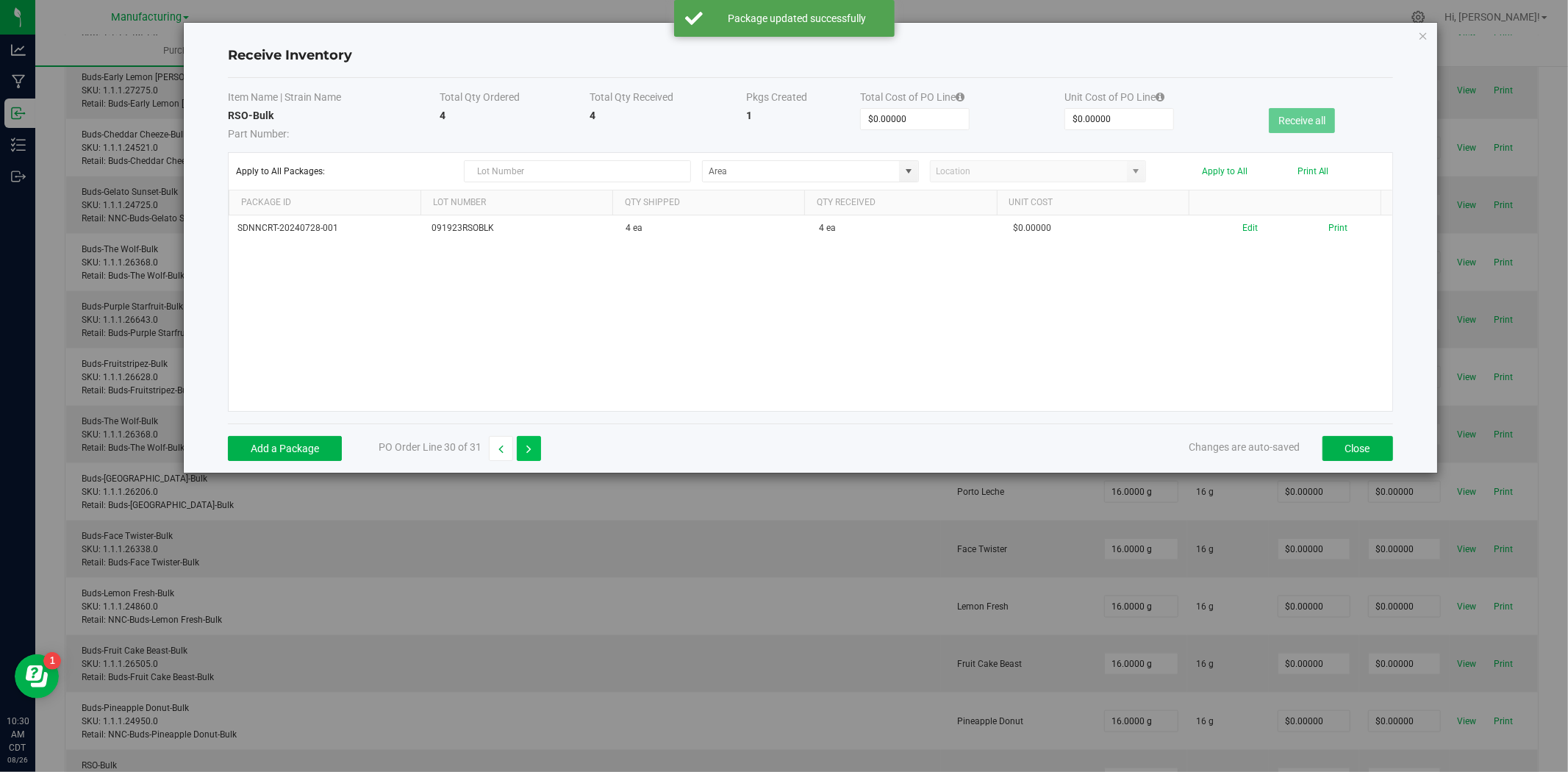
click at [540, 445] on button "button" at bounding box center [528, 448] width 24 height 25
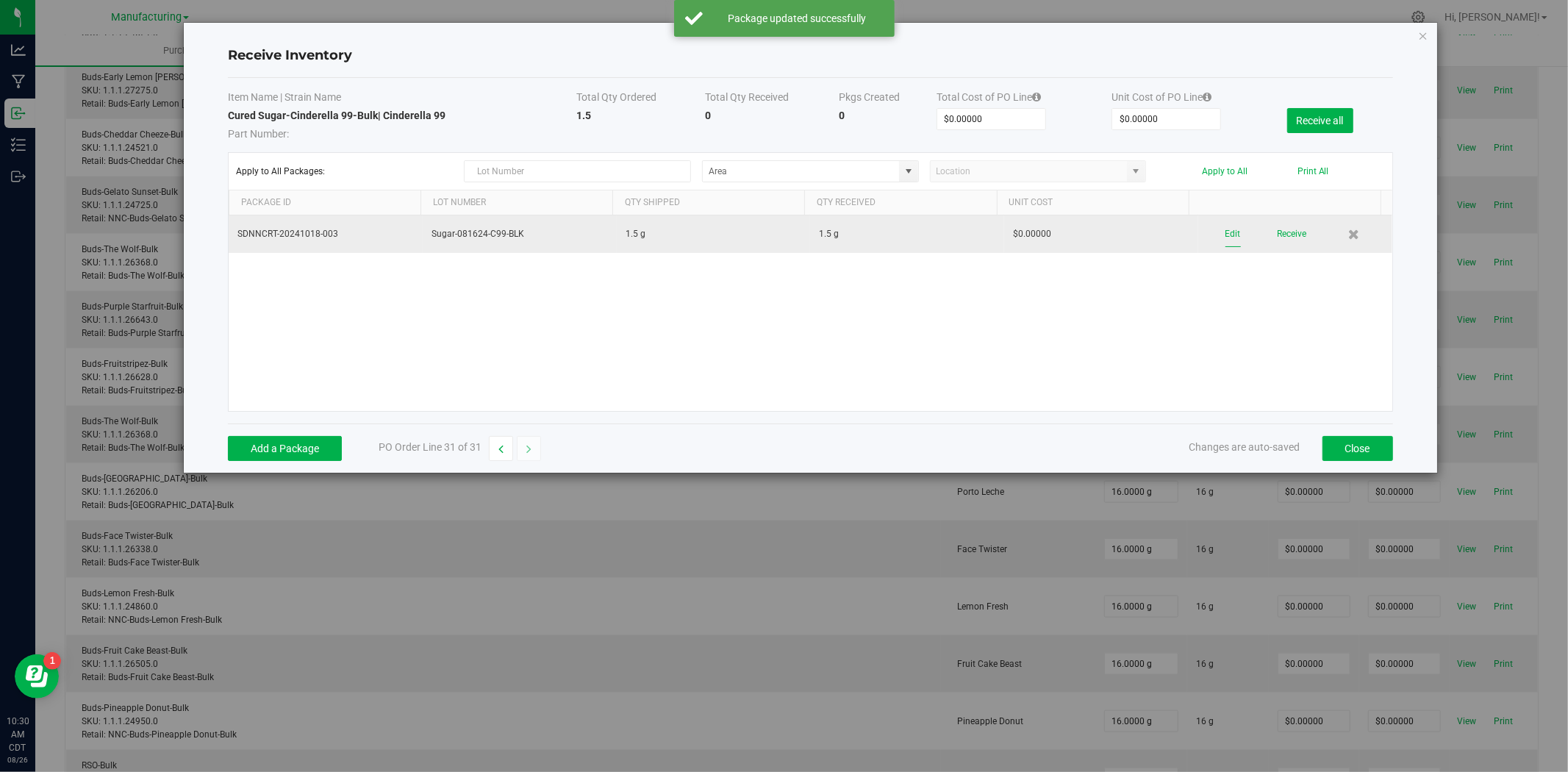
click at [1228, 230] on button "Edit" at bounding box center [1233, 234] width 16 height 26
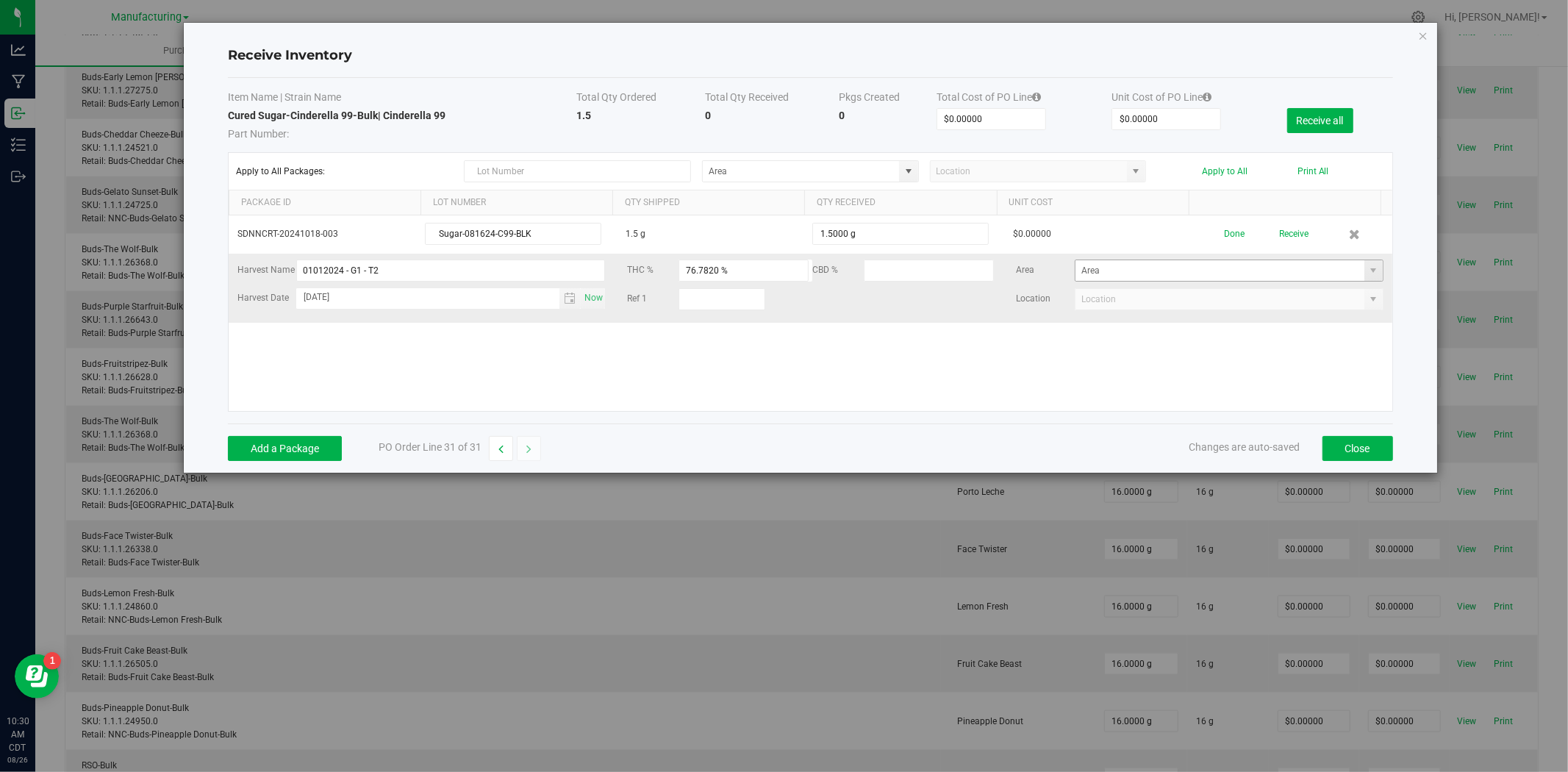
click at [1364, 270] on span at bounding box center [1373, 270] width 18 height 21
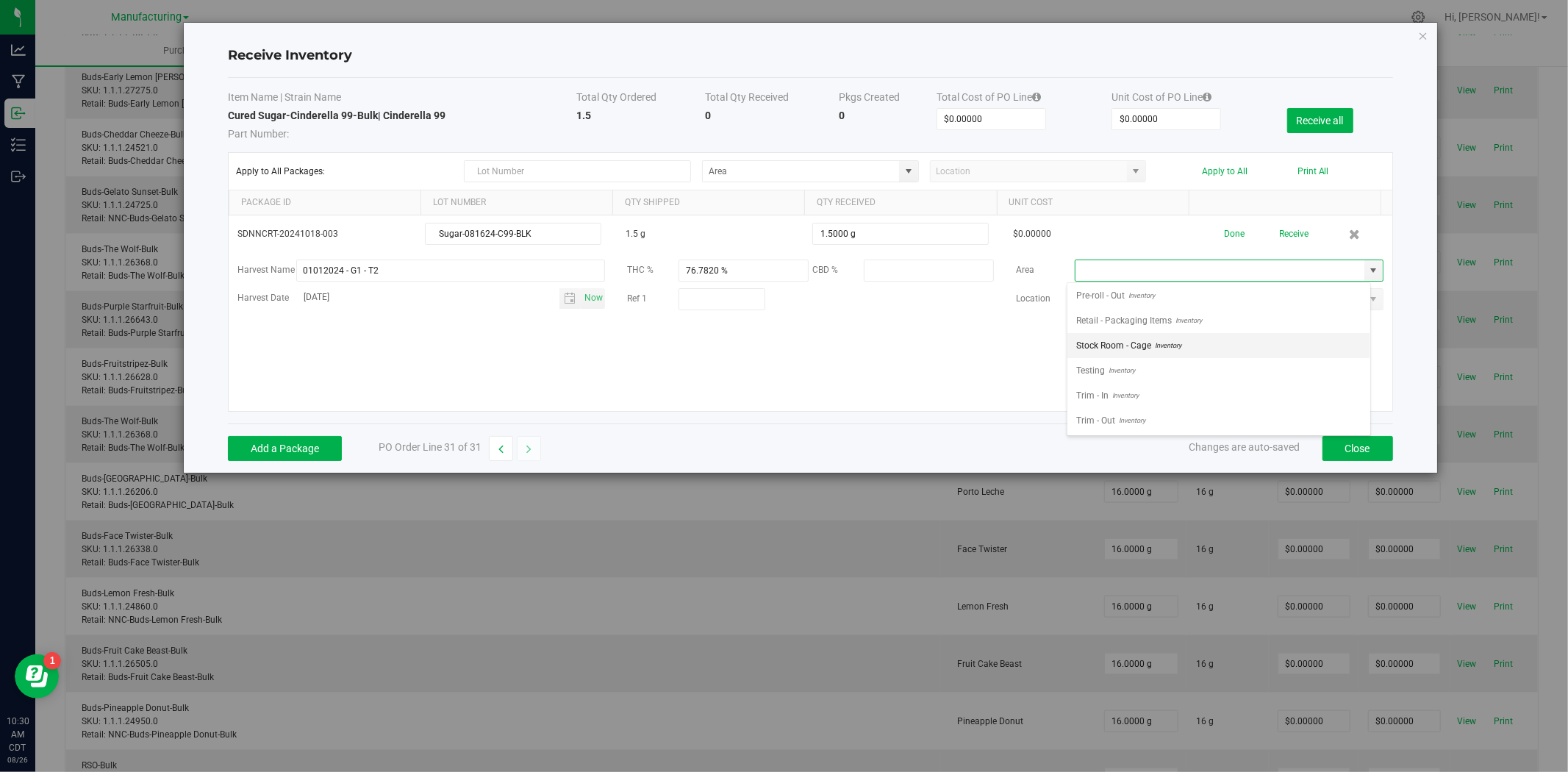
click at [1150, 342] on span "Stock Room - Cage" at bounding box center [1114, 345] width 75 height 22
type input "Stock Room - Cage"
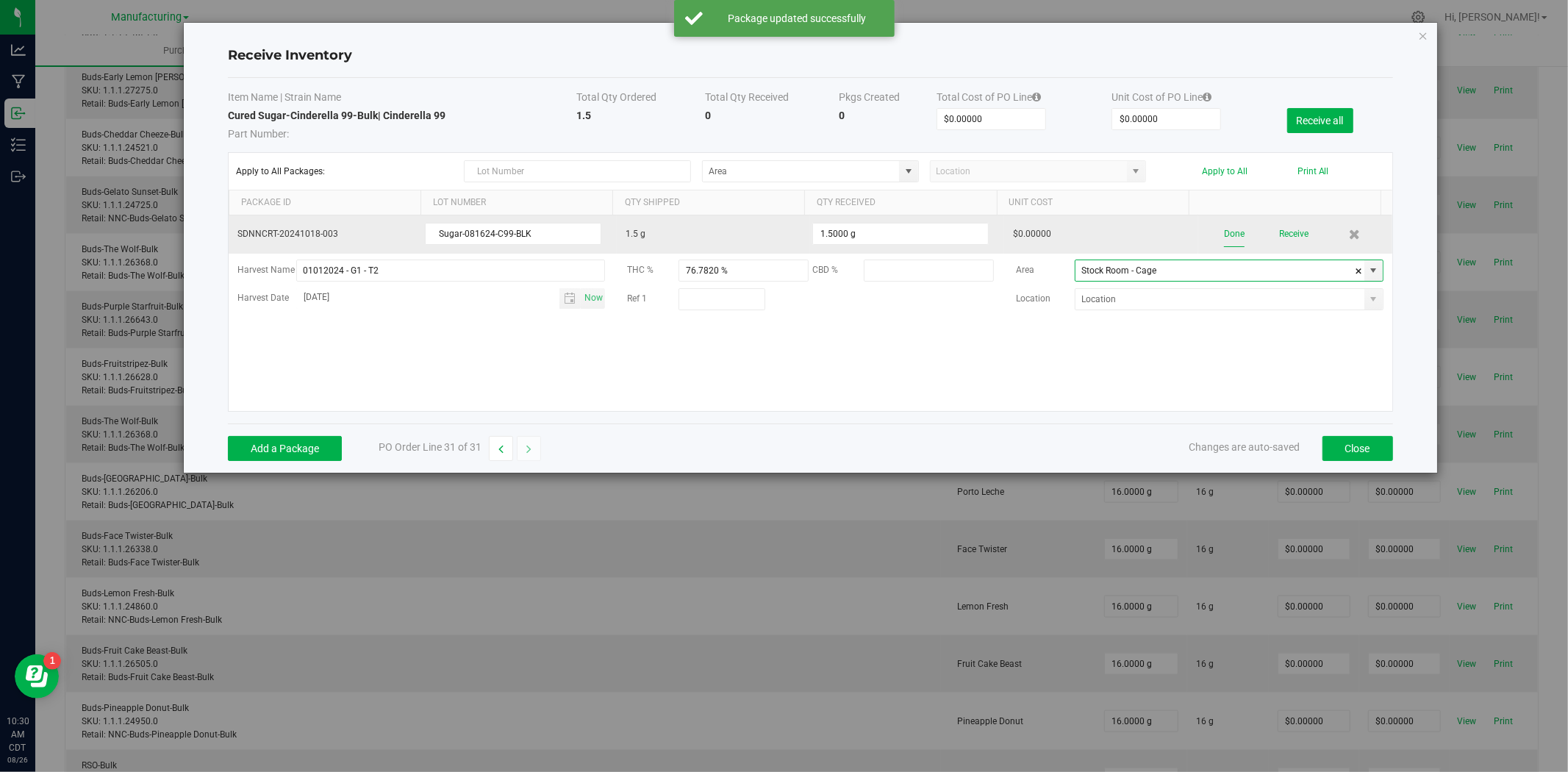
click at [1224, 230] on button "Done" at bounding box center [1234, 234] width 21 height 26
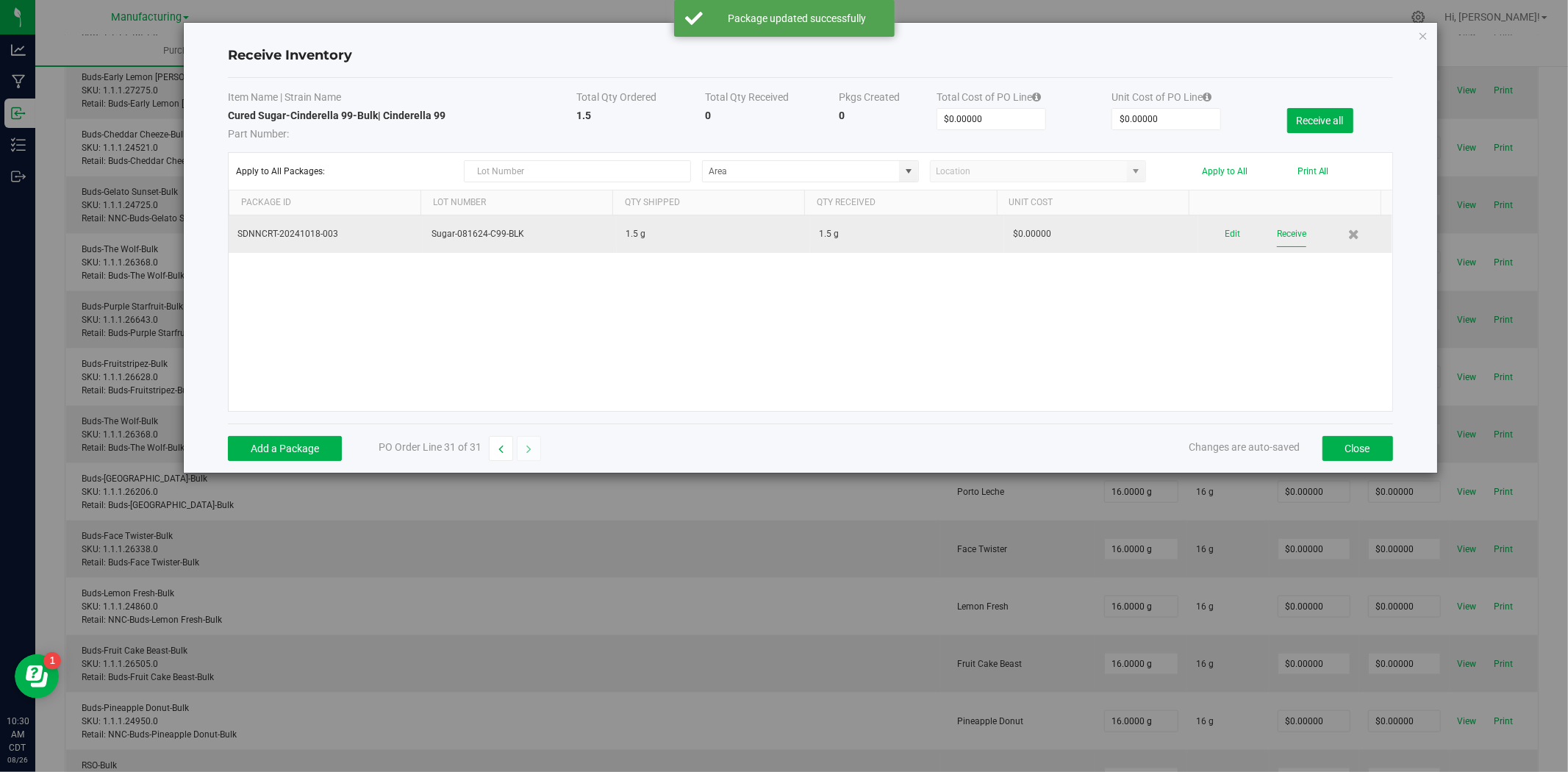
click at [1279, 229] on button "Receive" at bounding box center [1291, 234] width 29 height 26
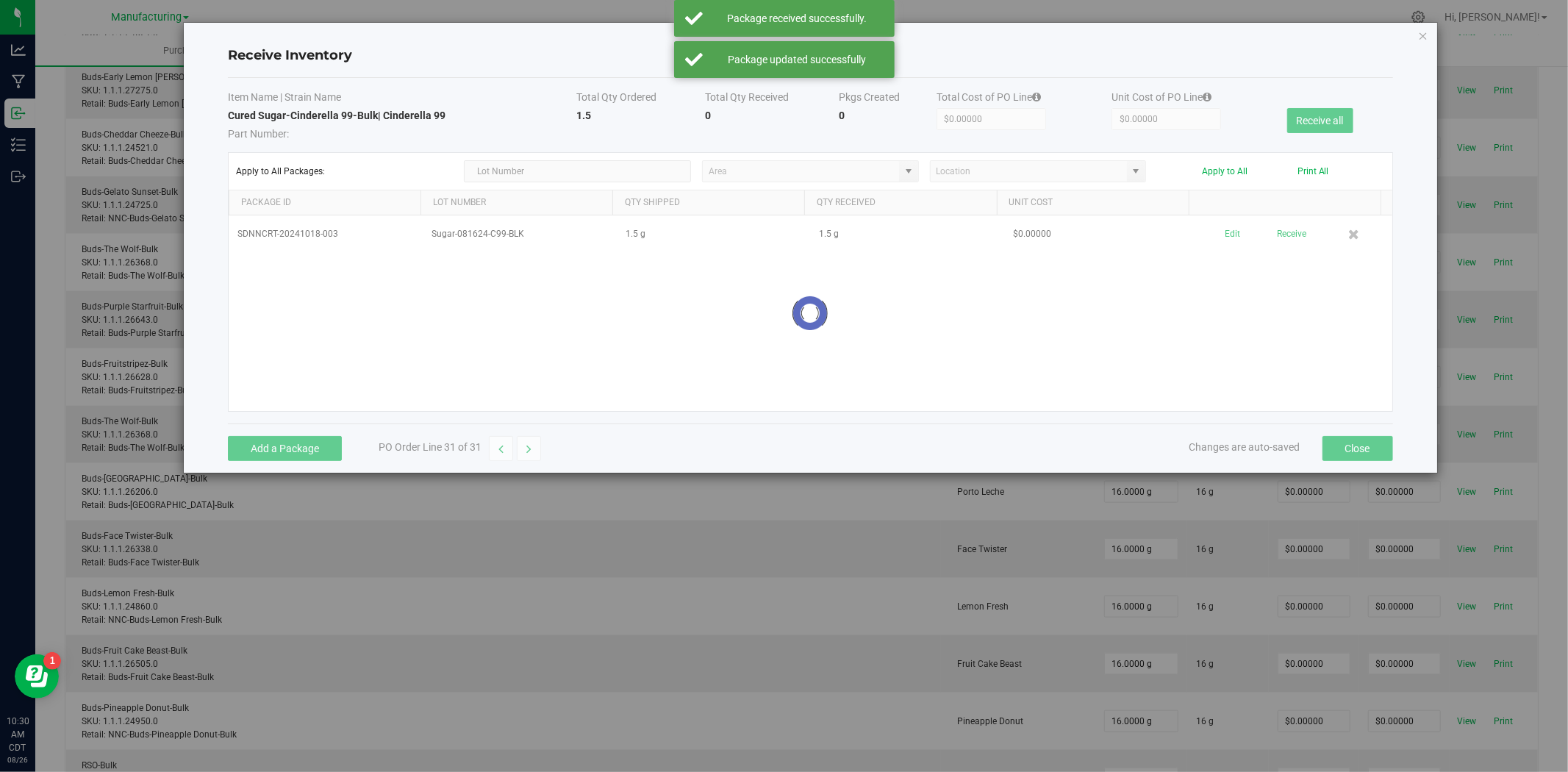
scroll to position [1248, 0]
click at [1360, 450] on button "Close" at bounding box center [1358, 448] width 71 height 25
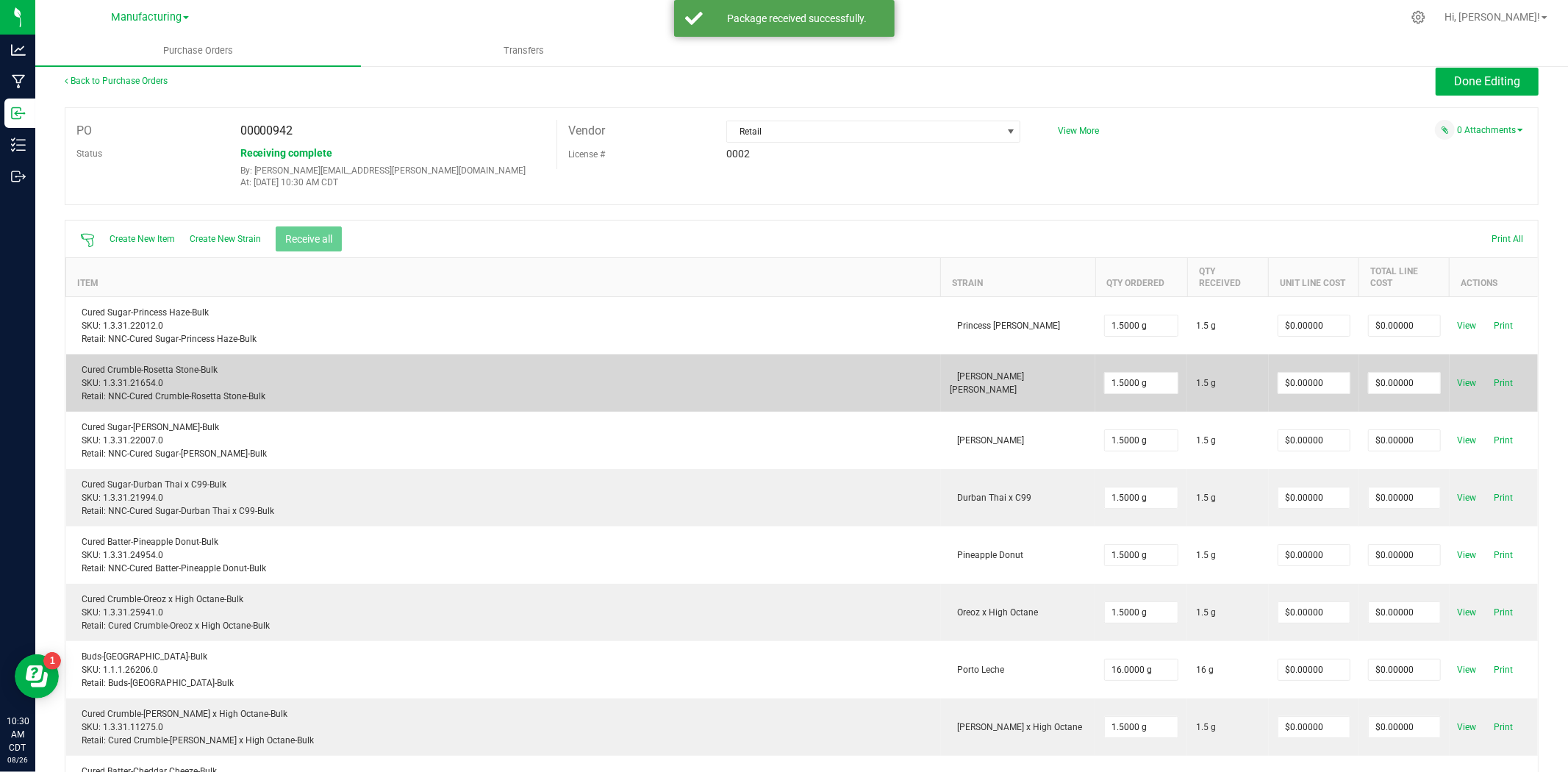
scroll to position [0, 0]
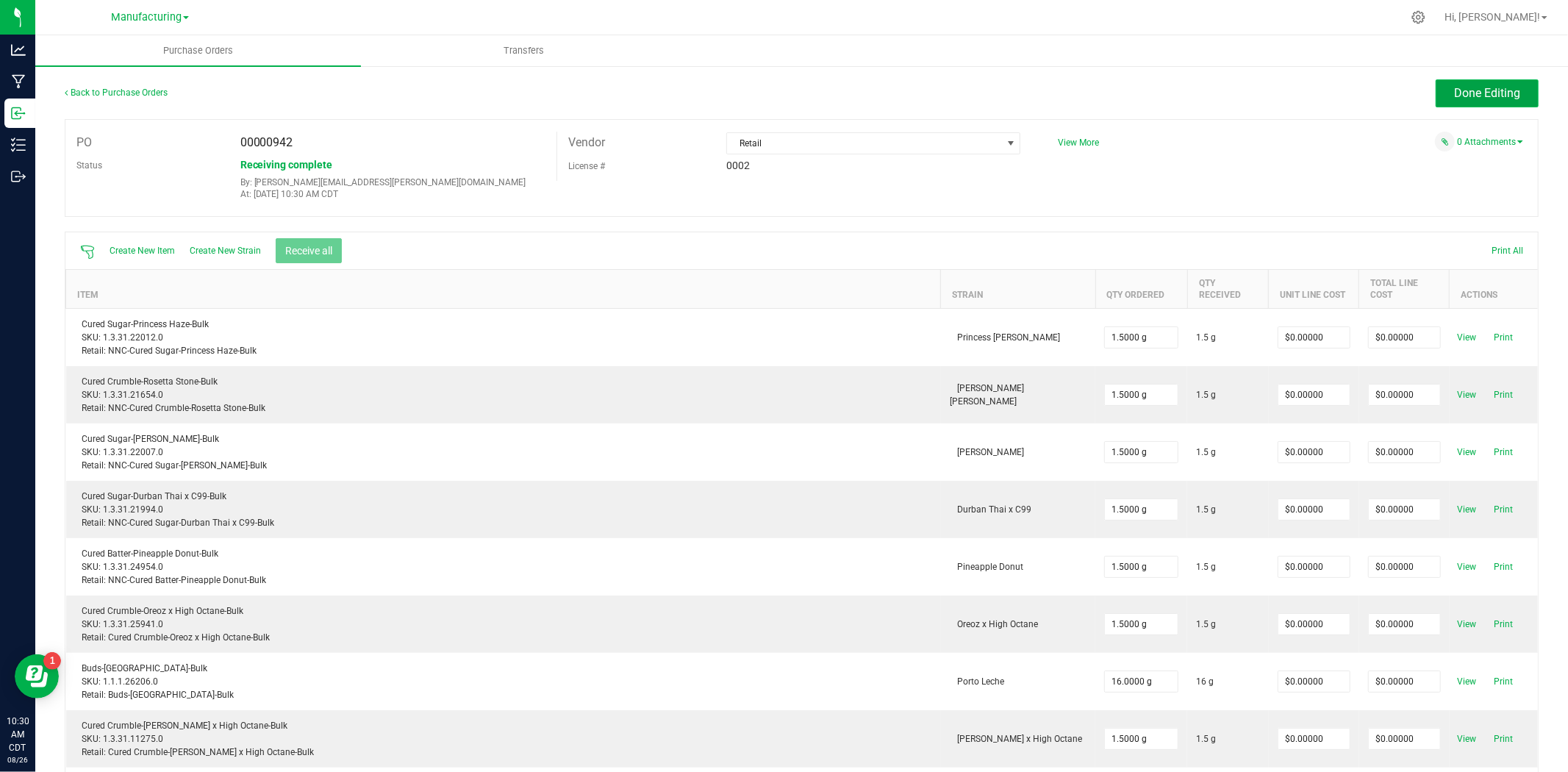
click at [1436, 98] on button "Done Editing" at bounding box center [1487, 93] width 103 height 28
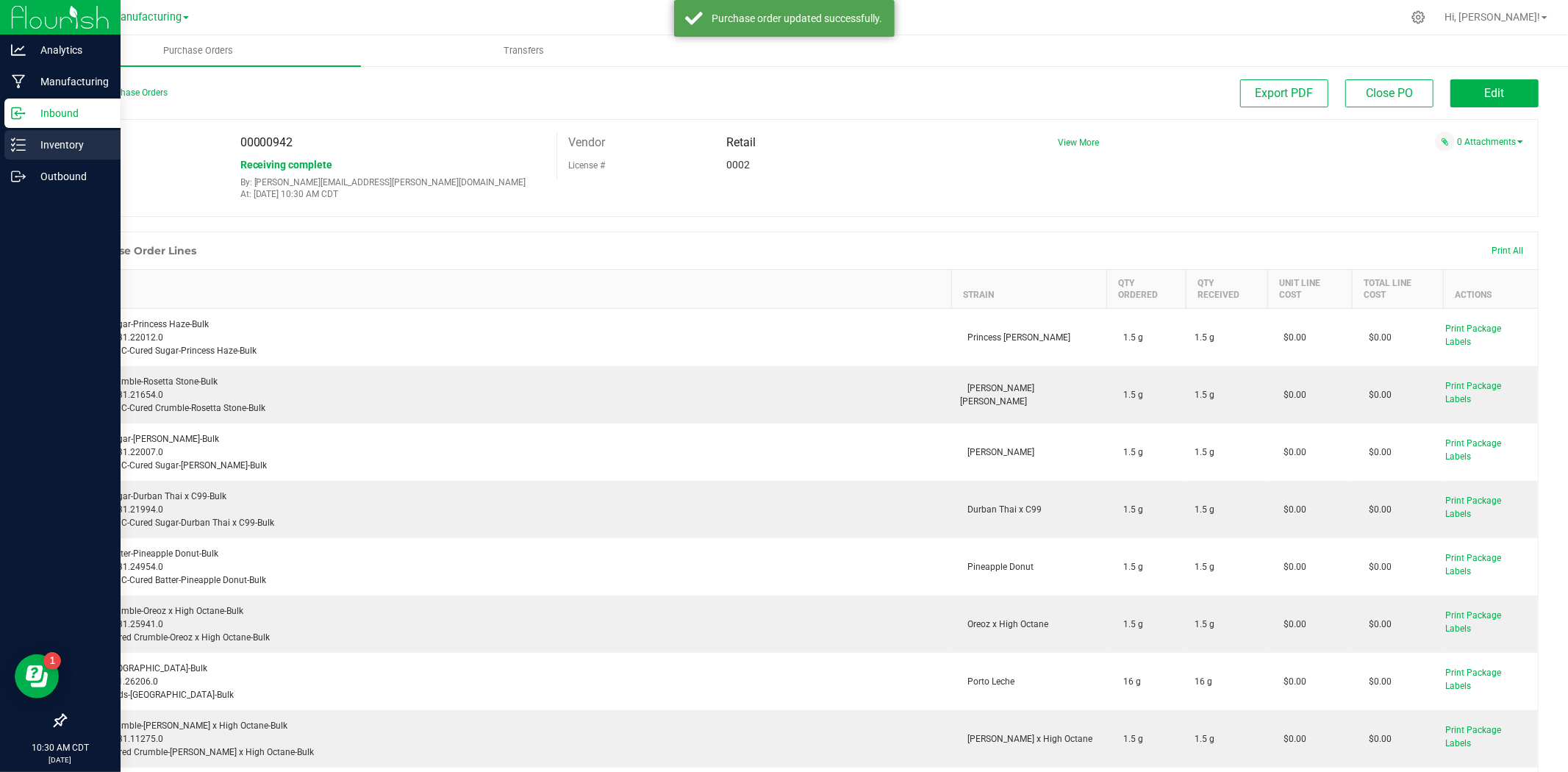
click at [50, 135] on div "Inventory" at bounding box center [62, 144] width 116 height 29
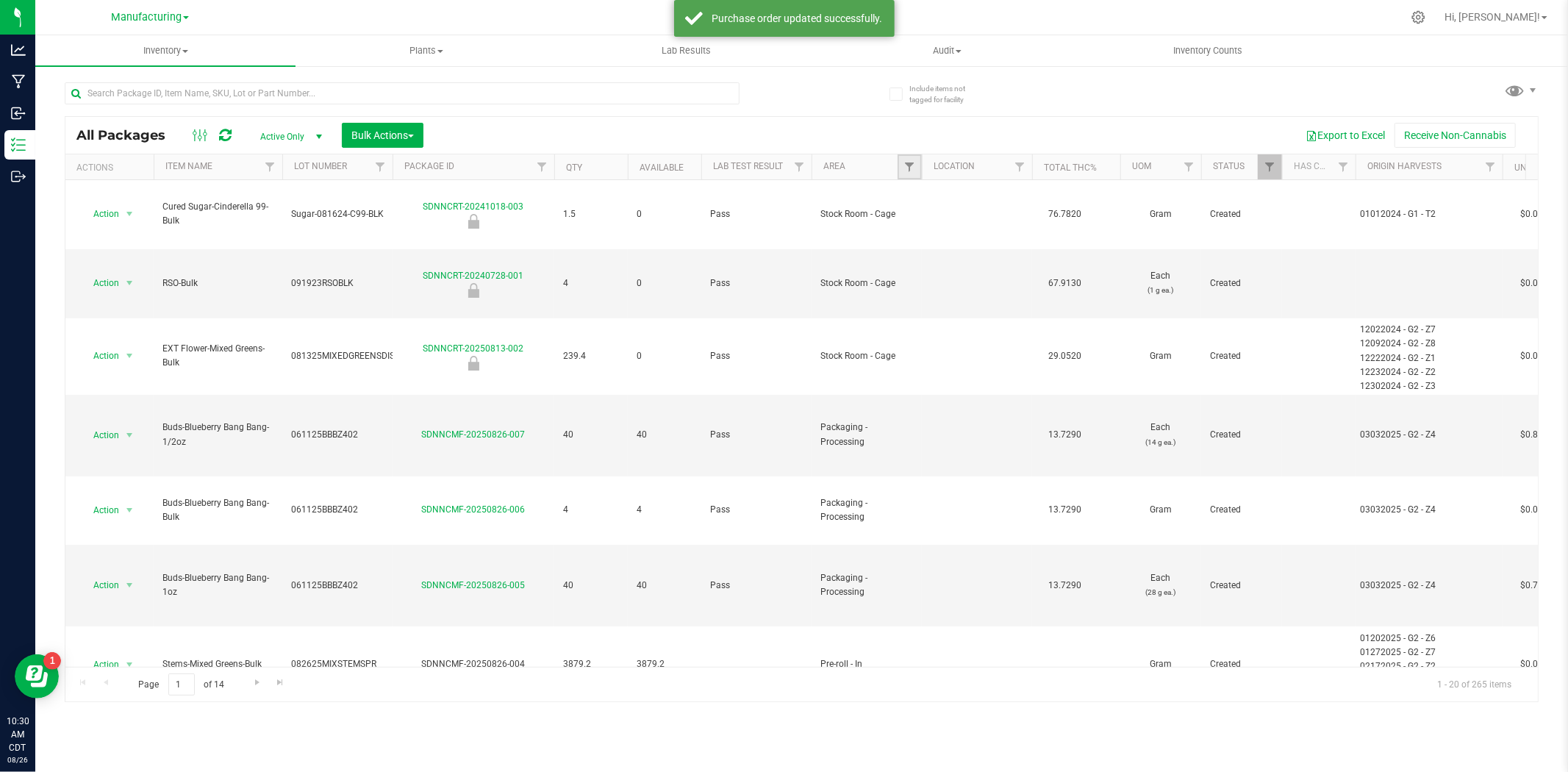
click at [901, 178] on link "Filter" at bounding box center [909, 167] width 24 height 25
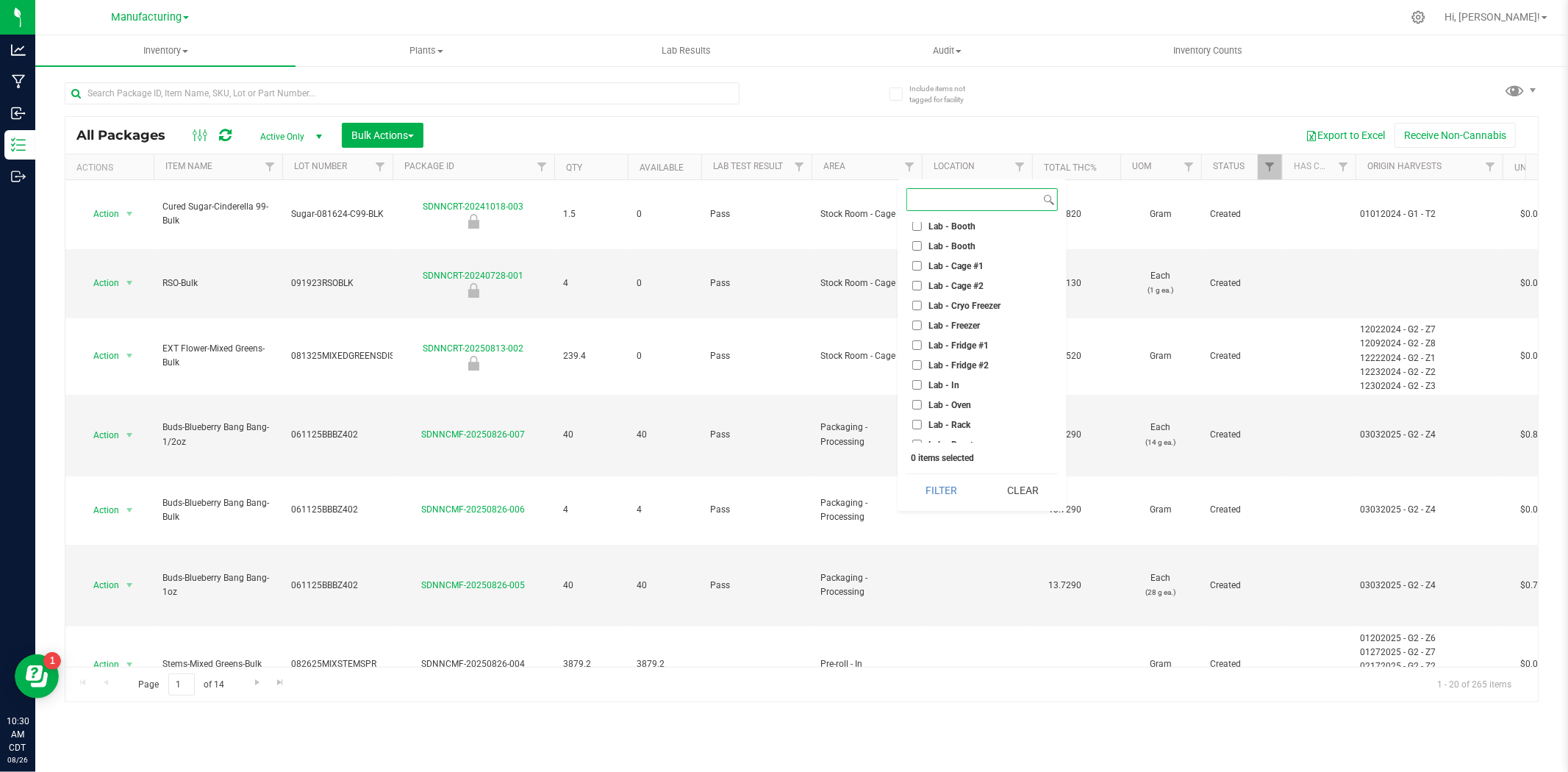
scroll to position [389, 0]
click at [963, 373] on span "Stock Room - Cage" at bounding box center [966, 376] width 76 height 9
click at [922, 373] on input "Stock Room - Cage" at bounding box center [917, 375] width 9 height 9
checkbox input "true"
click at [928, 483] on button "Filter" at bounding box center [942, 490] width 71 height 32
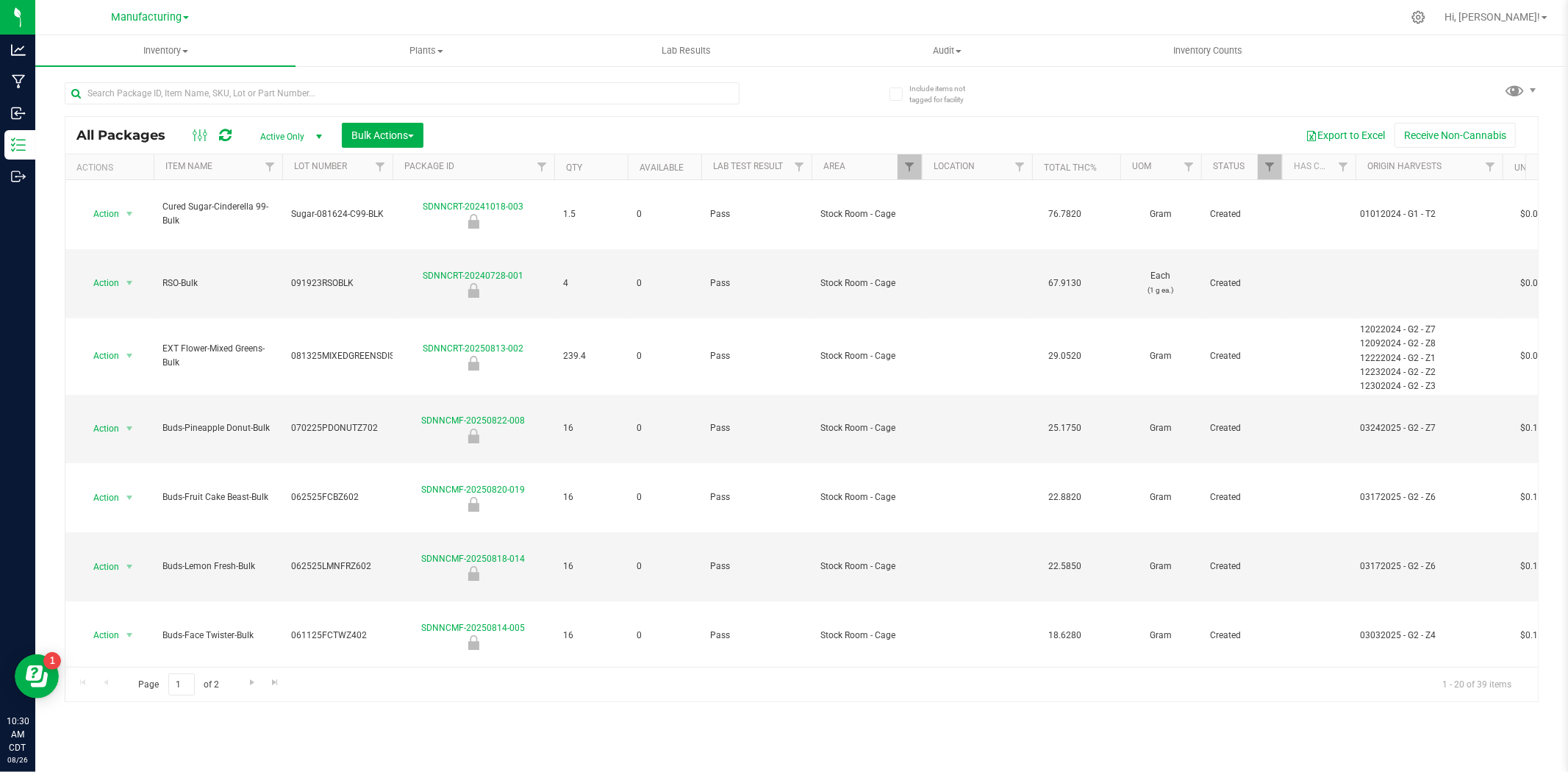
click at [277, 136] on span "Active Only" at bounding box center [288, 136] width 81 height 21
click at [375, 132] on span "Bulk Actions" at bounding box center [382, 136] width 62 height 12
click at [392, 278] on span "Lock/Unlock packages" at bounding box center [401, 276] width 101 height 12
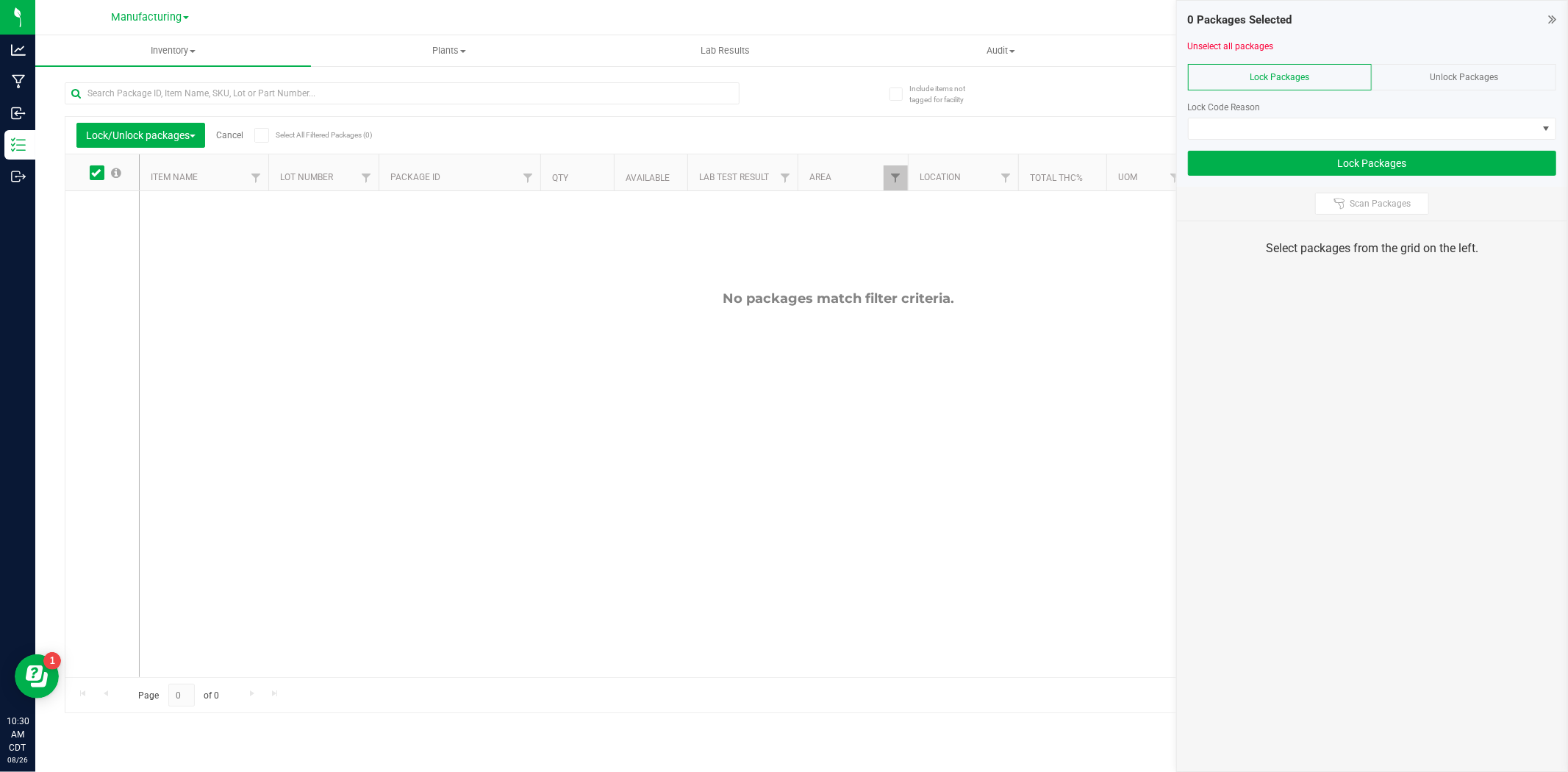
click at [1458, 77] on span "Unlock Packages" at bounding box center [1464, 77] width 68 height 10
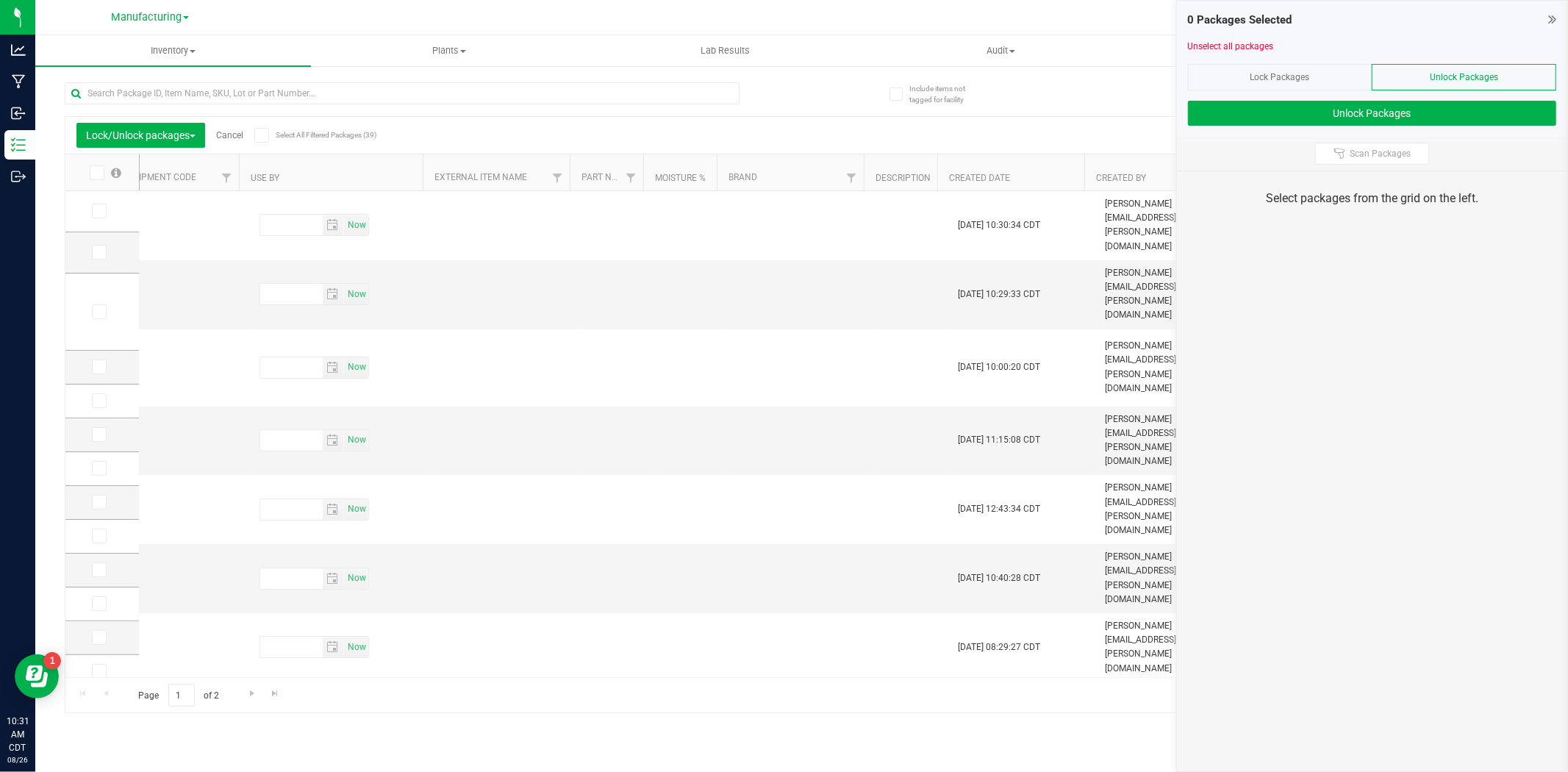
scroll to position [0, 5720]
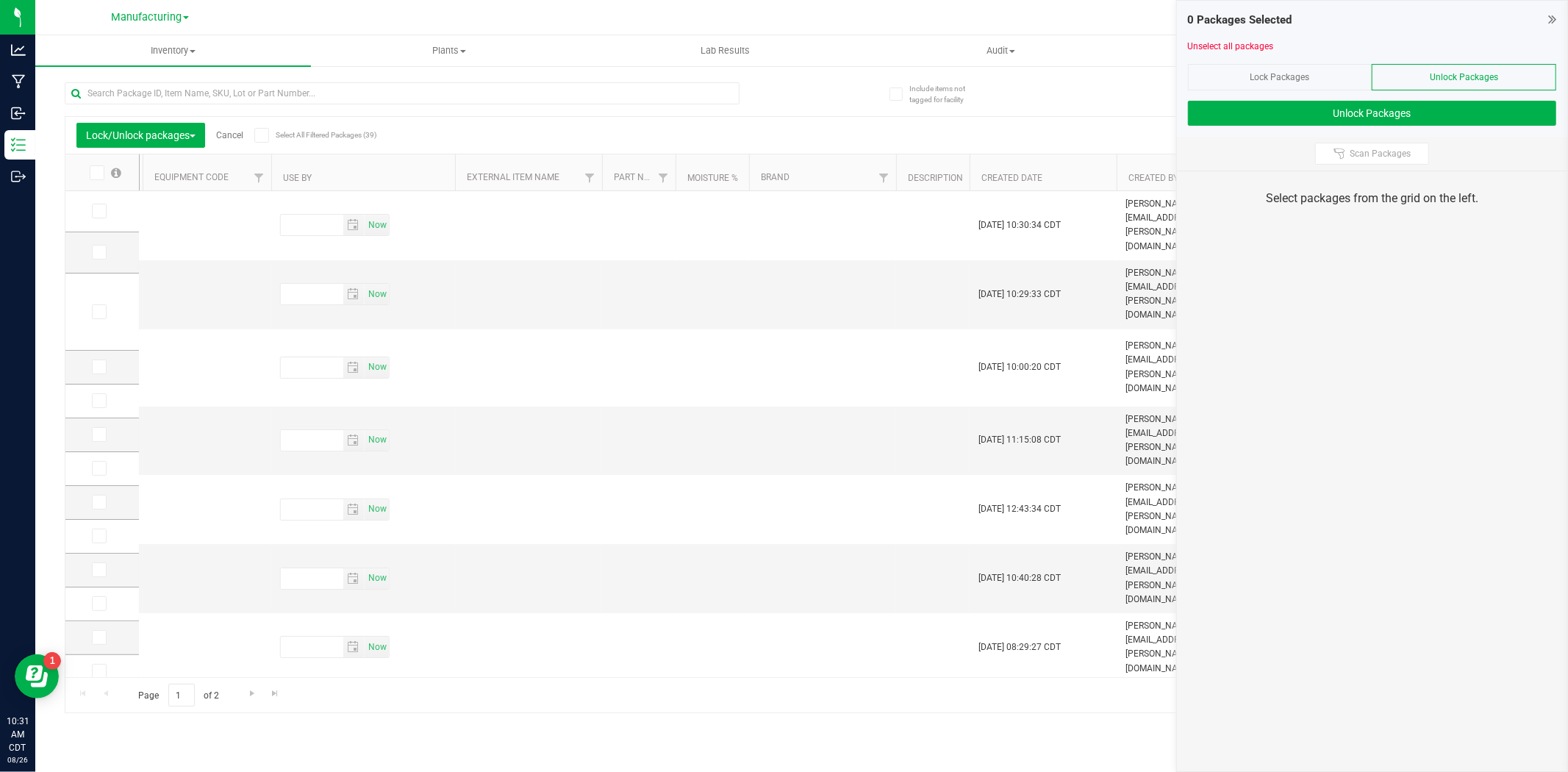
click at [143, 677] on div "Page 1 of 2 1 - 20 of 39 items" at bounding box center [802, 695] width 1472 height 35
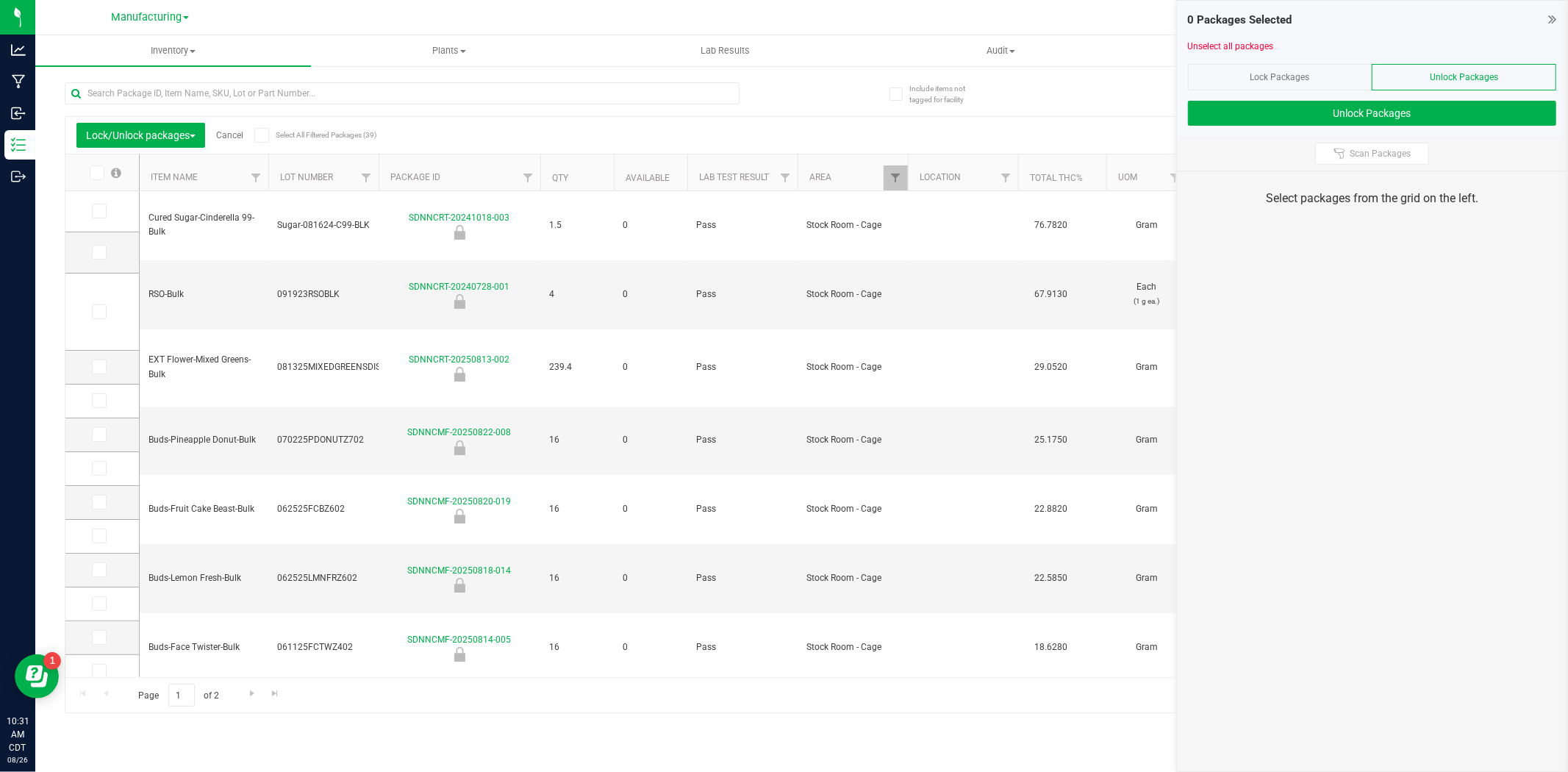
click at [235, 136] on link "Cancel" at bounding box center [230, 135] width 27 height 10
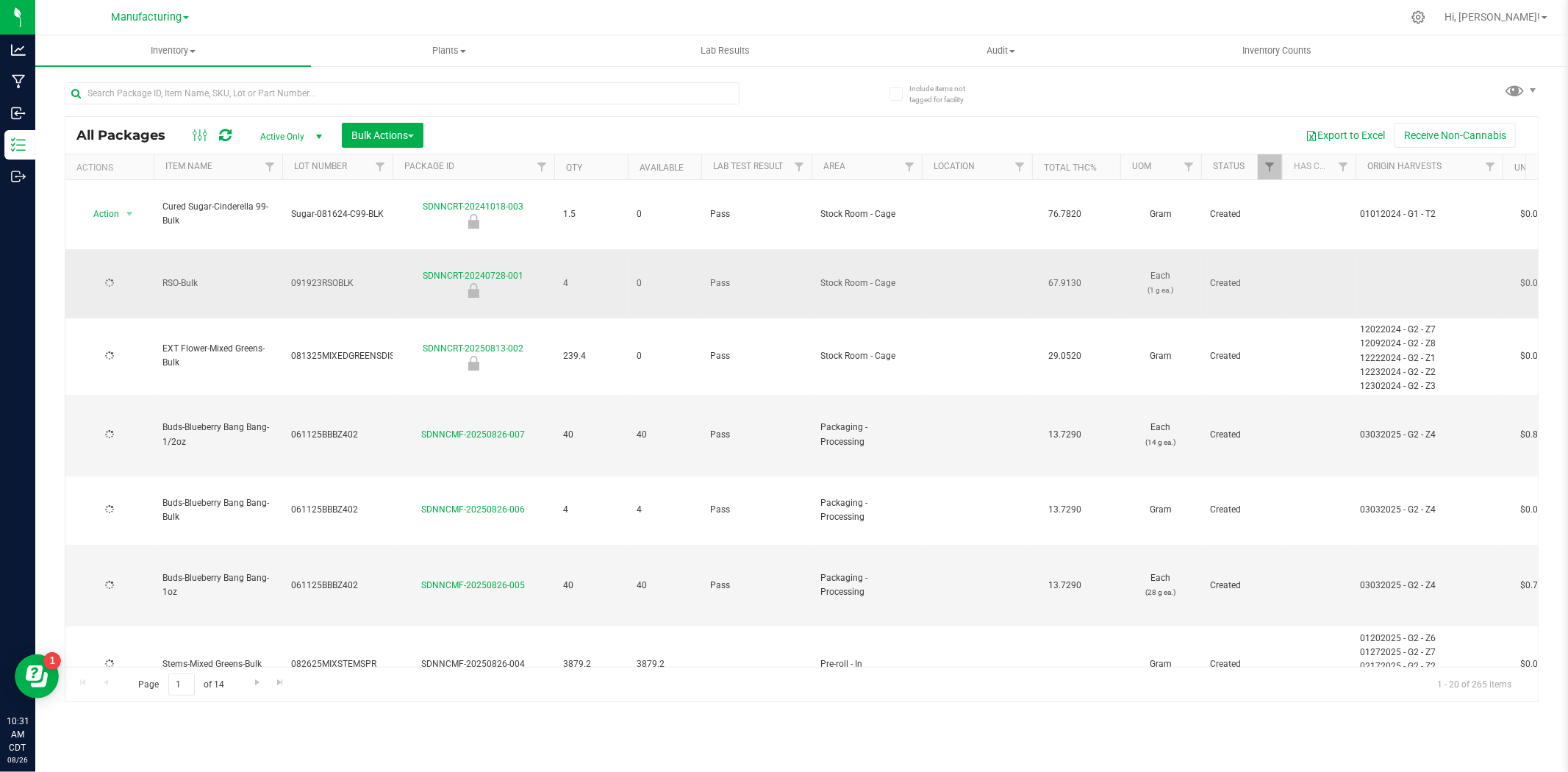
type input "[DATE]"
click at [910, 165] on span "Filter" at bounding box center [909, 167] width 12 height 12
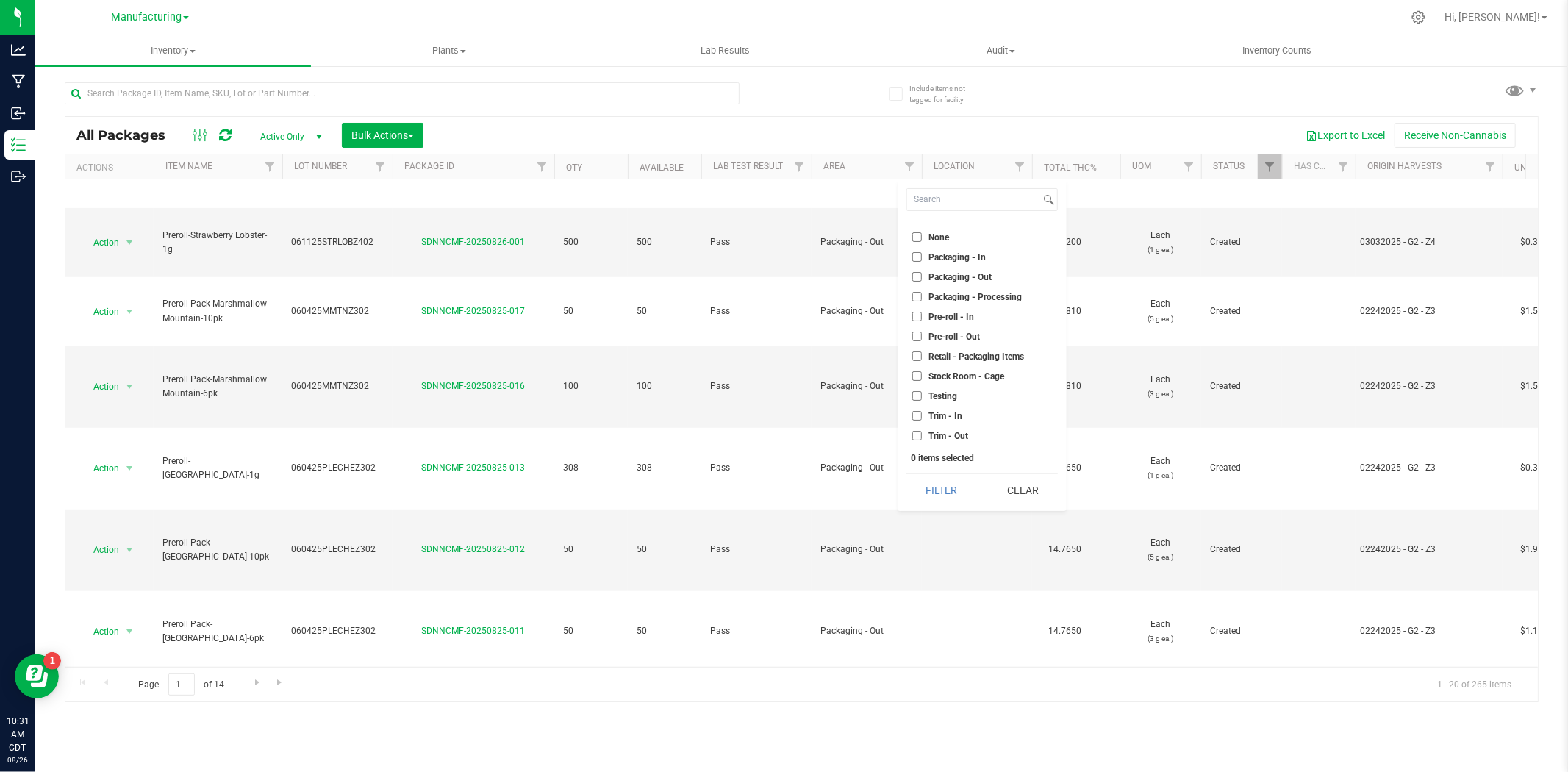
click at [977, 374] on span "Stock Room - Cage" at bounding box center [966, 376] width 76 height 9
click at [922, 374] on input "Stock Room - Cage" at bounding box center [917, 375] width 9 height 9
checkbox input "true"
click at [938, 490] on button "Filter" at bounding box center [942, 490] width 71 height 32
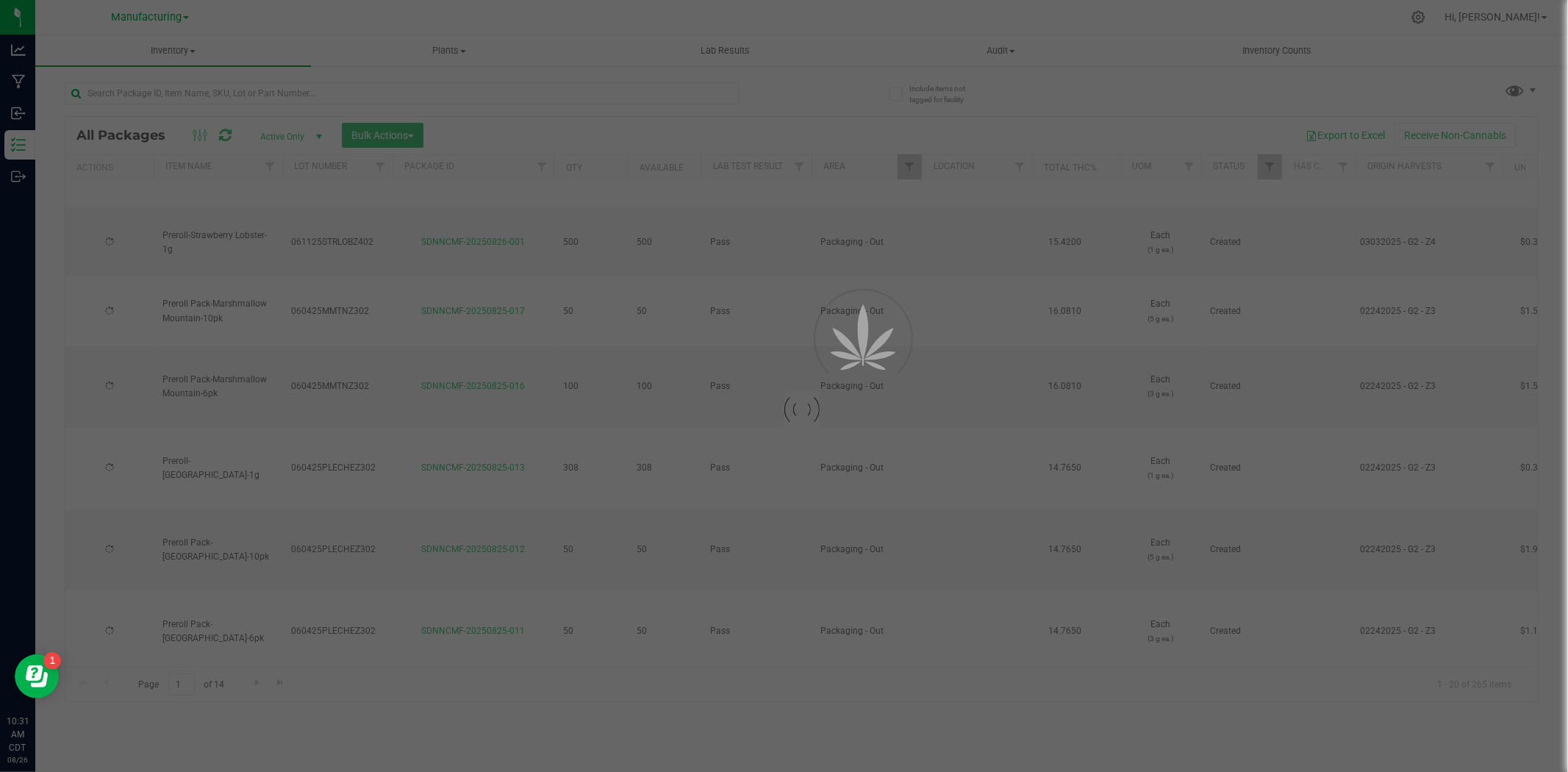
type input "[DATE]"
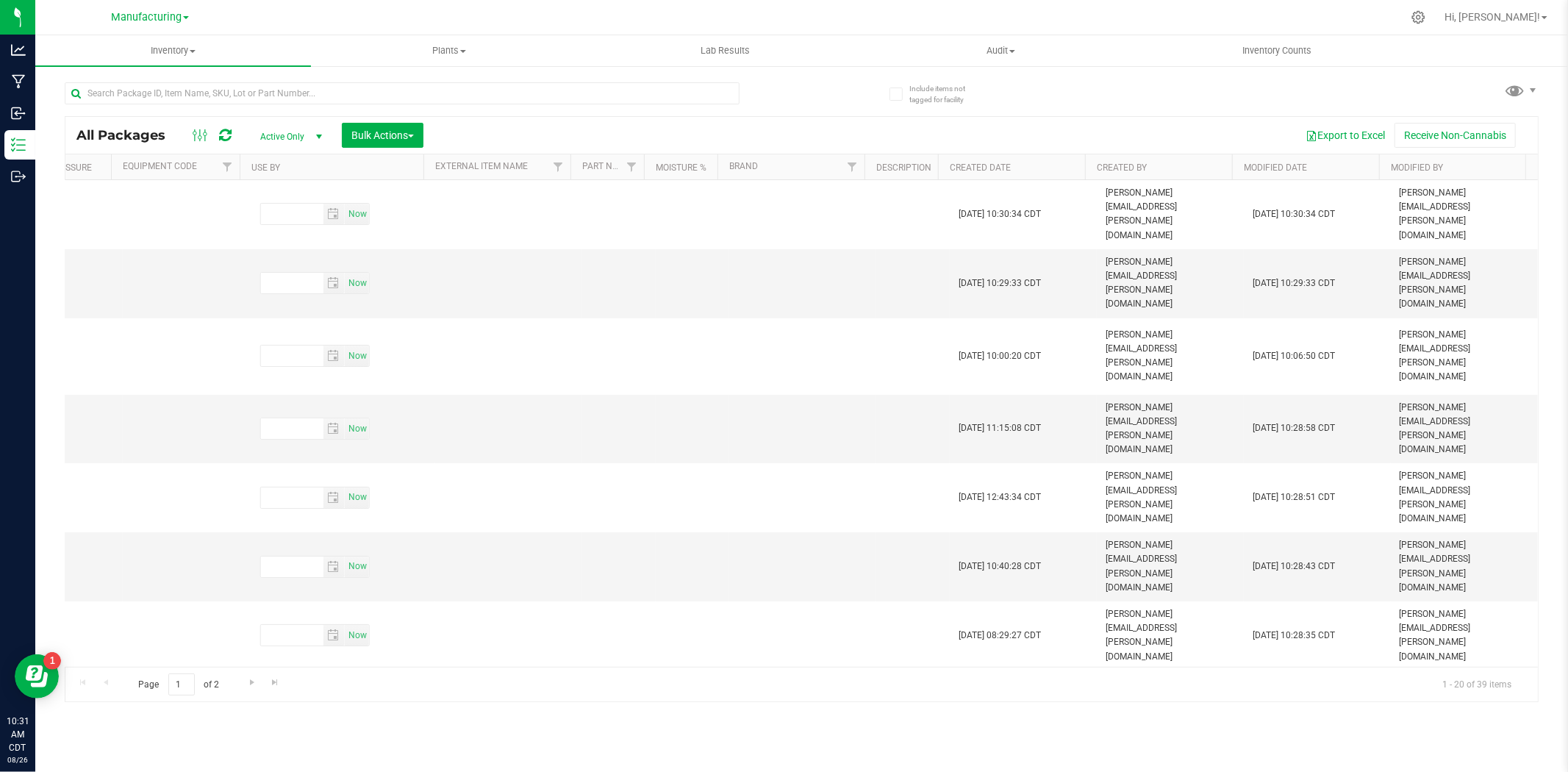
click at [1340, 163] on th "Modified Date" at bounding box center [1305, 167] width 147 height 26
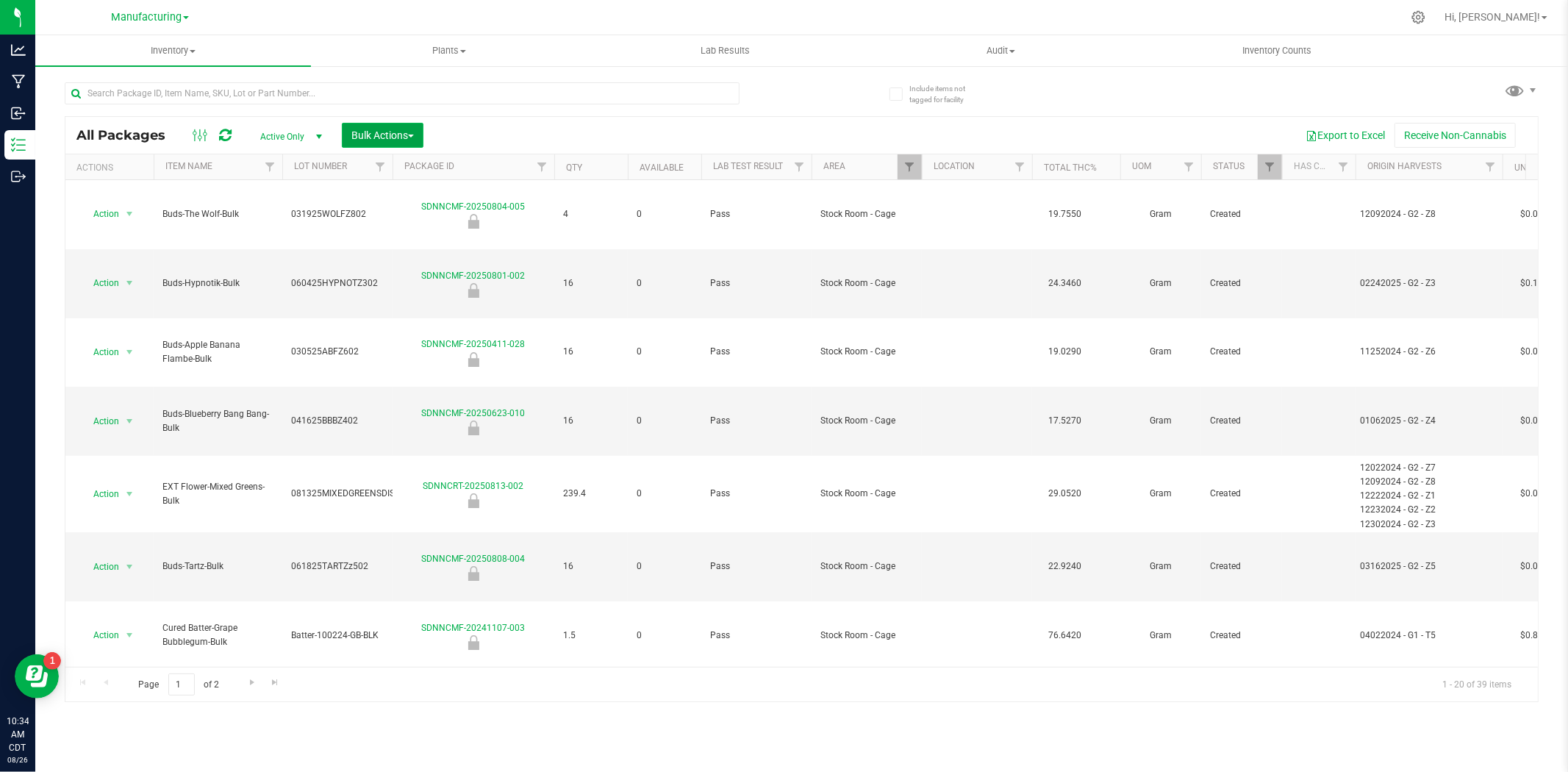
click at [387, 136] on span "Bulk Actions" at bounding box center [382, 136] width 62 height 12
click at [413, 270] on span "Lock/Unlock packages" at bounding box center [401, 276] width 101 height 12
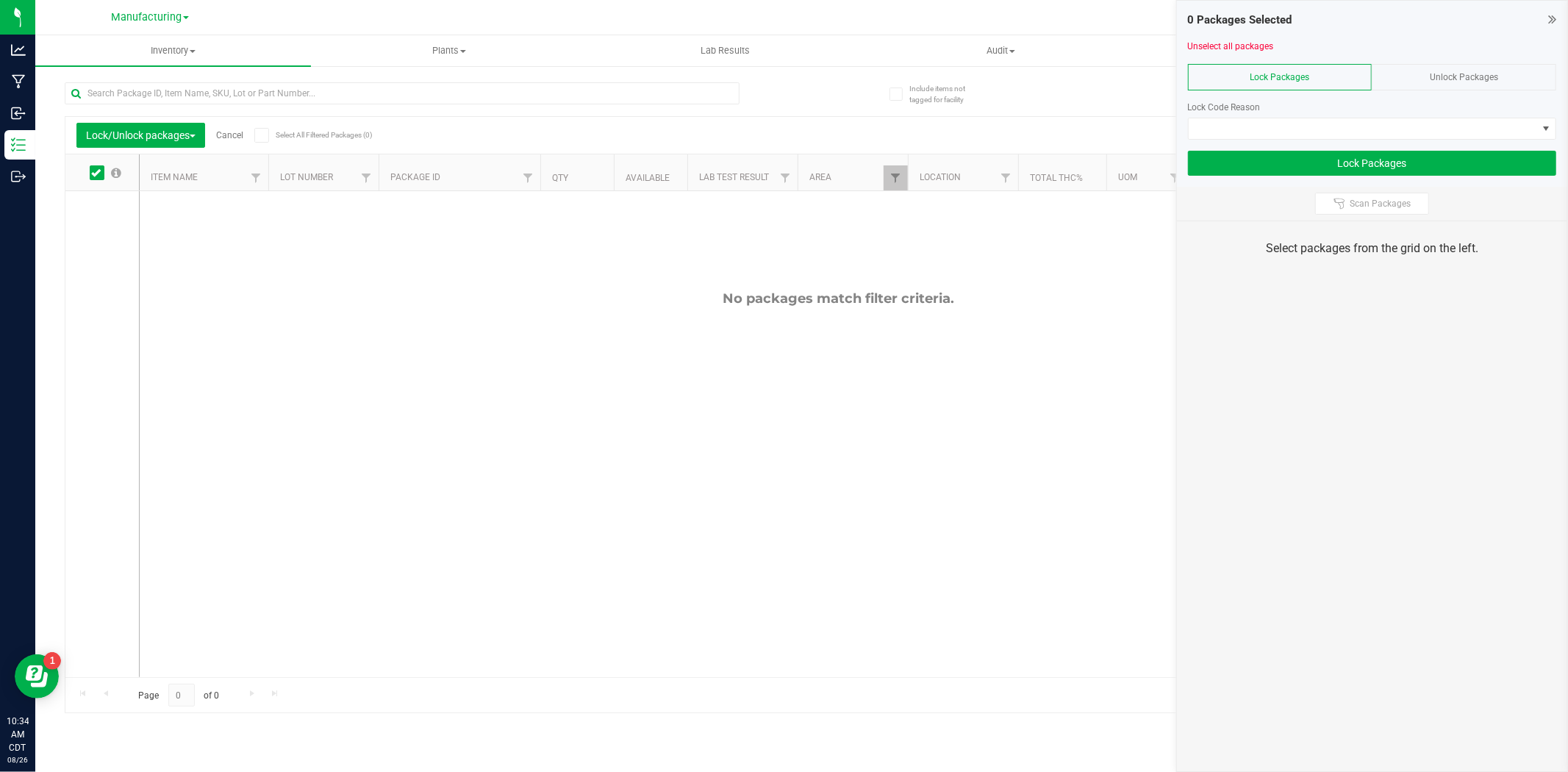
click at [1449, 67] on div "Unlock Packages" at bounding box center [1464, 77] width 185 height 27
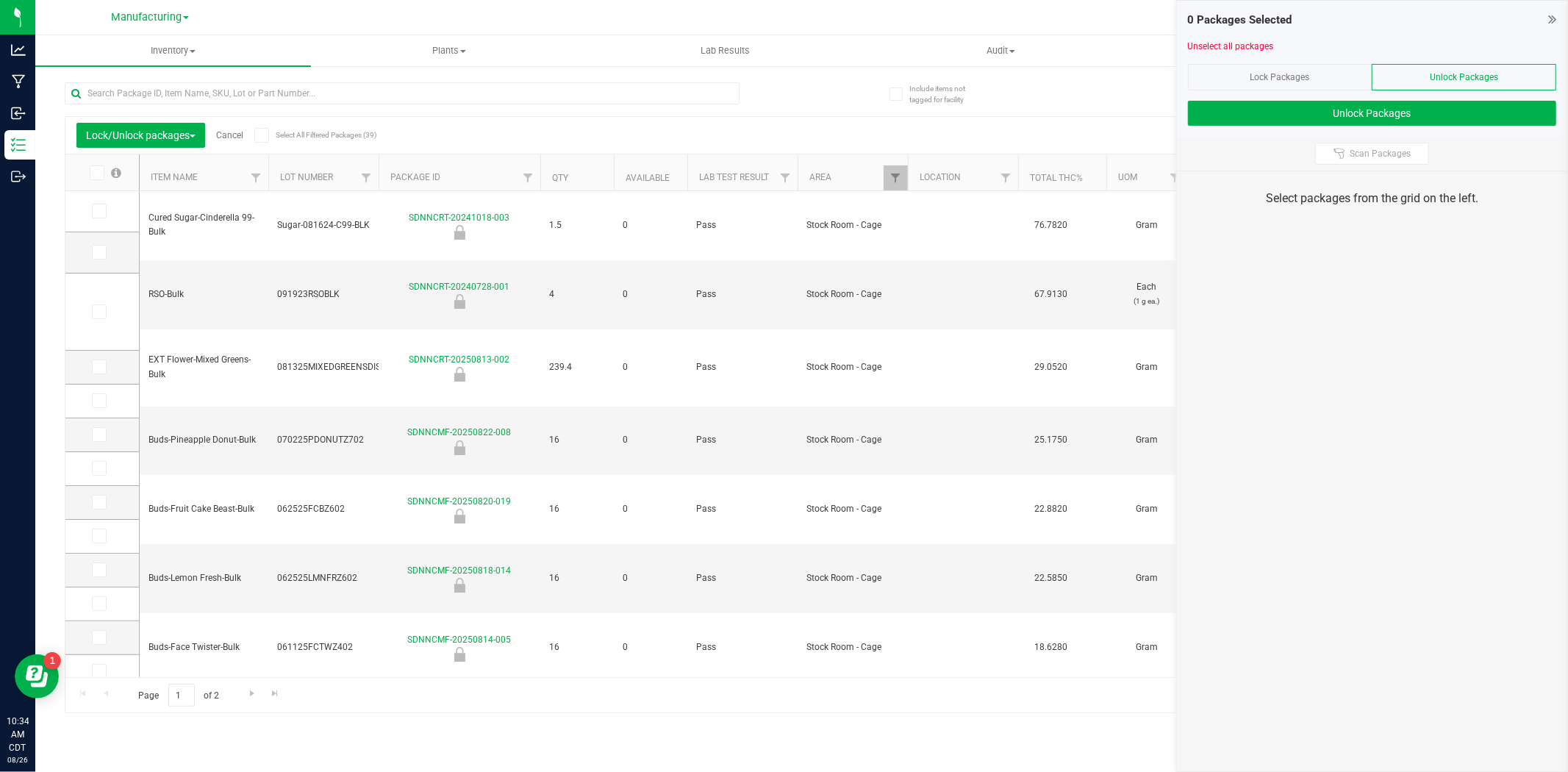
click at [265, 136] on icon at bounding box center [260, 136] width 9 height 0
click at [0, 0] on input "Select All Filtered Packages (39)" at bounding box center [0, 0] width 0 height 0
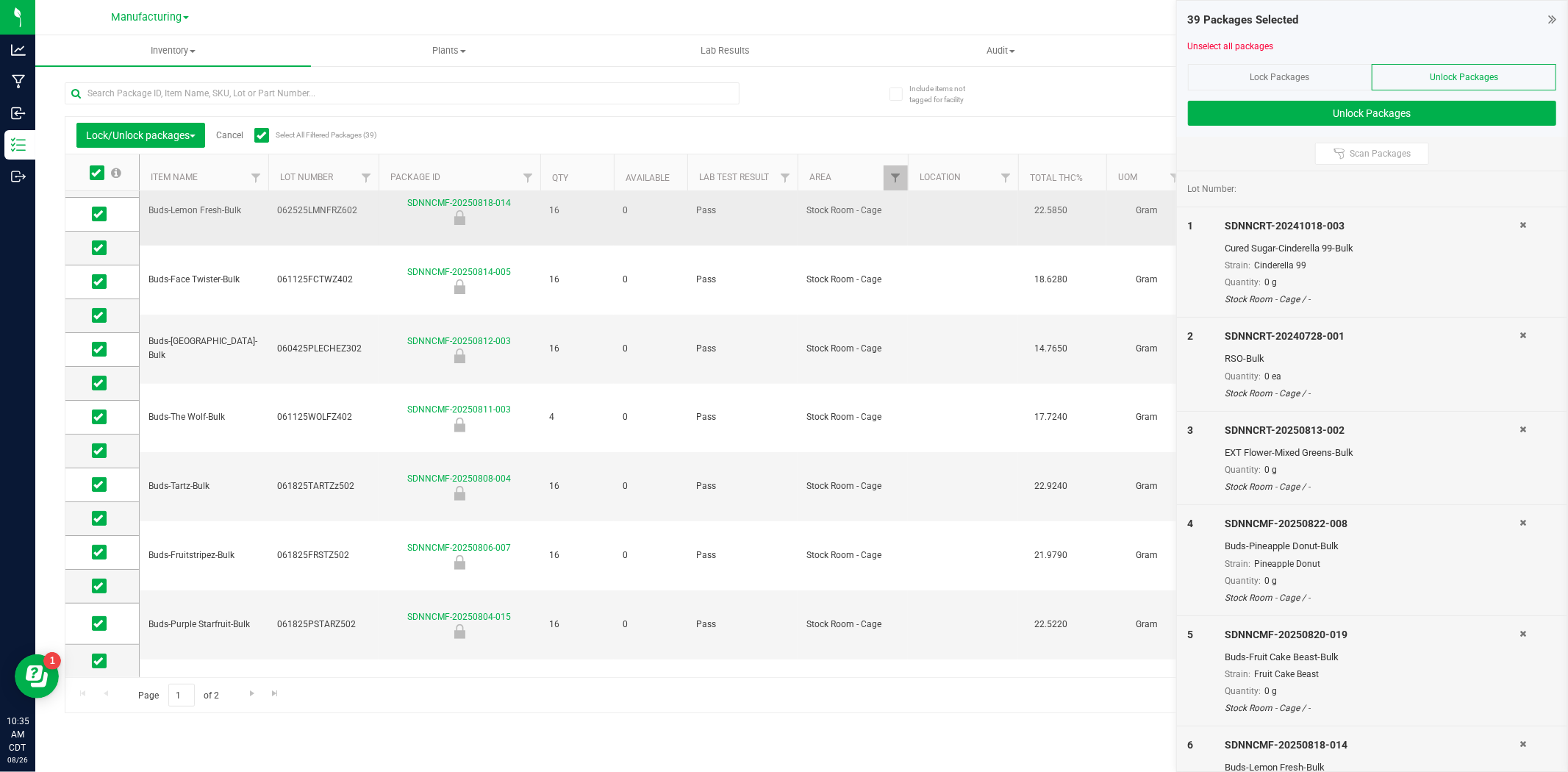
scroll to position [388, 0]
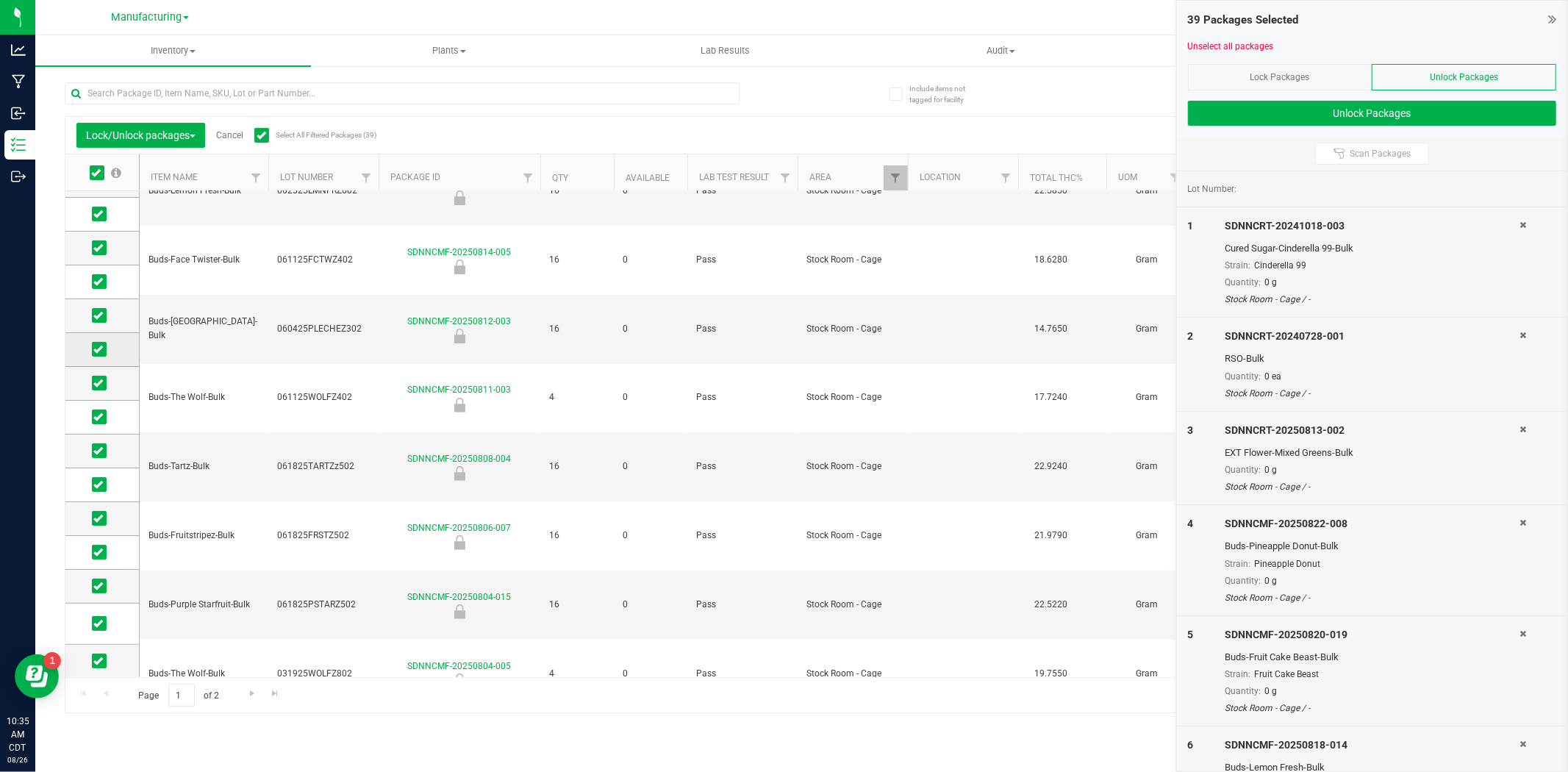
click at [106, 348] on span at bounding box center [99, 349] width 15 height 15
click at [0, 0] on input "checkbox" at bounding box center [0, 0] width 0 height 0
click at [98, 518] on icon at bounding box center [97, 518] width 9 height 0
click at [0, 0] on input "checkbox" at bounding box center [0, 0] width 0 height 0
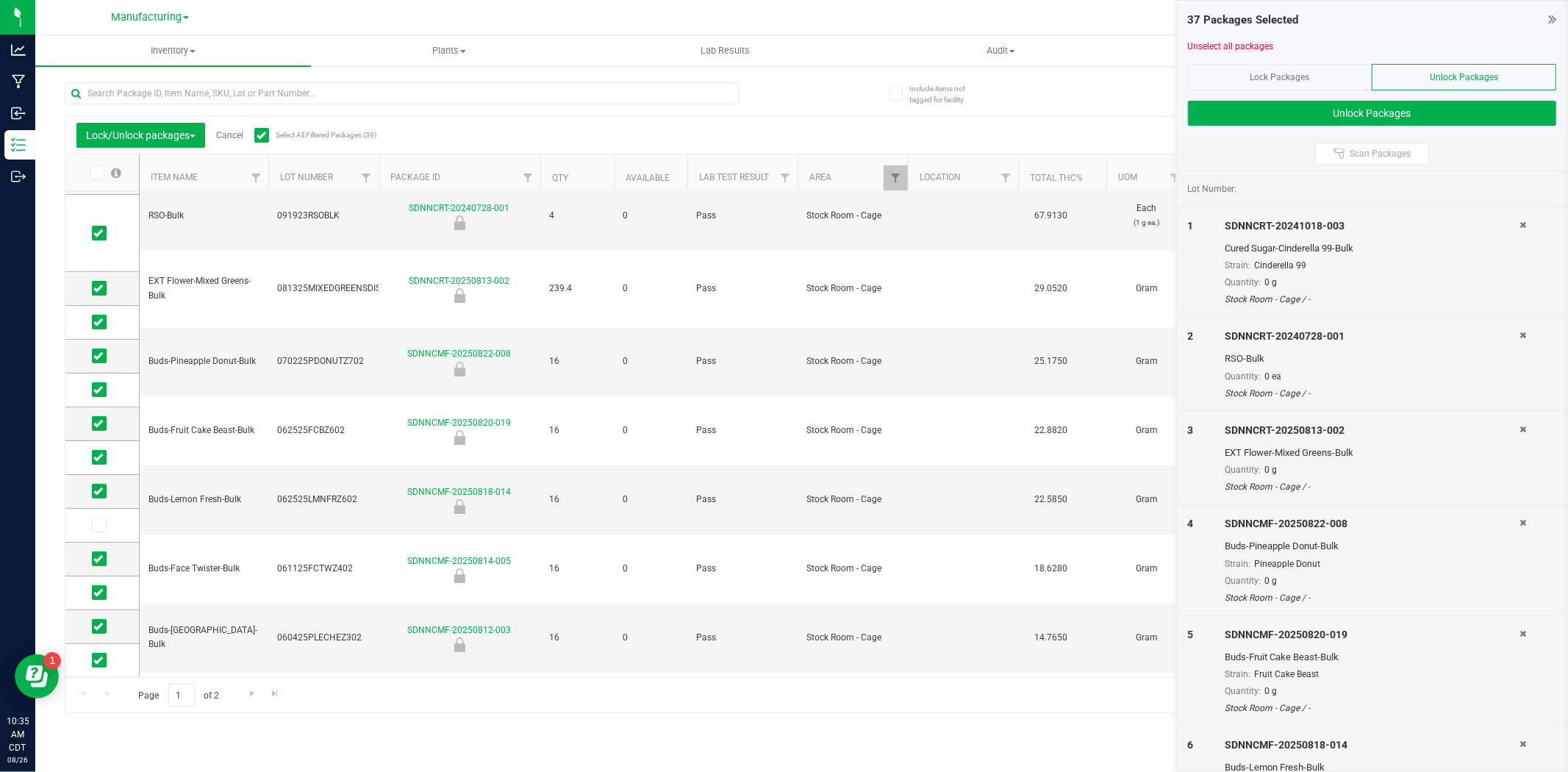
scroll to position [0, 0]
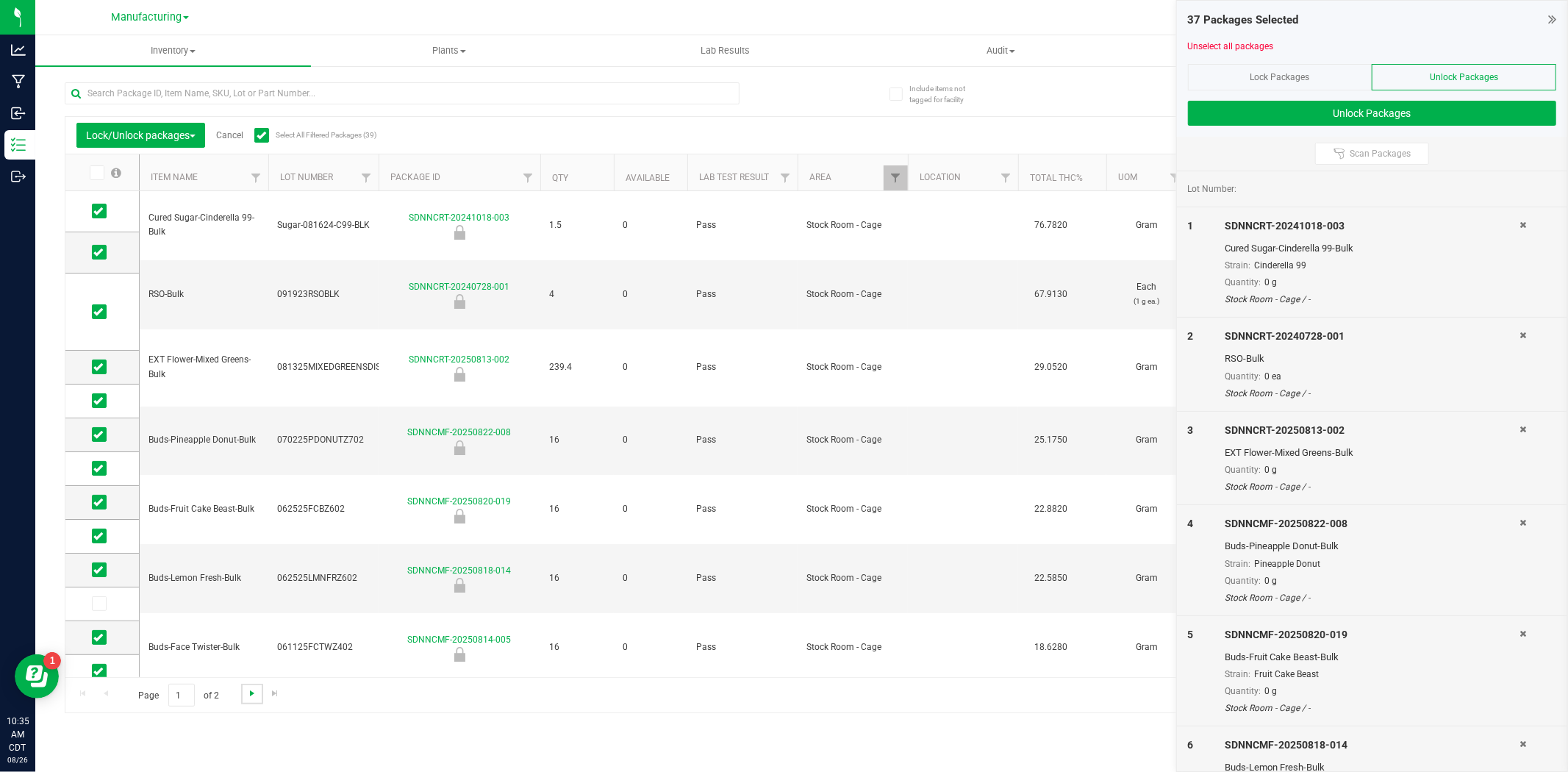
click at [250, 693] on span "Go to the next page" at bounding box center [252, 693] width 12 height 12
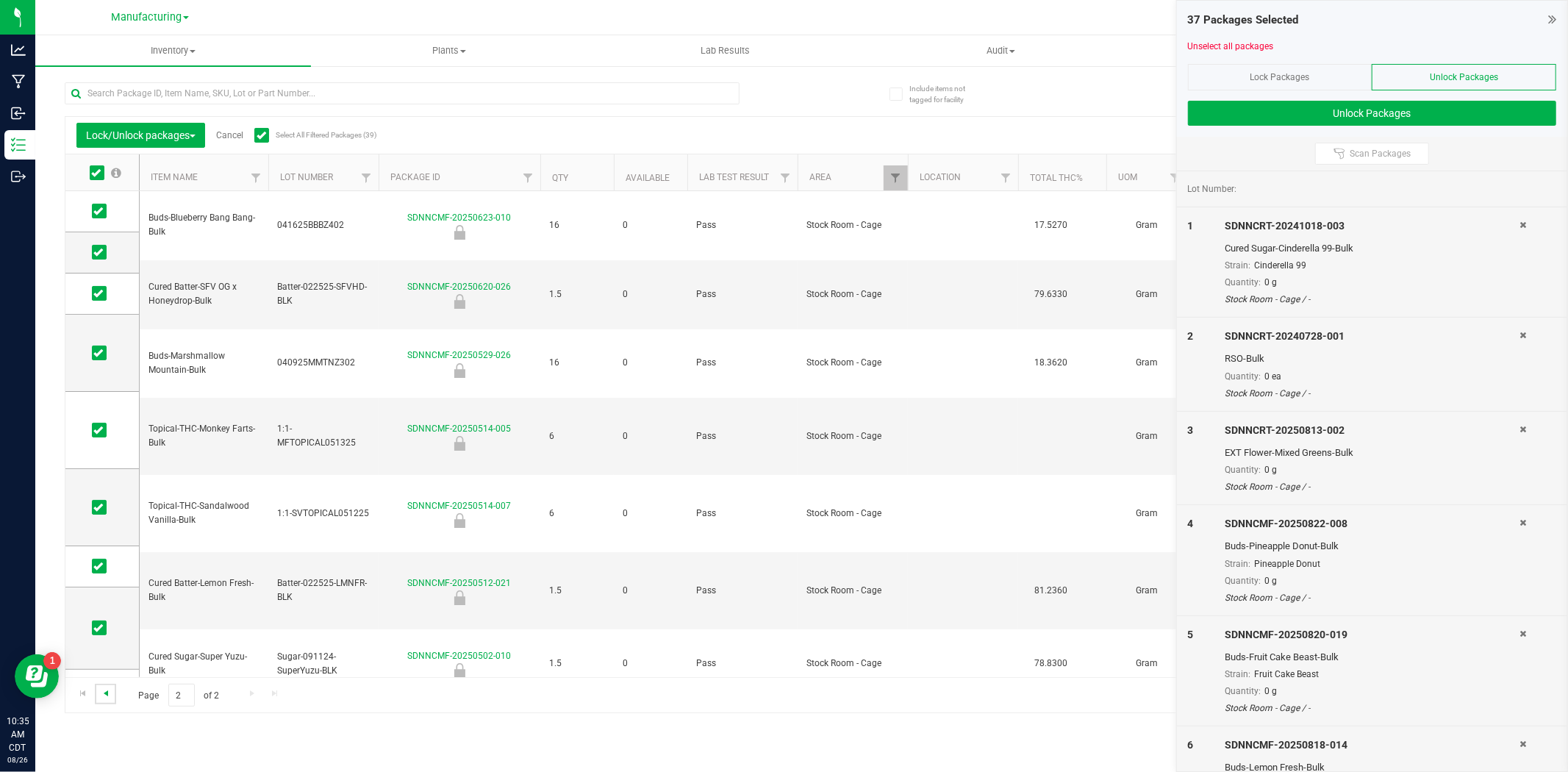
click at [105, 693] on span "Go to the previous page" at bounding box center [106, 693] width 12 height 12
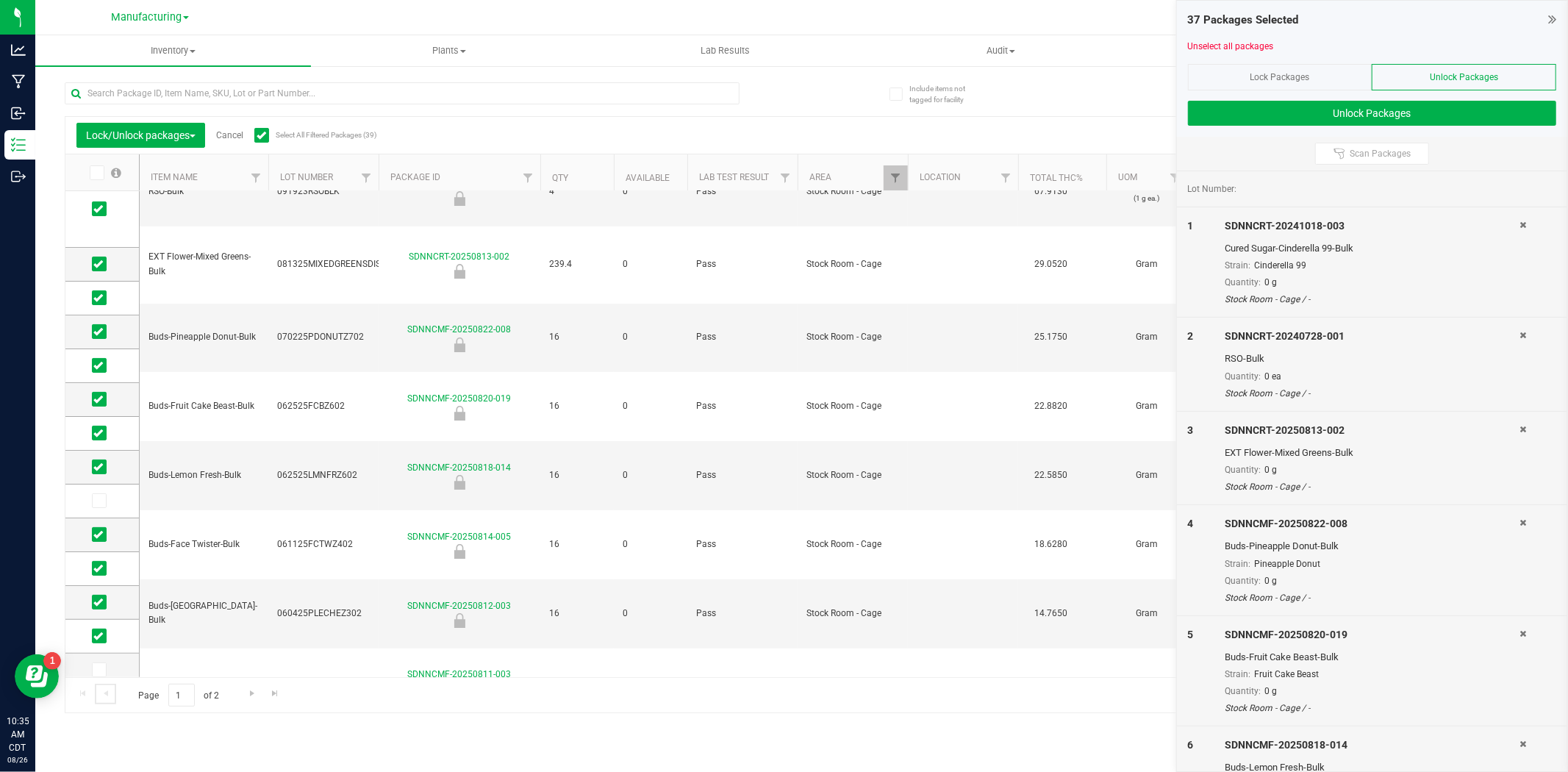
scroll to position [245, 0]
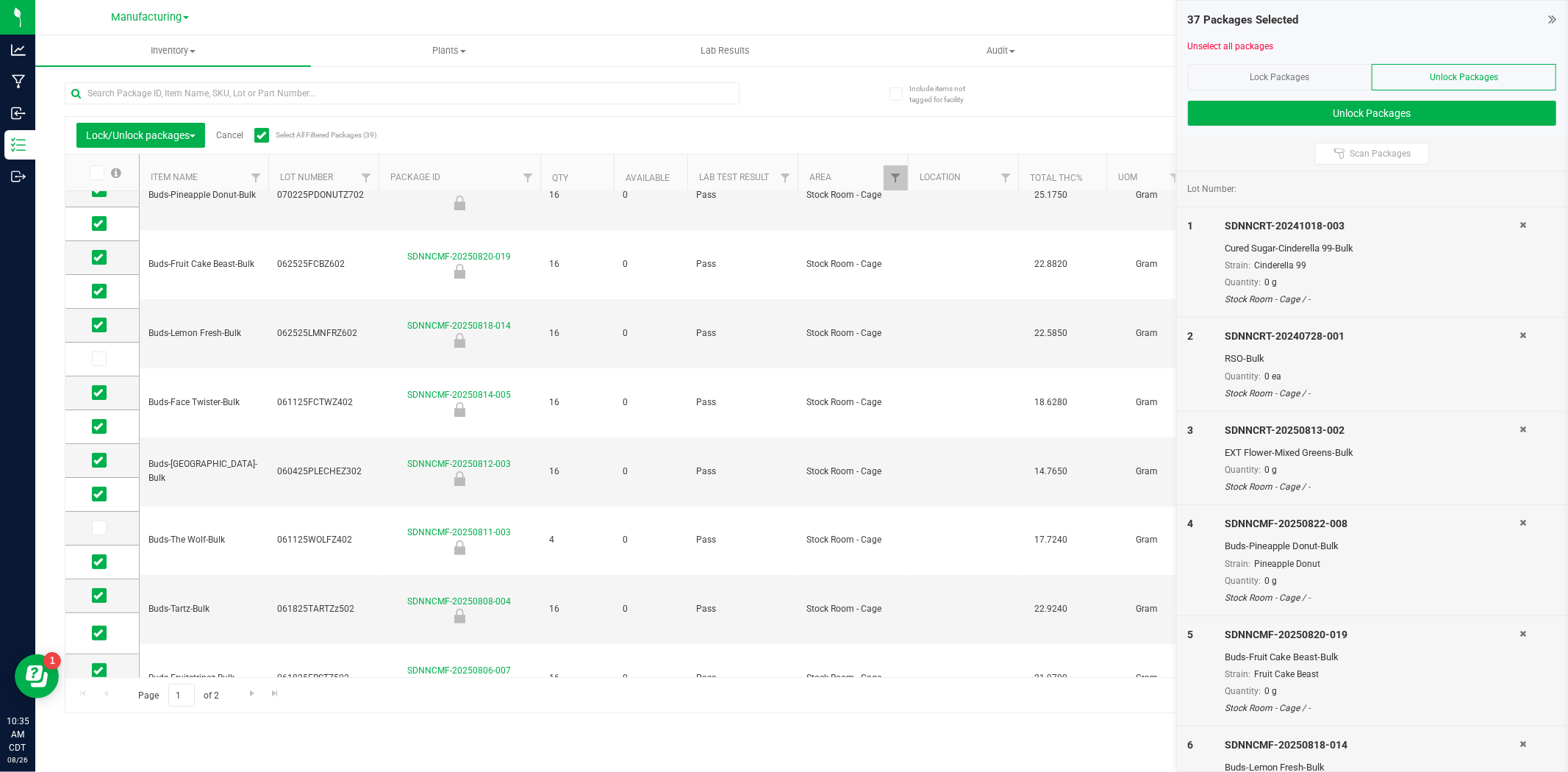
click at [237, 695] on div "Page 1 of 2 1 - 20 of 39 items" at bounding box center [802, 695] width 1472 height 35
click at [243, 695] on link "Go to the next page" at bounding box center [252, 694] width 22 height 20
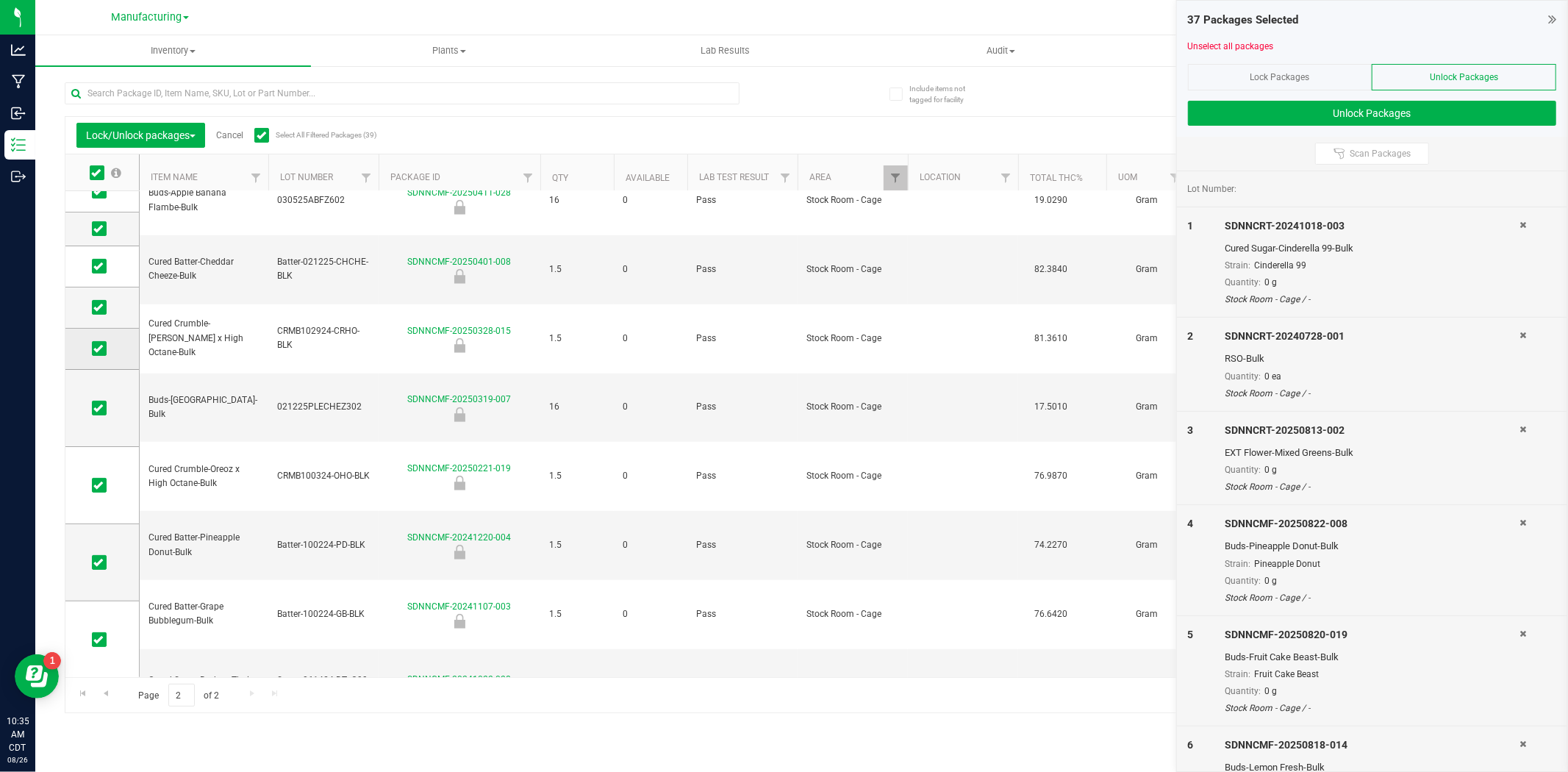
click at [100, 349] on icon at bounding box center [97, 349] width 9 height 0
click at [0, 0] on input "checkbox" at bounding box center [0, 0] width 0 height 0
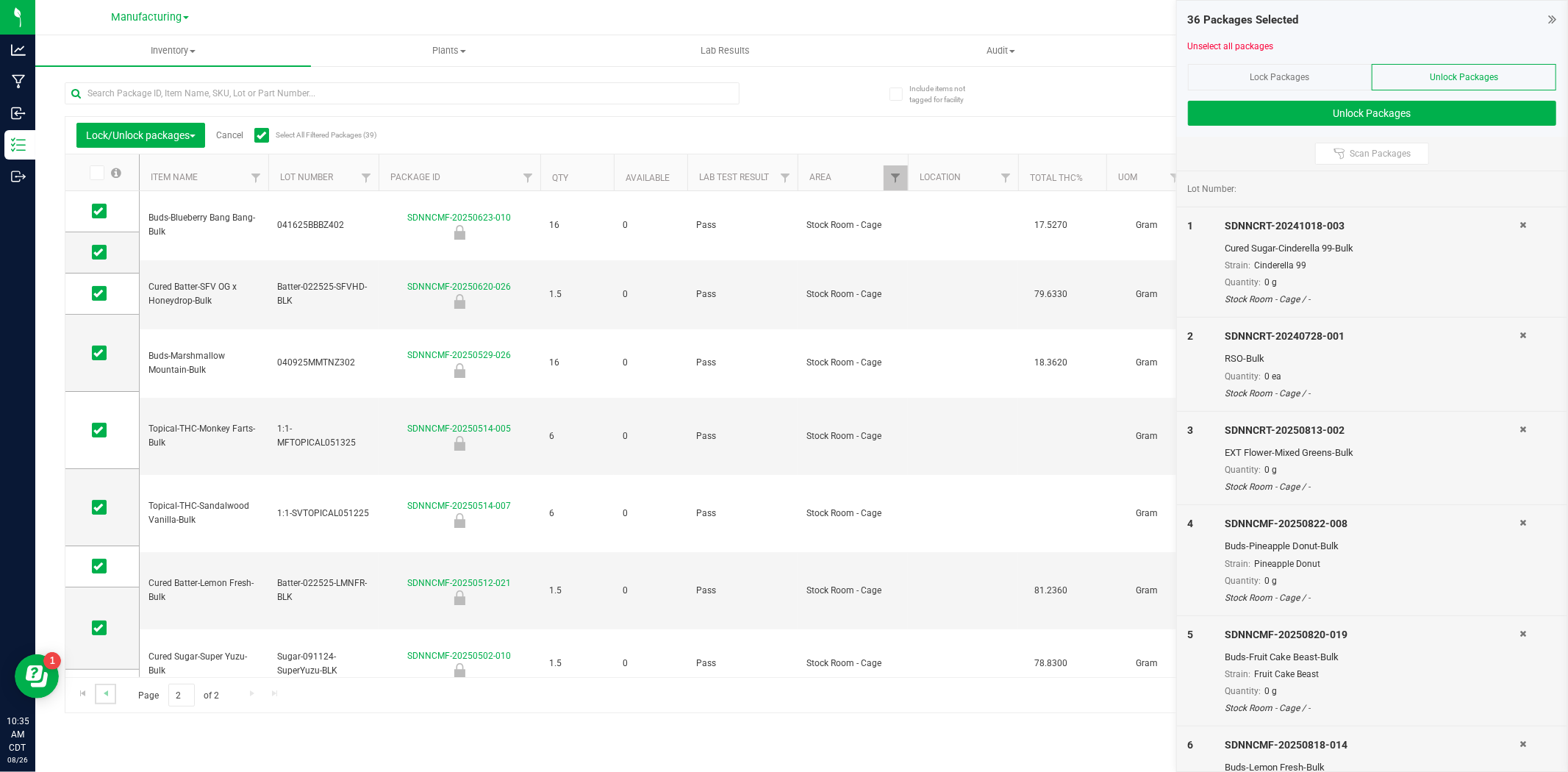
click at [114, 691] on link "Go to the previous page" at bounding box center [106, 694] width 22 height 20
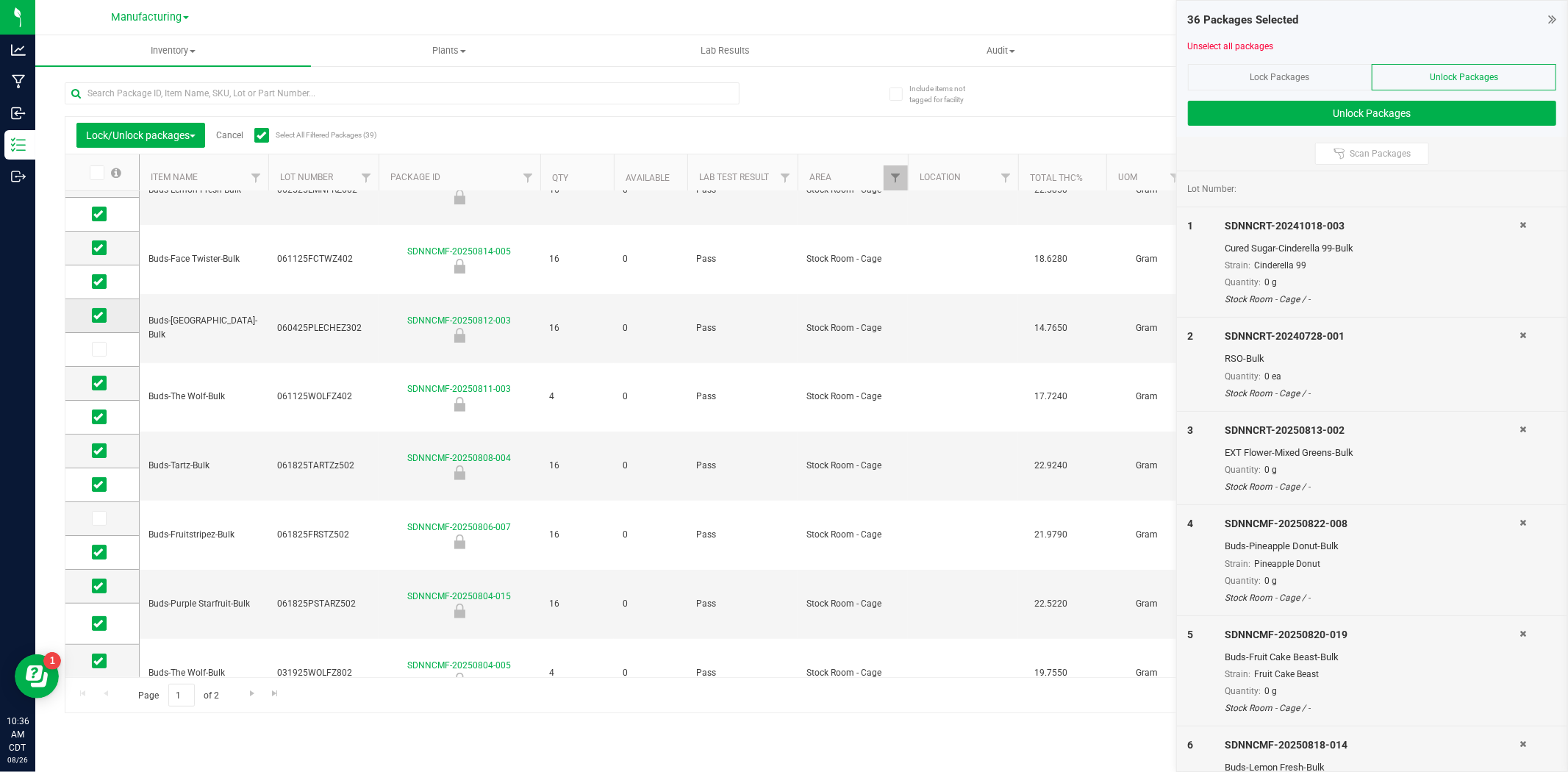
click at [98, 315] on icon at bounding box center [97, 315] width 9 height 0
click at [0, 0] on input "checkbox" at bounding box center [0, 0] width 0 height 0
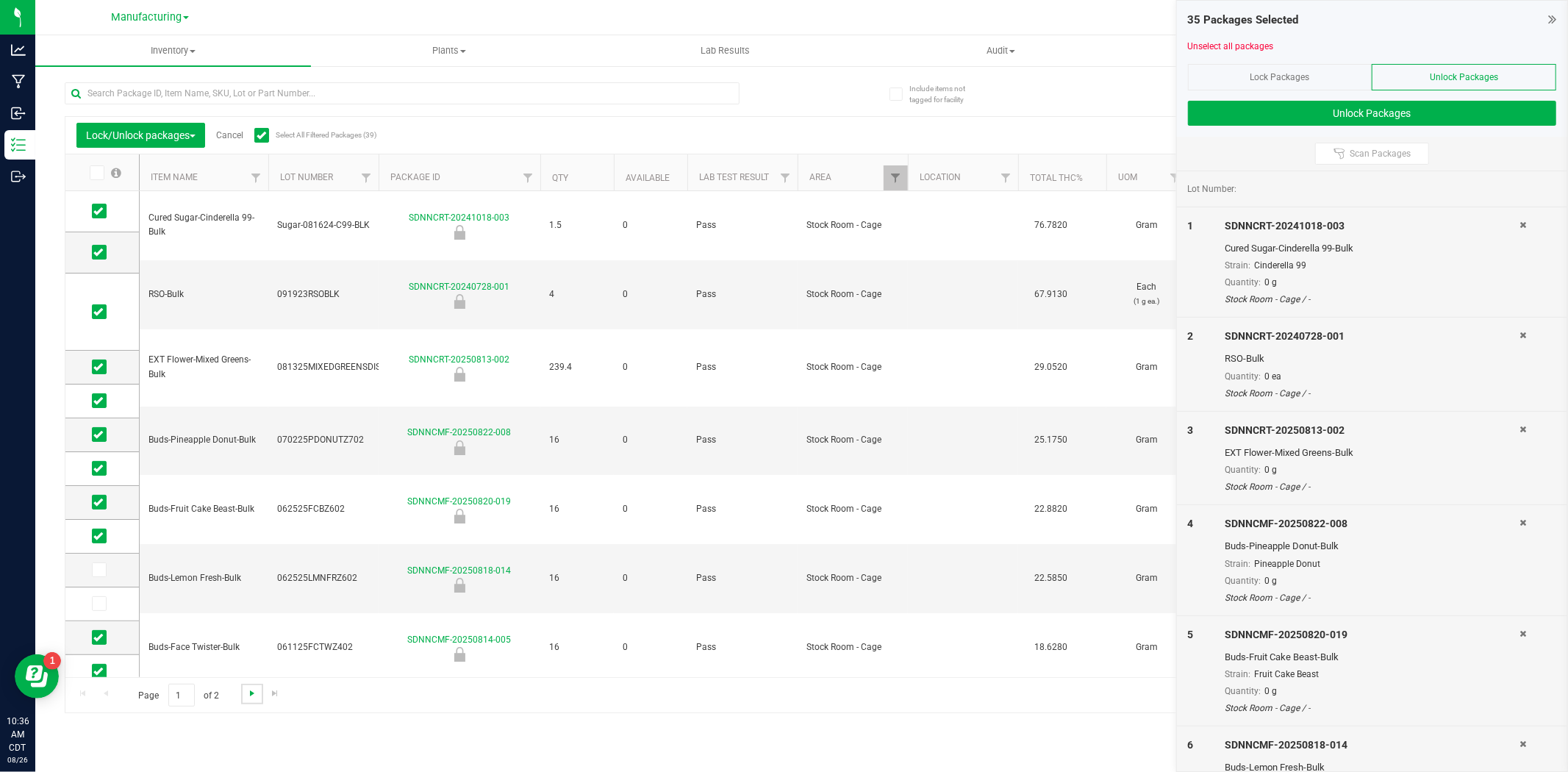
click at [248, 688] on span "Go to the next page" at bounding box center [252, 693] width 12 height 12
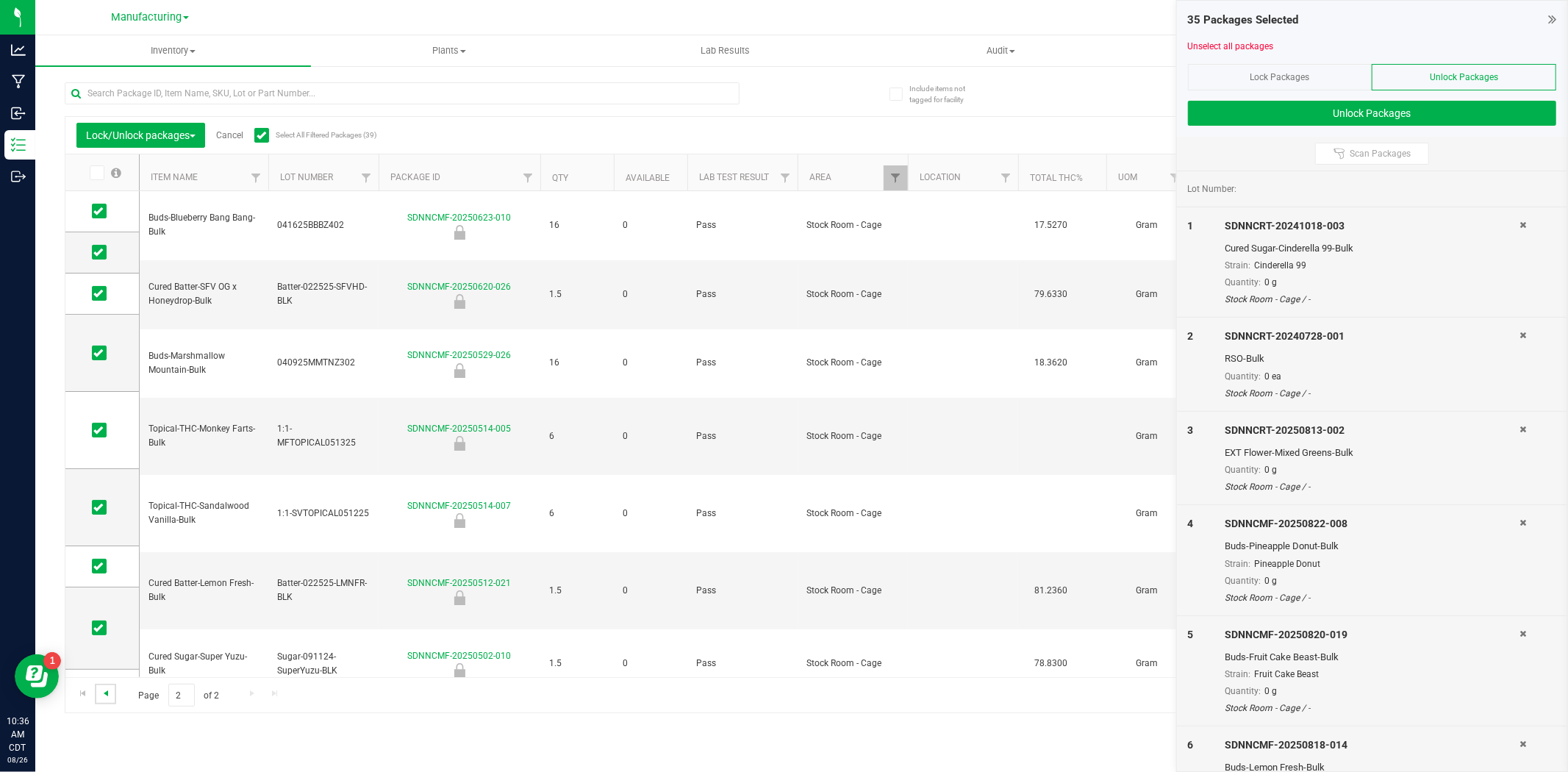
click at [111, 688] on span "Go to the previous page" at bounding box center [106, 693] width 12 height 12
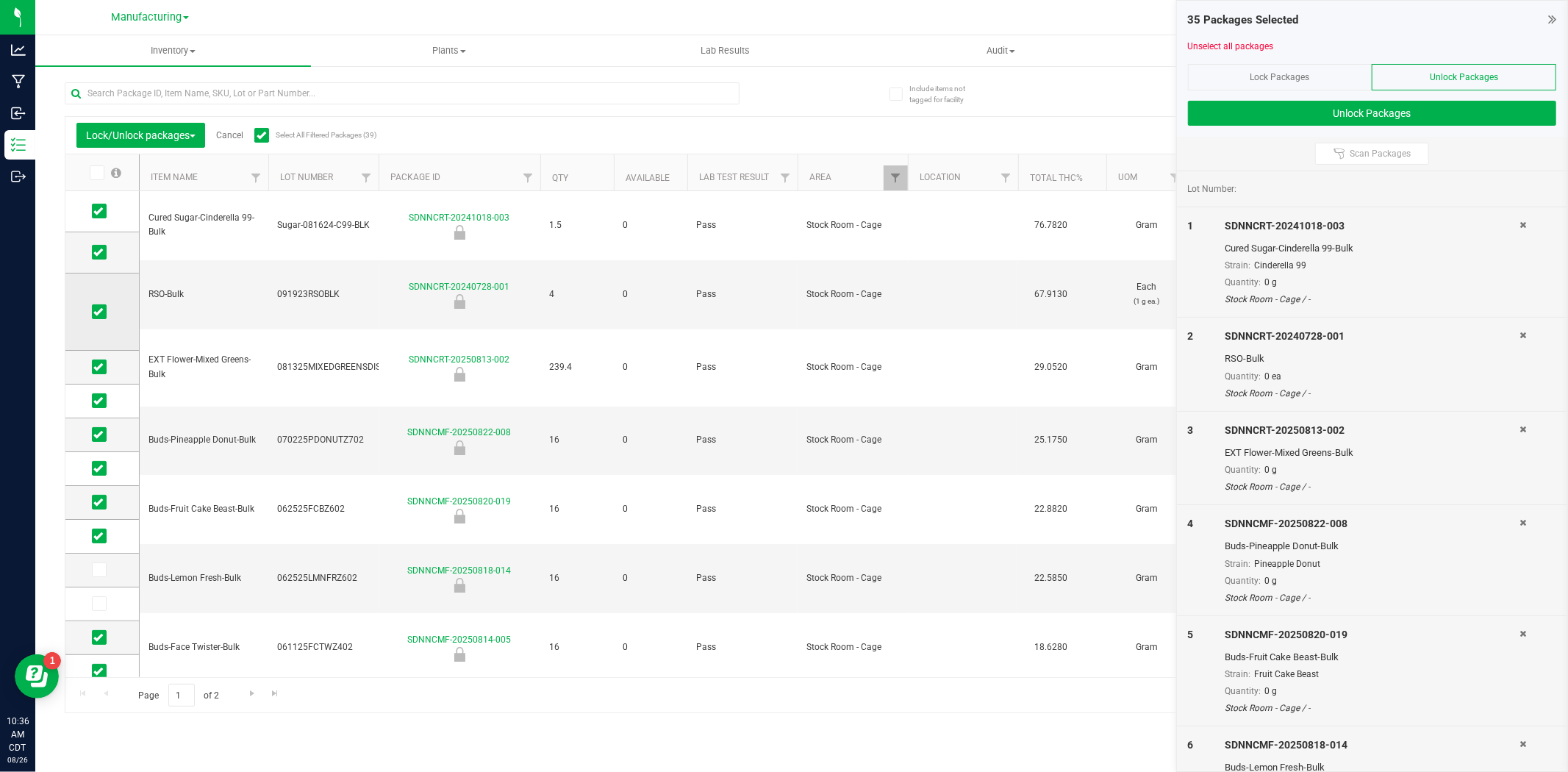
click at [104, 313] on span at bounding box center [99, 312] width 15 height 15
click at [0, 0] on input "checkbox" at bounding box center [0, 0] width 0 height 0
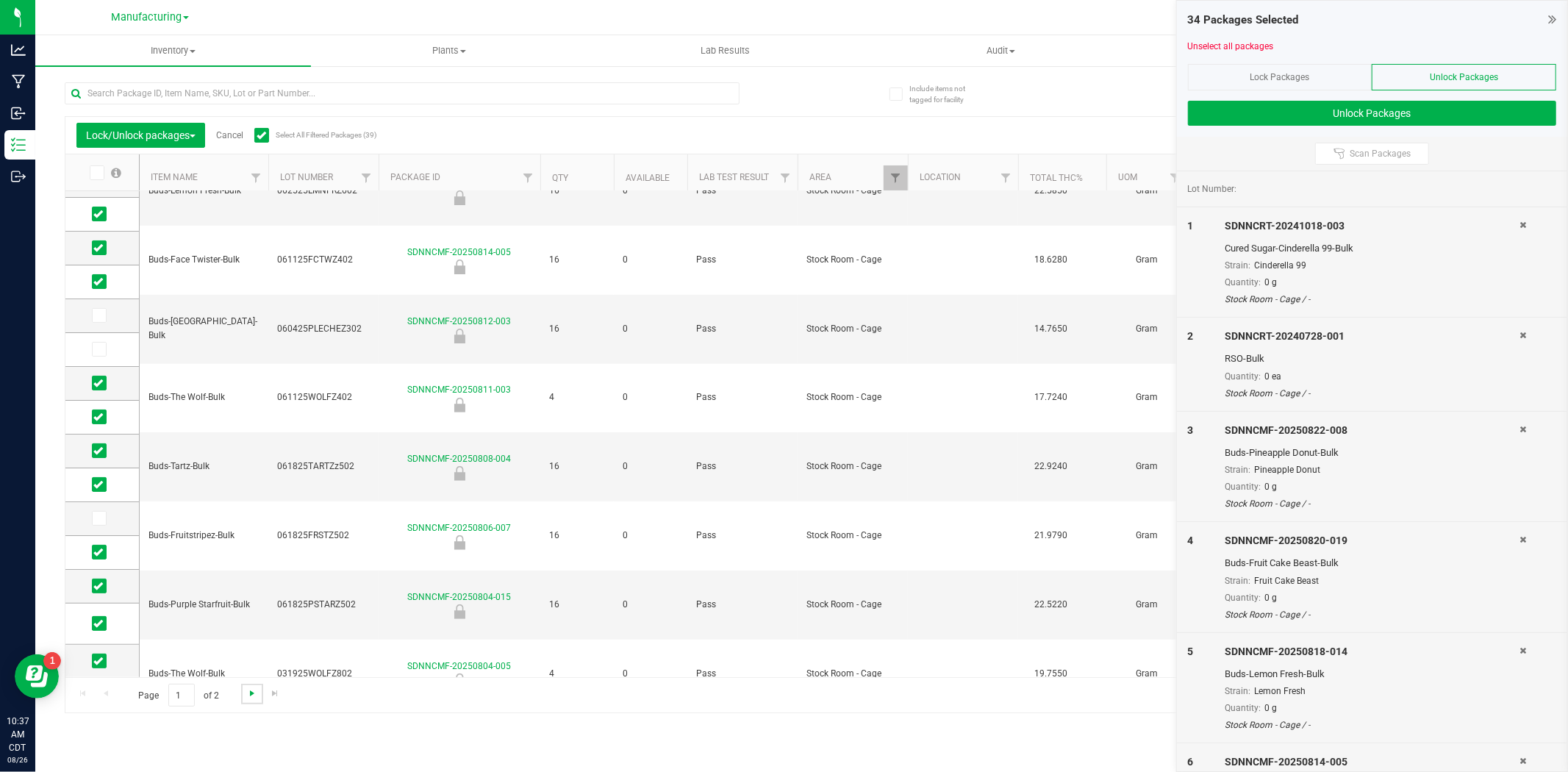
click at [246, 693] on span "Go to the next page" at bounding box center [252, 693] width 12 height 12
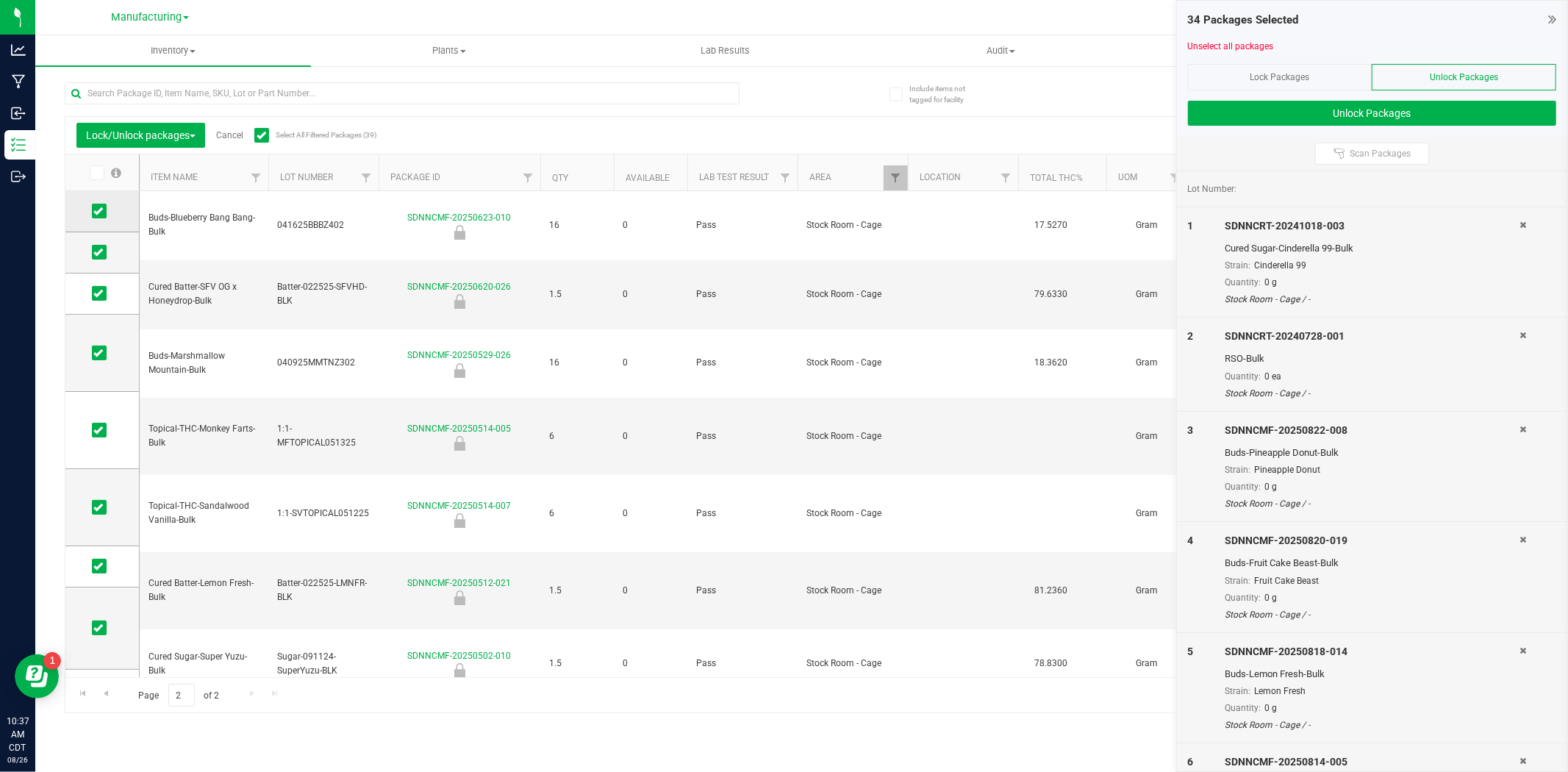
click at [101, 211] on icon at bounding box center [97, 211] width 9 height 0
click at [0, 0] on input "checkbox" at bounding box center [0, 0] width 0 height 0
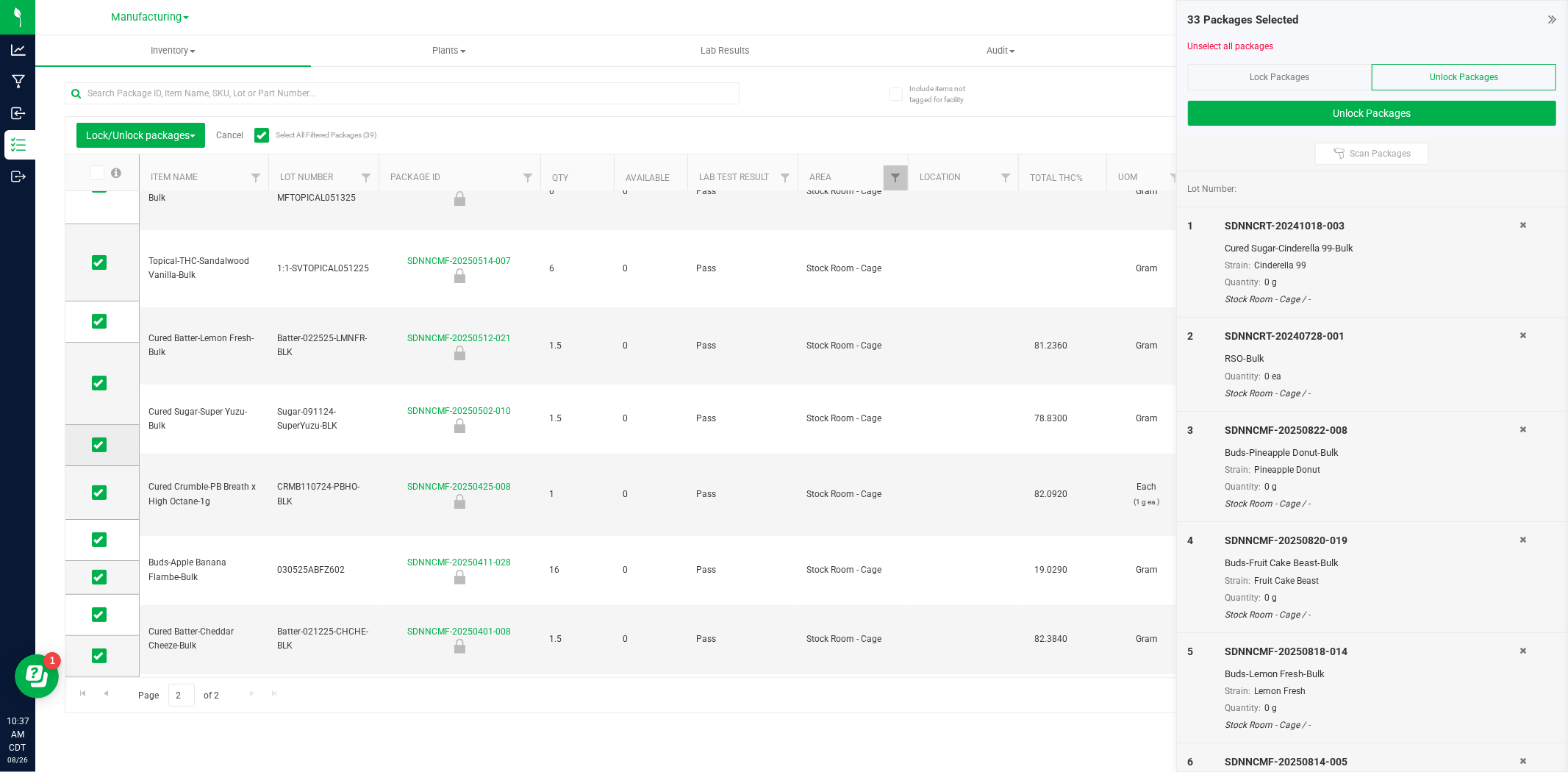
click at [98, 445] on icon at bounding box center [97, 445] width 9 height 0
click at [0, 0] on input "checkbox" at bounding box center [0, 0] width 0 height 0
click at [111, 691] on link "Go to the previous page" at bounding box center [106, 694] width 22 height 20
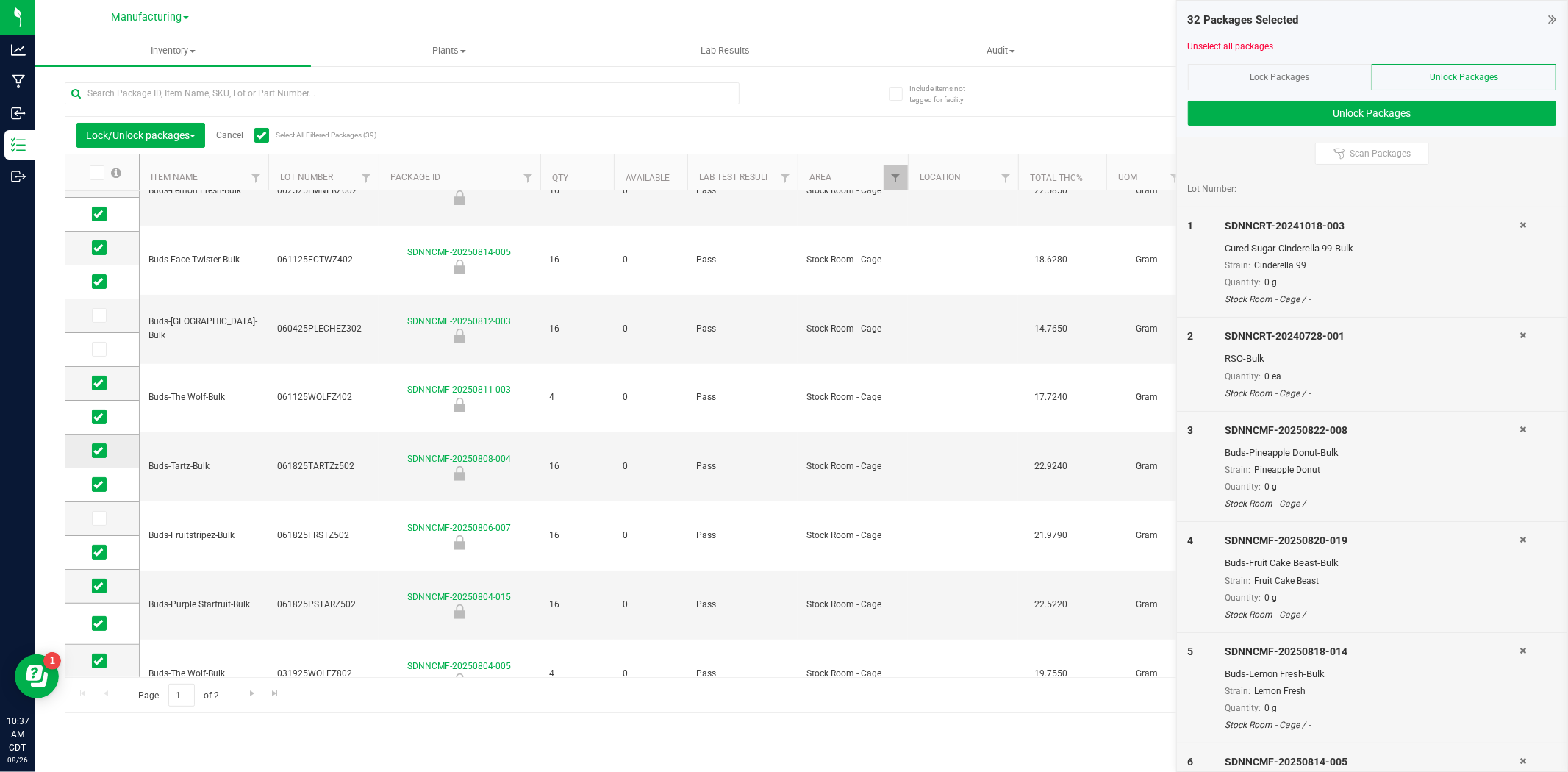
click at [105, 452] on span at bounding box center [99, 451] width 15 height 15
click at [0, 0] on input "checkbox" at bounding box center [0, 0] width 0 height 0
click at [1324, 105] on button "Unlock Packages" at bounding box center [1372, 113] width 369 height 25
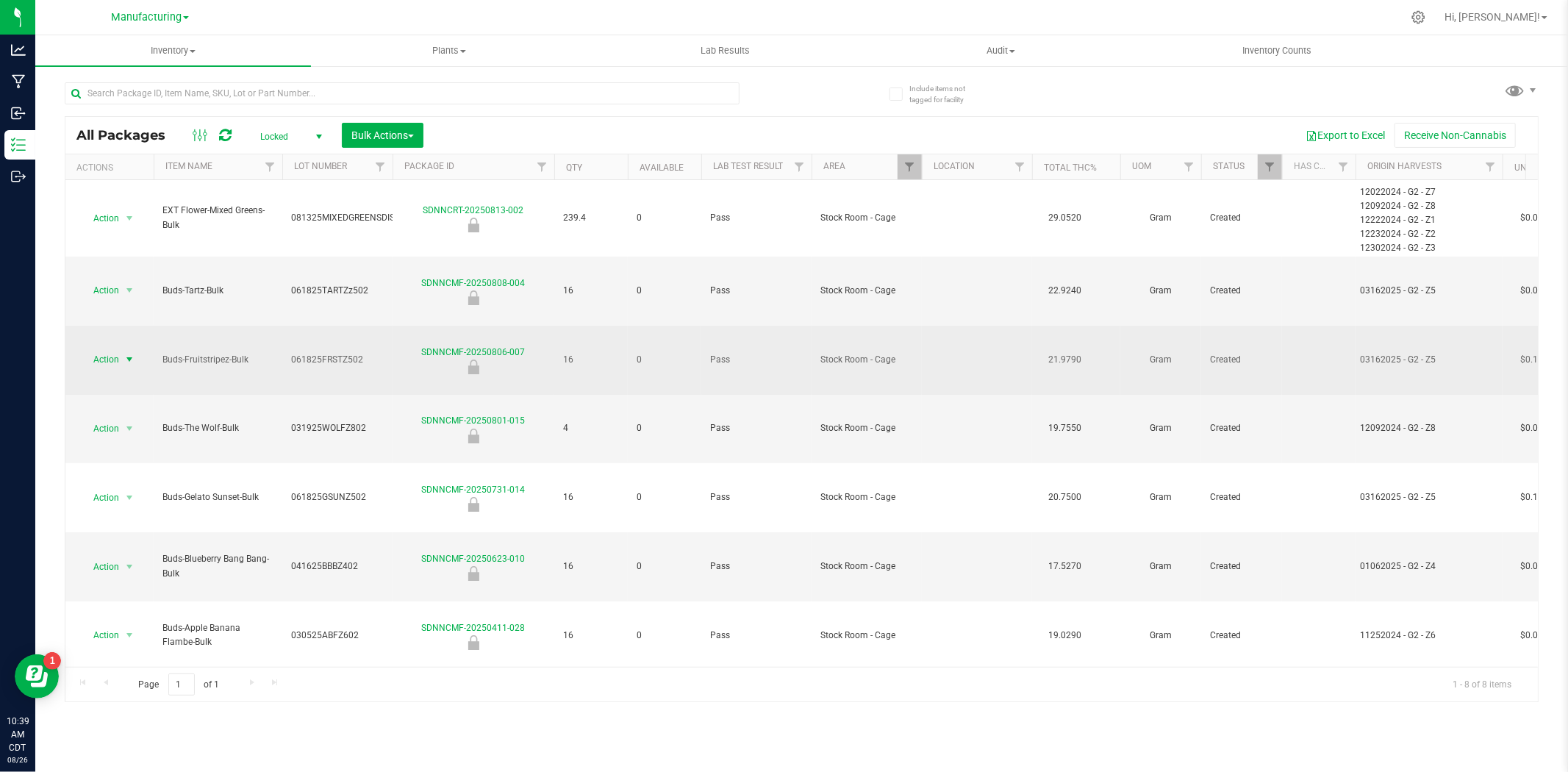
click at [116, 349] on span "Action" at bounding box center [100, 359] width 40 height 21
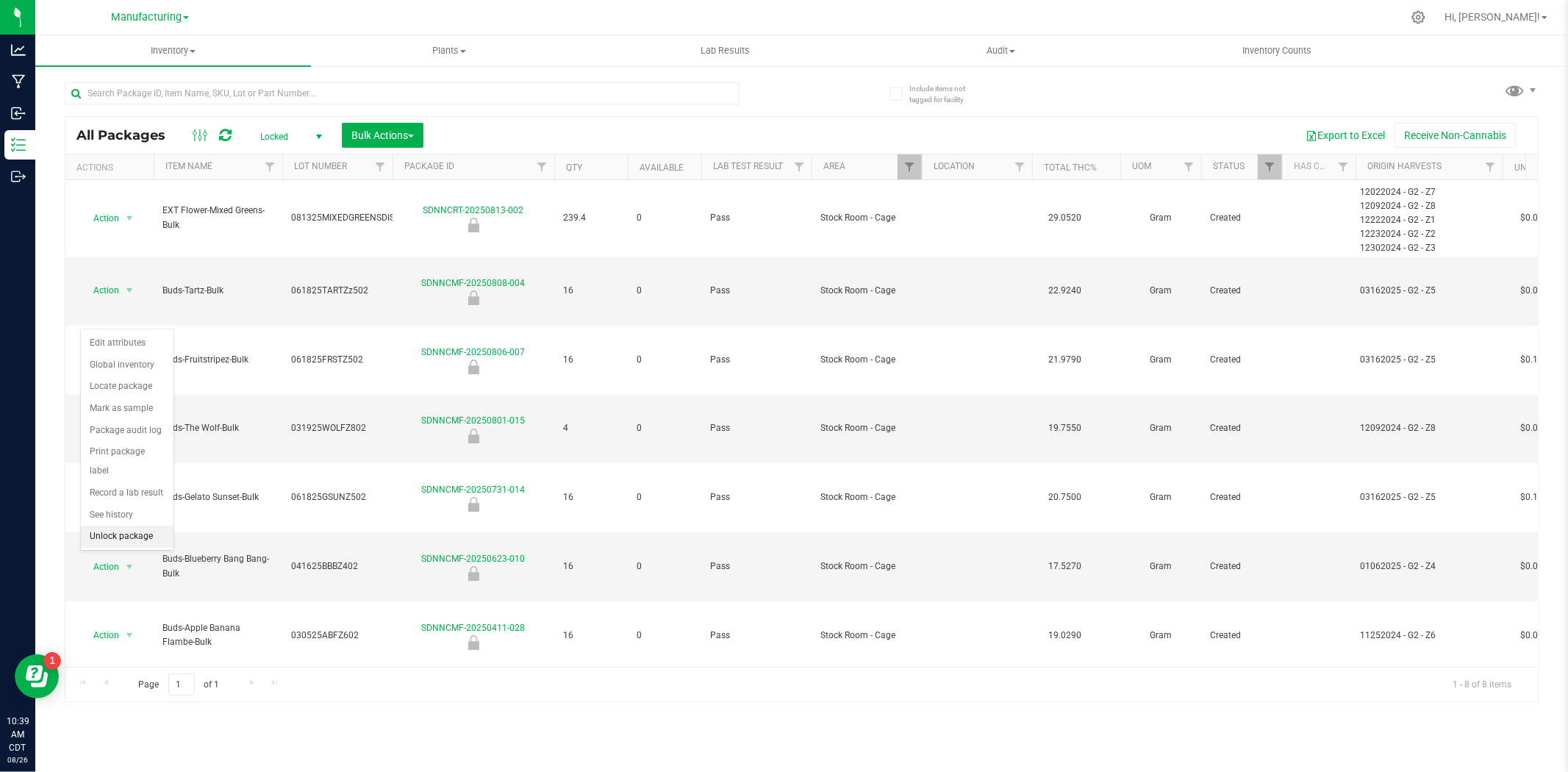
click at [132, 541] on li "Unlock package" at bounding box center [126, 537] width 92 height 22
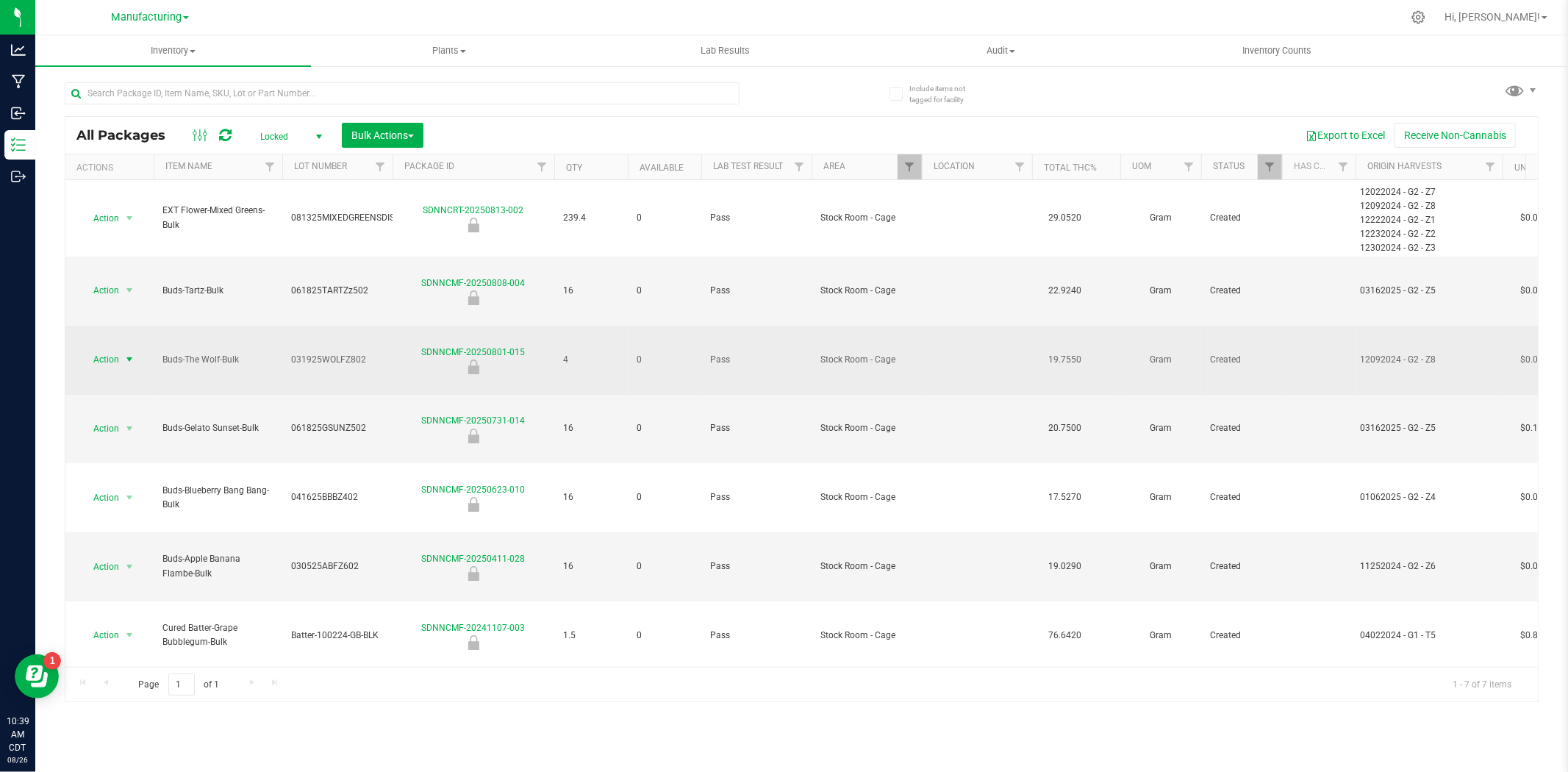
click at [132, 354] on span "select" at bounding box center [129, 359] width 12 height 12
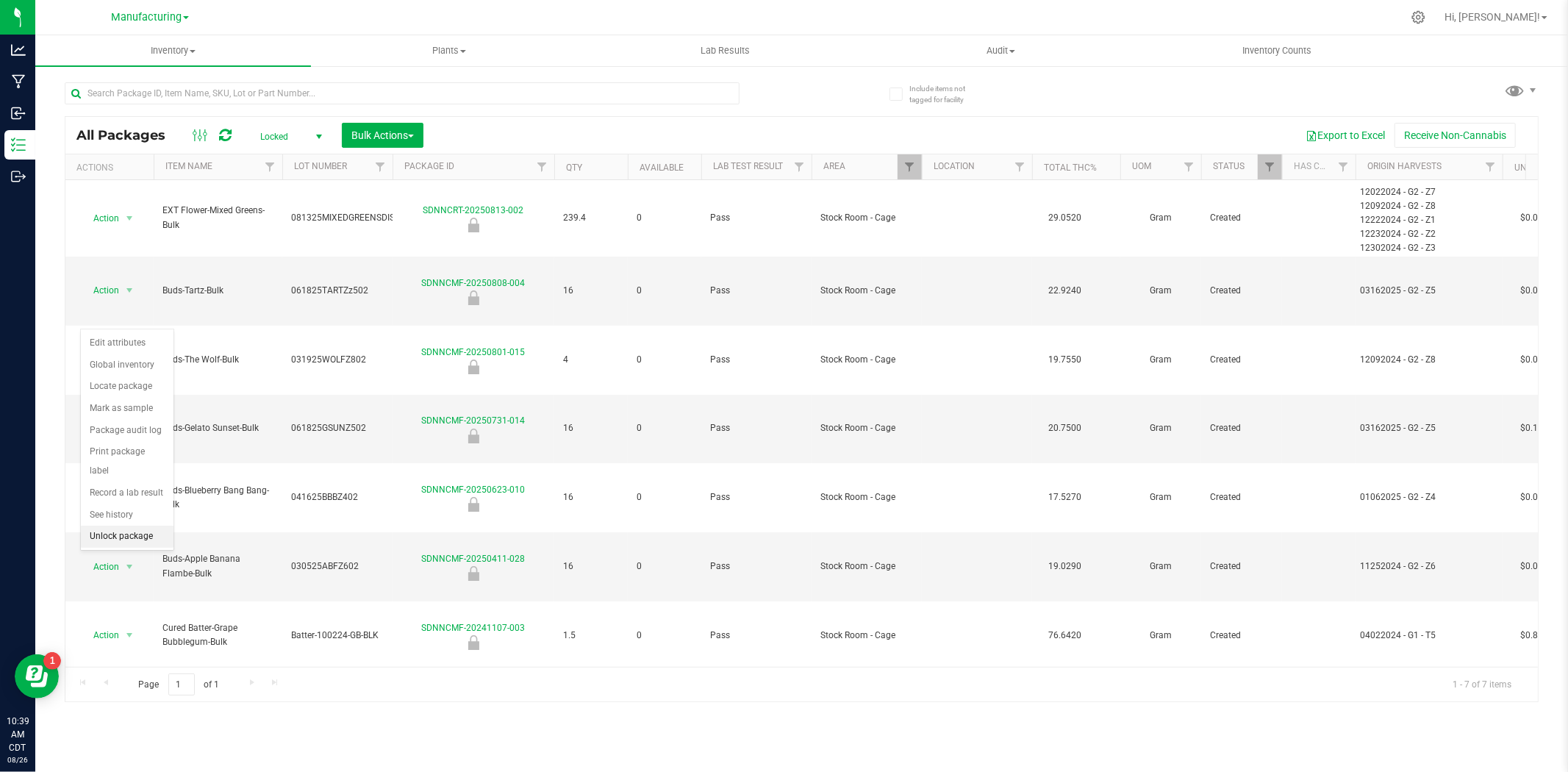
click at [128, 537] on li "Unlock package" at bounding box center [126, 537] width 92 height 22
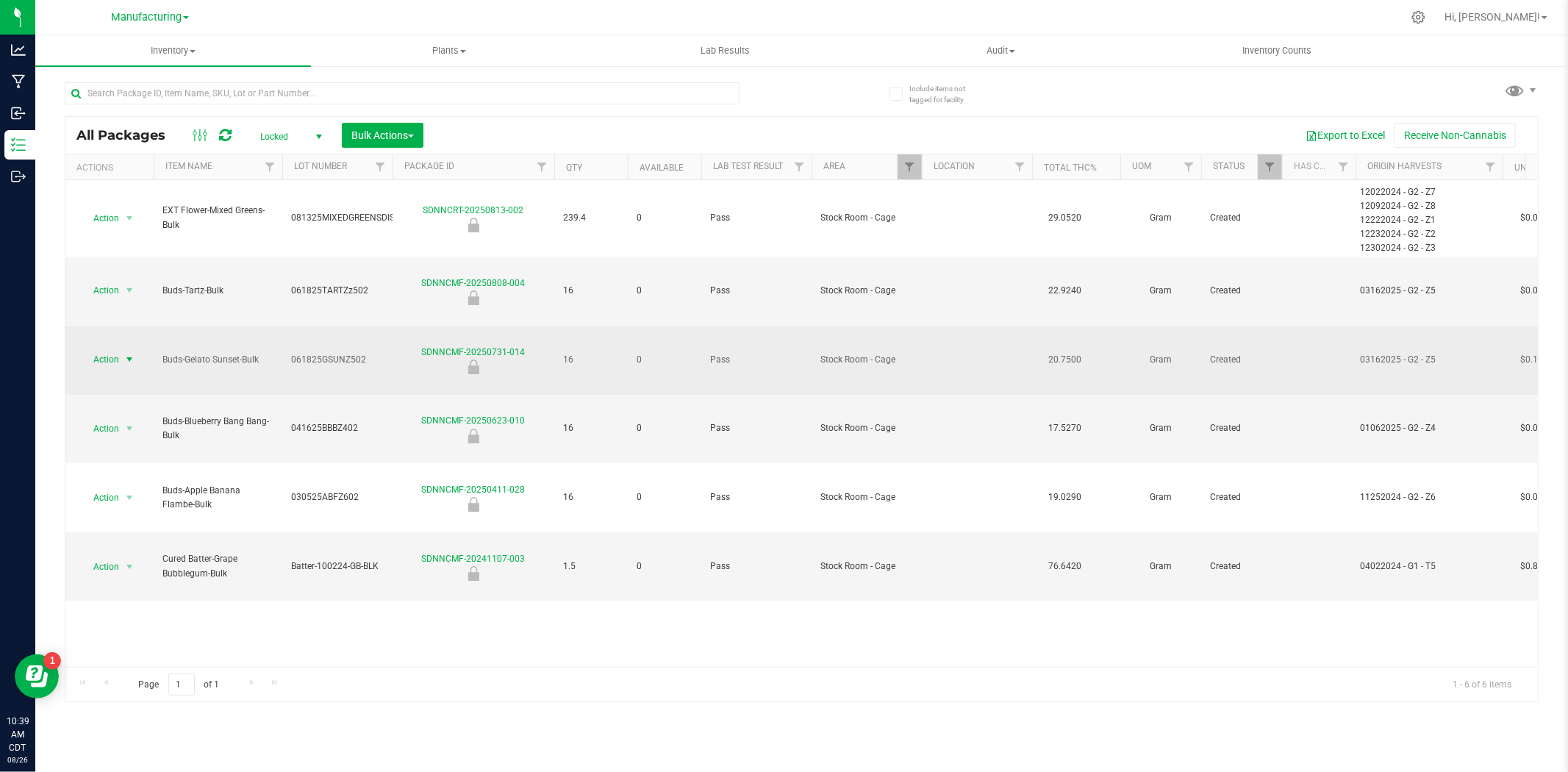
click at [122, 349] on span "select" at bounding box center [130, 359] width 18 height 21
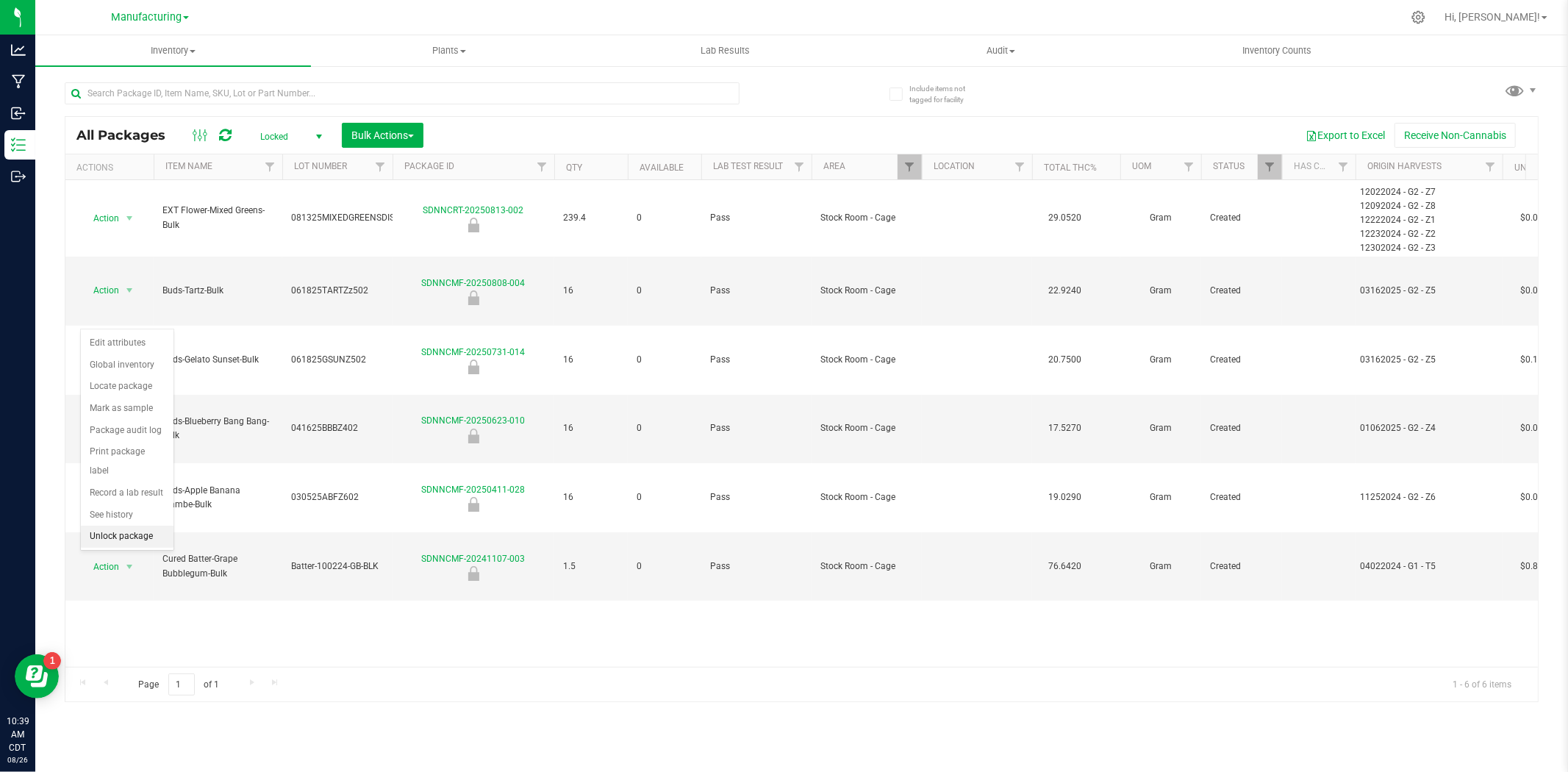
click at [127, 537] on li "Unlock package" at bounding box center [126, 537] width 92 height 22
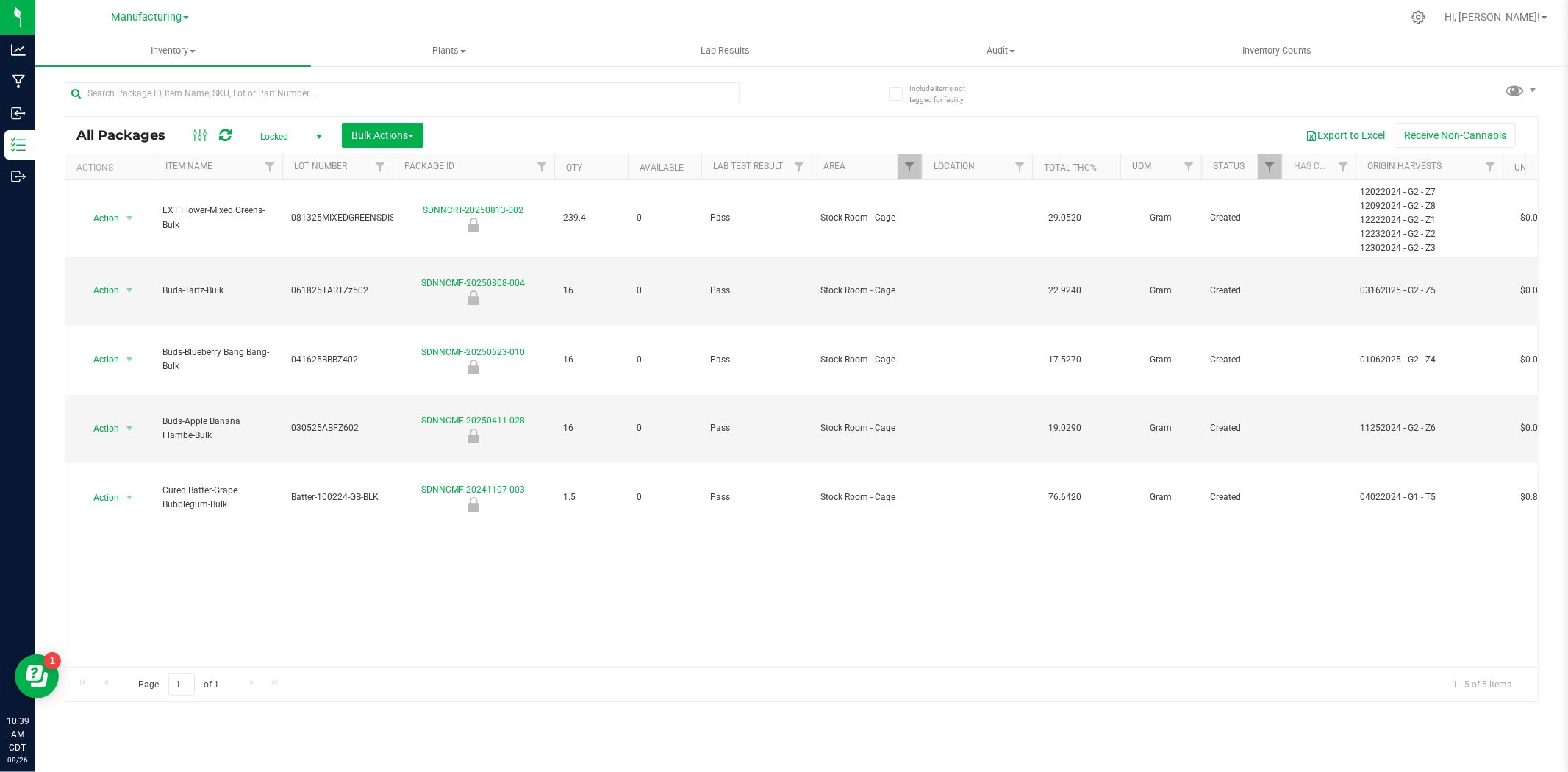
click at [283, 136] on span "Locked" at bounding box center [288, 136] width 81 height 21
click at [279, 155] on li "Active Only" at bounding box center [287, 161] width 79 height 22
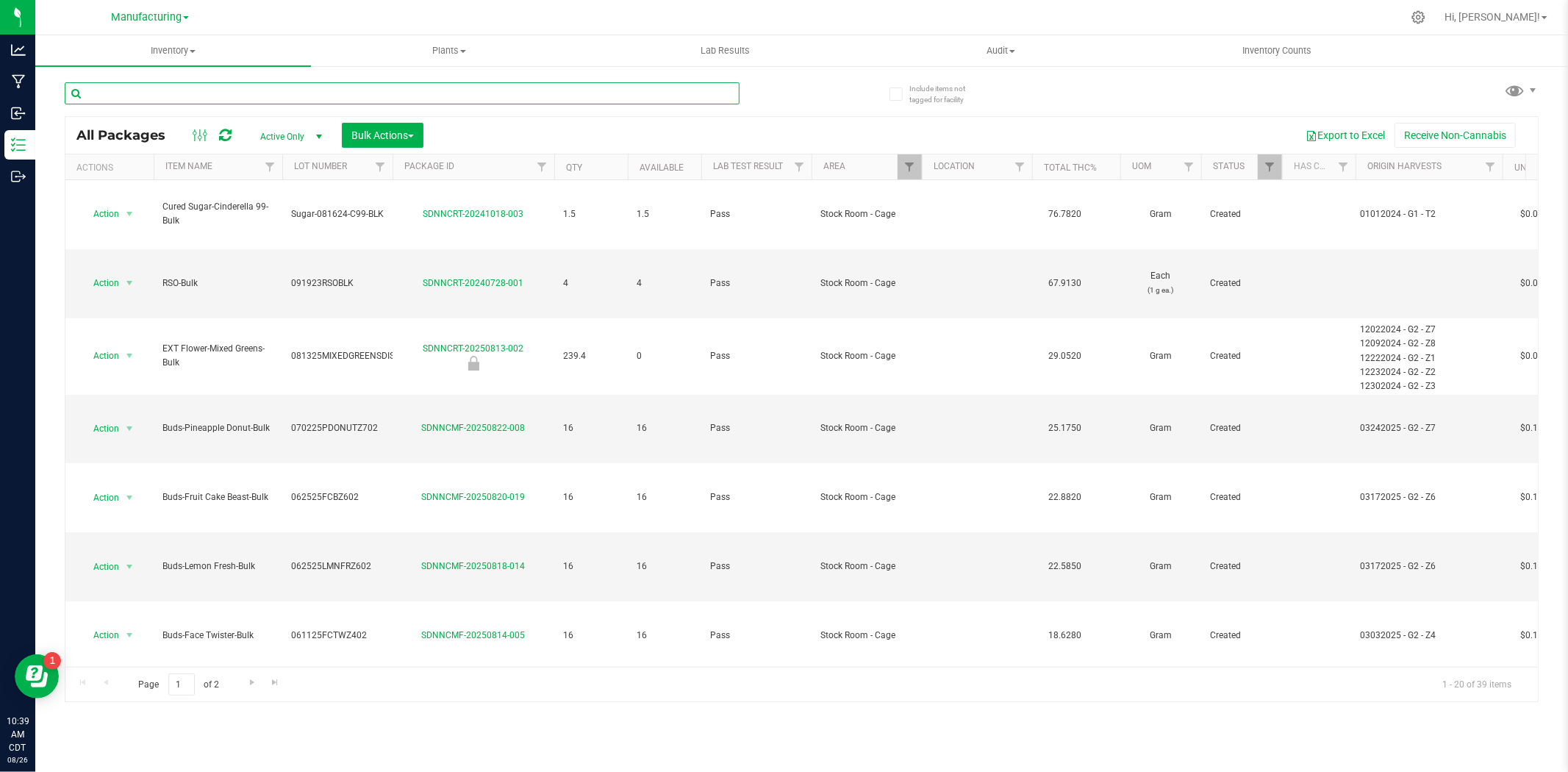
click at [268, 88] on input "text" at bounding box center [402, 93] width 675 height 22
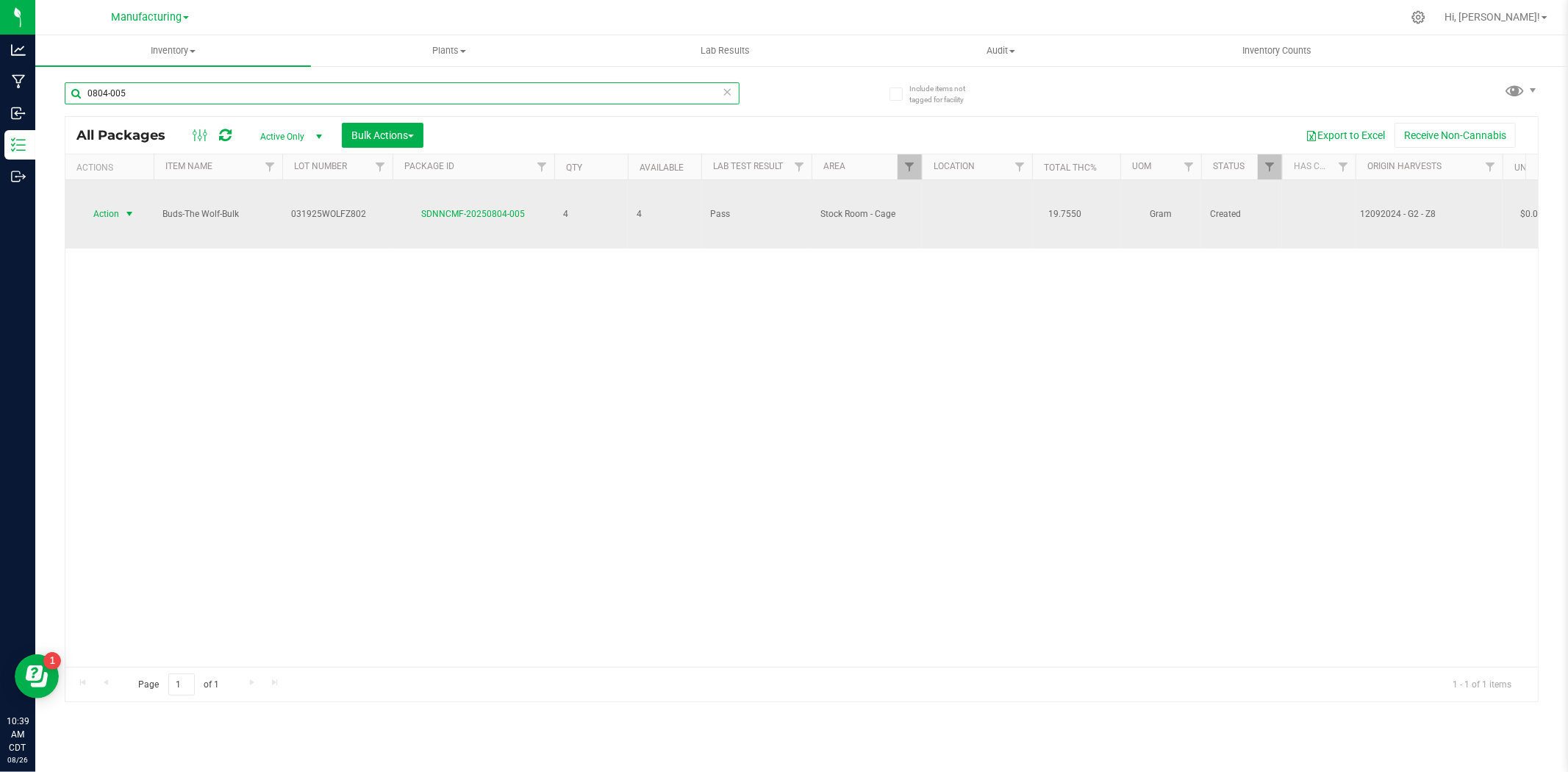
type input "0804-005"
click at [112, 204] on span "Action" at bounding box center [100, 214] width 40 height 21
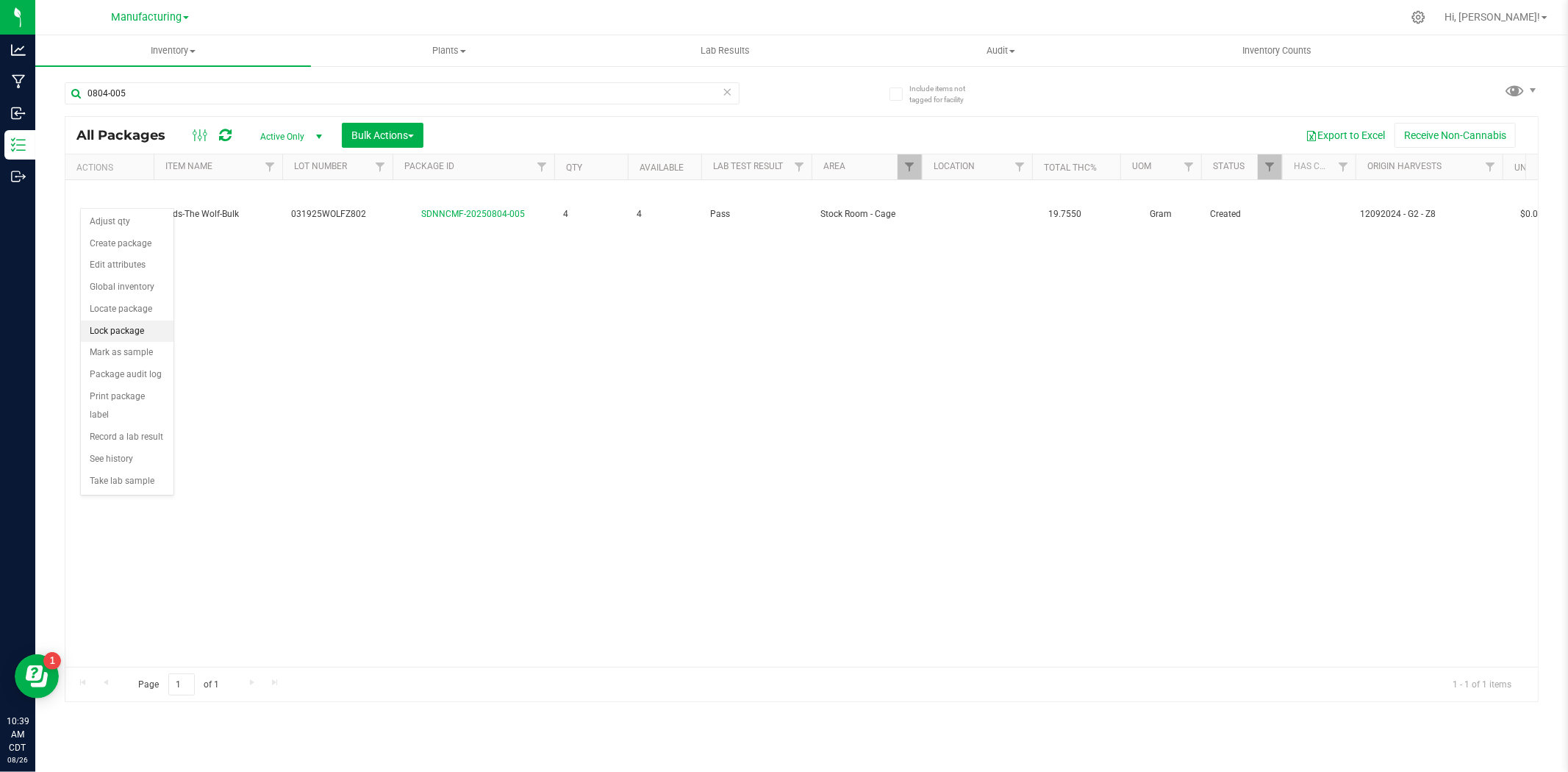
click at [131, 335] on li "Lock package" at bounding box center [126, 331] width 92 height 22
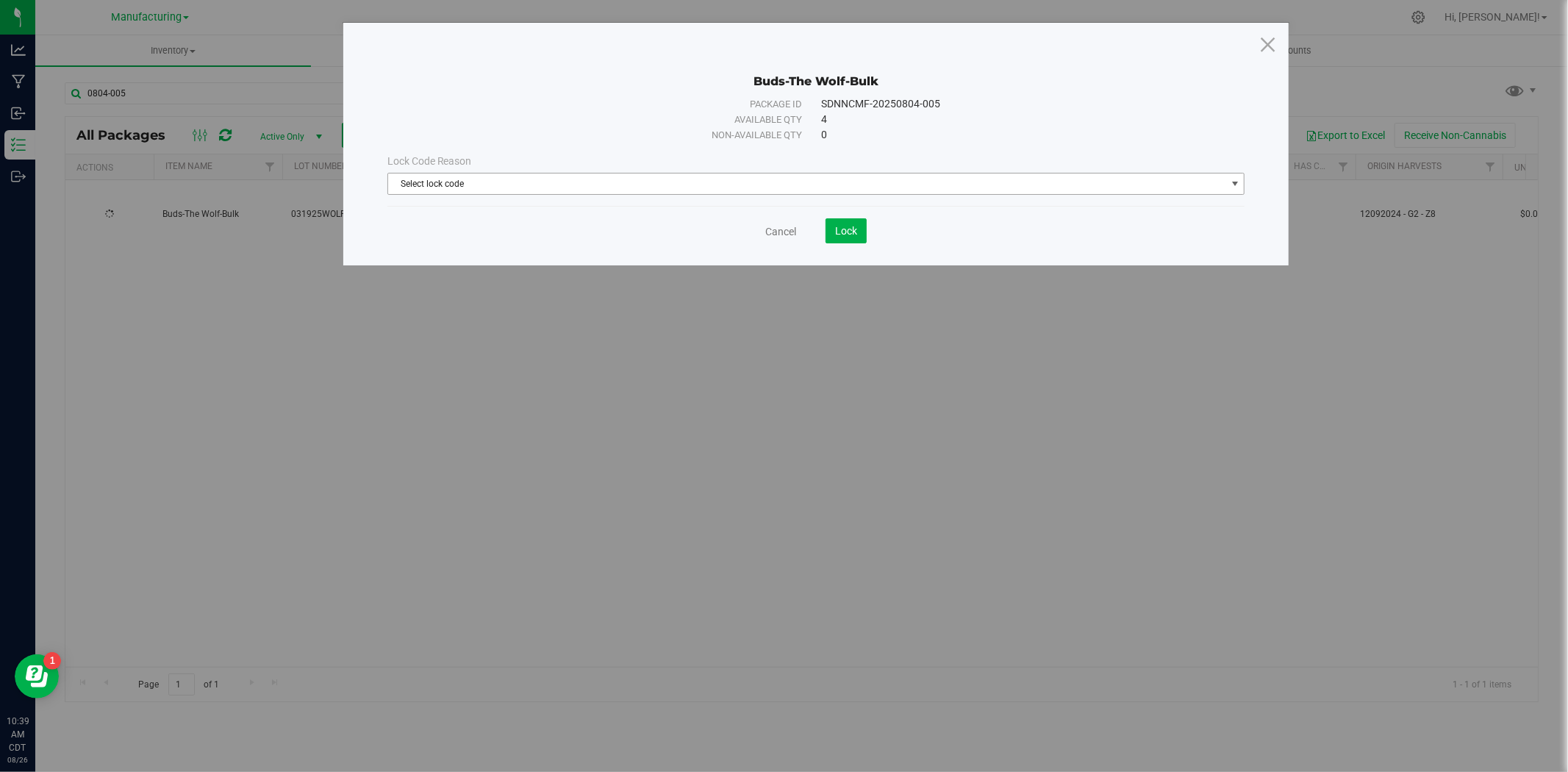
click at [762, 186] on span "Select lock code" at bounding box center [807, 184] width 838 height 21
click at [475, 254] on li "Backstock" at bounding box center [816, 253] width 856 height 22
click at [848, 238] on button "Lock" at bounding box center [845, 230] width 41 height 25
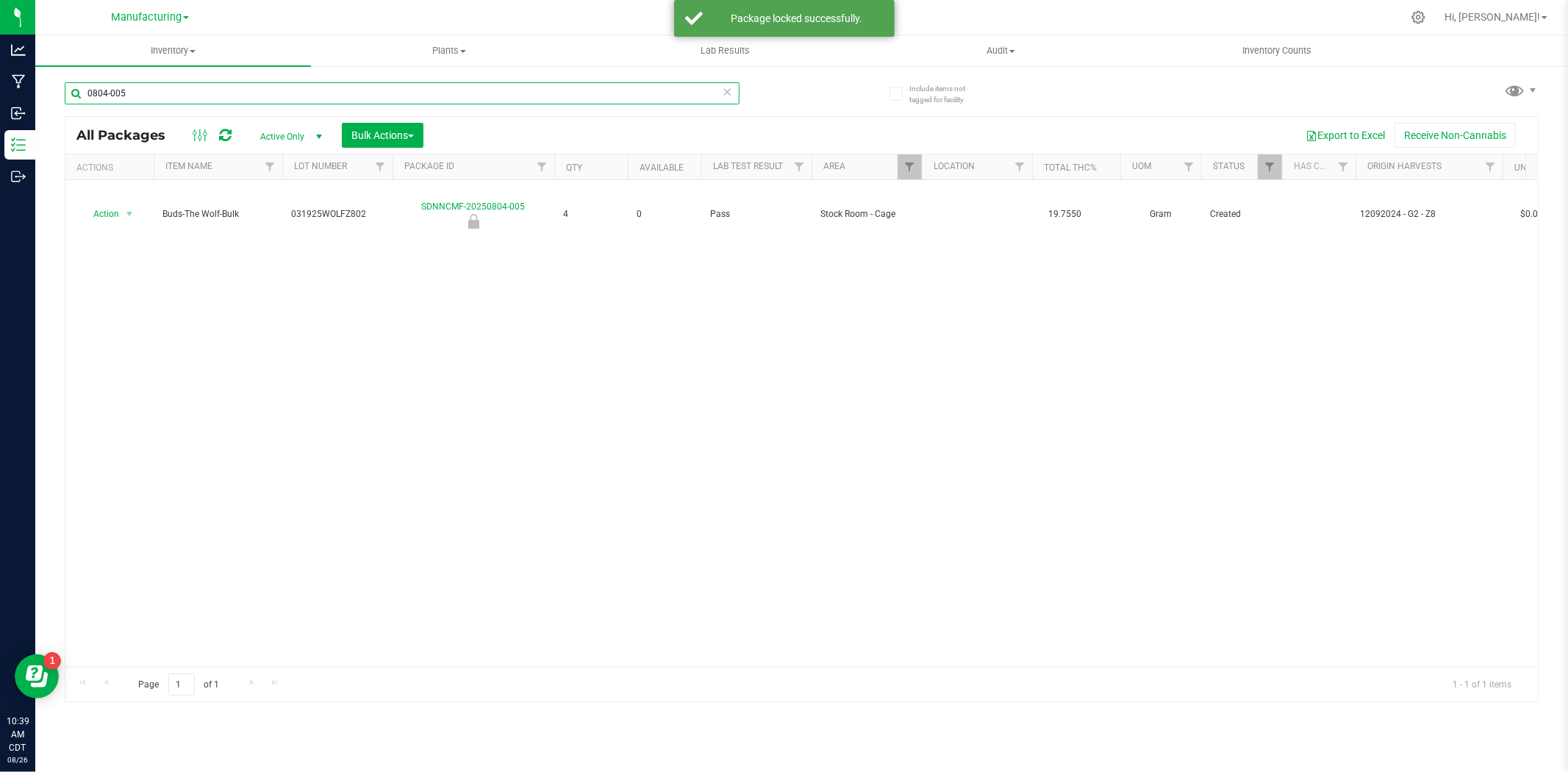
drag, startPoint x: 167, startPoint y: 92, endPoint x: 40, endPoint y: 101, distance: 127.3
click at [40, 101] on div "Include items not tagged for facility 0804-005 All Packages Active Only Active …" at bounding box center [801, 289] width 1532 height 448
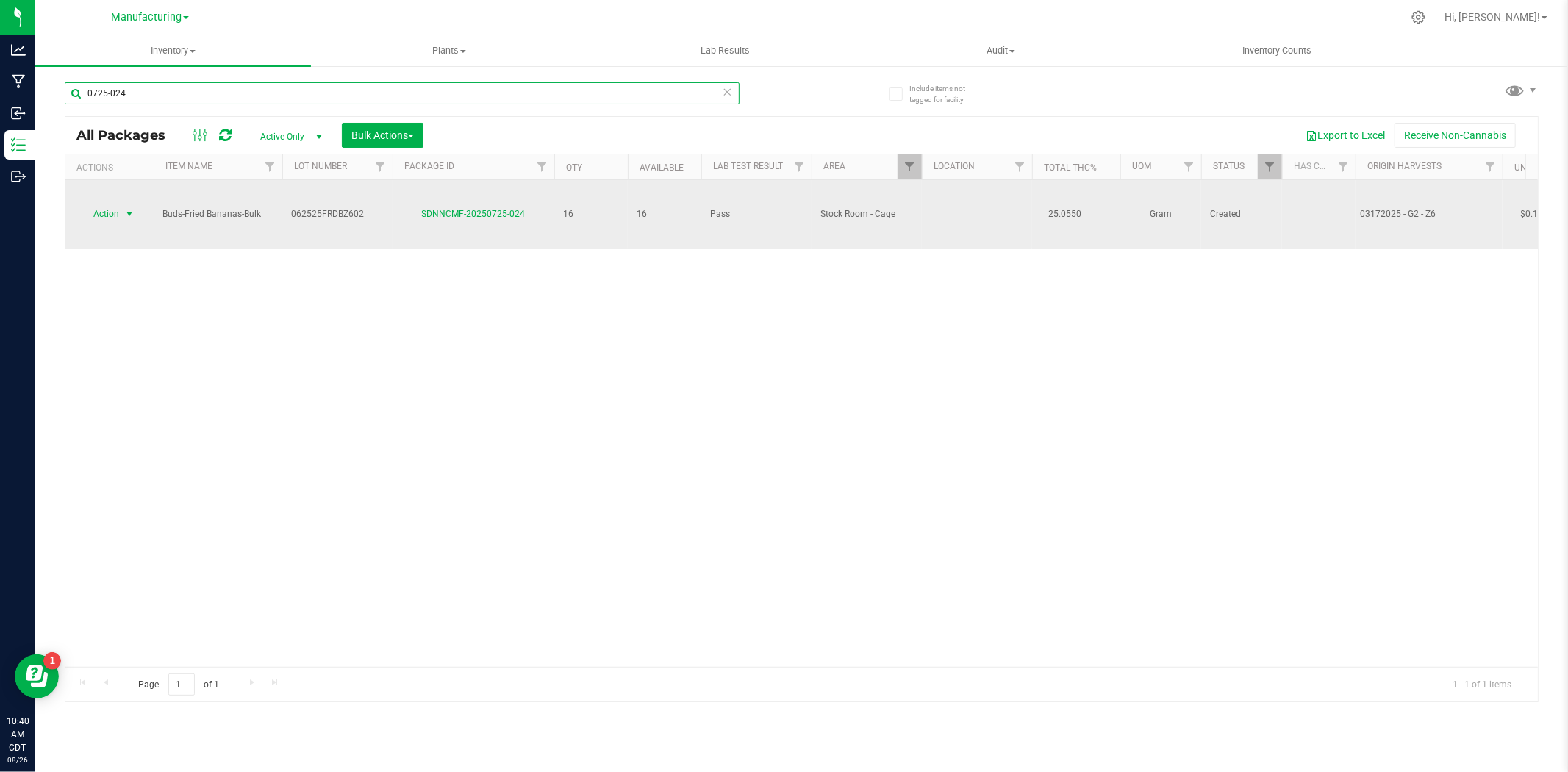
type input "0725-024"
click at [117, 204] on span "Action" at bounding box center [100, 214] width 40 height 21
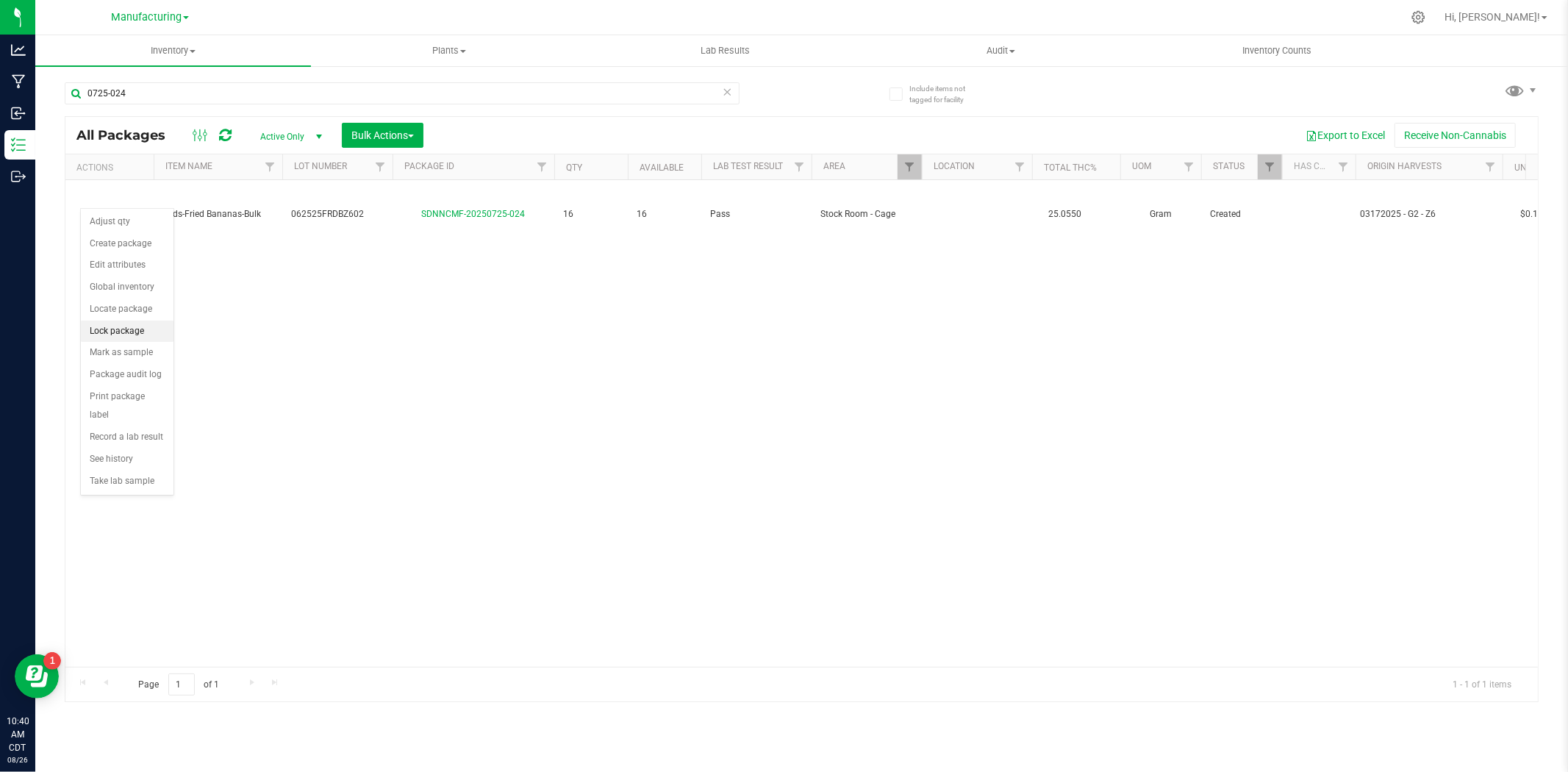
click at [126, 331] on li "Lock package" at bounding box center [126, 331] width 92 height 22
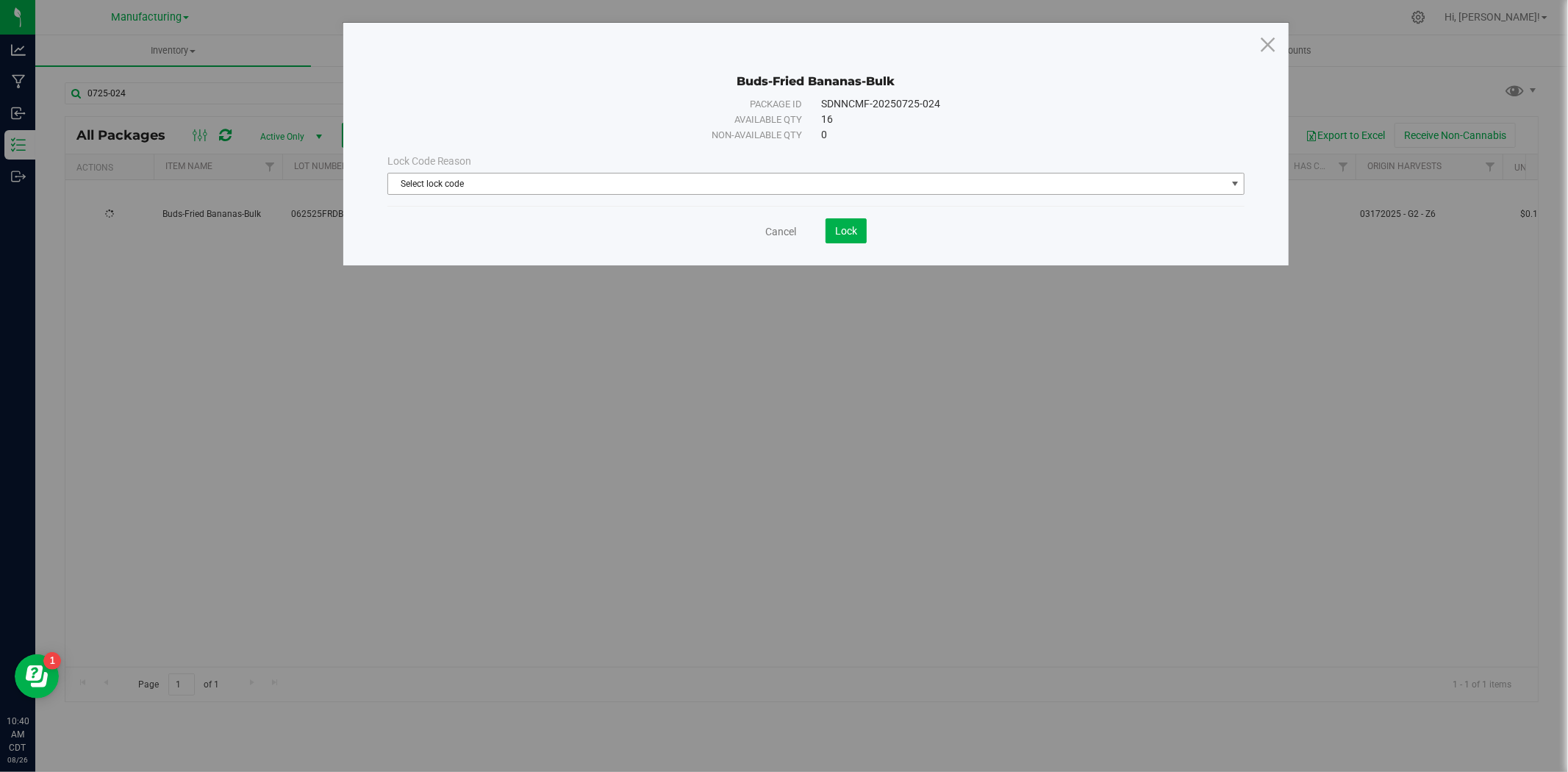
click at [729, 192] on span "Select lock code" at bounding box center [807, 184] width 838 height 21
click at [471, 245] on li "Backstock" at bounding box center [816, 253] width 856 height 22
click at [843, 231] on span "Lock" at bounding box center [846, 230] width 22 height 12
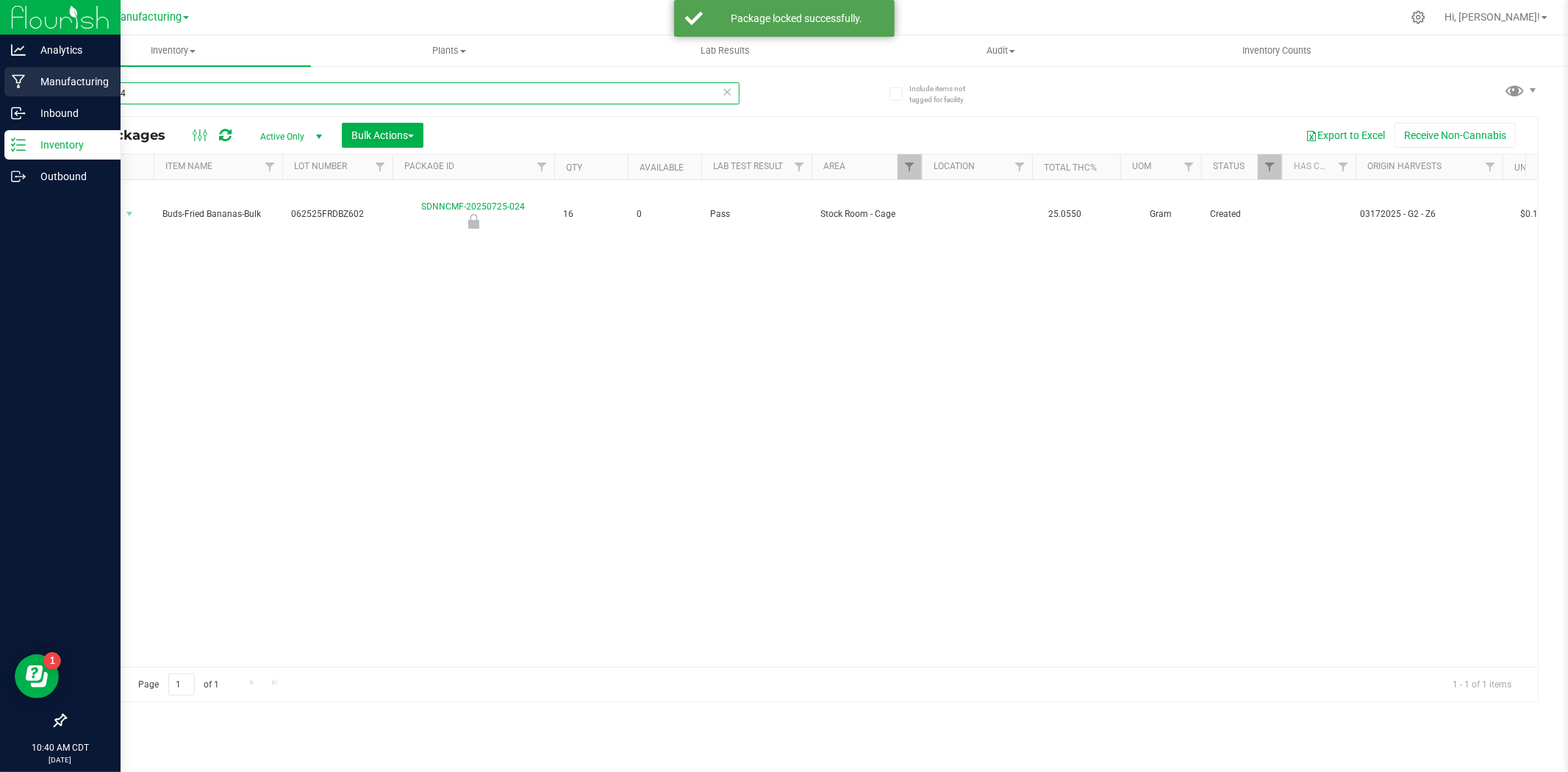
drag, startPoint x: 184, startPoint y: 92, endPoint x: 28, endPoint y: 93, distance: 156.0
click at [28, 93] on div "Analytics Manufacturing Inbound Inventory Outbound 10:40 AM CDT 08/26/2025 08/2…" at bounding box center [784, 386] width 1568 height 772
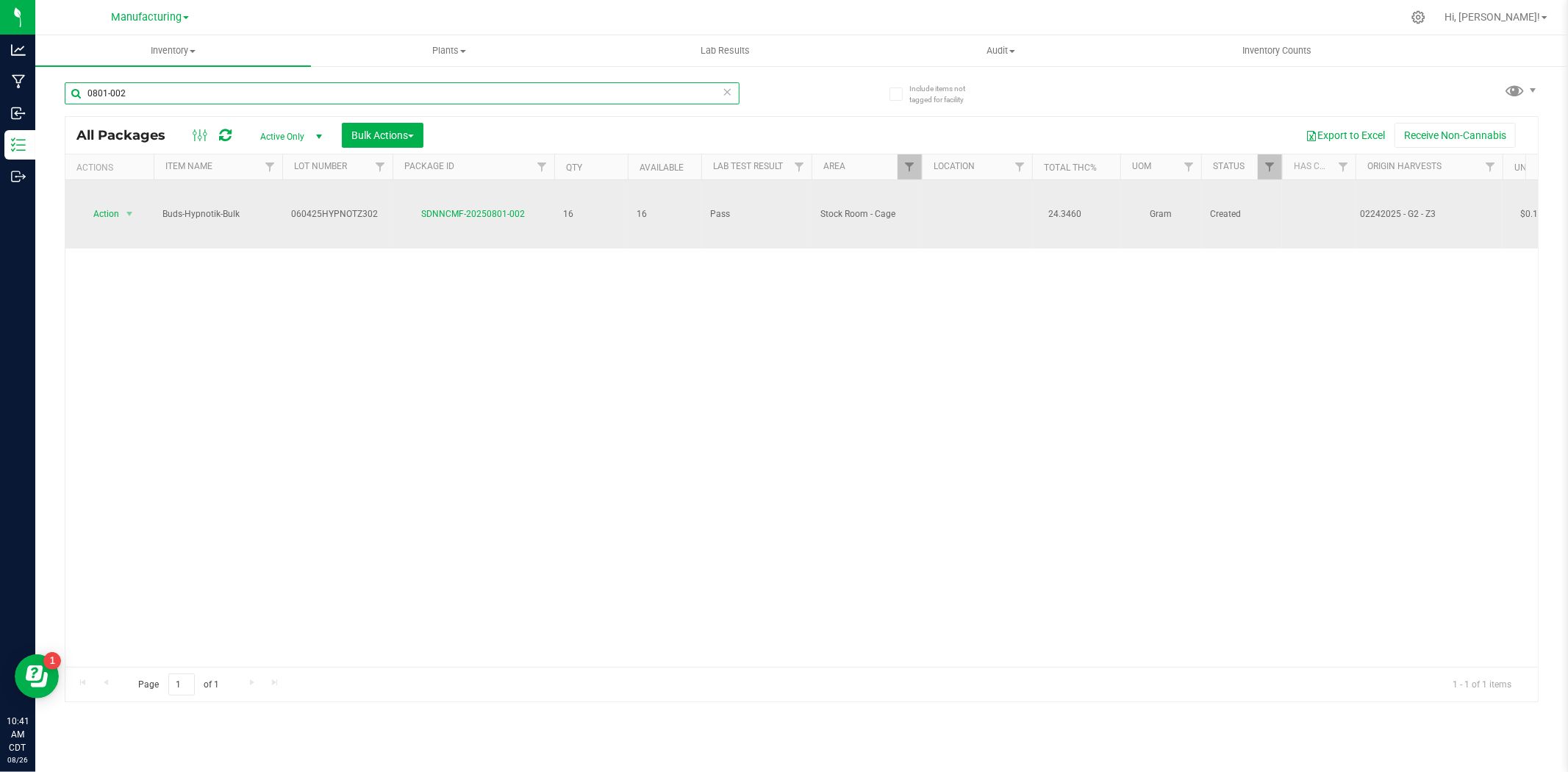
type input "0801-002"
click at [121, 205] on span "select" at bounding box center [130, 214] width 18 height 21
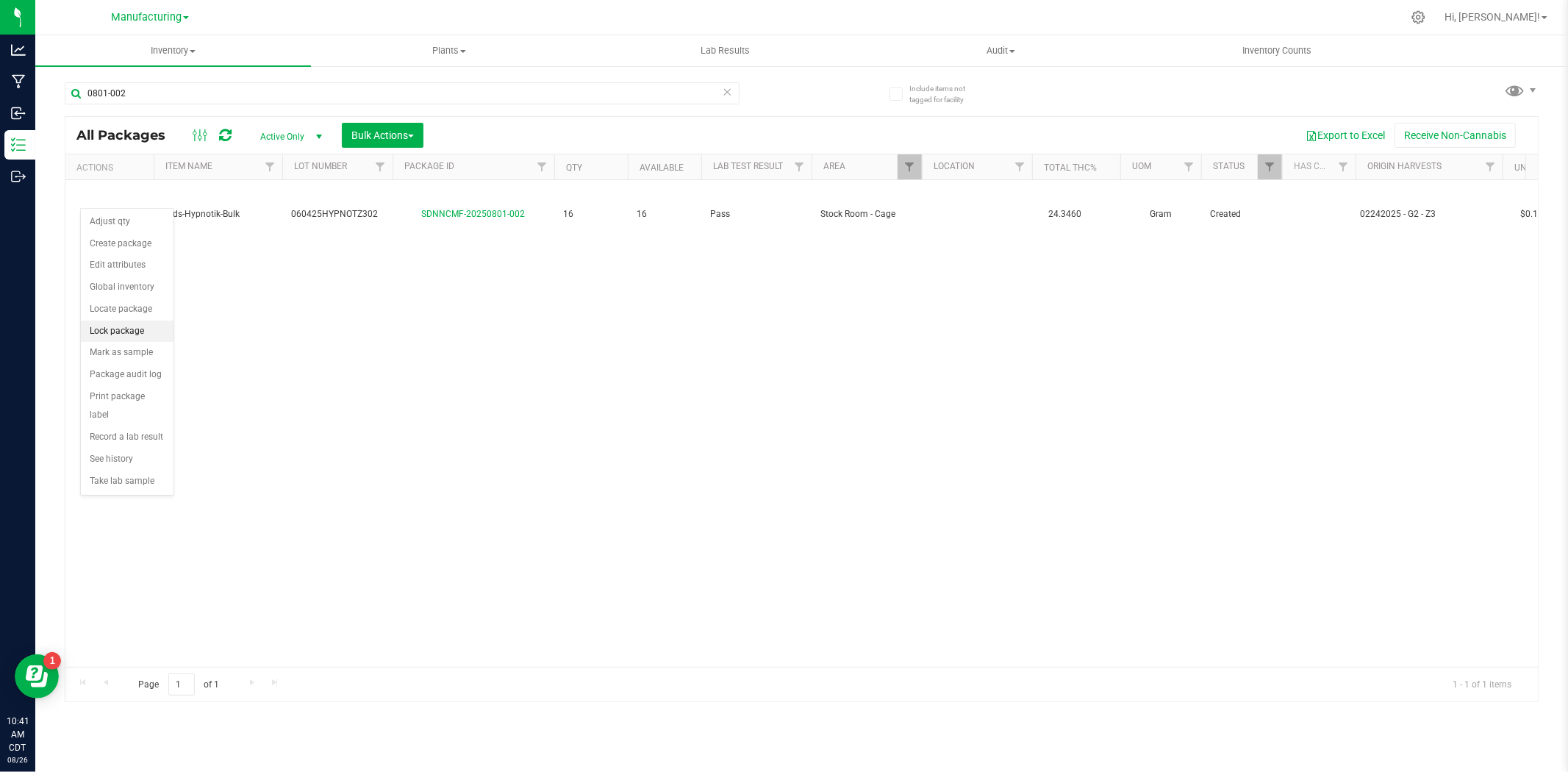
click at [130, 326] on li "Lock package" at bounding box center [126, 331] width 92 height 22
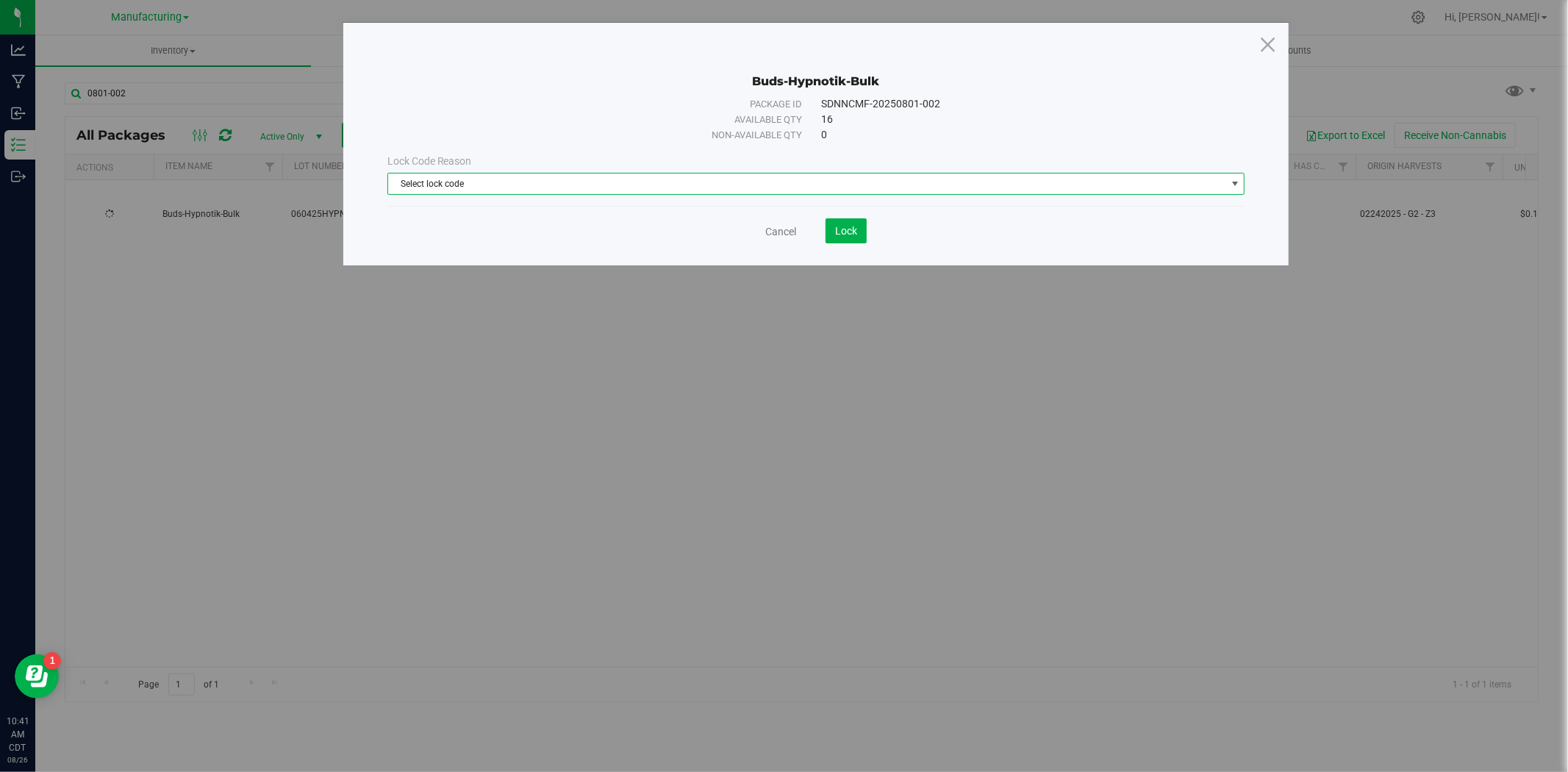
click at [789, 185] on span "Select lock code" at bounding box center [807, 184] width 838 height 21
click at [471, 261] on li "Backstock" at bounding box center [816, 253] width 856 height 22
click at [862, 236] on button "Lock" at bounding box center [845, 230] width 41 height 25
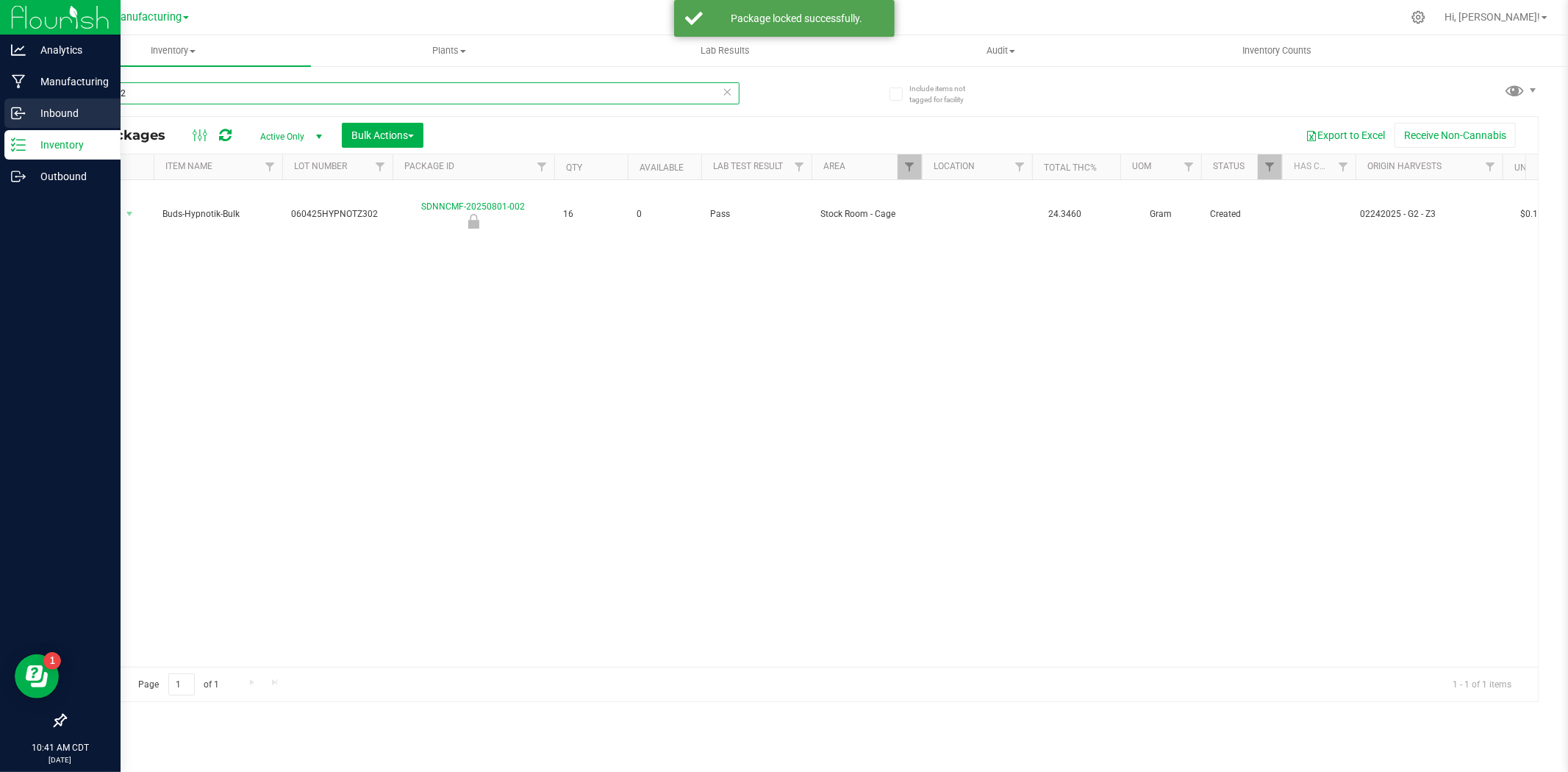
drag, startPoint x: 207, startPoint y: 99, endPoint x: 15, endPoint y: 101, distance: 192.0
click at [17, 104] on div "Analytics Manufacturing Inbound Inventory Outbound 10:41 AM CDT 08/26/2025 08/2…" at bounding box center [784, 386] width 1568 height 772
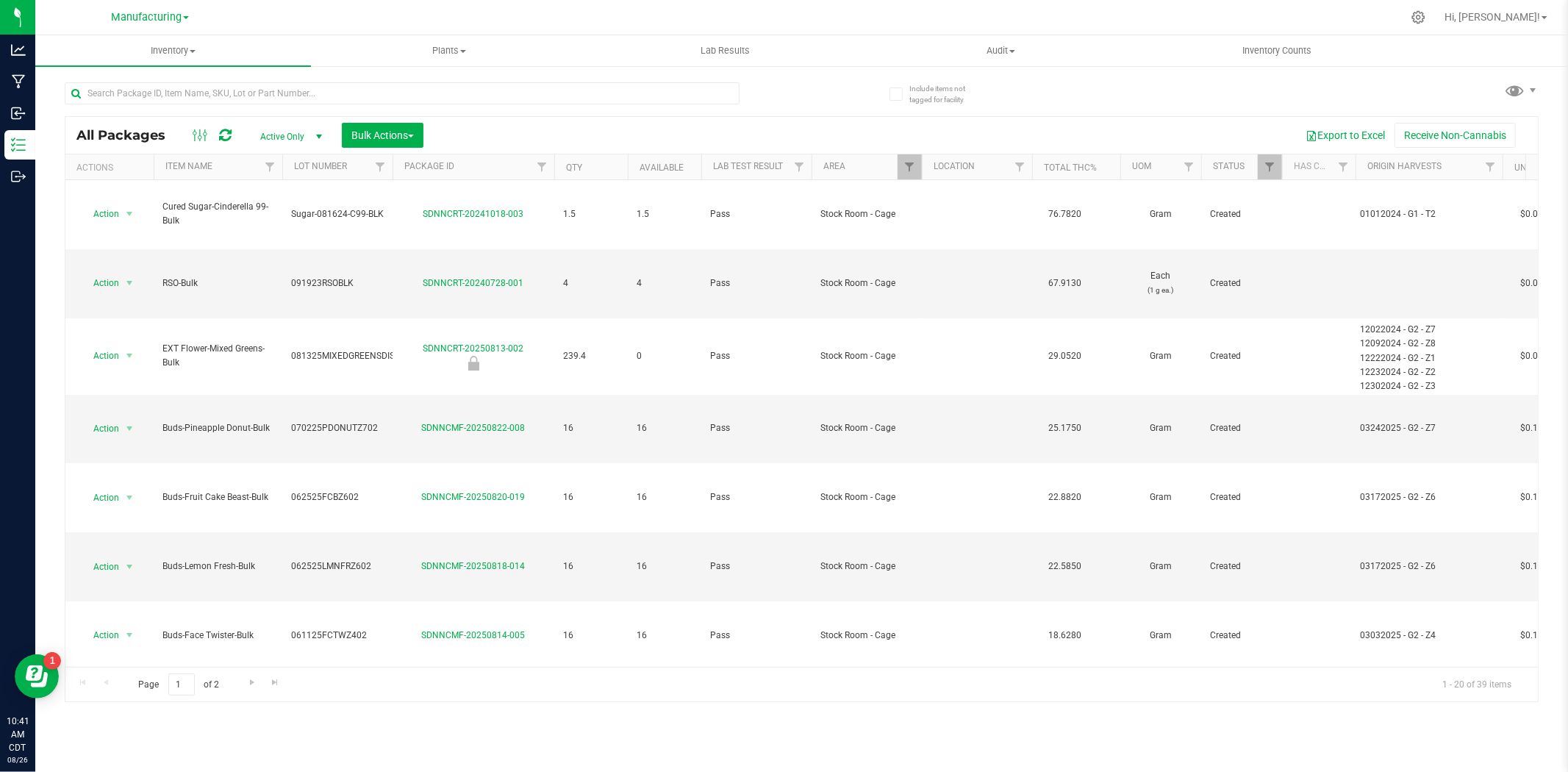
click at [288, 133] on span "Active Only" at bounding box center [288, 136] width 81 height 21
click at [275, 195] on li "Locked" at bounding box center [287, 204] width 79 height 22
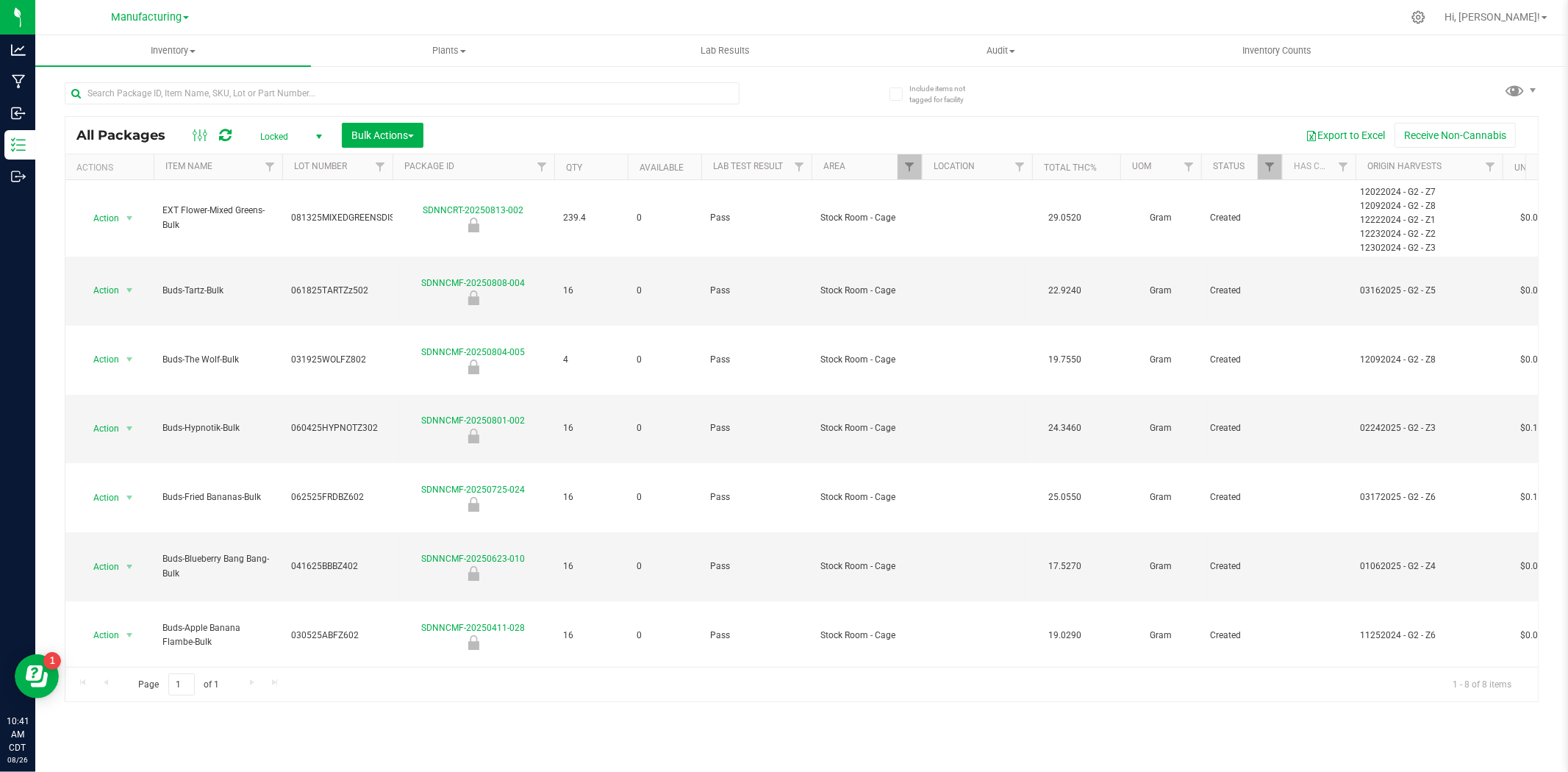
click at [259, 136] on span "Locked" at bounding box center [288, 136] width 81 height 21
click at [270, 160] on li "Active Only" at bounding box center [287, 161] width 79 height 22
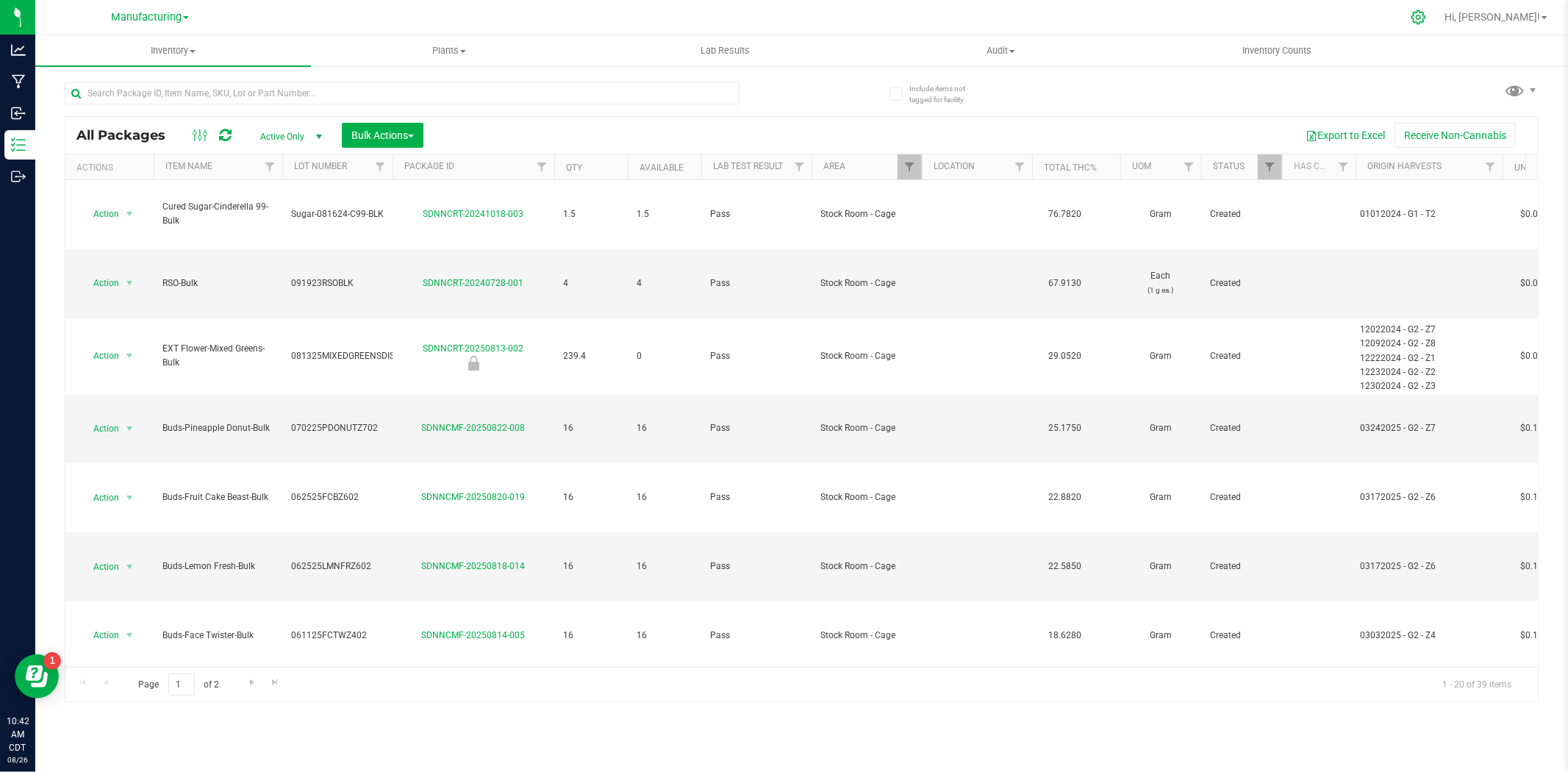
click at [1426, 23] on icon at bounding box center [1418, 17] width 16 height 16
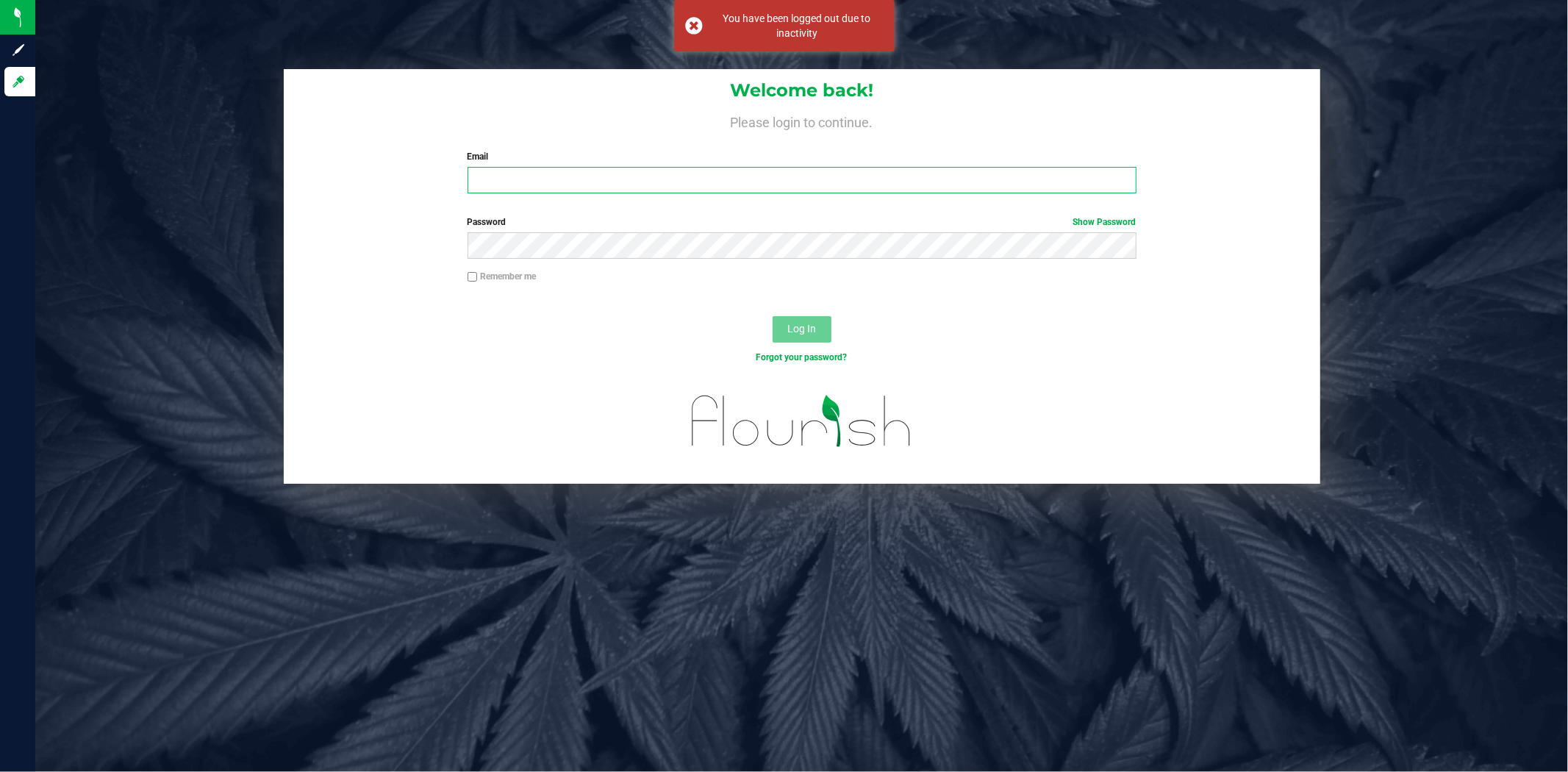
type input "[PERSON_NAME][EMAIL_ADDRESS][PERSON_NAME][DOMAIN_NAME]"
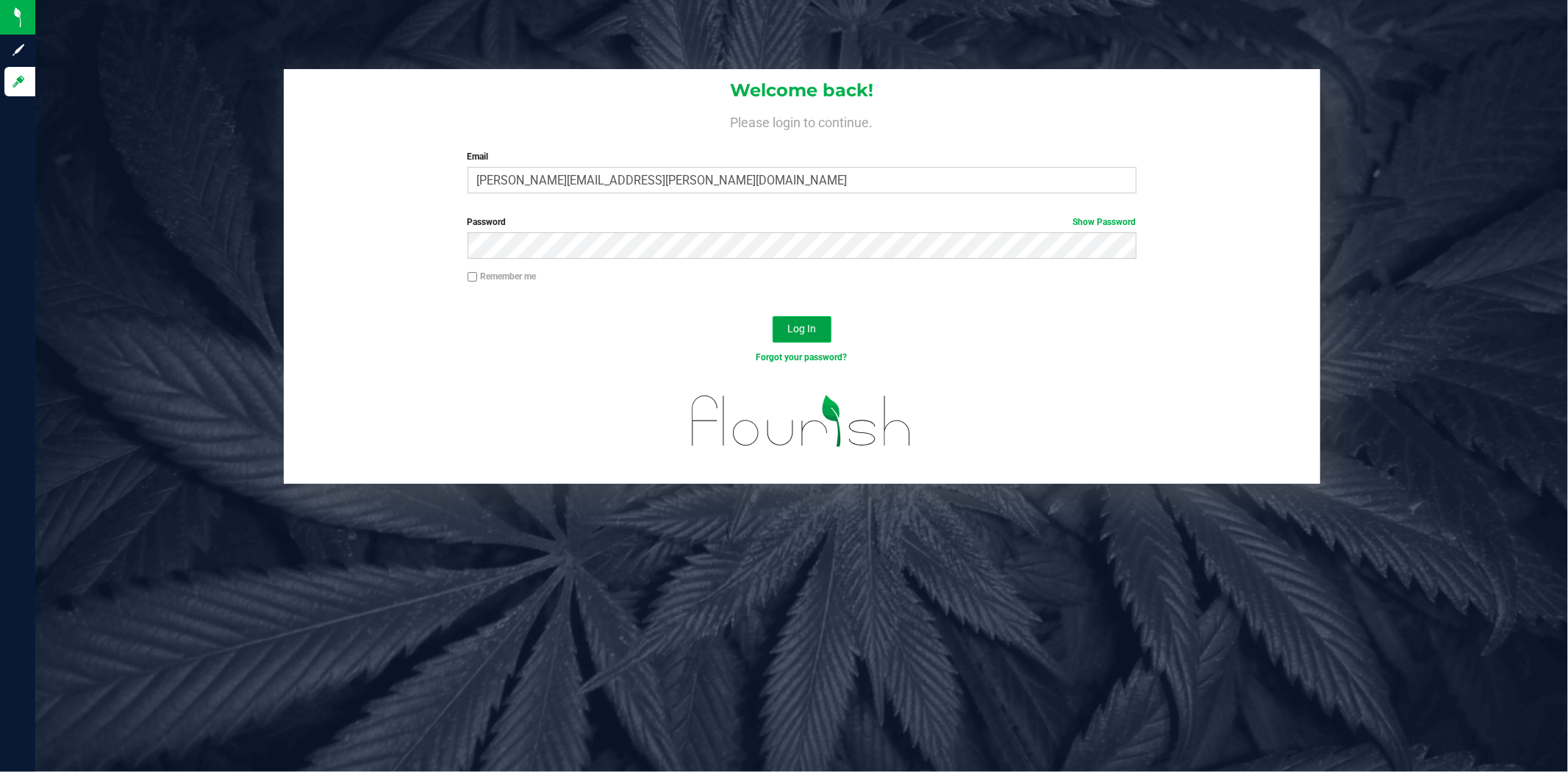
click at [812, 325] on span "Log In" at bounding box center [801, 329] width 28 height 12
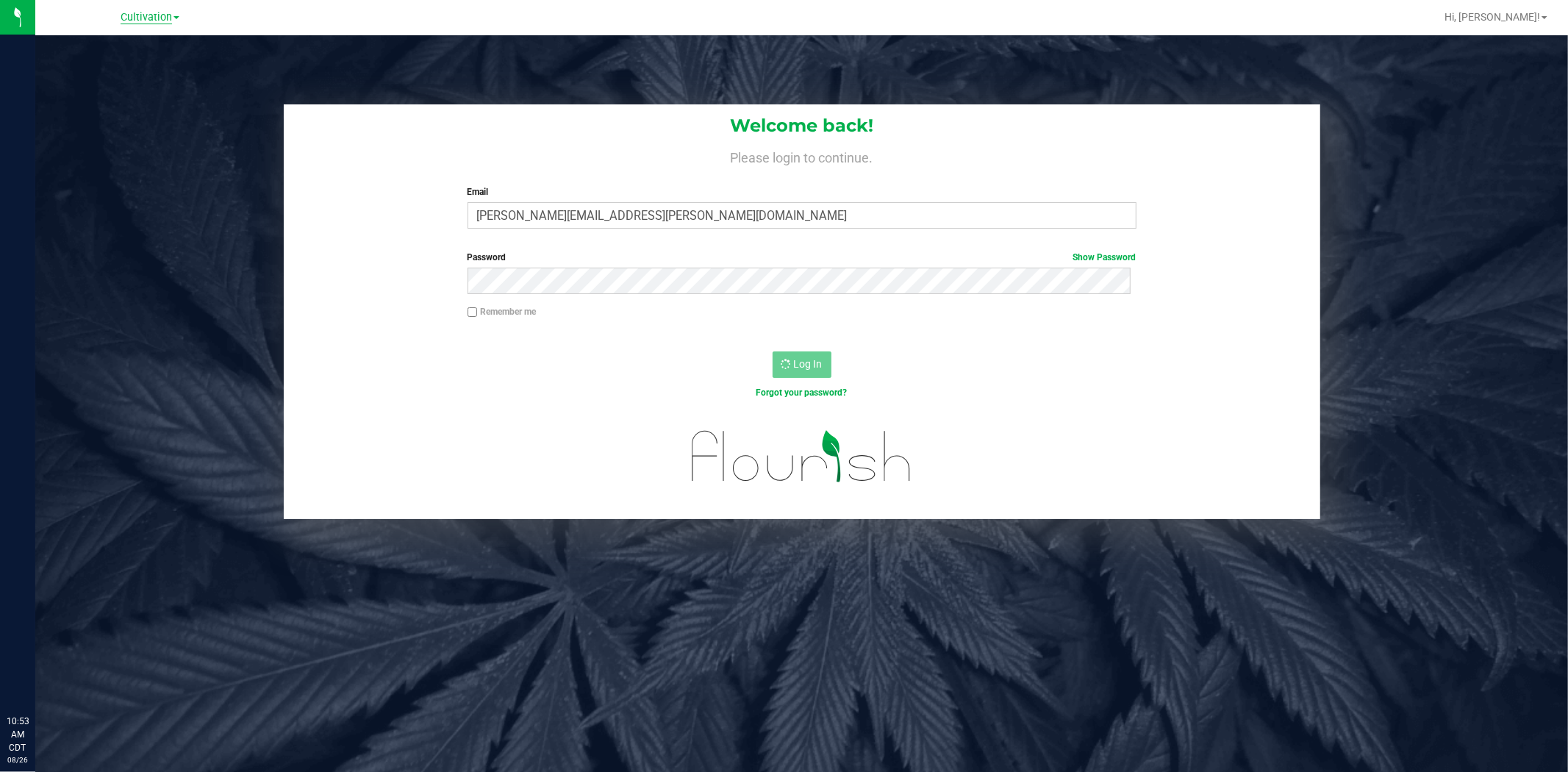
click at [146, 17] on span "Cultivation" at bounding box center [146, 17] width 52 height 13
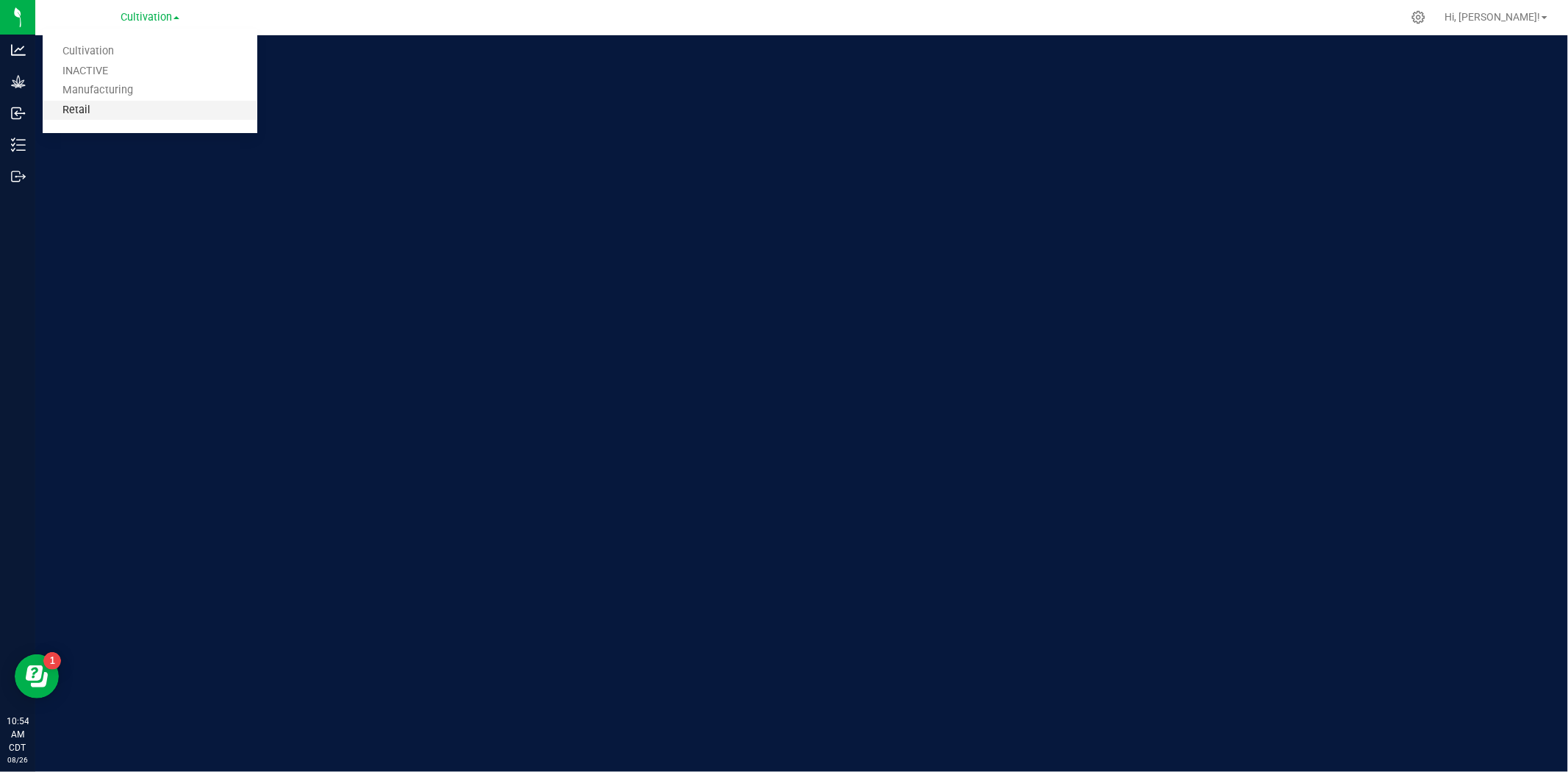
click at [111, 101] on link "Retail" at bounding box center [150, 111] width 215 height 20
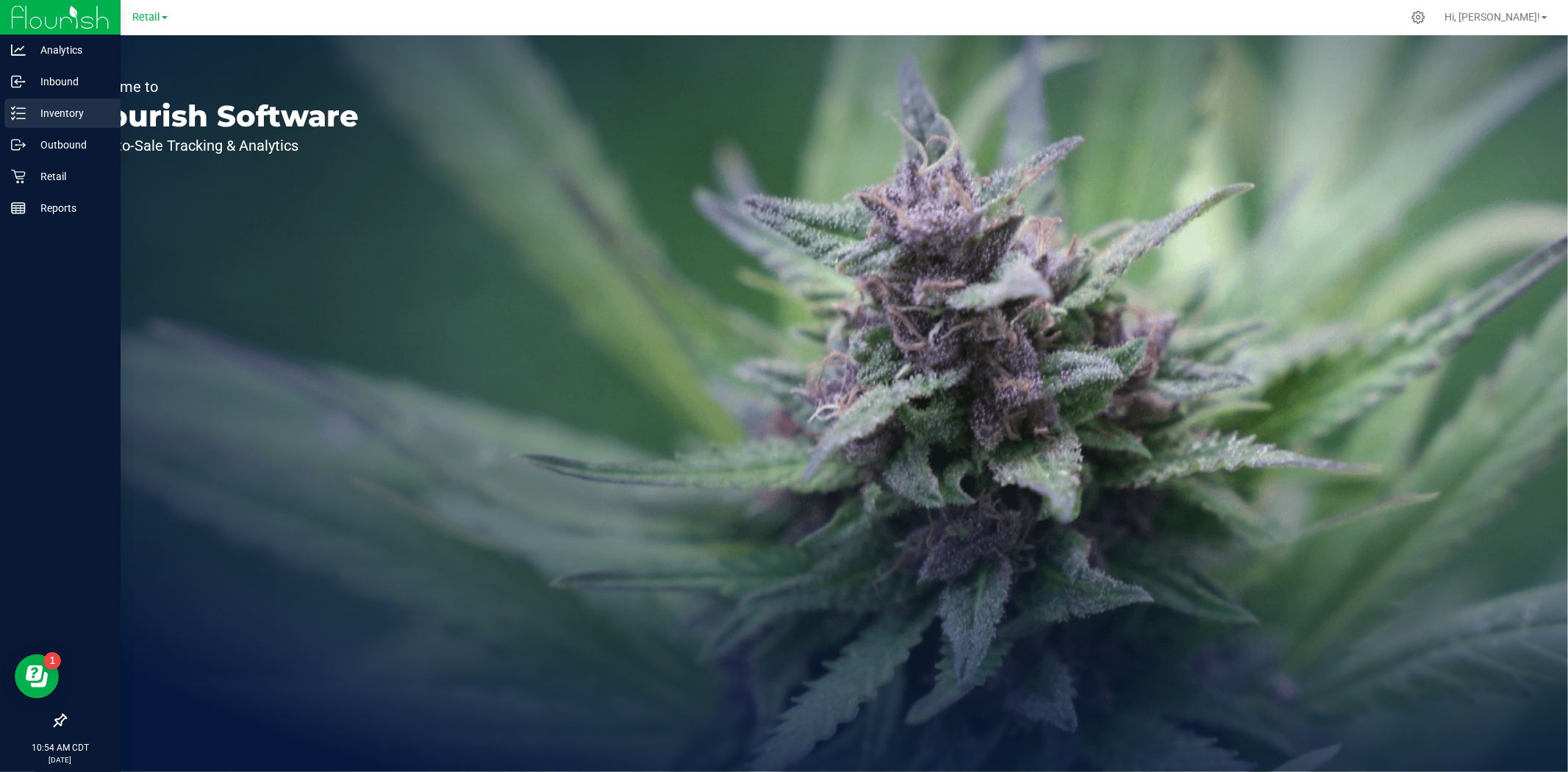
click at [62, 119] on p "Inventory" at bounding box center [70, 112] width 88 height 17
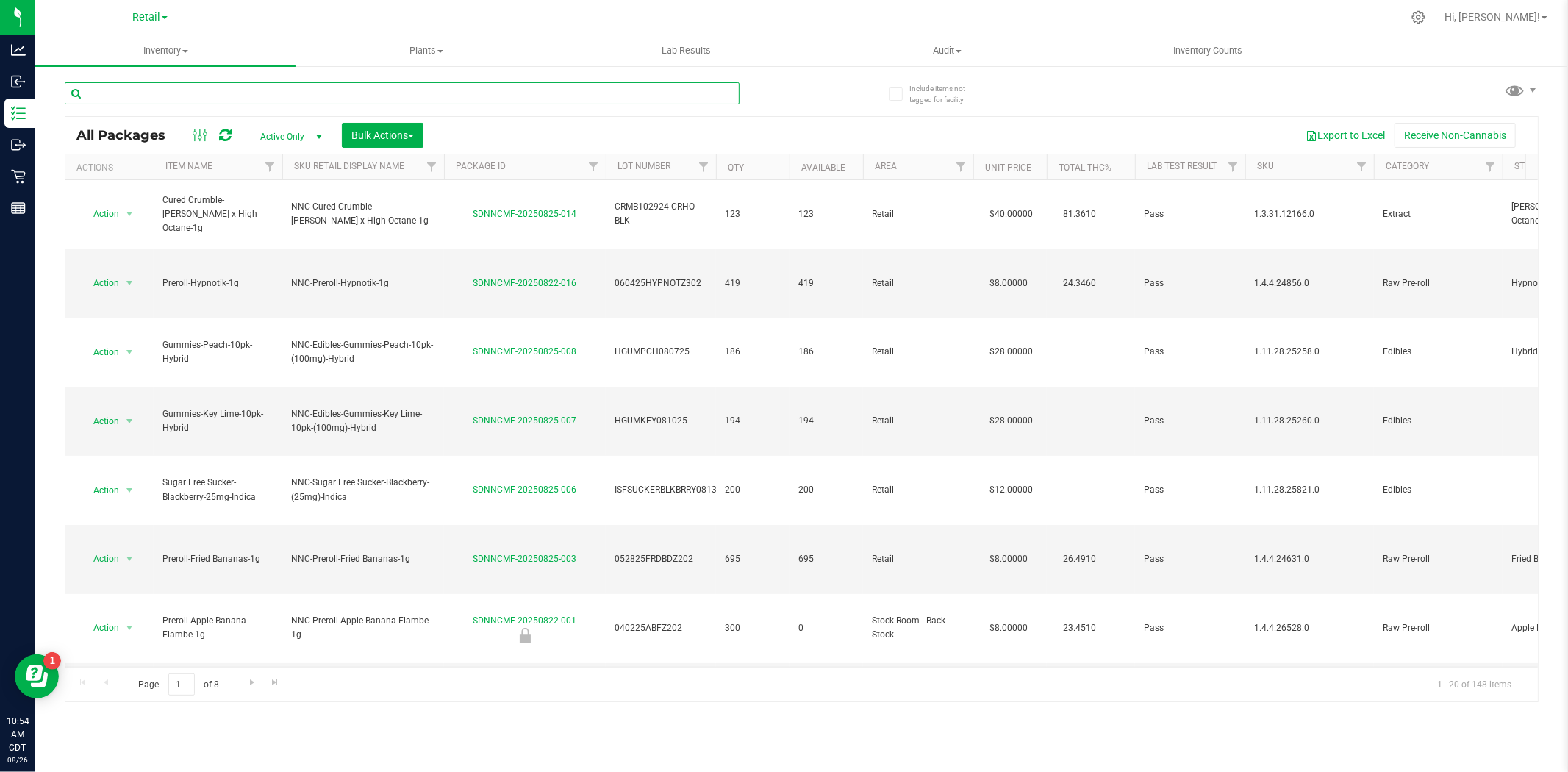
click at [237, 91] on input "text" at bounding box center [402, 93] width 675 height 22
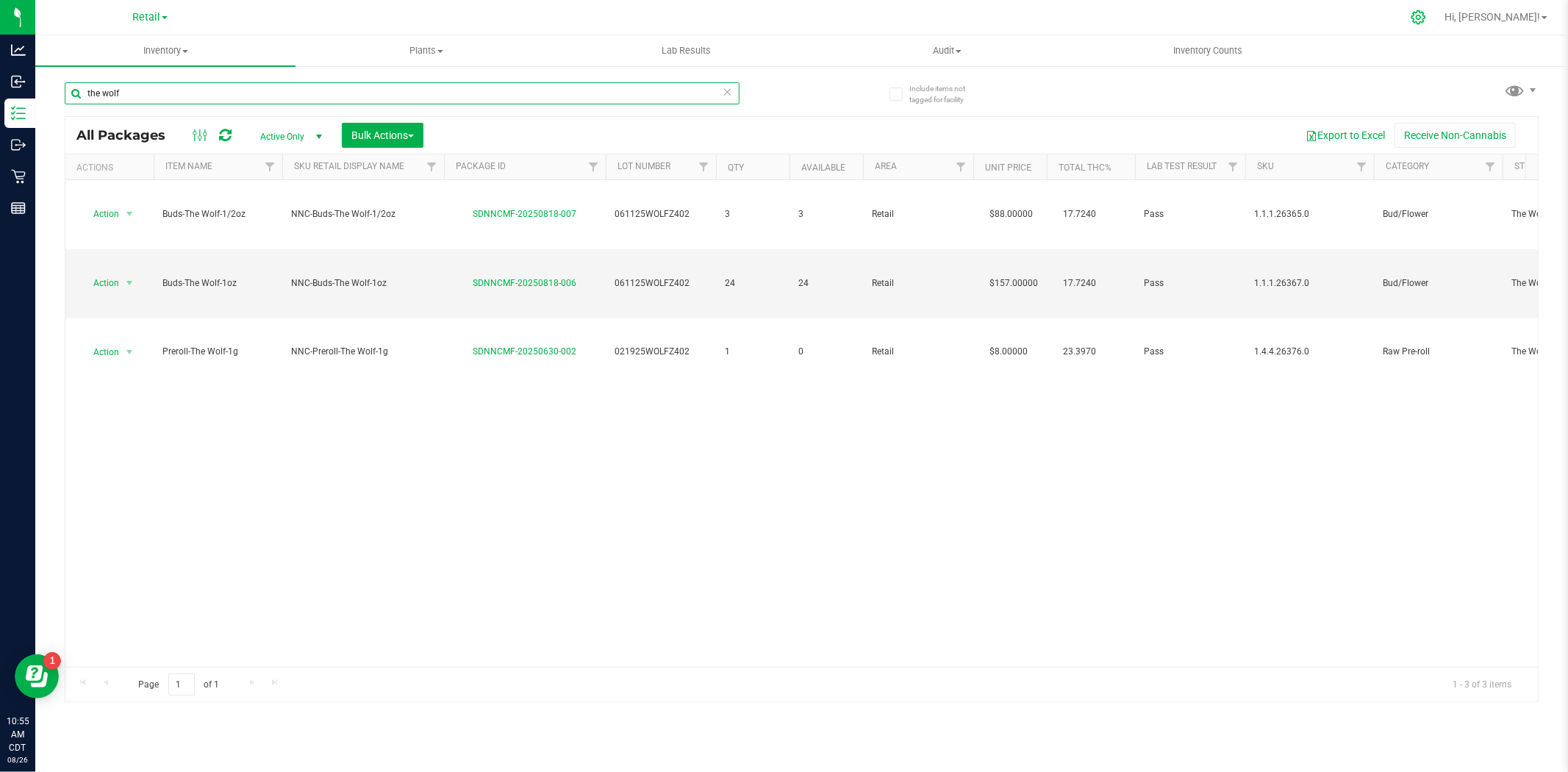
type input "the wolf"
click at [1426, 20] on icon at bounding box center [1418, 17] width 16 height 16
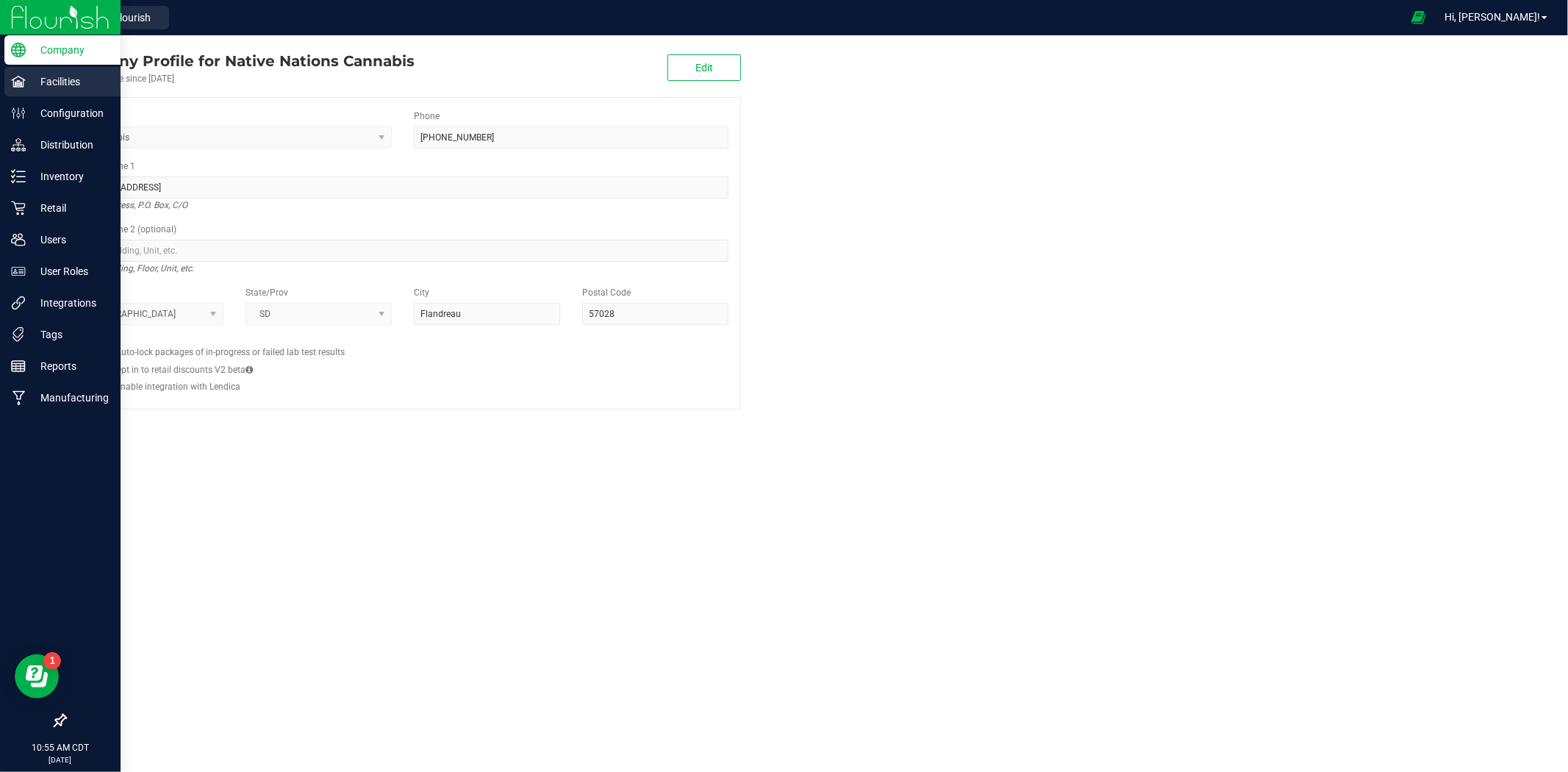
click at [69, 78] on p "Facilities" at bounding box center [70, 81] width 88 height 17
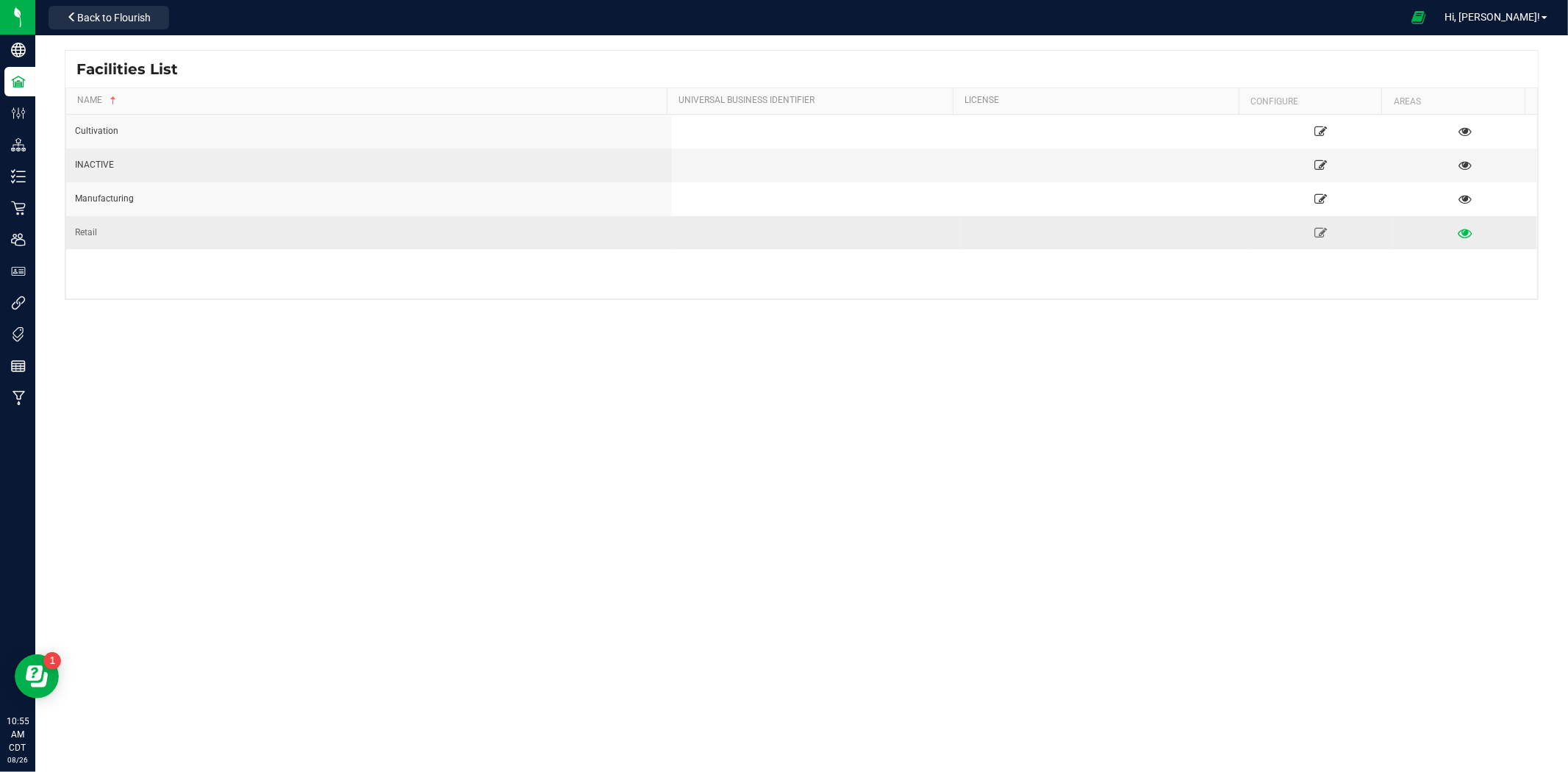
click at [1460, 228] on link at bounding box center [1464, 232] width 139 height 23
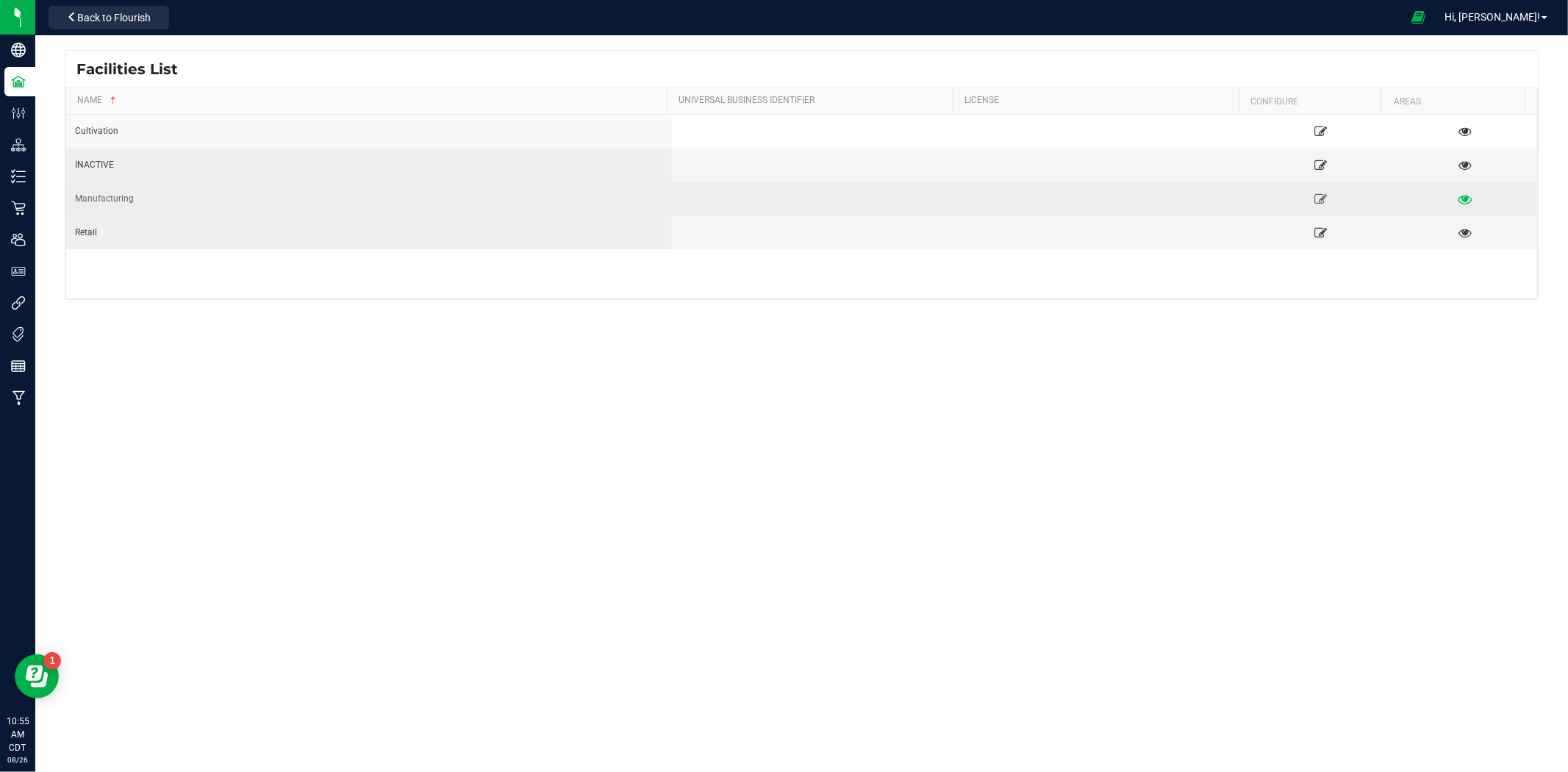
click at [1458, 199] on icon at bounding box center [1465, 198] width 14 height 10
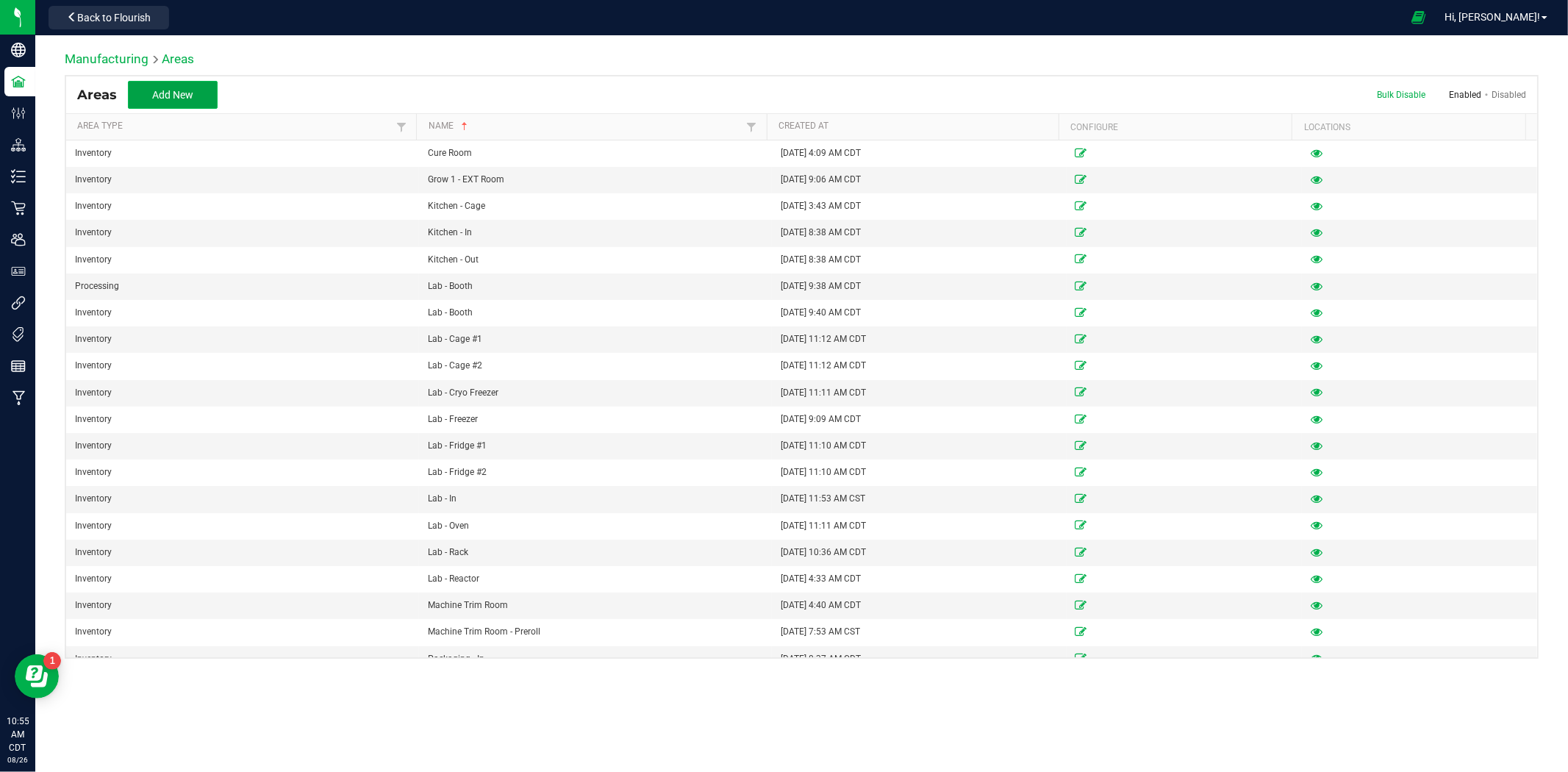
click at [200, 99] on button "Add New" at bounding box center [173, 95] width 90 height 28
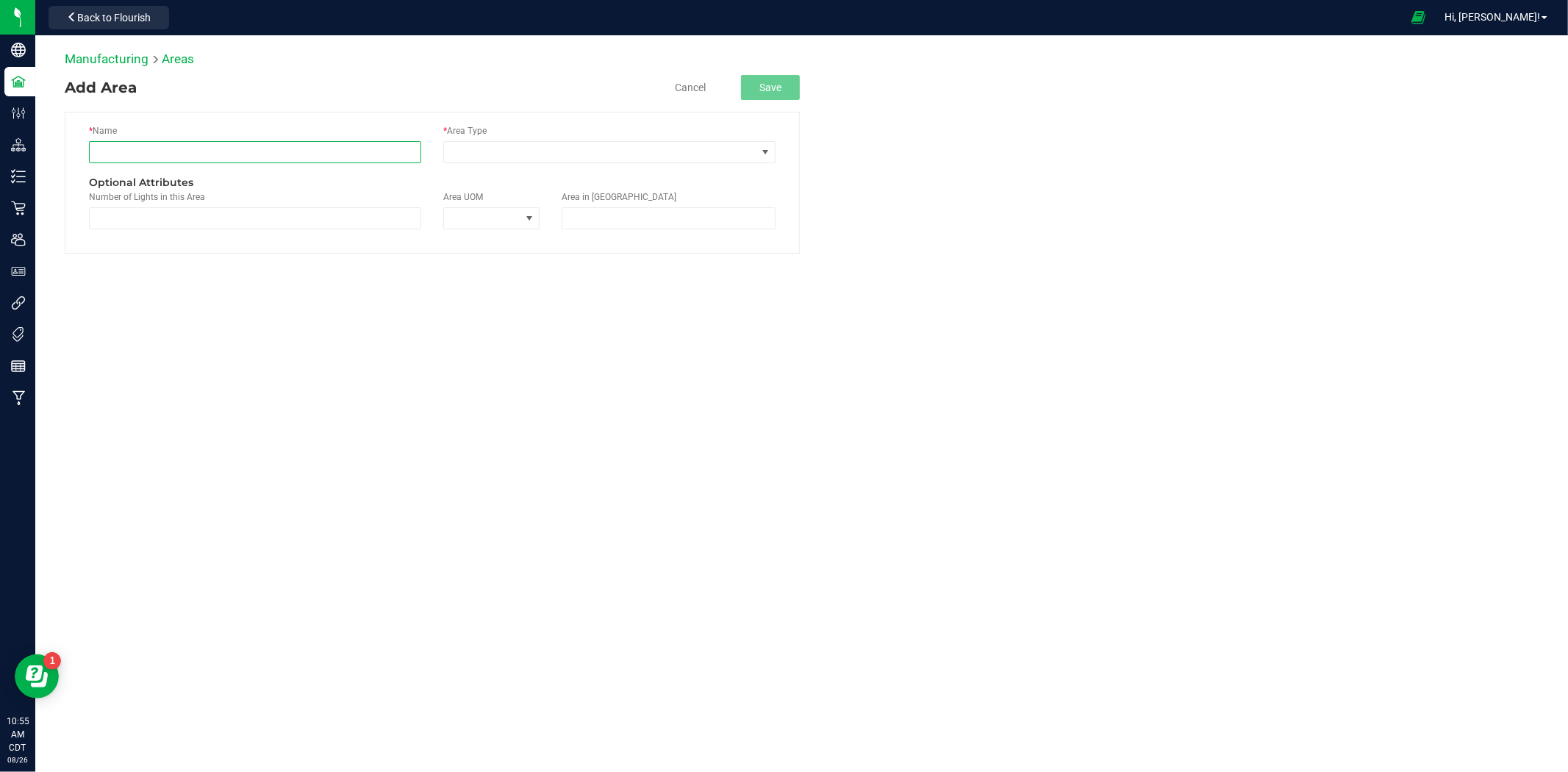
click at [210, 161] on input "text" at bounding box center [255, 152] width 332 height 22
type input "Retail Displays"
click at [458, 136] on label "* Area Type" at bounding box center [465, 131] width 43 height 13
click at [461, 146] on span at bounding box center [601, 152] width 313 height 21
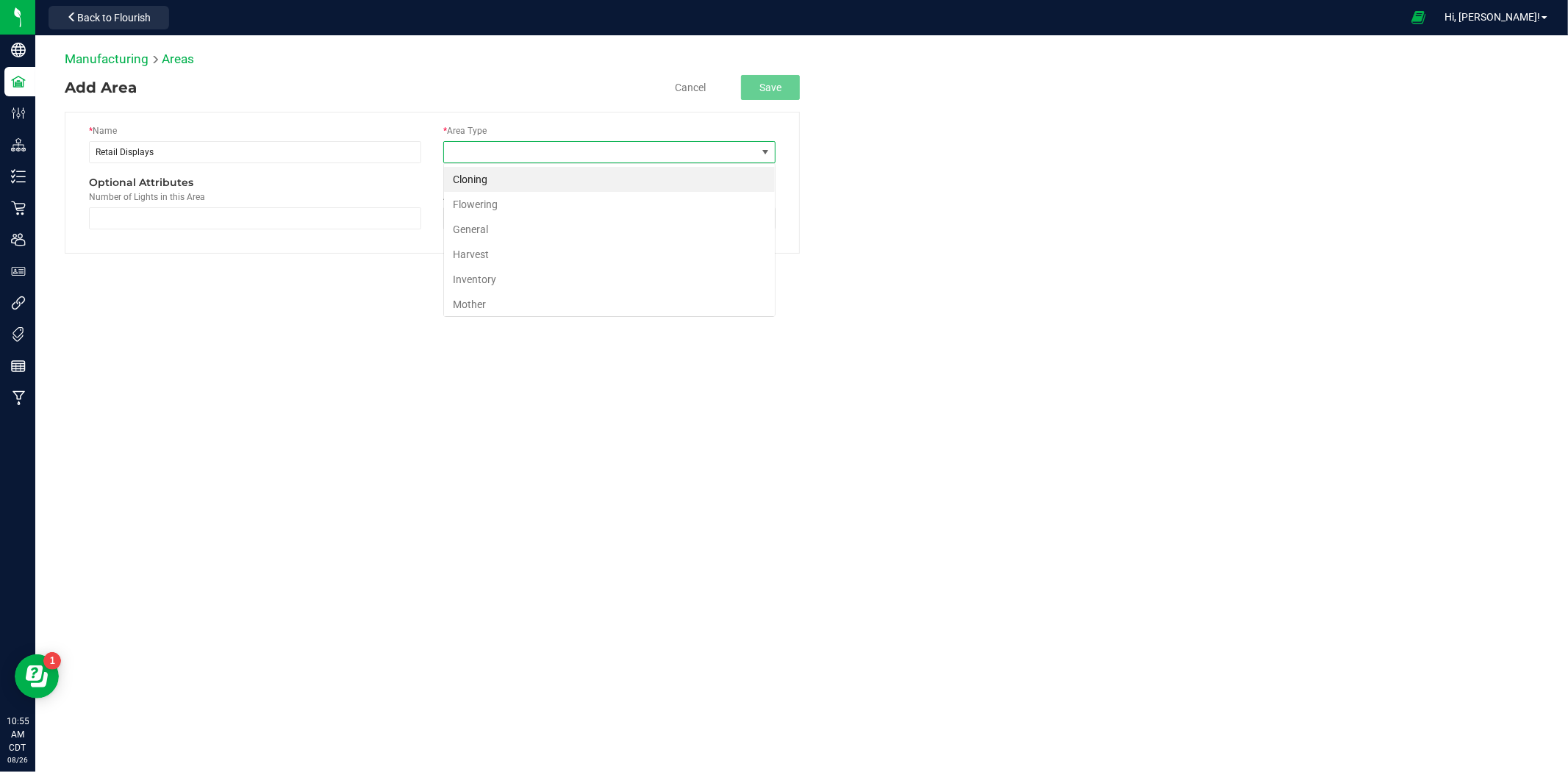
scroll to position [22, 332]
click at [480, 269] on li "Inventory" at bounding box center [610, 280] width 331 height 25
click at [768, 83] on button "Save" at bounding box center [770, 87] width 59 height 25
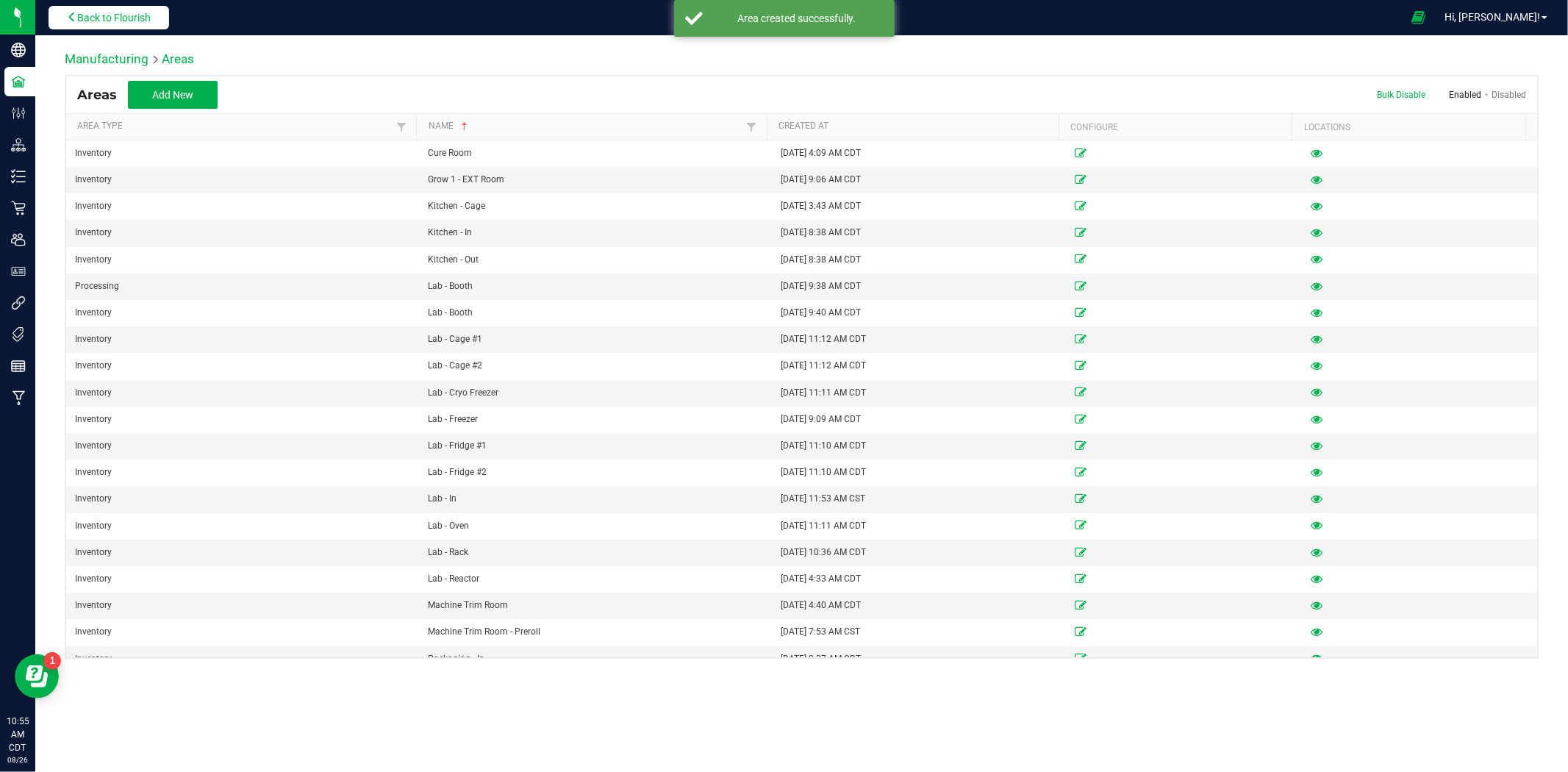
click at [104, 13] on span "Back to Flourish" at bounding box center [114, 17] width 73 height 12
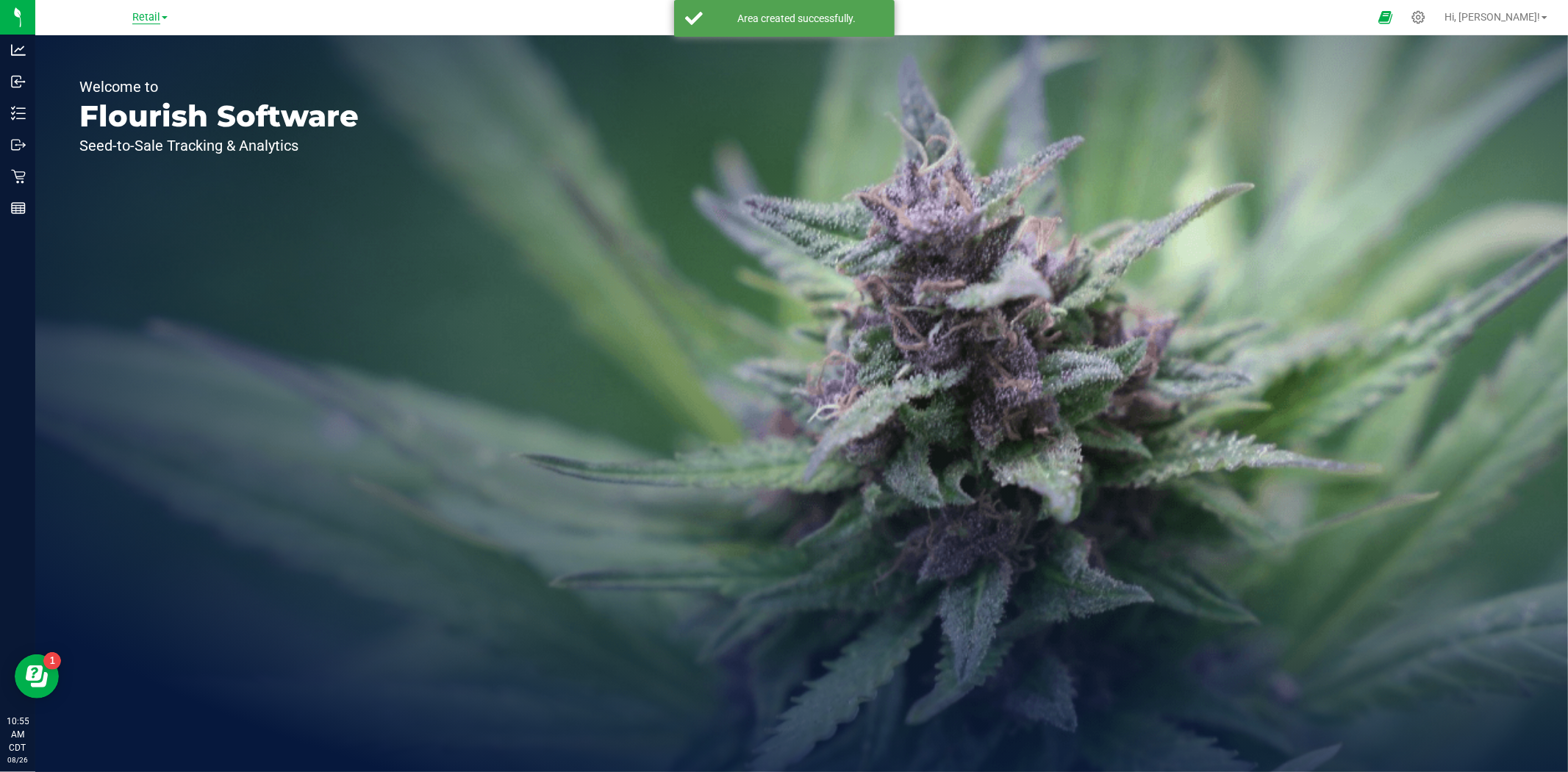
click at [149, 12] on span "Retail" at bounding box center [146, 17] width 28 height 13
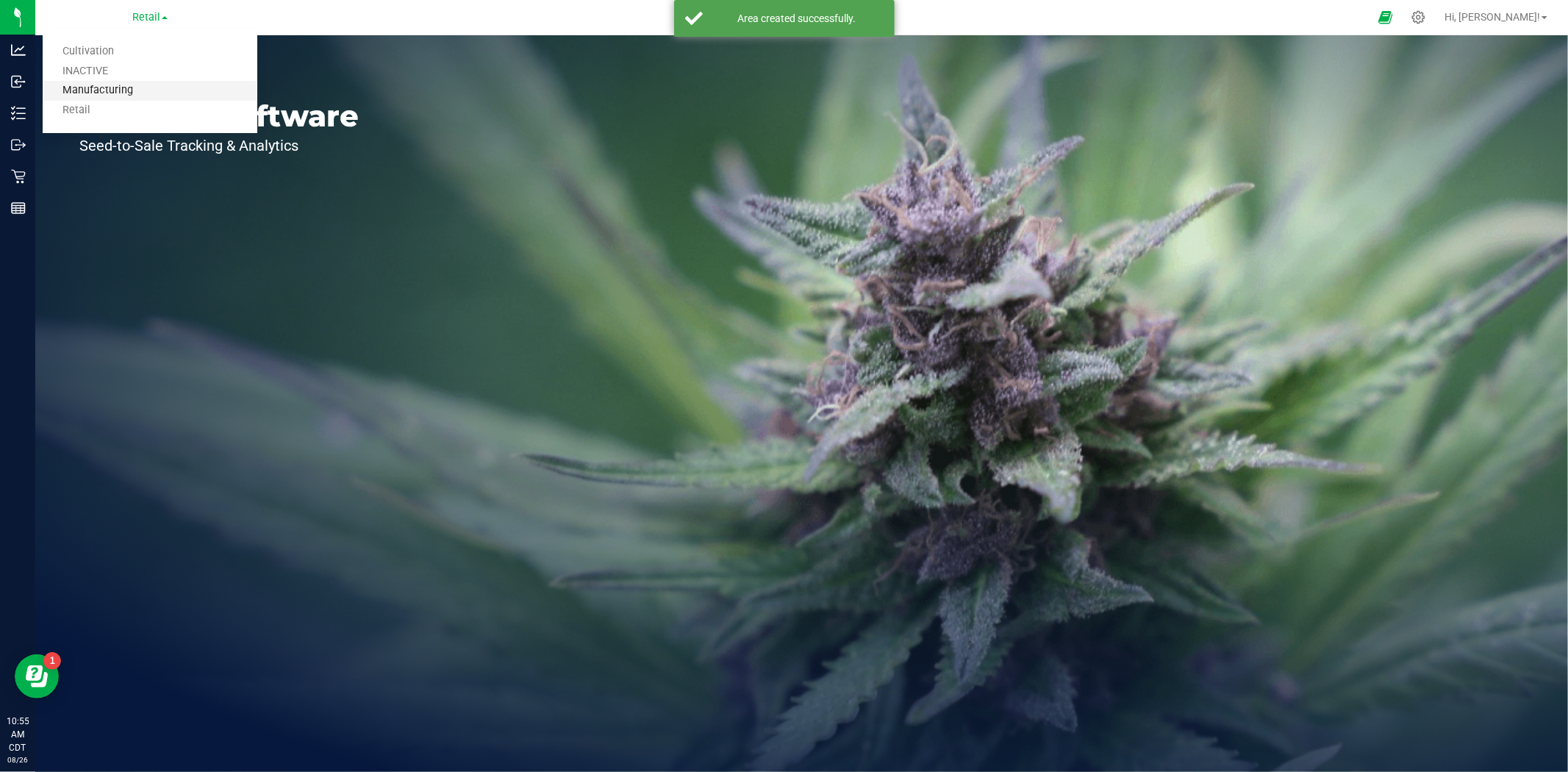
click at [119, 93] on link "Manufacturing" at bounding box center [150, 91] width 215 height 20
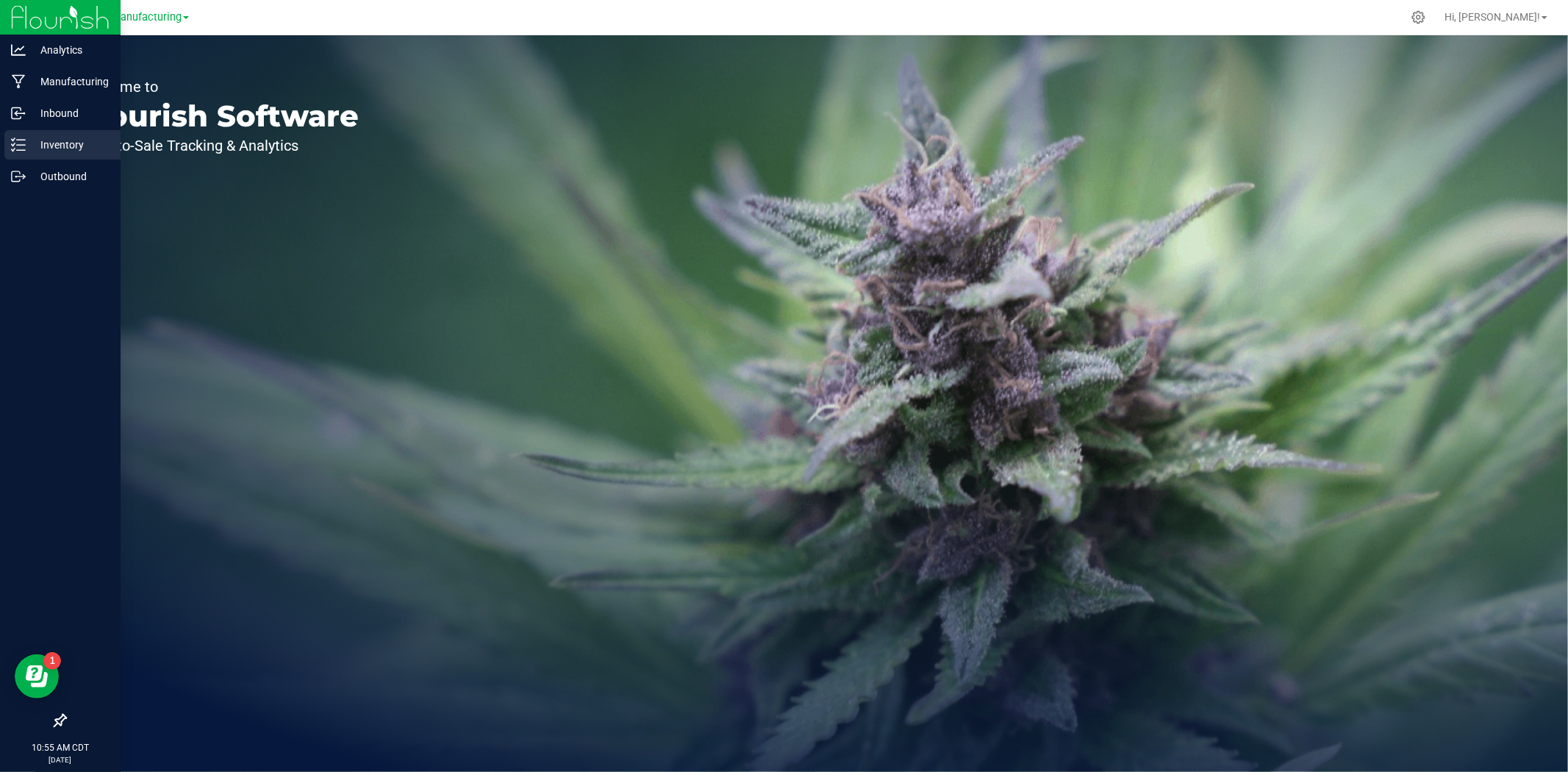
click at [84, 141] on p "Inventory" at bounding box center [70, 144] width 88 height 17
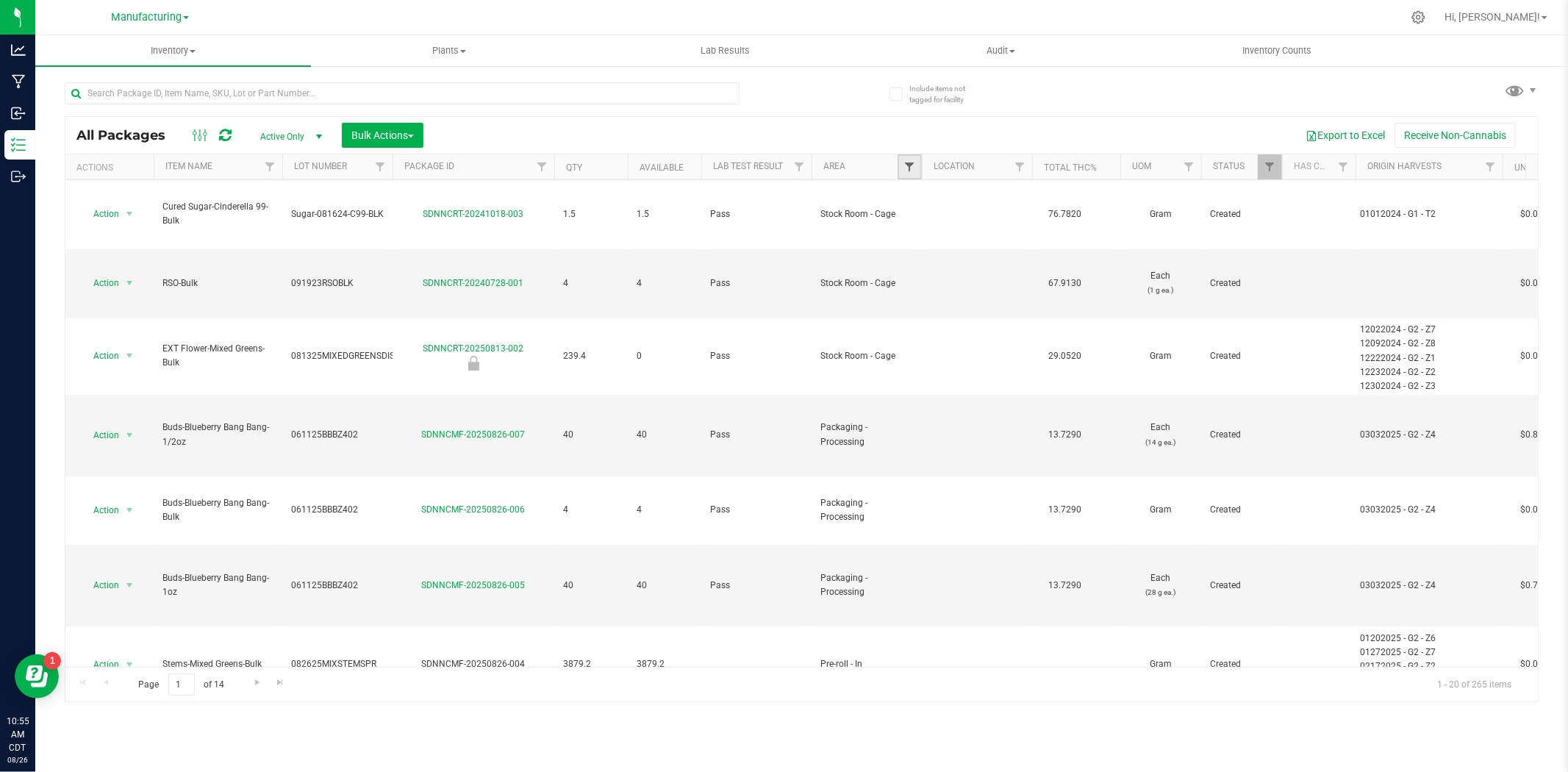
click at [903, 167] on span "Filter" at bounding box center [909, 167] width 12 height 12
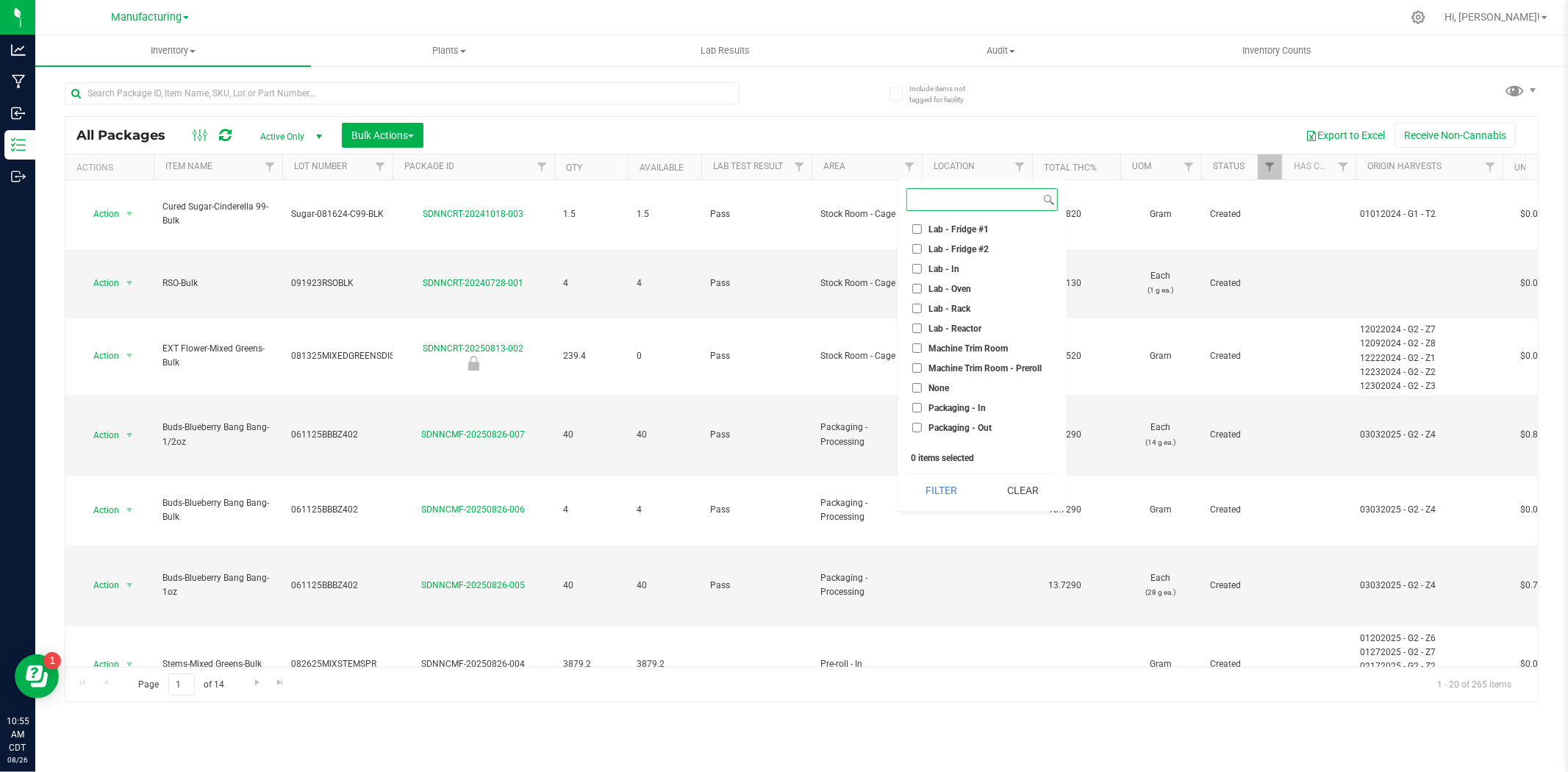
scroll to position [408, 0]
click at [970, 373] on span "Stock Room - Cage" at bounding box center [966, 377] width 76 height 9
click at [922, 372] on input "Stock Room - Cage" at bounding box center [917, 376] width 9 height 9
checkbox input "true"
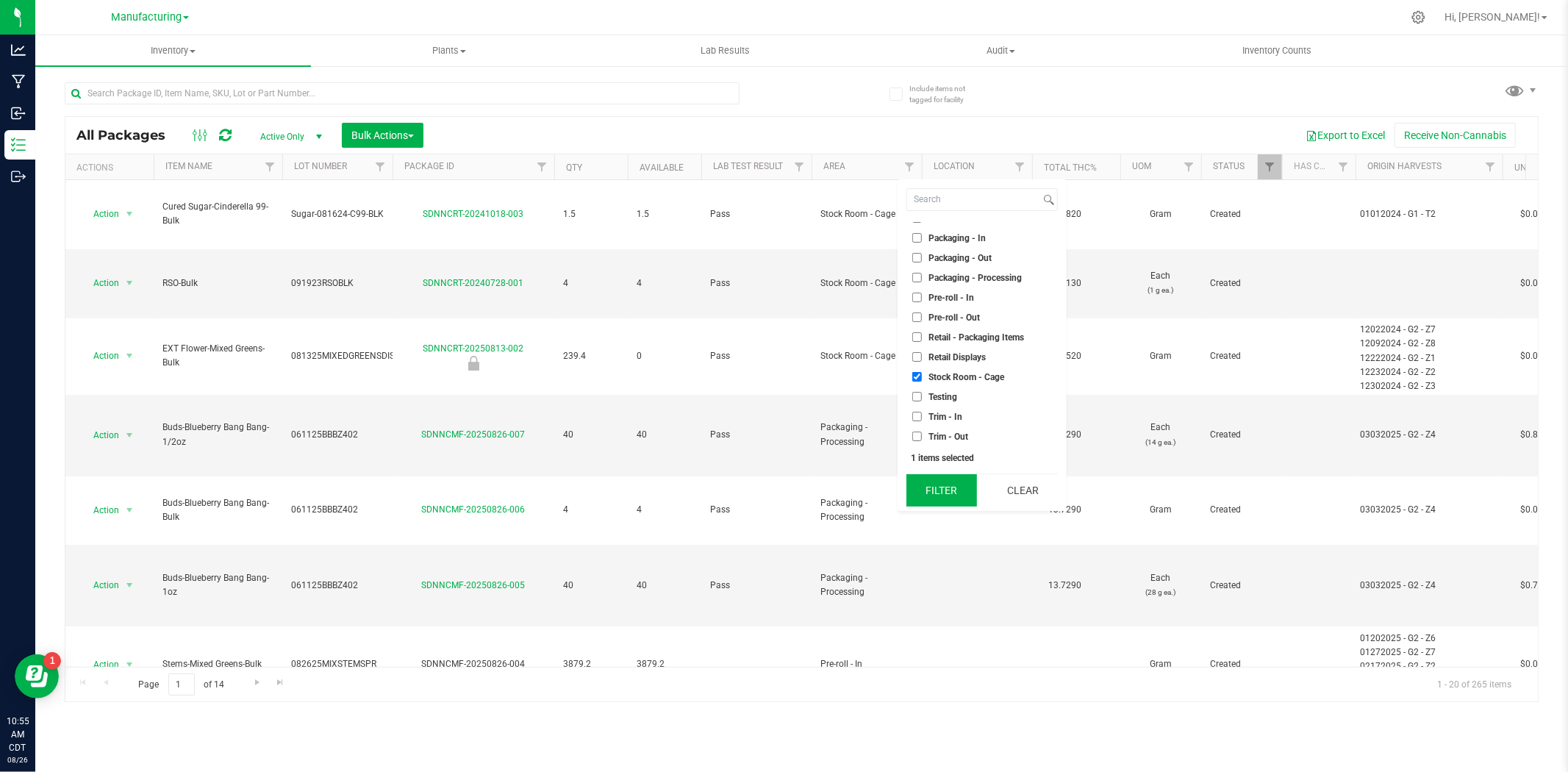
click at [946, 480] on button "Filter" at bounding box center [942, 490] width 71 height 32
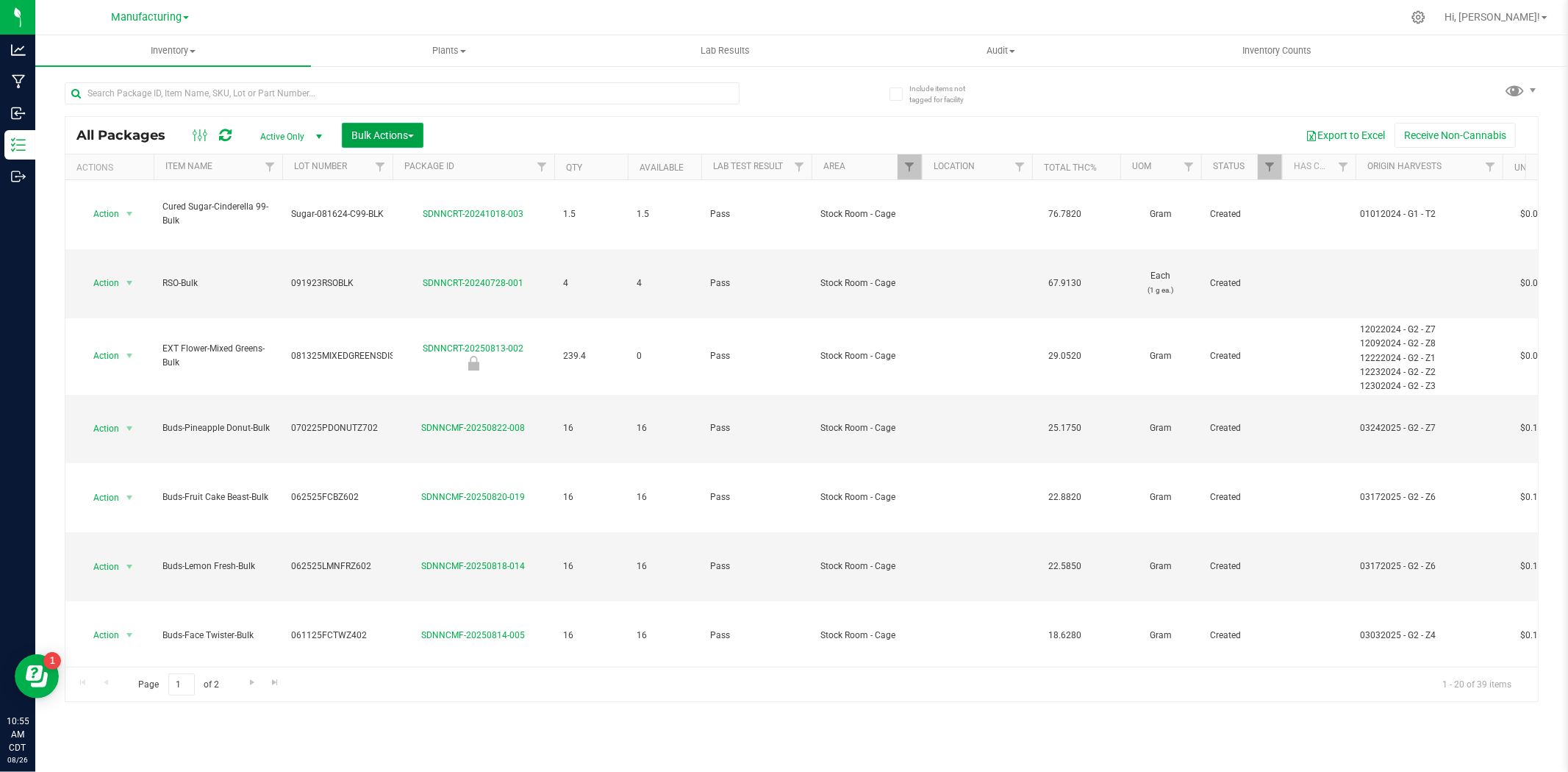
click at [405, 135] on span "Bulk Actions" at bounding box center [382, 136] width 62 height 12
click at [384, 254] on span "Locate packages" at bounding box center [388, 249] width 74 height 12
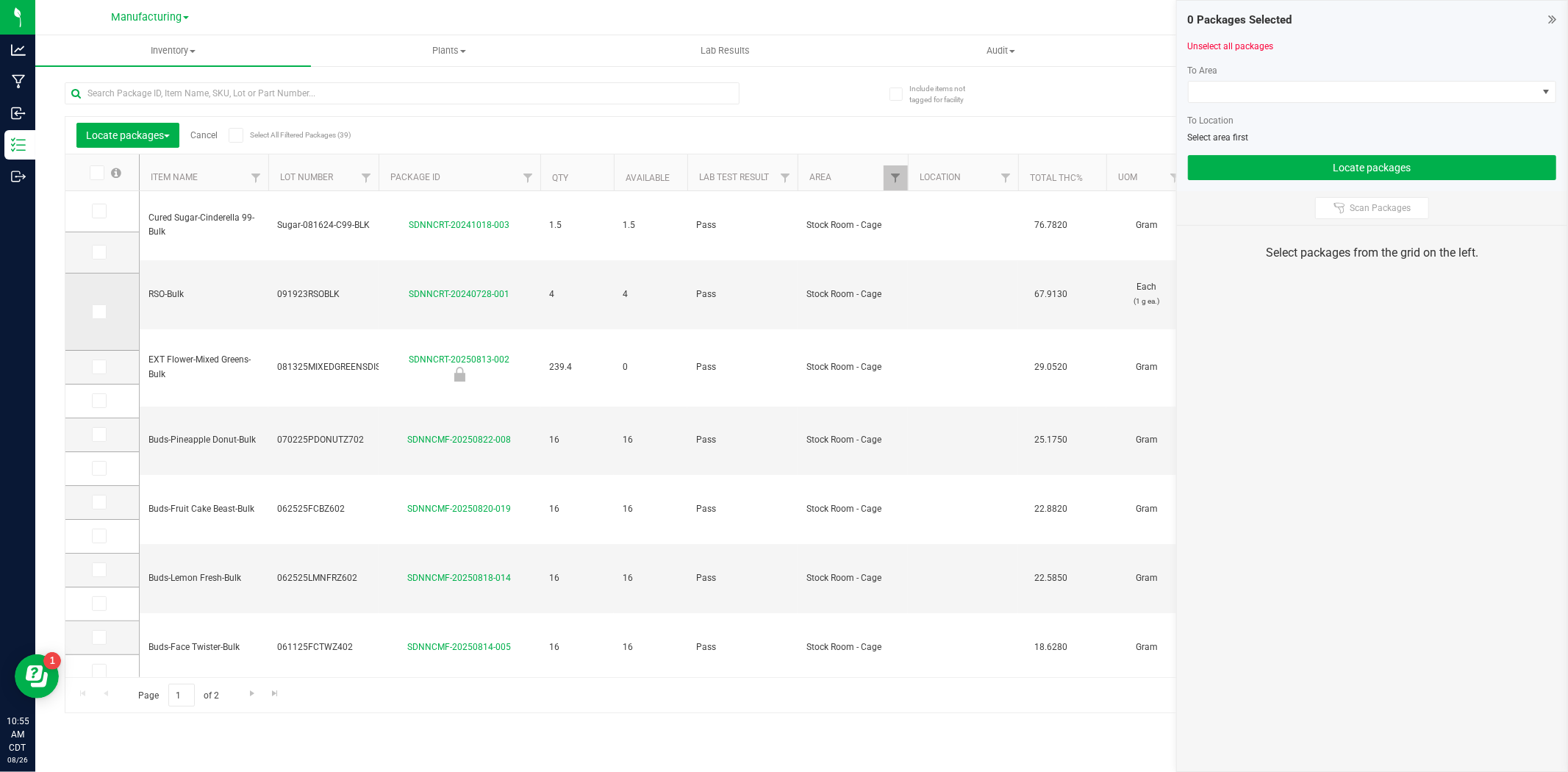
click at [101, 312] on icon at bounding box center [97, 312] width 9 height 0
click at [0, 0] on input "checkbox" at bounding box center [0, 0] width 0 height 0
click at [101, 312] on icon at bounding box center [97, 312] width 9 height 0
click at [0, 0] on input "checkbox" at bounding box center [0, 0] width 0 height 0
click at [215, 131] on link "Cancel" at bounding box center [204, 135] width 27 height 10
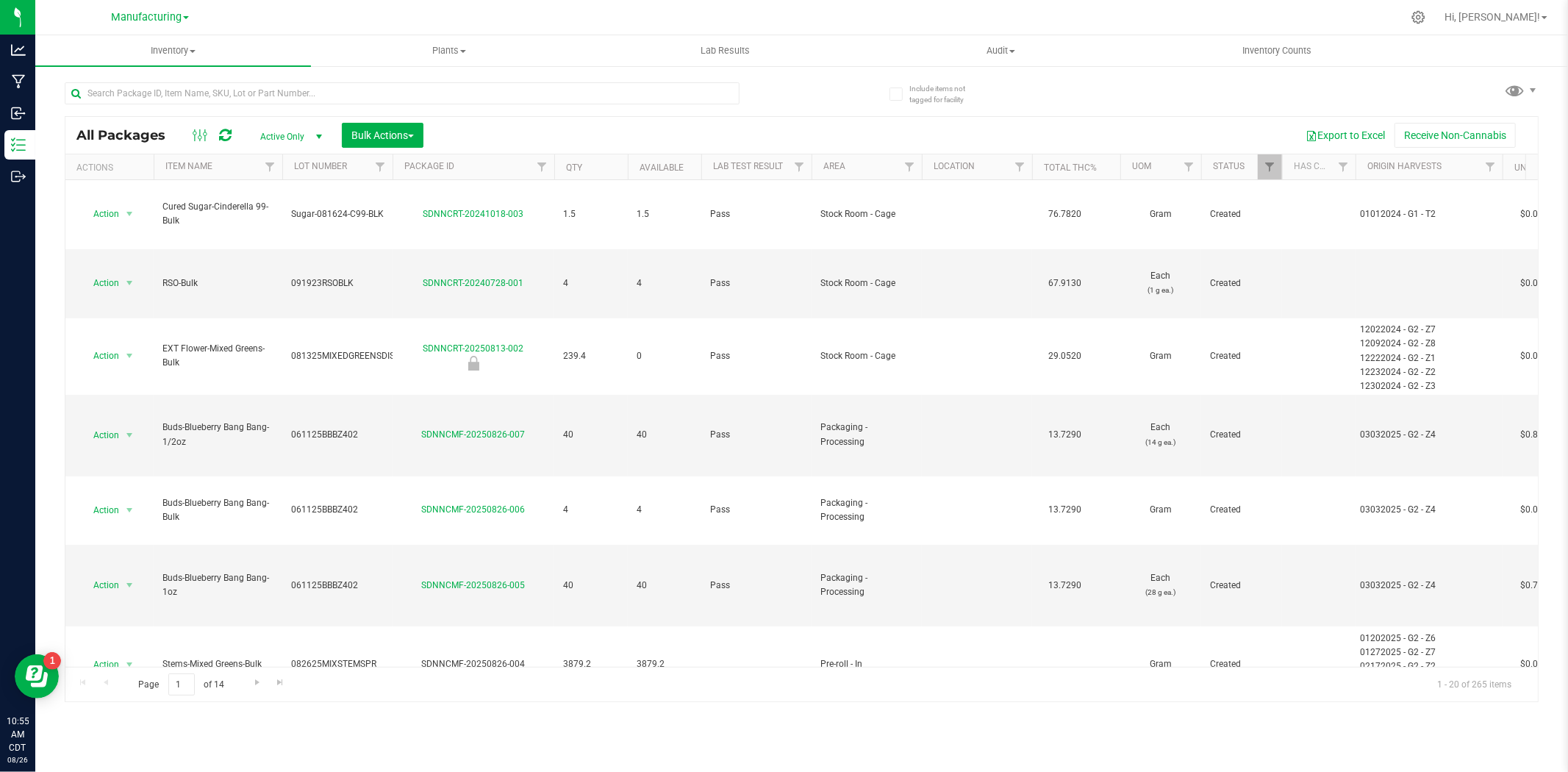
click at [288, 140] on span "Active Only" at bounding box center [288, 136] width 81 height 21
click at [544, 141] on div "Export to Excel Receive Non-Cannabis" at bounding box center [980, 136] width 1092 height 25
click at [357, 138] on span "Bulk Actions" at bounding box center [382, 136] width 62 height 12
click at [400, 255] on div "Locate packages" at bounding box center [398, 251] width 94 height 23
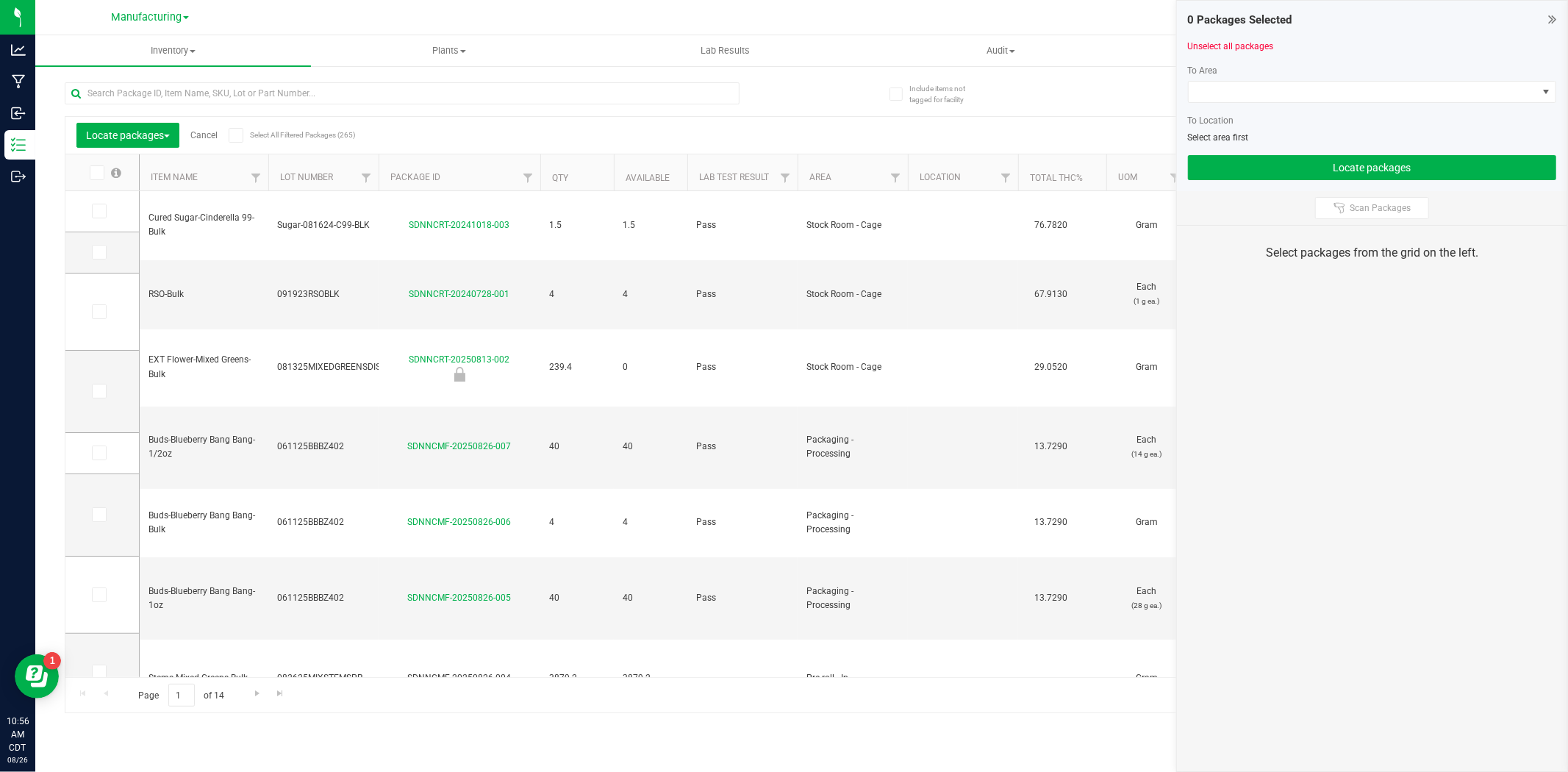
click at [210, 136] on link "Cancel" at bounding box center [204, 135] width 27 height 10
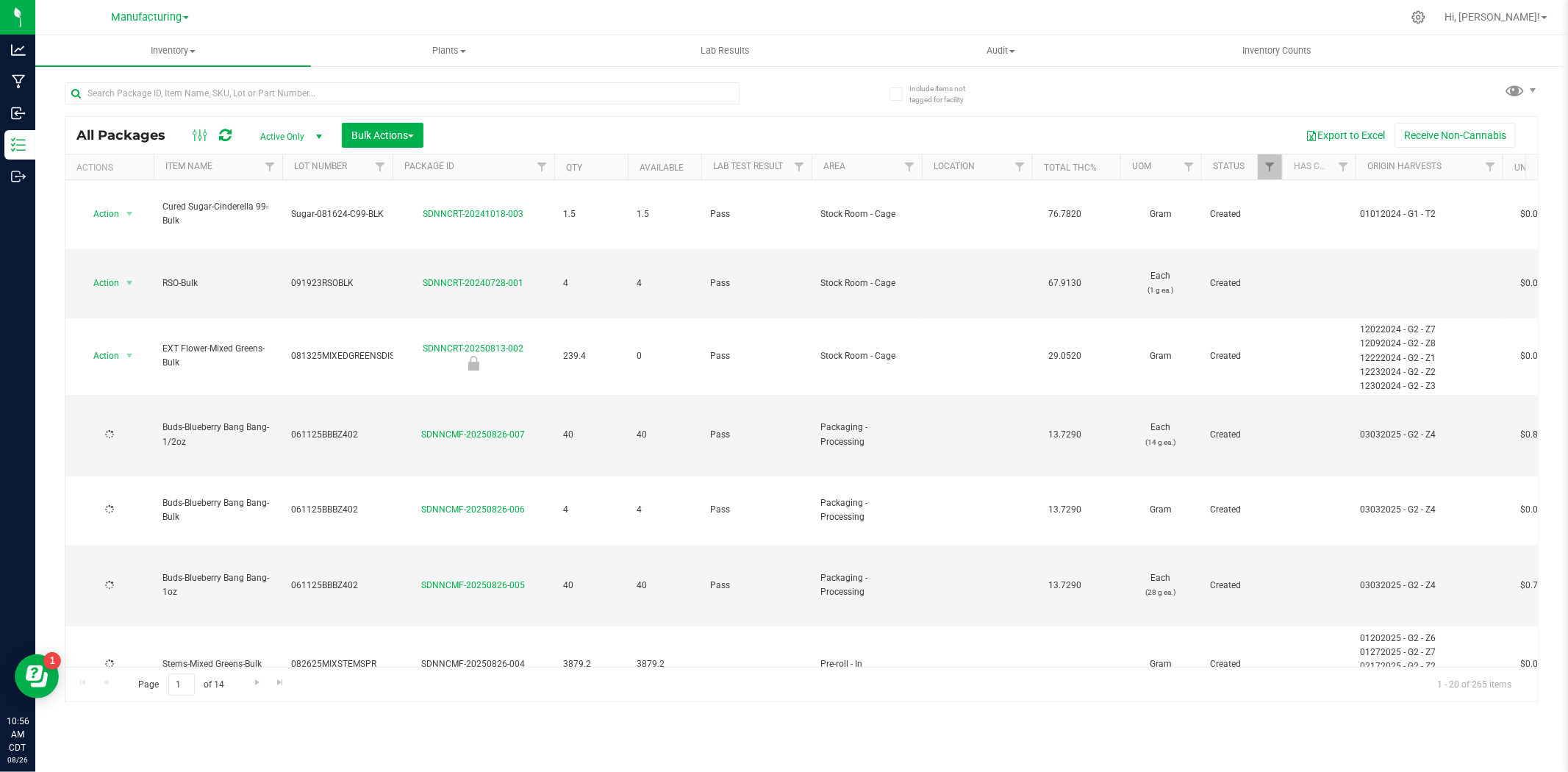
type input "[DATE]"
click at [389, 141] on button "Bulk Actions" at bounding box center [383, 136] width 82 height 25
click at [398, 257] on div "Locate packages" at bounding box center [398, 251] width 94 height 23
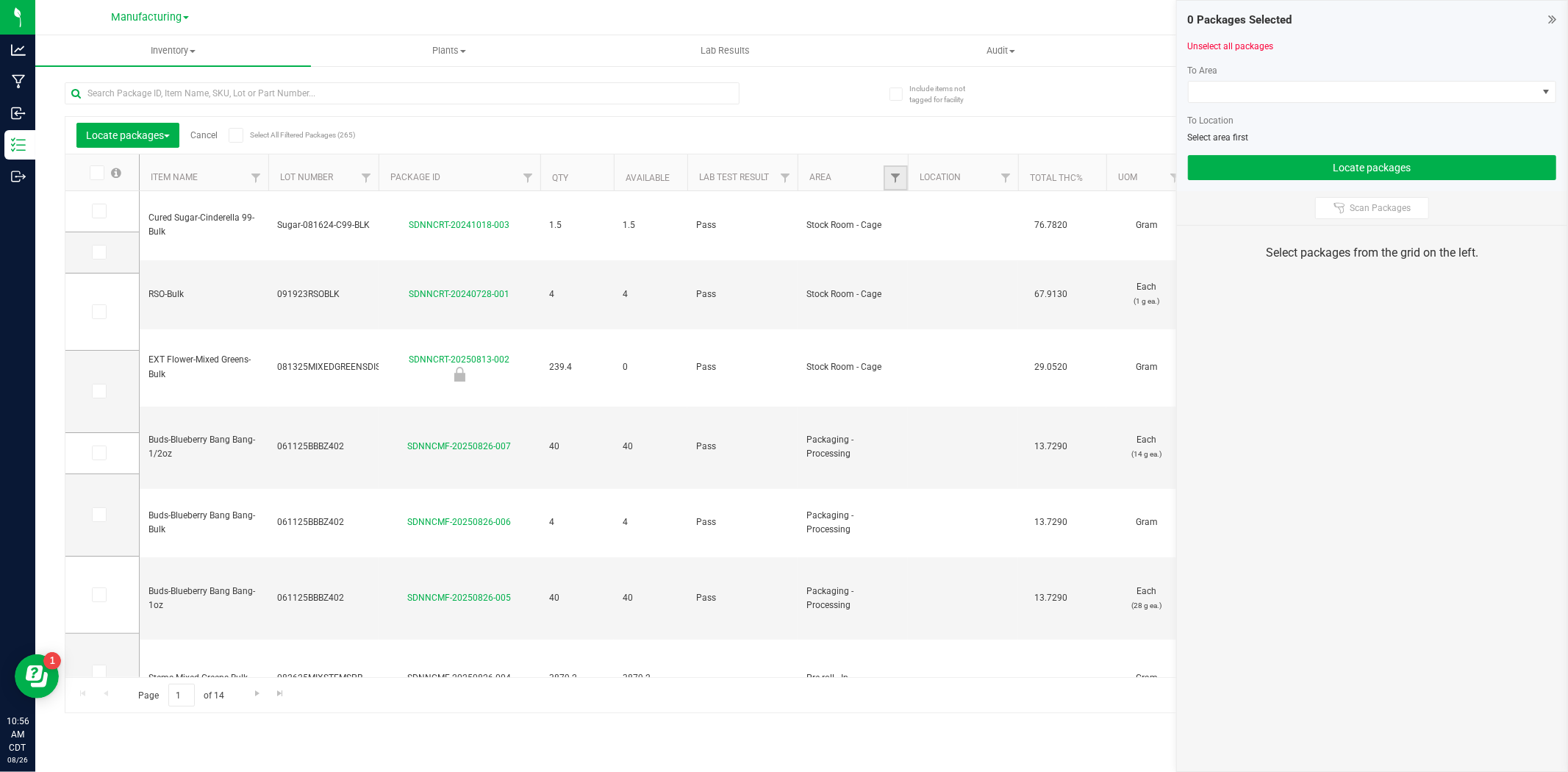
click at [887, 181] on link "Filter" at bounding box center [895, 178] width 24 height 25
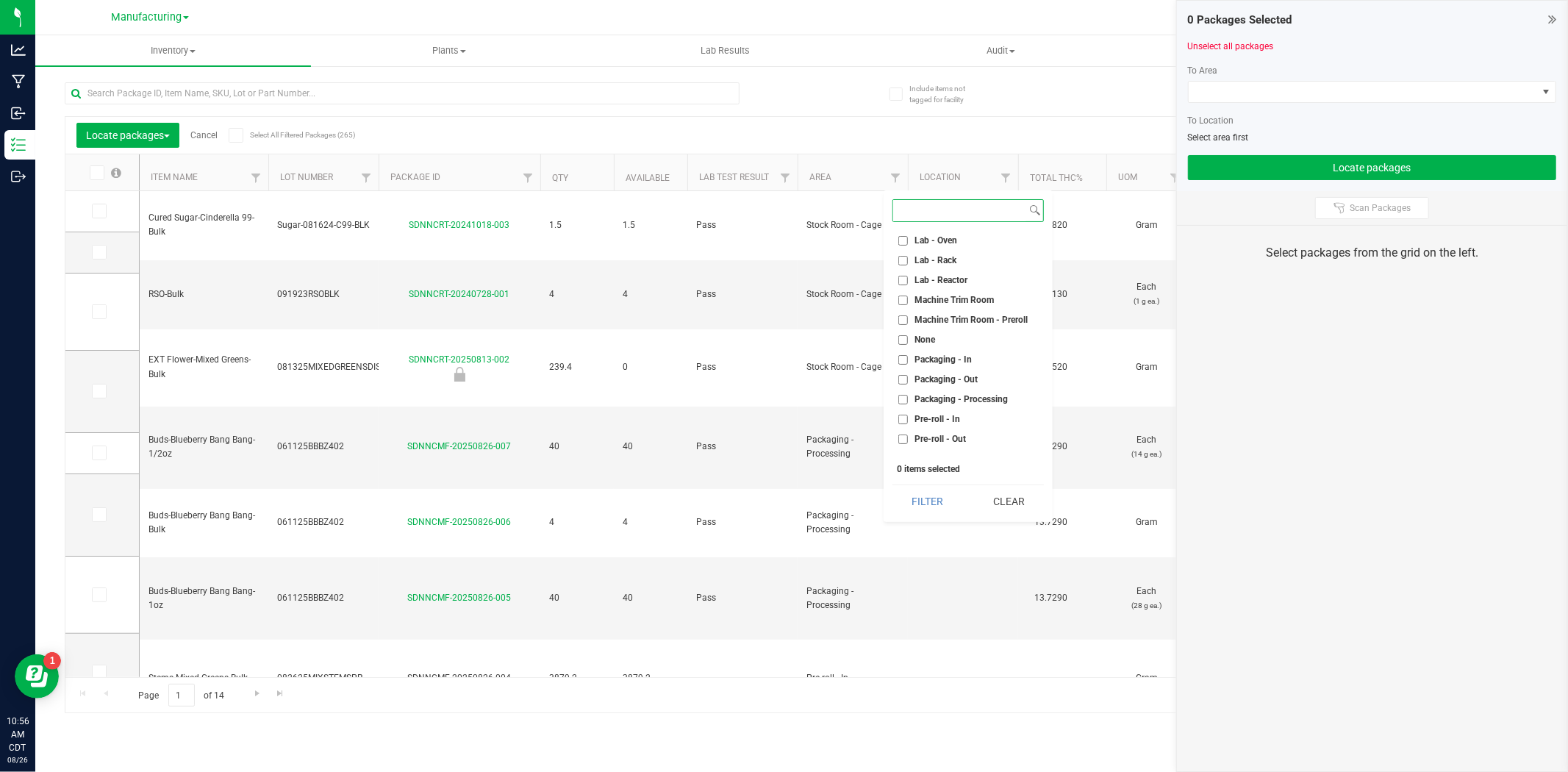
scroll to position [408, 0]
click at [953, 380] on li "Stock Room - Cage" at bounding box center [968, 388] width 151 height 16
click at [929, 389] on span "Stock Room - Cage" at bounding box center [952, 387] width 76 height 9
click at [908, 389] on input "Stock Room - Cage" at bounding box center [903, 387] width 9 height 9
checkbox input "true"
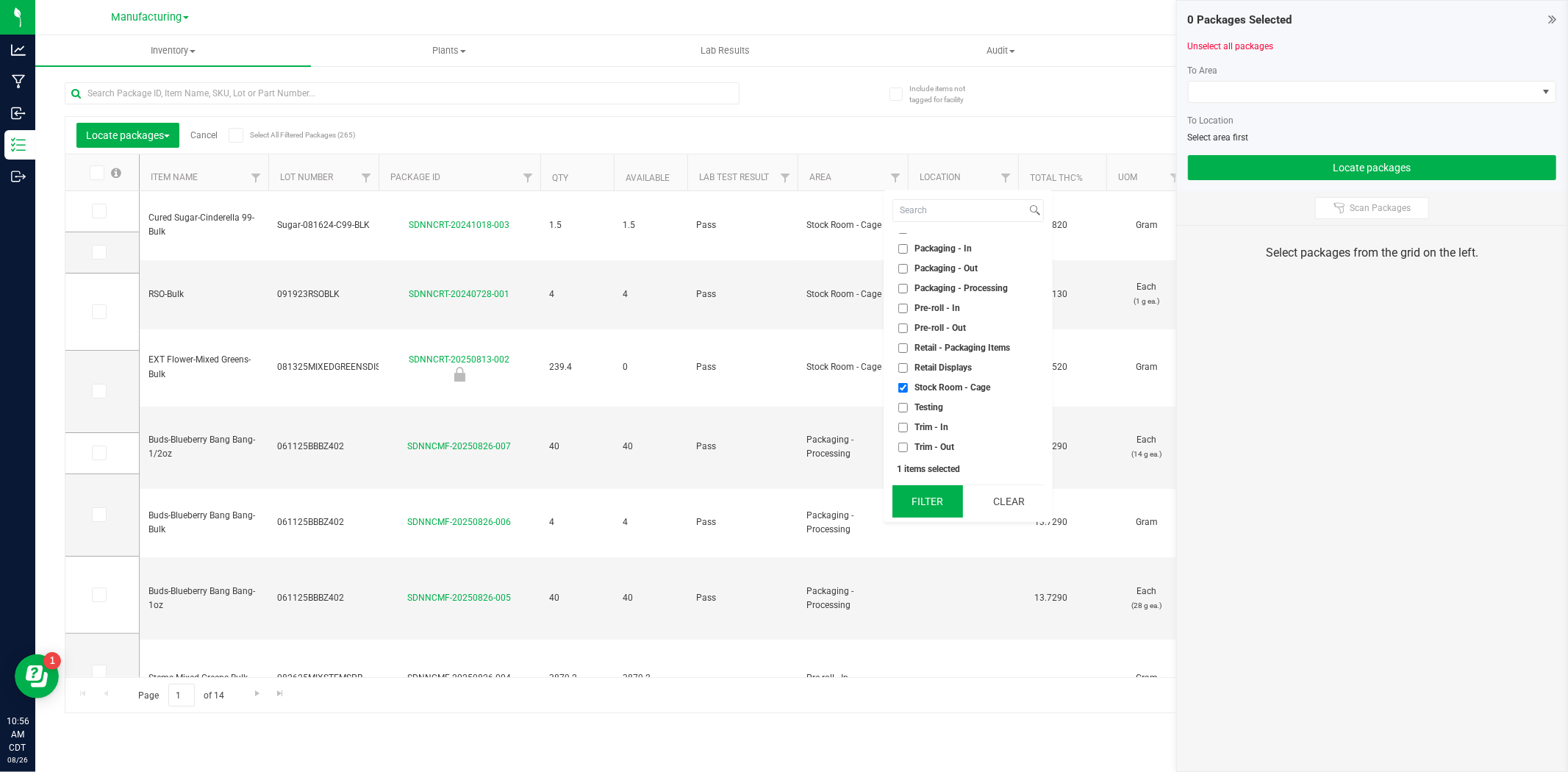
click at [927, 497] on button "Filter" at bounding box center [927, 501] width 71 height 32
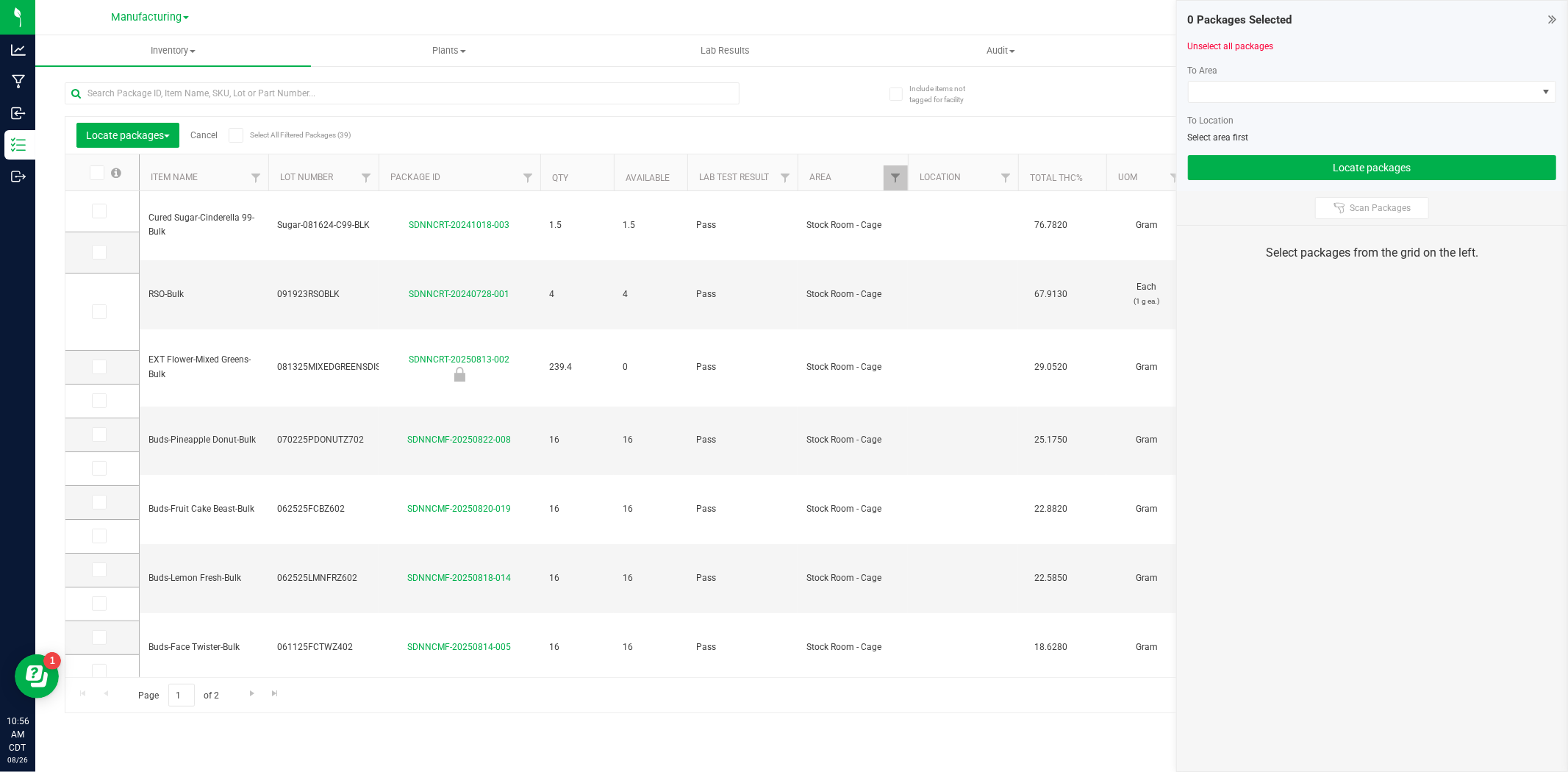
click at [240, 136] on icon at bounding box center [235, 136] width 9 height 0
click at [0, 0] on input "Select All Filtered Packages (39)" at bounding box center [0, 0] width 0 height 0
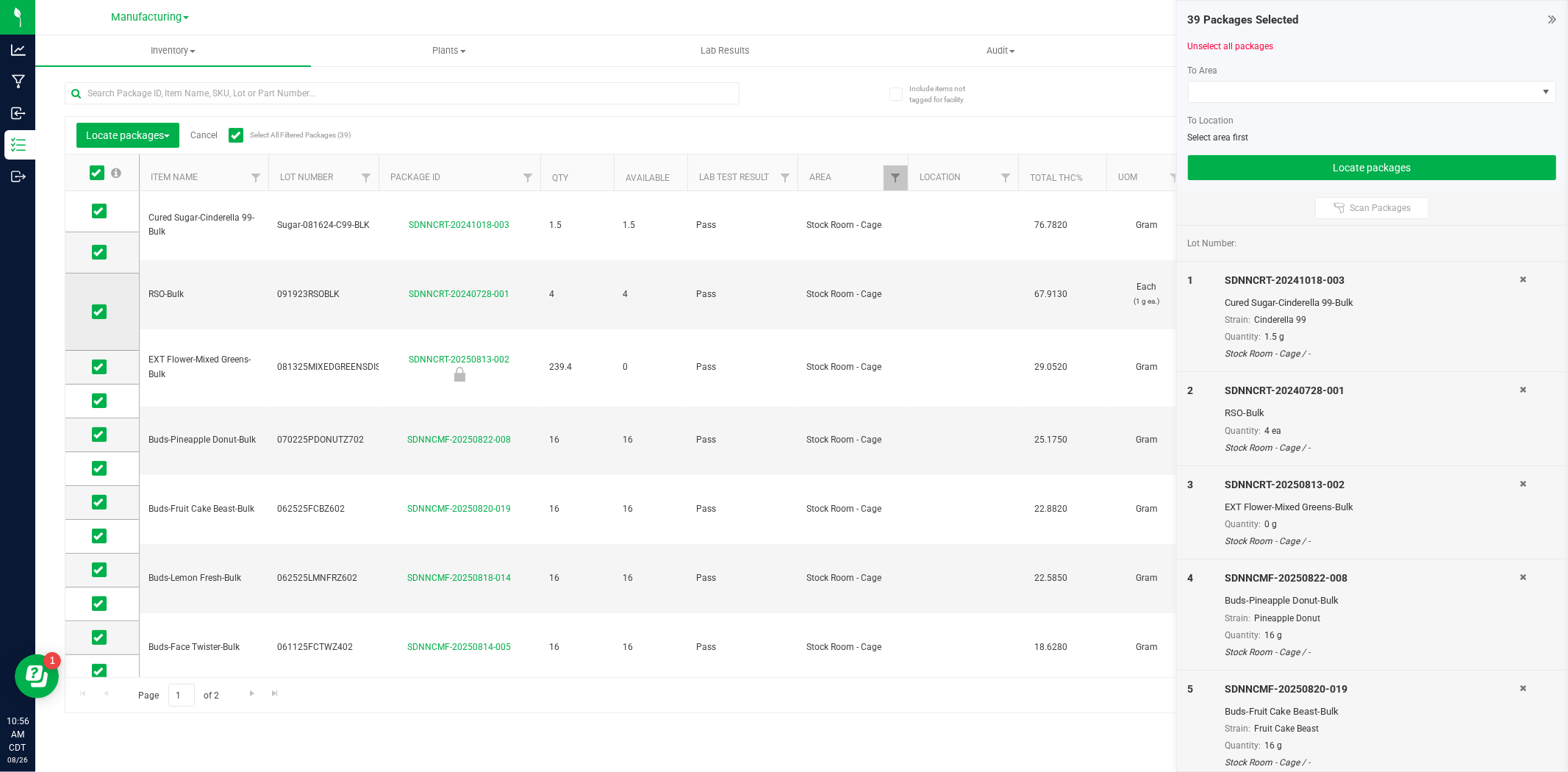
click at [101, 312] on icon at bounding box center [97, 312] width 9 height 0
click at [0, 0] on input "checkbox" at bounding box center [0, 0] width 0 height 0
click at [105, 570] on span at bounding box center [99, 570] width 15 height 15
click at [0, 0] on input "checkbox" at bounding box center [0, 0] width 0 height 0
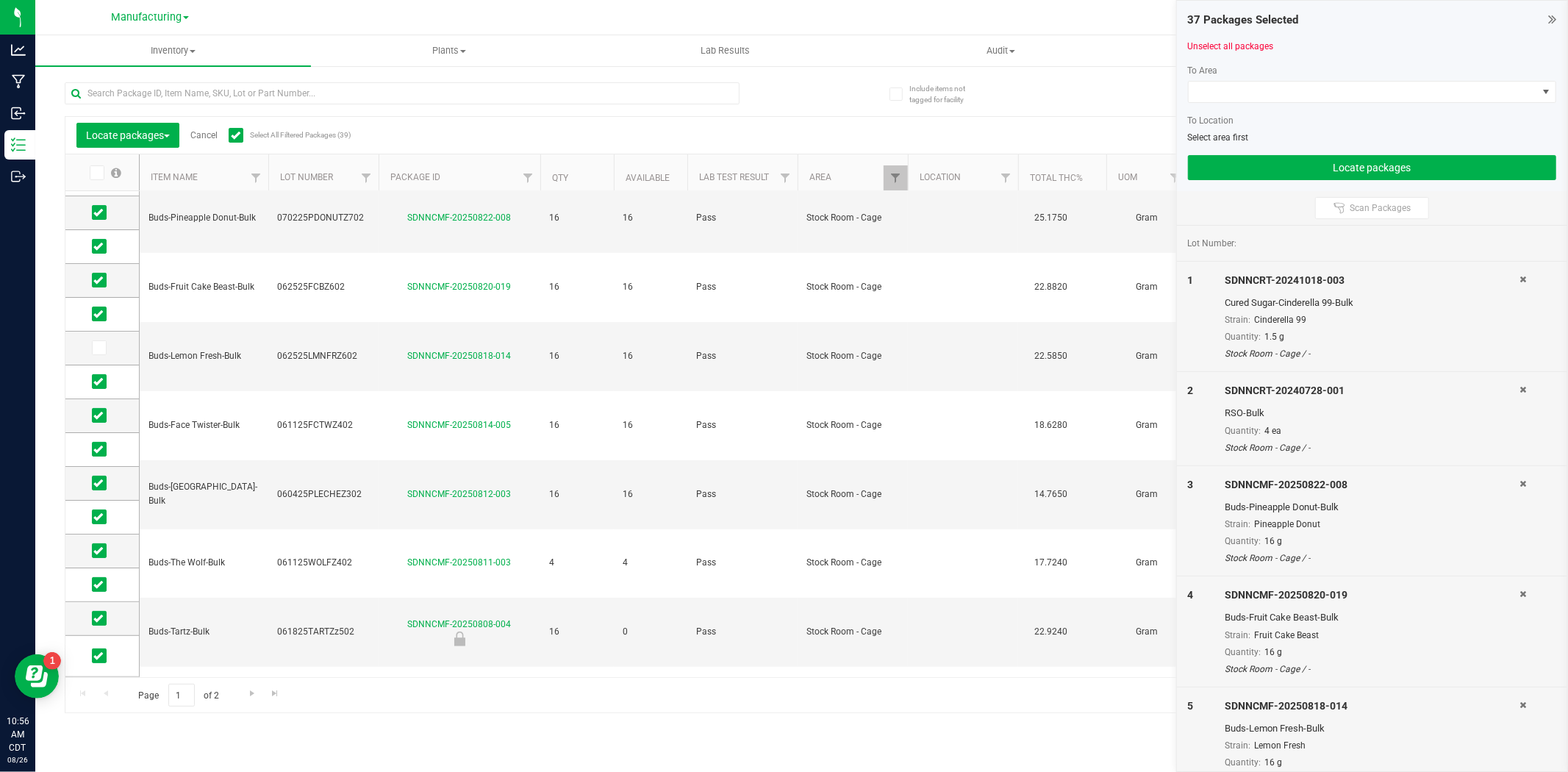
scroll to position [258, 0]
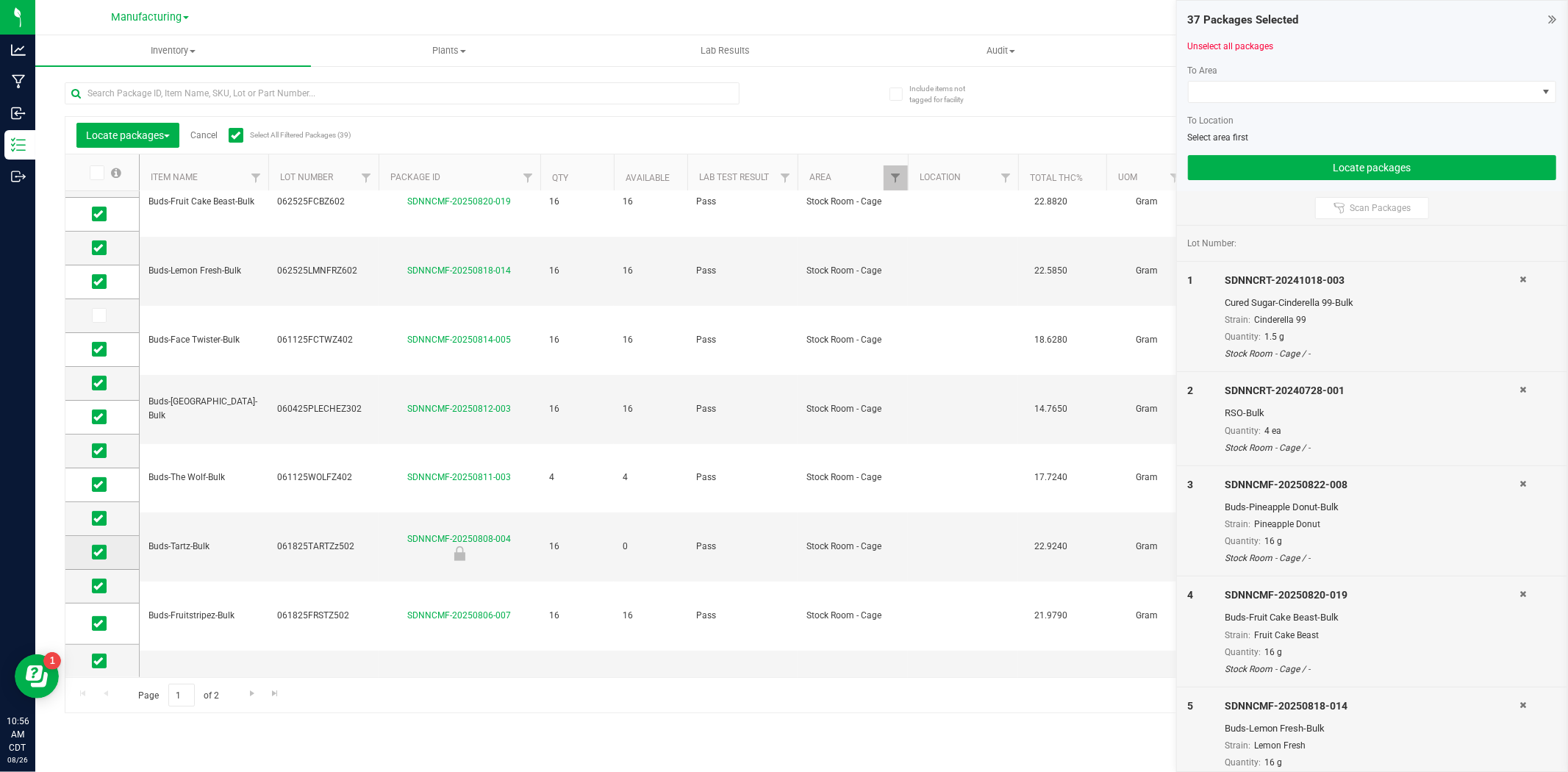
click at [98, 552] on icon at bounding box center [97, 552] width 9 height 0
click at [0, 0] on input "checkbox" at bounding box center [0, 0] width 0 height 0
click at [97, 484] on icon at bounding box center [97, 484] width 9 height 0
click at [0, 0] on input "checkbox" at bounding box center [0, 0] width 0 height 0
click at [103, 412] on span at bounding box center [99, 417] width 15 height 15
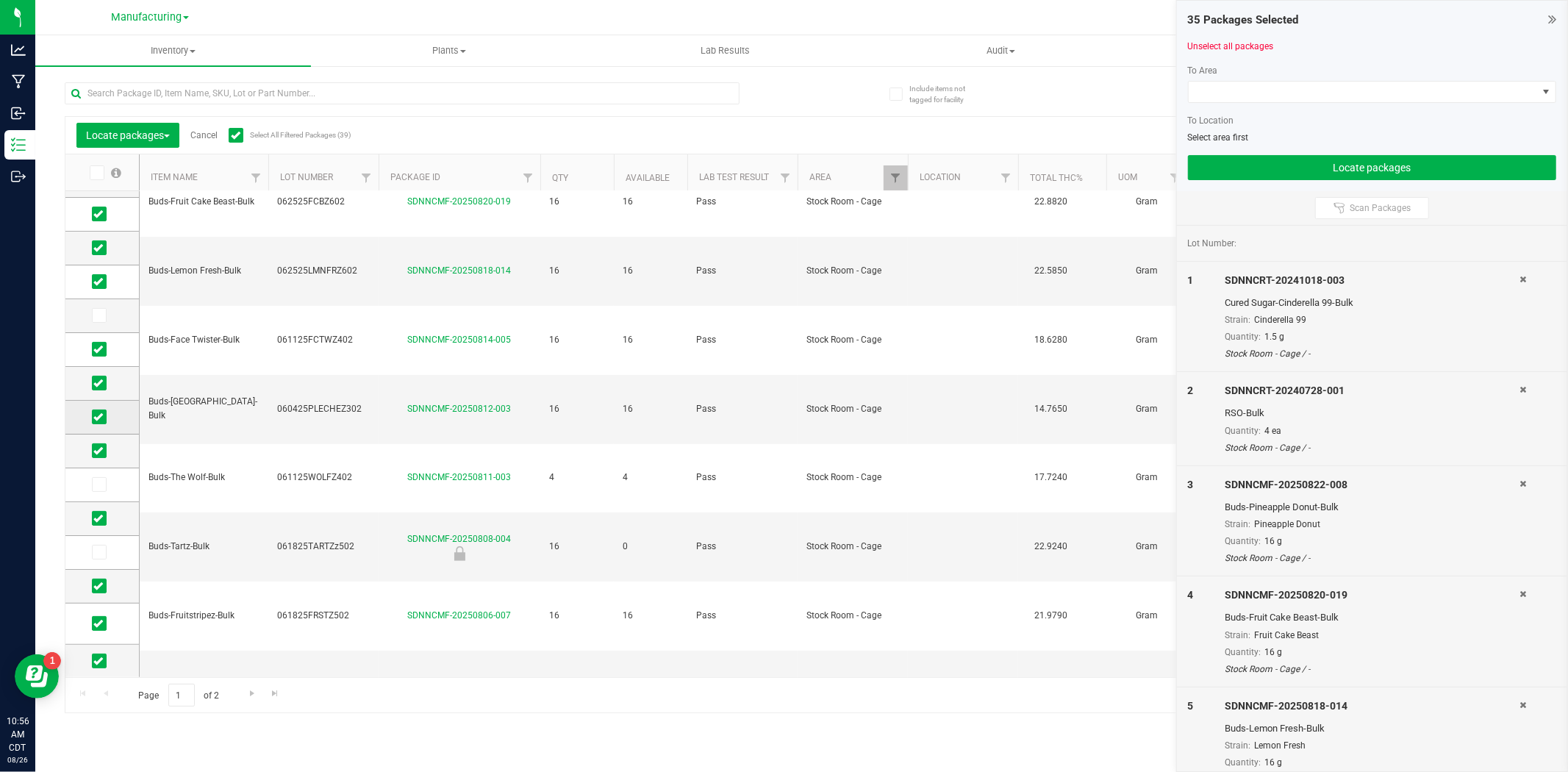
click at [0, 0] on input "checkbox" at bounding box center [0, 0] width 0 height 0
click at [252, 690] on span "Go to the next page" at bounding box center [252, 693] width 12 height 12
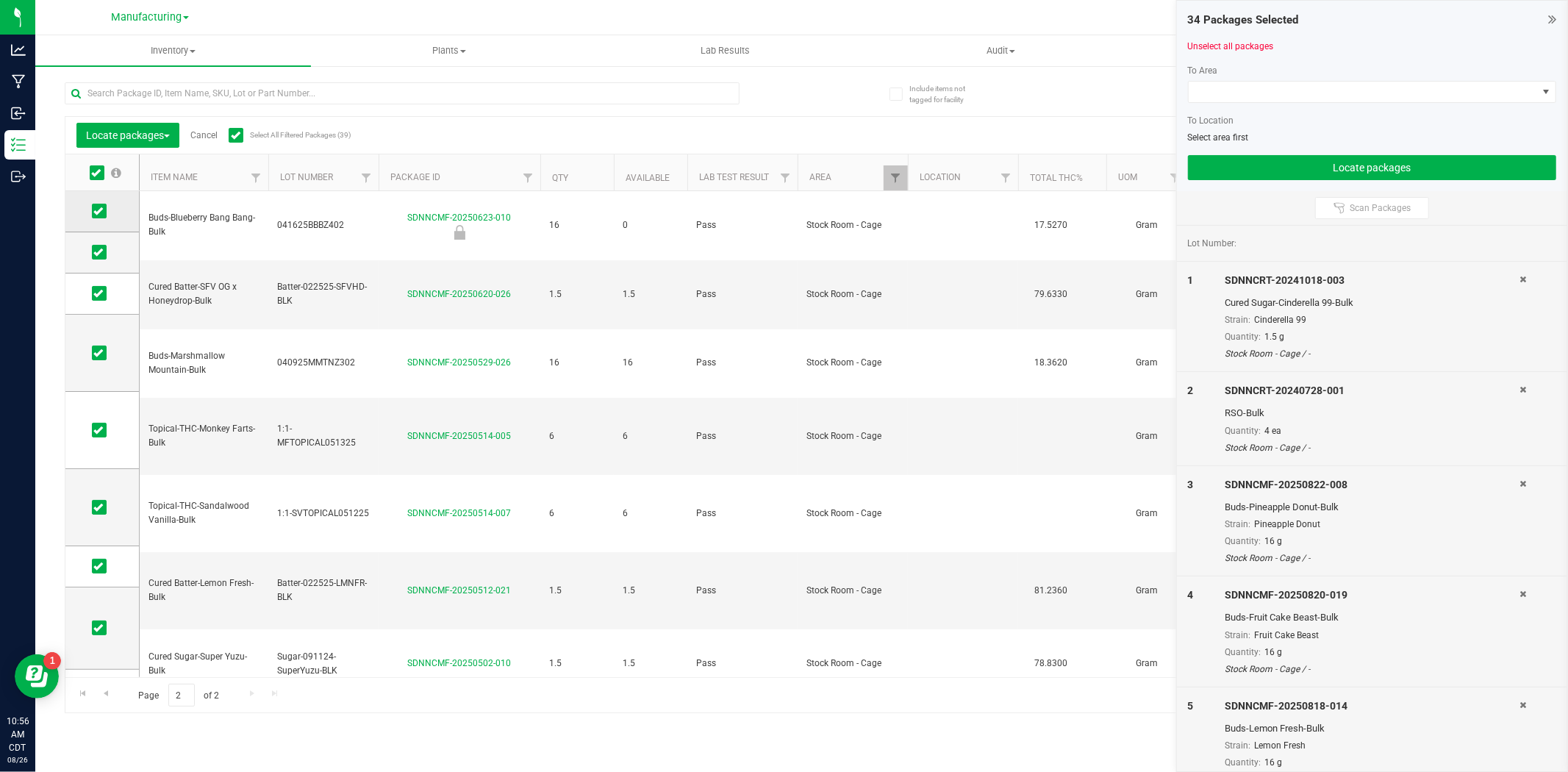
click at [96, 211] on icon at bounding box center [97, 211] width 9 height 0
click at [0, 0] on input "checkbox" at bounding box center [0, 0] width 0 height 0
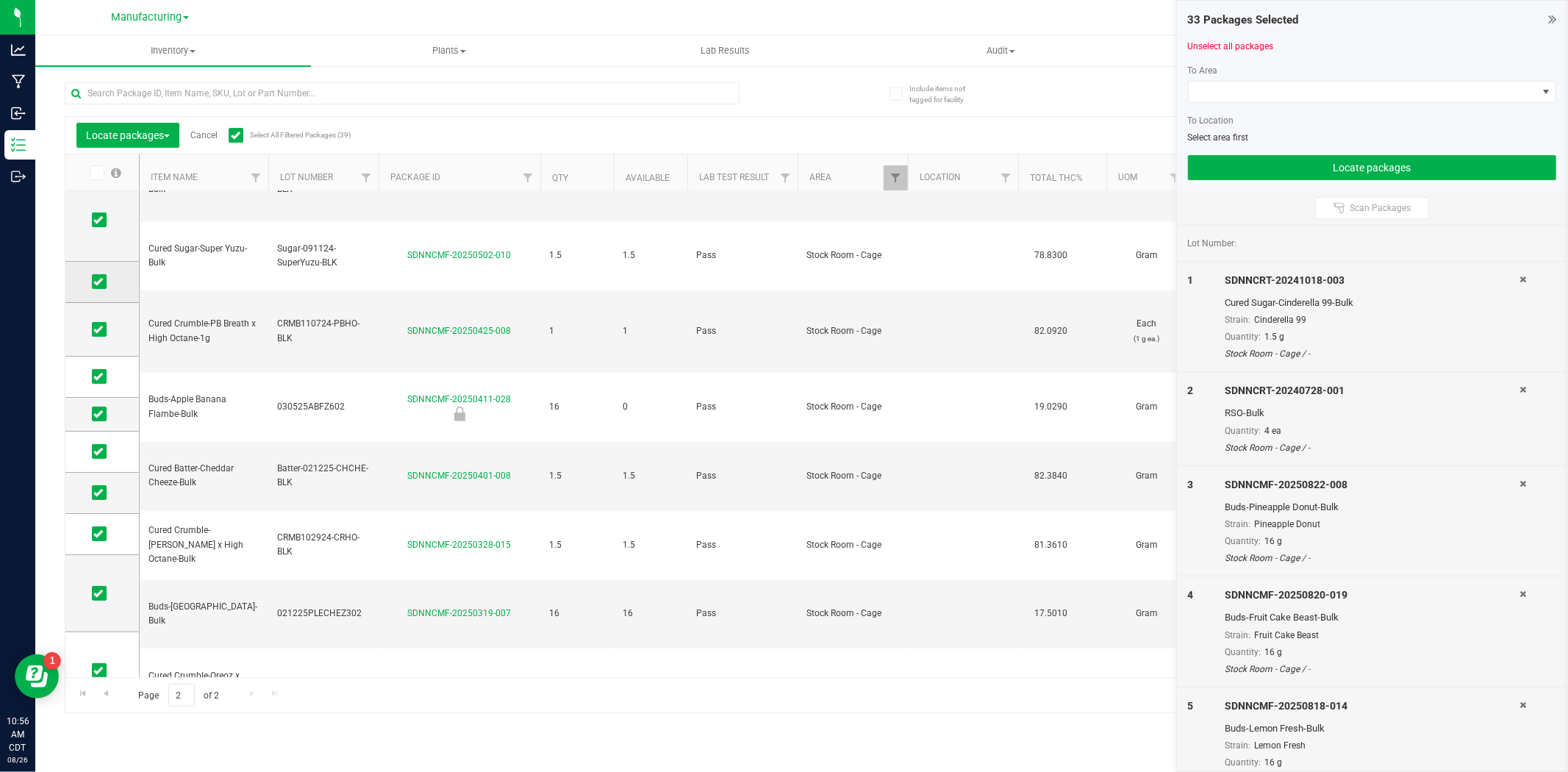
click at [106, 280] on span at bounding box center [99, 282] width 15 height 15
click at [0, 0] on input "checkbox" at bounding box center [0, 0] width 0 height 0
click at [99, 534] on icon at bounding box center [97, 534] width 9 height 0
click at [0, 0] on input "checkbox" at bounding box center [0, 0] width 0 height 0
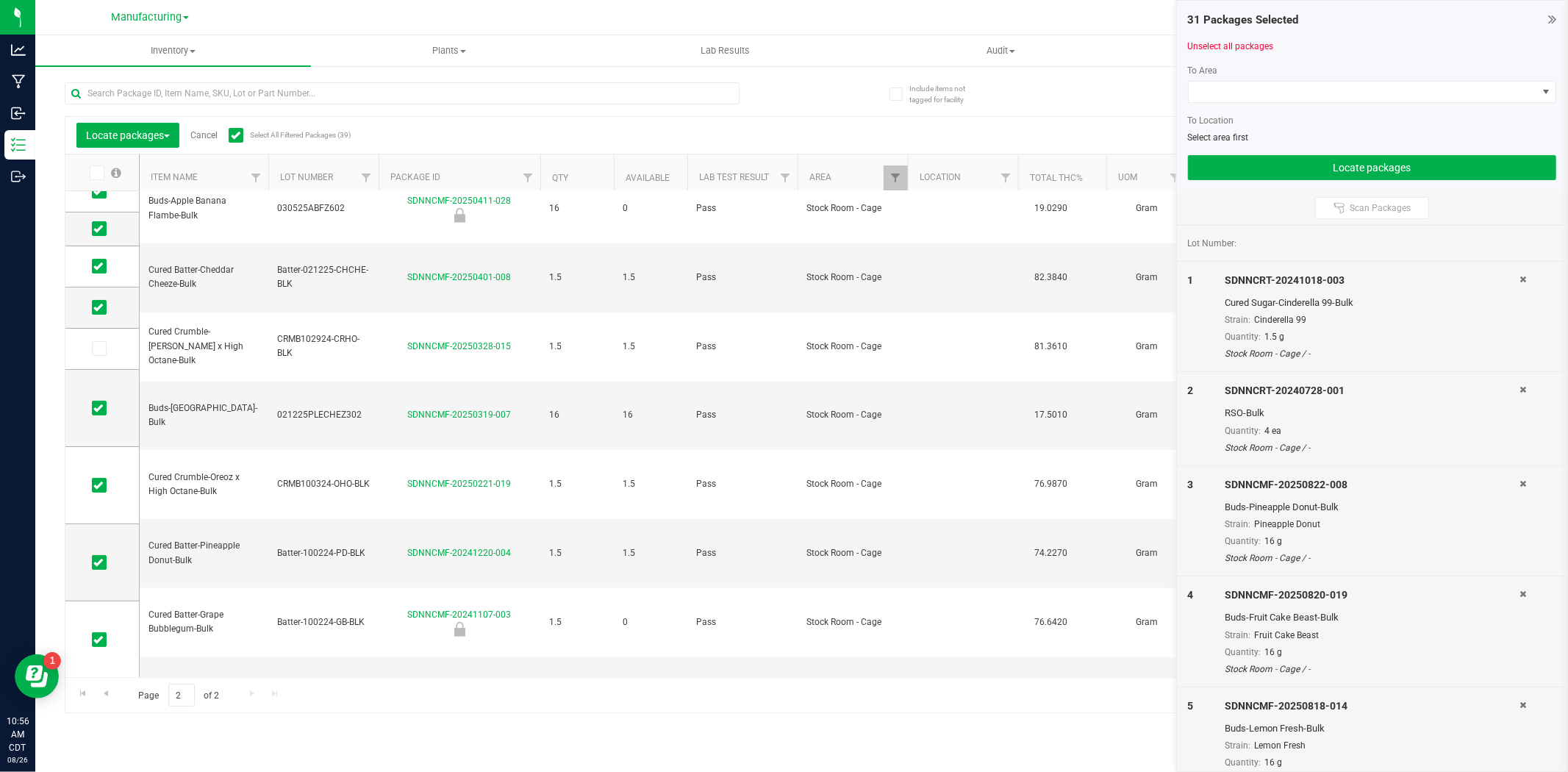
click at [1245, 78] on div "To Area To Location Select area first" at bounding box center [1372, 104] width 369 height 80
click at [1245, 92] on span at bounding box center [1363, 92] width 349 height 21
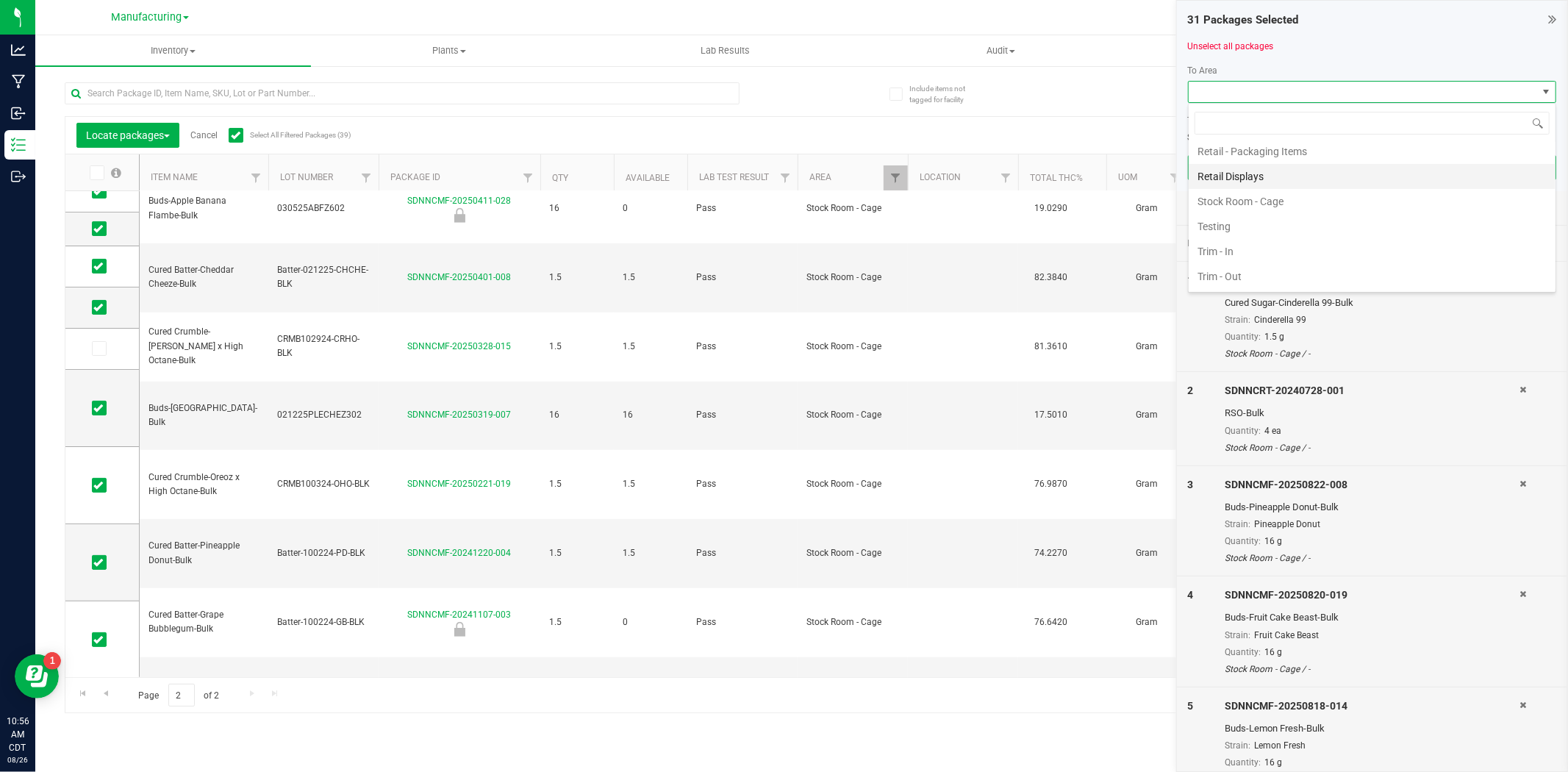
click at [1246, 181] on li "Retail Displays" at bounding box center [1372, 176] width 367 height 25
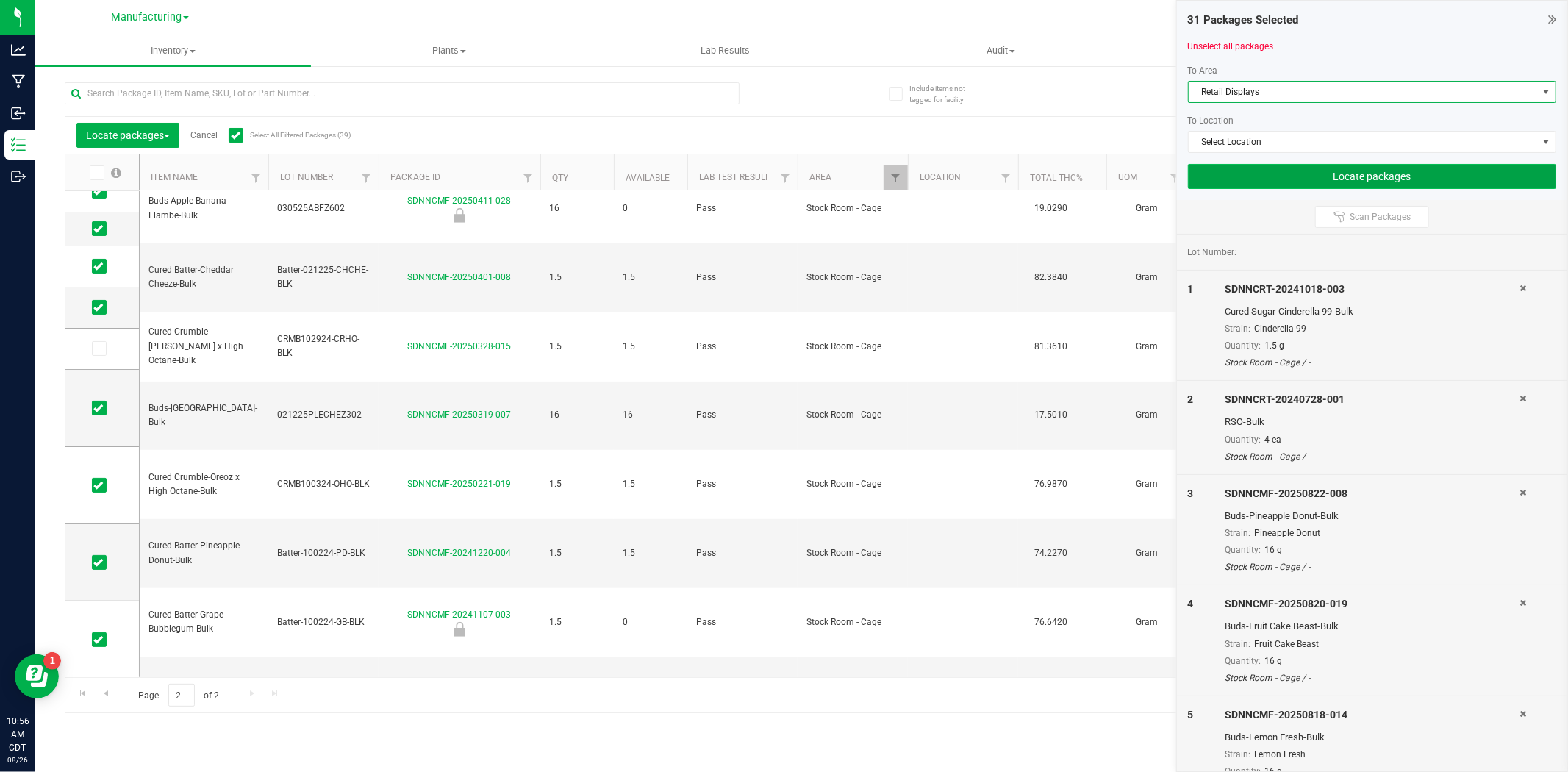
click at [1293, 180] on button "Locate packages" at bounding box center [1372, 176] width 369 height 25
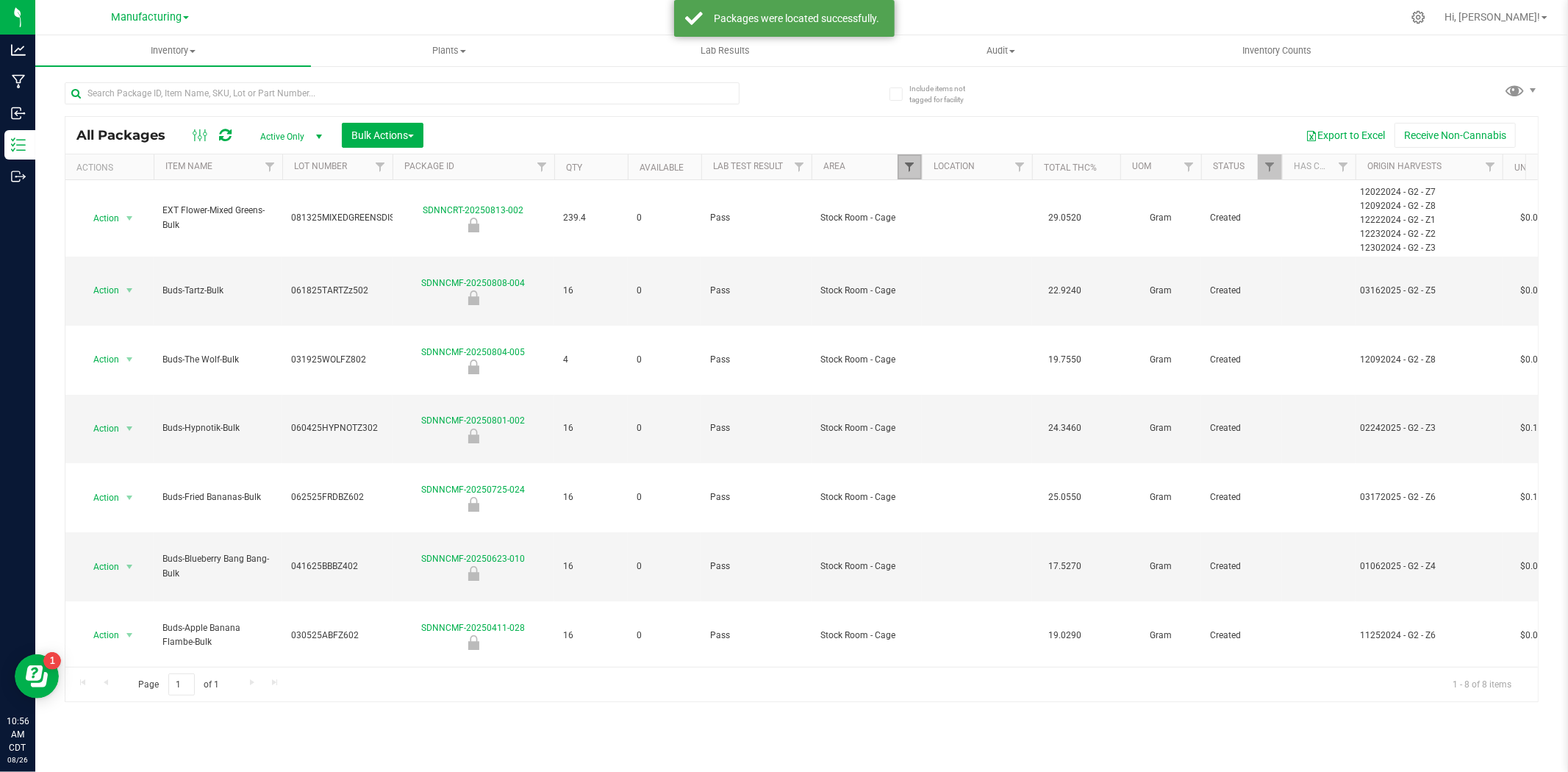
click at [912, 167] on span "Filter" at bounding box center [909, 167] width 12 height 12
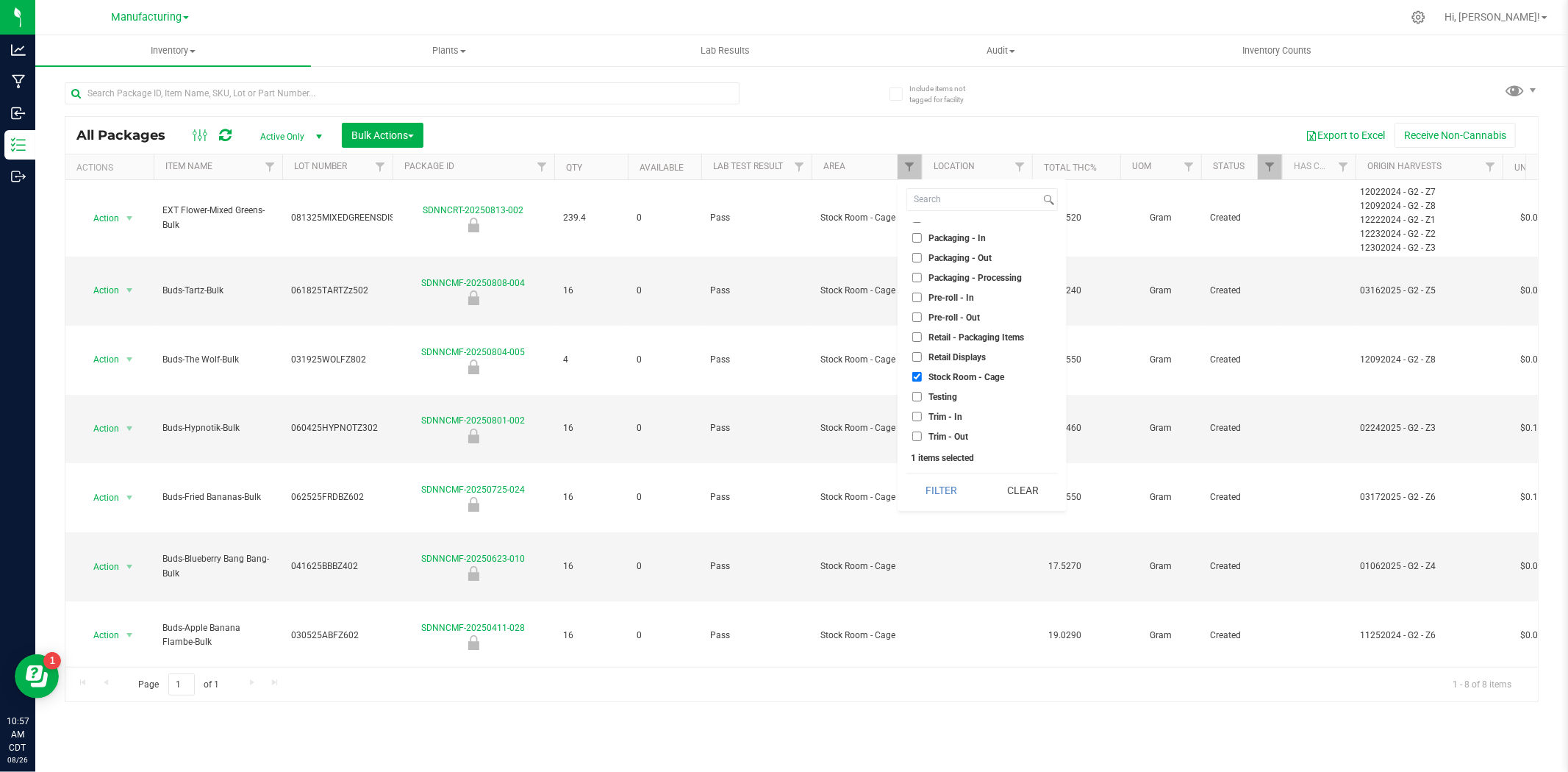
click at [918, 369] on li "Stock Room - Cage" at bounding box center [982, 377] width 151 height 16
click at [919, 360] on input "Retail Displays" at bounding box center [917, 356] width 9 height 9
checkbox input "true"
click at [919, 376] on input "Stock Room - Cage" at bounding box center [917, 376] width 9 height 9
checkbox input "false"
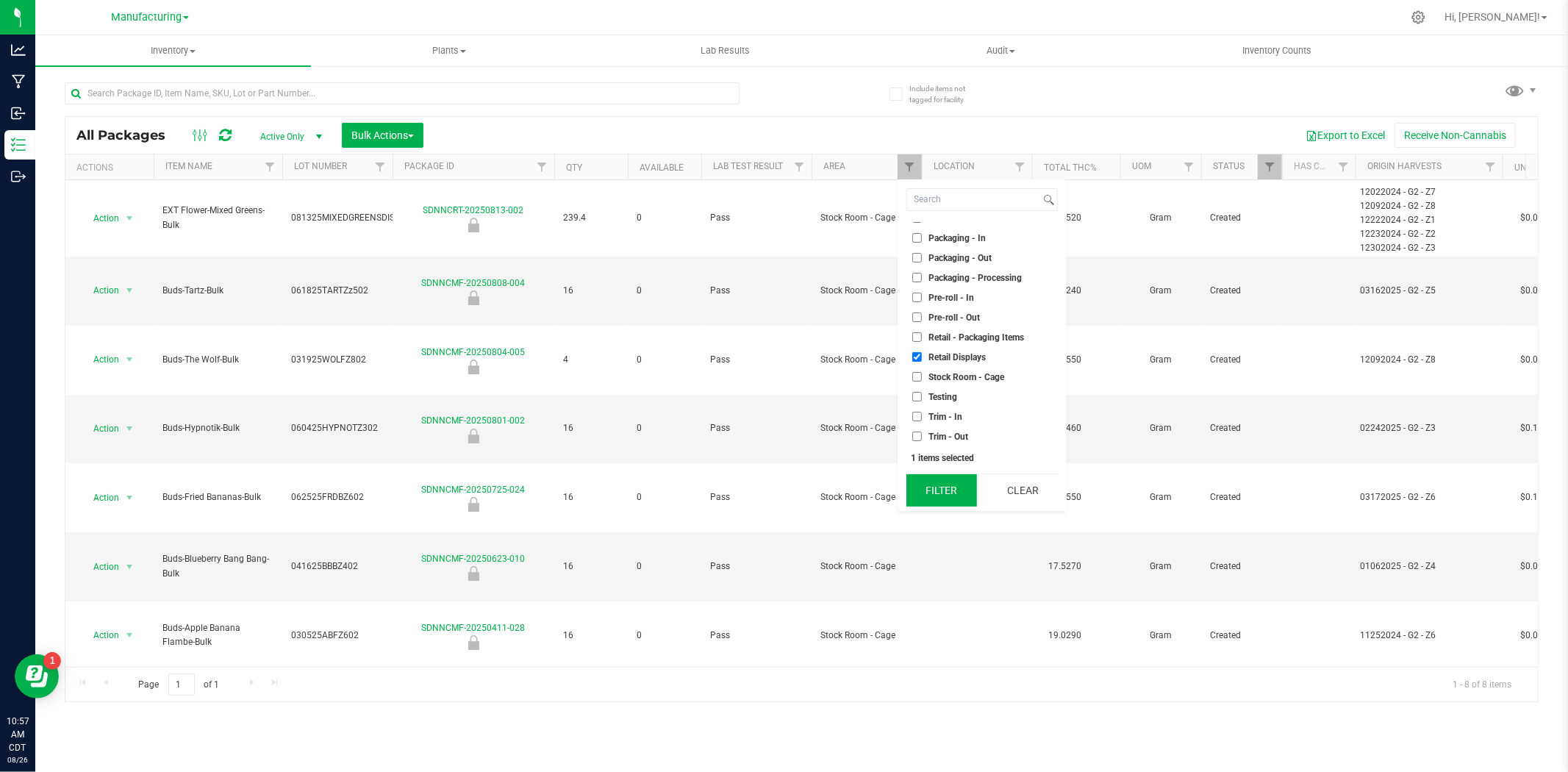
click at [935, 489] on button "Filter" at bounding box center [942, 490] width 71 height 32
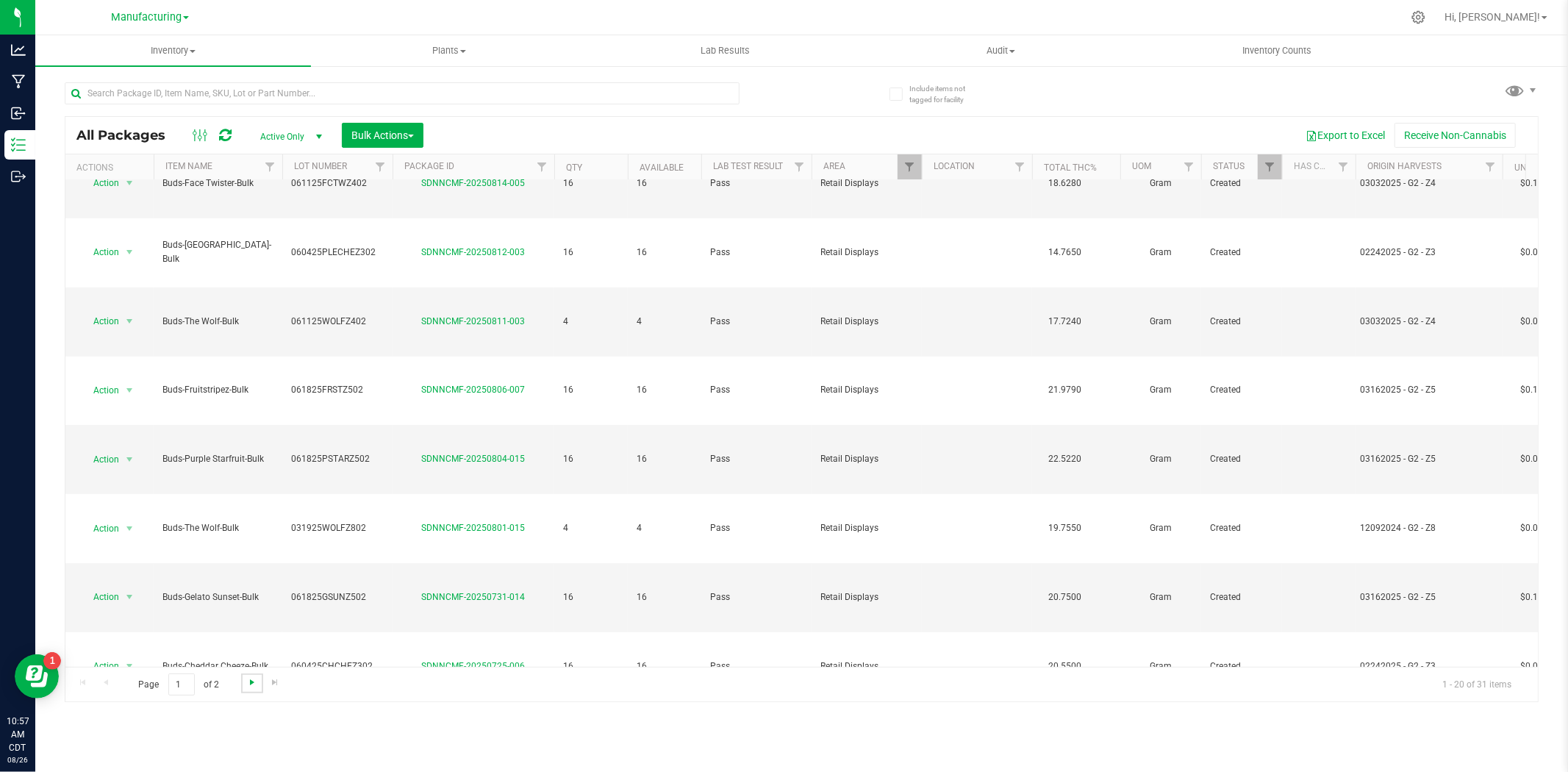
click at [246, 680] on span "Go to the next page" at bounding box center [252, 682] width 12 height 12
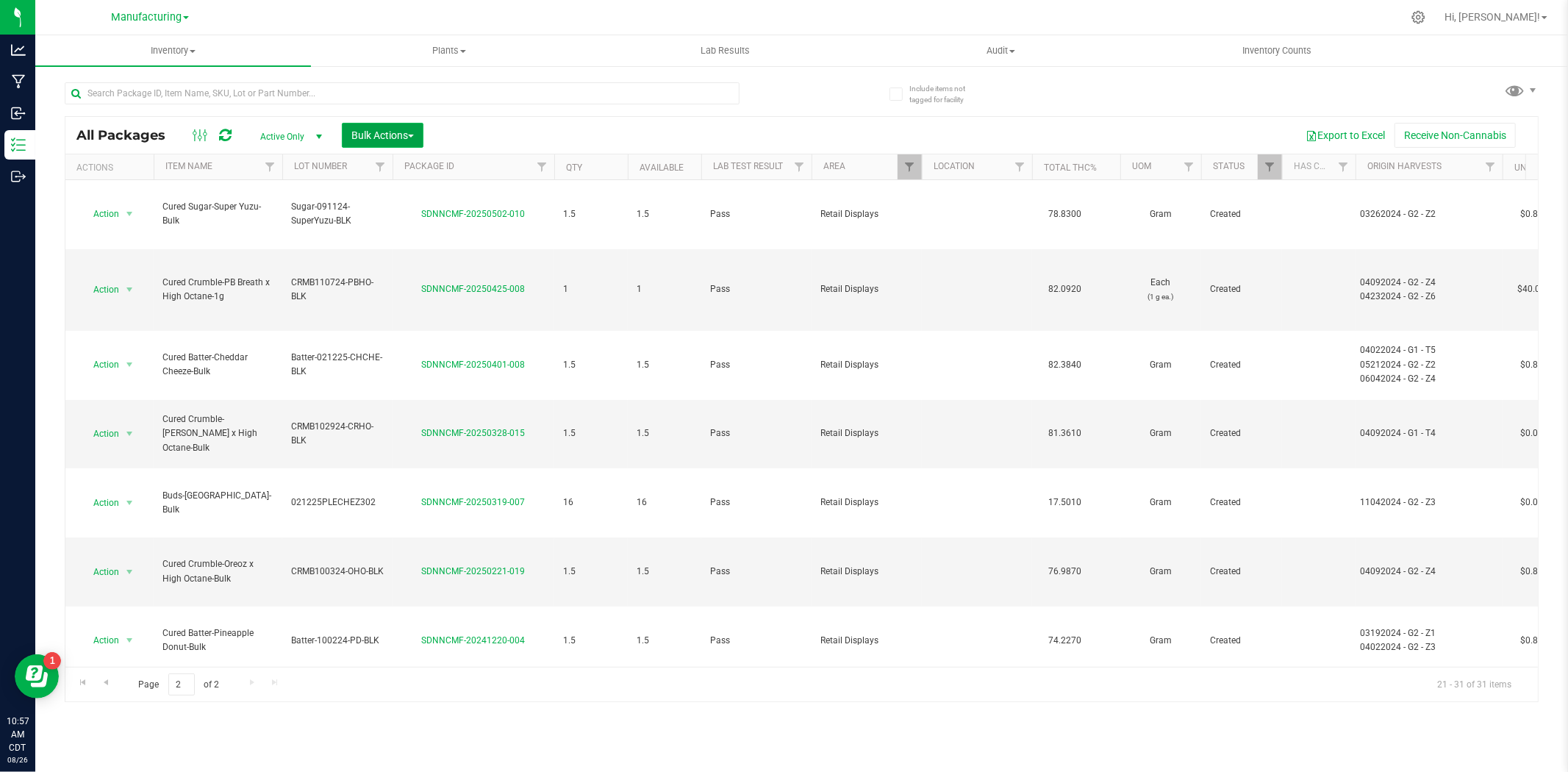
click at [388, 141] on button "Bulk Actions" at bounding box center [383, 136] width 82 height 25
click at [412, 280] on span "Lock/Unlock packages" at bounding box center [401, 276] width 101 height 12
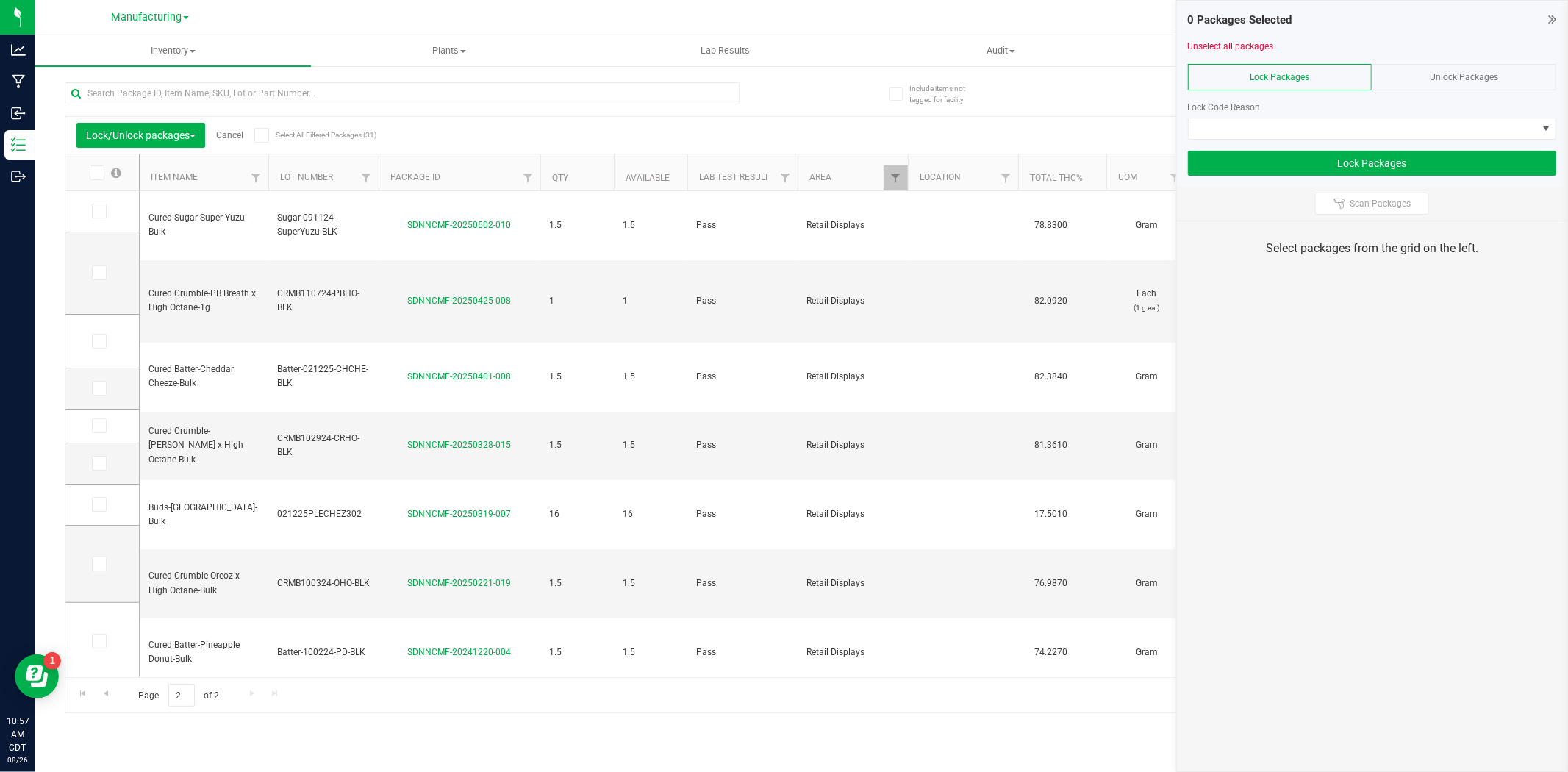
click at [262, 136] on icon at bounding box center [260, 136] width 9 height 0
click at [0, 0] on input "Select All Filtered Packages (31)" at bounding box center [0, 0] width 0 height 0
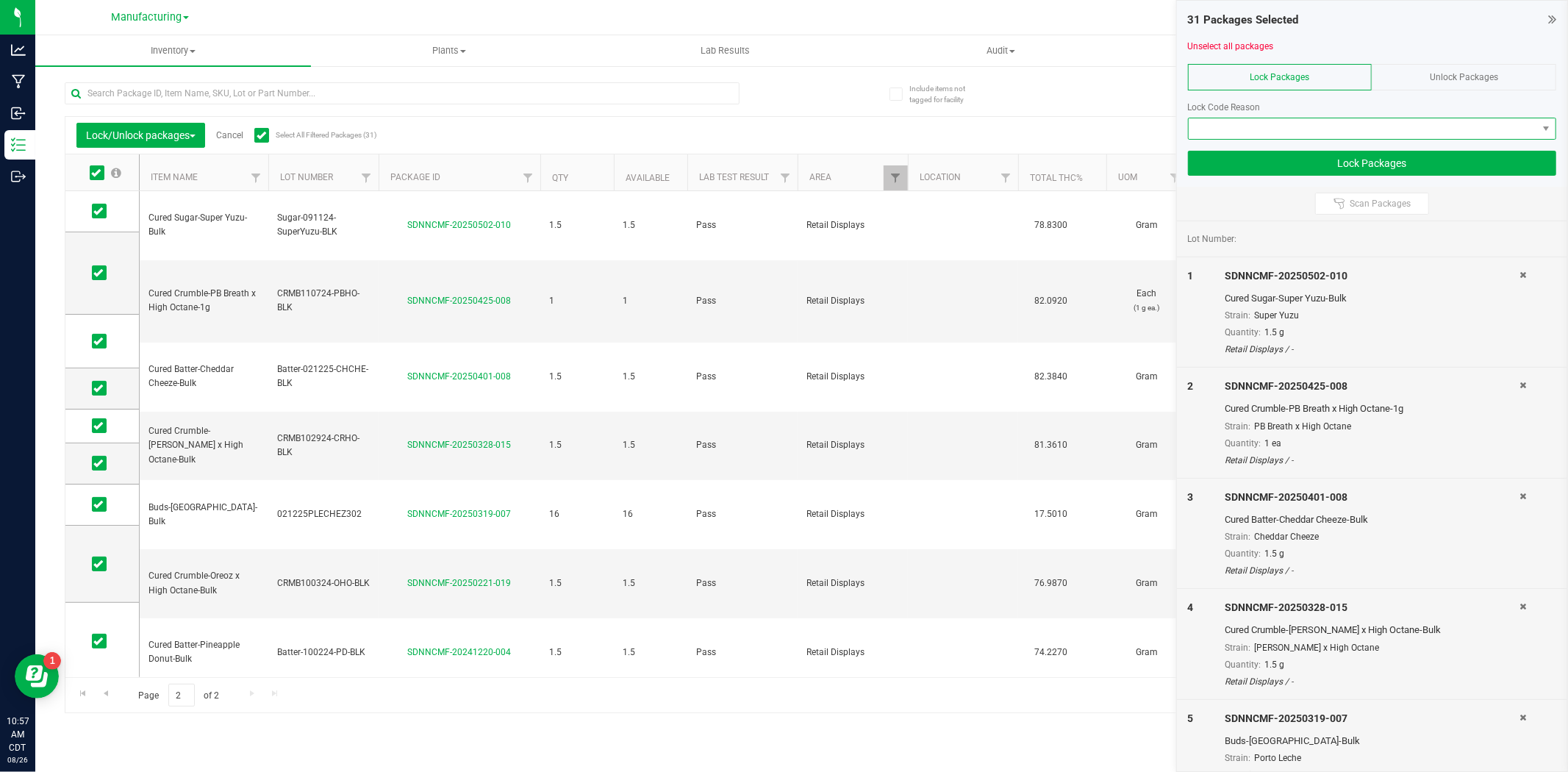
click at [1220, 132] on span at bounding box center [1363, 128] width 349 height 21
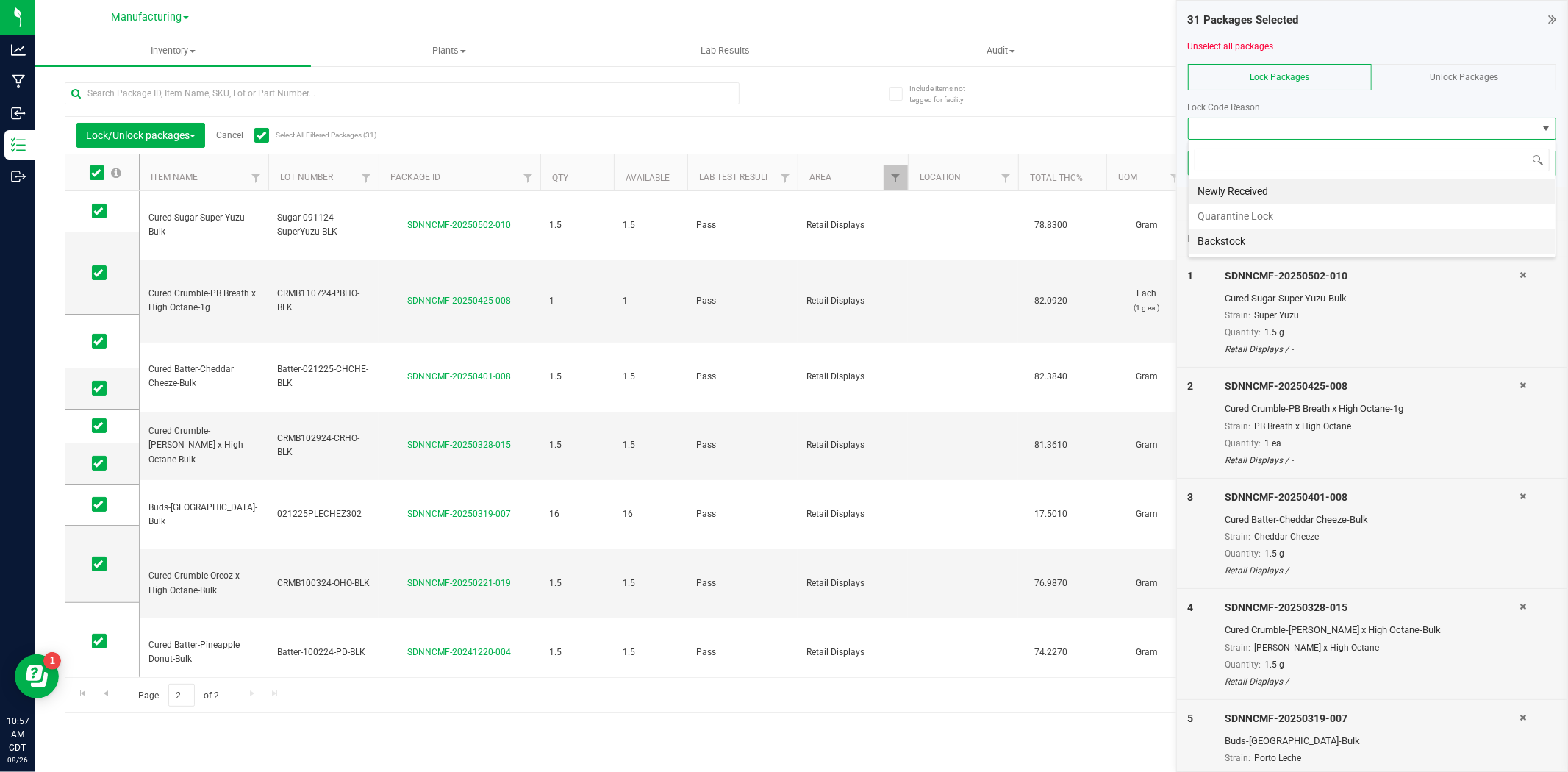
click at [1226, 244] on li "Backstock" at bounding box center [1372, 241] width 367 height 25
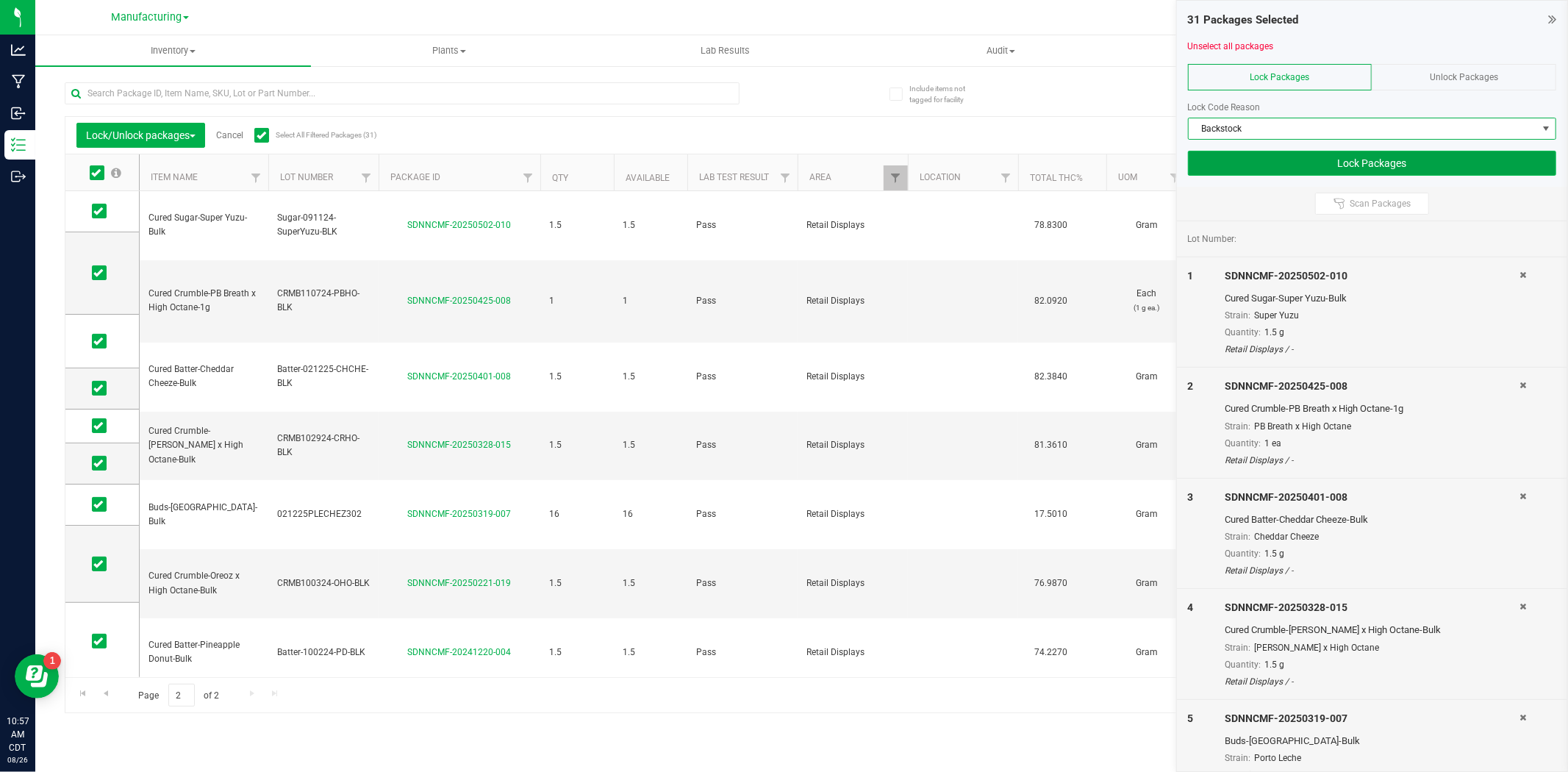
click at [1324, 166] on button "Lock Packages" at bounding box center [1372, 163] width 369 height 25
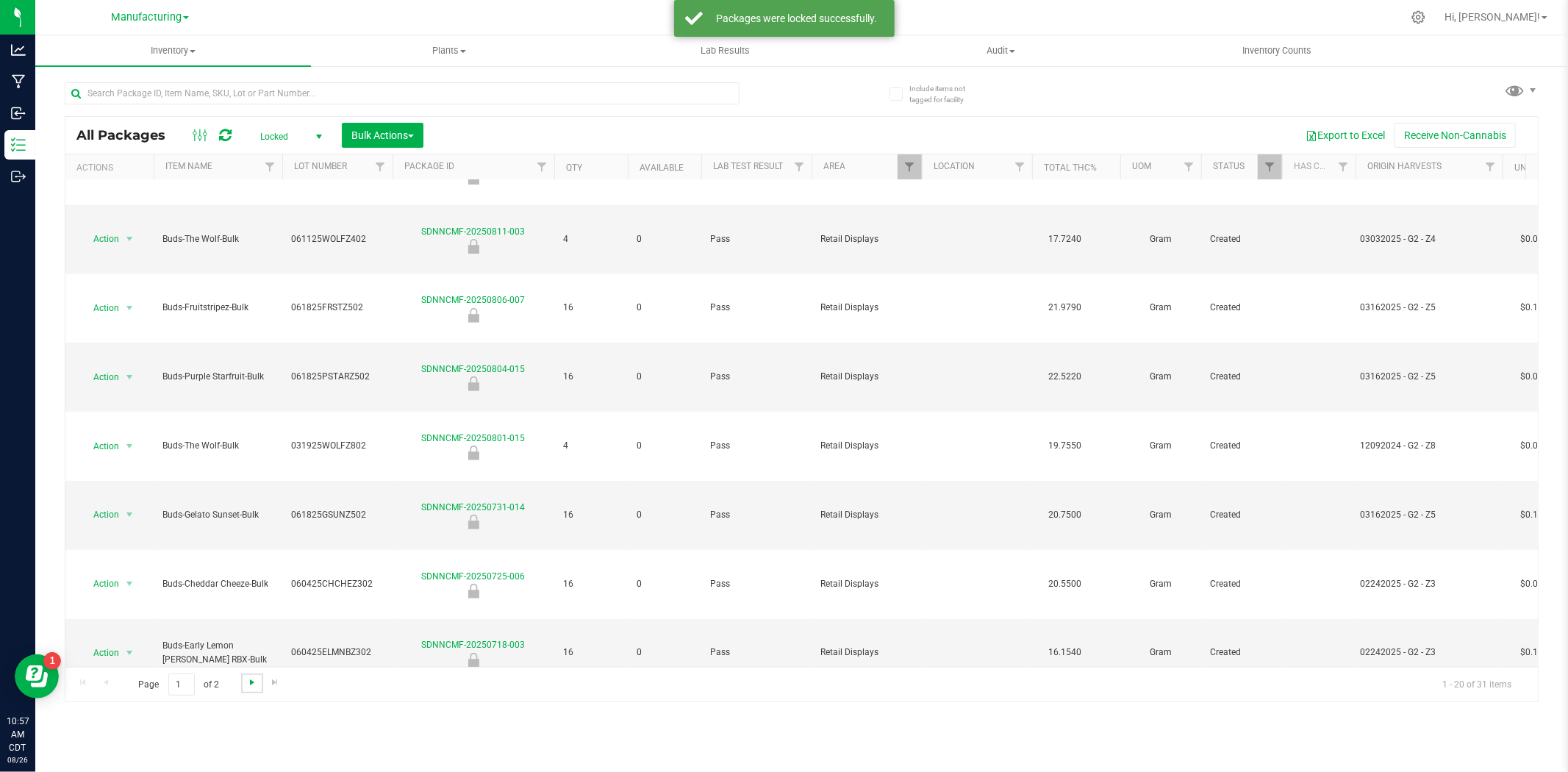
click at [254, 685] on span "Go to the next page" at bounding box center [252, 682] width 12 height 12
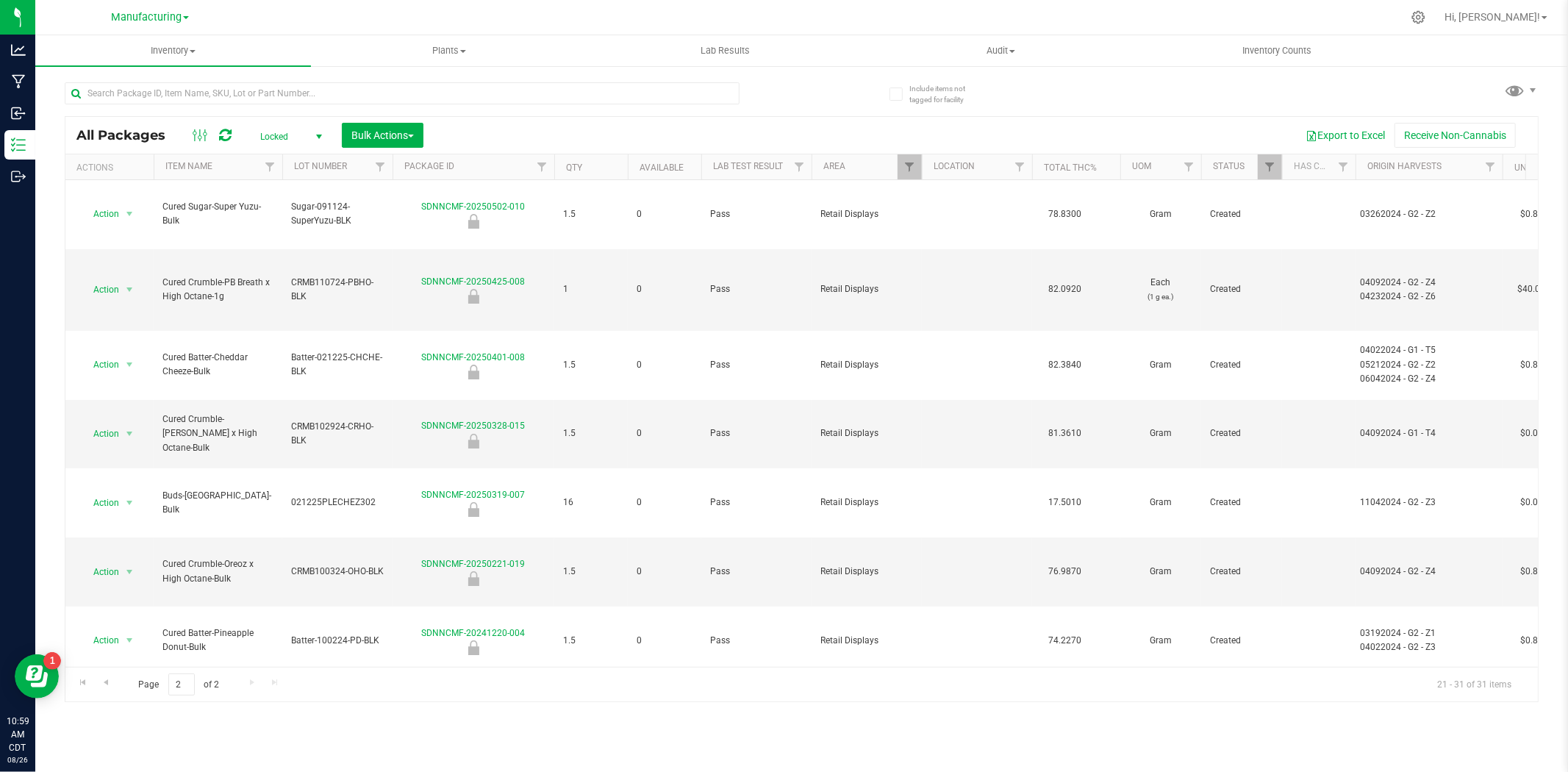
drag, startPoint x: 153, startPoint y: 17, endPoint x: 147, endPoint y: 32, distance: 16.2
click at [153, 17] on span "Manufacturing" at bounding box center [146, 17] width 71 height 12
click at [98, 117] on link "Retail" at bounding box center [150, 111] width 215 height 20
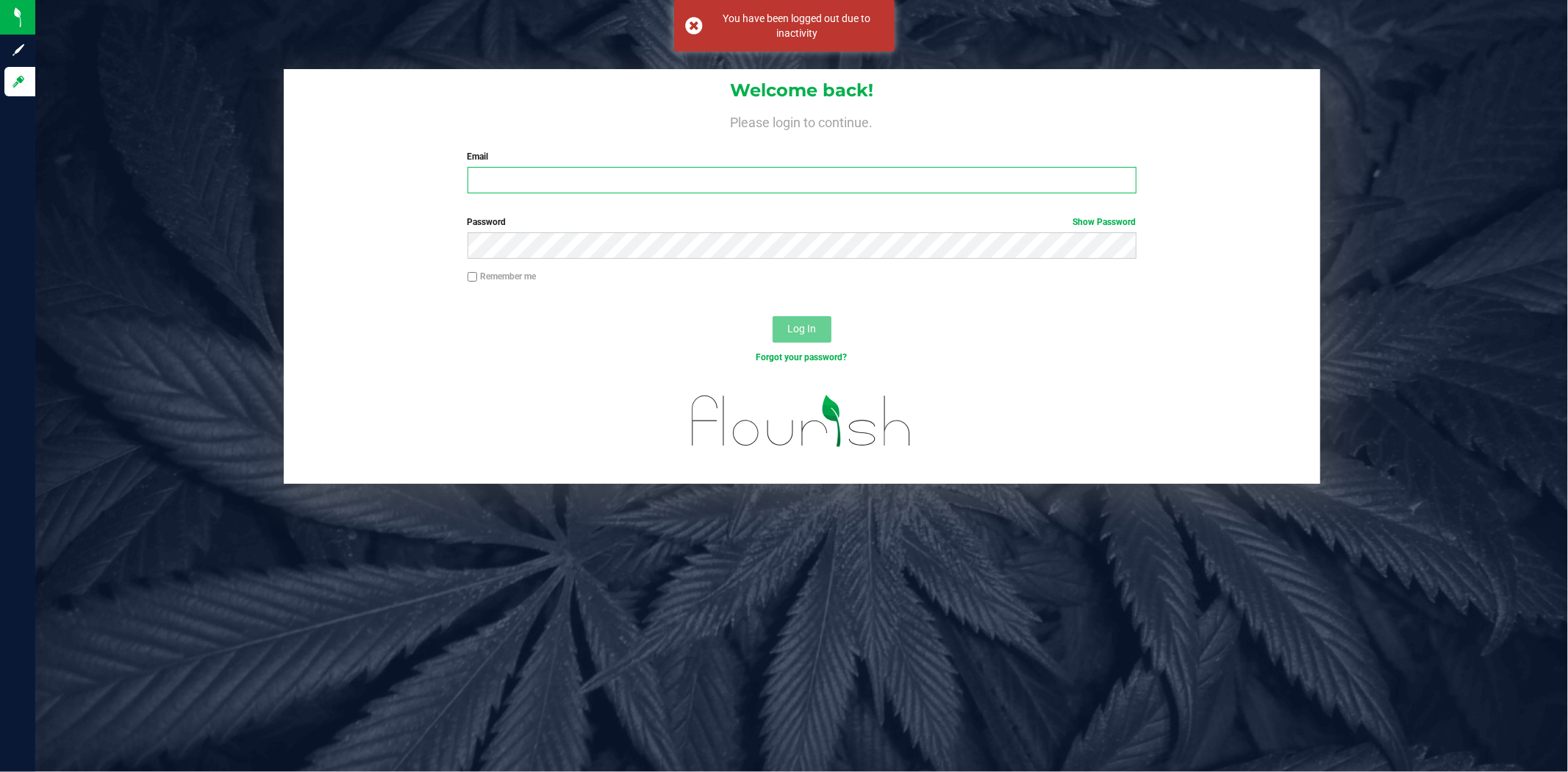
type input "[PERSON_NAME][EMAIL_ADDRESS][PERSON_NAME][DOMAIN_NAME]"
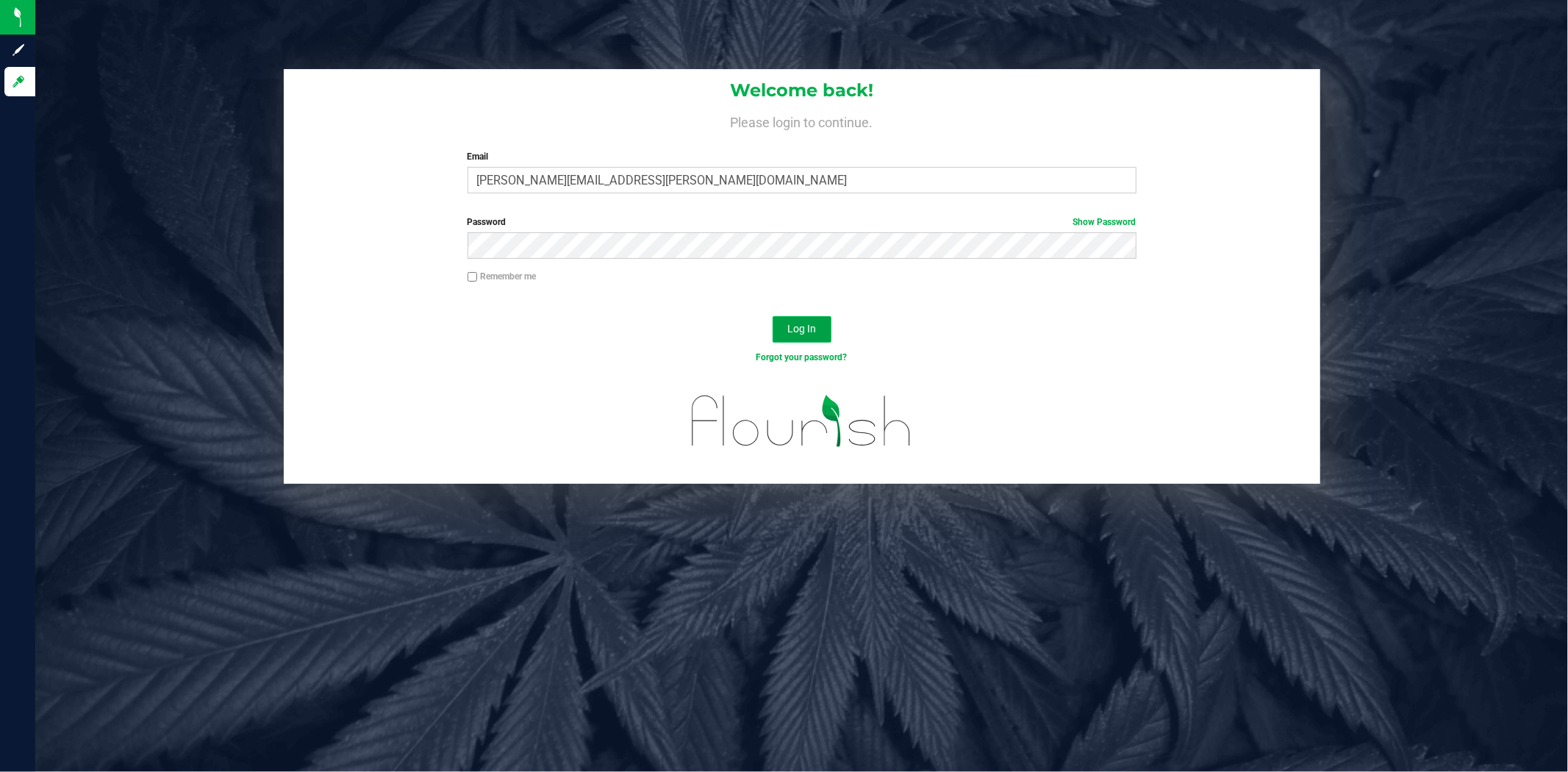
click at [785, 335] on button "Log In" at bounding box center [802, 329] width 59 height 27
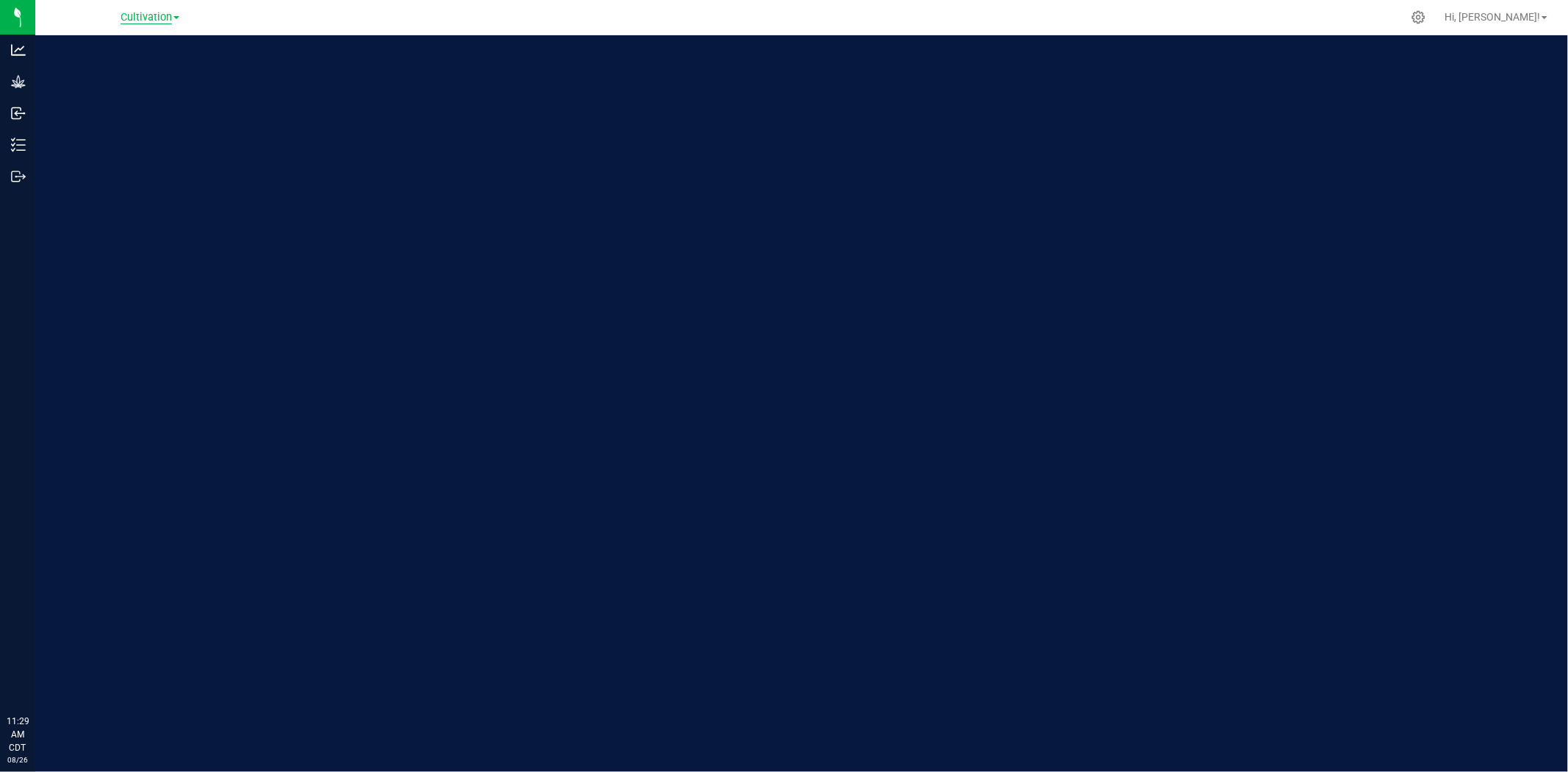
click at [161, 17] on span "Cultivation" at bounding box center [146, 17] width 52 height 13
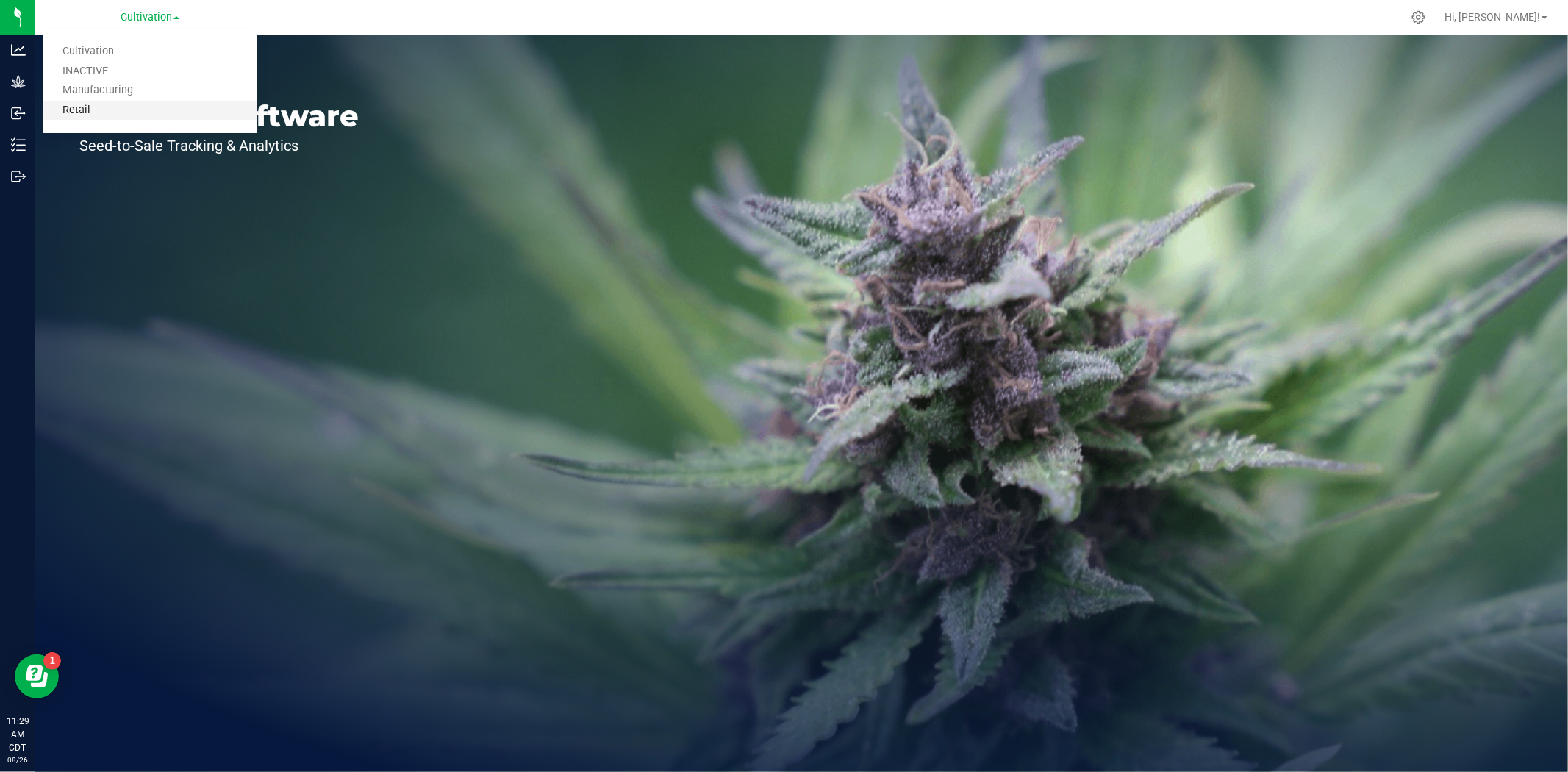
click at [116, 105] on link "Retail" at bounding box center [150, 111] width 215 height 20
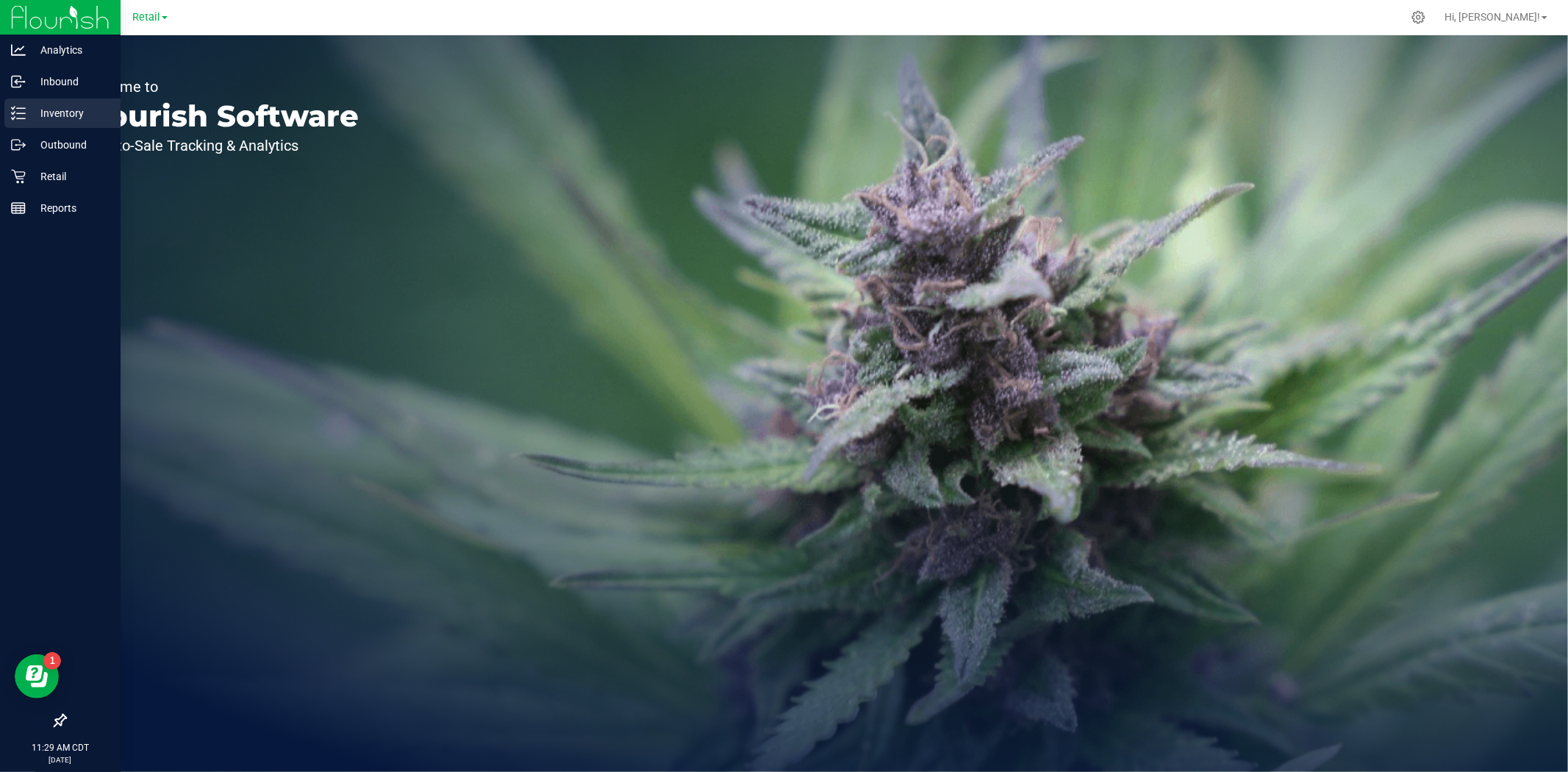
click at [42, 111] on p "Inventory" at bounding box center [70, 112] width 88 height 17
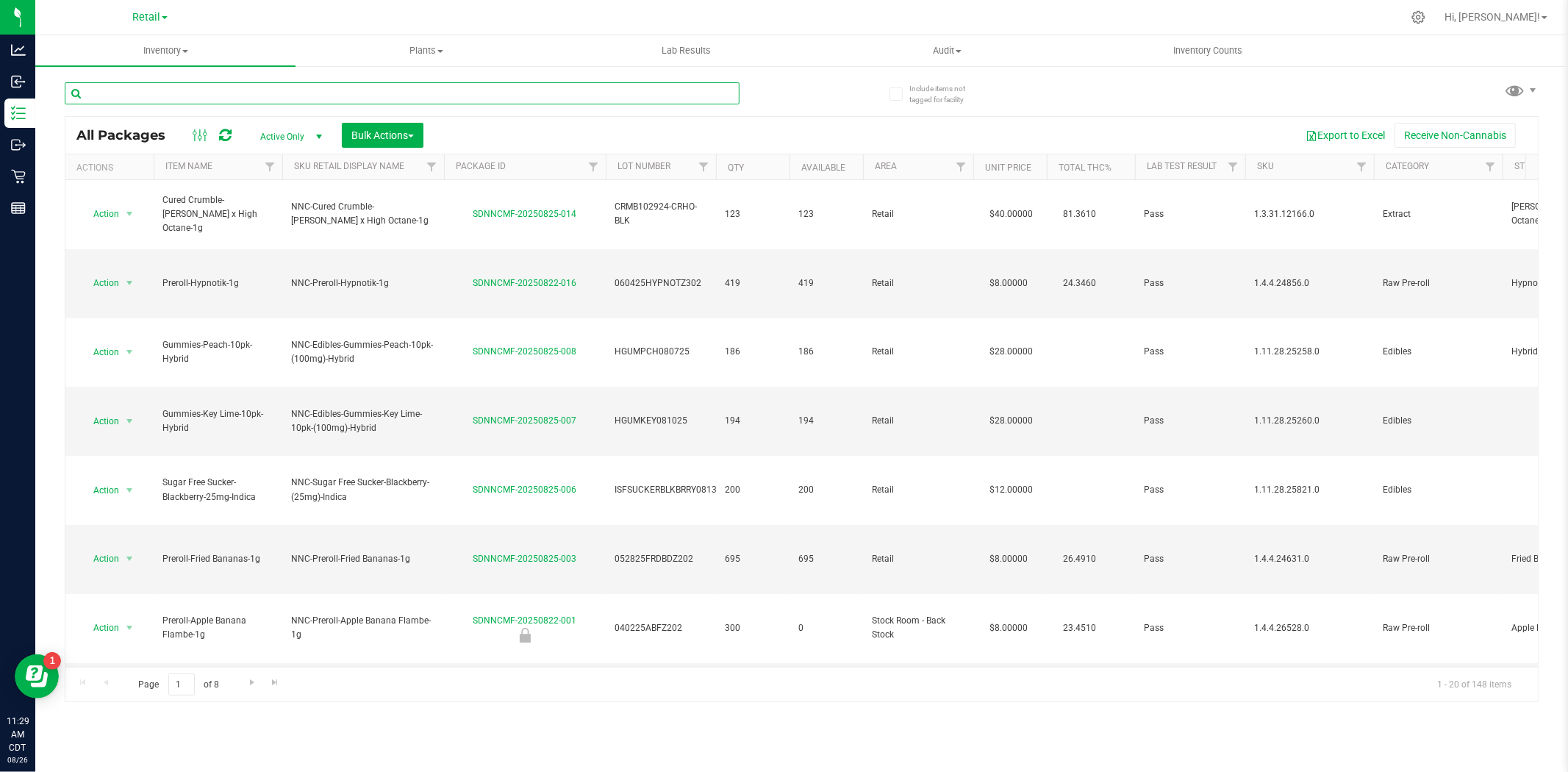
click at [200, 93] on input "text" at bounding box center [402, 93] width 675 height 22
paste input "SDNNCMF-20250808-016"
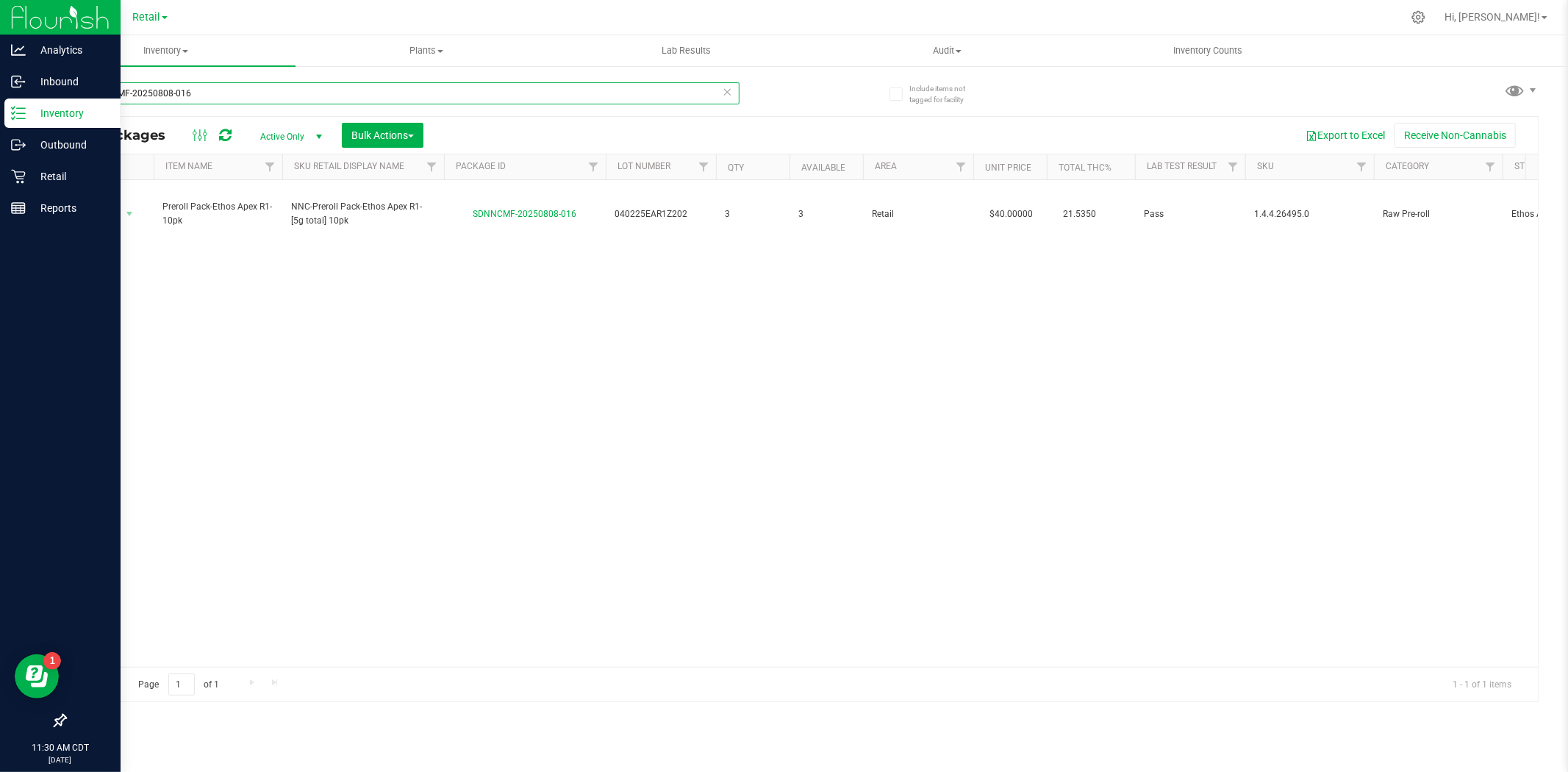
drag, startPoint x: 215, startPoint y: 93, endPoint x: 29, endPoint y: 106, distance: 186.5
click at [29, 106] on div "Analytics Inbound Inventory Outbound Retail Reports 11:30 AM CDT 08/26/2025 08/…" at bounding box center [784, 386] width 1568 height 772
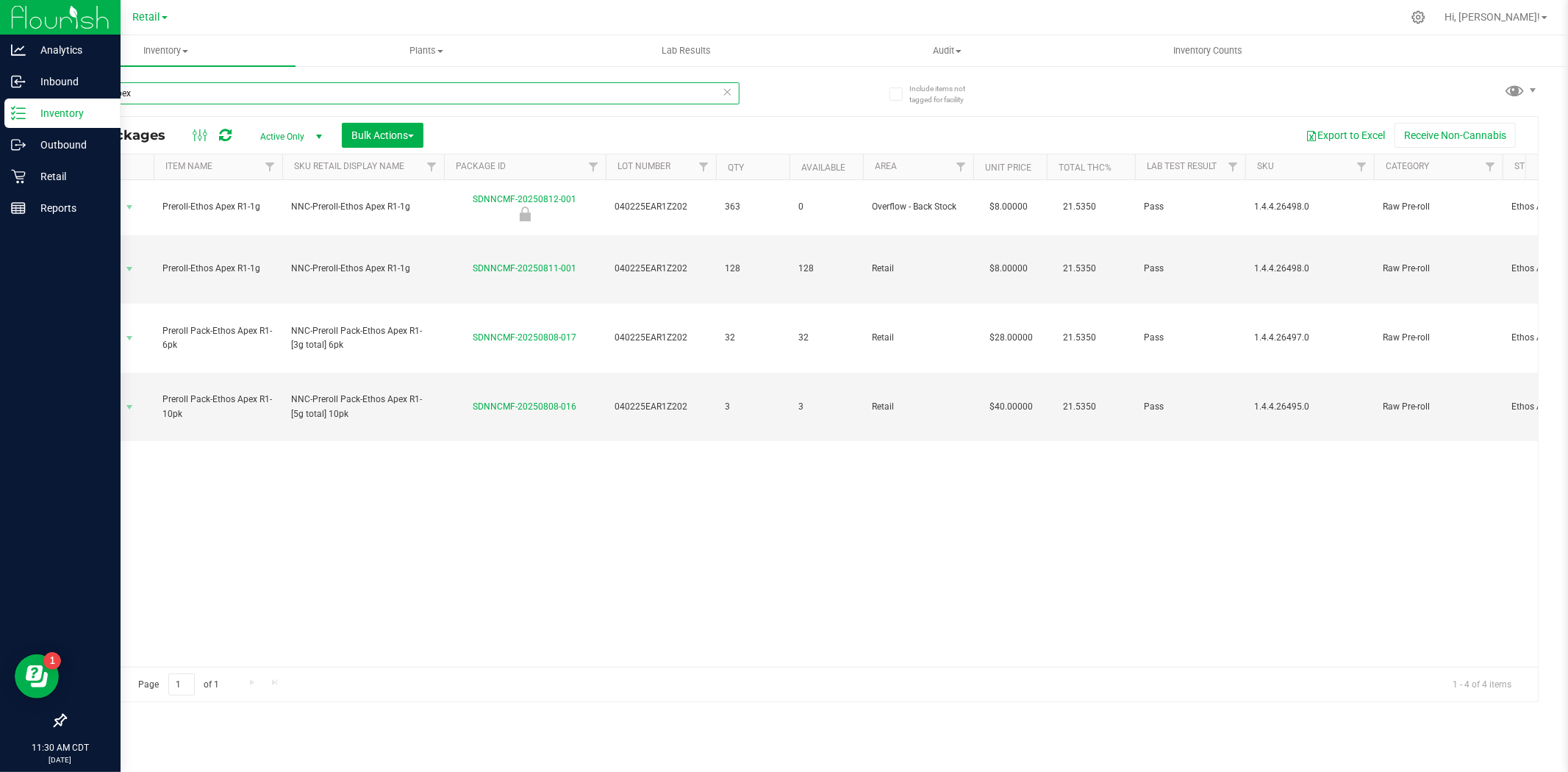
type input "ethos apex"
